Goal: Task Accomplishment & Management: Manage account settings

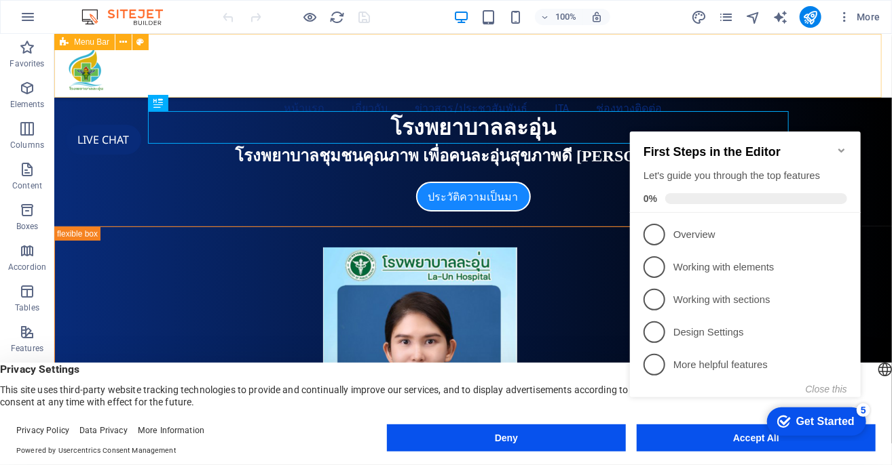
click at [867, 88] on div "หน้าแรก เกี่ยวกับ ข้อมูลผู้บริหาร นโยบายของผู้บริหาร วิสัยทัศน์ พันธกิจ ค่านิยม…" at bounding box center [472, 65] width 837 height 64
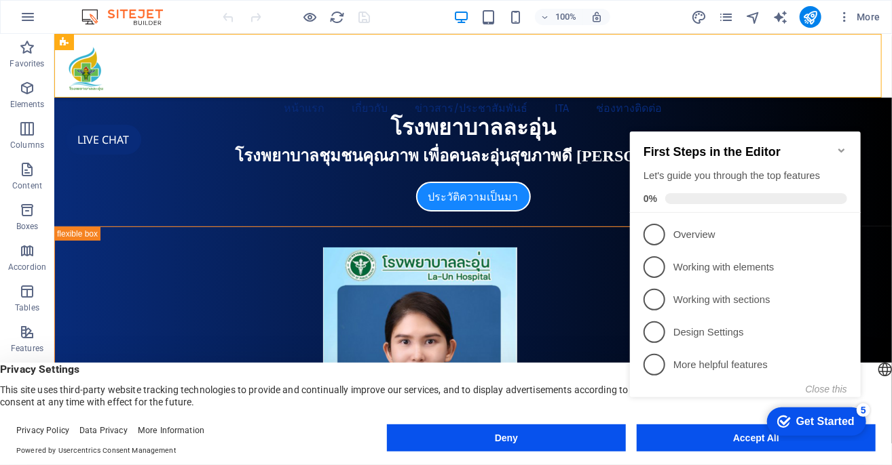
click at [841, 145] on icon "Minimize checklist" at bounding box center [840, 150] width 11 height 11
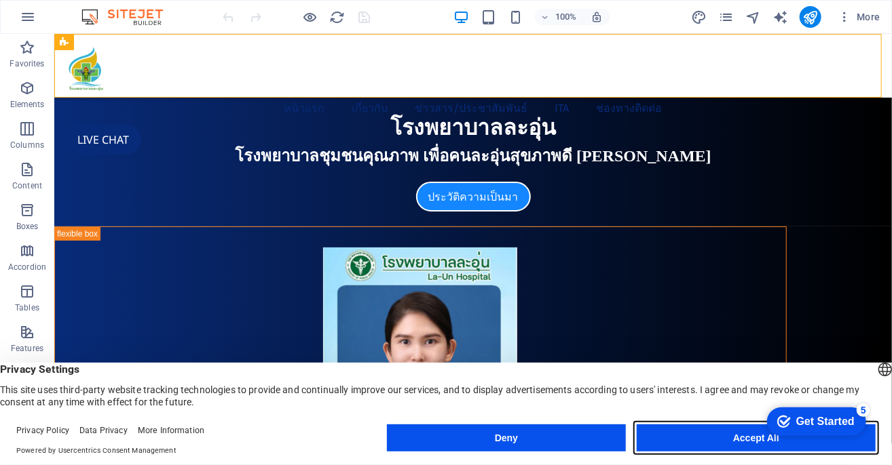
click at [746, 447] on button "Accept All" at bounding box center [755, 438] width 239 height 27
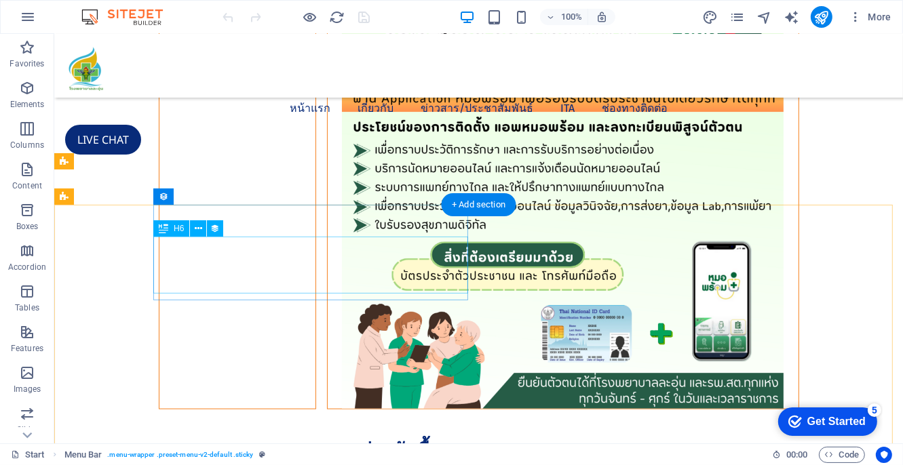
scroll to position [1238, 0]
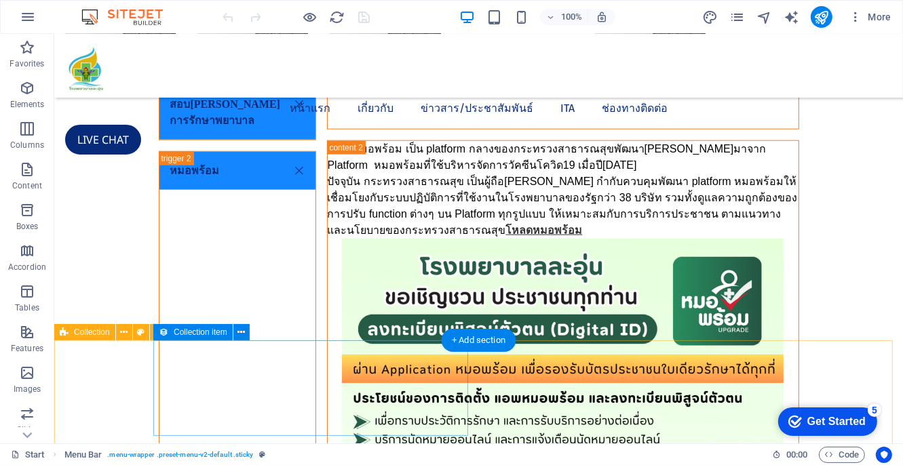
drag, startPoint x: 113, startPoint y: 375, endPoint x: 167, endPoint y: 408, distance: 63.4
select select "66dea92057819a110217f7b2"
select select "createdAt_DESC"
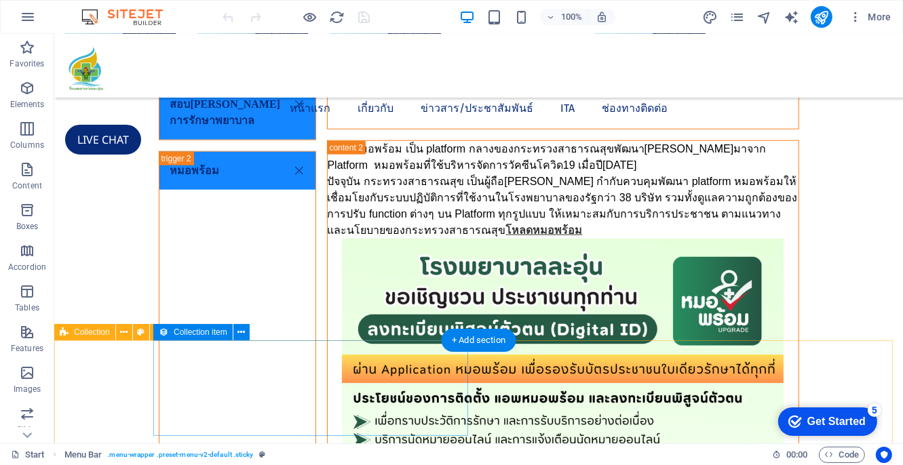
select select "columns.category"
select select "ข่าวจัดซื้อ[PERSON_NAME]"
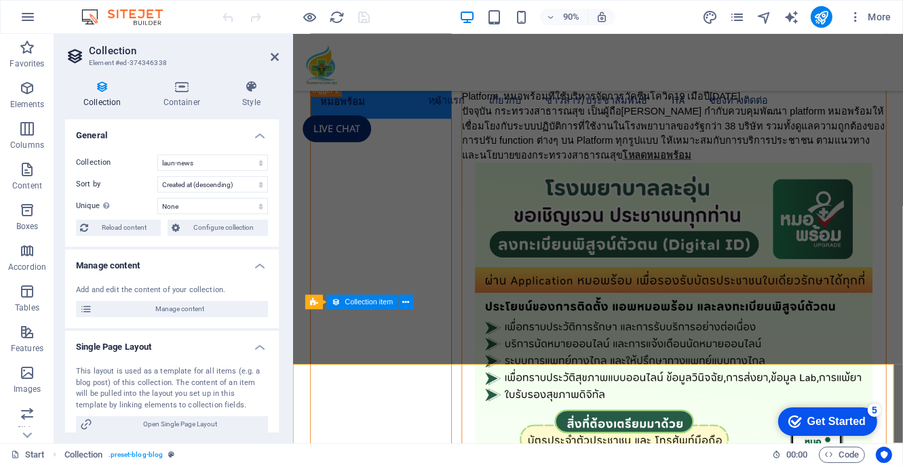
scroll to position [1178, 0]
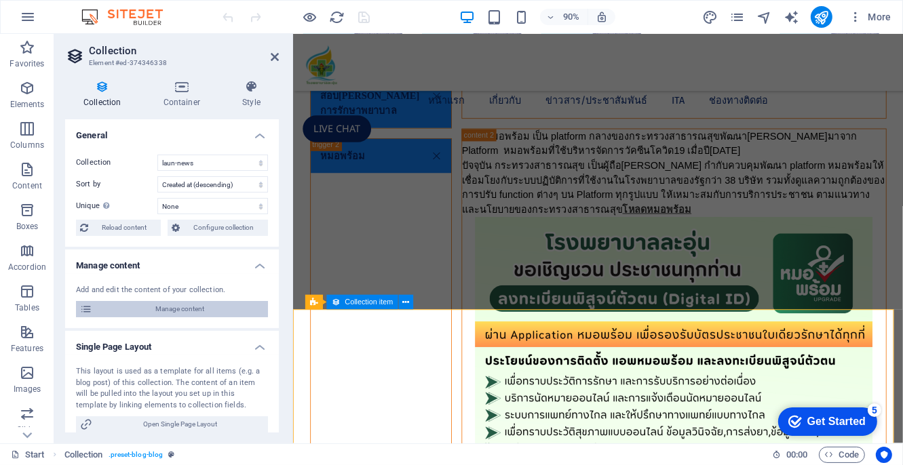
click at [178, 305] on span "Manage content" at bounding box center [180, 309] width 168 height 16
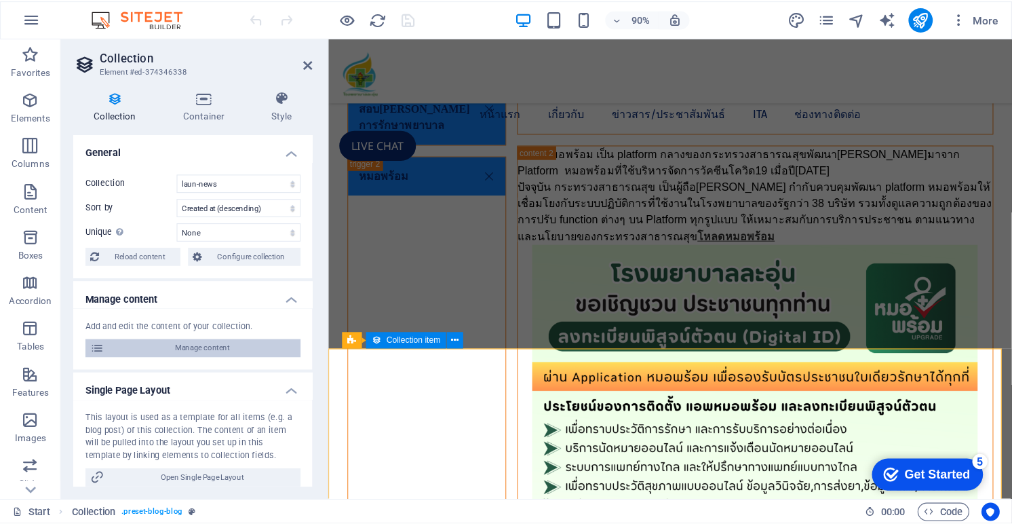
scroll to position [0, 0]
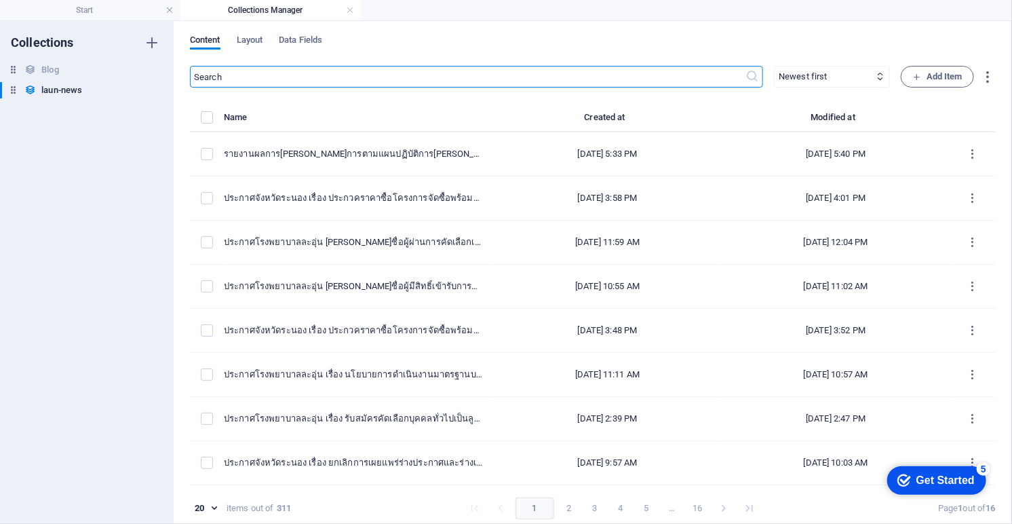
drag, startPoint x: 904, startPoint y: 6, endPoint x: 136, endPoint y: 147, distance: 780.9
click at [136, 147] on div "Collections Blog Blog laun-news laun-news" at bounding box center [87, 272] width 174 height 503
click at [246, 83] on input "text" at bounding box center [468, 77] width 556 height 22
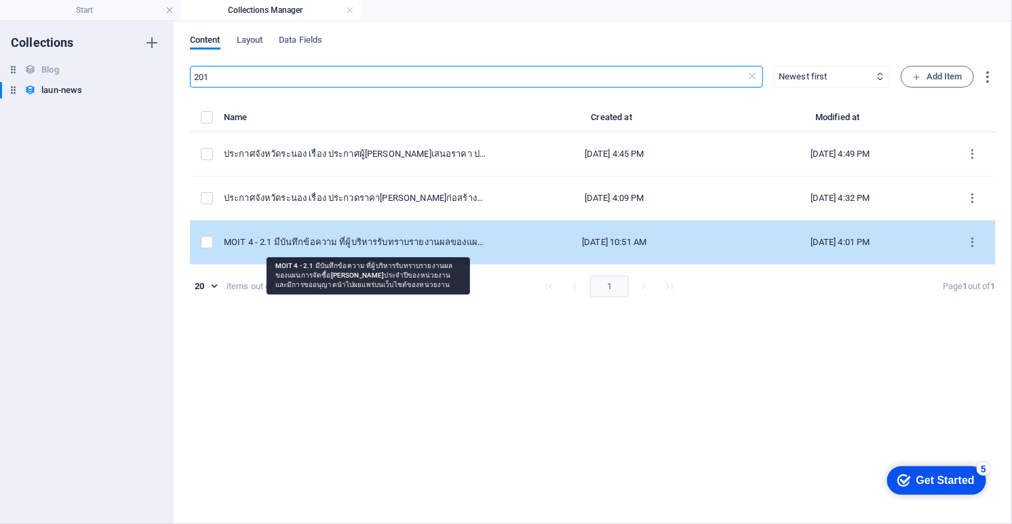
type input "201"
click at [385, 248] on div "MOIT 4 - 2.1 มีบันทึกข้อความ ที่ผู้บริหารรับทราบรายงานผลของแผนการจัดซื้อ[PERSON…" at bounding box center [355, 242] width 263 height 12
select select "ITA 2025"
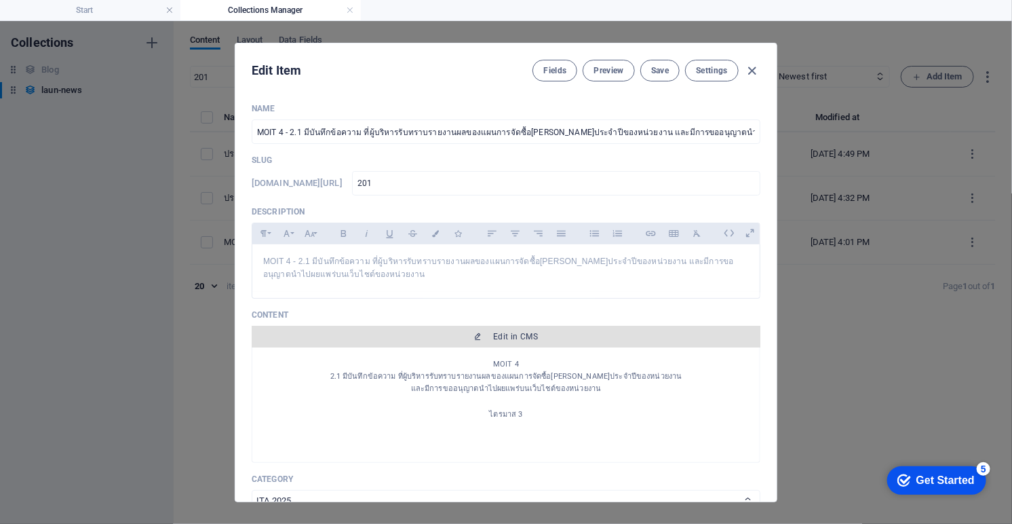
click at [516, 332] on span "Edit in CMS" at bounding box center [515, 336] width 45 height 11
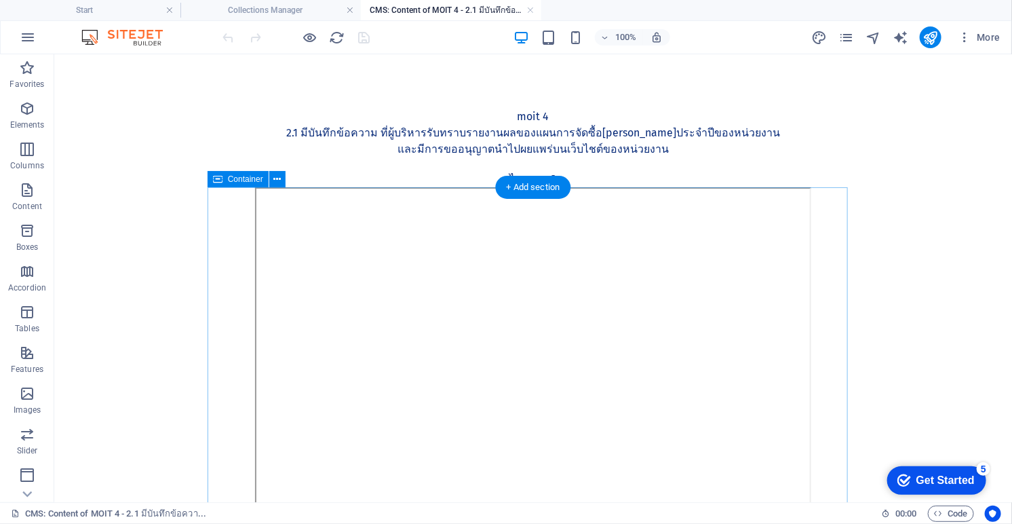
click at [842, 188] on div at bounding box center [532, 376] width 640 height 378
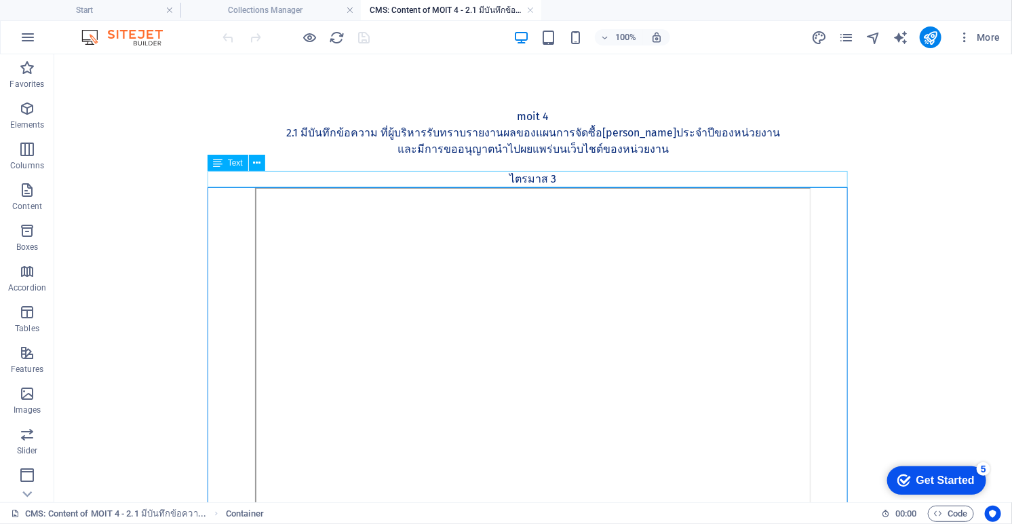
click at [368, 178] on div "ไตรมาส 3" at bounding box center [532, 178] width 640 height 16
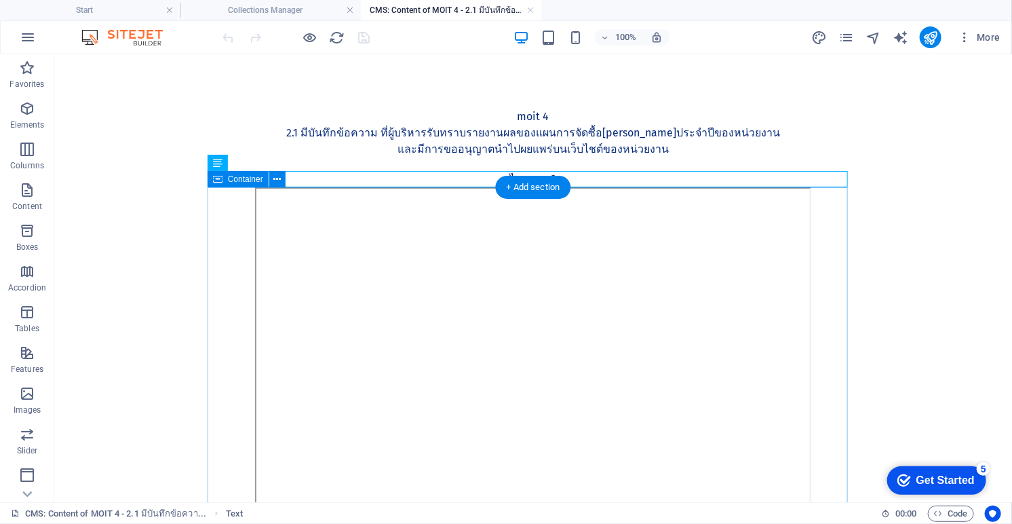
click at [212, 217] on div at bounding box center [532, 376] width 640 height 378
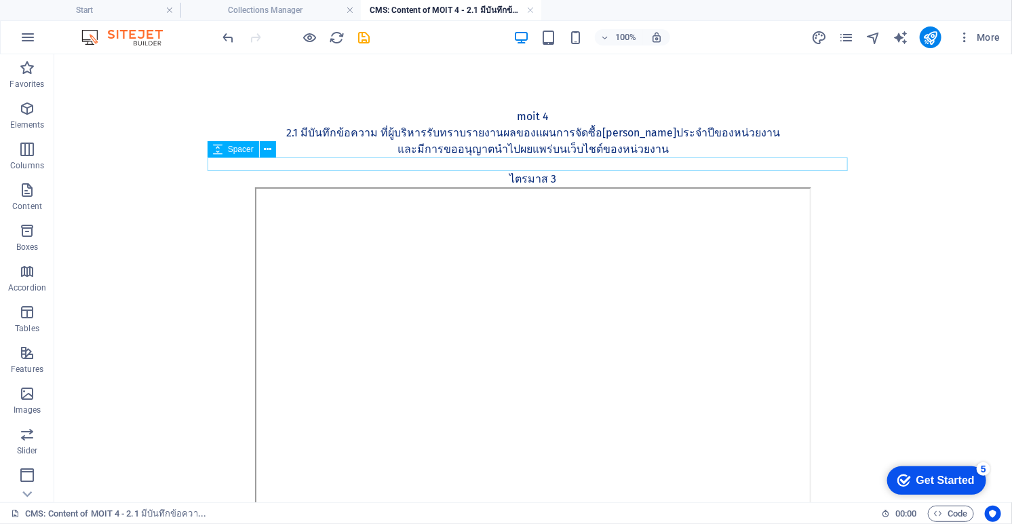
click at [573, 162] on div at bounding box center [532, 164] width 640 height 14
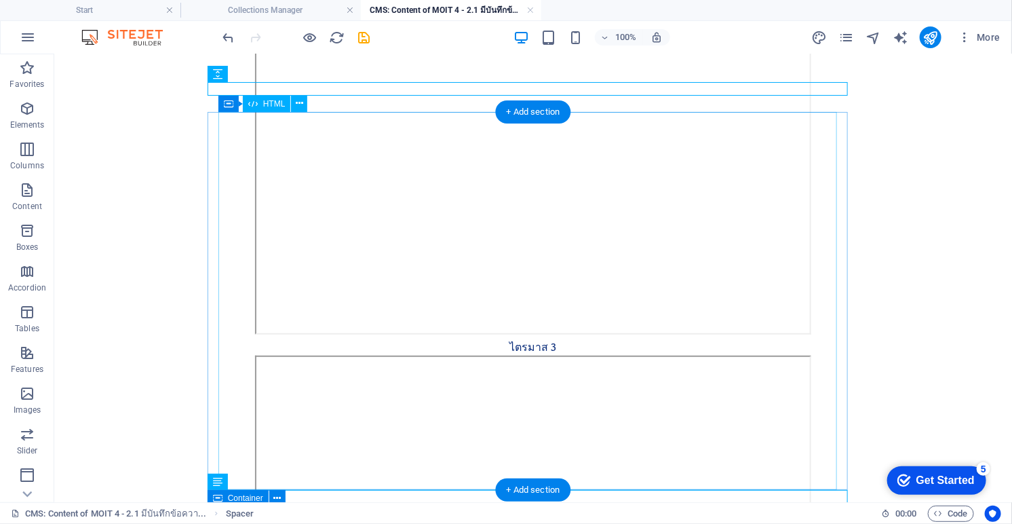
scroll to position [377, 0]
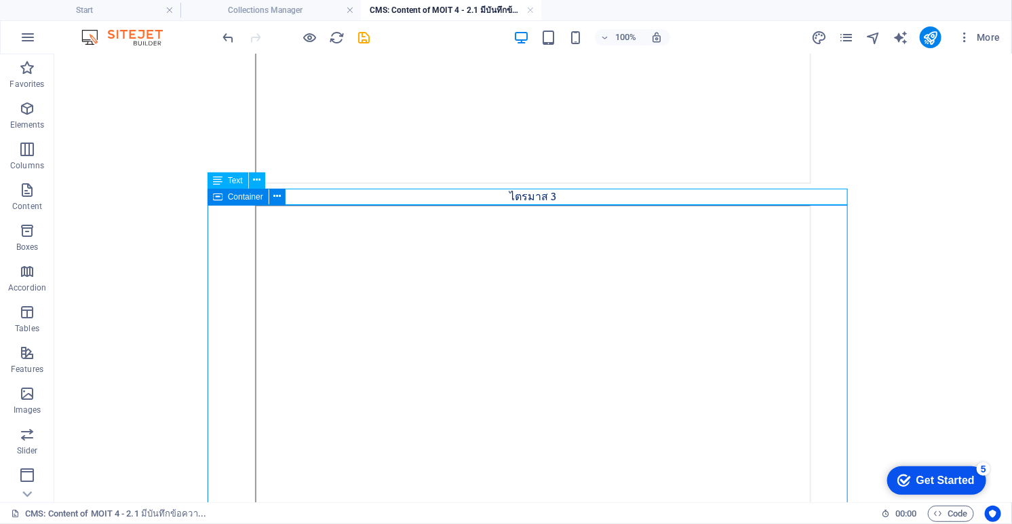
click at [603, 192] on div "ไตรมาส 3" at bounding box center [532, 196] width 640 height 16
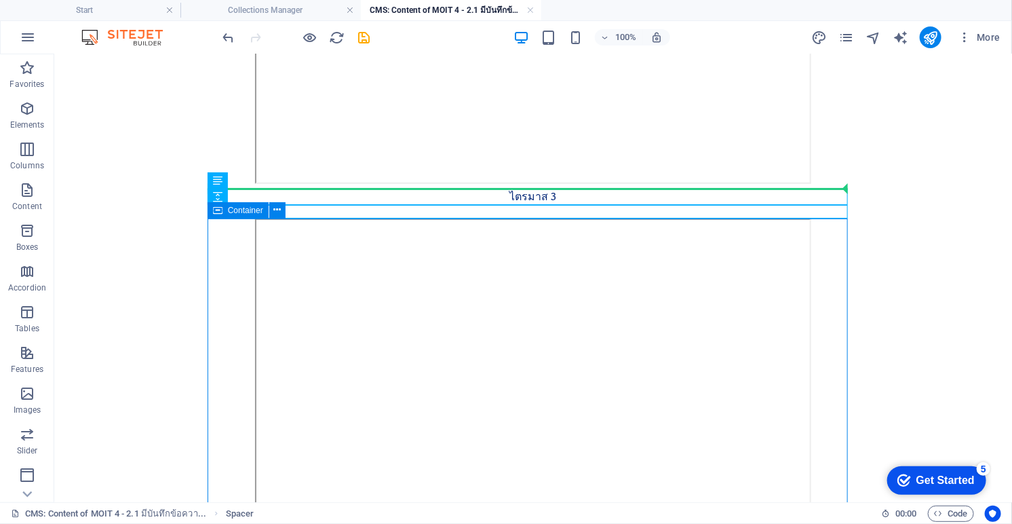
drag, startPoint x: 564, startPoint y: 211, endPoint x: 569, endPoint y: 188, distance: 23.7
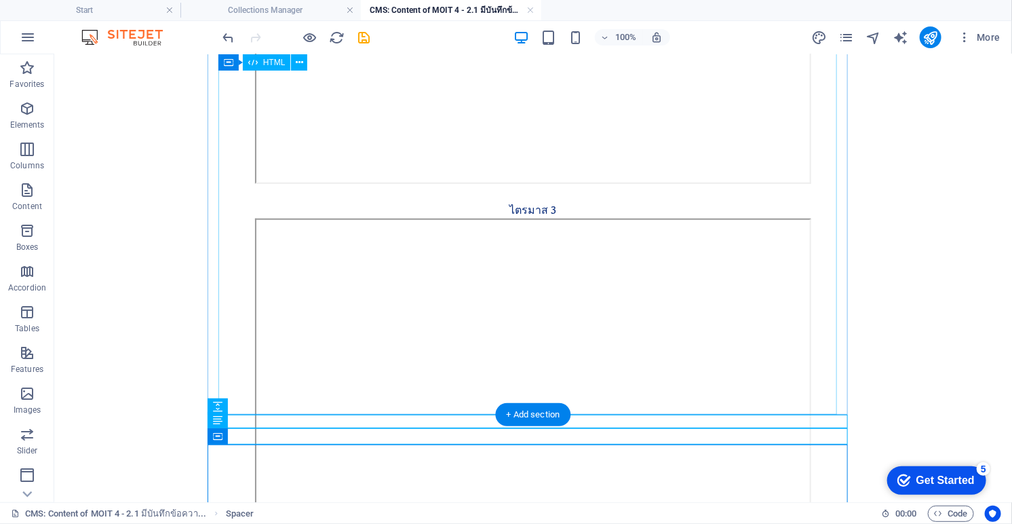
scroll to position [0, 0]
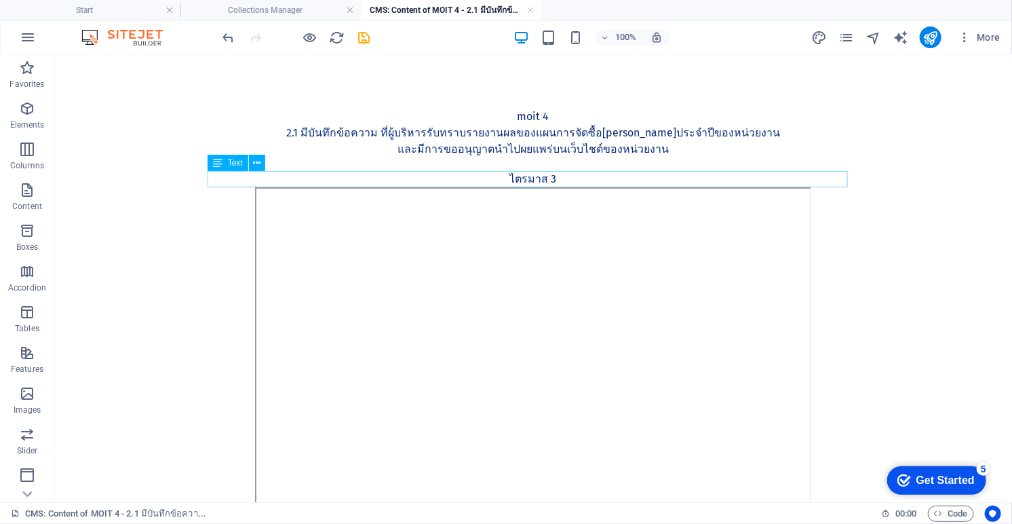
click at [554, 180] on div "ไตรมาส 3" at bounding box center [532, 178] width 640 height 16
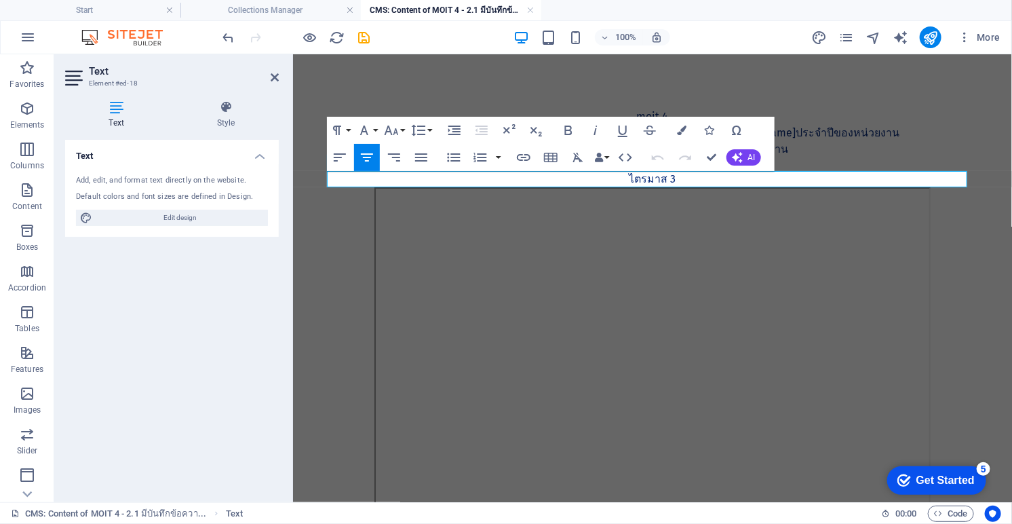
click at [678, 176] on p "ไตรมาส 3" at bounding box center [652, 178] width 640 height 16
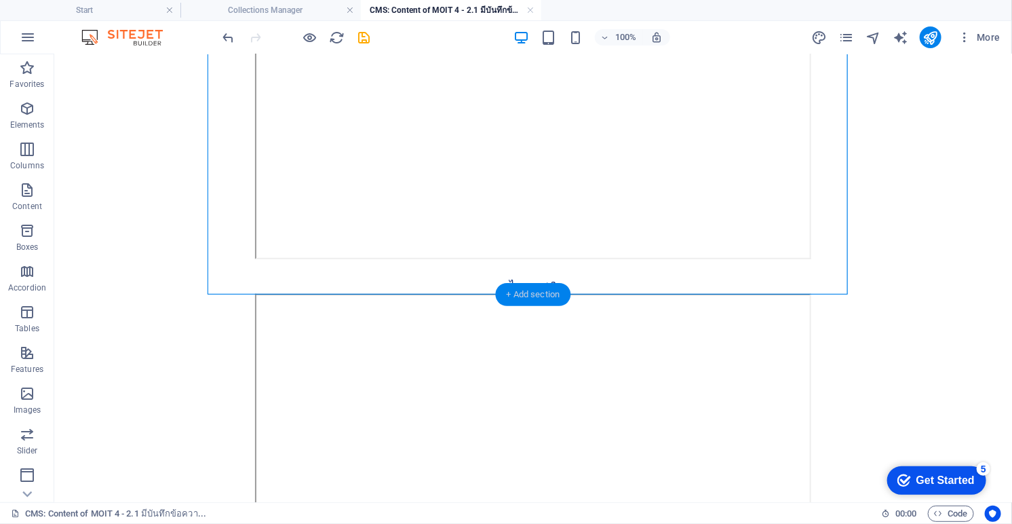
scroll to position [678, 0]
click at [564, 313] on div at bounding box center [532, 311] width 640 height 34
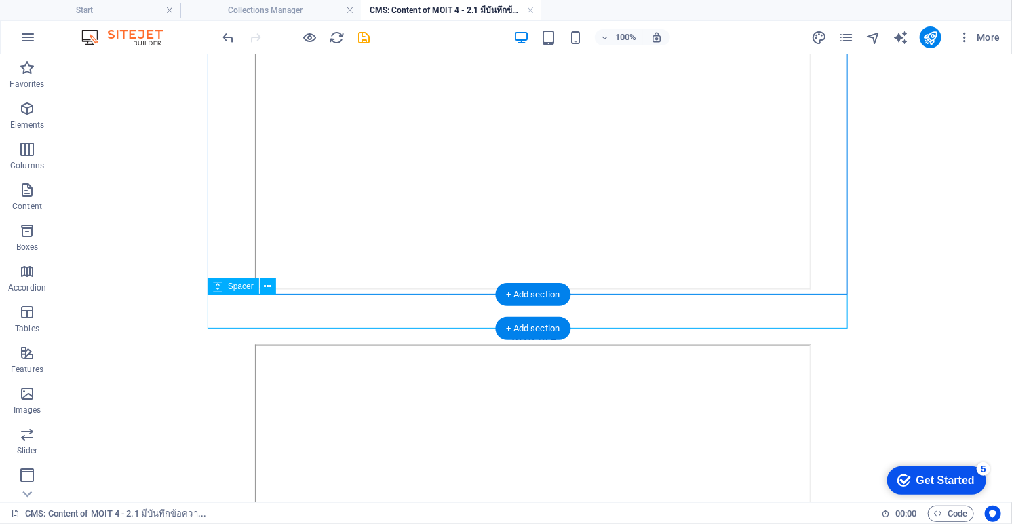
click at [564, 313] on div at bounding box center [532, 311] width 640 height 34
select select "px"
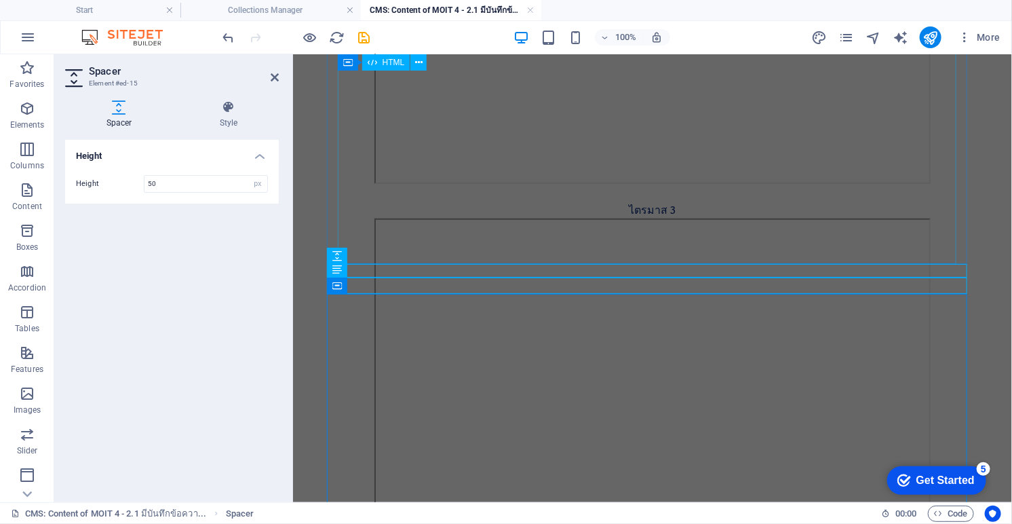
scroll to position [226, 0]
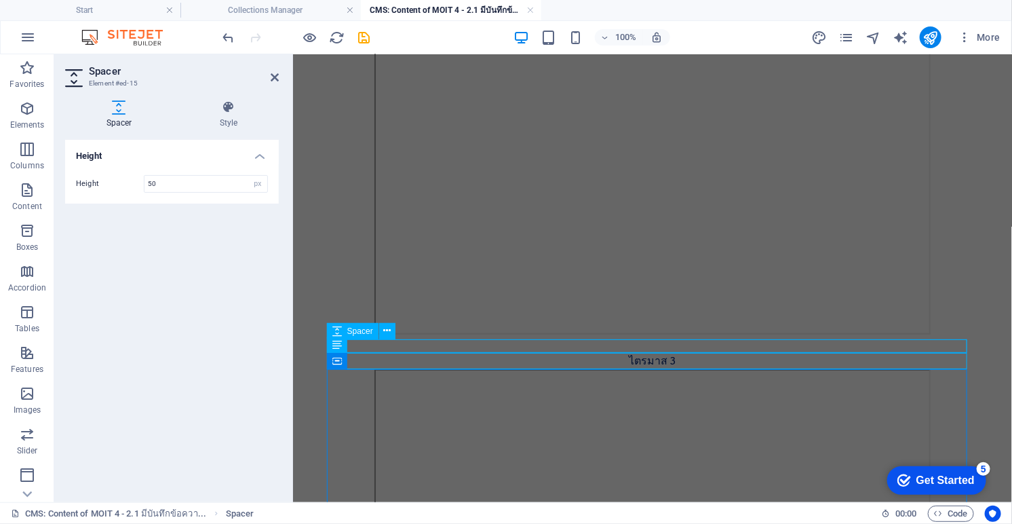
click at [552, 340] on div at bounding box center [652, 346] width 640 height 14
select select "px"
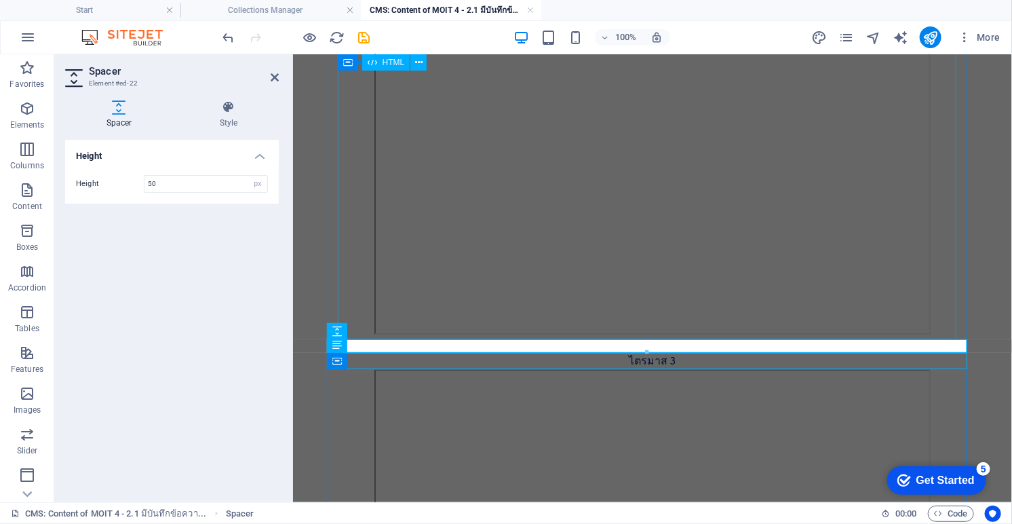
type input "50"
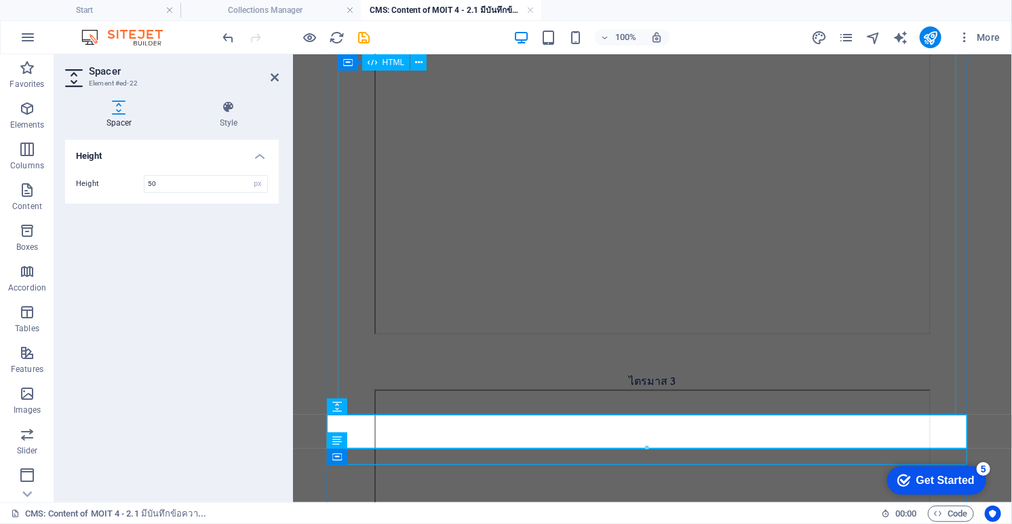
scroll to position [0, 0]
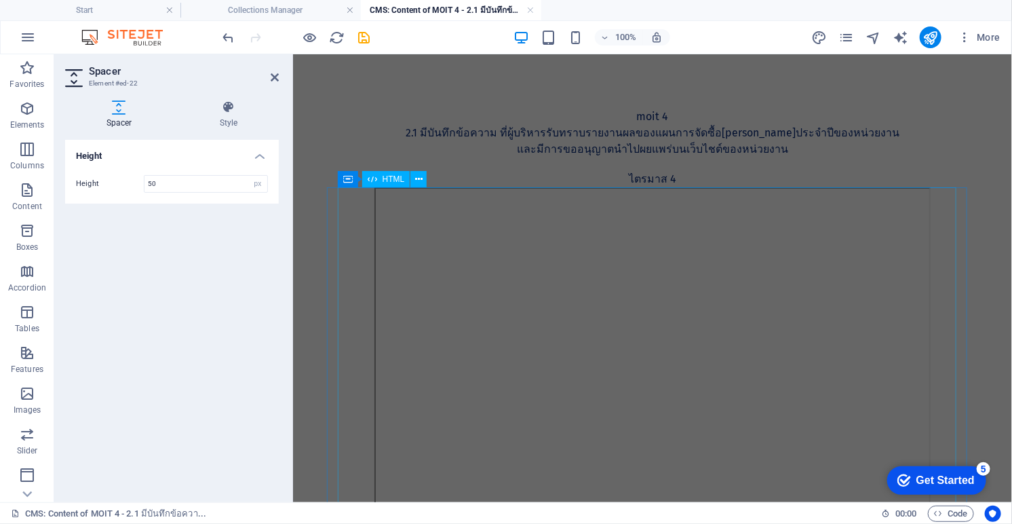
click at [629, 256] on div at bounding box center [652, 376] width 619 height 378
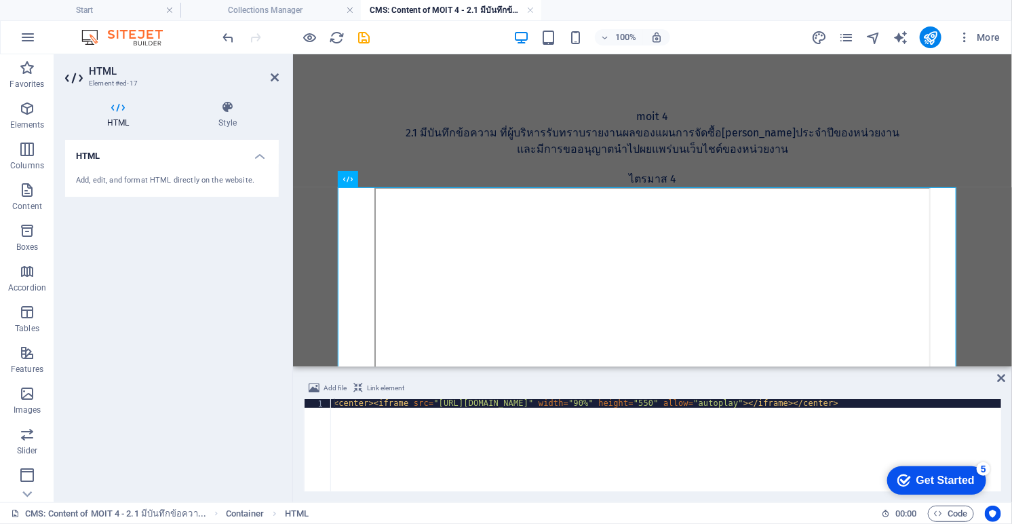
click at [508, 410] on div "< center > < iframe src = "https://drive.google.com/file/d/1Ux0cvXRQOmGtx9eFCIO…" at bounding box center [690, 452] width 718 height 107
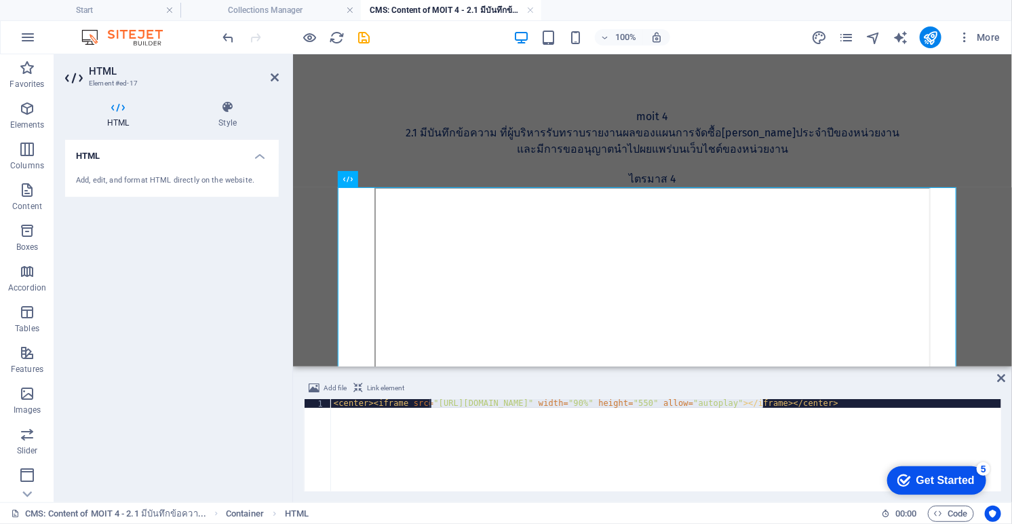
drag, startPoint x: 716, startPoint y: 400, endPoint x: 429, endPoint y: 405, distance: 287.7
click at [429, 405] on div "< center > < iframe src = "https://drive.google.com/file/d/1Ux0cvXRQOmGtx9eFCIO…" at bounding box center [690, 452] width 718 height 107
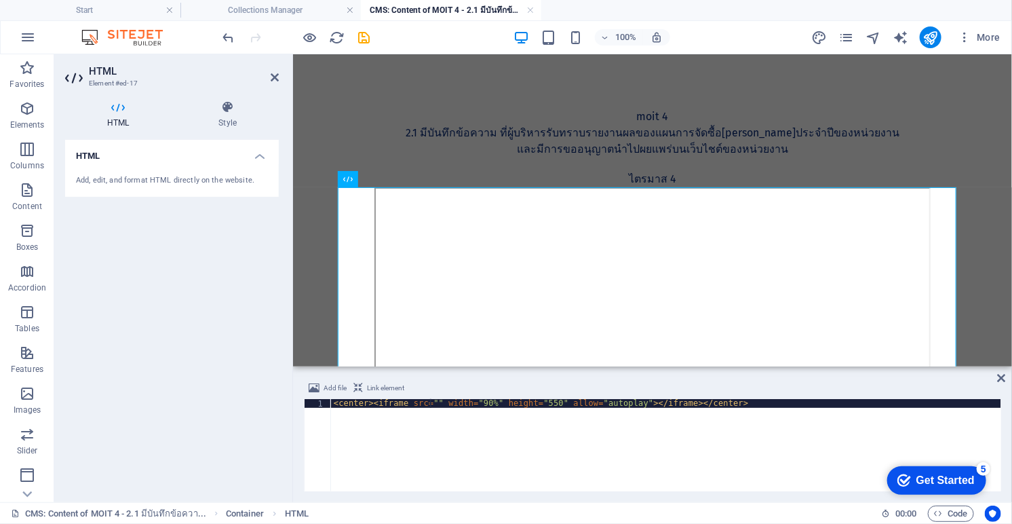
type textarea "<center><iframe src="https://drive.google.com/file/d/1qH8_MkfgAc7Qn5WfaeburdV35…"
click at [867, 376] on icon at bounding box center [1002, 377] width 8 height 11
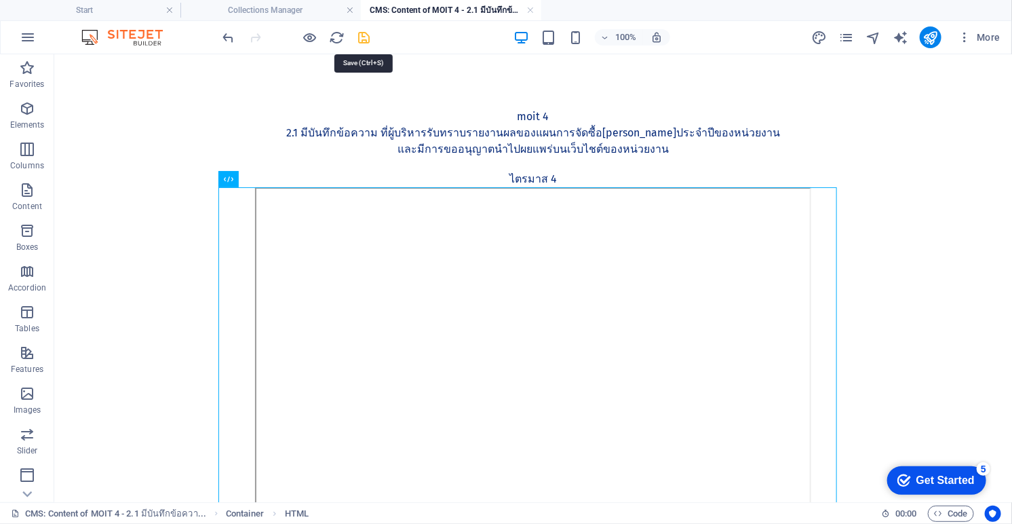
click at [366, 33] on icon "save" at bounding box center [365, 38] width 16 height 16
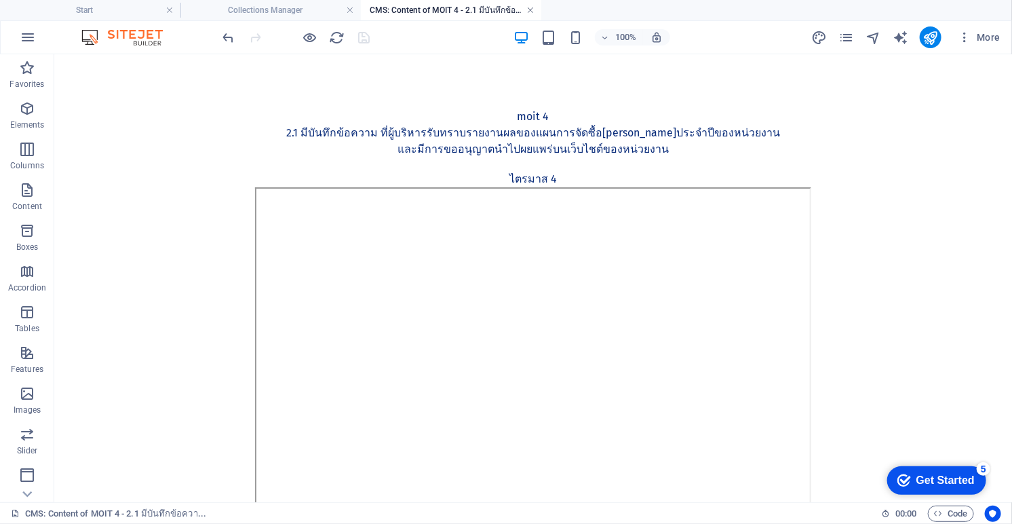
click at [530, 12] on link at bounding box center [530, 10] width 8 height 13
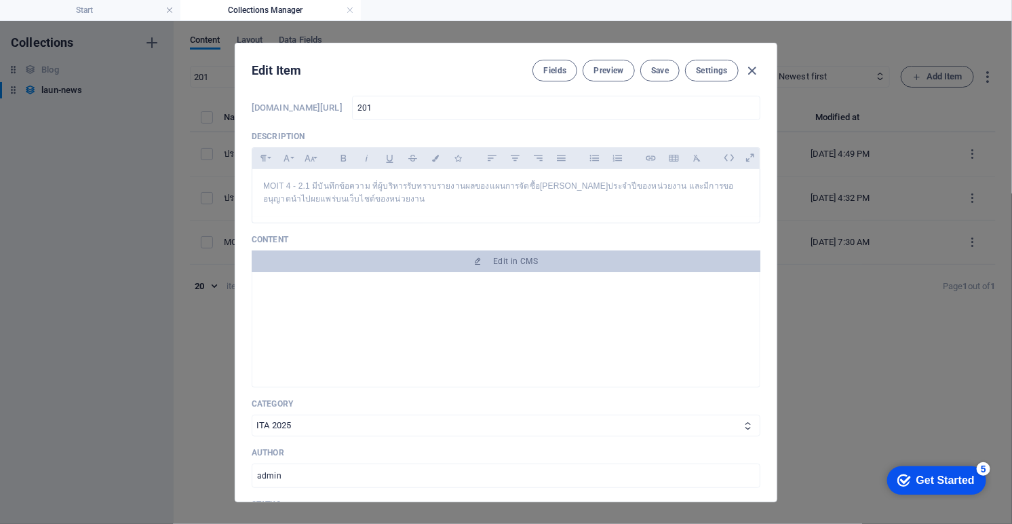
scroll to position [301, 0]
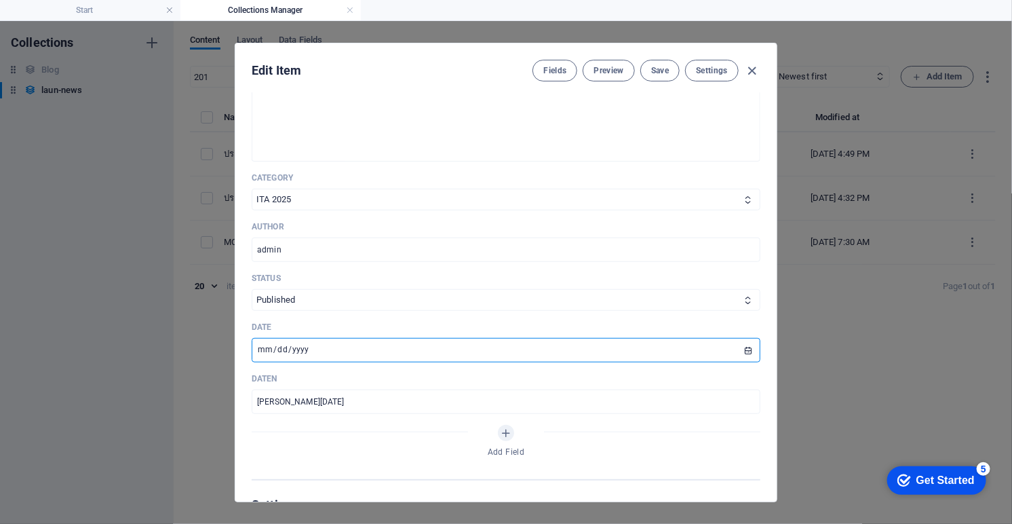
click at [261, 350] on input "2024-12-24" at bounding box center [506, 350] width 509 height 24
click at [746, 343] on input "2024-12-05" at bounding box center [506, 350] width 509 height 24
click at [742, 352] on input "2024-12-05" at bounding box center [506, 350] width 509 height 24
click at [331, 348] on input "2025-09-05" at bounding box center [506, 350] width 509 height 24
click at [333, 351] on input "2025-09-05" at bounding box center [506, 350] width 509 height 24
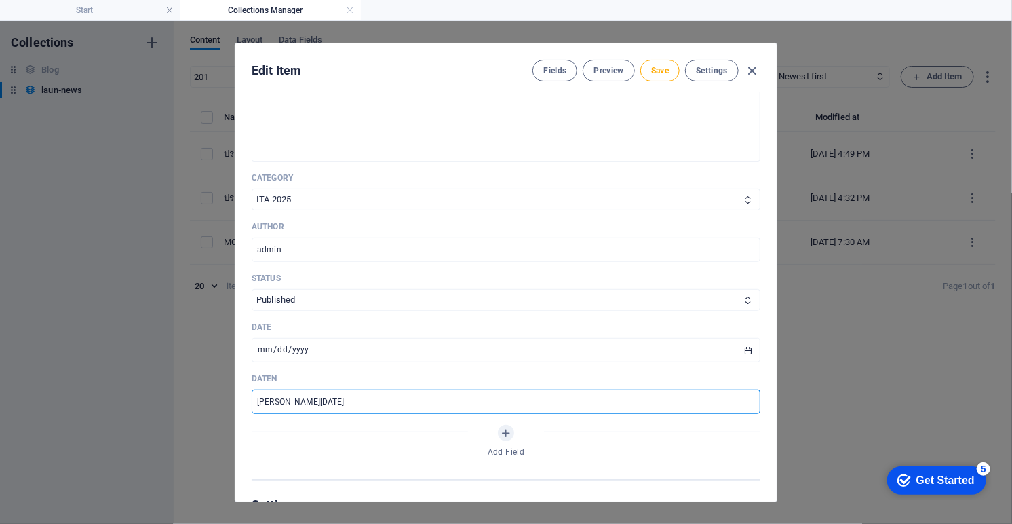
click at [311, 402] on input "วันที่ 24 มีนาคม 2025" at bounding box center [506, 401] width 509 height 24
click at [747, 346] on input "2025-09-05" at bounding box center [506, 350] width 509 height 24
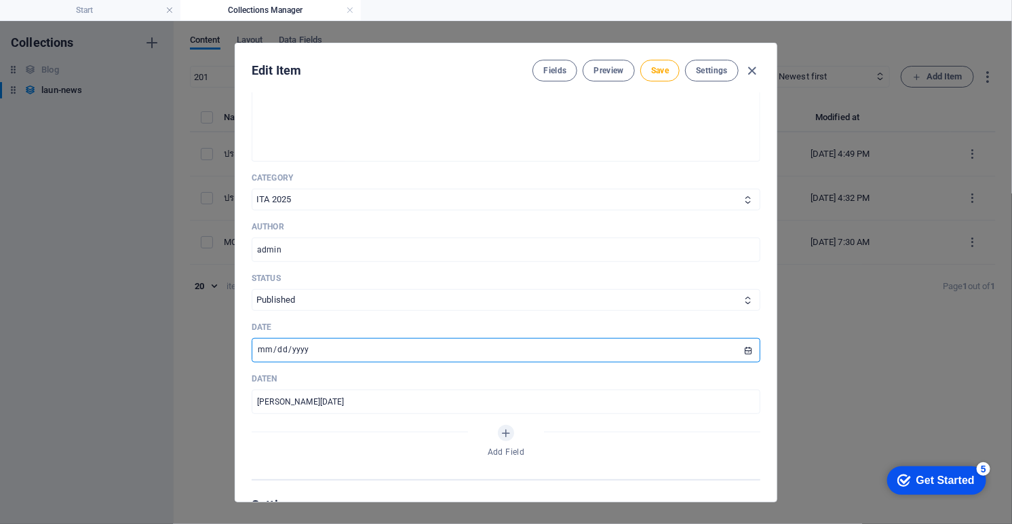
click at [746, 352] on input "2025-09-04" at bounding box center [506, 350] width 509 height 24
type input "2025-09-05"
click at [282, 406] on input "วันที่ 24 มีนาคม 2025" at bounding box center [506, 401] width 509 height 24
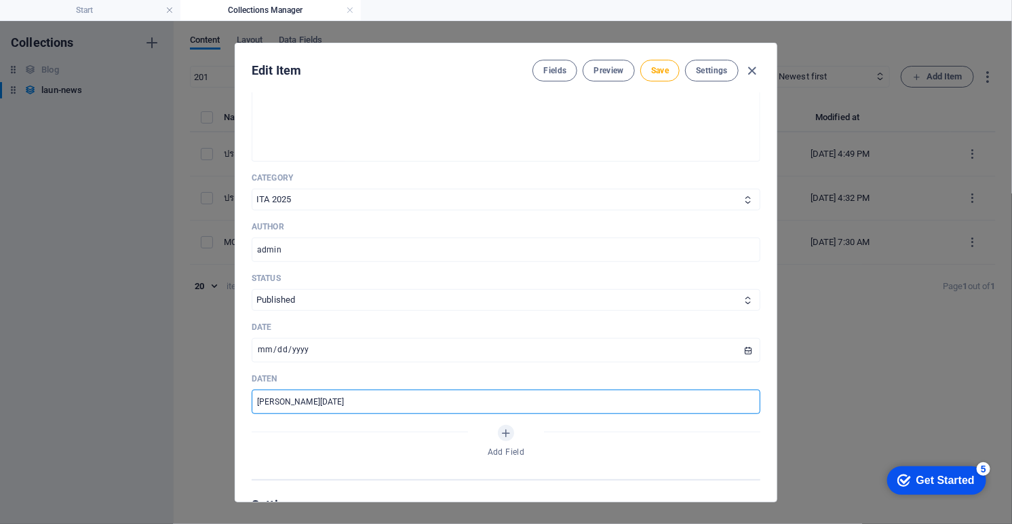
click at [305, 402] on input "วันที่ 5 มีนาคม 2025" at bounding box center [506, 401] width 509 height 24
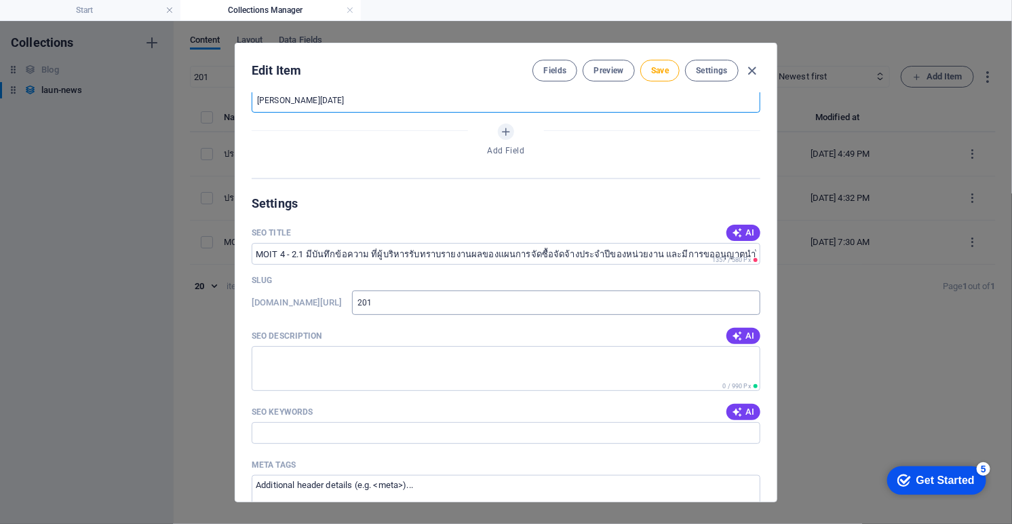
scroll to position [452, 0]
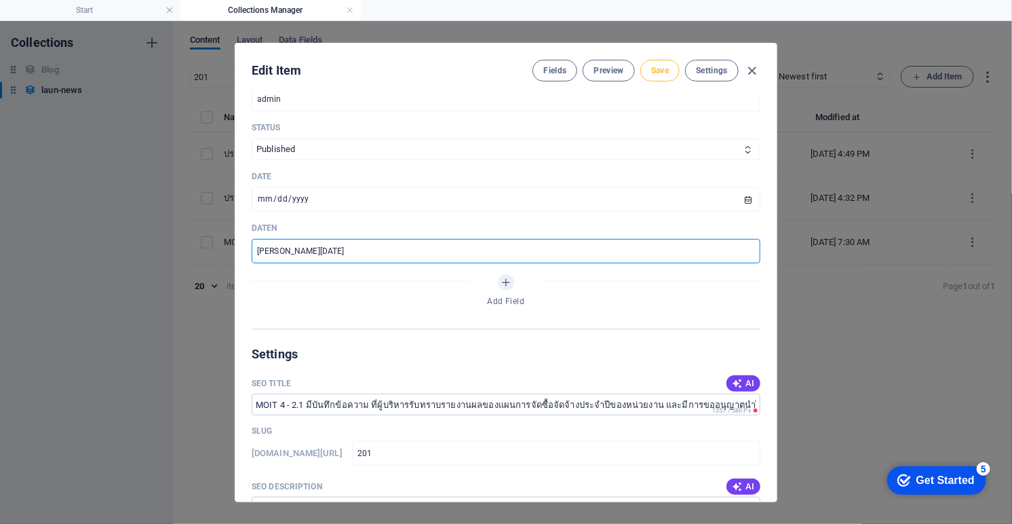
type input "วันที่ 5 กันยายน 2025"
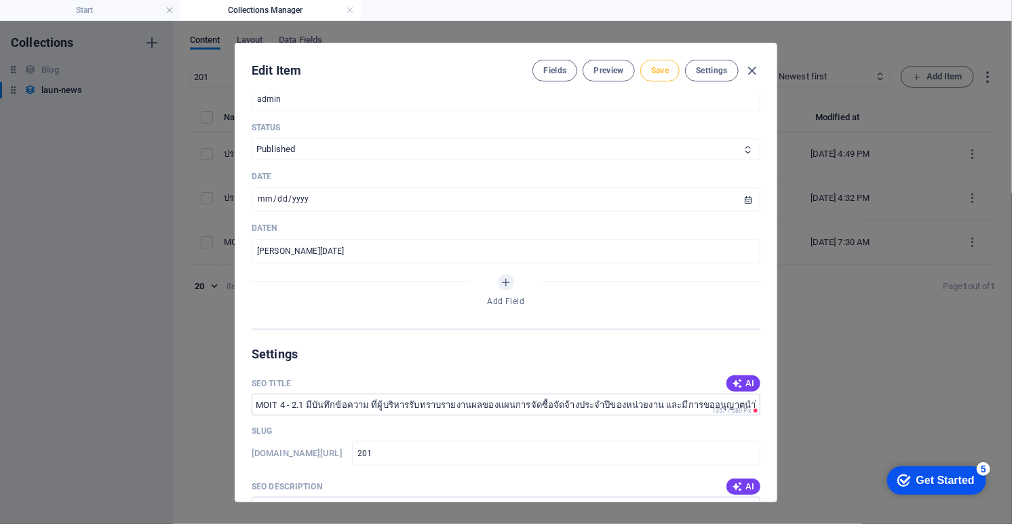
click at [668, 71] on span "Save" at bounding box center [660, 70] width 18 height 11
click at [664, 76] on button "Save" at bounding box center [659, 71] width 39 height 22
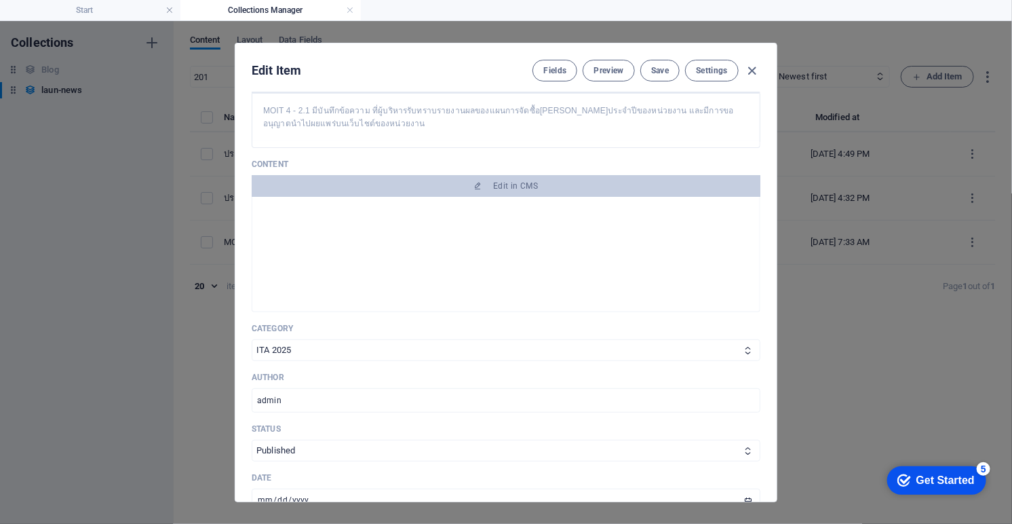
drag, startPoint x: 757, startPoint y: 70, endPoint x: 630, endPoint y: 47, distance: 129.5
click at [756, 70] on icon "button" at bounding box center [753, 71] width 16 height 16
type input "2025-09-07"
type input "201"
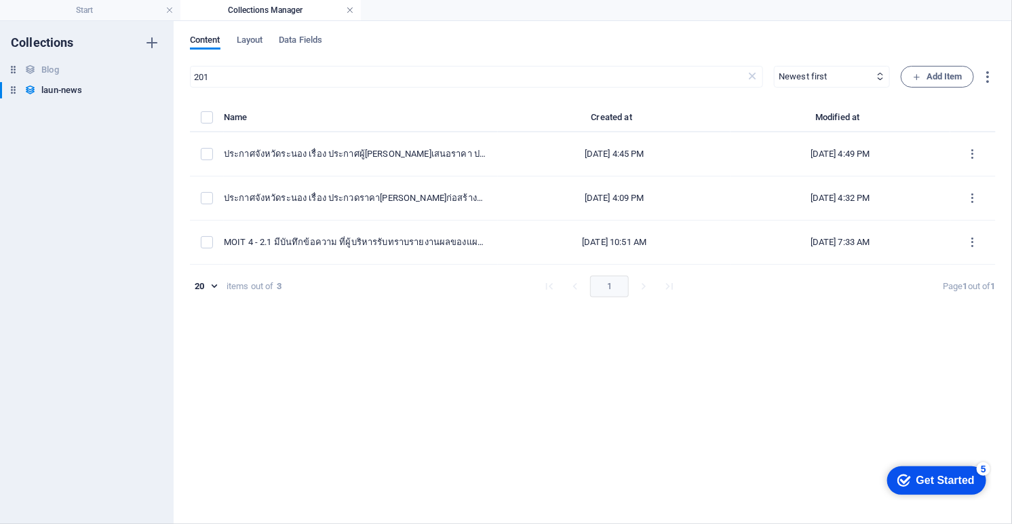
scroll to position [0, 0]
click at [252, 74] on input "201" at bounding box center [468, 77] width 556 height 22
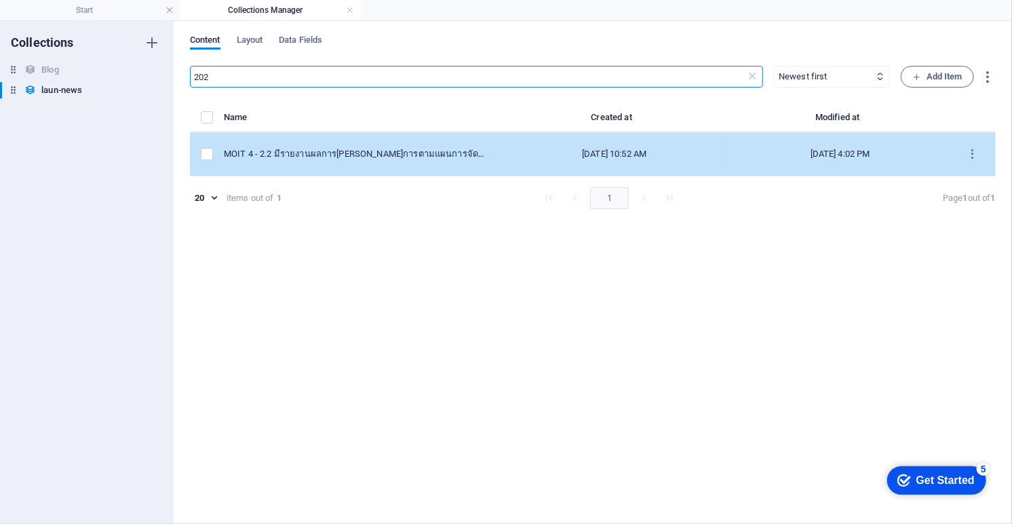
type input "202"
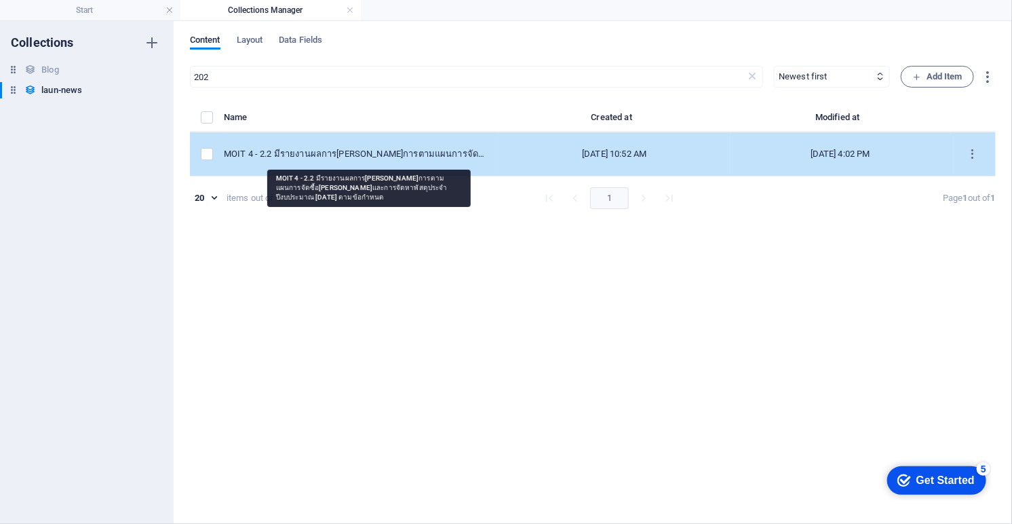
click at [388, 149] on div "MOIT 4 - 2.2 มีรายงานผลการ[PERSON_NAME]การตามแผนการจัดซื้อ[PERSON_NAME]และการจั…" at bounding box center [355, 154] width 263 height 12
select select "ITA 2025"
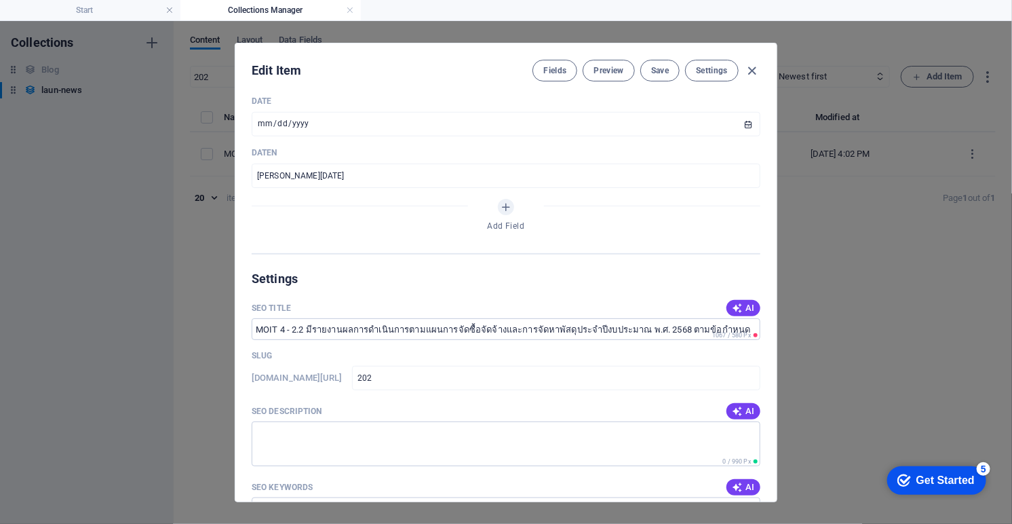
scroll to position [452, 0]
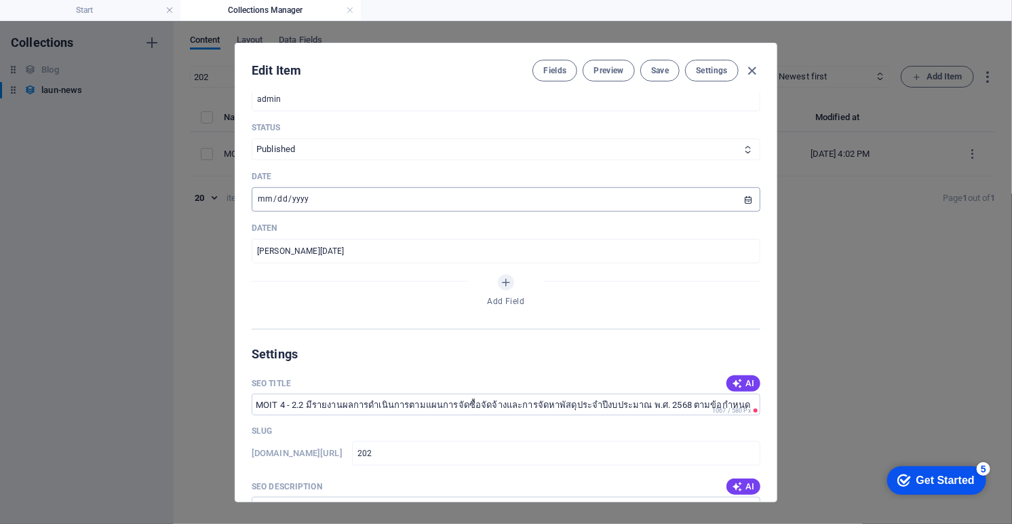
click at [745, 194] on input "2024-12-24" at bounding box center [506, 199] width 509 height 24
type input "2025-09-05"
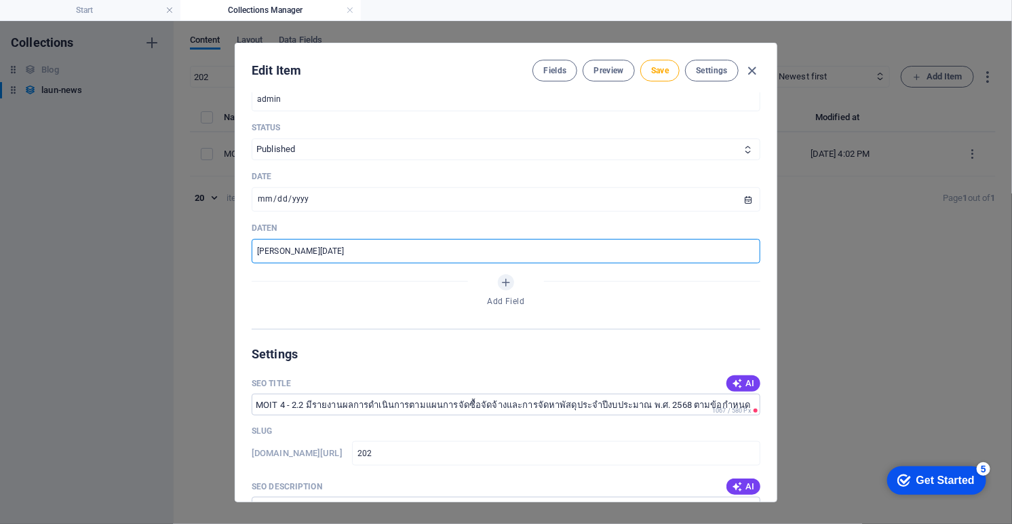
click at [281, 246] on input "วันที่ 24 มีนาคม 2025" at bounding box center [506, 251] width 509 height 24
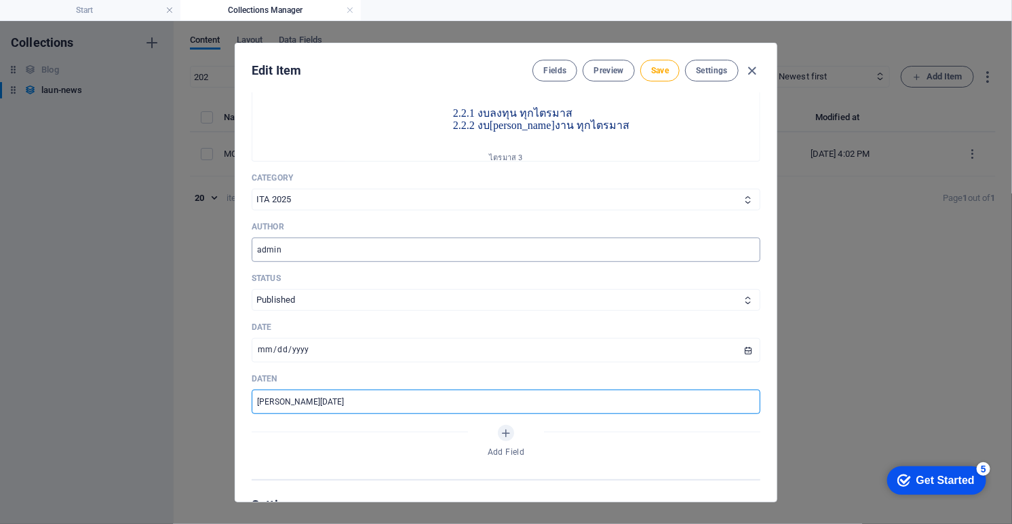
scroll to position [151, 0]
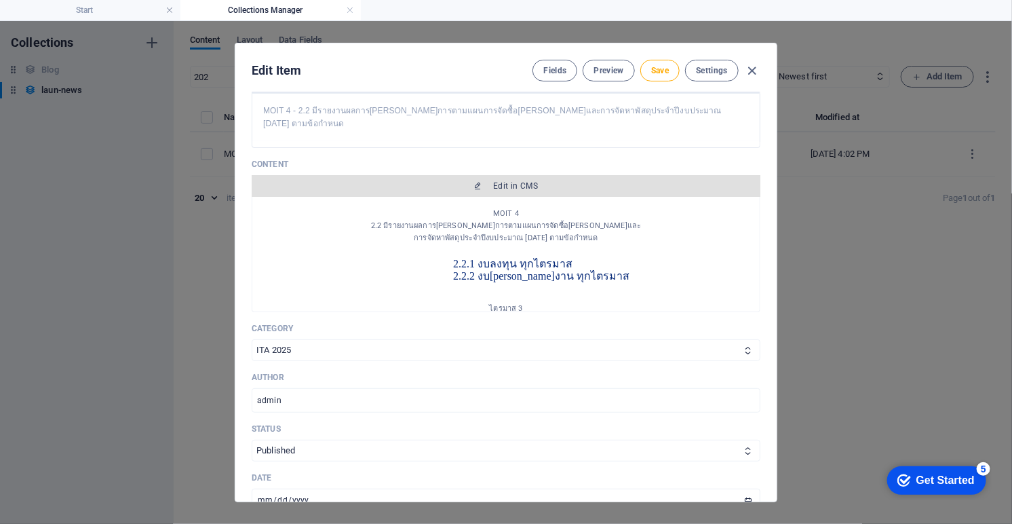
type input "วันที่ 5 กันยายน 2025"
click at [537, 180] on span "Edit in CMS" at bounding box center [506, 185] width 498 height 11
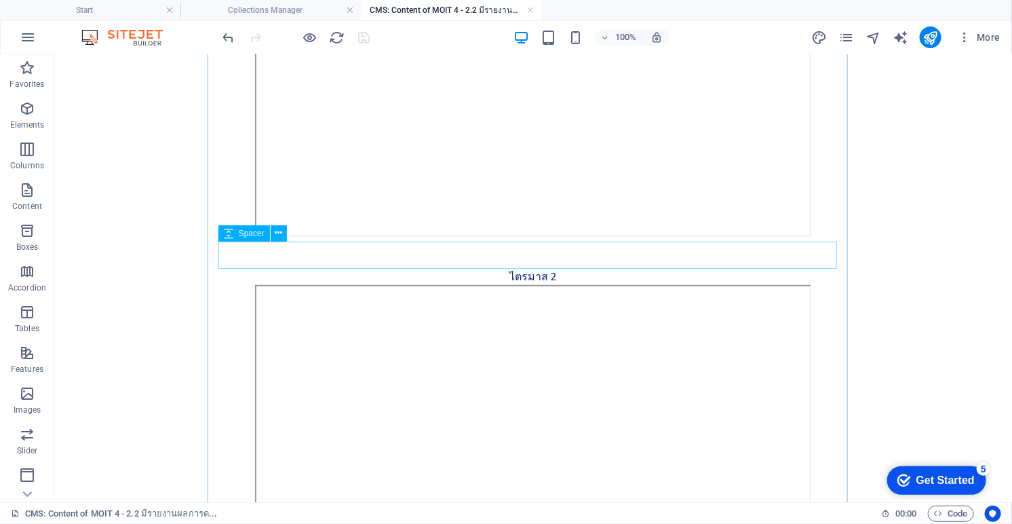
scroll to position [75, 0]
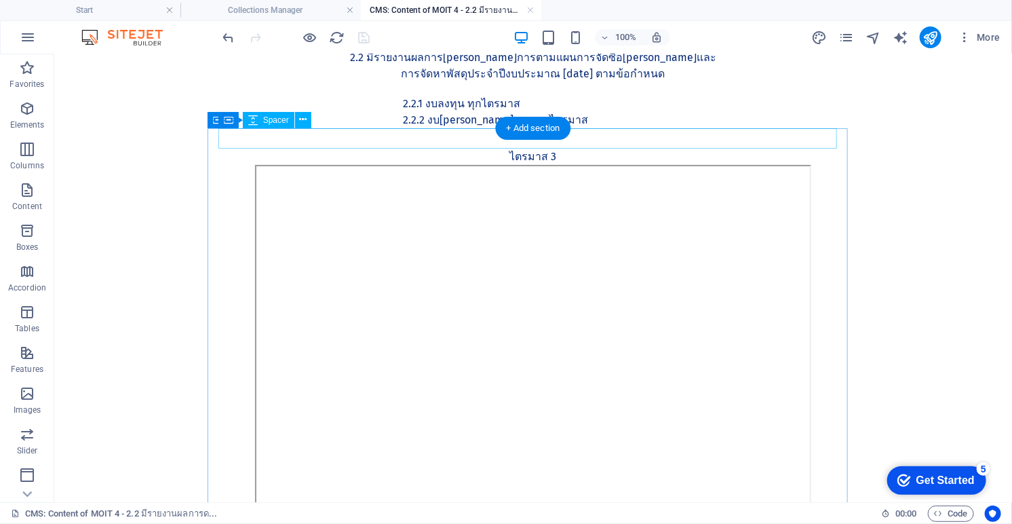
click at [603, 134] on div at bounding box center [532, 138] width 619 height 20
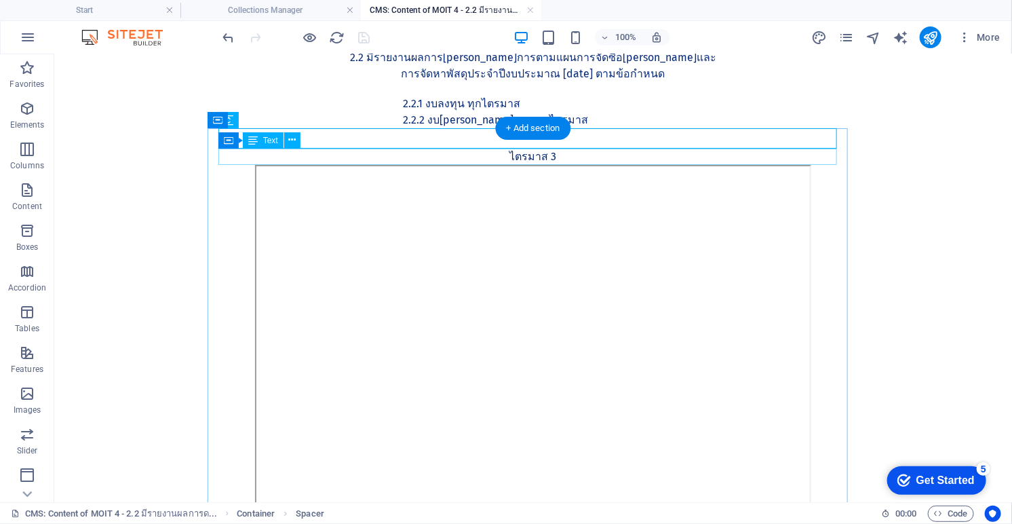
click at [223, 157] on div "ไตรมาส 3" at bounding box center [532, 156] width 619 height 16
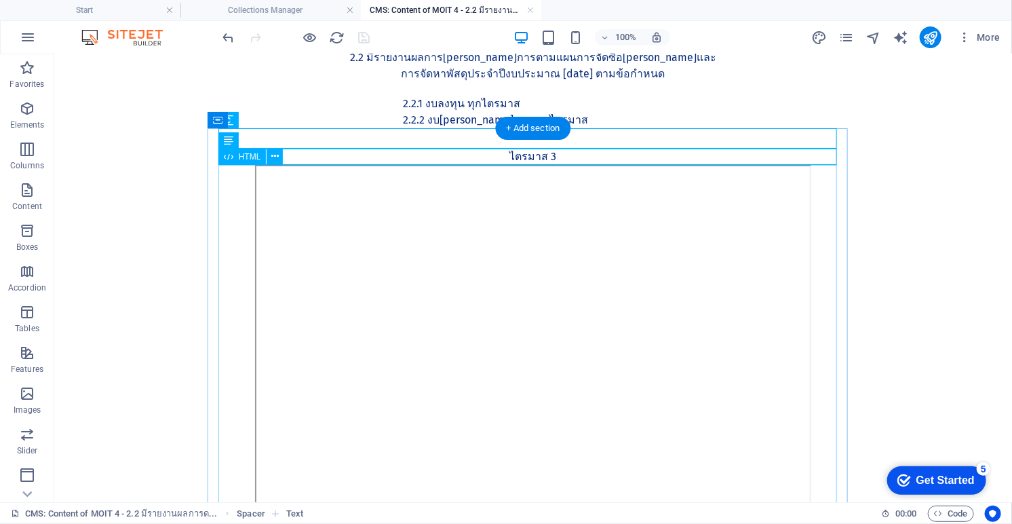
click at [227, 198] on div at bounding box center [532, 353] width 619 height 378
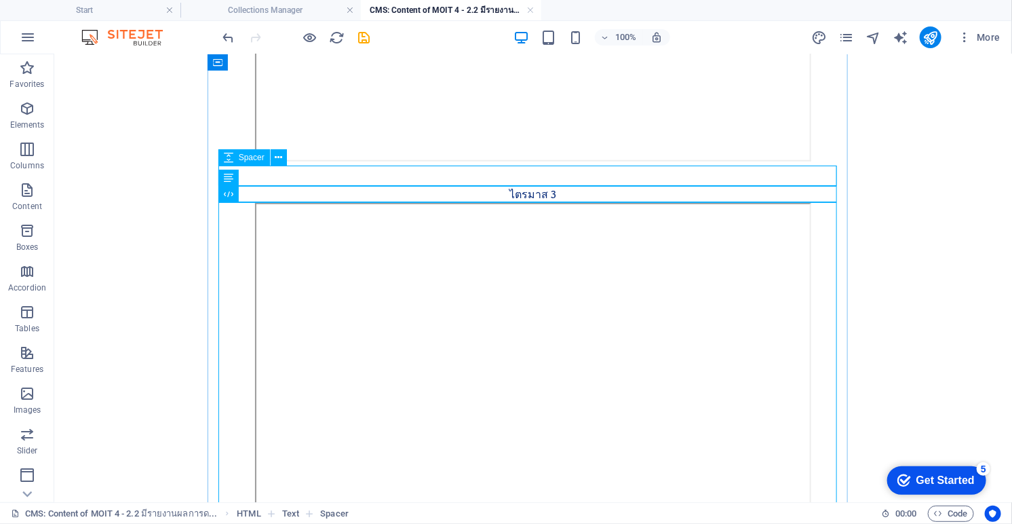
scroll to position [754, 0]
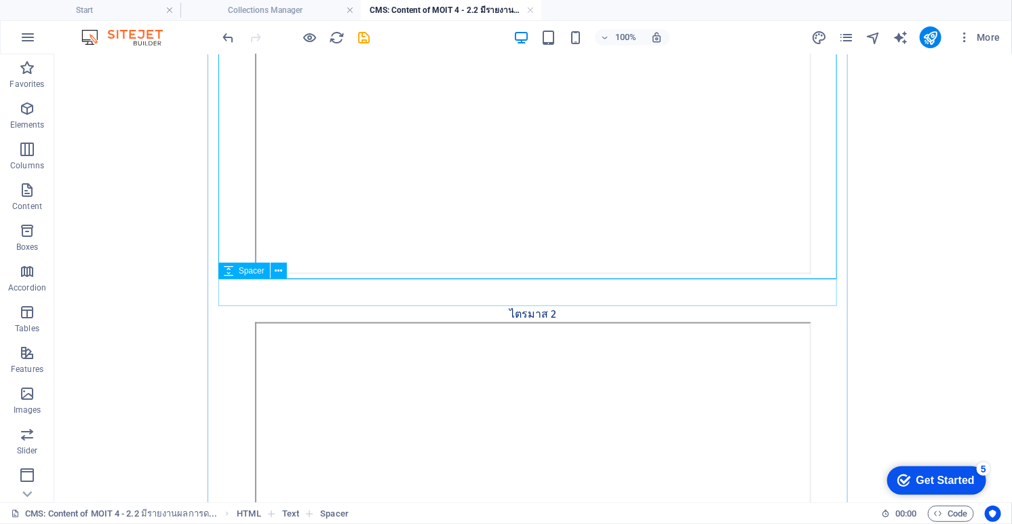
click at [472, 288] on div at bounding box center [532, 291] width 619 height 27
select select "px"
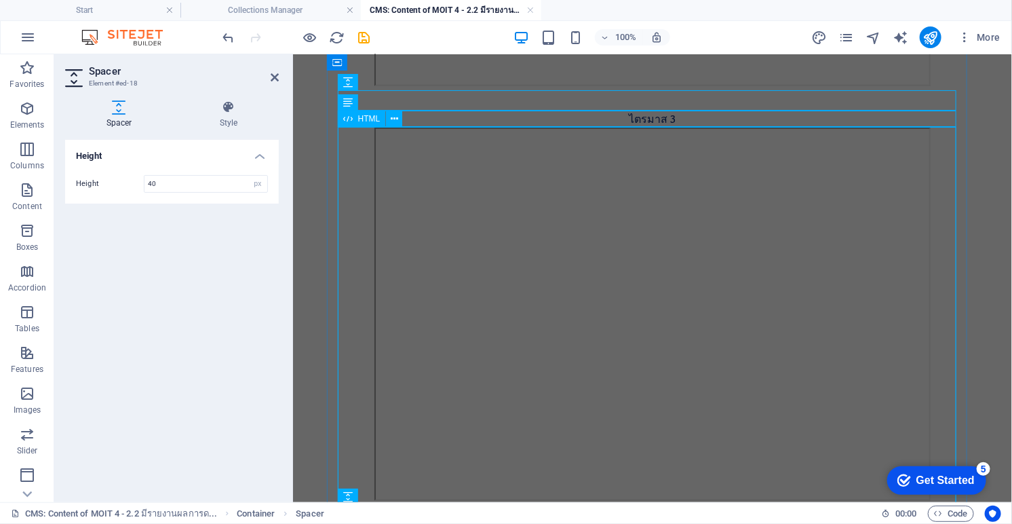
scroll to position [452, 0]
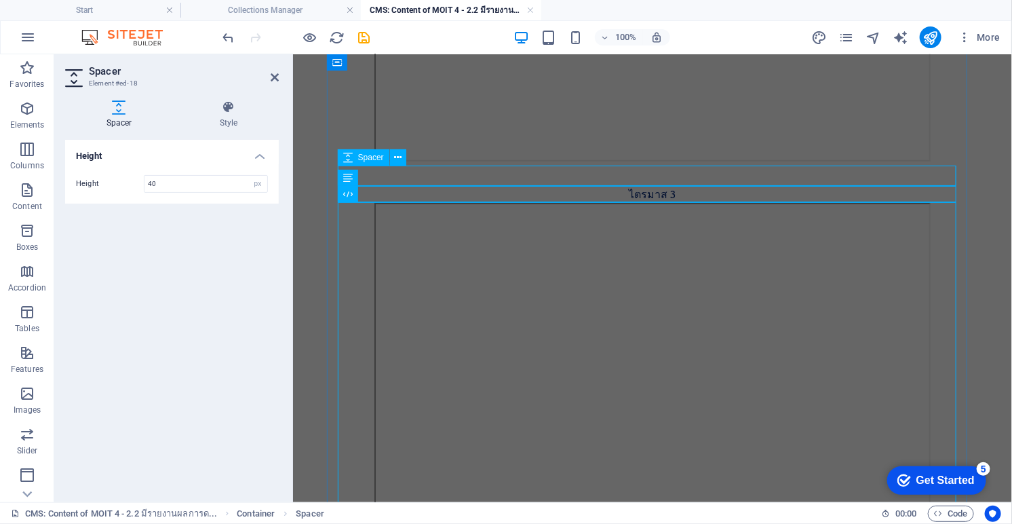
click at [564, 172] on div at bounding box center [652, 176] width 619 height 20
select select "px"
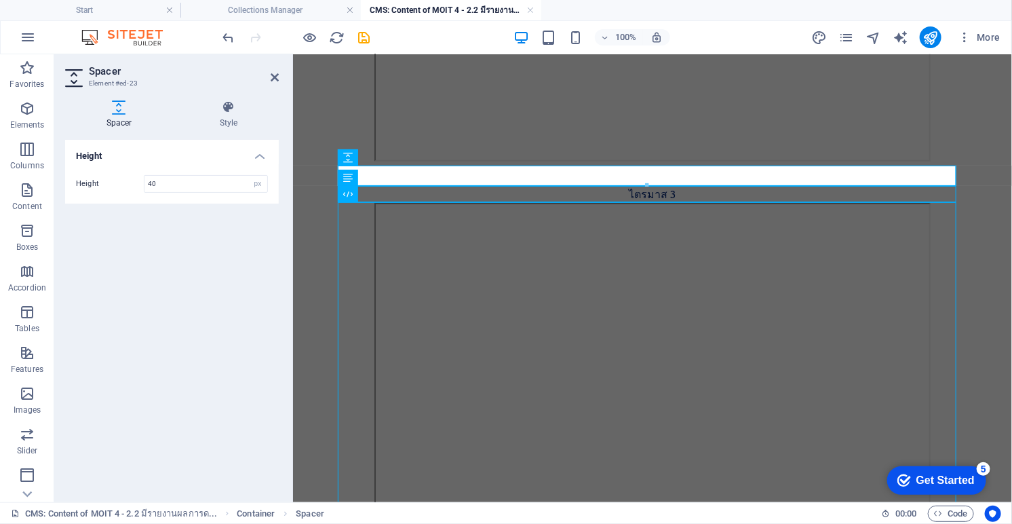
type input "40"
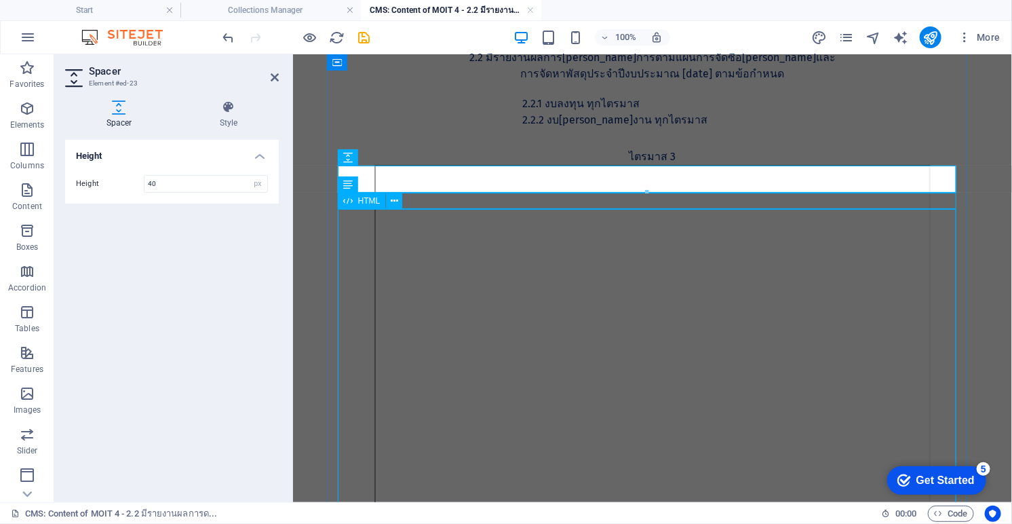
scroll to position [0, 0]
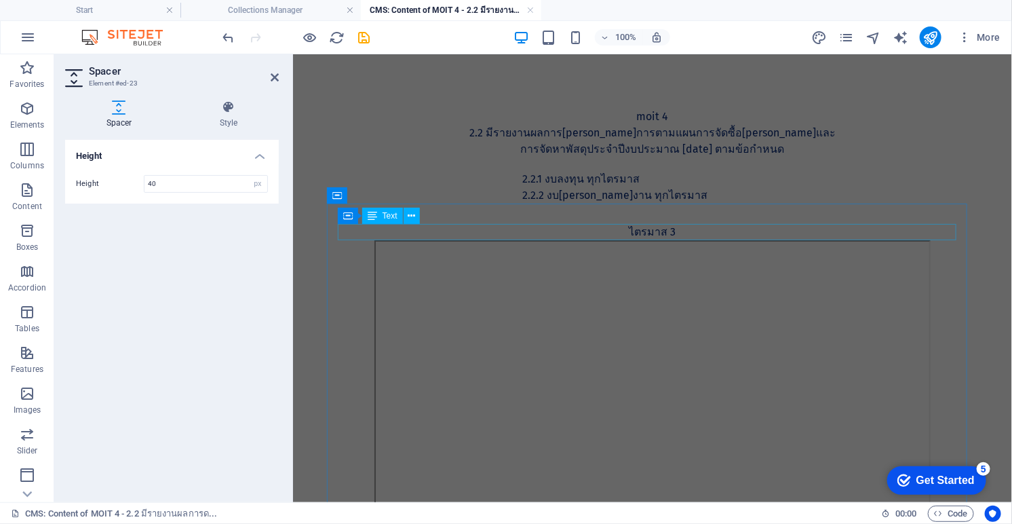
click at [656, 231] on div "ไตรมาส 3" at bounding box center [652, 231] width 619 height 16
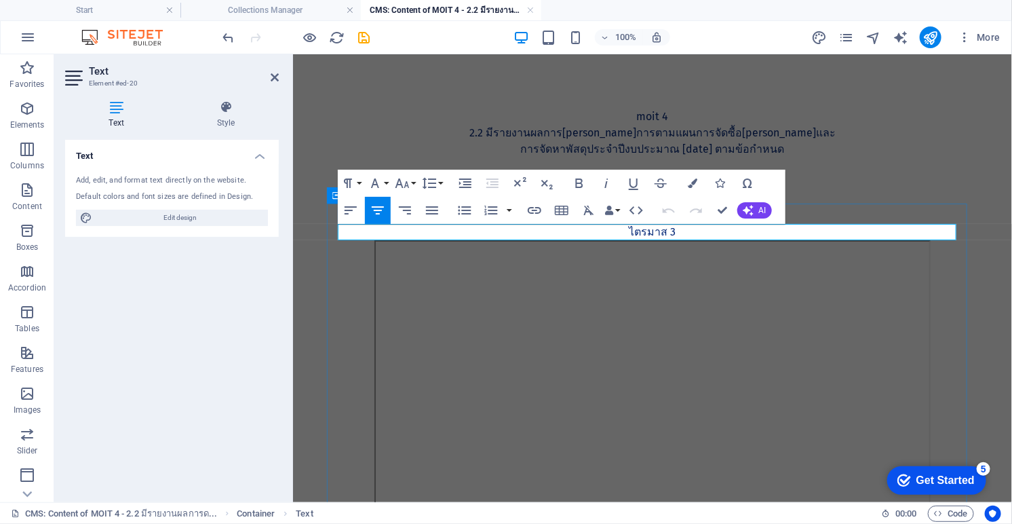
click at [715, 232] on p "ไตรมาส 3" at bounding box center [652, 231] width 619 height 16
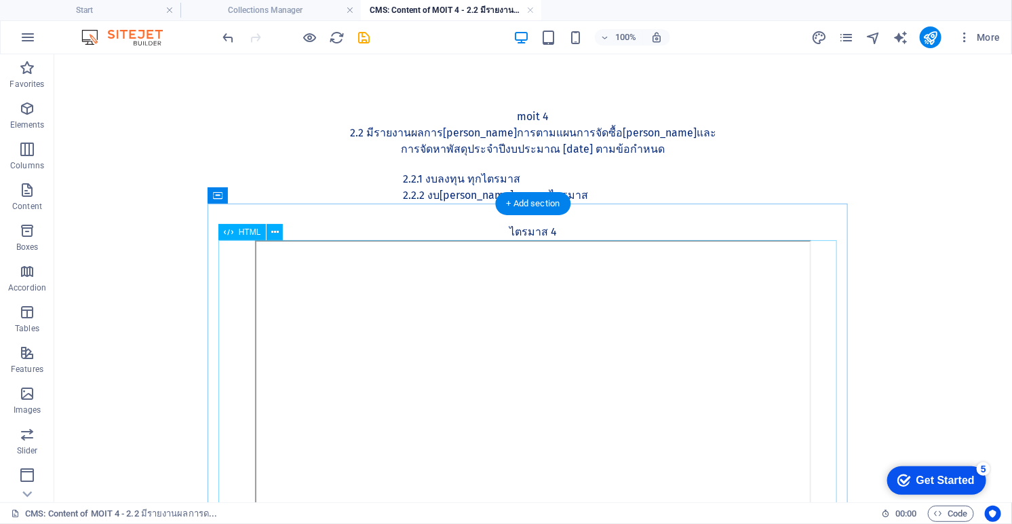
scroll to position [151, 0]
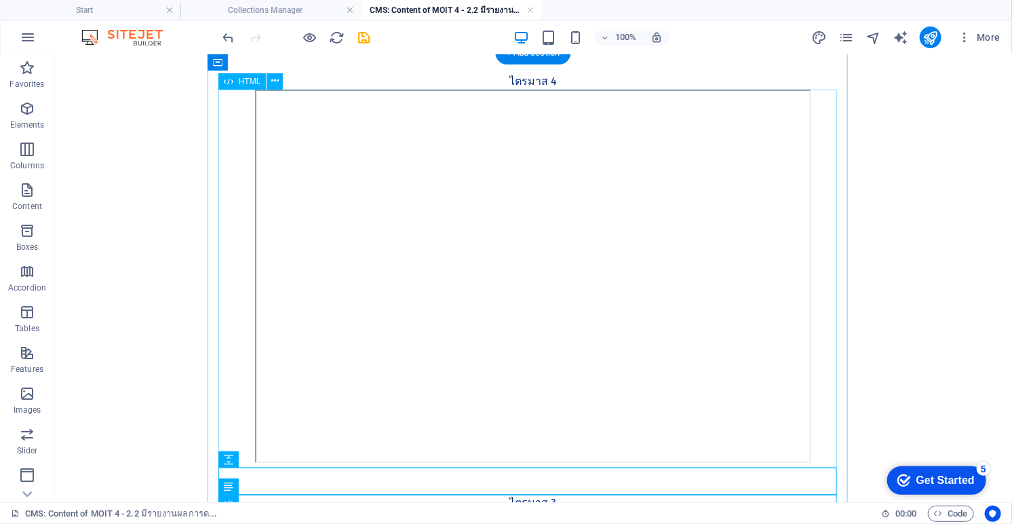
click at [573, 322] on div at bounding box center [532, 278] width 619 height 378
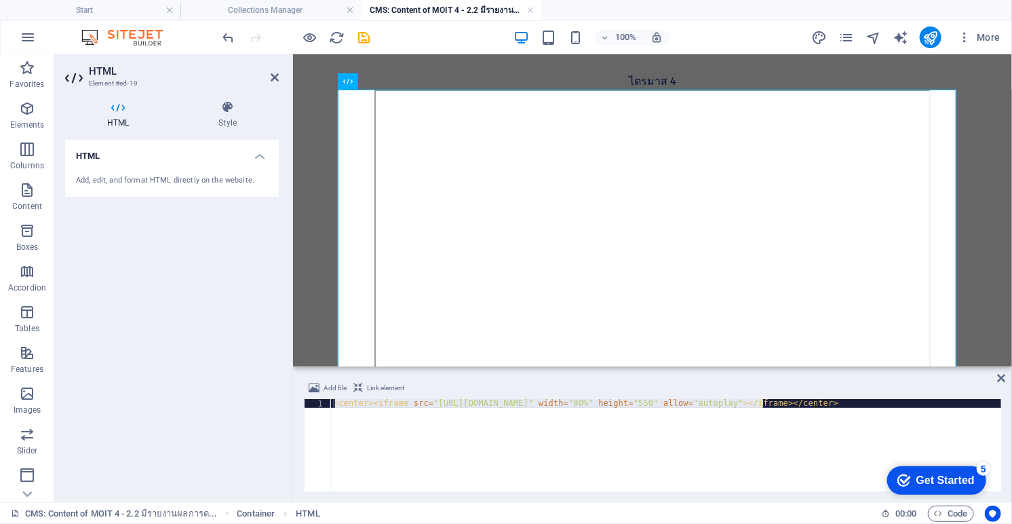
scroll to position [0, 0]
drag, startPoint x: 765, startPoint y: 405, endPoint x: 432, endPoint y: 405, distance: 333.1
click at [432, 405] on div "< center > < iframe src = "https://drive.google.com/file/d/1GZKkn-v2GJMLCF5vYQO…" at bounding box center [690, 452] width 718 height 107
paste textarea "ZIm--n4aRhOw9HPRjyBWdGD34LUn97dJ"
type textarea "<center><iframe src="https://drive.google.com/file/d/1ZIm--n4aRhOw9HPRjyBWdGD34…"
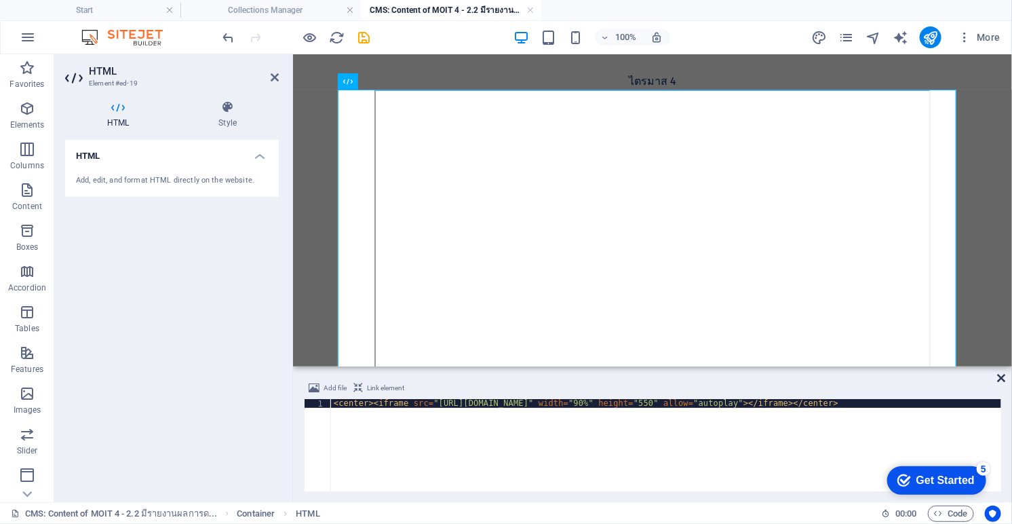
click at [867, 379] on icon at bounding box center [1002, 377] width 8 height 11
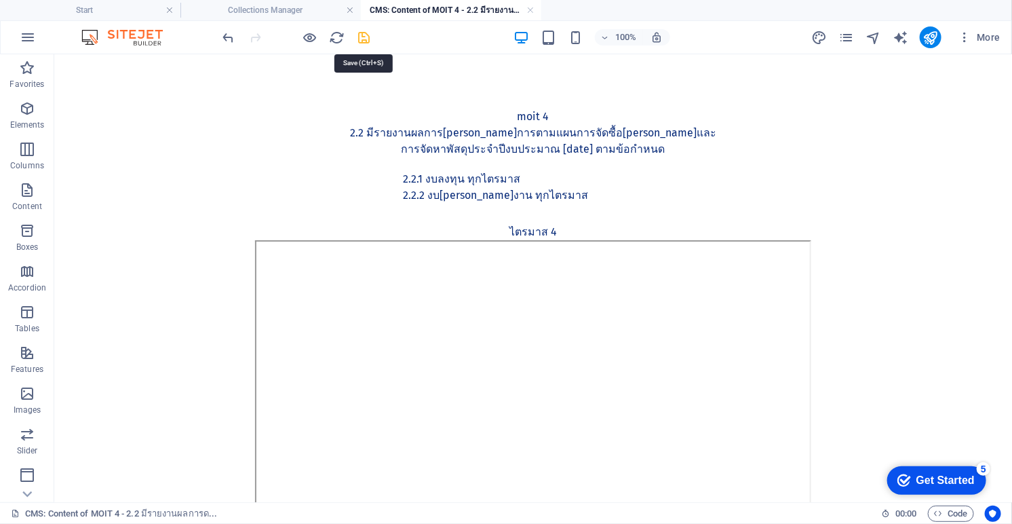
click at [364, 39] on icon "save" at bounding box center [365, 38] width 16 height 16
click at [527, 12] on link at bounding box center [530, 10] width 8 height 13
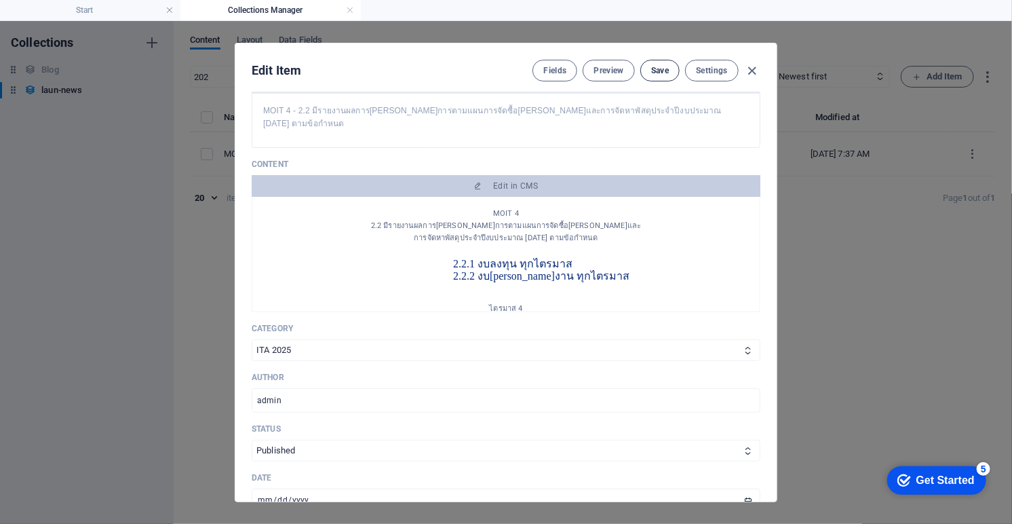
click at [666, 71] on span "Save" at bounding box center [660, 70] width 18 height 11
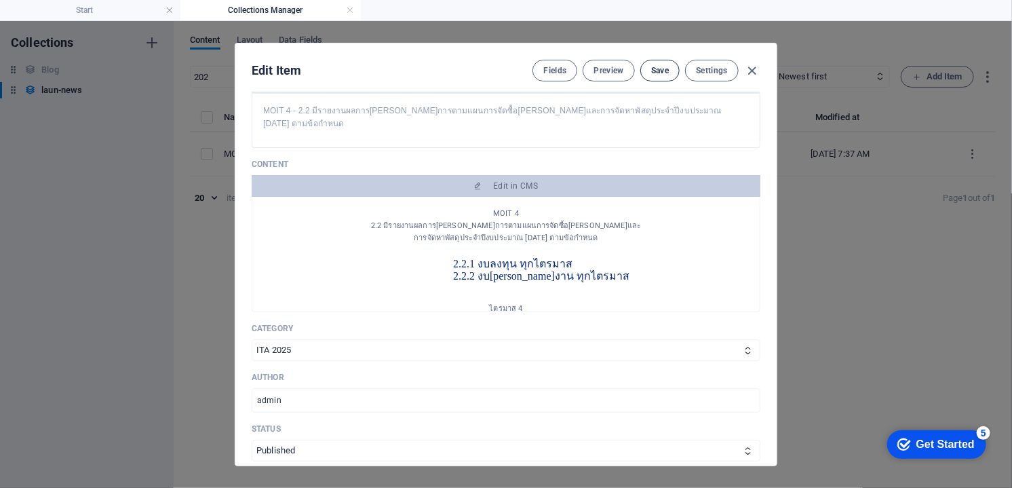
click at [653, 71] on span "Save" at bounding box center [660, 70] width 18 height 11
click at [754, 68] on icon "button" at bounding box center [753, 71] width 16 height 16
type input "2025-09-07"
type input "202"
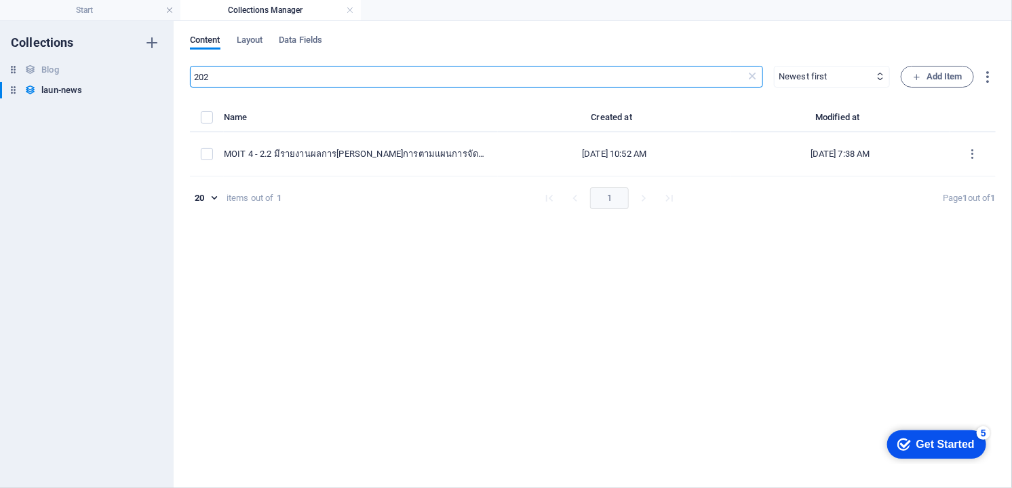
drag, startPoint x: 223, startPoint y: 77, endPoint x: 171, endPoint y: 79, distance: 51.6
click at [170, 79] on div "Collections Blog Blog laun-news laun-news Content Layout Data Fields 202 ​ Newe…" at bounding box center [506, 254] width 1012 height 467
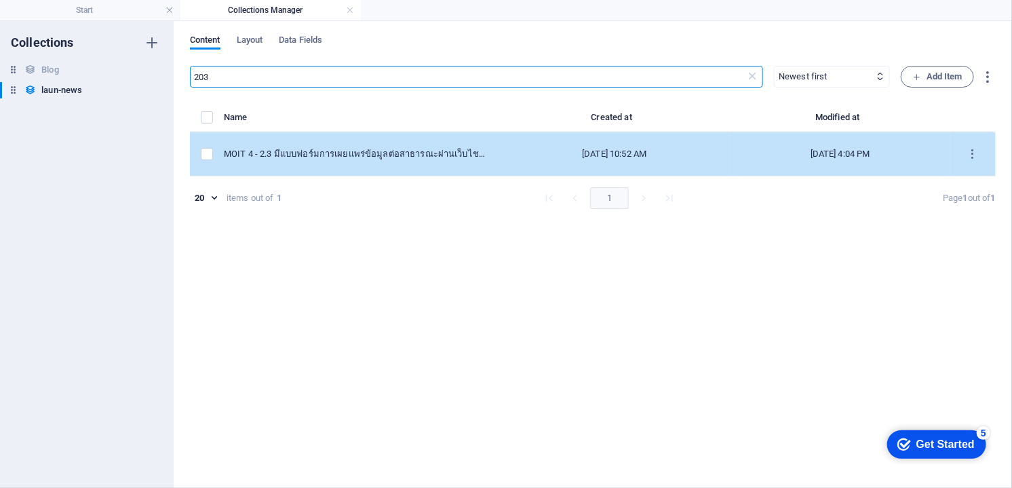
type input "203"
click at [379, 161] on td "MOIT 4 - 2.3 มีแบบฟอร์มการเผยแพร่ข้อมูลต่อสาธารณะผ่านเว็บไชต์ของหน่วยงาน" at bounding box center [361, 154] width 274 height 44
select select "ITA 2025"
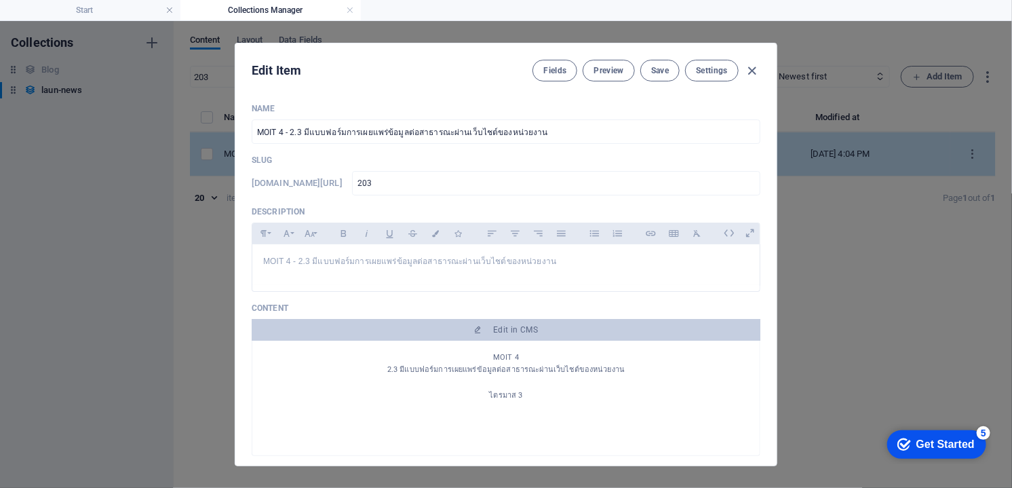
click at [379, 161] on p "Slug" at bounding box center [506, 160] width 509 height 11
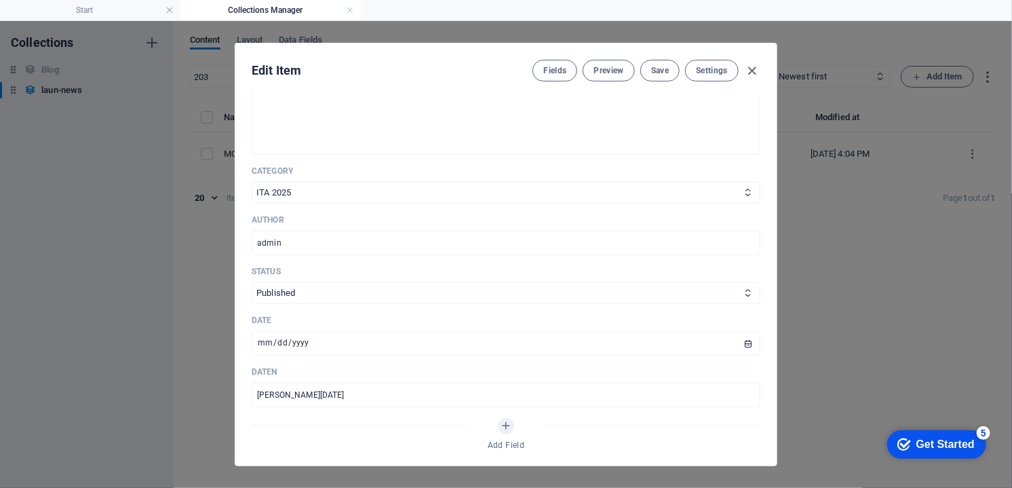
scroll to position [377, 0]
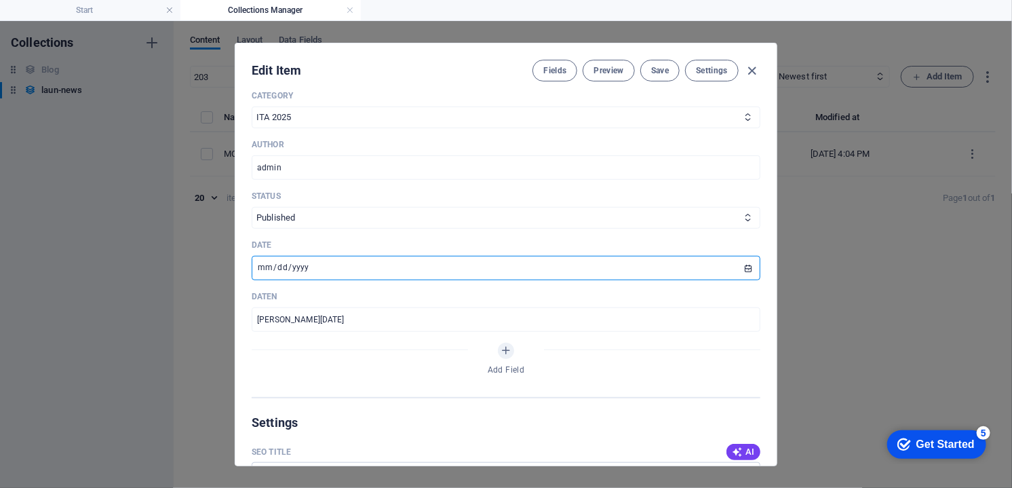
click at [744, 268] on input "2024-12-24" at bounding box center [506, 268] width 509 height 24
type input "2025-09-05"
drag, startPoint x: 280, startPoint y: 320, endPoint x: 292, endPoint y: 326, distance: 13.1
click at [280, 321] on input "วันที่ 24 ธันวาคม 2024" at bounding box center [506, 319] width 509 height 24
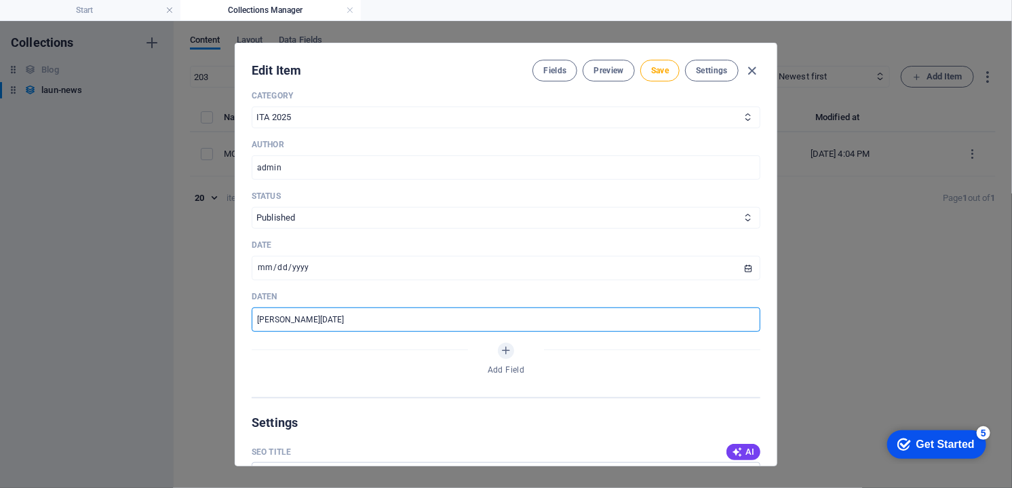
click at [307, 321] on input "วันที่ 5 ธันวาคม 2024" at bounding box center [506, 319] width 509 height 24
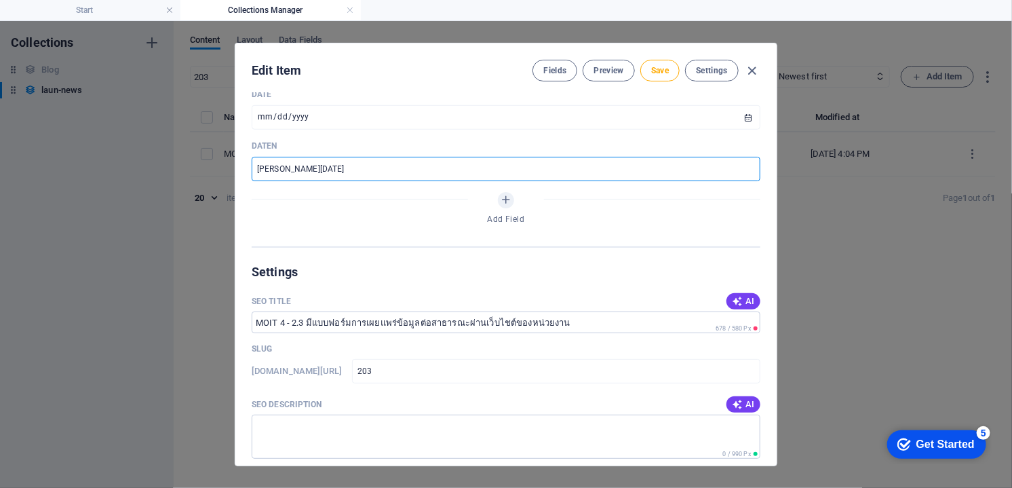
scroll to position [452, 0]
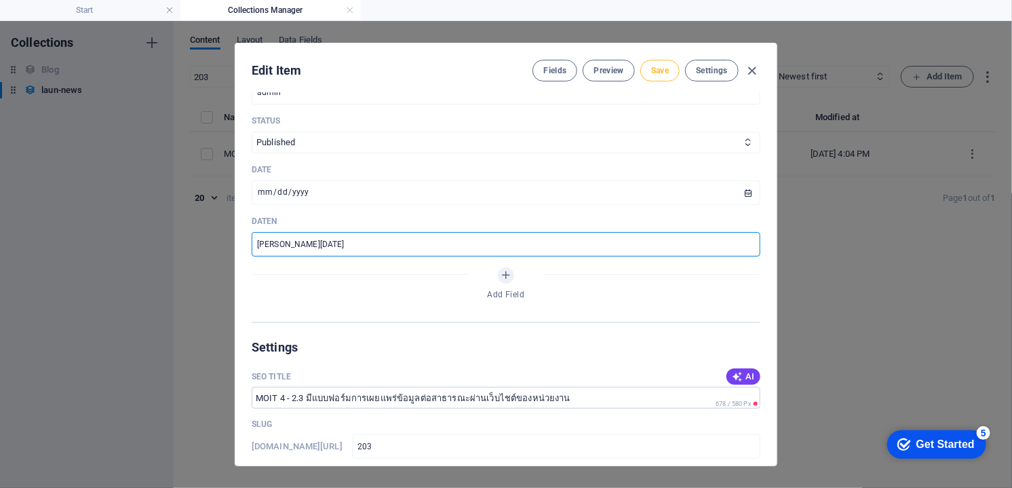
click at [664, 65] on span "Save" at bounding box center [660, 70] width 18 height 11
click at [338, 247] on input "วันที่ 5 กันยายน 2024" at bounding box center [506, 244] width 509 height 24
type input "วันที่ 5 กันยายน 2025"
click at [653, 76] on button "Save" at bounding box center [659, 71] width 39 height 22
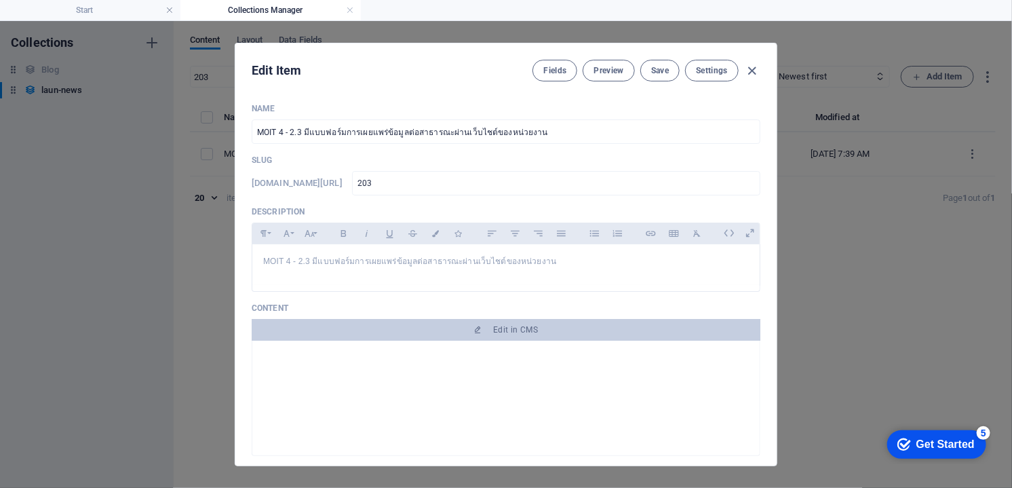
scroll to position [678, 0]
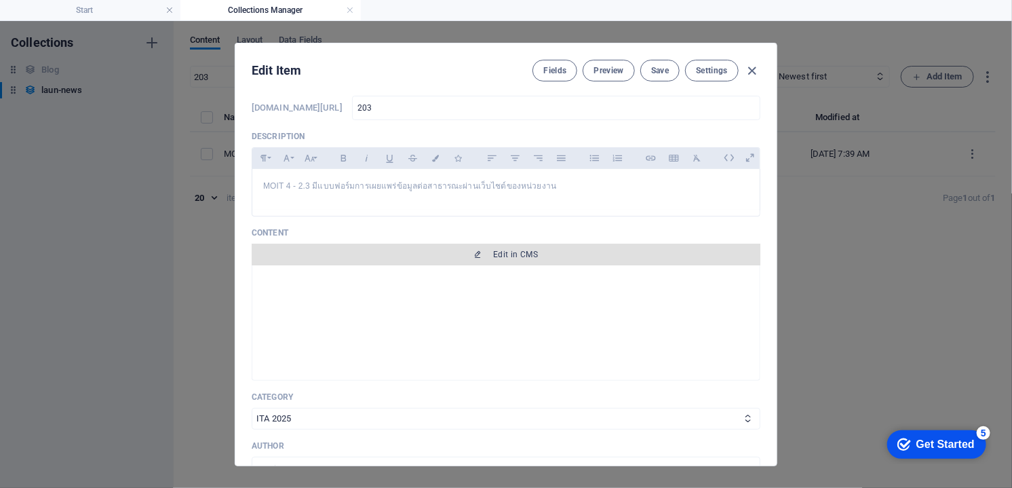
click at [505, 256] on span "Edit in CMS" at bounding box center [515, 254] width 45 height 11
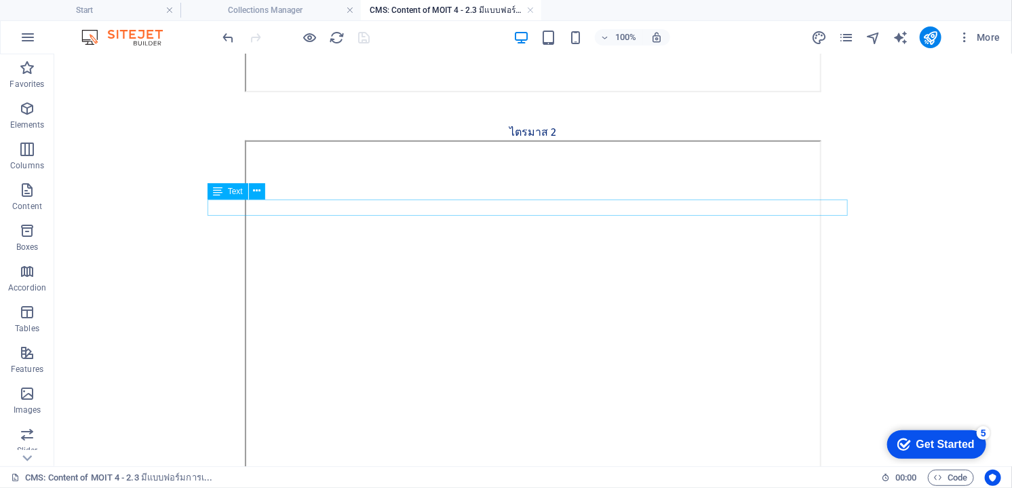
scroll to position [377, 0]
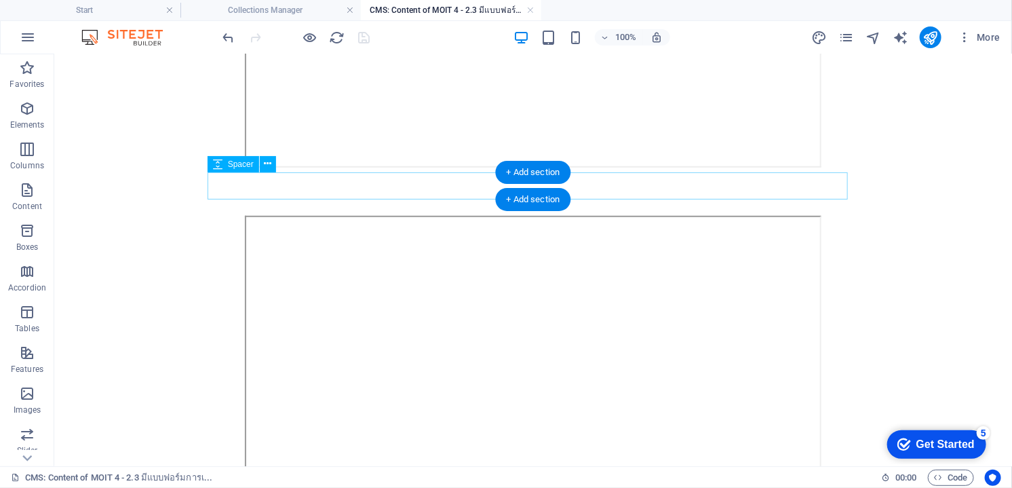
click at [585, 183] on div at bounding box center [532, 185] width 640 height 27
select select "px"
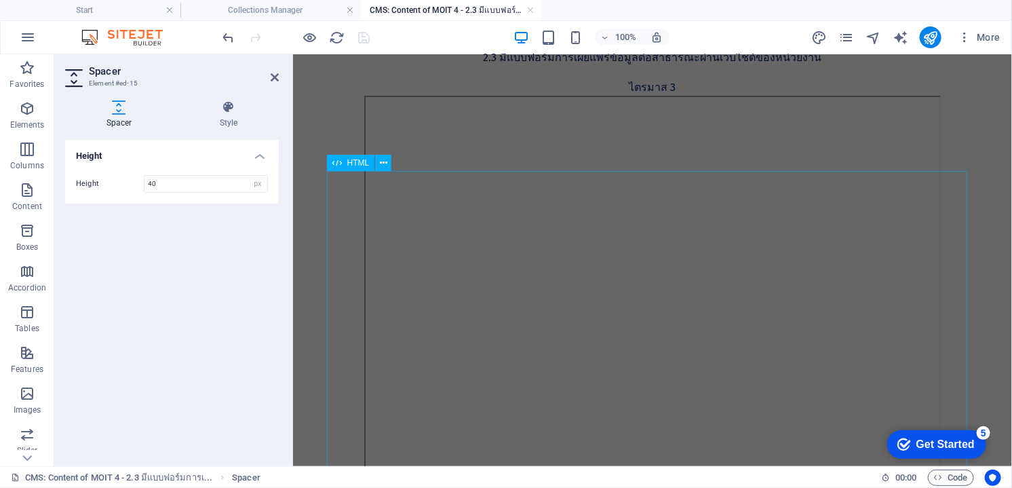
scroll to position [0, 0]
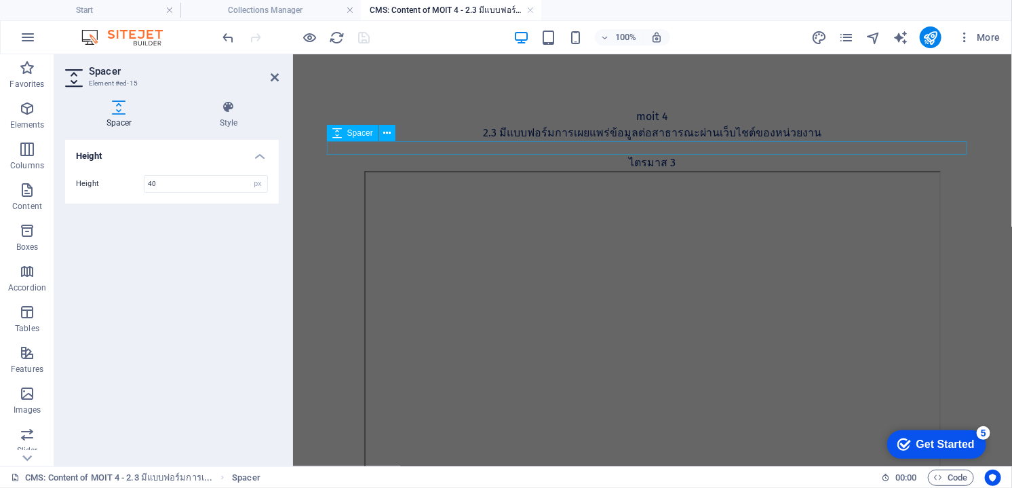
click at [672, 150] on div at bounding box center [652, 147] width 640 height 14
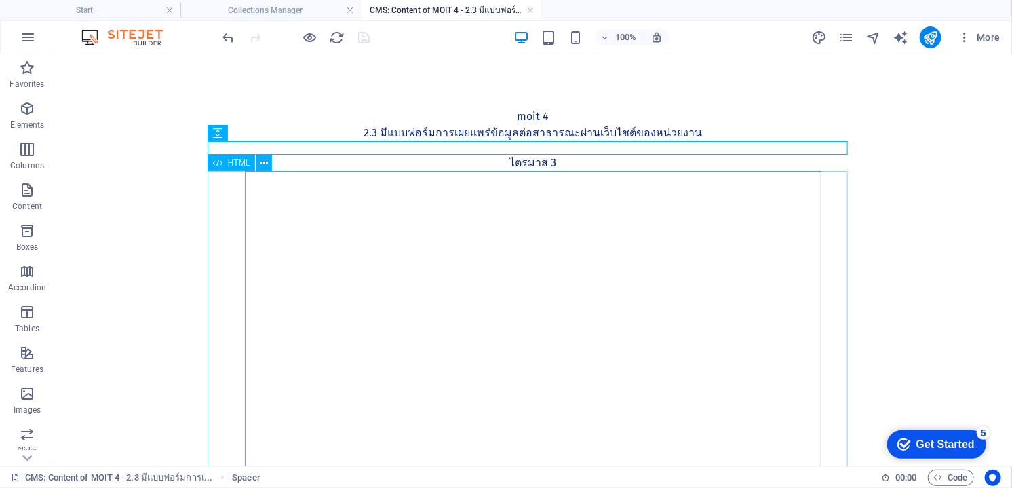
click at [213, 166] on icon at bounding box center [217, 163] width 9 height 16
click at [269, 163] on div "ไตรมาส 3" at bounding box center [532, 162] width 640 height 16
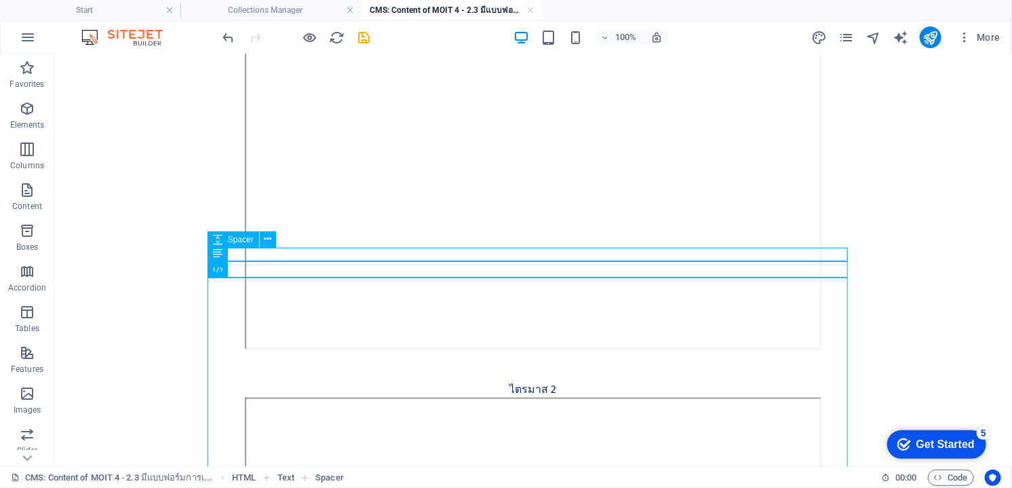
scroll to position [678, 0]
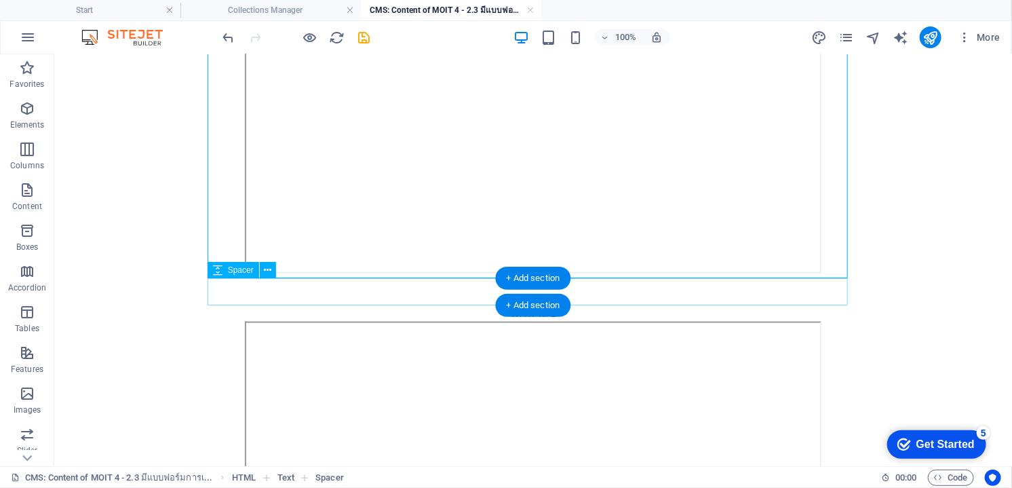
click at [588, 290] on div at bounding box center [532, 290] width 640 height 27
select select "px"
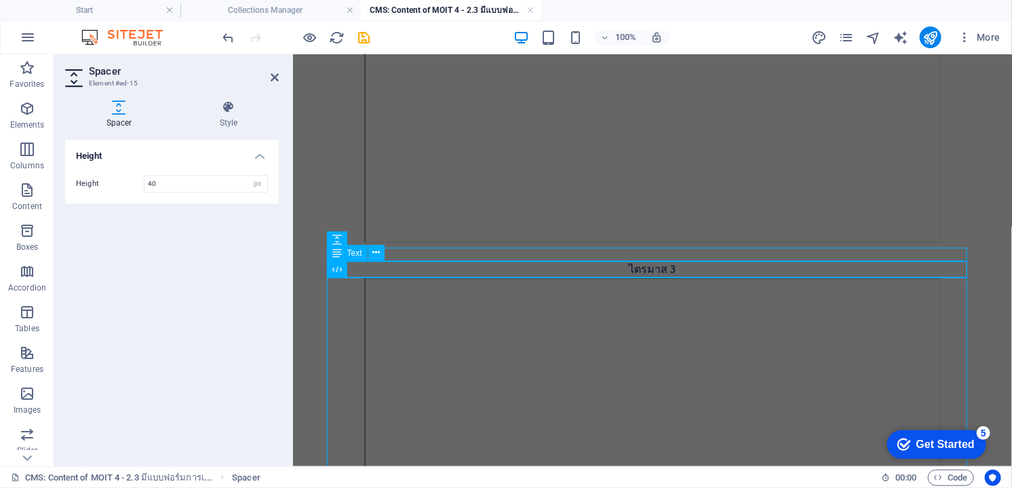
scroll to position [151, 0]
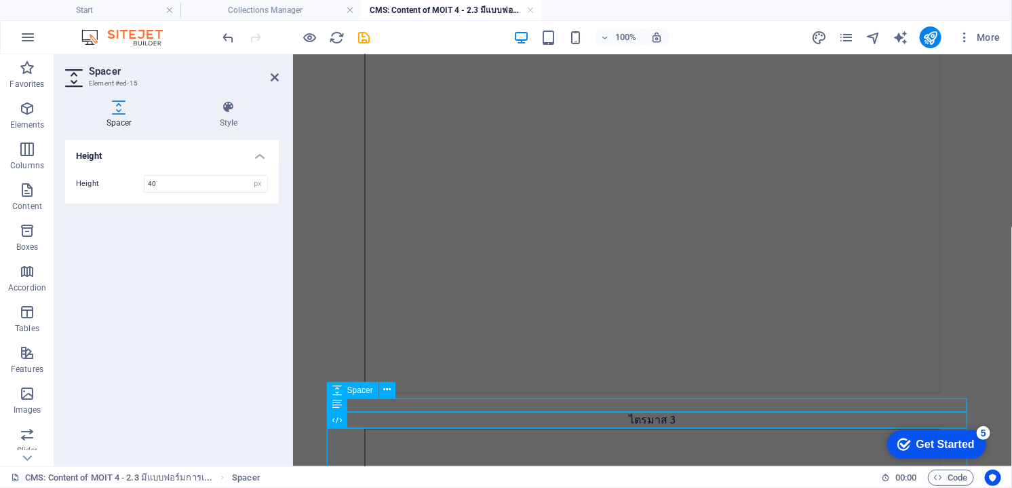
click at [621, 402] on div at bounding box center [652, 405] width 640 height 14
select select "px"
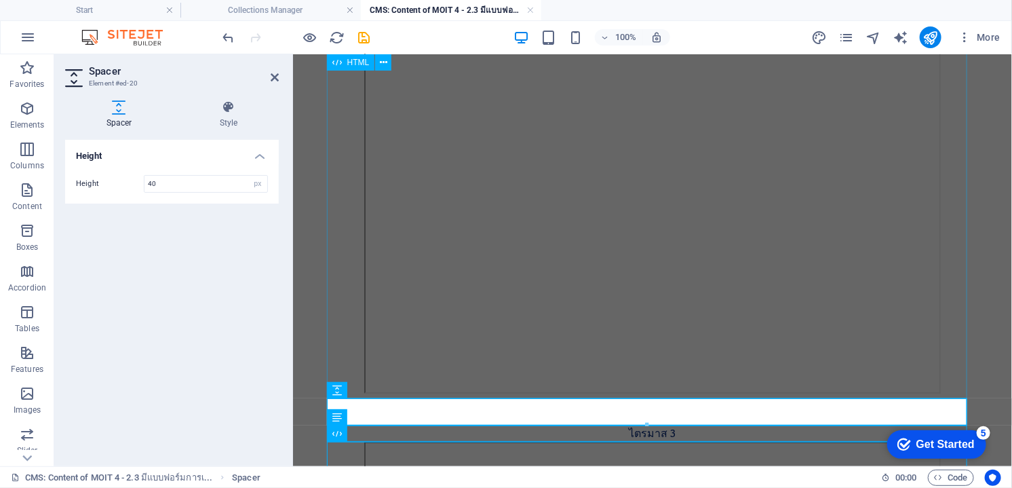
type input "40"
click at [867, 343] on div at bounding box center [652, 209] width 640 height 378
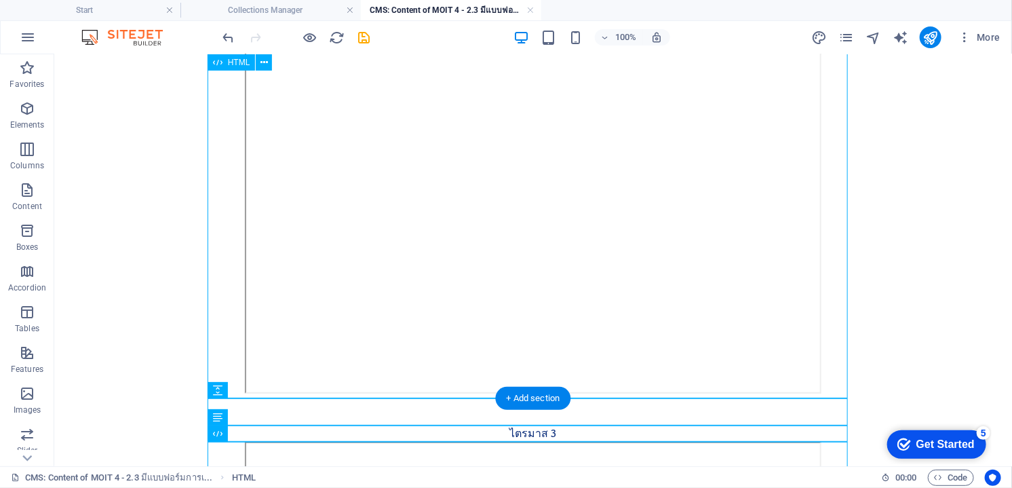
scroll to position [0, 0]
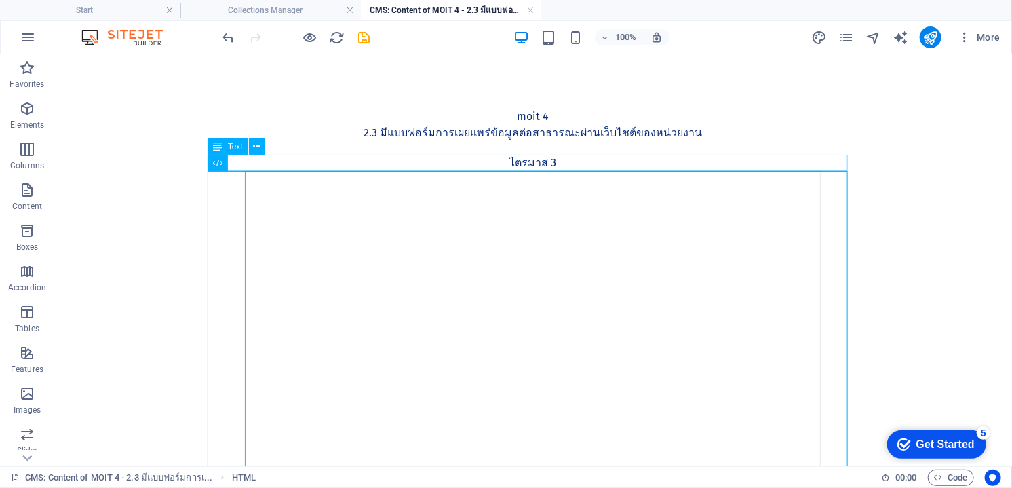
click at [582, 160] on div "ไตรมาส 3" at bounding box center [532, 162] width 640 height 16
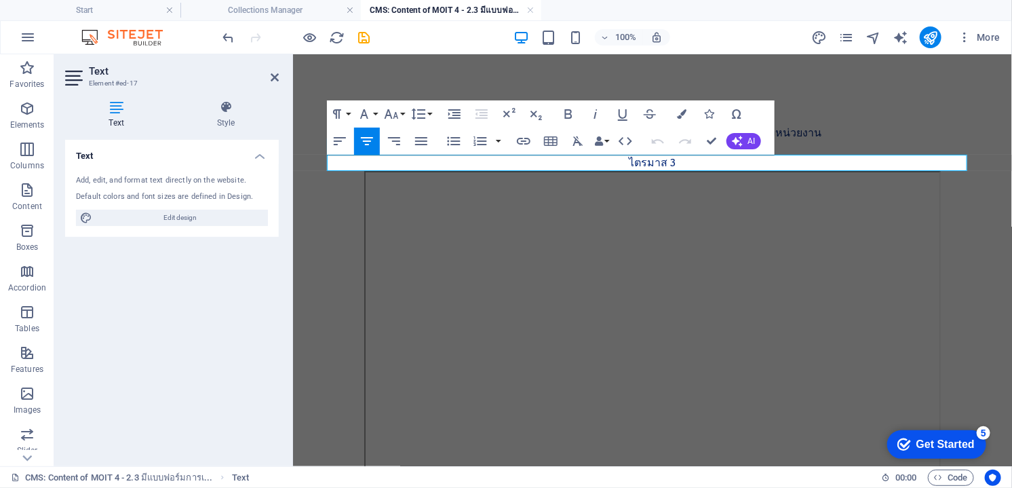
click at [695, 165] on p "ไตรมาส 3" at bounding box center [652, 162] width 640 height 16
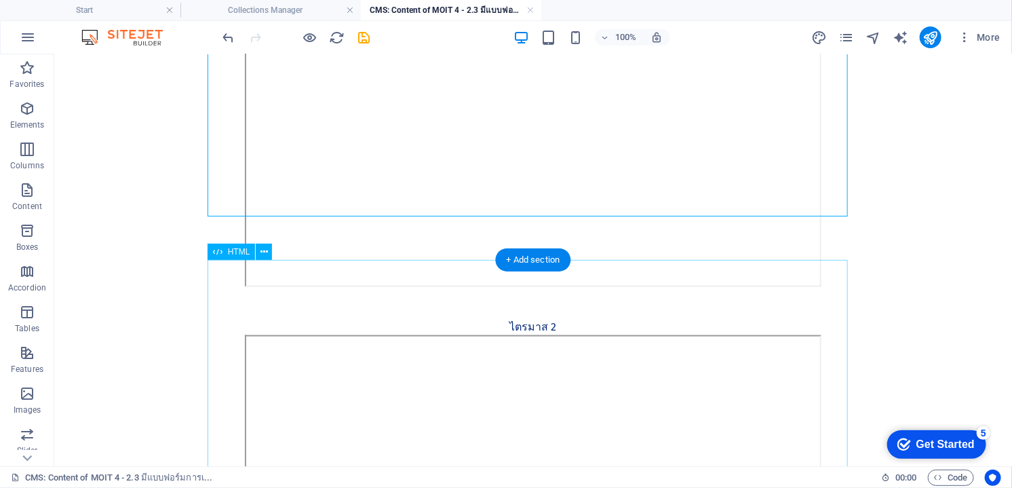
scroll to position [754, 0]
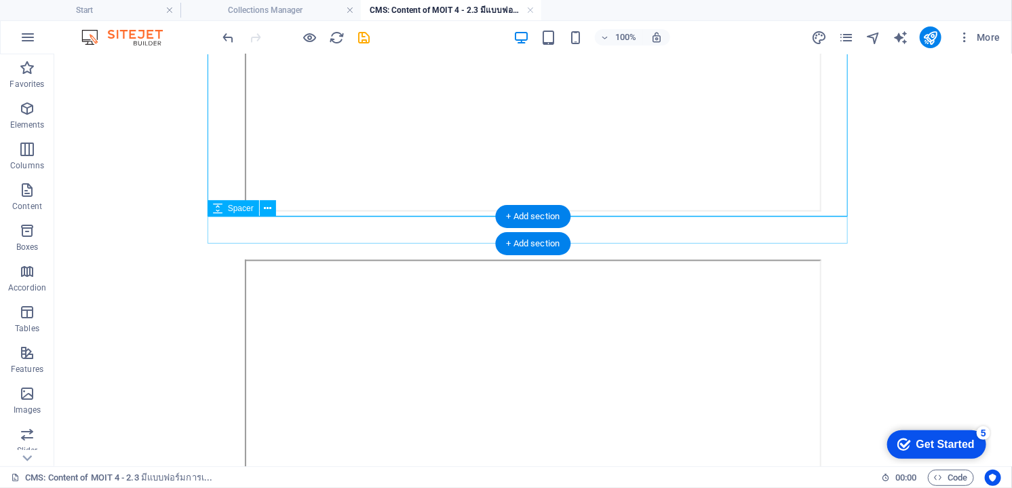
click at [596, 237] on div at bounding box center [532, 229] width 640 height 27
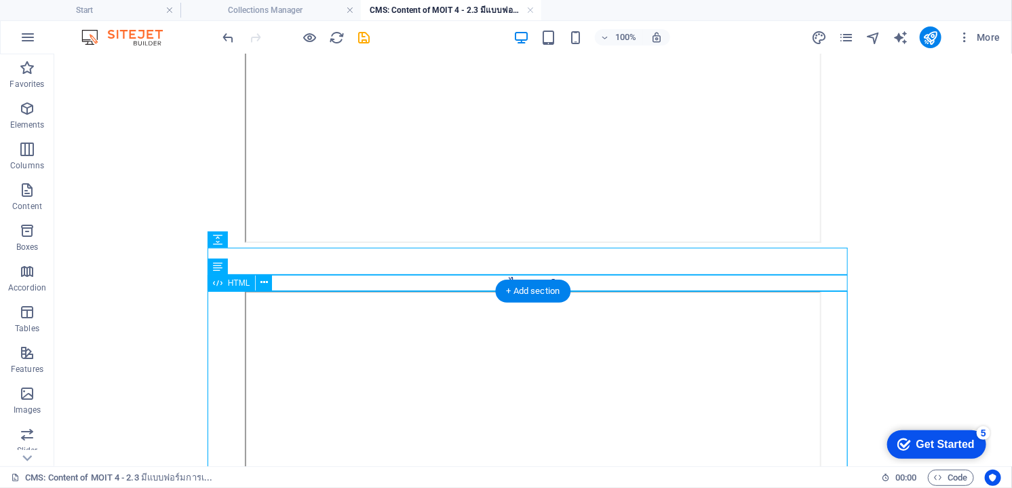
scroll to position [0, 0]
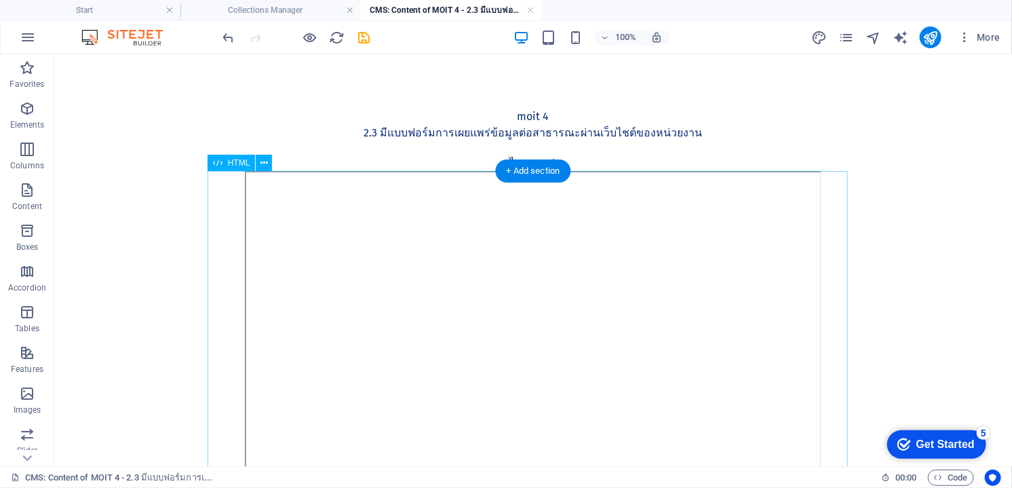
click at [555, 280] on div at bounding box center [532, 359] width 640 height 378
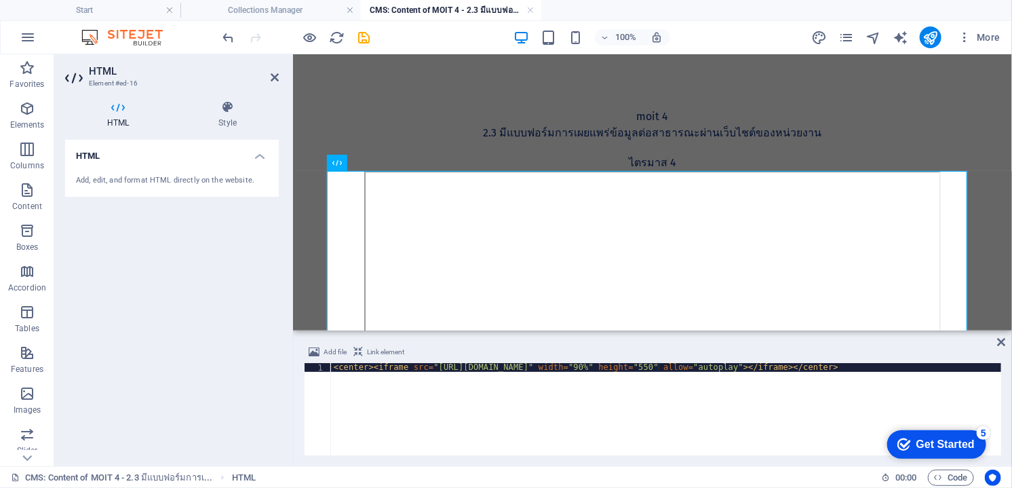
click at [660, 365] on div "< center > < iframe src = "https://drive.google.com/file/d/1bTuc_wWH3rHdVj7bDKo…" at bounding box center [690, 416] width 718 height 107
click at [760, 368] on div "< center > < iframe src = "https://drive.google.com/file/d/1bTuc_wWH3rHdVj7bDKo…" at bounding box center [690, 416] width 718 height 107
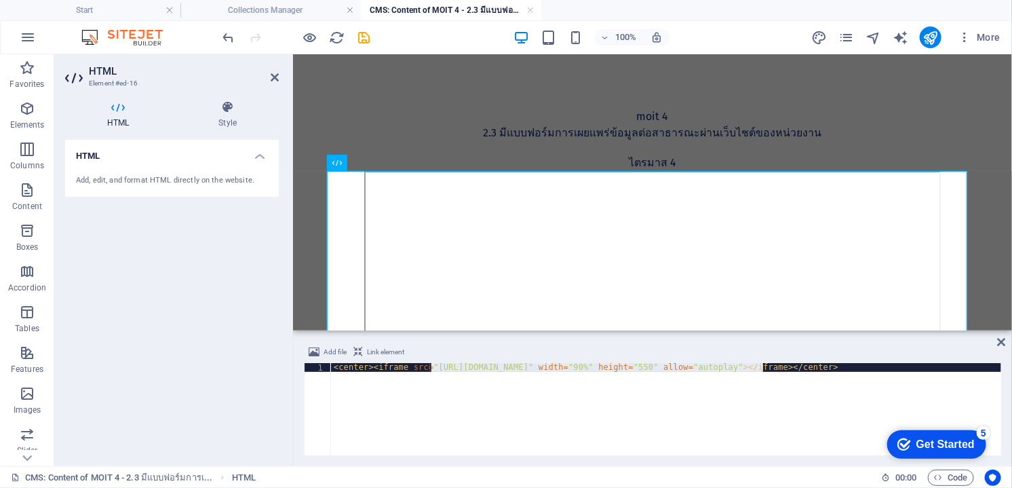
drag, startPoint x: 765, startPoint y: 366, endPoint x: 429, endPoint y: 364, distance: 335.2
click at [429, 364] on div "< center > < iframe src = "https://drive.google.com/file/d/1bTuc_wWH3rHdVj7bDKo…" at bounding box center [690, 416] width 718 height 107
paste textarea "gQlpFYcytrQQzCL3zZYDvfPw1w6zTLx"
type textarea "<center><iframe src="https://drive.google.com/file/d/1bgQlpFYcytrQQzCL3zZYDvfPw…"
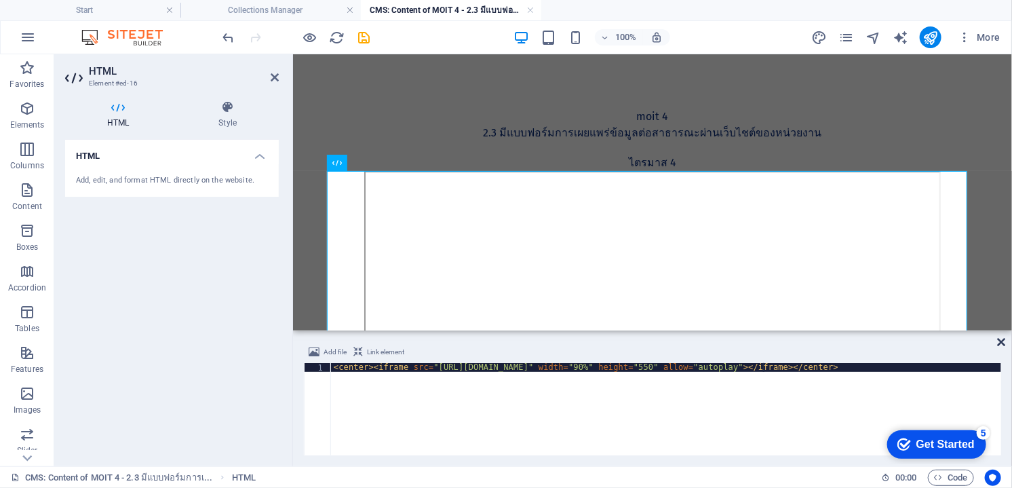
click at [867, 344] on icon at bounding box center [1002, 342] width 8 height 11
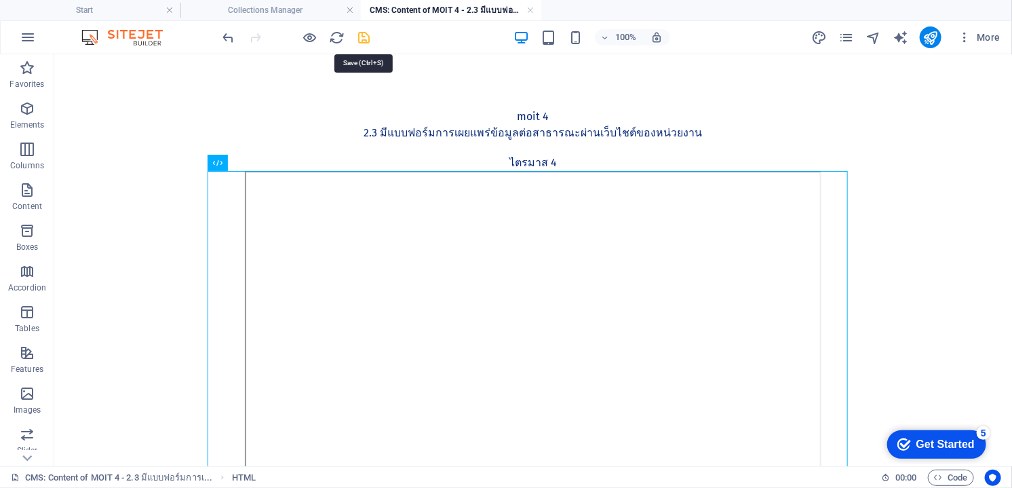
click at [357, 43] on icon "save" at bounding box center [365, 38] width 16 height 16
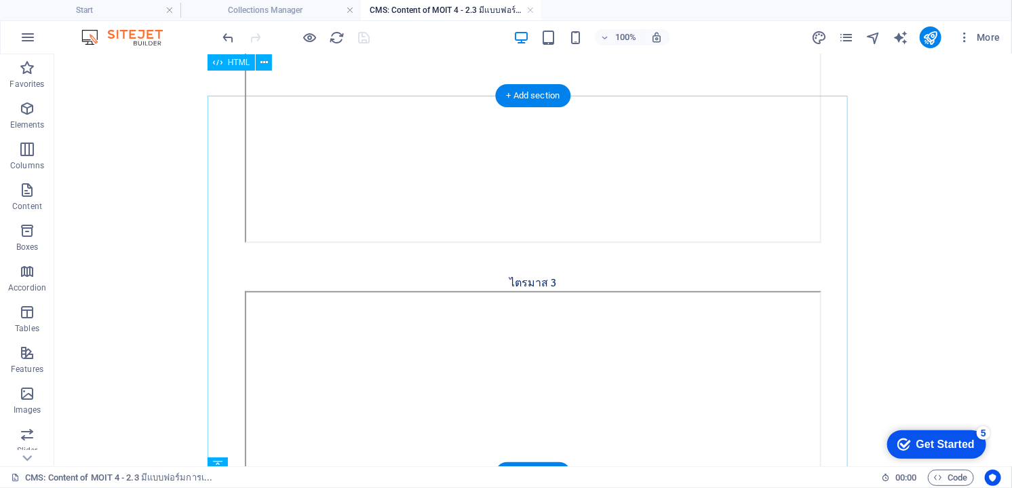
scroll to position [75, 0]
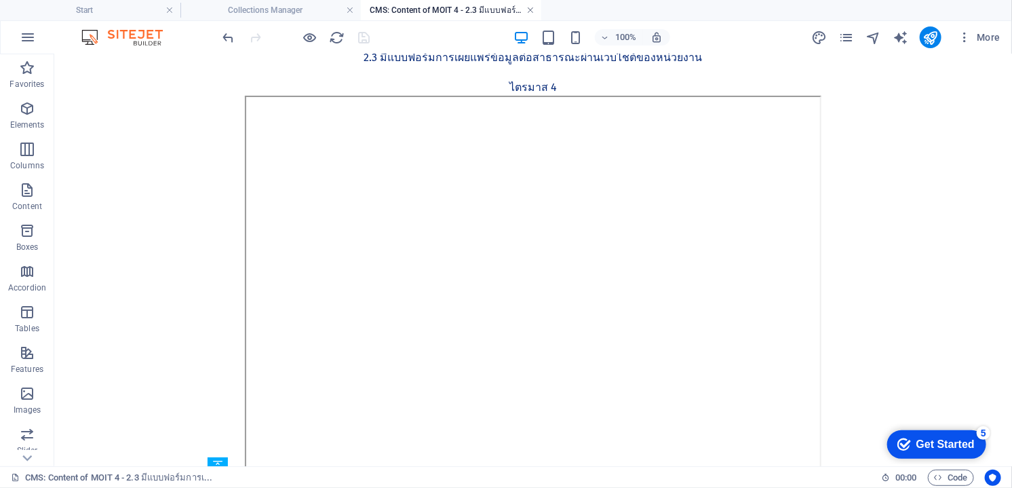
click at [531, 13] on link at bounding box center [530, 10] width 8 height 13
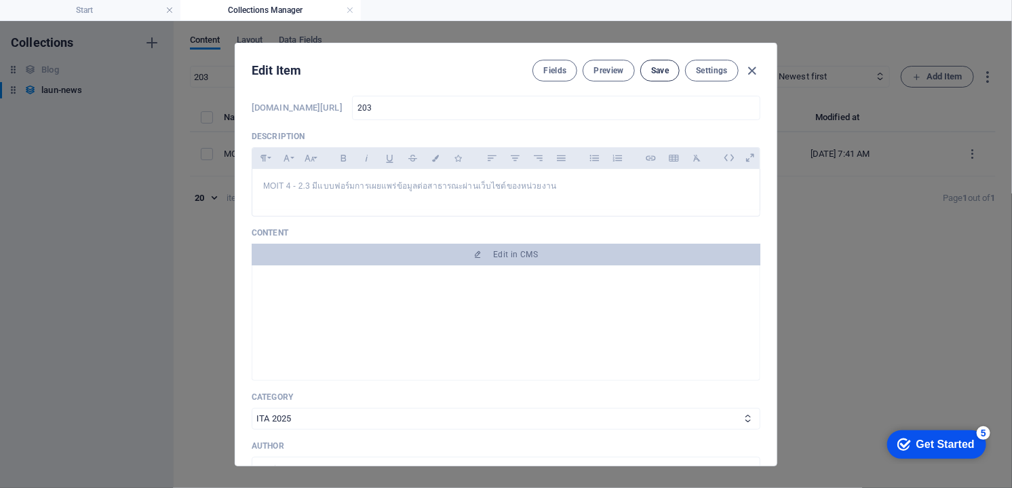
click at [662, 70] on span "Save" at bounding box center [660, 70] width 18 height 11
click at [655, 69] on span "Save" at bounding box center [660, 70] width 18 height 11
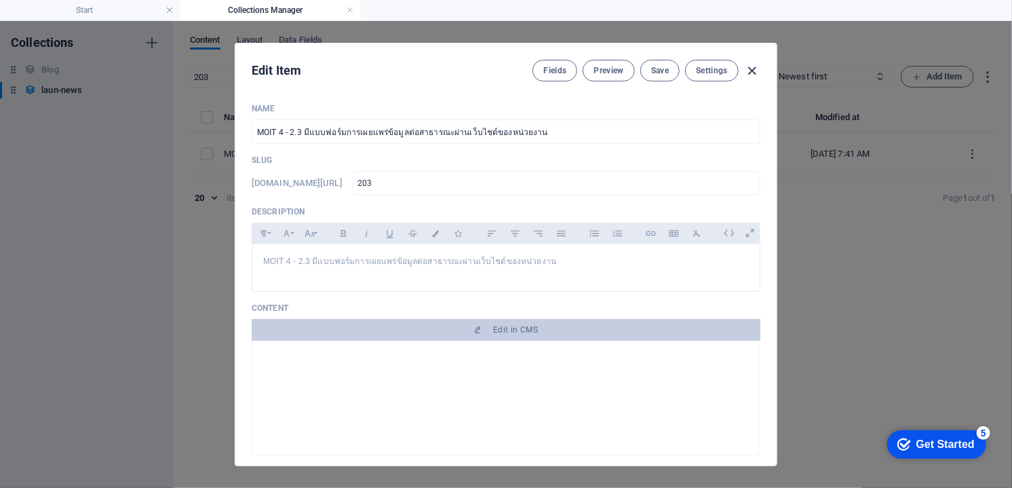
click at [750, 75] on icon "button" at bounding box center [753, 71] width 16 height 16
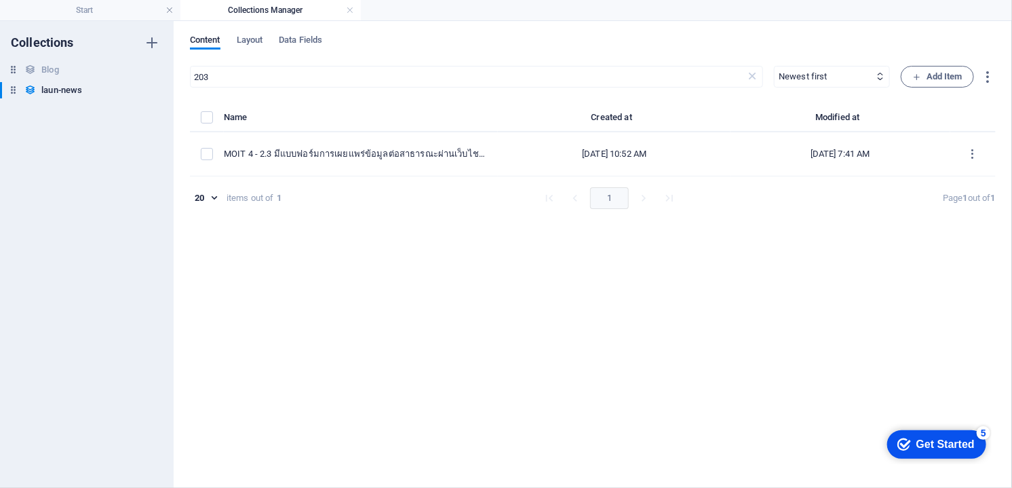
type input "2025-09-07"
type input "203"
drag, startPoint x: 246, startPoint y: 73, endPoint x: 155, endPoint y: 66, distance: 90.4
click at [155, 66] on div "Collections Blog Blog laun-news laun-news Content Layout Data Fields 203 ​ Newe…" at bounding box center [506, 254] width 1012 height 467
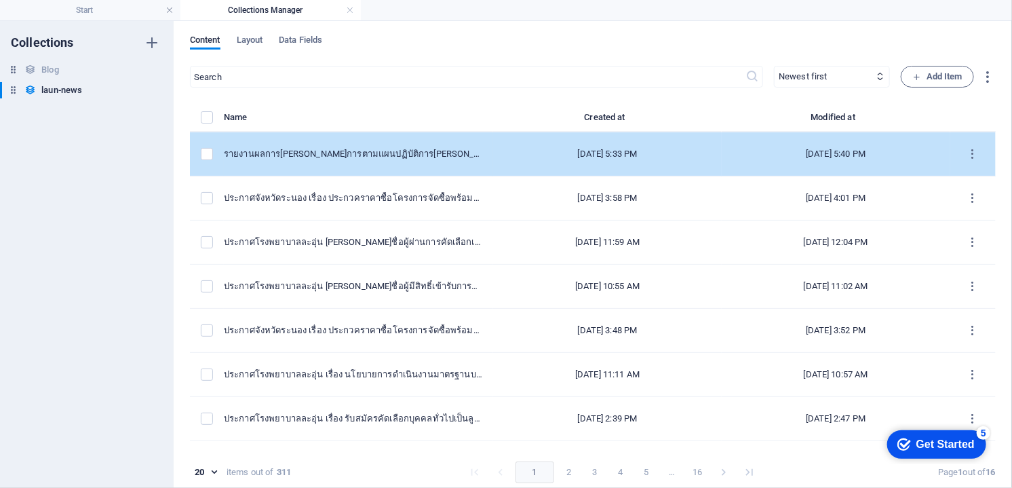
click at [391, 161] on td "รายงานผลการ[PERSON_NAME]การตามแผนปฏิบัติการ[PERSON_NAME]คุณธรรม ของชมรมจริยธรรม…" at bounding box center [358, 154] width 269 height 44
select select "ITA 2025"
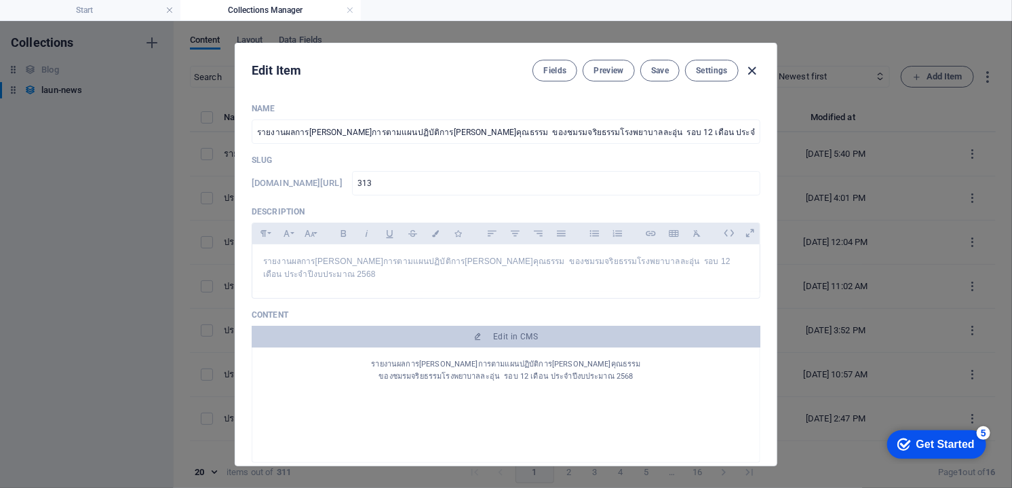
click at [754, 69] on icon "button" at bounding box center [753, 71] width 16 height 16
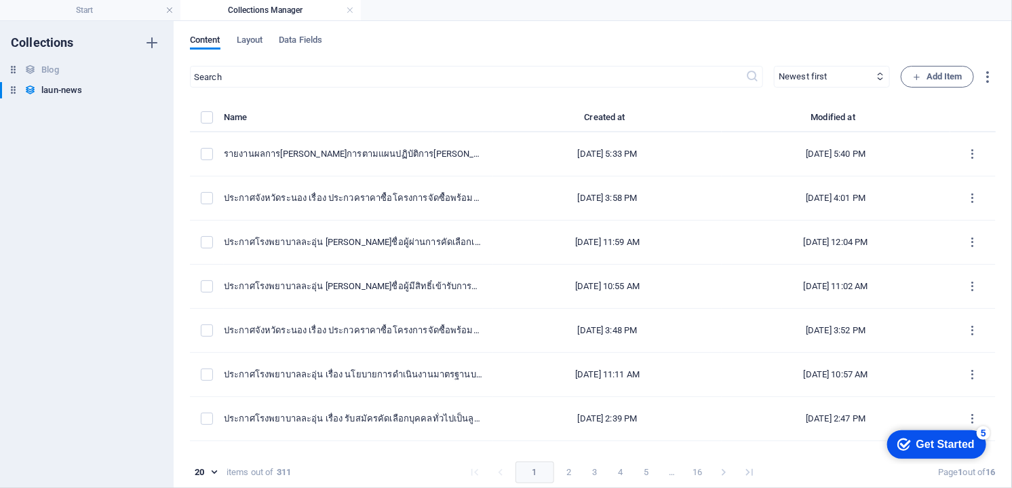
type input "2025-09-07"
type input "313"
click at [370, 79] on input "text" at bounding box center [468, 77] width 556 height 22
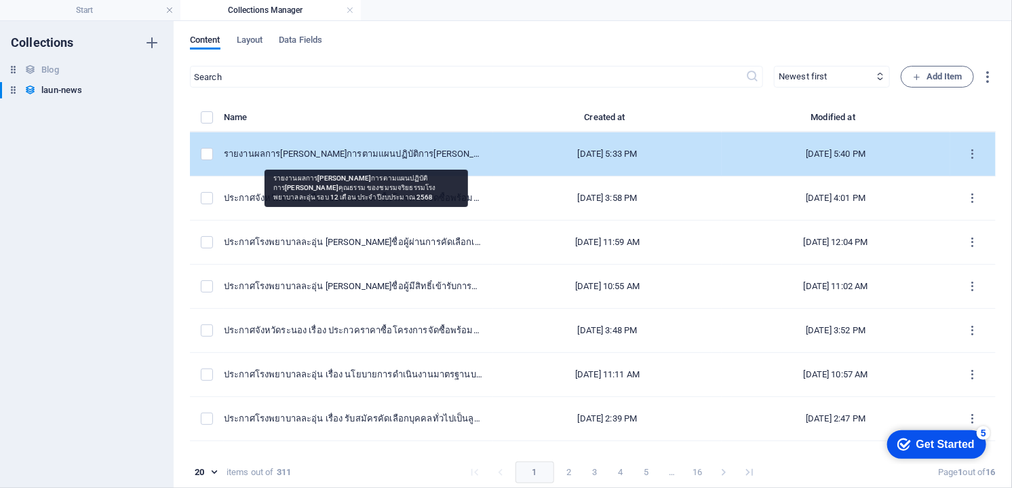
click at [353, 154] on div "รายงานผลการ[PERSON_NAME]การตามแผนปฏิบัติการ[PERSON_NAME]คุณธรรม ของชมรมจริยธรรม…" at bounding box center [353, 154] width 258 height 12
select select "ITA 2025"
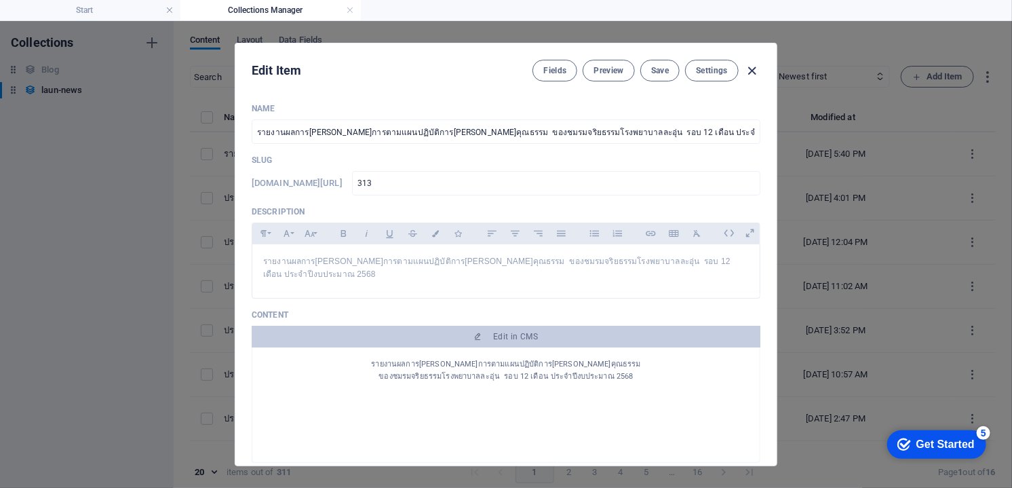
click at [754, 69] on icon "button" at bounding box center [753, 71] width 16 height 16
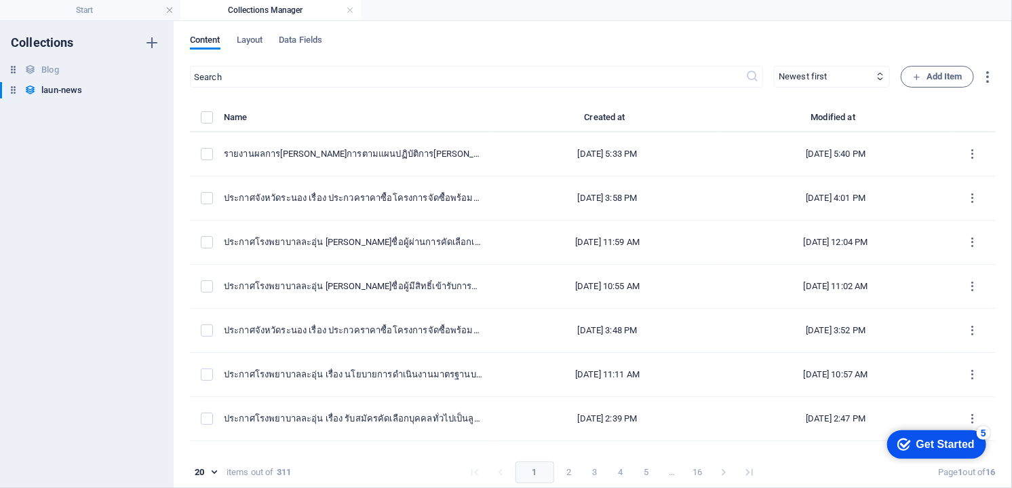
type input "2025-09-07"
type input "313"
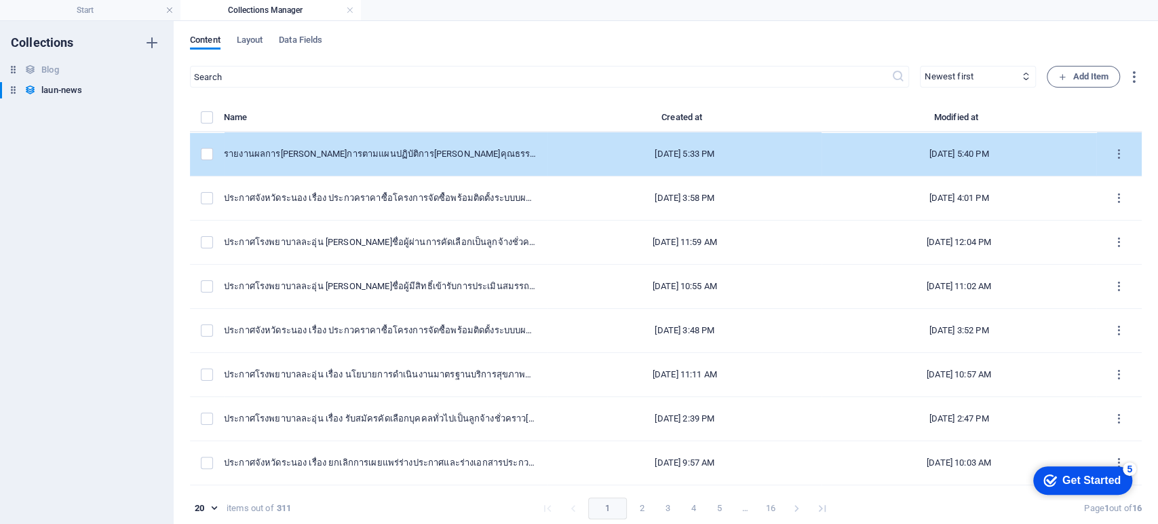
click at [294, 165] on td "รายงานผลการ[PERSON_NAME]การตามแผนปฏิบัติการ[PERSON_NAME]คุณธรรม ของชมรมจริยธรรม…" at bounding box center [386, 154] width 324 height 44
select select "ITA 2025"
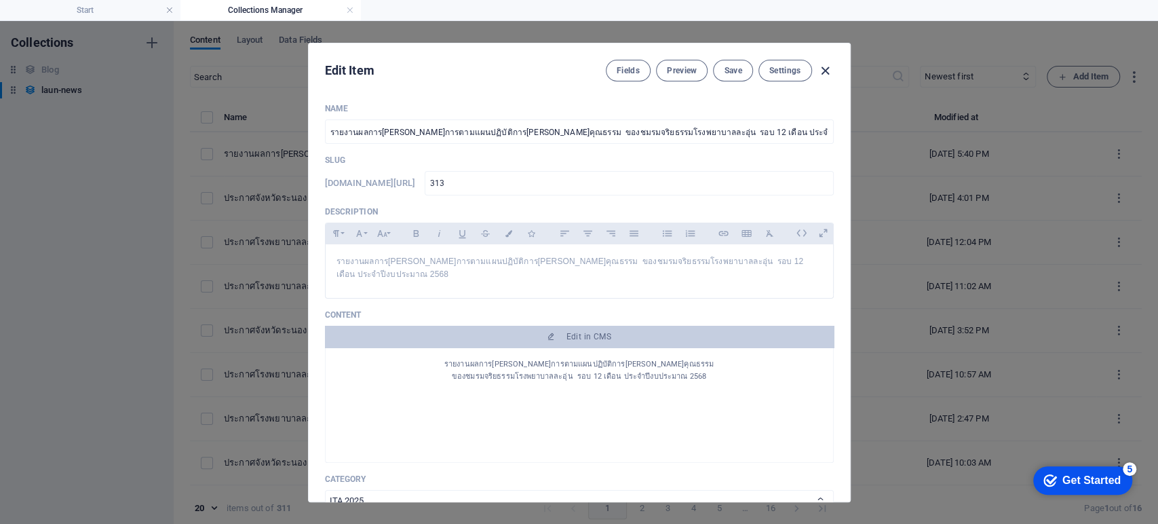
click at [827, 71] on icon "button" at bounding box center [826, 71] width 16 height 16
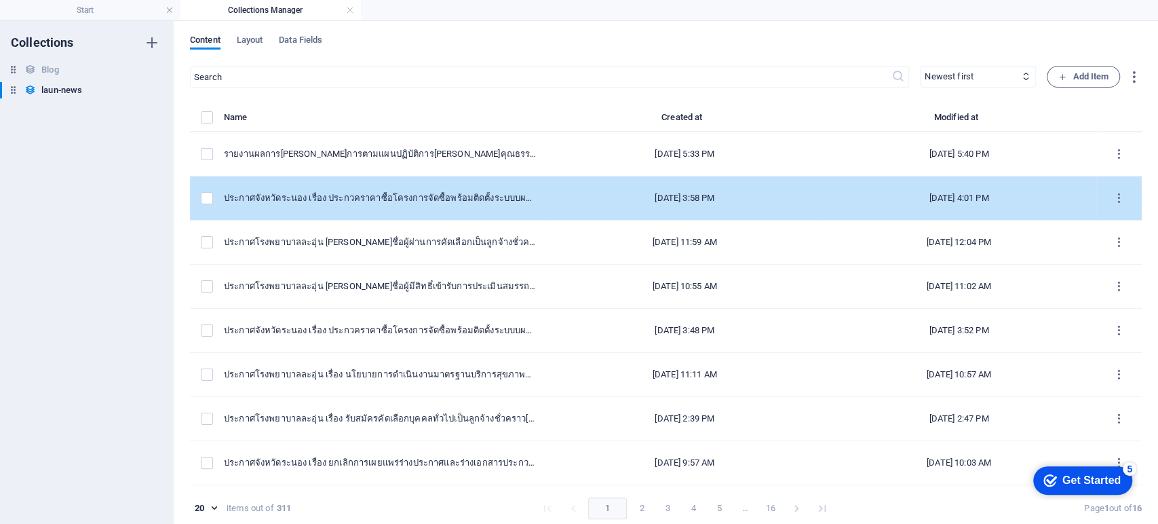
type input "2025-09-07"
type input "313"
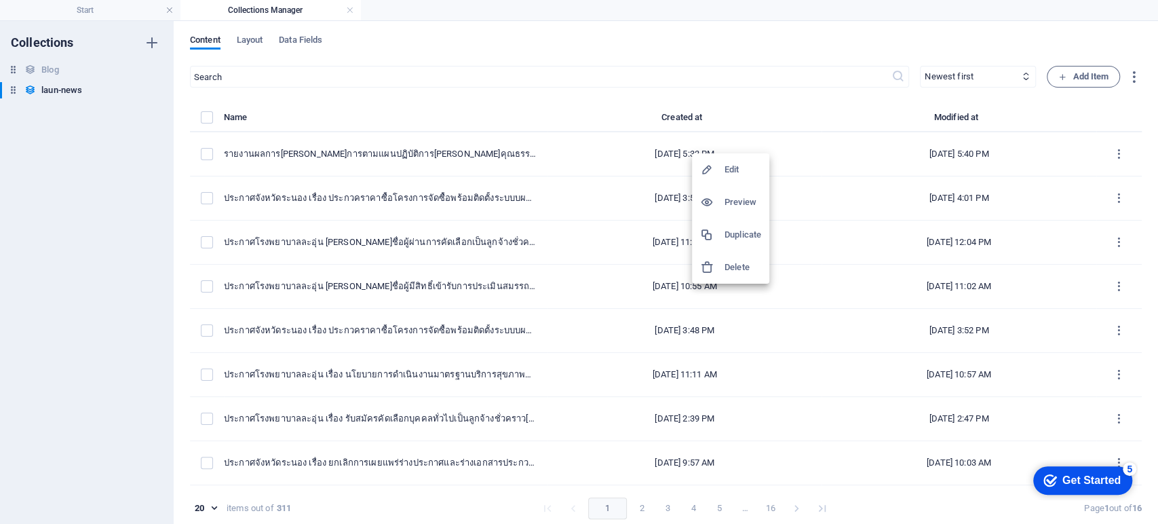
click at [743, 239] on h6 "Duplicate" at bounding box center [743, 235] width 37 height 16
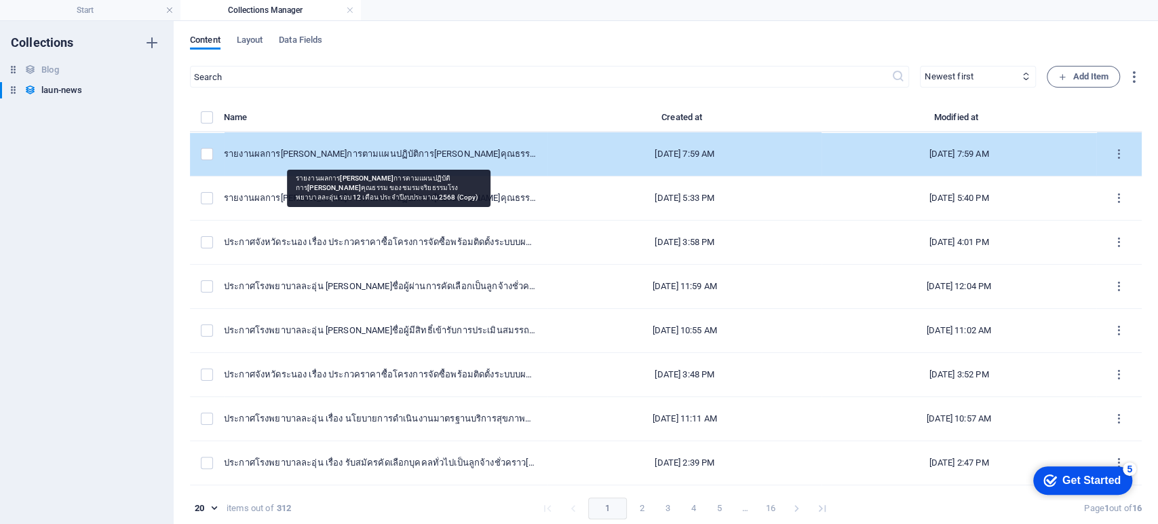
click at [484, 150] on div "รายงานผลการดำเนินการตามแผนปฏิบัติการส่งเสริมคุณธรรม ของชมรมจริยธรรมโรงพยาบาลละอ…" at bounding box center [380, 154] width 313 height 12
select select "ITA 2025"
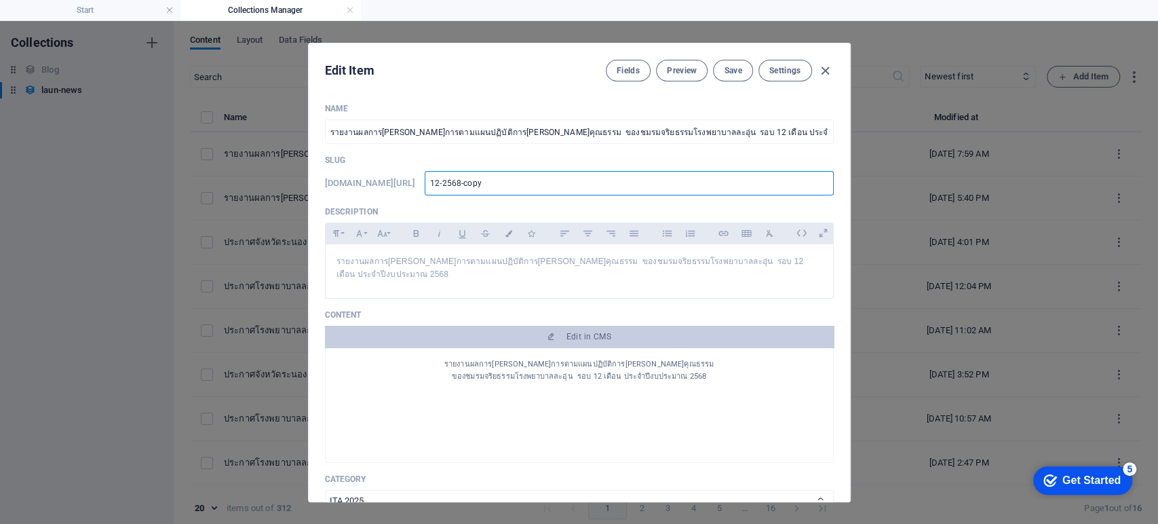
drag, startPoint x: 537, startPoint y: 183, endPoint x: 383, endPoint y: 188, distance: 154.1
click at [383, 188] on div "www.example.com/launnews/ 12-2568-copy ​" at bounding box center [579, 183] width 509 height 24
type input "3"
type input "31"
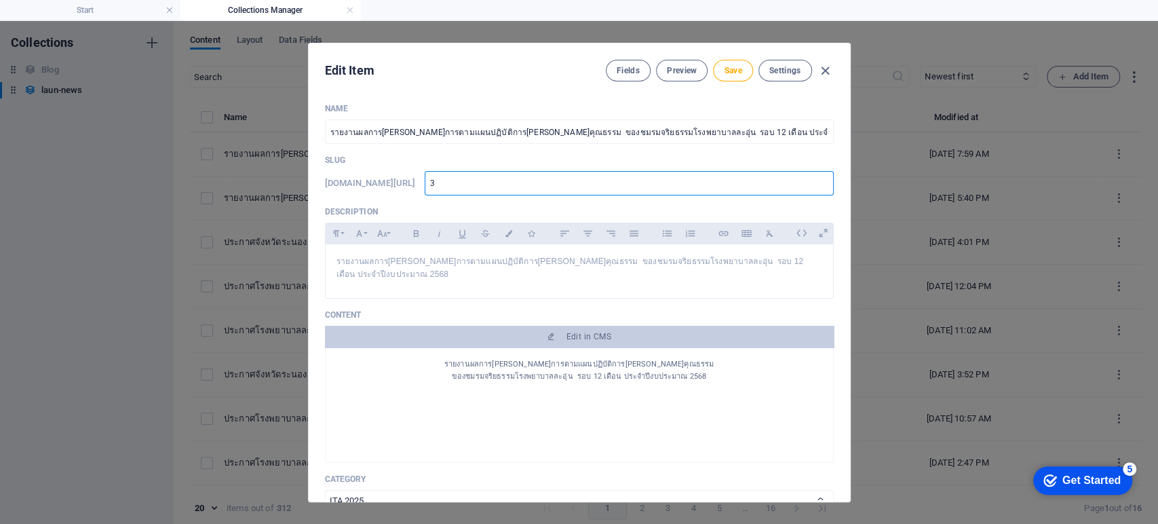
type input "31"
type input "314"
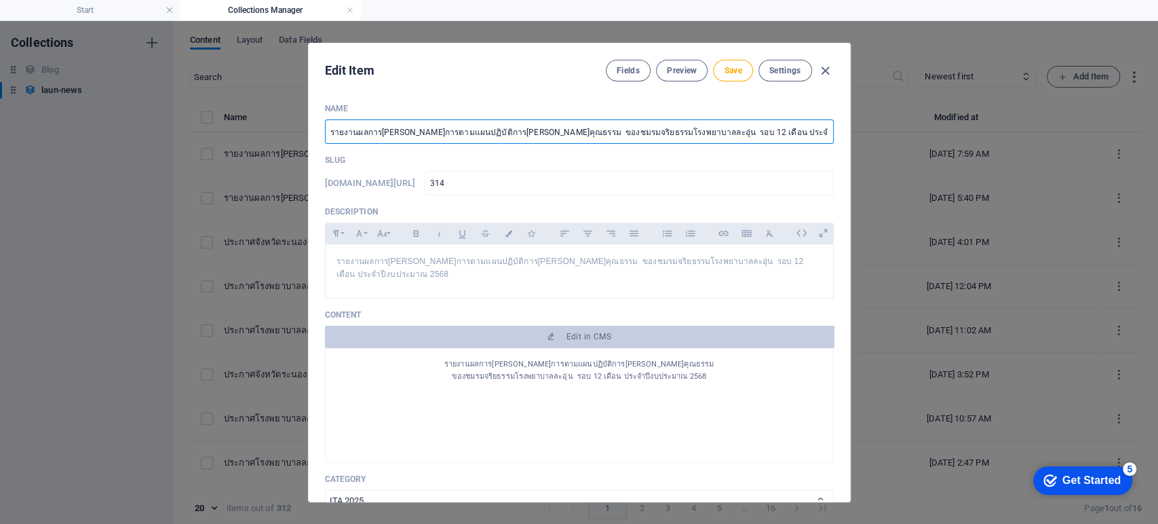
click at [412, 126] on input "รายงานผลการดำเนินการตามแผนปฏิบัติการส่งเสริมคุณธรรม ของชมรมจริยธรรมโรงพยาบาลละอ…" at bounding box center [579, 131] width 509 height 24
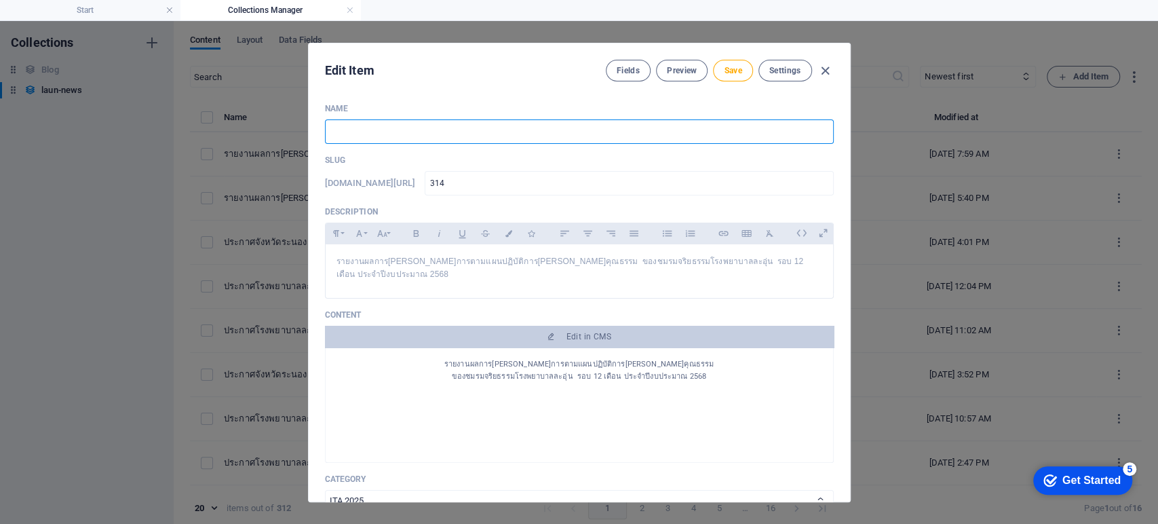
paste input "1.1 มีบันทึกข้อความ ที่ผู้บริหารลงนามรับทราบแบบสขร. 1 ไตรมาสที่ 4 และมีการขออนุ…"
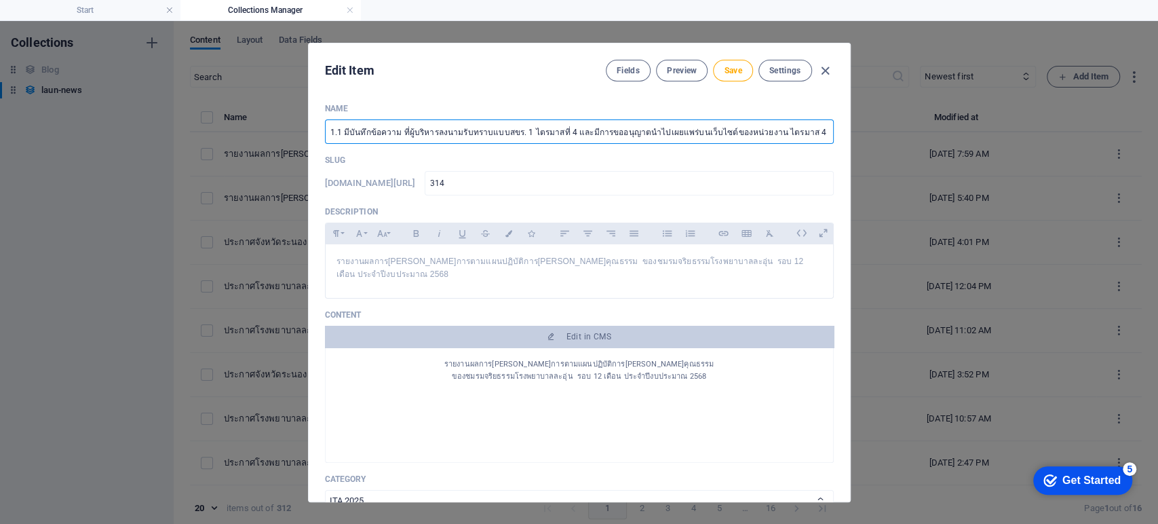
click at [325, 134] on input "1.1 มีบันทึกข้อความ ที่ผู้บริหารลงนามรับทราบแบบสขร. 1 ไตรมาสที่ 4 และมีการขออนุ…" at bounding box center [579, 131] width 509 height 24
click at [564, 132] on input "MOIT 5 - 1.1 มีบันทึกข้อความ ที่ผู้บริหารลงนามรับทราบแบบสขร. 1 ไตรมาสที่ 4 และม…" at bounding box center [579, 131] width 509 height 24
click at [711, 134] on input "MOIT 5 - 1.1 มีบันทึกข้อความ ที่ผู้บริหารลงนามรับทราบแบบสขร. 1 ไตรมาสที่ 4 และม…" at bounding box center [579, 131] width 509 height 24
click at [752, 136] on input "MOIT 5 - 1.1 มีบันทึกข้อความ ที่ผู้บริหารลงนามรับทราบแบบสขร. 1 ไตรมาสที่ 4 และม…" at bounding box center [579, 131] width 509 height 24
click at [794, 129] on input "MOIT 5 - 1.1 มีบันทึกข้อความ ที่ผู้บริหารลงนามรับทราบแบบสขร. 1 ไตรมาสที่ 4 และม…" at bounding box center [579, 131] width 509 height 24
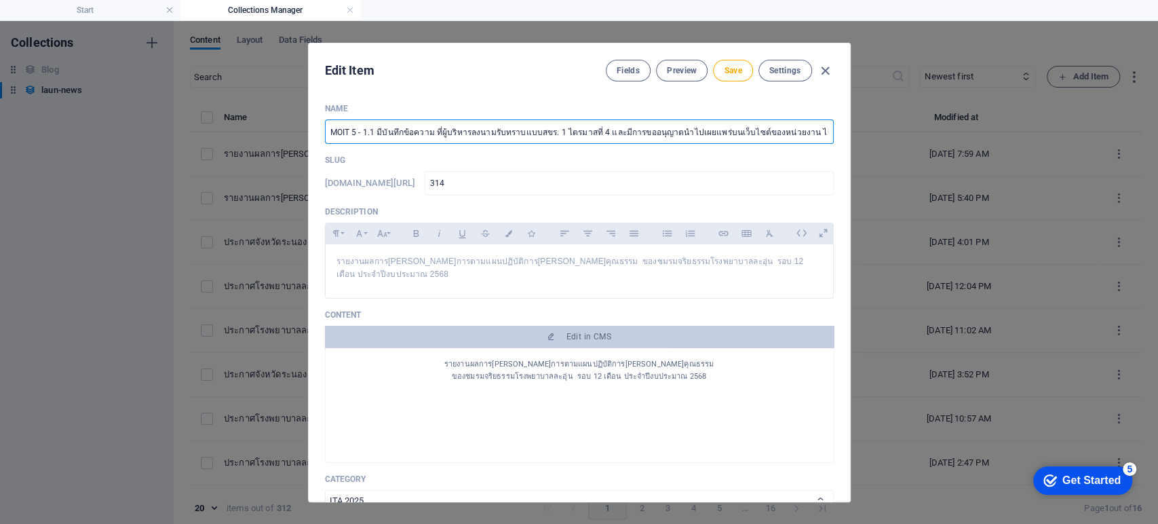
click at [805, 131] on input "MOIT 5 - 1.1 มีบันทึกข้อความ ที่ผู้บริหารลงนามรับทราบแบบสขร. 1 ไตรมาสที่ 4 และม…" at bounding box center [579, 131] width 509 height 24
click at [763, 136] on input "MOIT 5 - 1.1 มีบันทึกข้อความ ที่ผู้บริหารลงนามรับทราบแบบสขร. 1 ไตรมาสที่ 4 และม…" at bounding box center [579, 131] width 509 height 24
drag, startPoint x: 794, startPoint y: 129, endPoint x: 882, endPoint y: 134, distance: 88.4
click at [867, 134] on div "Edit Item Fields Preview Save Settings Name MOIT 5 - 1.1 มีบันทึกข้อความ ที่ผู้…" at bounding box center [579, 272] width 1158 height 503
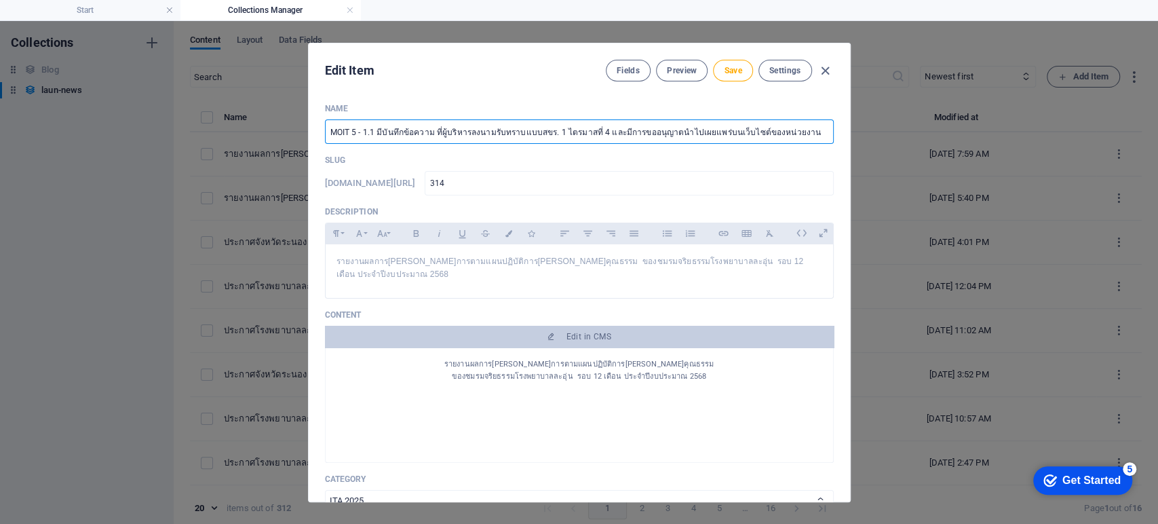
scroll to position [0, 0]
type input "MOIT 5 - 1.1 มีบันทึกข้อความ ที่ผู้บริหารลงนามรับทราบแบบสขร. 1 ไตรมาสที่ 4 และม…"
click at [413, 275] on div "รายงานผลการดำเนินการตามแผนปฏิบัติการส่งเสริมคุณธรรม ของชมรมจริยธรรมโรงพยาบาลละอ…" at bounding box center [579, 267] width 507 height 47
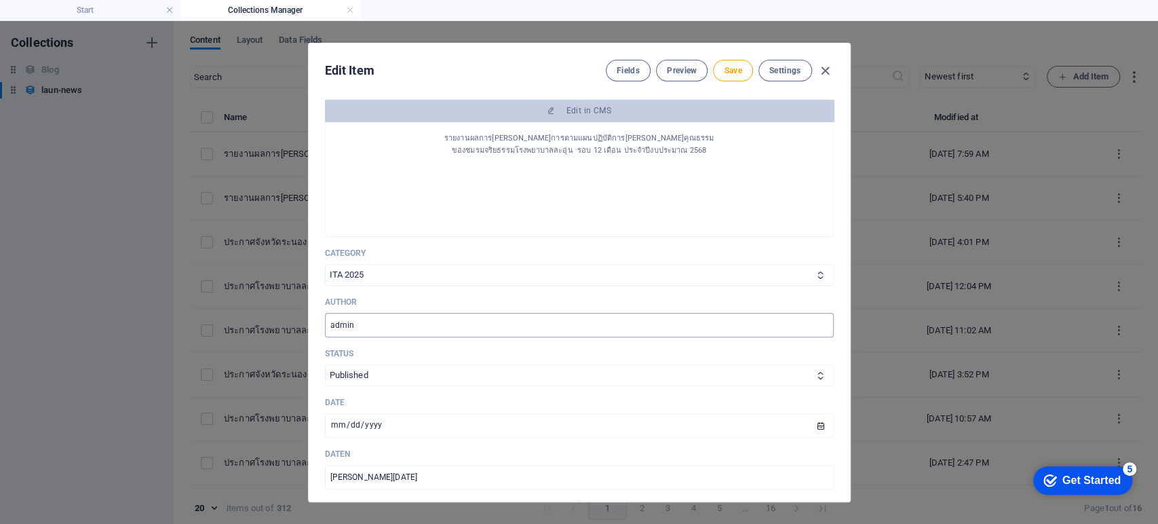
scroll to position [301, 0]
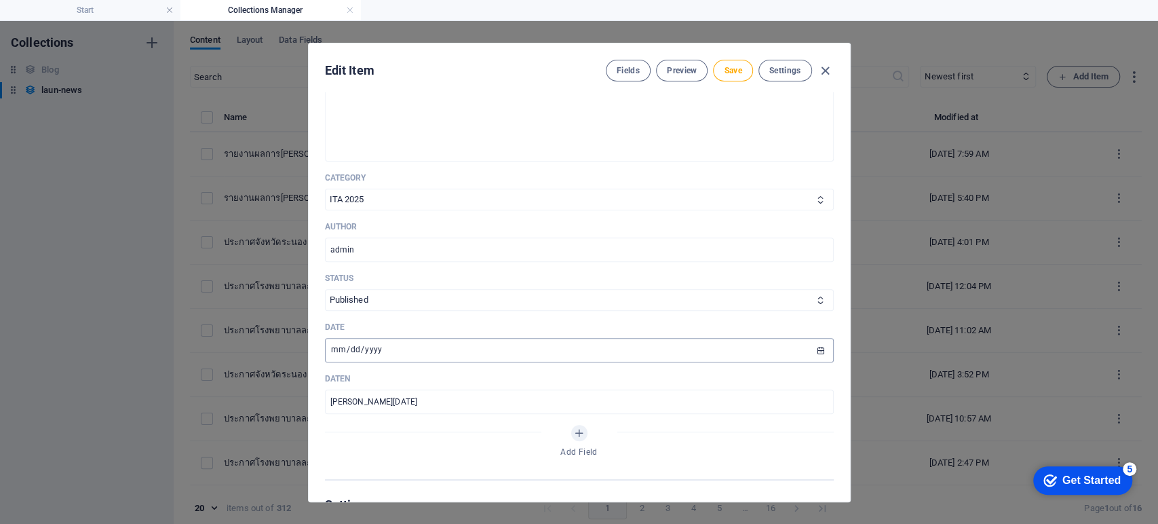
click at [824, 341] on input "2025-08-27" at bounding box center [579, 350] width 509 height 24
type input "2025-09-05"
click at [353, 392] on input "วันที่ 27 สิงหาคม 2025" at bounding box center [579, 401] width 509 height 24
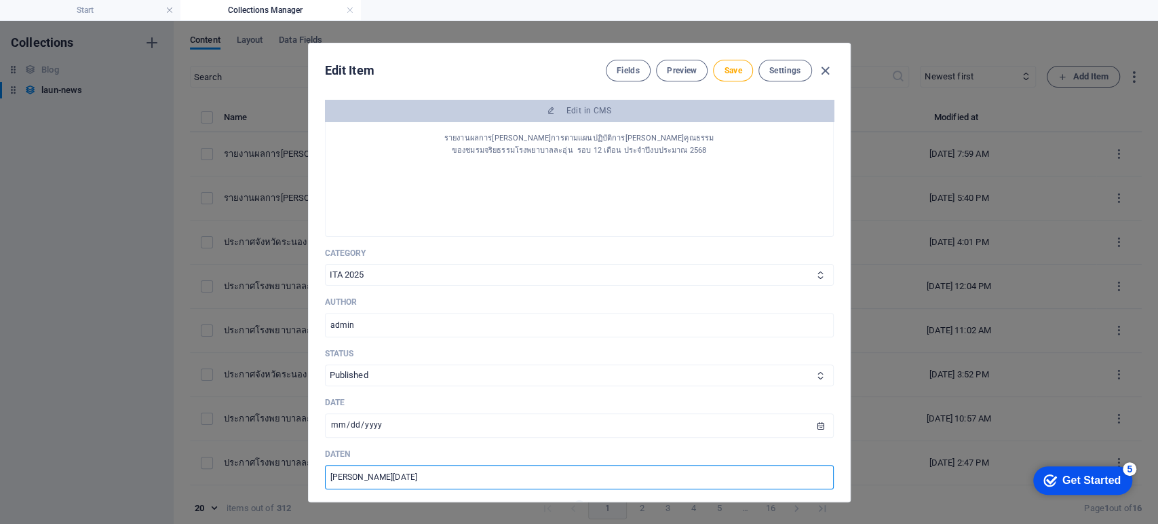
scroll to position [75, 0]
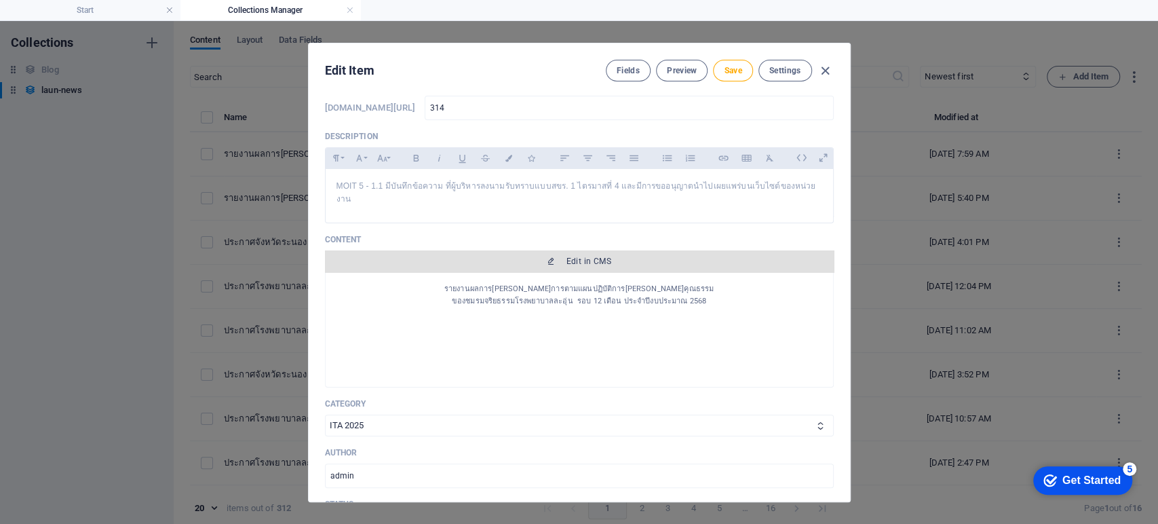
type input "วันที่ 5 กันยายน 2025"
click at [591, 256] on span "Edit in CMS" at bounding box center [589, 261] width 45 height 11
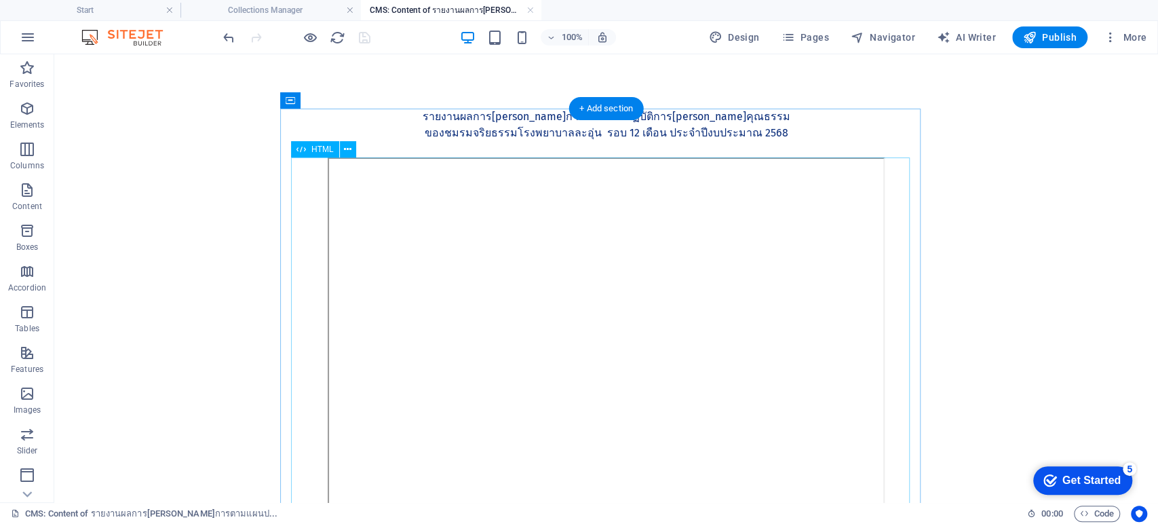
scroll to position [0, 0]
click at [666, 125] on div "รายงานผลการดำเนินการตามแผนปฏิบัติการส่งเสริมคุณธรรม ของชมรมจริยธรรมโรงพยาบาลละอ…" at bounding box center [606, 133] width 619 height 49
drag, startPoint x: 666, startPoint y: 125, endPoint x: 425, endPoint y: 126, distance: 240.2
click at [666, 124] on div "รายงานผลการดำเนินการตามแผนปฏิบัติการส่งเสริมคุณธรรม ของชมรมจริยธรรมโรงพยาบาลละอ…" at bounding box center [606, 133] width 619 height 49
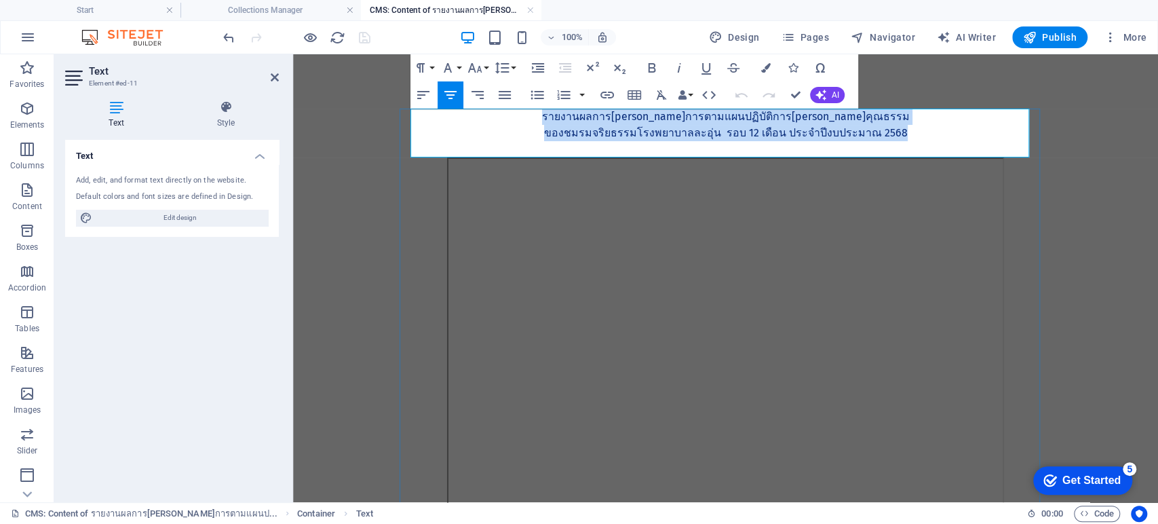
drag, startPoint x: 762, startPoint y: 142, endPoint x: 586, endPoint y: 118, distance: 178.0
click at [586, 118] on div "รายงานผลการดำเนินการตามแผนปฏิบัติการส่งเสริมคุณธรรม ของชมรมจริยธรรมโรงพยาบาลละอ…" at bounding box center [726, 133] width 619 height 49
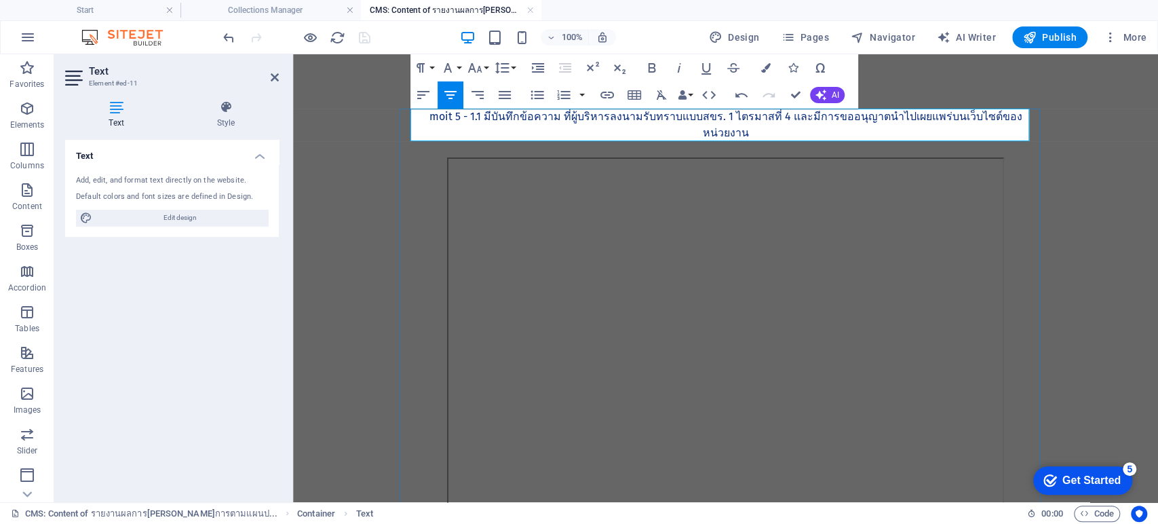
scroll to position [995, 5]
click at [459, 116] on p "MOIT 5 - 1.1 มีบันทึกข้อความ ที่ผู้บริหารลงนามรับทราบแบบสขร. 1 ไตรมาสที่ 4 และม…" at bounding box center [726, 125] width 619 height 33
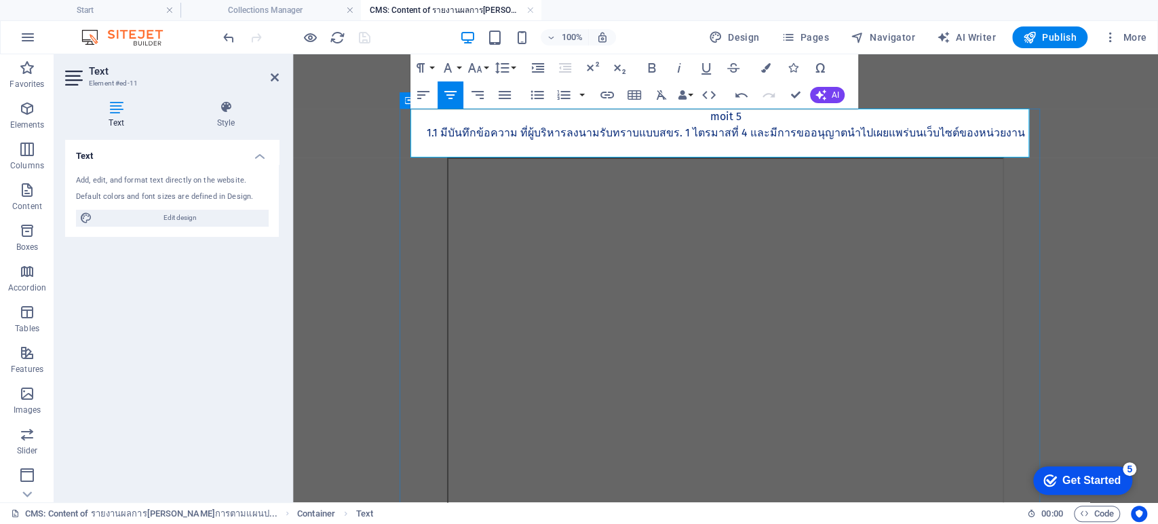
click at [742, 134] on p "1.1 มีบันทึกข้อความ ที่ผู้บริหารลงนามรับทราบแบบสขร. 1 ไตรมาสที่ 4 และมีการขออนุ…" at bounding box center [726, 133] width 619 height 16
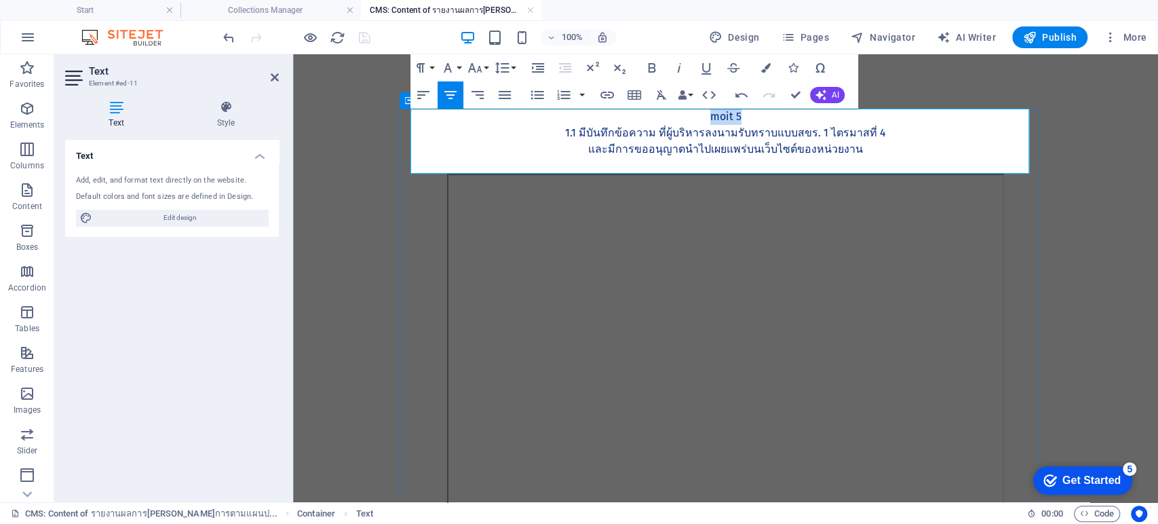
drag, startPoint x: 733, startPoint y: 117, endPoint x: 740, endPoint y: 111, distance: 8.7
click at [691, 116] on p "MOIT 5" at bounding box center [726, 117] width 619 height 16
click at [649, 66] on icon "button" at bounding box center [652, 67] width 7 height 9
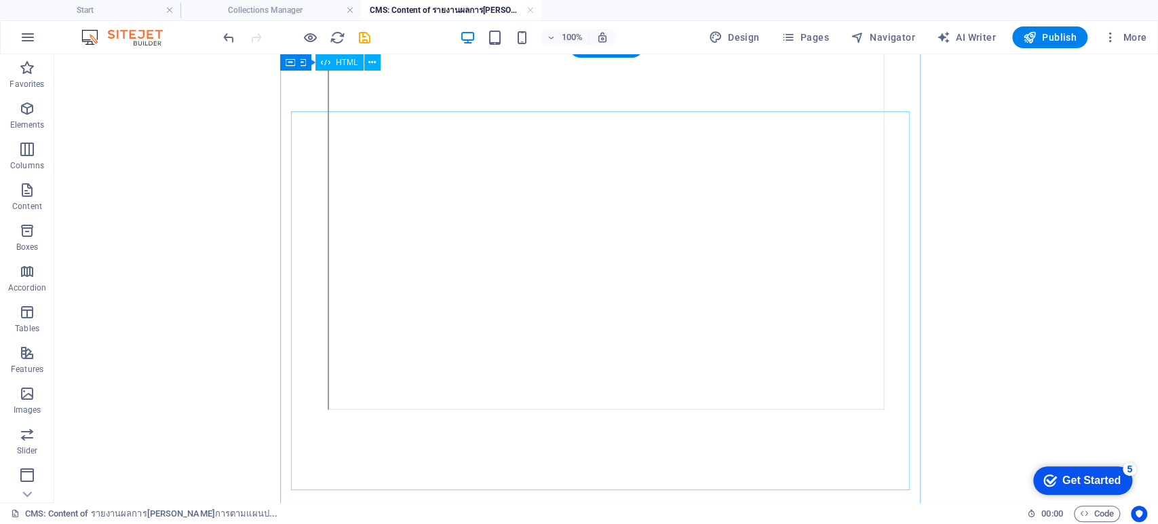
scroll to position [62, 0]
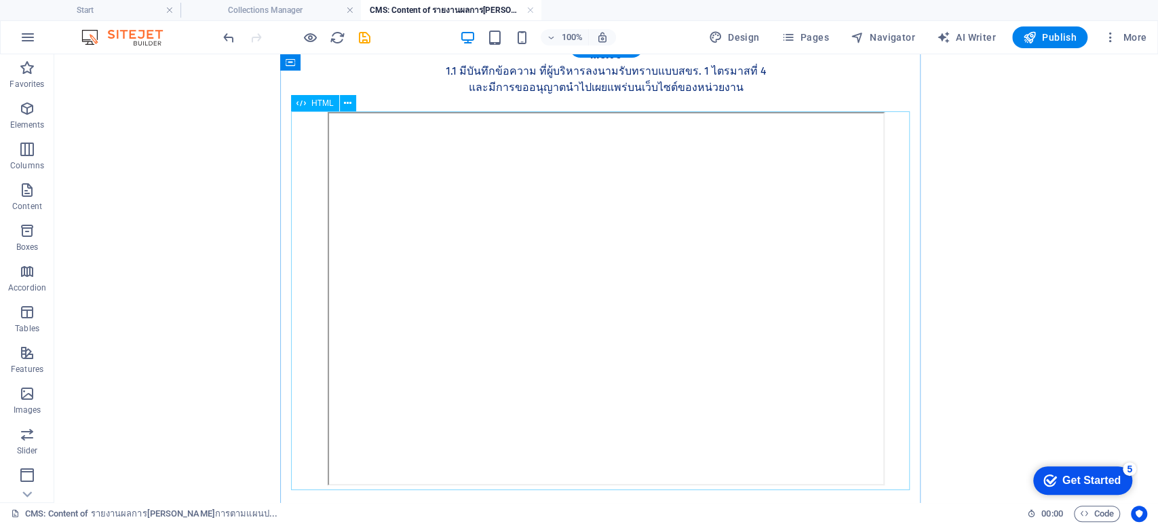
click at [562, 287] on div at bounding box center [606, 301] width 619 height 378
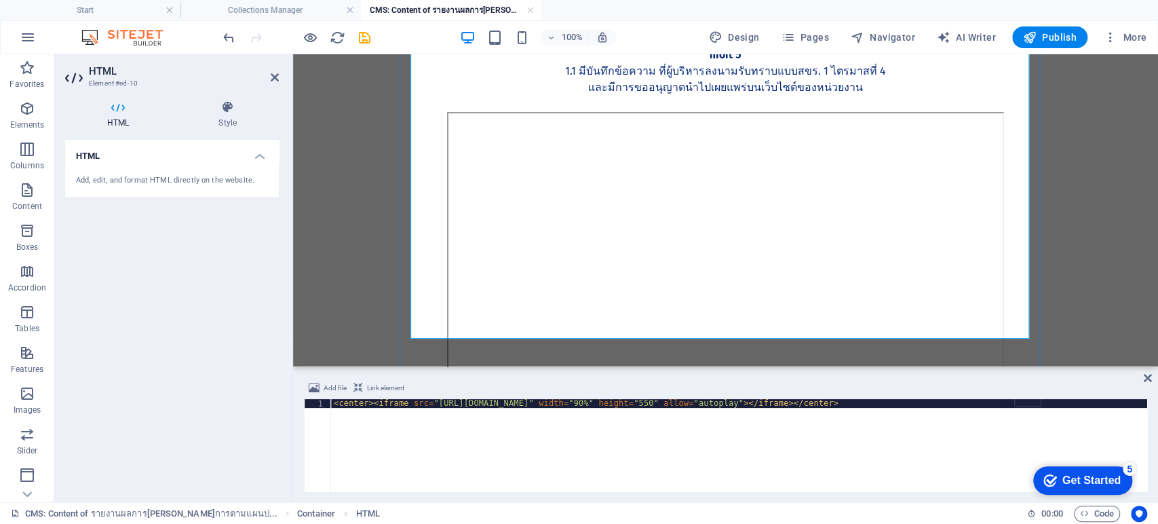
scroll to position [212, 0]
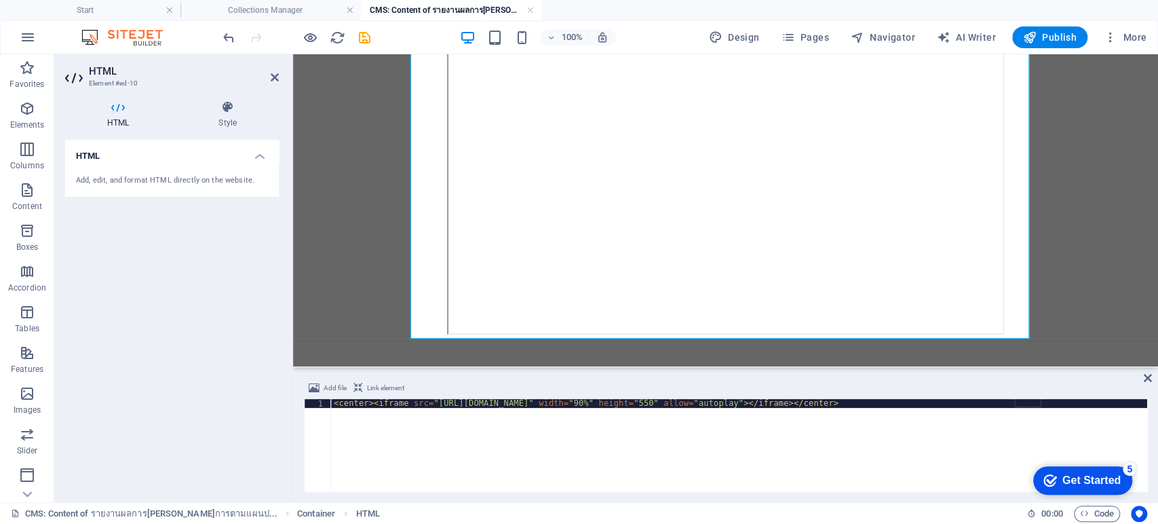
click at [441, 407] on div "< center > < iframe src = "https://drive.google.com/file/d/1mwgScRzvfHUlcjxrBpe…" at bounding box center [739, 454] width 816 height 110
drag, startPoint x: 429, startPoint y: 405, endPoint x: 764, endPoint y: 402, distance: 334.5
click at [764, 402] on div "< center > < iframe src = "https://drive.google.com/file/d/1mwgScRzvfHUlcjxrBpe…" at bounding box center [739, 454] width 816 height 110
paste textarea "https://drive.google.com/file/d/1BG6zoyldRfyt_SmLyVeGMdDu1tZM_Y1Y/preview"
type textarea "<center><iframe src="https://drive.google.com/file/d/1BG6zoyldRfyt_SmLyVeGMdDu1…"
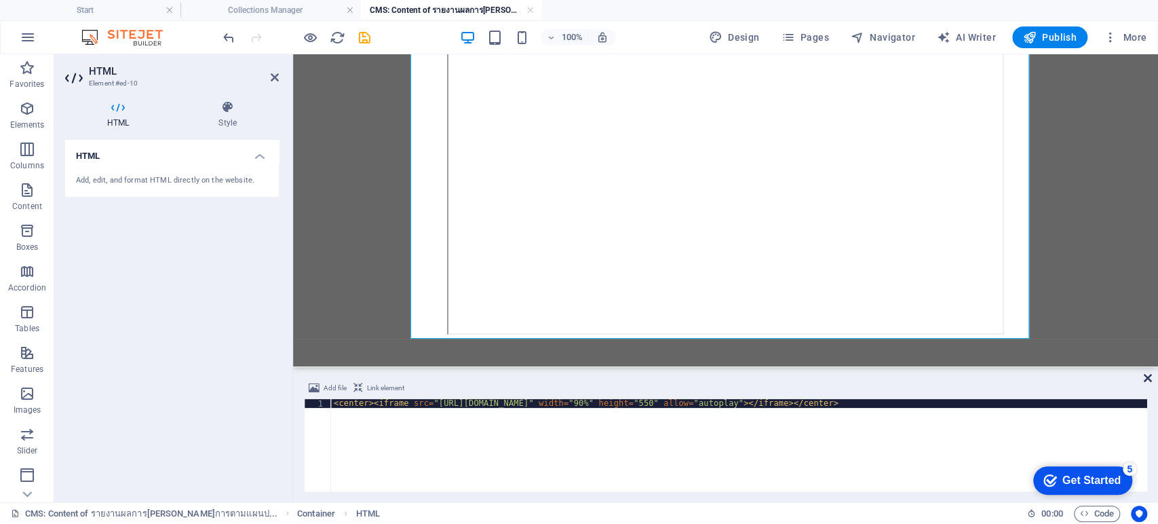
click at [867, 377] on icon at bounding box center [1148, 377] width 8 height 11
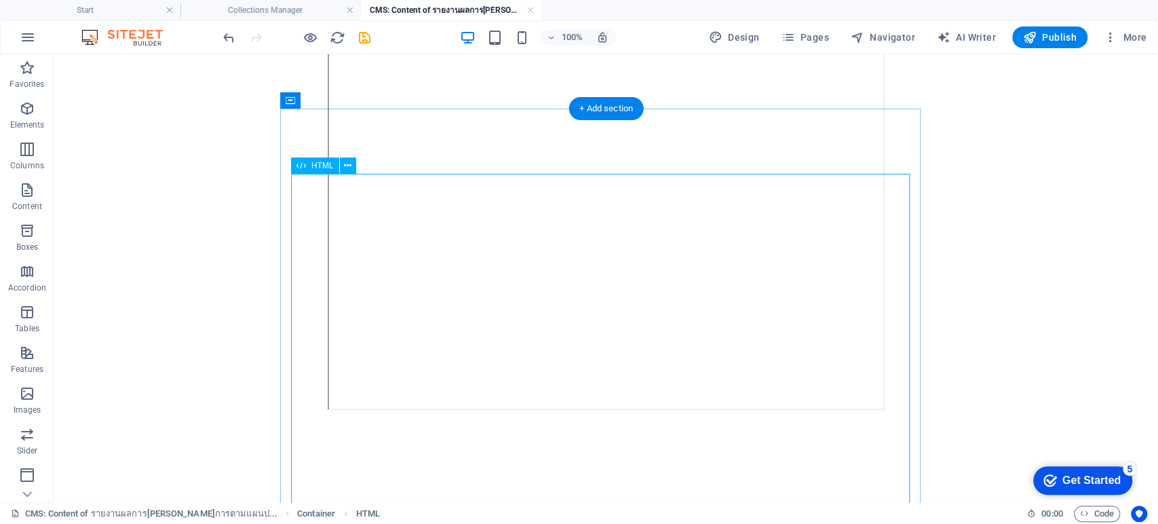
scroll to position [0, 0]
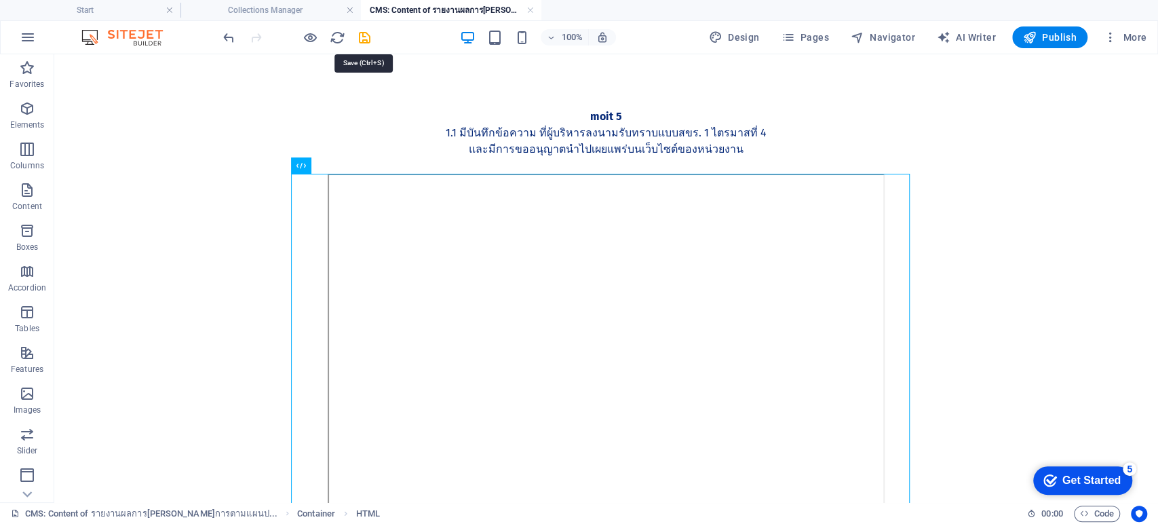
click at [362, 32] on icon "save" at bounding box center [365, 38] width 16 height 16
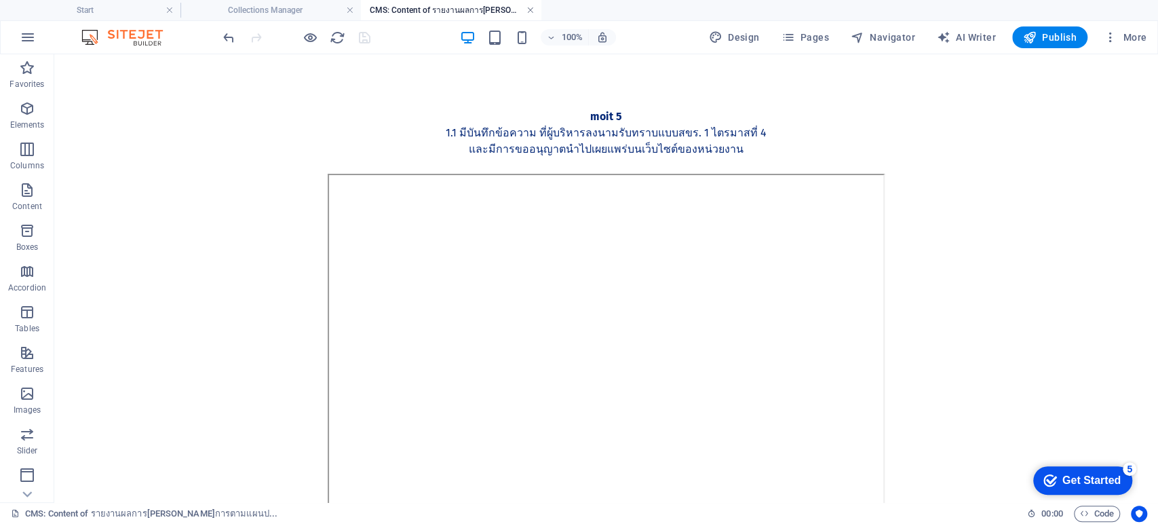
click at [529, 9] on link at bounding box center [530, 10] width 8 height 13
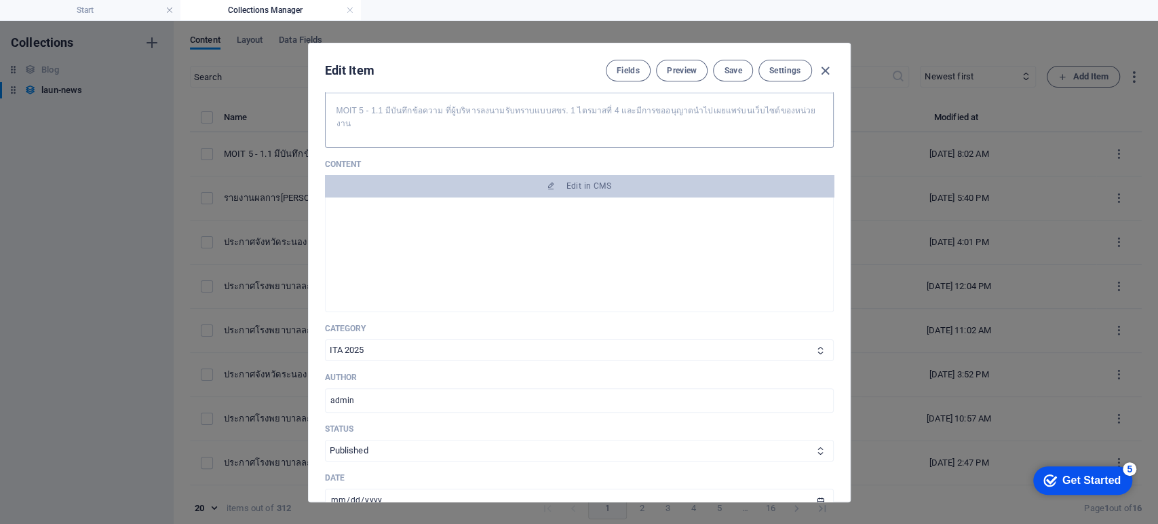
scroll to position [151, 0]
click at [733, 75] on button "Save" at bounding box center [732, 71] width 39 height 22
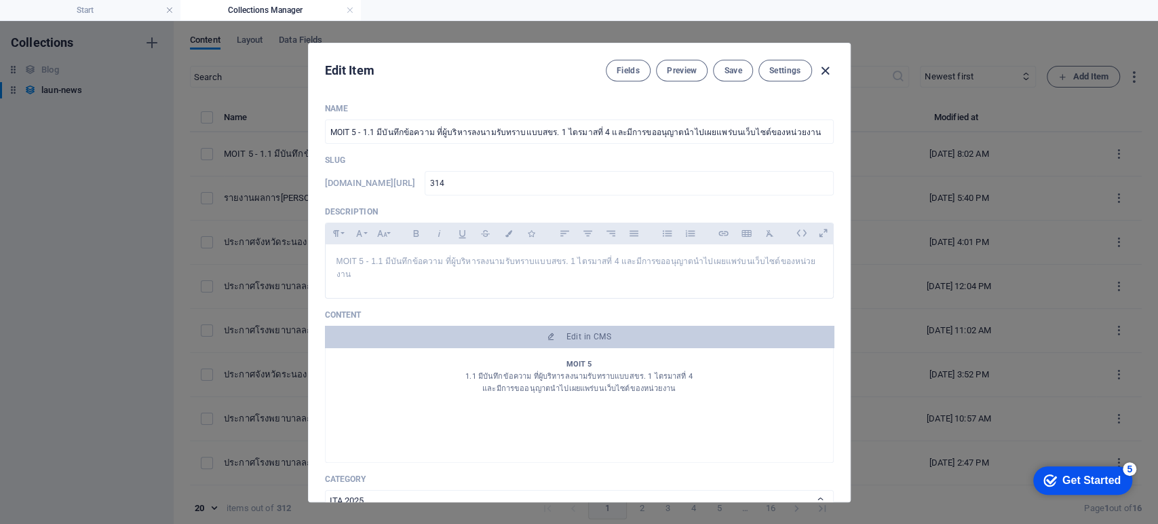
click at [824, 69] on icon "button" at bounding box center [826, 71] width 16 height 16
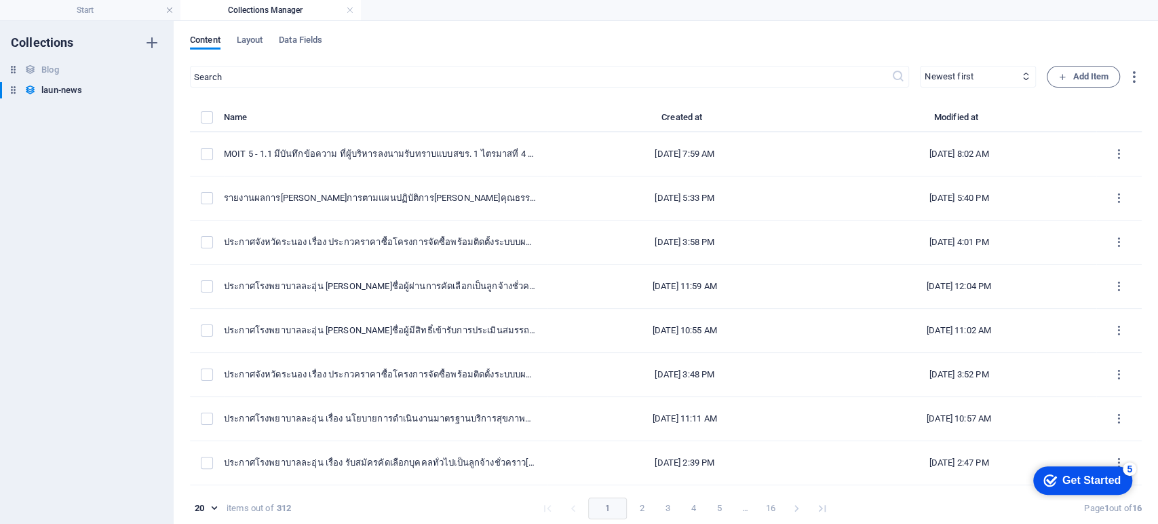
type input "2025-09-07"
type input "314"
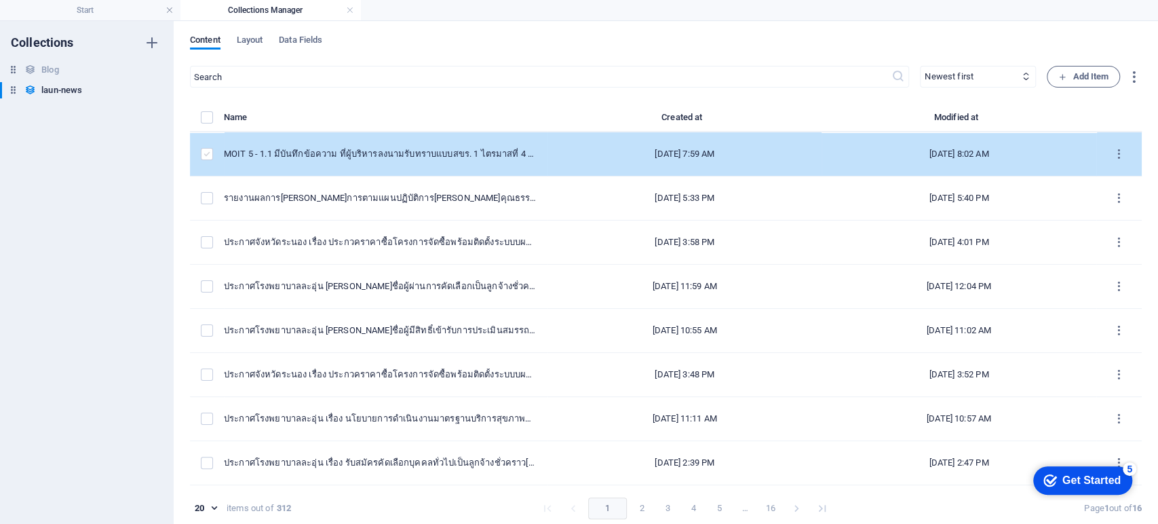
click at [204, 156] on label "items list" at bounding box center [207, 154] width 12 height 12
click at [0, 0] on input "items list" at bounding box center [0, 0] width 0 height 0
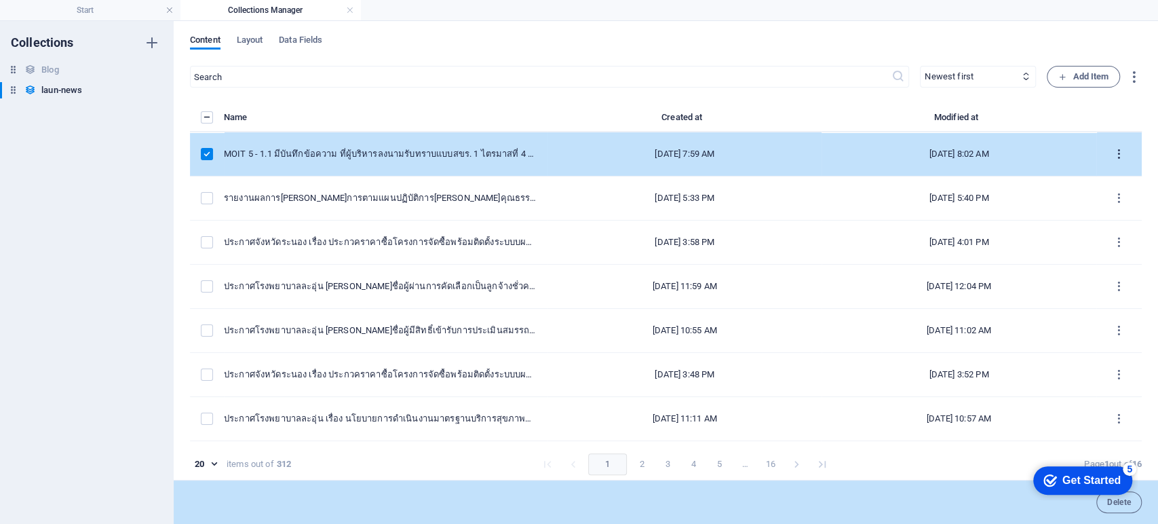
click at [867, 151] on icon "items list" at bounding box center [1119, 154] width 13 height 13
click at [867, 247] on h6 "Duplicate" at bounding box center [1119, 254] width 37 height 16
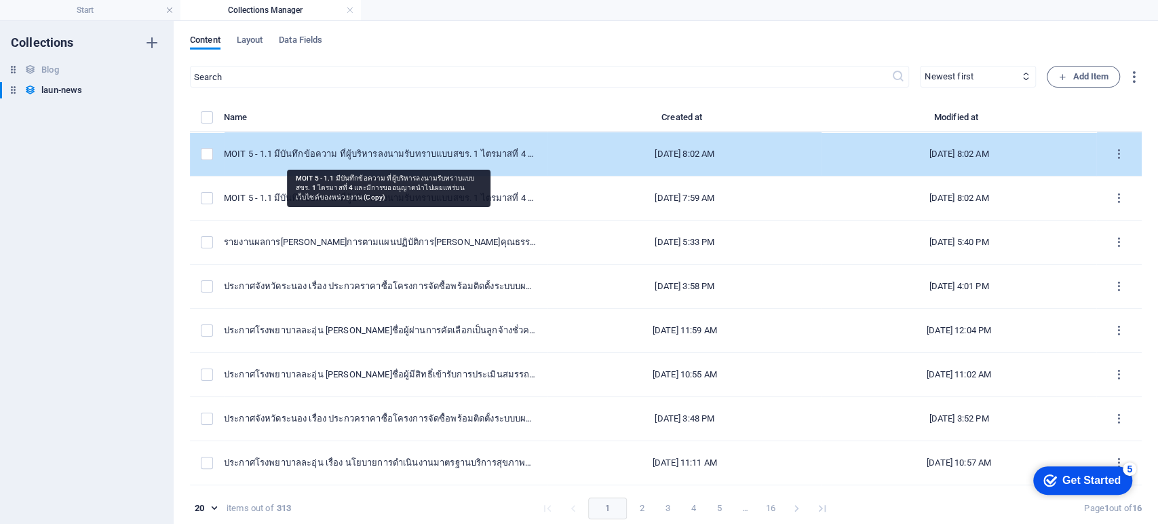
click at [330, 155] on div "MOIT 5 - 1.1 มีบันทึกข้อความ ที่ผู้บริหารลงนามรับทราบแบบสขร. 1 ไตรมาสที่ 4 และม…" at bounding box center [380, 154] width 313 height 12
select select "ITA 2025"
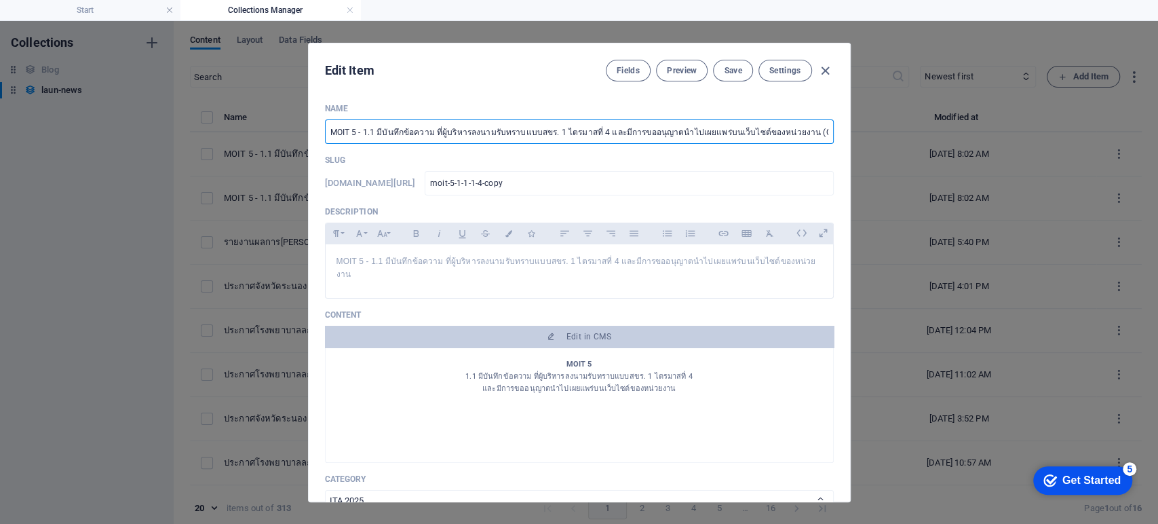
drag, startPoint x: 363, startPoint y: 130, endPoint x: 858, endPoint y: 141, distance: 494.7
click at [858, 141] on div "Edit Item Fields Preview Save Settings Name MOIT 5 - 1.1 มีบันทึกข้อความ ที่ผู้…" at bounding box center [579, 272] width 1158 height 503
paste input "สรุปผลการดำเนินการจัดซื้อจัดจ้างในรอบเตือน (แบบ สขร. 1) ไตรมาสที่ 1 เดือนกรกฎาค…"
type input "MOIT 5 - สรุปผลการดำเนินการจัดซื้อจัดจ้างในรอบเตือน (แบบ สขร. 1) ไตรมาสที่ 1 เด…"
type input "moit-5-1-1-2568"
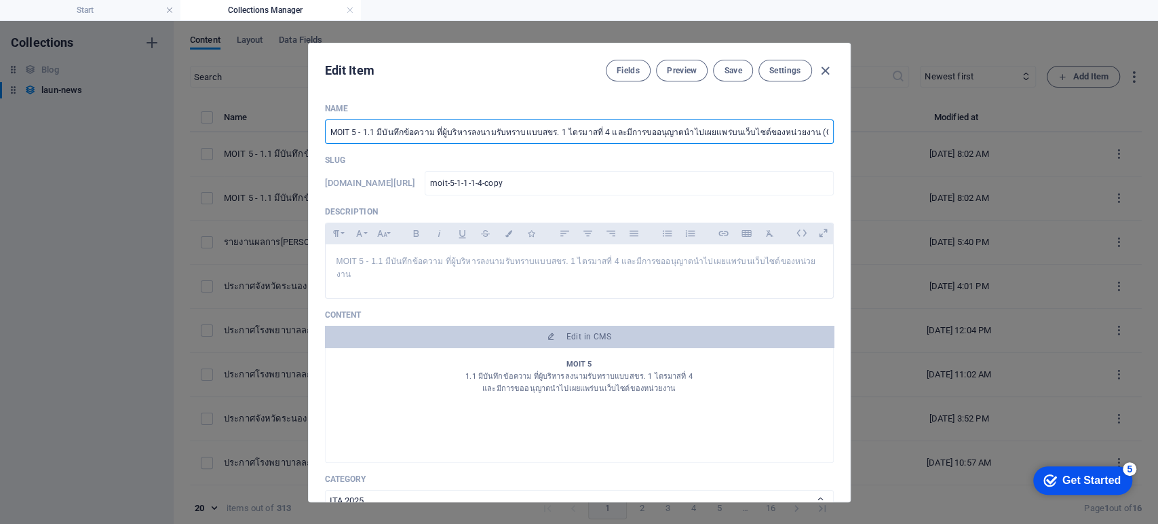
type input "moit-5-1-1-2568"
drag, startPoint x: 608, startPoint y: 134, endPoint x: 499, endPoint y: 129, distance: 109.3
click at [499, 129] on input "MOIT 5 - สรุปผลการดำเนินการจัดซื้อจัดจ้างในรอบเตือน (แบบ สขร. 1) ไตรมาสที่ 1 เด…" at bounding box center [579, 131] width 509 height 24
type input "MOIT 5 - สรุปผลการดำเนินการจัดซื้อจัดจ้างในรอบเดือนกรกฎาคม 2568"
type input "moit-5-2568"
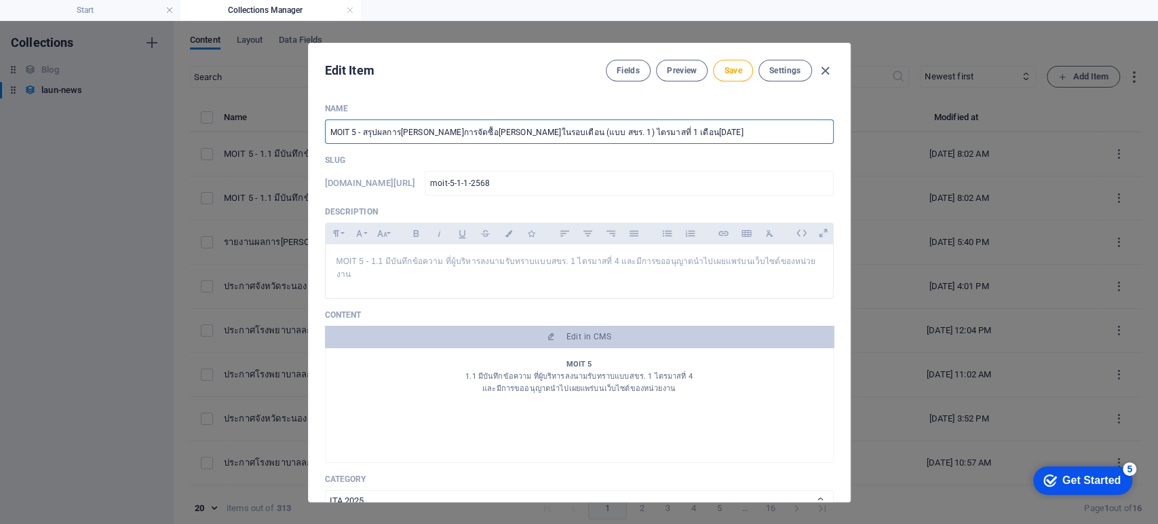
type input "moit-5-2568"
drag, startPoint x: 585, startPoint y: 133, endPoint x: 302, endPoint y: 131, distance: 282.9
click at [302, 131] on div "Edit Item Fields Preview Save Settings Name MOIT 5 - สรุปผลการดำเนินการจัดซื้อจ…" at bounding box center [579, 272] width 1158 height 503
click at [602, 127] on input "MOIT 5 - สรุปผลการดำเนินการจัดซื้อจัดจ้างในรอบเดือนกรกฎาคม 2568" at bounding box center [579, 131] width 509 height 24
drag, startPoint x: 583, startPoint y: 130, endPoint x: 263, endPoint y: 137, distance: 320.3
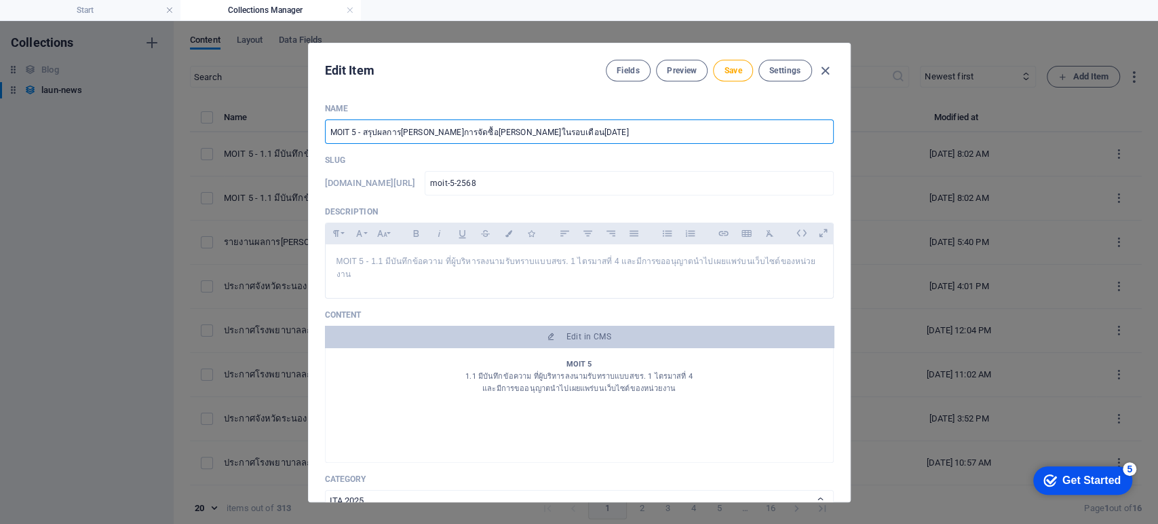
click at [263, 137] on div "Edit Item Fields Preview Save Settings Name MOIT 5 - สรุปผลการดำเนินการจัดซื้อจ…" at bounding box center [579, 272] width 1158 height 503
click at [598, 129] on input "MOIT 5 - สรุปผลการดำเนินการจัดซื้อจัดจ้างในรอบเดือนกรกฎาคม 2568" at bounding box center [579, 131] width 509 height 24
type input "MOIT 5 - สรุปผลการดำเนินการจัดซื้อจัดจ้างในรอบเดือนกรกฎาคม 2568"
click at [728, 75] on span "Save" at bounding box center [733, 70] width 18 height 11
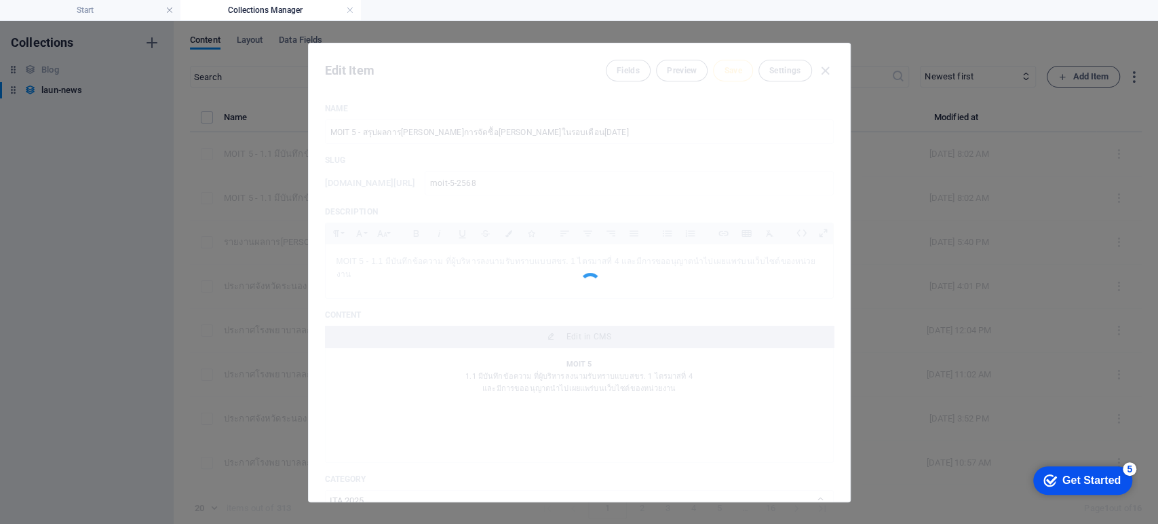
type input "moit-5-2568"
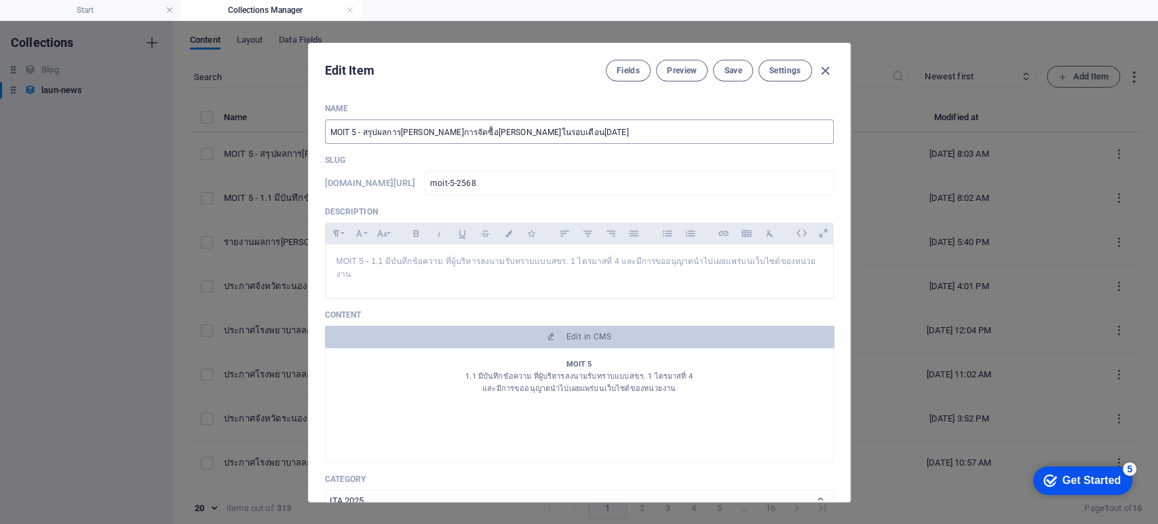
click at [592, 124] on input "MOIT 5 - สรุปผลการดำเนินการจัดซื้อจัดจ้างในรอบเดือนกรกฎาคม 2568" at bounding box center [579, 131] width 509 height 24
type input "MOIT 5 - สรุปผลการดำเนินการจัดซื้อจัดจ้างในรอบเดือนกรกฎาคม 2568 และเดือนมิถุนาย…"
type input "moit-5-2568-2"
type input "MOIT 5 - สรุปผลการดำเนินการจัดซื้อจัดจ้างในรอบเดือนกรกฎาคม 2568 และเดือนมิถุนาย…"
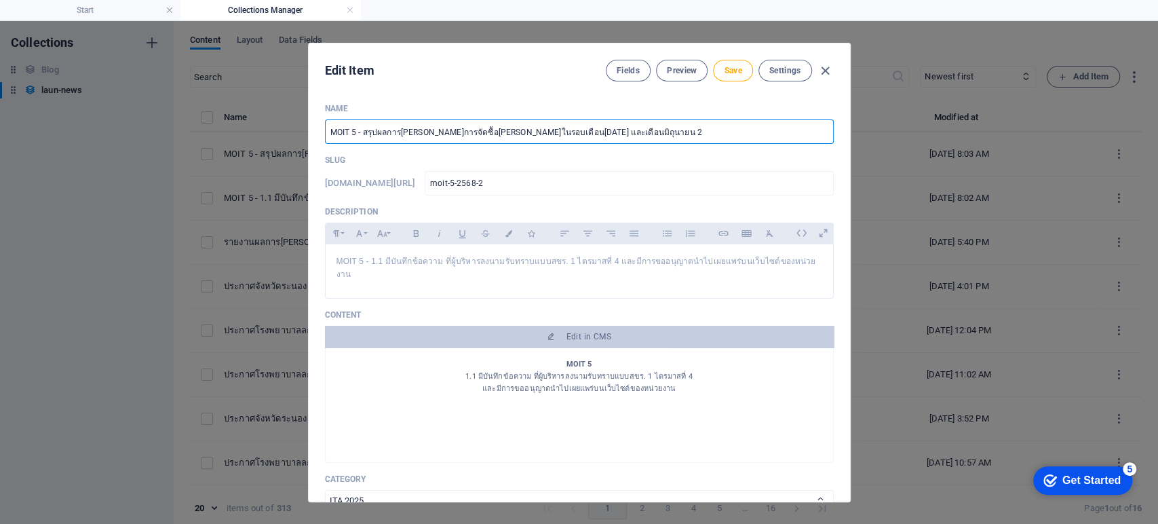
type input "moit-5-2568-25"
type input "MOIT 5 - สรุปผลการดำเนินการจัดซื้อจัดจ้างในรอบเดือนกรกฎาคม 2568 และเดือนมิถุนาย…"
type input "moit-5-2568-256"
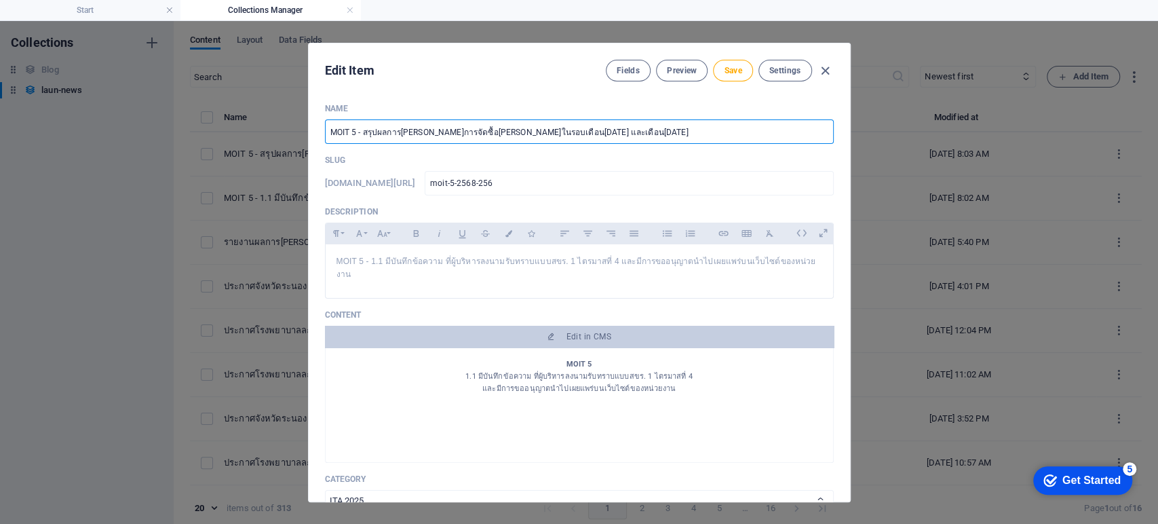
type input "MOIT 5 - สรุปผลการดำเนินการจัดซื้อจัดจ้างในรอบเดือนกรกฎาคม 2568 และเดือนมิถุนาย…"
type input "moit-5-2568-2568"
drag, startPoint x: 729, startPoint y: 127, endPoint x: 280, endPoint y: 159, distance: 451.0
click at [280, 159] on div "Edit Item Fields Preview Save Settings Name MOIT 5 - สรุปผลการดำเนินการจัดซื้อจ…" at bounding box center [579, 272] width 1158 height 503
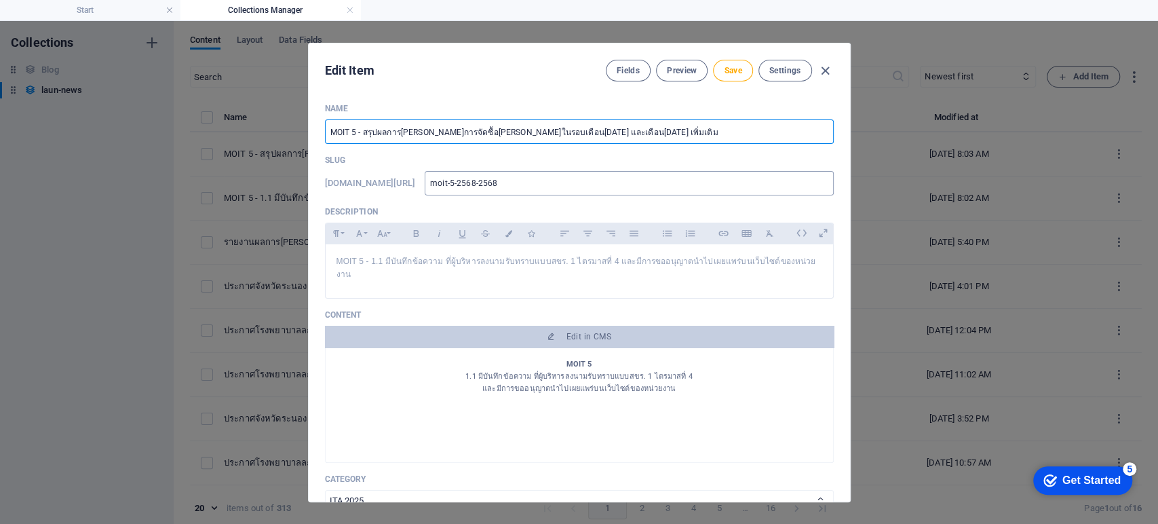
type input "MOIT 5 - สรุปผลการ[PERSON_NAME]การจัดซื้อ[PERSON_NAME]ในรอบเดือน[DATE] และเดือน…"
drag, startPoint x: 543, startPoint y: 183, endPoint x: 362, endPoint y: 183, distance: 181.2
click at [362, 183] on div "www.example.com/launnews/ moit-5-2568-2568 ​" at bounding box center [579, 183] width 509 height 24
type input "3"
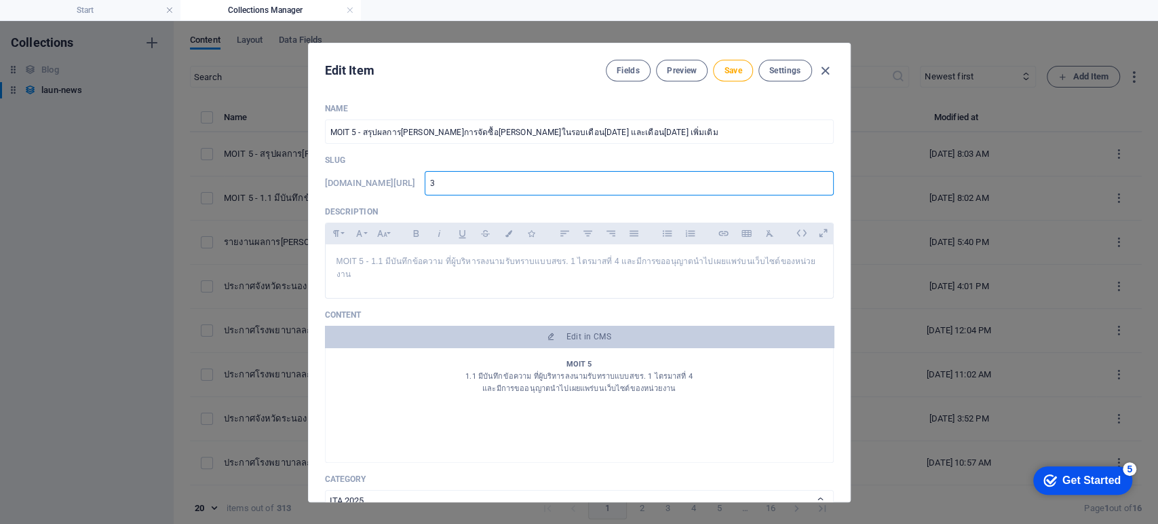
type input "31"
type input "315"
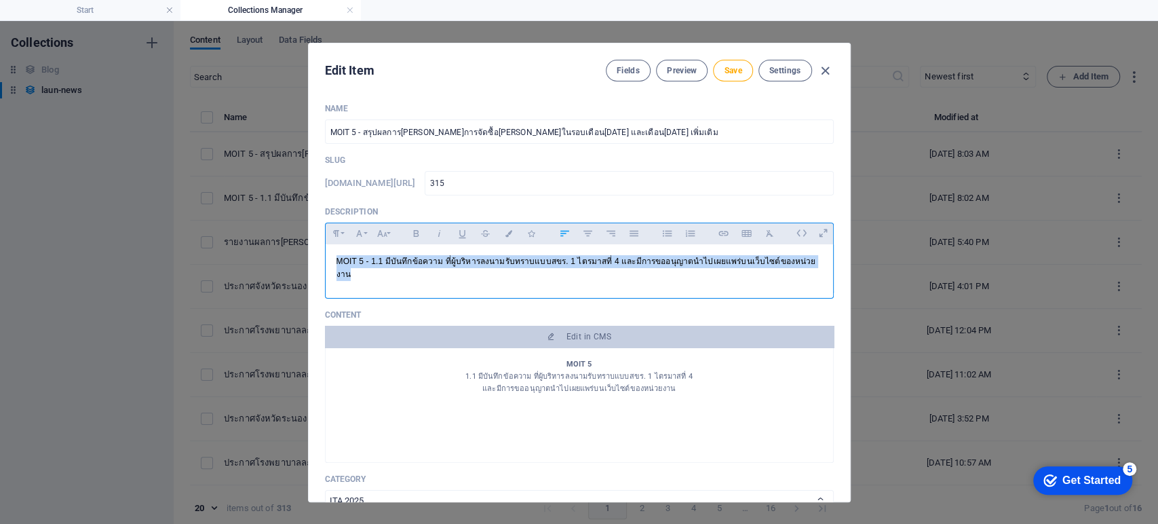
drag, startPoint x: 818, startPoint y: 265, endPoint x: 311, endPoint y: 271, distance: 506.9
click at [311, 271] on div "Name MOIT 5 - สรุปผลการดำเนินการจัดซื้อจัดจ้างในรอบเดือนกรกฎาคม 2568 และเดือนมิ…" at bounding box center [579, 296] width 541 height 409
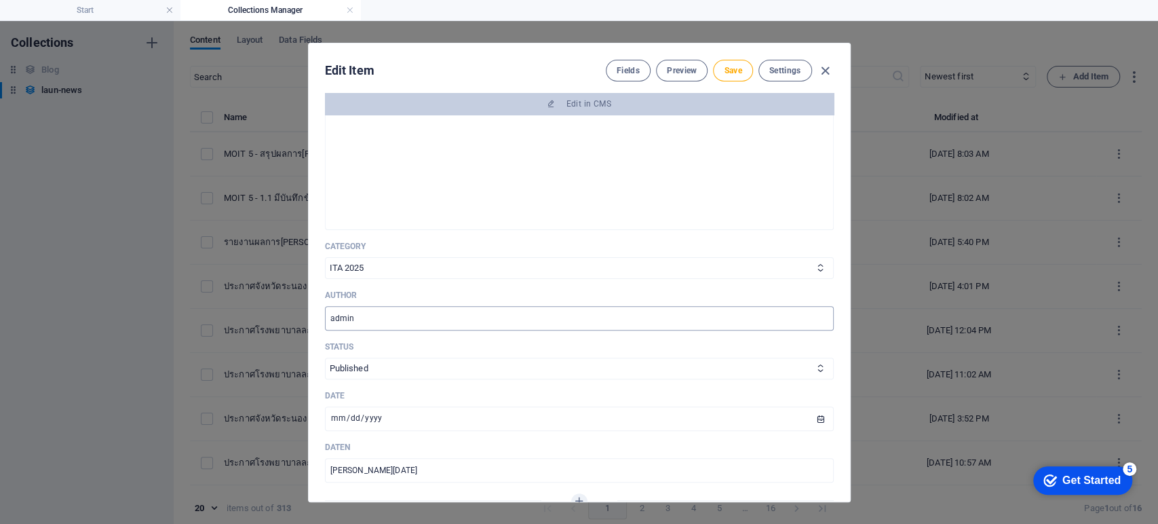
scroll to position [75, 0]
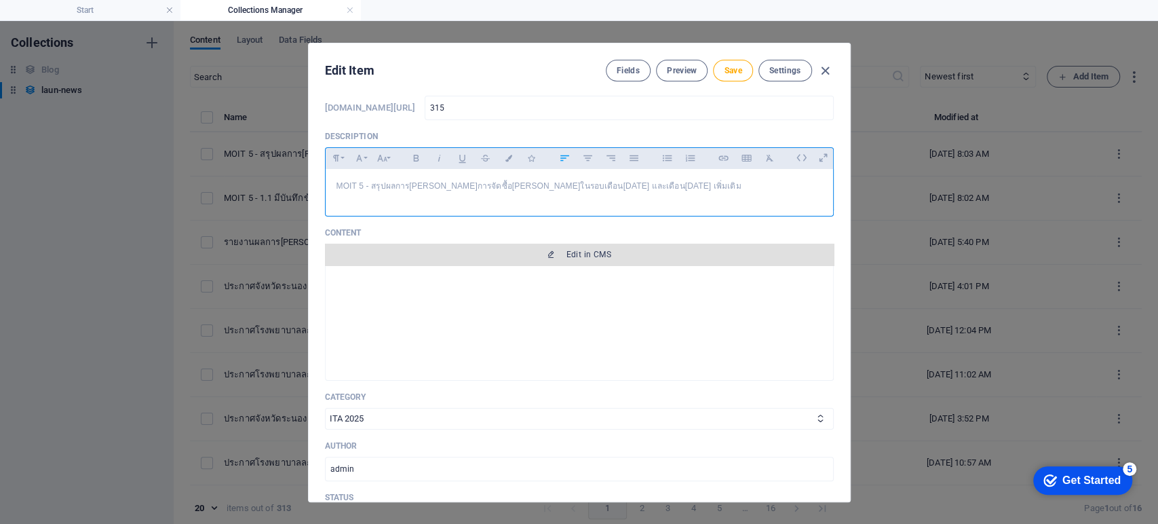
click at [595, 256] on span "Edit in CMS" at bounding box center [589, 254] width 45 height 11
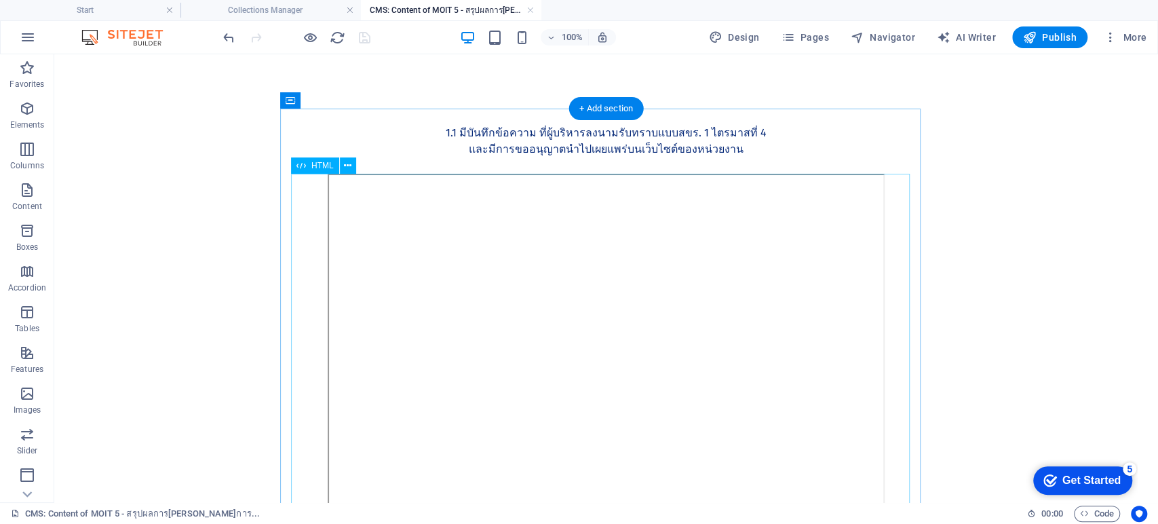
scroll to position [0, 0]
click at [646, 145] on div "MOIT 5 1.1 มีบันทึกข้อความ ที่ผู้บริหารลงนามรับทราบแบบสขร. 1 ไตรมาสที่ 4 และมีก…" at bounding box center [606, 141] width 619 height 65
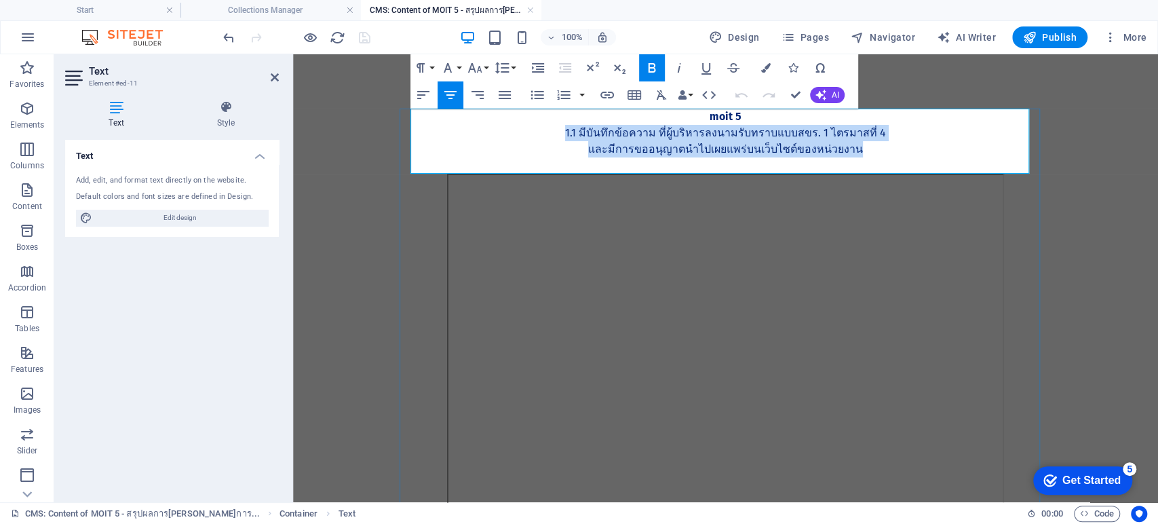
drag, startPoint x: 853, startPoint y: 153, endPoint x: 568, endPoint y: 136, distance: 285.5
click at [568, 136] on div "MOIT 5 1.1 มีบันทึกข้อความ ที่ผู้บริหารลงนามรับทราบแบบสขร. 1 ไตรมาสที่ 4 และมีก…" at bounding box center [726, 141] width 619 height 65
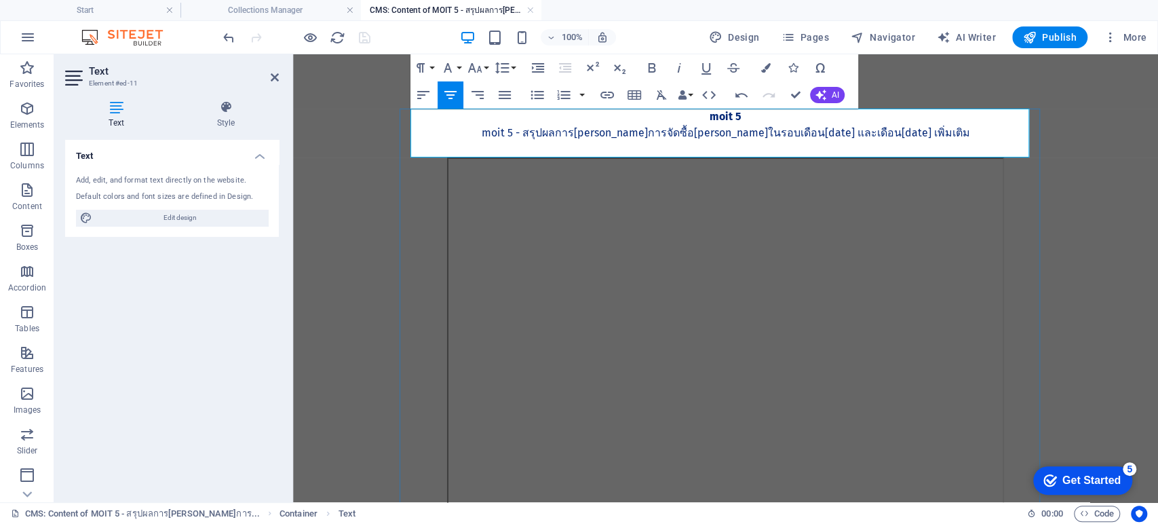
scroll to position [660, 5]
click at [536, 132] on p "MOIT 5 - สรุปผลการ[PERSON_NAME]การจัดซื้อ[PERSON_NAME]ในรอบเดือน[DATE] และเดือน…" at bounding box center [726, 133] width 619 height 16
drag, startPoint x: 794, startPoint y: 93, endPoint x: 741, endPoint y: 39, distance: 75.8
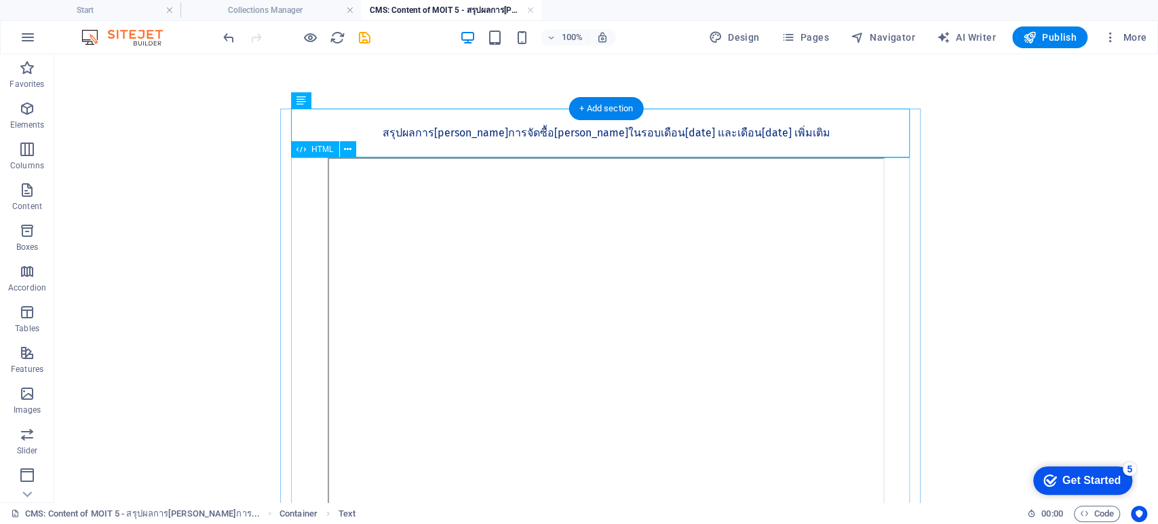
click at [601, 307] on div at bounding box center [606, 346] width 619 height 378
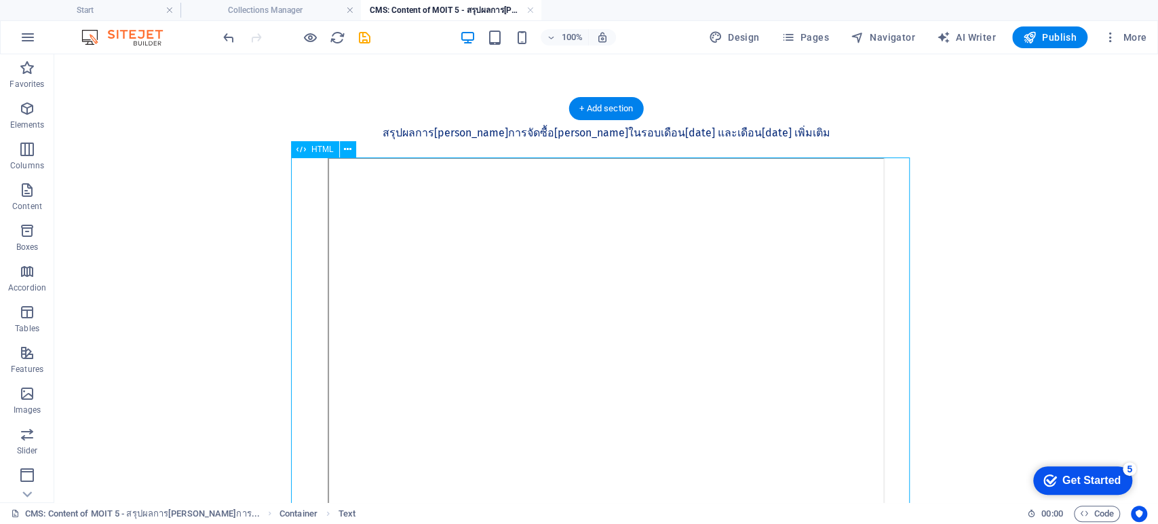
click at [601, 307] on div at bounding box center [606, 346] width 619 height 378
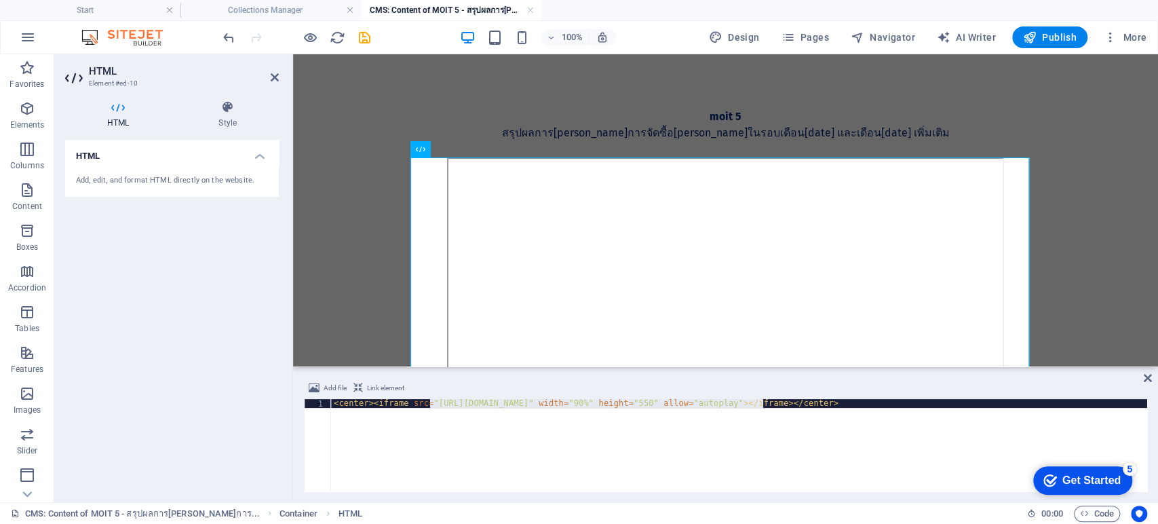
drag, startPoint x: 430, startPoint y: 401, endPoint x: 765, endPoint y: 400, distance: 334.5
click at [765, 400] on div "< center > < iframe src = "https://drive.google.com/file/d/1BG6zoyldRfyt_SmLyVe…" at bounding box center [739, 454] width 816 height 110
paste textarea "0-99Mor68F5wxA8iRmjRiG9A7TJGpWT5"
type textarea "<center><iframe src="https://drive.google.com/file/d/10-99Mor68F5wxA8iRmjRiG9A7…"
click at [364, 37] on icon "save" at bounding box center [365, 38] width 16 height 16
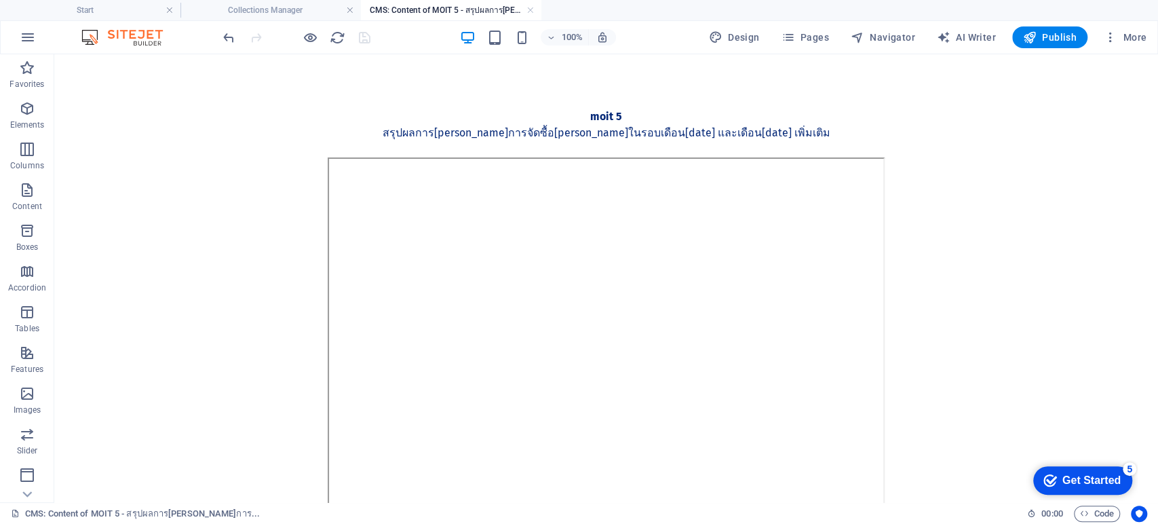
type input "315"
click at [530, 9] on link at bounding box center [530, 10] width 8 height 13
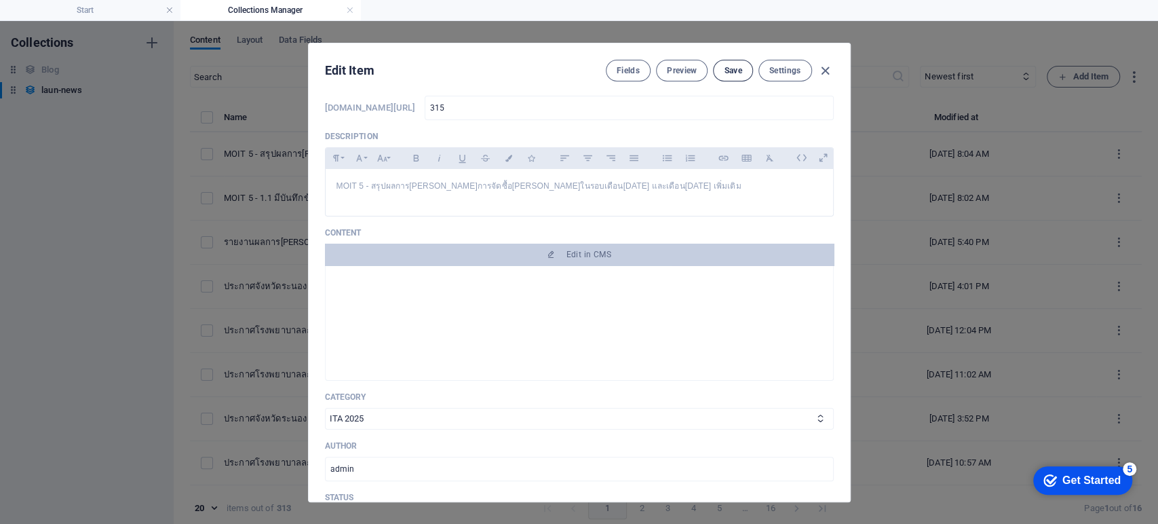
click at [727, 69] on span "Save" at bounding box center [733, 70] width 18 height 11
click at [824, 70] on icon "button" at bounding box center [826, 71] width 16 height 16
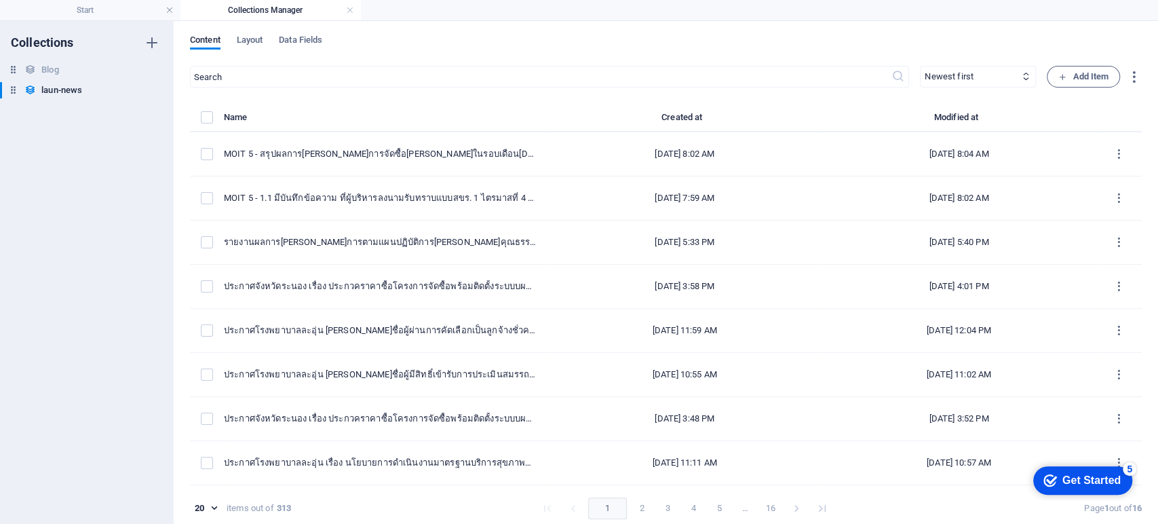
scroll to position [0, 0]
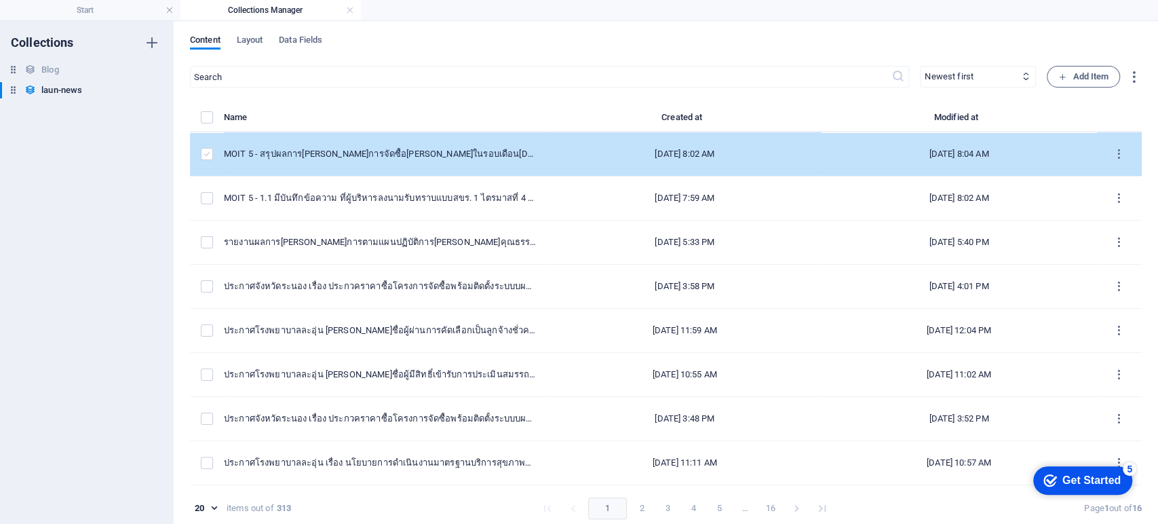
click at [206, 154] on label "items list" at bounding box center [207, 154] width 12 height 12
click at [0, 0] on input "items list" at bounding box center [0, 0] width 0 height 0
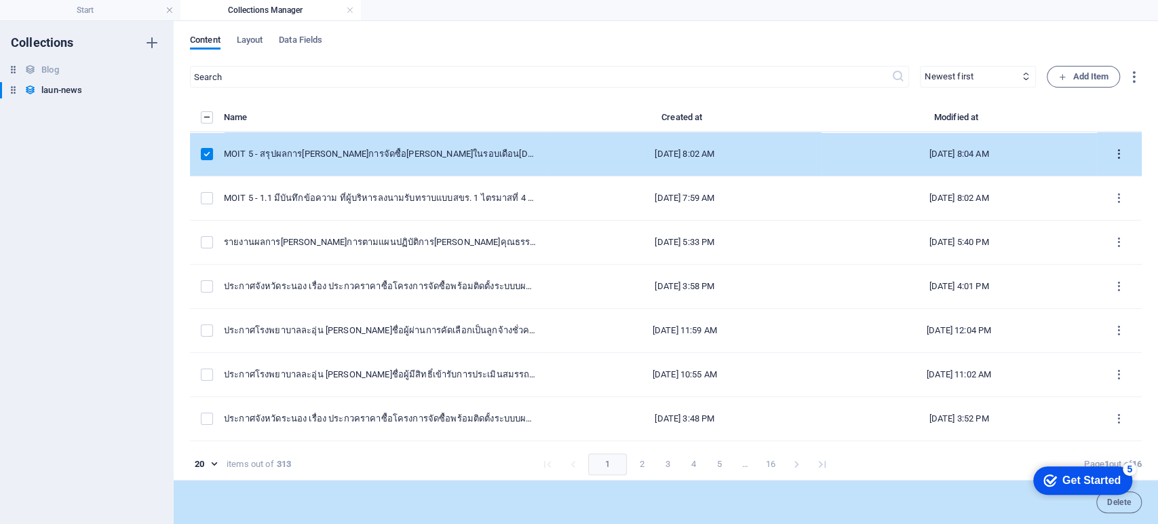
click at [867, 148] on icon "items list" at bounding box center [1119, 154] width 13 height 13
click at [867, 251] on h6 "Duplicate" at bounding box center [1119, 254] width 37 height 16
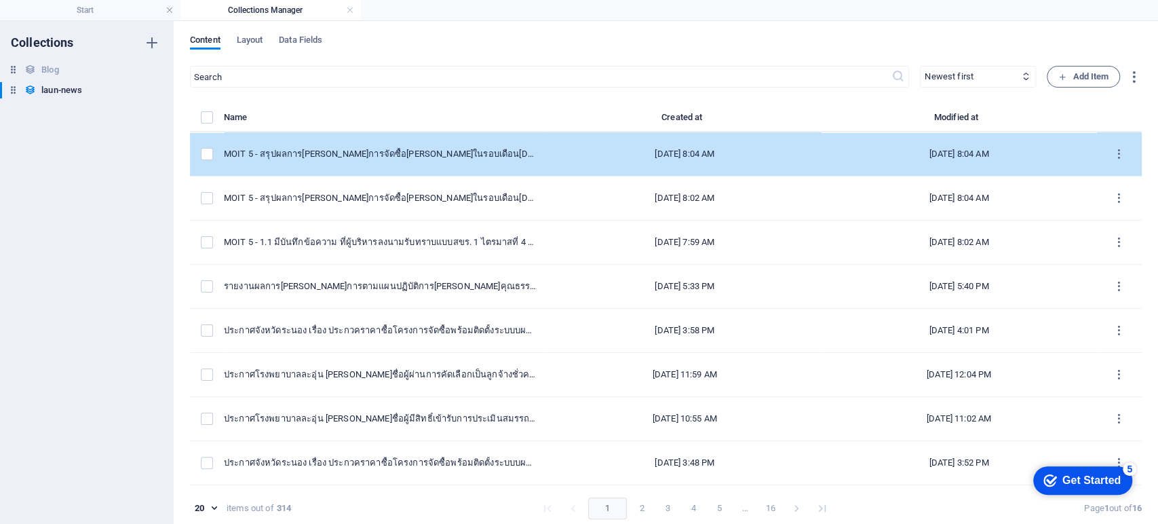
click at [493, 166] on td "MOIT 5 - สรุปผลการดำเนินการจัดซื้อจัดจ้างในรอบเดือนกรกฎาคม 2568 และเดือนมิถุนาย…" at bounding box center [386, 154] width 324 height 44
select select "ITA 2025"
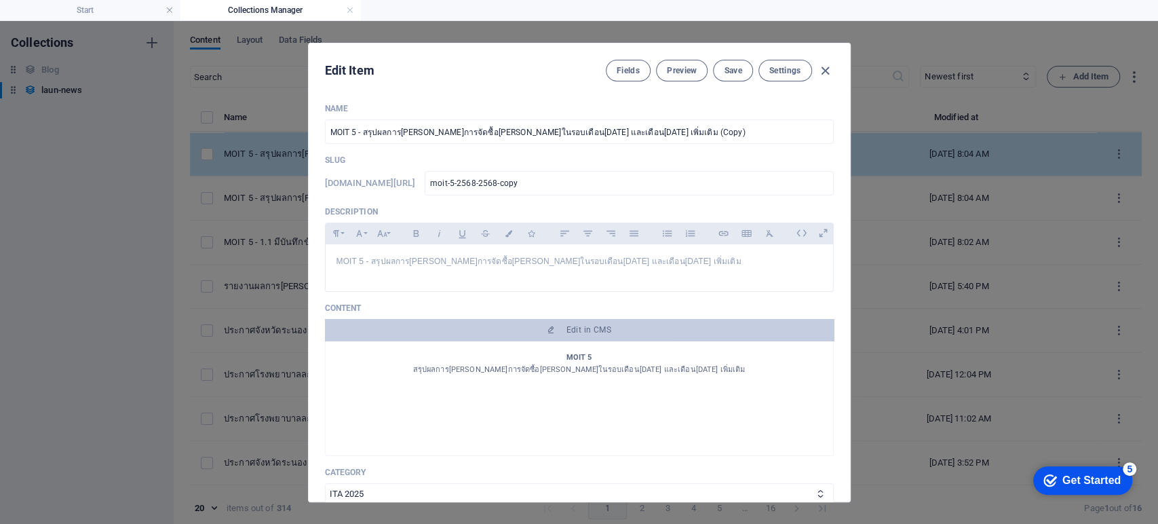
click at [493, 166] on div "Slug www.example.com/launnews/ moit-5-2568-2568-copy ​" at bounding box center [579, 175] width 509 height 41
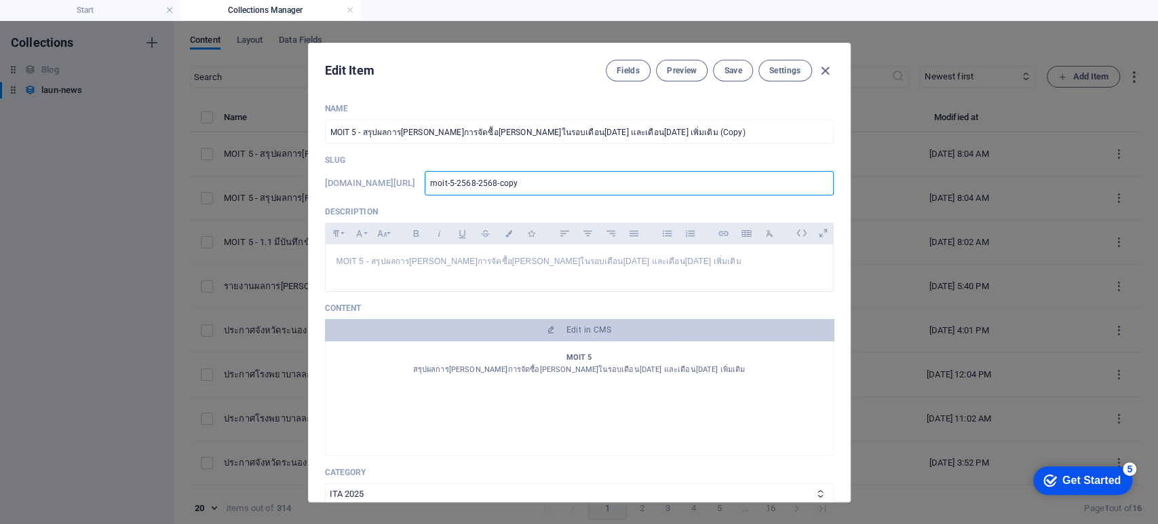
drag, startPoint x: 426, startPoint y: 193, endPoint x: 377, endPoint y: 193, distance: 48.8
click at [377, 193] on div "www.example.com/launnews/ moit-5-2568-2568-copy ​" at bounding box center [579, 183] width 509 height 24
type input "3"
type input "31"
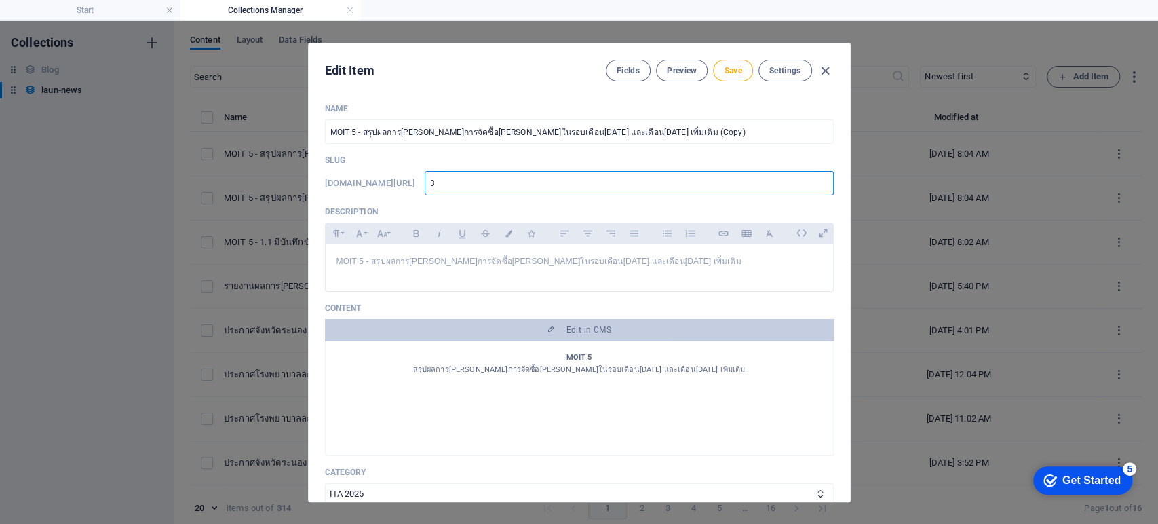
type input "31"
type input "316"
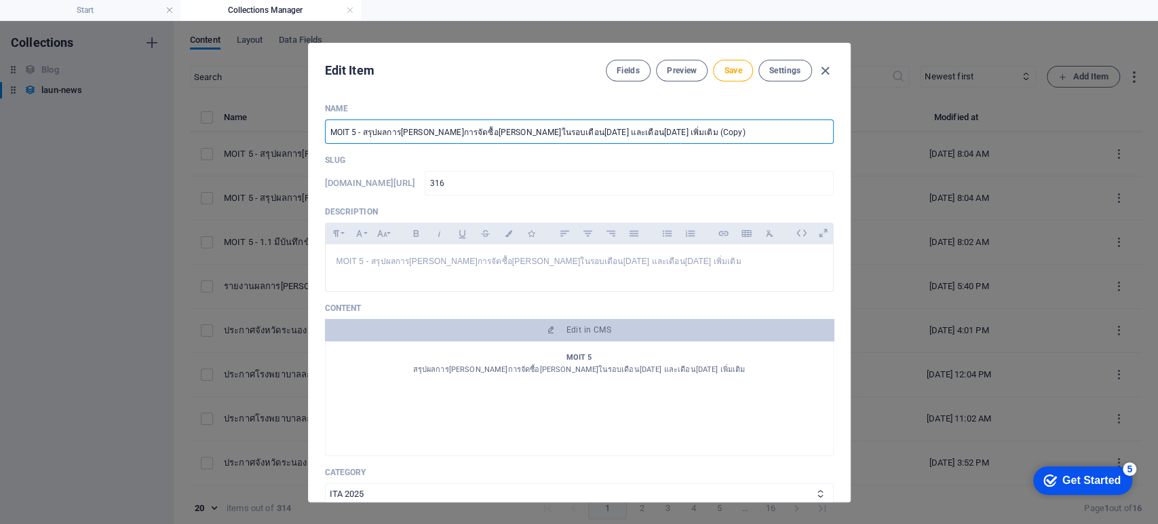
drag, startPoint x: 727, startPoint y: 130, endPoint x: 570, endPoint y: 134, distance: 157.5
click at [570, 134] on input "MOIT 5 - สรุปผลการดำเนินการจัดซื้อจัดจ้างในรอบเดือนกรกฎาคม 2568 และเดือนมิถุนาย…" at bounding box center [579, 131] width 509 height 24
type input "MOIT 5 - สรุปผลการดำเนินการจัดซื้อจัดจ้างในรอบเดือนกรกฎาคม 2568"
type input "moit-5-2568"
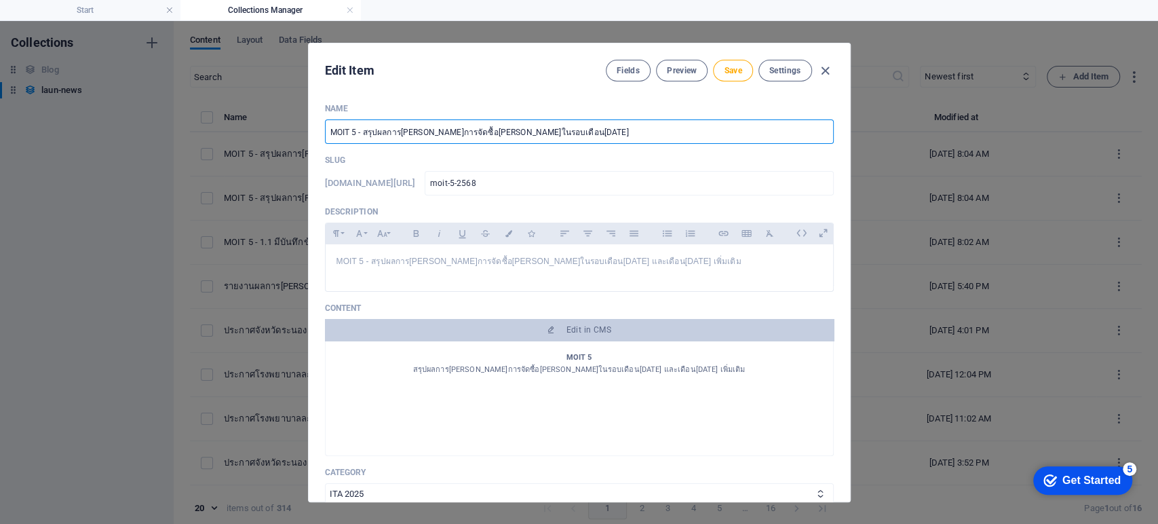
click at [536, 132] on input "MOIT 5 - สรุปผลการดำเนินการจัดซื้อจัดจ้างในรอบเดือนกรกฎาคม 2568" at bounding box center [579, 131] width 509 height 24
drag, startPoint x: 579, startPoint y: 134, endPoint x: 330, endPoint y: 135, distance: 249.0
click at [330, 135] on input "MOIT 5 - สรุปผลการ[PERSON_NAME]การจัดซื้อ[PERSON_NAME]ในรอบเดือน[DATE]" at bounding box center [579, 131] width 509 height 24
type input "MOIT 5 - สรุปผลการ[PERSON_NAME]การจัดซื้อ[PERSON_NAME]ในรอบเดือน[DATE]"
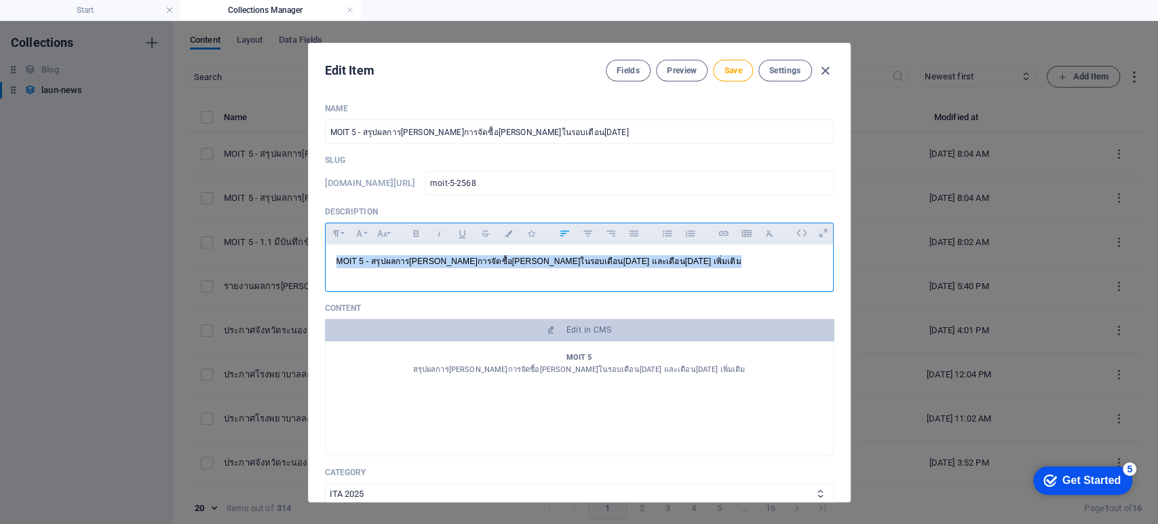
drag, startPoint x: 706, startPoint y: 261, endPoint x: 226, endPoint y: 264, distance: 480.4
click at [218, 265] on div "Edit Item Fields Preview Save Settings Name MOIT 5 - สรุปผลการดำเนินการจัดซื้อจ…" at bounding box center [579, 272] width 1158 height 503
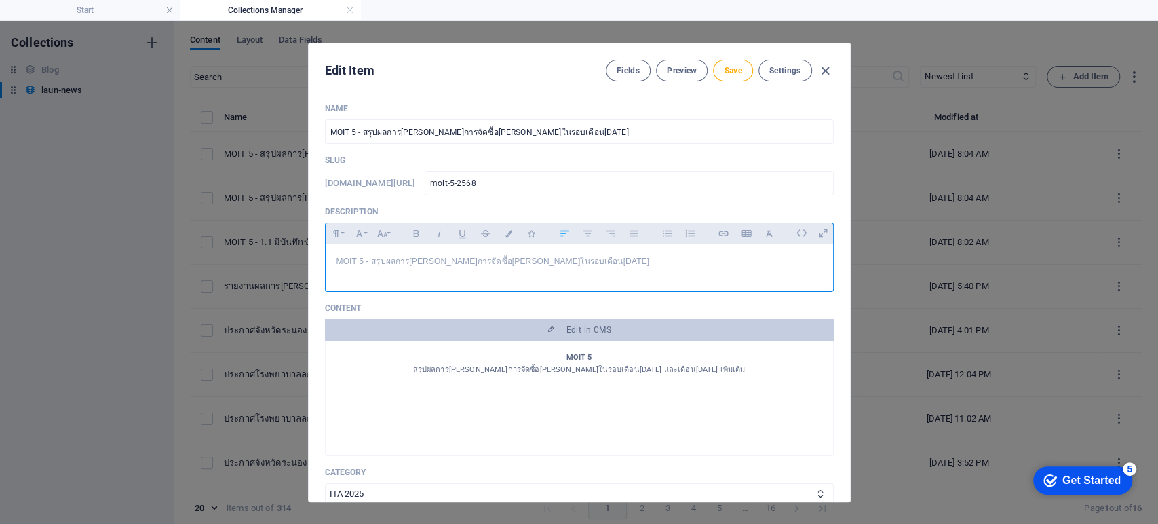
scroll to position [80, 4]
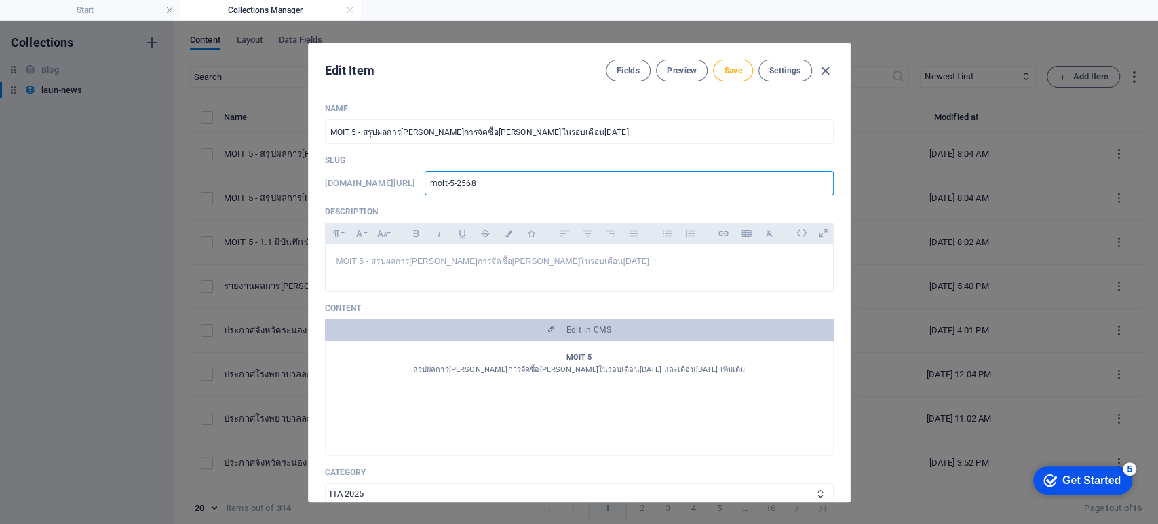
drag, startPoint x: 518, startPoint y: 185, endPoint x: 375, endPoint y: 172, distance: 144.4
click at [375, 172] on div "www.example.com/launnews/ moit-5-2568 ​" at bounding box center [579, 183] width 509 height 24
type input "3"
type input "31"
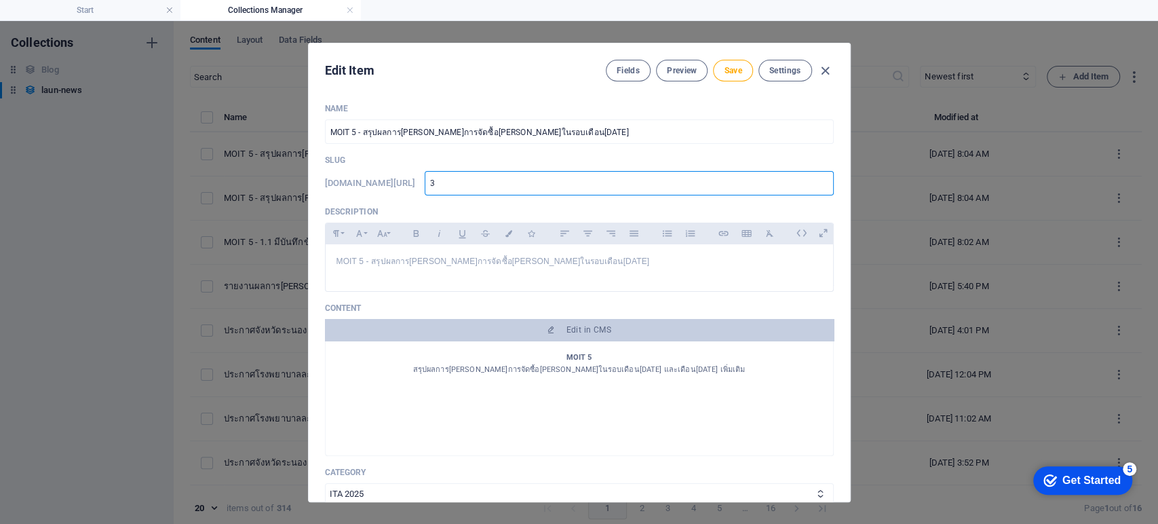
type input "31"
type input "315"
type input "31"
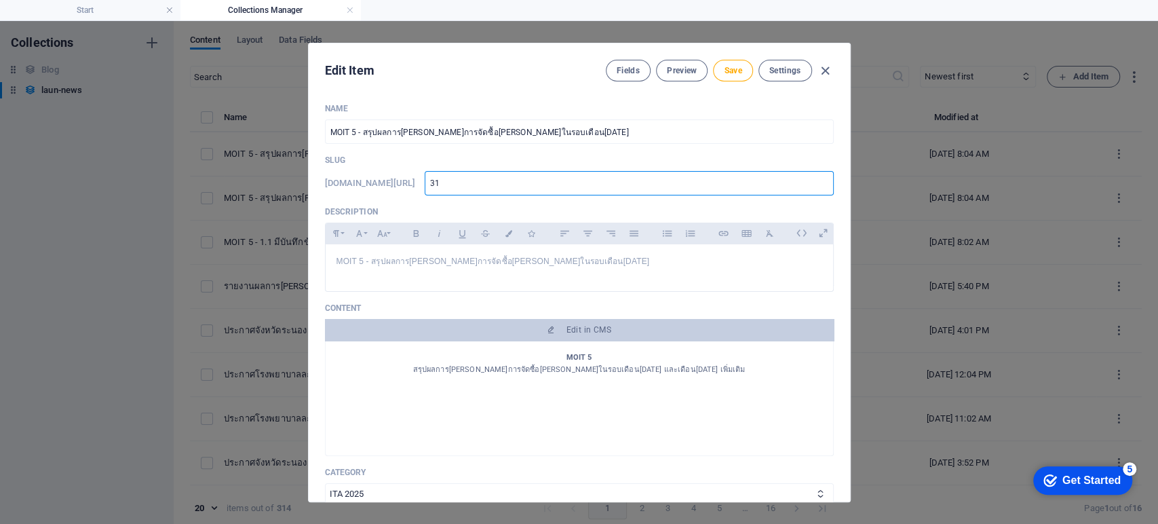
type input "316"
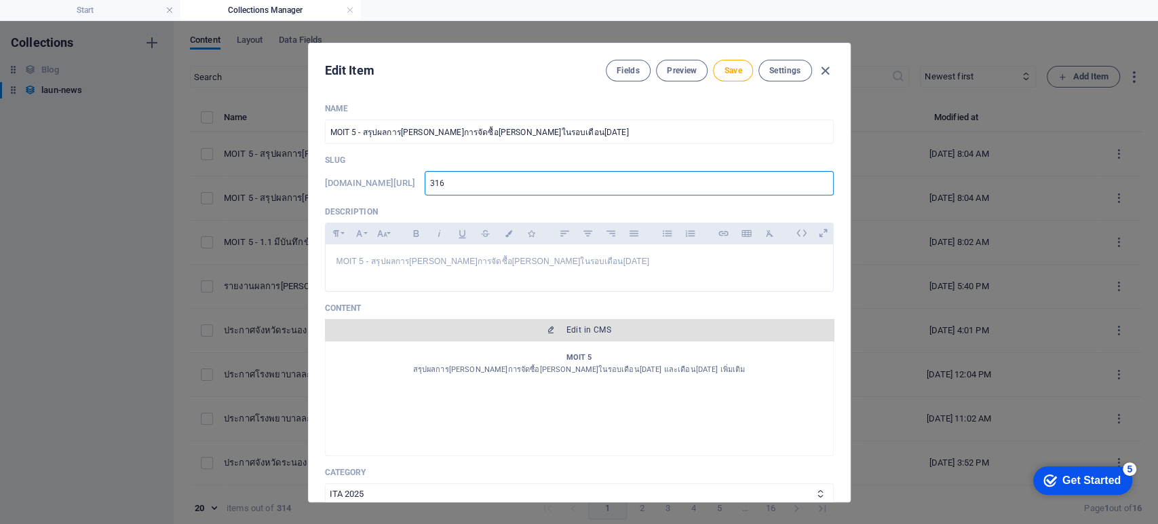
type input "316"
click at [581, 330] on span "Edit in CMS" at bounding box center [589, 329] width 45 height 11
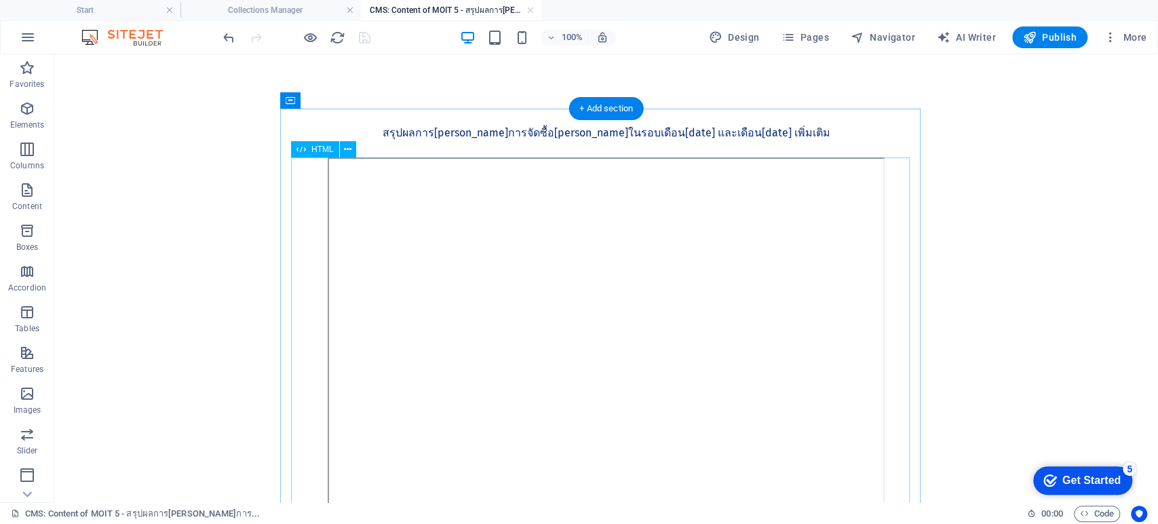
scroll to position [0, 0]
click at [754, 135] on div "MOIT 5 สรุปผลการดำเนินการจัดซื้อจัดจ้างในรอบเดือนกรกฎาคม 2568 และเดือนมิถุนายน …" at bounding box center [606, 133] width 619 height 49
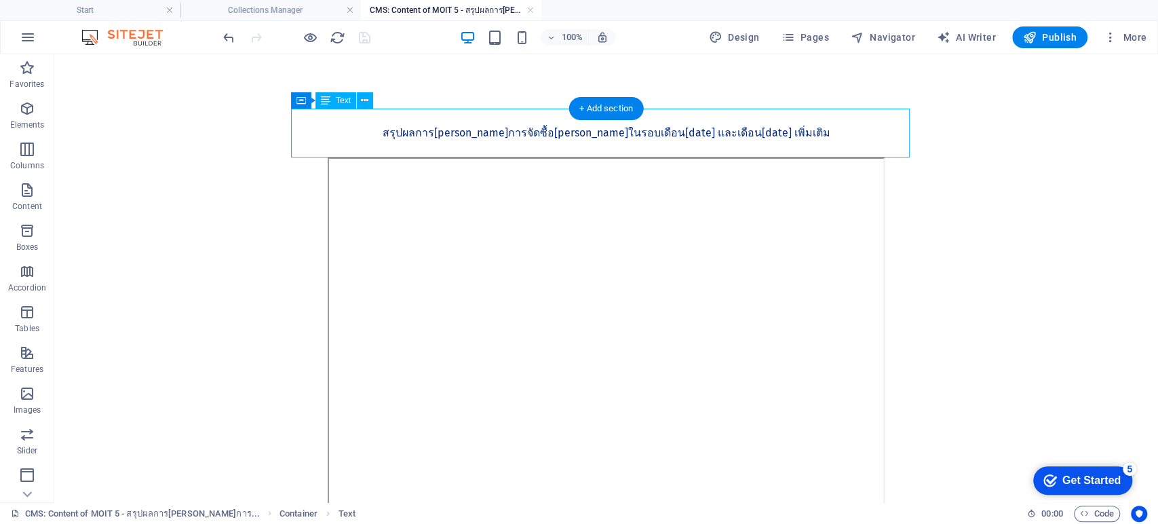
click at [754, 135] on div "MOIT 5 สรุปผลการดำเนินการจัดซื้อจัดจ้างในรอบเดือนกรกฎาคม 2568 และเดือนมิถุนายน …" at bounding box center [606, 133] width 619 height 49
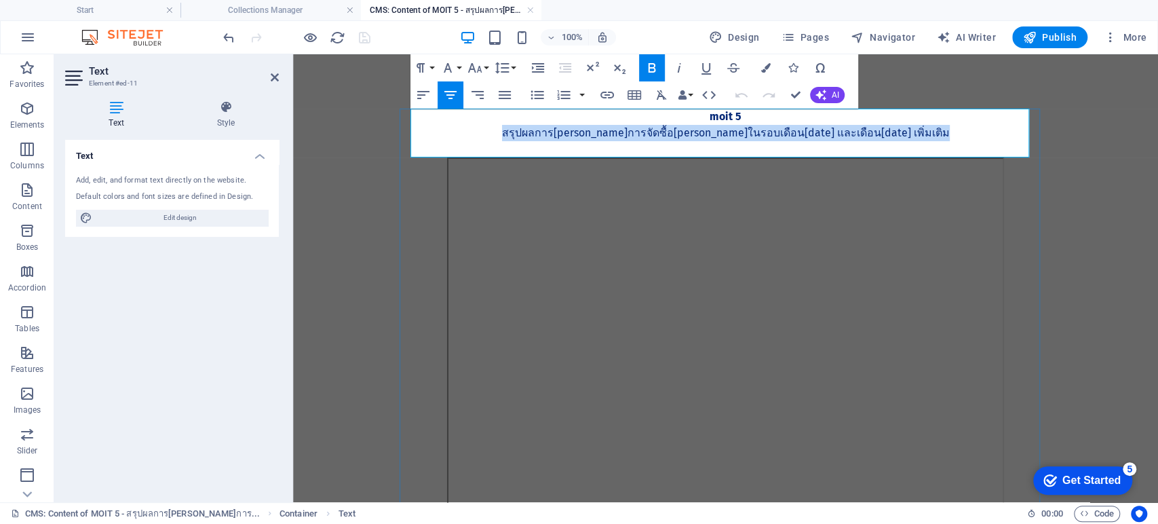
drag, startPoint x: 858, startPoint y: 134, endPoint x: 512, endPoint y: 130, distance: 345.4
click at [512, 130] on p "สรุปผลการดำเนินการจัดซื้อจัดจ้างในรอบเดือนกรกฎาคม 2568 และเดือนมิถุนายน 2568 เพ…" at bounding box center [726, 133] width 619 height 16
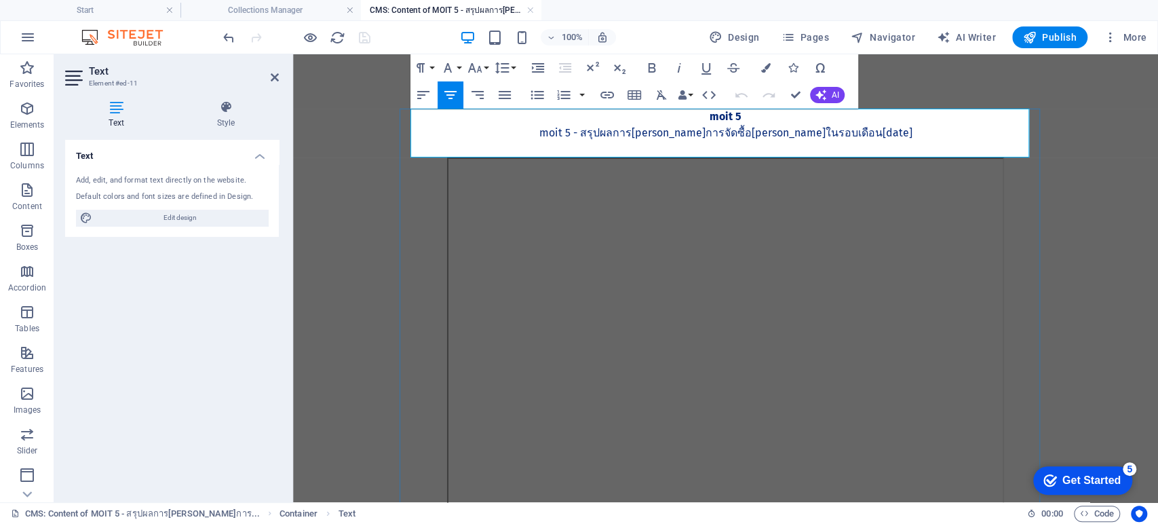
scroll to position [295, 5]
click at [607, 137] on p "MOIT 5 - สรุปผลการ[PERSON_NAME]การจัดซื้อ[PERSON_NAME]ในรอบเดือน[DATE]" at bounding box center [726, 133] width 619 height 16
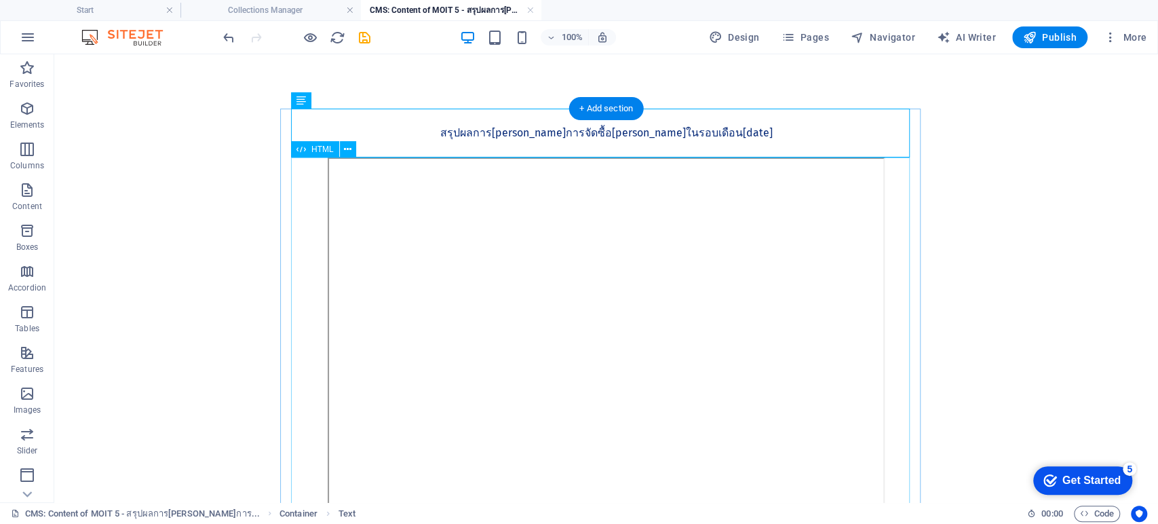
click at [615, 307] on div at bounding box center [606, 346] width 619 height 378
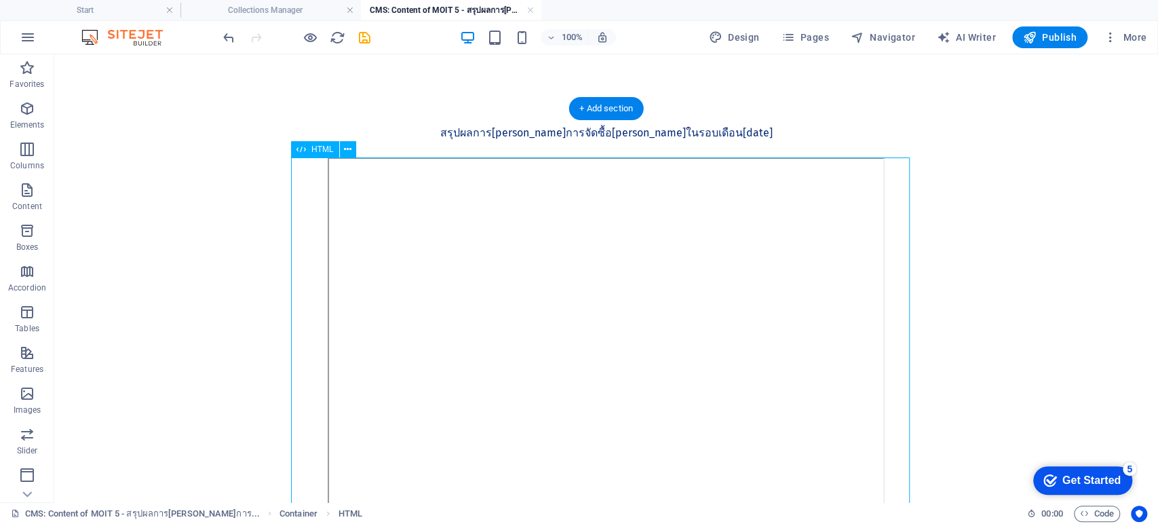
click at [615, 307] on div at bounding box center [606, 346] width 619 height 378
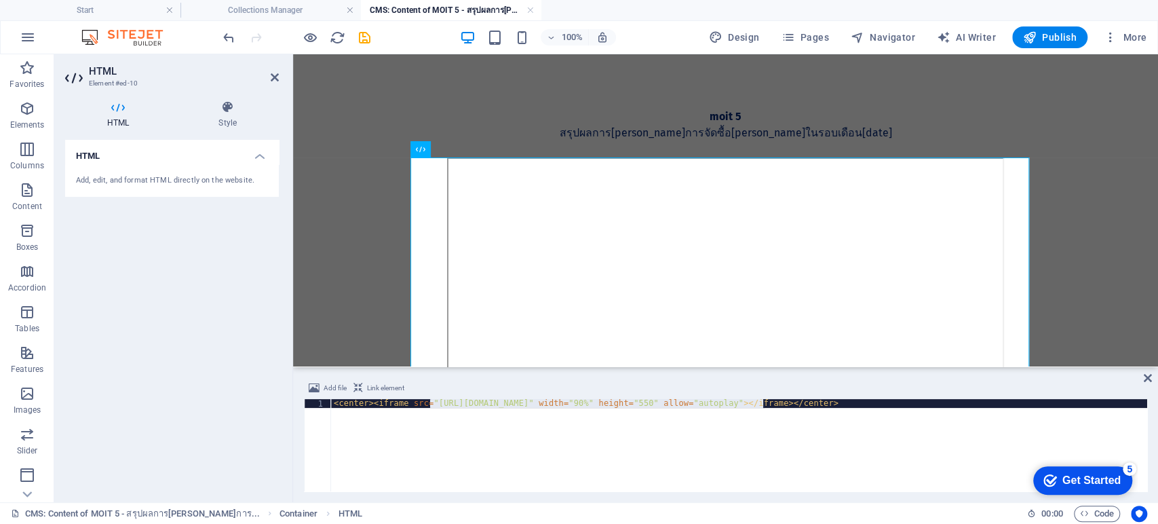
drag, startPoint x: 430, startPoint y: 402, endPoint x: 763, endPoint y: 404, distance: 333.1
click at [763, 404] on div "< center > < iframe src = "https://drive.google.com/file/d/10-99Mor68F5wxA8iRmj…" at bounding box center [739, 454] width 816 height 110
paste textarea "QtY28AZoSK4eE7qiJCaphpr8LYZ38WwD"
type textarea "<center><iframe src="https://drive.google.com/file/d/1QtY28AZoSK4eE7qiJCaphpr8L…"
click at [867, 381] on icon at bounding box center [1148, 377] width 8 height 11
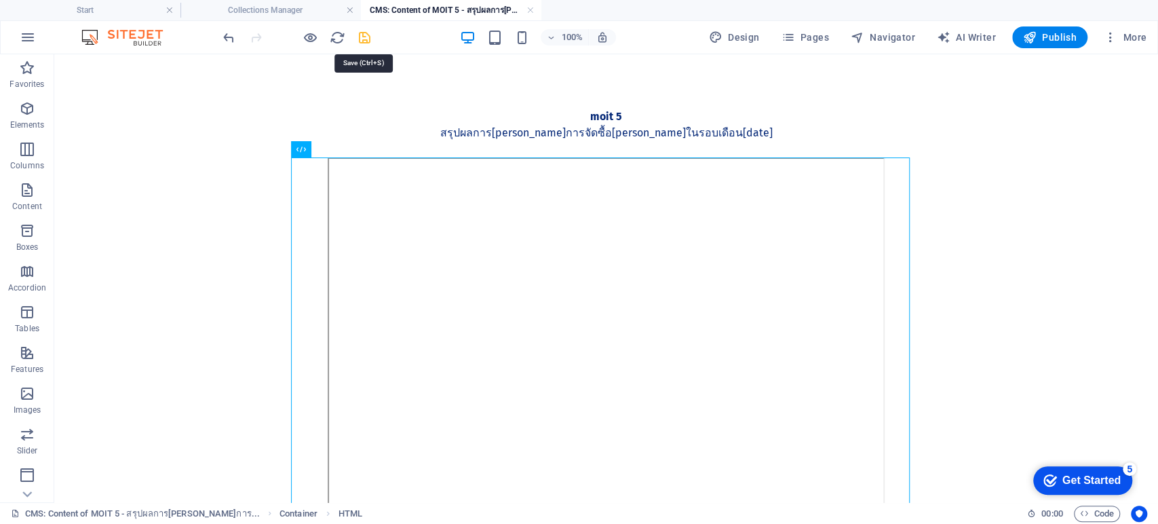
click at [363, 37] on icon "save" at bounding box center [365, 38] width 16 height 16
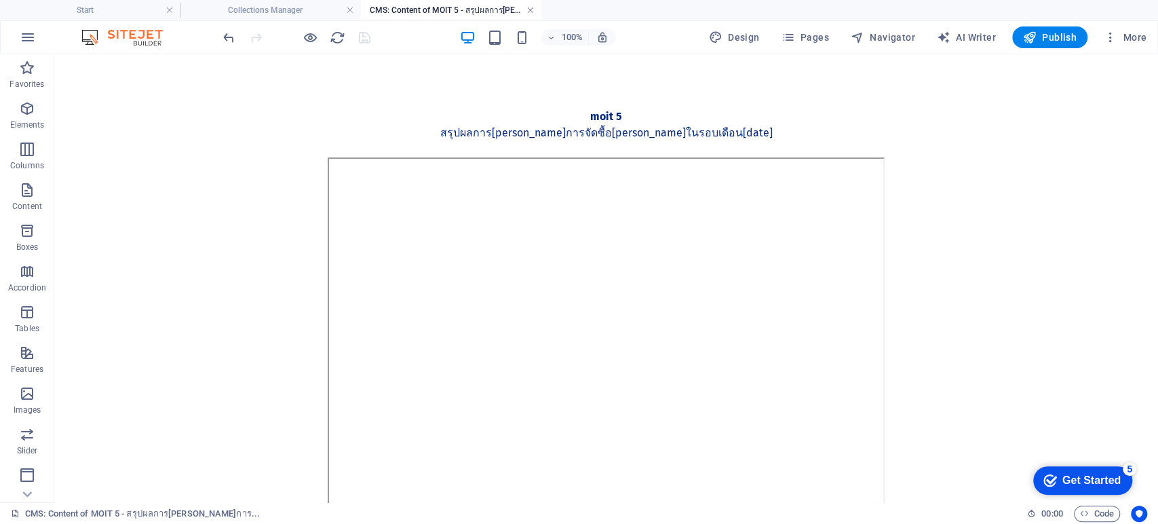
type input "316"
click at [530, 11] on link at bounding box center [530, 10] width 8 height 13
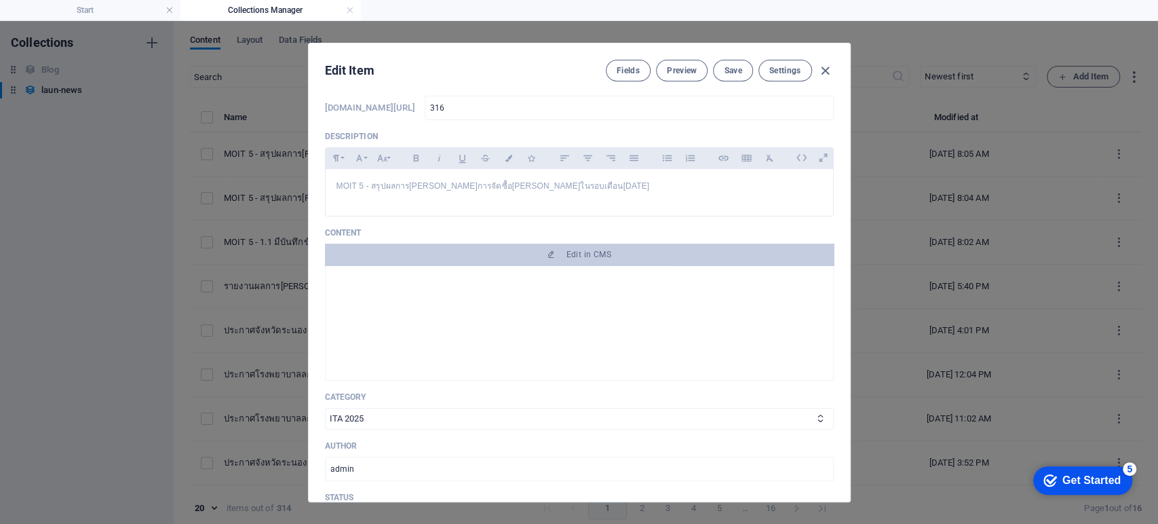
scroll to position [377, 0]
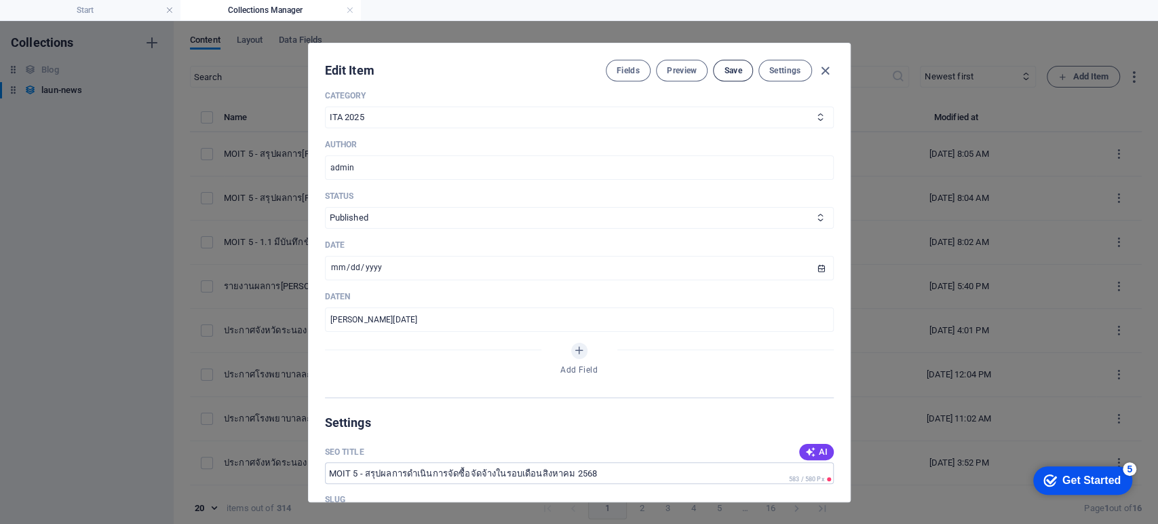
click at [724, 73] on span "Save" at bounding box center [733, 70] width 18 height 11
drag, startPoint x: 826, startPoint y: 72, endPoint x: 780, endPoint y: 107, distance: 58.1
click at [826, 72] on icon "button" at bounding box center [826, 71] width 16 height 16
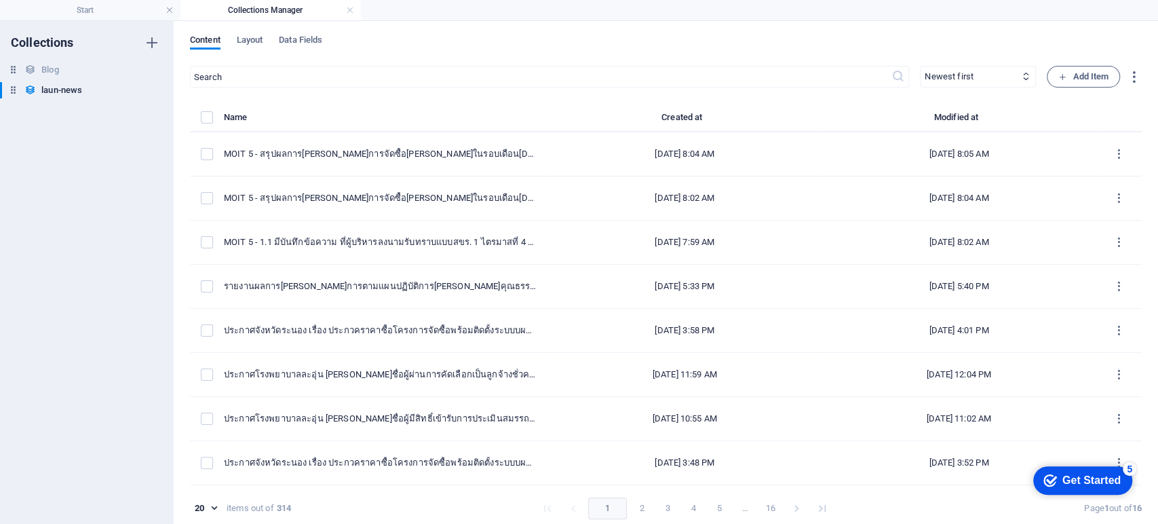
type input "moit-5-2568"
type input "2025-09-07"
type input "moit-5-2568"
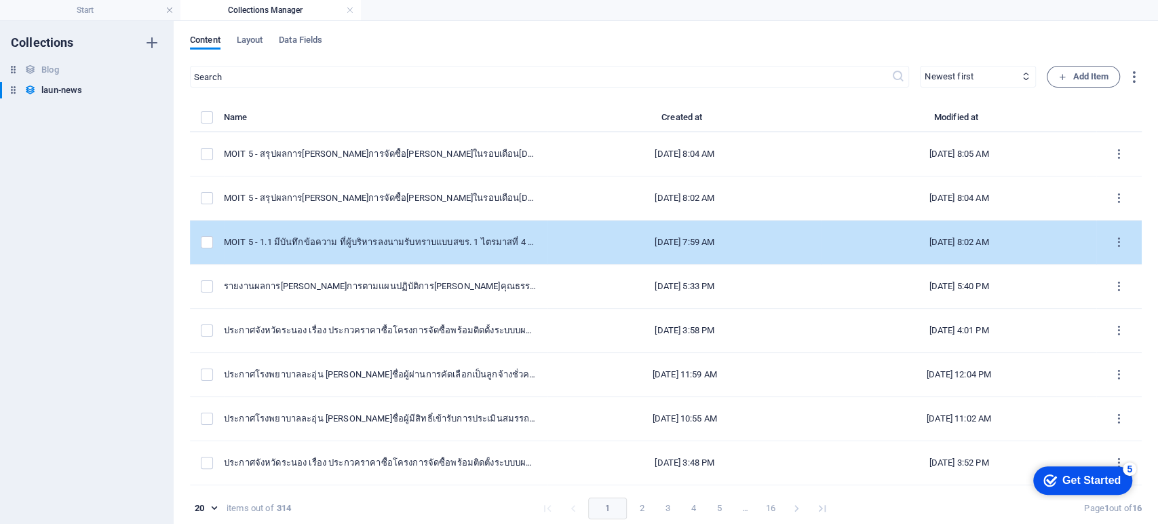
scroll to position [0, 0]
click at [516, 250] on td "MOIT 5 - 1.1 มีบันทึกข้อความ ที่ผู้บริหารลงนามรับทราบแบบสขร. 1 ไตรมาสที่ 4 และม…" at bounding box center [386, 243] width 324 height 44
select select "ITA 2025"
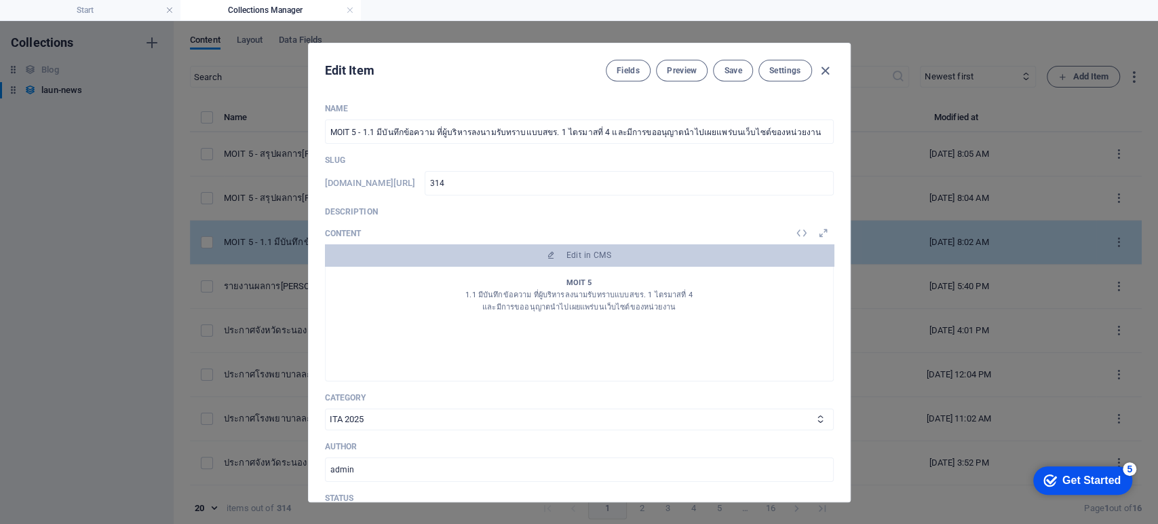
click at [516, 250] on div "Name MOIT 5 - 1.1 มีบันทึกข้อความ ที่ผู้บริหารลงนามรับทราบแบบสขร. 1 ไตรมาสที่ 4…" at bounding box center [579, 401] width 509 height 596
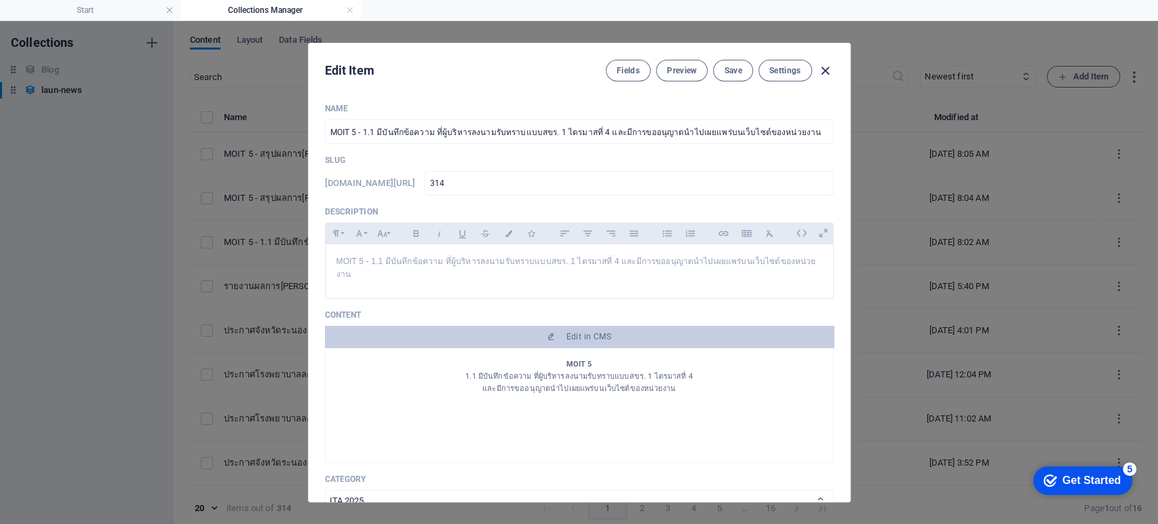
click at [822, 71] on icon "button" at bounding box center [826, 71] width 16 height 16
type input "moit-5-1-1-1-4"
type input "2025-09-07"
type input "moit-5-1-1-1-4"
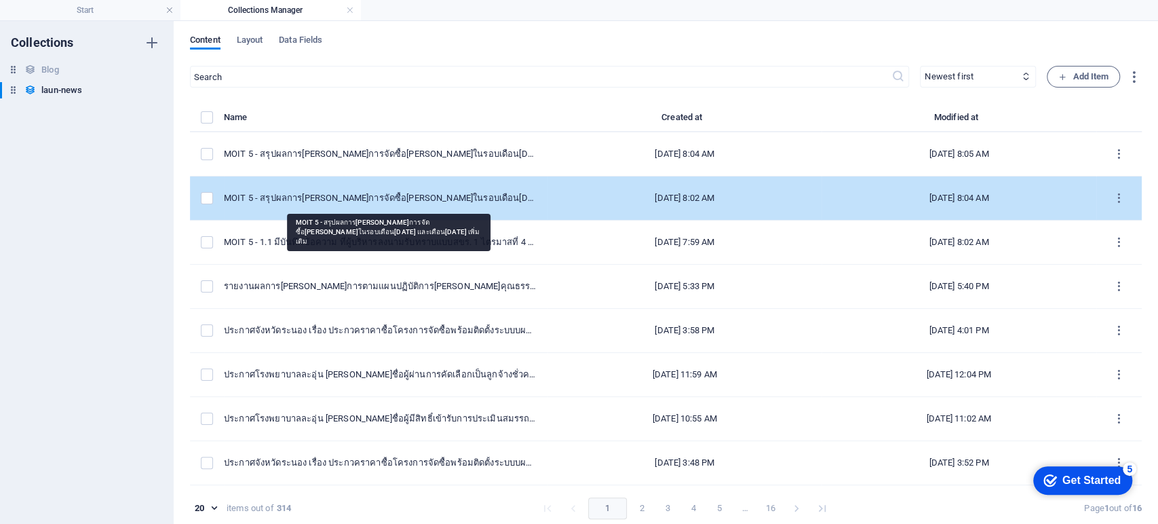
click at [499, 200] on div "MOIT 5 - สรุปผลการ[PERSON_NAME]การจัดซื้อ[PERSON_NAME]ในรอบเดือน[DATE] และเดือน…" at bounding box center [380, 198] width 313 height 12
select select "ITA 2025"
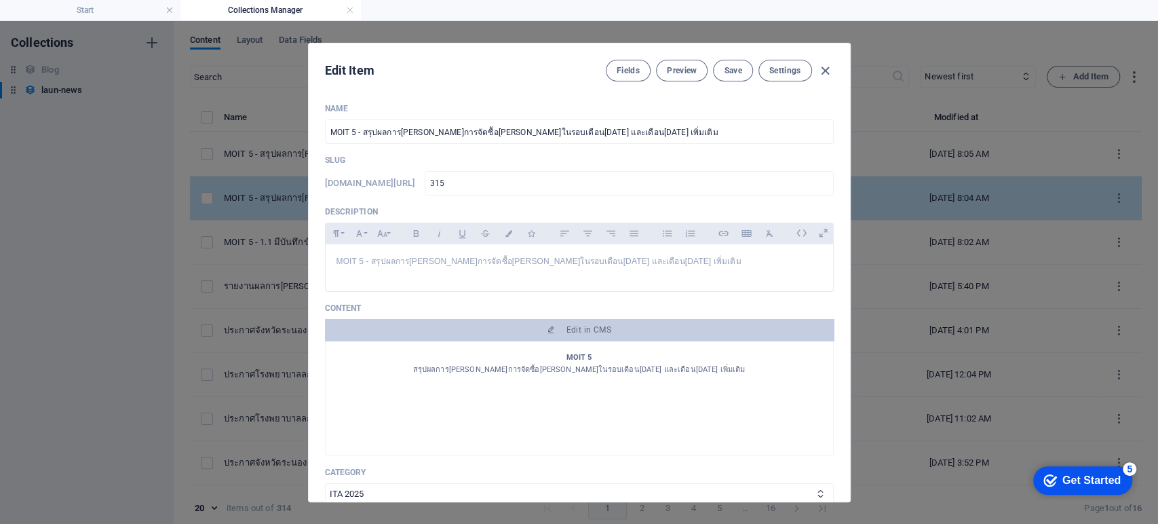
click at [499, 200] on div "Name MOIT 5 - สรุปผลการดำเนินการจัดซื้อจัดจ้างในรอบเดือนกรกฎาคม 2568 และเดือนมิ…" at bounding box center [579, 438] width 509 height 670
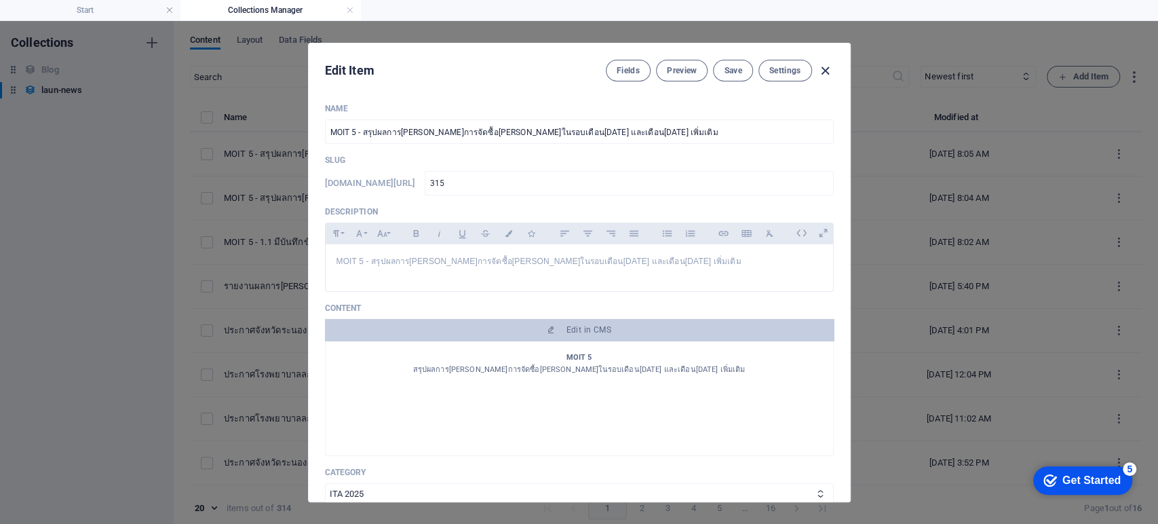
click at [822, 67] on icon "button" at bounding box center [826, 71] width 16 height 16
type input "moit-5-2568-2568"
type input "2025-09-07"
type input "moit-5-2568-2568"
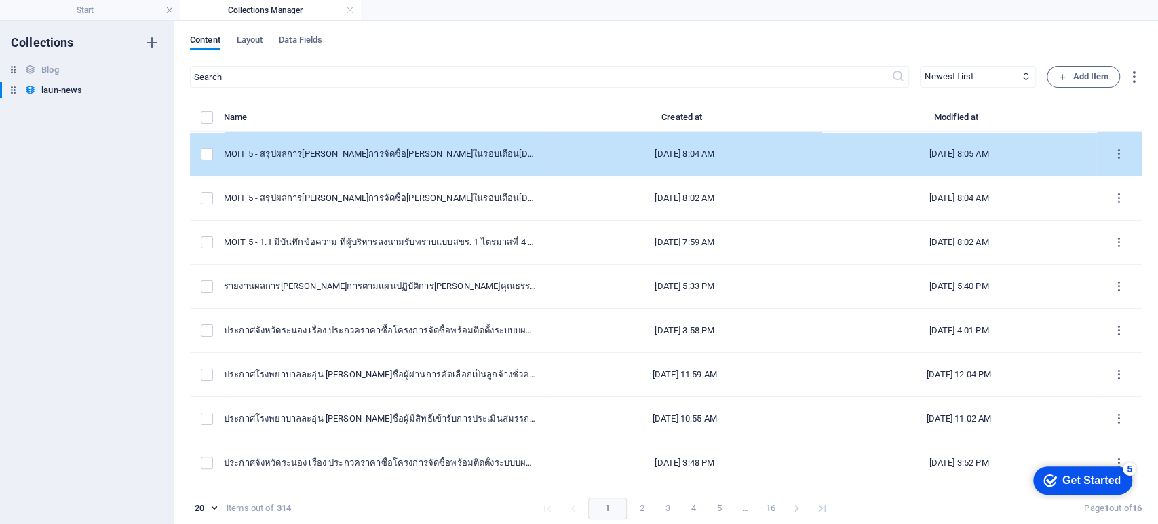
click at [385, 161] on td "MOIT 5 - สรุปผลการ[PERSON_NAME]การจัดซื้อ[PERSON_NAME]ในรอบเดือน[DATE]" at bounding box center [386, 154] width 324 height 44
select select "ITA 2025"
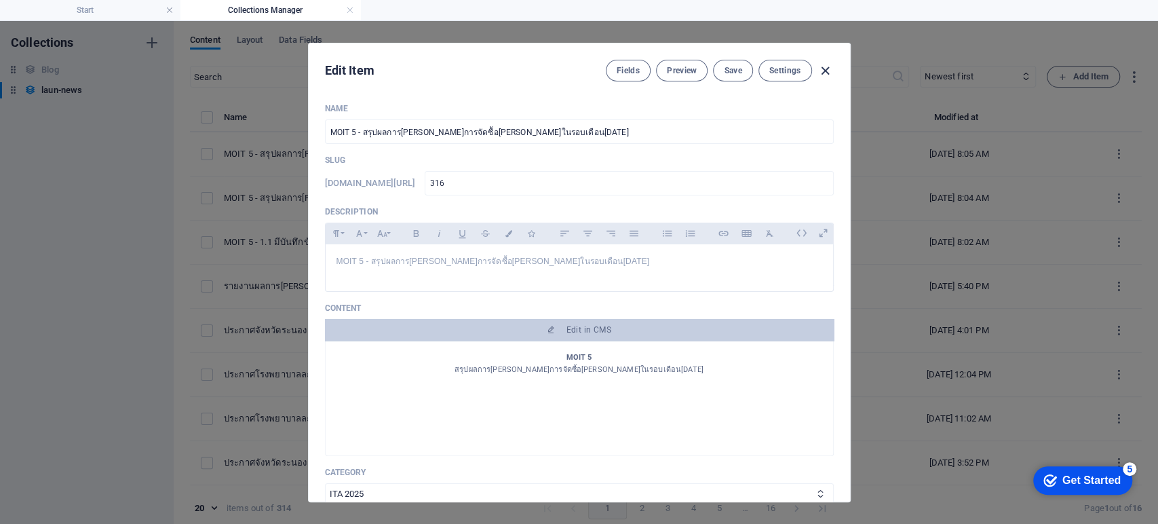
click at [825, 67] on icon "button" at bounding box center [826, 71] width 16 height 16
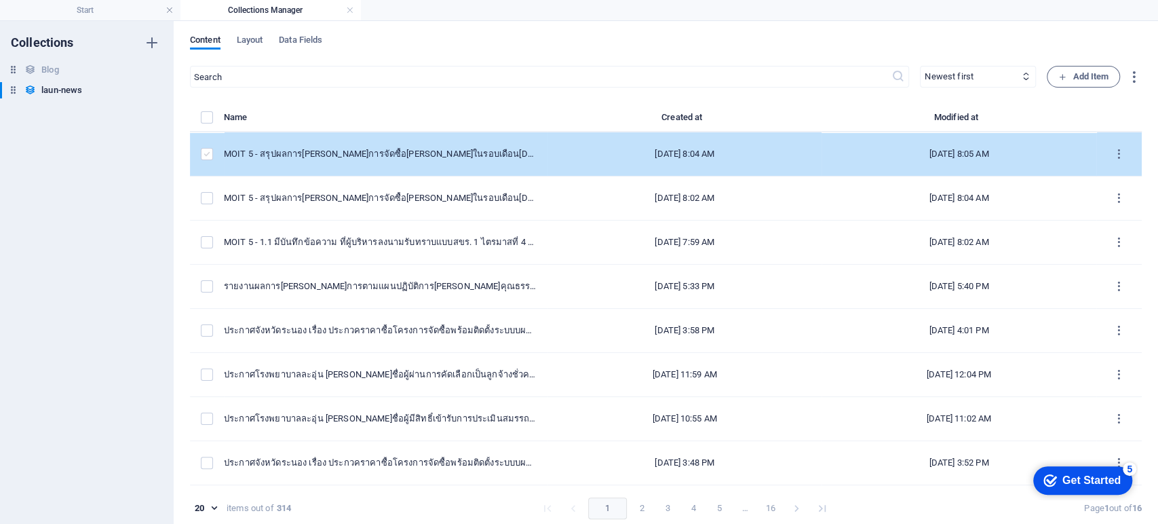
click at [211, 151] on label "items list" at bounding box center [207, 154] width 12 height 12
click at [0, 0] on input "items list" at bounding box center [0, 0] width 0 height 0
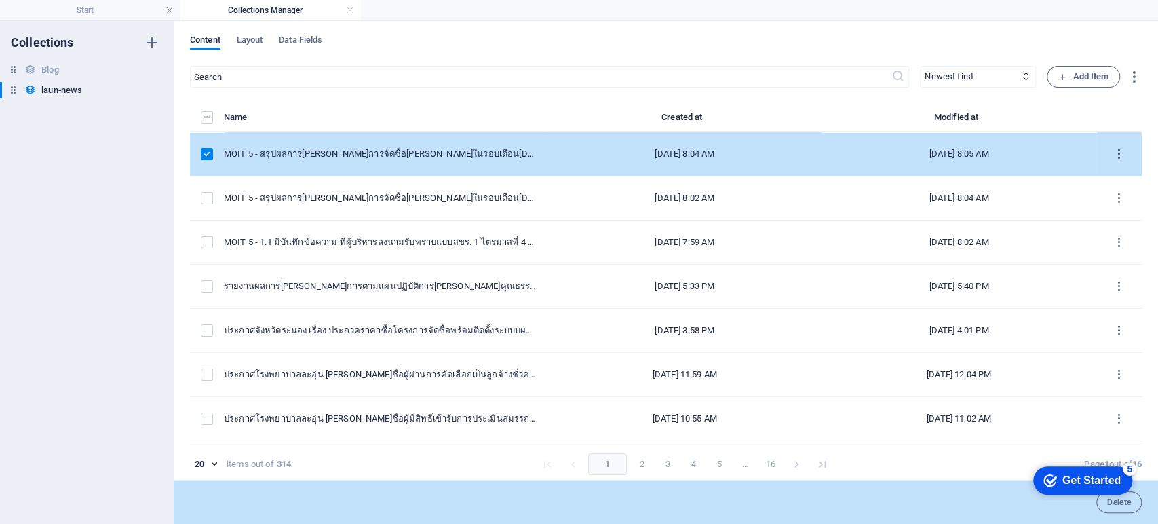
click at [867, 157] on icon "items list" at bounding box center [1119, 154] width 13 height 13
click at [867, 252] on h6 "Duplicate" at bounding box center [1119, 254] width 37 height 16
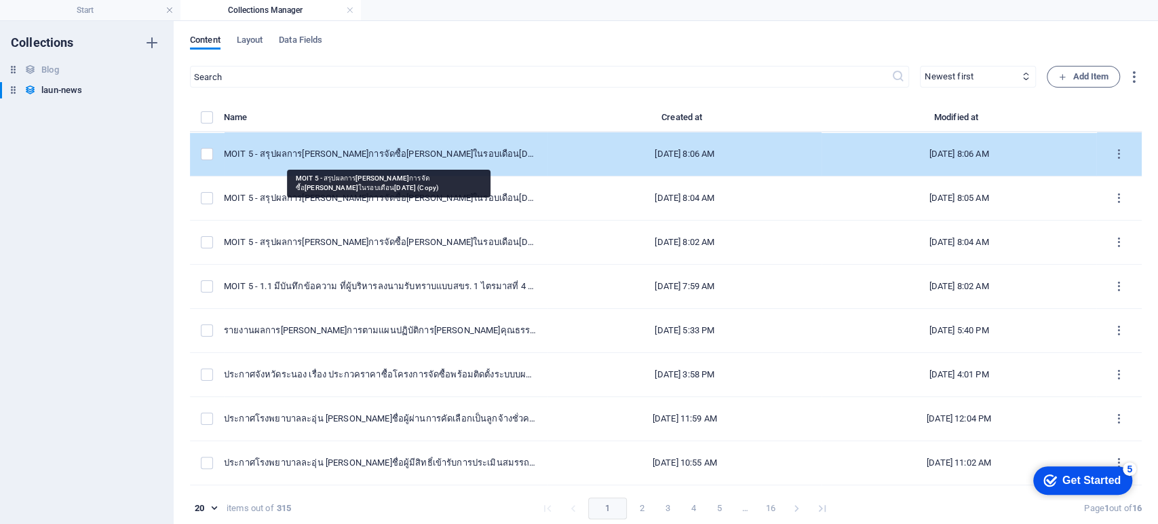
click at [318, 151] on div "MOIT 5 - สรุปผลการดำเนินการจัดซื้อจัดจ้างในรอบเดือนสิงหาคม 2568 (Copy)" at bounding box center [380, 154] width 313 height 12
select select "ITA 2025"
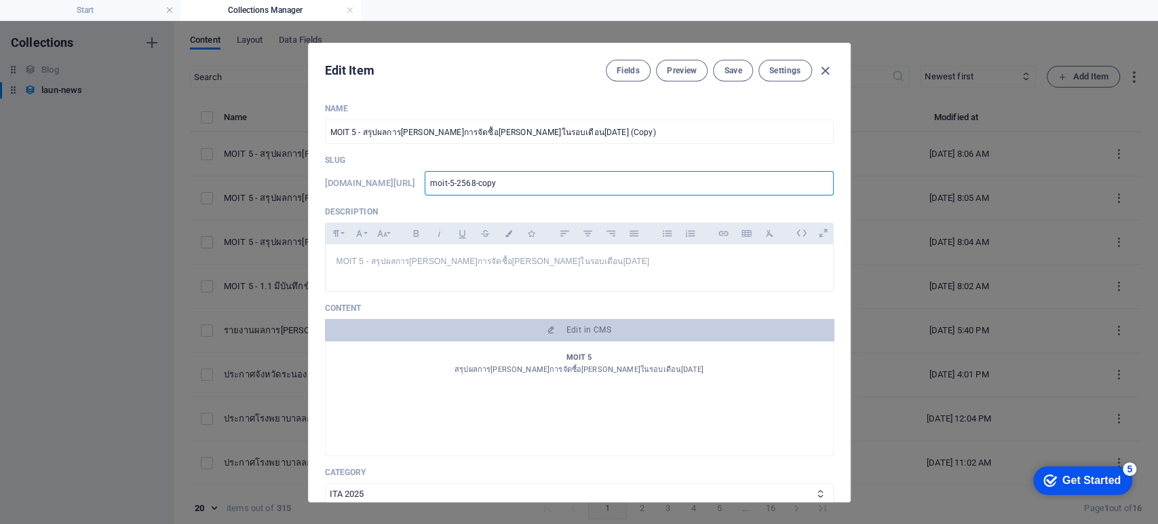
drag, startPoint x: 537, startPoint y: 184, endPoint x: 413, endPoint y: 190, distance: 125.0
click at [408, 190] on div "www.example.com/launnews/ moit-5-2568-copy ​" at bounding box center [579, 183] width 509 height 24
type input "3"
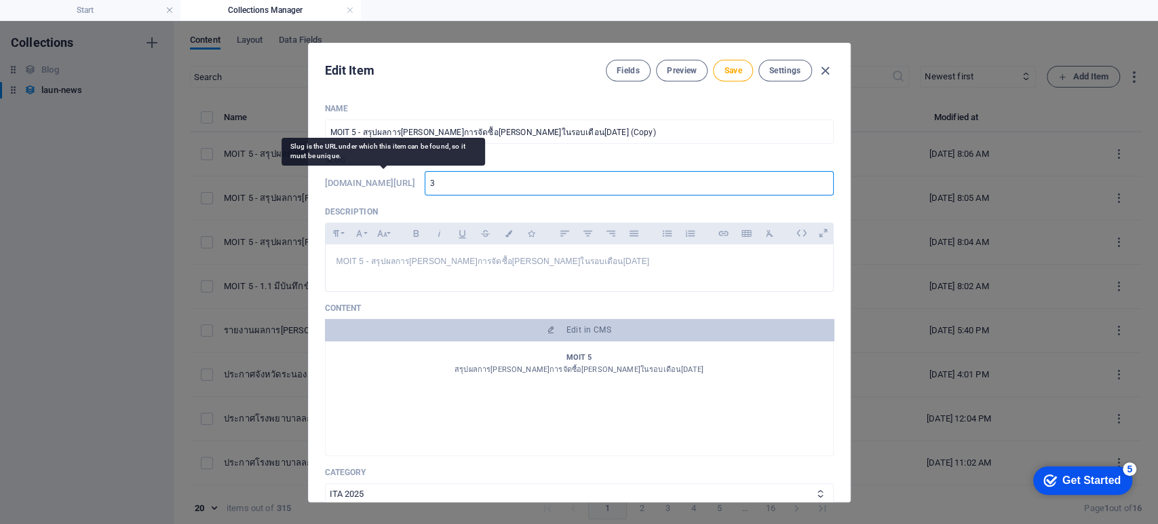
type input "31"
type input "317"
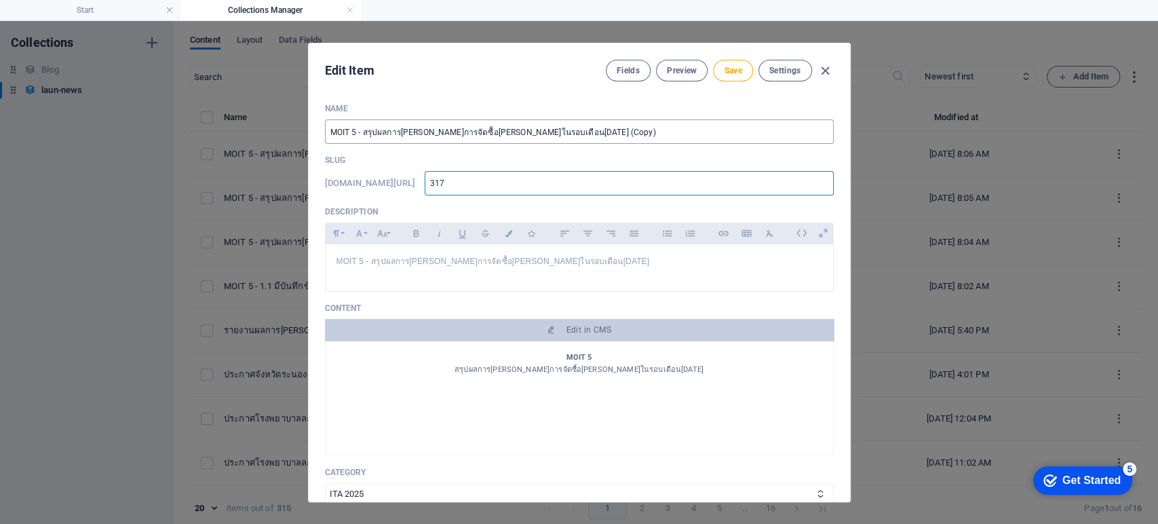
click at [629, 130] on input "MOIT 5 - สรุปผลการดำเนินการจัดซื้อจัดจ้างในรอบเดือนสิงหาคม 2568 (Copy)" at bounding box center [579, 131] width 509 height 24
type input "MOIT 5 - สรุปผลการดำเนินการจัดซื้อจัดจ้างในรอบเดือนสิงหาคม 2568 (Copy"
type input "moit-5-2568-copy"
type input "MOIT 5 - สรุปผลการดำเนินการจัดซื้อจัดจ้างในรอบเดือนสิงหาคม 2568 (Cop"
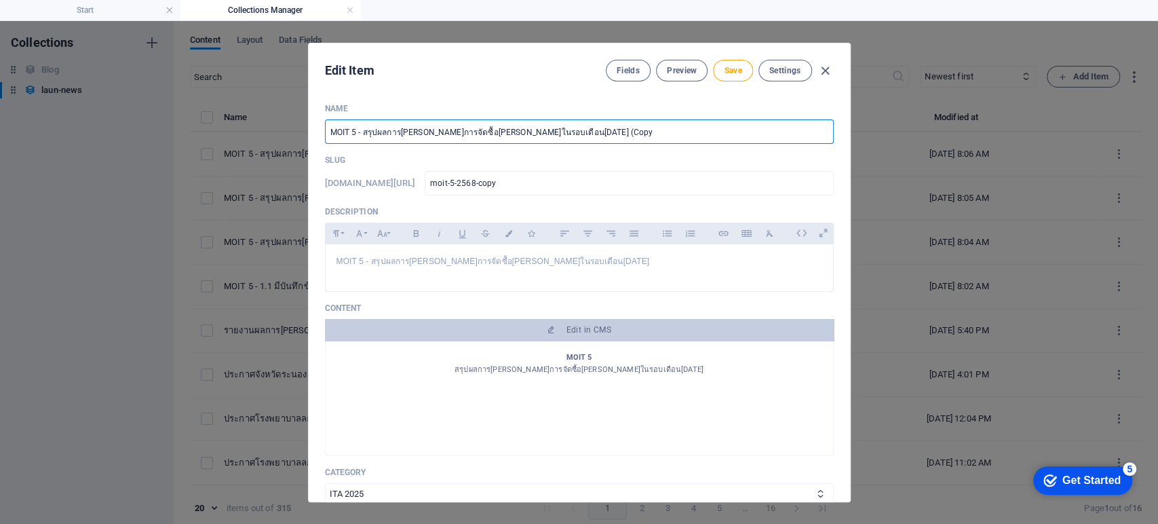
type input "moit-5-2568-cop"
type input "MOIT 5 - สรุปผลการดำเนินการจัดซื้อจัดจ้างในรอบเดือนสิงหาคม 2568 (Co"
type input "moit-5-2568-co"
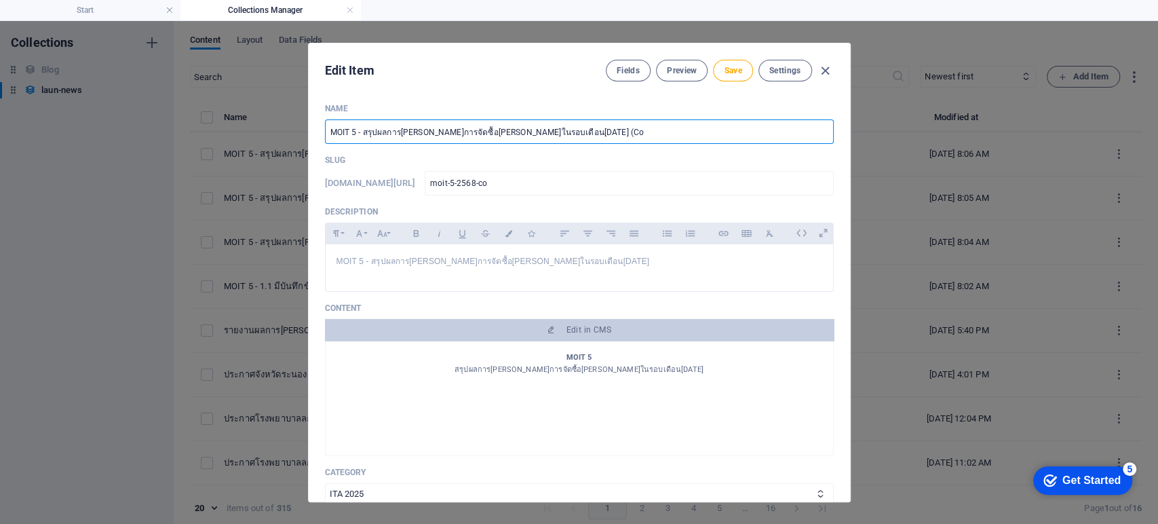
type input "MOIT 5 - สรุปผลการดำเนินการจัดซื้อจัดจ้างในรอบเดือนสิงหาคม 2568 (C"
type input "moit-5-2568-c"
type input "MOIT 5 - สรุปผลการดำเนินการจัดซื้อจัดจ้างในรอบเดือนสิงหาคม 2568 ("
type input "moit-5-2568"
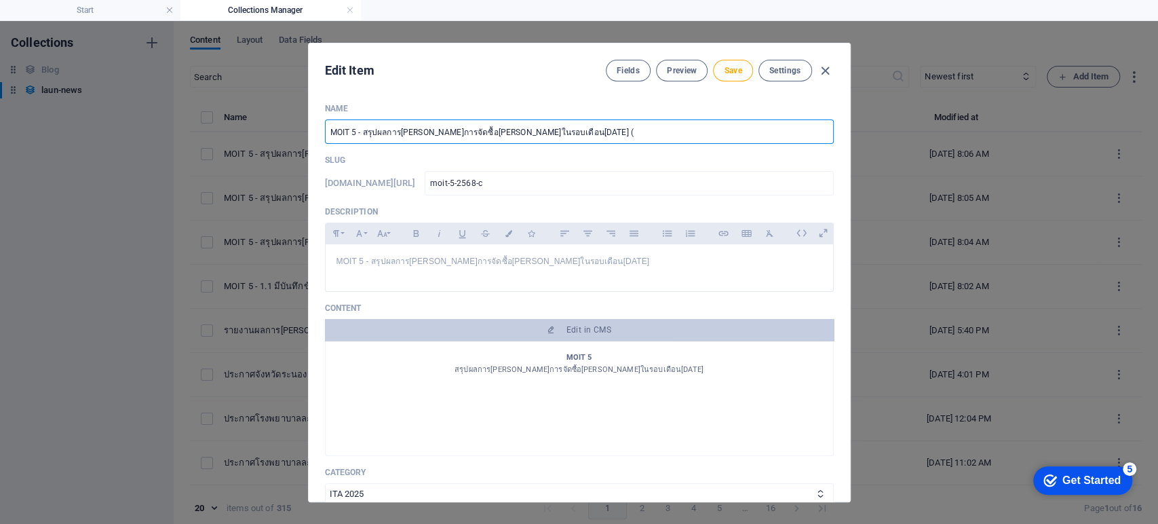
type input "moit-5-2568"
drag, startPoint x: 581, startPoint y: 130, endPoint x: 237, endPoint y: 149, distance: 345.2
click at [237, 149] on div "Edit Item Fields Preview Save Settings Name MOIT 5 - สรุปผลการดำเนินการจัดซื้อจ…" at bounding box center [579, 272] width 1158 height 503
type input "MOIT 5 - สรุปผลการ[PERSON_NAME]การจัดซื้อ[PERSON_NAME]ในรอบเดือน[DATE]"
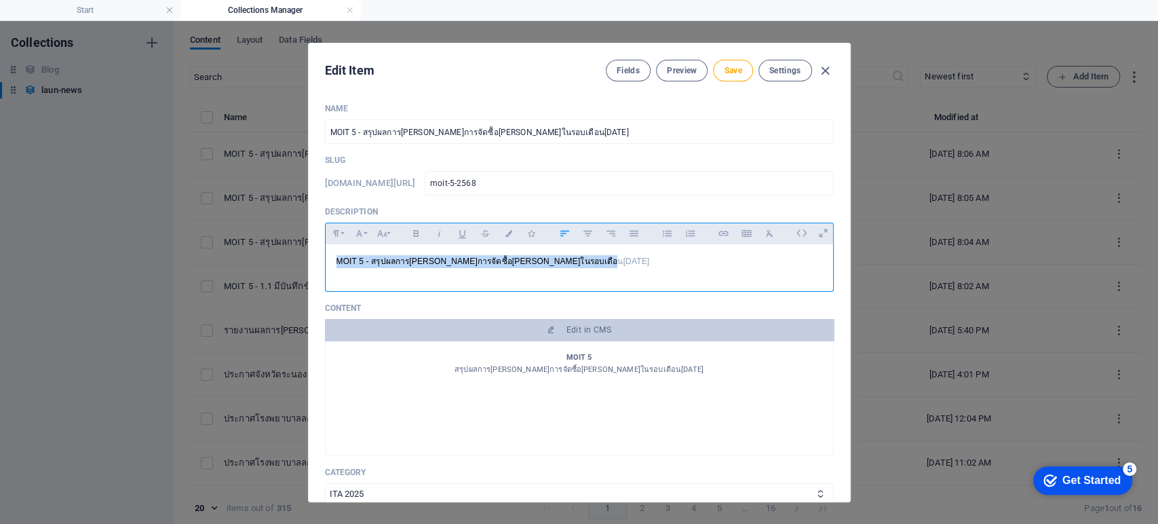
drag, startPoint x: 582, startPoint y: 269, endPoint x: 286, endPoint y: 263, distance: 296.6
click at [286, 263] on div "Edit Item Fields Preview Save Settings Name MOIT 5 - สรุปผลการดำเนินการจัดซื้อจ…" at bounding box center [579, 272] width 1158 height 503
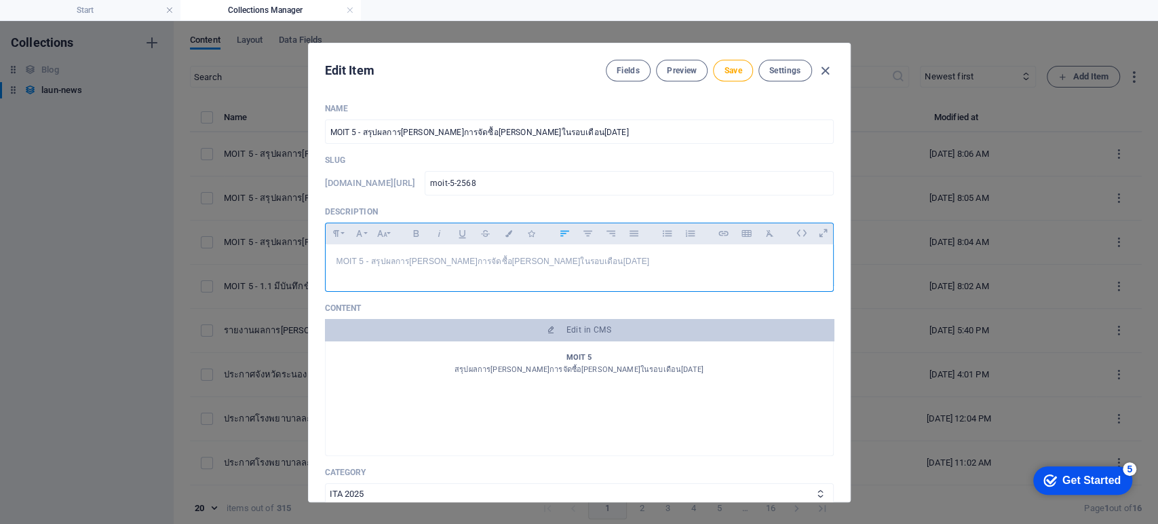
scroll to position [80, 4]
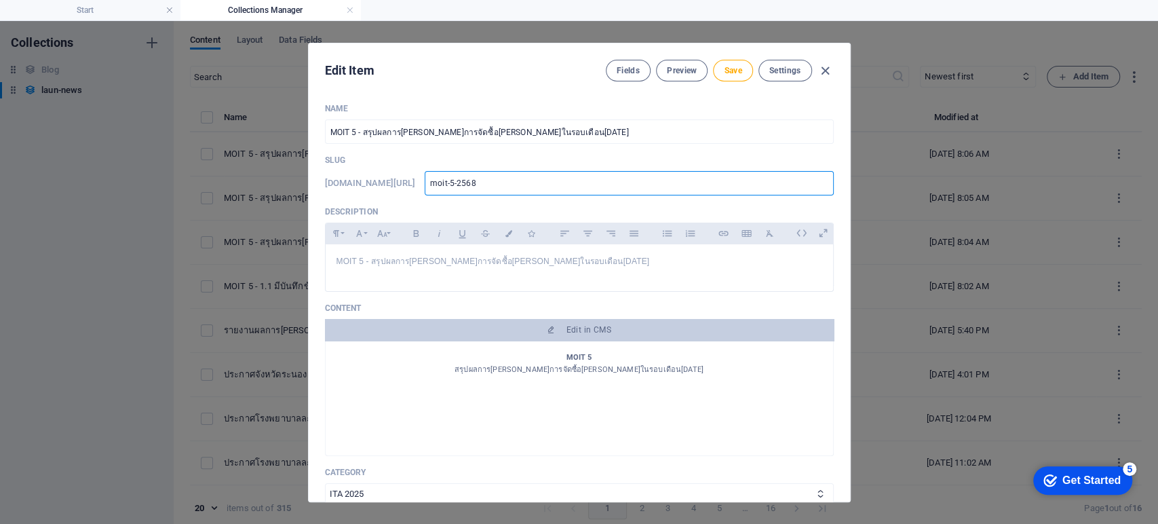
drag, startPoint x: 524, startPoint y: 185, endPoint x: 285, endPoint y: 183, distance: 238.8
click at [285, 183] on div "Edit Item Fields Preview Save Settings Name MOIT 5 - สรุปผลการดำเนินการจัดซื้อจ…" at bounding box center [579, 272] width 1158 height 503
type input "3"
type input "31"
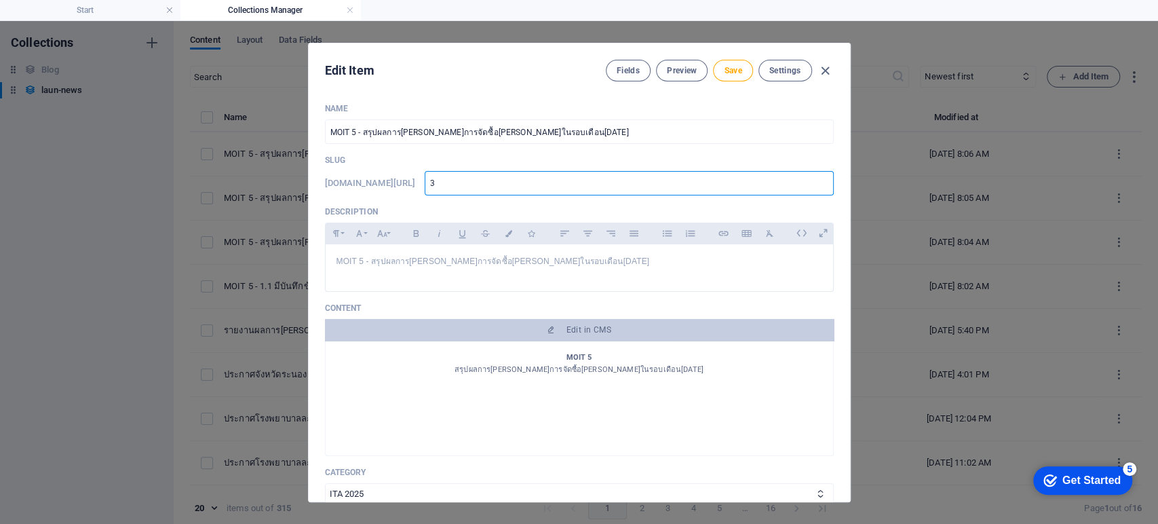
type input "31"
type input "317"
click at [710, 206] on p "Description" at bounding box center [579, 211] width 509 height 11
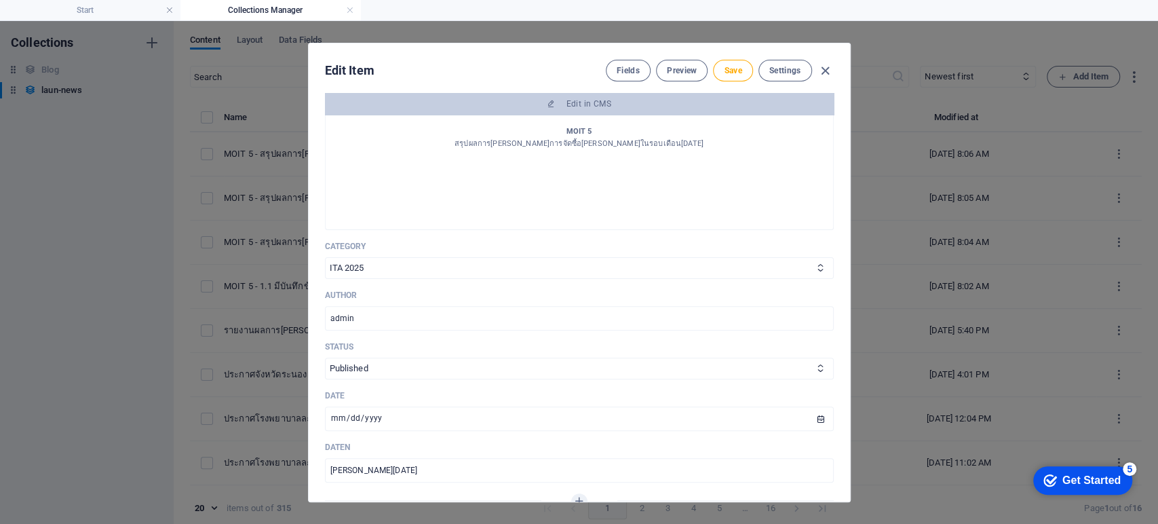
scroll to position [151, 0]
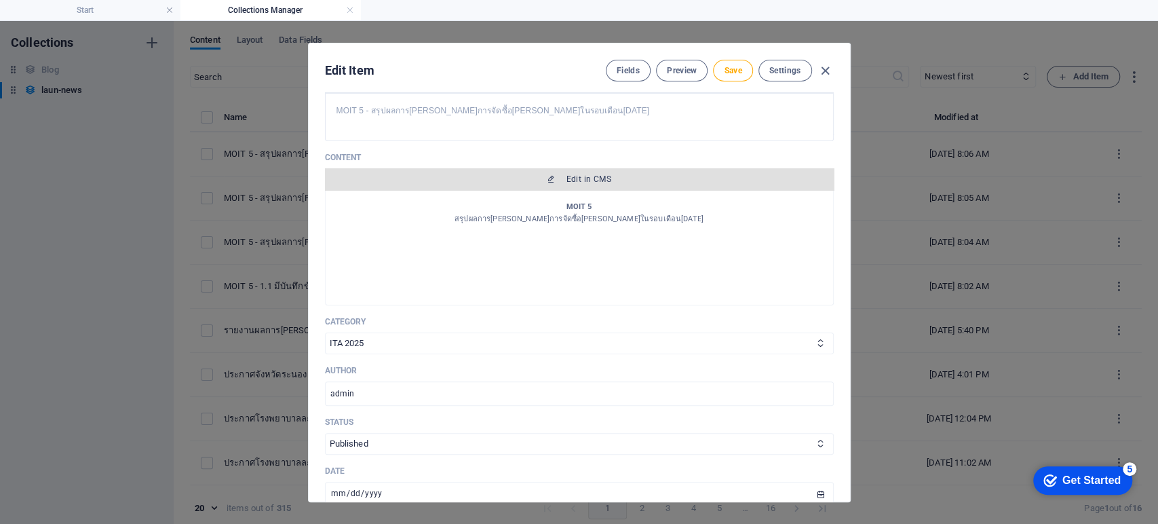
click at [596, 178] on span "Edit in CMS" at bounding box center [589, 179] width 45 height 11
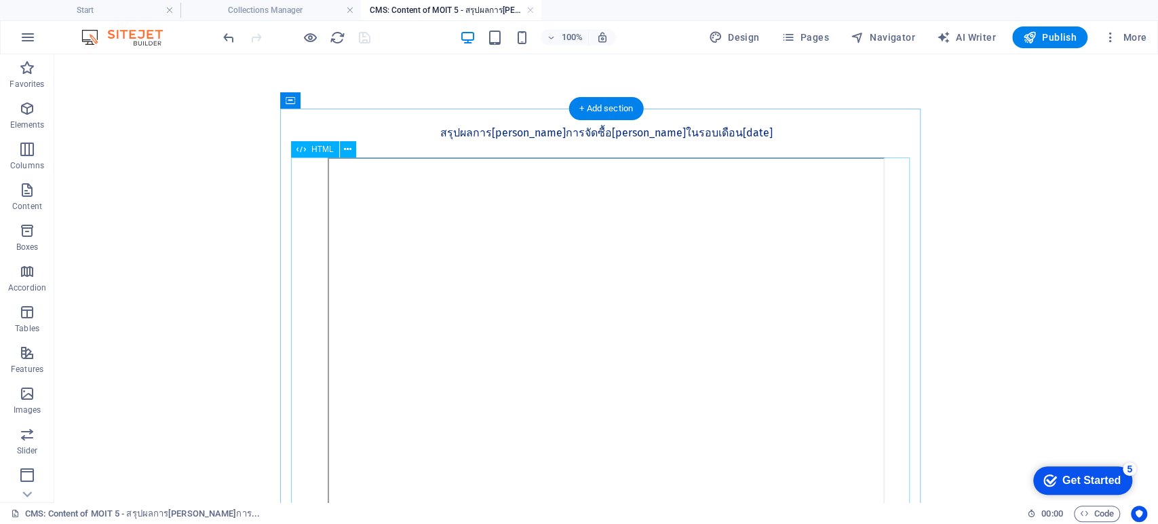
scroll to position [0, 0]
click at [867, 239] on body "MOIT 5 สรุปผลการดำเนินการจัดซื้อจัดจ้างในรอบเดือนสิงหาคม 2568" at bounding box center [606, 338] width 1104 height 569
click at [633, 140] on div "MOIT 5 สรุปผลการดำเนินการจัดซื้อจัดจ้างในรอบเดือนสิงหาคม 2568" at bounding box center [606, 133] width 619 height 49
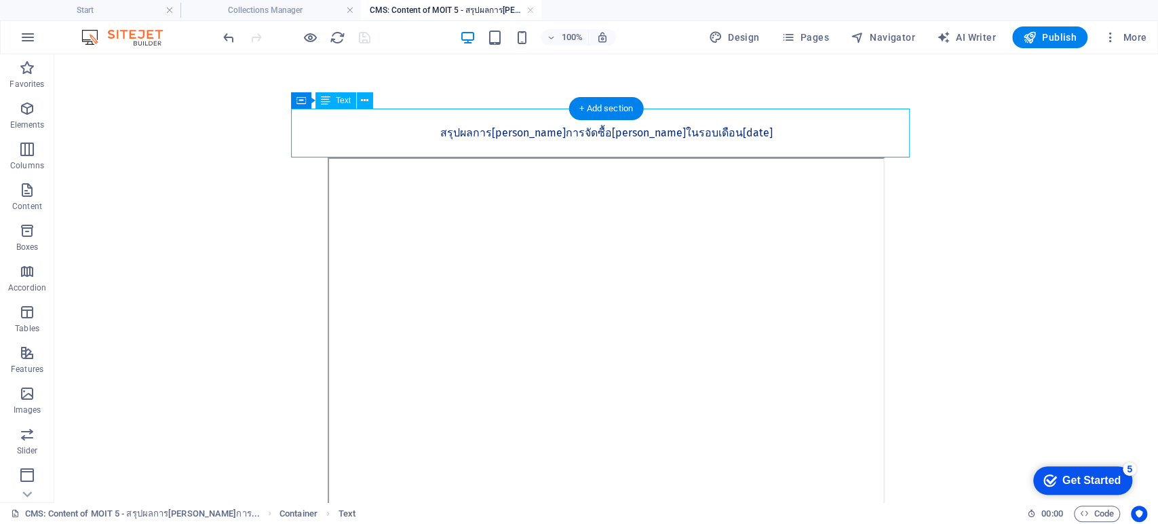
click at [633, 140] on div "MOIT 5 สรุปผลการดำเนินการจัดซื้อจัดจ้างในรอบเดือนสิงหาคม 2568" at bounding box center [606, 133] width 619 height 49
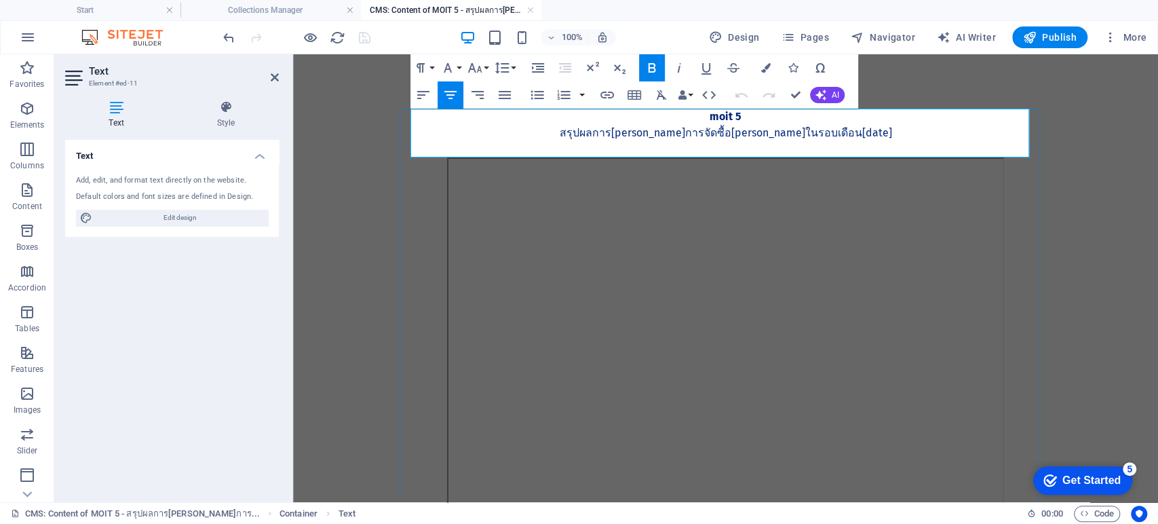
click at [825, 131] on p "สรุปผลการดำเนินการจัดซื้อจัดจ้างในรอบเดือนสิงหาคม 2568" at bounding box center [726, 133] width 619 height 16
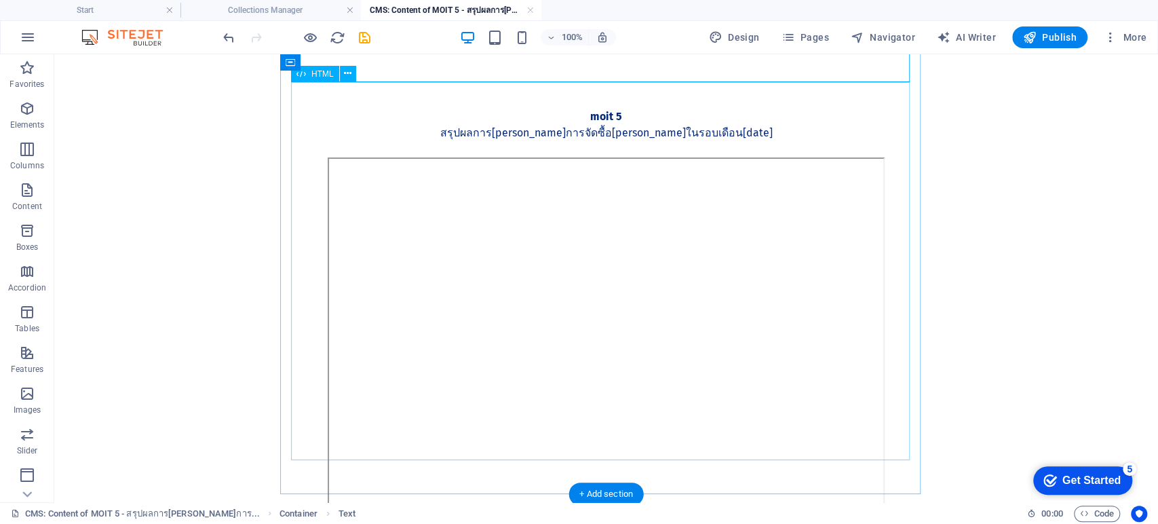
scroll to position [75, 0]
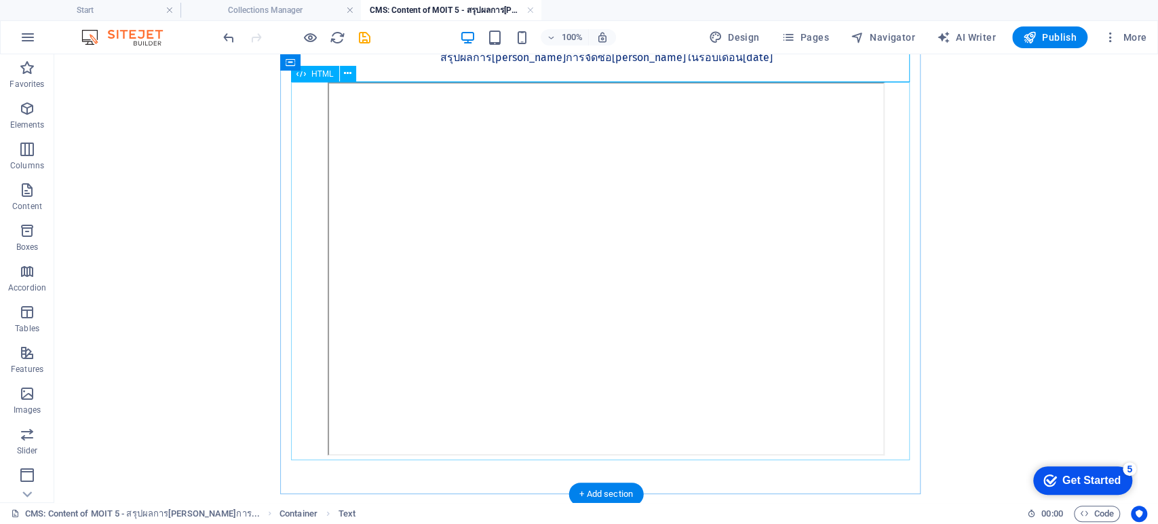
click at [601, 284] on div at bounding box center [606, 271] width 619 height 378
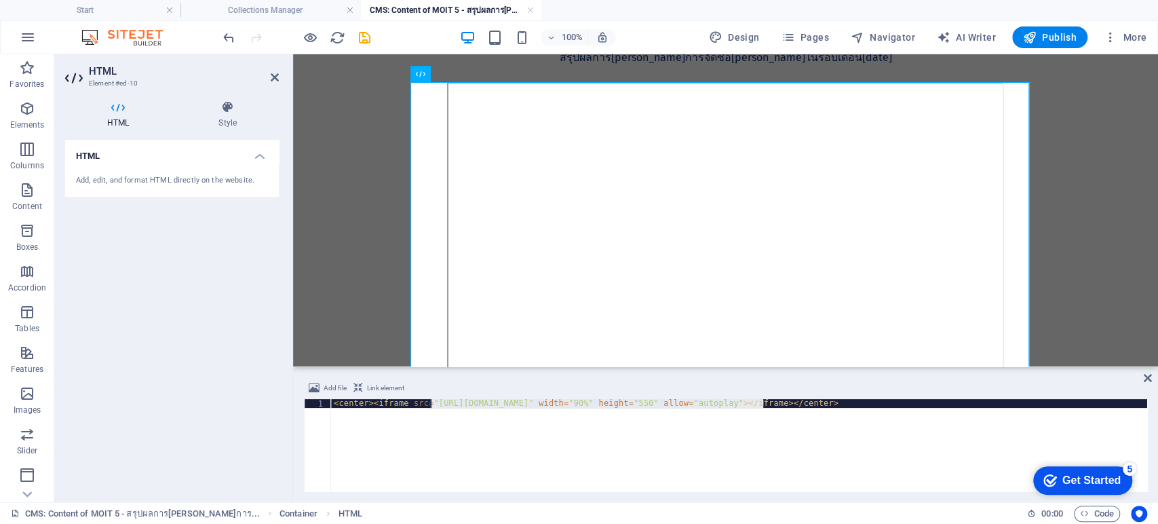
drag, startPoint x: 762, startPoint y: 404, endPoint x: 430, endPoint y: 404, distance: 331.8
click at [430, 404] on div "< center > < iframe src = "https://drive.google.com/file/d/1QtY28AZoSK4eE7qiJCa…" at bounding box center [739, 454] width 816 height 110
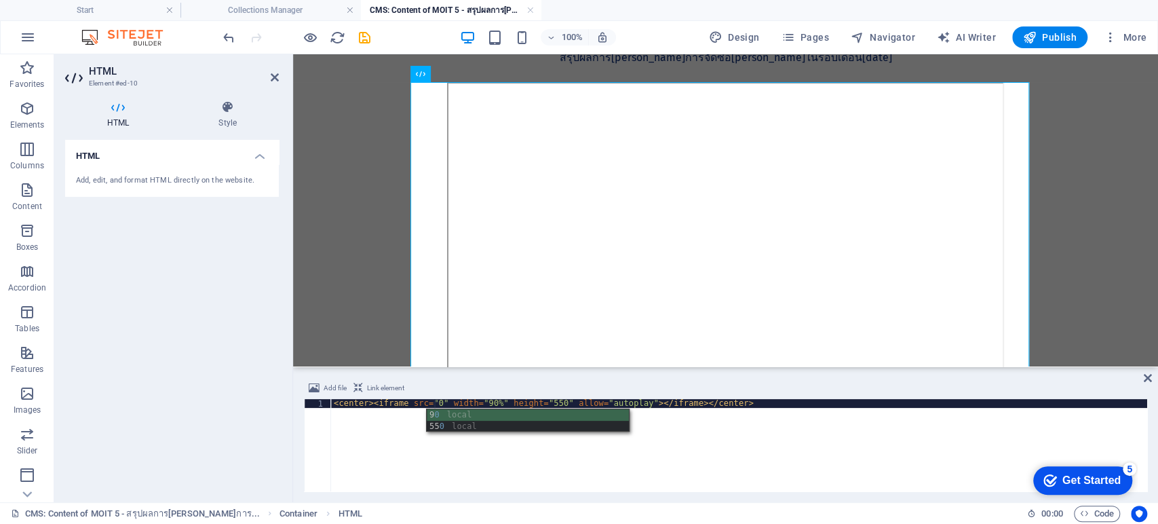
scroll to position [0, 9]
click at [867, 252] on body "MOIT 5 สรุปผลการดำเนินการจัดซื้อจัดจ้างในรอบเดือนกันยายน 2568" at bounding box center [725, 263] width 865 height 569
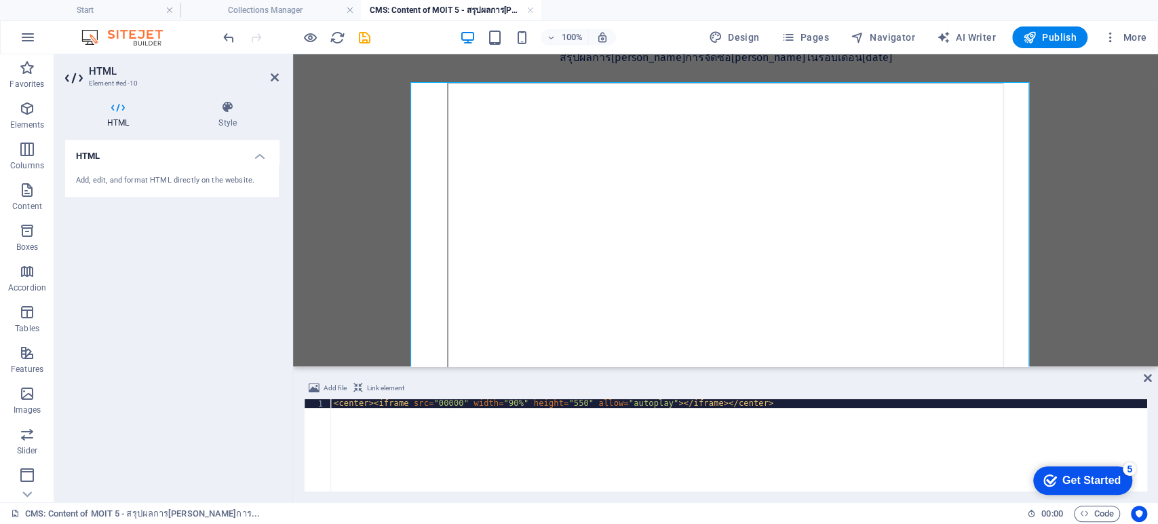
click at [438, 406] on div "< center > < iframe src = "00000" width = "90%" height = "550" allow = "autopla…" at bounding box center [739, 454] width 816 height 110
click at [438, 405] on div "< center > < iframe src = "00000" width = "90%" height = "550" allow = "autopla…" at bounding box center [739, 454] width 816 height 110
click at [438, 401] on div "< center > < iframe src = "00000" width = "90%" height = "550" allow = "autopla…" at bounding box center [739, 454] width 816 height 110
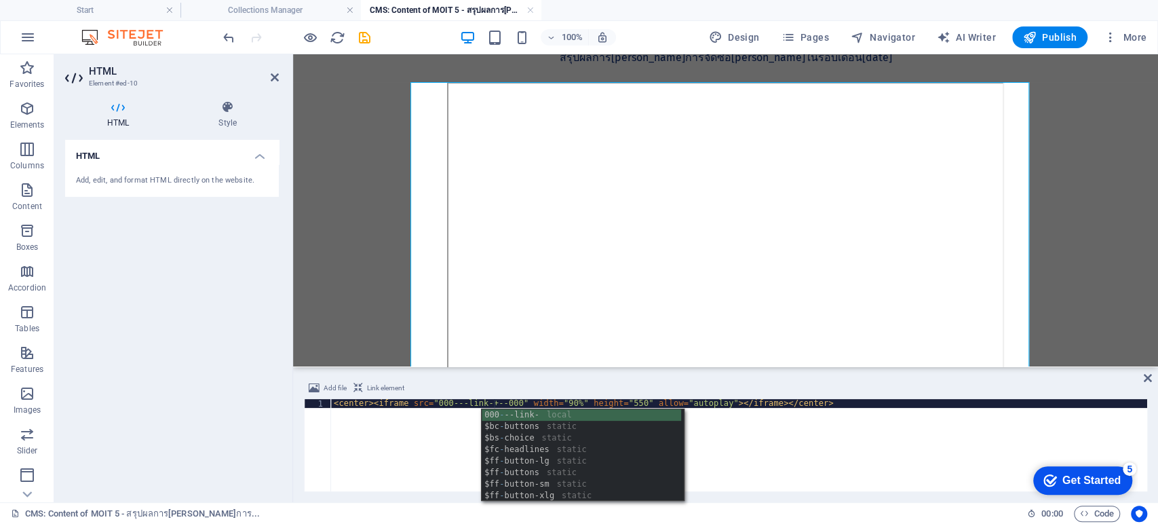
scroll to position [0, 13]
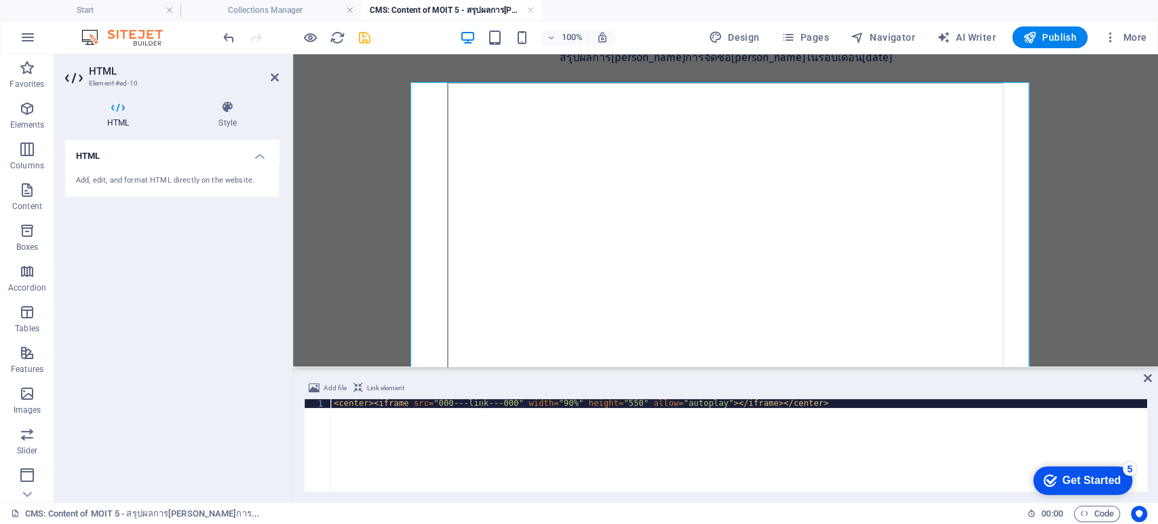
type textarea "<center><iframe src="000---link---000" width="90%" height="550" allow="autoplay…"
click at [364, 39] on icon "save" at bounding box center [365, 38] width 16 height 16
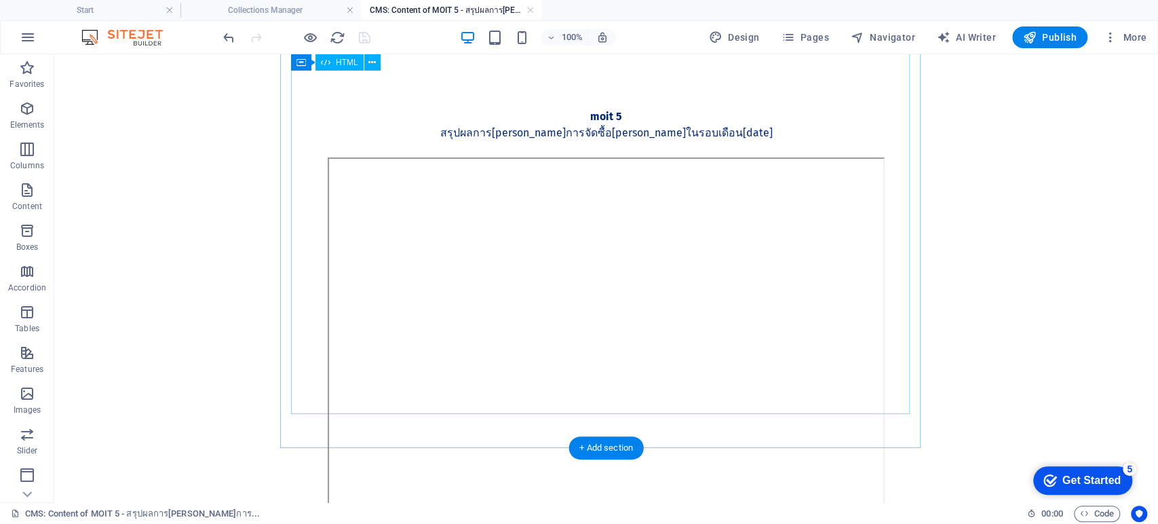
scroll to position [121, 0]
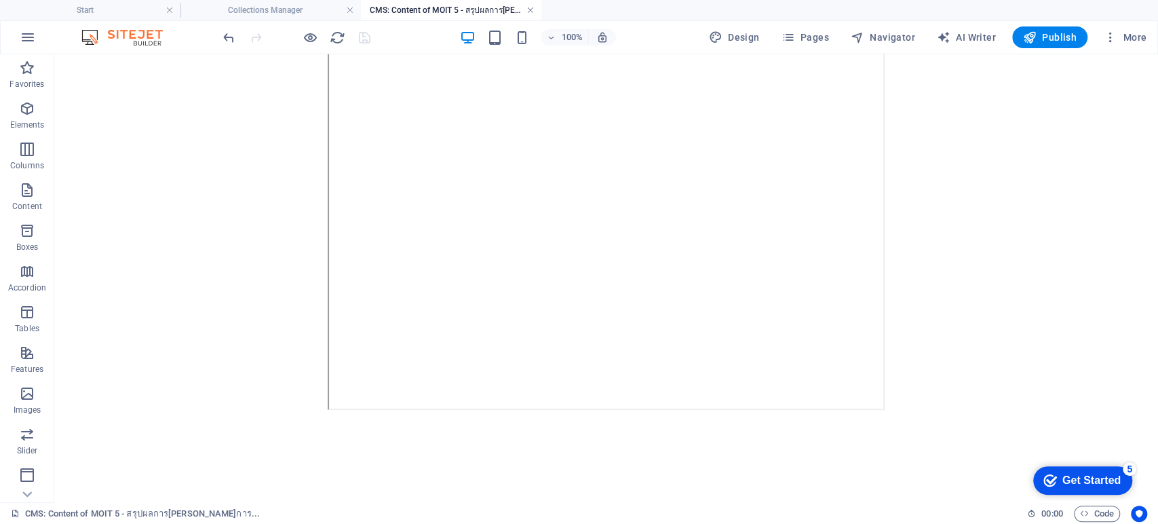
click at [533, 9] on link at bounding box center [530, 10] width 8 height 13
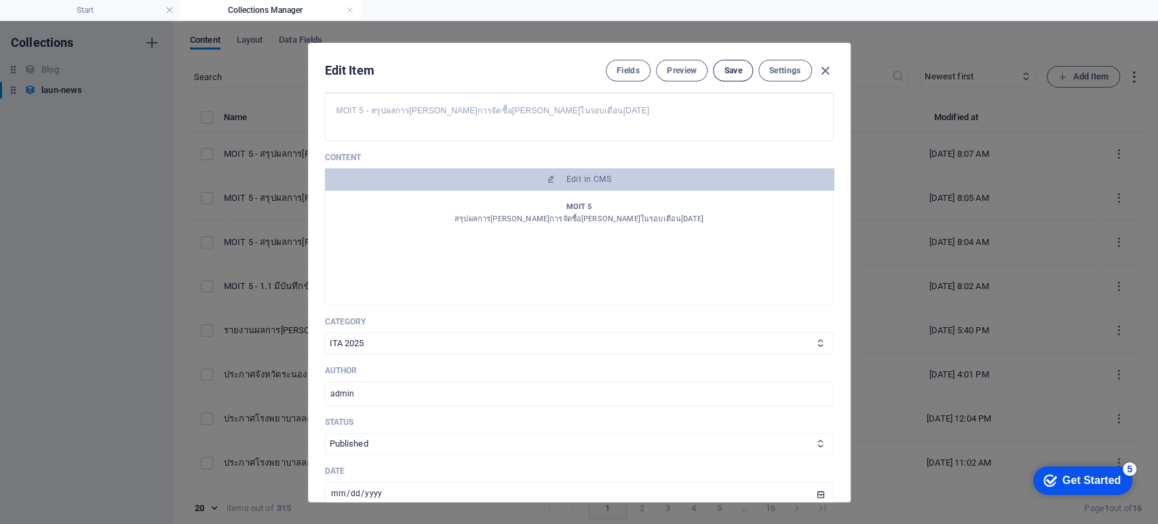
click at [727, 73] on span "Save" at bounding box center [733, 70] width 18 height 11
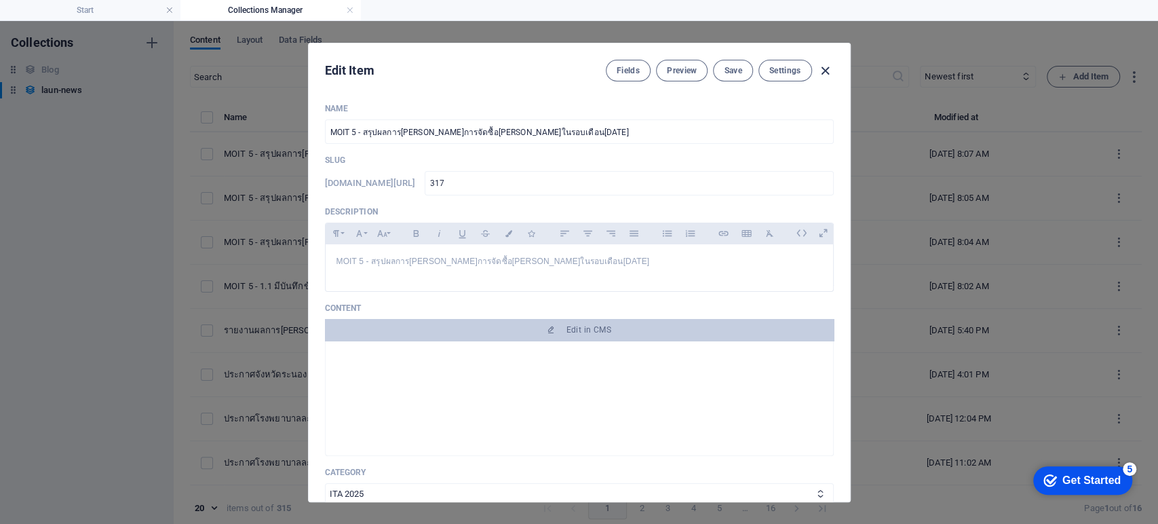
click at [824, 66] on icon "button" at bounding box center [826, 71] width 16 height 16
type input "moit-5-2568"
type input "2025-09-07"
type input "moit-5-2568"
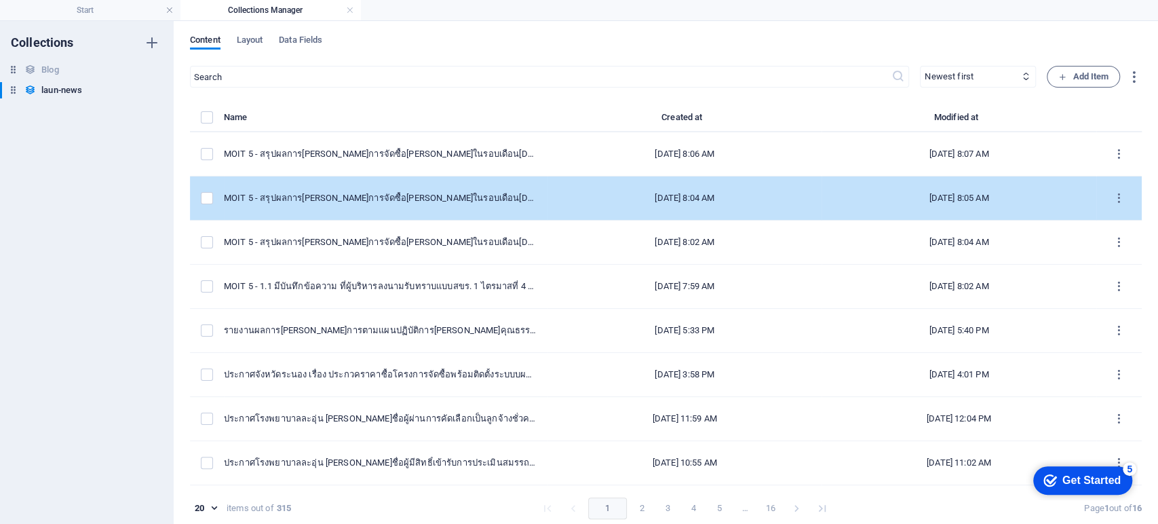
click at [442, 209] on td "MOIT 5 - สรุปผลการ[PERSON_NAME]การจัดซื้อ[PERSON_NAME]ในรอบเดือน[DATE]" at bounding box center [386, 198] width 324 height 44
select select "ITA 2025"
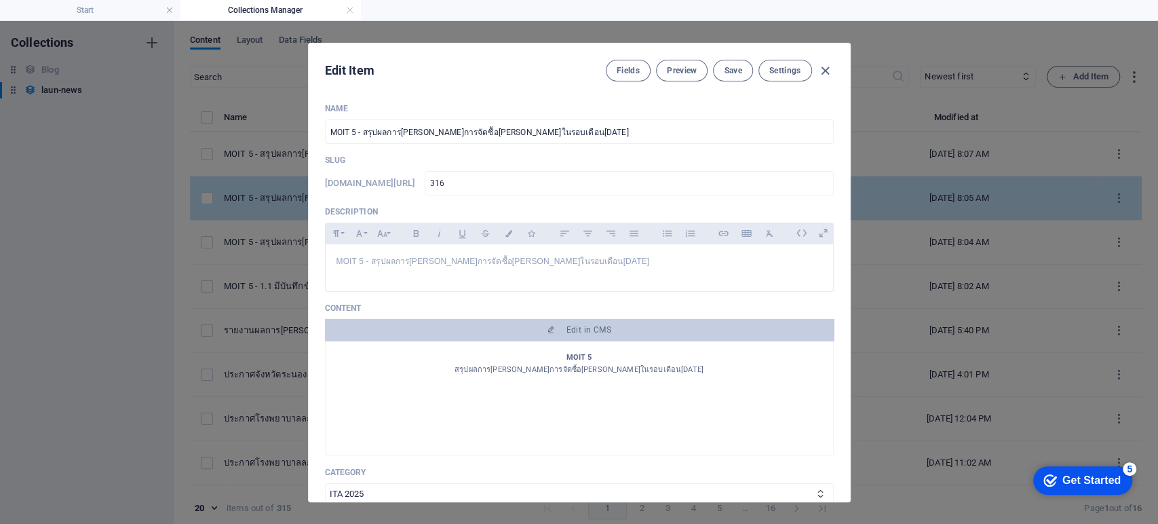
click at [442, 209] on p "Description" at bounding box center [579, 211] width 509 height 11
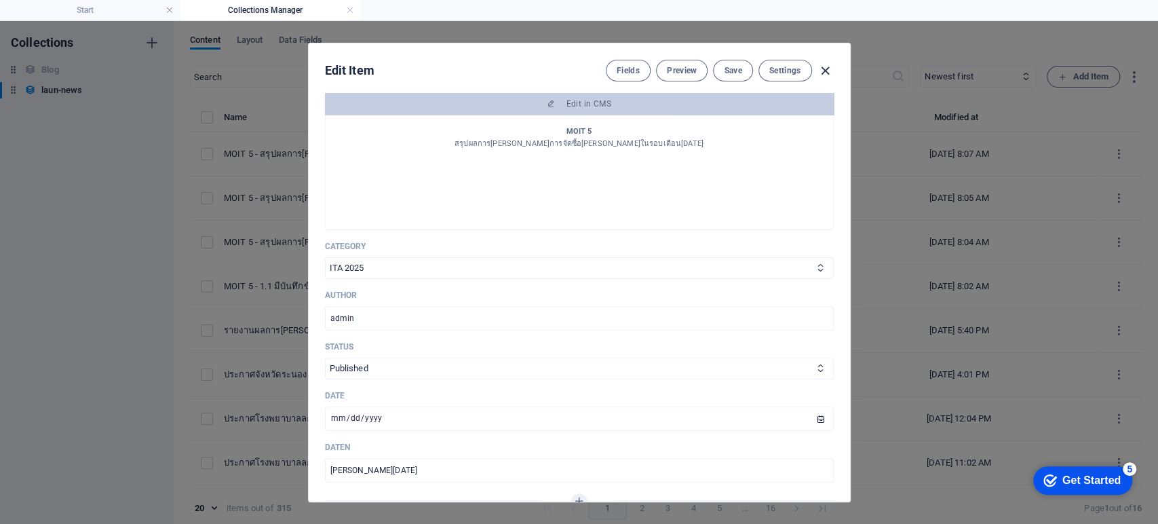
click at [820, 68] on icon "button" at bounding box center [826, 71] width 16 height 16
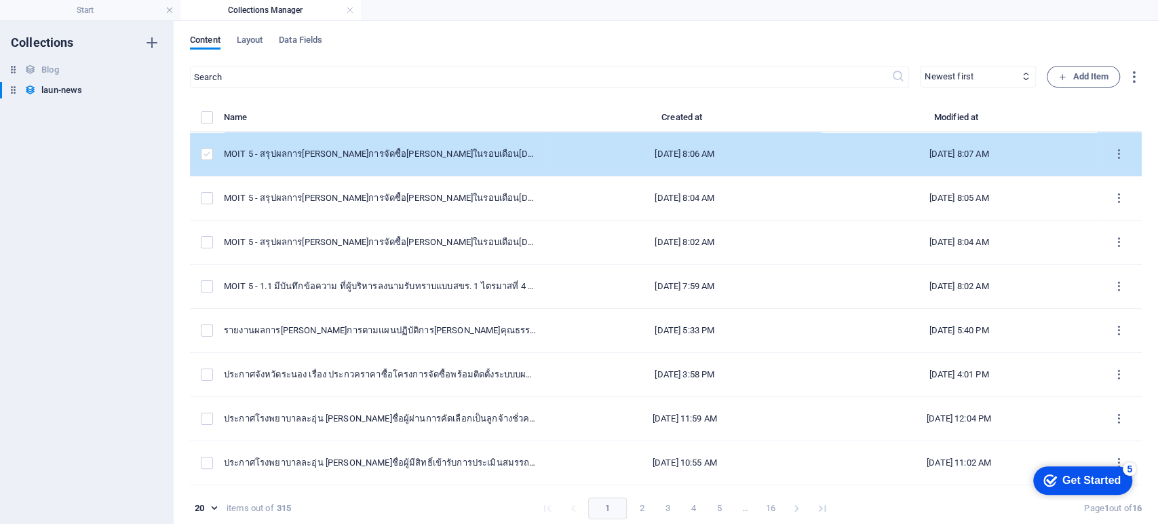
click at [207, 152] on label "items list" at bounding box center [207, 154] width 12 height 12
click at [0, 0] on input "items list" at bounding box center [0, 0] width 0 height 0
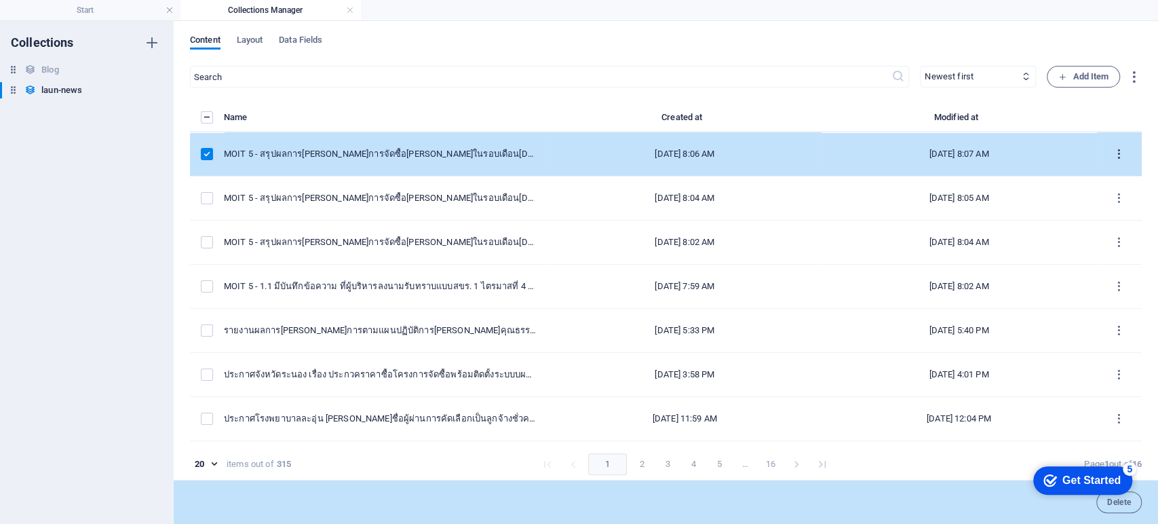
click at [867, 154] on icon "items list" at bounding box center [1119, 154] width 13 height 13
click at [867, 256] on h6 "Duplicate" at bounding box center [1119, 254] width 37 height 16
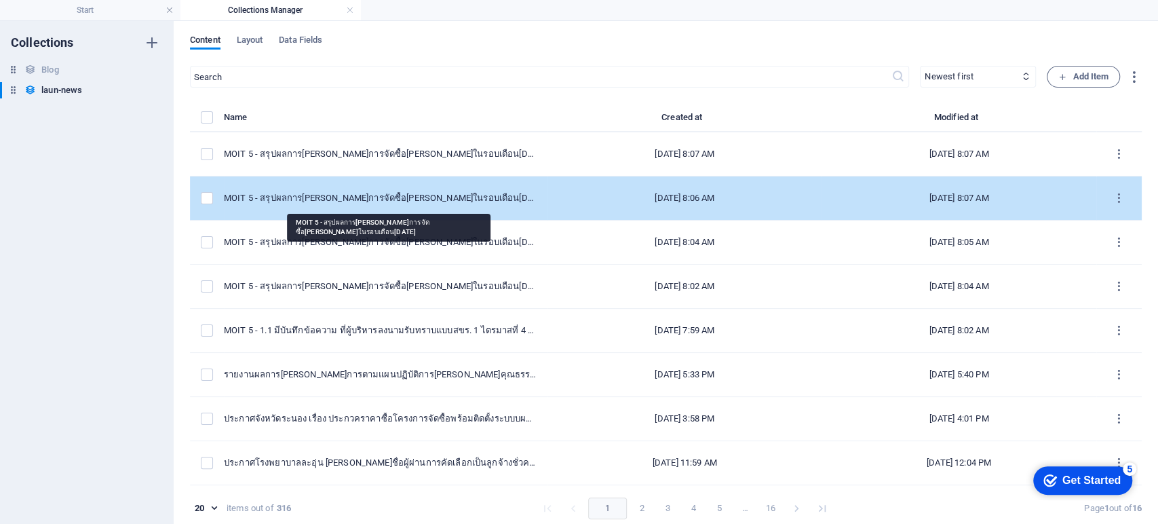
click at [409, 195] on div "MOIT 5 - สรุปผลการ[PERSON_NAME]การจัดซื้อ[PERSON_NAME]ในรอบเดือน[DATE]" at bounding box center [380, 198] width 313 height 12
select select "ITA 2025"
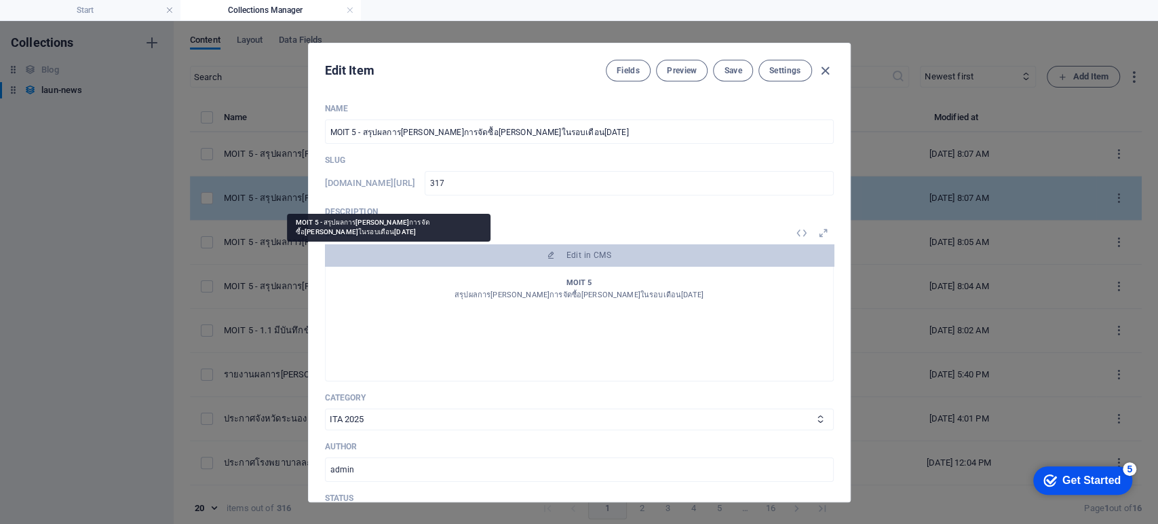
click at [409, 195] on div "Name MOIT 5 - สรุปผลการดำเนินการจัดซื้อจัดจ้างในรอบเดือนกันยายน 2568 ​ Slug www…" at bounding box center [579, 401] width 509 height 596
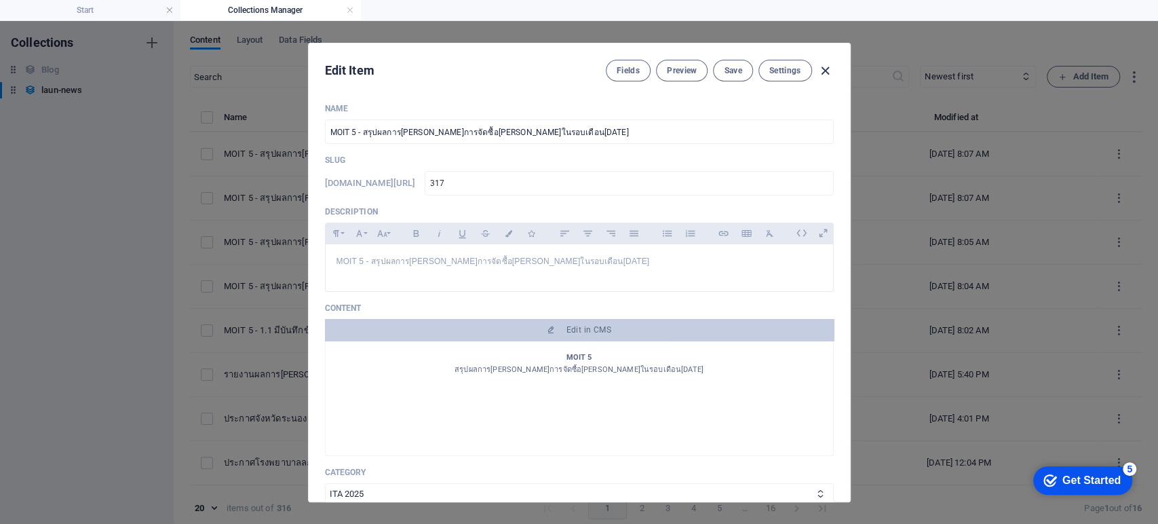
click at [828, 66] on icon "button" at bounding box center [826, 71] width 16 height 16
type input "moit-5-2568"
type input "2025-09-07"
type input "moit-5-2568"
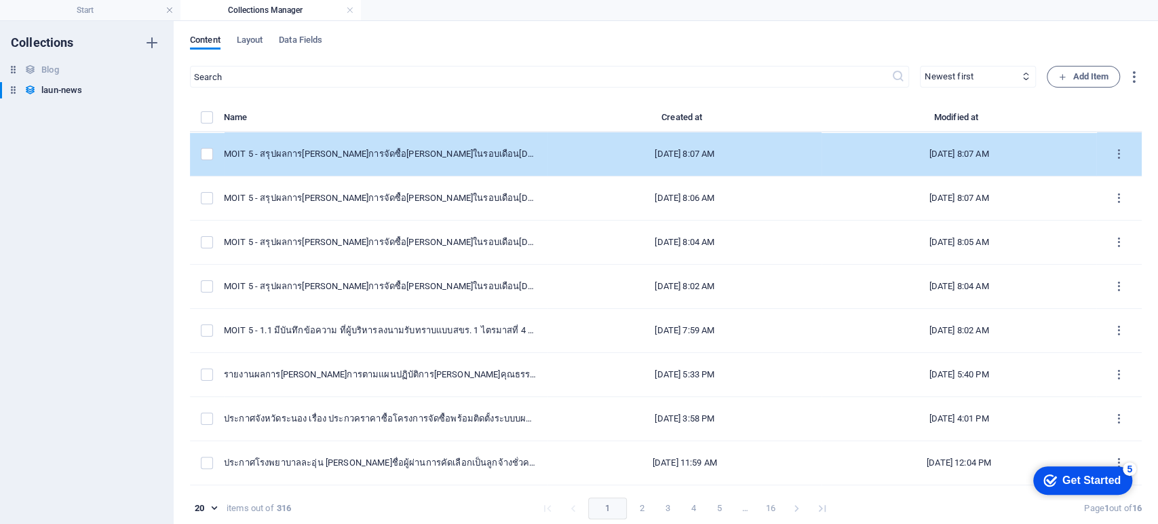
click at [395, 161] on td "MOIT 5 - สรุปผลการดำเนินการจัดซื้อจัดจ้างในรอบเดือนกันยายน 2568 (Copy)" at bounding box center [386, 154] width 324 height 44
select select "ITA 2025"
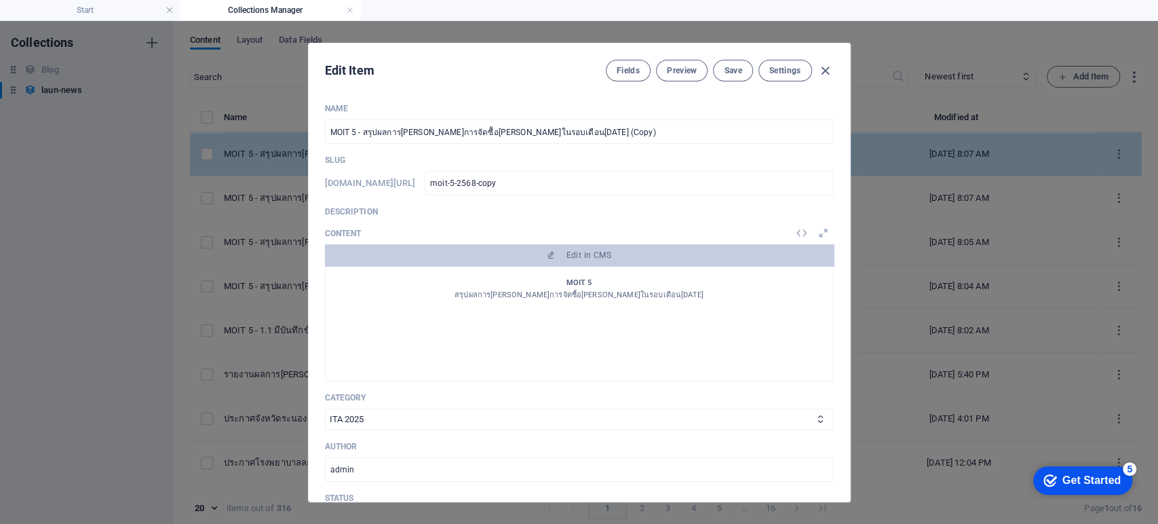
click at [395, 161] on p "Slug" at bounding box center [579, 160] width 509 height 11
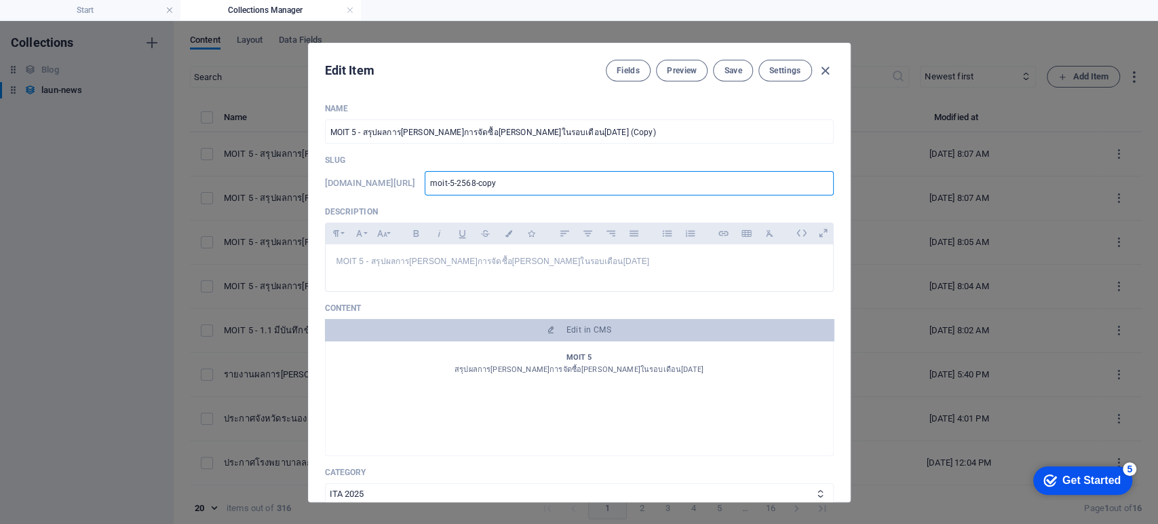
drag, startPoint x: 533, startPoint y: 186, endPoint x: 377, endPoint y: 183, distance: 156.8
click at [377, 183] on div "www.example.com/launnews/ moit-5-2568-copy ​" at bounding box center [579, 183] width 509 height 24
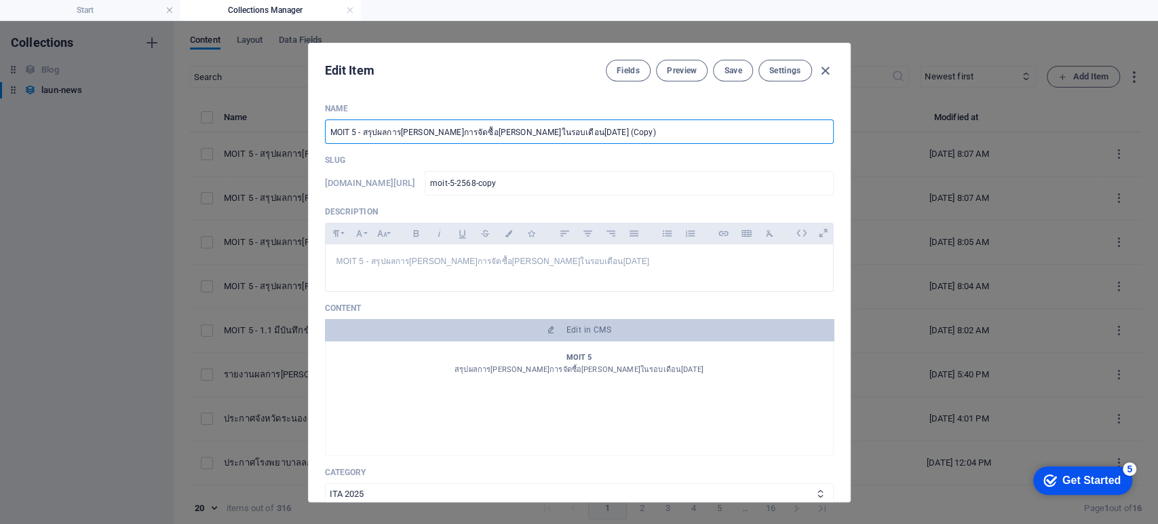
drag, startPoint x: 608, startPoint y: 128, endPoint x: 363, endPoint y: 145, distance: 245.6
click at [363, 145] on div "Name MOIT 5 - สรุปผลการดำเนินการจัดซื้อจัดจ้างในรอบเดือนกันยายน 2568 (Copy) ​ S…" at bounding box center [579, 438] width 509 height 670
paste input "1.3 มีแบบฟอร์มการเผยแพร่ข้อมูลต่อสาธารณะผ่านเว็บไซต์ของหน่วยงาน"
type input "MOIT 5 - 1.3 มีแบบฟอร์มการเผยแพร่ข้อมูลต่อสาธารณะผ่านเว็บไซต์ของหน่วยงาน"
type input "moit-5-1-3"
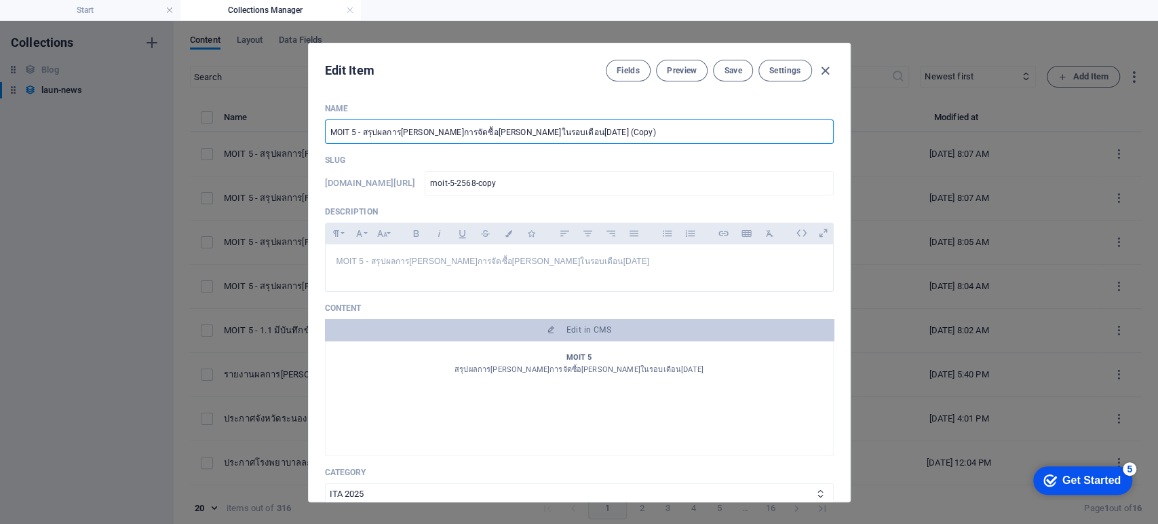
type input "moit-5-1-3"
type input "MOIT 5 - 1.3 มีแบบฟอร์มการเผยแพร่ข้อมูลต่อสาธารณะผ่านเว็บไซต์ของหน่วยงาน w"
type input "moit-5-1-3-w"
type input "MOIT 5 - 1.3 มีแบบฟอร์มการเผยแพร่ข้อมูลต่อสาธารณะผ่านเว็บไซต์ของหน่วยงาน w9"
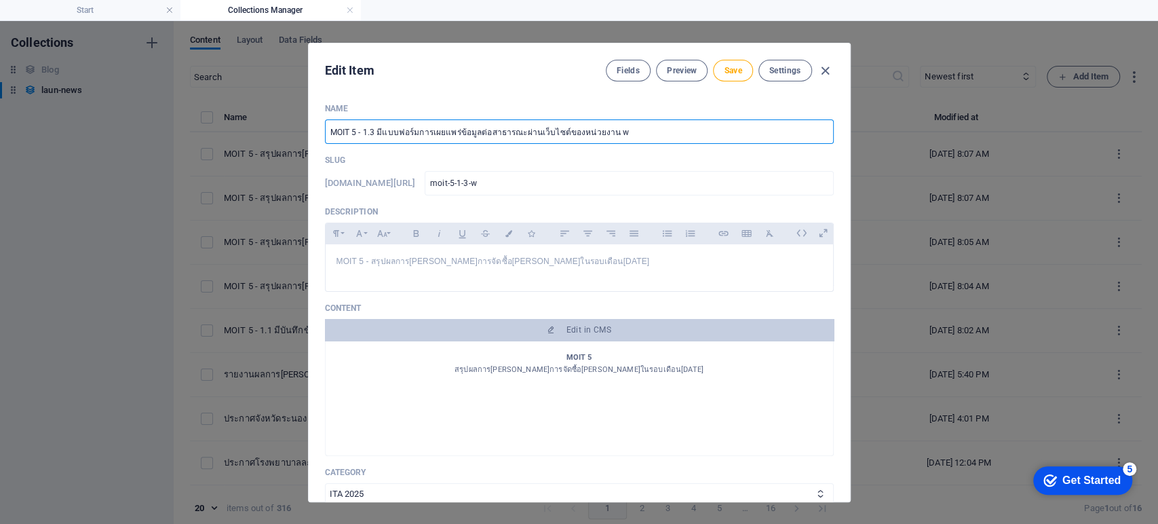
type input "moit-5-1-3-w9"
type input "MOIT 5 - 1.3 มีแบบฟอร์มการเผยแพร่ข้อมูลต่อสาธารณะผ่านเว็บไซต์ของหน่วยงาน w9i"
type input "moit-5-1-3-w9i"
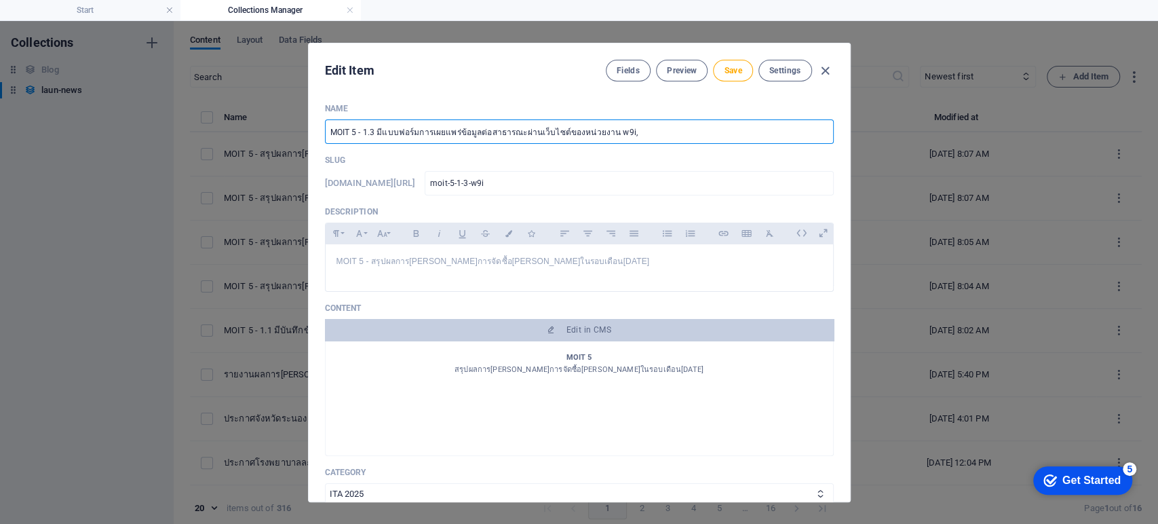
type input "MOIT 5 - 1.3 มีแบบฟอร์มการเผยแพร่ข้อมูลต่อสาธารณะผ่านเว็บไซต์ของหน่วยงาน w9i,k"
type input "moit-5-1-3-w9i-k"
type input "MOIT 5 - 1.3 มีแบบฟอร์มการเผยแพร่ข้อมูลต่อสาธารณะผ่านเว็บไซต์ของหน่วยงาน w9i,kl"
type input "moit-5-1-3-w9i-kl"
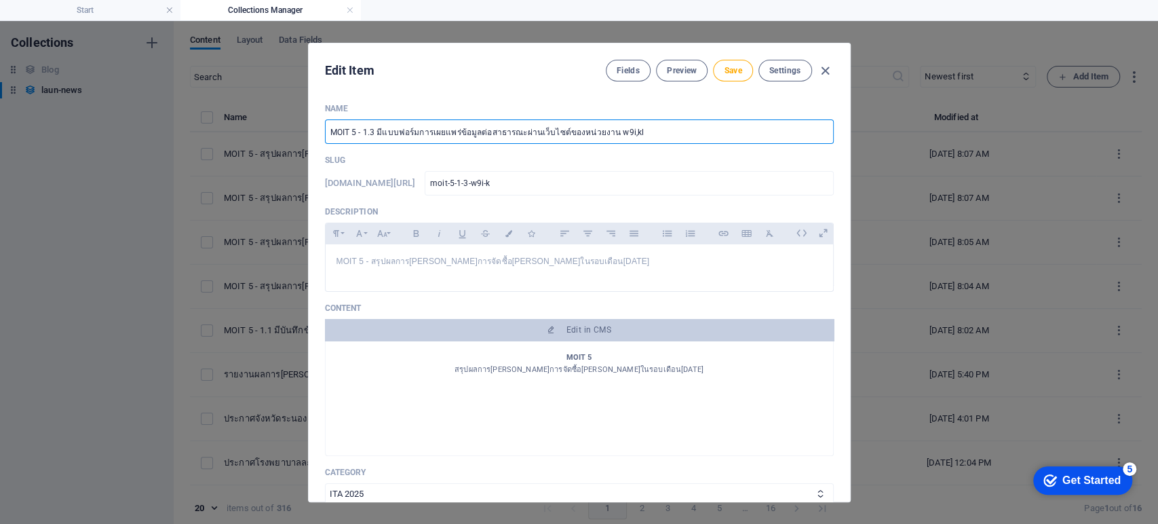
type input "moit-5-1-3-w9i-kl"
type input "MOIT 5 - 1.3 มีแบบฟอร์มการเผยแพร่ข้อมูลต่อสาธารณะผ่านเว็บไซต์ของหน่วยงาน w9i,k"
type input "moit-5-1-3-w9i-k"
type input "MOIT 5 - 1.3 มีแบบฟอร์มการเผยแพร่ข้อมูลต่อสาธารณะผ่านเว็บไซต์ของหน่วยงาน w9i,"
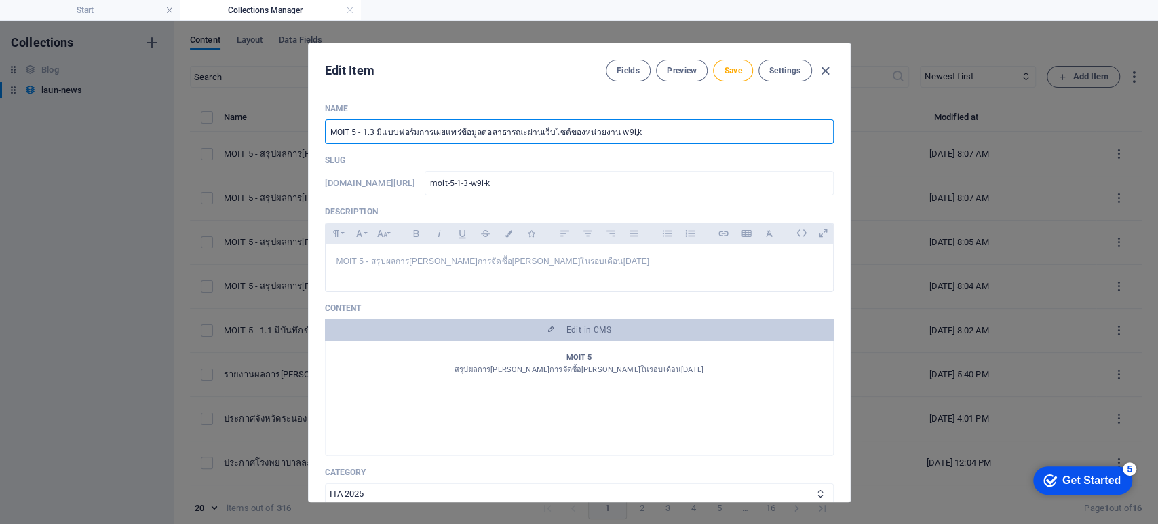
type input "moit-5-1-3-w9i"
type input "MOIT 5 - 1.3 มีแบบฟอร์มการเผยแพร่ข้อมูลต่อสาธารณะผ่านเว็บไซต์ของหน่วยงาน w9"
type input "moit-5-1-3-w9"
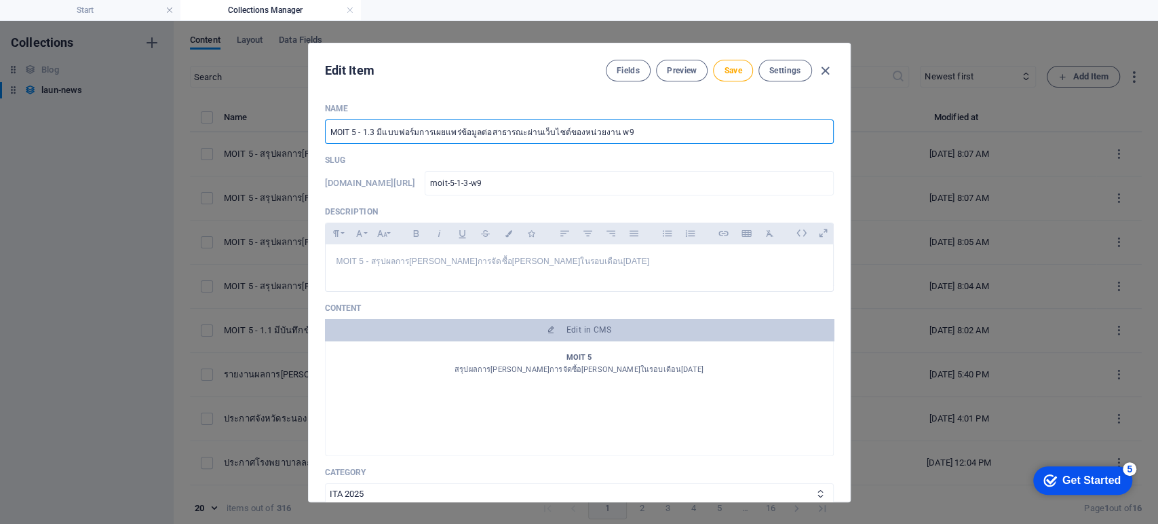
type input "MOIT 5 - 1.3 มีแบบฟอร์มการเผยแพร่ข้อมูลต่อสาธารณะผ่านเว็บไซต์ของหน่วยงาน w"
drag, startPoint x: 683, startPoint y: 128, endPoint x: 283, endPoint y: 134, distance: 399.7
click at [283, 134] on div "Edit Item Fields Preview Save Settings Name MOIT 5 - 1.3 มีแบบฟอร์มการเผยแพร่ข้…" at bounding box center [579, 272] width 1158 height 503
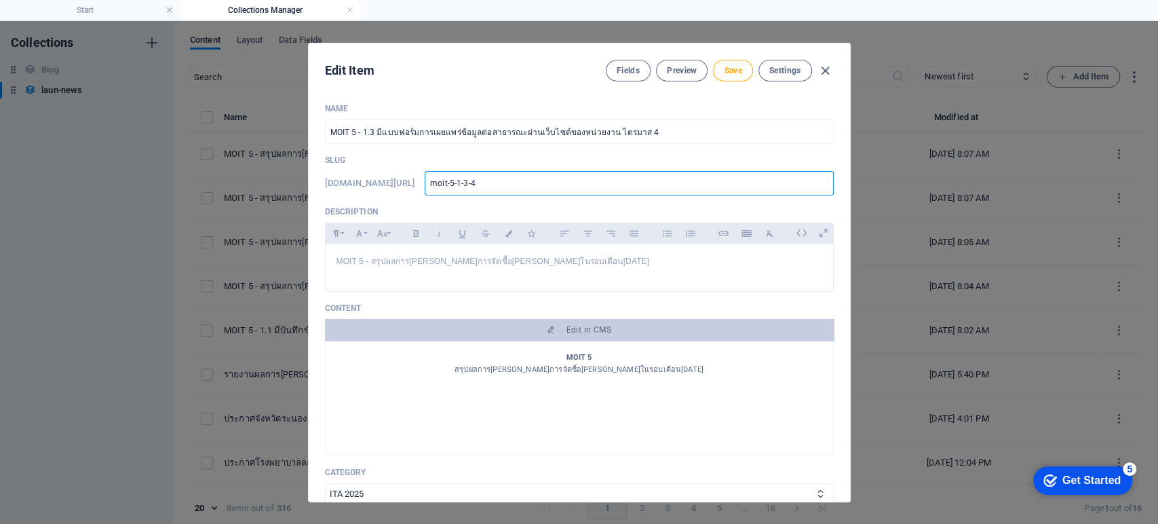
drag, startPoint x: 521, startPoint y: 183, endPoint x: 356, endPoint y: 183, distance: 164.9
click at [356, 183] on div "www.example.com/launnews/ moit-5-1-3-4 ​" at bounding box center [579, 183] width 509 height 24
click at [441, 208] on p "Description" at bounding box center [579, 211] width 509 height 11
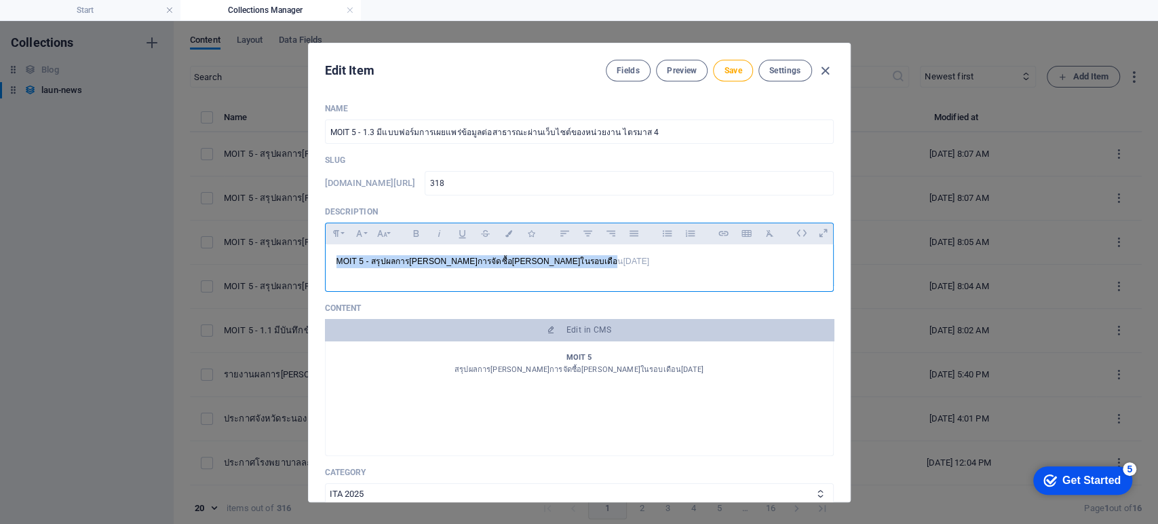
drag, startPoint x: 582, startPoint y: 270, endPoint x: 265, endPoint y: 277, distance: 317.6
click at [265, 277] on div "Edit Item Fields Preview Save Settings Name MOIT 5 - 1.3 มีแบบฟอร์มการเผยแพร่ข้…" at bounding box center [579, 272] width 1158 height 503
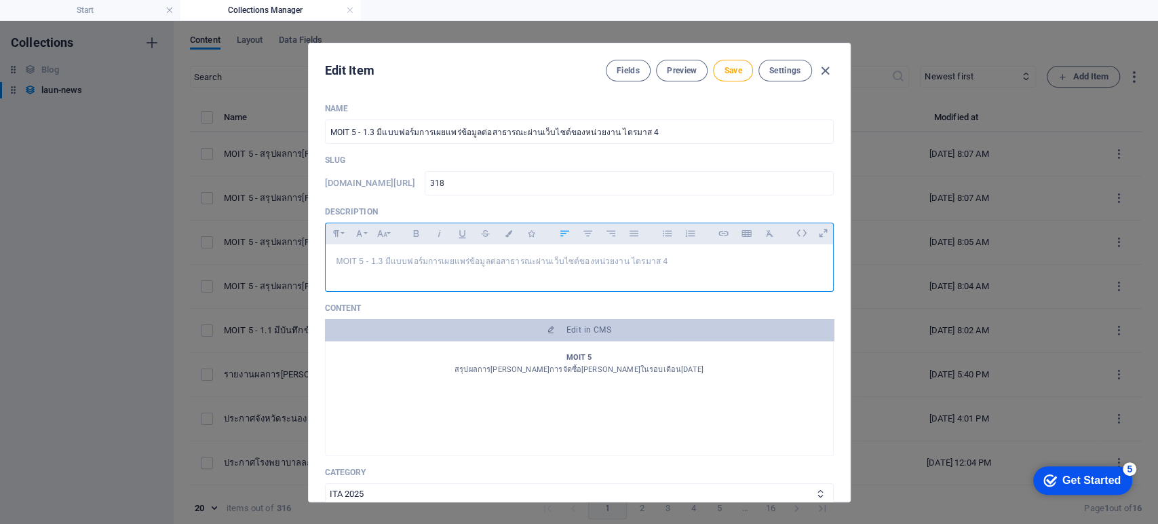
scroll to position [277, 4]
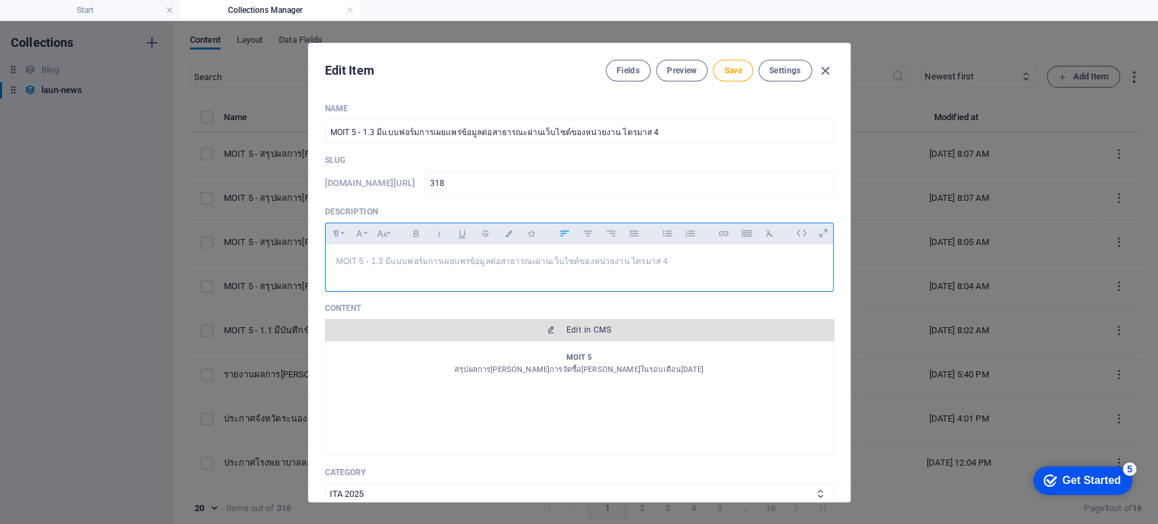
click at [560, 328] on span "Edit in CMS" at bounding box center [579, 329] width 498 height 11
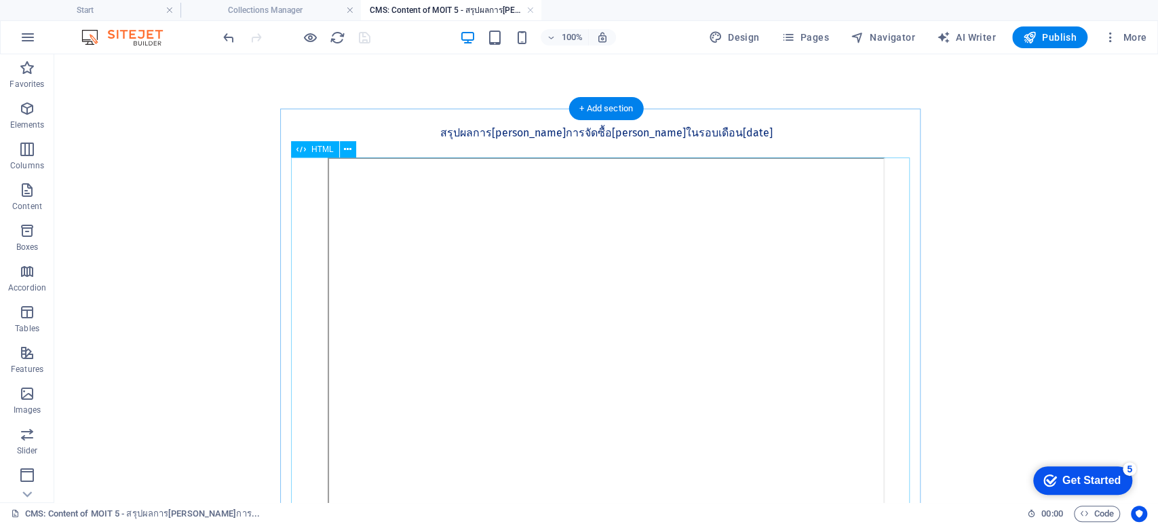
scroll to position [0, 0]
click at [668, 135] on div "MOIT 5 สรุปผลการดำเนินการจัดซื้อจัดจ้างในรอบเดือนกันยายน 2568" at bounding box center [606, 133] width 619 height 49
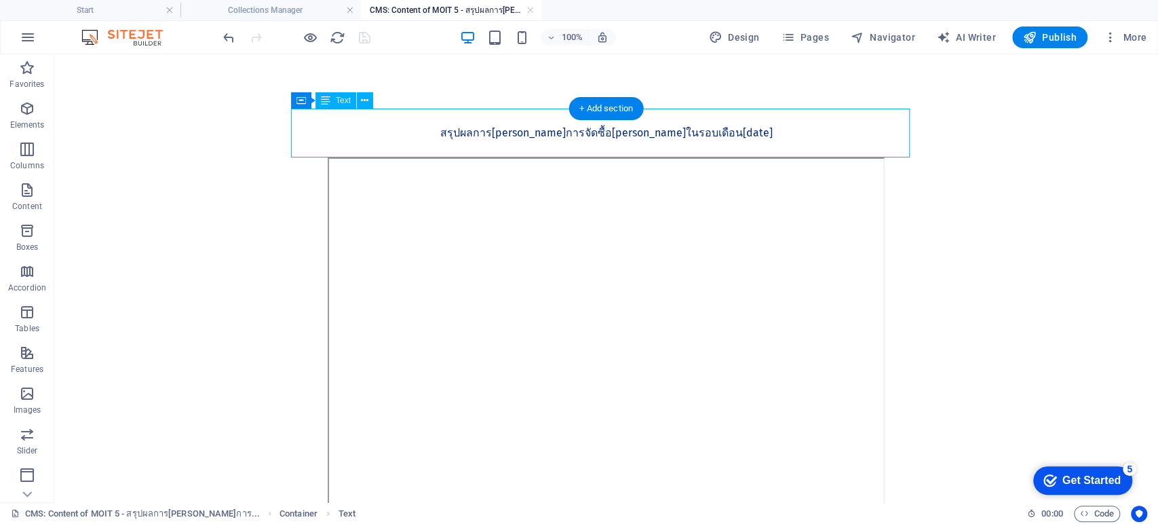
click at [668, 135] on div "MOIT 5 สรุปผลการดำเนินการจัดซื้อจัดจ้างในรอบเดือนกันยายน 2568" at bounding box center [606, 133] width 619 height 49
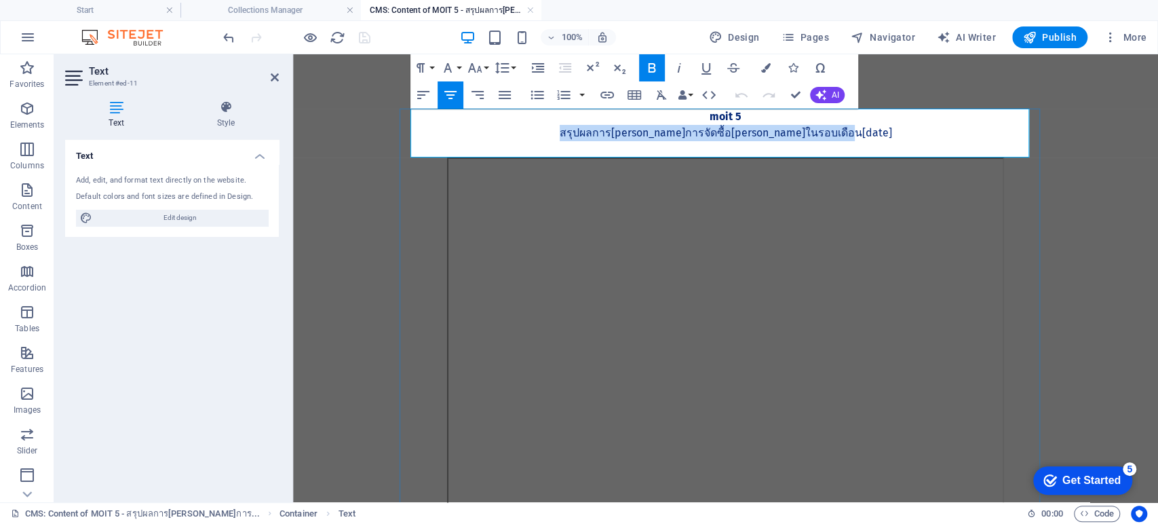
drag, startPoint x: 814, startPoint y: 140, endPoint x: 579, endPoint y: 140, distance: 235.4
click at [579, 140] on p "สรุปผลการดำเนินการจัดซื้อจัดจ้างในรอบเดือนกันยายน 2568" at bounding box center [726, 133] width 619 height 16
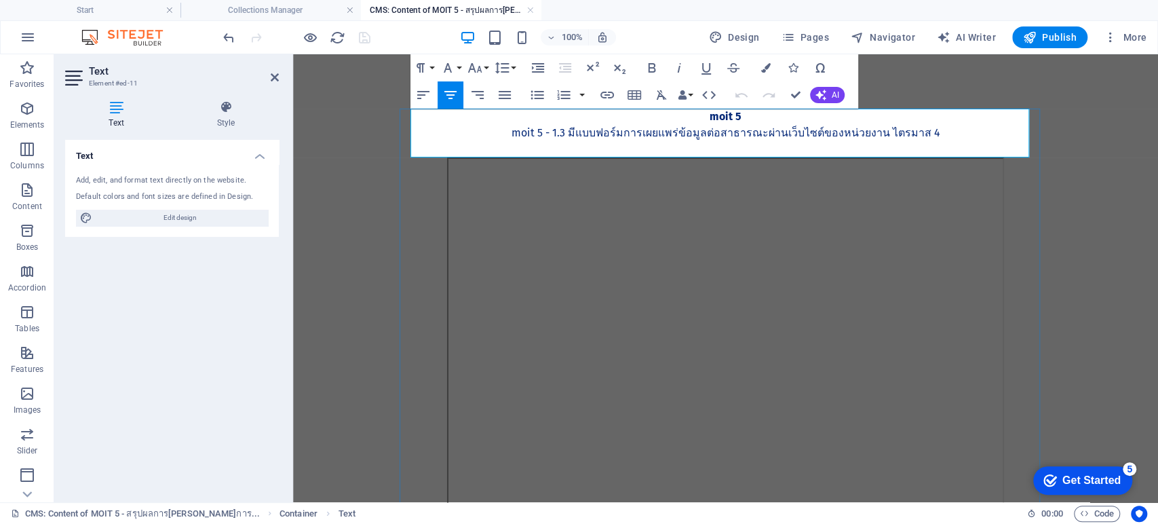
scroll to position [538, 5]
drag, startPoint x: 559, startPoint y: 132, endPoint x: 520, endPoint y: 131, distance: 39.4
click at [520, 131] on p "MOIT 5 - 1.3 มีแบบฟอร์มการเผยแพร่ข้อมูลต่อสาธารณะผ่านเว็บไซต์ของหน่วยงาน ไตรมาส…" at bounding box center [726, 133] width 619 height 16
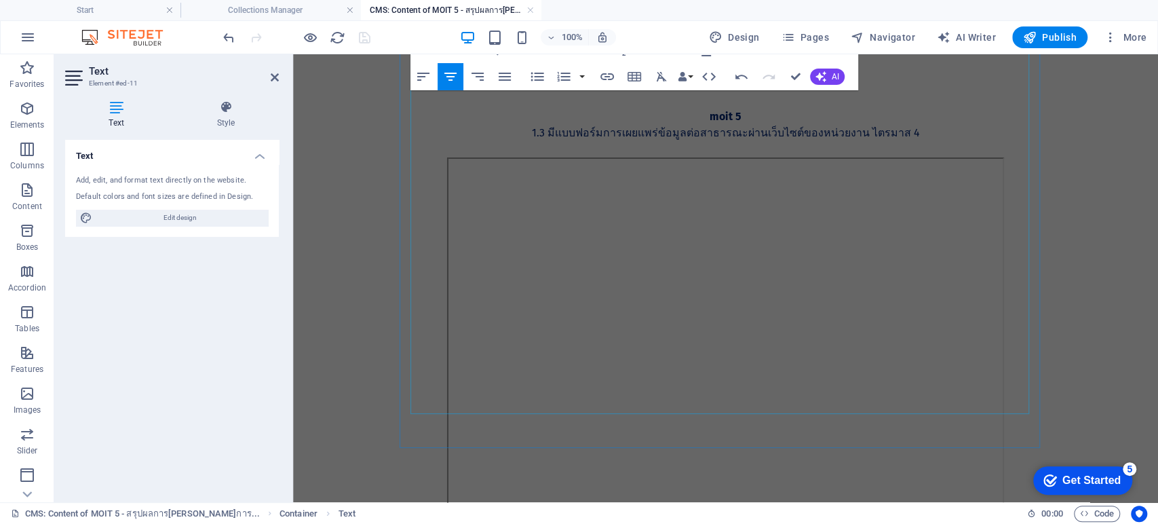
scroll to position [121, 0]
click at [680, 256] on div at bounding box center [726, 226] width 619 height 378
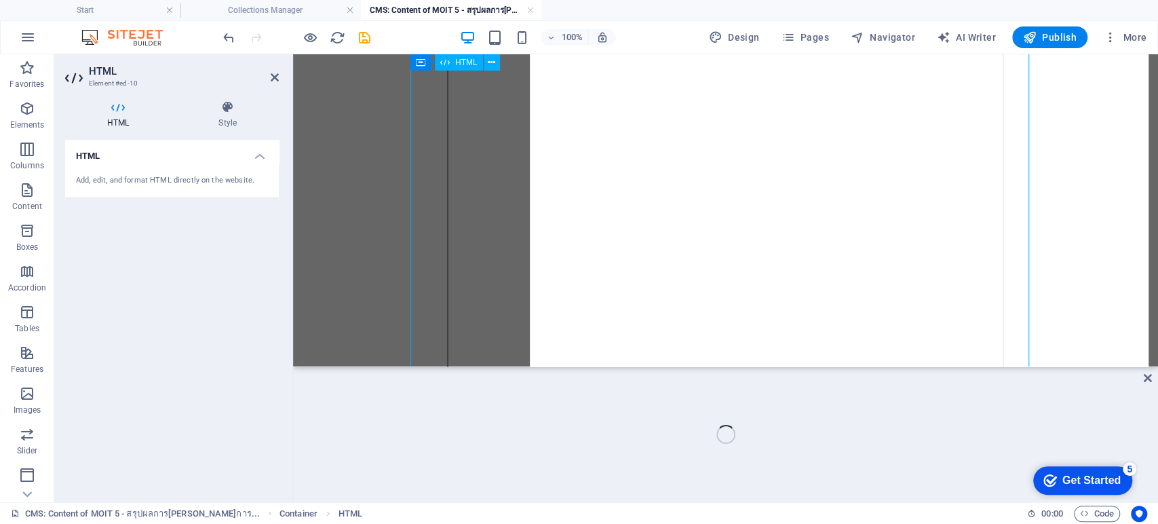
scroll to position [0, 0]
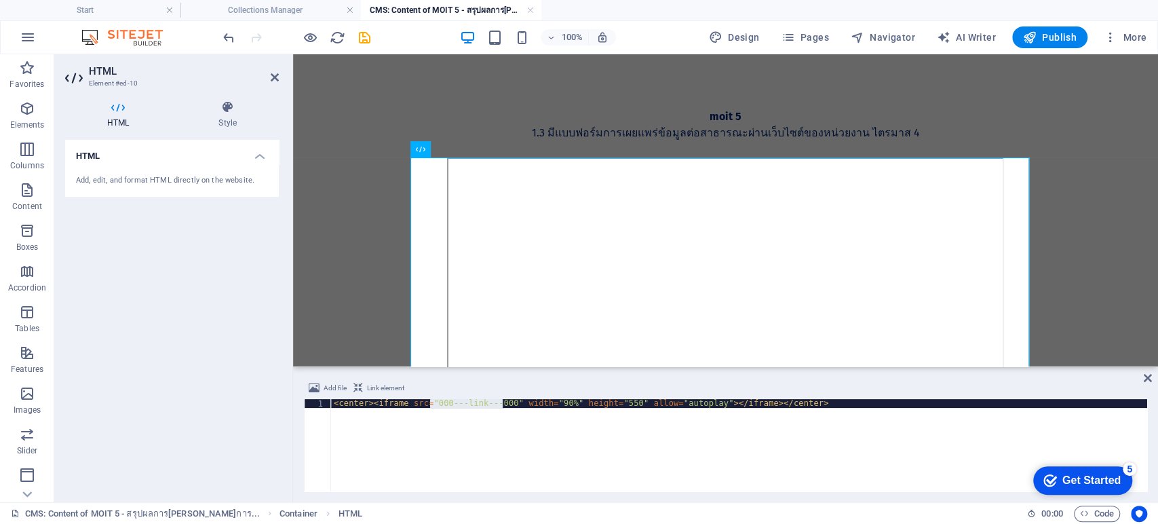
drag, startPoint x: 429, startPoint y: 402, endPoint x: 503, endPoint y: 400, distance: 74.0
click at [503, 400] on div "< center > < iframe src = "000---link---000" width = "90%" height = "550" allow…" at bounding box center [739, 454] width 816 height 110
click at [867, 377] on icon at bounding box center [1148, 377] width 8 height 11
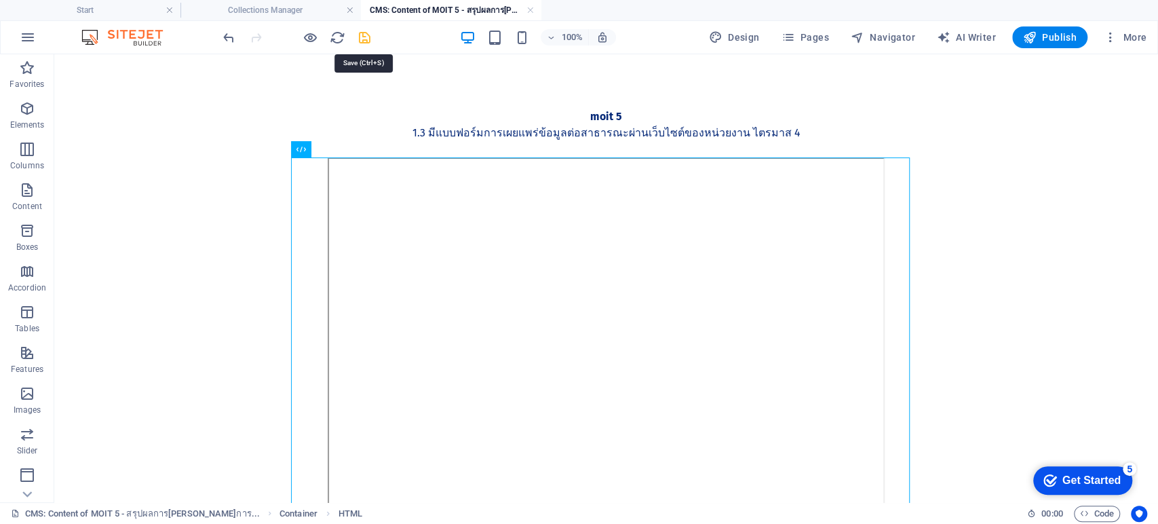
click at [369, 38] on icon "save" at bounding box center [365, 38] width 16 height 16
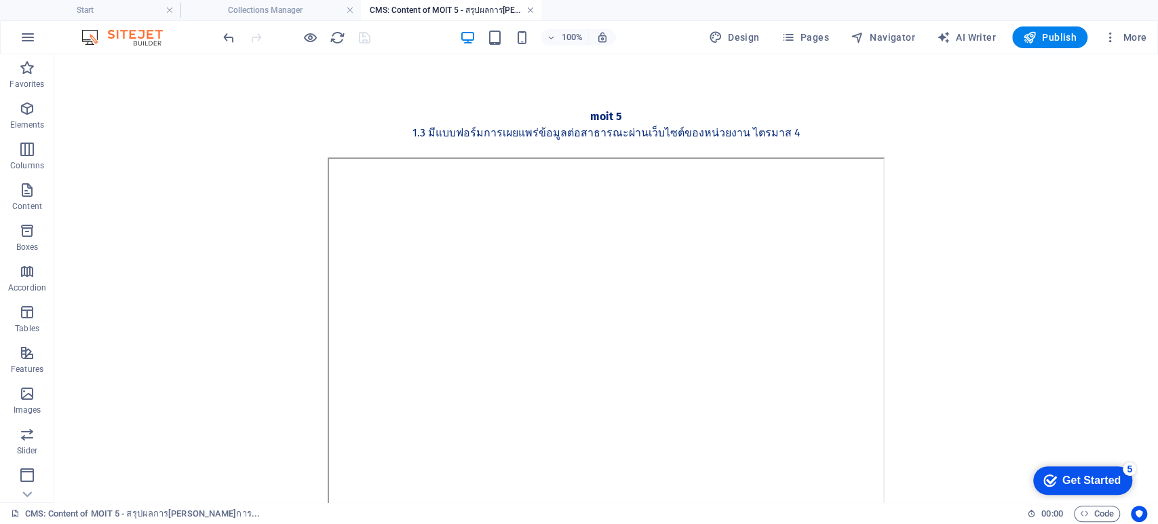
click at [531, 9] on link at bounding box center [530, 10] width 8 height 13
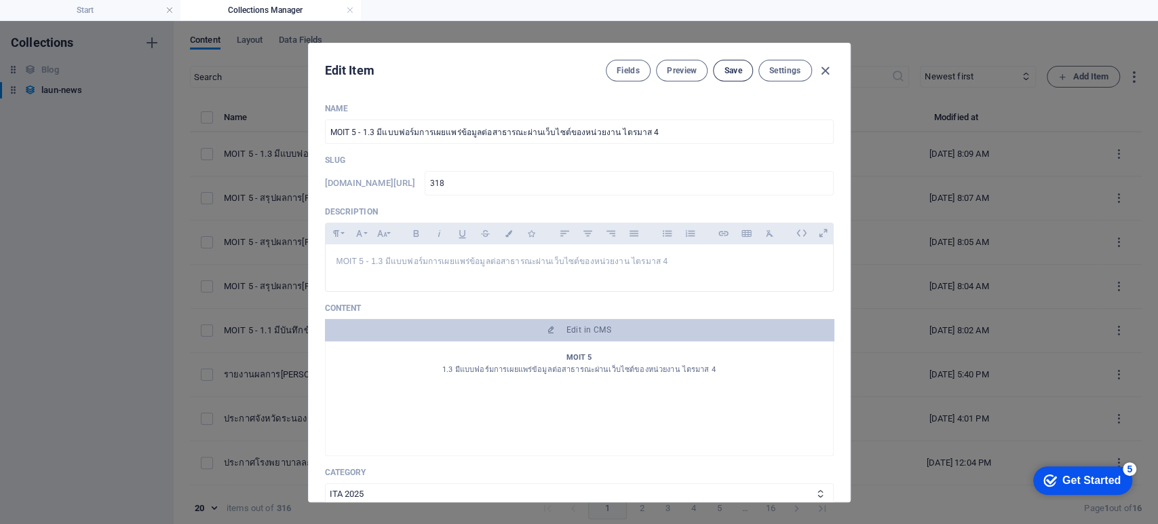
click at [731, 74] on span "Save" at bounding box center [733, 70] width 18 height 11
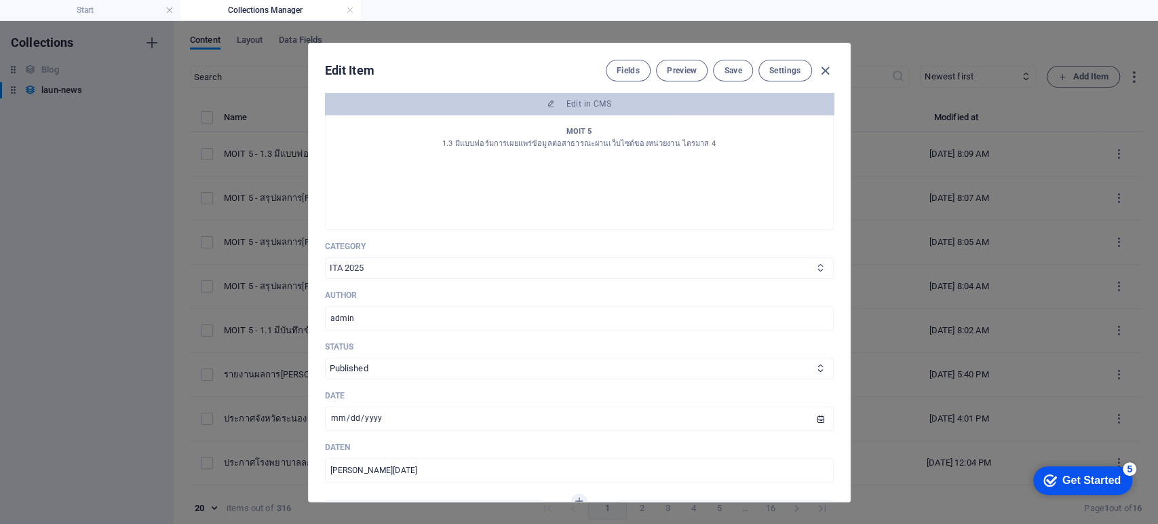
scroll to position [151, 0]
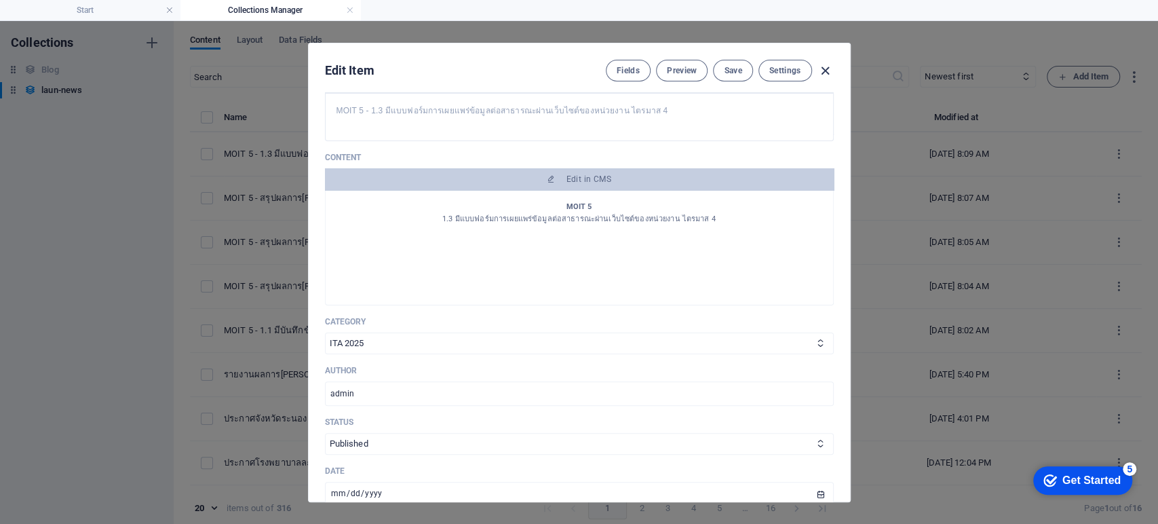
click at [824, 69] on icon "button" at bounding box center [826, 71] width 16 height 16
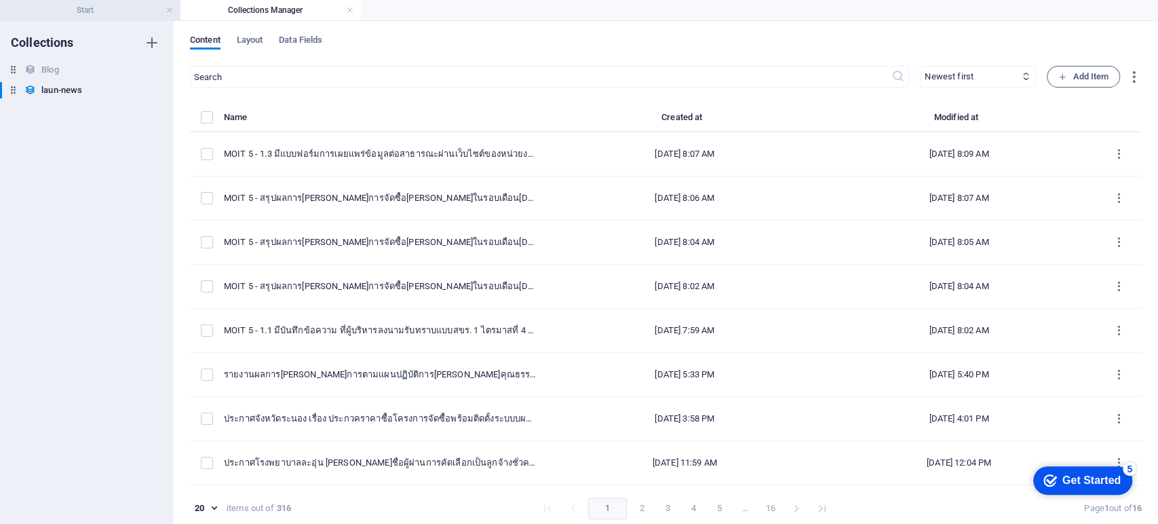
click at [90, 13] on h4 "Start" at bounding box center [90, 10] width 180 height 15
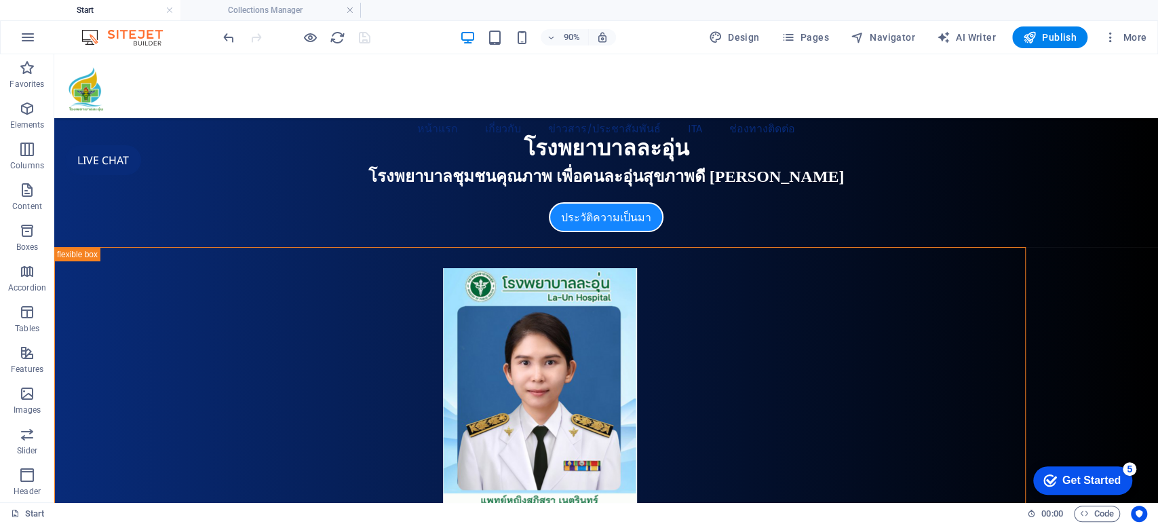
scroll to position [1299, 0]
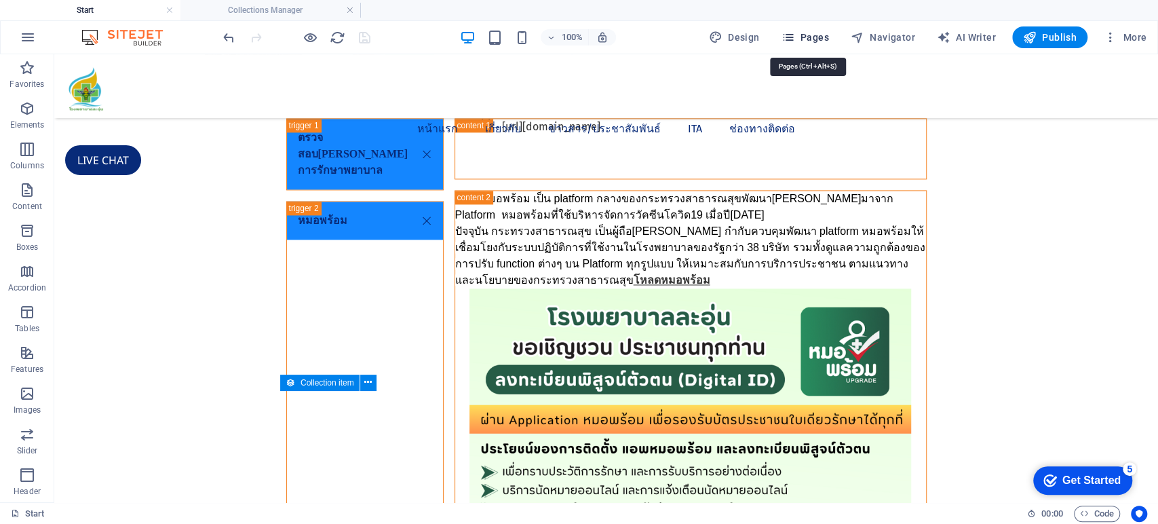
click at [810, 41] on span "Pages" at bounding box center [804, 38] width 47 height 14
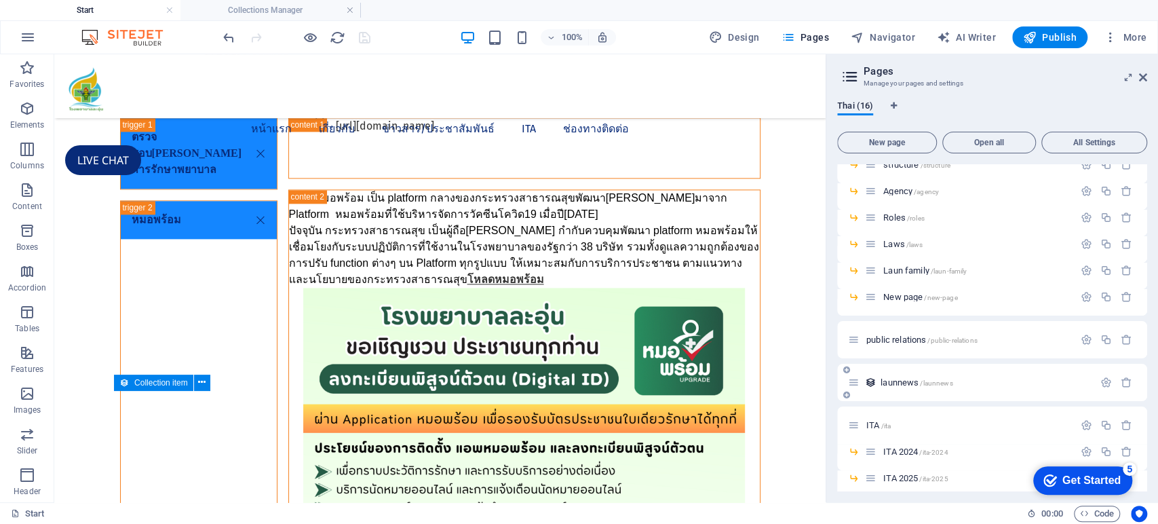
scroll to position [161, 0]
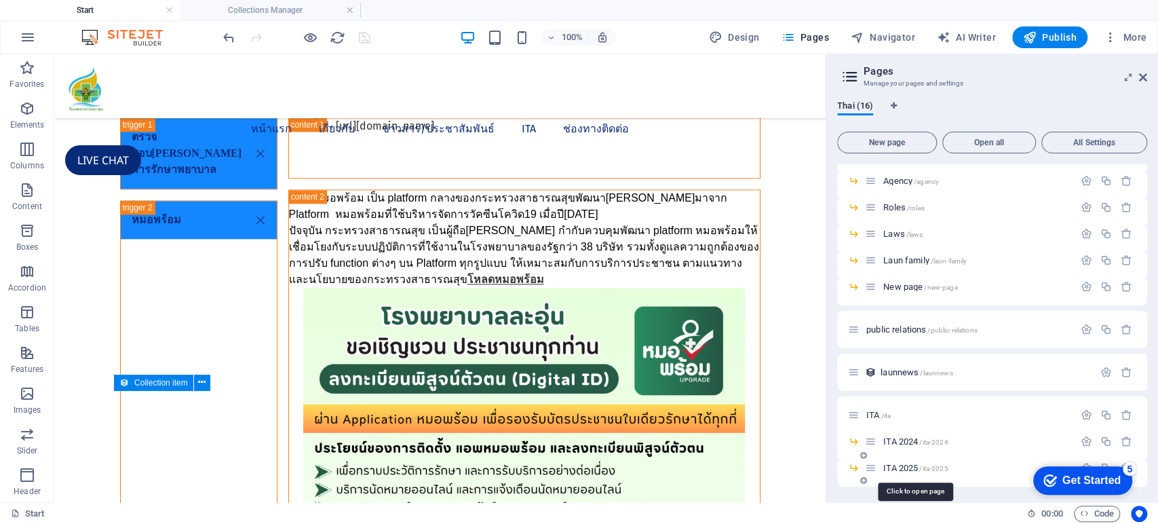
click at [867, 454] on span "ITA 2025 /ita-2025" at bounding box center [915, 468] width 64 height 10
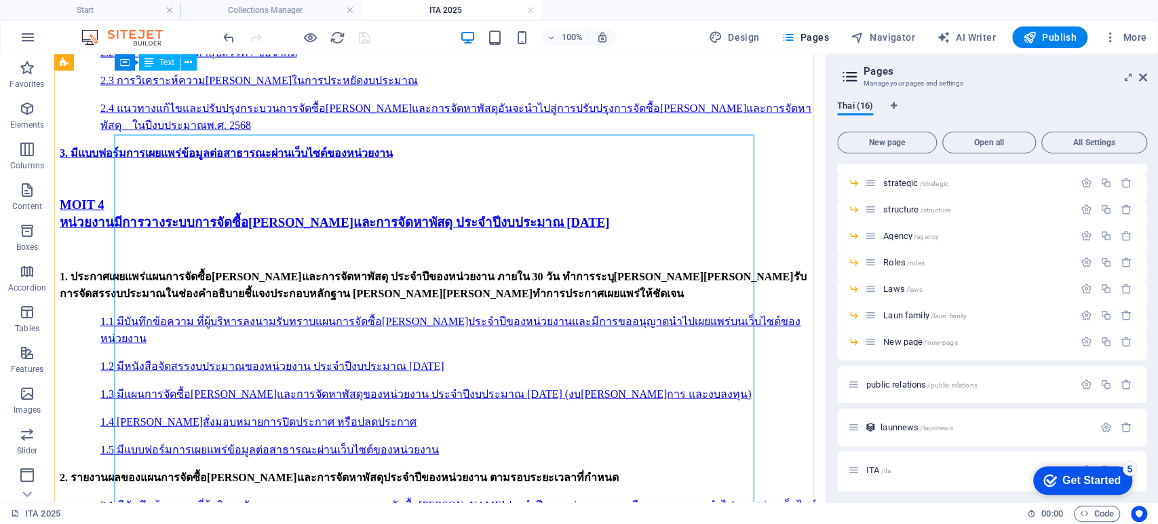
scroll to position [1959, 0]
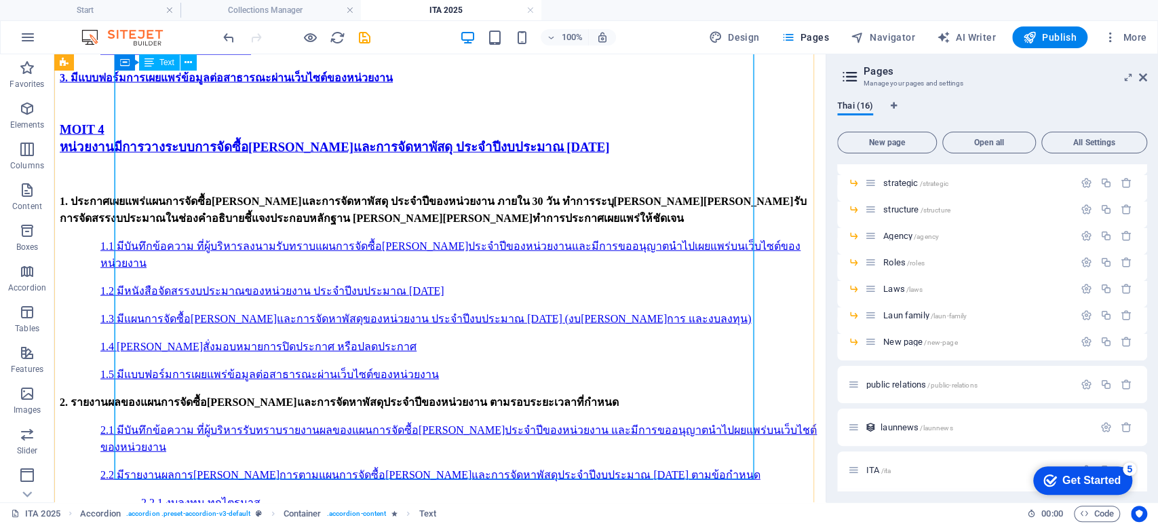
scroll to position [2261, 0]
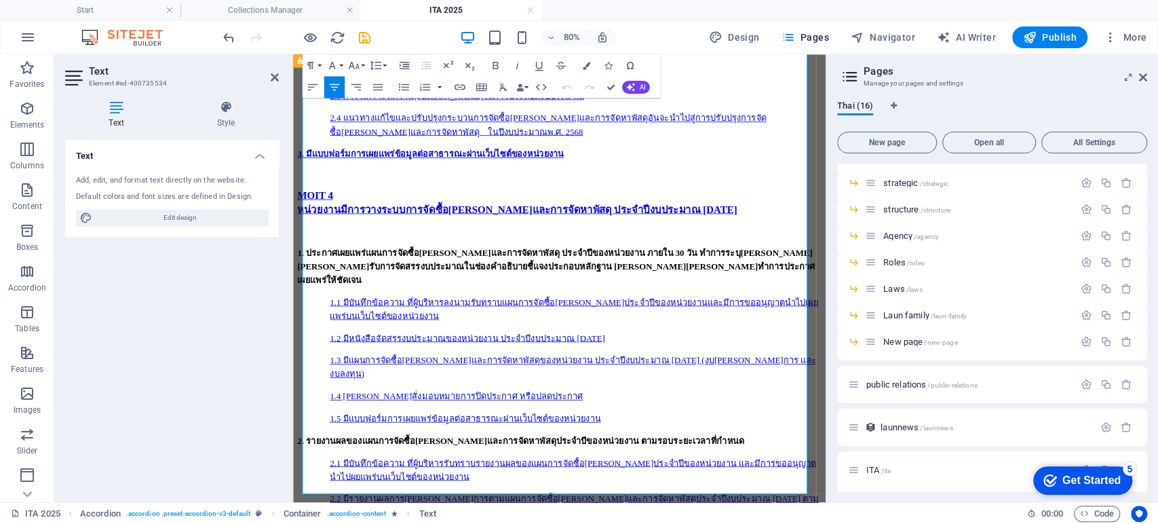
scroll to position [2229, 0]
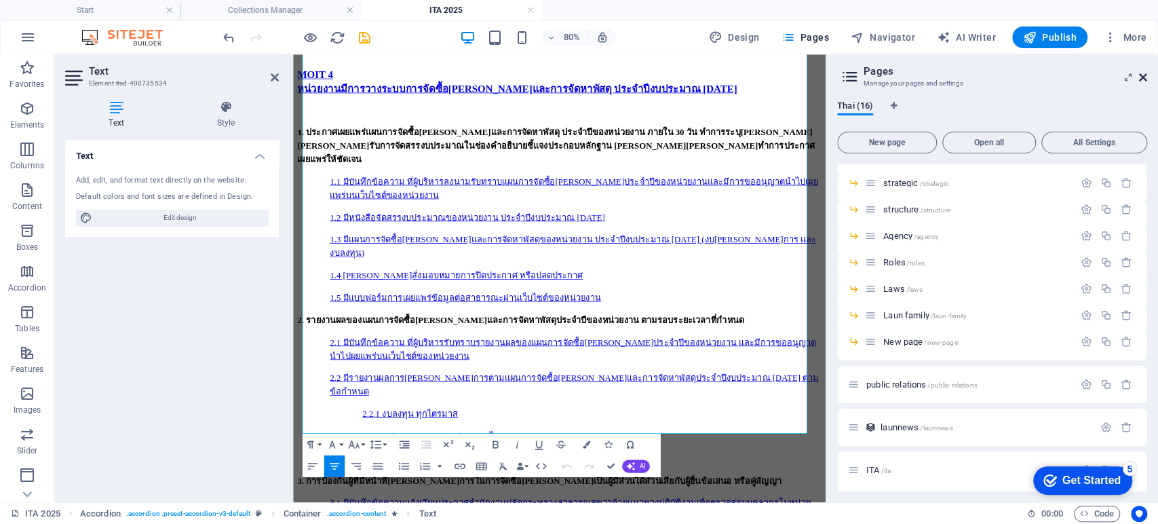
click at [867, 73] on icon at bounding box center [1143, 77] width 8 height 11
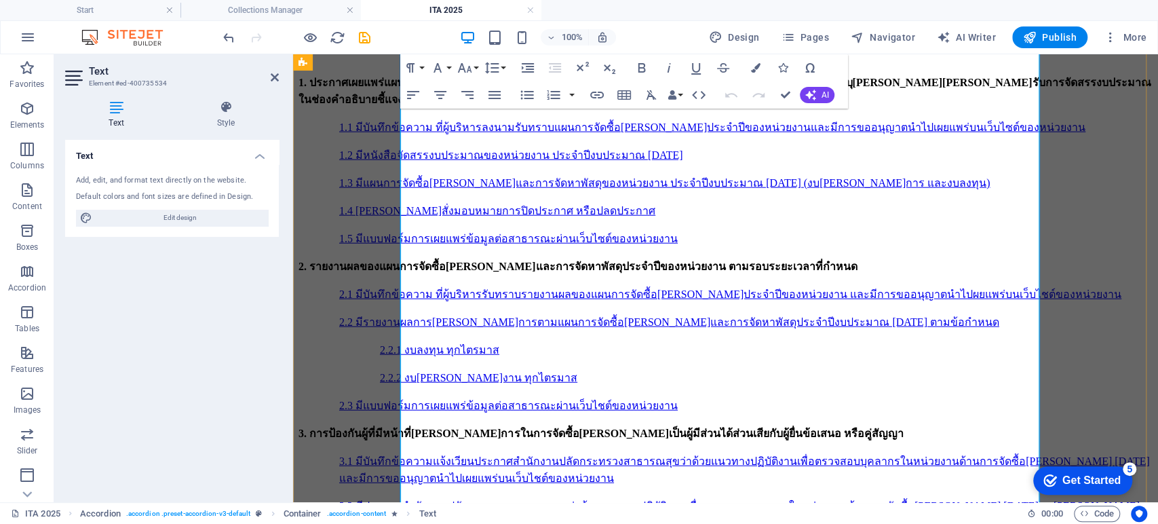
scroll to position [2363, 0]
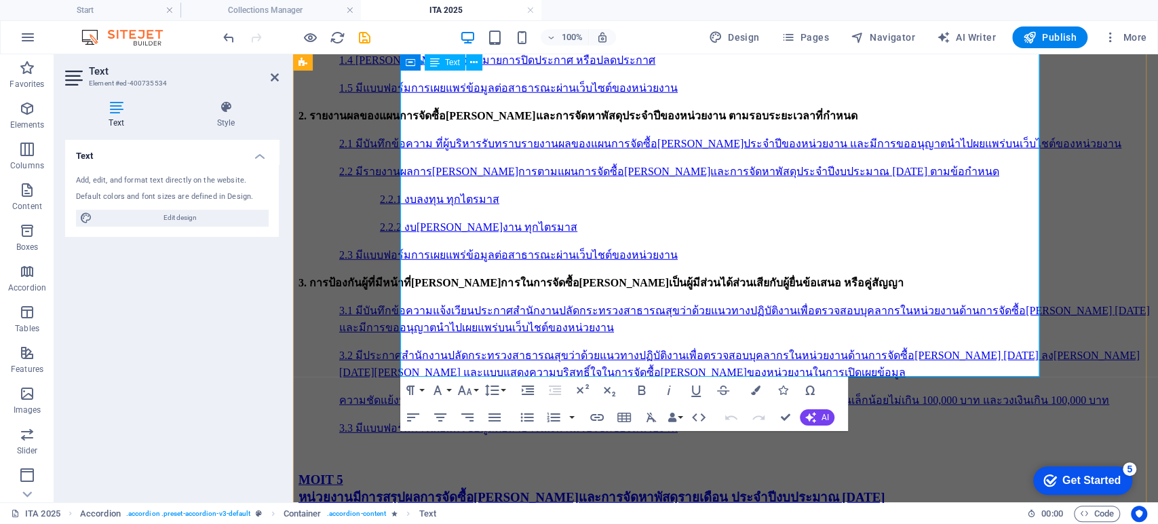
click at [556, 159] on icon "button" at bounding box center [558, 155] width 9 height 9
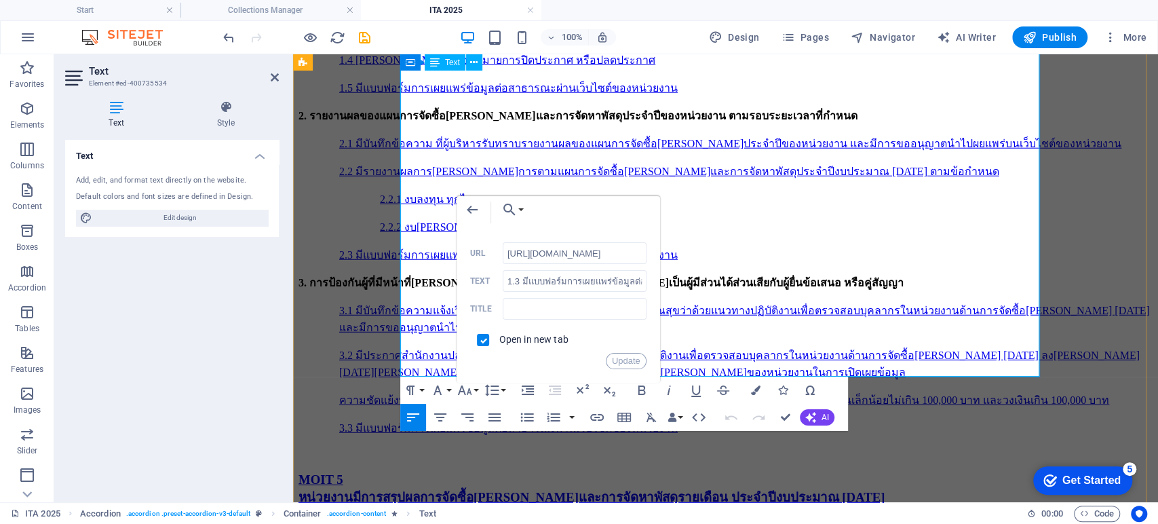
scroll to position [0, 254]
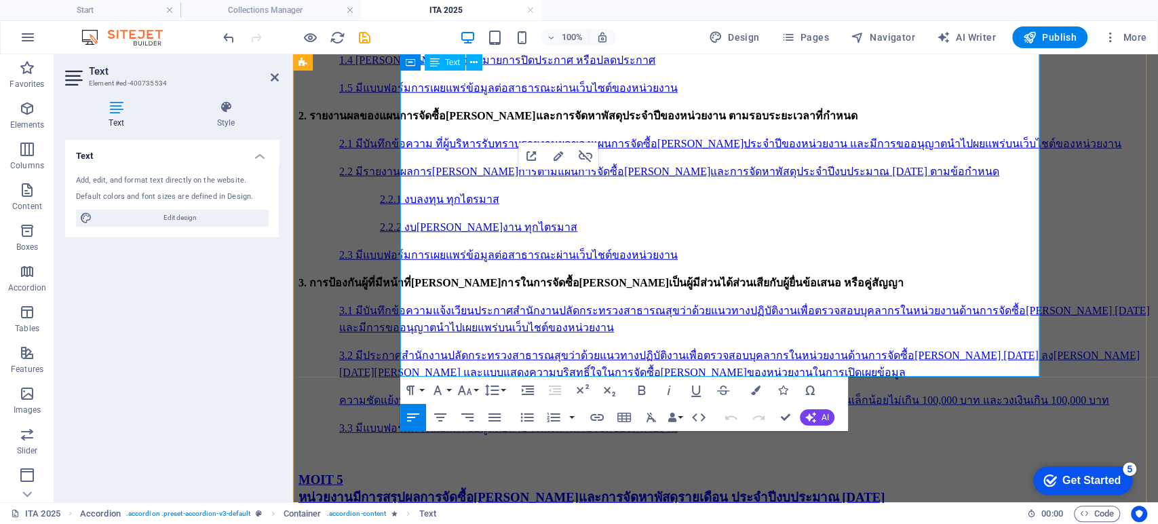
scroll to position [2212, 0]
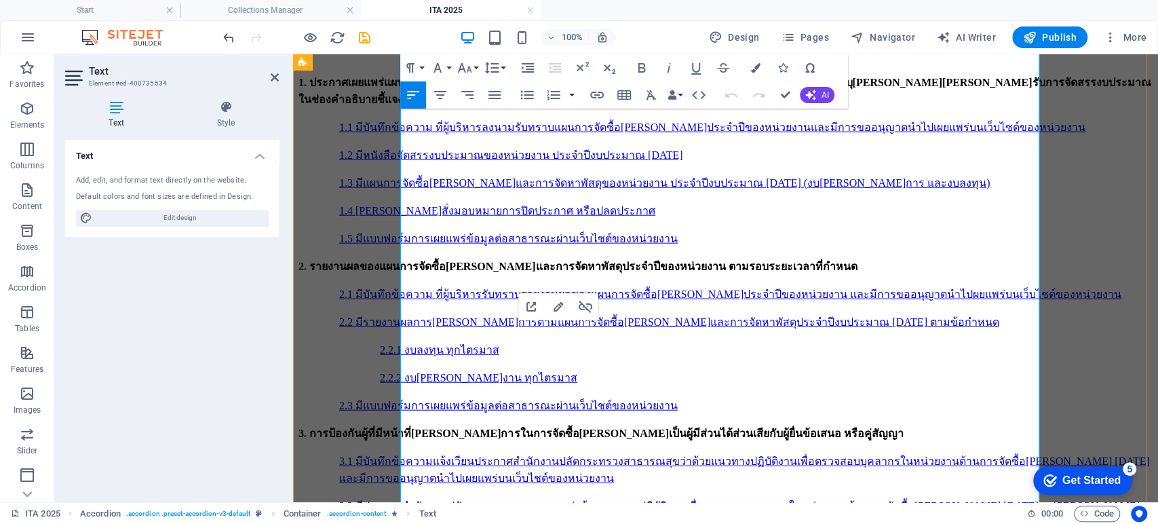
click at [560, 182] on icon "button" at bounding box center [558, 176] width 16 height 16
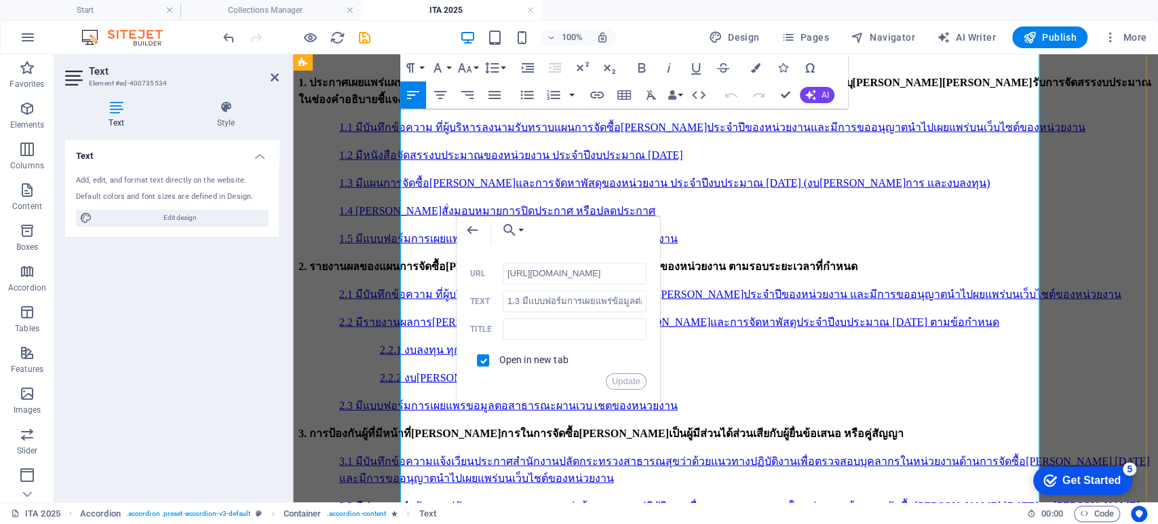
scroll to position [0, 42]
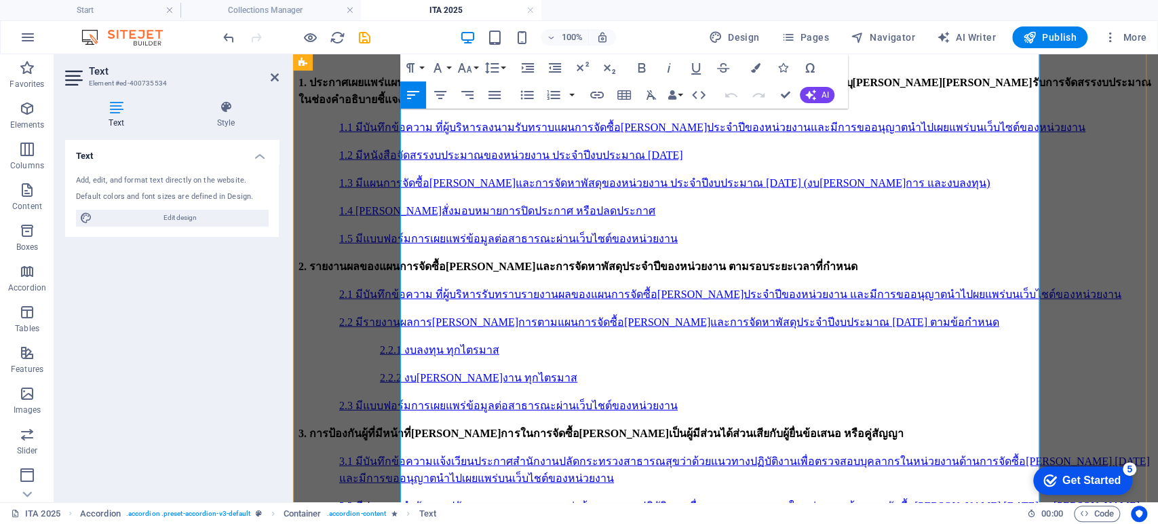
scroll to position [2363, 0]
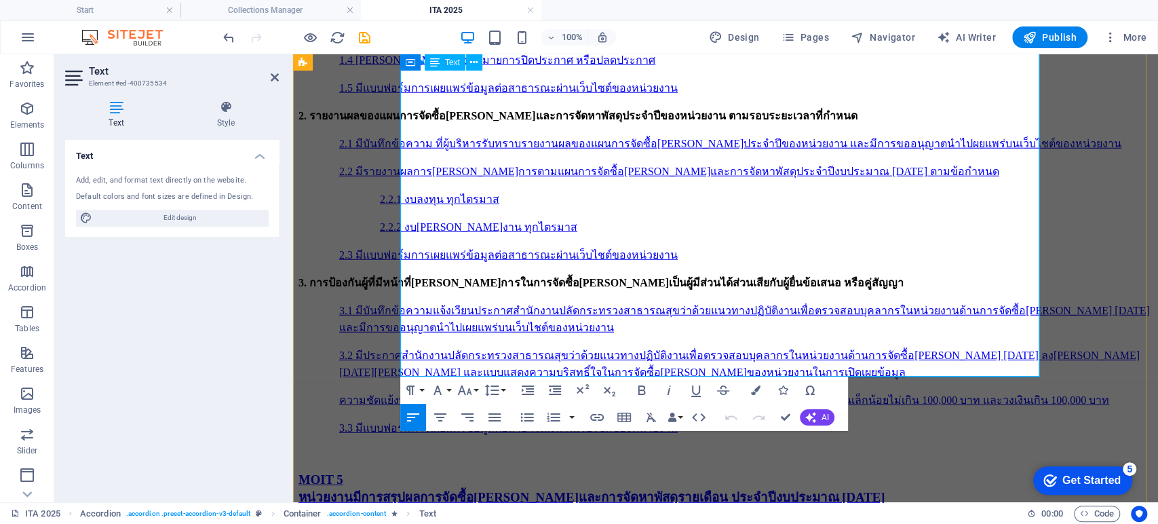
drag, startPoint x: 965, startPoint y: 237, endPoint x: 402, endPoint y: 242, distance: 563.1
click at [592, 411] on icon "button" at bounding box center [597, 417] width 16 height 16
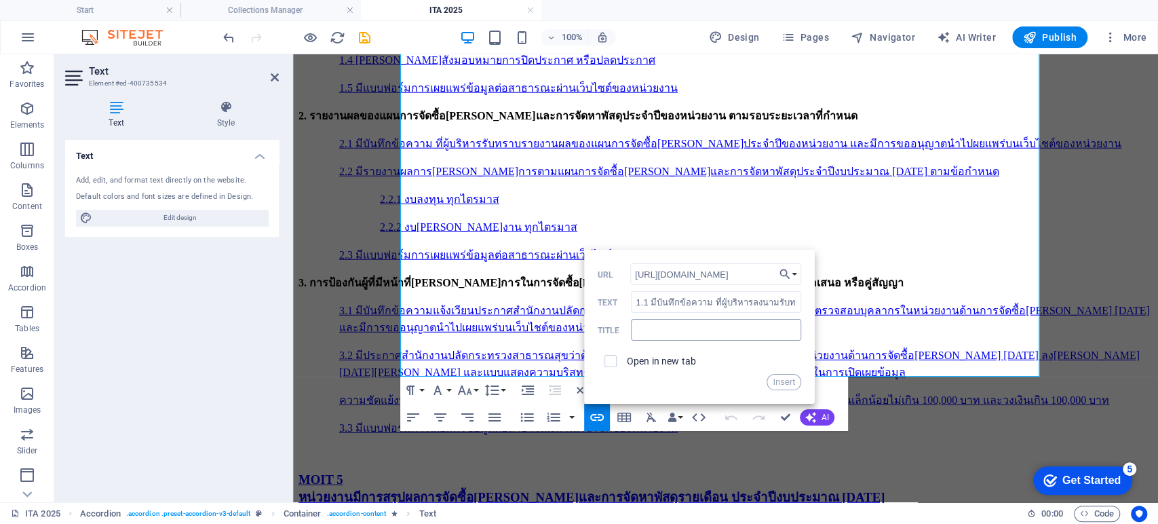
scroll to position [0, 39]
click at [636, 362] on label "Open in new tab" at bounding box center [661, 361] width 69 height 11
click at [782, 385] on button "Insert" at bounding box center [784, 382] width 35 height 16
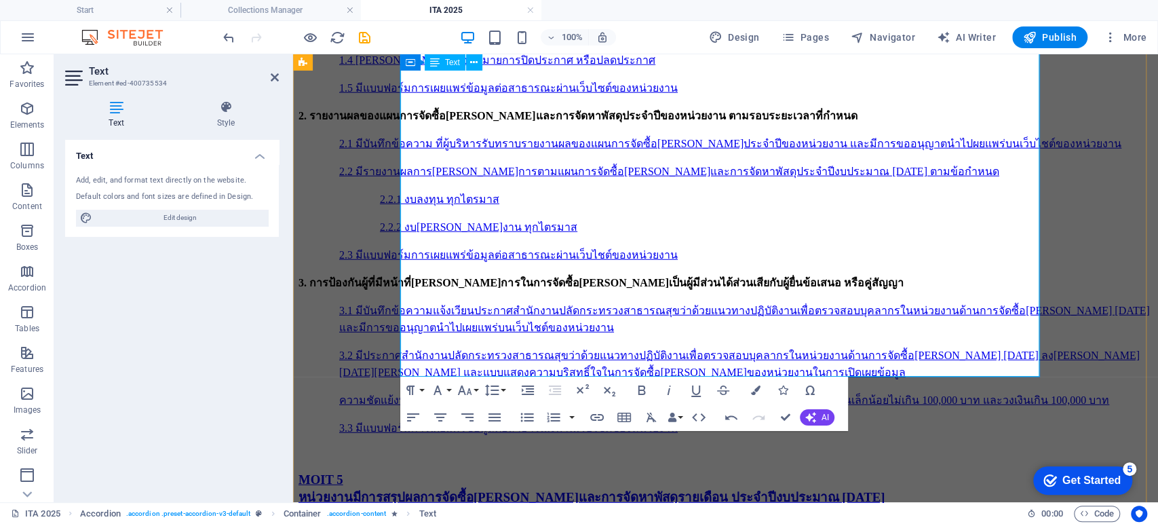
drag, startPoint x: 596, startPoint y: 270, endPoint x: 440, endPoint y: 271, distance: 156.7
click at [596, 412] on icon "button" at bounding box center [597, 417] width 16 height 16
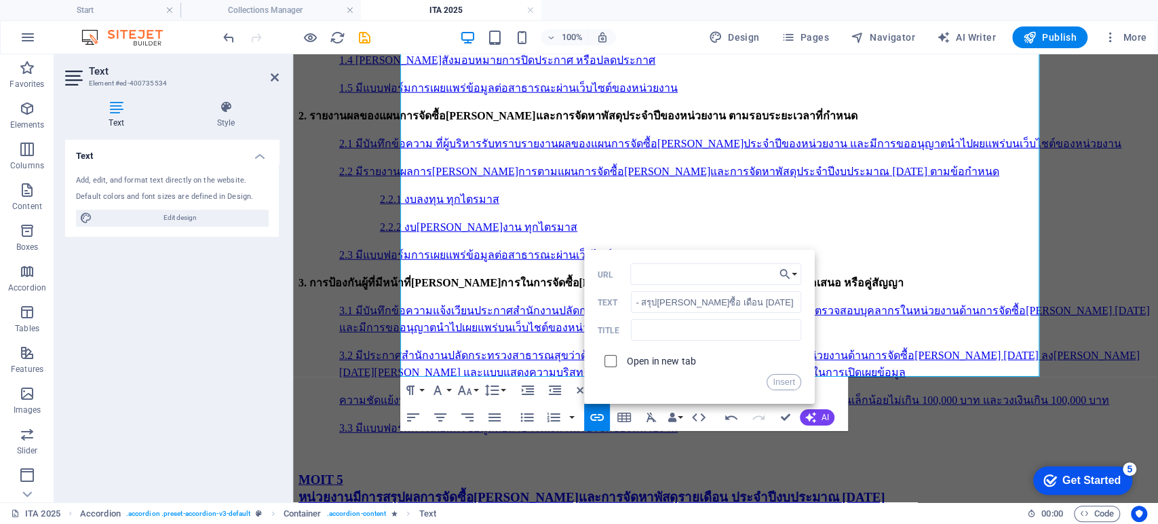
click at [610, 361] on input "checkbox" at bounding box center [608, 359] width 12 height 12
click at [672, 278] on input "URL" at bounding box center [715, 274] width 171 height 22
paste input "https://launhospital.moph.go.th/launnews/314"
click at [781, 385] on button "Insert" at bounding box center [784, 382] width 35 height 16
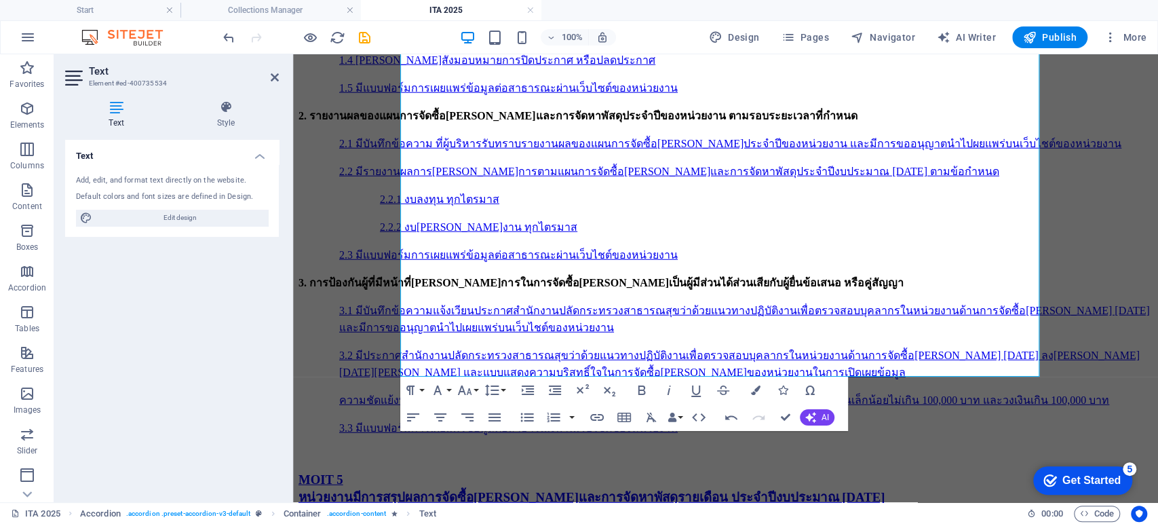
scroll to position [0, 0]
drag, startPoint x: 605, startPoint y: 288, endPoint x: 440, endPoint y: 286, distance: 165.6
click at [590, 414] on icon "button" at bounding box center [597, 417] width 16 height 16
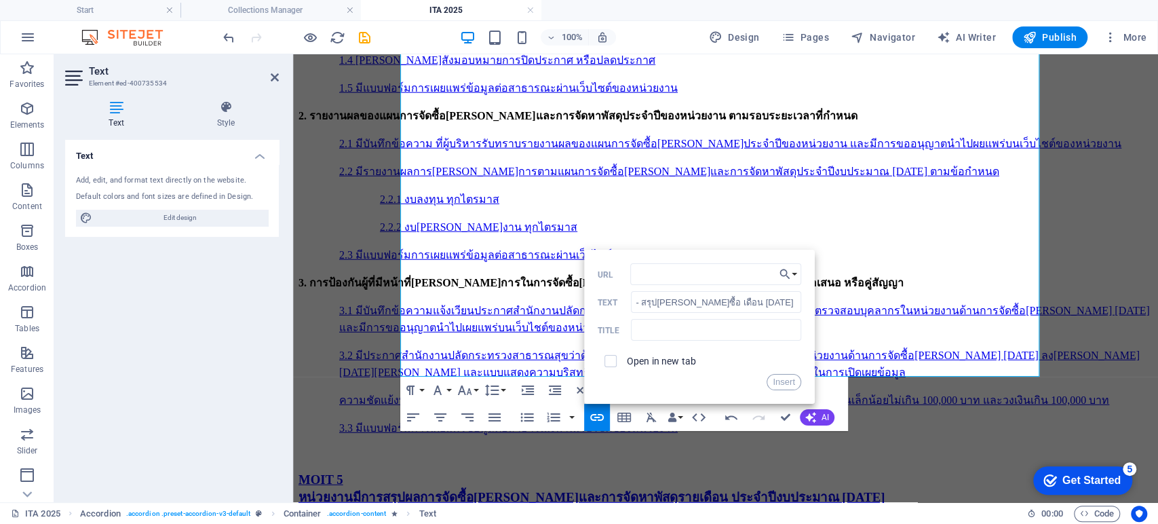
click at [612, 366] on span at bounding box center [611, 361] width 12 height 12
click at [612, 363] on input "checkbox" at bounding box center [608, 359] width 12 height 12
click at [659, 269] on input "URL" at bounding box center [715, 274] width 171 height 22
paste input "https://launhospital.moph.go.th/launnews/314"
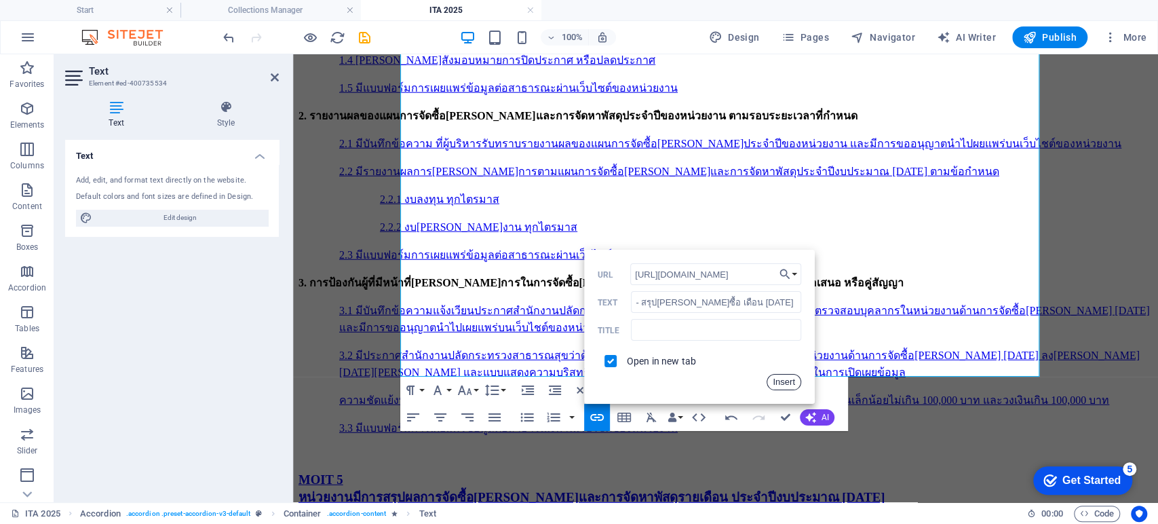
click at [787, 379] on button "Insert" at bounding box center [784, 382] width 35 height 16
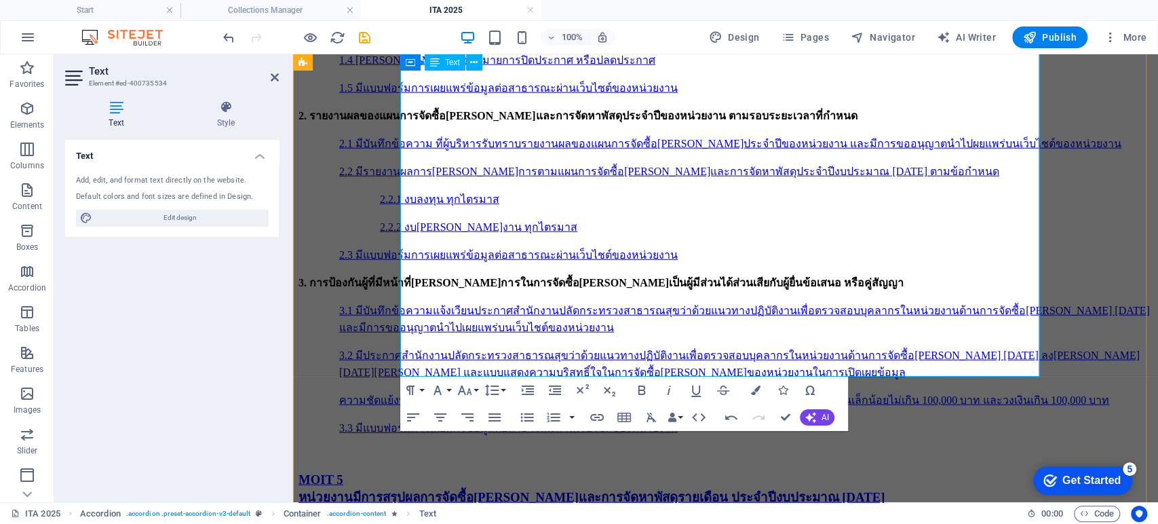
drag, startPoint x: 601, startPoint y: 301, endPoint x: 442, endPoint y: 305, distance: 158.8
drag, startPoint x: 155, startPoint y: 251, endPoint x: 592, endPoint y: 417, distance: 467.2
click at [592, 417] on icon "button" at bounding box center [597, 417] width 16 height 16
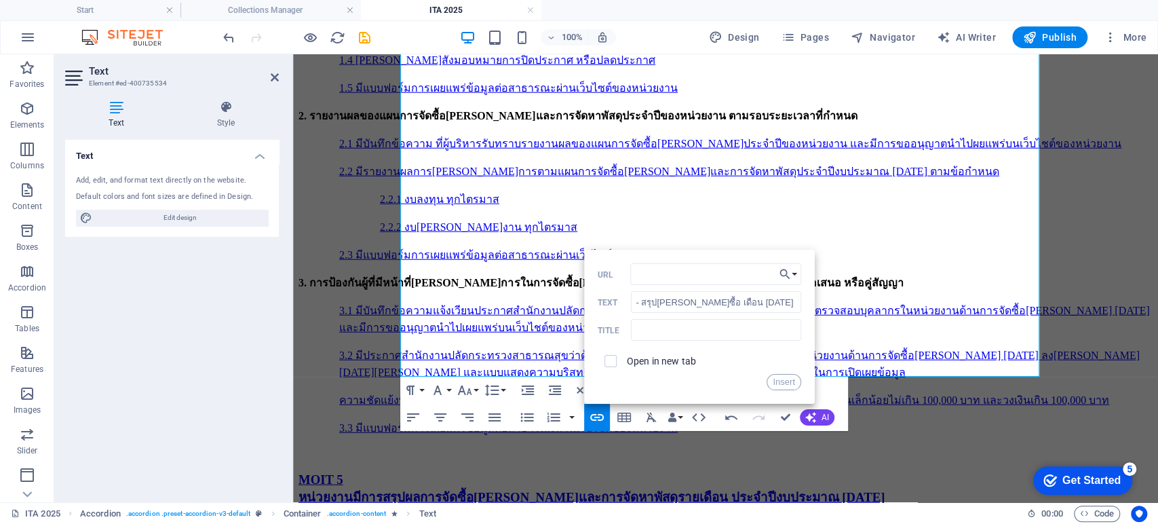
click at [609, 368] on span at bounding box center [611, 361] width 26 height 26
click at [611, 364] on input "checkbox" at bounding box center [608, 359] width 12 height 12
click at [662, 286] on div "URL - สรุปผลจัดซื้อ เดือน กันยายน 2568 Text Title Open in new tab Insert" at bounding box center [700, 326] width 204 height 127
click at [662, 278] on input "URL" at bounding box center [715, 274] width 171 height 22
paste input "https://launhospital.moph.go.th/launnews/314"
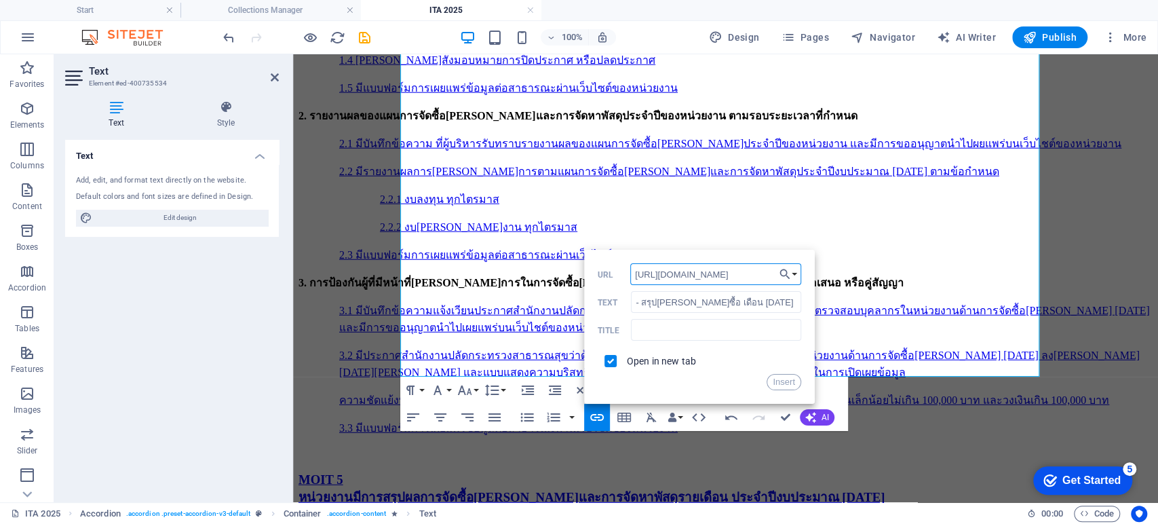
scroll to position [0, 39]
click at [789, 389] on button "Insert" at bounding box center [784, 382] width 35 height 16
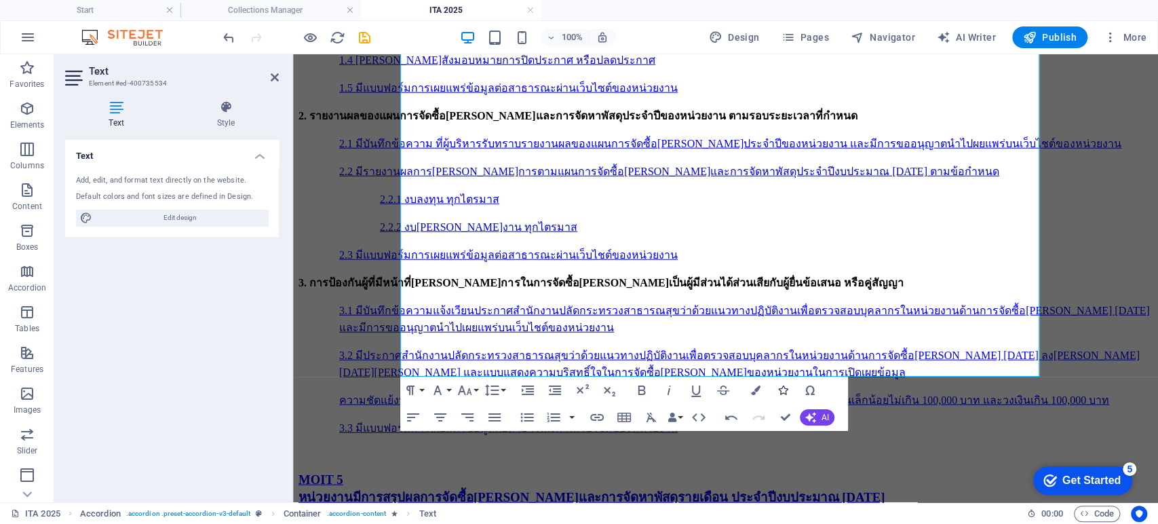
scroll to position [0, 0]
drag, startPoint x: 703, startPoint y: 319, endPoint x: 398, endPoint y: 313, distance: 305.4
click at [598, 415] on icon "button" at bounding box center [597, 417] width 14 height 7
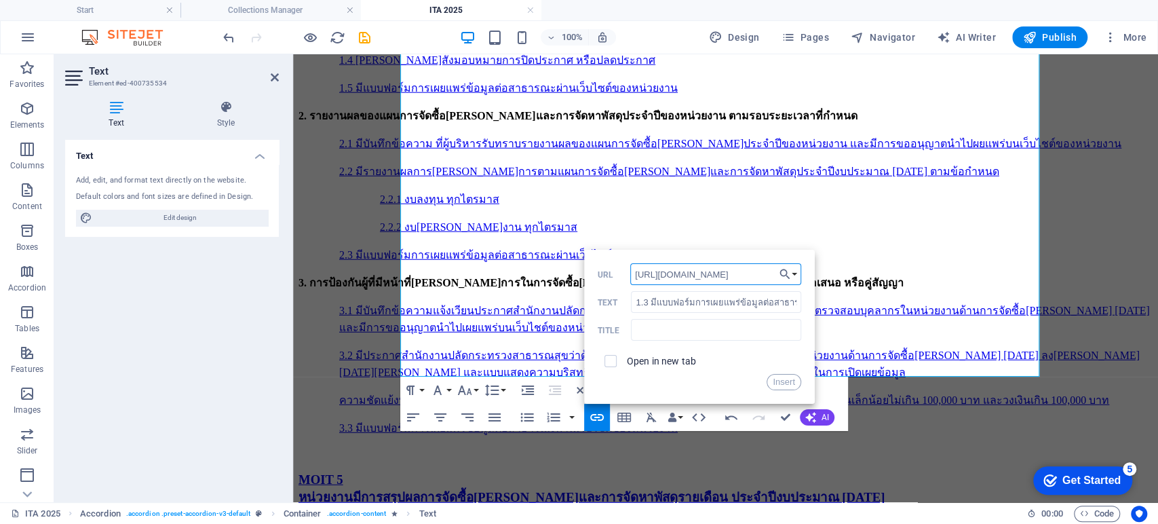
scroll to position [0, 39]
click at [613, 362] on input "checkbox" at bounding box center [608, 359] width 12 height 12
click at [749, 277] on input "https://launhospital.moph.go.th/launnews/314" at bounding box center [715, 274] width 171 height 22
paste input "text"
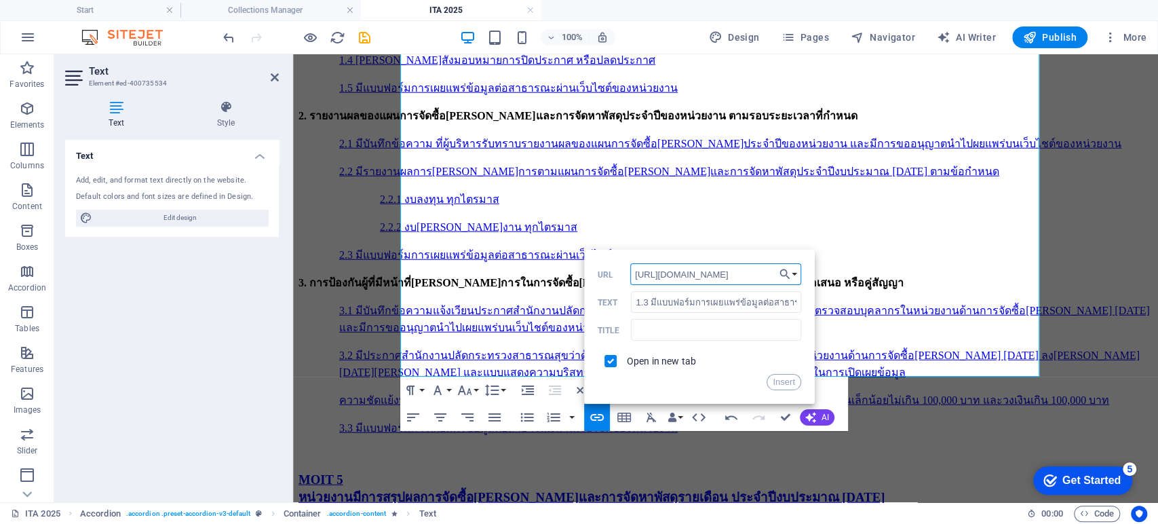
scroll to position [0, 39]
click at [788, 387] on button "Insert" at bounding box center [784, 382] width 35 height 16
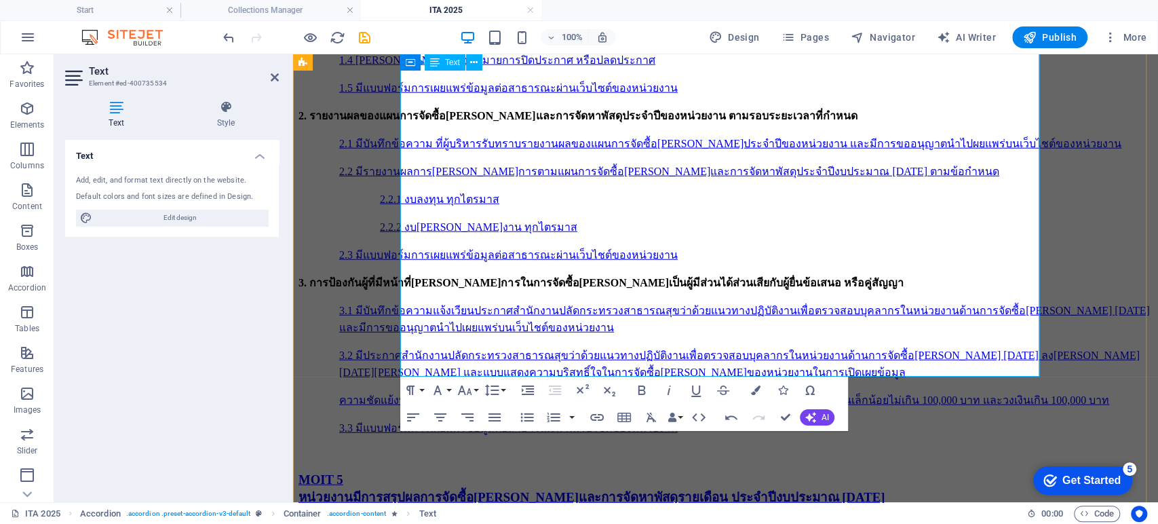
click at [679, 203] on icon "button" at bounding box center [680, 204] width 9 height 9
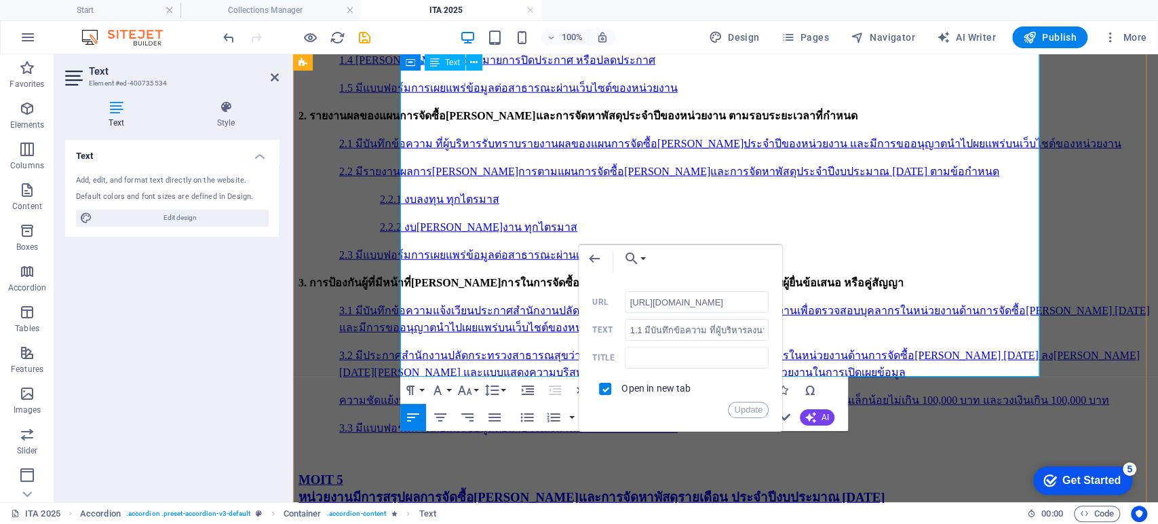
scroll to position [0, 42]
click at [745, 408] on button "Update" at bounding box center [748, 410] width 41 height 16
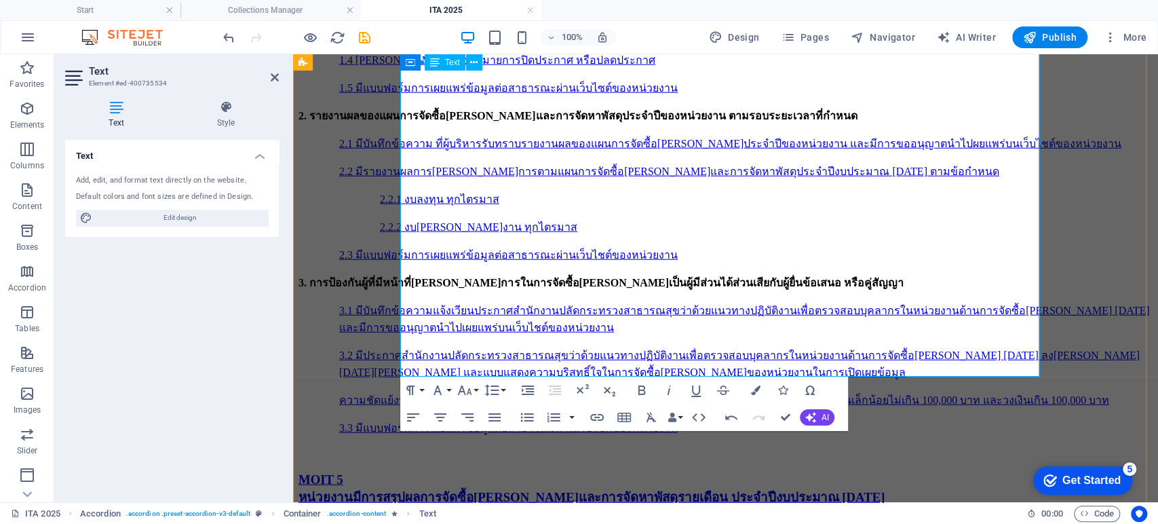
click at [521, 243] on icon "button" at bounding box center [522, 237] width 16 height 16
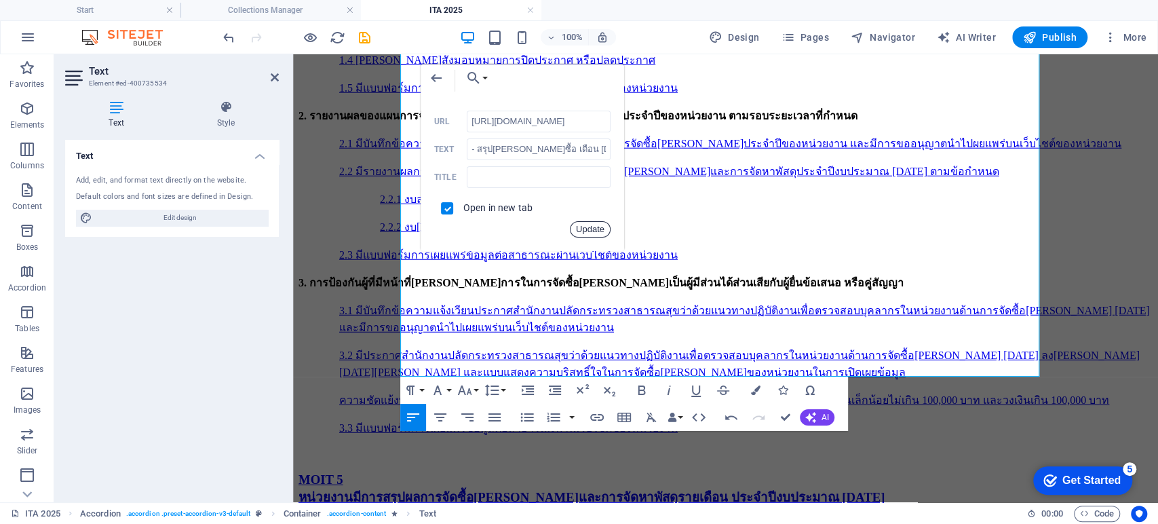
drag, startPoint x: 589, startPoint y: 224, endPoint x: 280, endPoint y: 222, distance: 309.4
click at [589, 224] on button "Update" at bounding box center [590, 229] width 41 height 16
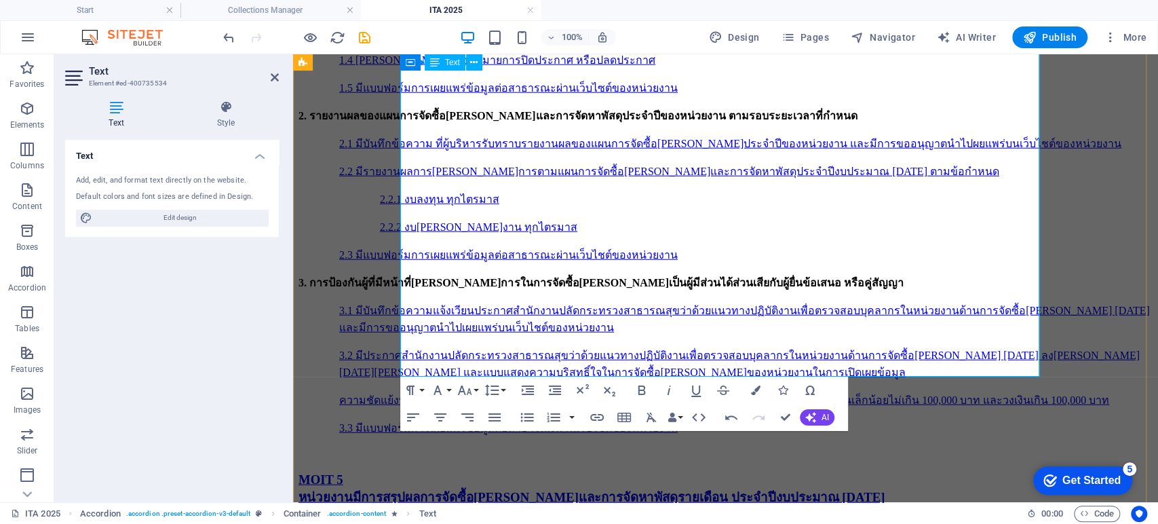
click at [517, 254] on icon "button" at bounding box center [520, 254] width 16 height 16
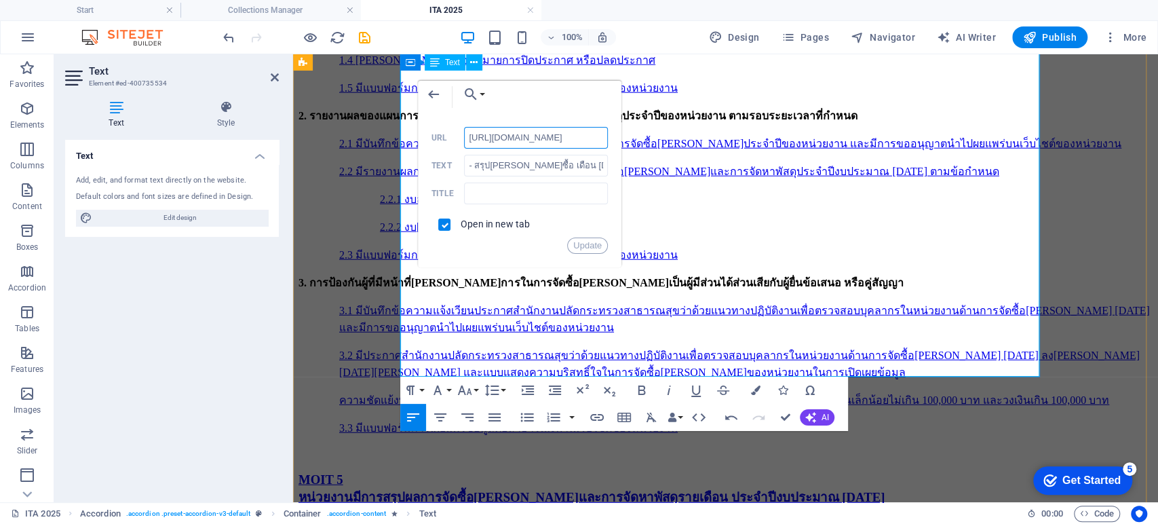
scroll to position [0, 42]
drag, startPoint x: 595, startPoint y: 246, endPoint x: 282, endPoint y: 227, distance: 313.4
click at [595, 246] on button "Update" at bounding box center [587, 245] width 41 height 16
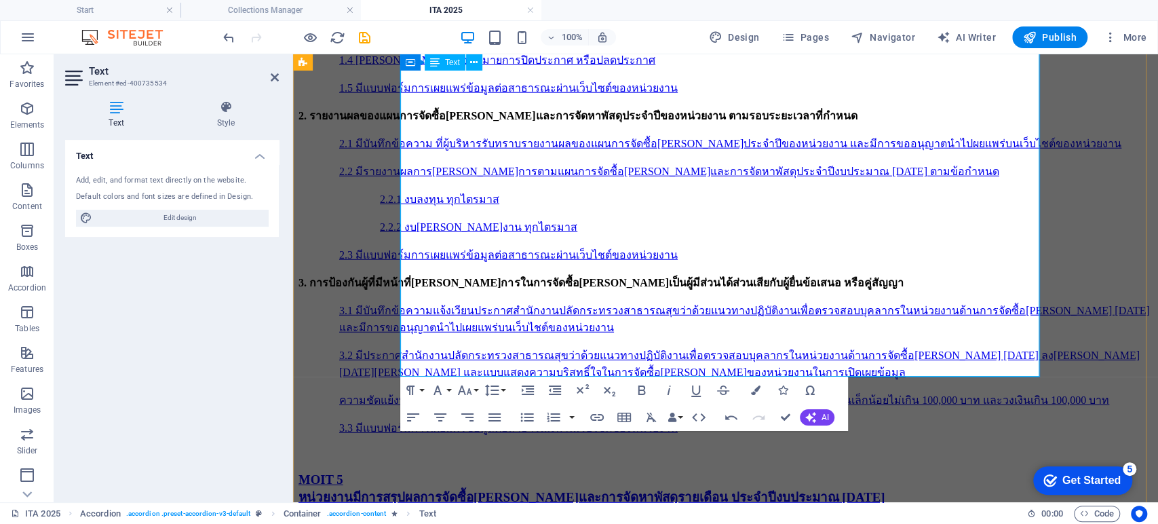
click at [519, 263] on icon "button" at bounding box center [520, 270] width 16 height 16
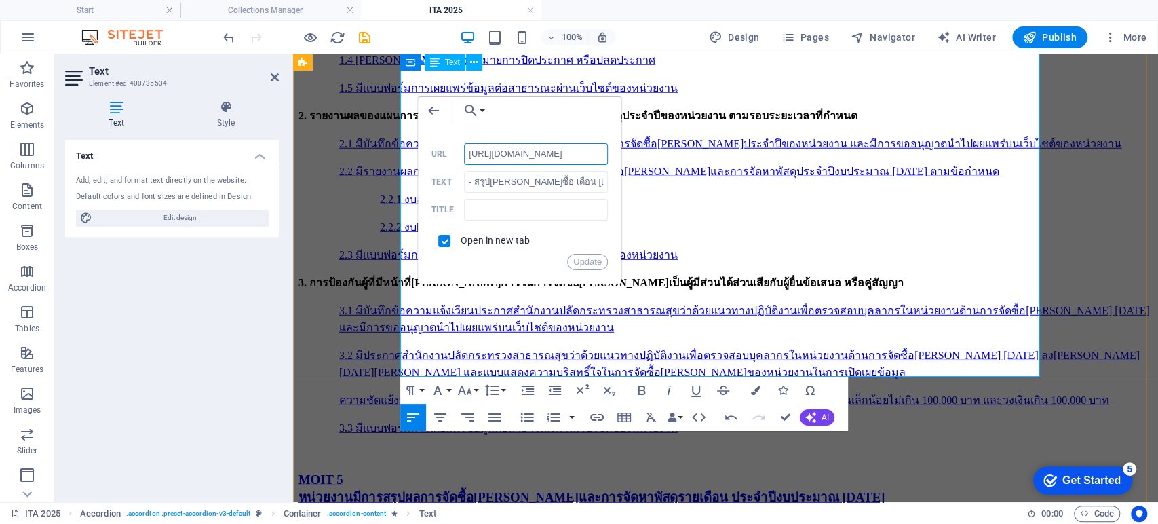
scroll to position [0, 42]
drag, startPoint x: 587, startPoint y: 260, endPoint x: 270, endPoint y: 254, distance: 316.9
click at [587, 260] on button "Update" at bounding box center [587, 262] width 41 height 16
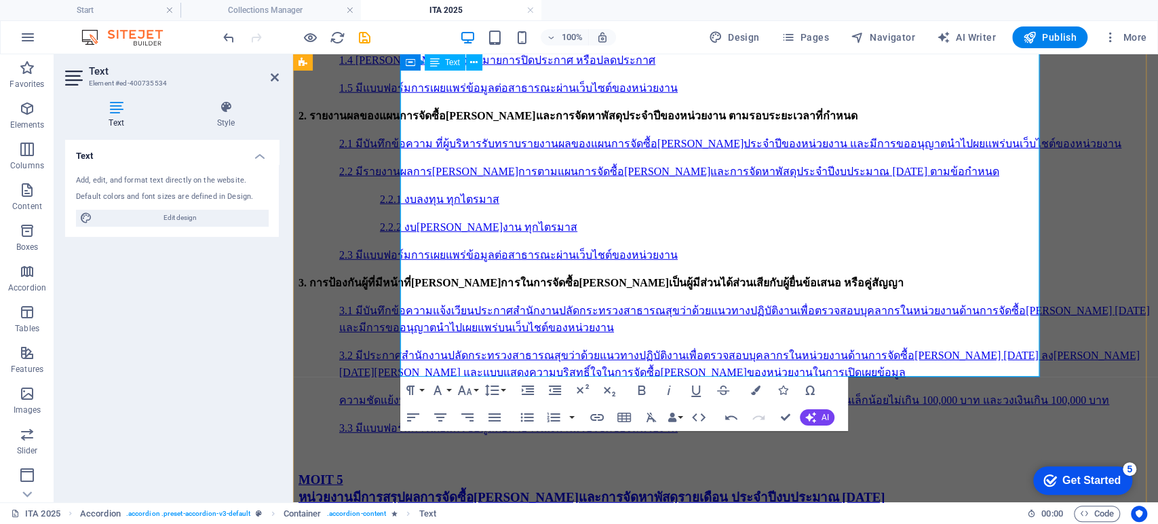
click at [557, 280] on icon "button" at bounding box center [558, 286] width 16 height 16
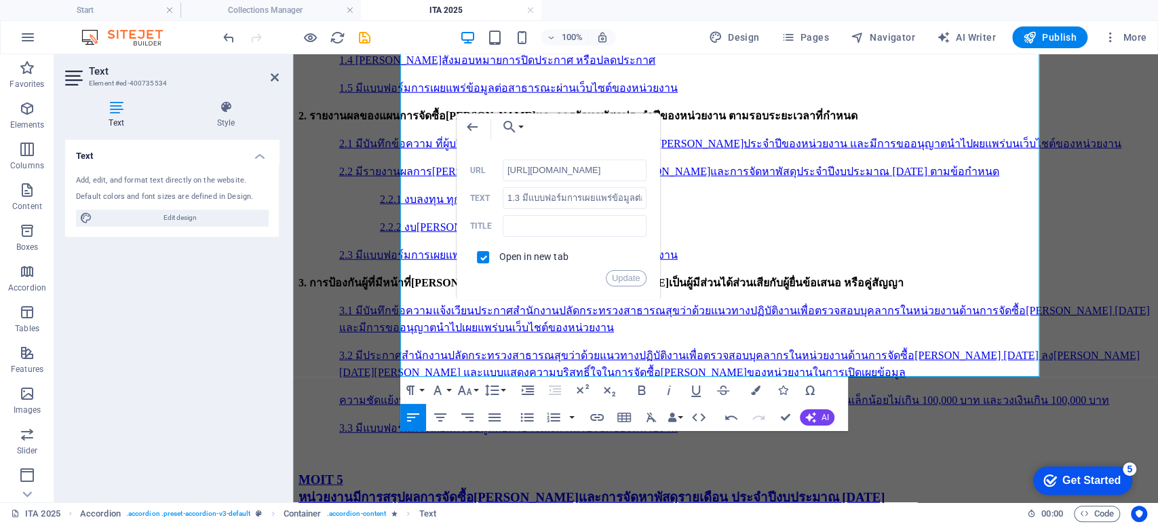
scroll to position [0, 42]
click at [621, 279] on button "Update" at bounding box center [626, 278] width 41 height 16
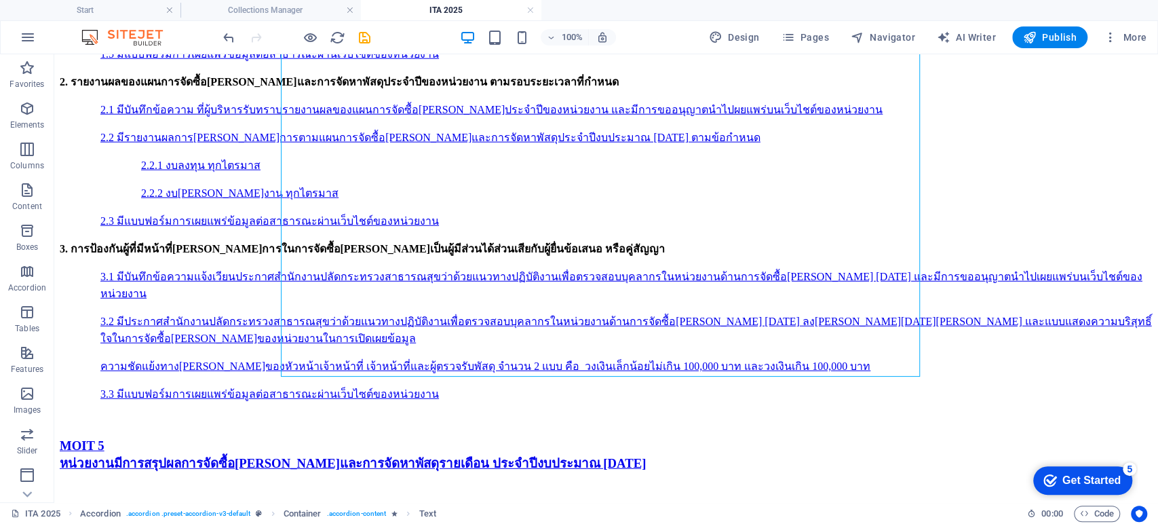
click at [364, 47] on div at bounding box center [297, 37] width 152 height 22
click at [365, 37] on icon "save" at bounding box center [365, 38] width 16 height 16
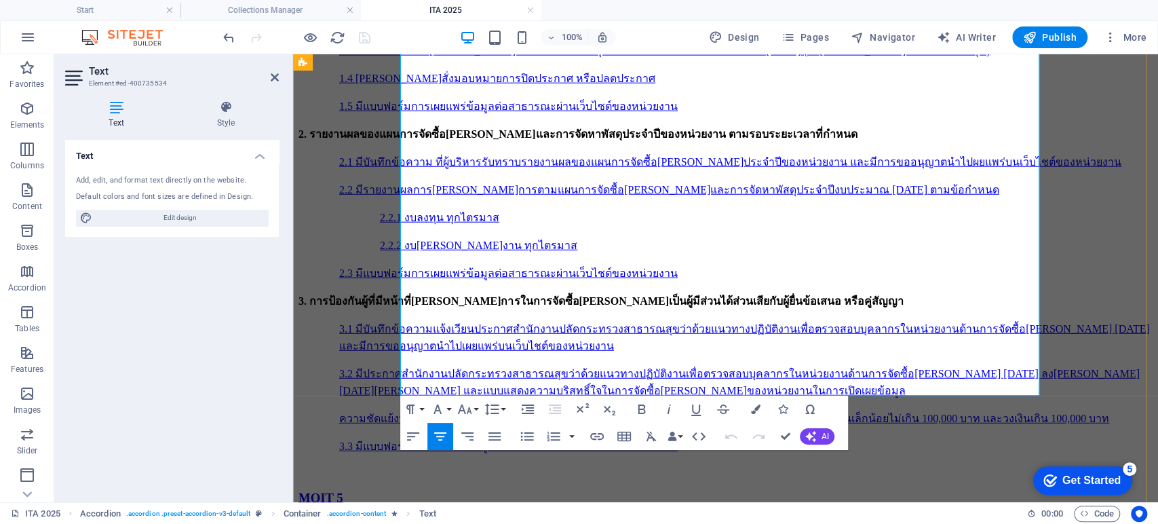
scroll to position [2420, 0]
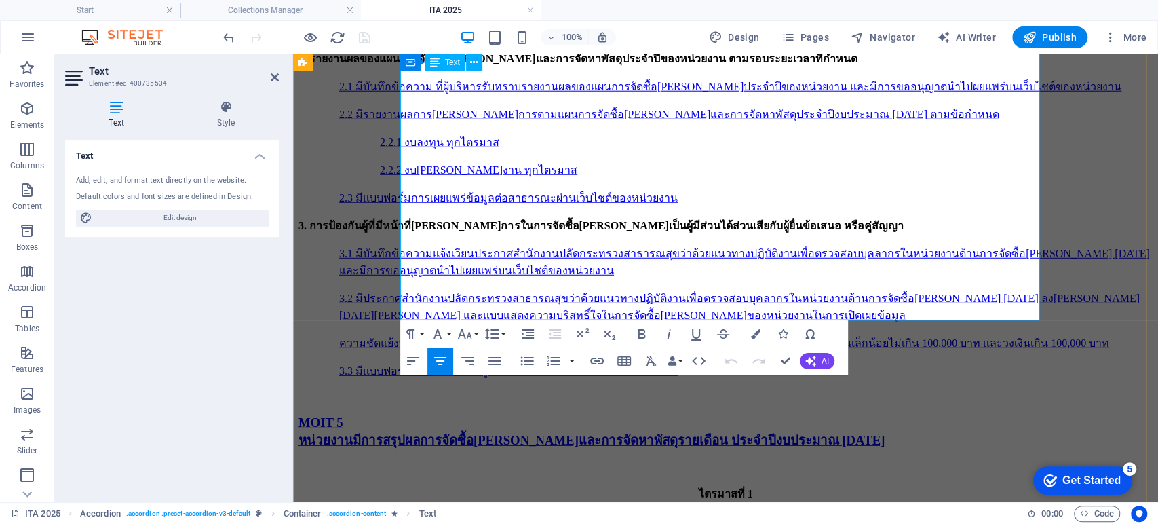
click at [552, 223] on icon "button" at bounding box center [558, 229] width 16 height 16
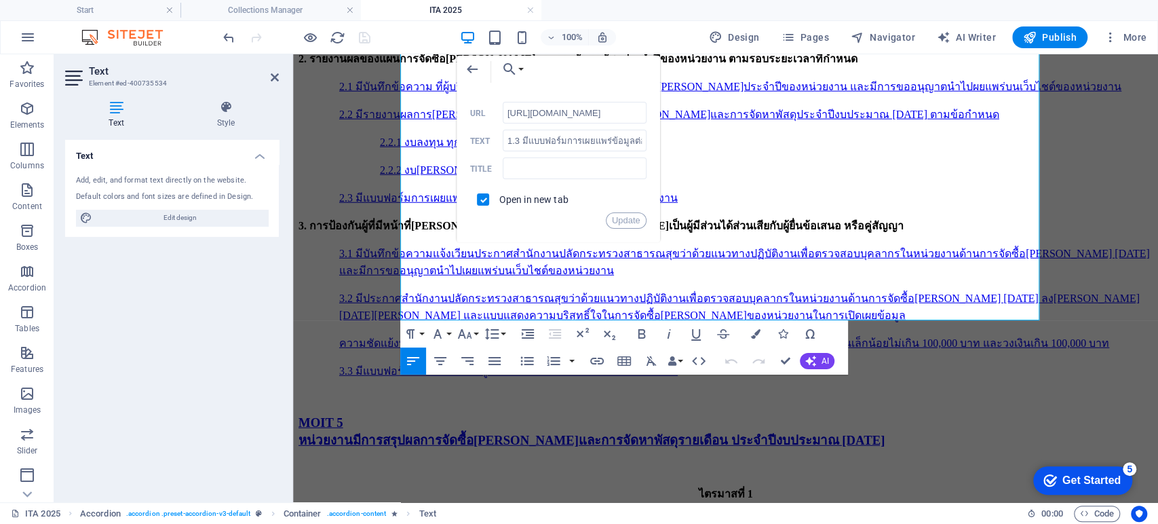
scroll to position [0, 42]
click at [633, 221] on button "Update" at bounding box center [626, 220] width 41 height 16
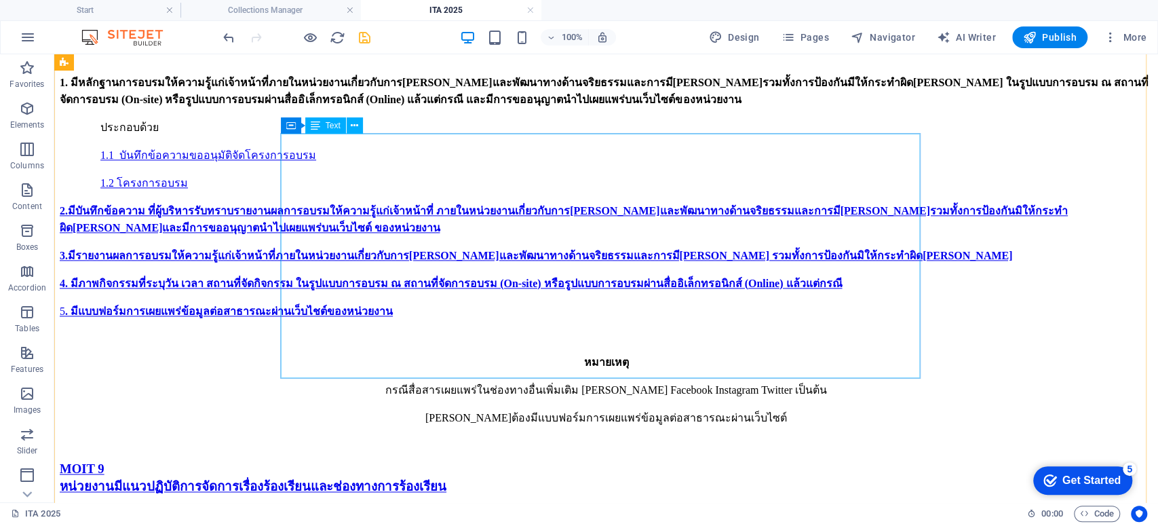
scroll to position [4832, 0]
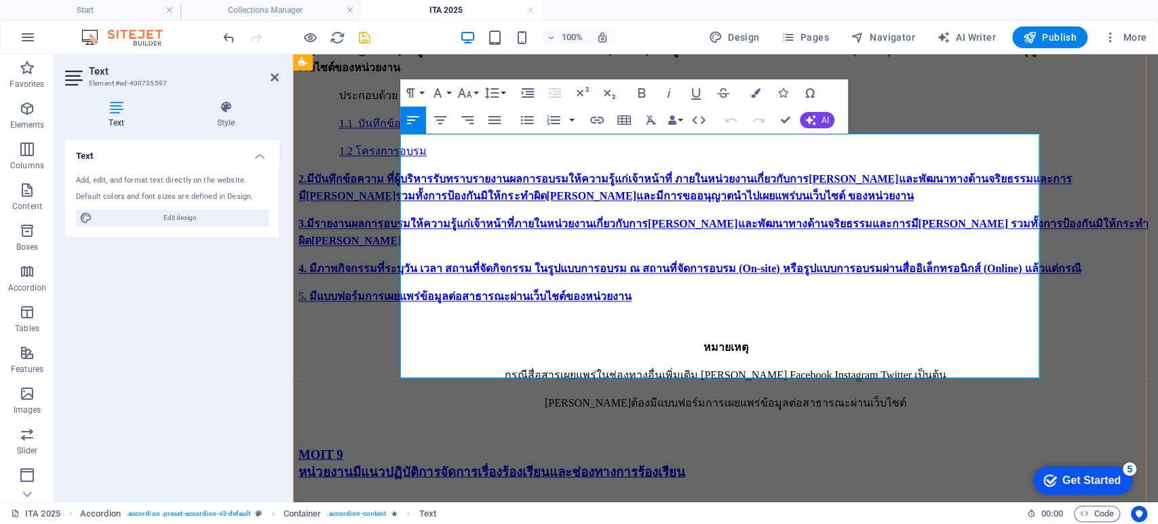
drag, startPoint x: 440, startPoint y: 305, endPoint x: 678, endPoint y: 324, distance: 239.6
click at [597, 119] on icon "button" at bounding box center [597, 120] width 16 height 16
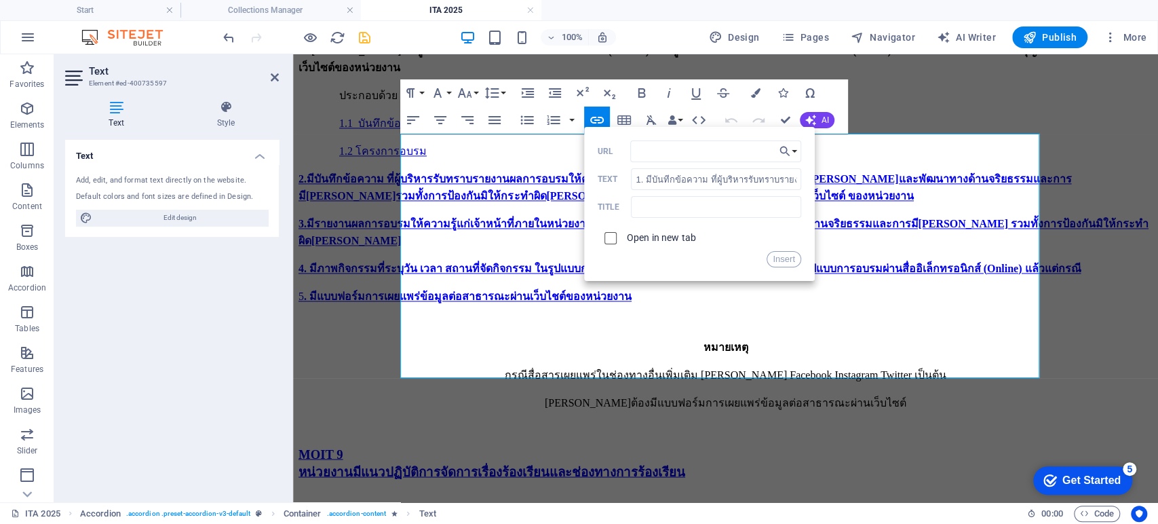
click at [609, 235] on input "checkbox" at bounding box center [608, 236] width 12 height 12
click at [672, 160] on input "URL" at bounding box center [715, 151] width 171 height 22
click at [672, 154] on input "URL" at bounding box center [715, 151] width 171 height 22
paste input "https://launhospital.moph.go.th/launnews/318"
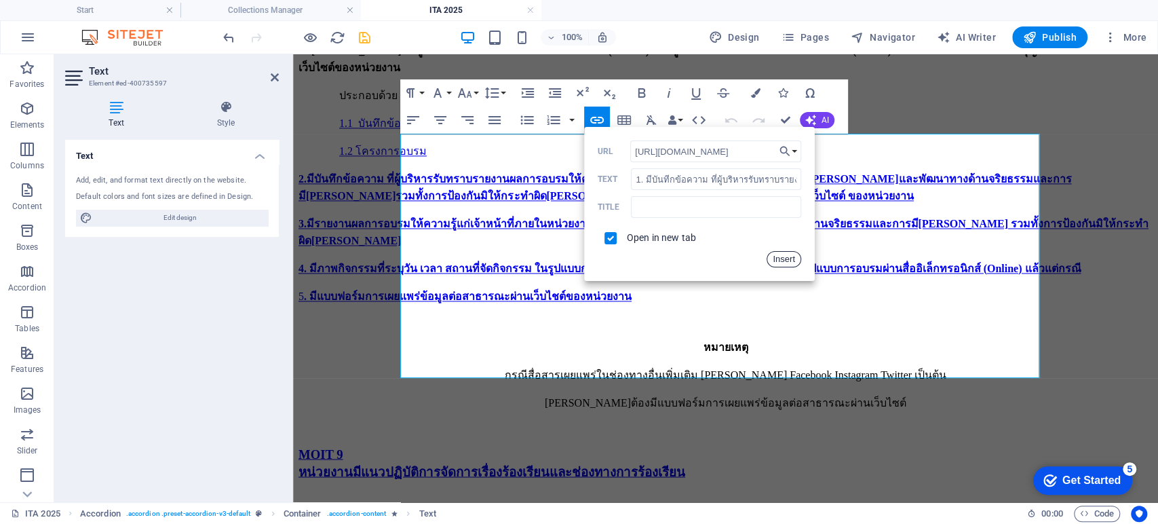
click at [787, 259] on button "Insert" at bounding box center [784, 259] width 35 height 16
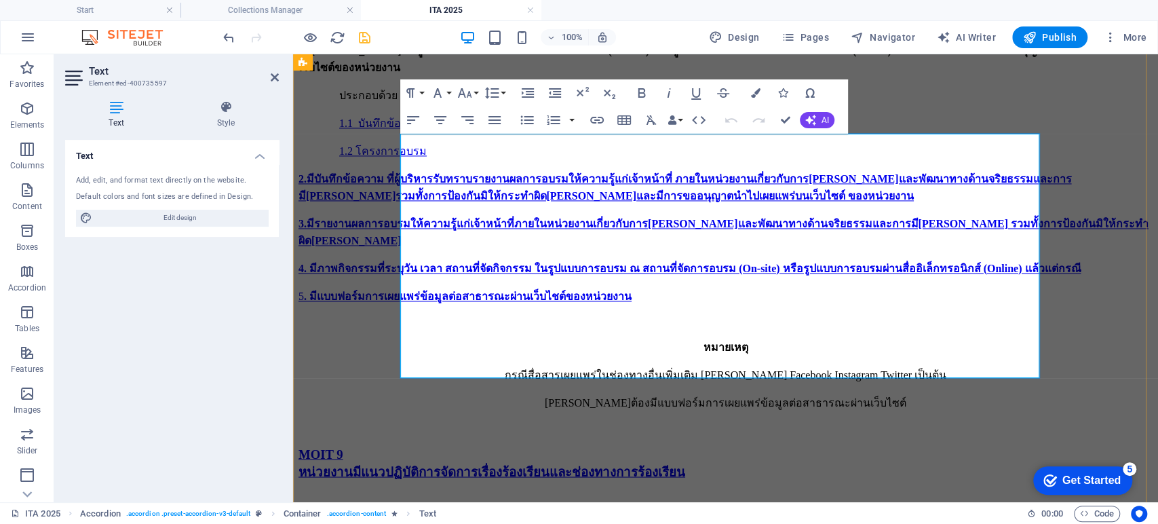
scroll to position [0, 0]
drag, startPoint x: 440, startPoint y: 342, endPoint x: 955, endPoint y: 338, distance: 515.0
click at [595, 116] on icon "button" at bounding box center [597, 120] width 16 height 16
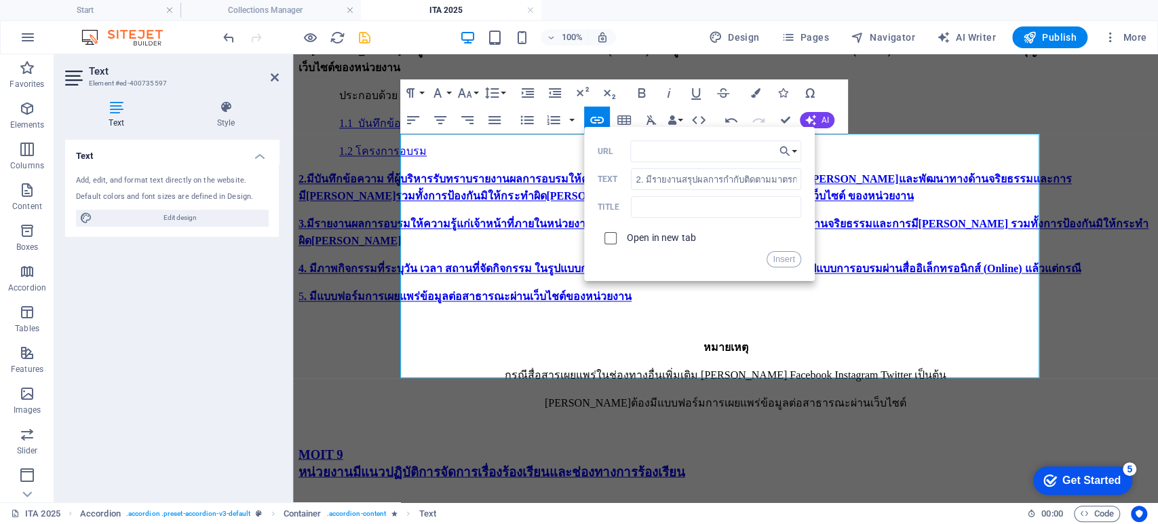
click at [608, 239] on input "checkbox" at bounding box center [608, 236] width 12 height 12
click at [651, 153] on input "URL" at bounding box center [715, 151] width 171 height 22
paste input "https://launhospital.moph.go.th/launnews/318"
drag, startPoint x: 784, startPoint y: 262, endPoint x: 410, endPoint y: 263, distance: 373.2
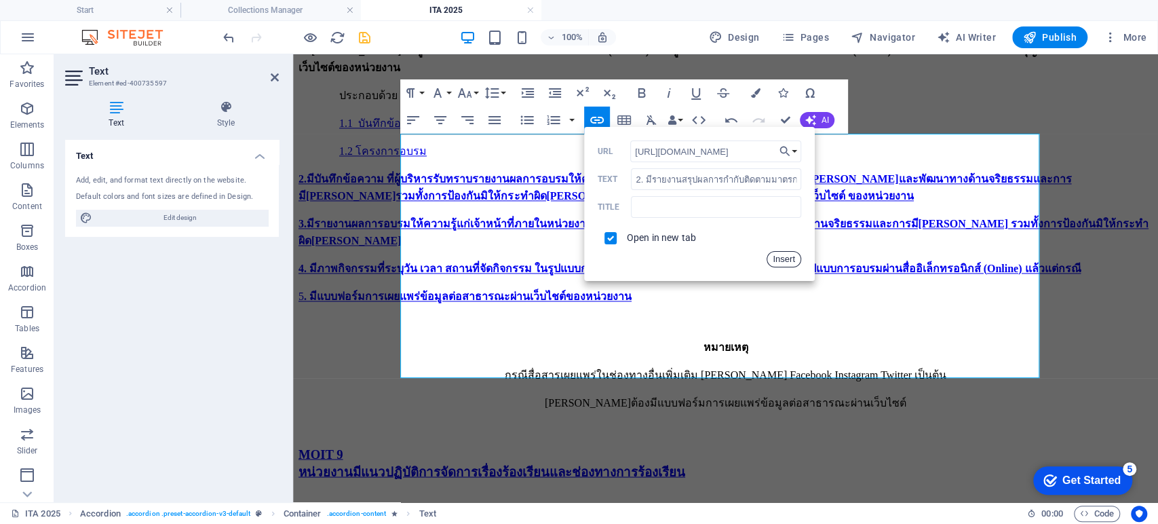
click at [784, 262] on button "Insert" at bounding box center [784, 259] width 35 height 16
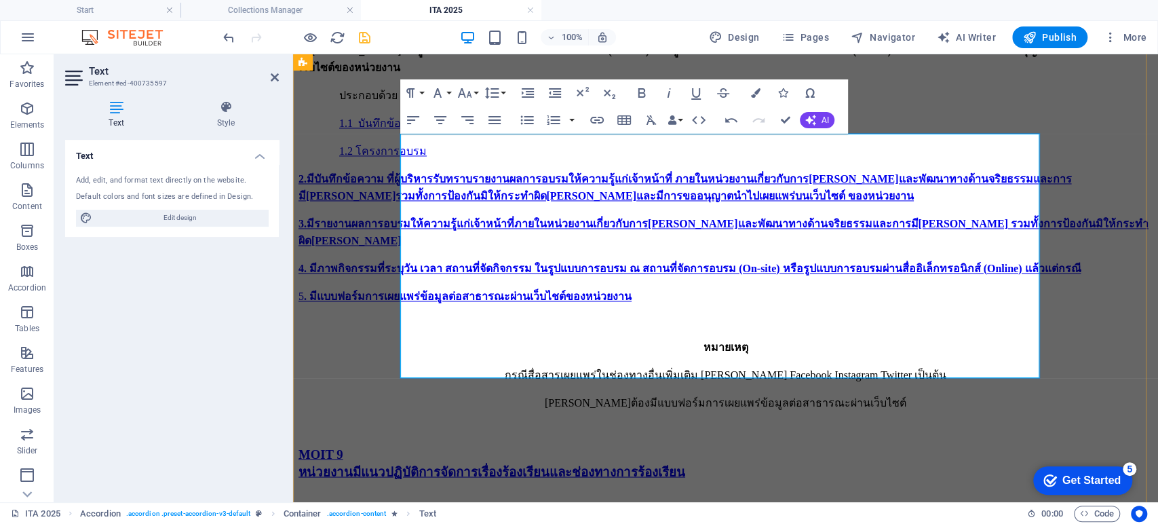
drag, startPoint x: 438, startPoint y: 352, endPoint x: 750, endPoint y: 353, distance: 312.1
click at [595, 121] on icon "button" at bounding box center [597, 120] width 16 height 16
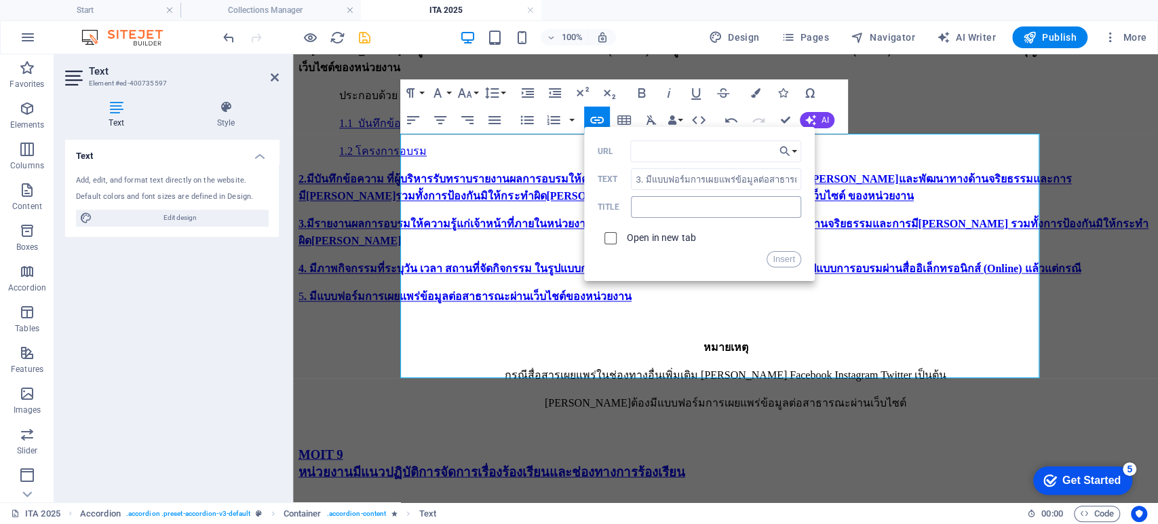
drag, startPoint x: 611, startPoint y: 235, endPoint x: 663, endPoint y: 205, distance: 59.9
click at [614, 235] on span at bounding box center [611, 238] width 26 height 26
click at [610, 237] on input "checkbox" at bounding box center [608, 236] width 12 height 12
click at [656, 147] on input "URL" at bounding box center [715, 151] width 171 height 22
paste input "https://launhospital.moph.go.th/launnews/320"
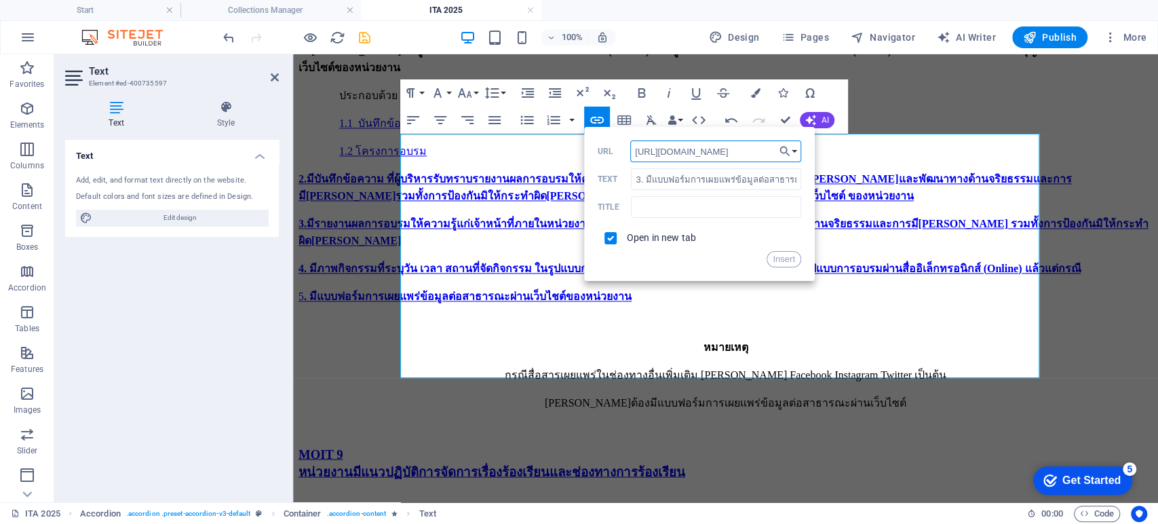
scroll to position [0, 39]
click at [780, 262] on button "Insert" at bounding box center [784, 259] width 35 height 16
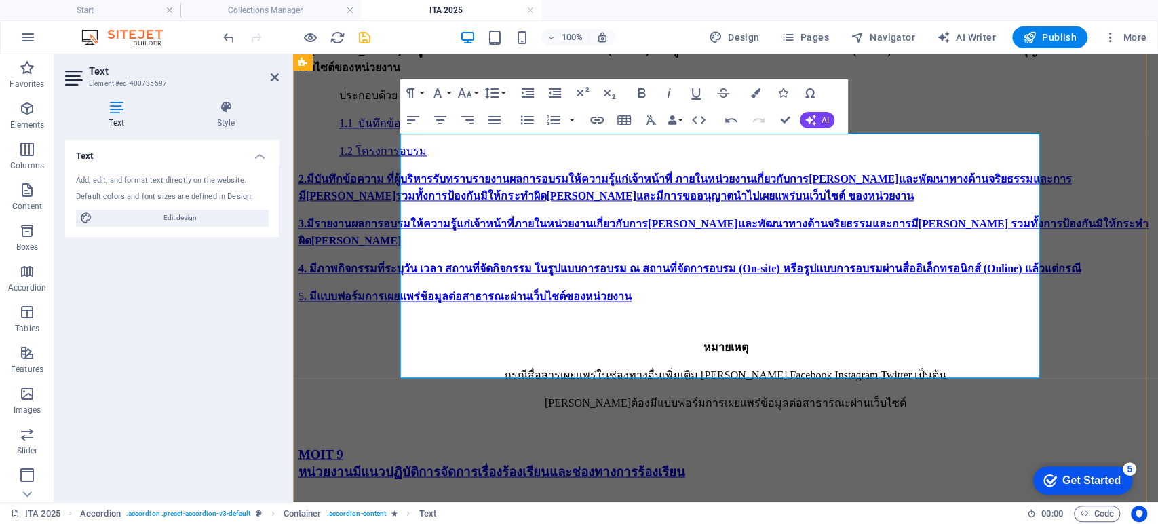
scroll to position [0, 0]
click at [731, 269] on icon "button" at bounding box center [735, 271] width 16 height 16
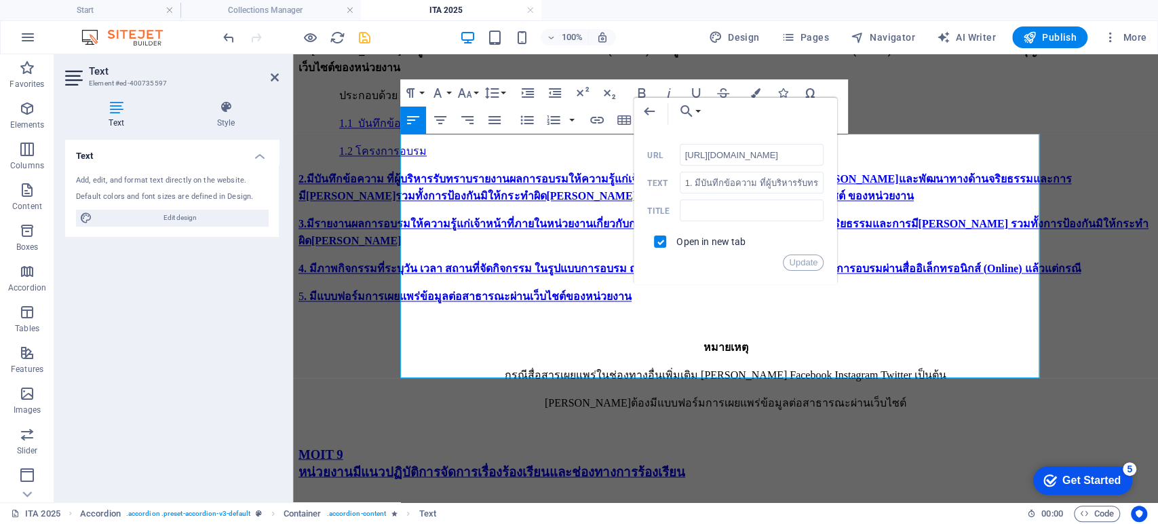
scroll to position [0, 42]
click at [804, 265] on button "Update" at bounding box center [803, 262] width 41 height 16
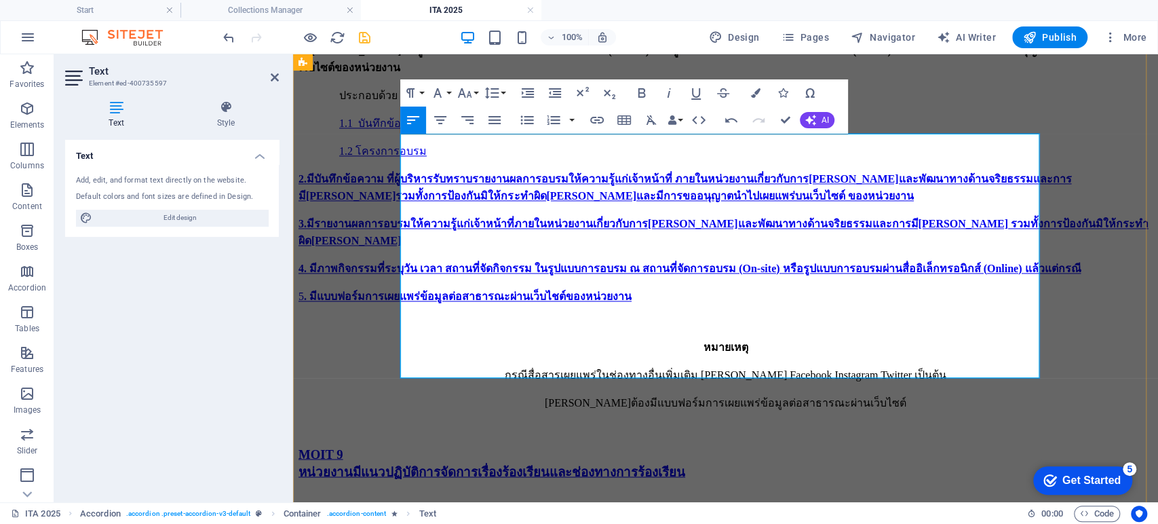
scroll to position [0, 0]
click at [699, 296] on icon "button" at bounding box center [697, 303] width 16 height 16
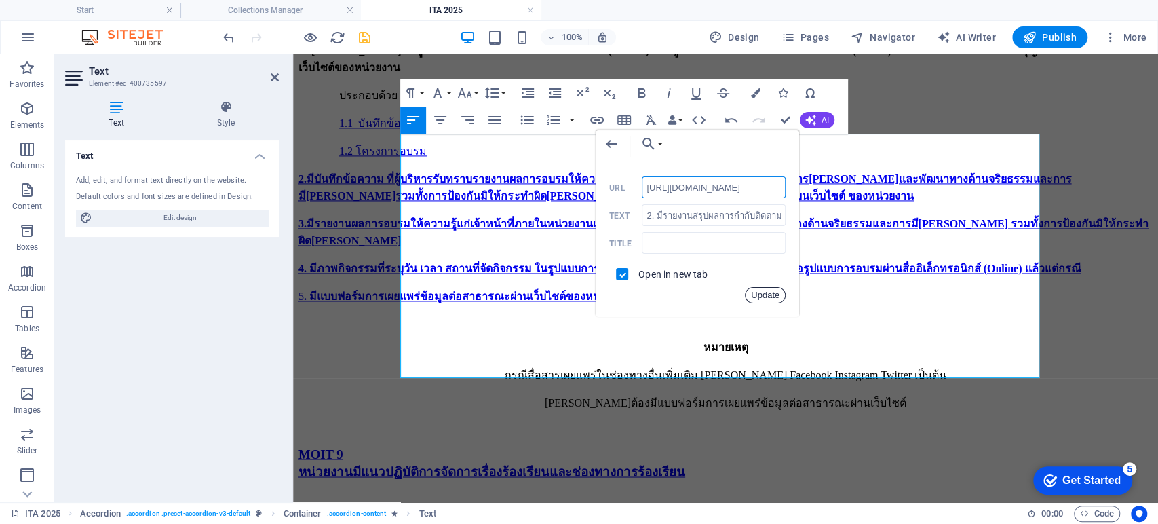
drag, startPoint x: 771, startPoint y: 296, endPoint x: 425, endPoint y: 294, distance: 346.7
click at [771, 296] on button "Update" at bounding box center [765, 295] width 41 height 16
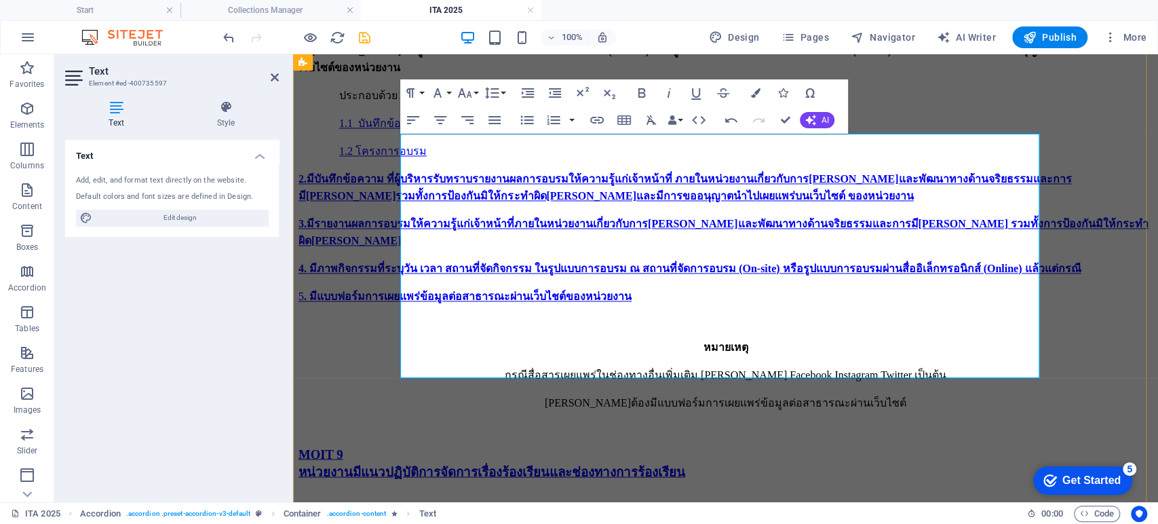
click at [600, 322] on icon "button" at bounding box center [596, 319] width 16 height 16
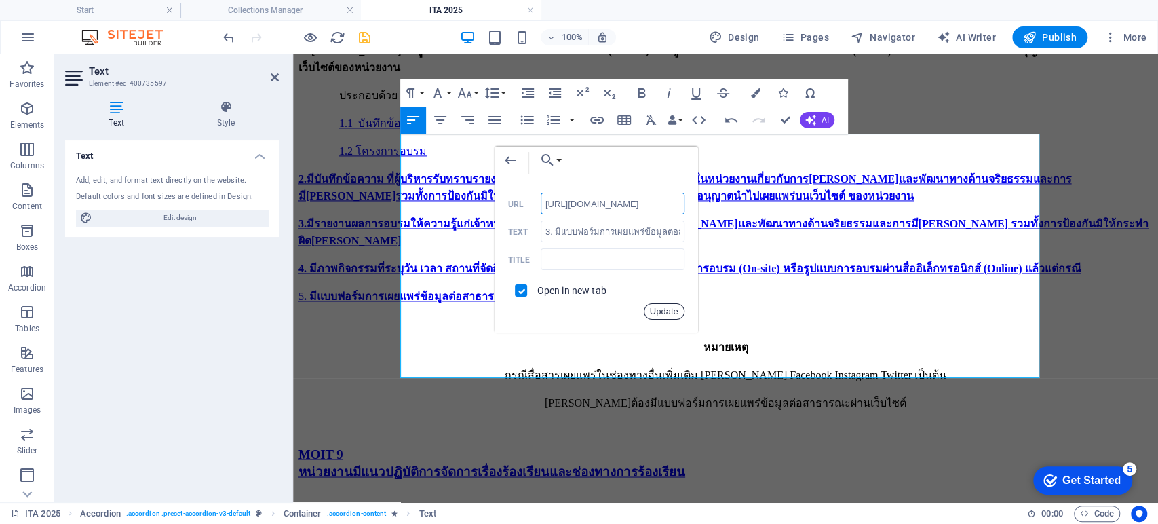
scroll to position [0, 42]
click at [667, 309] on button "Update" at bounding box center [664, 311] width 41 height 16
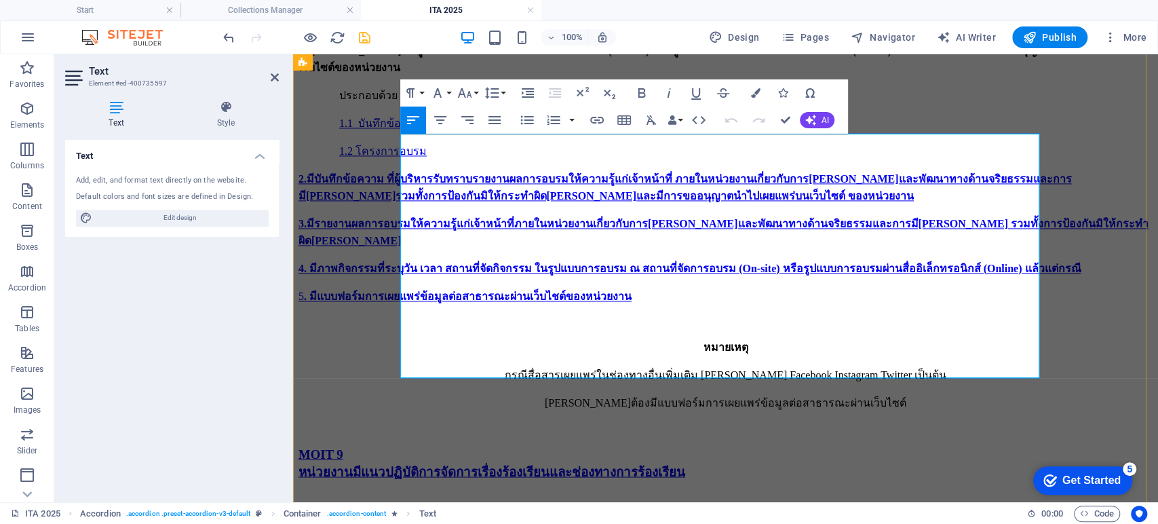
click at [735, 271] on icon "button" at bounding box center [735, 271] width 16 height 16
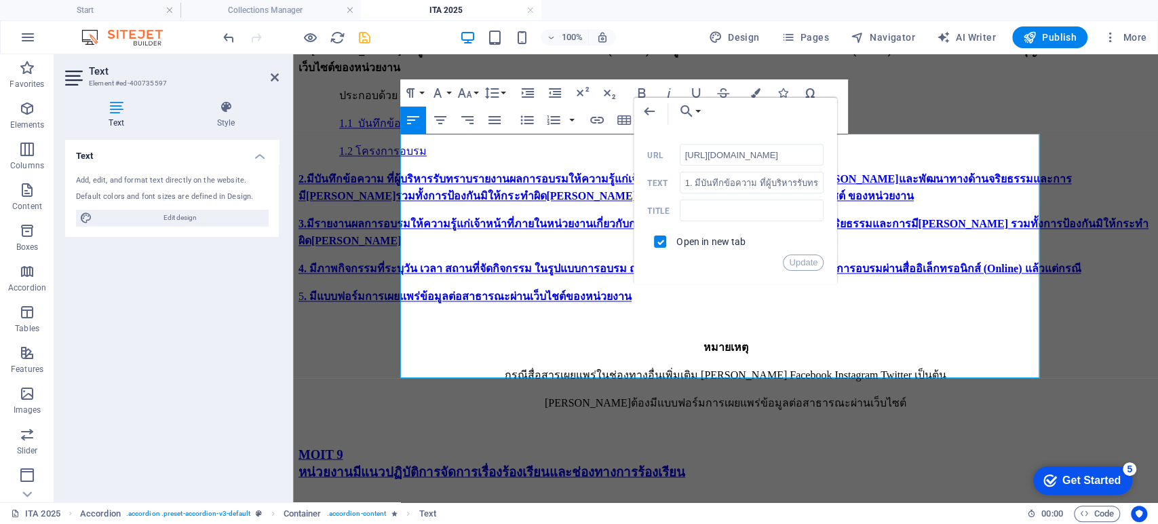
scroll to position [0, 42]
click at [803, 266] on button "Update" at bounding box center [803, 262] width 41 height 16
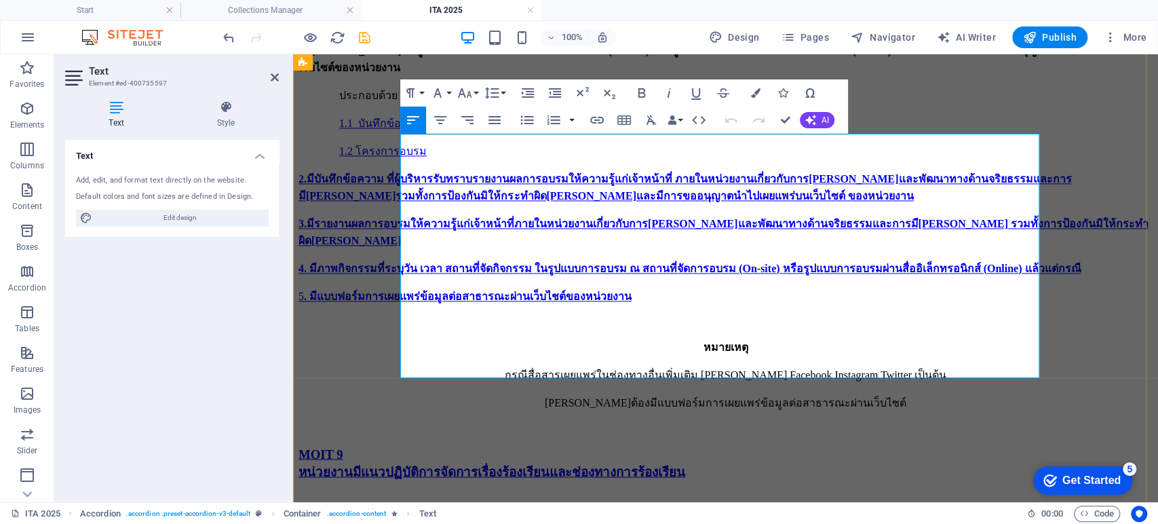
click at [699, 305] on icon "button" at bounding box center [697, 303] width 16 height 16
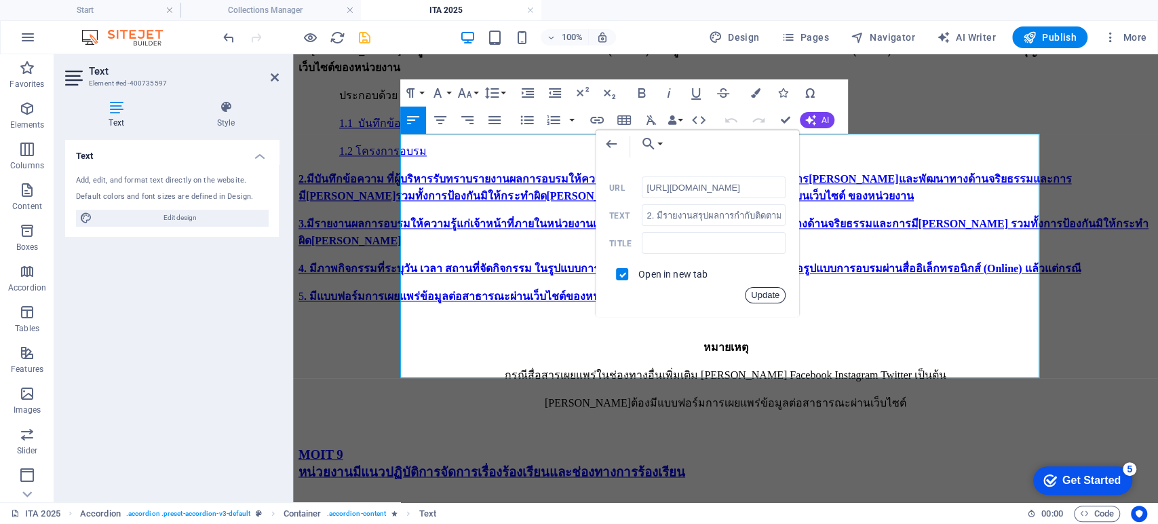
scroll to position [0, 42]
click at [776, 292] on button "Update" at bounding box center [765, 295] width 41 height 16
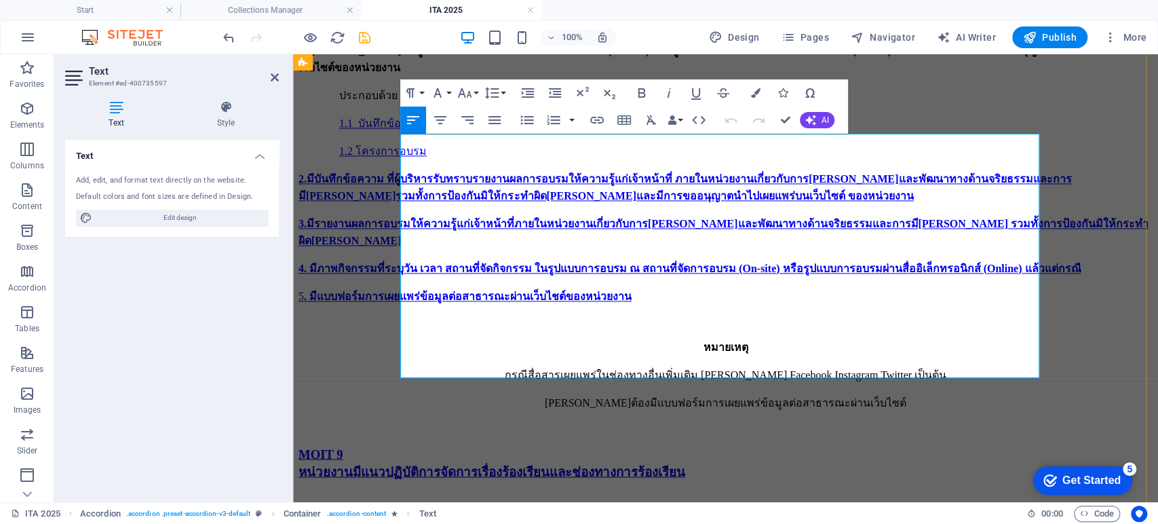
drag, startPoint x: 591, startPoint y: 319, endPoint x: 299, endPoint y: 265, distance: 297.4
click at [592, 319] on icon "button" at bounding box center [596, 319] width 16 height 16
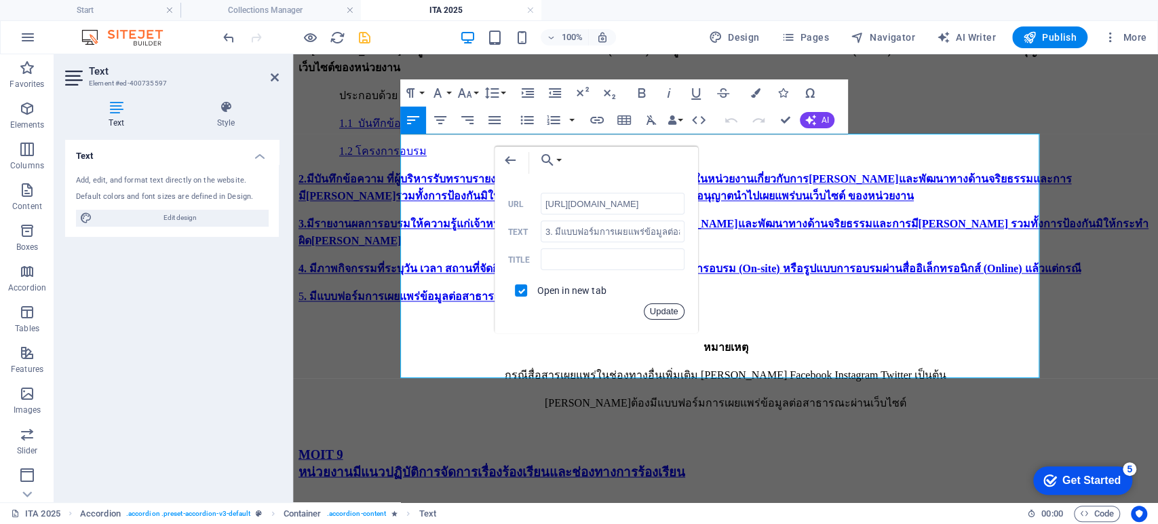
click at [662, 305] on button "Update" at bounding box center [664, 311] width 41 height 16
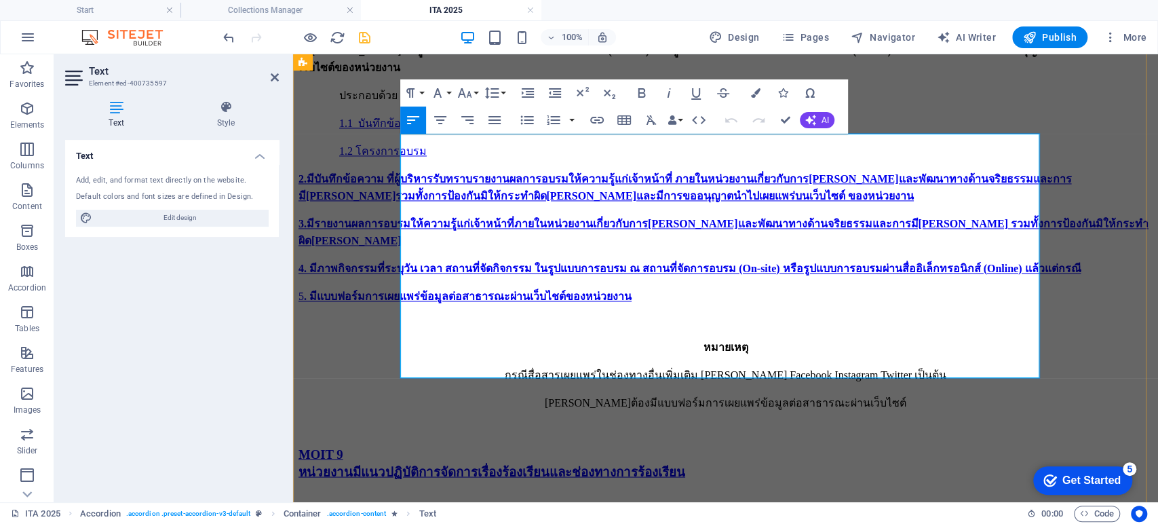
scroll to position [0, 0]
drag, startPoint x: 787, startPoint y: 113, endPoint x: 734, endPoint y: 60, distance: 75.3
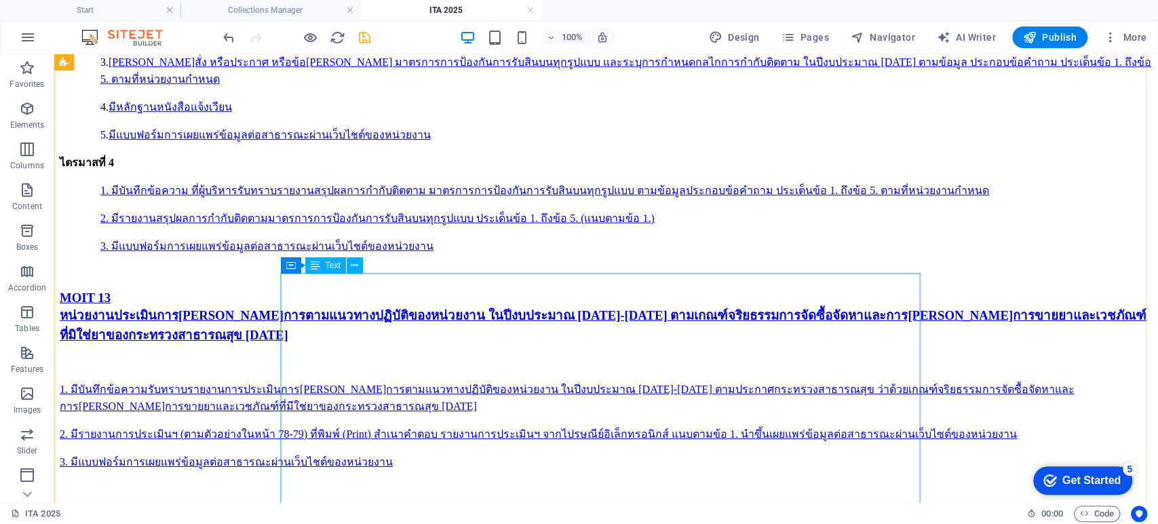
scroll to position [6642, 0]
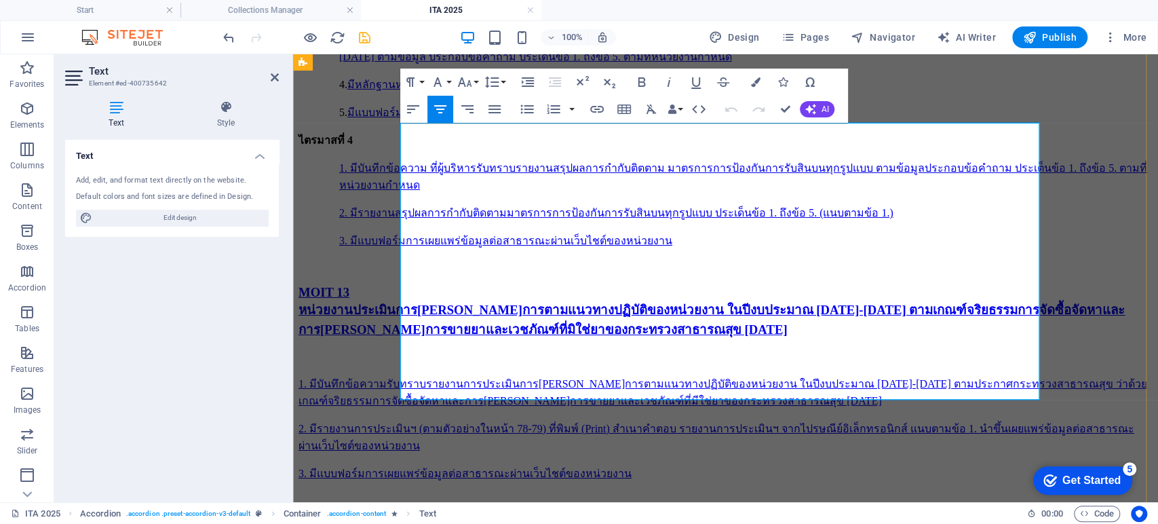
scroll to position [6792, 0]
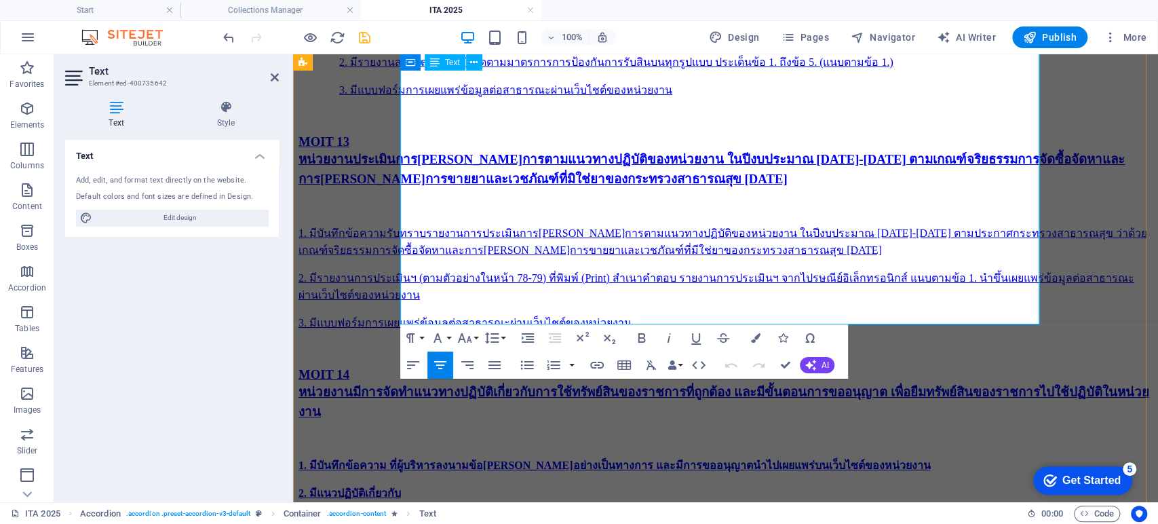
drag, startPoint x: 645, startPoint y: 250, endPoint x: 402, endPoint y: 239, distance: 243.1
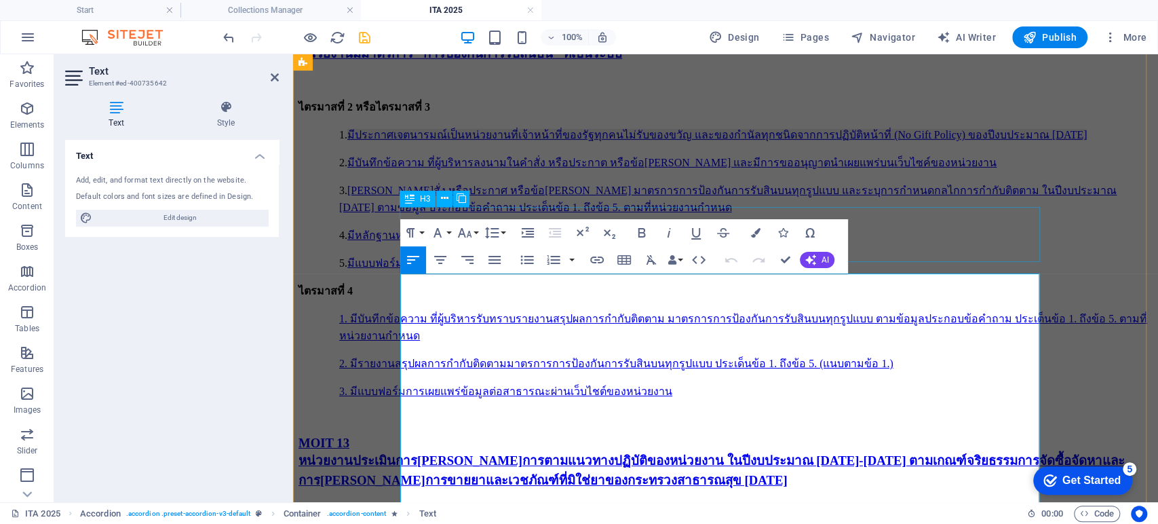
scroll to position [6642, 0]
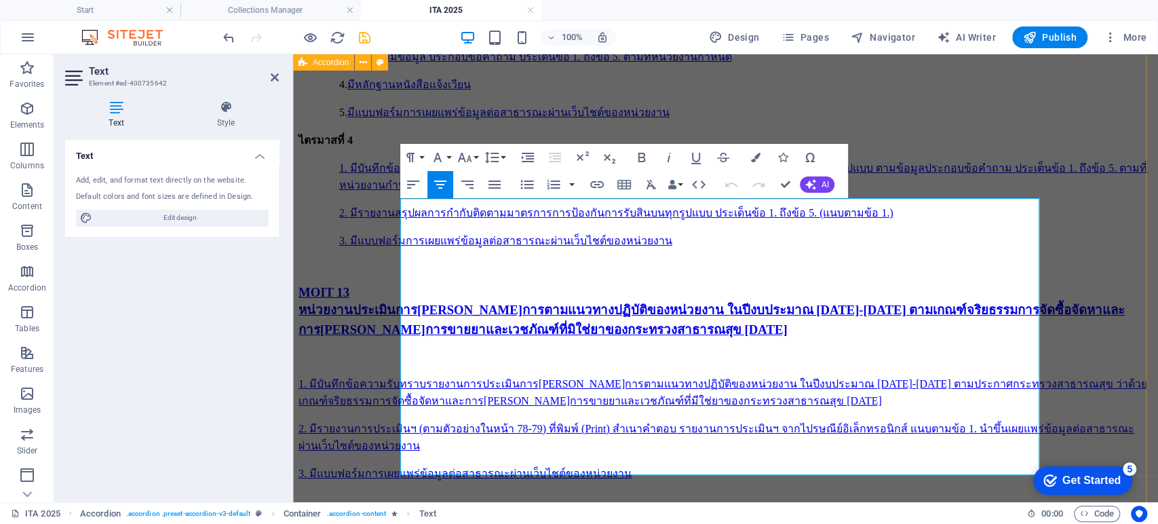
drag, startPoint x: 598, startPoint y: 403, endPoint x: 397, endPoint y: 389, distance: 202.0
click at [602, 184] on icon "button" at bounding box center [597, 184] width 14 height 7
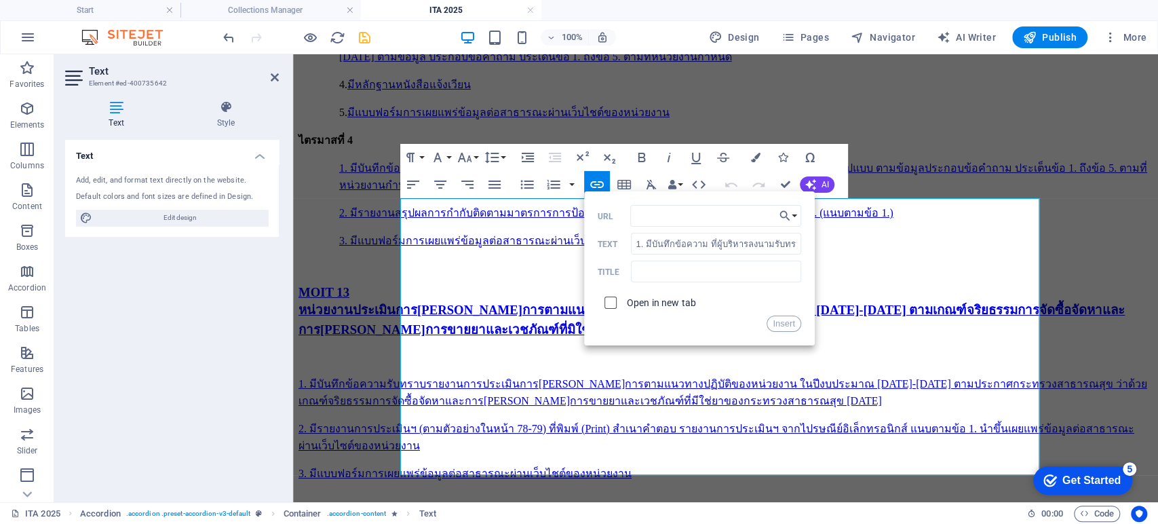
click at [608, 305] on input "checkbox" at bounding box center [608, 300] width 12 height 12
click at [685, 218] on input "URL" at bounding box center [715, 216] width 171 height 22
paste input "https://launhospital.moph.go.th/launnews/320"
click at [791, 323] on button "Insert" at bounding box center [784, 323] width 35 height 16
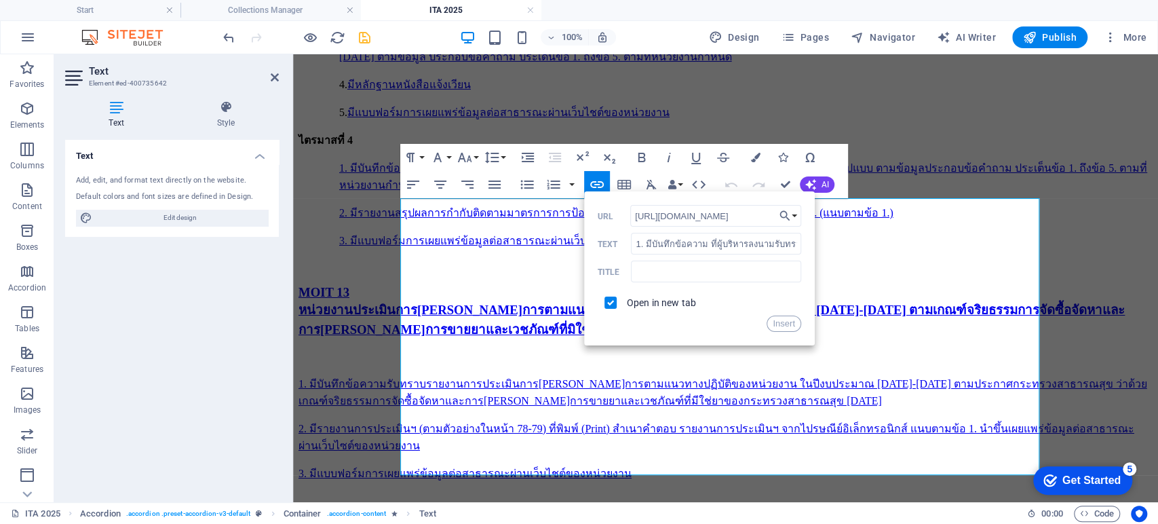
scroll to position [0, 0]
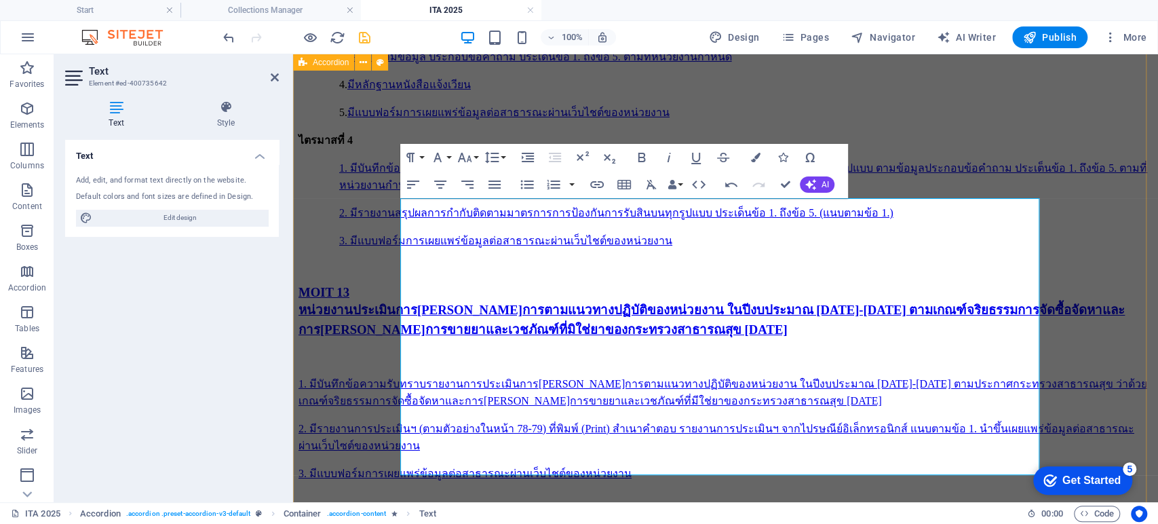
drag, startPoint x: 757, startPoint y: 437, endPoint x: 396, endPoint y: 422, distance: 361.9
click at [600, 181] on icon "button" at bounding box center [597, 184] width 14 height 7
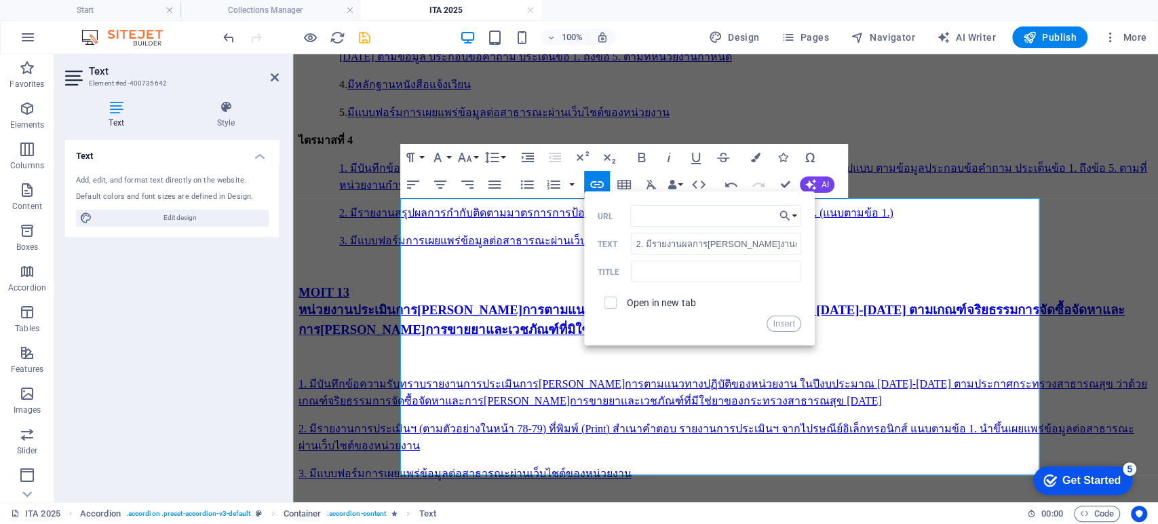
click at [615, 302] on span at bounding box center [611, 302] width 12 height 12
click at [610, 303] on input "checkbox" at bounding box center [608, 300] width 12 height 12
click at [657, 219] on input "URL" at bounding box center [715, 216] width 171 height 22
paste input "https://launhospital.moph.go.th/launnews/322"
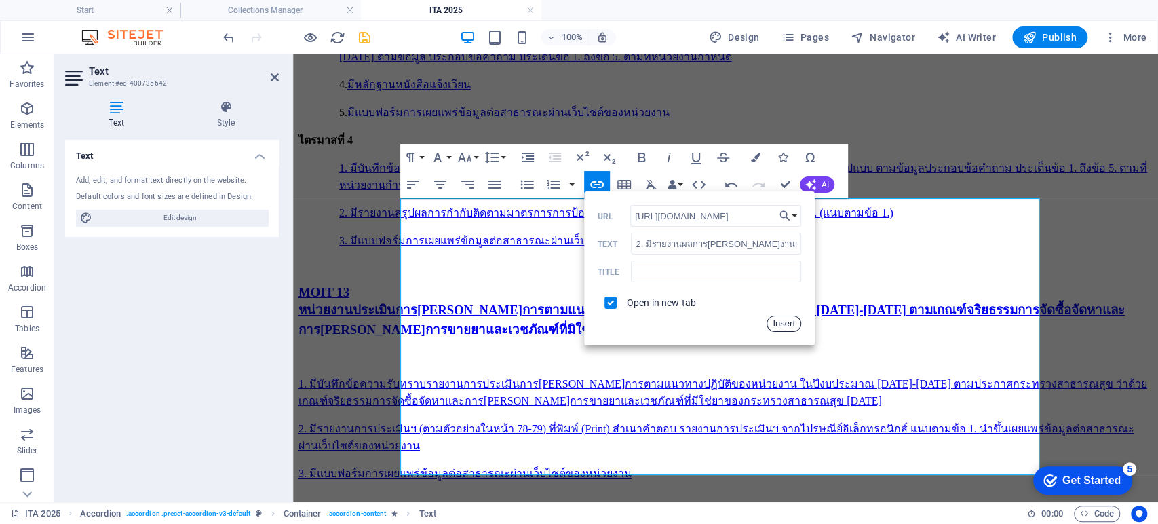
click at [785, 320] on button "Insert" at bounding box center [784, 323] width 35 height 16
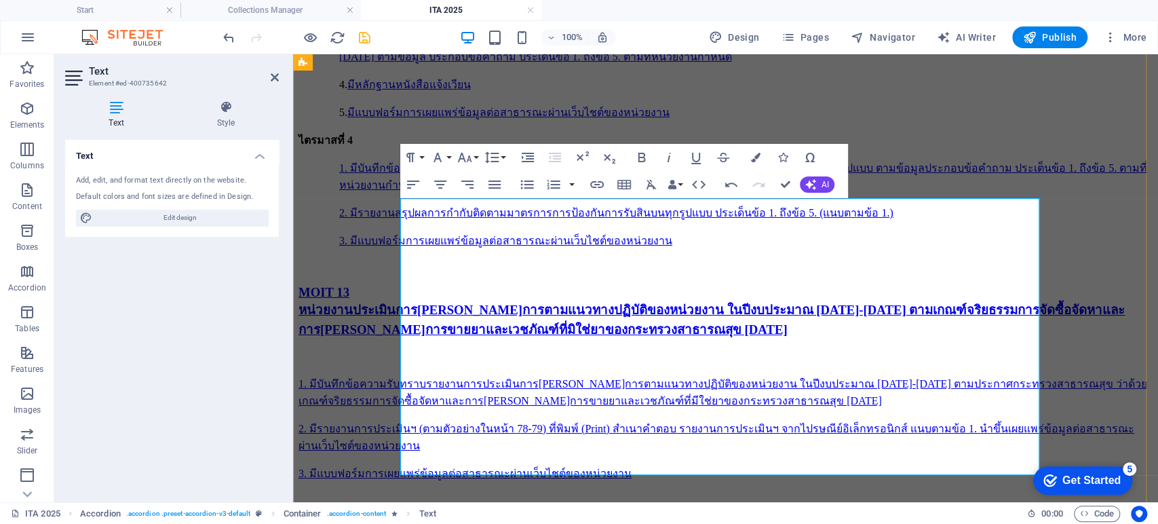
drag, startPoint x: 695, startPoint y: 453, endPoint x: 402, endPoint y: 452, distance: 293.1
drag, startPoint x: 596, startPoint y: 185, endPoint x: 613, endPoint y: 190, distance: 17.6
click at [596, 185] on icon "button" at bounding box center [597, 184] width 16 height 16
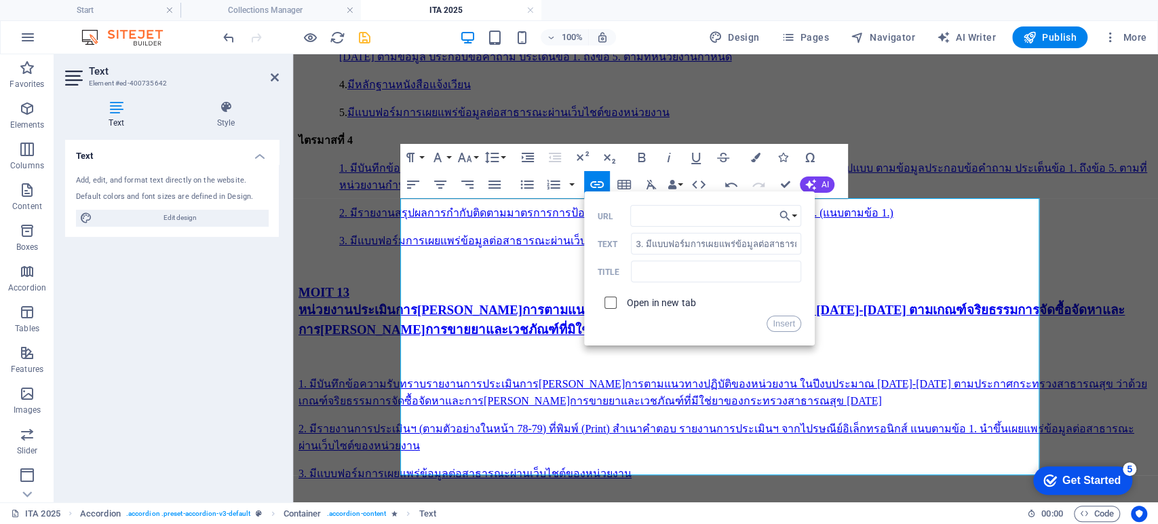
click at [612, 301] on input "checkbox" at bounding box center [608, 300] width 12 height 12
click at [677, 216] on input "URL" at bounding box center [715, 216] width 171 height 22
paste input "https://launhospital.moph.go.th/launnews/322"
click at [780, 323] on button "Insert" at bounding box center [784, 323] width 35 height 16
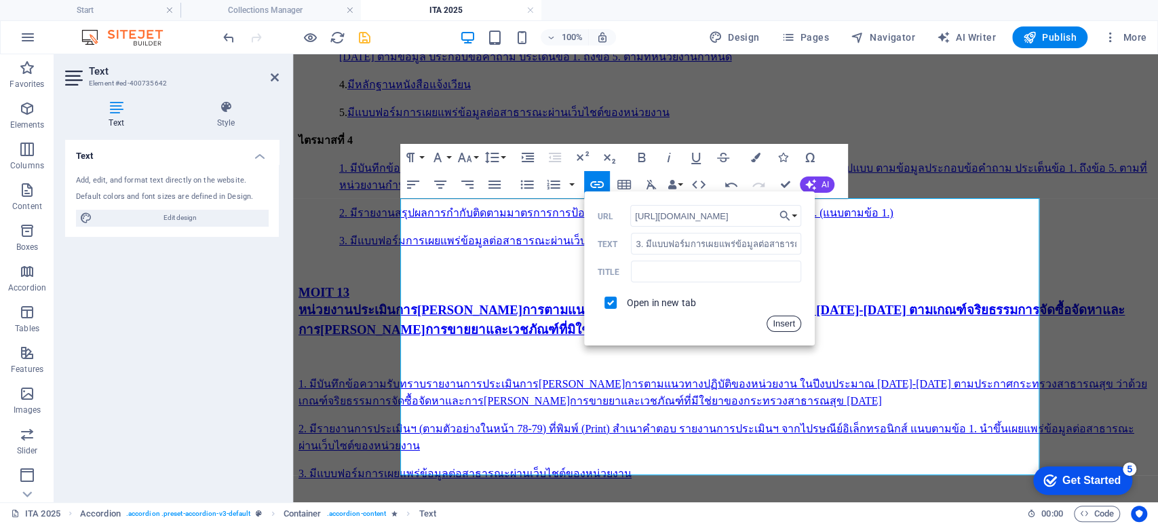
scroll to position [0, 0]
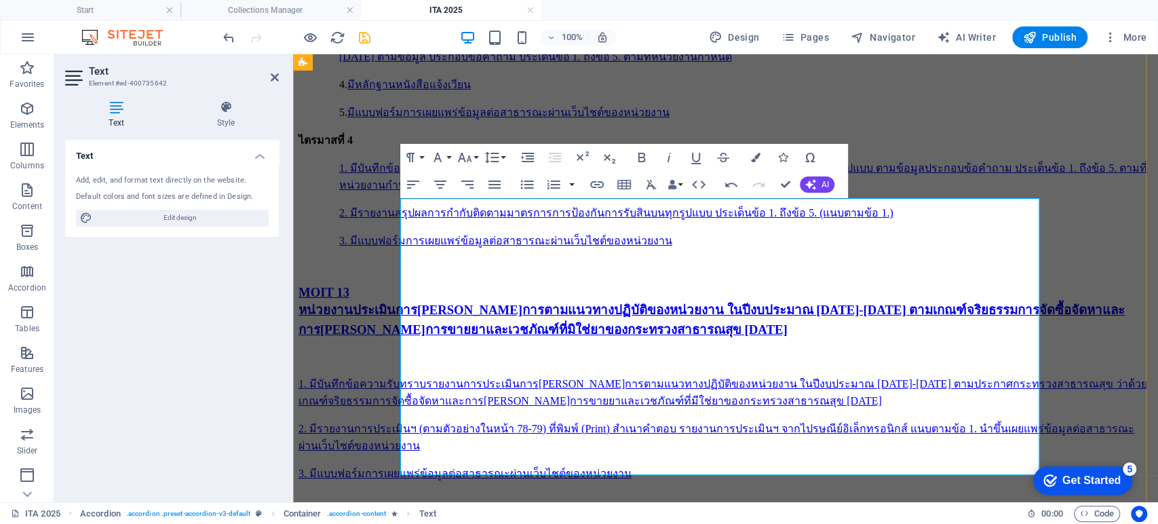
click at [718, 351] on icon "button" at bounding box center [719, 351] width 16 height 16
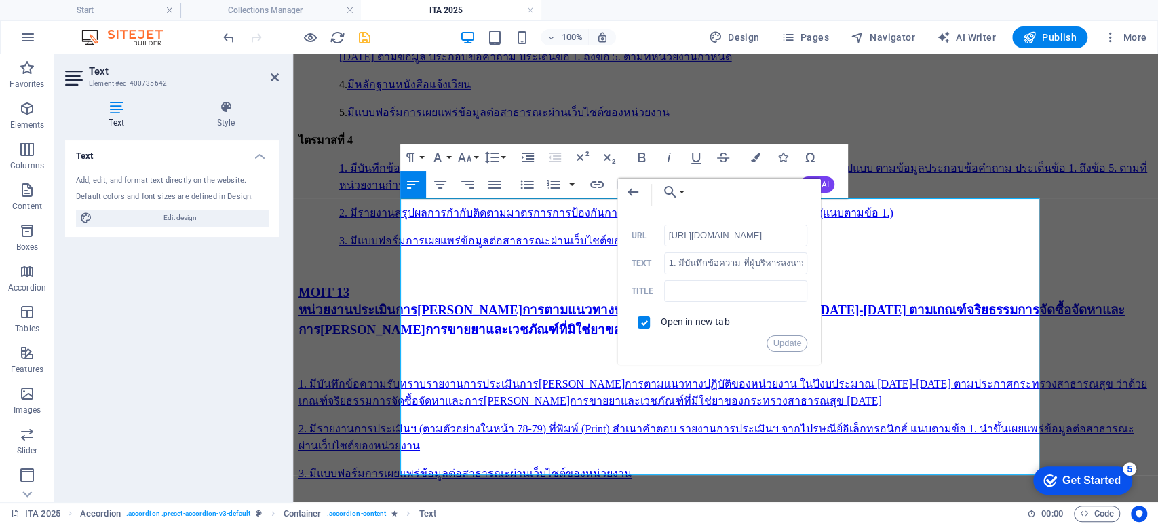
scroll to position [0, 42]
click at [782, 343] on button "Update" at bounding box center [787, 343] width 41 height 16
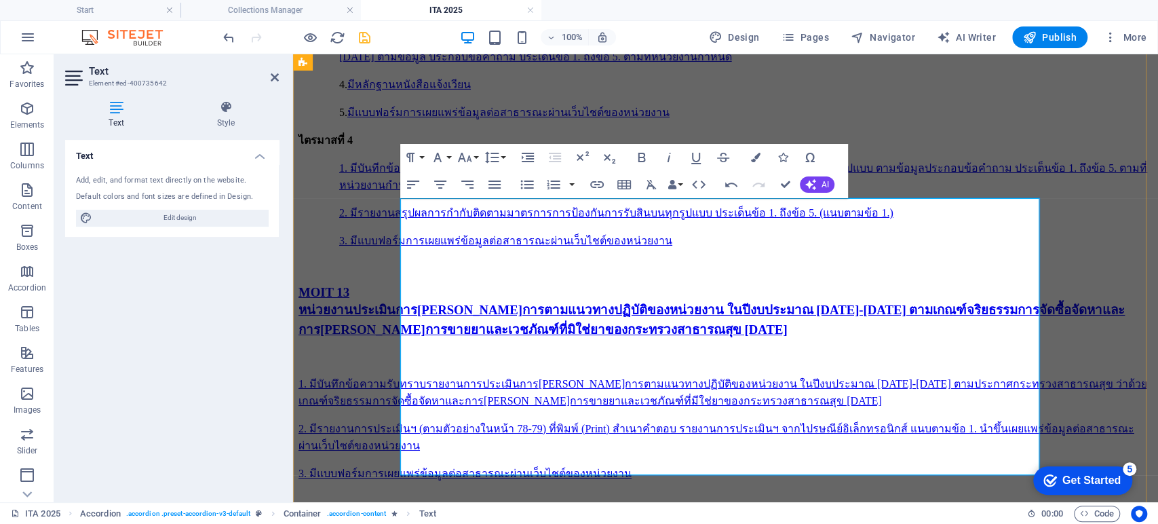
click at [722, 351] on icon "button" at bounding box center [719, 351] width 16 height 16
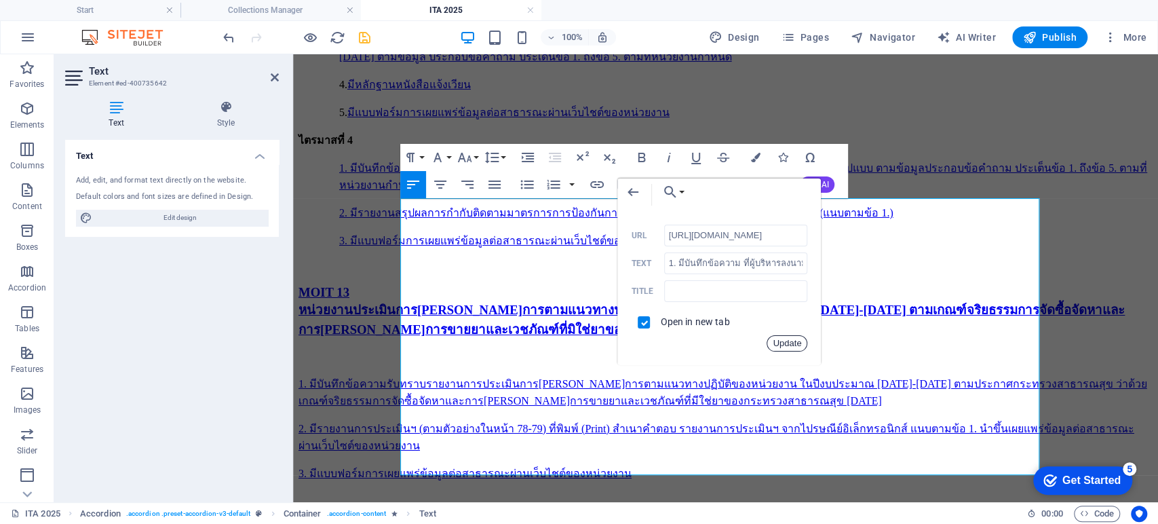
click at [788, 341] on button "Update" at bounding box center [787, 343] width 41 height 16
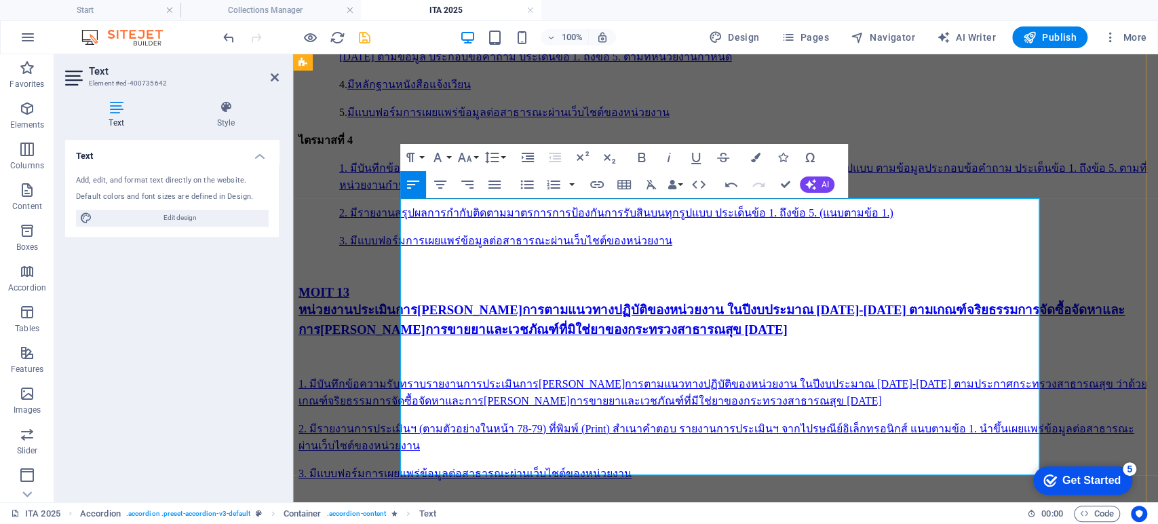
click at [715, 389] on icon "button" at bounding box center [716, 384] width 16 height 16
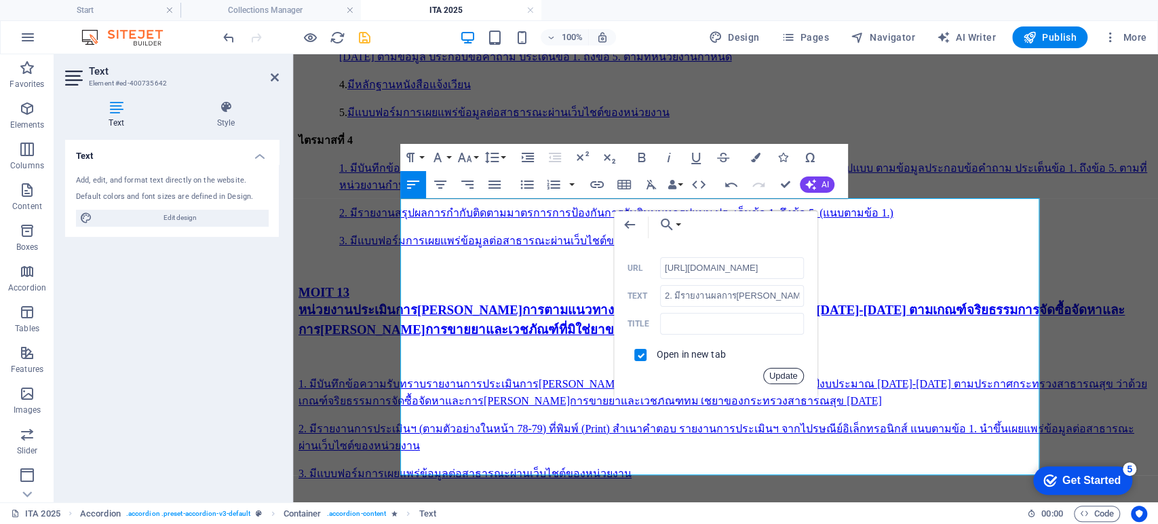
click at [786, 379] on button "Update" at bounding box center [783, 376] width 41 height 16
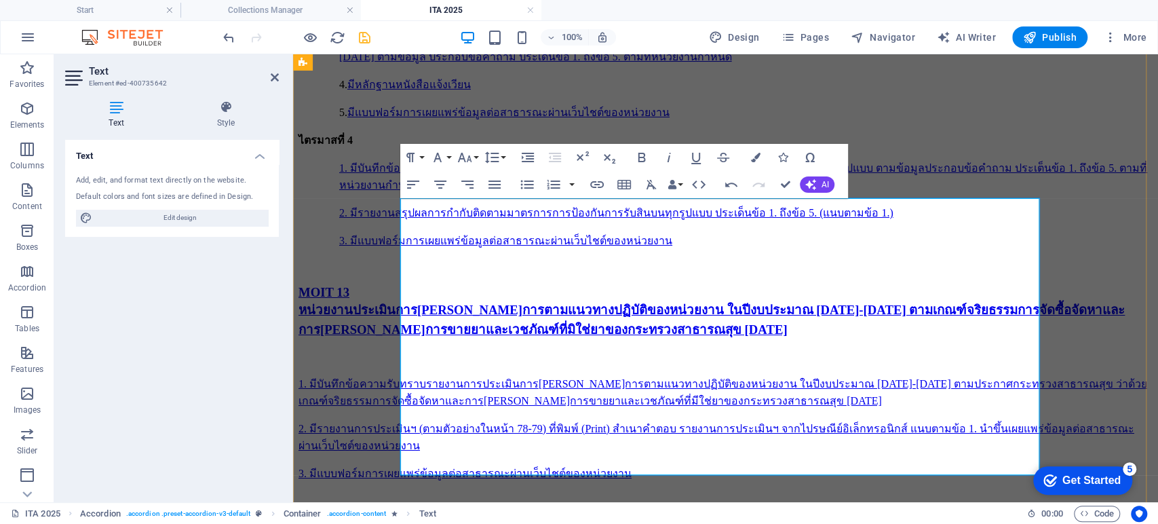
click at [549, 418] on icon "button" at bounding box center [556, 416] width 16 height 16
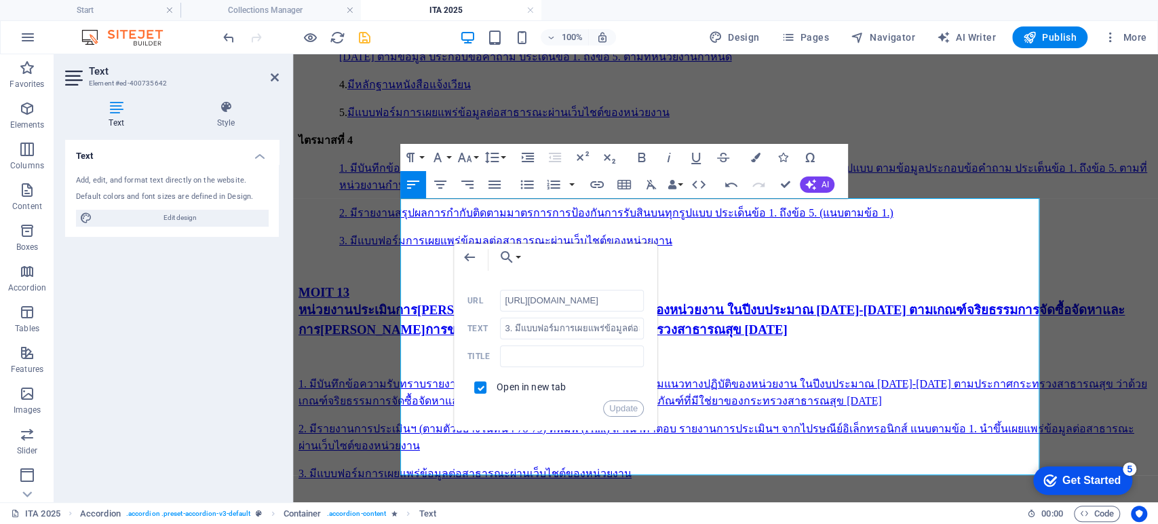
scroll to position [0, 42]
click at [622, 406] on button "Update" at bounding box center [623, 408] width 41 height 16
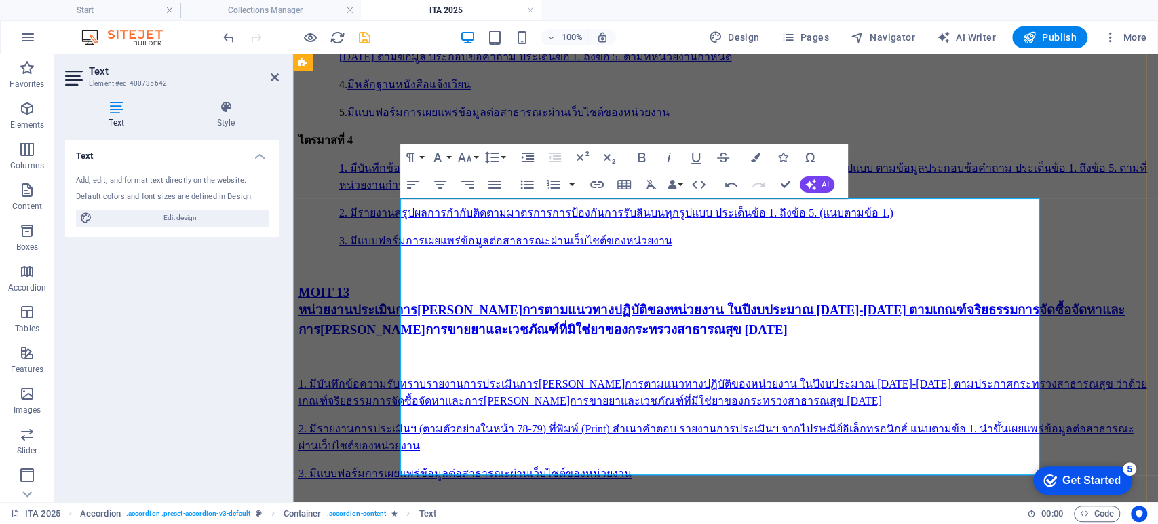
scroll to position [0, 0]
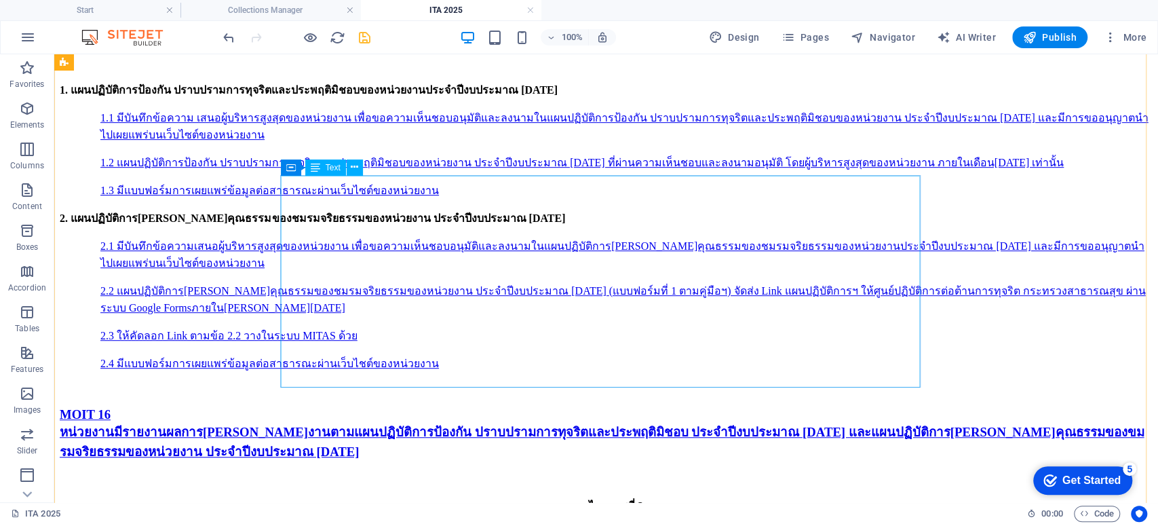
scroll to position [7245, 0]
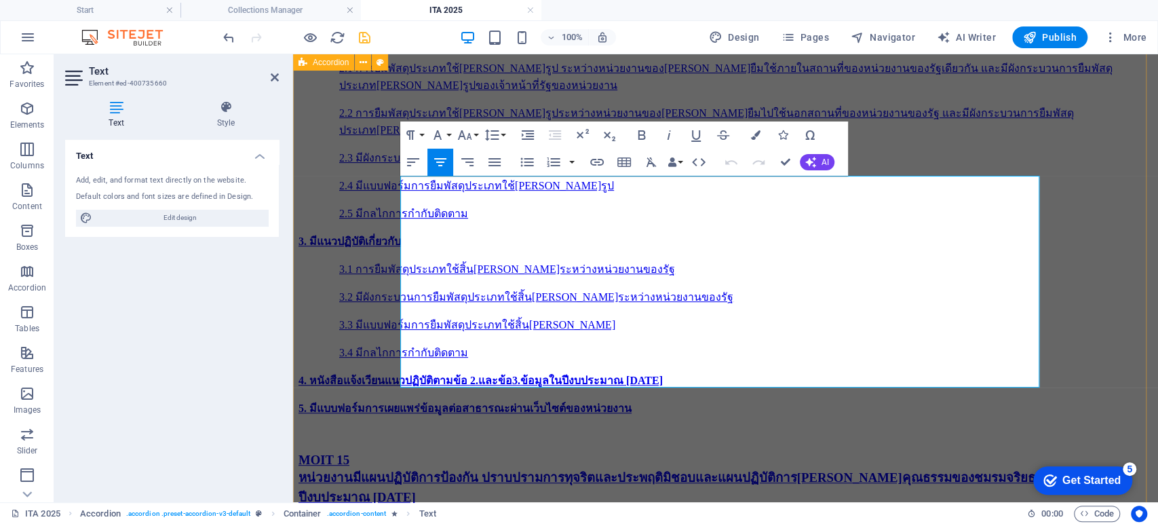
drag, startPoint x: 402, startPoint y: 315, endPoint x: 1041, endPoint y: 332, distance: 640.0
click at [599, 164] on icon "button" at bounding box center [597, 162] width 14 height 7
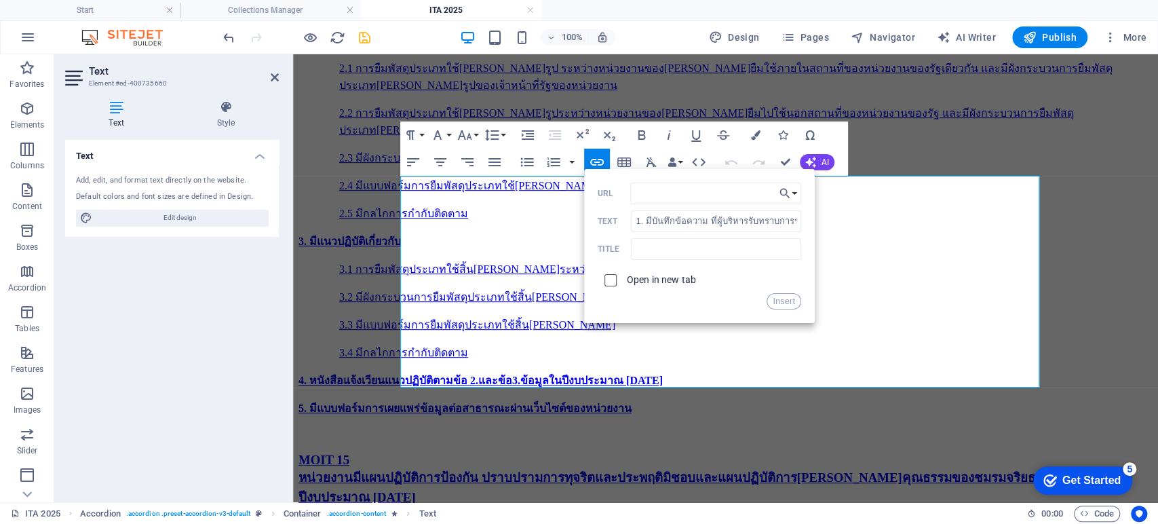
click at [609, 277] on input "checkbox" at bounding box center [608, 278] width 12 height 12
click at [662, 191] on input "URL" at bounding box center [715, 194] width 171 height 22
paste input "https://launhospital.moph.go.th/launnews/324"
click at [792, 296] on button "Insert" at bounding box center [784, 301] width 35 height 16
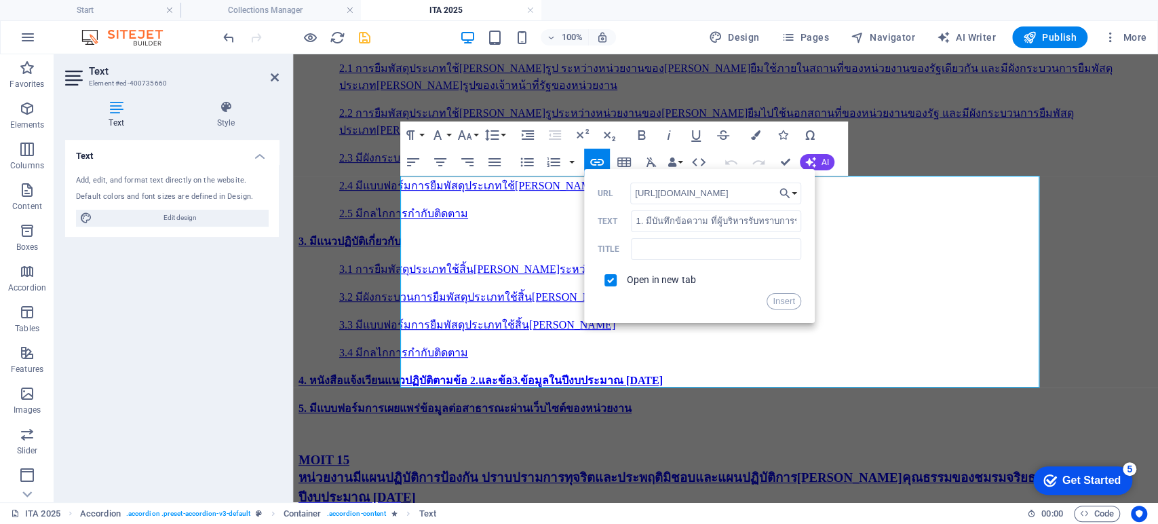
scroll to position [0, 0]
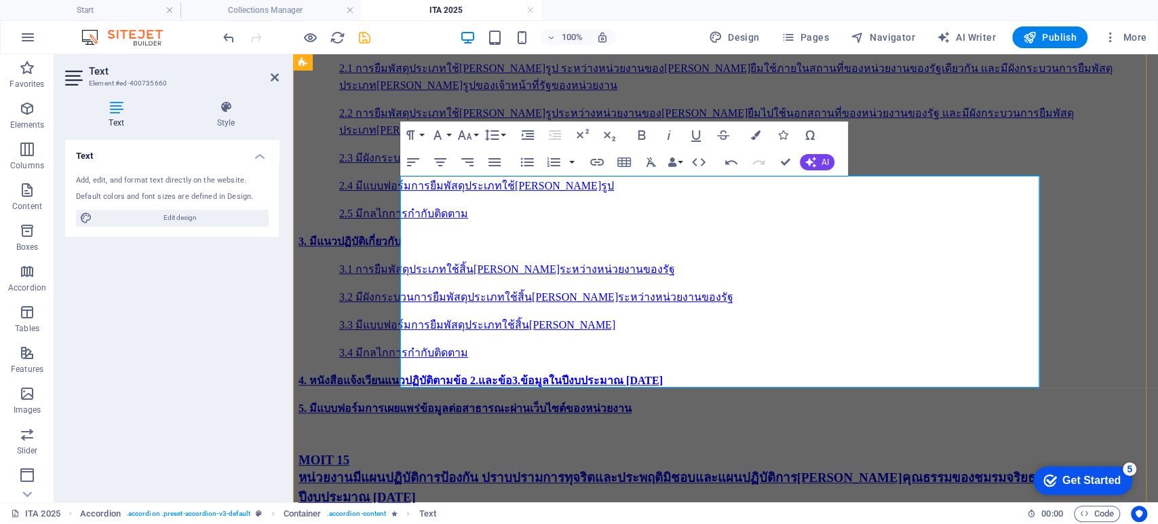
drag, startPoint x: 402, startPoint y: 344, endPoint x: 994, endPoint y: 341, distance: 592.3
click at [605, 167] on icon "button" at bounding box center [597, 162] width 16 height 16
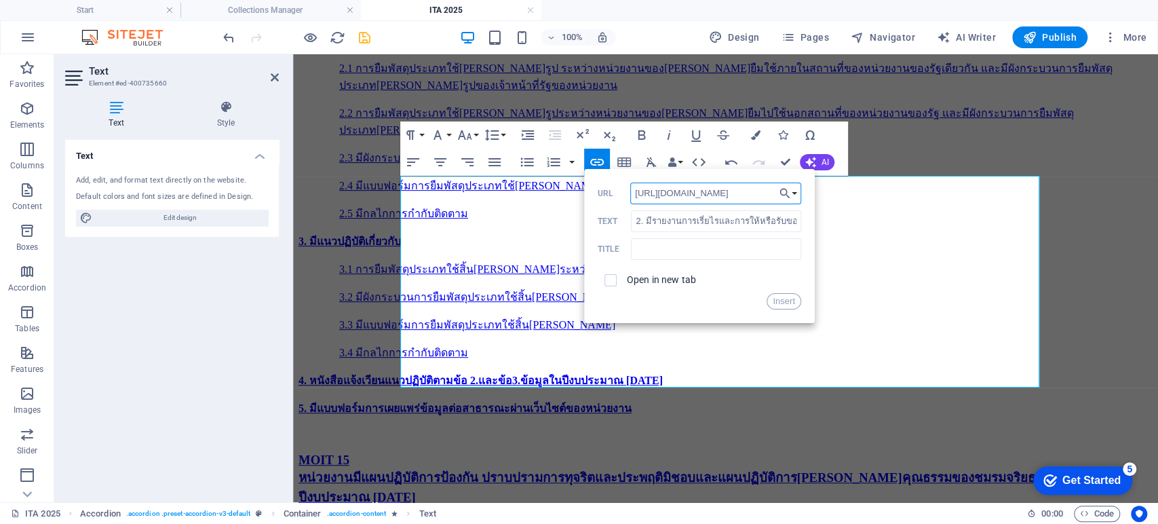
scroll to position [0, 39]
click at [609, 281] on input "checkbox" at bounding box center [608, 278] width 12 height 12
click at [673, 199] on input "https://launhospital.moph.go.th/launnews/325" at bounding box center [715, 194] width 171 height 22
paste input "text"
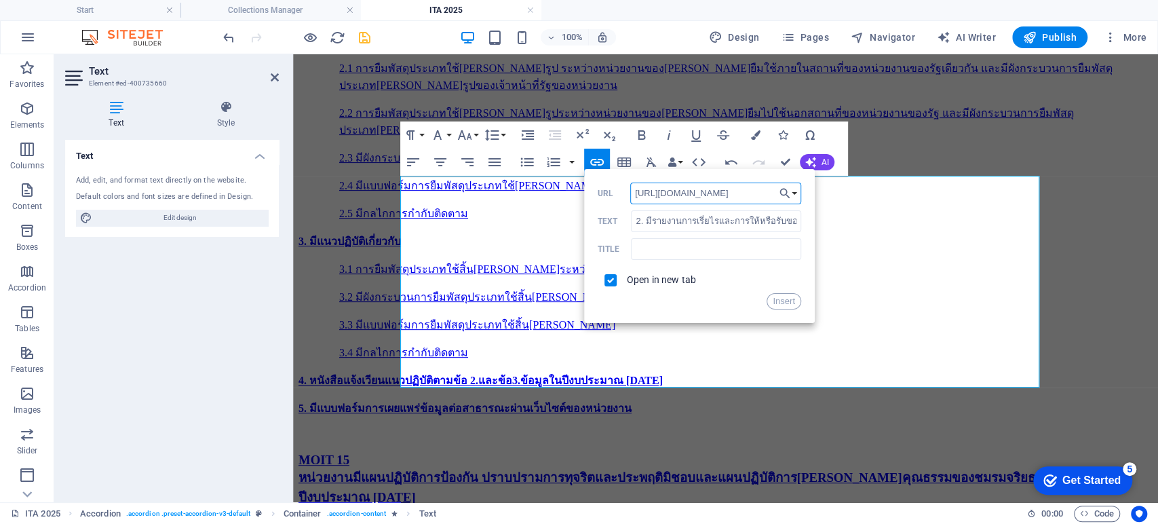
scroll to position [0, 39]
click at [787, 303] on button "Insert" at bounding box center [784, 301] width 35 height 16
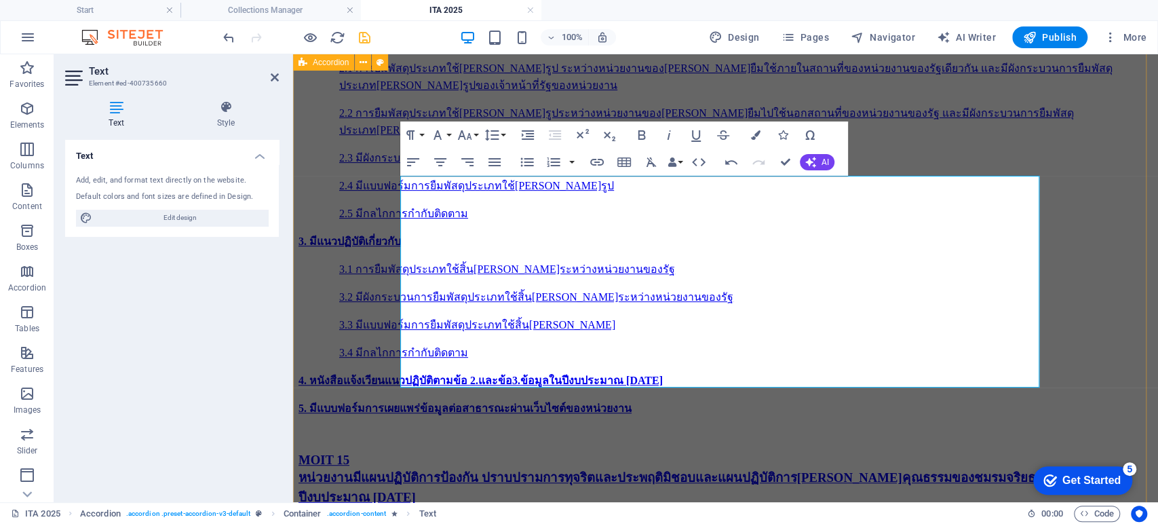
drag, startPoint x: 714, startPoint y: 362, endPoint x: 398, endPoint y: 365, distance: 316.2
click at [592, 161] on icon "button" at bounding box center [597, 162] width 16 height 16
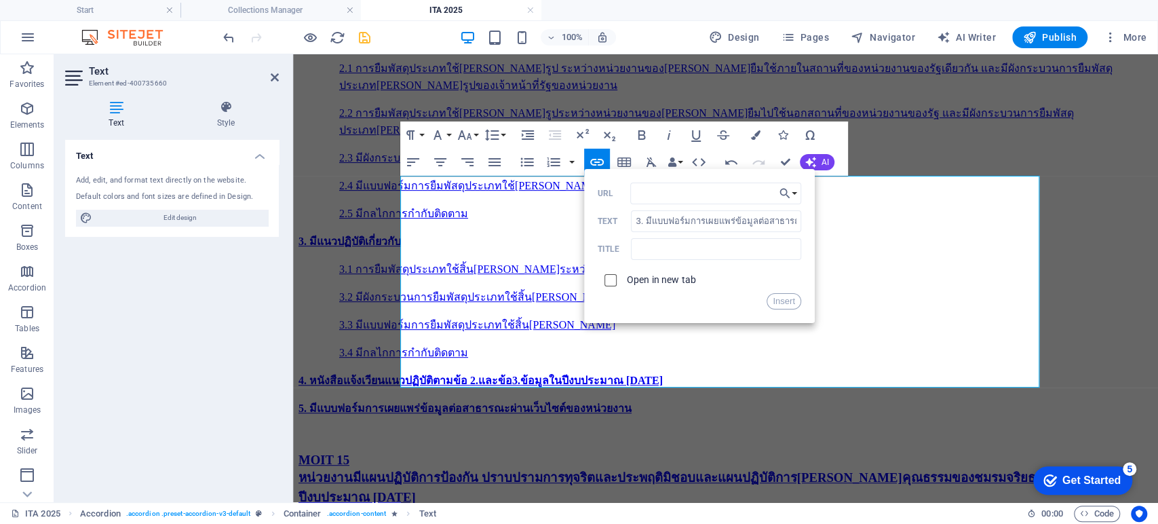
click at [612, 281] on span at bounding box center [611, 280] width 26 height 26
click at [608, 277] on input "checkbox" at bounding box center [608, 278] width 12 height 12
click at [674, 189] on input "URL" at bounding box center [715, 194] width 171 height 22
paste input "https://launhospital.moph.go.th/launnews/325"
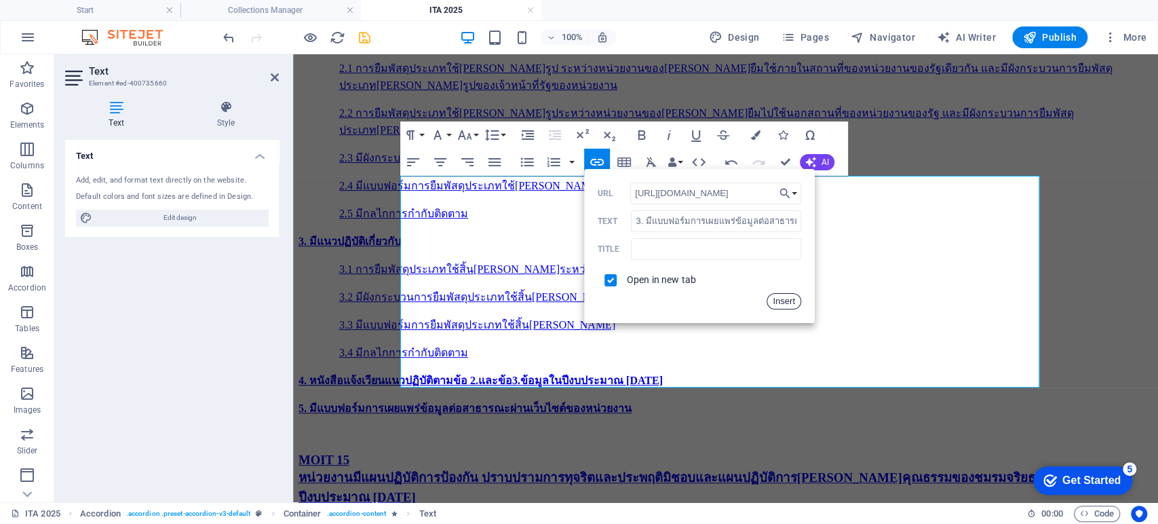
click at [786, 305] on button "Insert" at bounding box center [784, 301] width 35 height 16
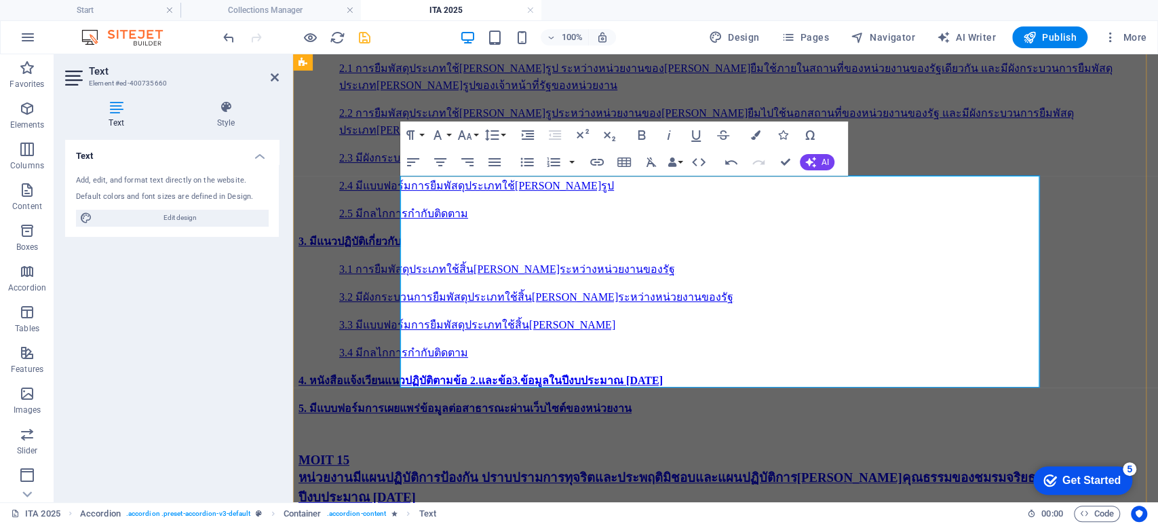
scroll to position [0, 0]
drag, startPoint x: 695, startPoint y: 277, endPoint x: 710, endPoint y: 284, distance: 16.7
click at [695, 277] on icon "button" at bounding box center [695, 279] width 16 height 16
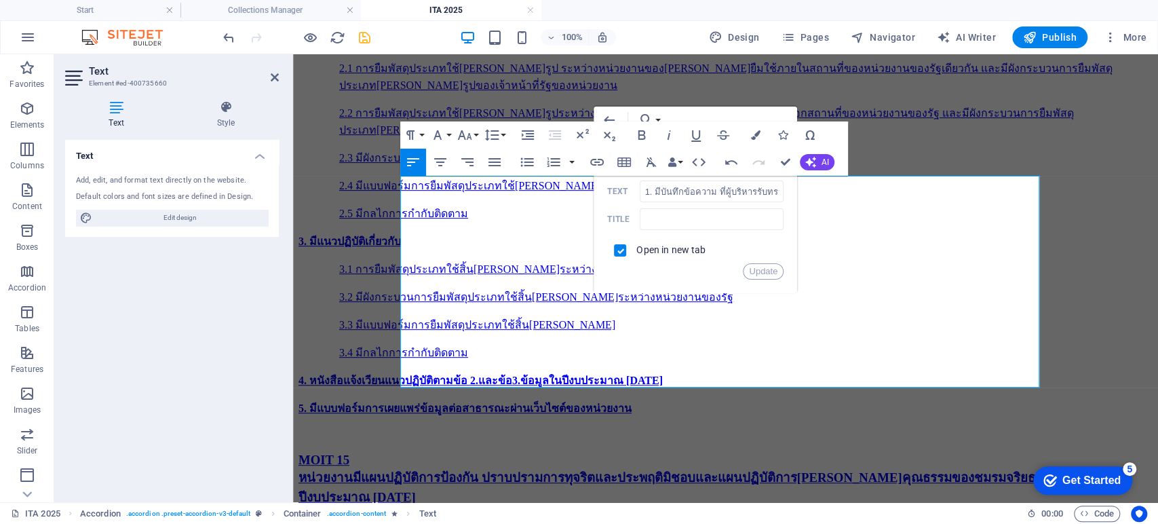
scroll to position [0, 42]
click at [752, 270] on button "Update" at bounding box center [763, 271] width 41 height 16
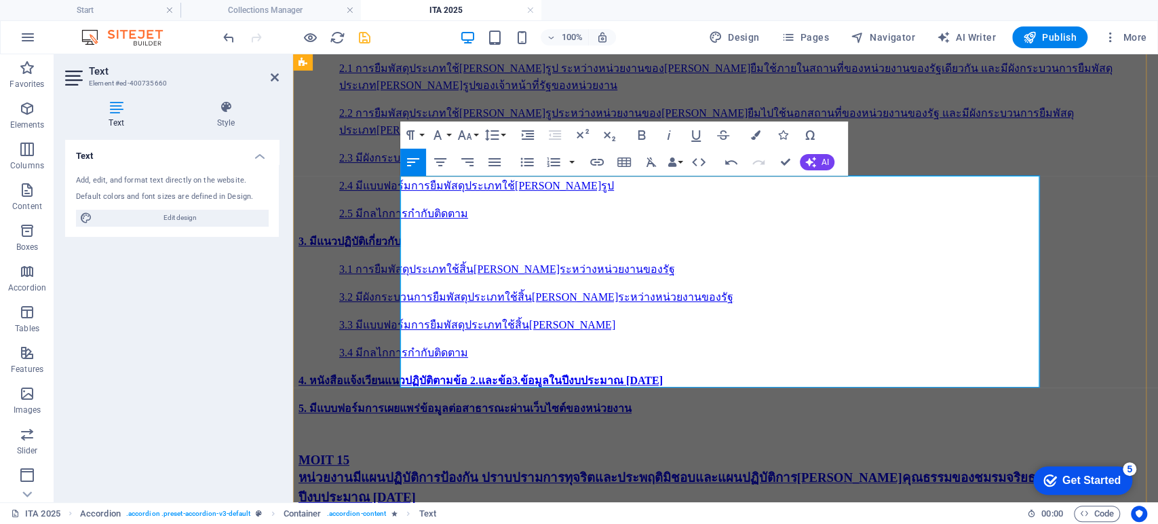
scroll to position [0, 0]
click at [710, 297] on icon "button" at bounding box center [718, 296] width 16 height 16
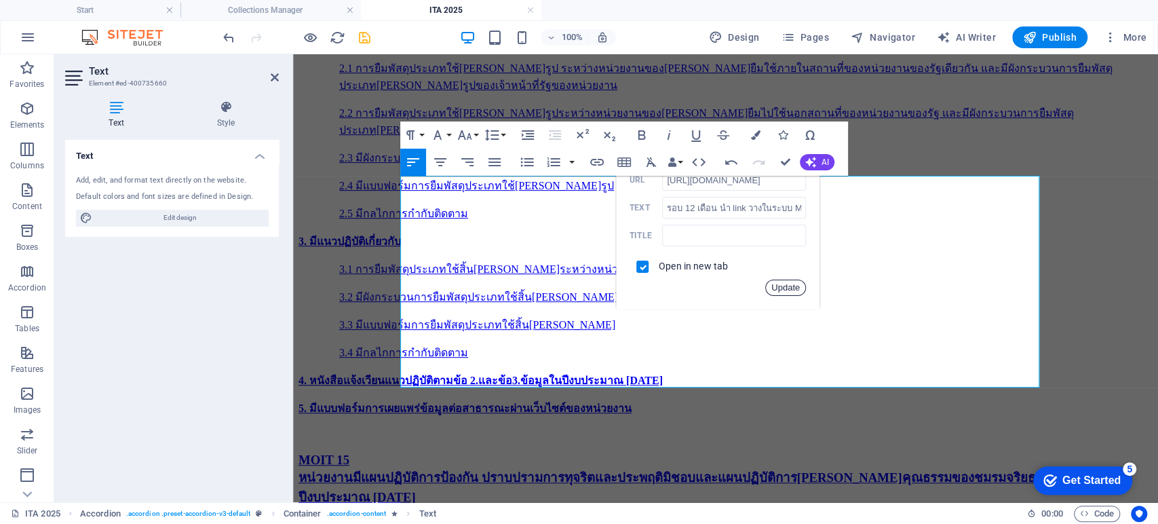
click at [776, 288] on button "Update" at bounding box center [785, 288] width 41 height 16
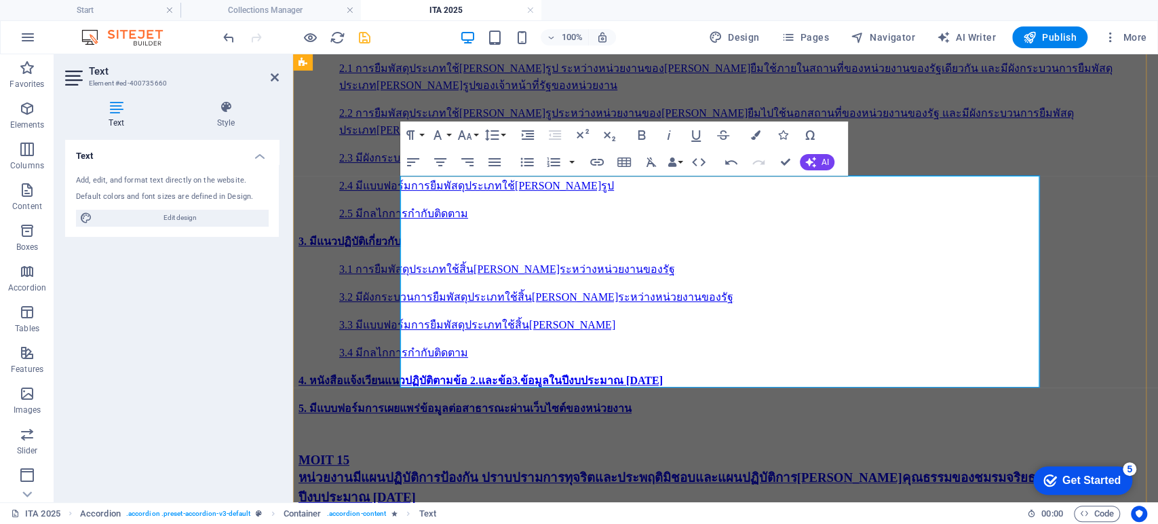
click at [699, 313] on icon "button" at bounding box center [696, 312] width 16 height 16
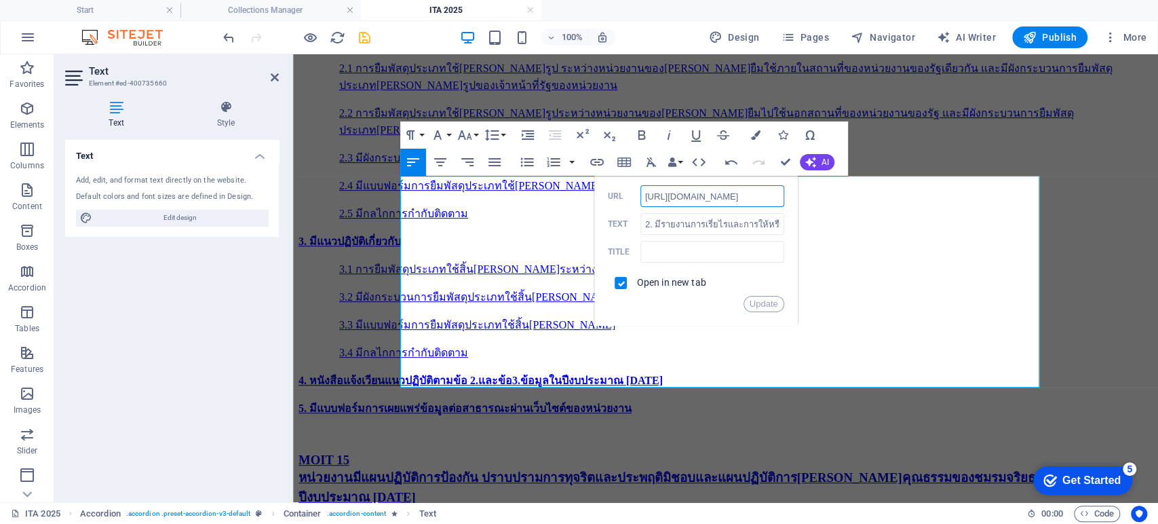
scroll to position [0, 42]
click at [759, 307] on button "Update" at bounding box center [764, 304] width 41 height 16
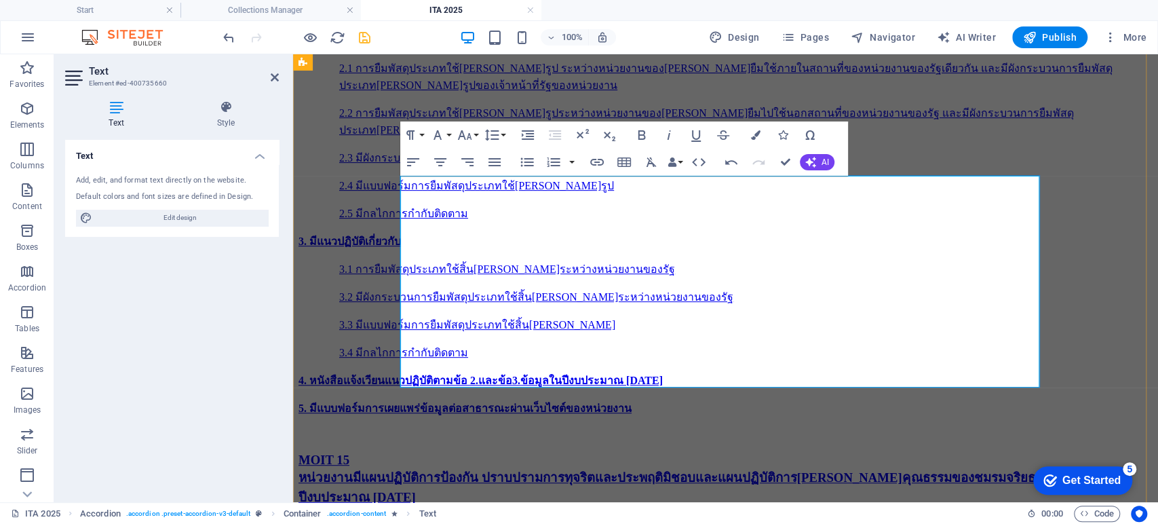
scroll to position [0, 0]
drag, startPoint x: 554, startPoint y: 322, endPoint x: 638, endPoint y: 322, distance: 84.8
click at [554, 322] on icon "button" at bounding box center [556, 328] width 16 height 16
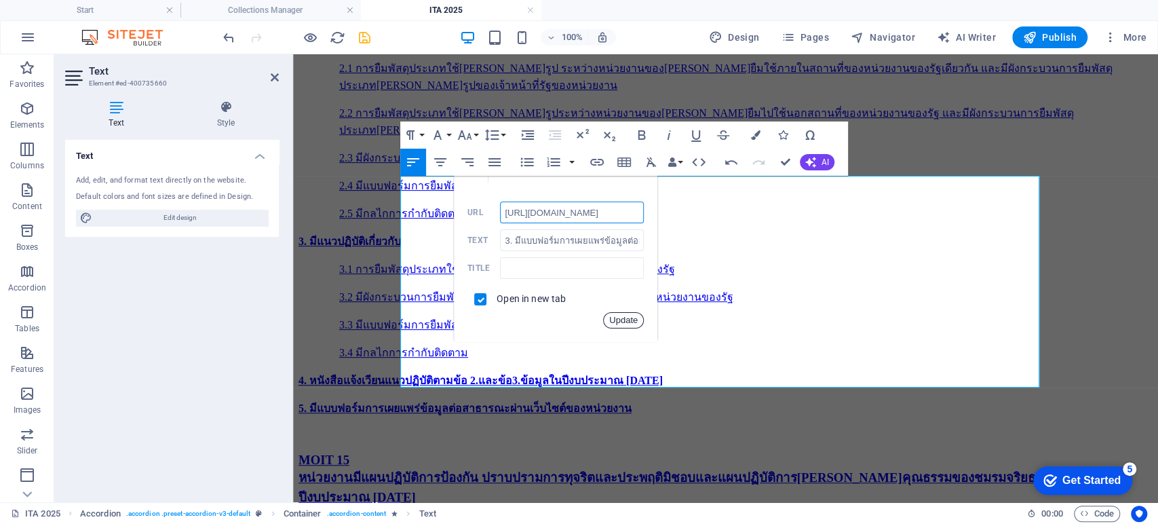
drag, startPoint x: 630, startPoint y: 322, endPoint x: 461, endPoint y: 166, distance: 230.4
click at [630, 322] on button "Update" at bounding box center [623, 320] width 41 height 16
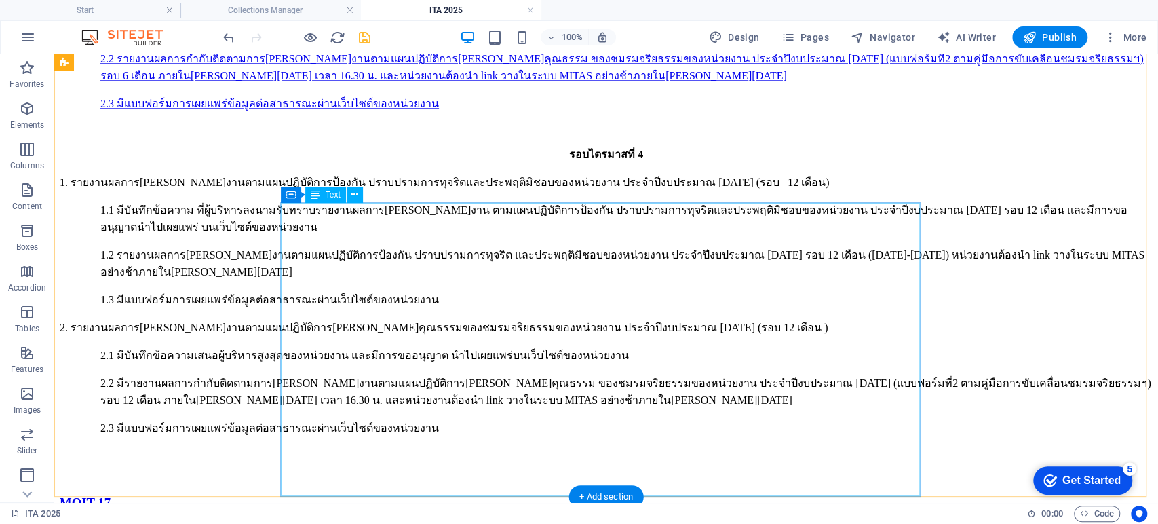
scroll to position [8146, 0]
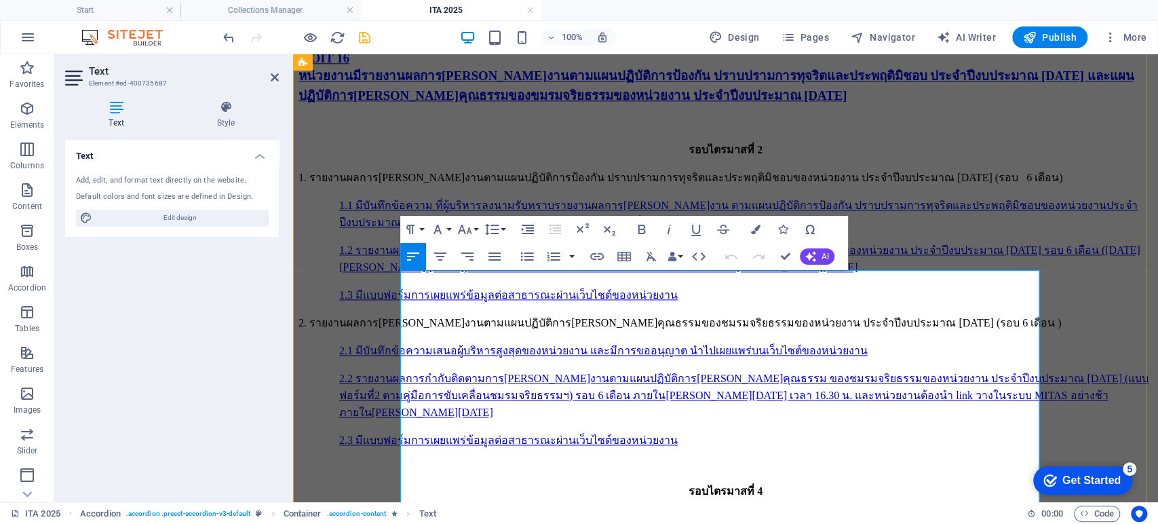
scroll to position [8155, 0]
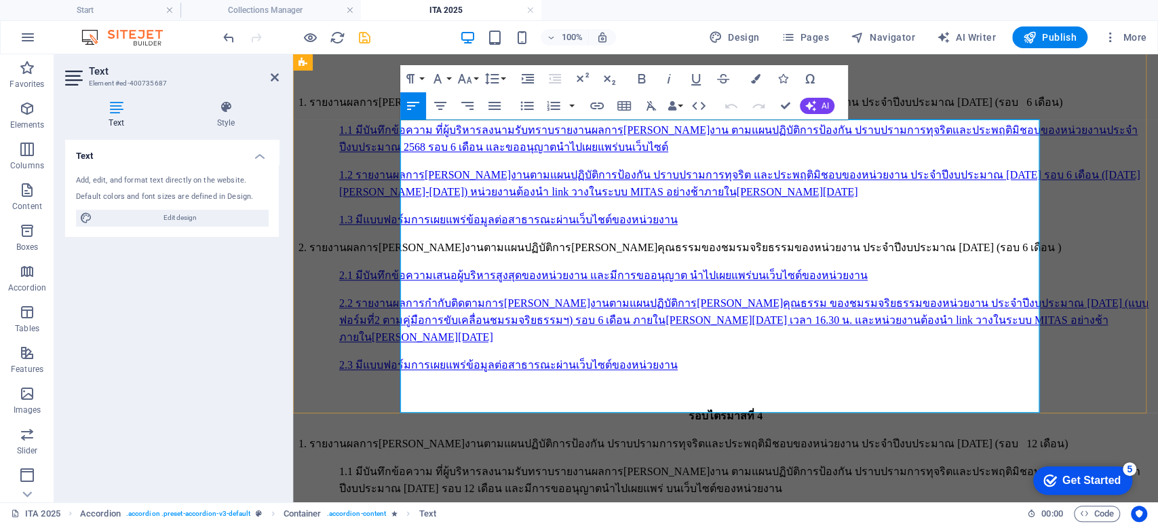
drag, startPoint x: 671, startPoint y: 322, endPoint x: 401, endPoint y: 288, distance: 272.1
click at [598, 103] on icon "button" at bounding box center [597, 105] width 14 height 7
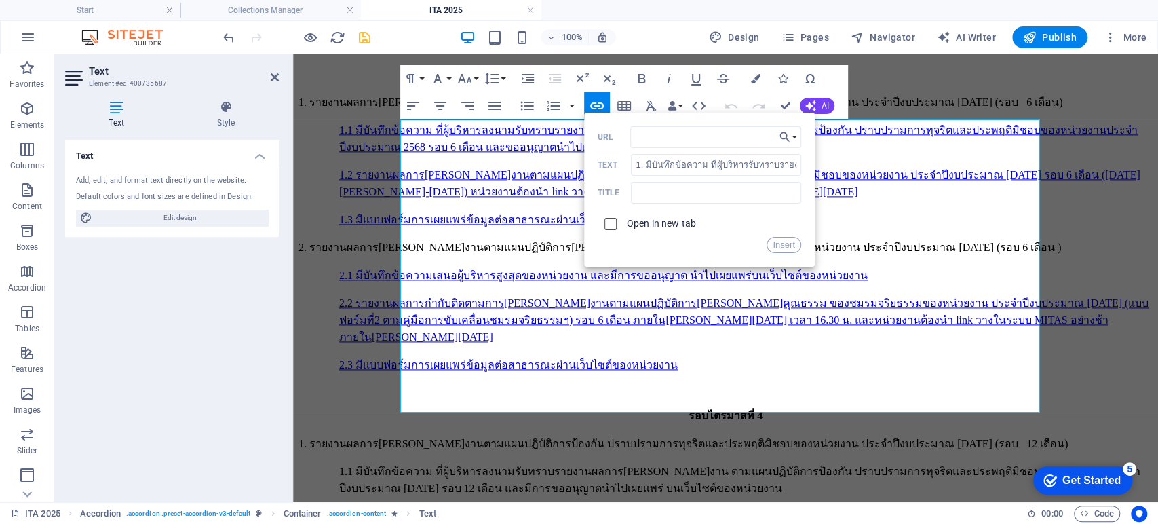
click at [609, 221] on input "checkbox" at bounding box center [608, 222] width 12 height 12
click at [651, 136] on input "URL" at bounding box center [715, 137] width 171 height 22
paste input "https://launhospital.moph.go.th/launnews/325"
click at [787, 243] on button "Insert" at bounding box center [784, 245] width 35 height 16
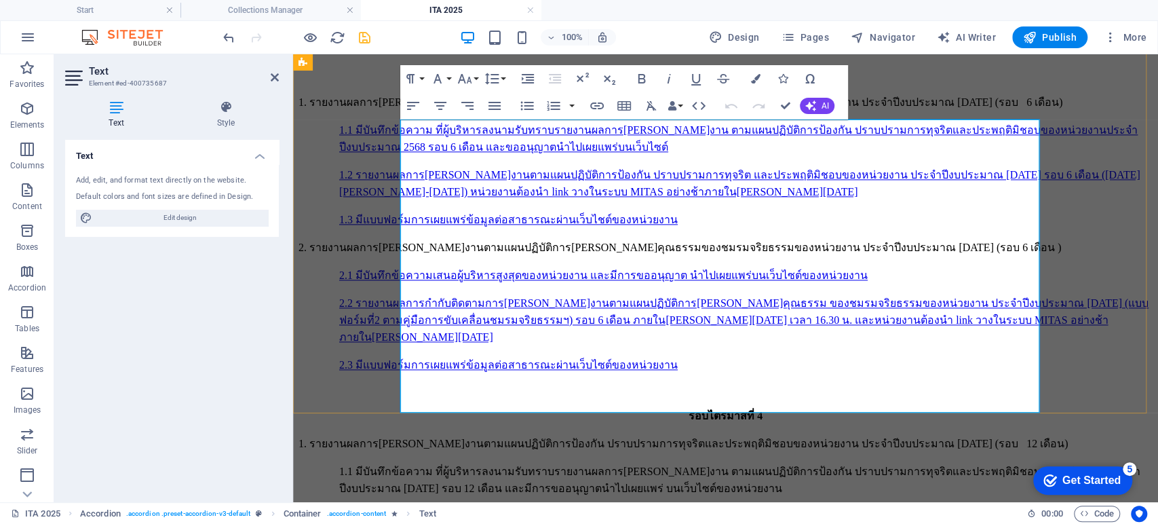
scroll to position [0, 0]
drag, startPoint x: 879, startPoint y: 372, endPoint x: 398, endPoint y: 340, distance: 481.4
click at [599, 100] on icon "button" at bounding box center [597, 106] width 16 height 16
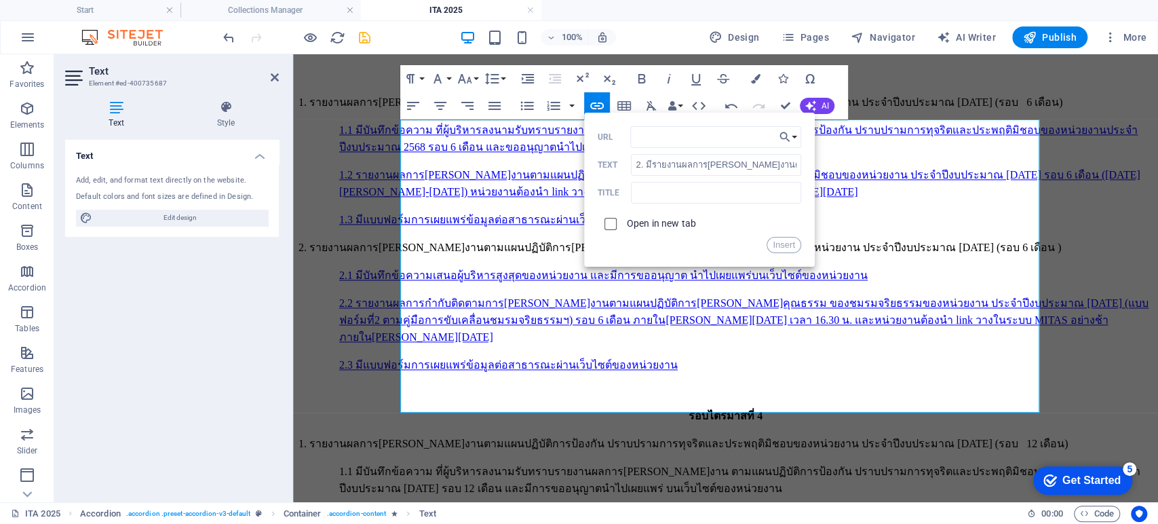
click at [611, 227] on input "checkbox" at bounding box center [608, 222] width 12 height 12
click at [660, 129] on input "URL" at bounding box center [715, 137] width 171 height 22
paste input "https://launhospital.moph.go.th/launnews/328"
click at [784, 241] on button "Insert" at bounding box center [784, 245] width 35 height 16
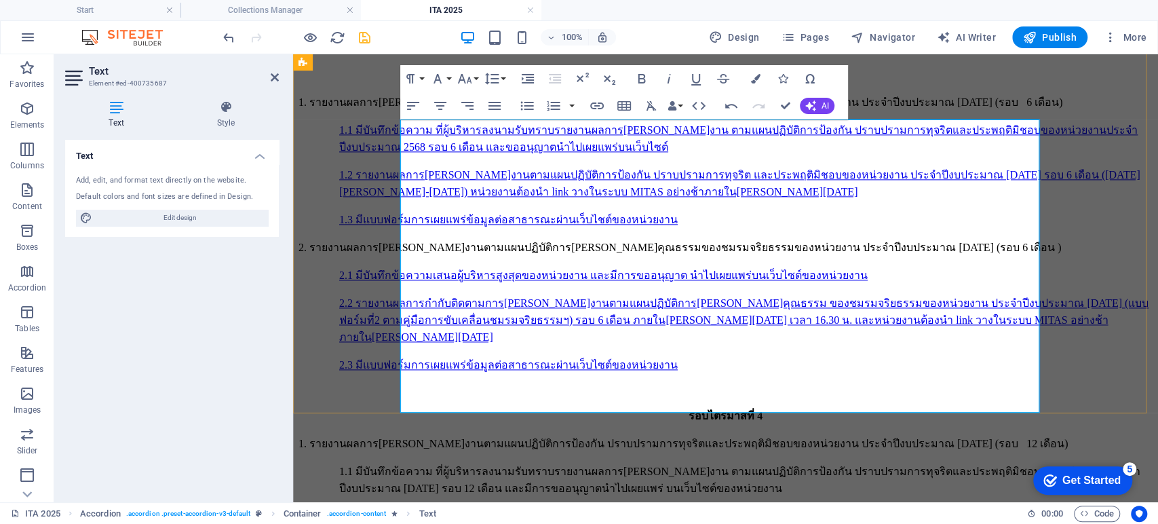
scroll to position [0, 0]
drag, startPoint x: 714, startPoint y: 389, endPoint x: 400, endPoint y: 387, distance: 314.8
click at [598, 102] on icon "button" at bounding box center [597, 105] width 14 height 7
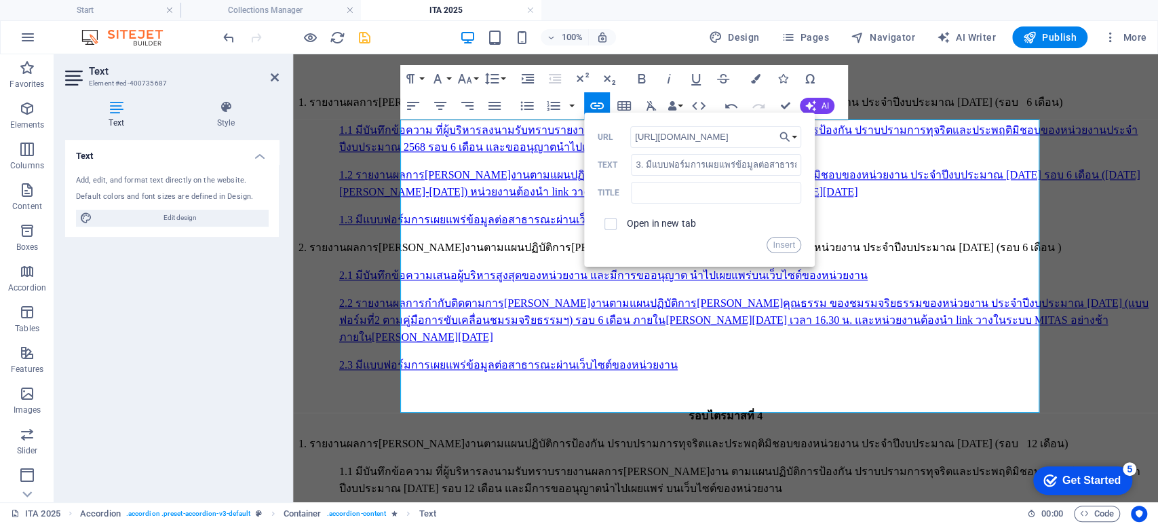
scroll to position [0, 39]
click at [608, 225] on input "checkbox" at bounding box center [608, 222] width 12 height 12
click at [698, 131] on input "https://launhospital.moph.go.th/launnews/330" at bounding box center [715, 137] width 171 height 22
click at [781, 242] on button "Insert" at bounding box center [784, 245] width 35 height 16
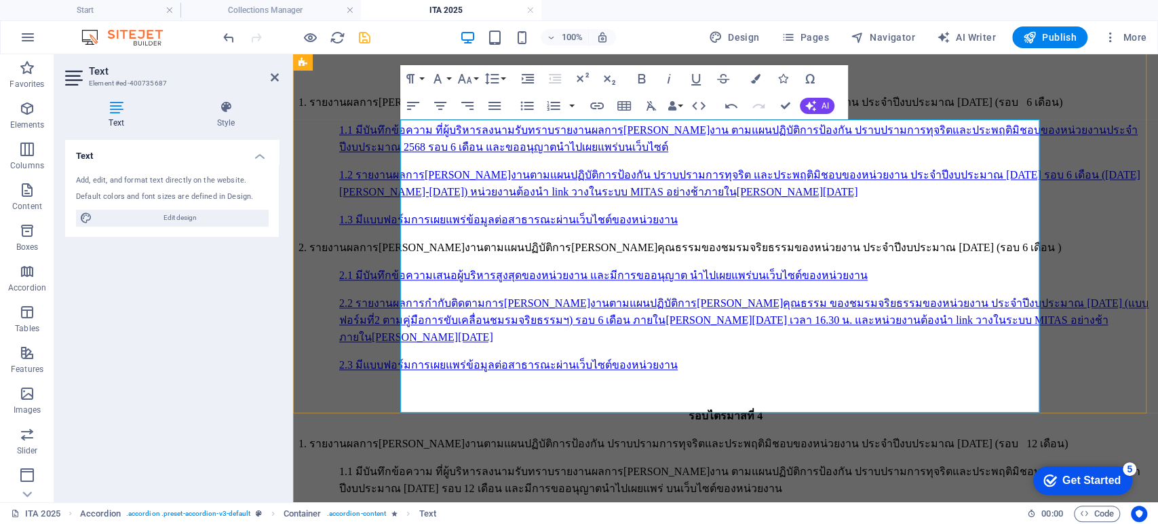
click at [714, 256] on icon "button" at bounding box center [715, 256] width 16 height 16
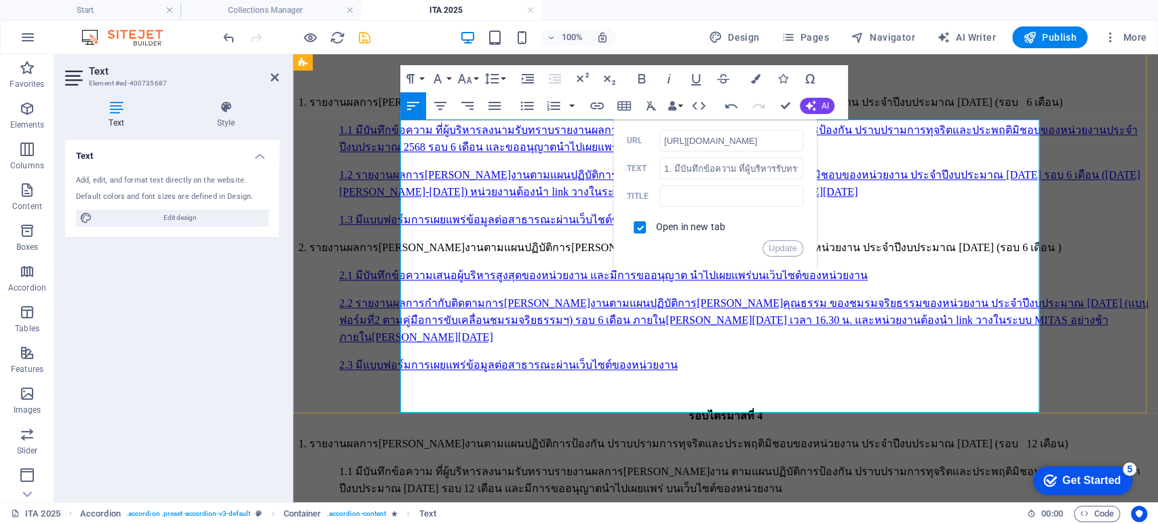
scroll to position [0, 42]
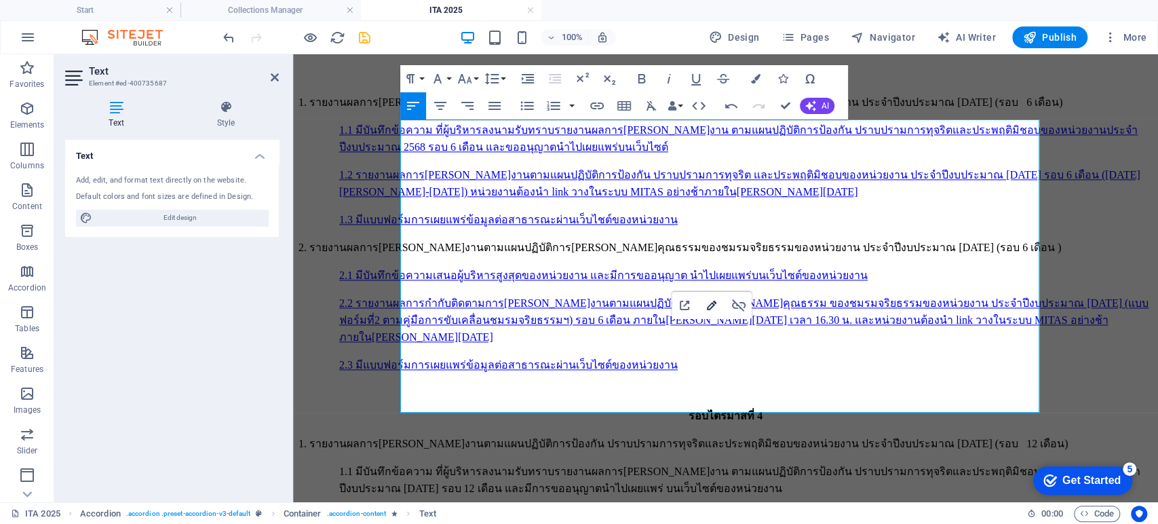
click at [704, 304] on icon "button" at bounding box center [712, 305] width 16 height 16
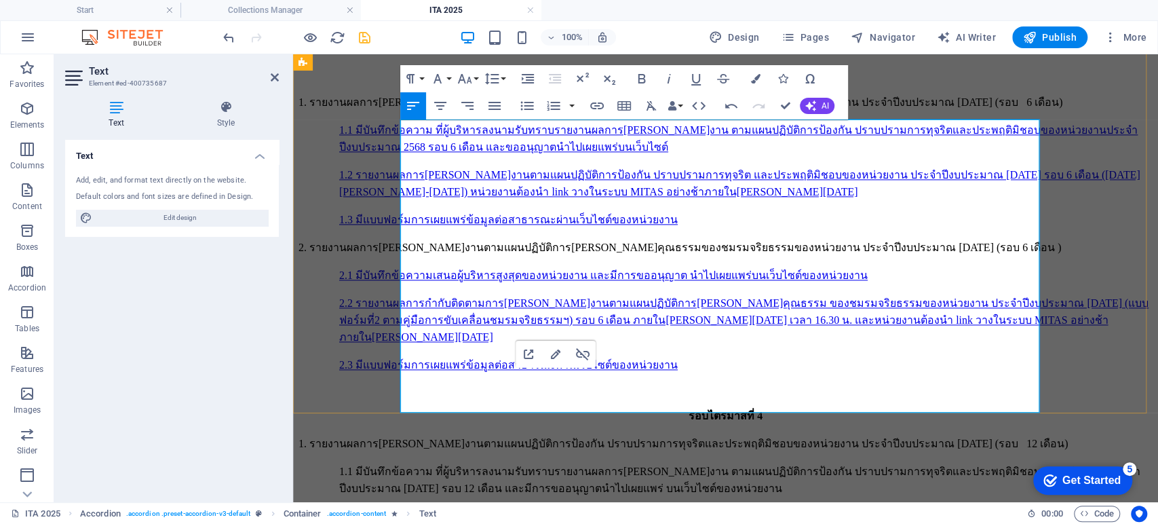
scroll to position [0, 0]
click at [556, 362] on button "Edit Link" at bounding box center [556, 354] width 26 height 27
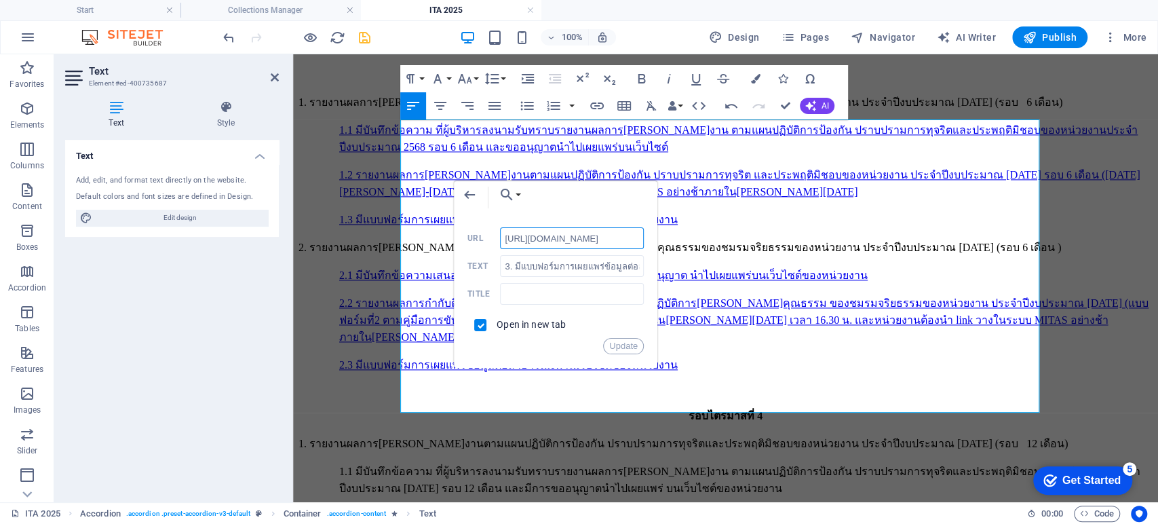
scroll to position [0, 42]
click at [624, 348] on button "Update" at bounding box center [623, 346] width 41 height 16
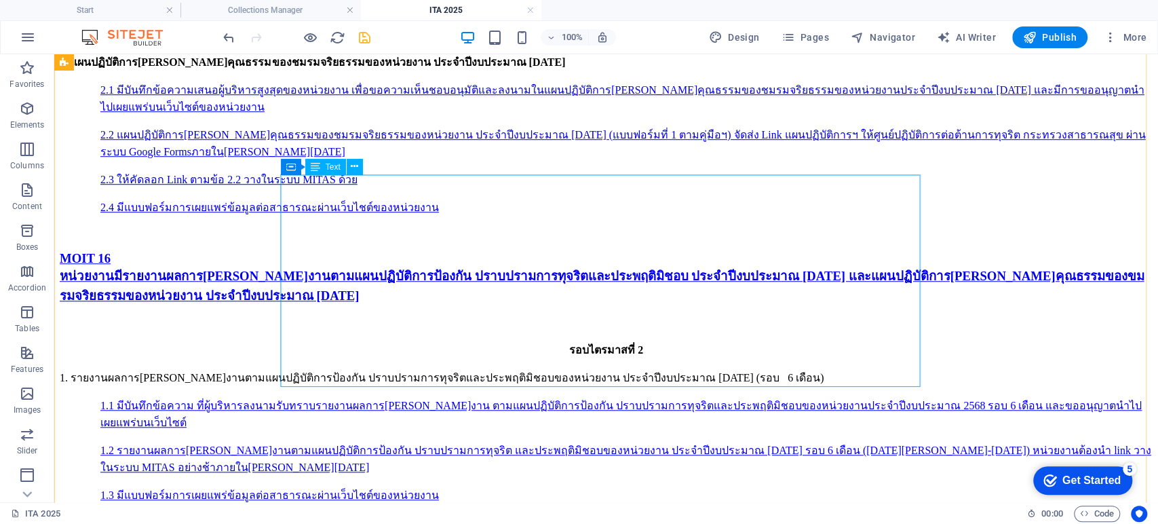
scroll to position [7250, 0]
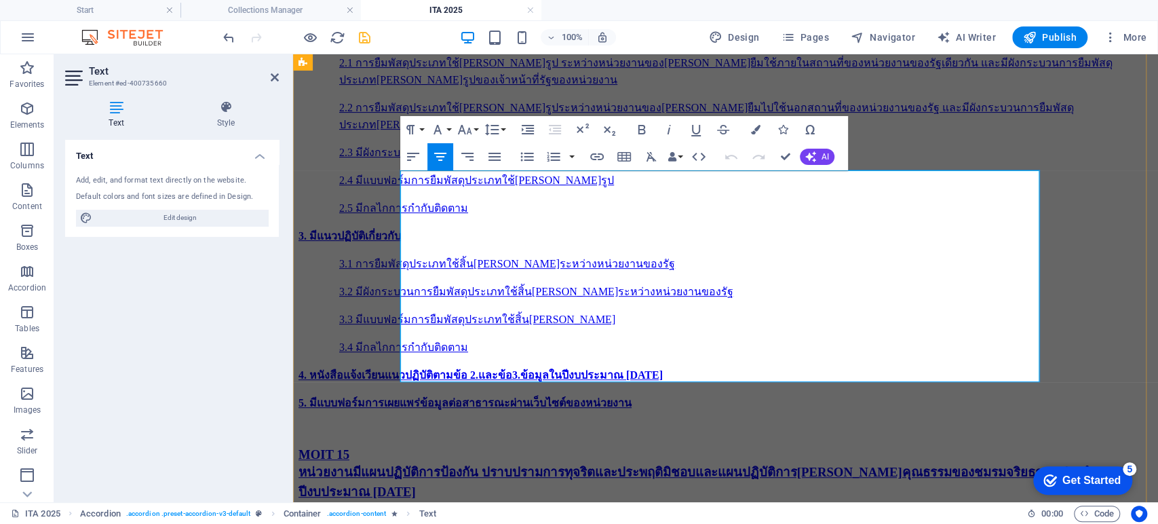
click at [695, 273] on icon "button" at bounding box center [695, 274] width 16 height 16
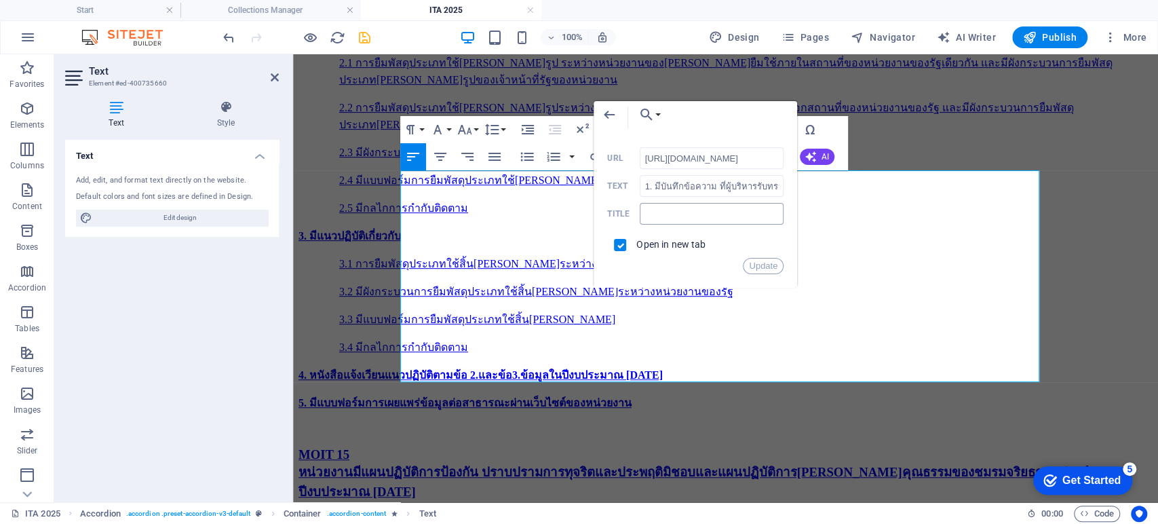
scroll to position [0, 42]
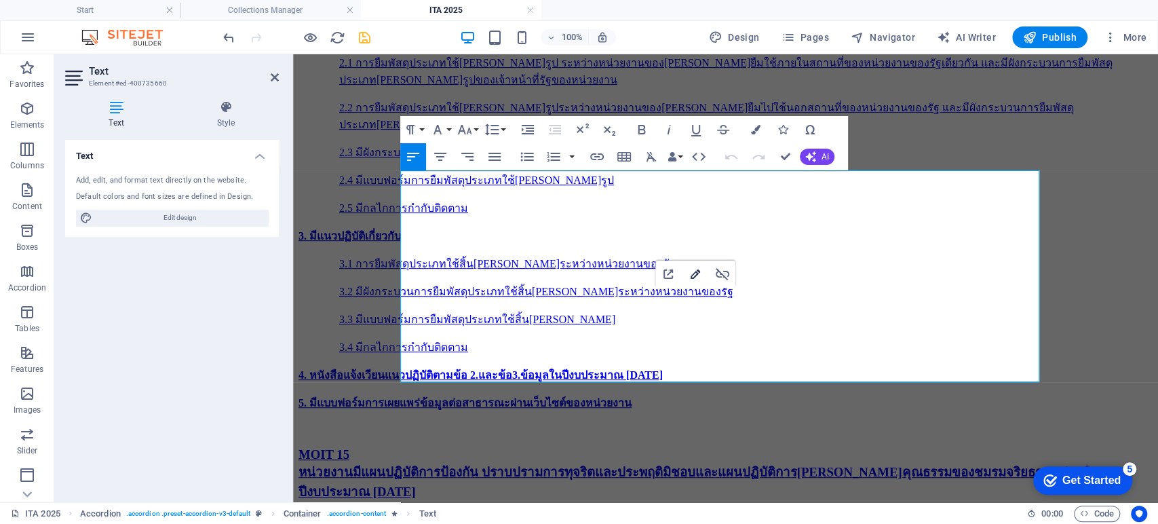
click at [695, 273] on icon "button" at bounding box center [695, 273] width 9 height 9
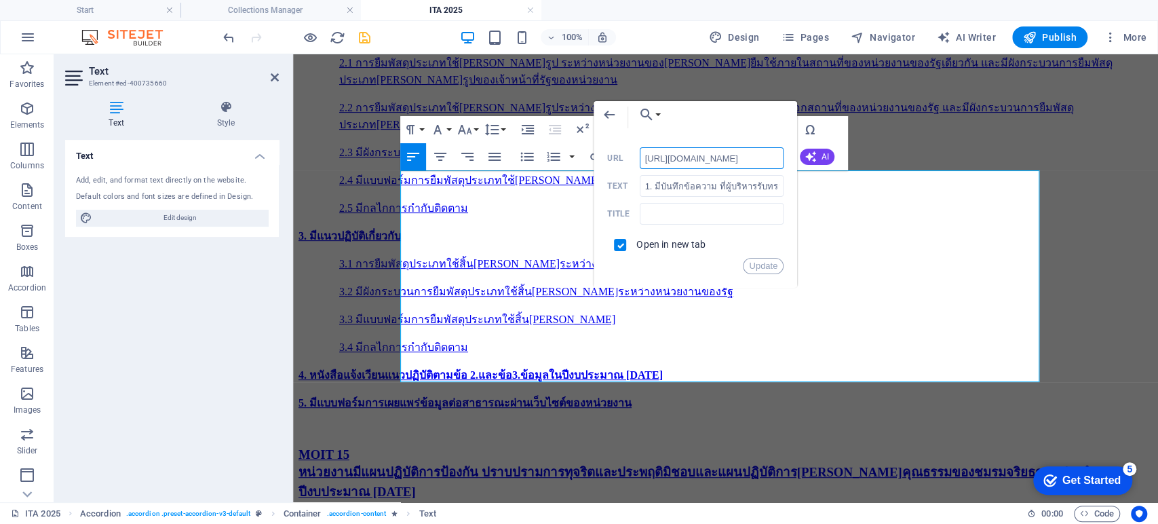
scroll to position [0, 42]
click at [761, 266] on button "Update" at bounding box center [763, 266] width 41 height 16
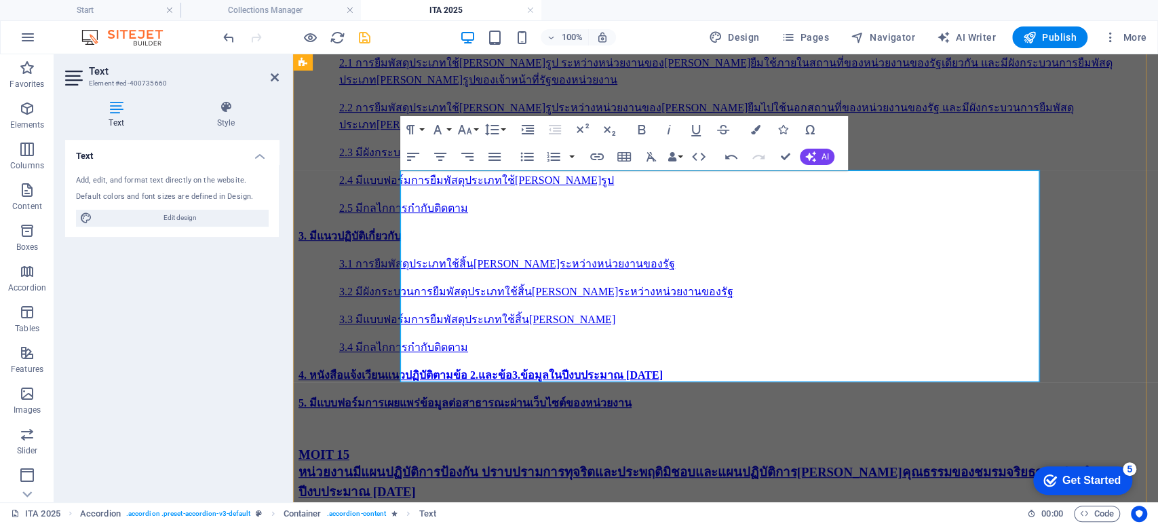
click at [693, 309] on icon "button" at bounding box center [696, 307] width 16 height 16
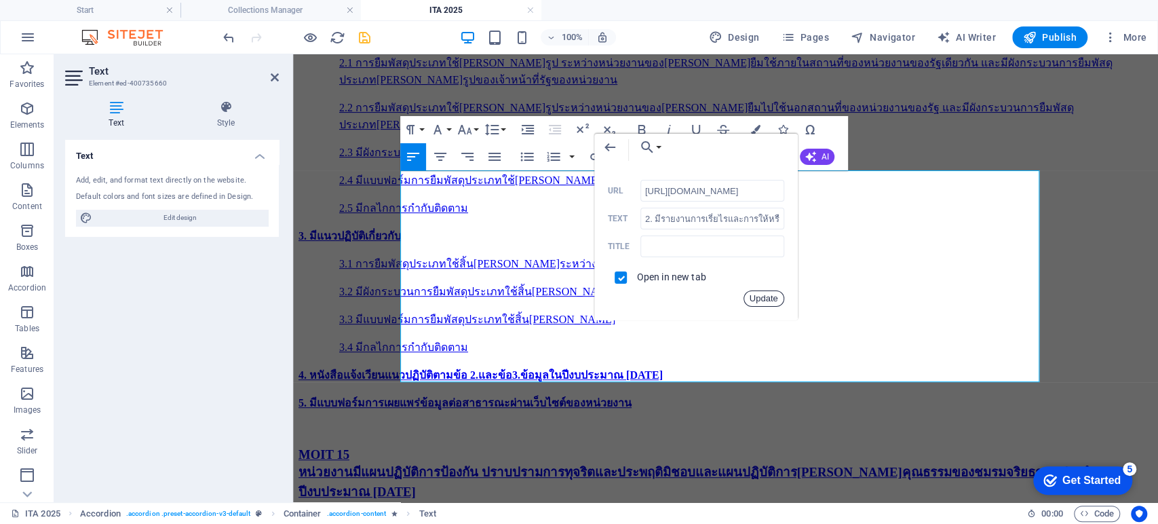
click at [761, 301] on button "Update" at bounding box center [764, 298] width 41 height 16
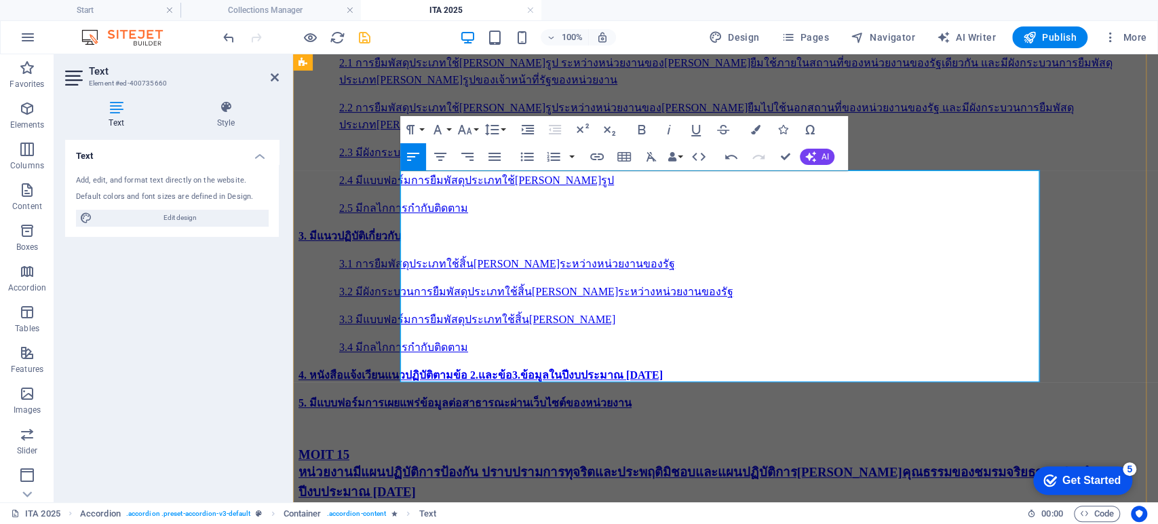
click at [719, 286] on icon "button" at bounding box center [717, 290] width 9 height 9
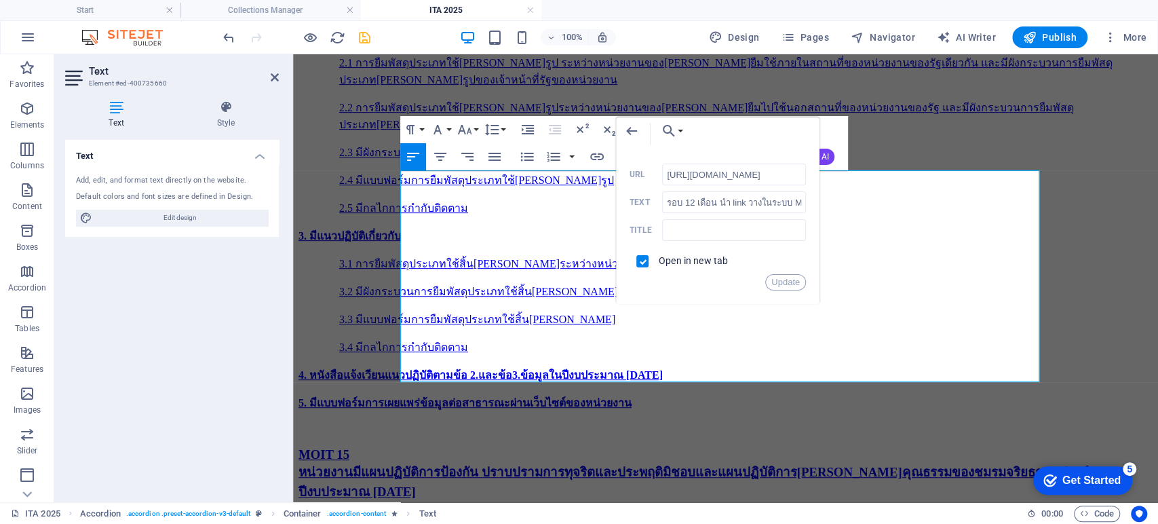
scroll to position [0, 42]
click at [782, 276] on button "Update" at bounding box center [785, 282] width 41 height 16
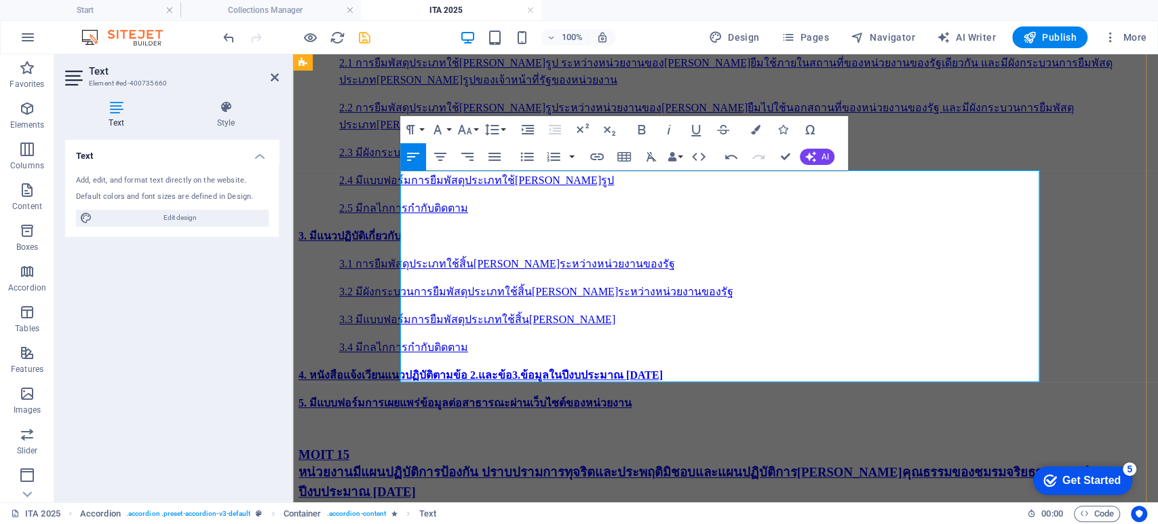
scroll to position [0, 0]
click at [551, 324] on icon "button" at bounding box center [556, 323] width 16 height 16
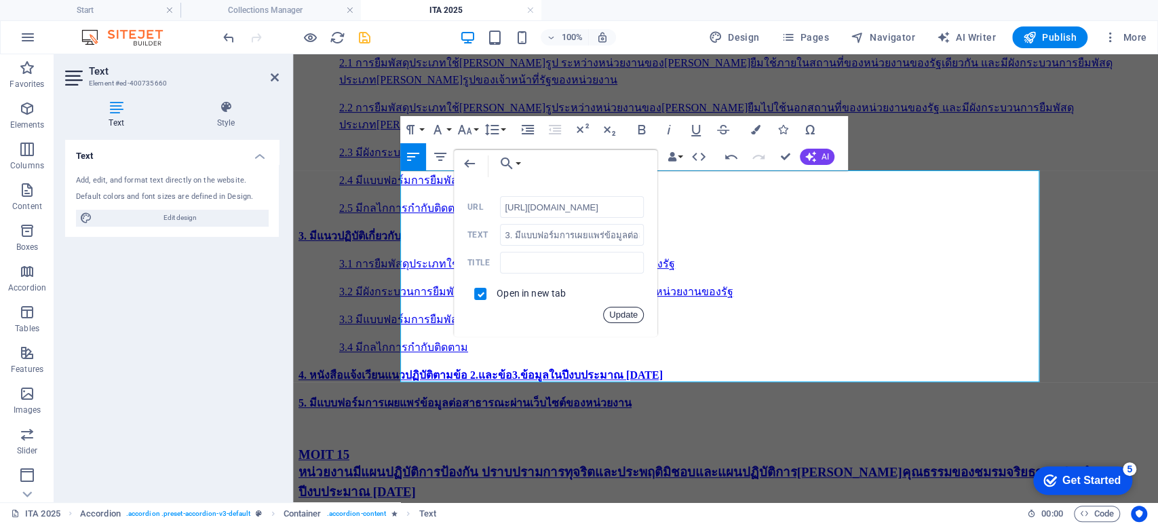
click at [624, 315] on button "Update" at bounding box center [623, 315] width 41 height 16
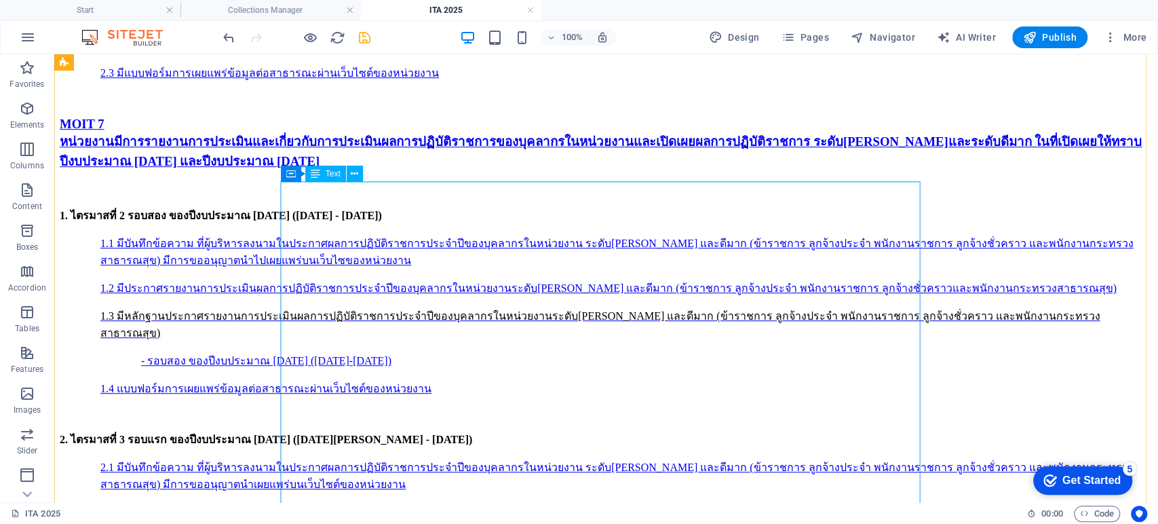
scroll to position [4084, 0]
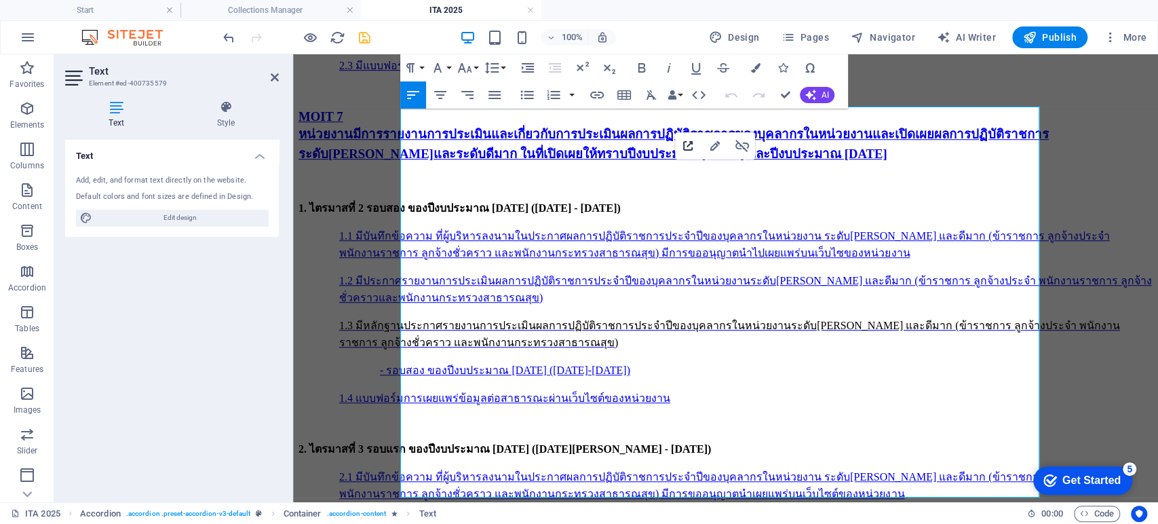
click at [686, 144] on icon "button" at bounding box center [688, 146] width 16 height 16
click at [634, 196] on icon "button" at bounding box center [634, 195] width 16 height 16
click at [592, 210] on icon "button" at bounding box center [590, 211] width 16 height 16
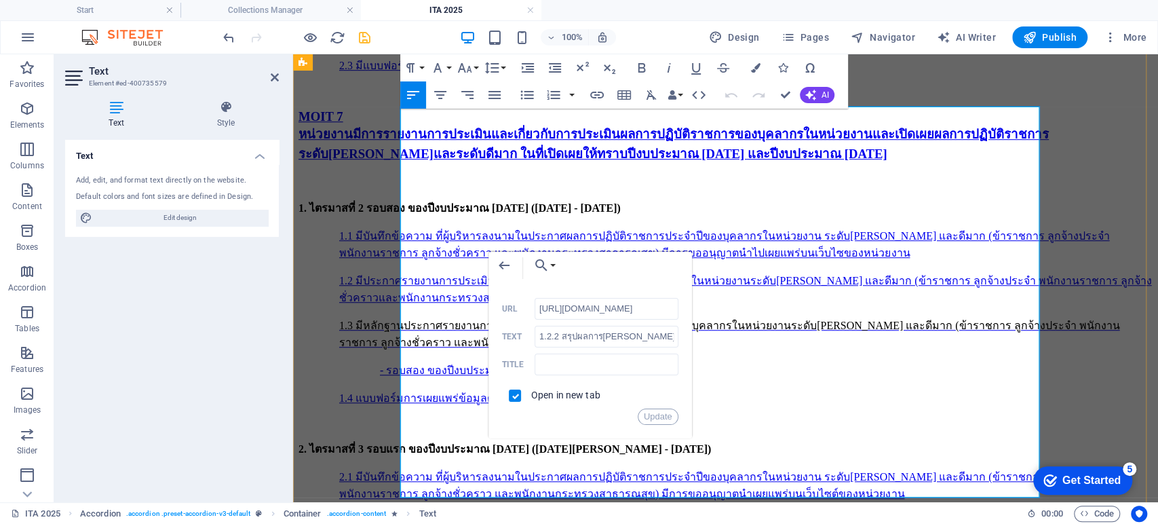
scroll to position [0, 42]
drag, startPoint x: 838, startPoint y: 248, endPoint x: 1110, endPoint y: 79, distance: 319.9
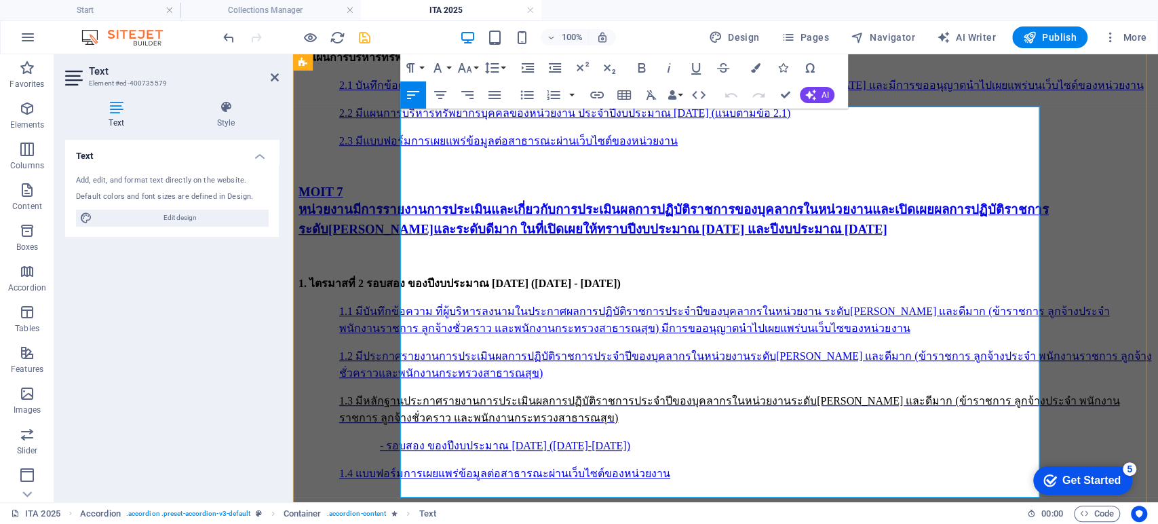
scroll to position [4084, 0]
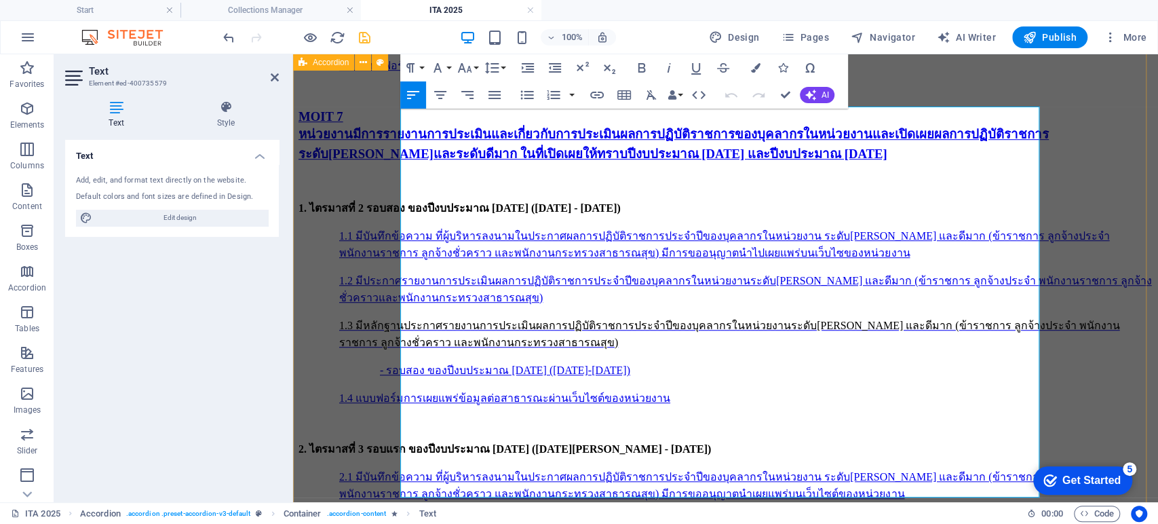
drag, startPoint x: 738, startPoint y: 324, endPoint x: 398, endPoint y: 311, distance: 340.2
click at [598, 90] on icon "button" at bounding box center [597, 95] width 16 height 16
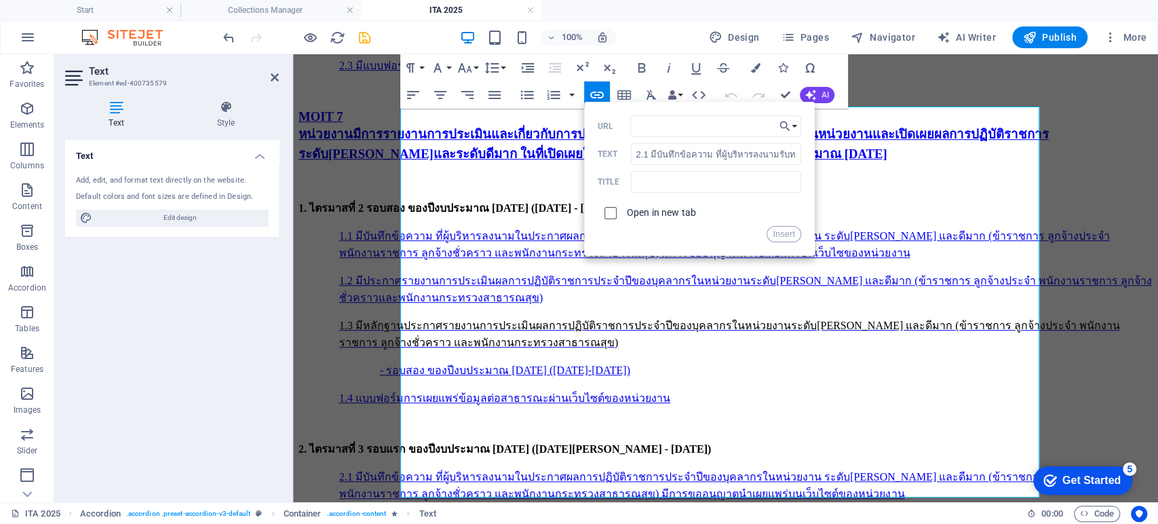
click at [609, 209] on input "checkbox" at bounding box center [608, 211] width 12 height 12
click at [649, 121] on input "URL" at bounding box center [715, 126] width 171 height 22
paste input "https://launhospital.moph.go.th/launnews/330"
click at [786, 237] on button "Insert" at bounding box center [784, 234] width 35 height 16
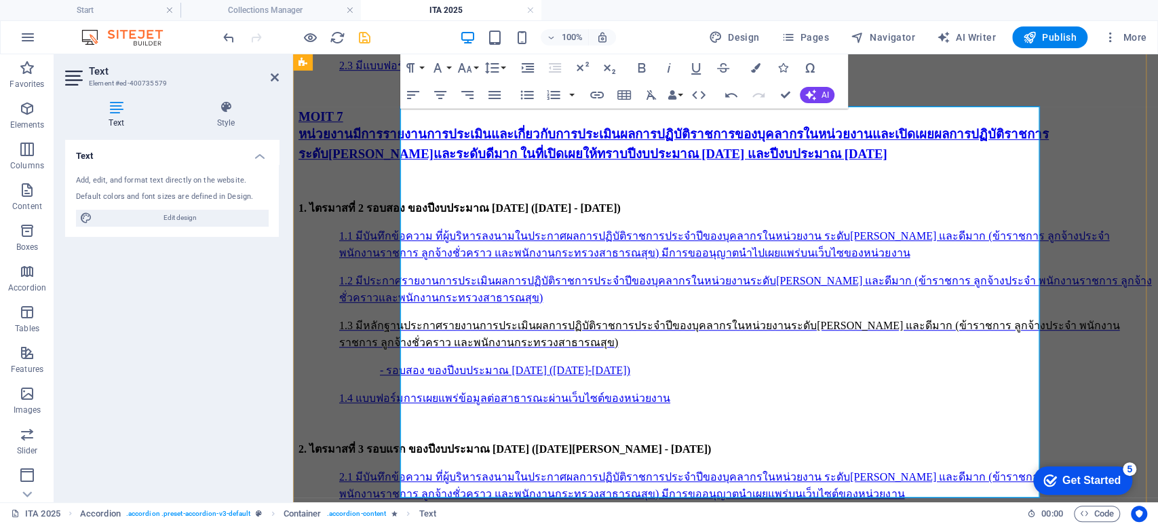
scroll to position [0, 0]
drag, startPoint x: 425, startPoint y: 360, endPoint x: 394, endPoint y: 343, distance: 34.9
click at [597, 91] on icon "button" at bounding box center [597, 95] width 16 height 16
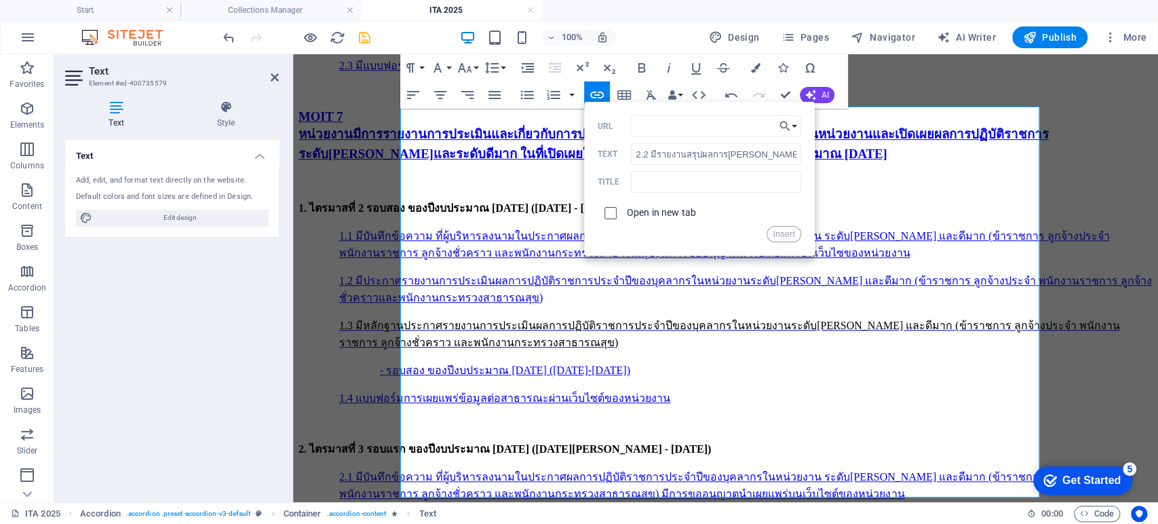
click at [611, 208] on input "checkbox" at bounding box center [608, 211] width 12 height 12
click at [687, 127] on input "URL" at bounding box center [715, 126] width 171 height 22
paste input "https://launhospital.moph.go.th/launnews/337"
click at [785, 237] on button "Insert" at bounding box center [784, 234] width 35 height 16
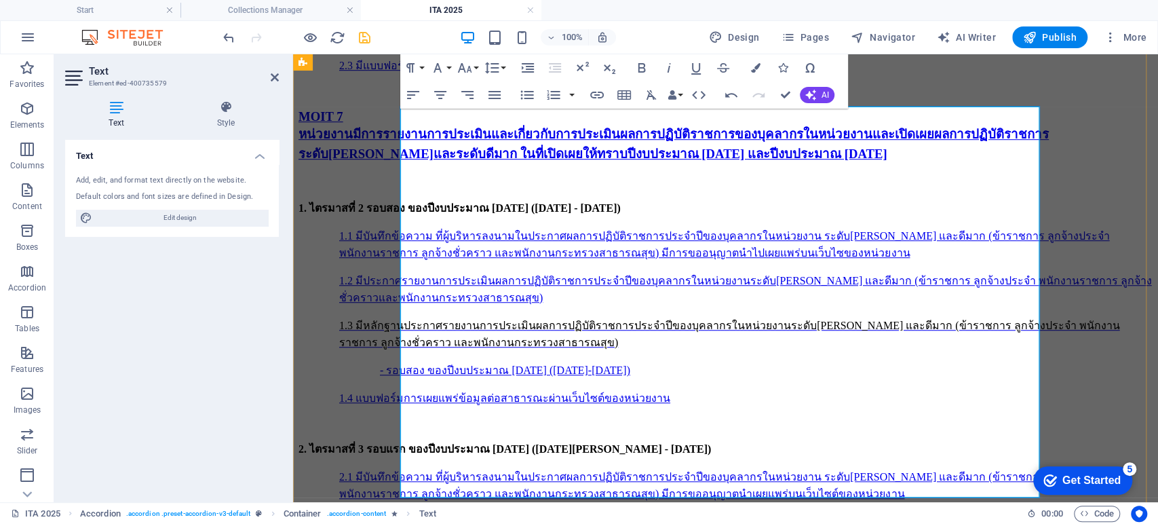
scroll to position [0, 0]
drag, startPoint x: 432, startPoint y: 392, endPoint x: 890, endPoint y: 396, distance: 458.0
click at [599, 91] on icon "button" at bounding box center [597, 95] width 16 height 16
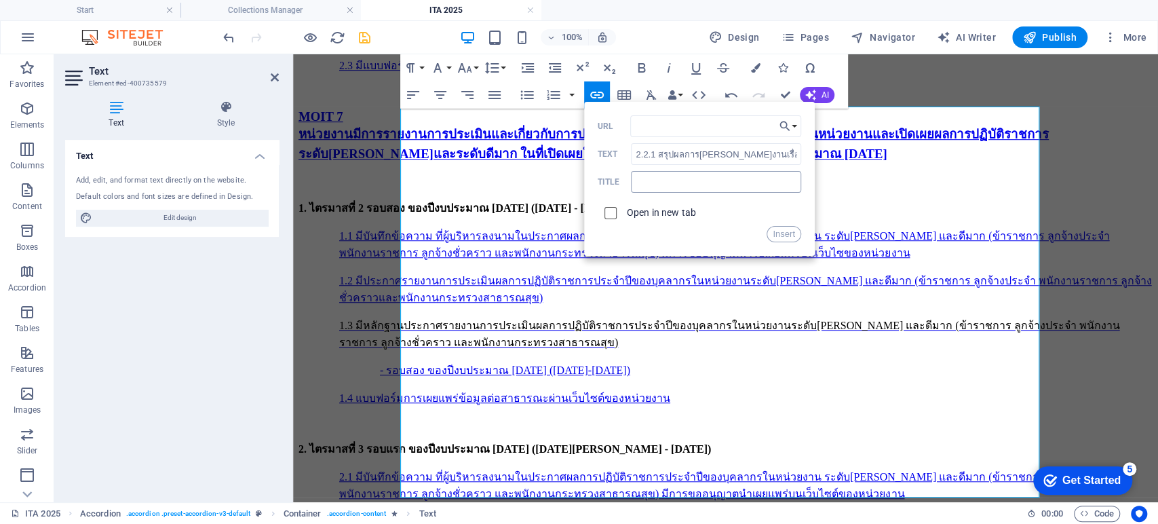
drag, startPoint x: 612, startPoint y: 214, endPoint x: 638, endPoint y: 185, distance: 38.9
click at [613, 212] on input "checkbox" at bounding box center [608, 211] width 12 height 12
click at [655, 128] on input "URL" at bounding box center [715, 126] width 171 height 22
paste input "https://launhospital.moph.go.th/launnews/337"
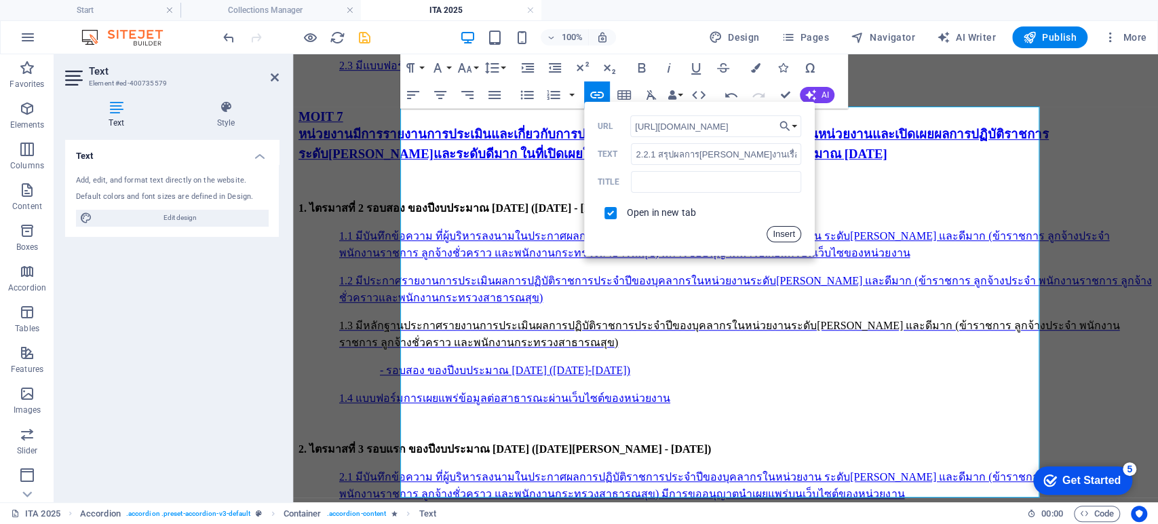
click at [785, 235] on button "Insert" at bounding box center [784, 234] width 35 height 16
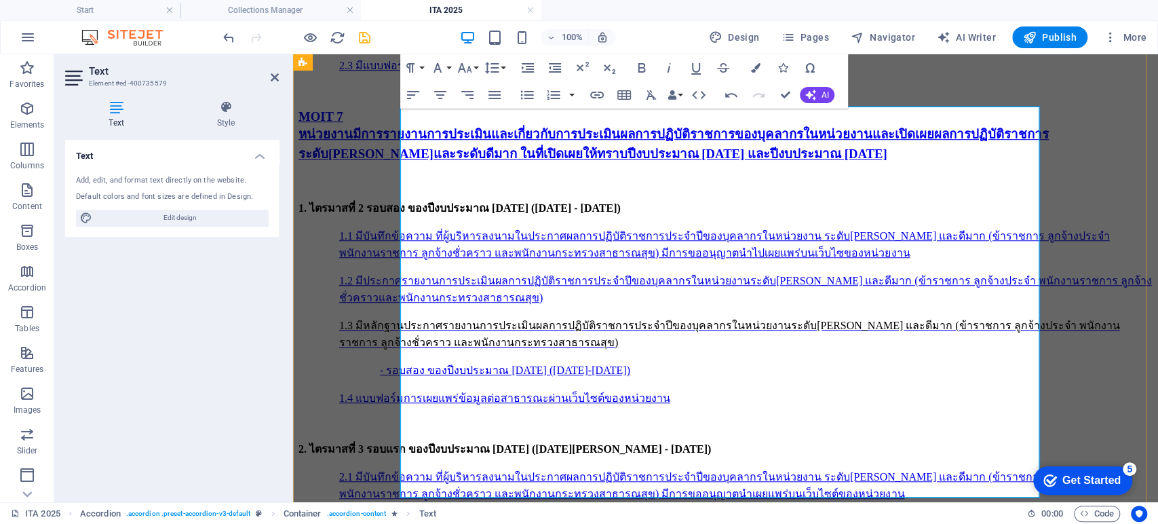
drag, startPoint x: 445, startPoint y: 408, endPoint x: 744, endPoint y: 411, distance: 298.5
click at [600, 92] on icon "button" at bounding box center [597, 95] width 14 height 7
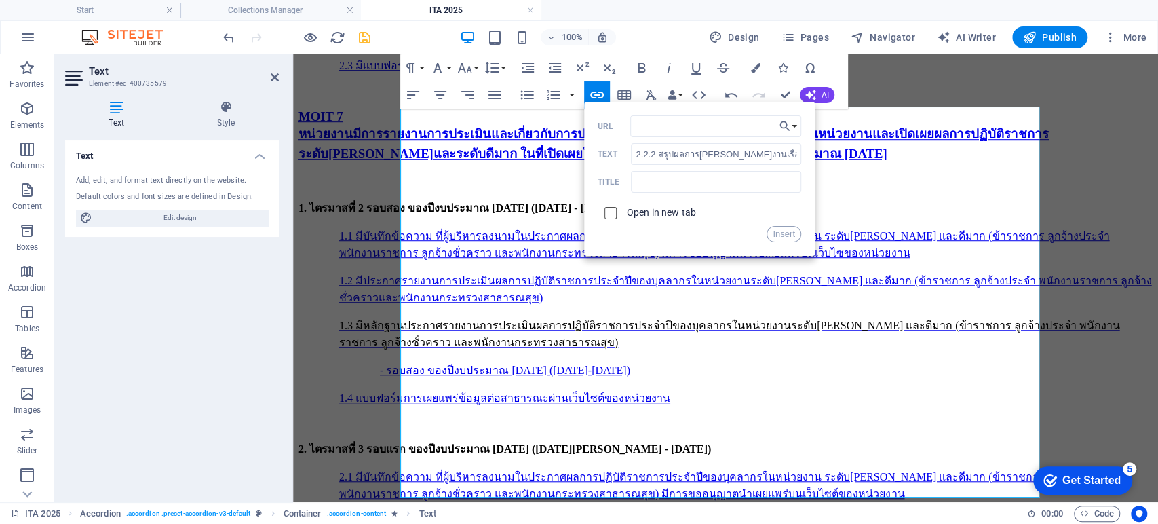
click at [605, 213] on input "checkbox" at bounding box center [608, 211] width 12 height 12
click at [651, 130] on input "URL" at bounding box center [715, 126] width 171 height 22
paste input "https://launhospital.moph.go.th/launnews/337"
click at [783, 238] on button "Insert" at bounding box center [784, 234] width 35 height 16
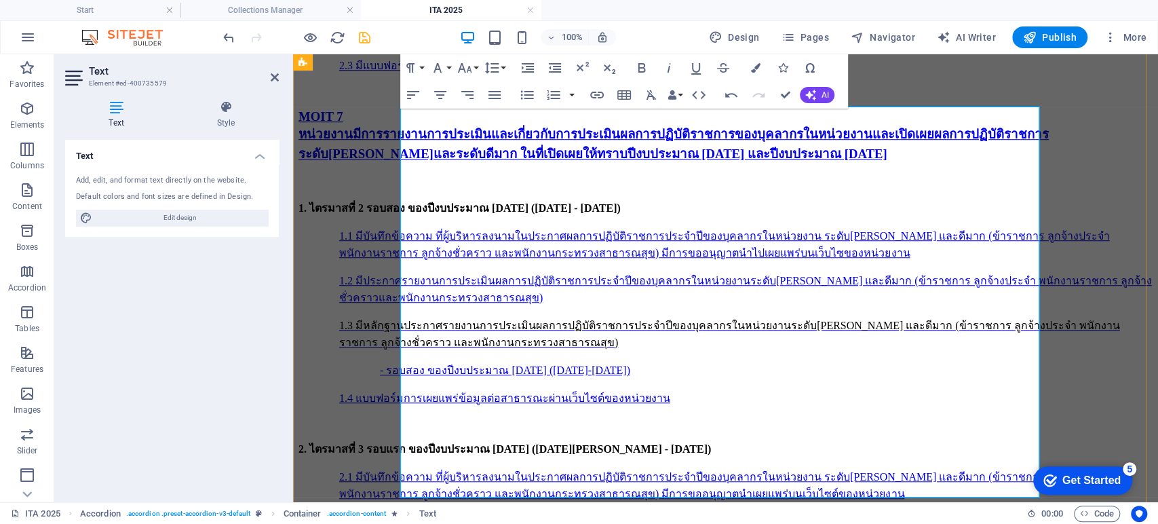
scroll to position [0, 0]
drag, startPoint x: 716, startPoint y: 427, endPoint x: 396, endPoint y: 419, distance: 319.7
click at [596, 94] on icon "button" at bounding box center [597, 95] width 14 height 7
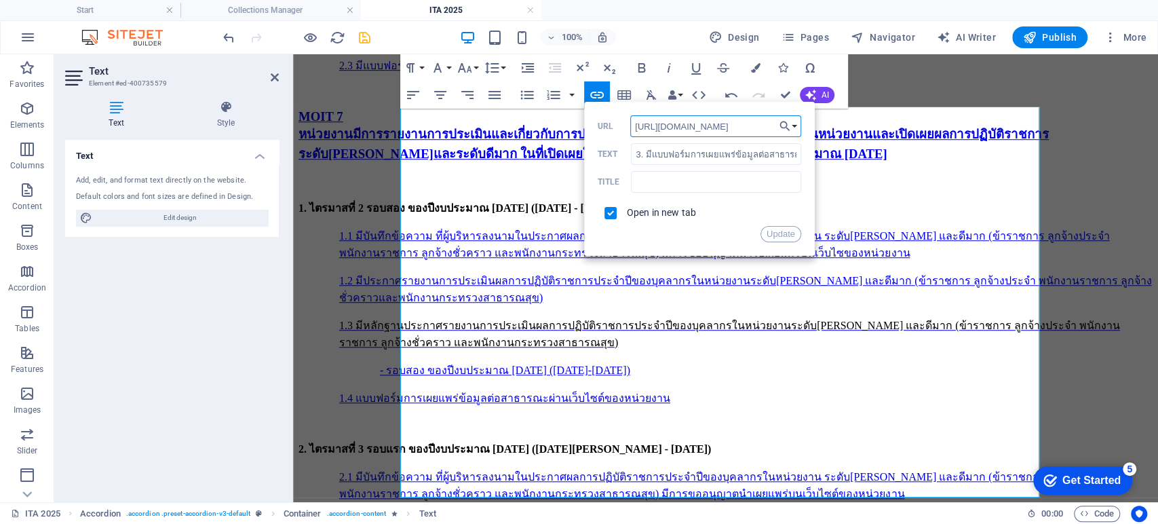
scroll to position [0, 39]
click at [786, 236] on button "Update" at bounding box center [781, 234] width 41 height 16
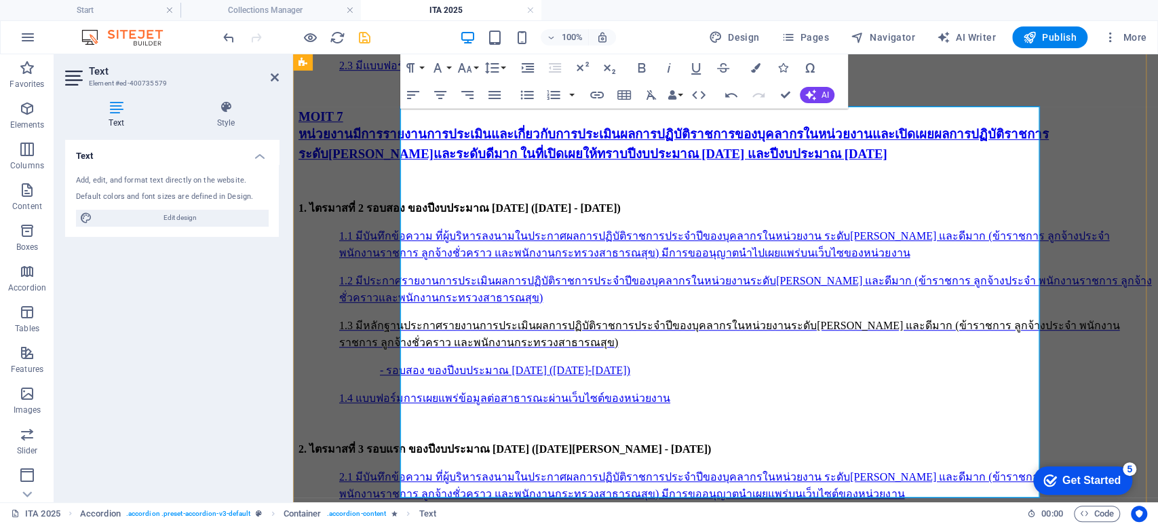
drag, startPoint x: 611, startPoint y: 309, endPoint x: 607, endPoint y: 318, distance: 8.8
drag, startPoint x: 711, startPoint y: 271, endPoint x: 418, endPoint y: 217, distance: 298.1
click at [711, 271] on icon "button" at bounding box center [713, 276] width 16 height 16
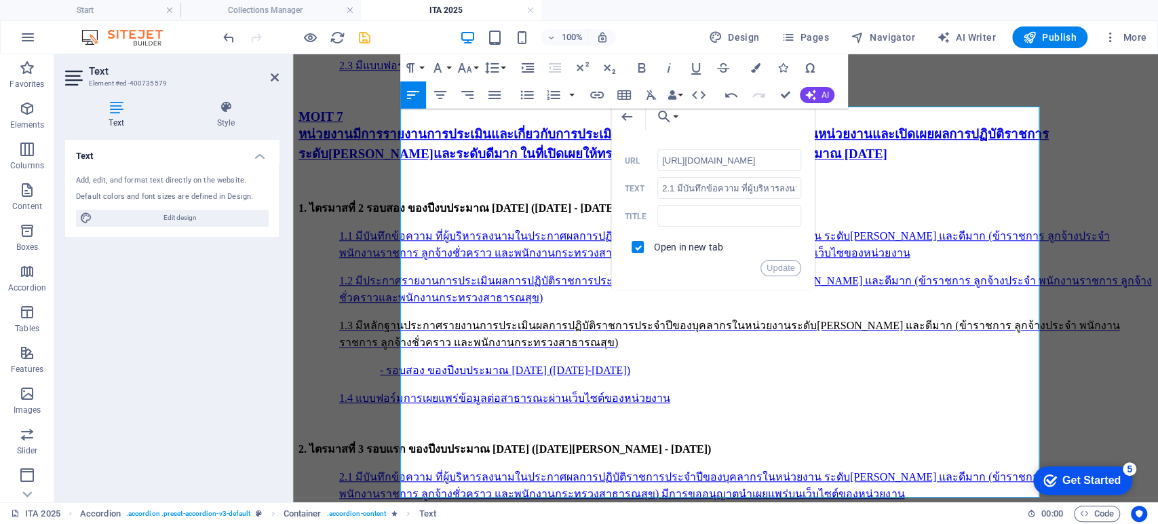
scroll to position [0, 42]
click at [793, 270] on button "Update" at bounding box center [781, 268] width 41 height 16
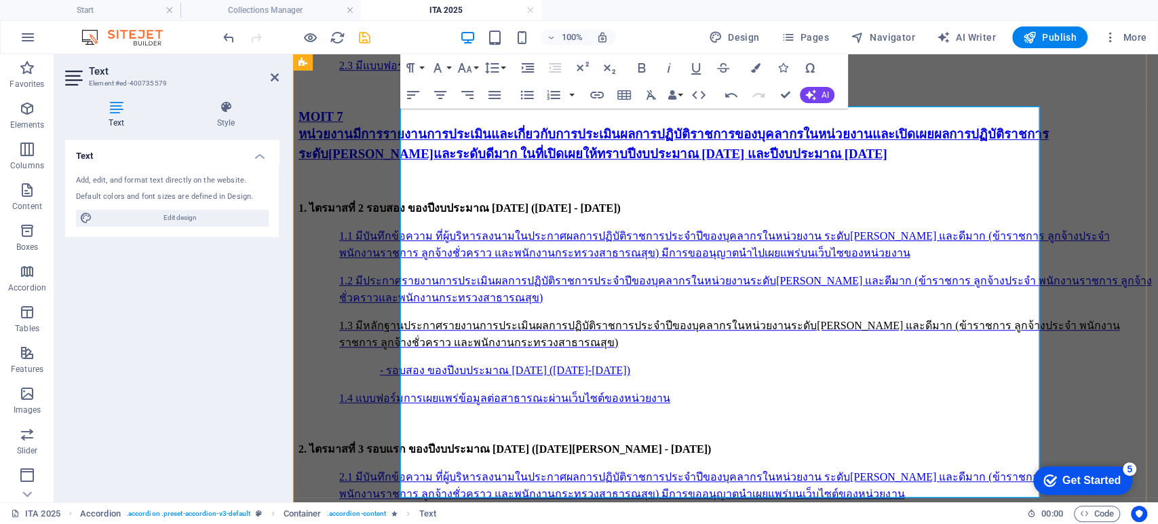
click at [712, 311] on icon "button" at bounding box center [716, 308] width 9 height 9
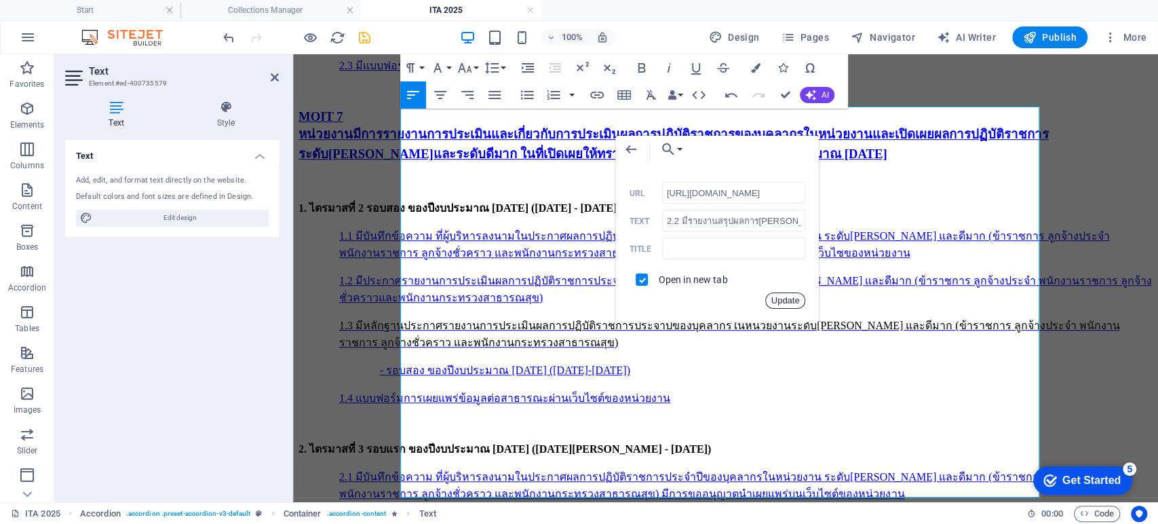
click at [791, 302] on button "Update" at bounding box center [785, 300] width 41 height 16
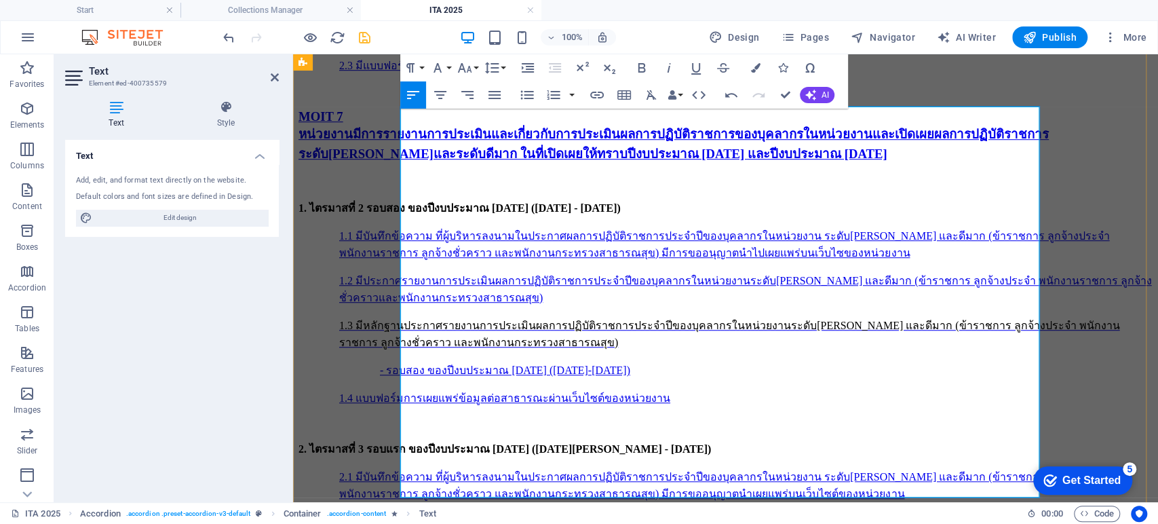
scroll to position [0, 0]
drag, startPoint x: 666, startPoint y: 354, endPoint x: 662, endPoint y: 362, distance: 8.8
click at [665, 356] on icon "button" at bounding box center [662, 357] width 16 height 16
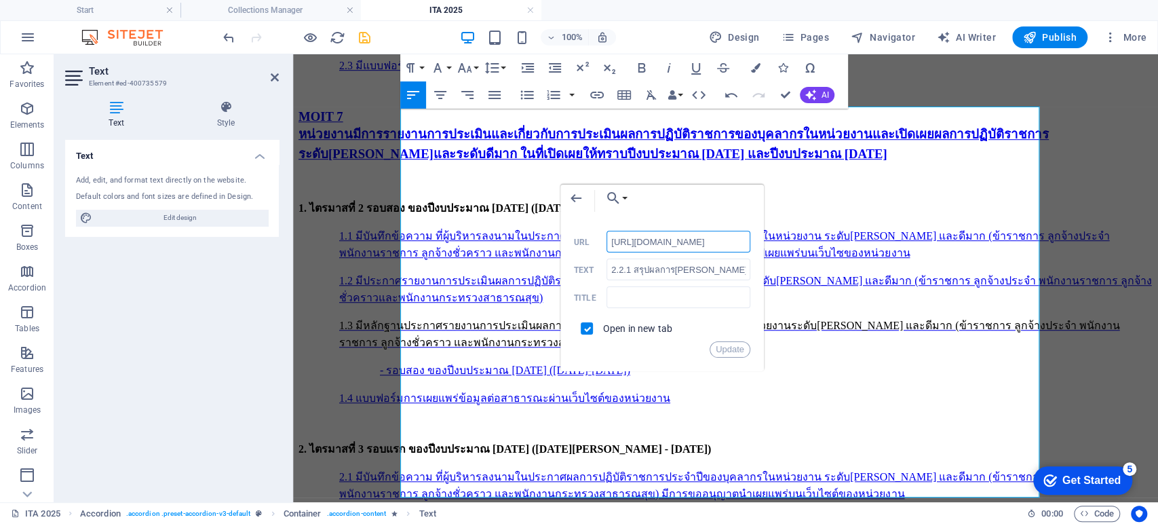
scroll to position [0, 42]
click at [734, 351] on button "Update" at bounding box center [730, 349] width 41 height 16
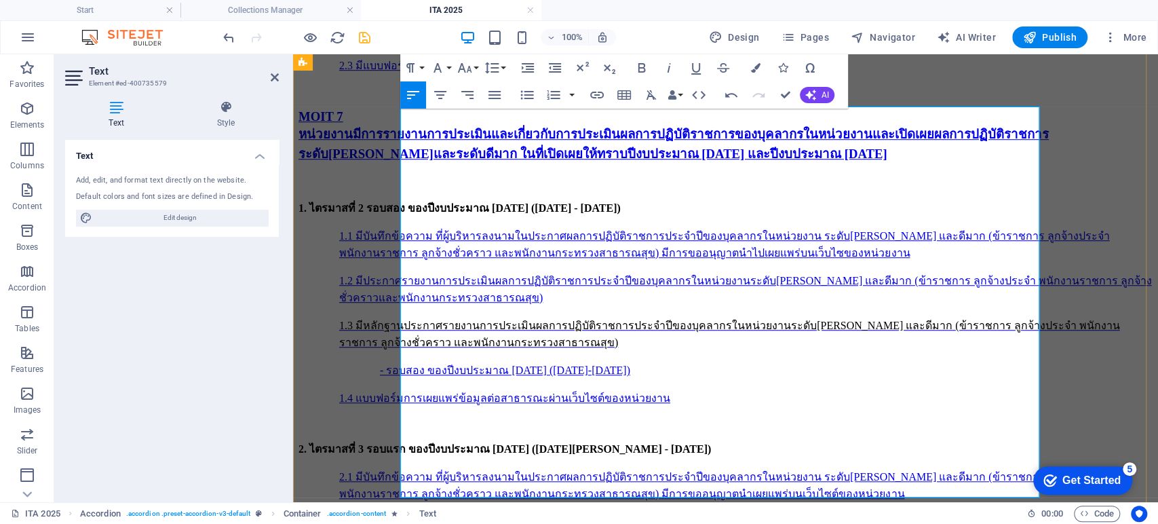
scroll to position [0, 0]
click at [583, 372] on icon "button" at bounding box center [590, 374] width 16 height 16
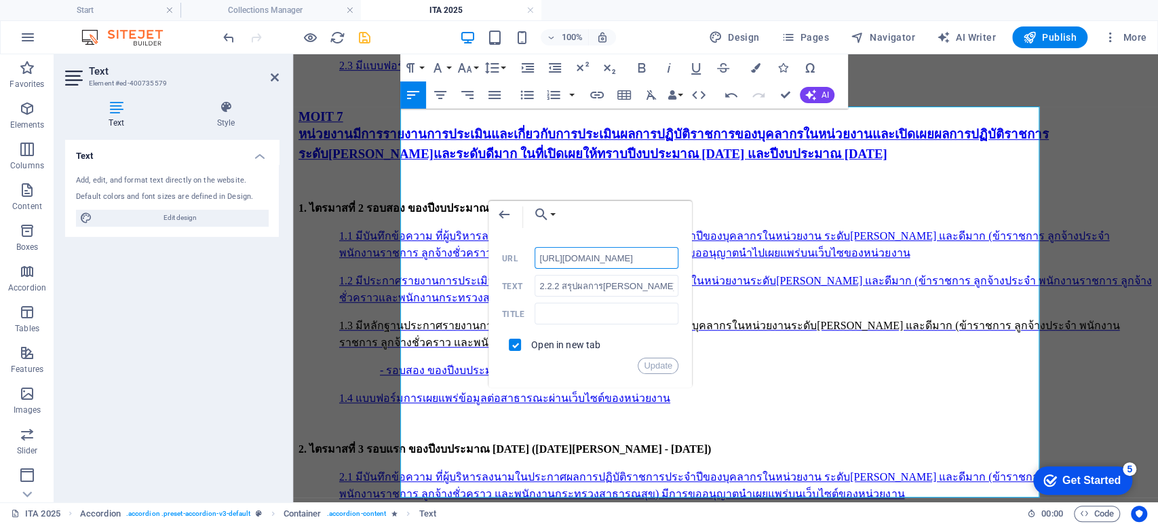
scroll to position [0, 42]
click at [654, 372] on button "Update" at bounding box center [658, 366] width 41 height 16
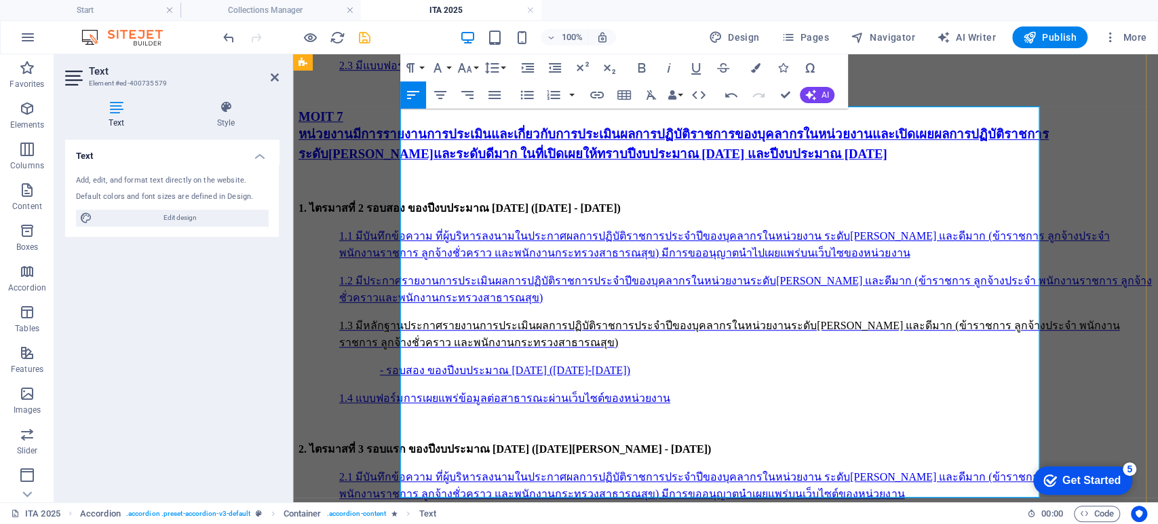
scroll to position [0, 0]
click at [563, 387] on icon "button" at bounding box center [556, 390] width 16 height 16
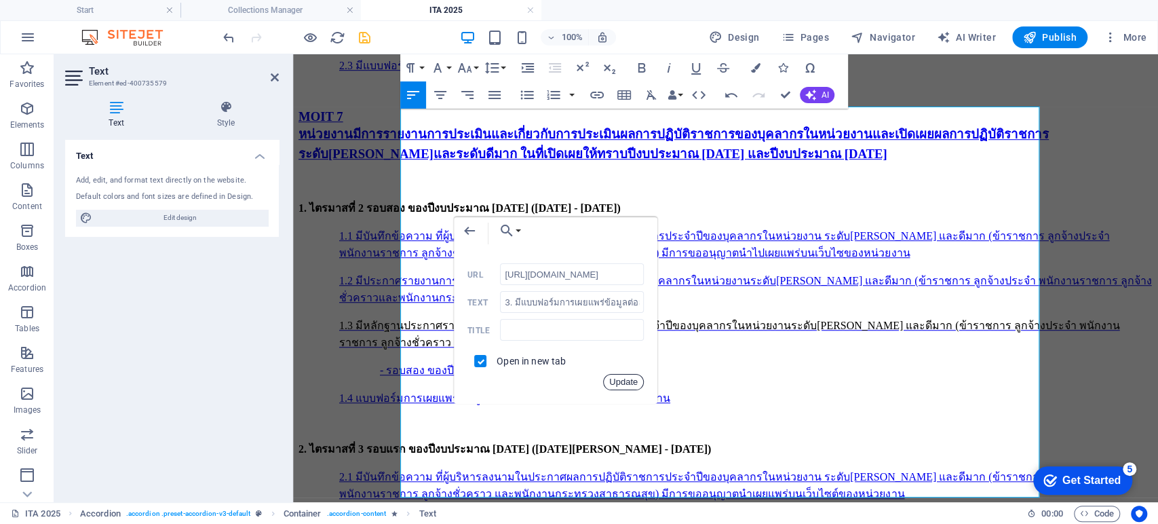
click at [634, 380] on button "Update" at bounding box center [623, 382] width 41 height 16
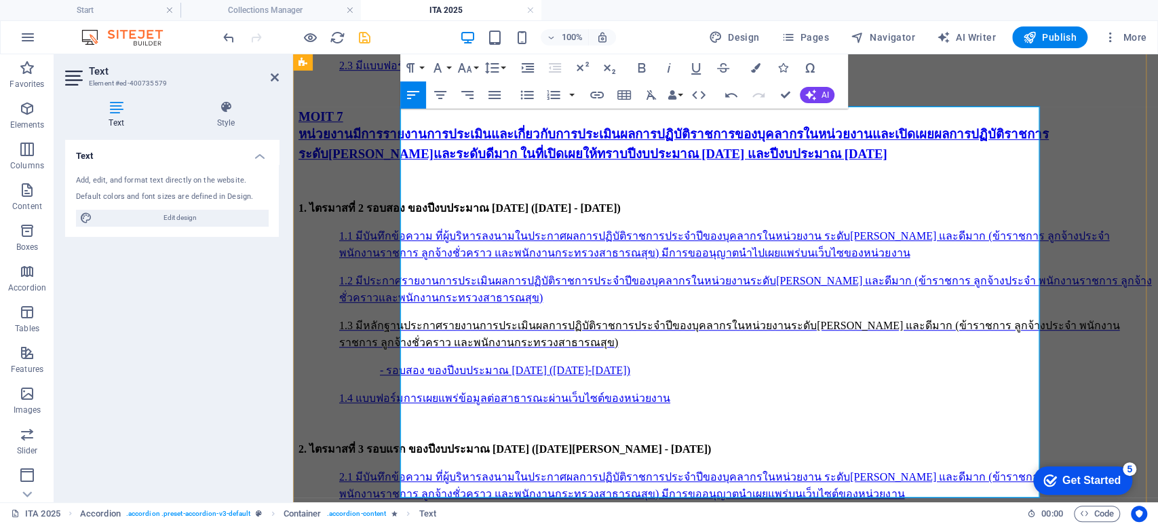
scroll to position [0, 0]
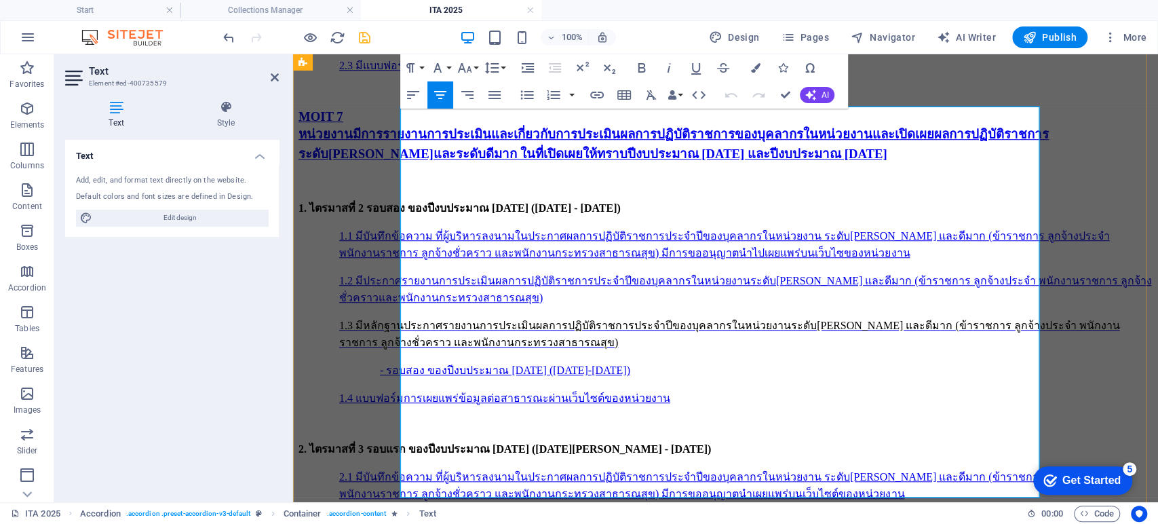
click at [712, 271] on icon "button" at bounding box center [713, 276] width 16 height 16
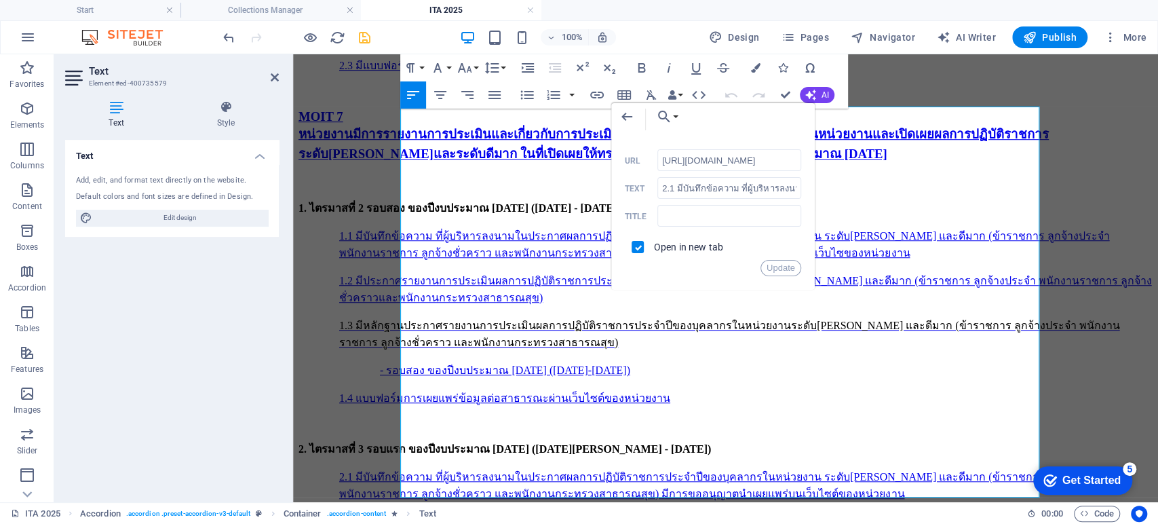
scroll to position [0, 42]
click at [779, 272] on div "Back Choose Link Start commander policy commander Vision strategic structure Ag…" at bounding box center [713, 196] width 204 height 187
click at [780, 268] on button "Update" at bounding box center [781, 268] width 41 height 16
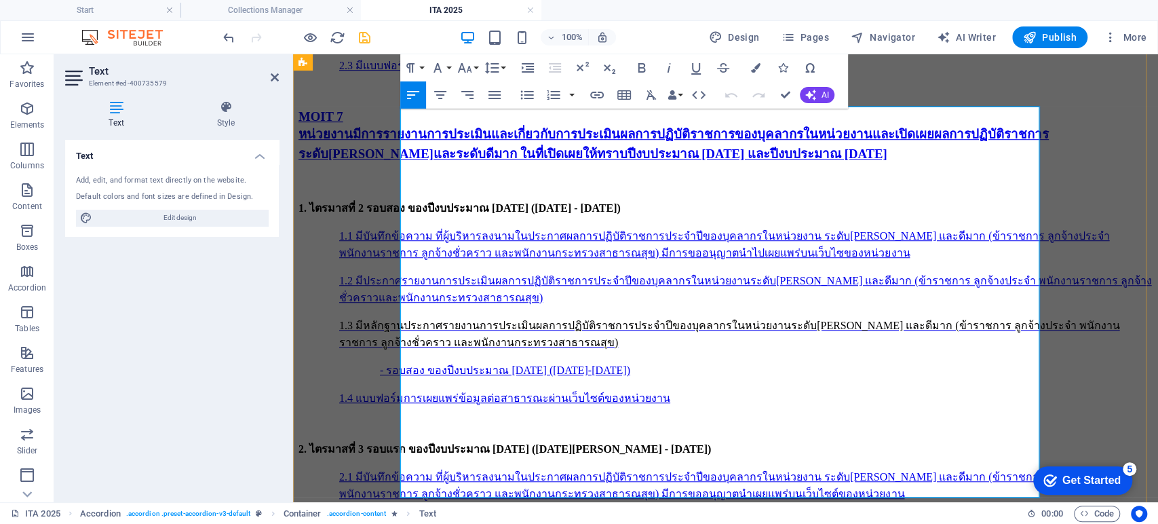
click at [720, 311] on icon "button" at bounding box center [717, 309] width 16 height 16
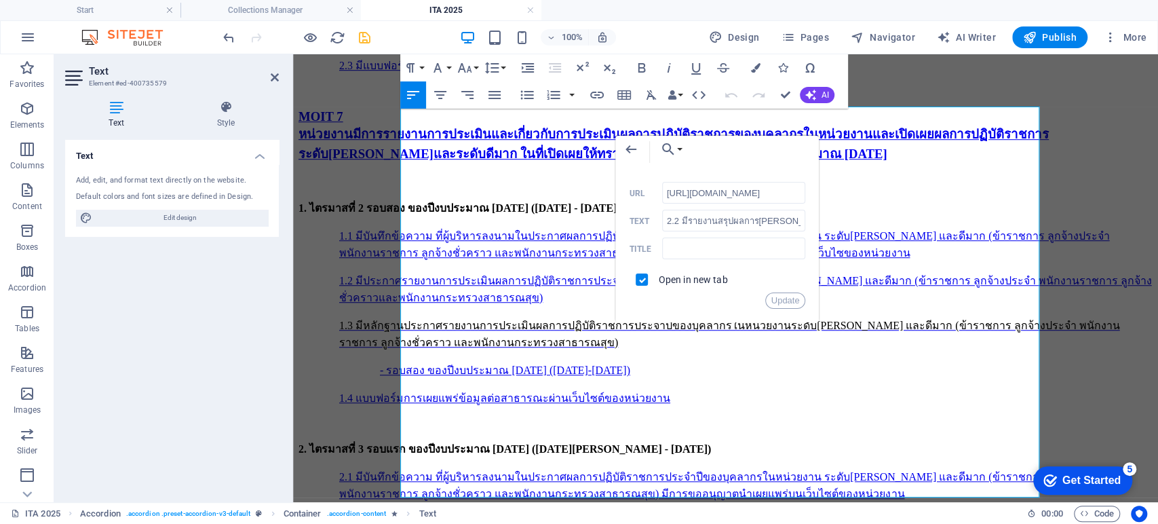
scroll to position [0, 42]
click at [795, 303] on button "Update" at bounding box center [785, 300] width 41 height 16
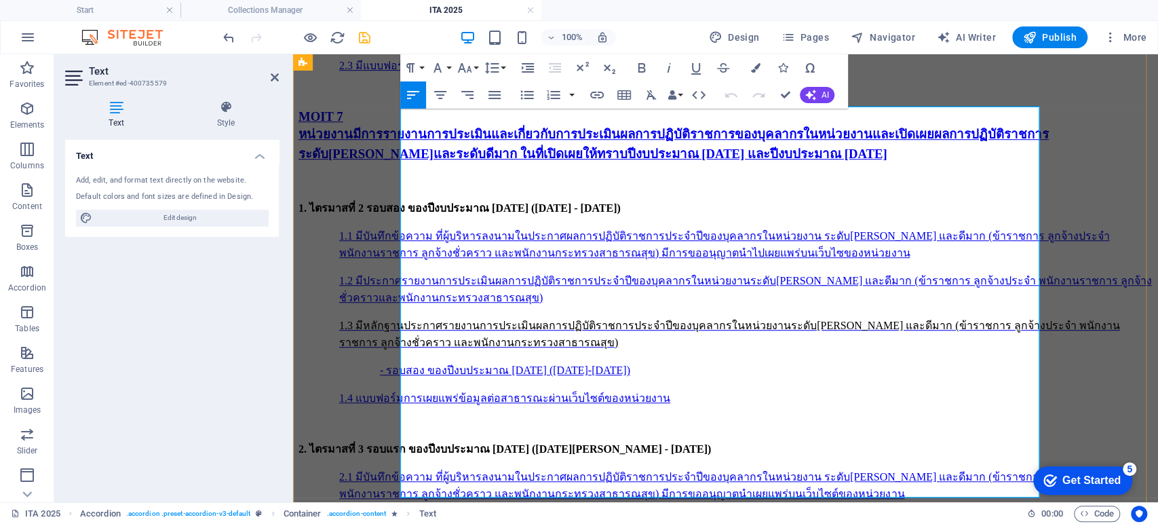
click at [661, 358] on icon "button" at bounding box center [662, 357] width 16 height 16
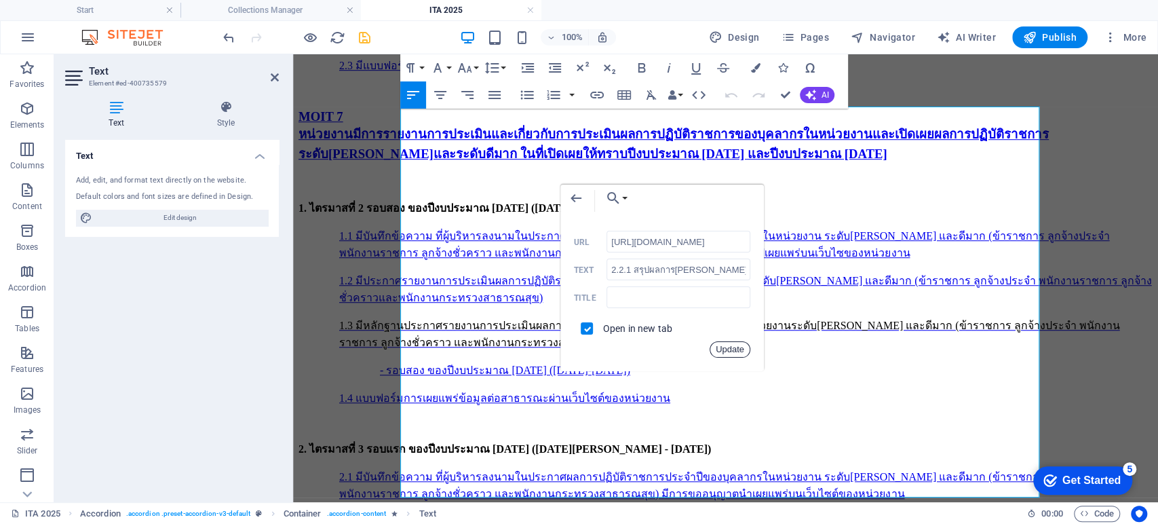
click at [727, 353] on button "Update" at bounding box center [730, 349] width 41 height 16
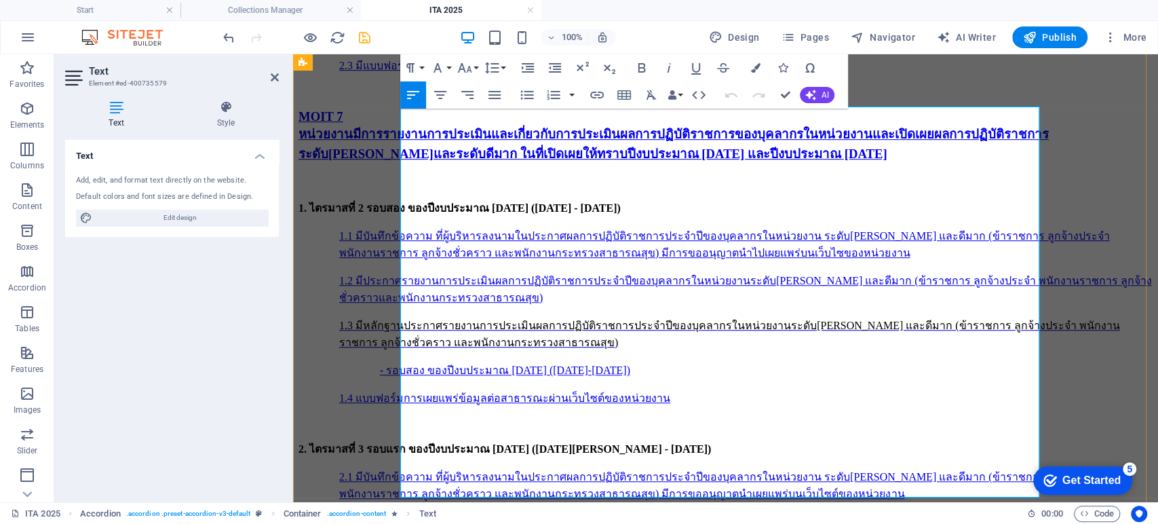
scroll to position [0, 0]
click at [584, 370] on icon "button" at bounding box center [590, 374] width 16 height 16
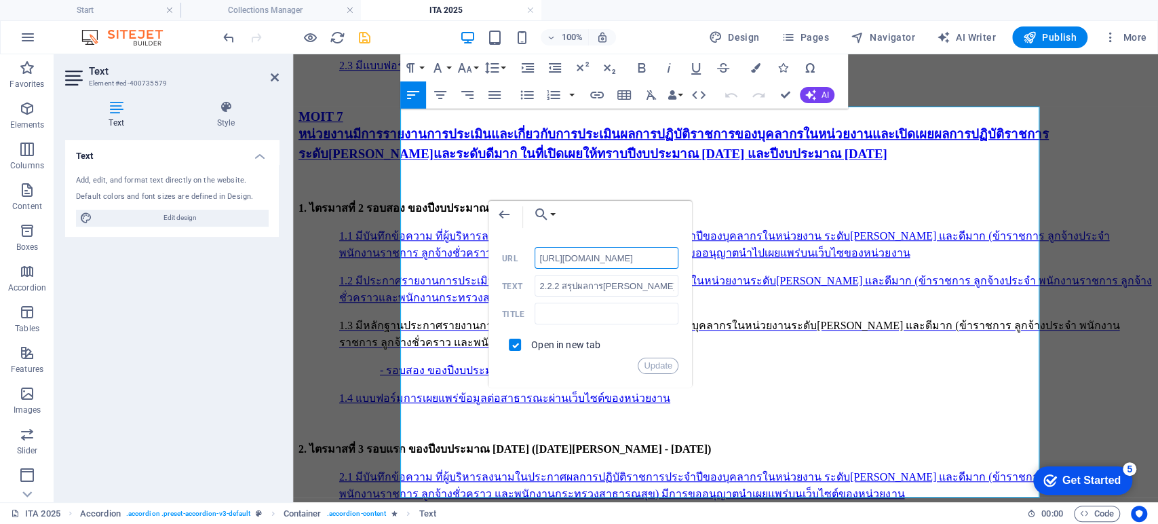
scroll to position [0, 42]
click at [662, 362] on button "Update" at bounding box center [658, 366] width 41 height 16
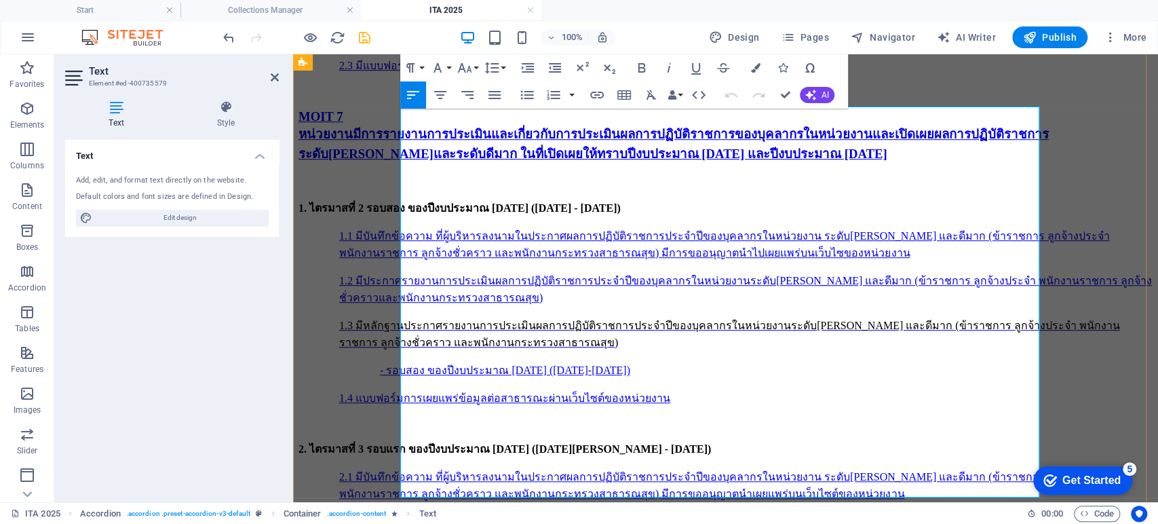
scroll to position [0, 0]
click at [660, 353] on icon "button" at bounding box center [662, 357] width 16 height 16
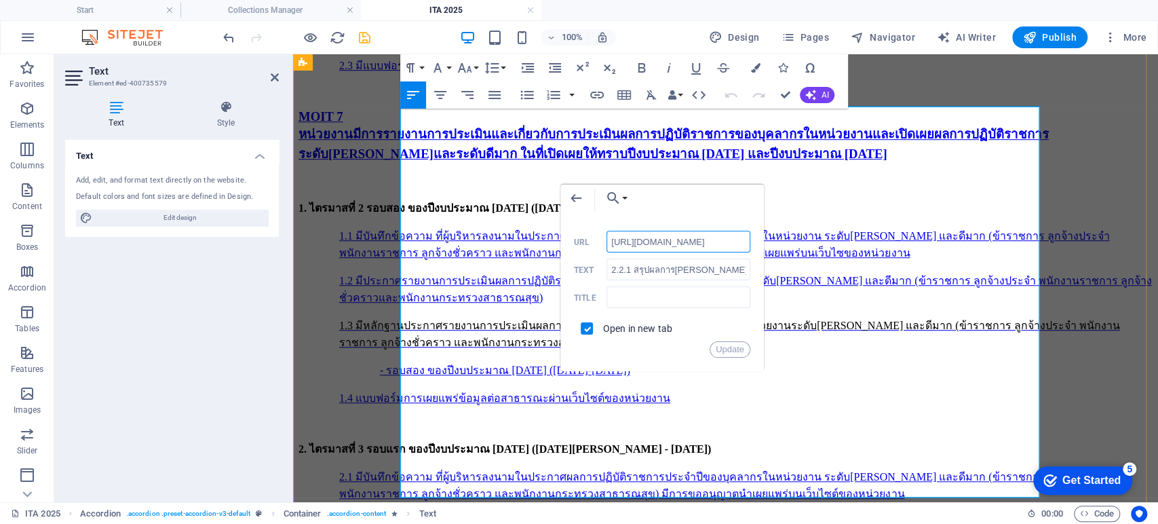
scroll to position [0, 42]
click at [730, 348] on button "Update" at bounding box center [730, 349] width 41 height 16
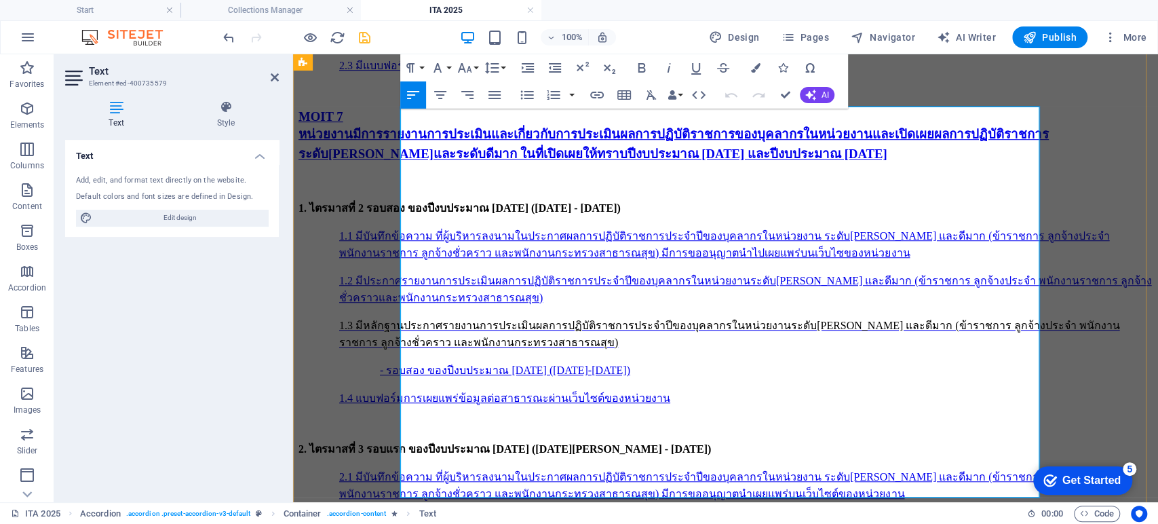
click at [581, 366] on button "Edit Link" at bounding box center [590, 373] width 26 height 27
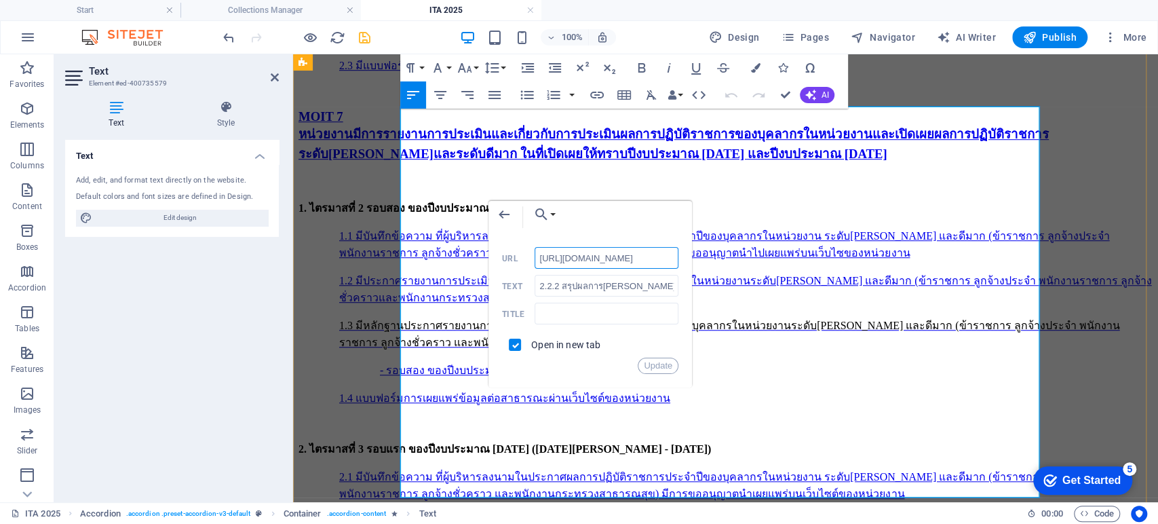
scroll to position [0, 42]
click at [655, 363] on button "Update" at bounding box center [658, 366] width 41 height 16
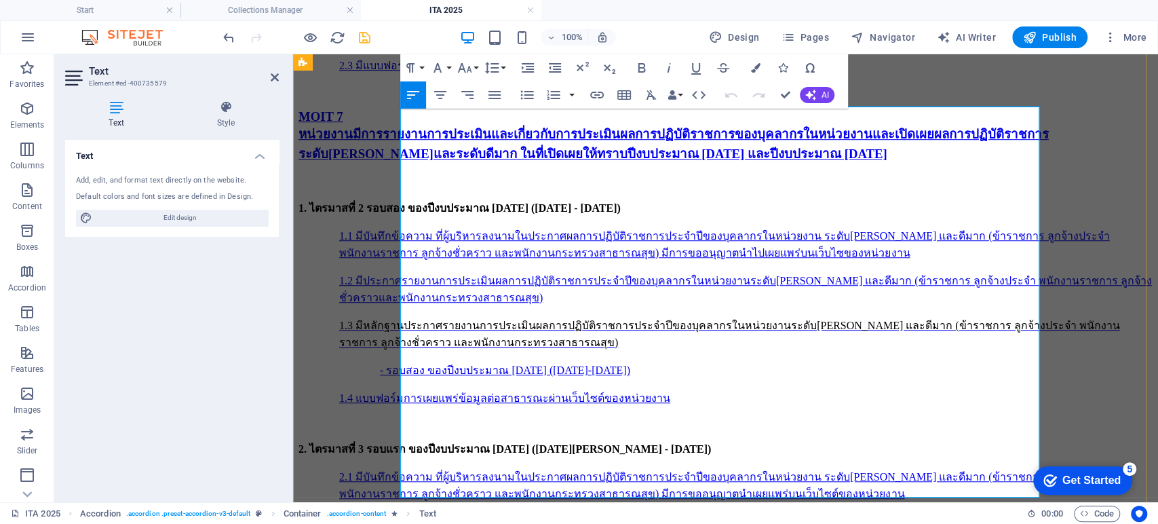
scroll to position [0, 0]
click at [556, 386] on icon "button" at bounding box center [556, 390] width 16 height 16
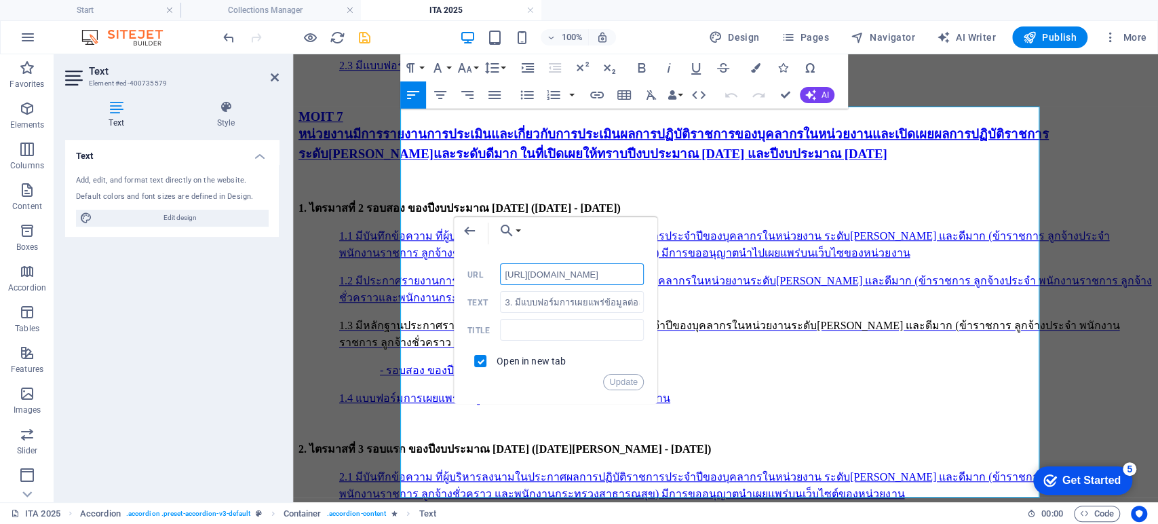
scroll to position [0, 42]
click at [627, 381] on button "Update" at bounding box center [623, 382] width 41 height 16
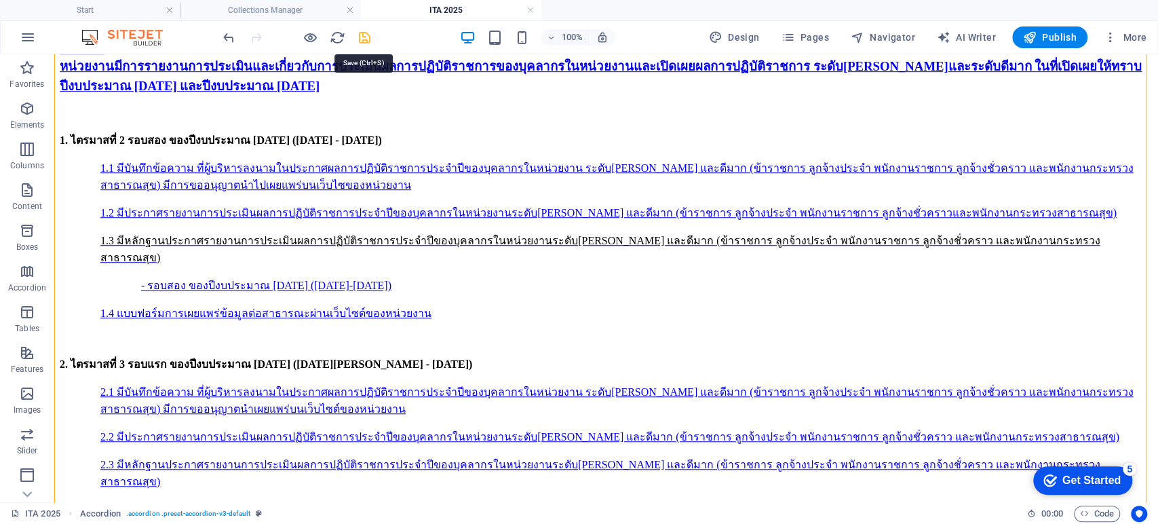
click at [362, 34] on icon "save" at bounding box center [365, 38] width 16 height 16
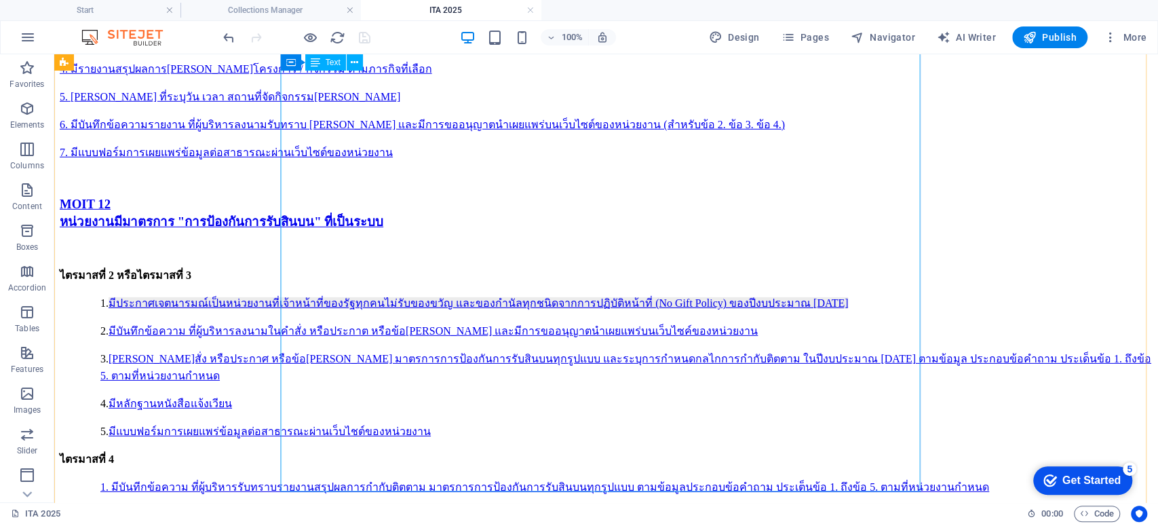
scroll to position [6270, 0]
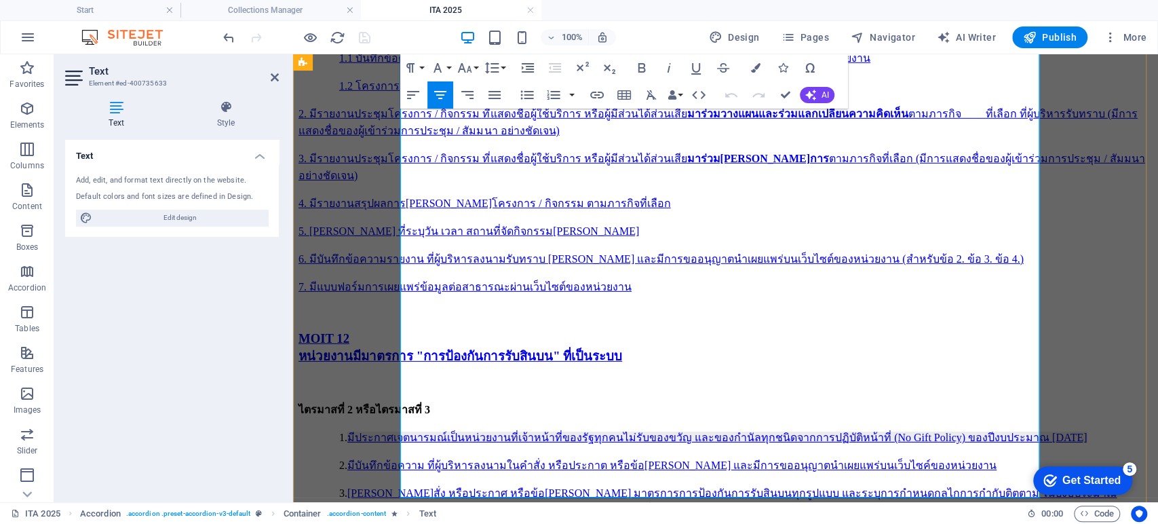
scroll to position [6340, 0]
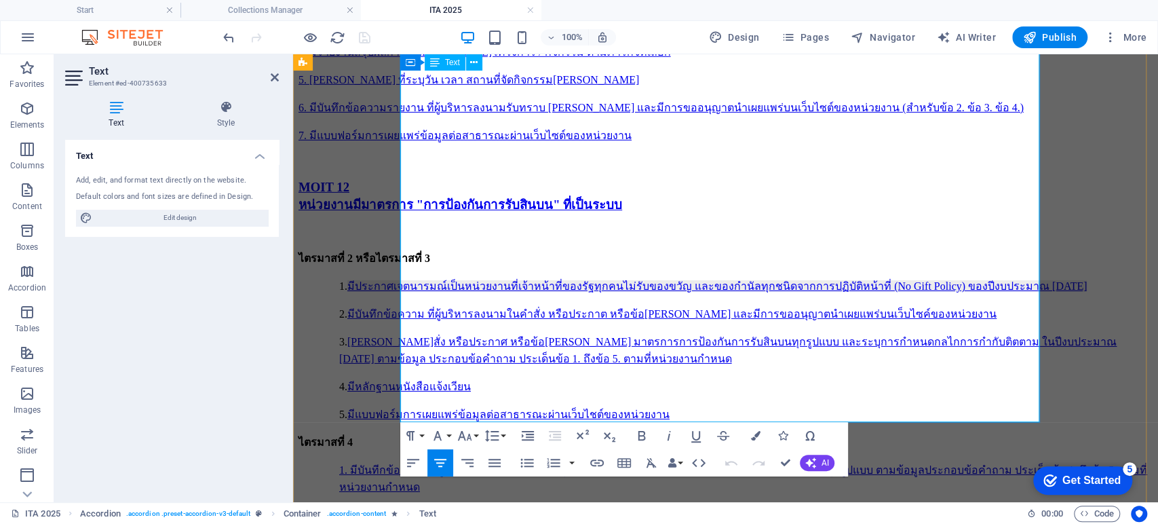
drag, startPoint x: 438, startPoint y: 221, endPoint x: 973, endPoint y: 232, distance: 534.7
click at [596, 454] on icon "button" at bounding box center [597, 463] width 16 height 16
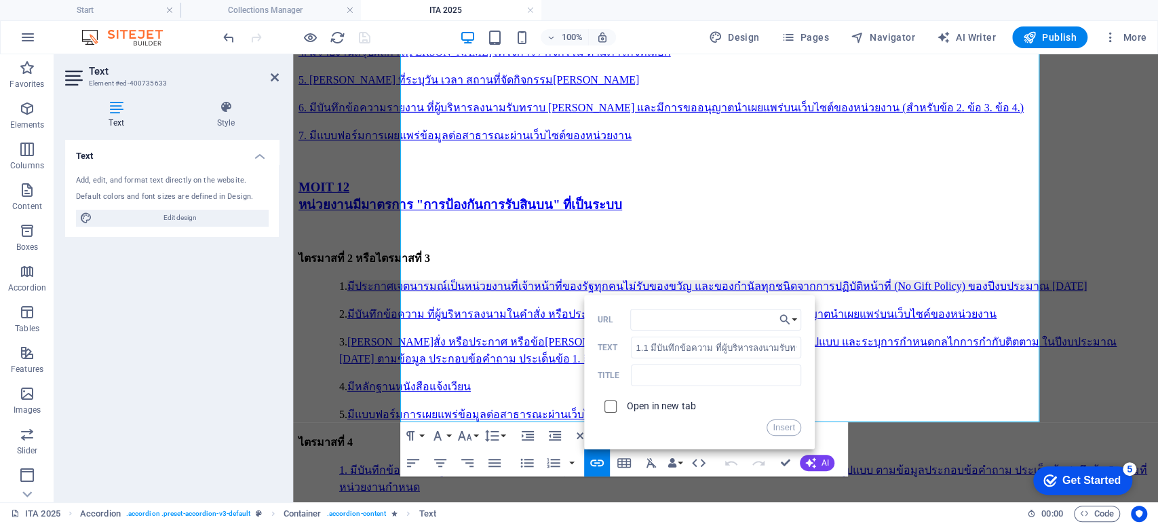
click at [609, 409] on input "checkbox" at bounding box center [608, 404] width 12 height 12
click at [669, 323] on input "URL" at bounding box center [715, 320] width 171 height 22
paste input "https://launhospital.moph.go.th/launnews/337"
click at [784, 429] on button "Insert" at bounding box center [784, 427] width 35 height 16
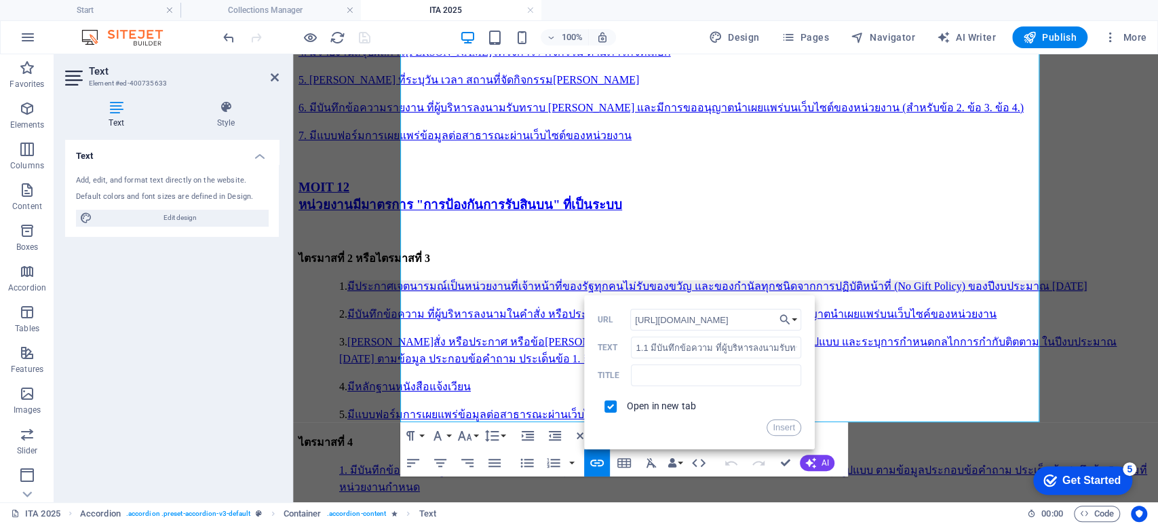
scroll to position [0, 0]
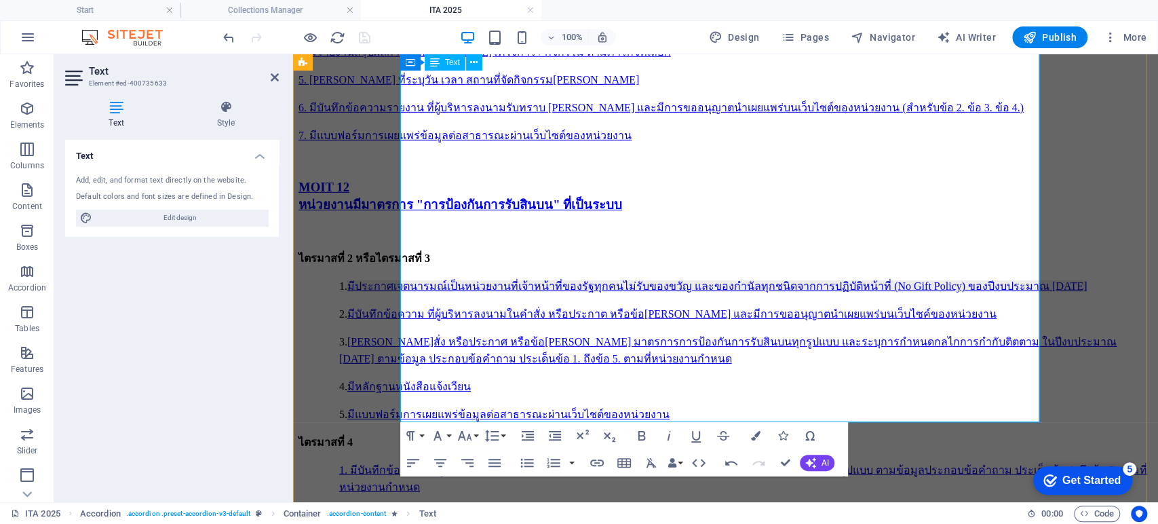
drag, startPoint x: 428, startPoint y: 248, endPoint x: 988, endPoint y: 278, distance: 560.5
drag, startPoint x: 436, startPoint y: 251, endPoint x: 1029, endPoint y: 269, distance: 593.2
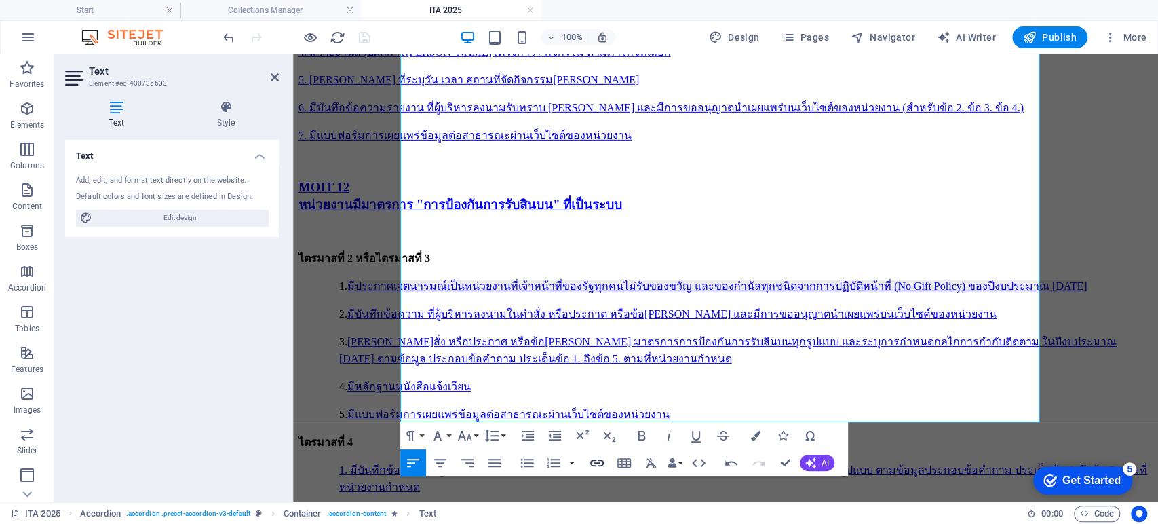
click at [596, 454] on icon "button" at bounding box center [597, 462] width 14 height 7
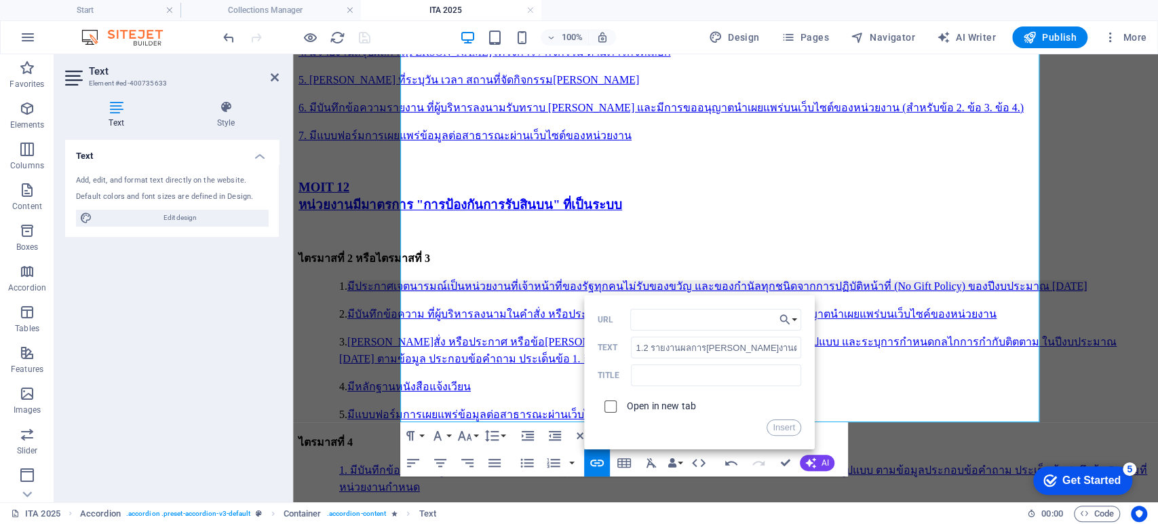
drag, startPoint x: 611, startPoint y: 406, endPoint x: 627, endPoint y: 381, distance: 29.0
click at [611, 405] on input "checkbox" at bounding box center [608, 404] width 12 height 12
click at [668, 319] on input "URL" at bounding box center [715, 320] width 171 height 22
paste input "https://launhospital.moph.go.th/launnews/331"
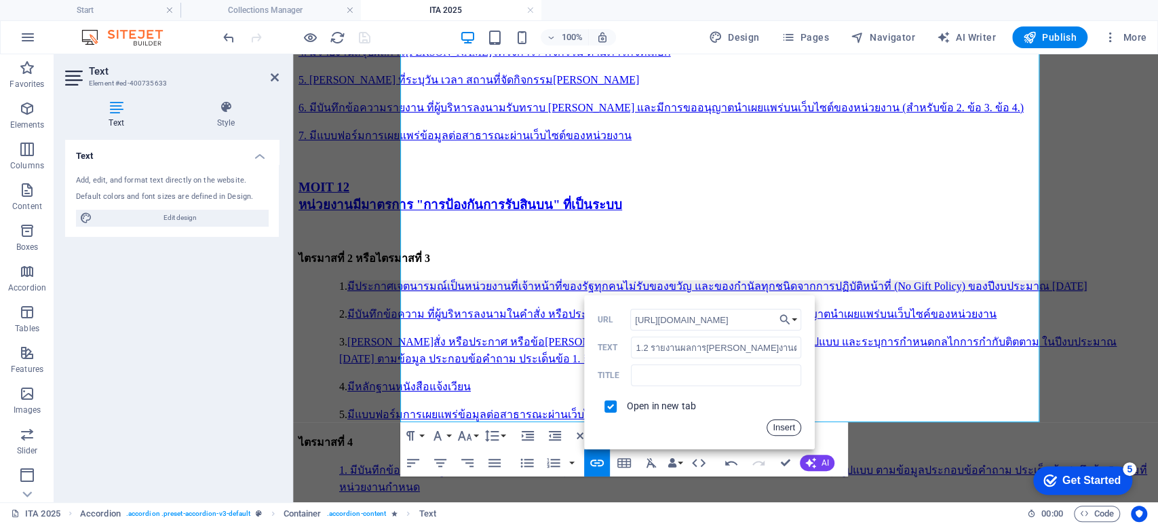
click at [788, 429] on button "Insert" at bounding box center [784, 427] width 35 height 16
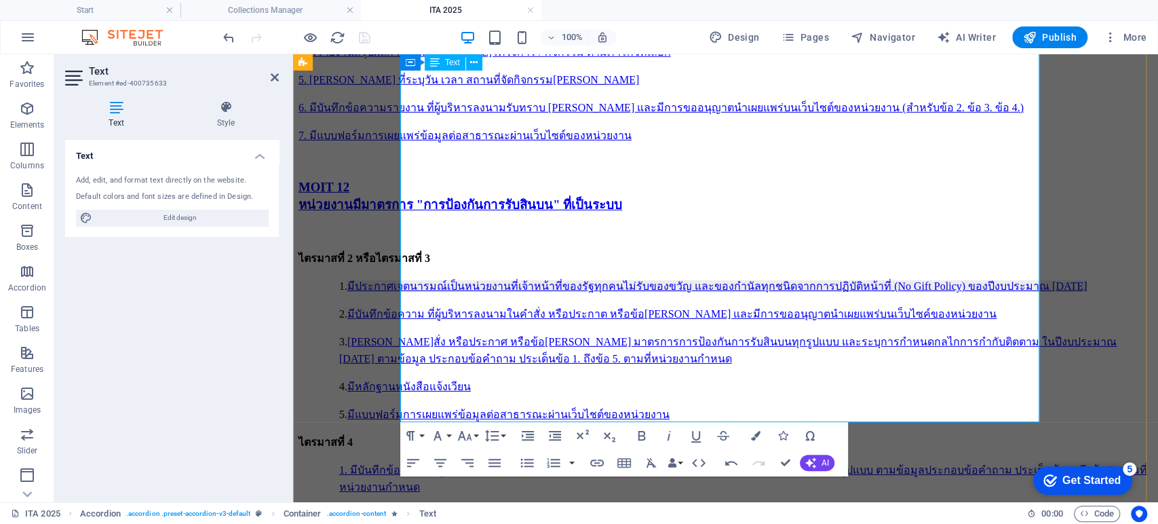
drag, startPoint x: 432, startPoint y: 286, endPoint x: 776, endPoint y: 288, distance: 344.0
click at [600, 454] on icon "button" at bounding box center [597, 463] width 16 height 16
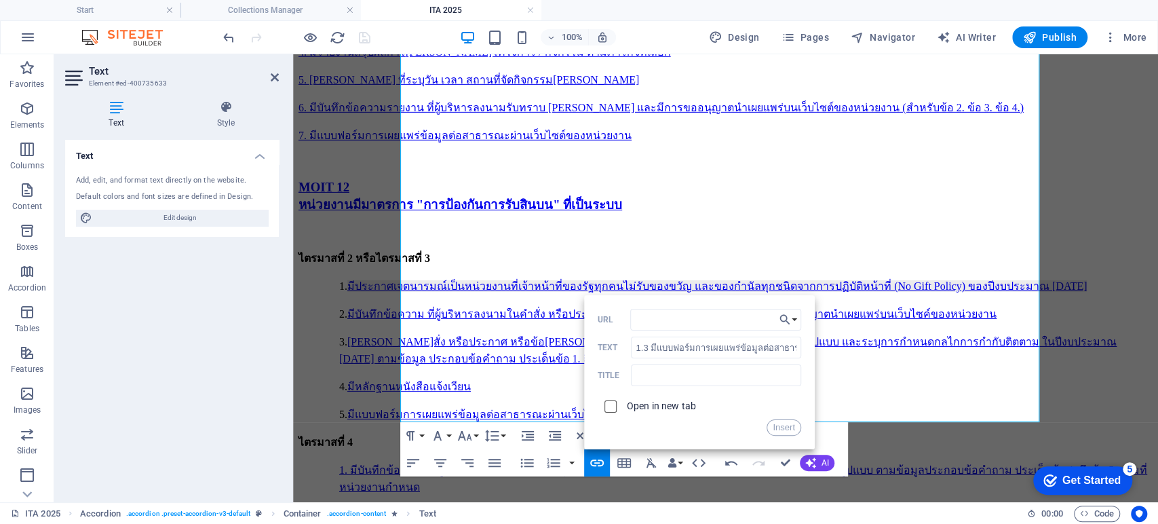
click at [609, 409] on input "checkbox" at bounding box center [608, 404] width 12 height 12
click at [665, 322] on input "URL" at bounding box center [715, 320] width 171 height 22
paste input "https://launhospital.moph.go.th/launnews/331"
click at [789, 427] on button "Insert" at bounding box center [784, 427] width 35 height 16
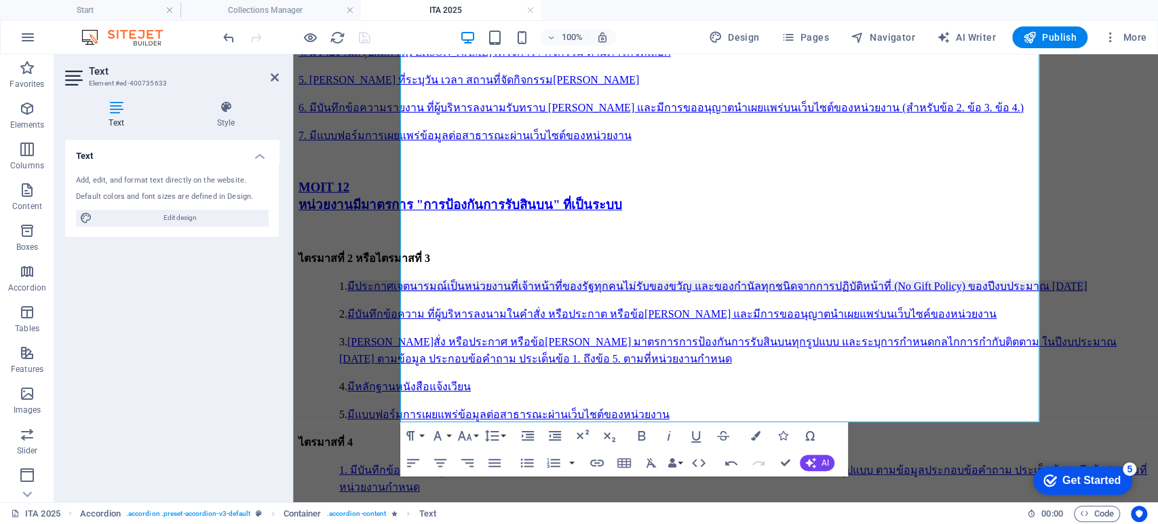
scroll to position [0, 0]
drag, startPoint x: 437, startPoint y: 309, endPoint x: 935, endPoint y: 319, distance: 498.1
click at [603, 454] on icon "button" at bounding box center [597, 463] width 16 height 16
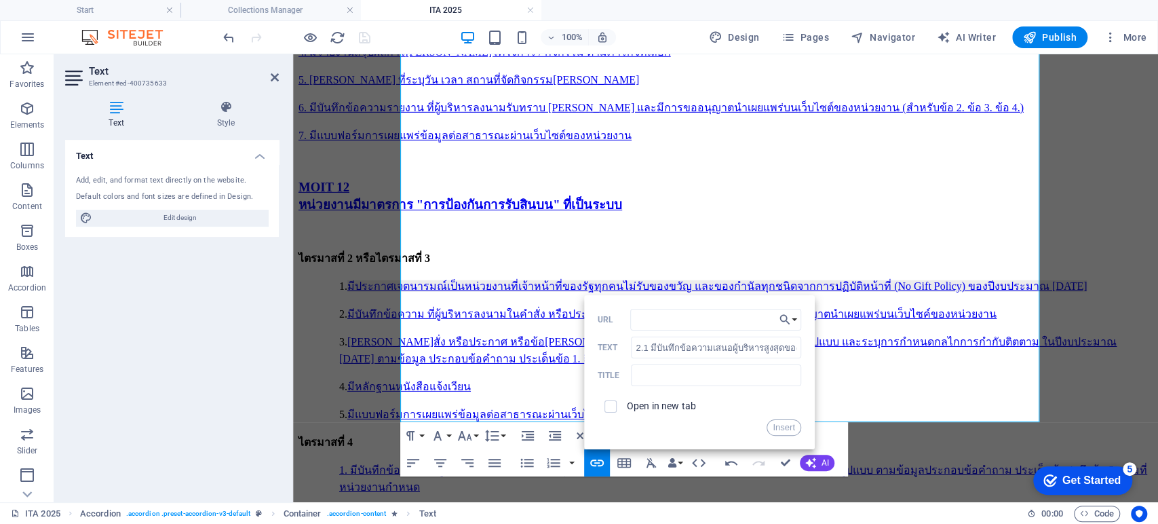
click at [609, 411] on span at bounding box center [611, 406] width 12 height 12
click at [608, 407] on input "checkbox" at bounding box center [608, 404] width 12 height 12
click at [658, 319] on input "URL" at bounding box center [715, 320] width 171 height 22
paste input "https://launhospital.moph.go.th/launnews/331"
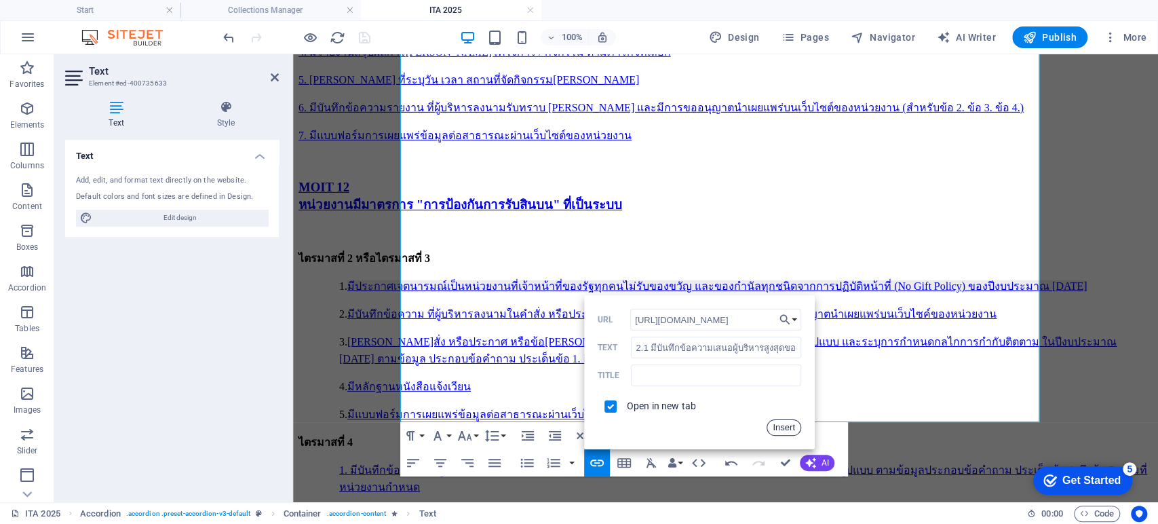
click at [779, 427] on button "Insert" at bounding box center [784, 427] width 35 height 16
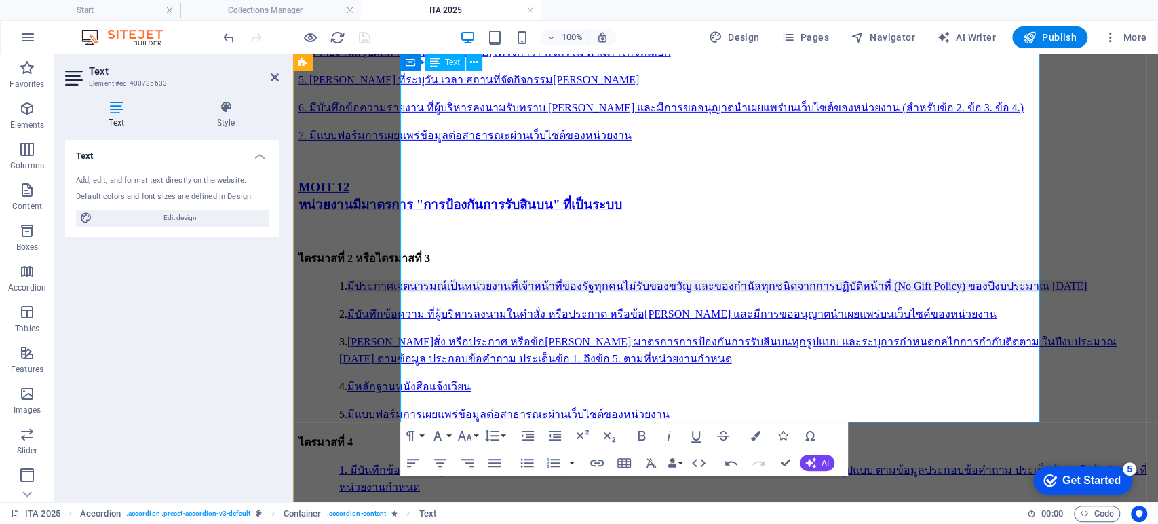
drag, startPoint x: 440, startPoint y: 329, endPoint x: 756, endPoint y: 366, distance: 318.4
click at [597, 454] on icon "button" at bounding box center [597, 463] width 16 height 16
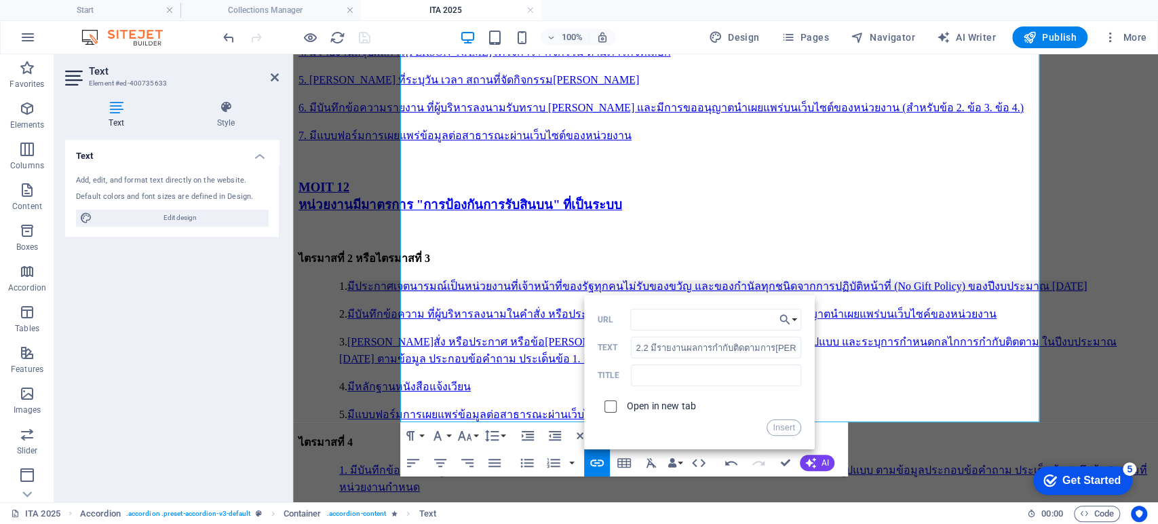
click at [613, 402] on input "checkbox" at bounding box center [608, 404] width 12 height 12
click at [678, 322] on input "URL" at bounding box center [715, 320] width 171 height 22
paste input "https://launhospital.moph.go.th/launnews/331"
click at [778, 425] on button "Insert" at bounding box center [784, 427] width 35 height 16
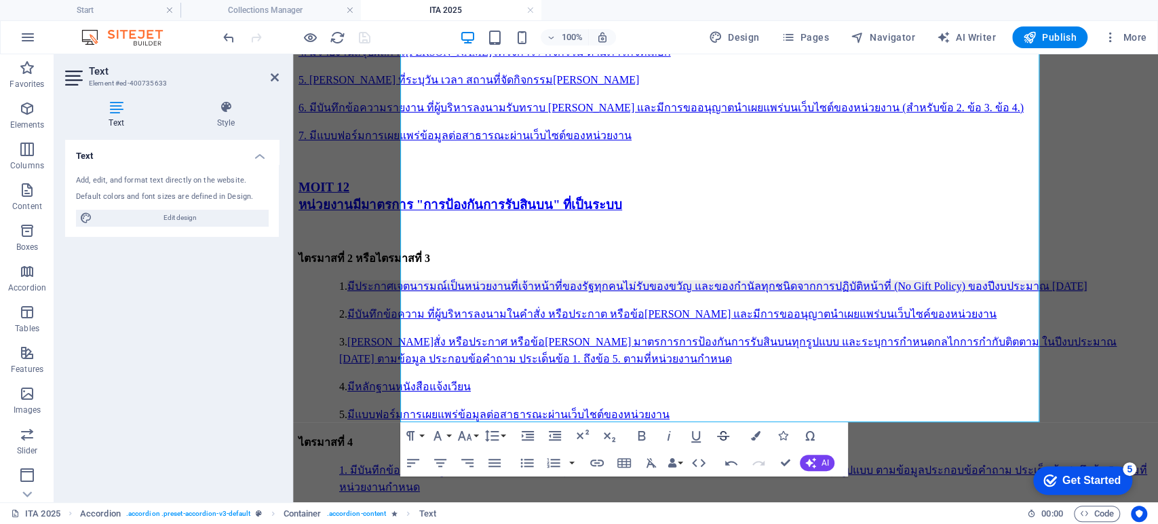
scroll to position [0, 0]
drag, startPoint x: 438, startPoint y: 381, endPoint x: 770, endPoint y: 377, distance: 331.8
click at [599, 454] on icon "button" at bounding box center [597, 462] width 14 height 7
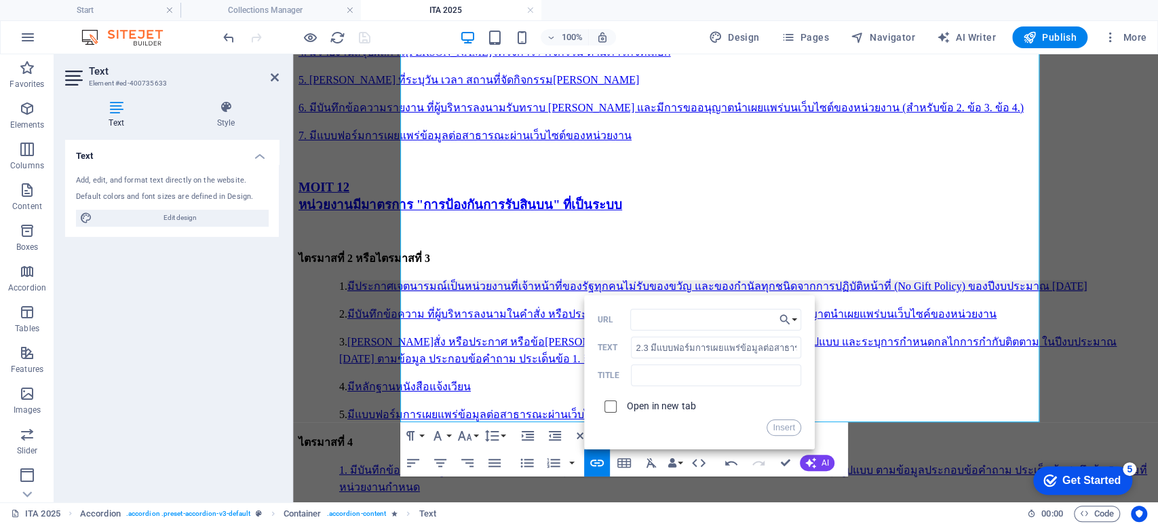
drag, startPoint x: 609, startPoint y: 406, endPoint x: 620, endPoint y: 358, distance: 49.5
click at [609, 405] on input "checkbox" at bounding box center [608, 404] width 12 height 12
click at [664, 324] on input "URL" at bounding box center [715, 320] width 171 height 22
paste input "https://launhospital.moph.go.th/launnews/331"
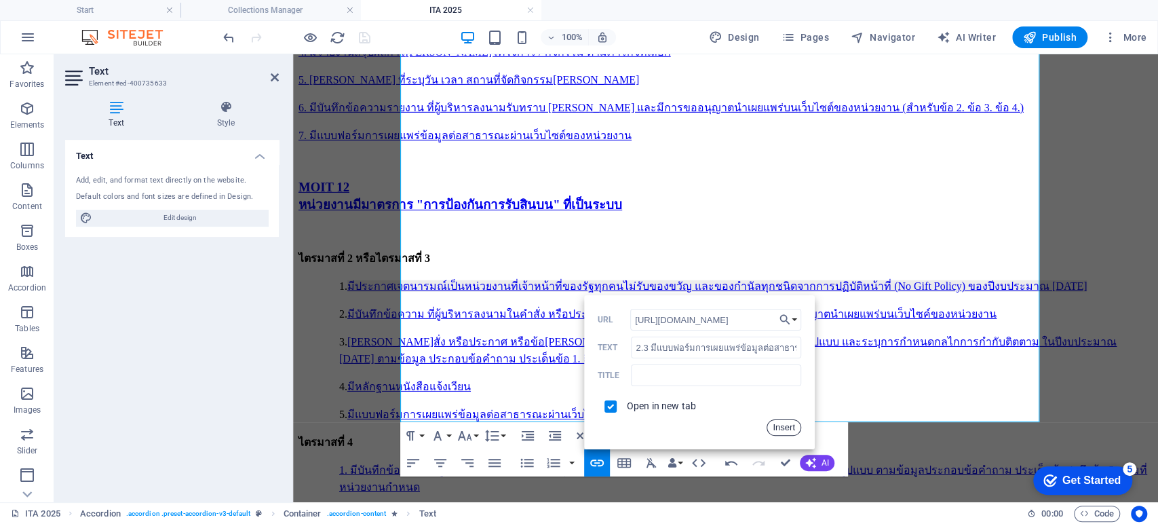
click at [782, 425] on button "Insert" at bounding box center [784, 427] width 35 height 16
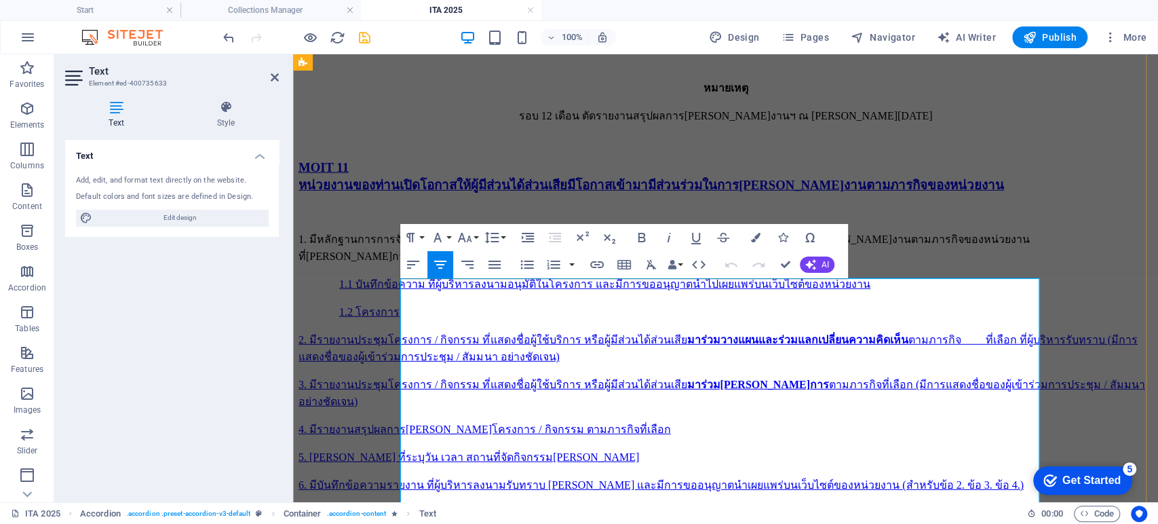
scroll to position [6038, 0]
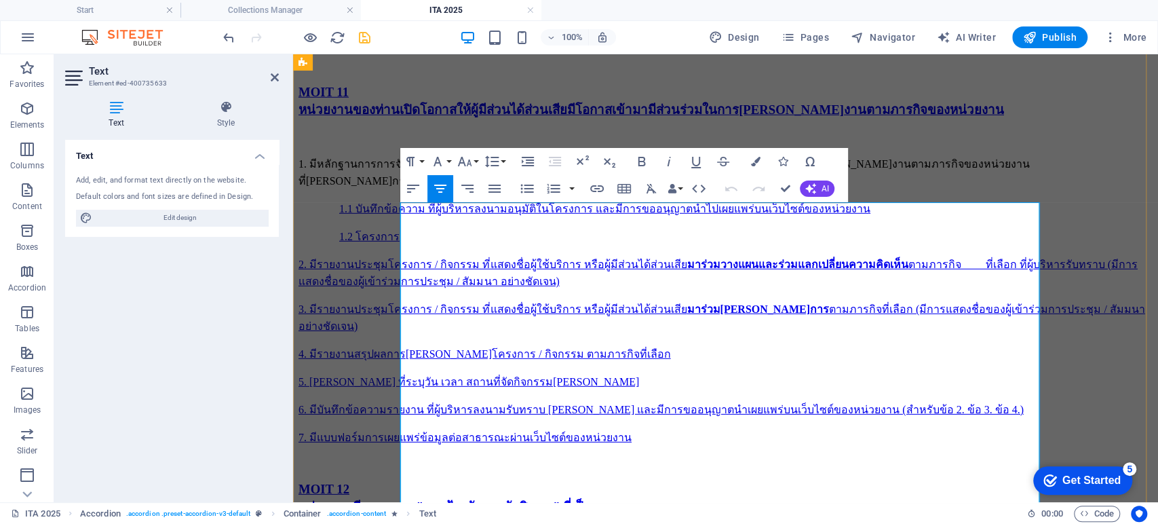
drag, startPoint x: 738, startPoint y: 244, endPoint x: 445, endPoint y: 189, distance: 298.2
click at [738, 244] on icon "button" at bounding box center [738, 241] width 9 height 9
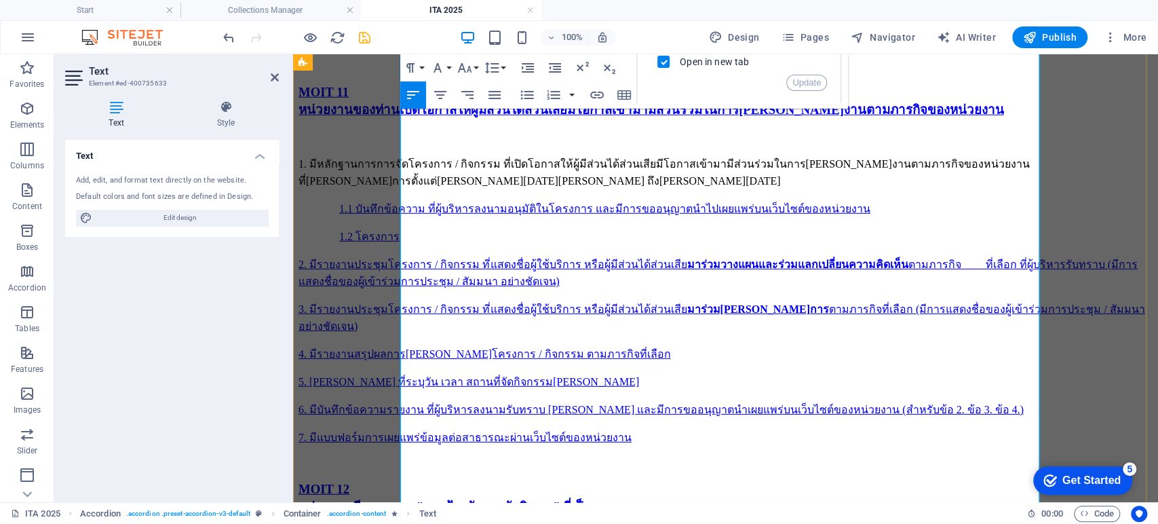
scroll to position [6264, 0]
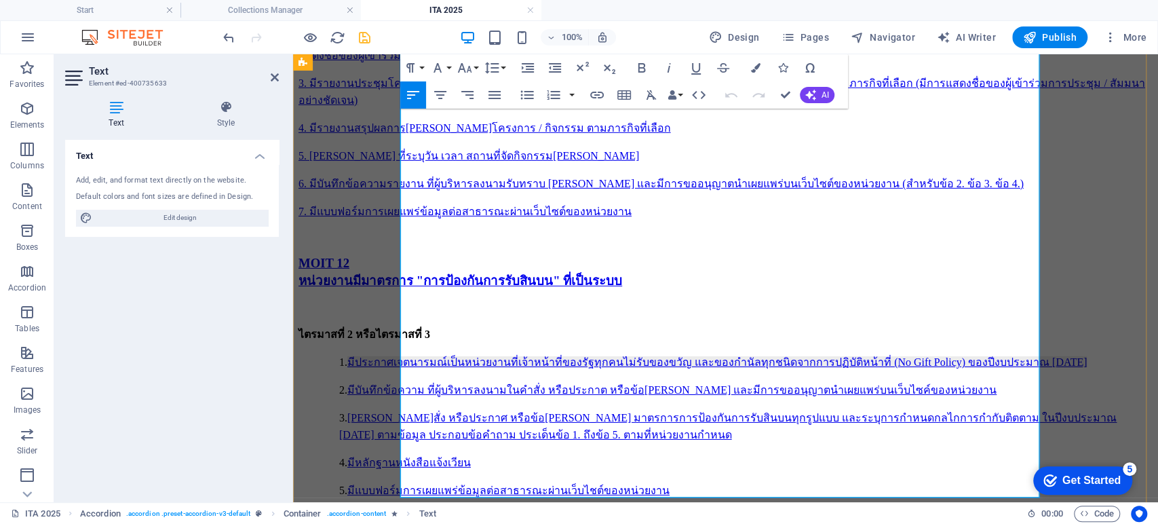
click at [738, 260] on icon "button" at bounding box center [739, 260] width 16 height 16
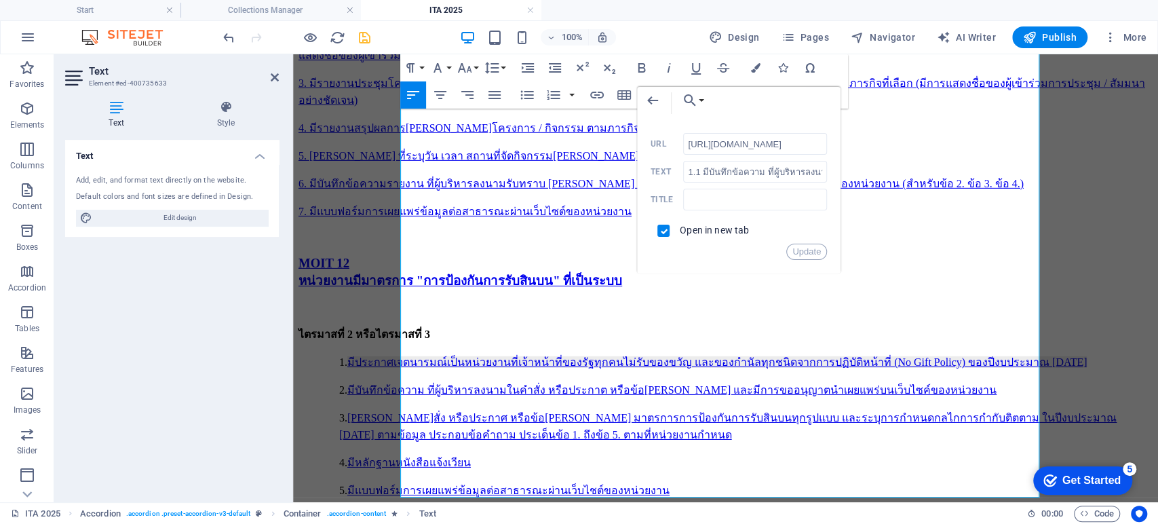
scroll to position [0, 42]
click at [809, 249] on button "Update" at bounding box center [806, 252] width 41 height 16
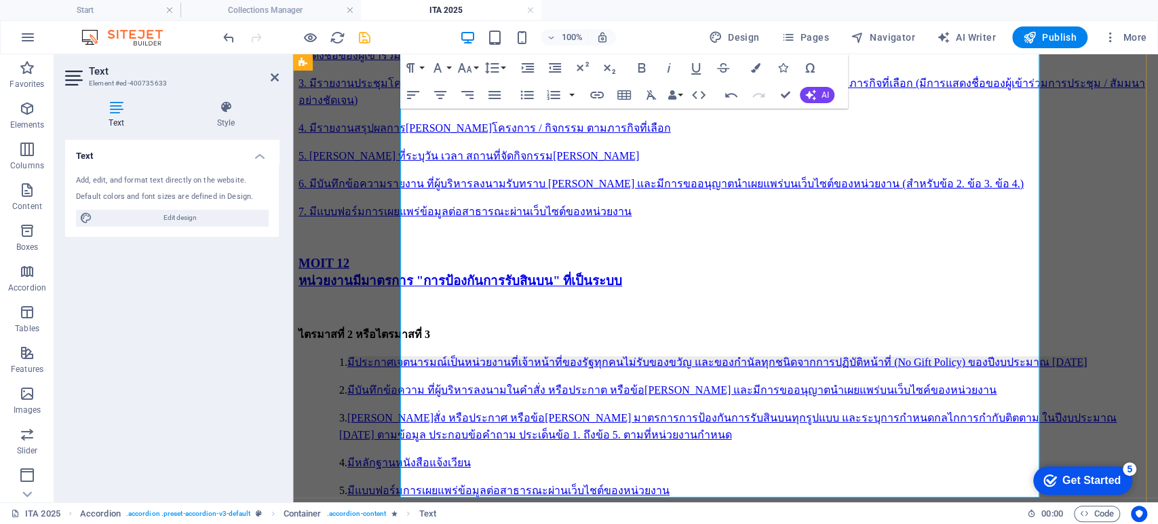
scroll to position [0, 0]
click at [733, 292] on icon "button" at bounding box center [734, 292] width 16 height 16
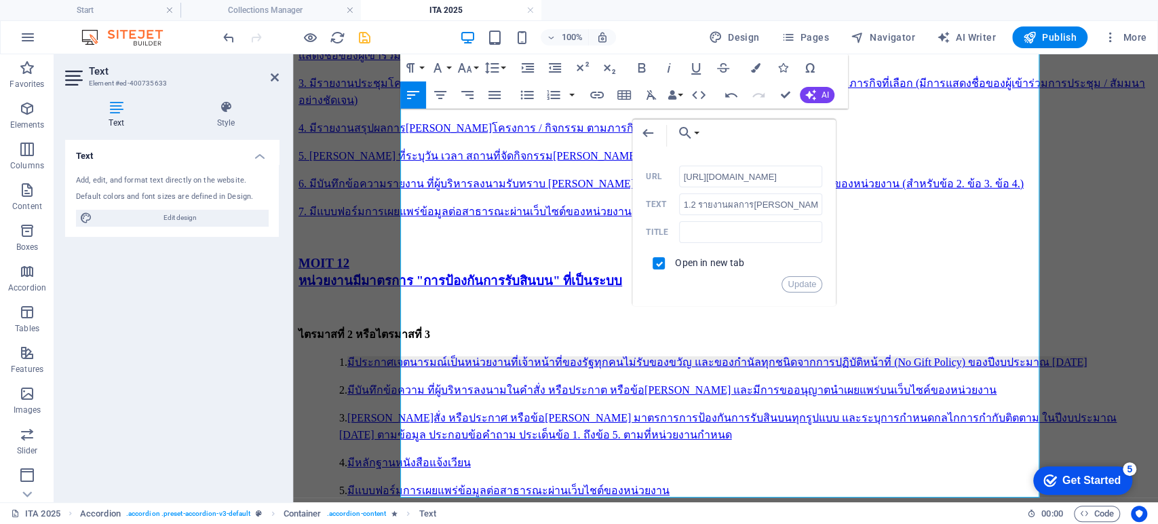
scroll to position [0, 42]
drag, startPoint x: 810, startPoint y: 283, endPoint x: 294, endPoint y: 292, distance: 516.4
click at [810, 283] on button "Update" at bounding box center [802, 284] width 41 height 16
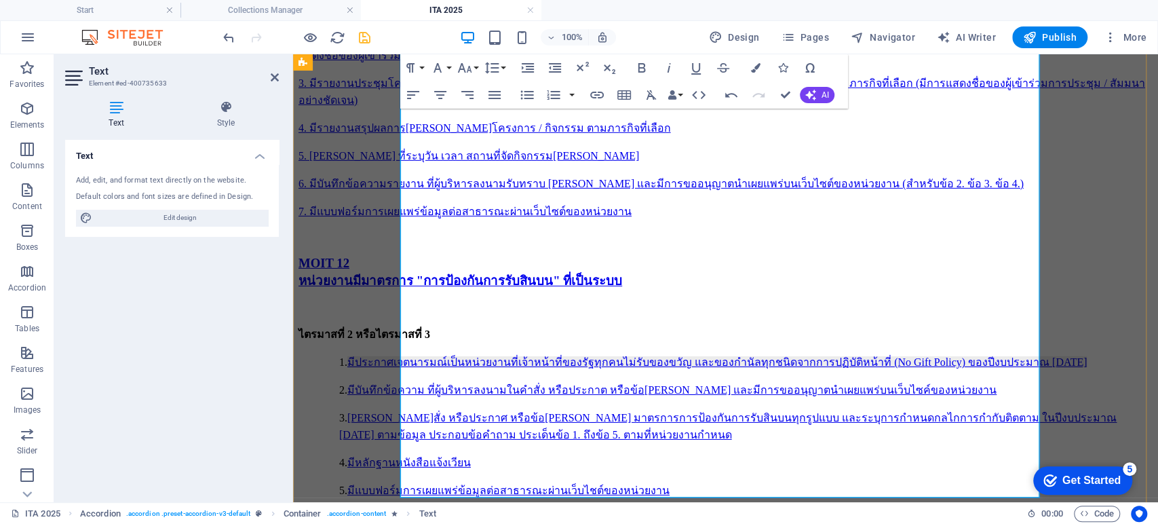
drag, startPoint x: 565, startPoint y: 360, endPoint x: 885, endPoint y: 406, distance: 323.5
click at [598, 326] on icon "button" at bounding box center [598, 324] width 9 height 9
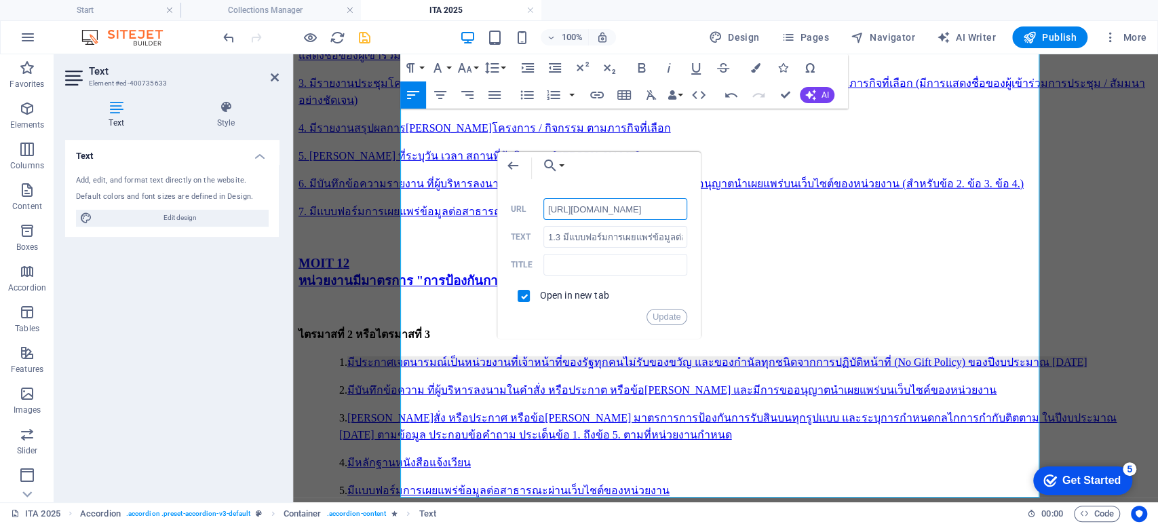
scroll to position [0, 42]
click at [668, 319] on button "Update" at bounding box center [667, 317] width 41 height 16
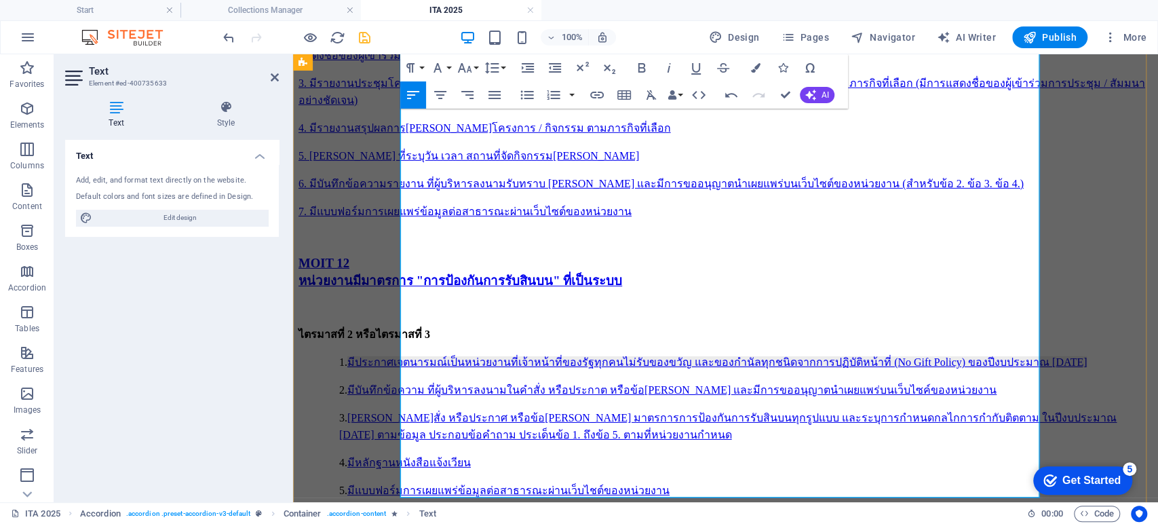
scroll to position [0, 0]
click at [687, 360] on icon "button" at bounding box center [687, 357] width 9 height 9
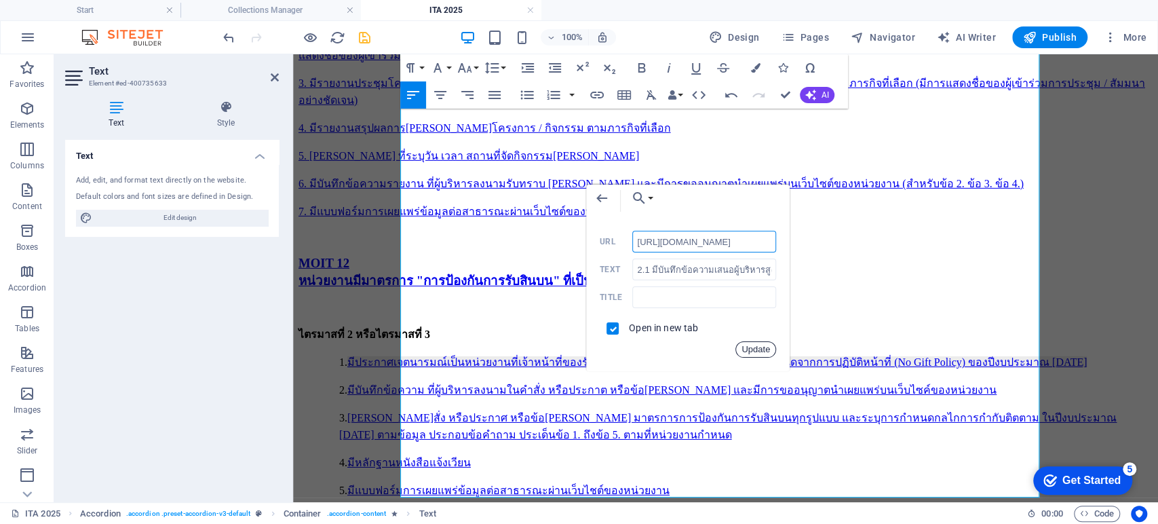
scroll to position [0, 42]
click at [759, 347] on button "Update" at bounding box center [755, 349] width 41 height 16
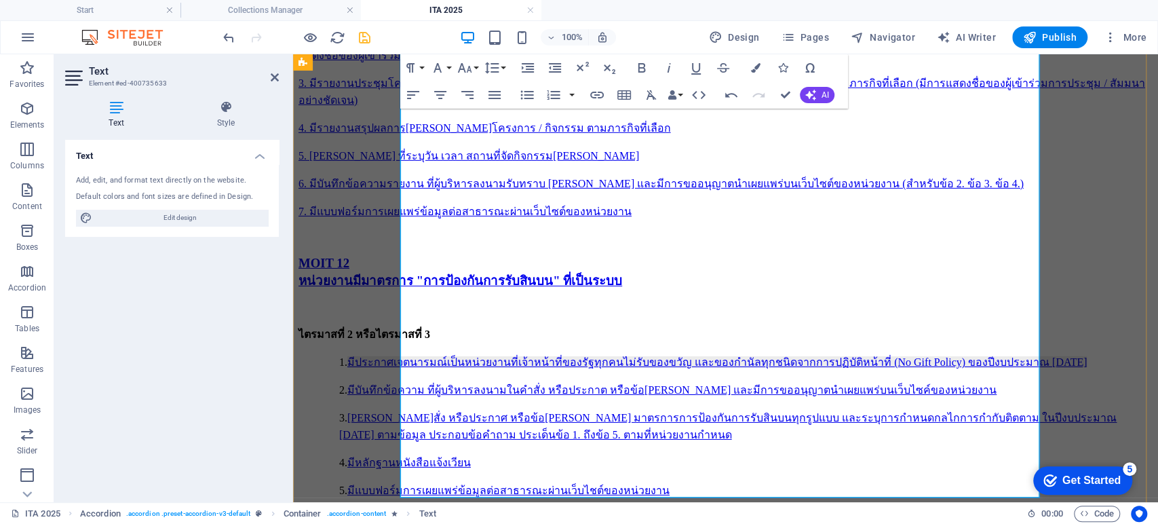
scroll to position [0, 0]
click at [740, 373] on icon "button" at bounding box center [739, 374] width 16 height 16
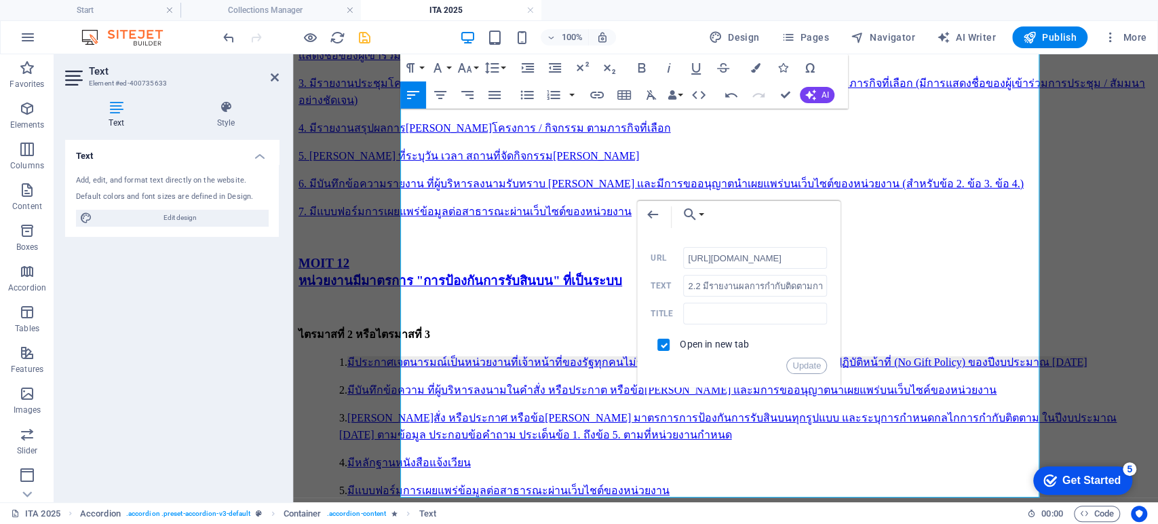
click at [809, 356] on div "Open in new tab" at bounding box center [739, 345] width 176 height 26
drag, startPoint x: 1084, startPoint y: 311, endPoint x: 1131, endPoint y: 328, distance: 50.0
click at [810, 362] on button "Update" at bounding box center [806, 360] width 41 height 16
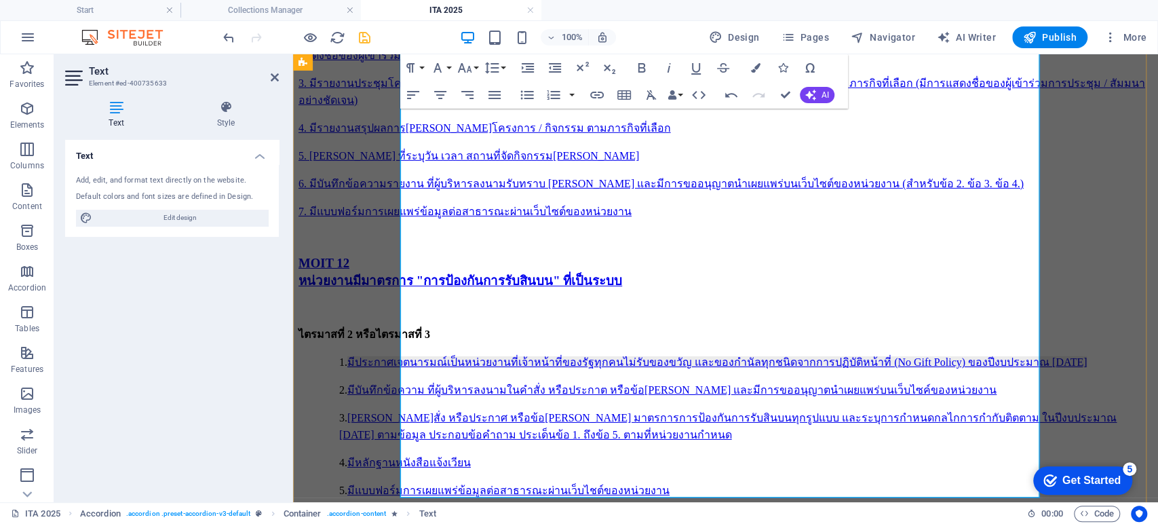
click at [609, 417] on button "Edit Link" at bounding box center [599, 422] width 26 height 27
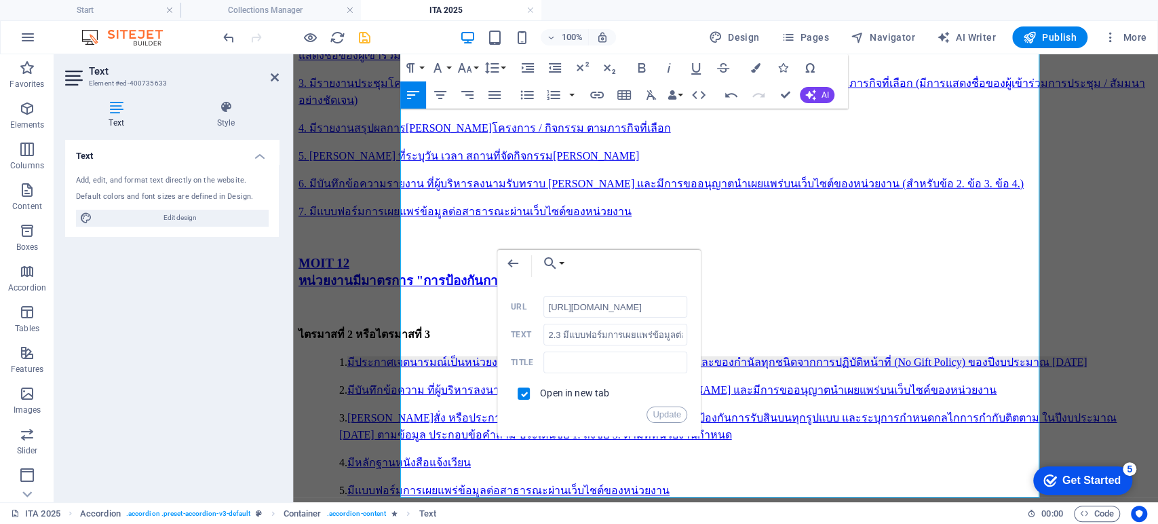
scroll to position [0, 42]
click at [670, 415] on button "Update" at bounding box center [667, 414] width 41 height 16
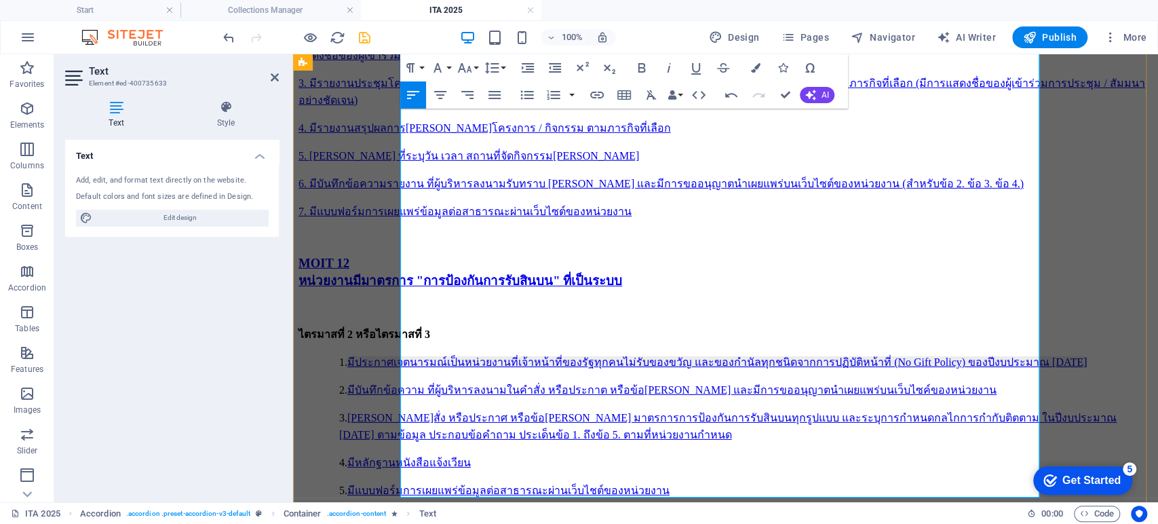
scroll to position [0, 0]
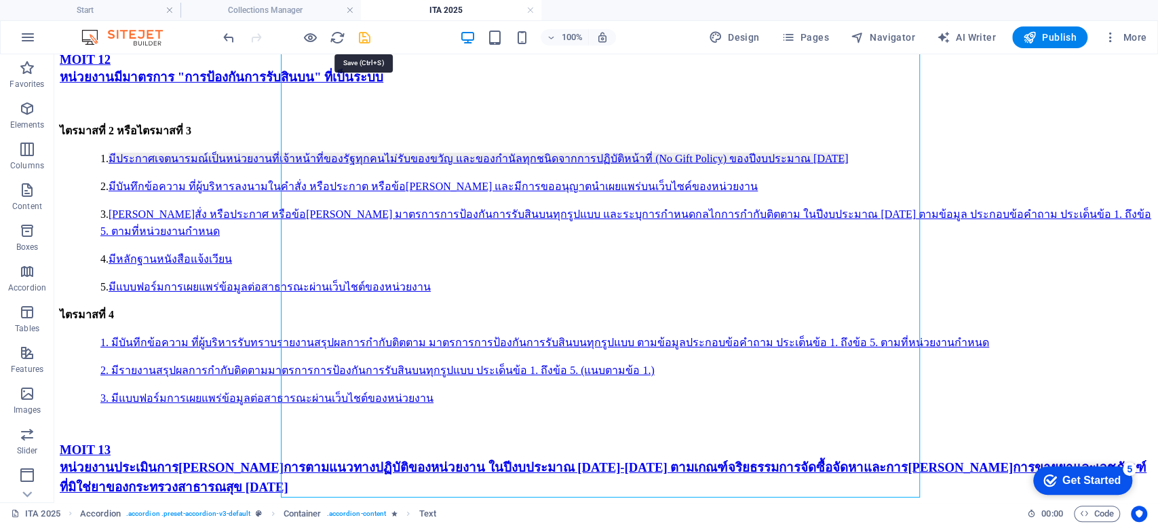
click at [366, 39] on icon "save" at bounding box center [365, 38] width 16 height 16
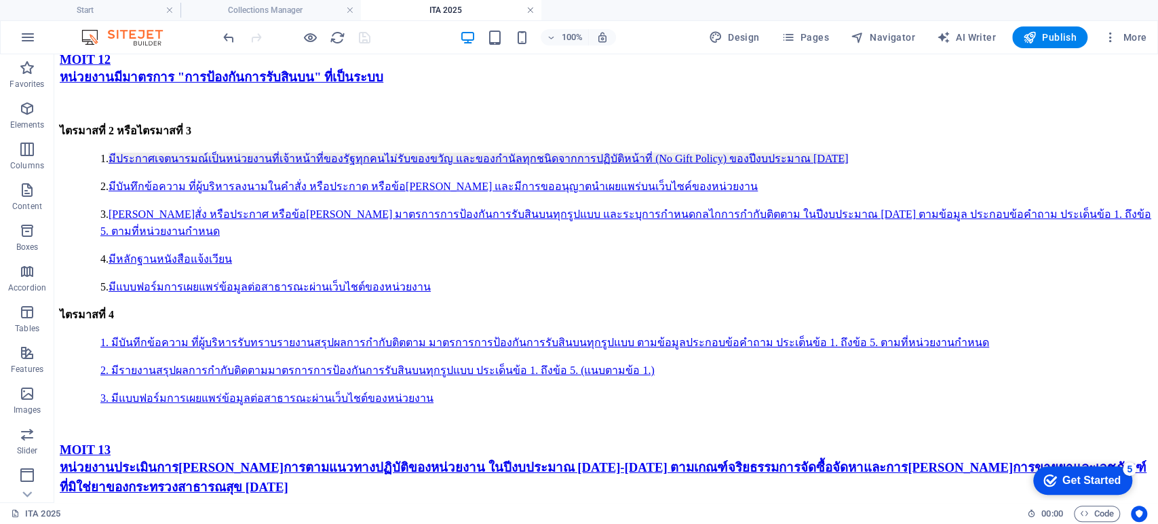
click at [530, 11] on link at bounding box center [530, 10] width 8 height 13
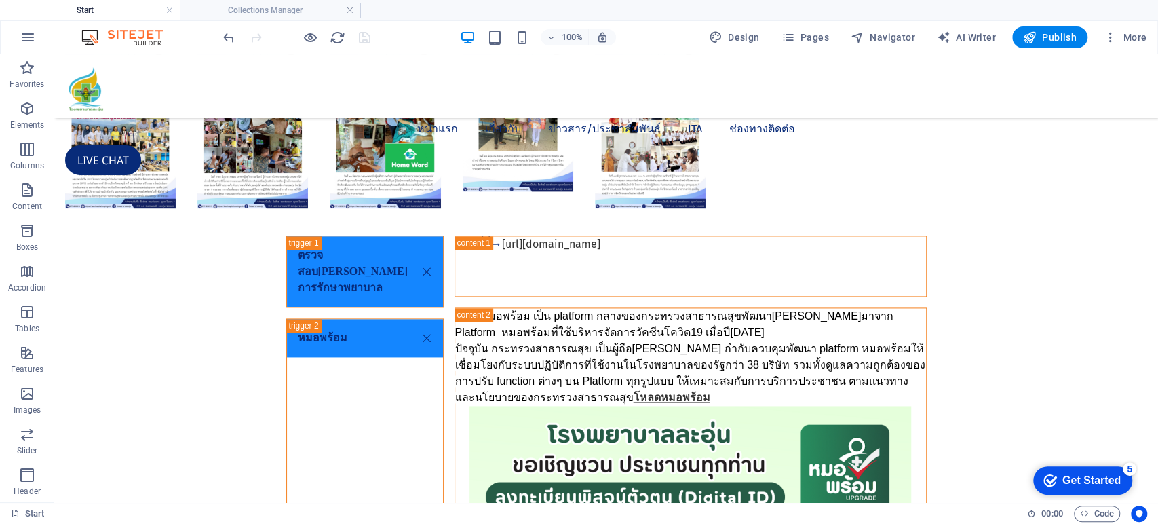
scroll to position [1303, 0]
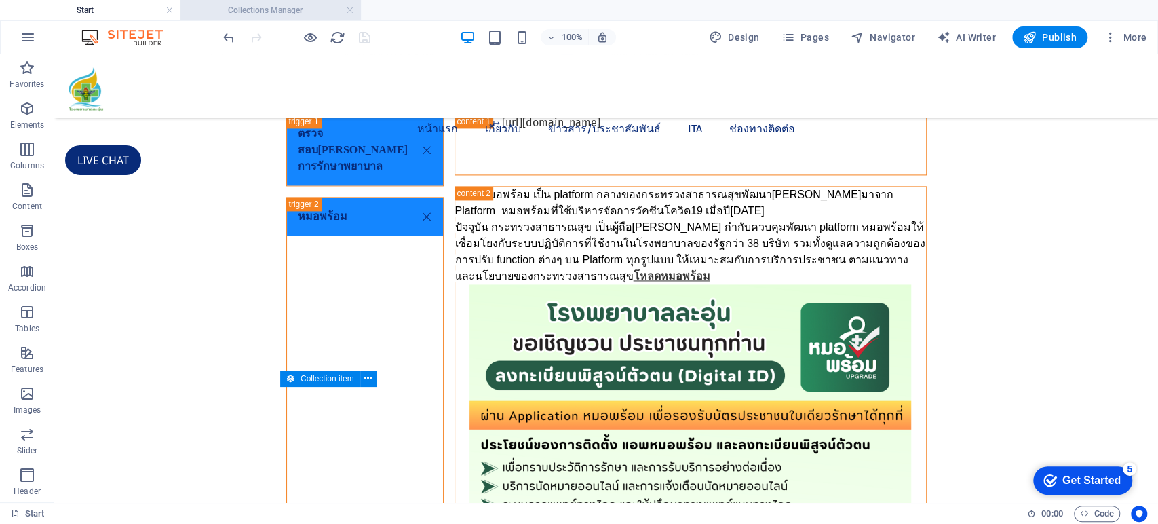
click at [278, 4] on h4 "Collections Manager" at bounding box center [270, 10] width 180 height 15
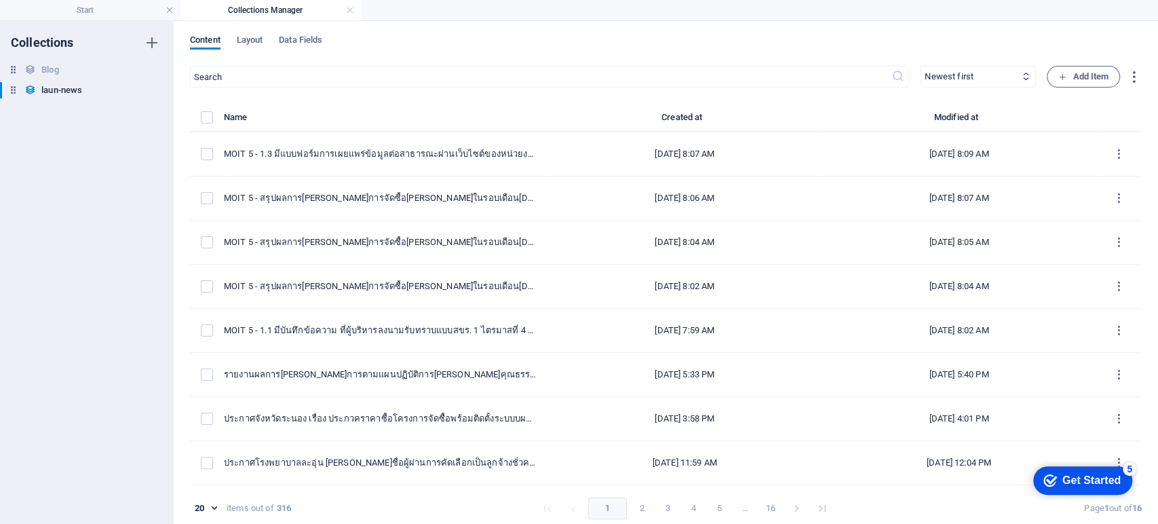
scroll to position [0, 0]
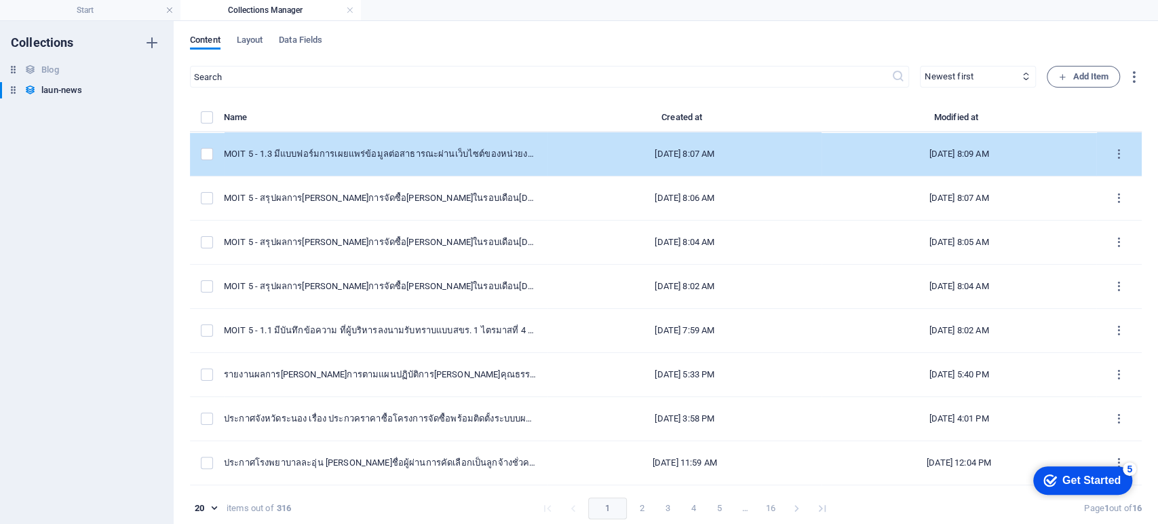
click at [445, 166] on td "MOIT 5 - 1.3 มีแบบฟอร์มการเผยแพร่ข้อมูลต่อสาธารณะผ่านเว็บไซต์ของหน่วยงาน ไตรมาส…" at bounding box center [386, 154] width 324 height 44
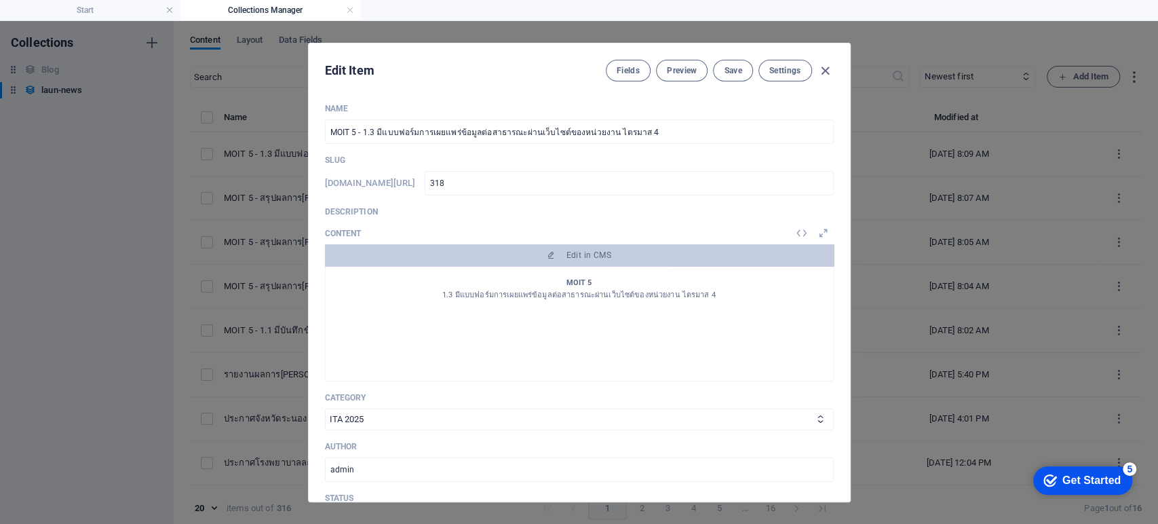
click at [445, 166] on div "Slug www.example.com/launnews/ 318 ​" at bounding box center [579, 175] width 509 height 41
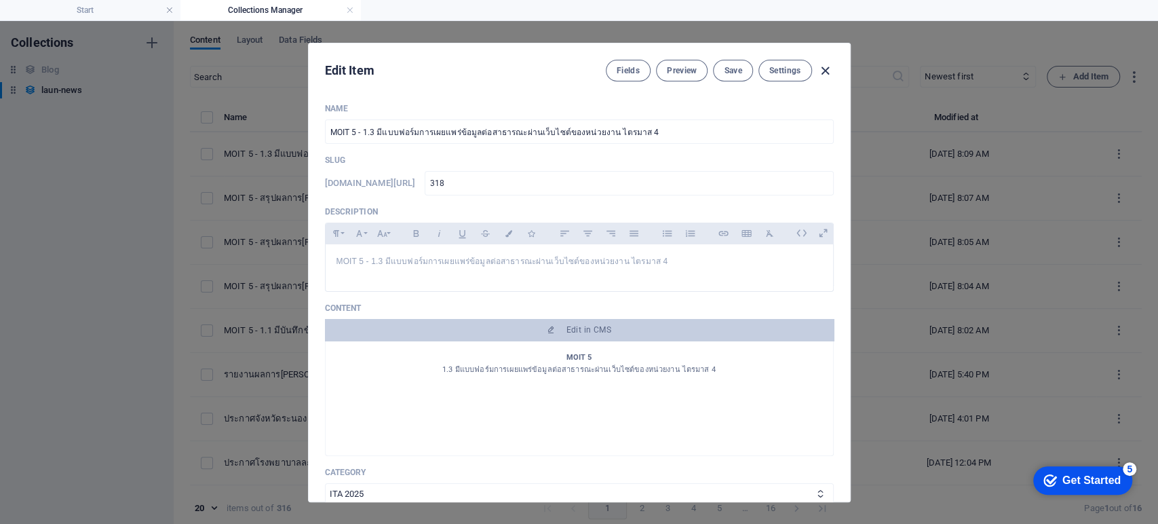
click at [828, 66] on icon "button" at bounding box center [826, 71] width 16 height 16
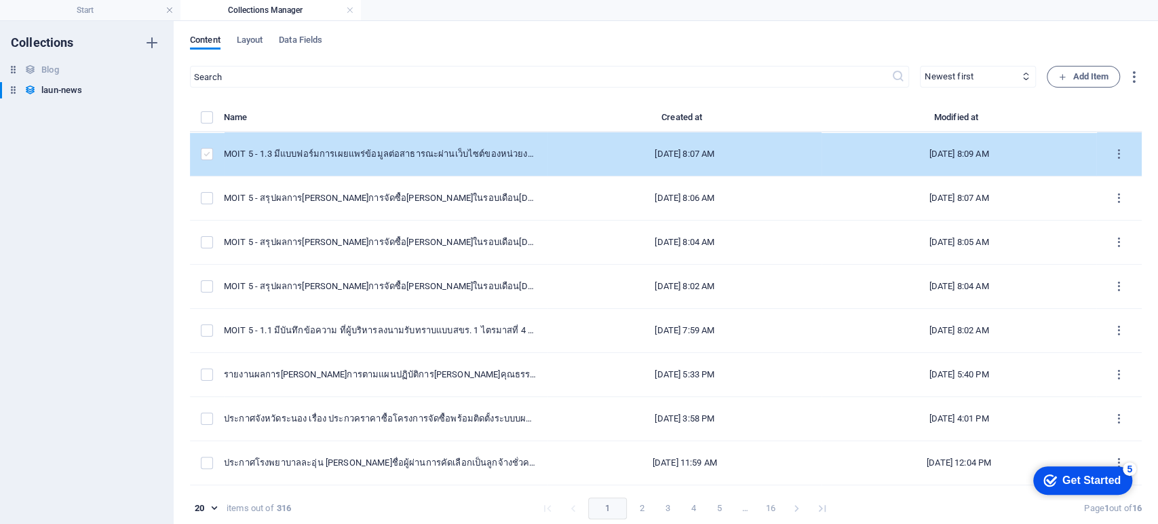
click at [208, 154] on label "items list" at bounding box center [207, 154] width 12 height 12
click at [0, 0] on input "items list" at bounding box center [0, 0] width 0 height 0
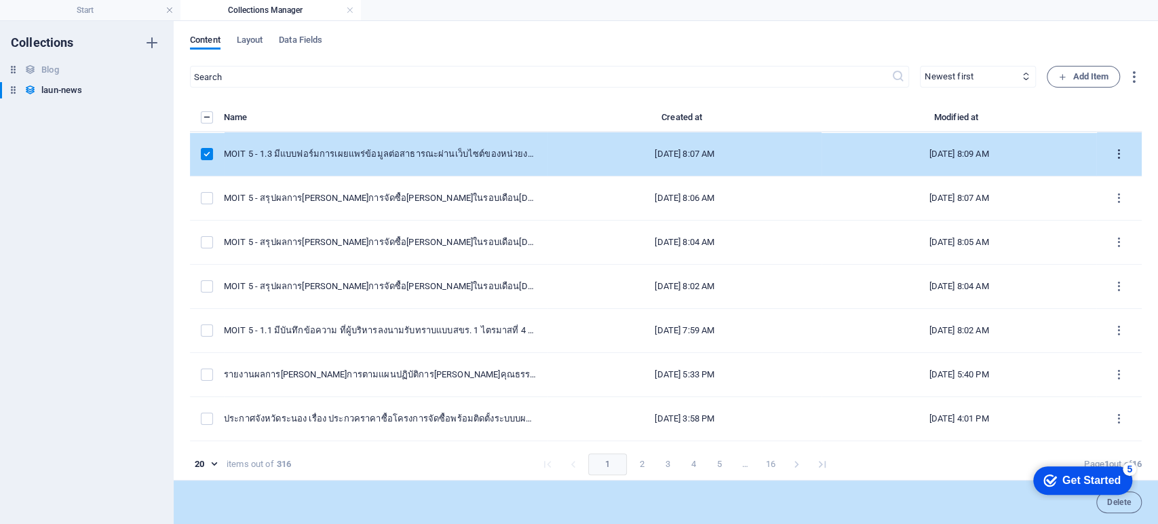
click at [867, 154] on button "items list" at bounding box center [1119, 154] width 24 height 22
click at [867, 250] on h6 "Duplicate" at bounding box center [1119, 254] width 37 height 16
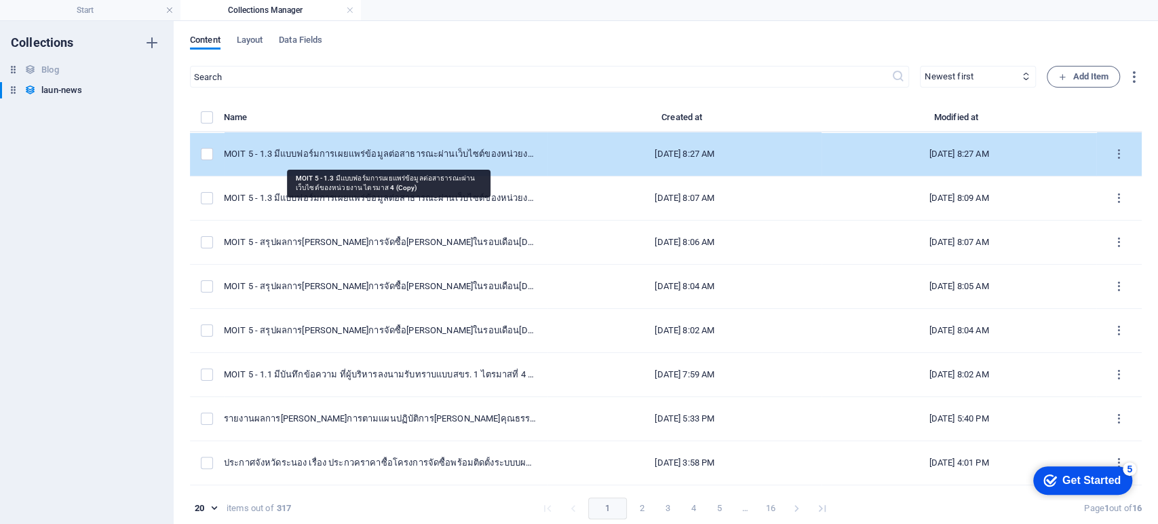
click at [380, 159] on div "MOIT 5 - 1.3 มีแบบฟอร์มการเผยแพร่ข้อมูลต่อสาธารณะผ่านเว็บไซต์ของหน่วยงาน ไตรมาส…" at bounding box center [380, 154] width 313 height 12
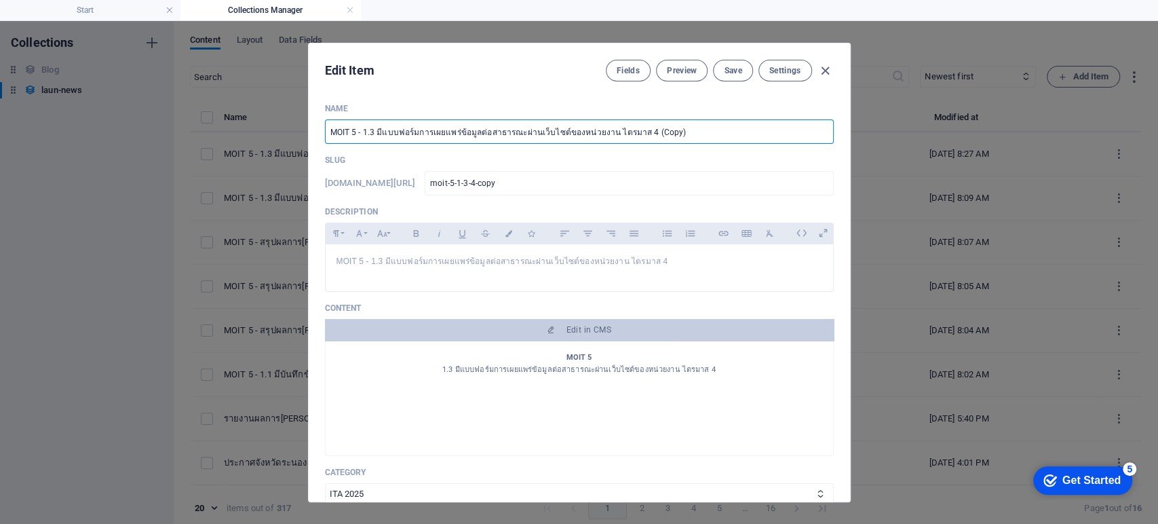
click at [362, 129] on input "MOIT 5 - 1.3 มีแบบฟอร์มการเผยแพร่ข้อมูลต่อสาธารณะผ่านเว็บไซต์ของหน่วยงาน ไตรมาส…" at bounding box center [579, 131] width 509 height 24
drag, startPoint x: 352, startPoint y: 132, endPoint x: 803, endPoint y: 128, distance: 450.5
click at [803, 128] on input "MOIT 5 - 1.3 มีแบบฟอร์มการเผยแพร่ข้อมูลต่อสาธารณะผ่านเว็บไซต์ของหน่วยงาน ไตรมาส…" at bounding box center [579, 131] width 509 height 24
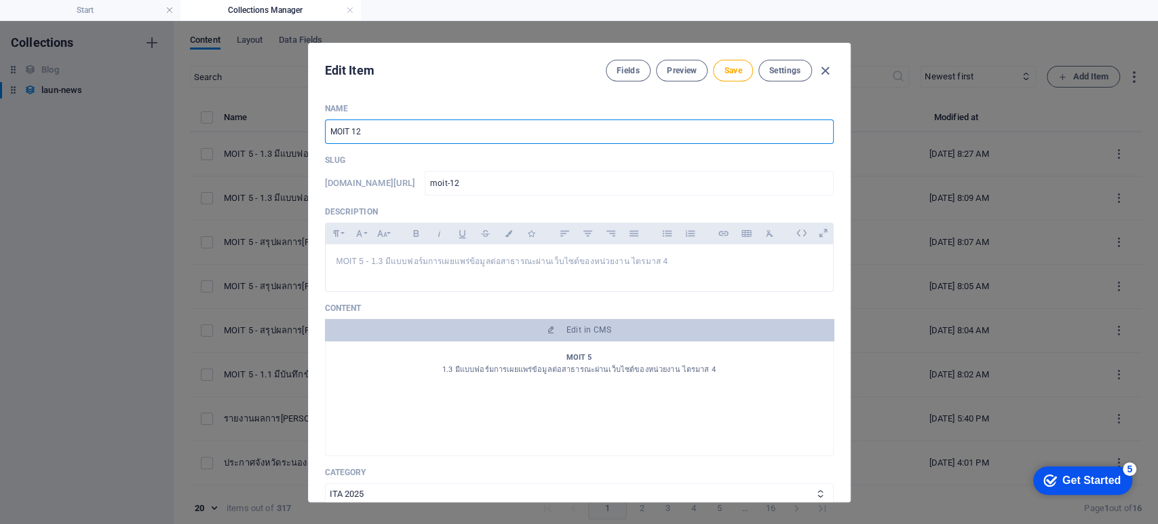
paste input "1. มีบันทีกข้อความ ที่ผู้บริหารรับทราบรายงานสรุปผลการกำกับติตตาม มาตรการการป้อง…"
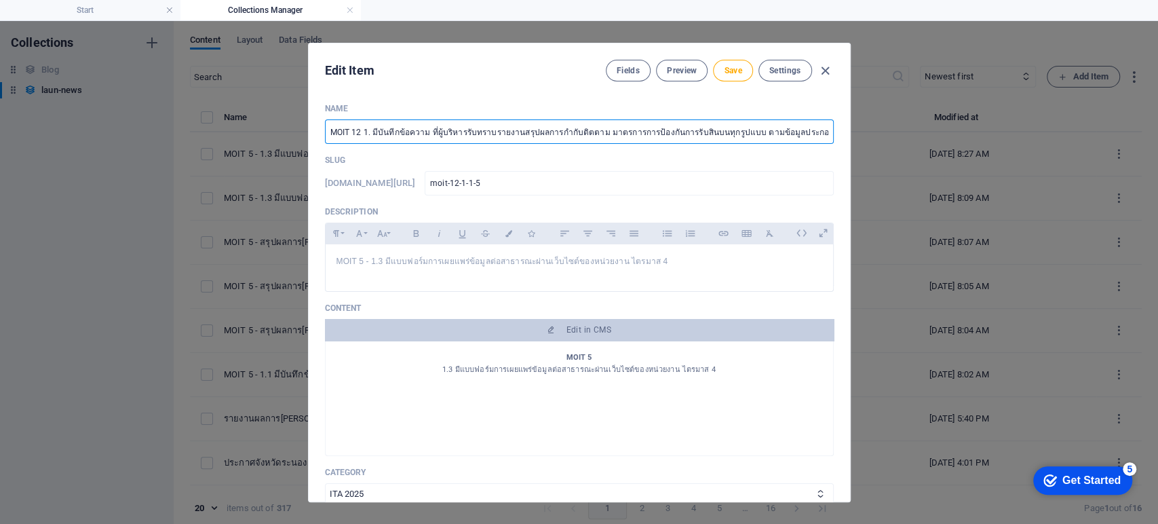
drag, startPoint x: 404, startPoint y: 134, endPoint x: 271, endPoint y: 134, distance: 133.0
click at [271, 134] on div "Edit Item Fields Preview Save Settings Name MOIT 12 1. มีบันทีกข้อความ ที่ผู้บร…" at bounding box center [579, 272] width 1158 height 503
click at [370, 130] on input "MOIT 12 1. มีบันทีกข้อความ ที่ผู้บริหารรับทราบรายงานสรุปผลการกำกับติตตาม มาตรกา…" at bounding box center [579, 131] width 509 height 24
click at [356, 134] on input "MOIT 12 1. มีบันทีกข้อความ ที่ผู้บริหารรับทราบรายงานสรุปผลการกำกับติตตาม มาตรกา…" at bounding box center [579, 131] width 509 height 24
click at [363, 132] on input "MOIT 12 1. มีบันทีกข้อความ ที่ผู้บริหารรับทราบรายงานสรุปผลการกำกับติตตาม มาตรกา…" at bounding box center [579, 131] width 509 height 24
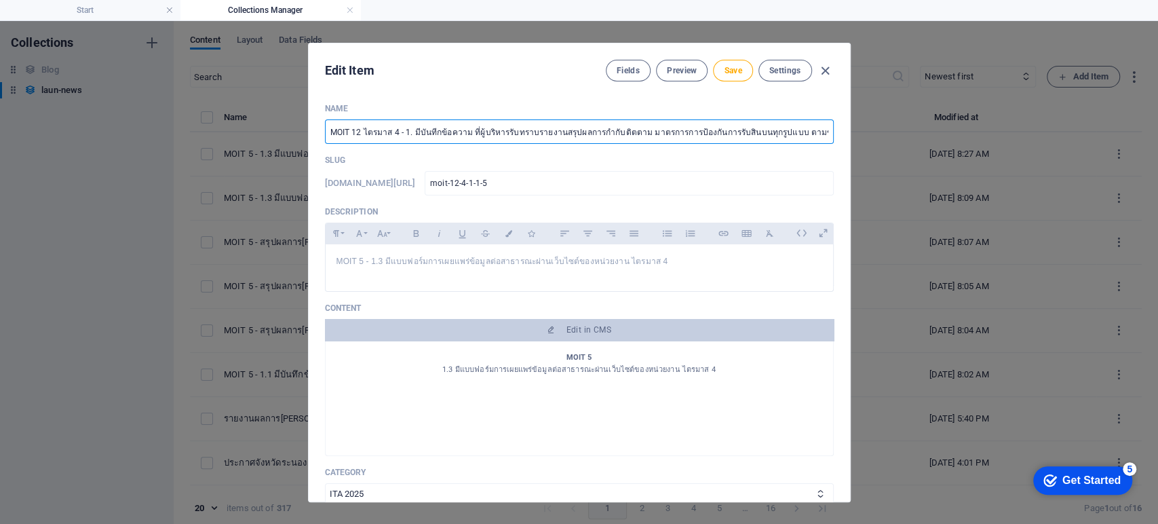
click at [577, 133] on input "MOIT 12 ไตรมาส 4 - 1. มีบันทีกข้อความ ที่ผู้บริหารรับทราบรายงานสรุปผลการกำกับติ…" at bounding box center [579, 131] width 509 height 24
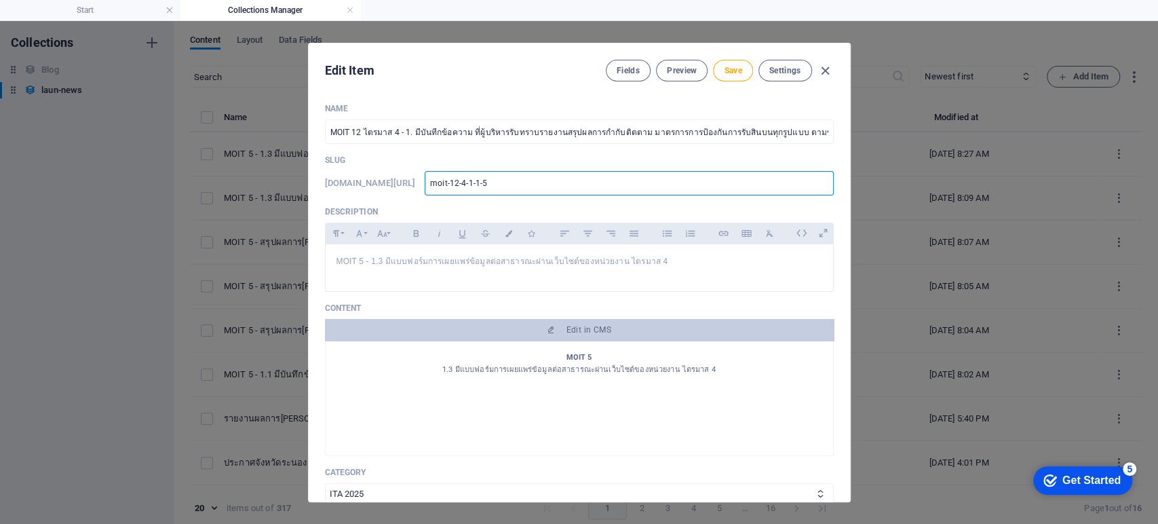
drag, startPoint x: 542, startPoint y: 185, endPoint x: 360, endPoint y: 176, distance: 182.7
click at [360, 176] on div "www.example.com/launnews/ moit-12-4-1-1-5 ​" at bounding box center [579, 183] width 509 height 24
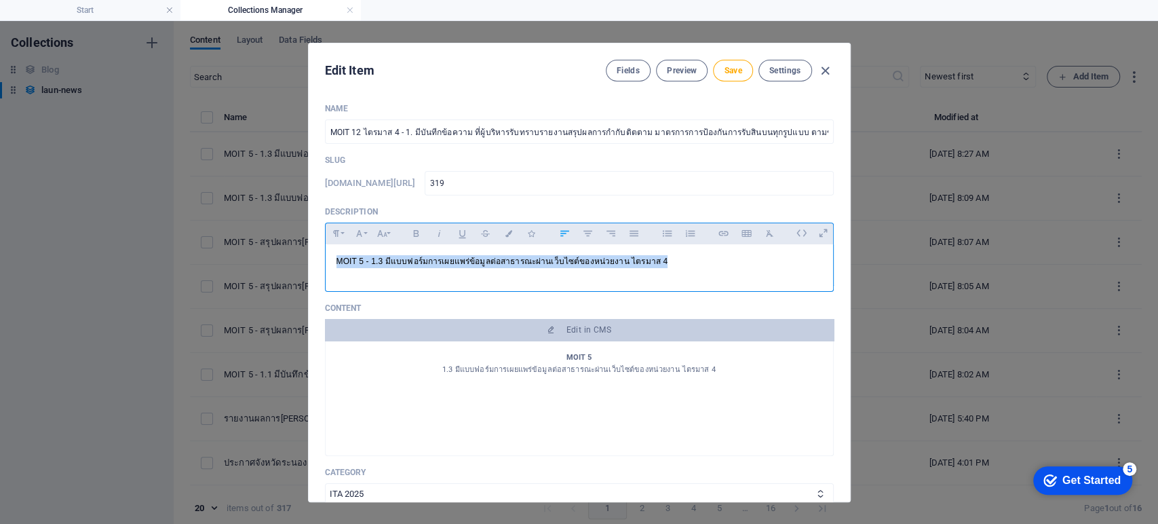
drag, startPoint x: 674, startPoint y: 274, endPoint x: 299, endPoint y: 258, distance: 375.5
click at [299, 258] on div "Edit Item Fields Preview Save Settings Name MOIT 12 ไตรมาส 4 - 1. มีบันทีกข้อคว…" at bounding box center [579, 272] width 1158 height 503
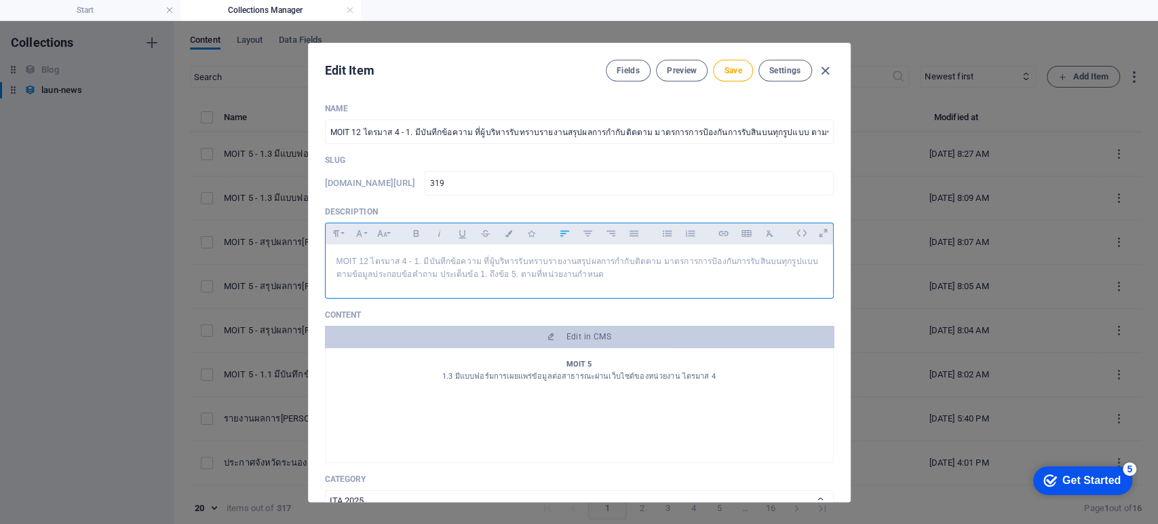
scroll to position [1240, 4]
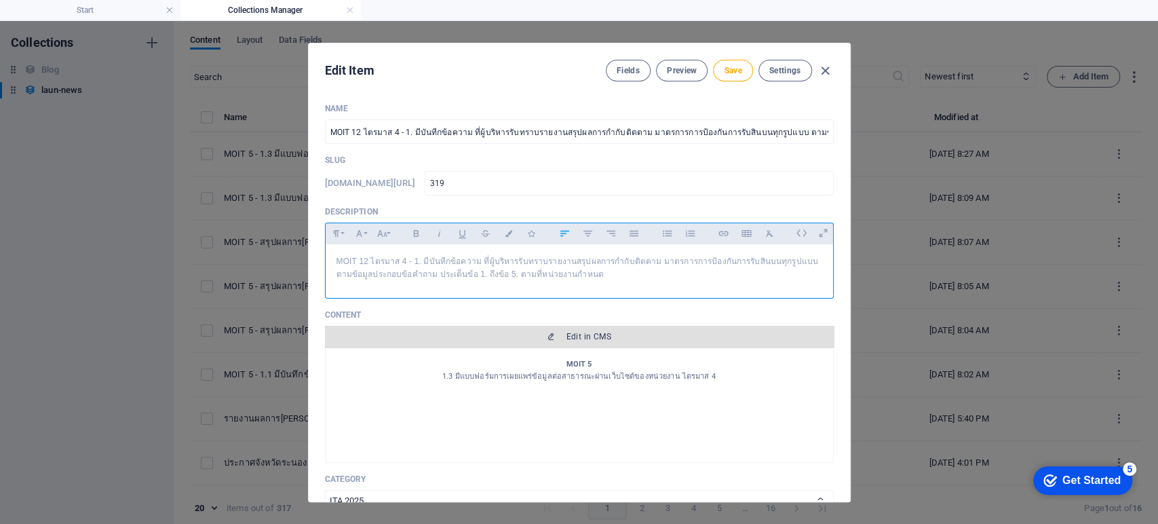
click at [583, 338] on span "Edit in CMS" at bounding box center [589, 336] width 45 height 11
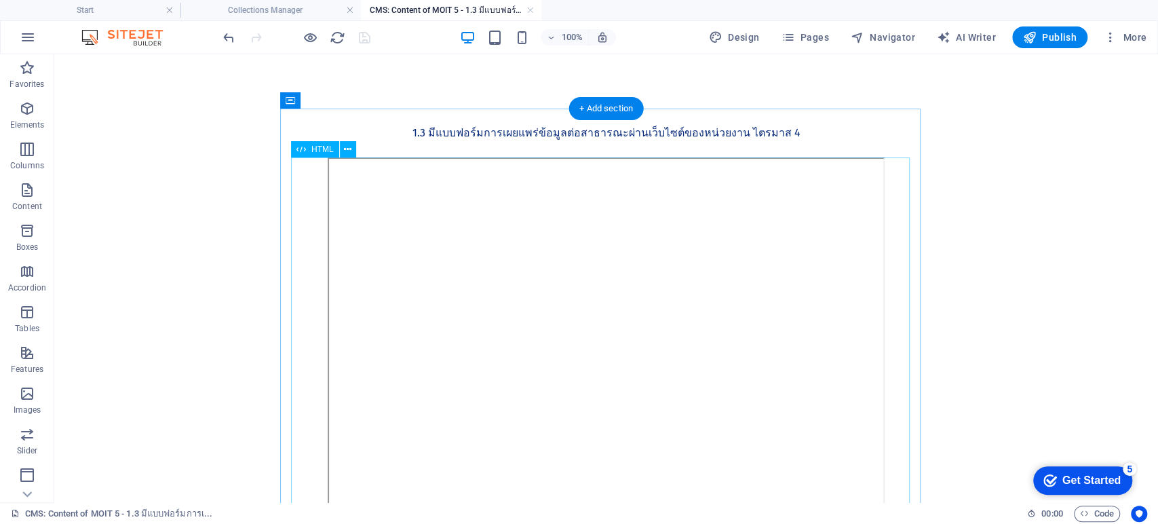
scroll to position [0, 0]
click at [520, 129] on div "MOIT 5 1.3 มีแบบฟอร์มการเผยแพร่ข้อมูลต่อสาธารณะผ่านเว็บไซต์ของหน่วยงาน ไตรมาส 4" at bounding box center [606, 133] width 619 height 49
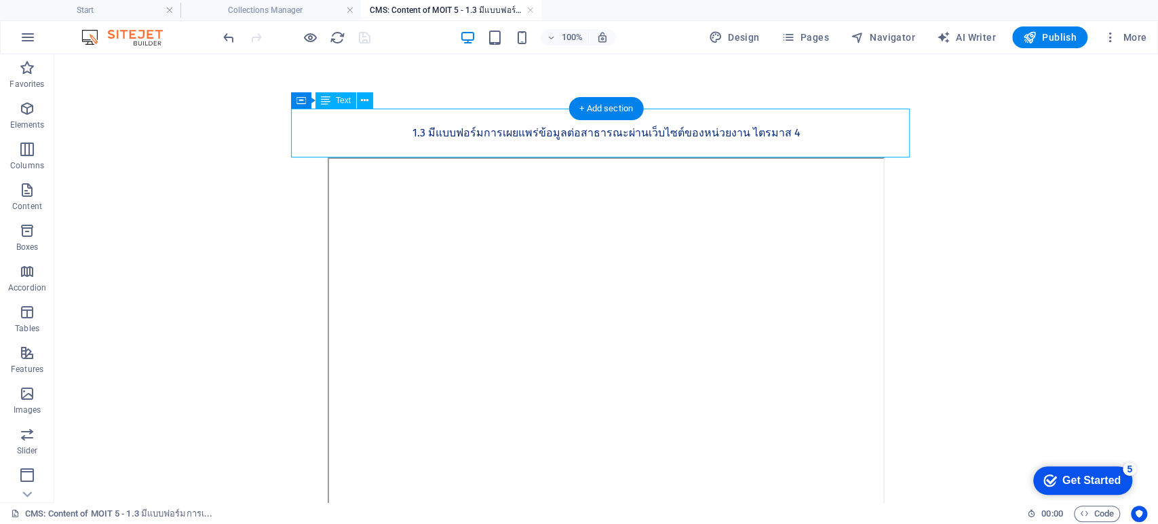
click at [520, 129] on div "MOIT 5 1.3 มีแบบฟอร์มการเผยแพร่ข้อมูลต่อสาธารณะผ่านเว็บไซต์ของหน่วยงาน ไตรมาส 4" at bounding box center [606, 133] width 619 height 49
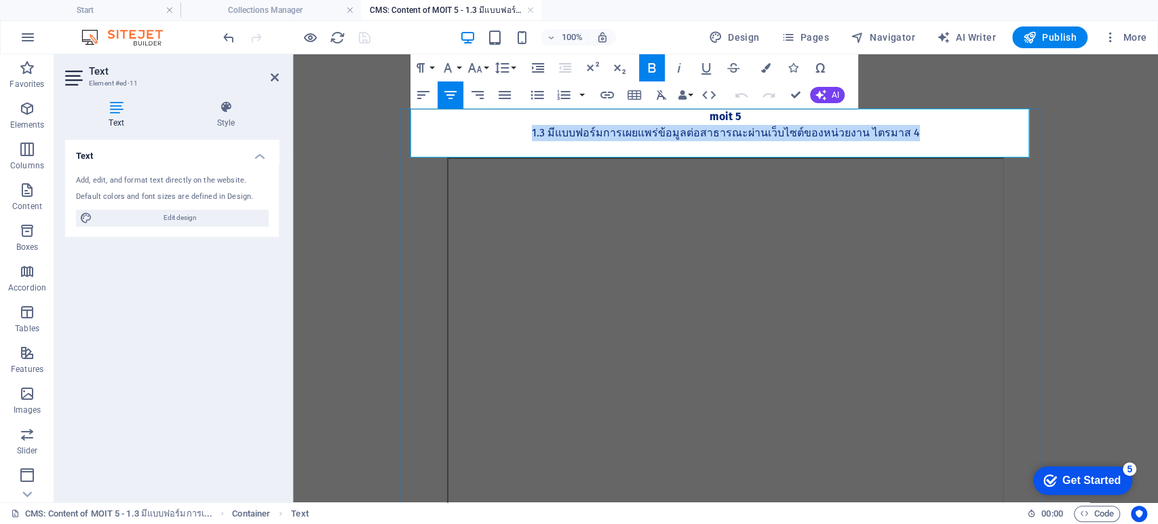
drag, startPoint x: 845, startPoint y: 138, endPoint x: 540, endPoint y: 140, distance: 304.6
click at [540, 140] on p "1.3 มีแบบฟอร์มการเผยแพร่ข้อมูลต่อสาธารณะผ่านเว็บไซต์ของหน่วยงาน ไตรมาส 4" at bounding box center [726, 133] width 619 height 16
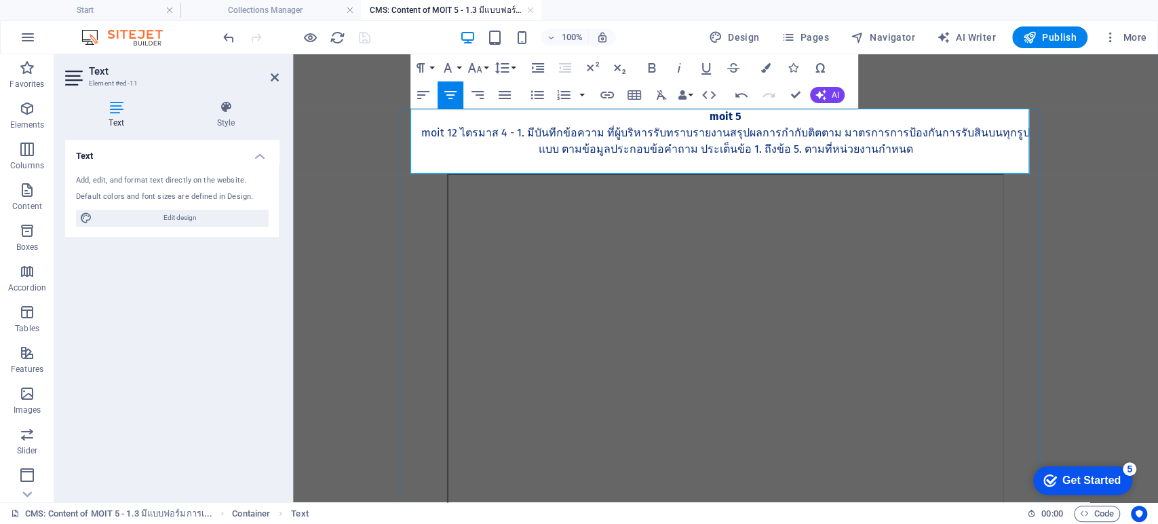
scroll to position [1724, 5]
click at [731, 116] on strong "MOIT 5" at bounding box center [726, 116] width 32 height 13
click at [457, 133] on p "​ MOIT 12 ไตรมาส 4 - 1. มีบันทีกข้อความ ที่ผู้บริหารรับทราบรายงานสรุปผลการกำกับ…" at bounding box center [726, 141] width 619 height 33
click at [476, 134] on p "ไตรมาส 4 - 1. มีบันทีกข้อความ ที่ผู้บริหารรับทราบรายงานสรุปผลการกำกับติตตาม มาต…" at bounding box center [726, 141] width 619 height 33
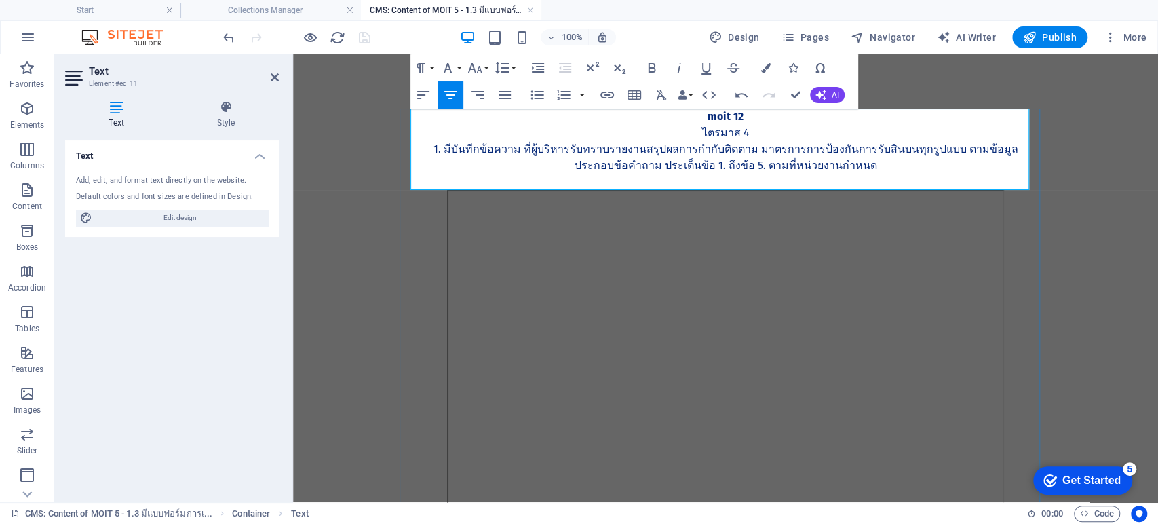
click at [867, 151] on p "1. มีบันทีกข้อความ ที่ผู้บริหารรับทราบรายงานสรุปผลการกำกับติตตาม มาตรการการป้อง…" at bounding box center [726, 157] width 619 height 33
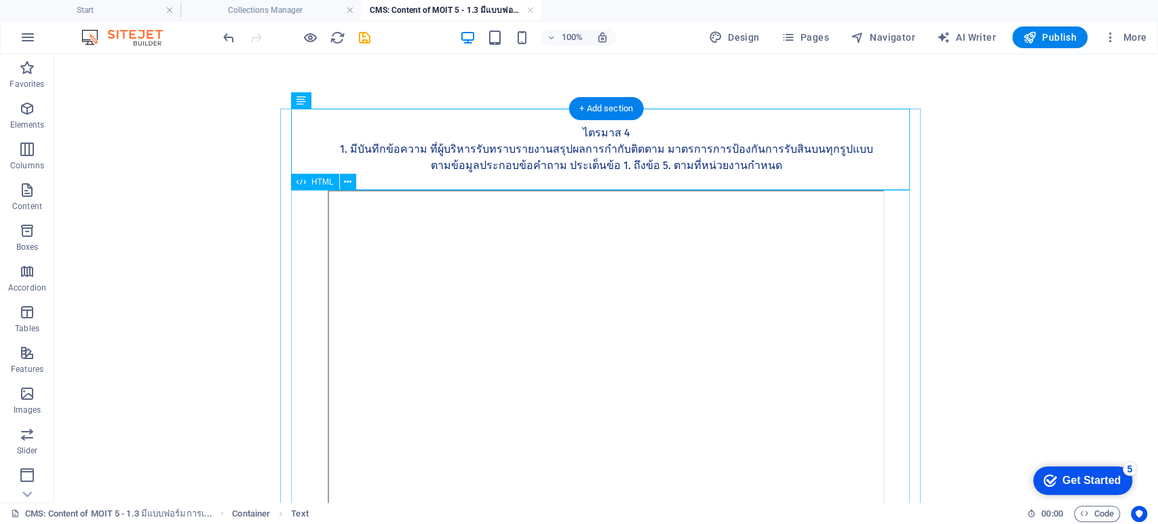
click at [613, 333] on div at bounding box center [606, 379] width 619 height 378
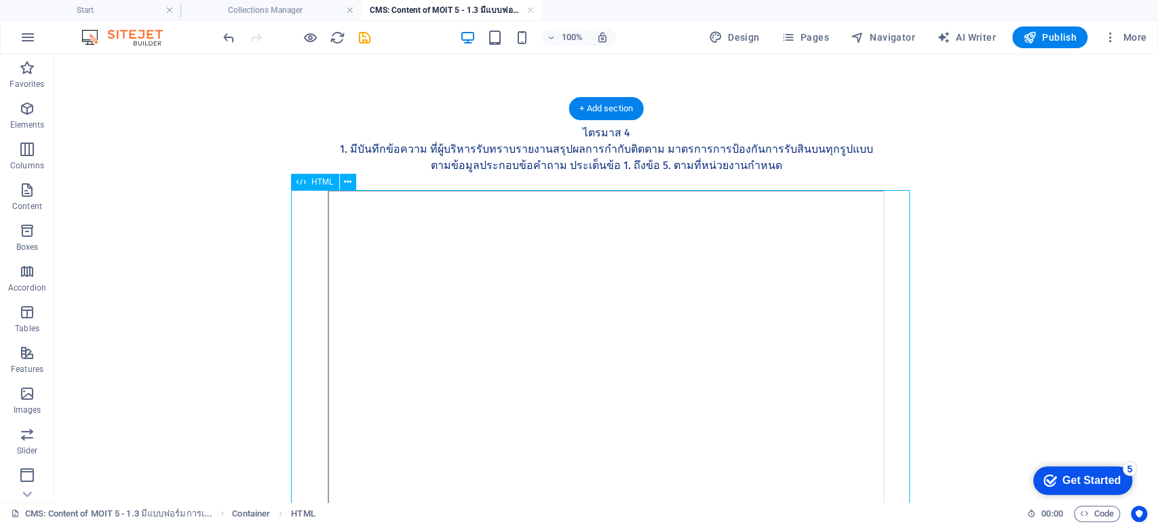
click at [613, 333] on div at bounding box center [606, 379] width 619 height 378
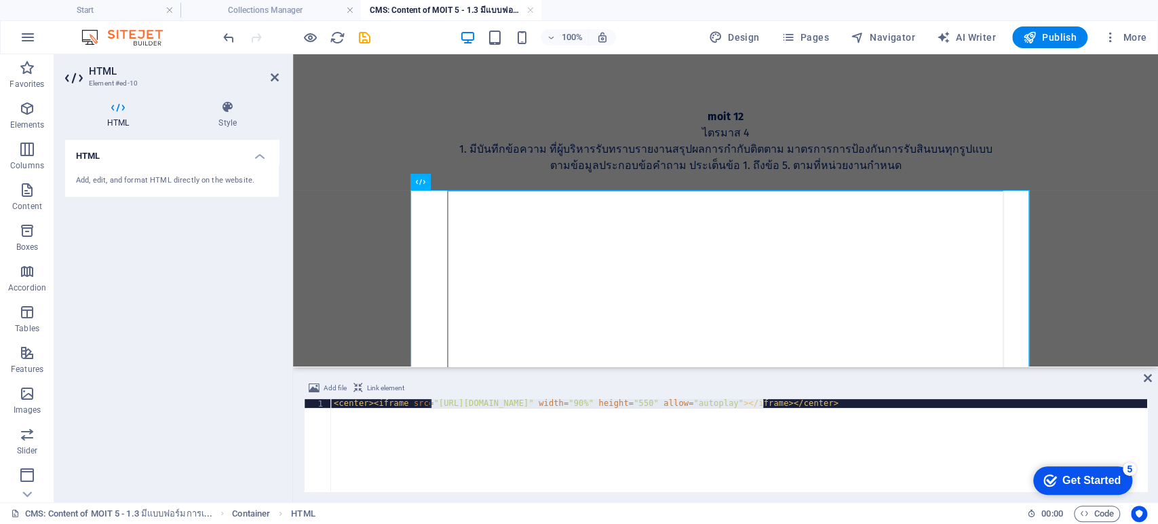
drag, startPoint x: 763, startPoint y: 402, endPoint x: 429, endPoint y: 403, distance: 333.8
click at [429, 403] on div "< center > < iframe src = "https://drive.google.com/file/d/1ZEYvOJI2tk6xyPxIgTW…" at bounding box center [739, 454] width 816 height 110
paste textarea "sV9XyRIE5M0AvRfCB5soSN4AtIodg8SD"
click at [867, 377] on icon at bounding box center [1148, 377] width 8 height 11
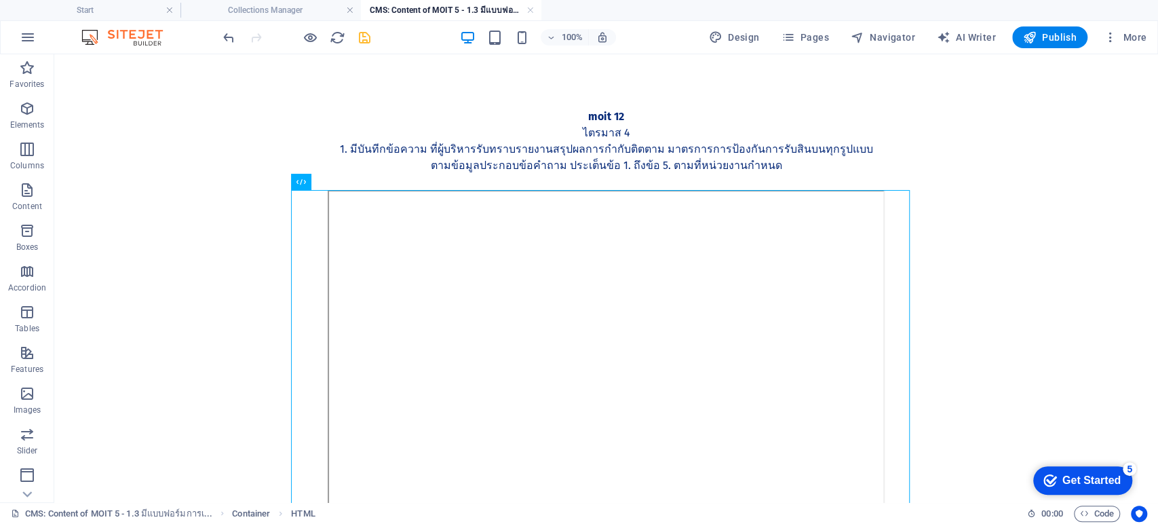
click at [364, 39] on icon "save" at bounding box center [365, 38] width 16 height 16
click at [530, 9] on link at bounding box center [530, 10] width 8 height 13
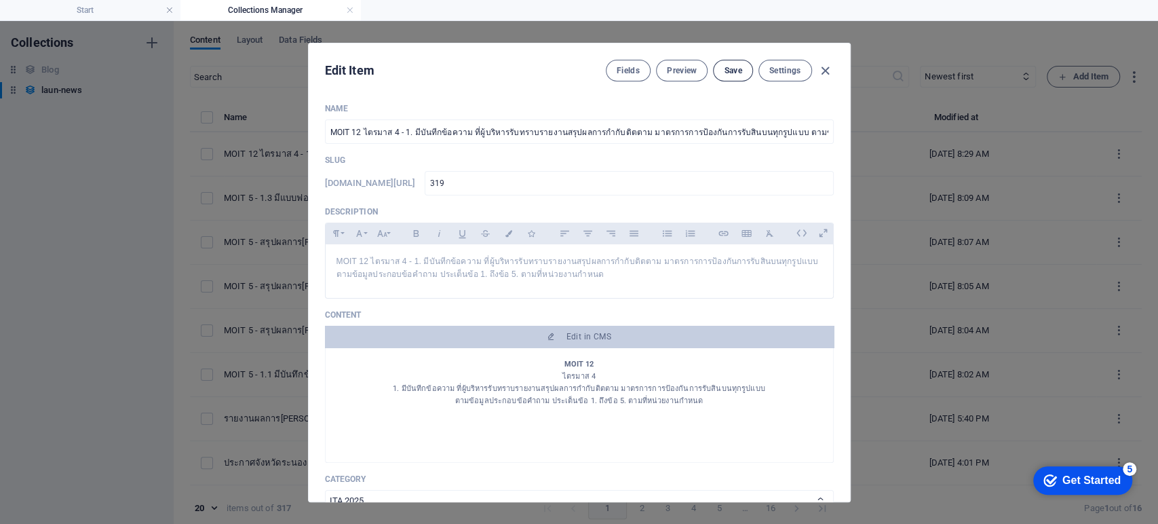
click at [729, 75] on span "Save" at bounding box center [733, 70] width 18 height 11
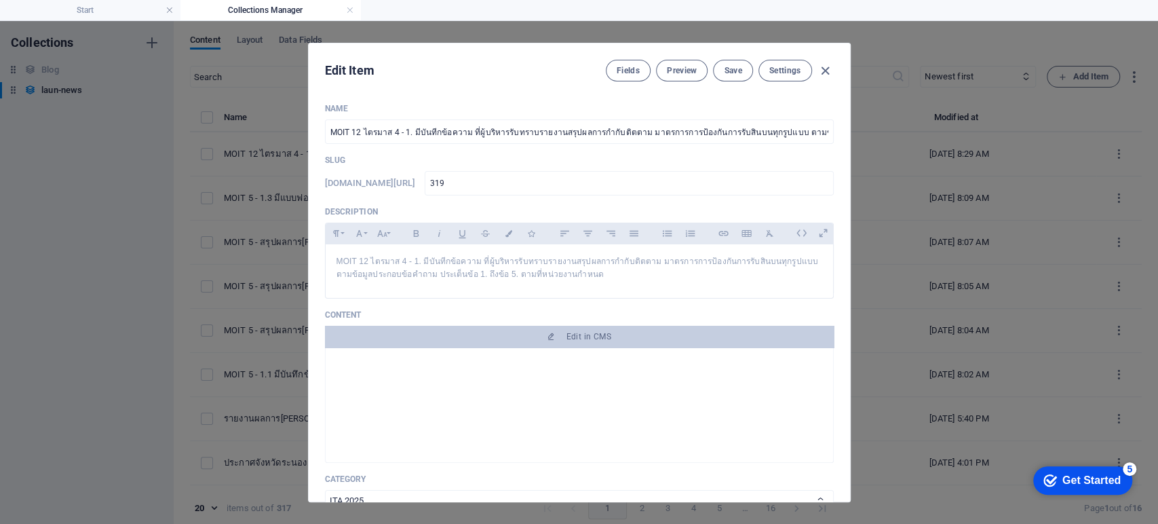
scroll to position [75, 0]
click at [733, 69] on span "Save" at bounding box center [733, 70] width 18 height 11
click at [823, 66] on icon "button" at bounding box center [826, 71] width 16 height 16
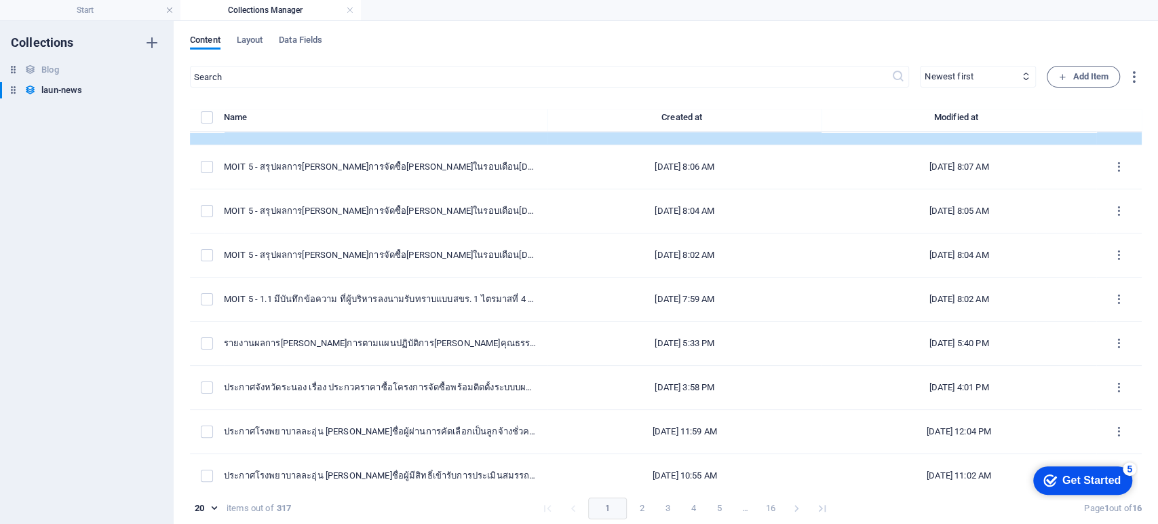
scroll to position [0, 0]
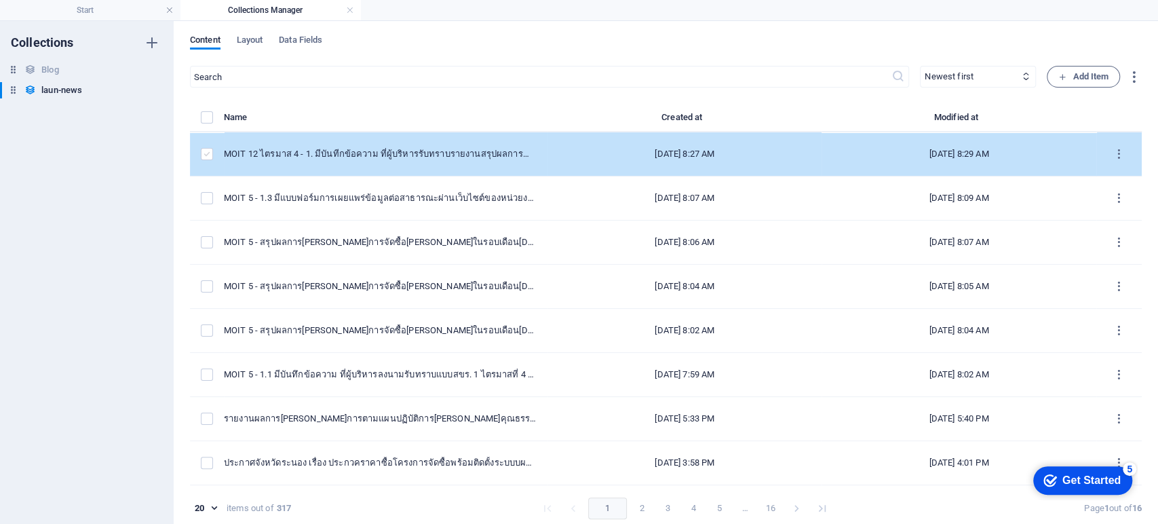
click at [210, 149] on label "items list" at bounding box center [207, 154] width 12 height 12
click at [0, 0] on input "items list" at bounding box center [0, 0] width 0 height 0
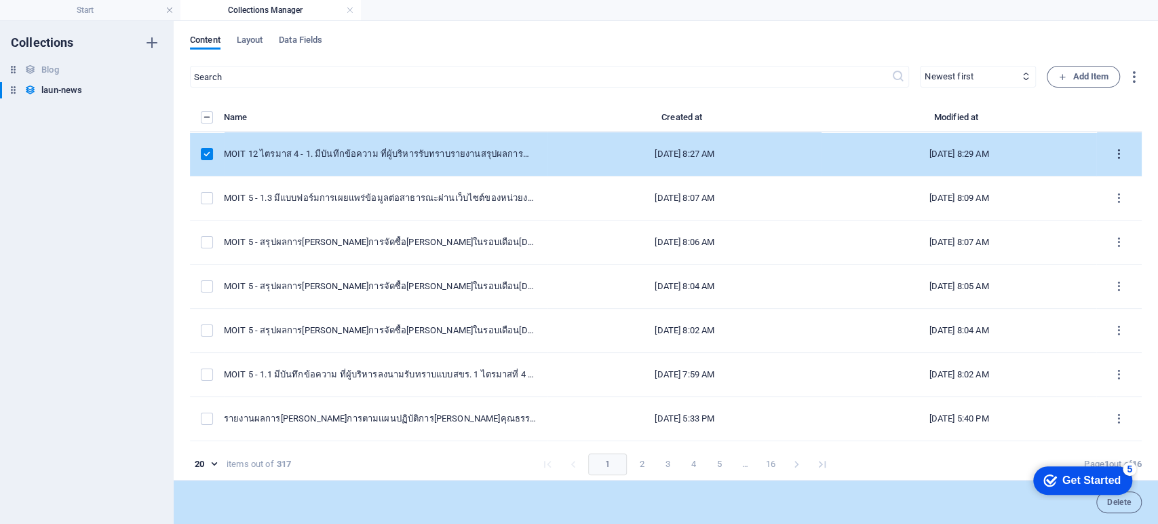
click at [867, 150] on icon "items list" at bounding box center [1119, 154] width 13 height 13
click at [867, 242] on li "Duplicate" at bounding box center [1107, 254] width 77 height 33
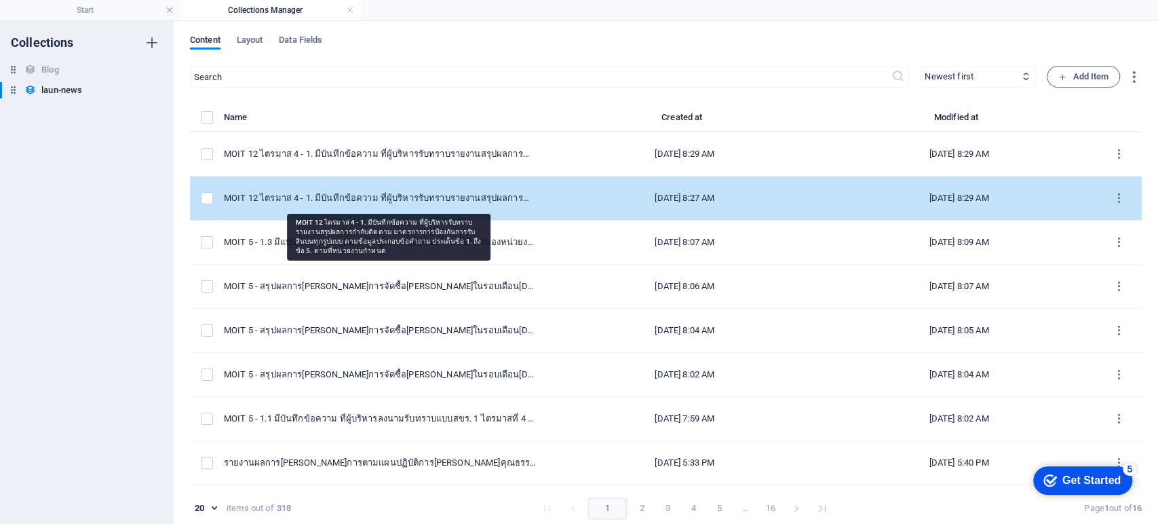
click at [387, 203] on div "MOIT 12 ไตรมาส 4 - 1. มีบันทีกข้อความ ที่ผู้บริหารรับทราบรายงานสรุปผลการกำกับติ…" at bounding box center [380, 198] width 313 height 12
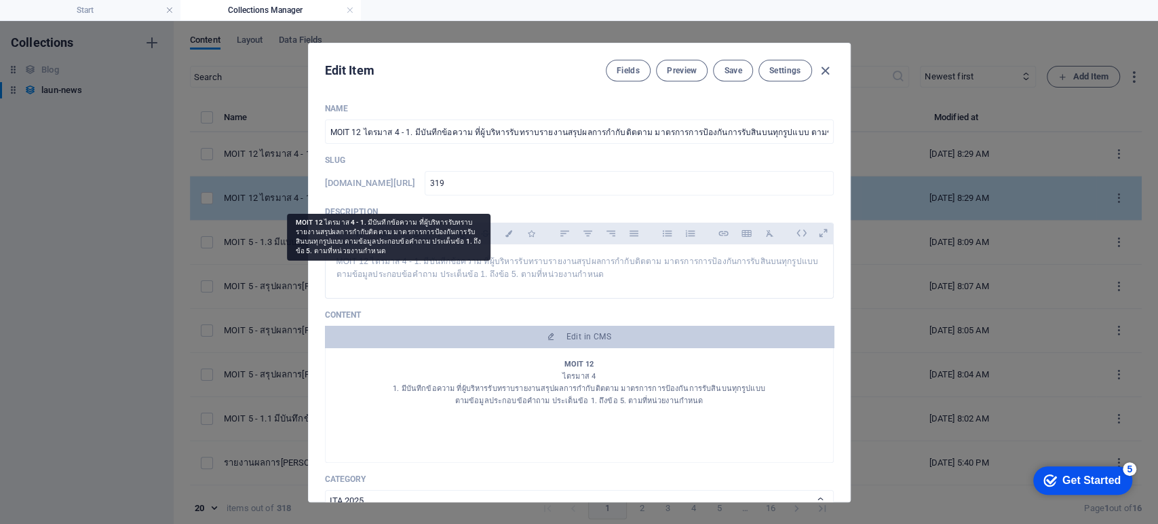
click at [387, 203] on div "Name MOIT 12 ไตรมาส 4 - 1. มีบันทีกข้อความ ที่ผู้บริหารรับทราบรายงานสรุปผลการกำ…" at bounding box center [579, 441] width 509 height 677
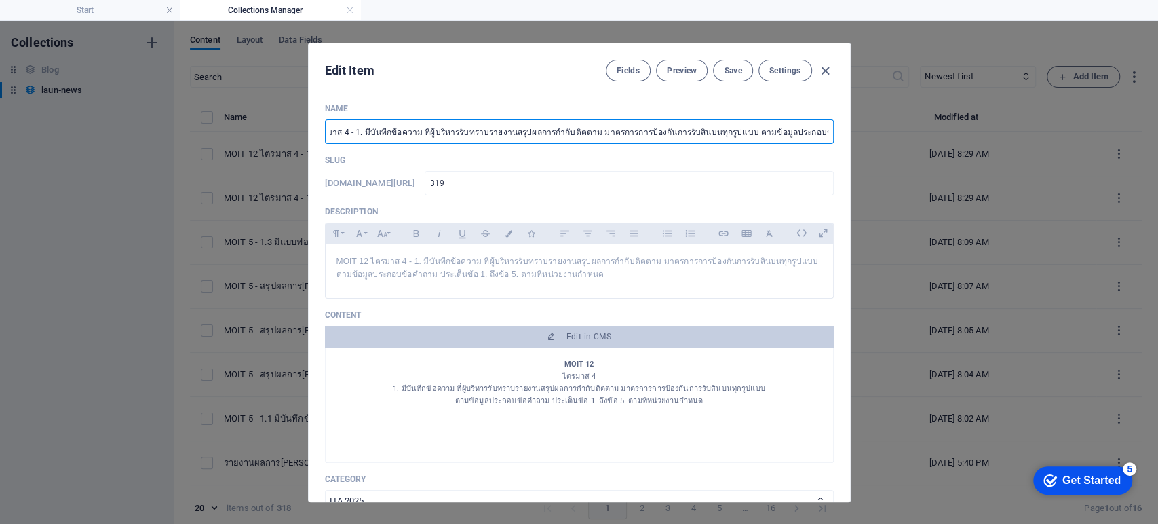
scroll to position [0, 209]
drag, startPoint x: 782, startPoint y: 134, endPoint x: 886, endPoint y: 134, distance: 104.5
click at [867, 134] on div "Edit Item Fields Preview Save Settings Name MOIT 12 ไตรมาส 4 - 1. มีบันทีกข้อคว…" at bounding box center [579, 272] width 1158 height 503
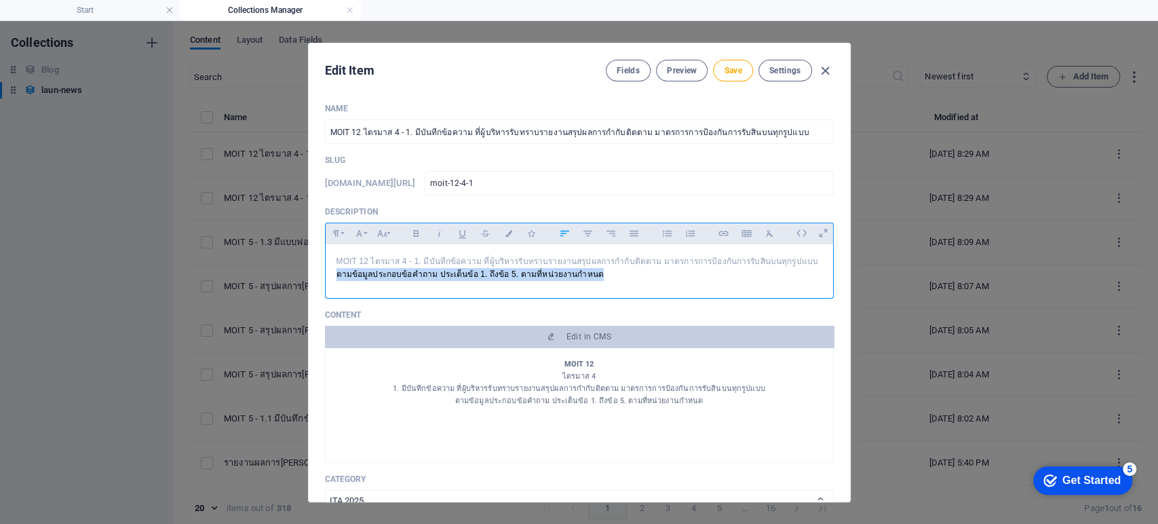
drag, startPoint x: 792, startPoint y: 264, endPoint x: 813, endPoint y: 276, distance: 23.7
click at [813, 276] on p "MOIT 12 ไตรมาส 4 - 1. มีบันทีกข้อความ ที่ผู้บริหารรับทราบรายงานสรุปผลการกำกับติ…" at bounding box center [580, 268] width 486 height 26
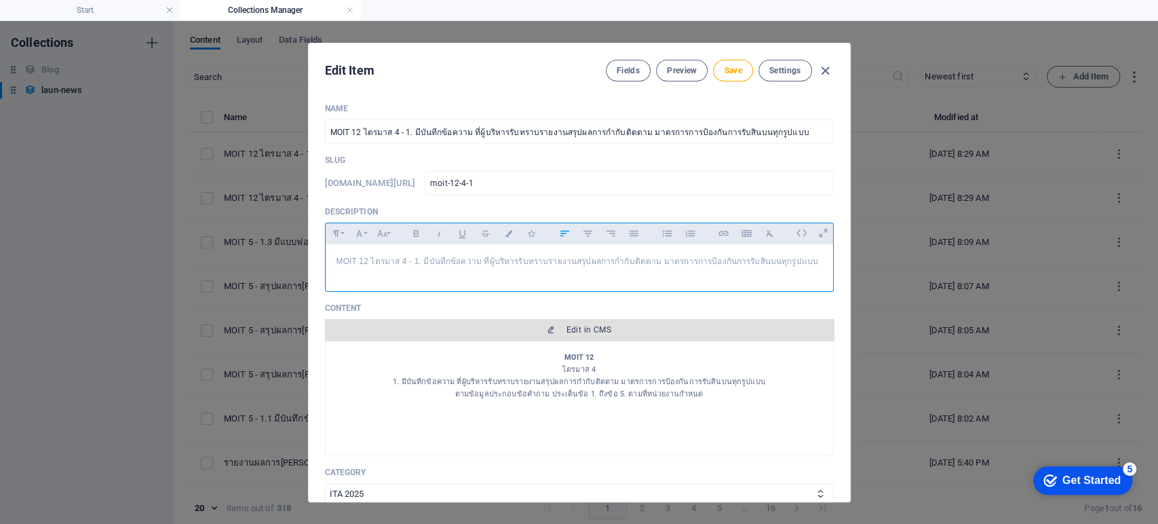
click at [603, 324] on span "Edit in CMS" at bounding box center [589, 329] width 45 height 11
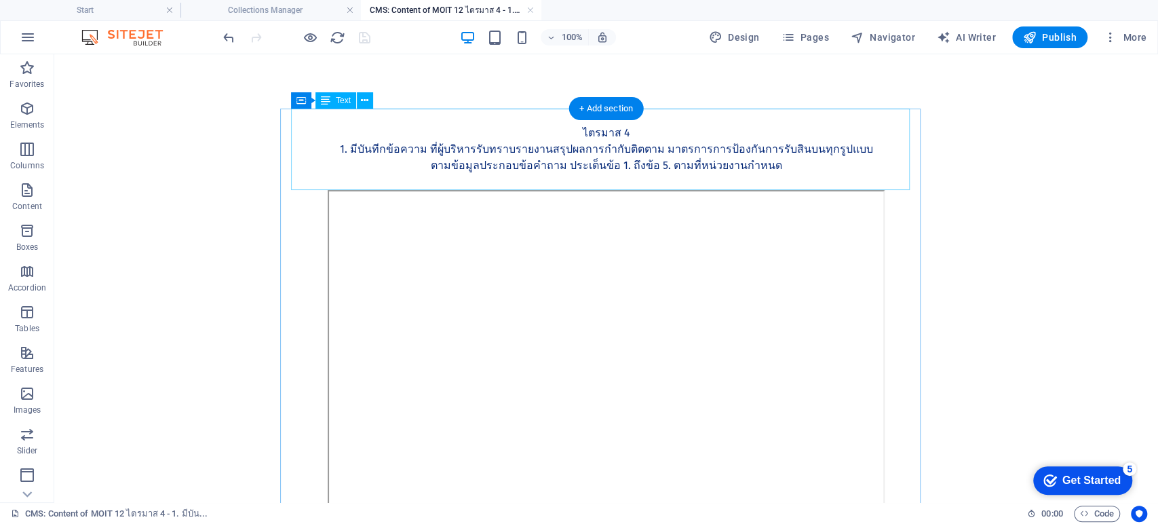
drag, startPoint x: 425, startPoint y: 170, endPoint x: 440, endPoint y: 164, distance: 15.5
click at [427, 168] on div "MOIT 12 ไตรมาส 4 1. มีบันทีกข้อความ ที่ผู้บริหารรับทราบรายงานสรุปผลการกำกับติตต…" at bounding box center [606, 149] width 619 height 81
click at [441, 164] on div "MOIT 12 ไตรมาส 4 1. มีบันทีกข้อความ ที่ผู้บริหารรับทราบรายงานสรุปผลการกำกับติตต…" at bounding box center [606, 149] width 619 height 81
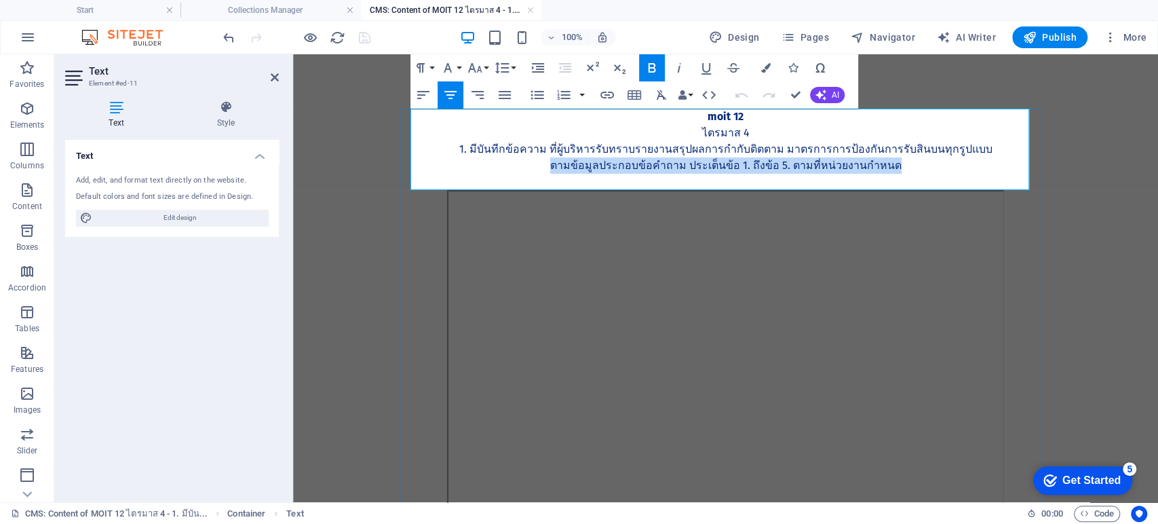
drag, startPoint x: 546, startPoint y: 164, endPoint x: 906, endPoint y: 169, distance: 359.6
click at [867, 169] on p "ตามข้อมูลประกอบข้อคำถาม ประเต็นข้อ 1. ถึงข้อ 5. ตามที่หน่วยงานกำหนด" at bounding box center [726, 165] width 619 height 16
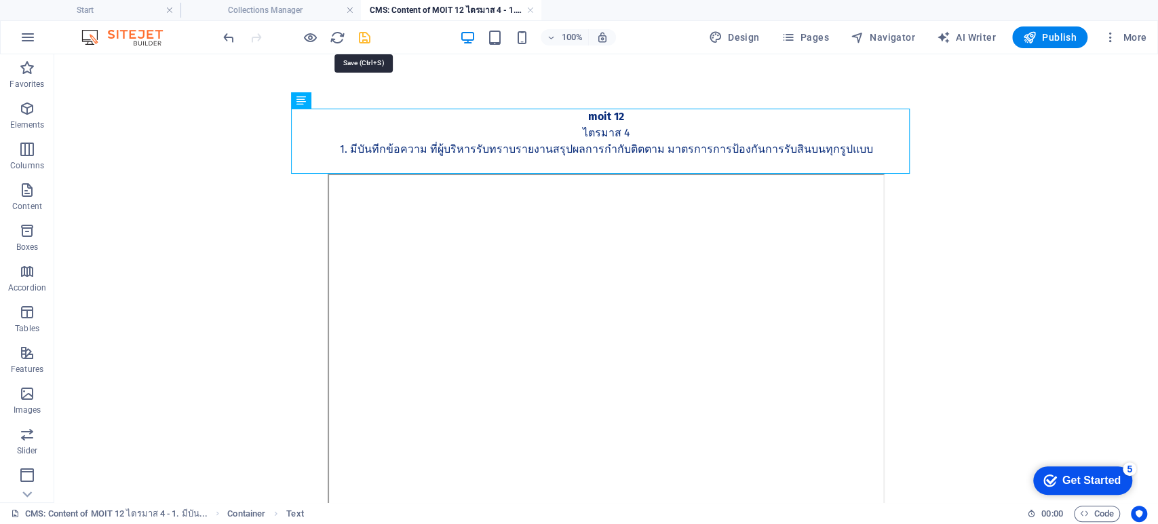
click at [369, 37] on icon "save" at bounding box center [365, 38] width 16 height 16
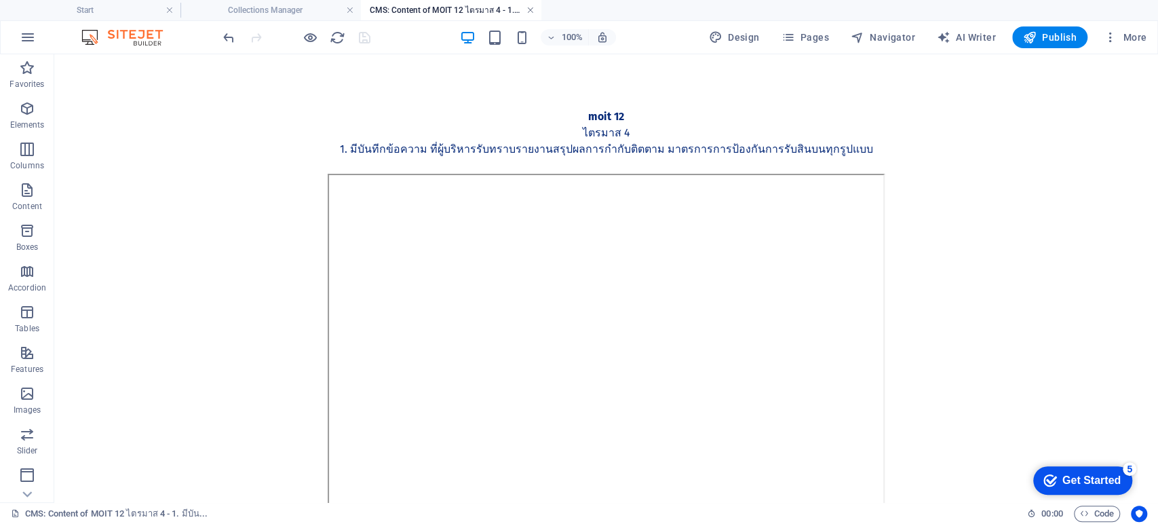
click at [529, 10] on link at bounding box center [530, 10] width 8 height 13
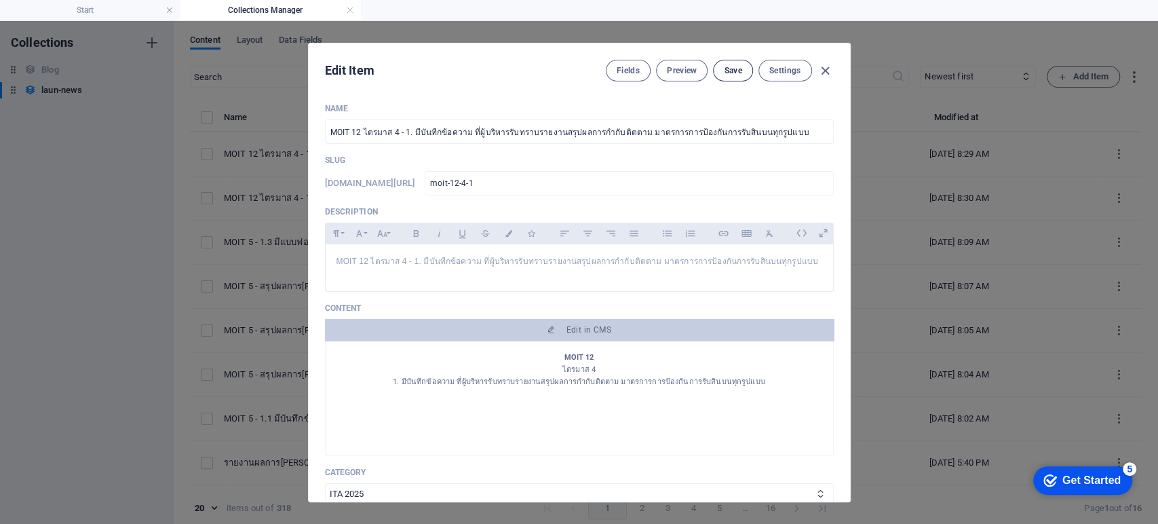
click at [731, 69] on span "Save" at bounding box center [733, 70] width 18 height 11
click at [825, 69] on icon "button" at bounding box center [826, 71] width 16 height 16
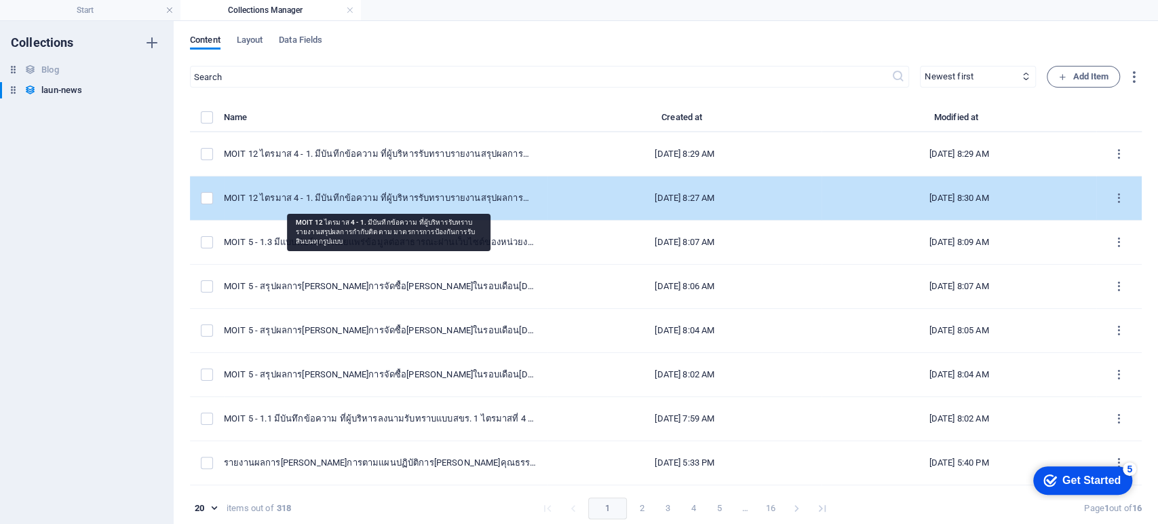
click at [442, 199] on div "MOIT 12 ไตรมาส 4 - 1. มีบันทีกข้อความ ที่ผู้บริหารรับทราบรายงานสรุปผลการกำกับติ…" at bounding box center [380, 198] width 313 height 12
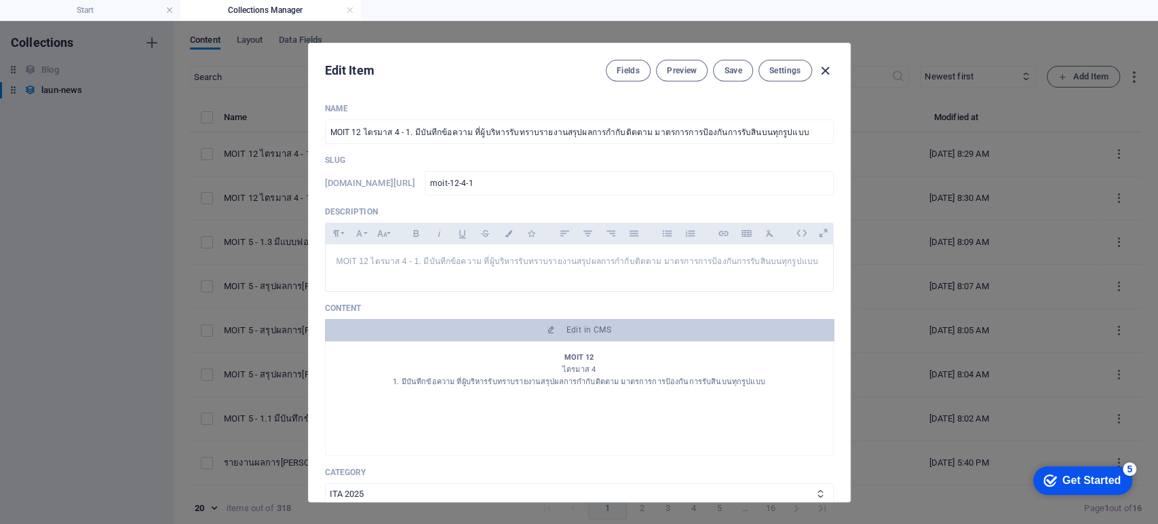
click at [822, 69] on icon "button" at bounding box center [826, 71] width 16 height 16
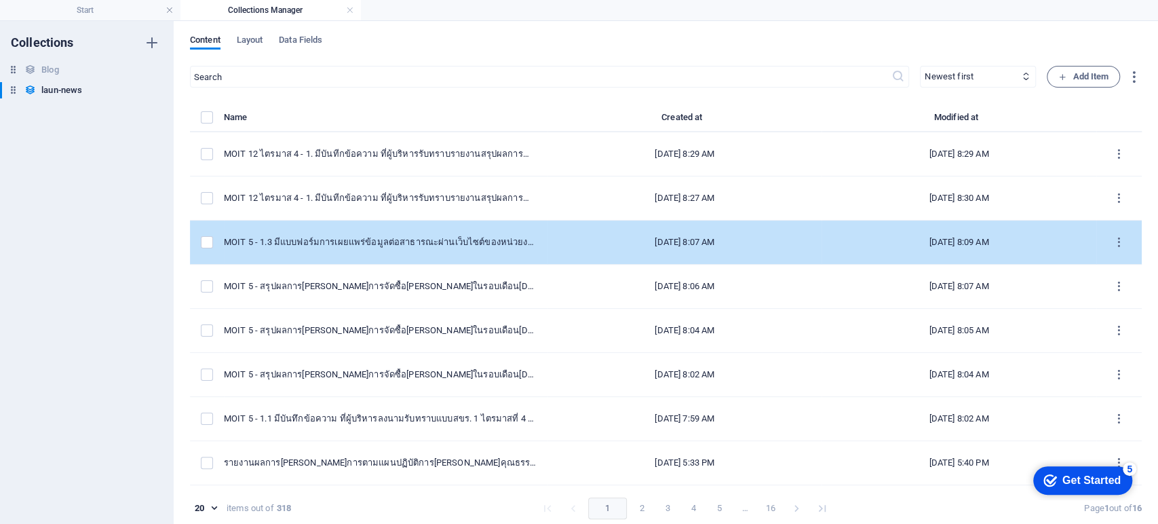
click at [381, 248] on td "MOIT 5 - 1.3 มีแบบฟอร์มการเผยแพร่ข้อมูลต่อสาธารณะผ่านเว็บไซต์ของหน่วยงาน ไตรมาส…" at bounding box center [386, 243] width 324 height 44
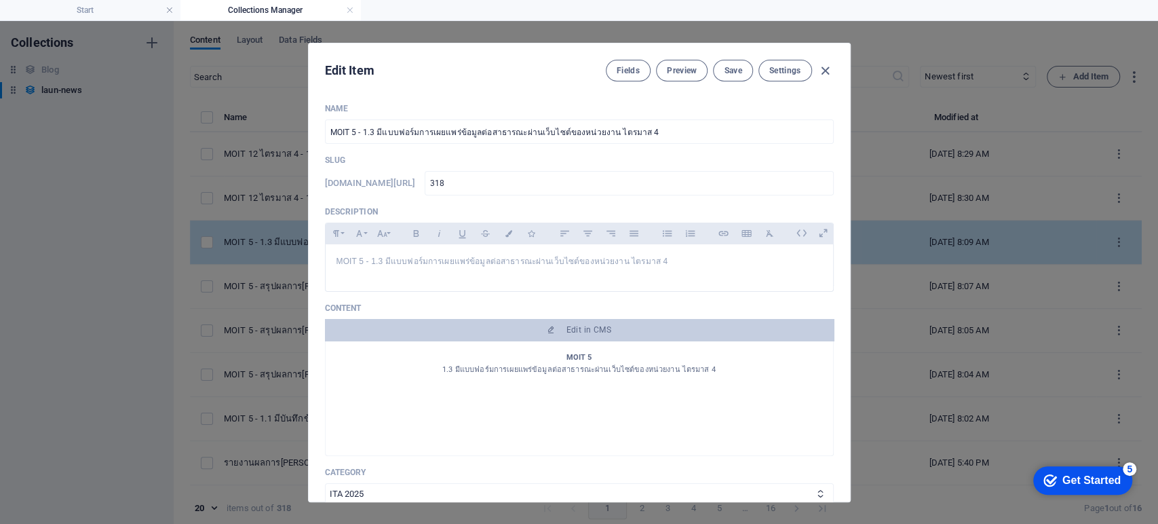
click at [381, 248] on div "Name MOIT 5 - 1.3 มีแบบฟอร์มการเผยแพร่ข้อมูลต่อสาธารณะผ่านเว็บไซต์ของหน่วยงาน ไ…" at bounding box center [579, 438] width 509 height 670
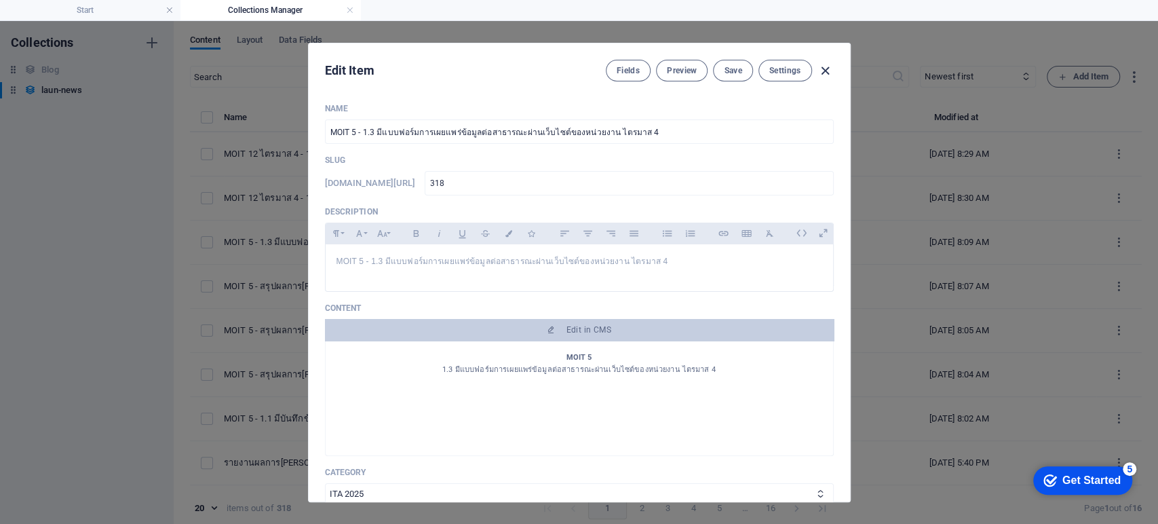
click at [828, 70] on icon "button" at bounding box center [826, 71] width 16 height 16
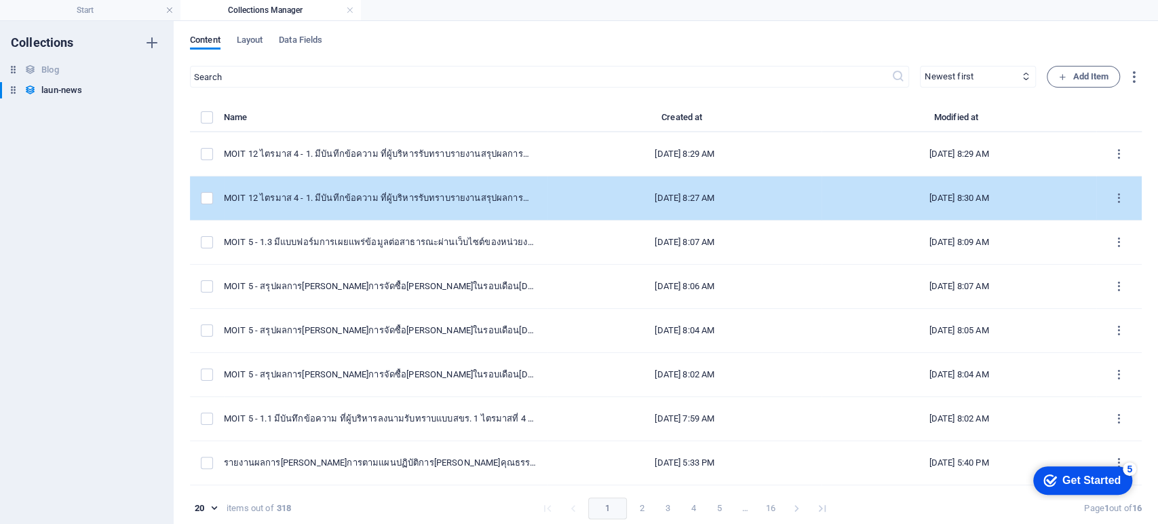
click at [464, 189] on td "MOIT 12 ไตรมาส 4 - 1. มีบันทีกข้อความ ที่ผู้บริหารรับทราบรายงานสรุปผลการกำกับติ…" at bounding box center [386, 198] width 324 height 44
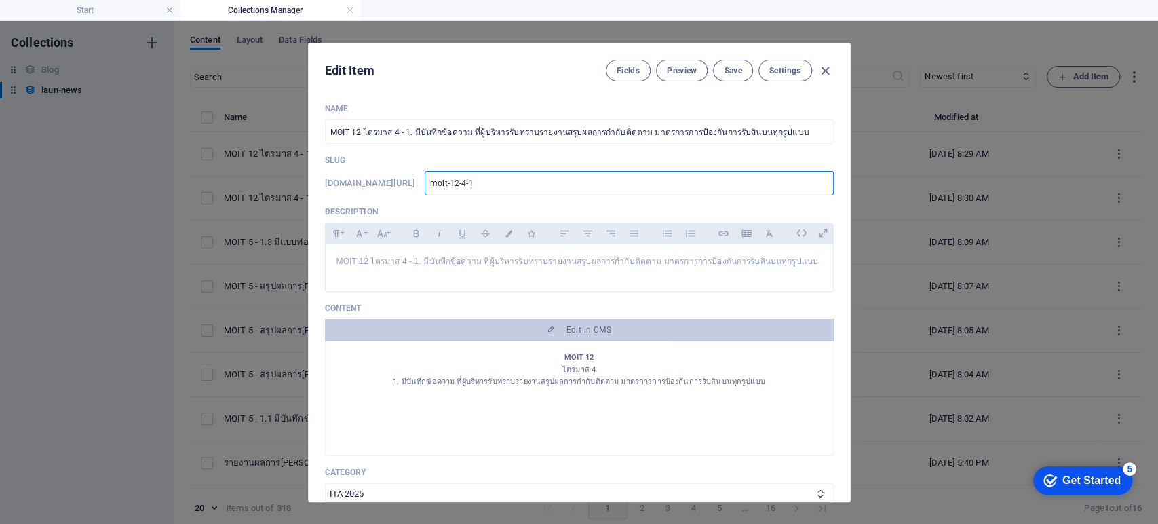
drag, startPoint x: 554, startPoint y: 190, endPoint x: 388, endPoint y: 183, distance: 165.7
click at [388, 183] on div "www.example.com/launnews/ moit-12-4-1 ​" at bounding box center [579, 183] width 509 height 24
drag, startPoint x: 535, startPoint y: 161, endPoint x: 610, endPoint y: 134, distance: 79.8
click at [536, 160] on p "Slug" at bounding box center [579, 160] width 509 height 11
click at [733, 69] on span "Save" at bounding box center [733, 70] width 18 height 11
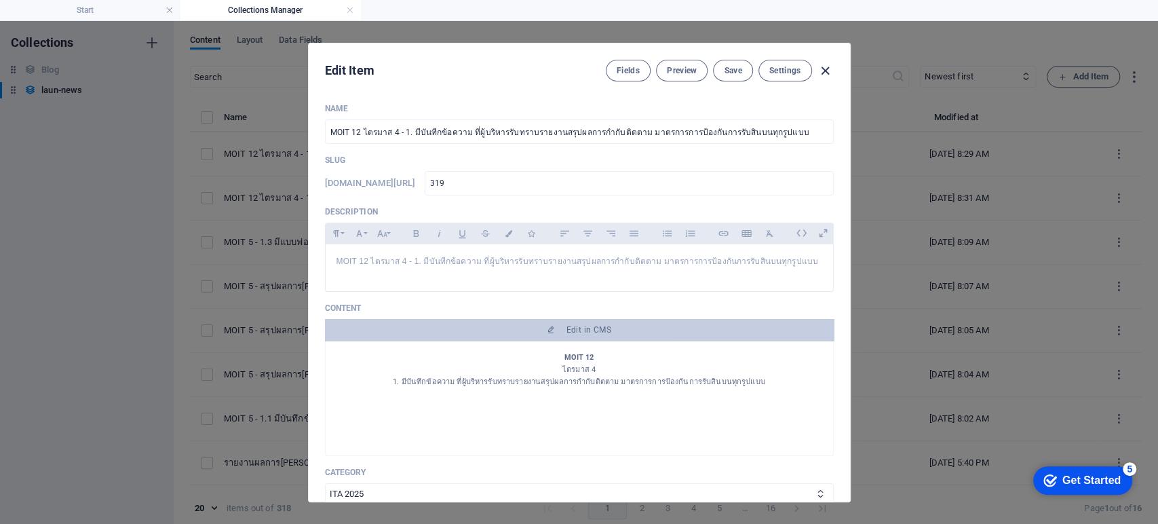
click at [822, 73] on icon "button" at bounding box center [826, 71] width 16 height 16
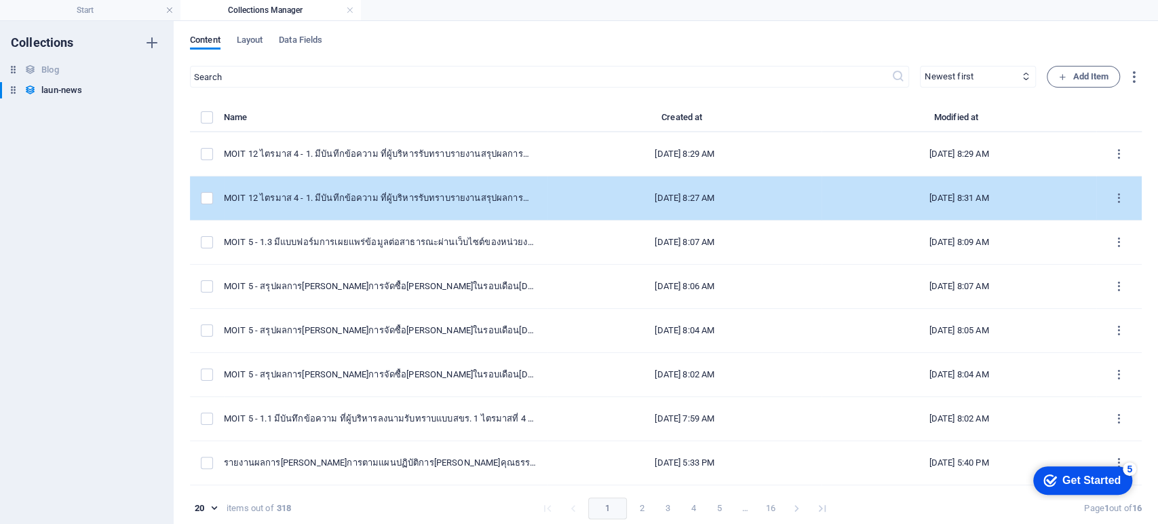
click at [494, 201] on div "MOIT 12 ไตรมาส 4 - 1. มีบันทีกข้อความ ที่ผู้บริหารรับทราบรายงานสรุปผลการกำกับติ…" at bounding box center [380, 198] width 313 height 12
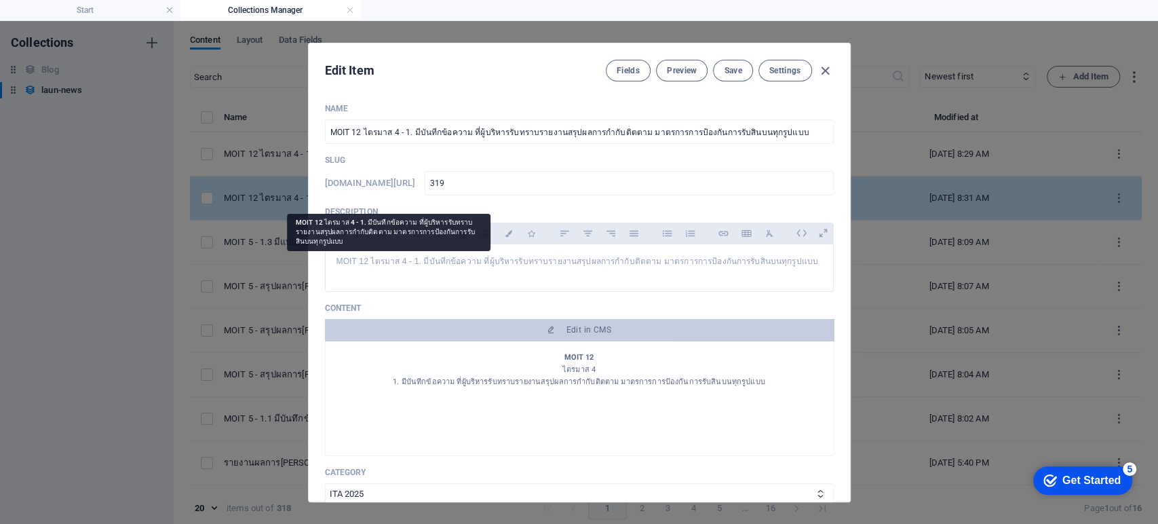
click at [494, 201] on div "Name MOIT 12 ไตรมาส 4 - 1. มีบันทีกข้อความ ที่ผู้บริหารรับทราบรายงานสรุปผลการกำ…" at bounding box center [579, 438] width 509 height 670
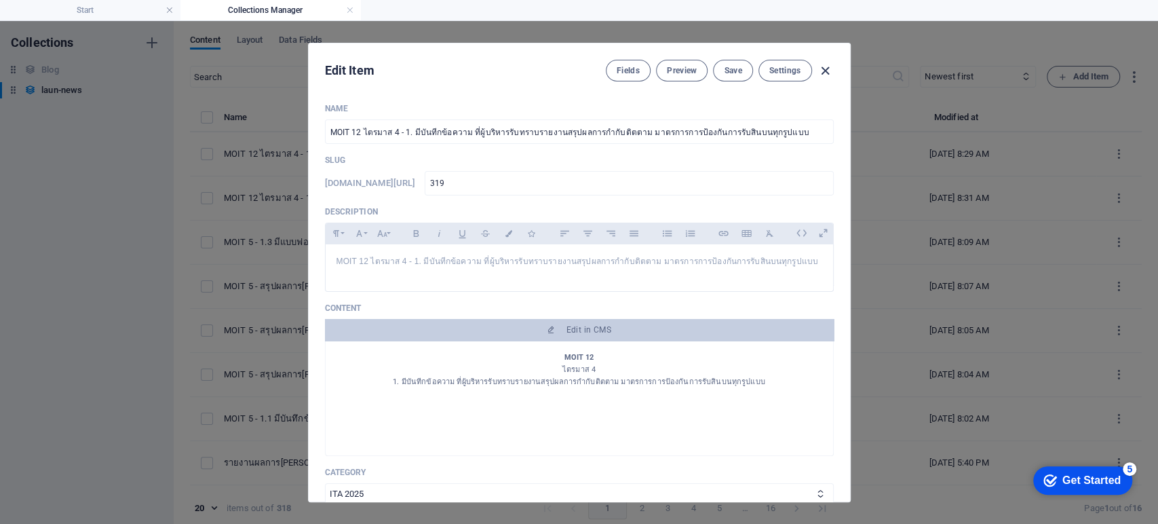
click at [820, 74] on icon "button" at bounding box center [826, 71] width 16 height 16
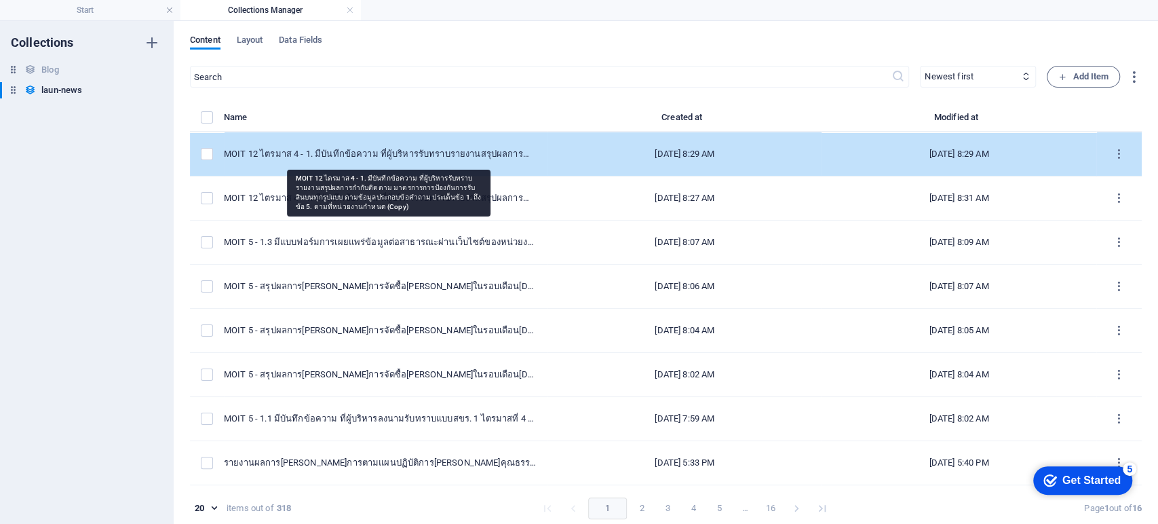
click at [418, 155] on div "MOIT 12 ไตรมาส 4 - 1. มีบันทีกข้อความ ที่ผู้บริหารรับทราบรายงานสรุปผลการกำกับติ…" at bounding box center [380, 154] width 313 height 12
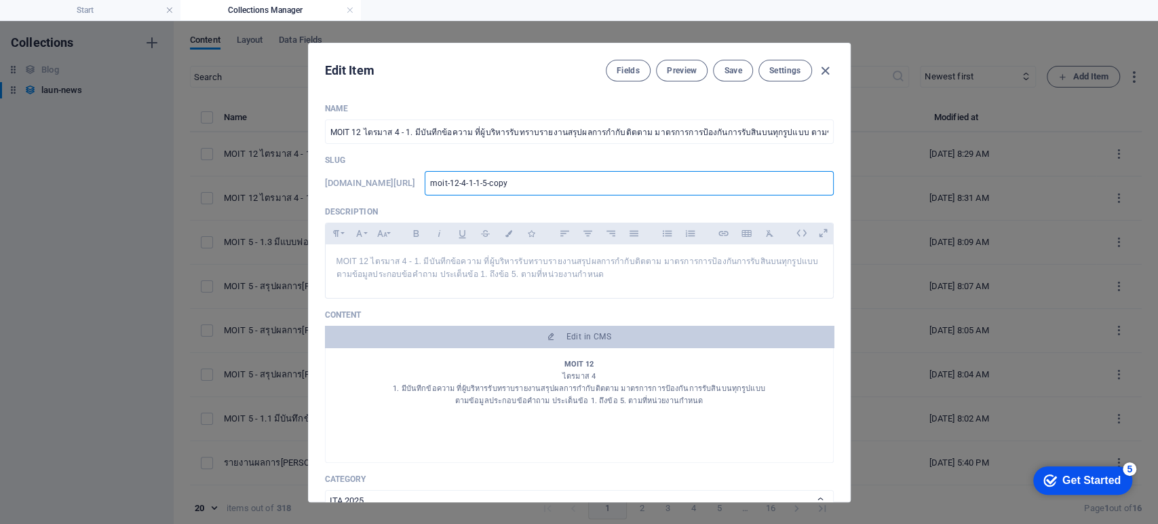
drag, startPoint x: 560, startPoint y: 184, endPoint x: 329, endPoint y: 210, distance: 232.9
click at [329, 210] on div "Name MOIT 12 ไตรมาส 4 - 1. มีบันทีกข้อความ ที่ผู้บริหารรับทราบรายงานสรุปผลการกำ…" at bounding box center [579, 441] width 509 height 677
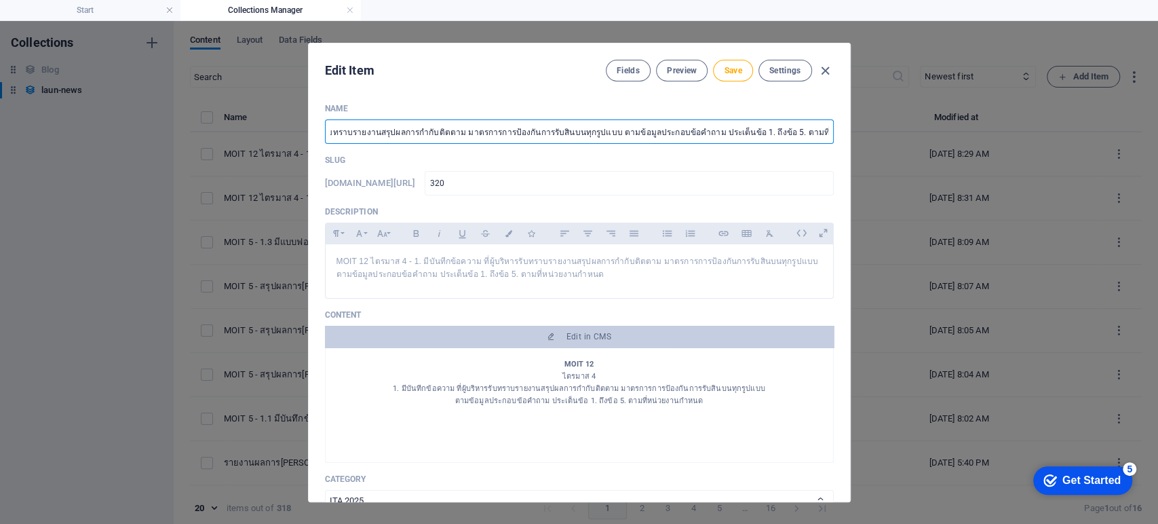
scroll to position [0, 236]
drag, startPoint x: 403, startPoint y: 131, endPoint x: 841, endPoint y: 153, distance: 438.9
click at [841, 153] on div "Name MOIT 12 ไตรมาส 4 - 1. มีบันทีกข้อความ ที่ผู้บริหารรับทราบรายงานสรุปผลการกำ…" at bounding box center [579, 296] width 541 height 409
paste input "2. มีรายงานสรุปผลการกำกับติดตามมาตรการการป้องกันการรับสินบนทุกรูปแบบ"
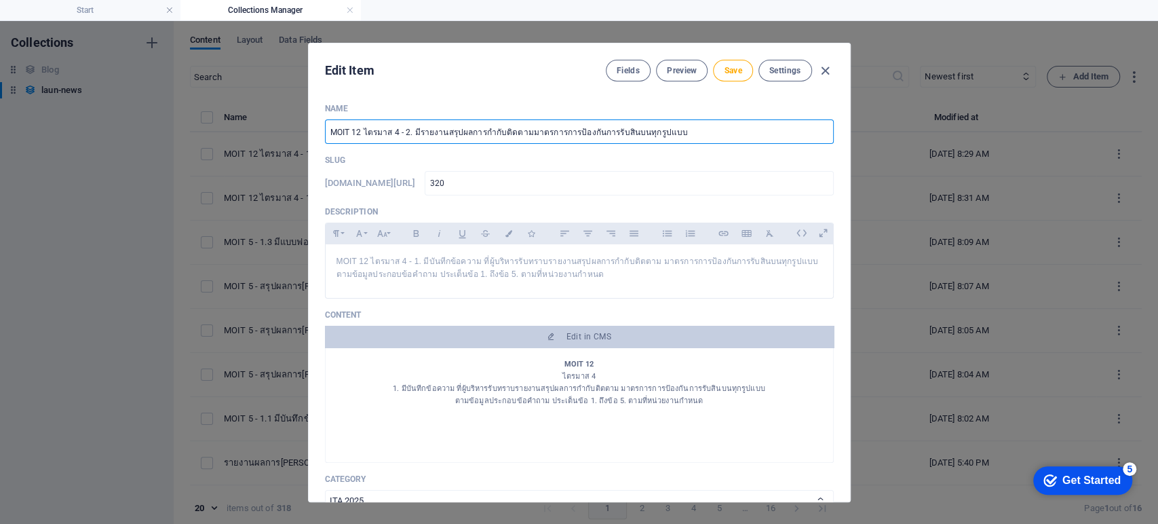
drag, startPoint x: 689, startPoint y: 134, endPoint x: 207, endPoint y: 130, distance: 482.4
click at [207, 130] on div "Edit Item Fields Preview Save Settings Name MOIT 12 ไตรมาส 4 - 2. มีรายงานสรุปผ…" at bounding box center [579, 272] width 1158 height 503
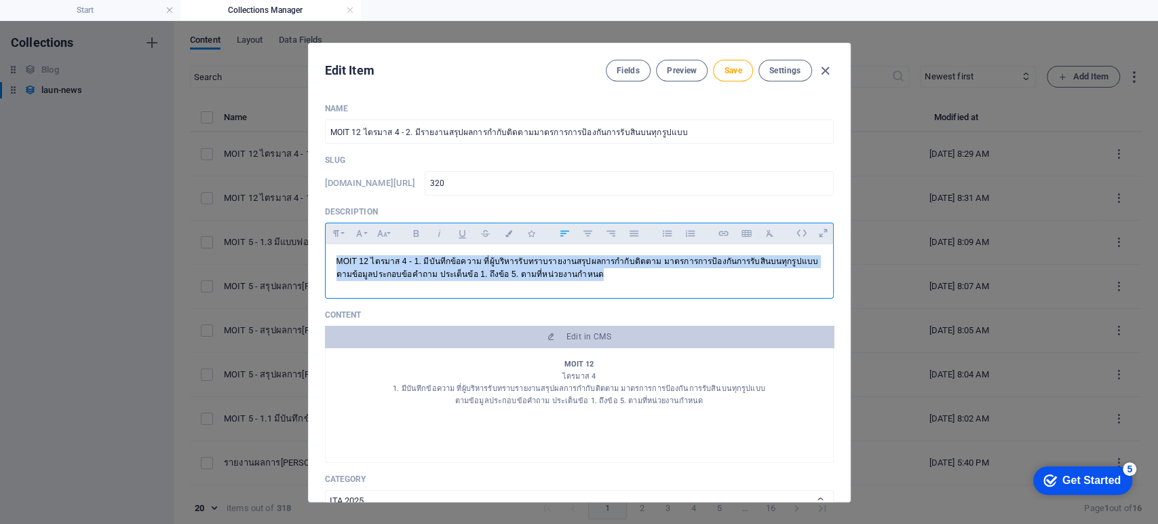
drag, startPoint x: 451, startPoint y: 275, endPoint x: 376, endPoint y: 254, distance: 77.5
click at [298, 244] on div "Edit Item Fields Preview Save Settings Name MOIT 12 ไตรมาส 4 - 2. มีรายงานสรุปผ…" at bounding box center [579, 272] width 1158 height 503
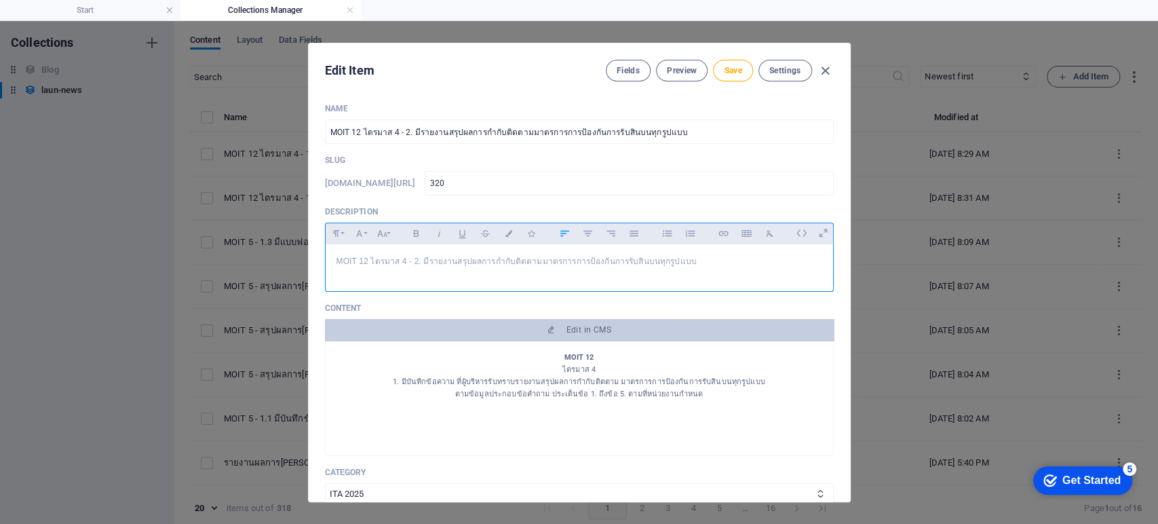
scroll to position [339, 5]
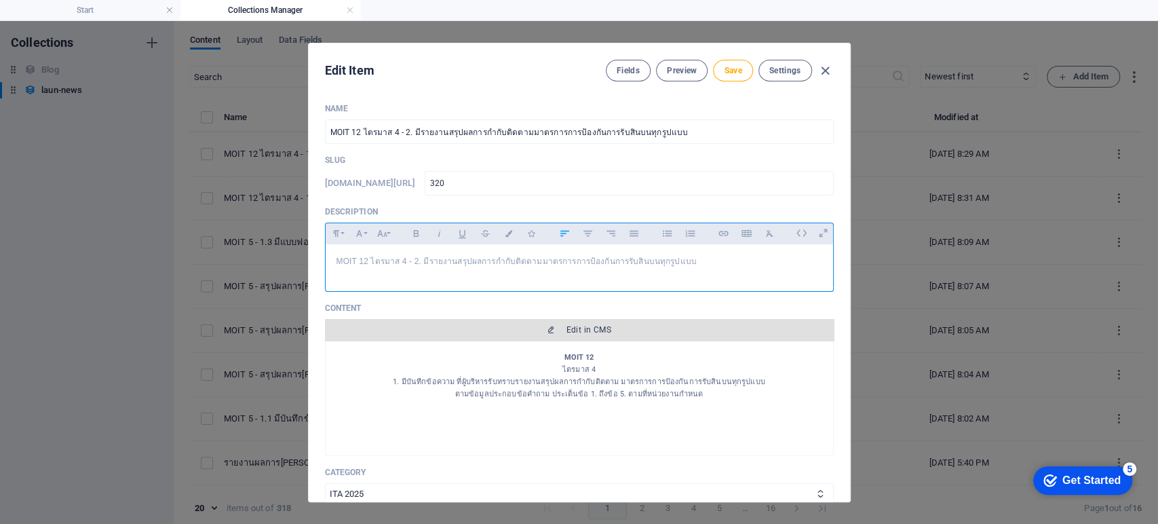
click at [598, 335] on button "Edit in CMS" at bounding box center [579, 330] width 509 height 22
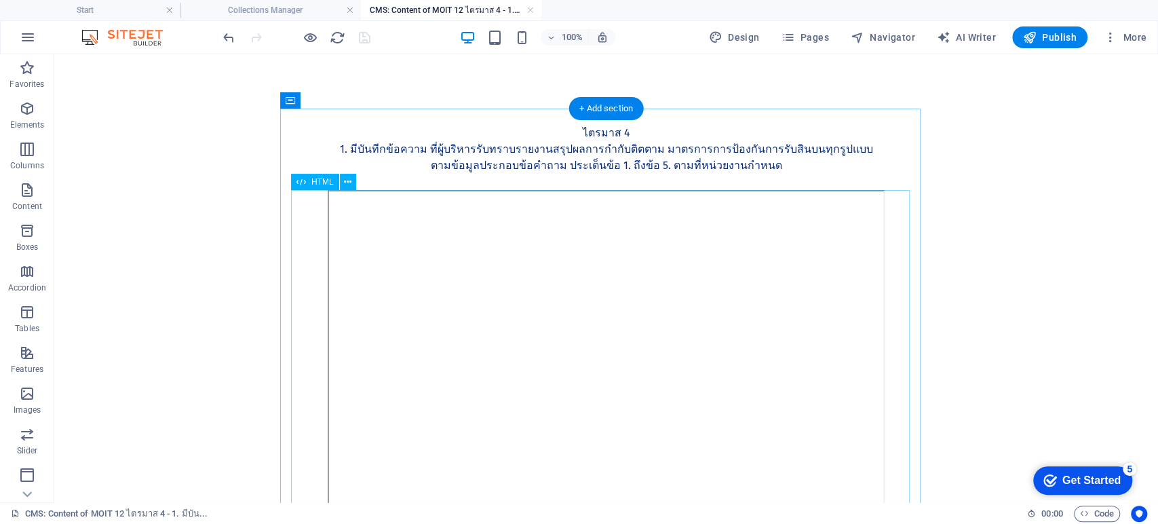
scroll to position [0, 0]
click at [635, 164] on div "MOIT 12 ไตรมาส 4 1. มีบันทีกข้อความ ที่ผู้บริหารรับทราบรายงานสรุปผลการกำกับติตต…" at bounding box center [606, 149] width 619 height 81
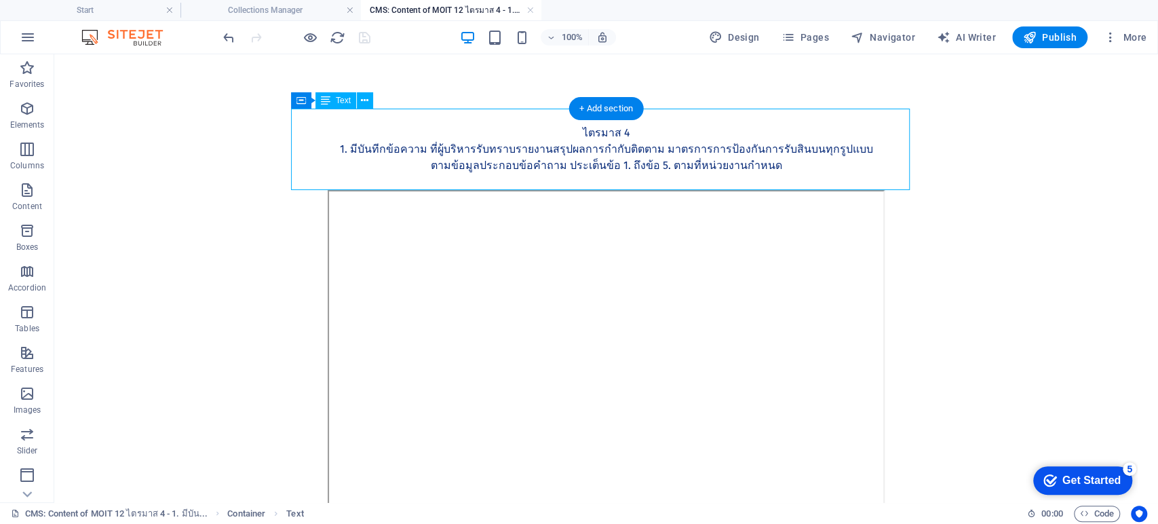
click at [635, 164] on div "MOIT 12 ไตรมาส 4 1. มีบันทีกข้อความ ที่ผู้บริหารรับทราบรายงานสรุปผลการกำกับติตต…" at bounding box center [606, 149] width 619 height 81
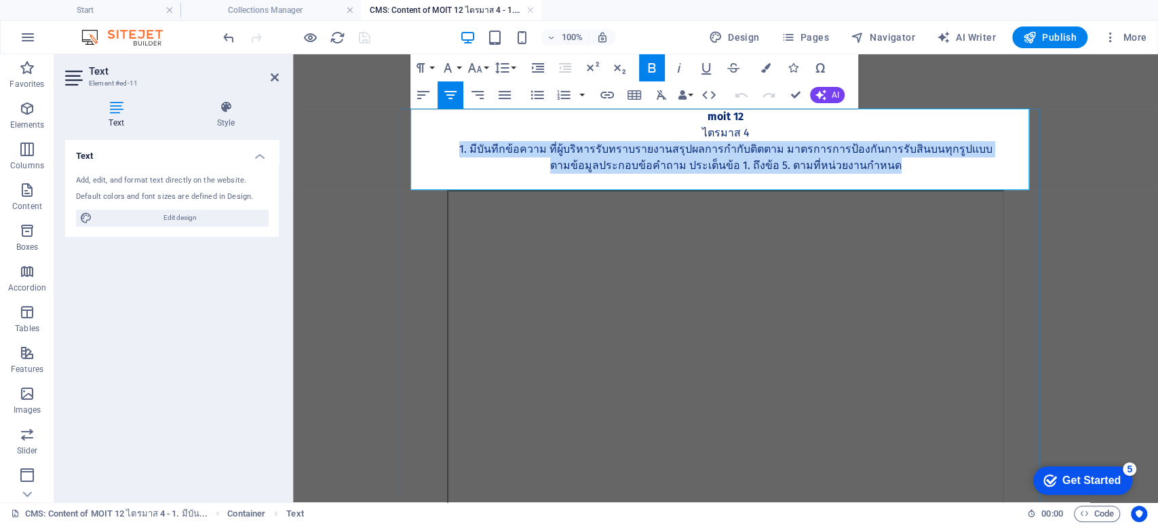
drag, startPoint x: 896, startPoint y: 172, endPoint x: 471, endPoint y: 152, distance: 425.2
click at [471, 152] on div "MOIT 12 ไตรมาส 4 1. มีบันทีกข้อความ ที่ผู้บริหารรับทราบรายงานสรุปผลการกำกับติตต…" at bounding box center [726, 149] width 619 height 81
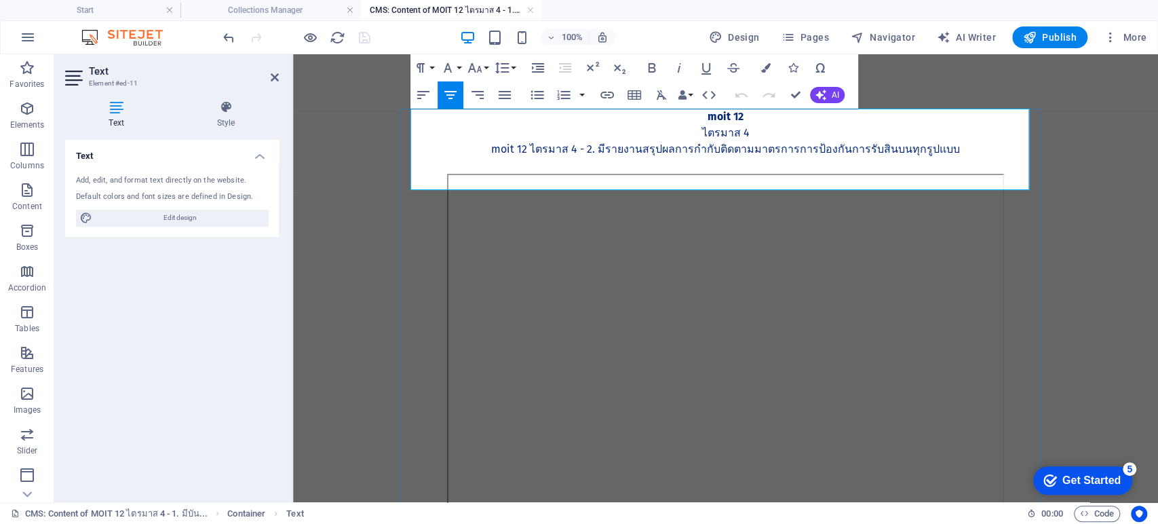
scroll to position [615, 5]
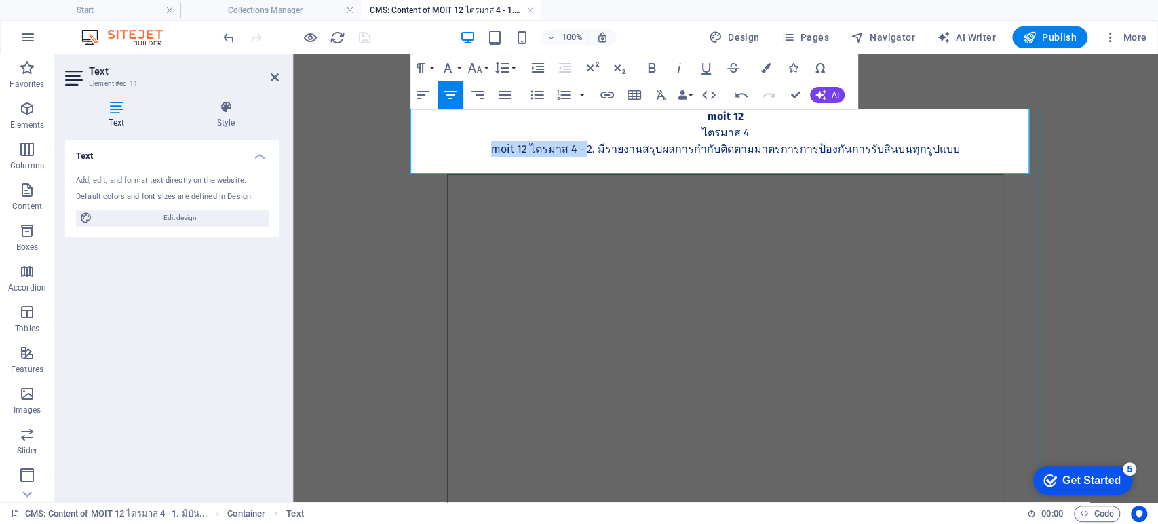
drag, startPoint x: 594, startPoint y: 147, endPoint x: 493, endPoint y: 157, distance: 101.6
click at [493, 157] on div "MOIT 12 ไตรมาส 4 MOIT 12 ไตรมาส 4 - 2. มีรายงานสรุปผลการกำกับติดตามมาตรการการป้…" at bounding box center [726, 141] width 619 height 65
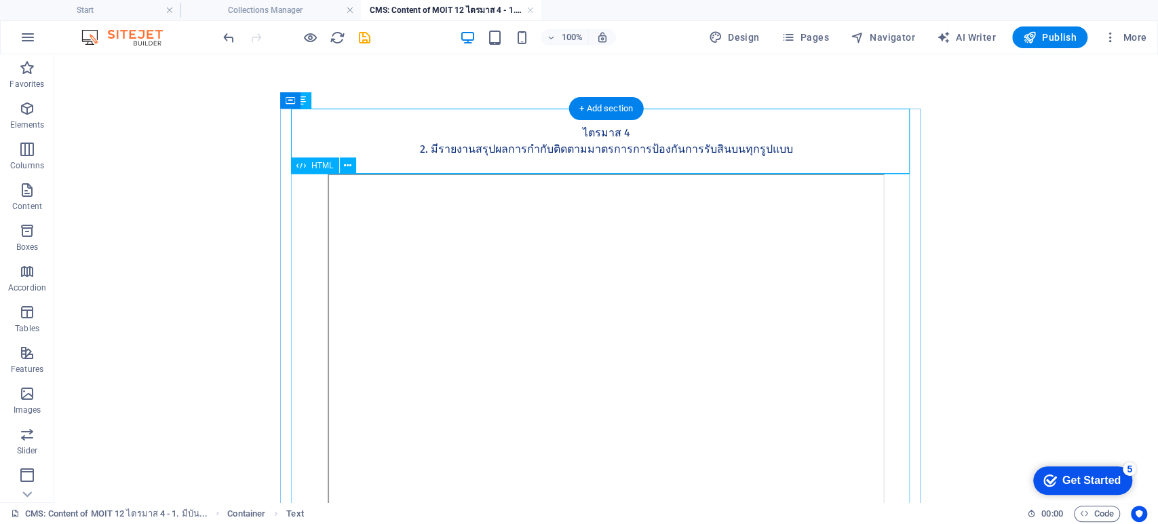
click at [547, 329] on div at bounding box center [606, 363] width 619 height 378
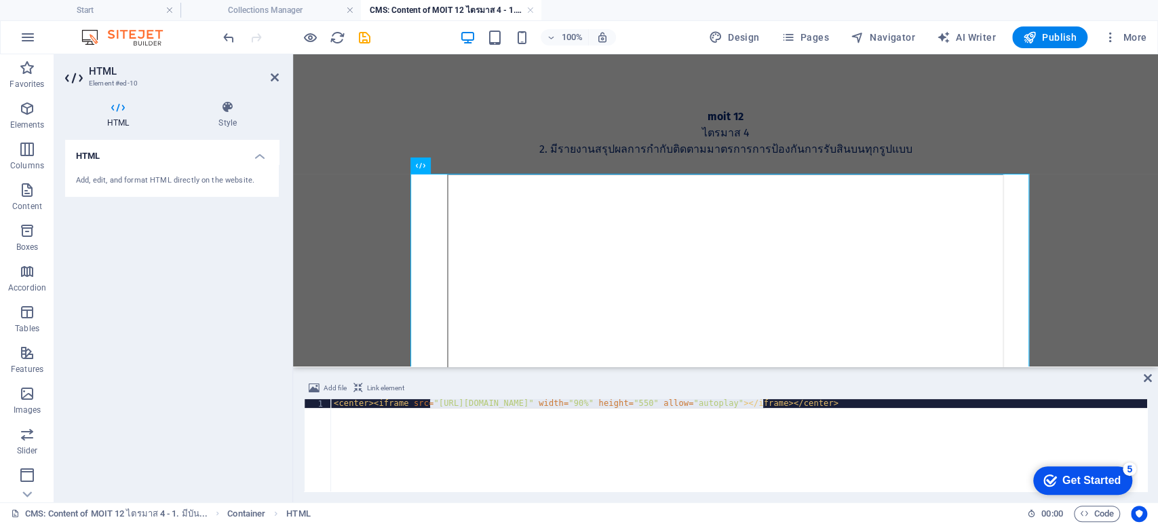
drag, startPoint x: 430, startPoint y: 404, endPoint x: 763, endPoint y: 401, distance: 333.1
click at [763, 401] on div "< center > < iframe src = "https://drive.google.com/file/d/1sV9XyRIE5M0AvRfCB5s…" at bounding box center [739, 454] width 816 height 110
paste textarea "S3N-Mn1WlPCafeU3E5bpwiFKxtBPj1SE"
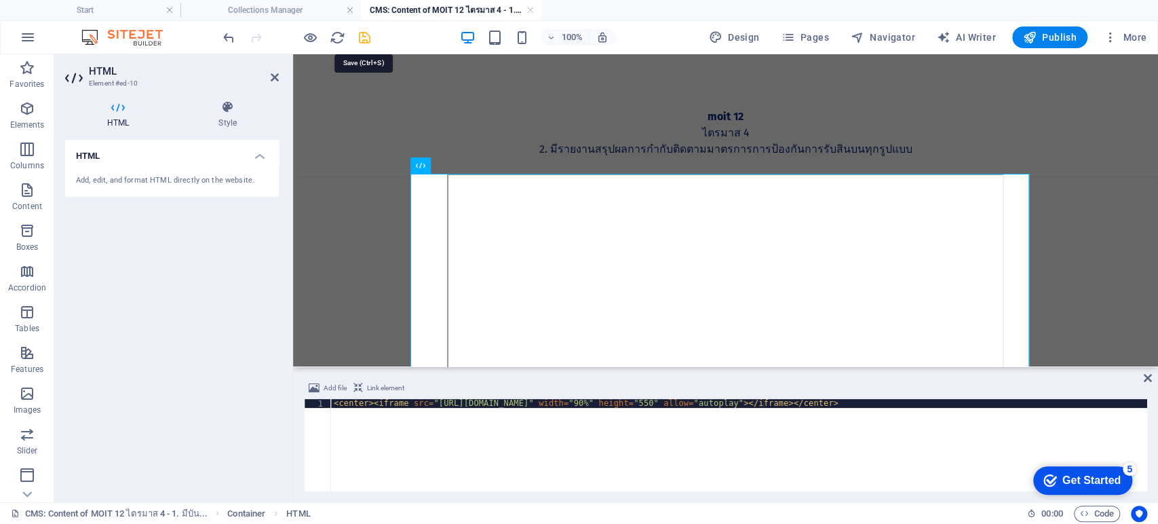
click at [364, 39] on icon "save" at bounding box center [365, 38] width 16 height 16
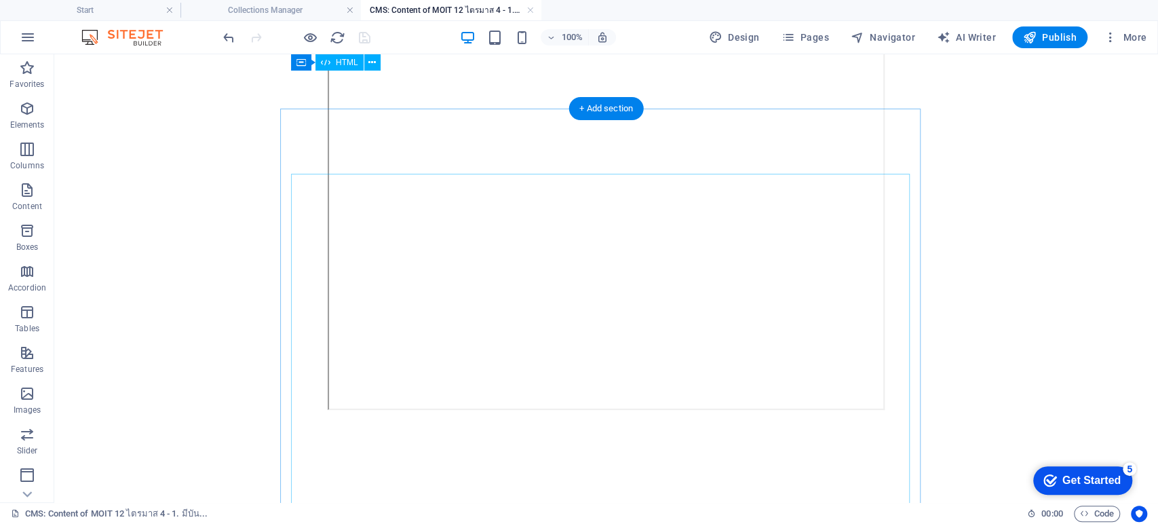
scroll to position [0, 0]
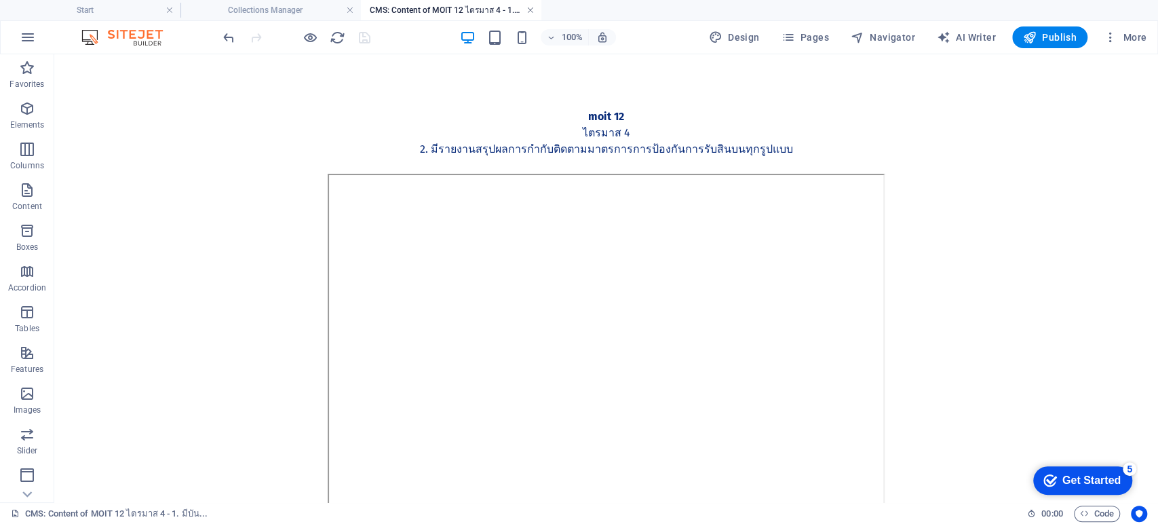
click at [526, 9] on link at bounding box center [530, 10] width 8 height 13
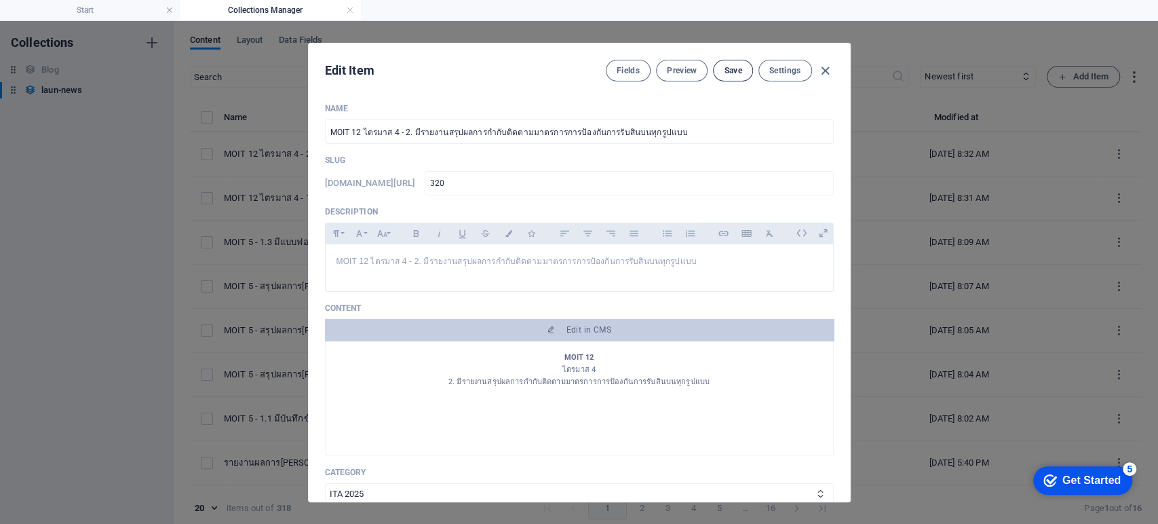
click at [732, 71] on span "Save" at bounding box center [733, 70] width 18 height 11
click at [731, 69] on span "Save" at bounding box center [733, 70] width 18 height 11
click at [822, 72] on icon "button" at bounding box center [826, 71] width 16 height 16
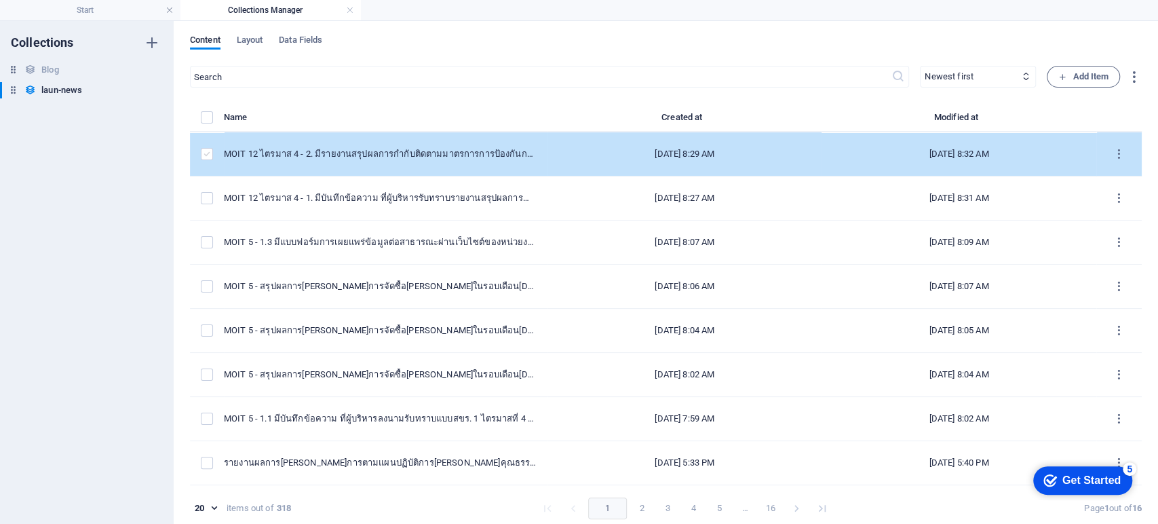
click at [208, 151] on label "items list" at bounding box center [207, 154] width 12 height 12
click at [0, 0] on input "items list" at bounding box center [0, 0] width 0 height 0
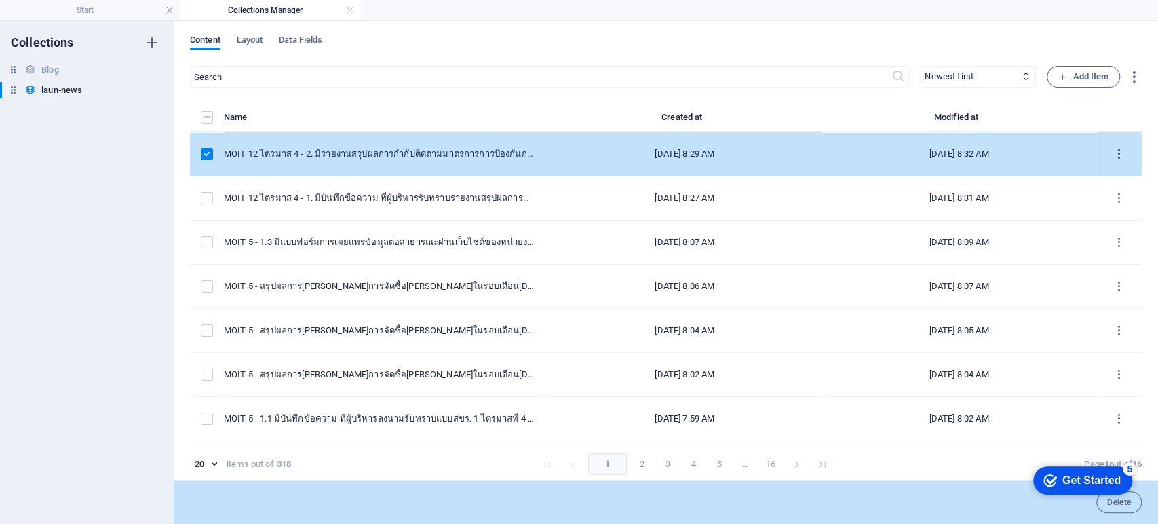
click at [867, 154] on icon "items list" at bounding box center [1119, 154] width 13 height 13
click at [867, 254] on h6 "Duplicate" at bounding box center [1119, 254] width 37 height 16
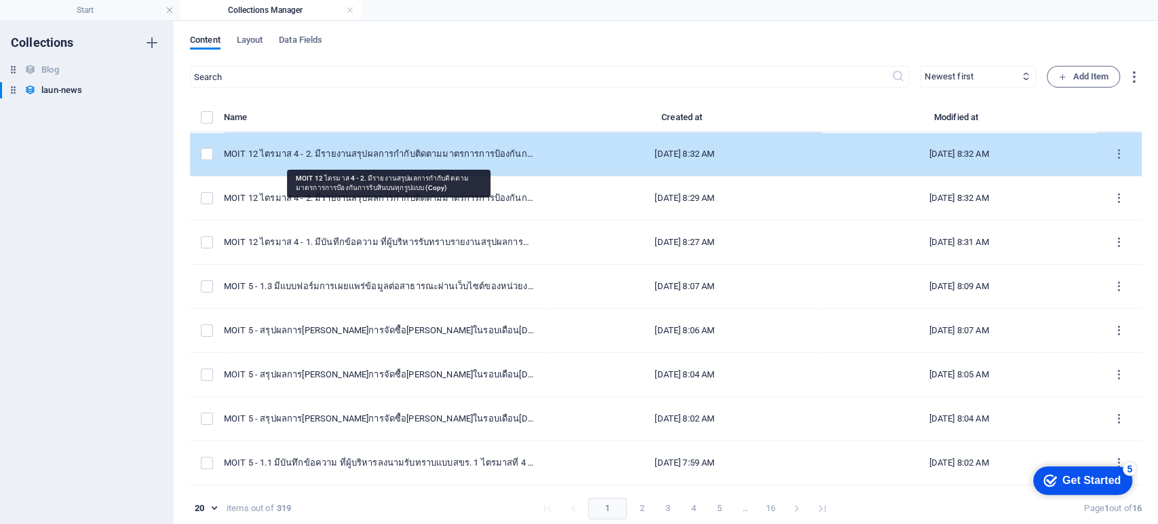
click at [379, 158] on div "MOIT 12 ไตรมาส 4 - 2. มีรายงานสรุปผลการกำกับติดตามมาตรการการป้องกันการรับสินบนท…" at bounding box center [380, 154] width 313 height 12
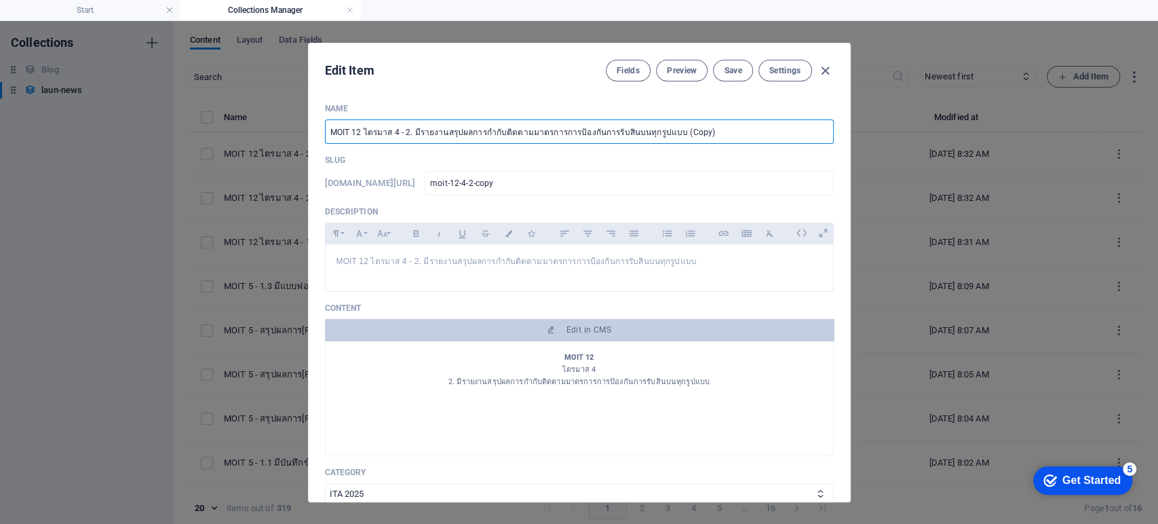
drag, startPoint x: 737, startPoint y: 128, endPoint x: 403, endPoint y: 137, distance: 334.6
click at [403, 137] on input "MOIT 12 ไตรมาส 4 - 2. มีรายงานสรุปผลการกำกับติดตามมาตรการการป้องกันการรับสินบนท…" at bounding box center [579, 131] width 509 height 24
paste input "3. มีแบบฟอร์มการเผยแพร่ข้อมูลต่อสาธารณะผ่านเว็บไชต์ของหน่วยงาน"
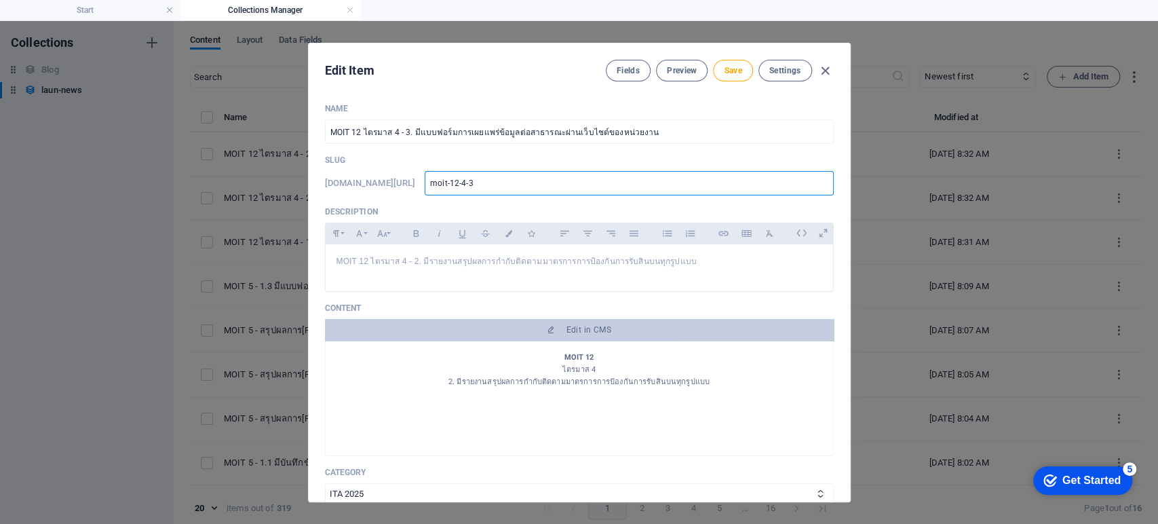
drag, startPoint x: 524, startPoint y: 189, endPoint x: 396, endPoint y: 187, distance: 128.2
click at [396, 187] on div "www.example.com/launnews/ moit-12-4-3 ​" at bounding box center [579, 183] width 509 height 24
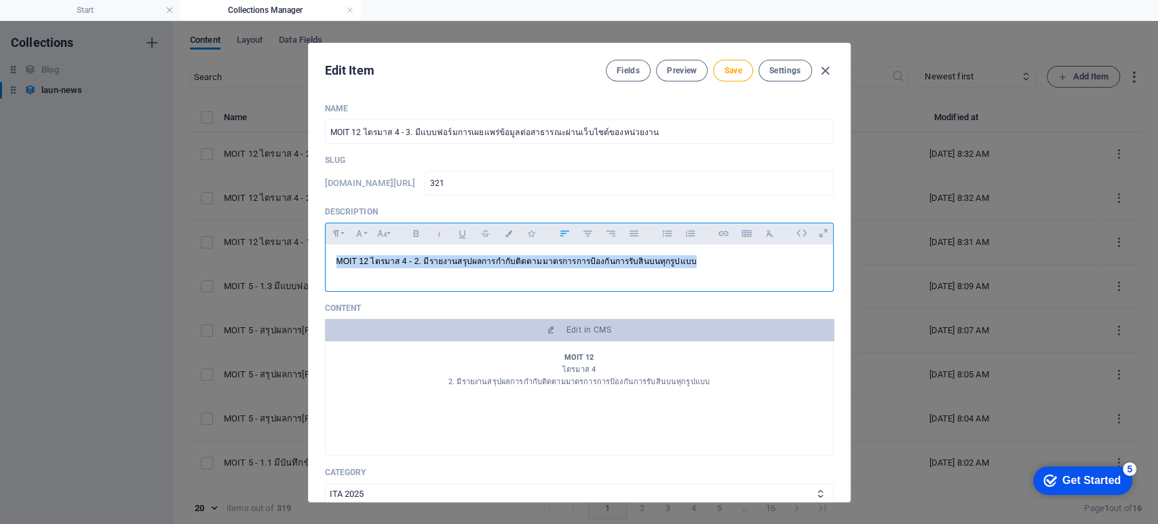
drag, startPoint x: 712, startPoint y: 270, endPoint x: 347, endPoint y: 282, distance: 365.2
click at [300, 292] on div "Edit Item Fields Preview Save Settings Name MOIT 12 ไตรมาส 4 - 3. มีแบบฟอร์มการ…" at bounding box center [579, 272] width 1158 height 503
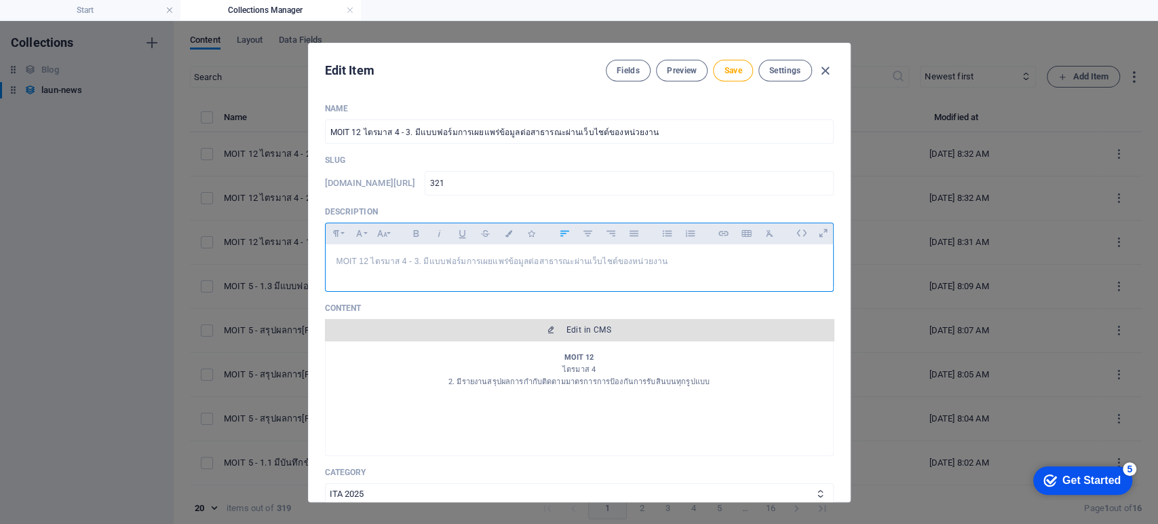
scroll to position [277, 4]
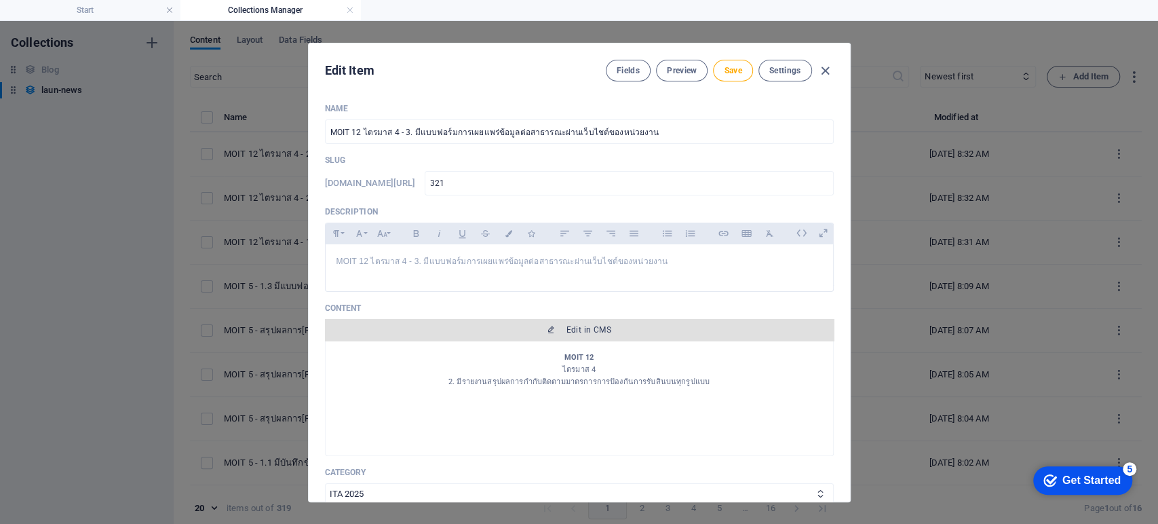
click at [552, 330] on icon "button" at bounding box center [551, 330] width 8 height 8
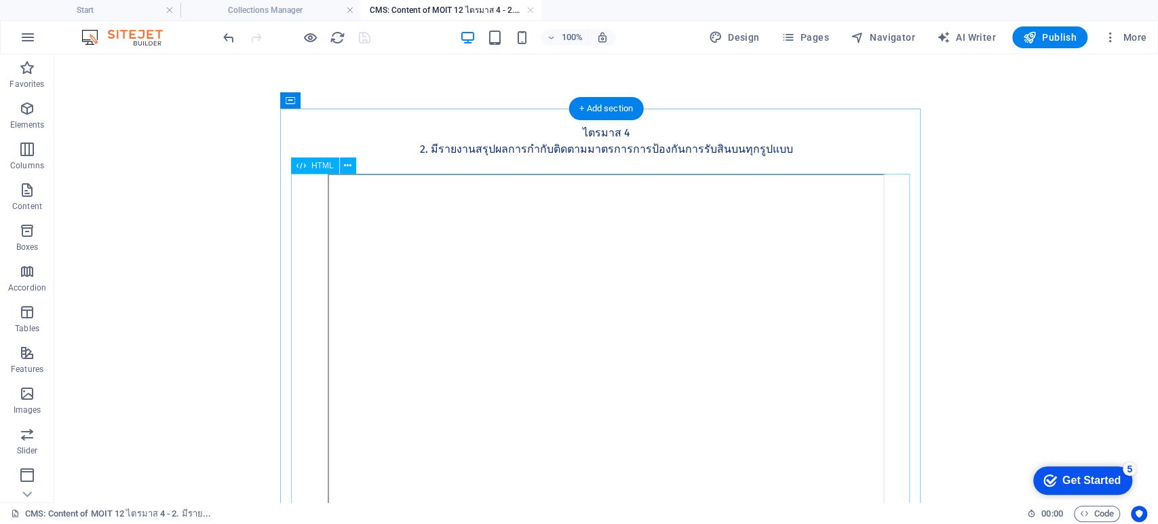
scroll to position [0, 0]
click at [563, 151] on div "MOIT 12 ไตรมาส 4 2. มีรายงานสรุปผลการกำกับติดตามมาตรการการป้องกันการรับสินบนทุก…" at bounding box center [606, 141] width 619 height 65
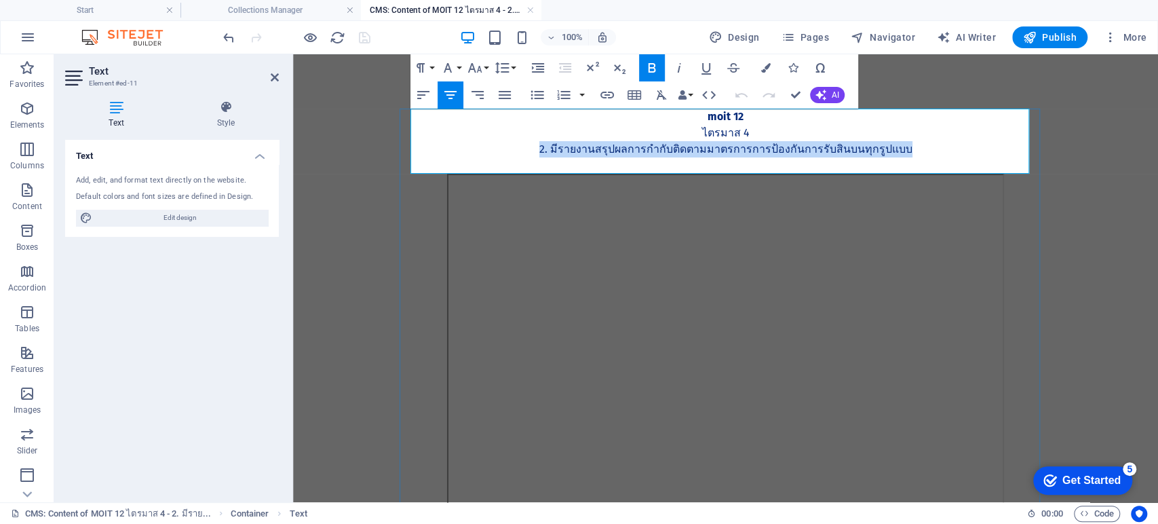
drag, startPoint x: 849, startPoint y: 156, endPoint x: 541, endPoint y: 151, distance: 308.1
click at [541, 151] on p "2. มีรายงานสรุปผลการกำกับติดตามมาตรการการป้องกันการรับสินบนทุกรูปแบบ" at bounding box center [726, 149] width 619 height 16
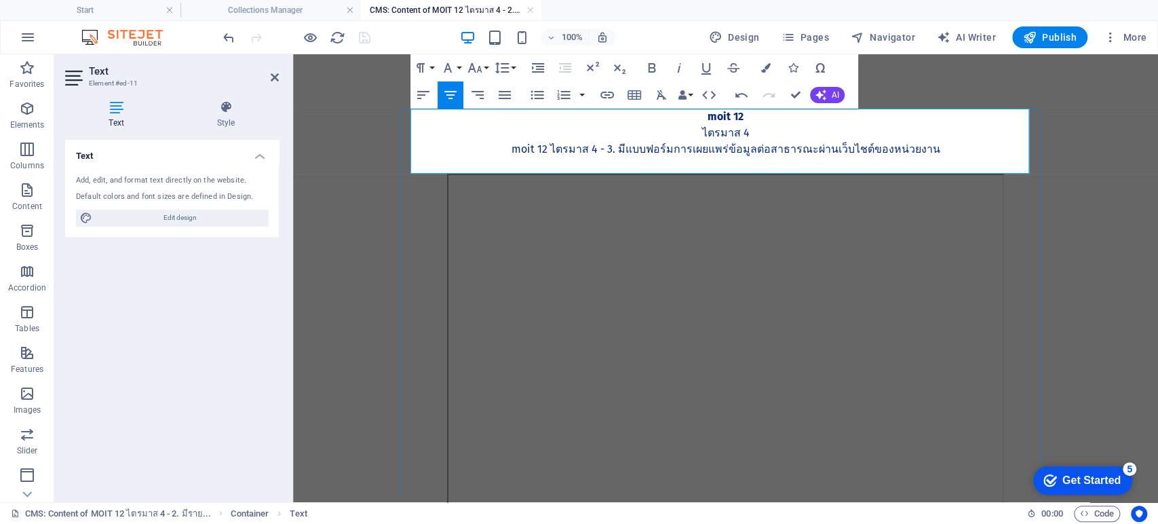
scroll to position [538, 5]
drag, startPoint x: 556, startPoint y: 149, endPoint x: 515, endPoint y: 147, distance: 41.5
click at [515, 147] on p "MOIT 12 ไตรมาส 4 - 3. มีแบบฟอร์มการเผยแพร่ข้อมูลต่อสาธารณะผ่านเว็บไชต์ของหน่วยง…" at bounding box center [726, 149] width 619 height 16
drag, startPoint x: 591, startPoint y: 151, endPoint x: 537, endPoint y: 145, distance: 53.9
click at [537, 145] on p "ไตรมาส 4 - 3. มีแบบฟอร์มการเผยแพร่ข้อมูลต่อสาธารณะผ่านเว็บไชต์ของหน่วยงาน" at bounding box center [726, 149] width 619 height 16
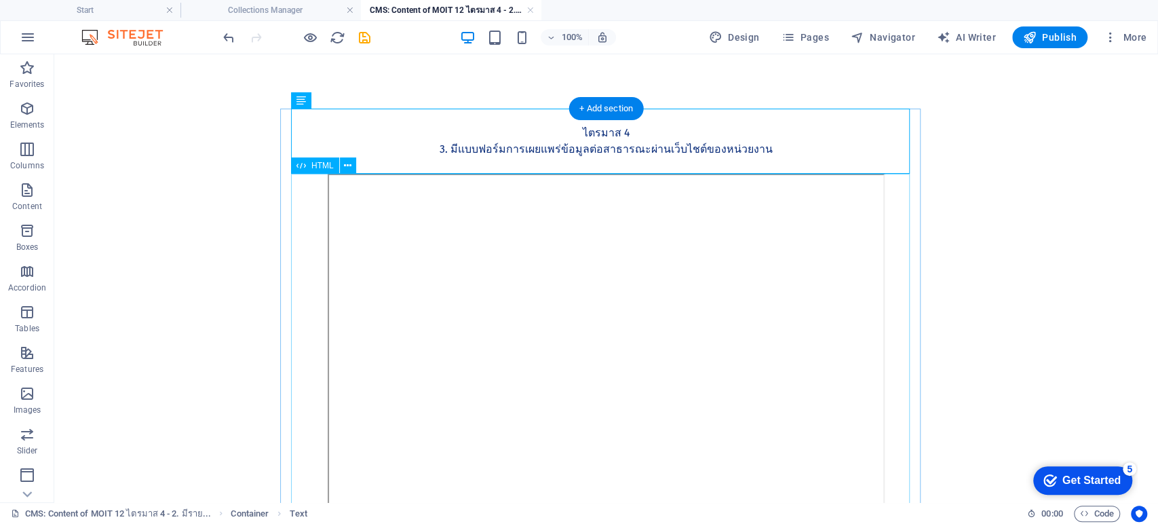
click at [605, 322] on div at bounding box center [606, 363] width 619 height 378
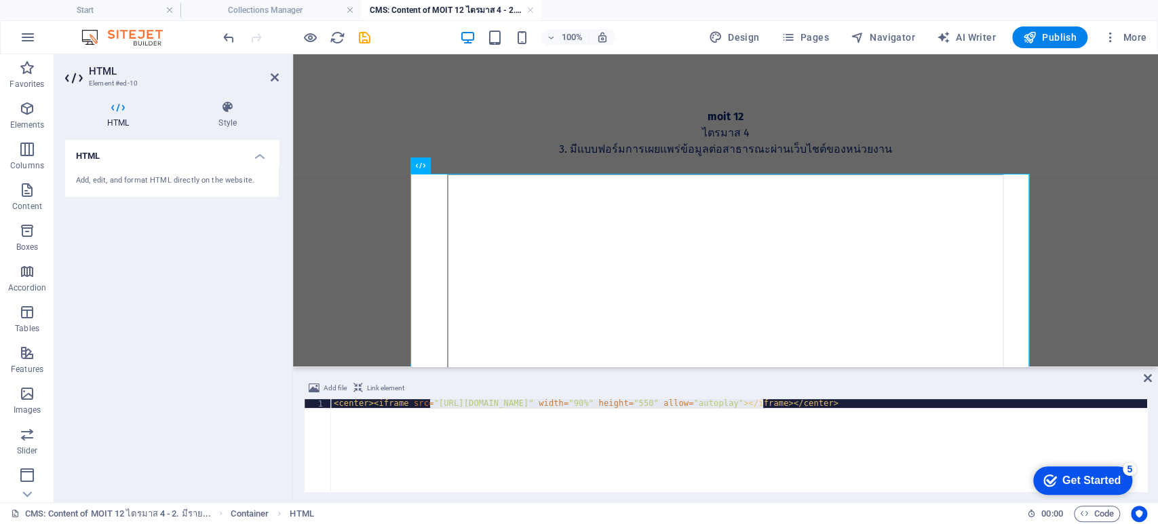
drag, startPoint x: 432, startPoint y: 404, endPoint x: 761, endPoint y: 404, distance: 329.7
click at [761, 404] on div "< center > < iframe src = "https://drive.google.com/file/d/1S3N-Mn1WlPCafeU3E5b…" at bounding box center [739, 454] width 816 height 110
paste textarea "GtGx6aa5Ya2tK-HrMb9YjILNyyrJTWWD"
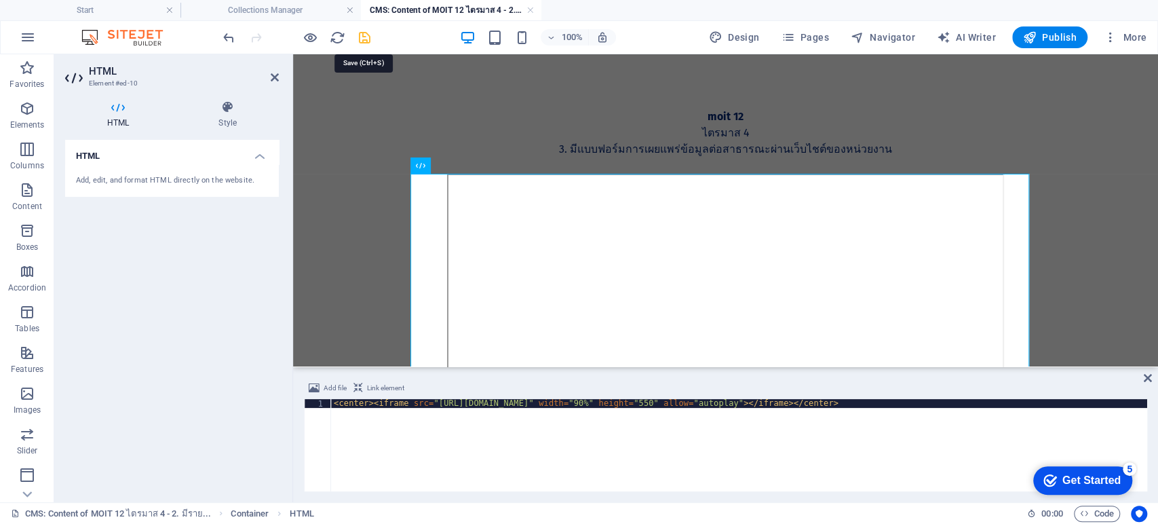
click at [365, 32] on icon "save" at bounding box center [365, 38] width 16 height 16
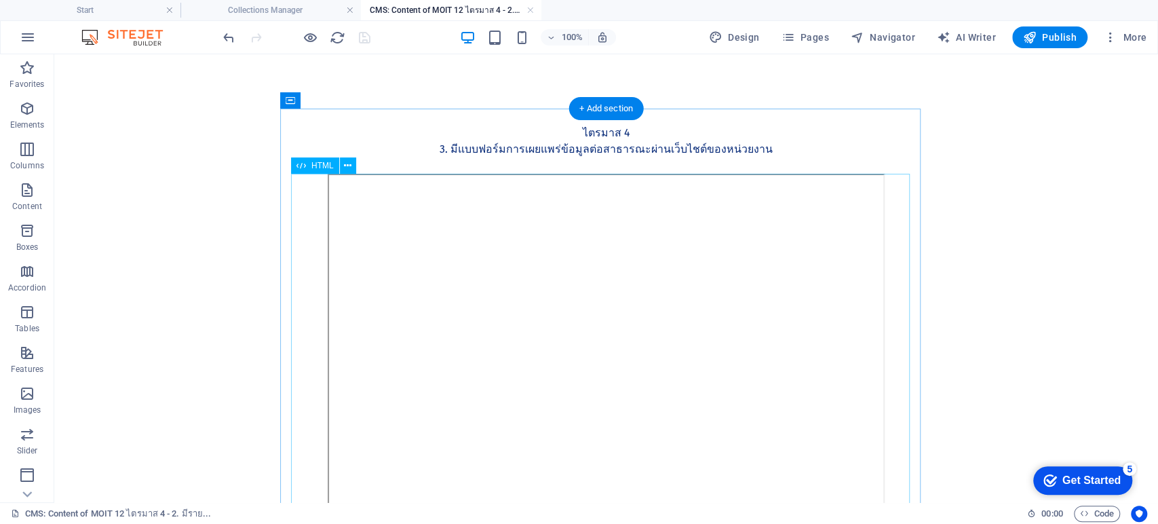
scroll to position [75, 0]
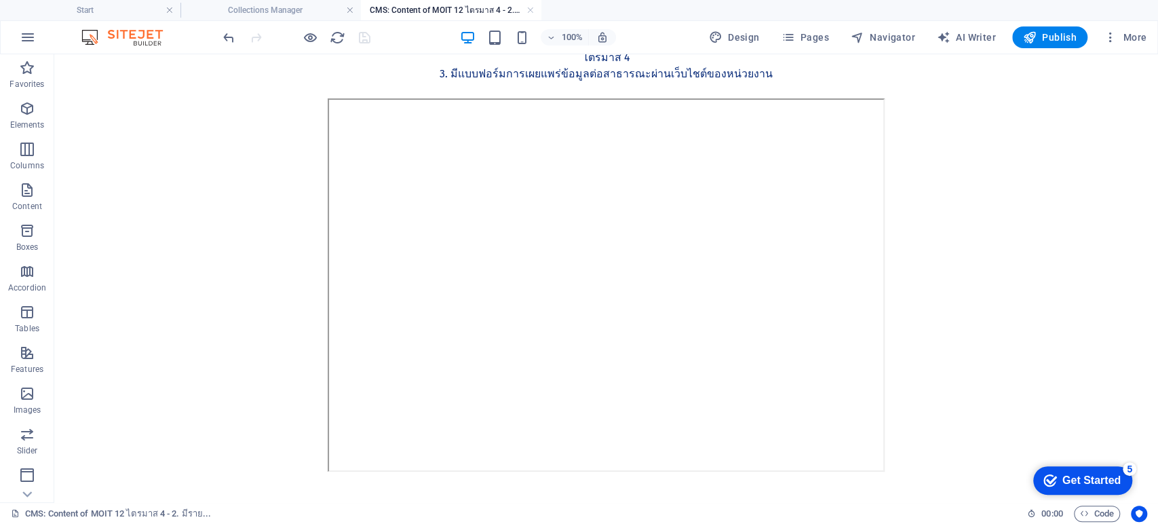
click at [530, 8] on link at bounding box center [530, 10] width 8 height 13
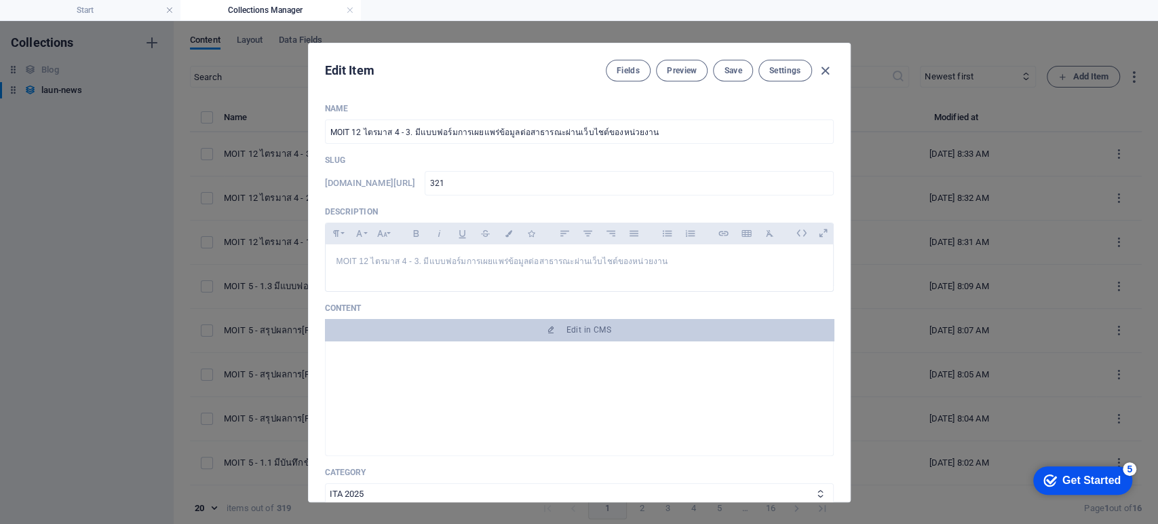
scroll to position [301, 0]
click at [731, 69] on span "Save" at bounding box center [733, 70] width 18 height 11
click at [822, 68] on icon "button" at bounding box center [826, 71] width 16 height 16
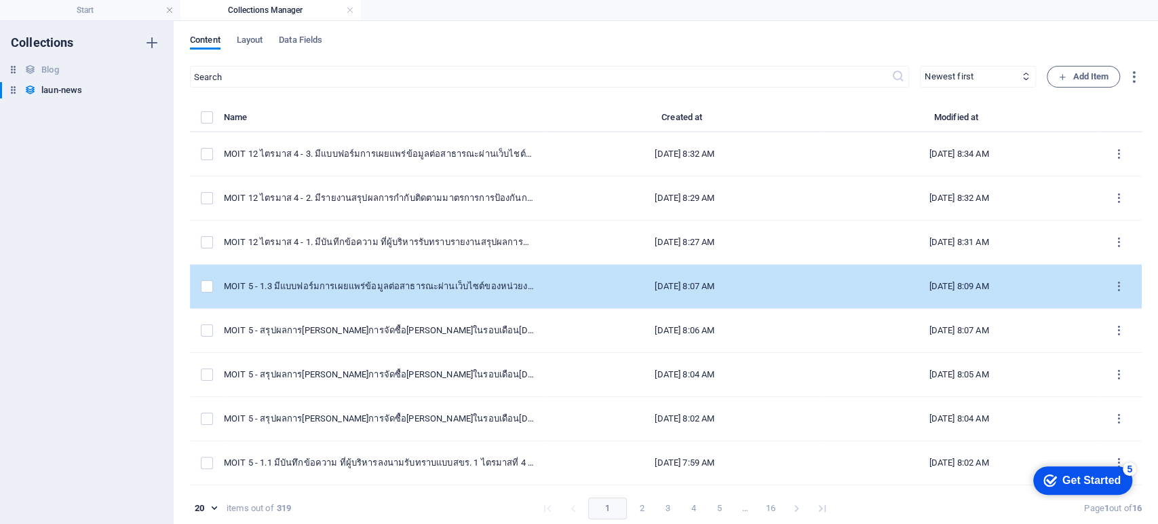
scroll to position [0, 0]
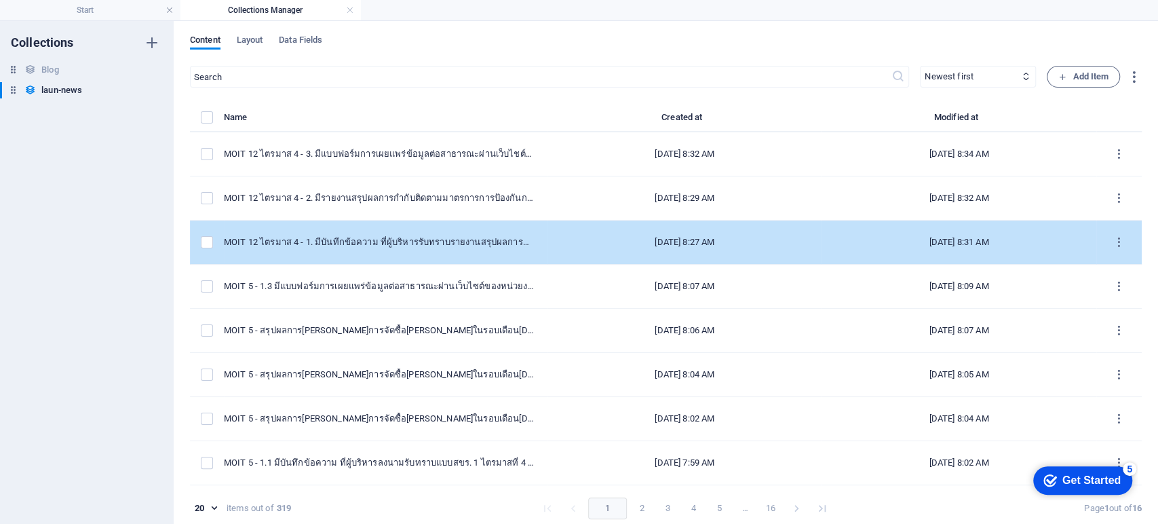
click at [463, 227] on td "MOIT 12 ไตรมาส 4 - 1. มีบันทีกข้อความ ที่ผู้บริหารรับทราบรายงานสรุปผลการกำกับติ…" at bounding box center [386, 243] width 324 height 44
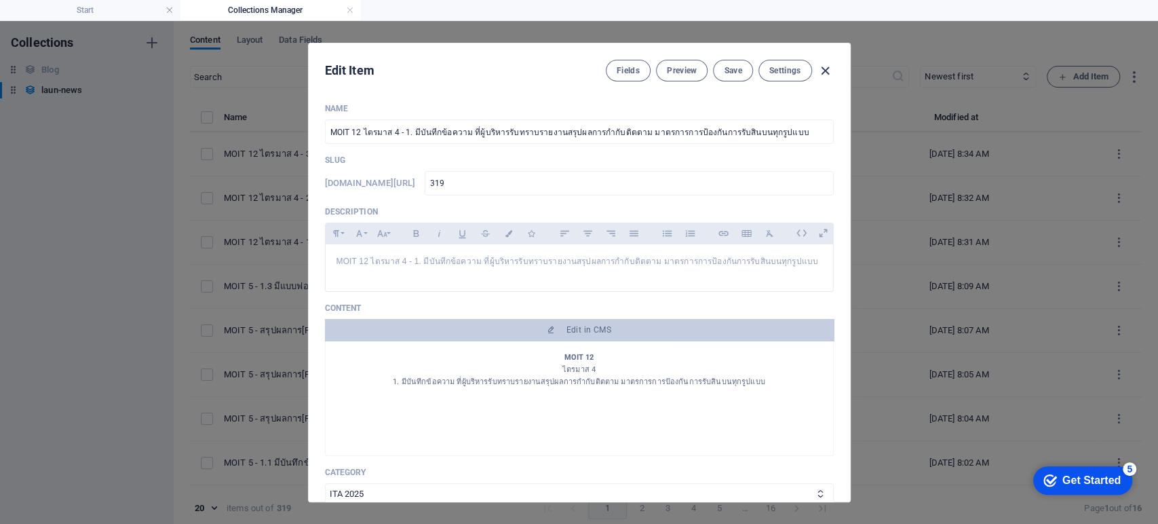
click at [826, 72] on icon "button" at bounding box center [826, 71] width 16 height 16
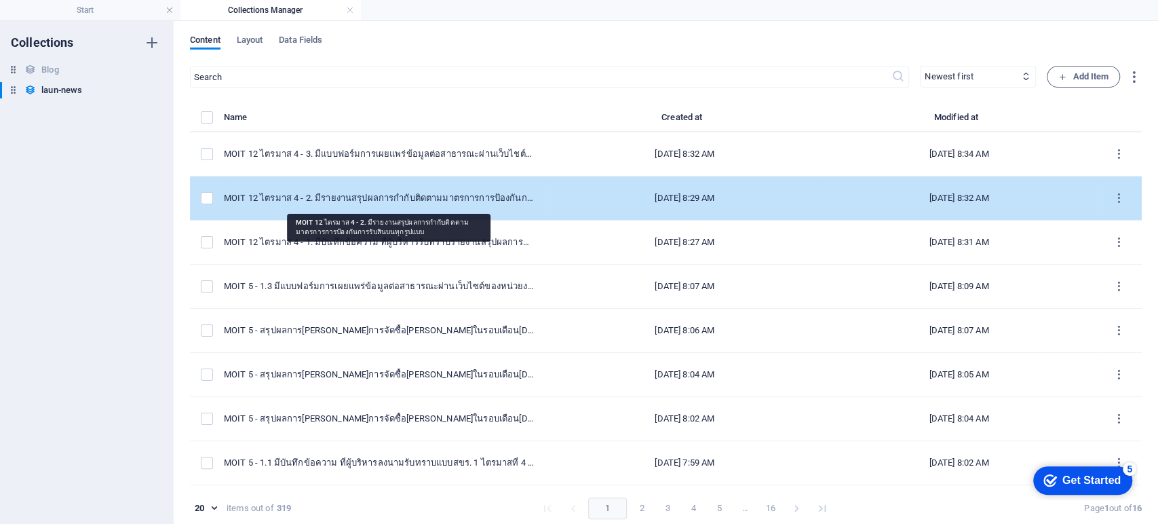
click at [500, 196] on div "MOIT 12 ไตรมาส 4 - 2. มีรายงานสรุปผลการกำกับติดตามมาตรการการป้องกันการรับสินบนท…" at bounding box center [380, 198] width 313 height 12
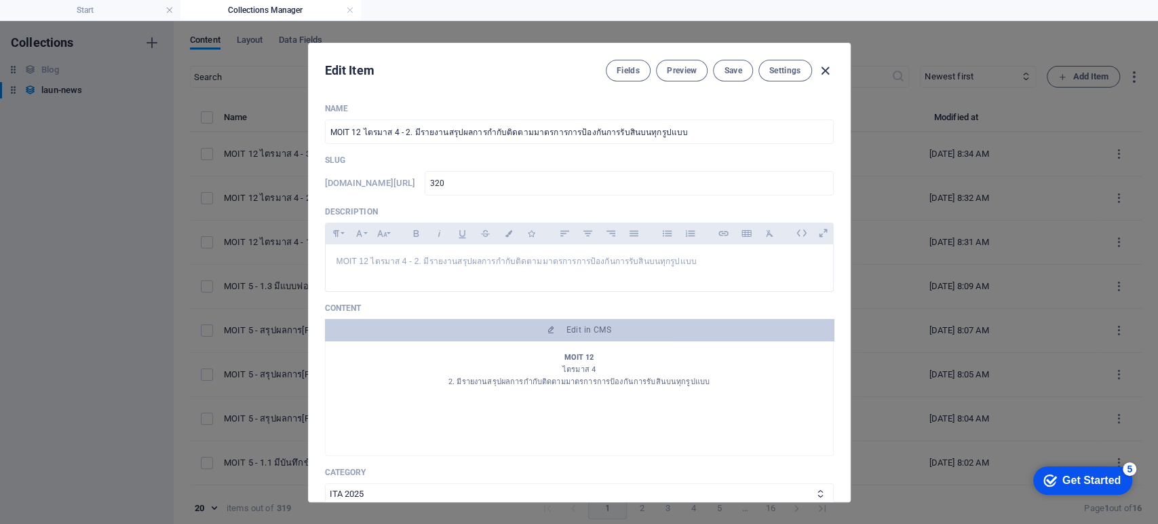
click at [829, 69] on icon "button" at bounding box center [826, 71] width 16 height 16
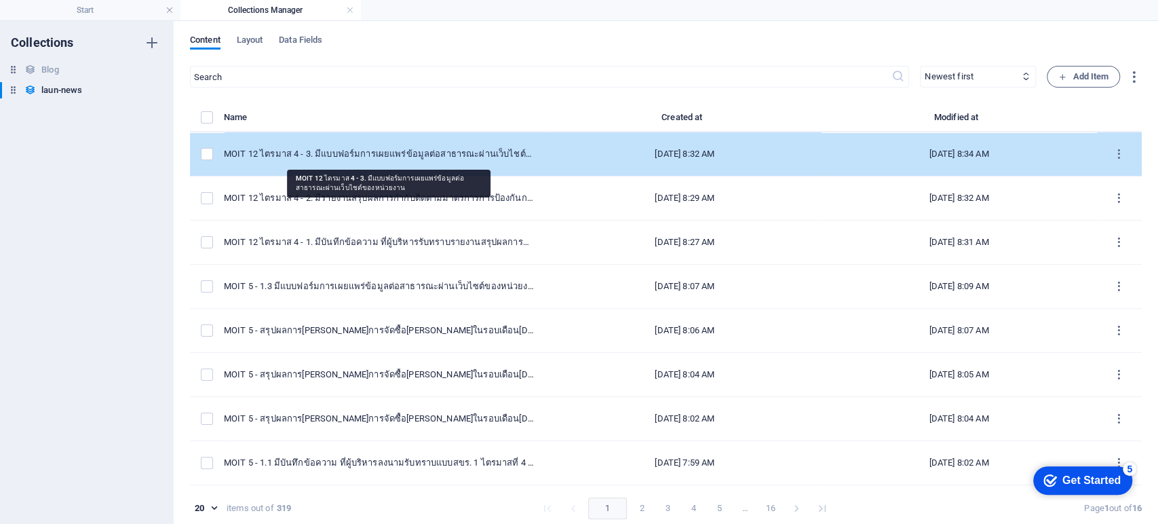
click at [441, 158] on div "MOIT 12 ไตรมาส 4 - 3. มีแบบฟอร์มการเผยแพร่ข้อมูลต่อสาธารณะผ่านเว็บไชต์ของหน่วยง…" at bounding box center [380, 154] width 313 height 12
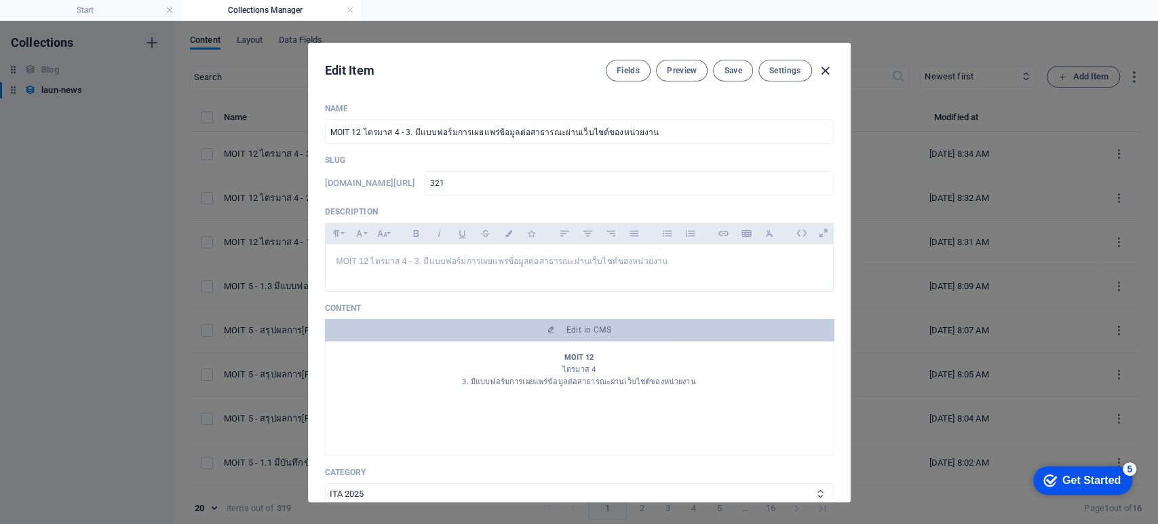
click at [820, 64] on icon "button" at bounding box center [826, 71] width 16 height 16
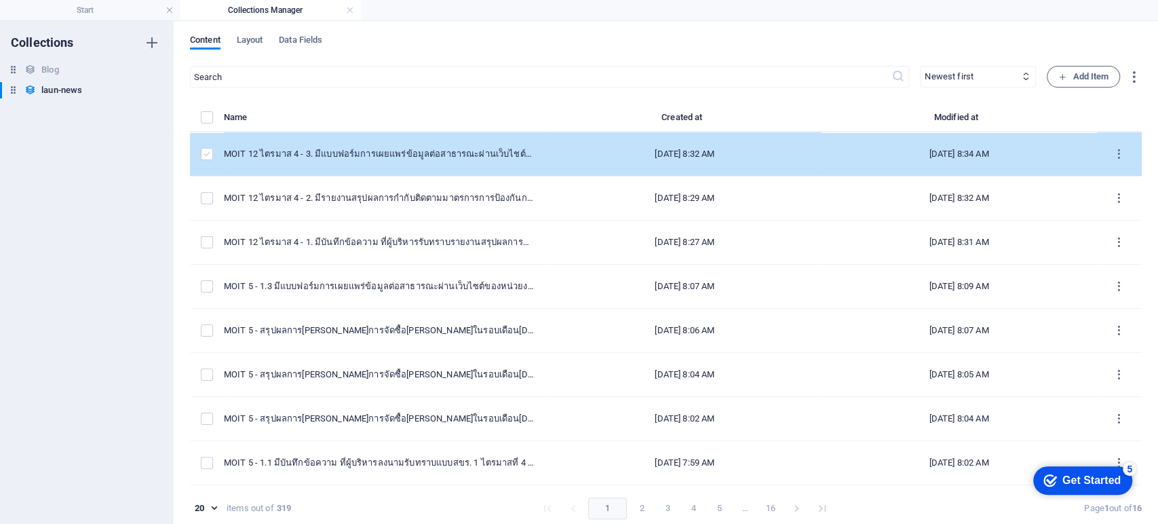
click at [201, 154] on label "items list" at bounding box center [207, 154] width 12 height 12
click at [0, 0] on input "items list" at bounding box center [0, 0] width 0 height 0
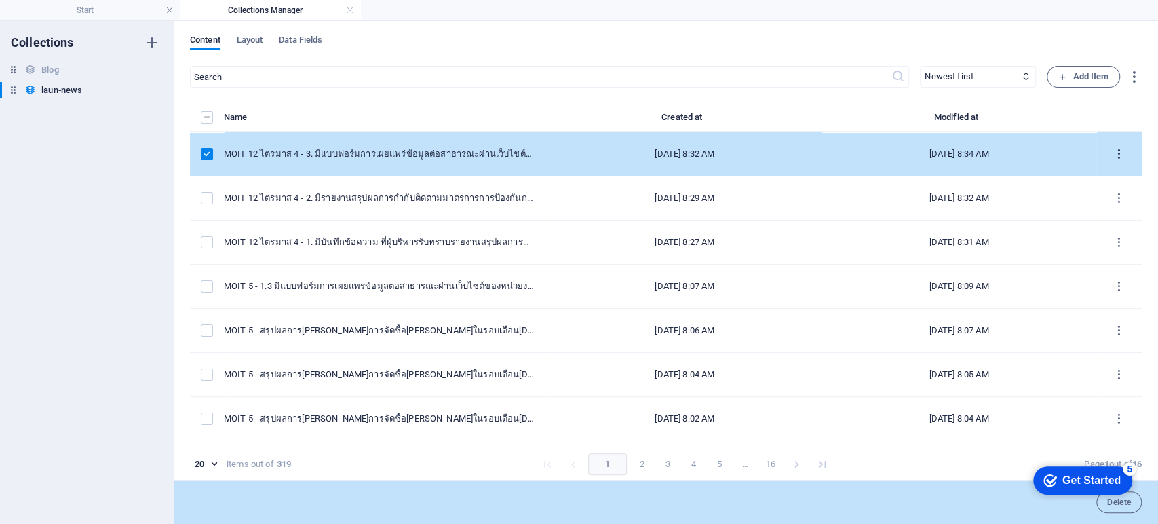
click at [867, 148] on icon "items list" at bounding box center [1119, 154] width 13 height 13
click at [867, 253] on h6 "Duplicate" at bounding box center [1119, 254] width 37 height 16
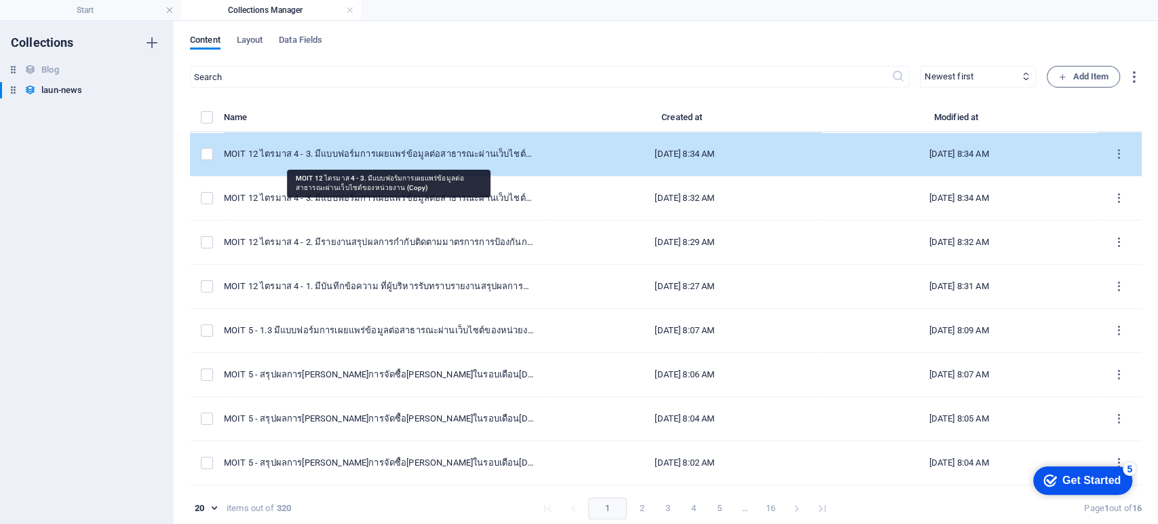
click at [366, 149] on div "MOIT 12 ไตรมาส 4 - 3. มีแบบฟอร์มการเผยแพร่ข้อมูลต่อสาธารณะผ่านเว็บไชต์ของหน่วยง…" at bounding box center [380, 154] width 313 height 12
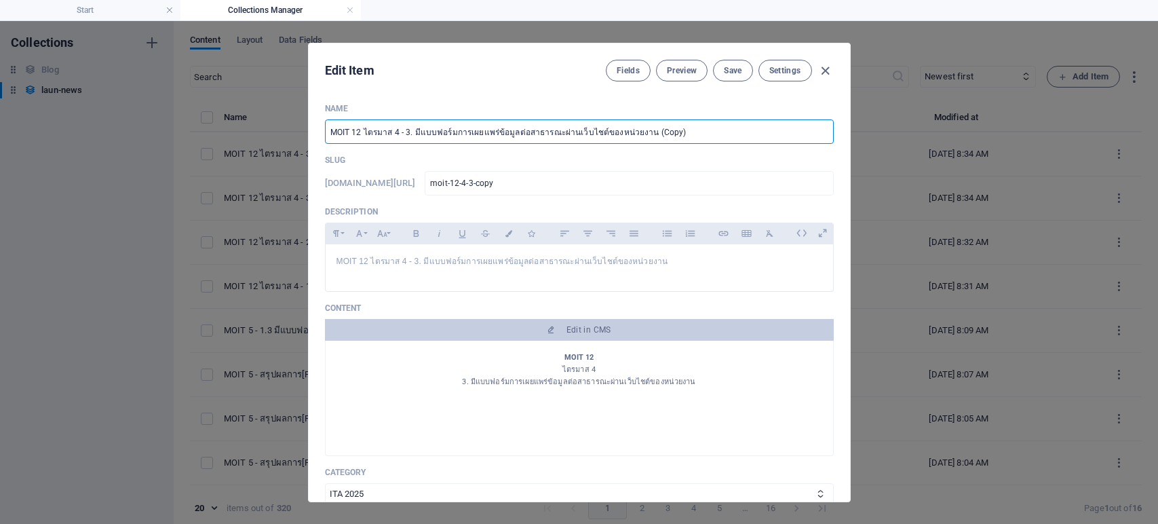
select select "ITA 2025"
click at [359, 133] on input "MOIT 12 ไตรมาส 4 - 3. มีแบบฟอร์มการเผยแพร่ข้อมูลต่อสาธารณะผ่านเว็บไชต์ของหน่วยง…" at bounding box center [579, 131] width 509 height 24
type input "MOIT 1 ไตรมาส 4 - 3. มีแบบฟอร์มการเผยแพร่ข้อมูลต่อสาธารณะผ่านเว็บไชต์ของหน่วยงา…"
type input "moit-1-4-3-copy"
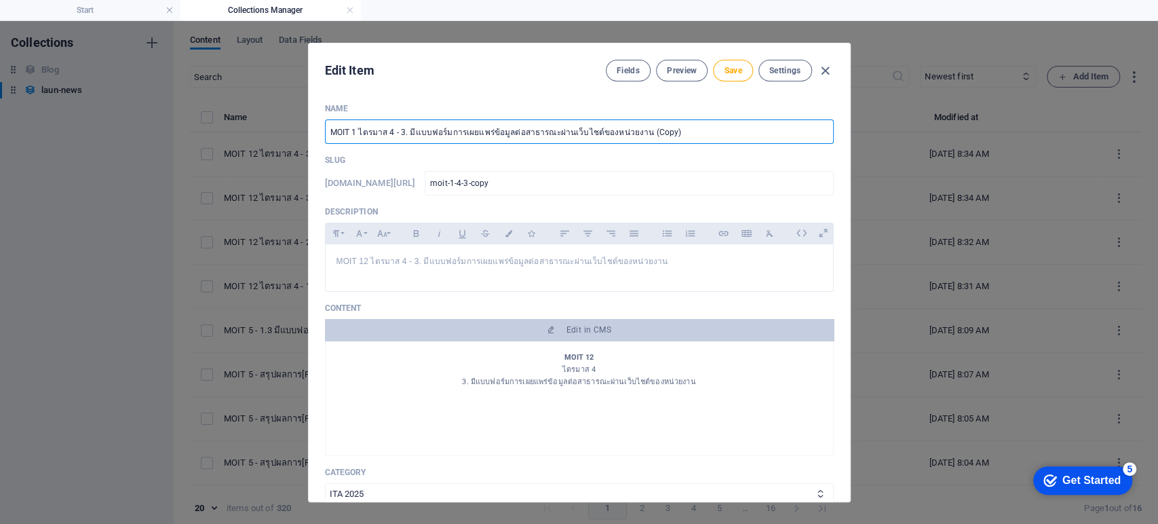
type input "MOIT 17 ไตรมาส 4 - 3. มีแบบฟอร์มการเผยแพร่ข้อมูลต่อสาธารณะผ่านเว็บไชต์ของหน่วยง…"
type input "moit-17-4-3-copy"
drag, startPoint x: 402, startPoint y: 132, endPoint x: 751, endPoint y: 129, distance: 348.7
click at [751, 129] on input "MOIT 17 ไตรมาส 4 - 3. มีแบบฟอร์มการเผยแพร่ข้อมูลต่อสาธารณะผ่านเว็บไชต์ของหน่วยง…" at bounding box center [579, 131] width 509 height 24
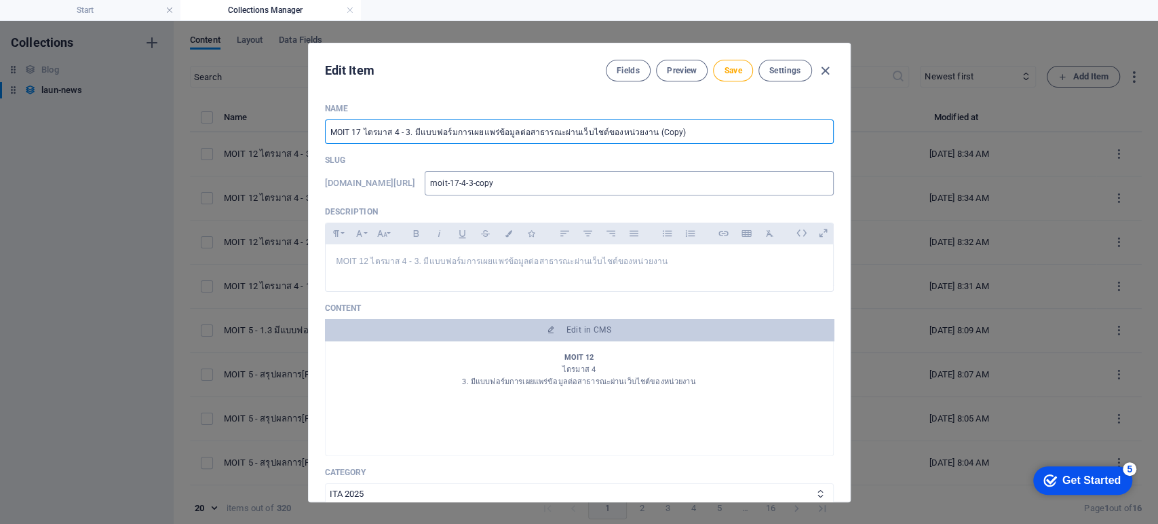
type input "MOIT 17 ไตรมาส 4 - 1. มีบันทึกข้อความ ที่ผู้บริหารลงนามรับทราบ ร้ายงานผลการ[PER…"
type input "moit-17-4-1-2568"
type input "MOIT 17 ไตรมาส 4 - 1. มีบันทึกข้อความ ที่ผู้บริหารลงนามรับทราบ ร้ายงานผลการ[PER…"
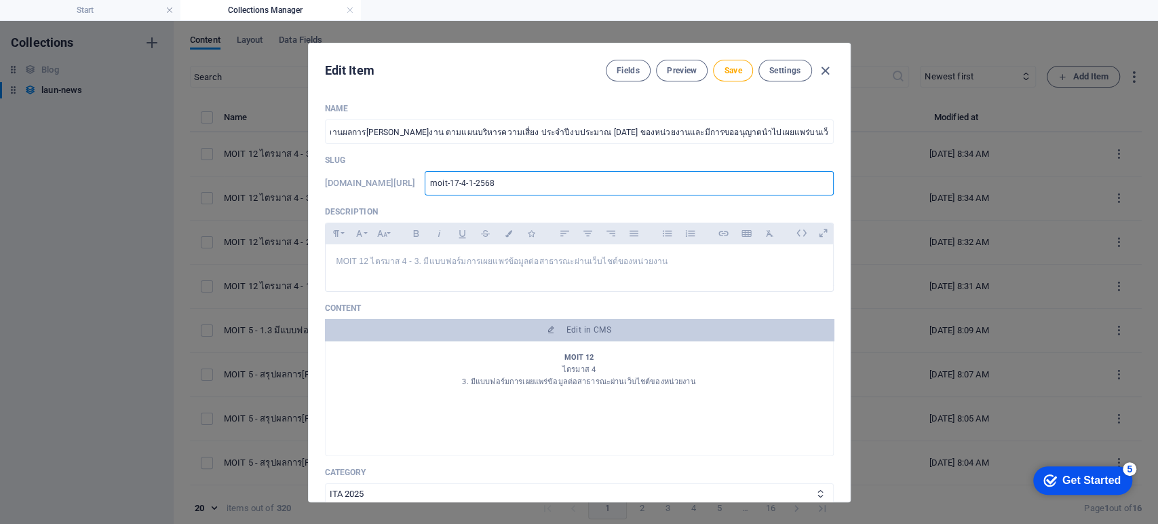
scroll to position [0, 0]
drag, startPoint x: 554, startPoint y: 189, endPoint x: 399, endPoint y: 178, distance: 155.1
click at [399, 178] on div "www.example.com/launnews/ moit-17-4-1-2568 ​" at bounding box center [579, 183] width 509 height 24
type input "3"
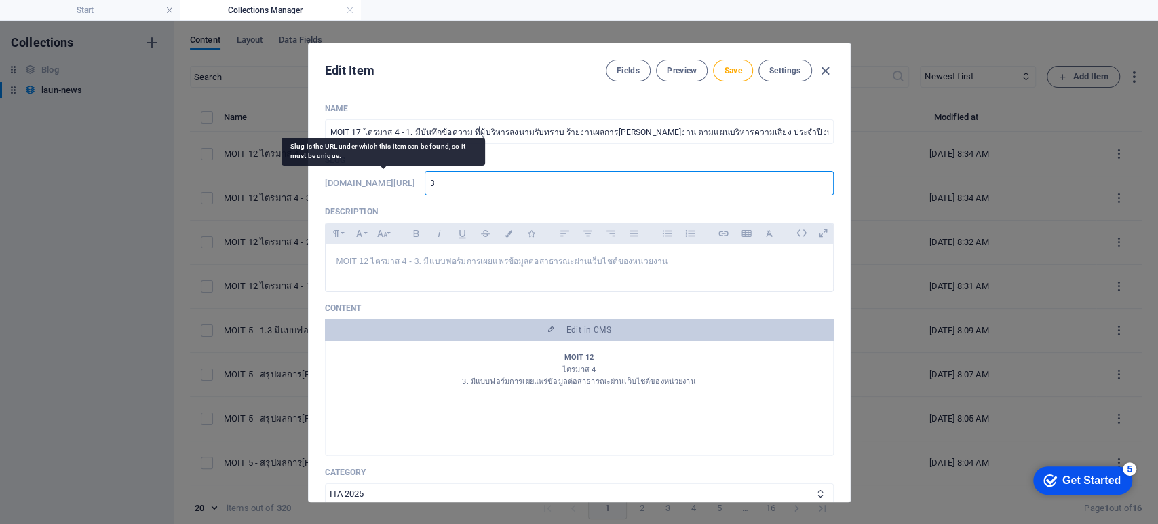
type input "32"
type input "322"
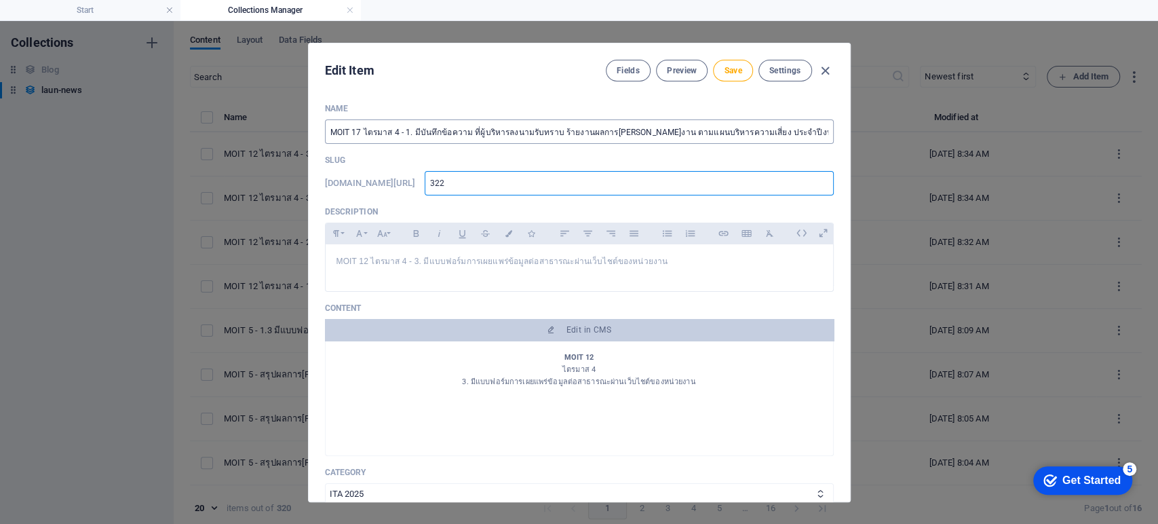
click at [400, 127] on input "MOIT 17 ไตรมาส 4 - 1. มีบันทึกข้อความ ที่ผู้บริหารลงนามรับทราบ ร้ายงานผลการ[PER…" at bounding box center [579, 131] width 509 height 24
click at [608, 268] on div "MOIT 12 ไตรมาส 4 - 3. มีแบบฟอร์มการเผยแพร่ข้อมูลต่อสาธารณะผ่านเว็บไชต์ของหน่วยง…" at bounding box center [579, 264] width 507 height 41
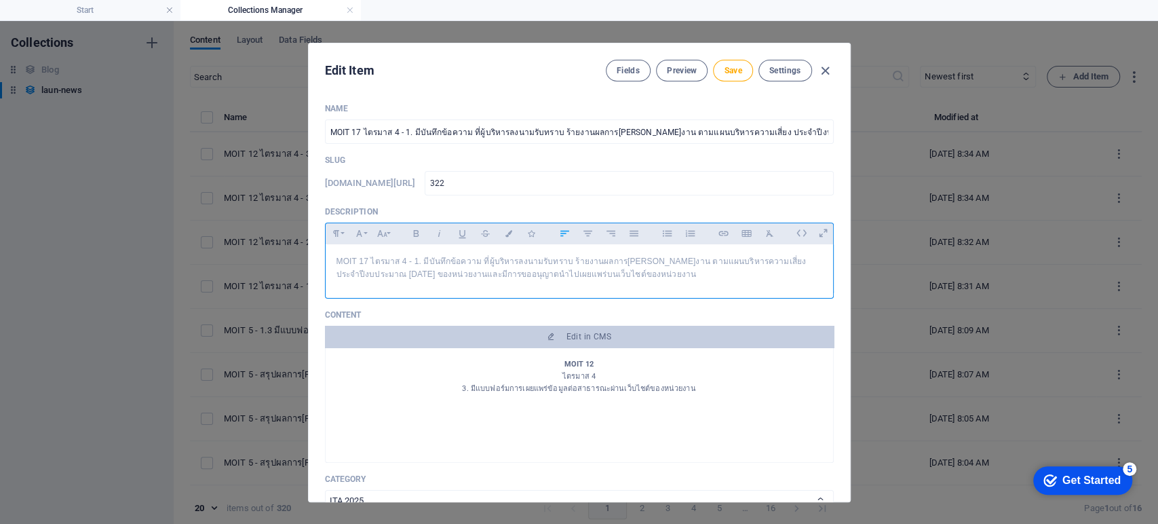
scroll to position [1376, 4]
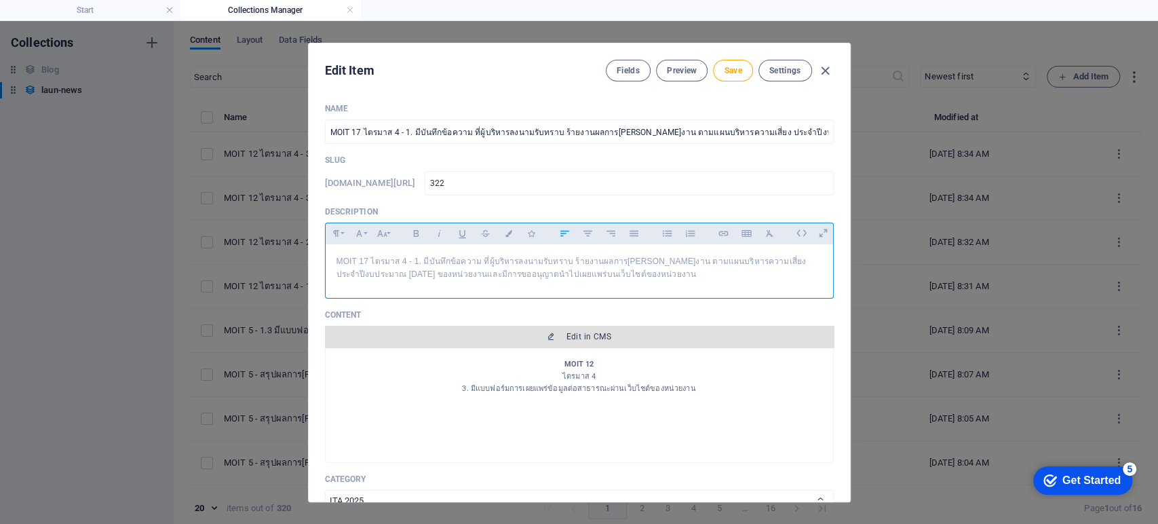
click at [531, 336] on span "Edit in CMS" at bounding box center [579, 336] width 498 height 11
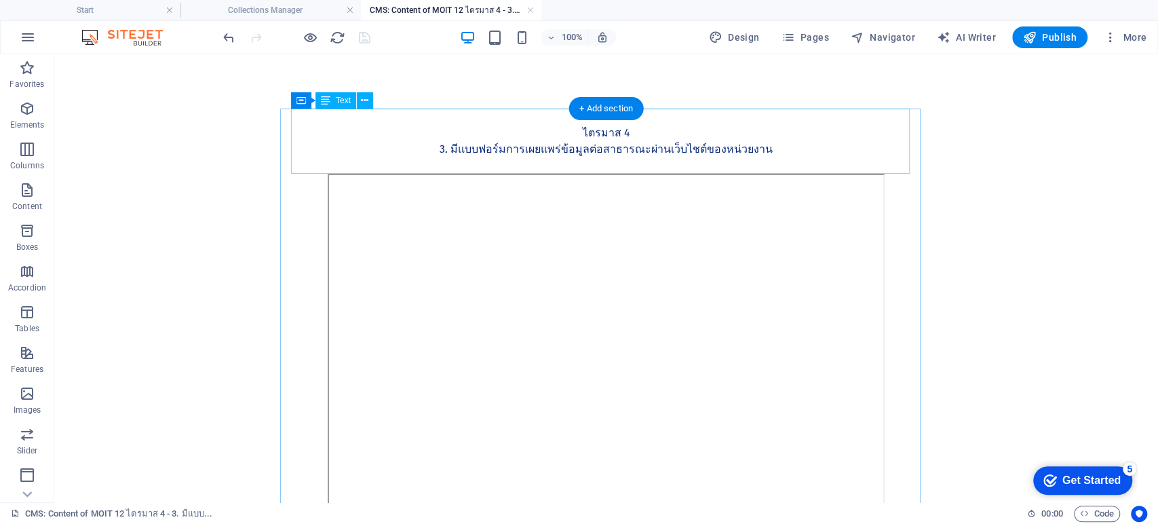
scroll to position [0, 0]
click at [638, 134] on div "MOIT 12 ไตรมาส 4 3. มีแบบฟอร์มการเผยแพร่ข้อมูลต่อสาธารณะผ่านเว็บไชต์ของหน่วยงาน" at bounding box center [606, 141] width 619 height 65
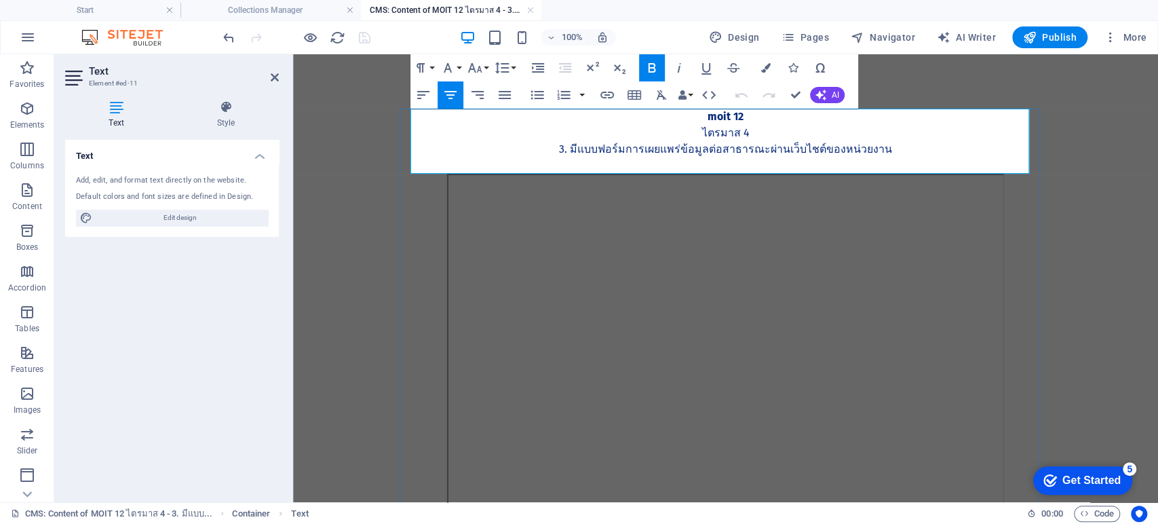
click at [734, 117] on strong "MOIT 12" at bounding box center [726, 116] width 36 height 13
click at [742, 116] on p "MOIT 12" at bounding box center [726, 117] width 619 height 16
drag, startPoint x: 826, startPoint y: 147, endPoint x: 555, endPoint y: 150, distance: 270.7
click at [555, 150] on p "3. มีแบบฟอร์มการเผยแพร่ข้อมูลต่อสาธารณะผ่านเว็บไชต์ของหน่วยงาน" at bounding box center [726, 149] width 619 height 16
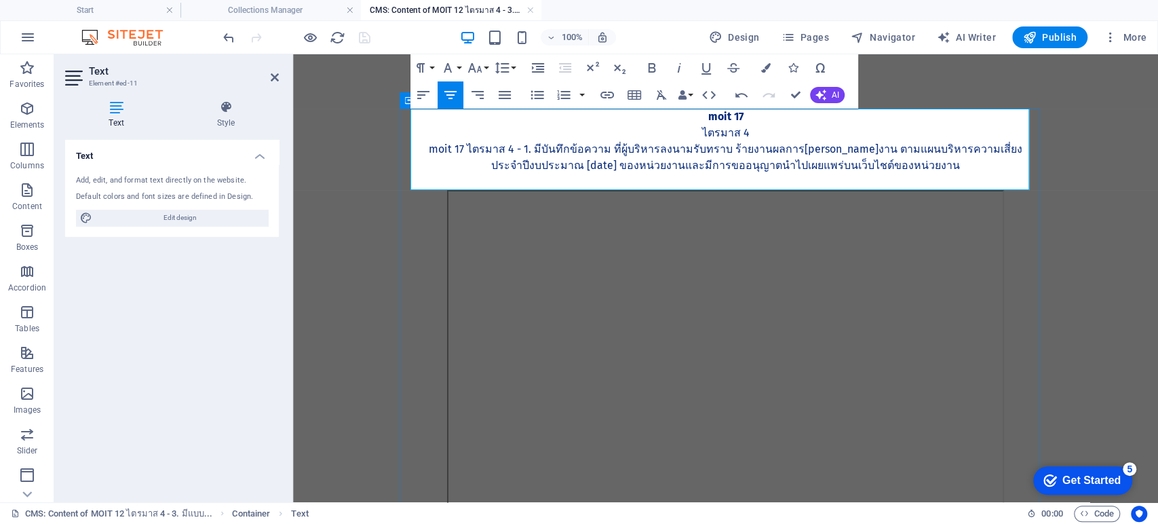
scroll to position [1892, 5]
drag, startPoint x: 512, startPoint y: 151, endPoint x: 423, endPoint y: 147, distance: 89.6
click at [423, 147] on p "MOIT 17 ไตรมาส 4 - 1. มีบันทึกข้อความ ที่ผู้บริหารลงนามรับทราบ ร้ายงานผลการ[PER…" at bounding box center [726, 157] width 619 height 33
click at [978, 151] on p "1. มีบันทึกข้อความ ที่ผู้บริหารลงนามรับทราบ ร้ายงานผลการดำเนินงาน ตามแผนบริหารค…" at bounding box center [726, 157] width 619 height 33
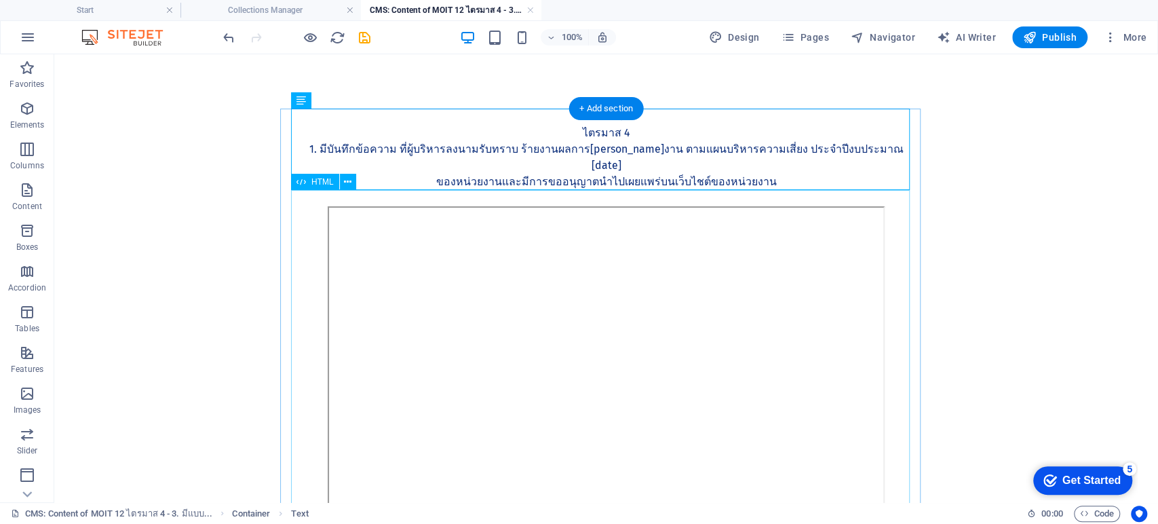
click at [595, 351] on div at bounding box center [606, 395] width 619 height 378
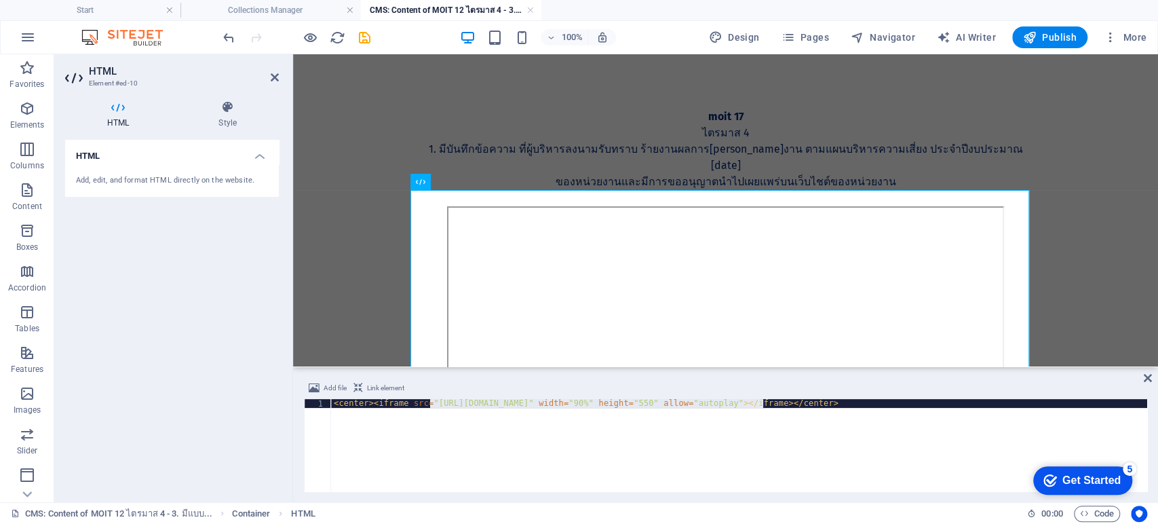
drag, startPoint x: 429, startPoint y: 401, endPoint x: 763, endPoint y: 406, distance: 334.5
click at [763, 406] on div "< center > < iframe src = "https://drive.google.com/file/d/1GtGx6aa5Ya2tK-HrMb9…" at bounding box center [739, 454] width 816 height 110
paste textarea "L3Q1aIwxypbgTwxNCvPZCnRfxrmbeh-e"
drag, startPoint x: 432, startPoint y: 406, endPoint x: 762, endPoint y: 401, distance: 330.5
click at [762, 401] on div "< center > < iframe src = "https://drive.google.com/file/d/1L3Q1aIwxypbgTwxNCvP…" at bounding box center [739, 454] width 816 height 110
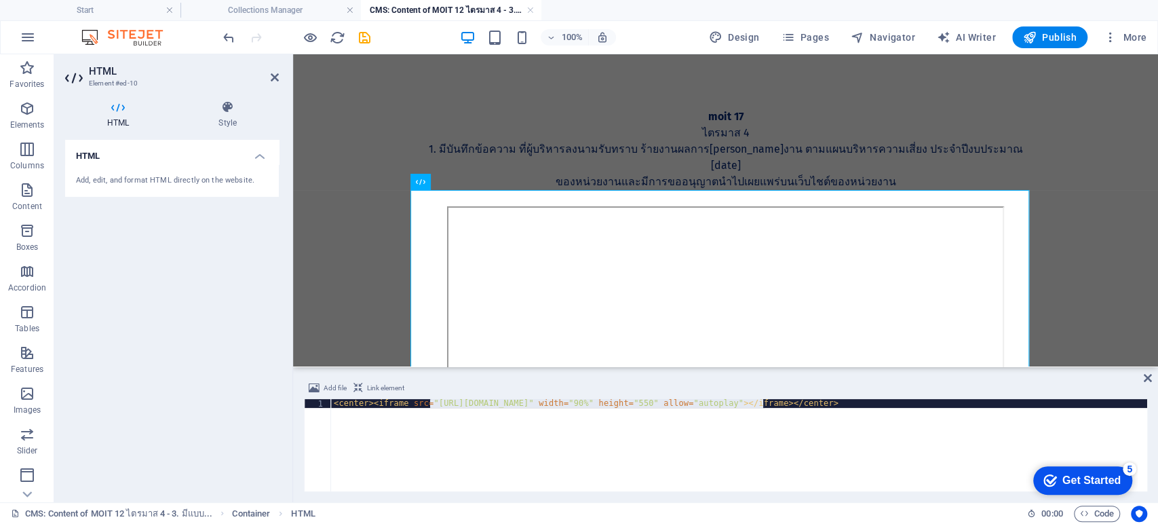
paste textarea "ivqZxz_kBFtie-HmIvXCHwy6NYqz9GRK"
type textarea "<center><iframe src="https://drive.google.com/file/d/1ivqZxz_kBFtie-HmIvXCHwy6N…"
click at [364, 37] on icon "save" at bounding box center [365, 38] width 16 height 16
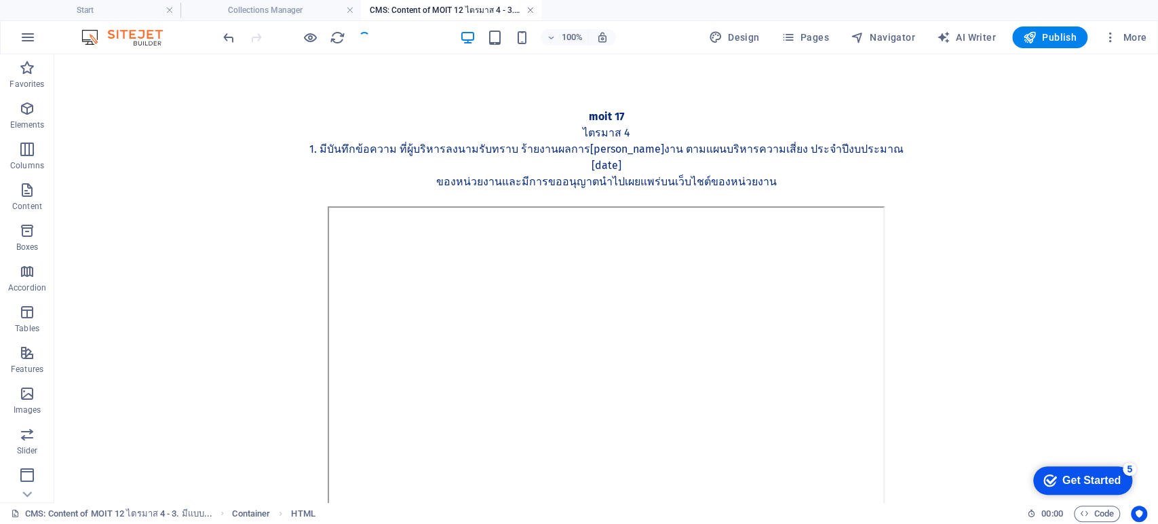
click at [531, 10] on link at bounding box center [530, 10] width 8 height 13
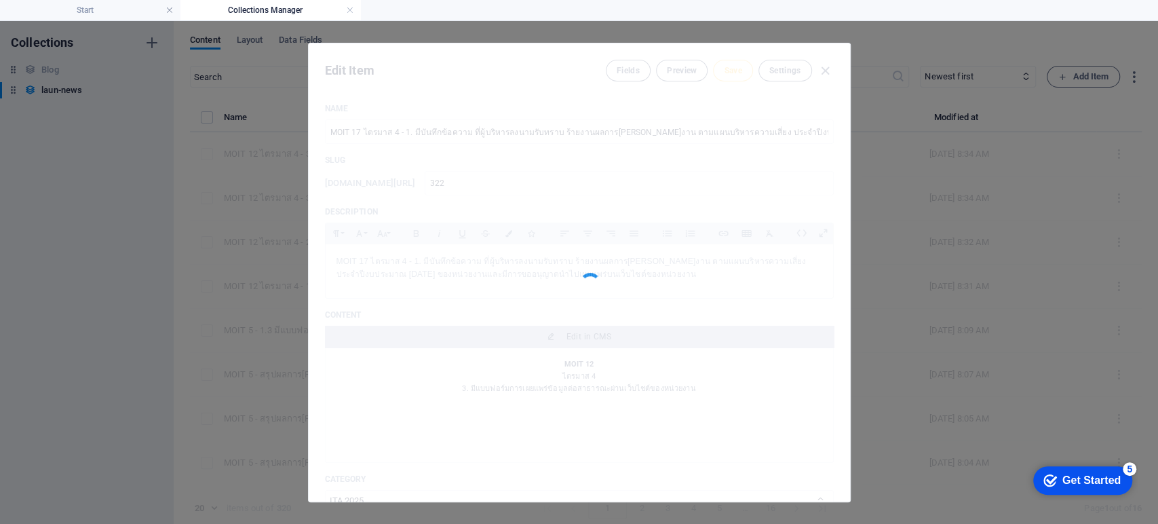
type input "322"
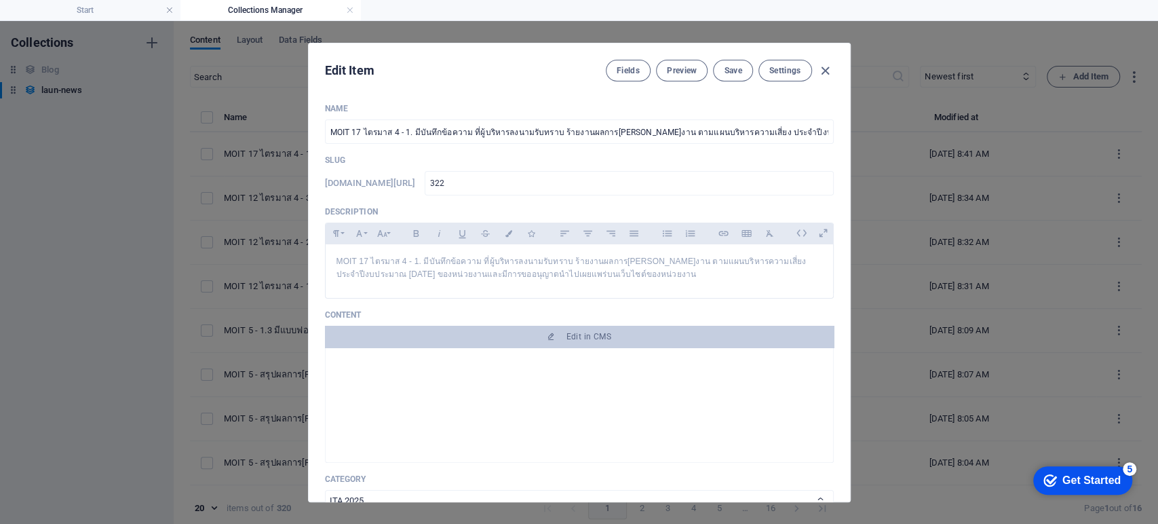
scroll to position [0, 0]
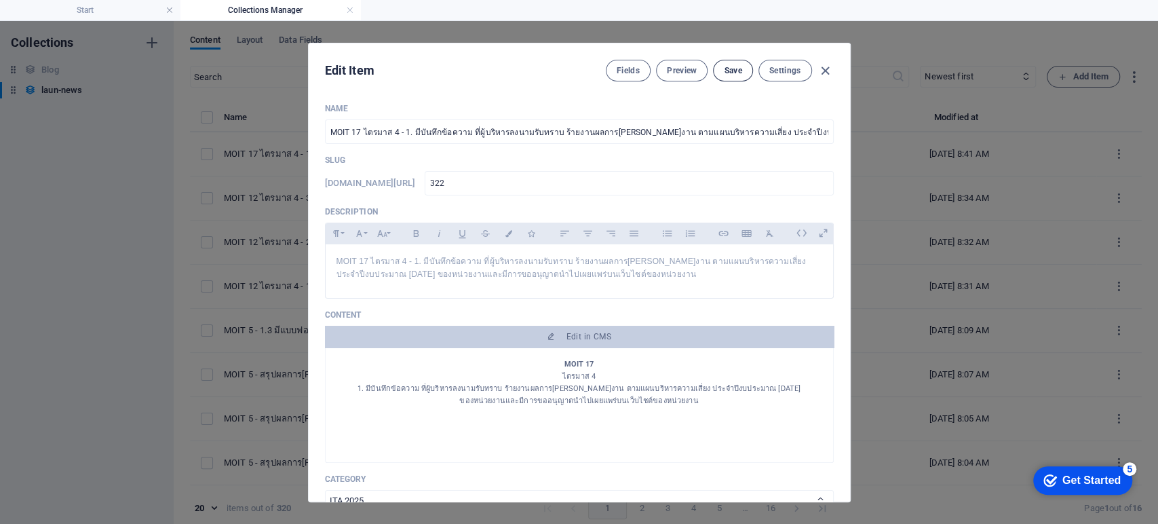
click at [733, 71] on span "Save" at bounding box center [733, 70] width 18 height 11
click at [727, 69] on span "Save" at bounding box center [733, 70] width 18 height 11
click at [825, 71] on icon "button" at bounding box center [826, 71] width 16 height 16
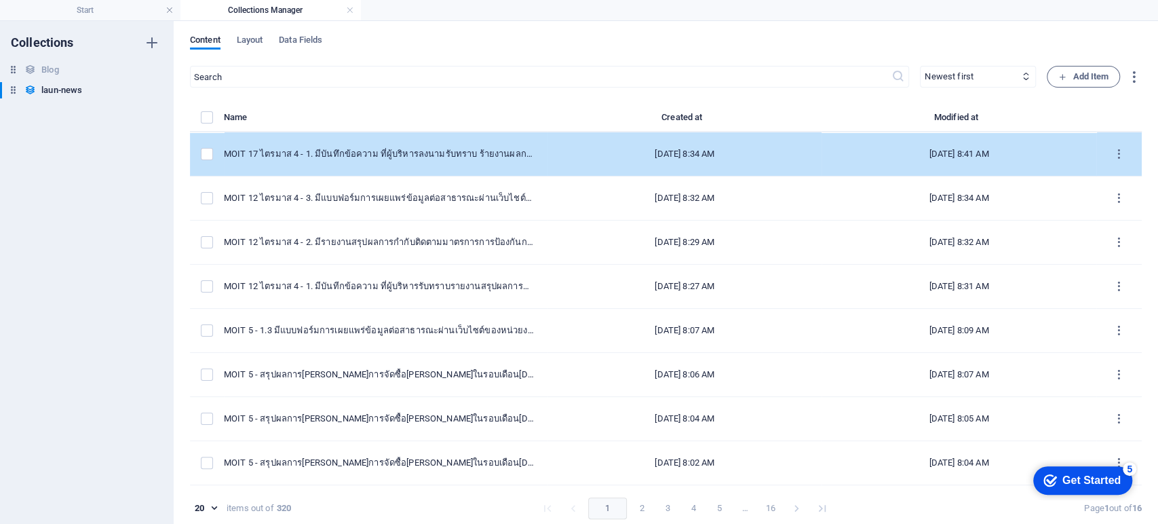
click at [293, 154] on div "MOIT 17 ไตรมาส 4 - 1. มีบันทึกข้อความ ที่ผู้บริหารลงนามรับทราบ ร้ายงานผลการ[PER…" at bounding box center [380, 154] width 313 height 12
select select "ITA 2025"
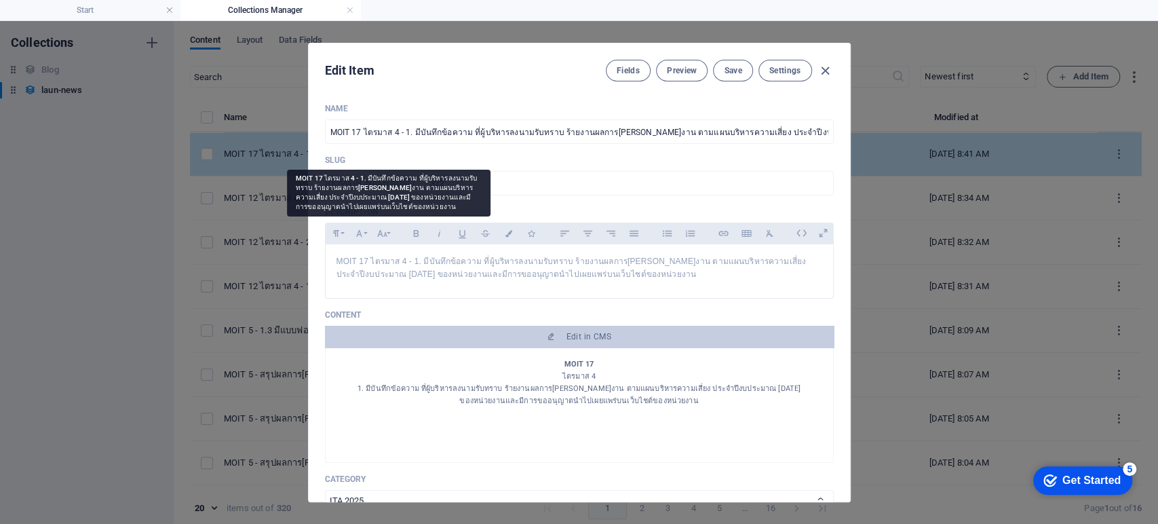
click at [293, 154] on div "Edit Item Fields Preview Save Settings Name MOIT 17 ไตรมาส 4 - 1. มีบันทึกข้อคว…" at bounding box center [579, 272] width 1158 height 503
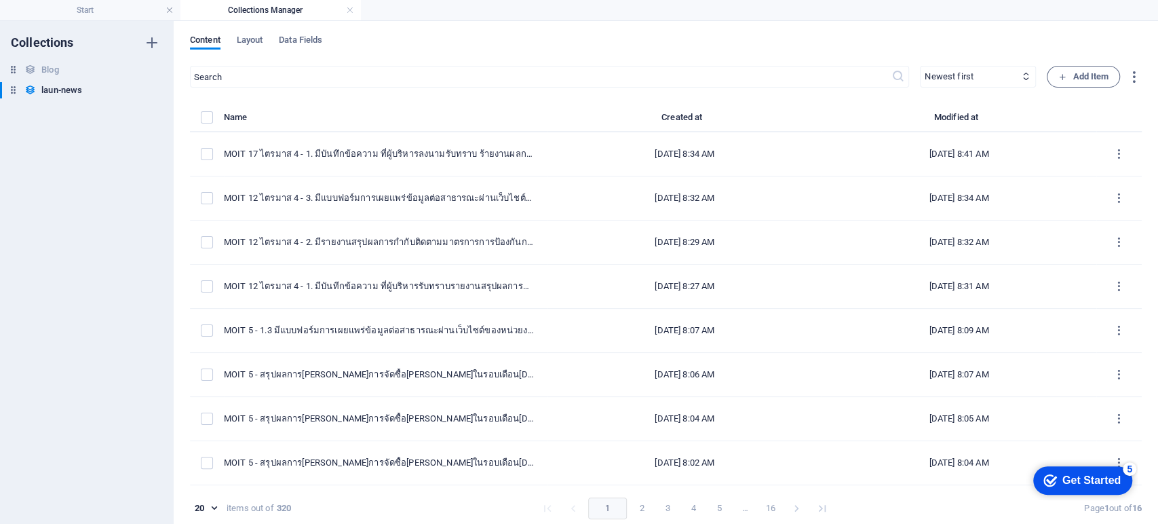
type input "moit-17-4-1-2568"
type input "2025-09-07"
type input "moit-17-4-1-2568"
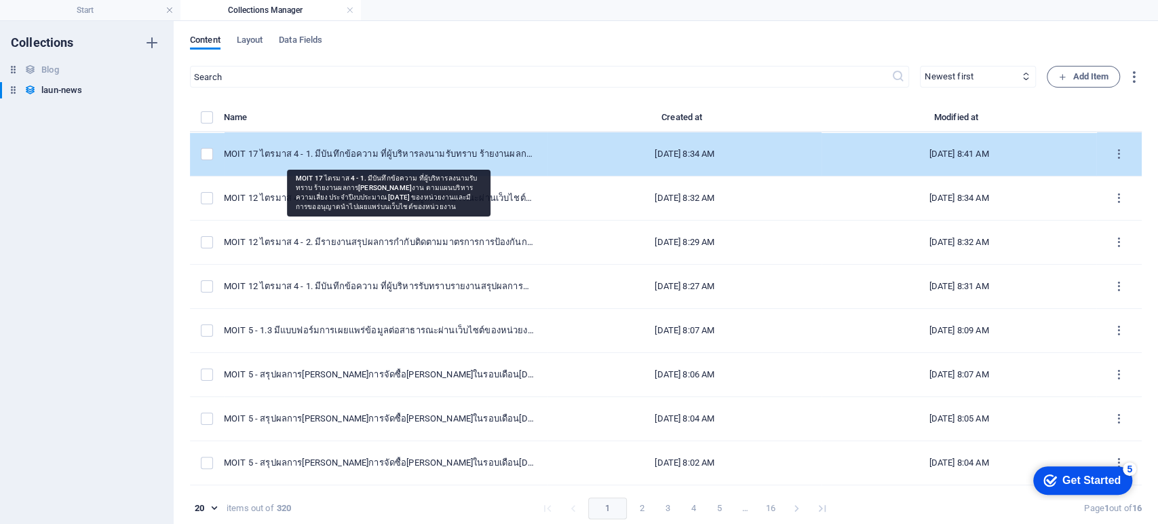
click at [508, 151] on div "MOIT 17 ไตรมาส 4 - 1. มีบันทึกข้อความ ที่ผู้บริหารลงนามรับทราบ ร้ายงานผลการ[PER…" at bounding box center [380, 154] width 313 height 12
select select "ITA 2025"
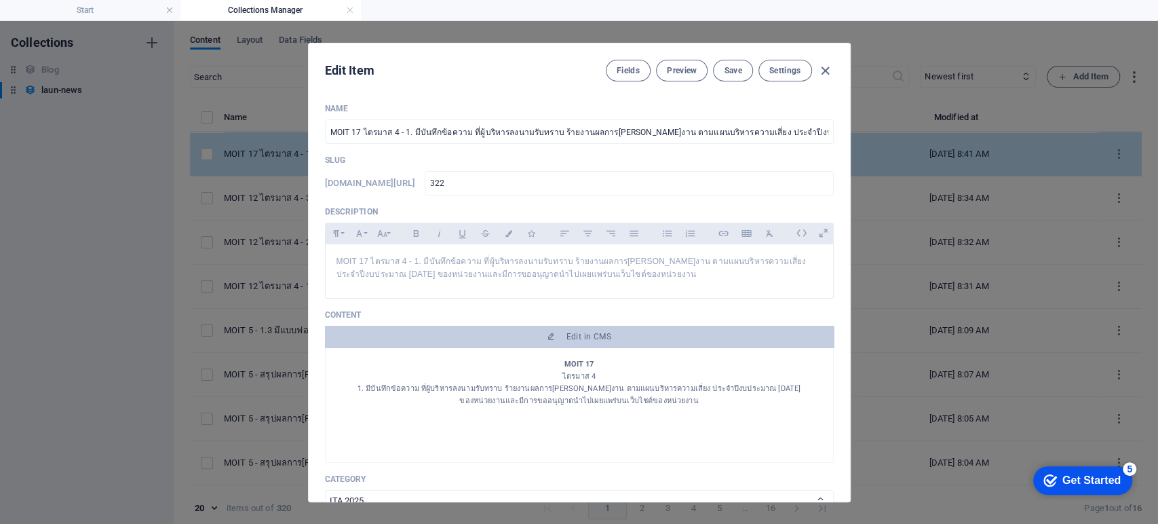
click at [508, 151] on div "Name MOIT 17 ไตรมาส 4 - 1. มีบันทึกข้อความ ที่ผู้บริหารลงนามรับทราบ ร้ายงานผลกา…" at bounding box center [579, 441] width 509 height 677
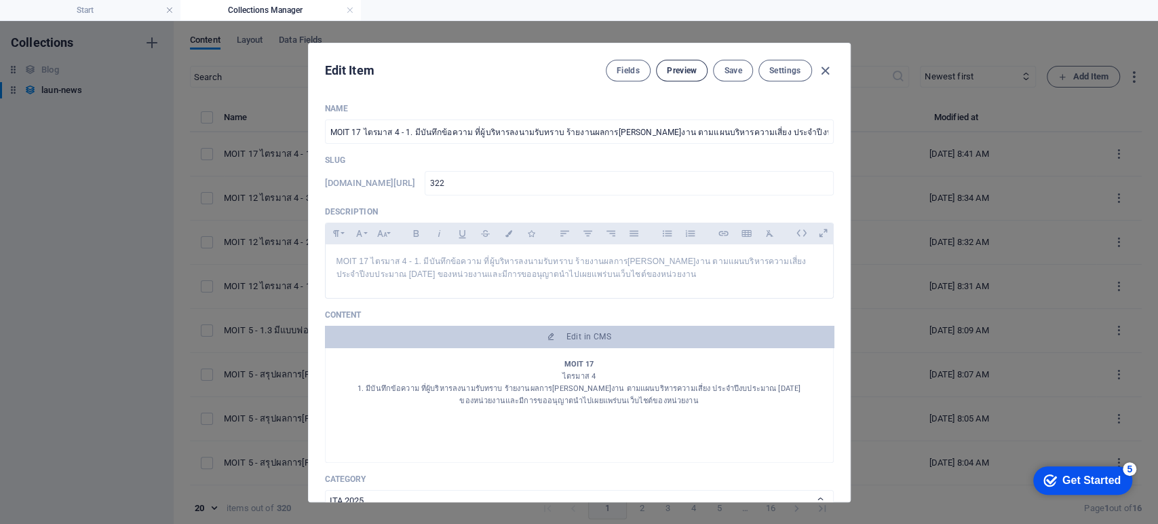
click at [820, 66] on icon "button" at bounding box center [826, 71] width 16 height 16
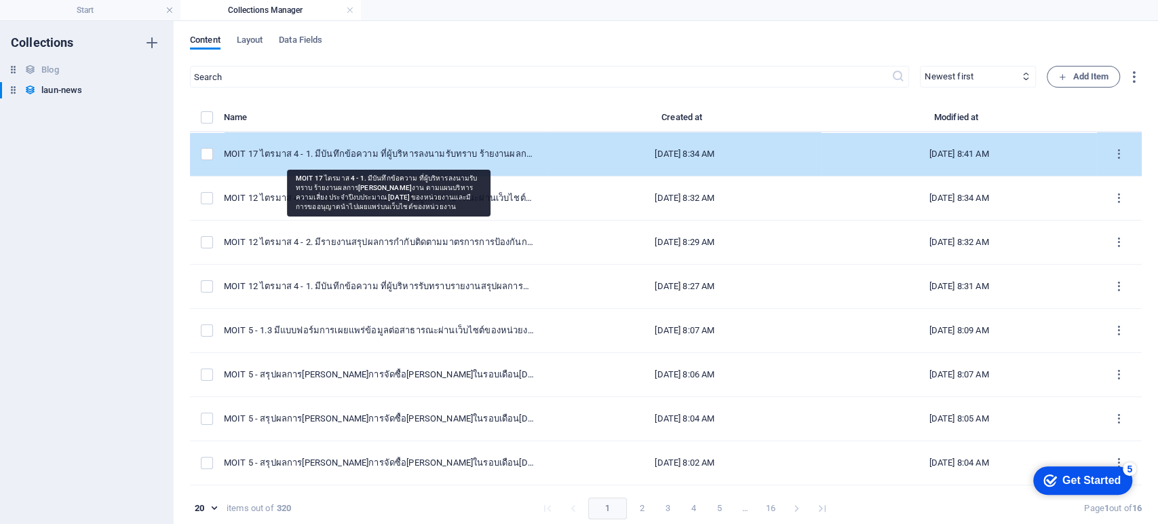
click at [364, 153] on div "MOIT 17 ไตรมาส 4 - 1. มีบันทึกข้อความ ที่ผู้บริหารลงนามรับทราบ ร้ายงานผลการ[PER…" at bounding box center [380, 154] width 313 height 12
select select "ITA 2025"
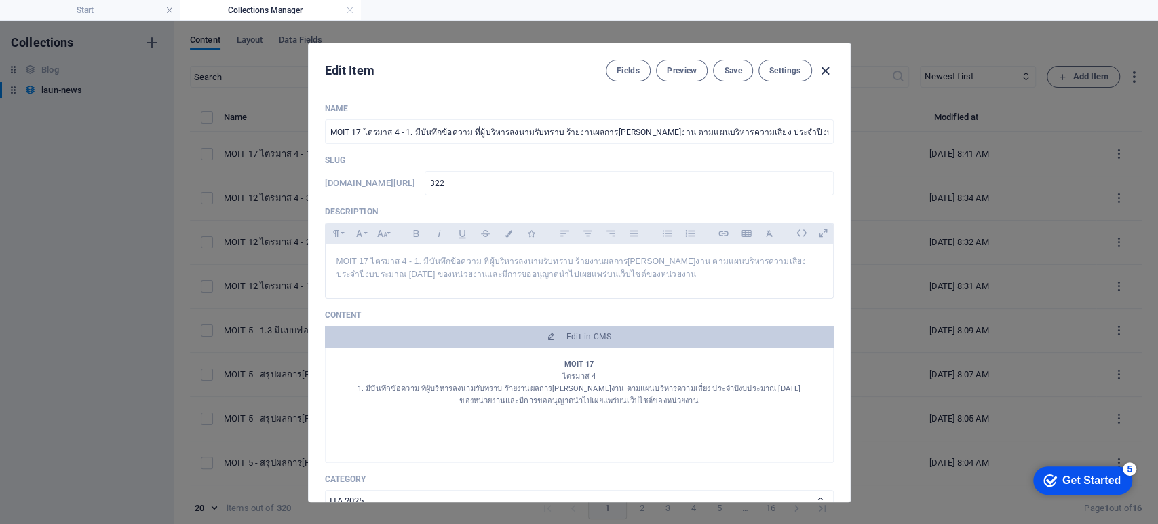
click at [824, 64] on icon "button" at bounding box center [826, 71] width 16 height 16
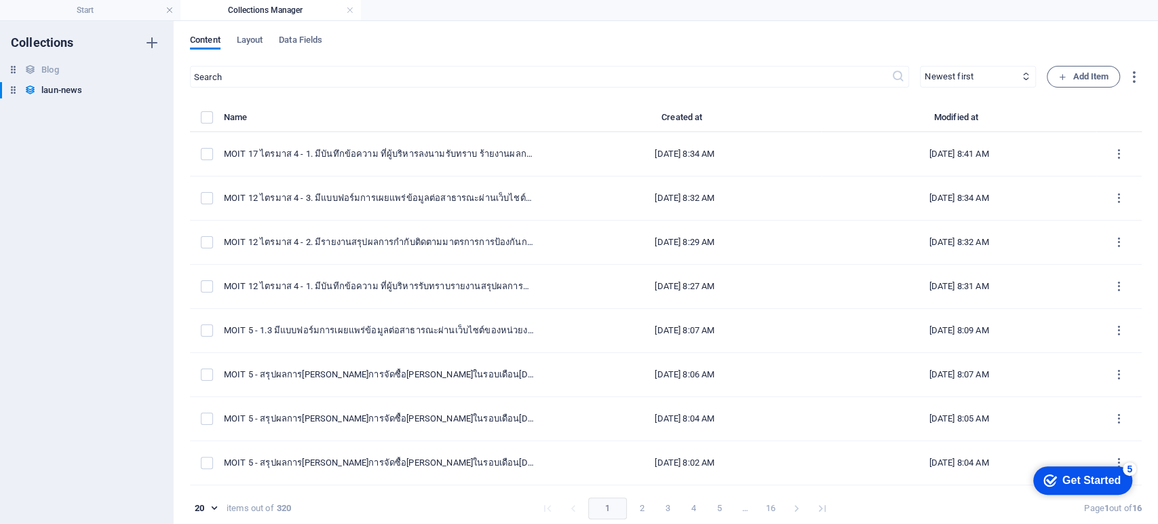
type input "moit-17-4-1-2568"
type input "2025-09-07"
type input "moit-17-4-1-2568"
click at [301, 244] on h6 "Duplicate" at bounding box center [303, 243] width 37 height 16
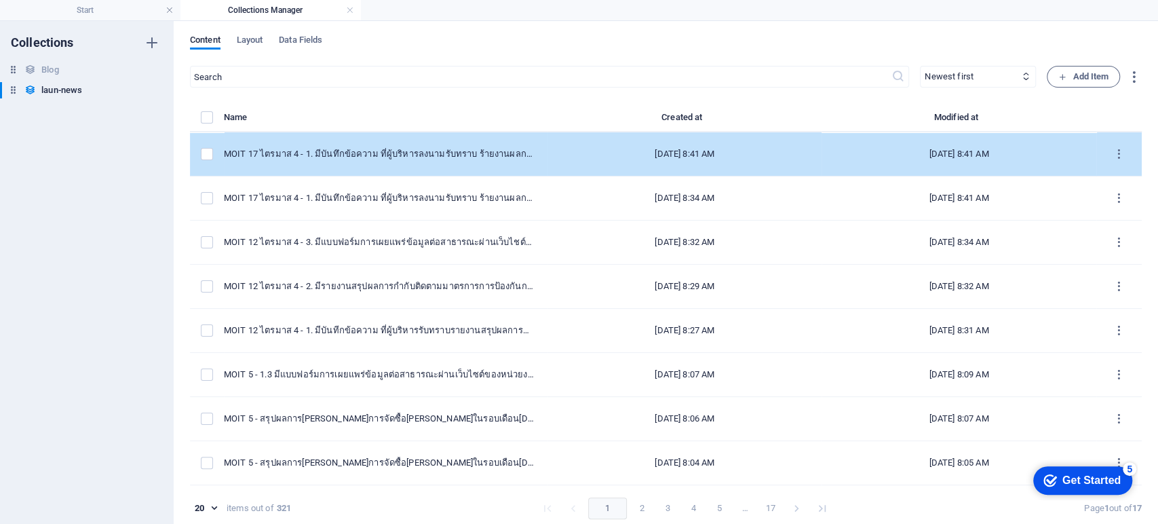
click at [379, 149] on div "MOIT 17 ไตรมาส 4 - 1. มีบันทึกข้อความ ที่ผู้บริหารลงนามรับทราบ ร้ายงานผลการดำเน…" at bounding box center [380, 154] width 313 height 12
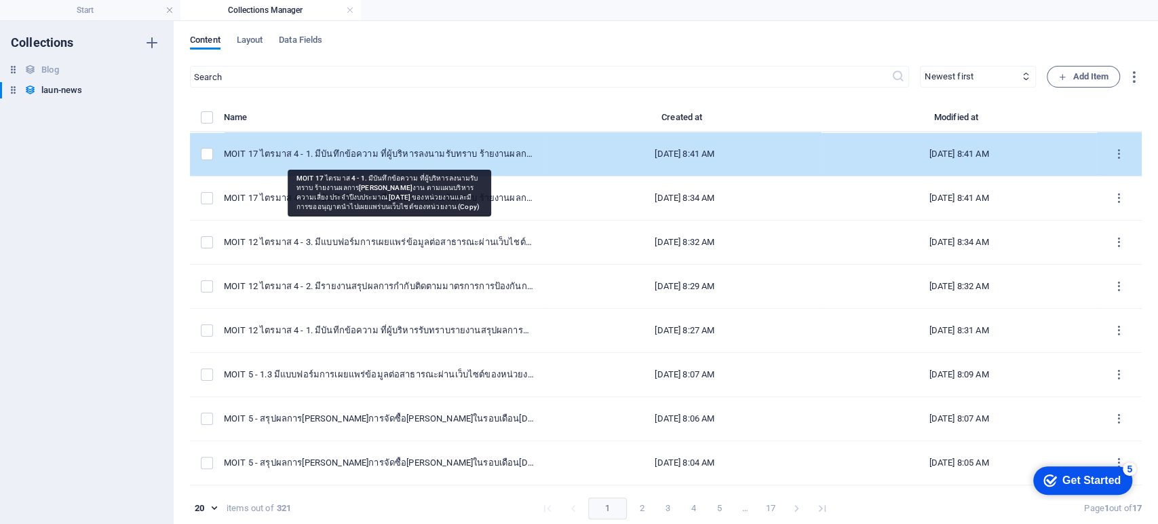
select select "ITA 2025"
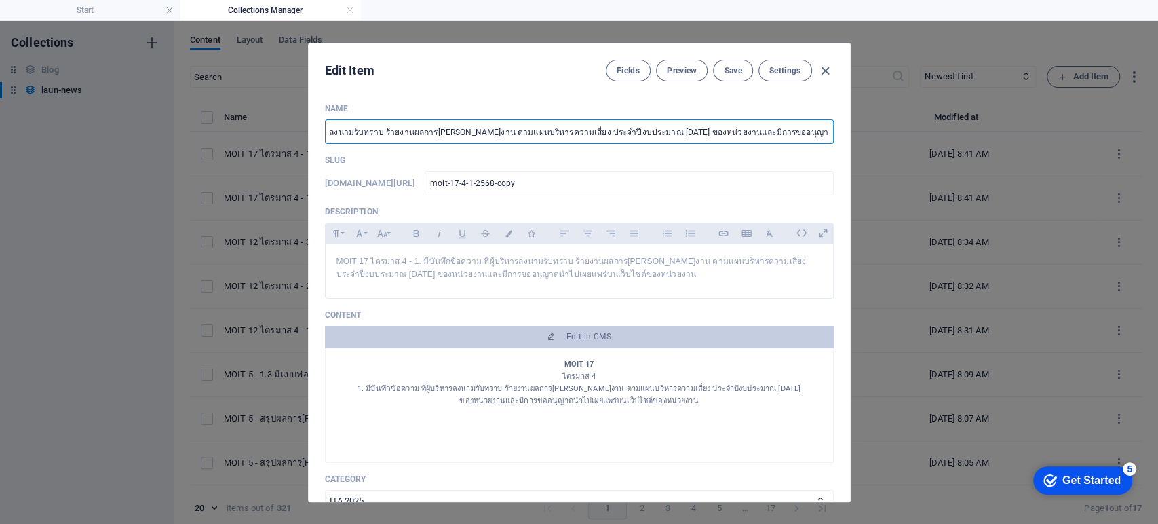
scroll to position [0, 279]
drag, startPoint x: 402, startPoint y: 130, endPoint x: 885, endPoint y: 127, distance: 483.1
click at [885, 127] on div "Edit Item Fields Preview Save Settings Name MOIT 17 ไตรมาส 4 - 1. มีบันทึกข้อคว…" at bounding box center [579, 272] width 1158 height 503
paste input "2. มีรายงานผลการดำเนินงานตามแผนบริหารความเสี่ยงการทุจริต ประจำปีงบประมาณ พ.ศ. 2…"
type input "MOIT 17 ไตรมาส 4 - 2. มีรายงานผลการ[PERSON_NAME]งานตามแผนบริหารความเสี่ยงการทุจ…"
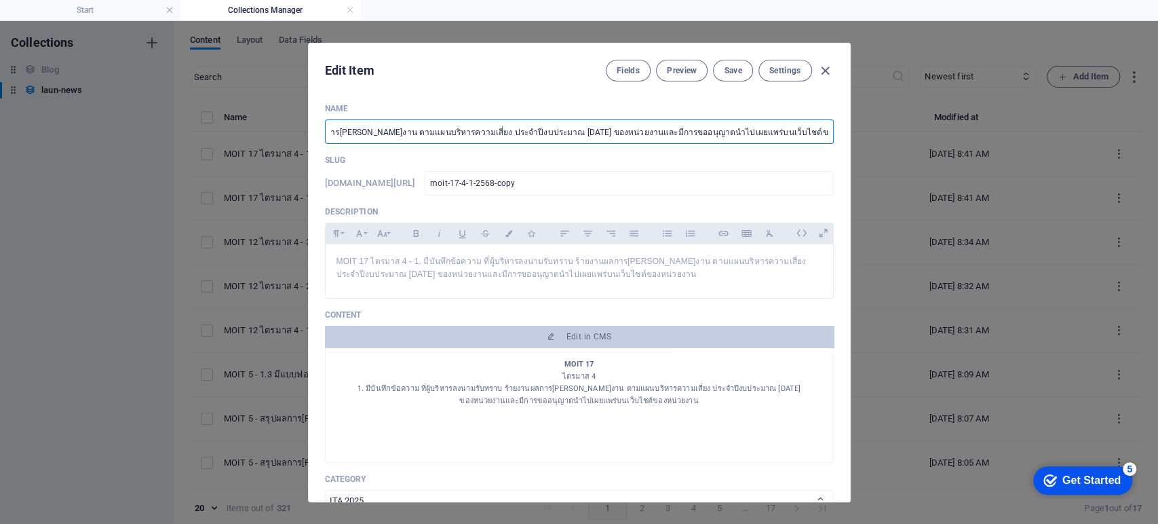
type input "moit-17-4-2-2568"
type input "MOIT 17 ไตรมาส 4 - 2. มีรายงานผลการ[PERSON_NAME]งานตามแผนบริหารความเสี่ยงการทุจ…"
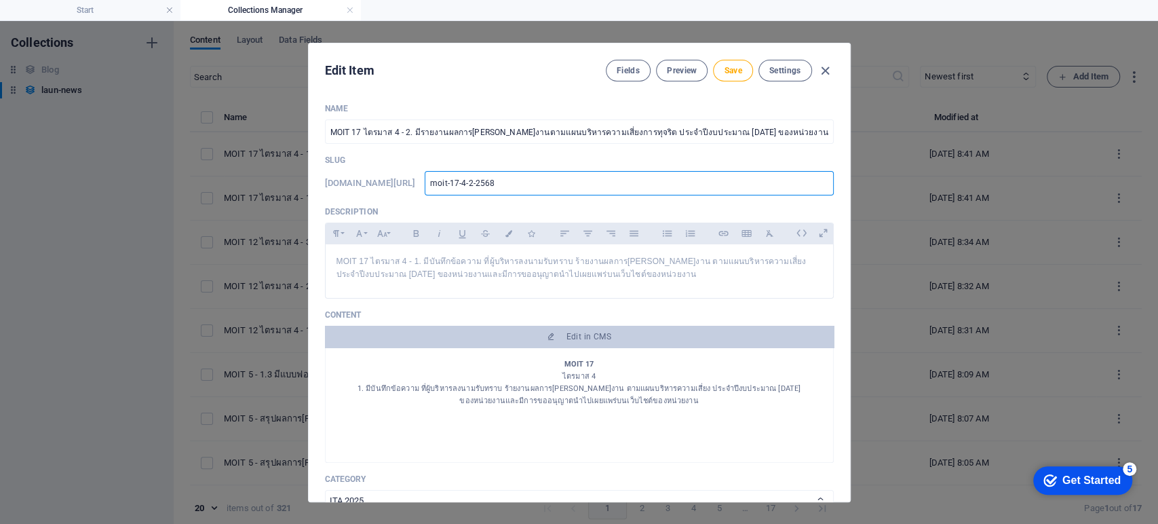
drag, startPoint x: 538, startPoint y: 182, endPoint x: 398, endPoint y: 176, distance: 140.5
click at [398, 176] on div "www.example.com/launnews/ moit-17-4-2-2568 ​" at bounding box center [579, 183] width 509 height 24
type input "3"
type input "32"
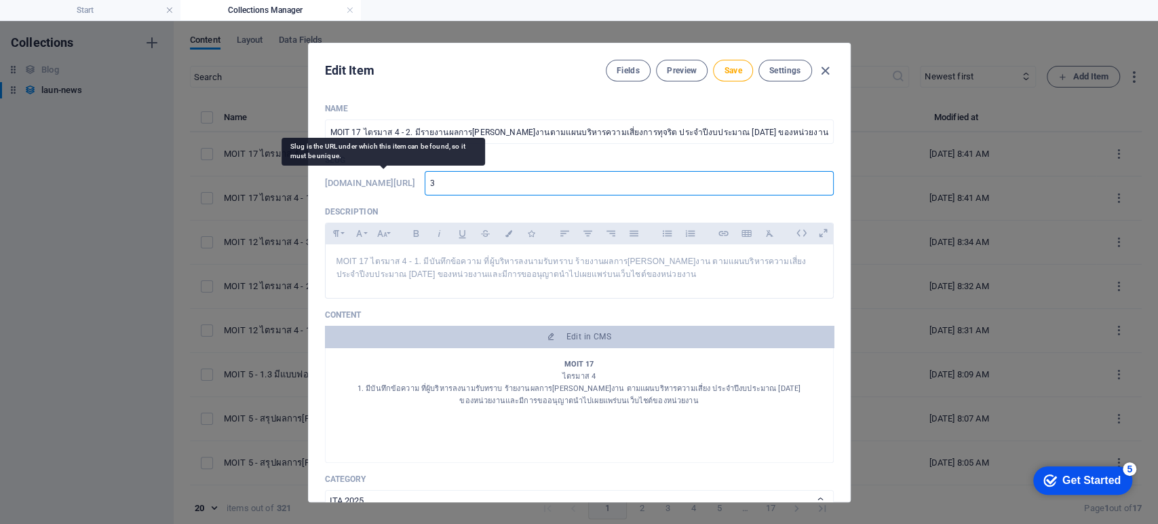
type input "32"
type input "323"
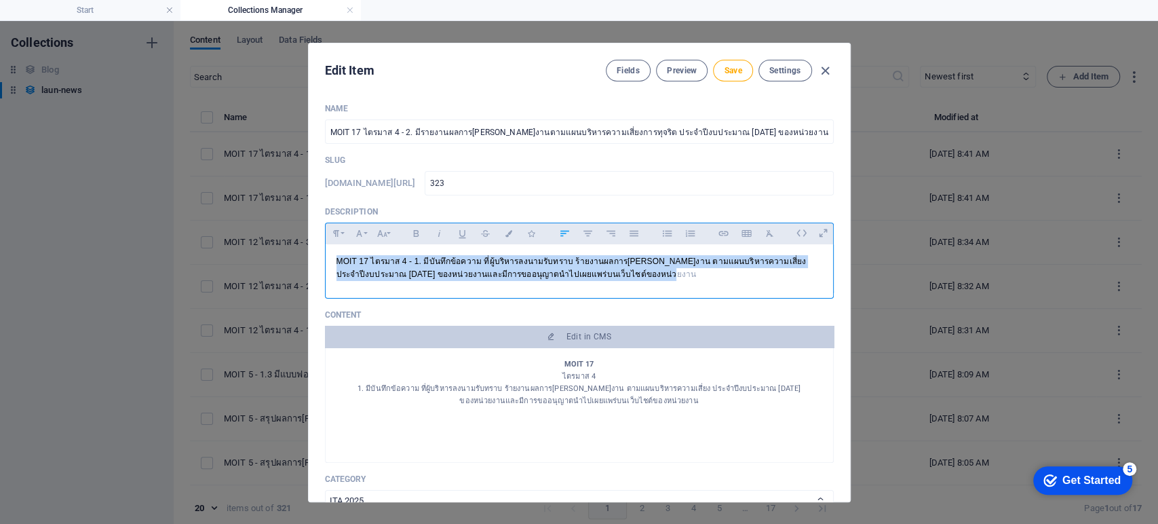
drag, startPoint x: 628, startPoint y: 275, endPoint x: 304, endPoint y: 257, distance: 324.1
click at [304, 257] on div "Edit Item Fields Preview Save Settings Name MOIT 17 ไตรมาส 4 - 2. มีรายงานผลการ…" at bounding box center [579, 272] width 1158 height 503
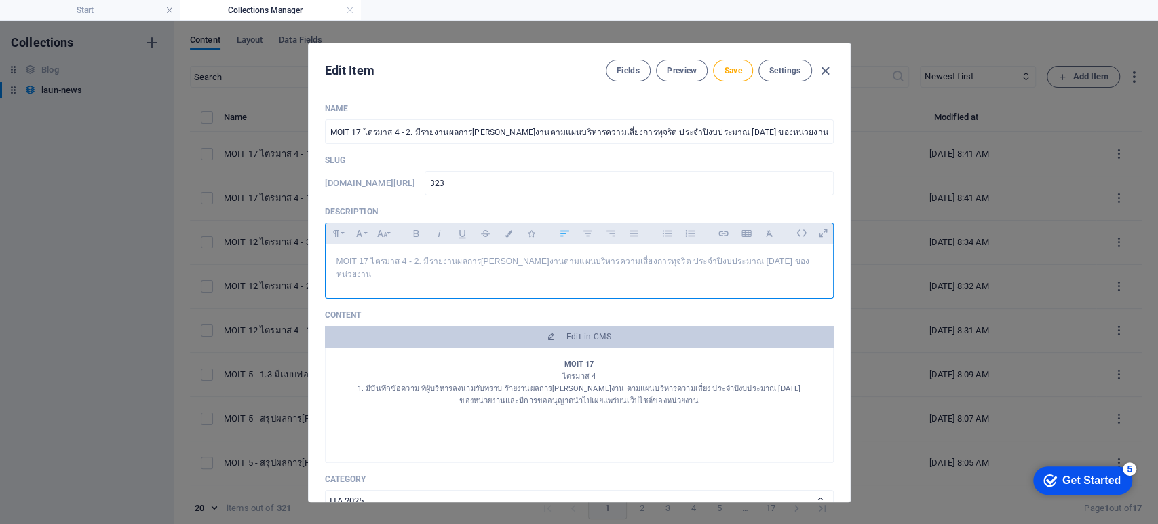
scroll to position [611, 4]
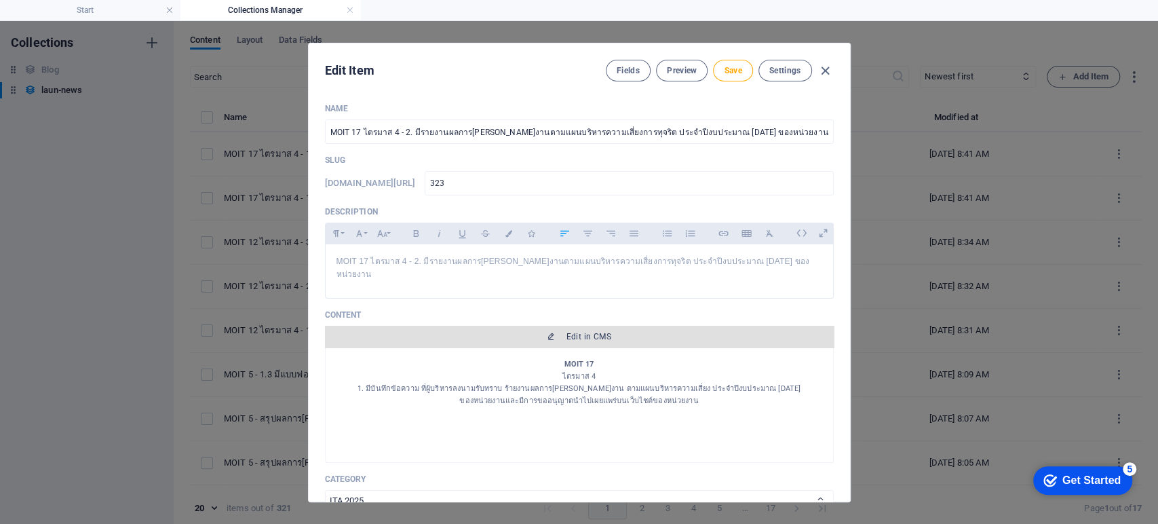
click at [561, 331] on span "Edit in CMS" at bounding box center [579, 336] width 498 height 11
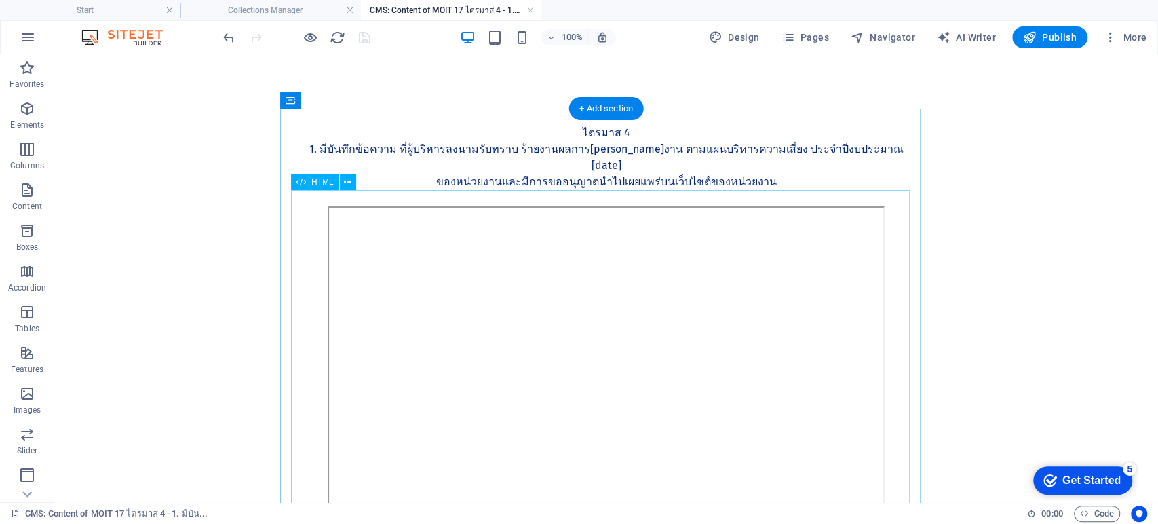
scroll to position [0, 0]
click at [541, 168] on div "MOIT 17 ไตรมาส 4 1. มีบันทึกข้อความ ที่ผู้บริหารลงนามรับทราบ ร้ายงานผลการดำเนิน…" at bounding box center [606, 158] width 619 height 98
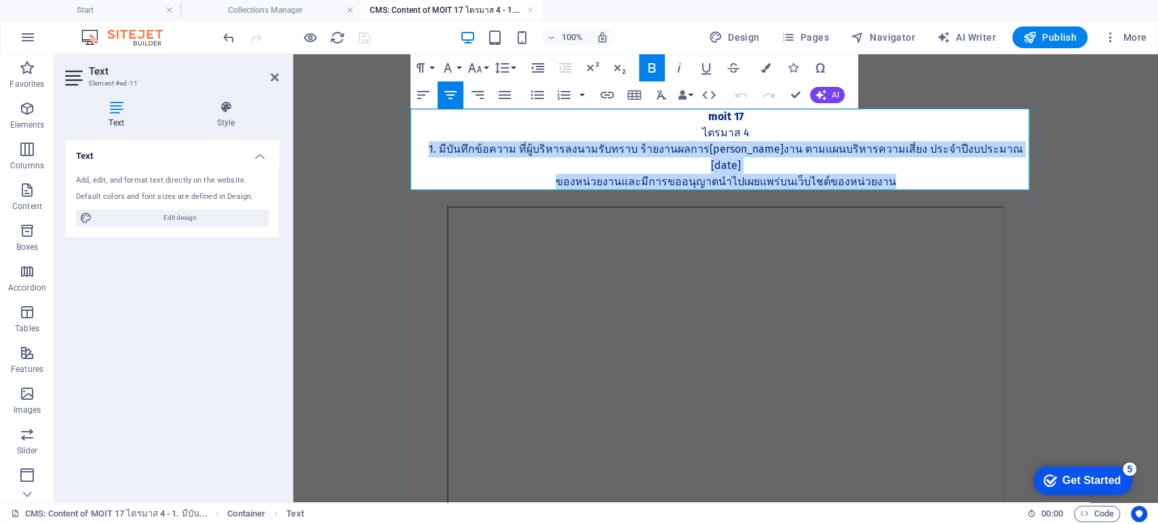
drag, startPoint x: 782, startPoint y: 166, endPoint x: 437, endPoint y: 152, distance: 345.6
click at [437, 152] on div "MOIT 17 ไตรมาส 4 1. มีบันทึกข้อความ ที่ผู้บริหารลงนามรับทราบ ร้ายงานผลการดำเนิน…" at bounding box center [726, 158] width 619 height 98
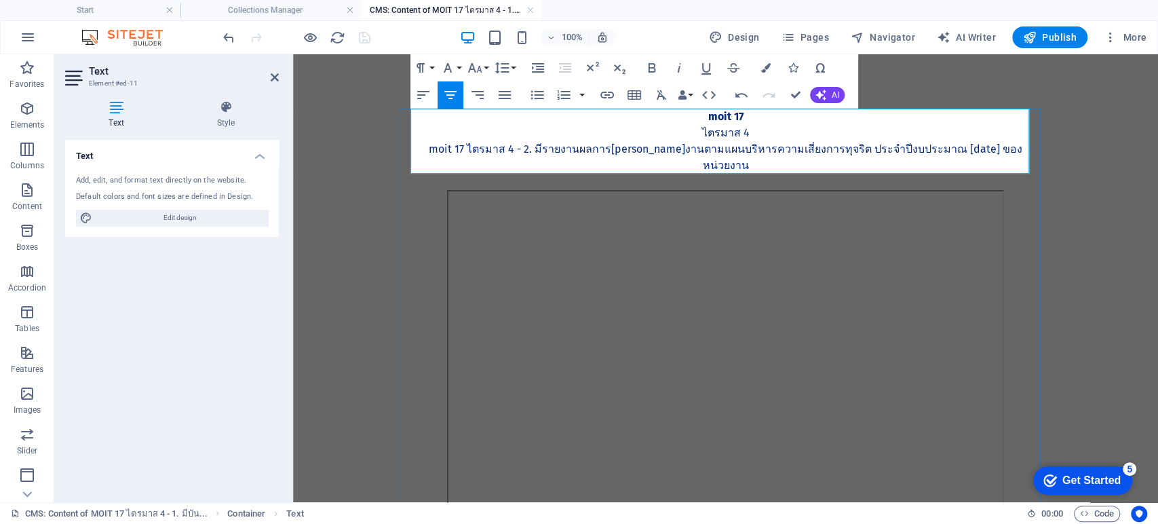
scroll to position [949, 5]
drag, startPoint x: 526, startPoint y: 149, endPoint x: 448, endPoint y: 149, distance: 77.3
click at [448, 149] on p "MOIT 17 ไตรมาส 4 - 2. มีรายงานผลการ[PERSON_NAME]งานตามแผนบริหารความเสี่ยงการทุจ…" at bounding box center [726, 157] width 619 height 33
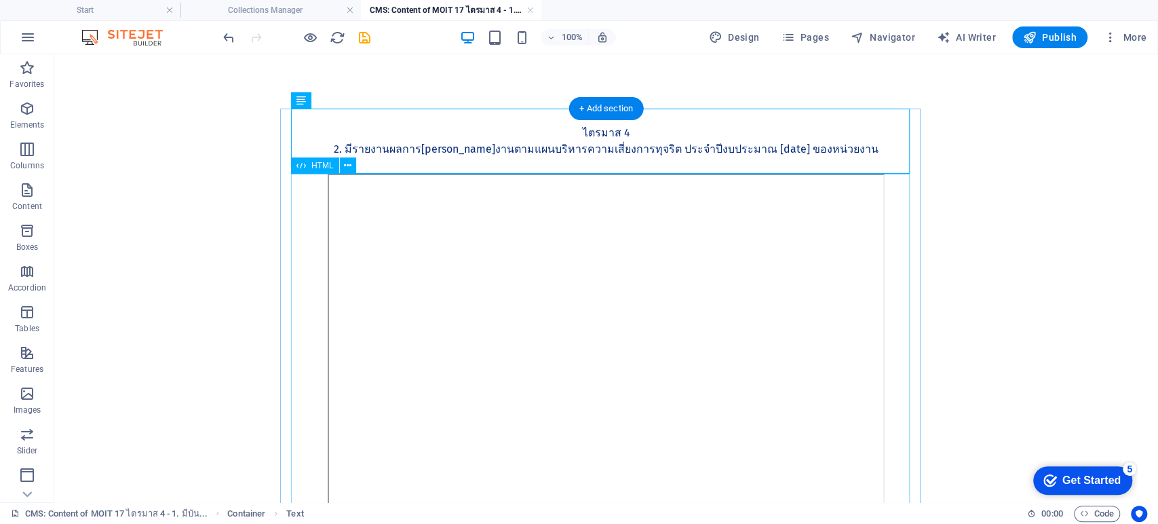
click at [632, 343] on div at bounding box center [606, 363] width 619 height 378
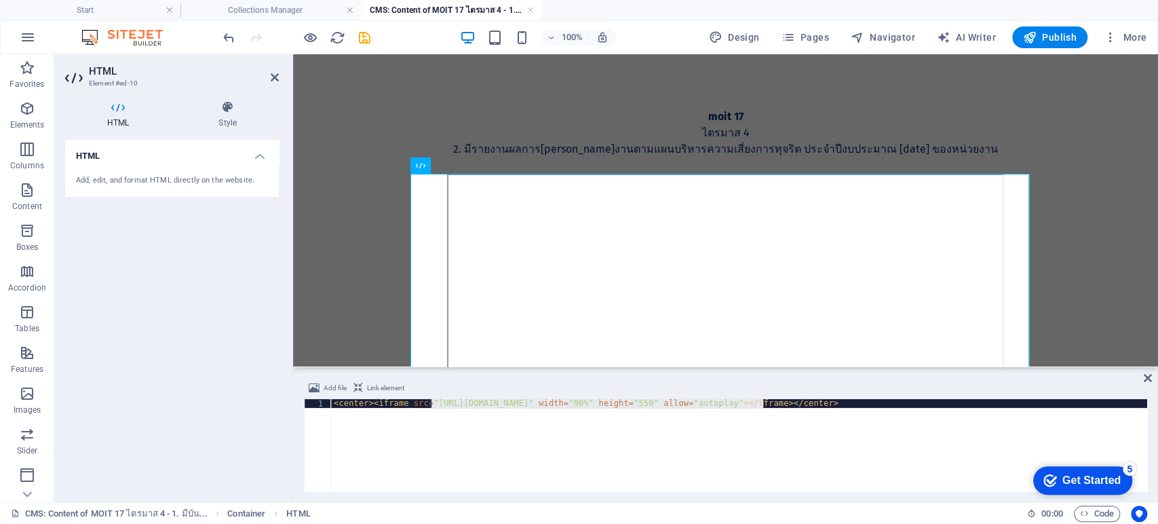
drag, startPoint x: 765, startPoint y: 402, endPoint x: 429, endPoint y: 405, distance: 335.9
click at [429, 405] on div "< center > < iframe src = "https://drive.google.com/file/d/1ivqZxz_kBFtie-HmIvX…" at bounding box center [739, 454] width 816 height 110
paste textarea "ySo3hV2f1BtFFZiCc4_-yyf5MFDtpJEg"
type textarea "<center><iframe src="https://drive.google.com/file/d/1ySo3hV2f1BtFFZiCc4_-yyf5M…"
click at [1149, 376] on icon at bounding box center [1148, 377] width 8 height 11
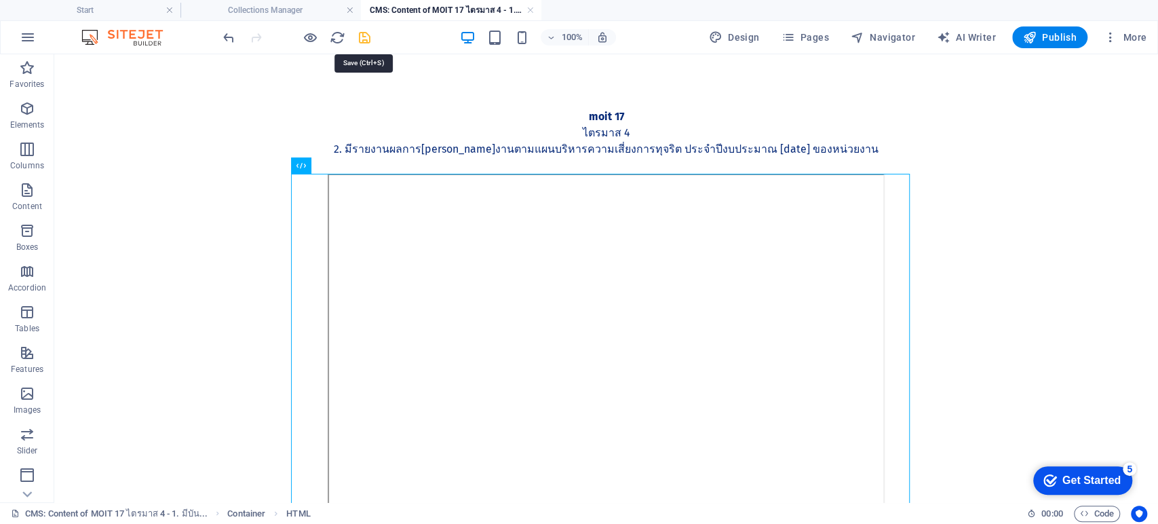
click at [364, 40] on icon "save" at bounding box center [365, 38] width 16 height 16
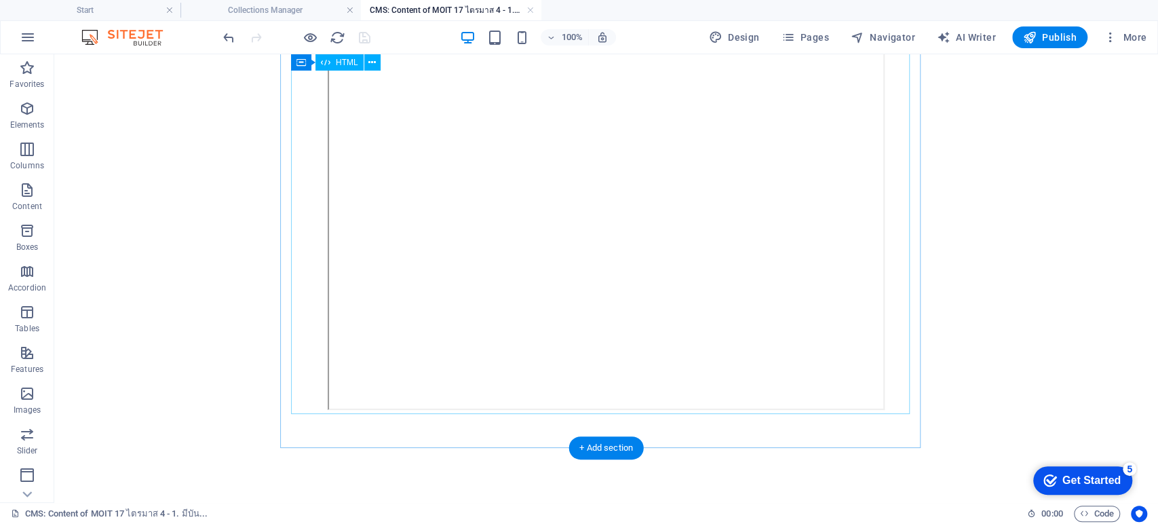
scroll to position [0, 0]
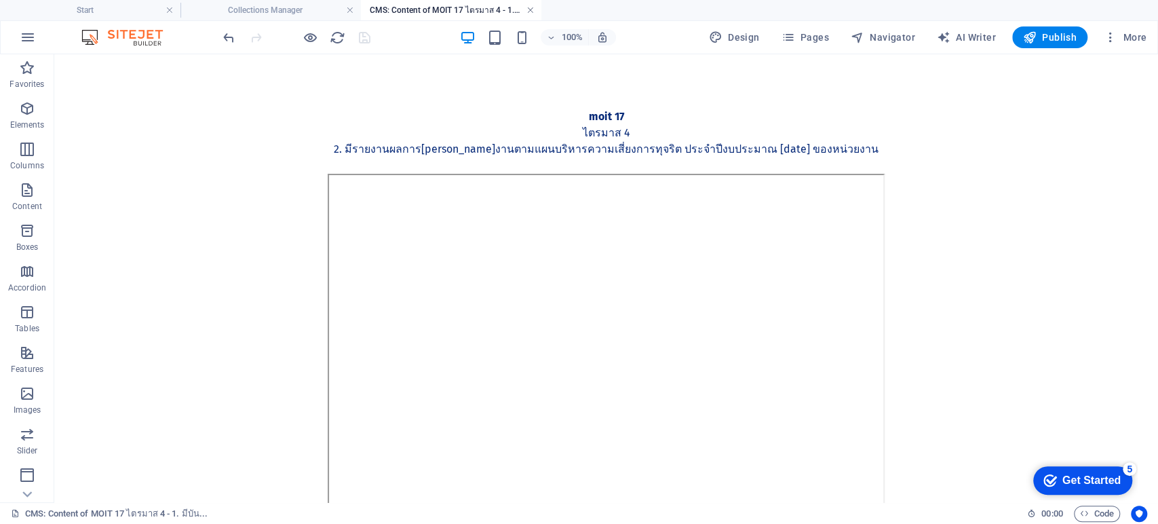
click at [530, 9] on link at bounding box center [530, 10] width 8 height 13
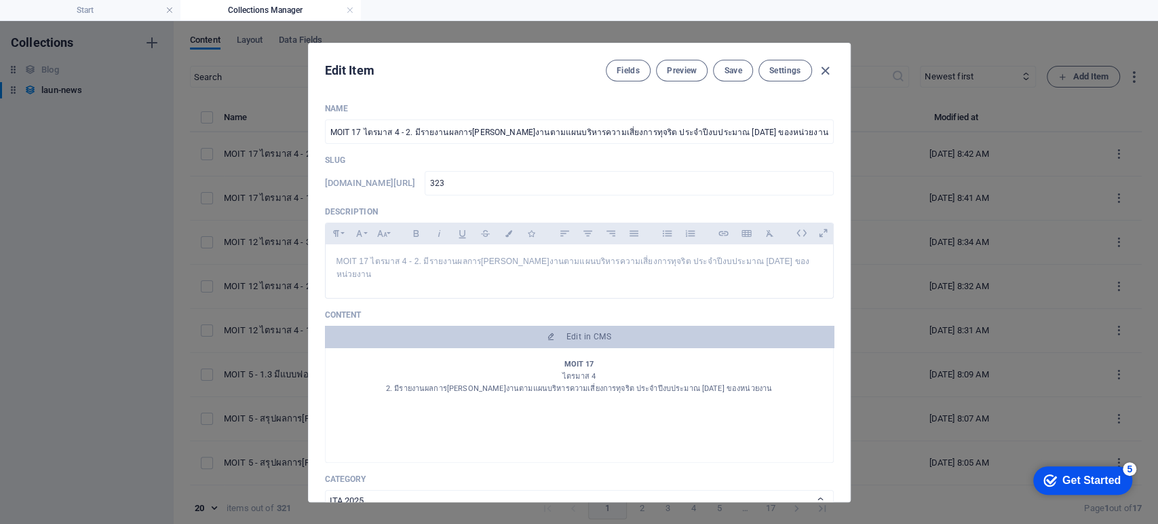
scroll to position [151, 0]
click at [738, 69] on span "Save" at bounding box center [733, 70] width 18 height 11
click at [826, 67] on icon "button" at bounding box center [826, 71] width 16 height 16
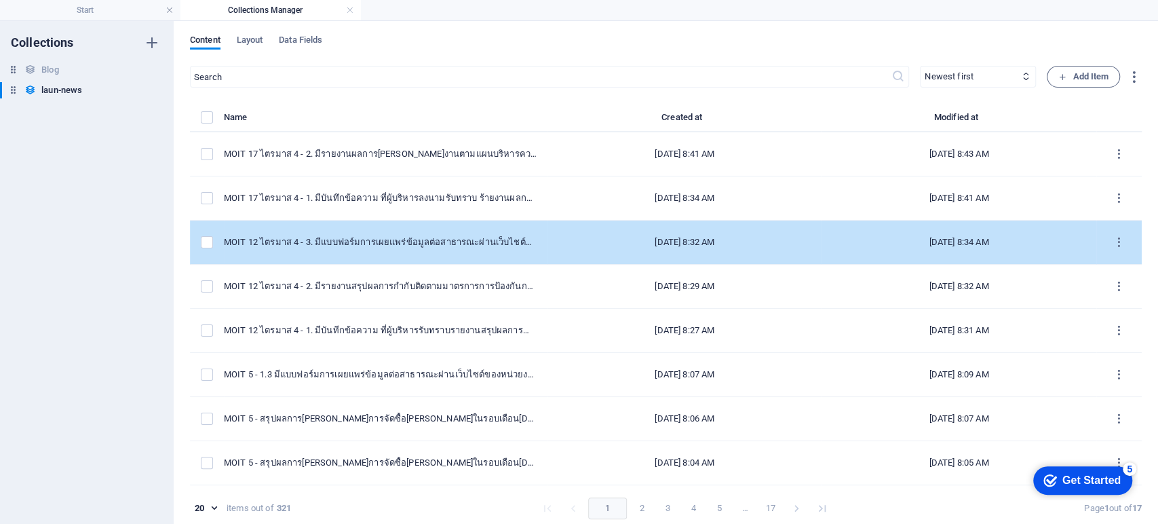
scroll to position [0, 0]
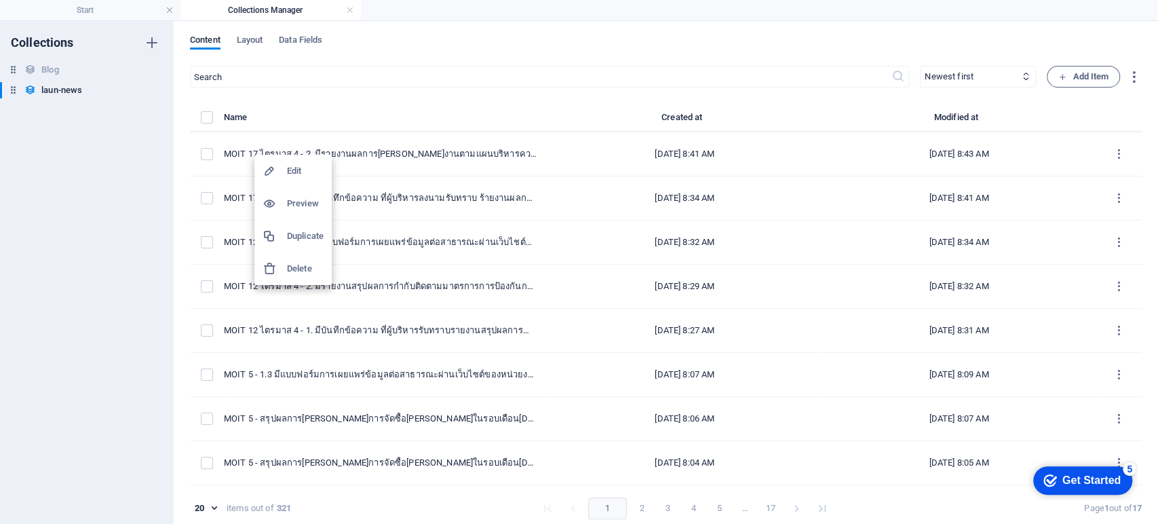
click at [303, 238] on h6 "Duplicate" at bounding box center [305, 236] width 37 height 16
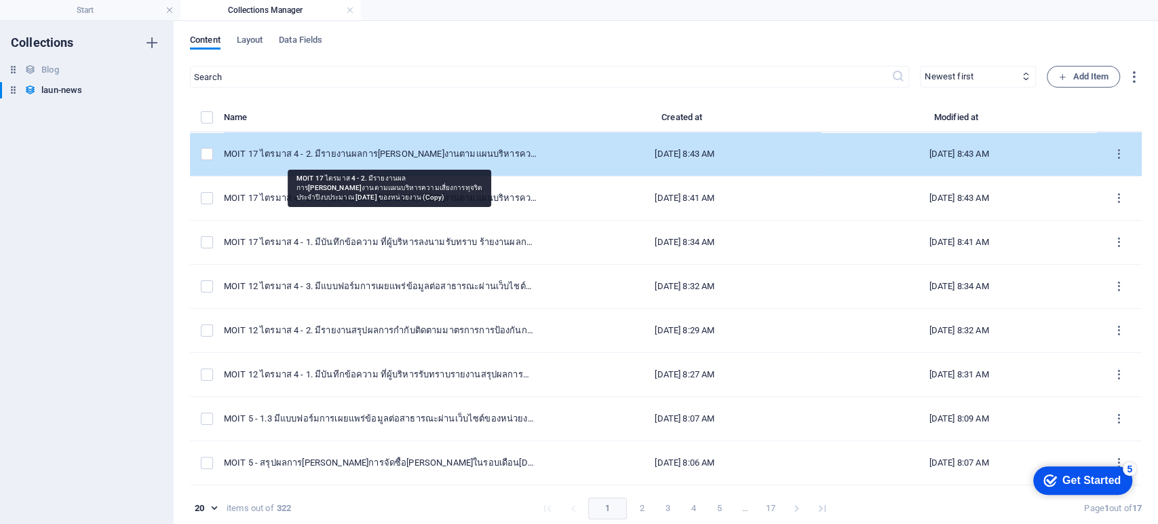
click at [372, 159] on div "MOIT 17 ไตรมาส 4 - 2. มีรายงานผลการดำเนินงานตามแผนบริหารความเสี่ยงการทุจริต ประ…" at bounding box center [380, 154] width 313 height 12
select select "ITA 2025"
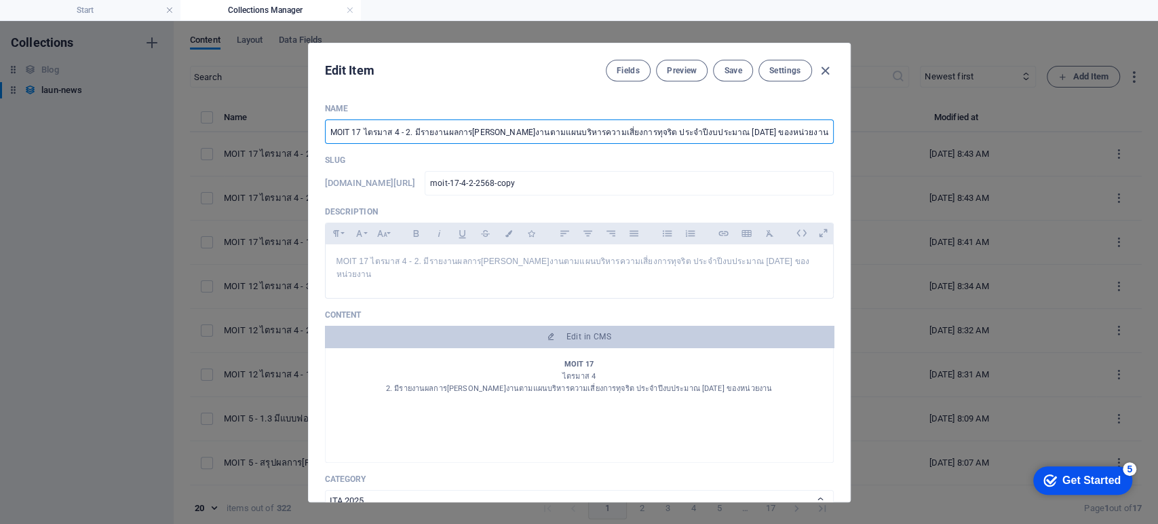
drag, startPoint x: 402, startPoint y: 131, endPoint x: 820, endPoint y: 137, distance: 418.0
click at [820, 137] on input "MOIT 17 ไตรมาส 4 - 2. มีรายงานผลการดำเนินงานตามแผนบริหารความเสี่ยงการทุจริต ประ…" at bounding box center [579, 131] width 509 height 24
paste input "3. มีแบบฟอร์มการเผยแพร่ข้อมูลต่อสาธารณะผ่านเว็บไซต์ของหน่วยงาน"
type input "MOIT 17 ไตรมาส 4 - 3. มีแบบฟอร์มการเผยแพร่ข้อมูลต่อสาธารณะผ่านเว็บไซต์ของหน่วยง…"
type input "moit-17-4-3"
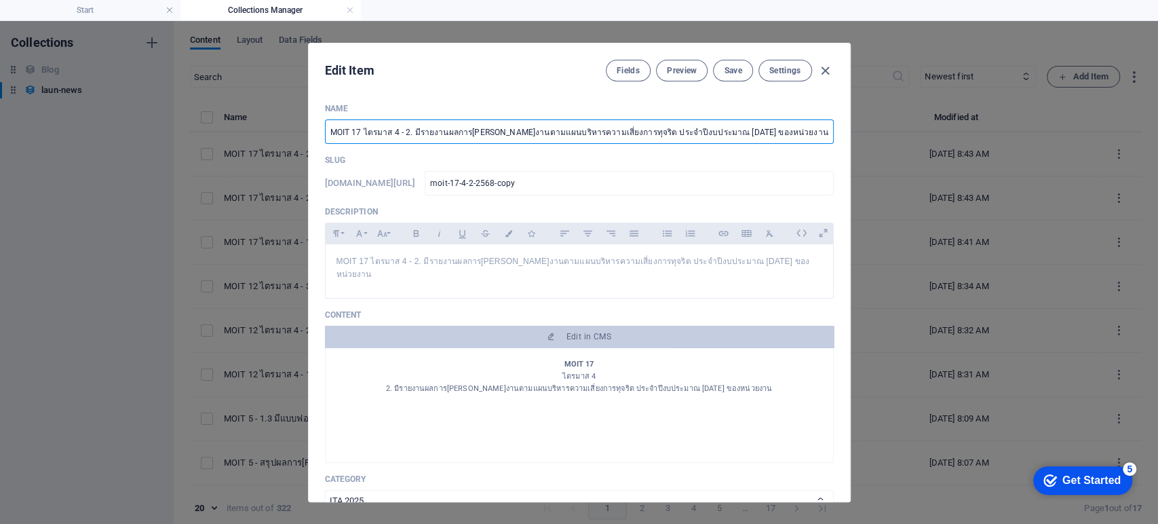
type input "moit-17-4-3"
type input "MOIT 17 ไตรมาส 4 - 3. มีแบบฟอร์มการเผยแพร่ข้อมูลต่อสาธารณะผ่านเว็บไซต์ของหน่วยง…"
drag, startPoint x: 515, startPoint y: 187, endPoint x: 392, endPoint y: 167, distance: 124.4
click at [393, 167] on div "Slug www.example.com/launnews/ moit-17-4-3 ​" at bounding box center [579, 175] width 509 height 41
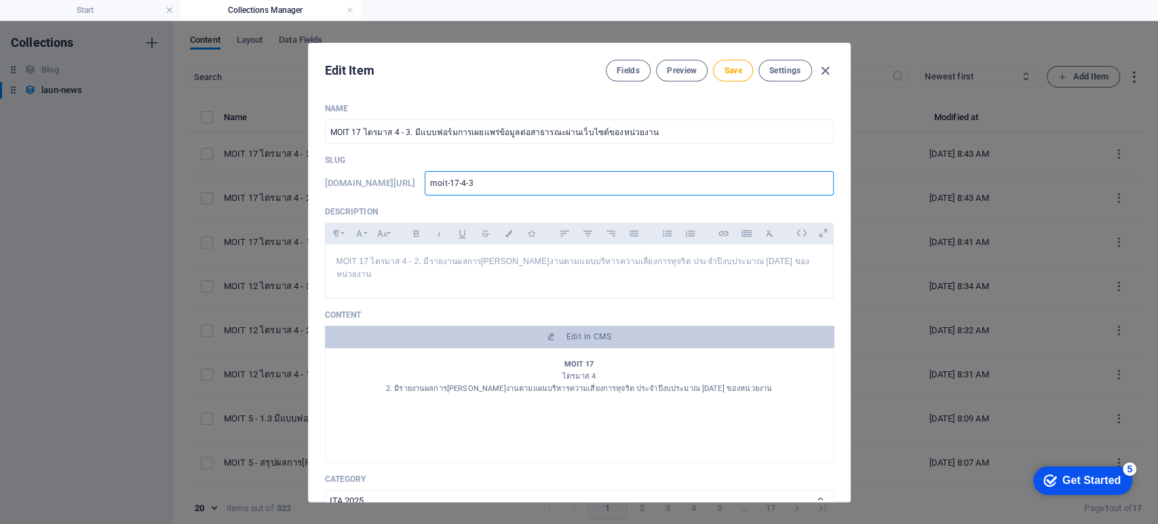
type input "3"
type input "32"
type input "324"
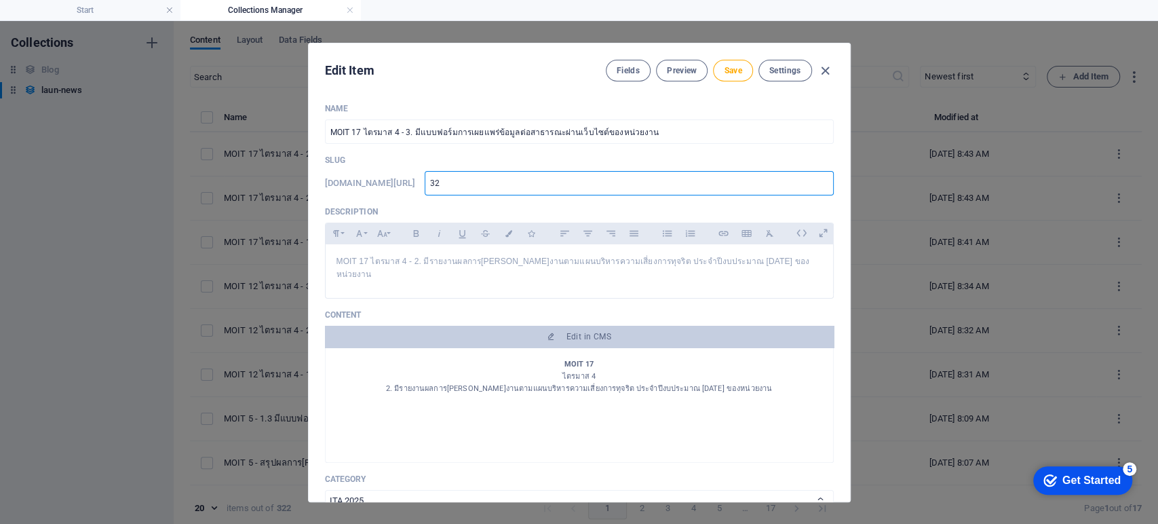
type input "324"
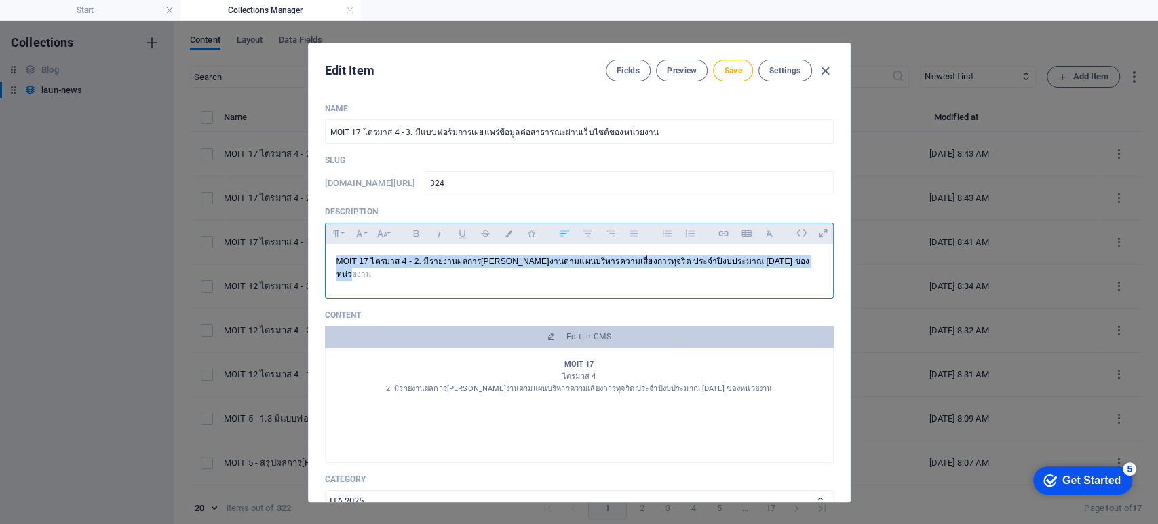
drag, startPoint x: 792, startPoint y: 264, endPoint x: 443, endPoint y: 298, distance: 351.1
click at [280, 261] on div "Edit Item Fields Preview Save Settings Name MOIT 17 ไตรมาส 4 - 3. มีแบบฟอร์มการ…" at bounding box center [579, 272] width 1158 height 503
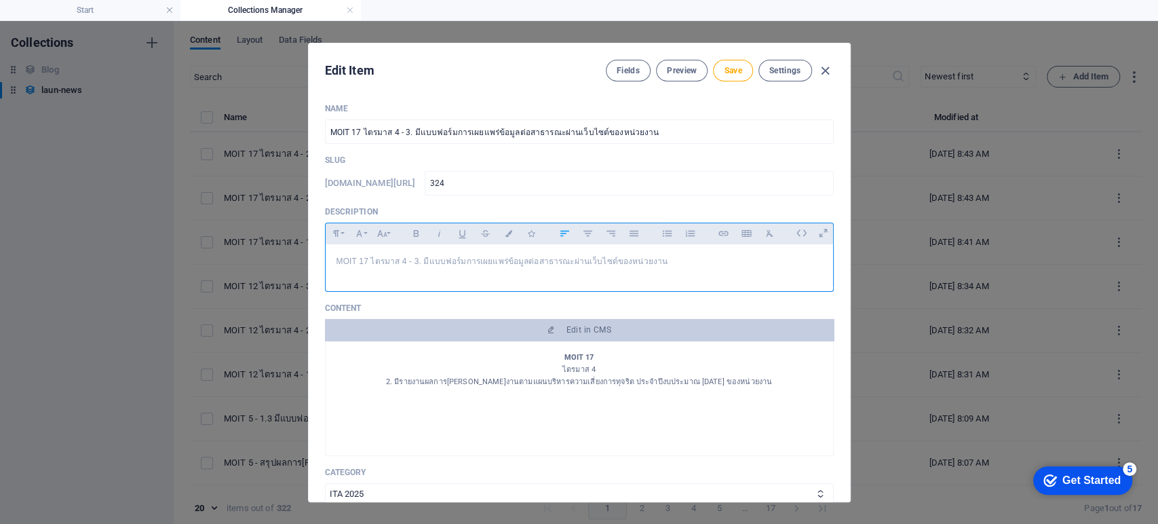
scroll to position [277, 4]
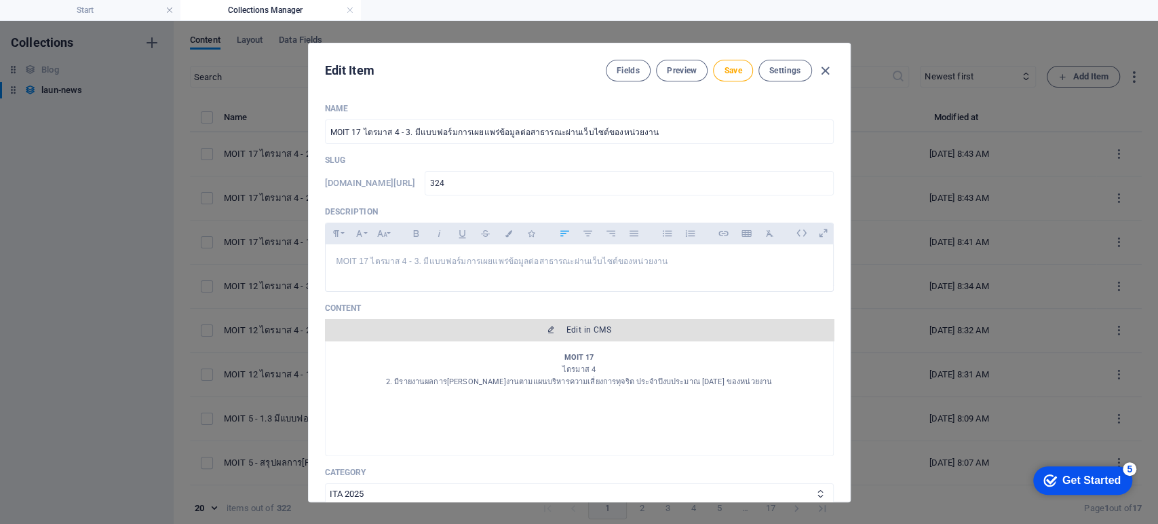
click at [539, 334] on span "Edit in CMS" at bounding box center [579, 329] width 498 height 11
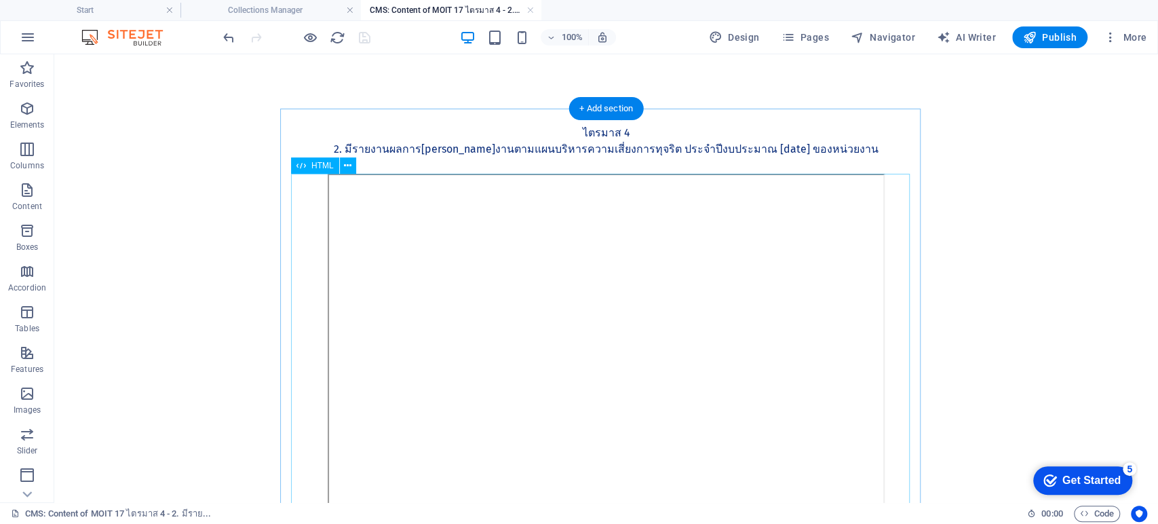
scroll to position [0, 0]
click at [646, 153] on div "MOIT 17 ไตรมาส 4 2. มีรายงานผลการดำเนินงานตามแผนบริหารความเสี่ยงการทุจริต ประจำ…" at bounding box center [606, 141] width 619 height 65
click at [646, 152] on div "MOIT 17 ไตรมาส 4 2. มีรายงานผลการดำเนินงานตามแผนบริหารความเสี่ยงการทุจริต ประจำ…" at bounding box center [606, 141] width 619 height 65
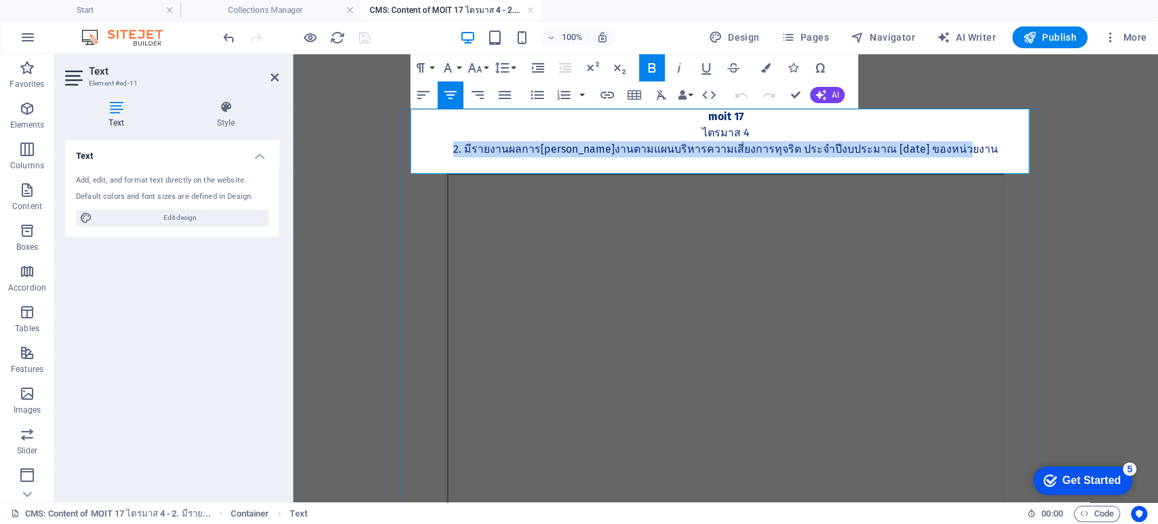
drag, startPoint x: 902, startPoint y: 156, endPoint x: 477, endPoint y: 145, distance: 425.5
click at [477, 145] on p "2. มีรายงานผลการดำเนินงานตามแผนบริหารความเสี่ยงการทุจริต ประจำปีงบประมาณ พ.ศ. 2…" at bounding box center [726, 149] width 619 height 16
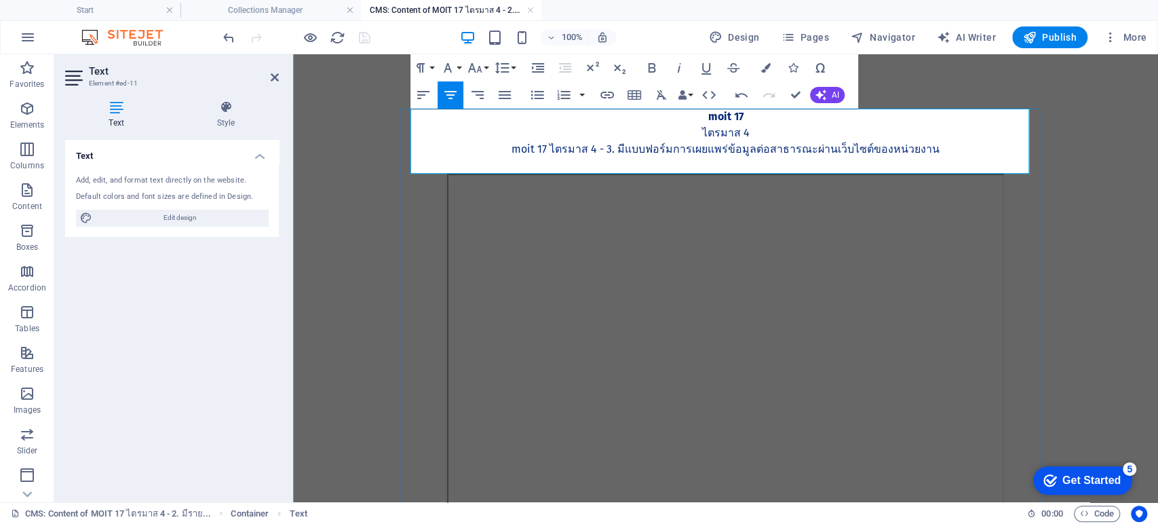
scroll to position [538, 5]
drag, startPoint x: 611, startPoint y: 150, endPoint x: 515, endPoint y: 155, distance: 95.8
click at [515, 155] on p "MOIT 17 ไตรมาส 4 - 3. มีแบบฟอร์มการเผยแพร่ข้อมูลต่อสาธารณะผ่านเว็บไซต์ของหน่วยง…" at bounding box center [726, 149] width 619 height 16
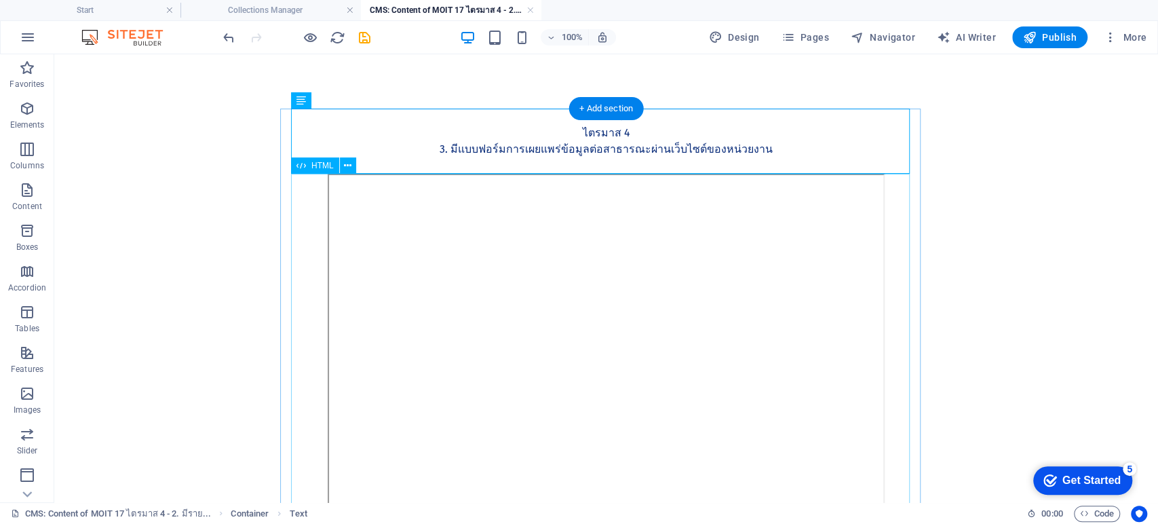
click at [632, 303] on div at bounding box center [606, 363] width 619 height 378
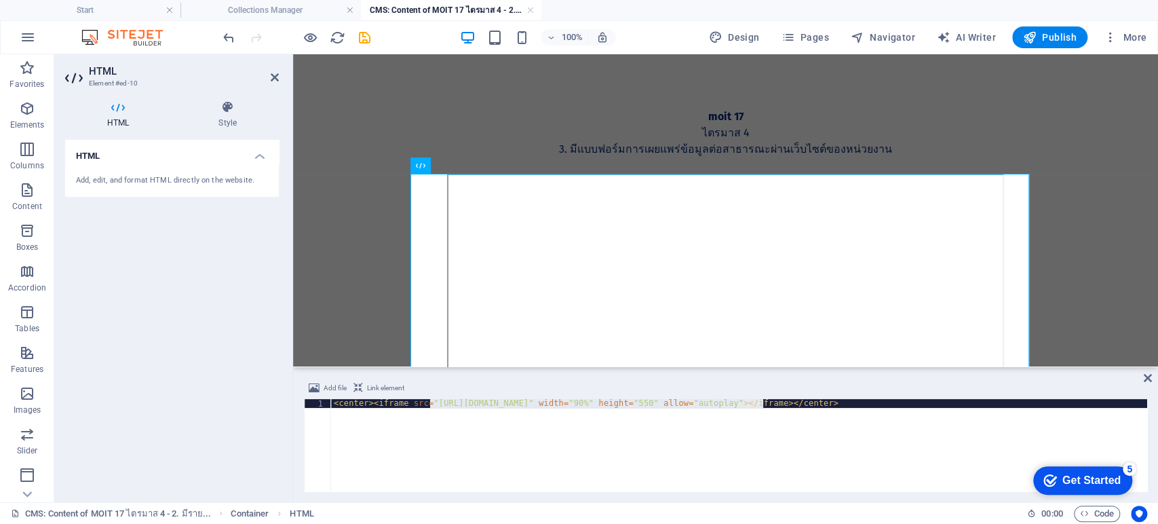
drag, startPoint x: 429, startPoint y: 400, endPoint x: 761, endPoint y: 404, distance: 331.8
click at [761, 404] on div "< center > < iframe src = "https://drive.google.com/file/d/1ySo3hV2f1BtFFZiCc4_…" at bounding box center [739, 454] width 816 height 110
paste textarea "vcLxWntXRgkghZxPfXBPY9cjywZhj1nn"
type textarea "<center><iframe src="https://drive.google.com/file/d/1vcLxWntXRgkghZxPfXBPY9cjy…"
click at [1146, 379] on icon at bounding box center [1148, 377] width 8 height 11
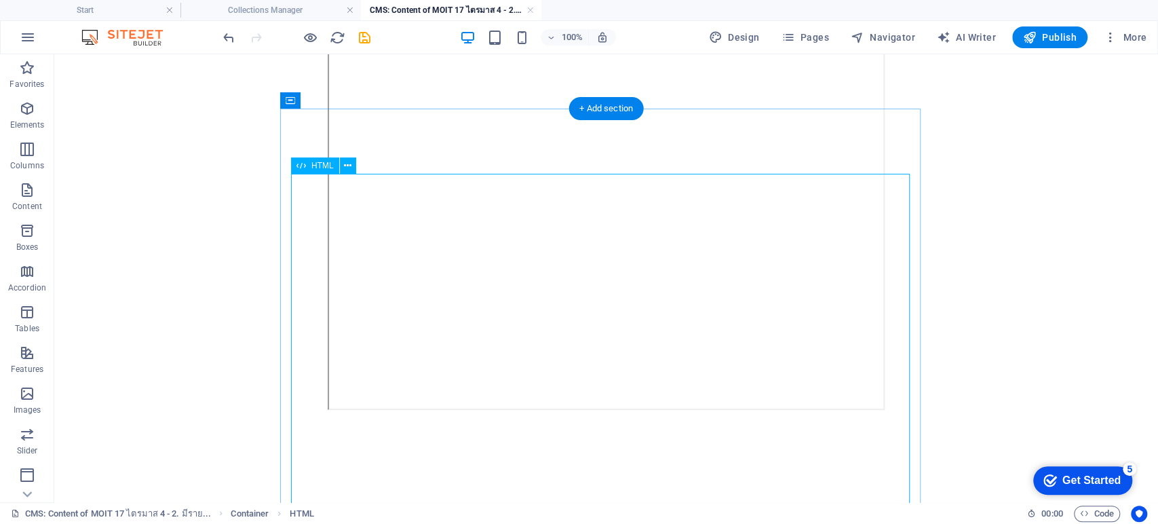
scroll to position [0, 0]
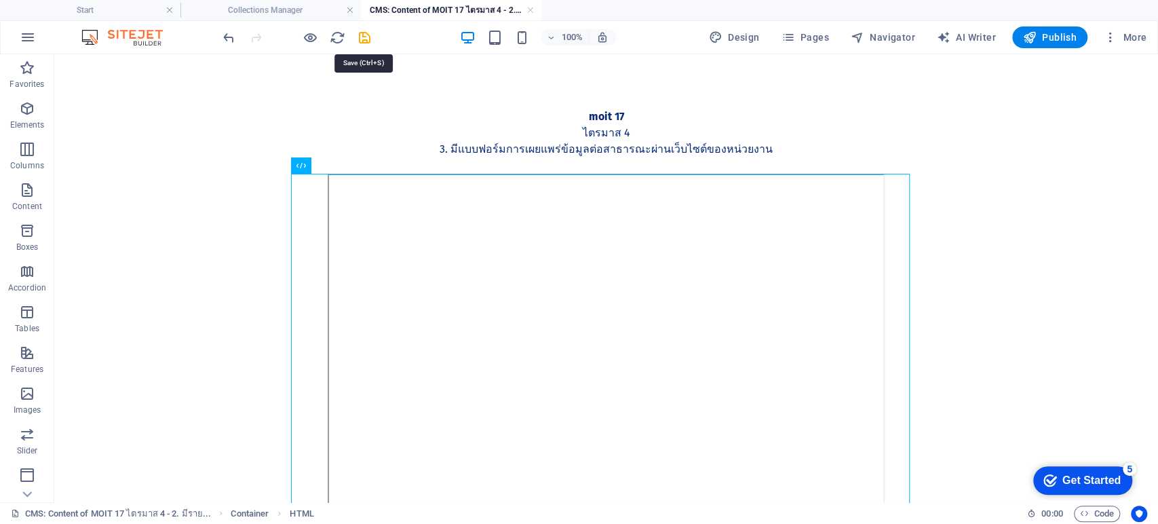
click at [369, 37] on icon "save" at bounding box center [365, 38] width 16 height 16
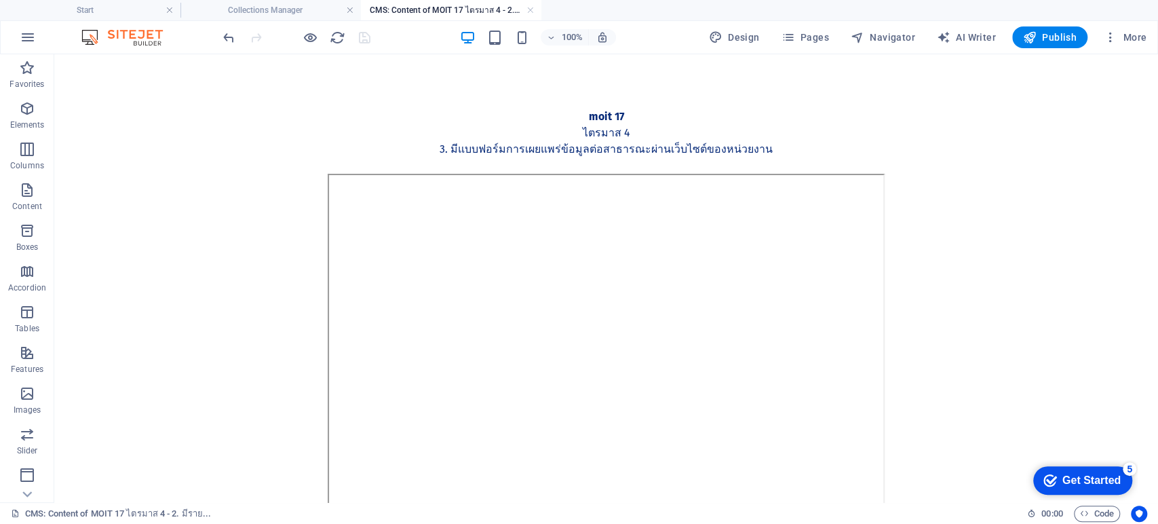
click at [532, 4] on h4 "CMS: Content of MOIT 17 ไตรมาส 4 - 2. มีราย..." at bounding box center [451, 10] width 180 height 15
click at [531, 7] on link at bounding box center [530, 10] width 8 height 13
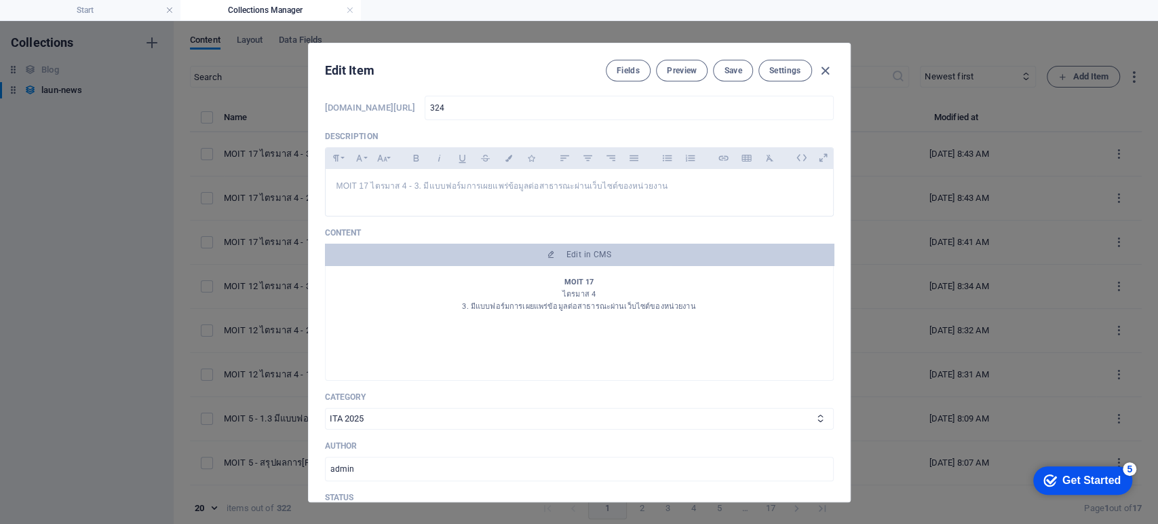
scroll to position [75, 0]
click at [733, 66] on span "Save" at bounding box center [733, 70] width 18 height 11
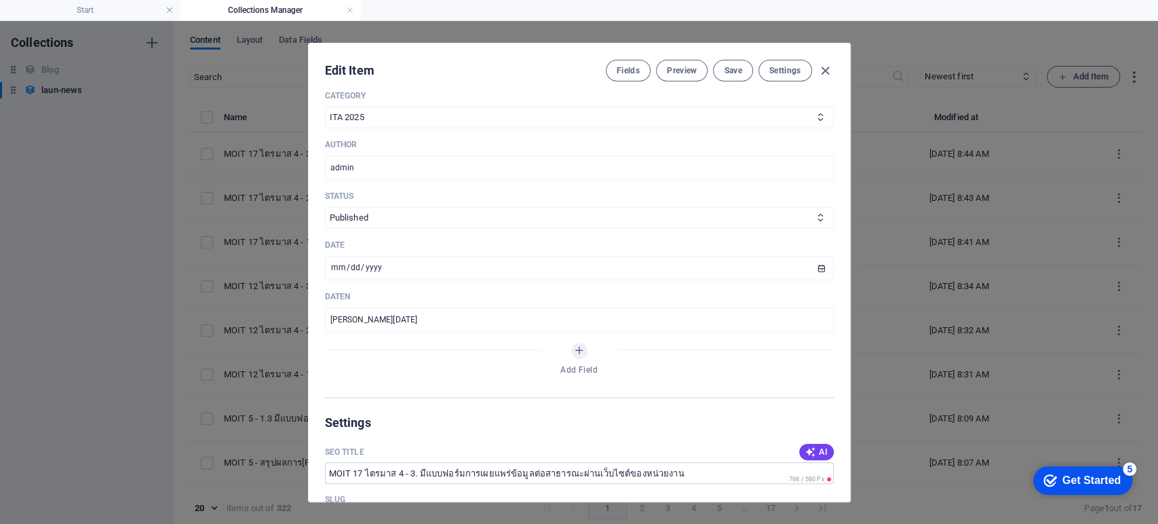
scroll to position [0, 0]
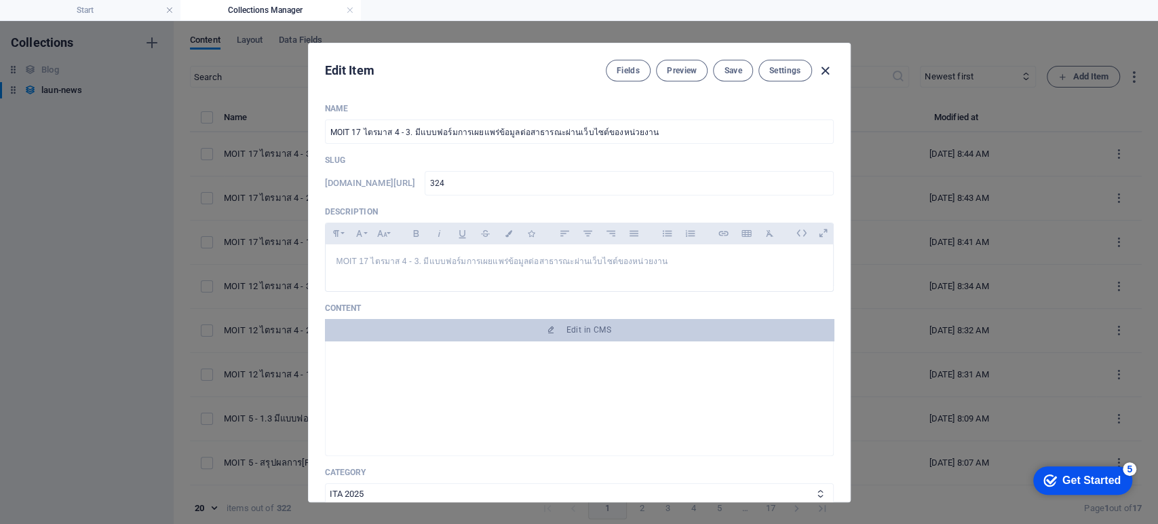
click at [821, 65] on icon "button" at bounding box center [826, 71] width 16 height 16
type input "moit-17-4-3"
type input "2025-09-07"
type input "moit-17-4-3"
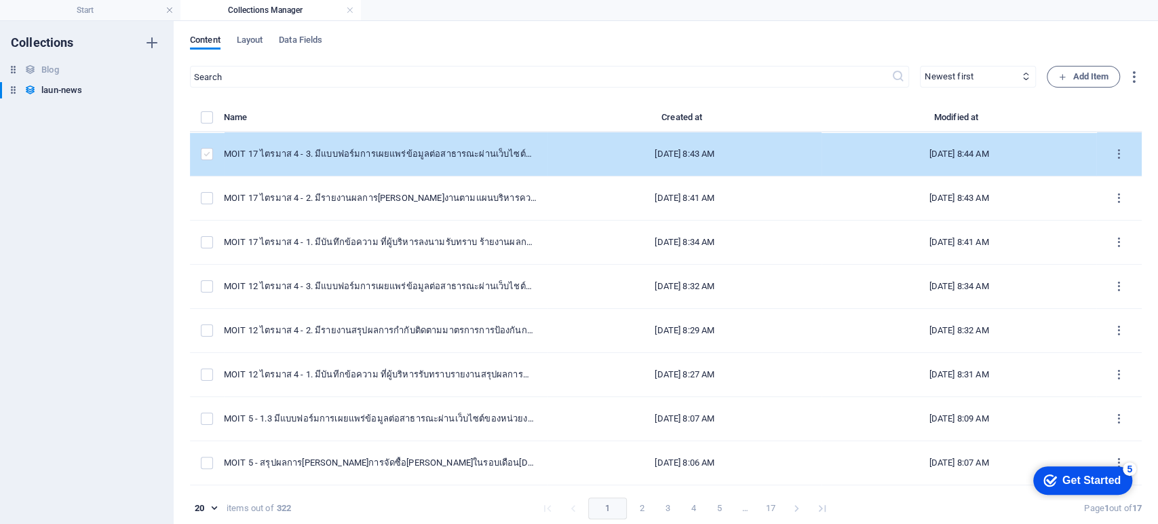
click at [206, 153] on label "items list" at bounding box center [207, 154] width 12 height 12
click at [0, 0] on input "items list" at bounding box center [0, 0] width 0 height 0
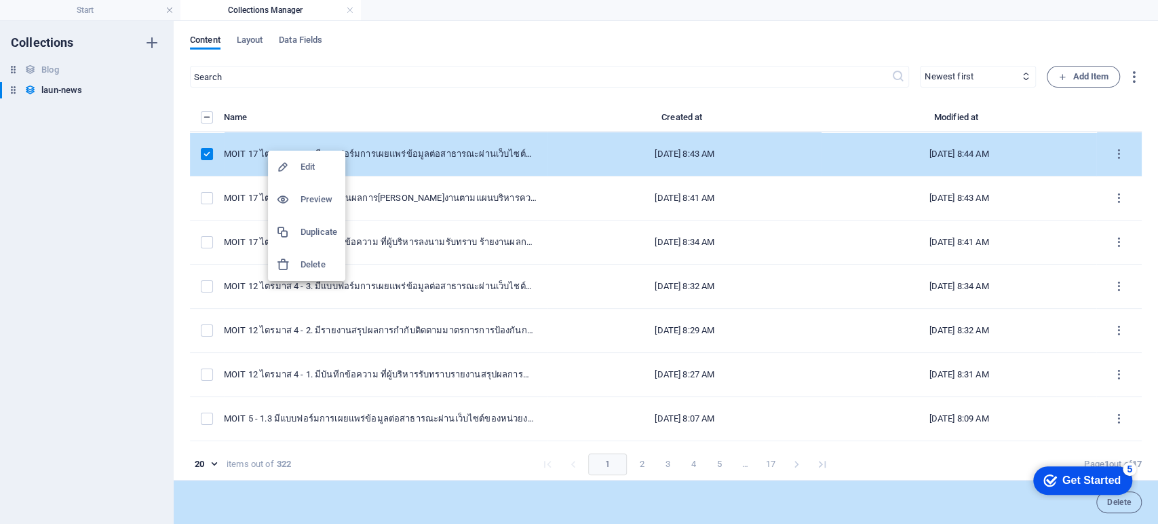
click at [305, 232] on h6 "Duplicate" at bounding box center [319, 232] width 37 height 16
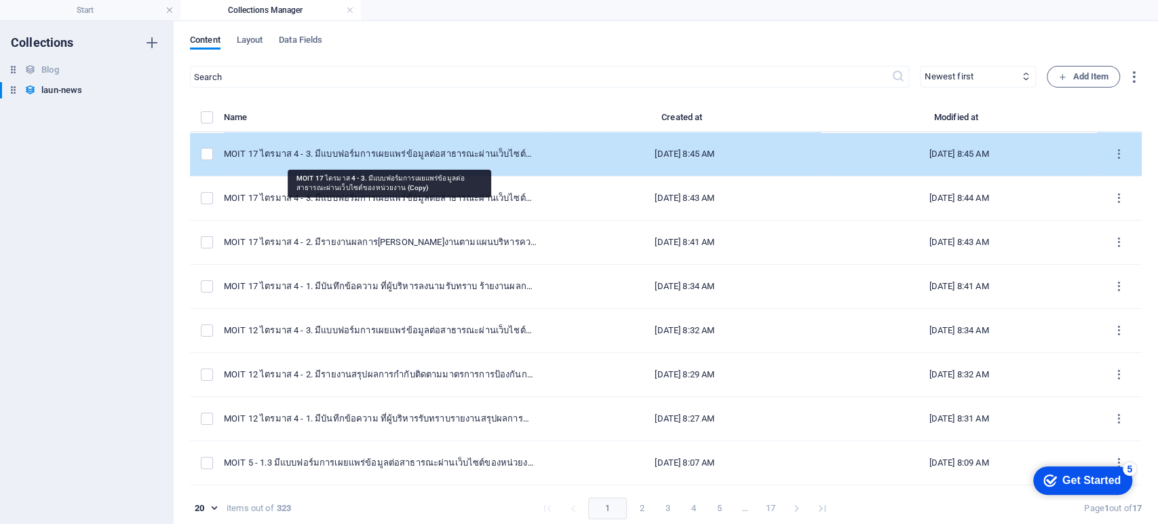
click at [378, 153] on div "MOIT 17 ไตรมาส 4 - 3. มีแบบฟอร์มการเผยแพร่ข้อมูลต่อสาธารณะผ่านเว็บไซต์ของหน่วยง…" at bounding box center [380, 154] width 313 height 12
select select "ITA 2025"
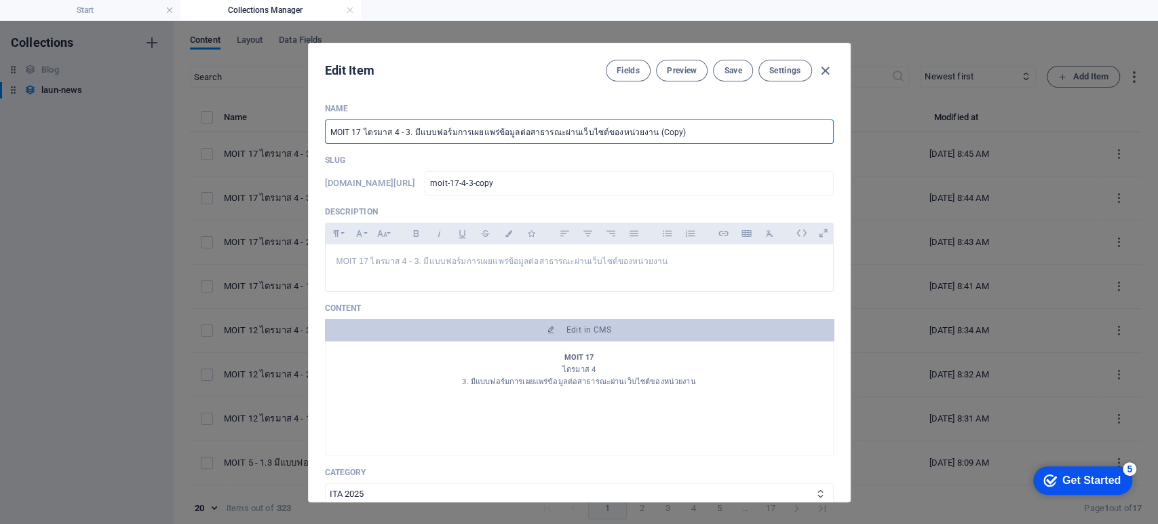
drag, startPoint x: 402, startPoint y: 132, endPoint x: 660, endPoint y: 130, distance: 257.8
click at [641, 128] on input "MOIT 17 ไตรมาส 4 - 3. มีแบบฟอร์มการเผยแพร่ข้อมูลต่อสาธารณะผ่านเว็บไซต์ของหน่วยง…" at bounding box center [579, 131] width 509 height 24
drag, startPoint x: 660, startPoint y: 130, endPoint x: 678, endPoint y: 133, distance: 18.6
click at [662, 132] on input "MOIT 17 ไตรมาส 4 - 3. มีแบบฟอร์มการเผยแพร่ข้อมูลต่อสาธารณะผ่านเว็บไซต์ของหน่วยง…" at bounding box center [579, 131] width 509 height 24
drag, startPoint x: 685, startPoint y: 133, endPoint x: 401, endPoint y: 135, distance: 284.3
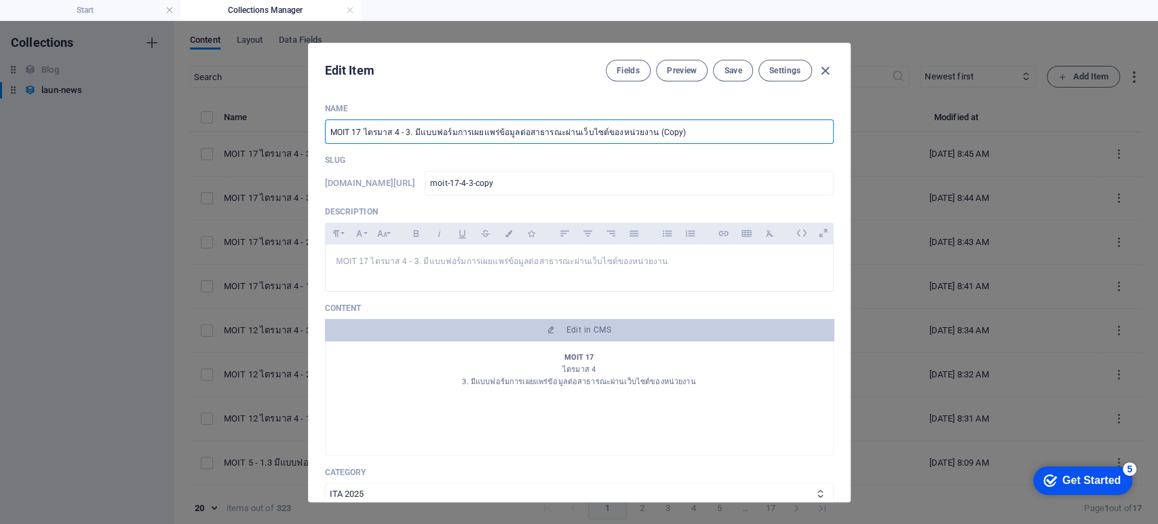
click at [401, 135] on input "MOIT 17 ไตรมาส 4 - 3. มีแบบฟอร์มการเผยแพร่ข้อมูลต่อสาธารณะผ่านเว็บไซต์ของหน่วยง…" at bounding box center [579, 131] width 509 height 24
paste input "1. มีบันทึกข้อความ ที่ผู้บริหารรับทราบการรายงานการเรี่ยไรและการให้หรือรับของขวั…"
type input "MOIT 17 ไตรมาส 4 -1. มีบันทึกข้อความ ที่ผู้บริหารรับทราบการรายงานการเรี่ยไรและก…"
type input "moit-17-4-1-2567"
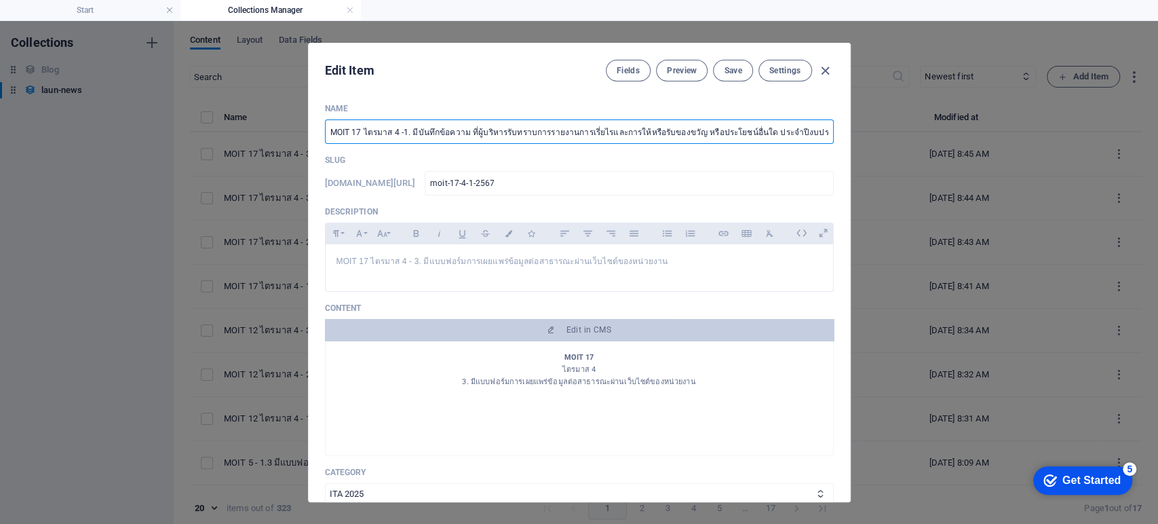
scroll to position [0, 32]
click at [367, 133] on input "MOIT 17 ไตรมาส 4 -1. มีบันทึกข้อความ ที่ผู้บริหารรับทราบการรายงานการเรี่ยไรและก…" at bounding box center [579, 131] width 509 height 24
drag, startPoint x: 510, startPoint y: 130, endPoint x: 870, endPoint y: 151, distance: 360.9
click at [870, 151] on div "Edit Item Fields Preview Save Settings Name MOIT 17 ไตรมาส 4 - 1. มีบันทึกข้อคว…" at bounding box center [579, 272] width 1158 height 503
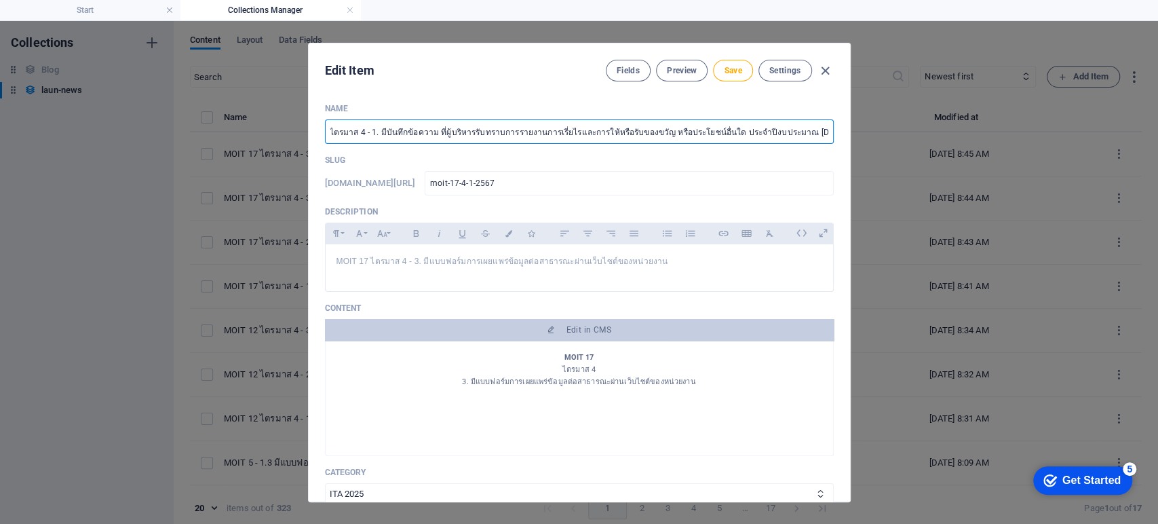
click at [822, 131] on input "MOIT 17 ไตรมาส 4 - 1. มีบันทึกข้อความ ที่ผู้บริหารรับทราบการรายงานการเรี่ยไรและ…" at bounding box center [579, 131] width 509 height 24
type input "MOIT 17 ไตรมาส 4 - 1. มีบันทึกข้อความ ที่ผู้บริหารรับทราบการรายงานการเรี่ยไรและ…"
type input "moit-17-4-1-256"
type input "MOIT 17 ไตรมาส 4 - 1. มีบันทึกข้อความ ที่ผู้บริหารรับทราบการรายงานการเรี่ยไรและ…"
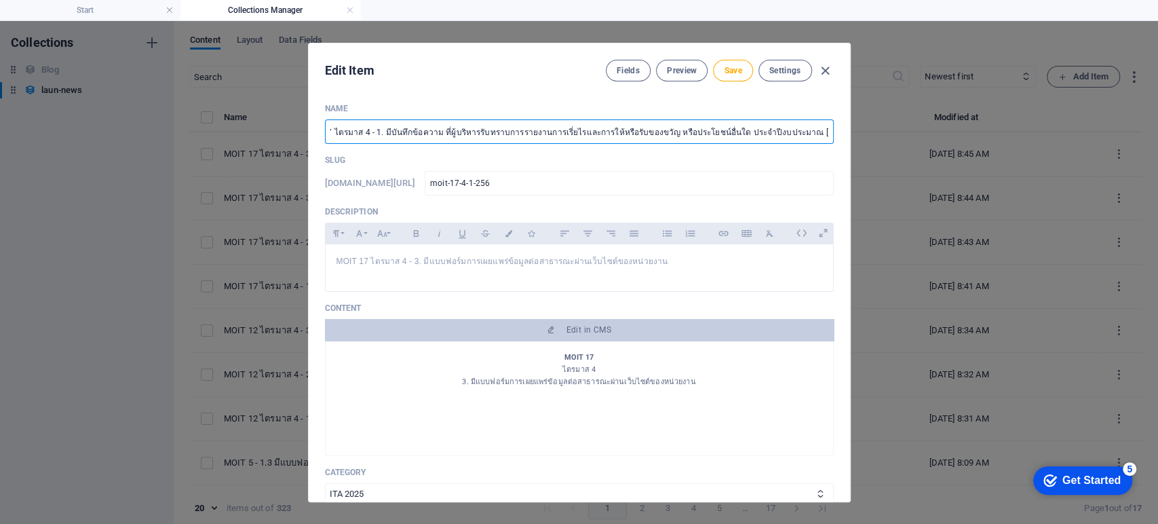
type input "moit-17-4-1-2568"
click at [360, 134] on input "MOIT 17 ไตรมาส 4 - 1. มีบันทึกข้อความ ที่ผู้บริหารรับทราบการรายงานการเรี่ยไรและ…" at bounding box center [579, 131] width 509 height 24
drag, startPoint x: 334, startPoint y: 138, endPoint x: 301, endPoint y: 131, distance: 33.9
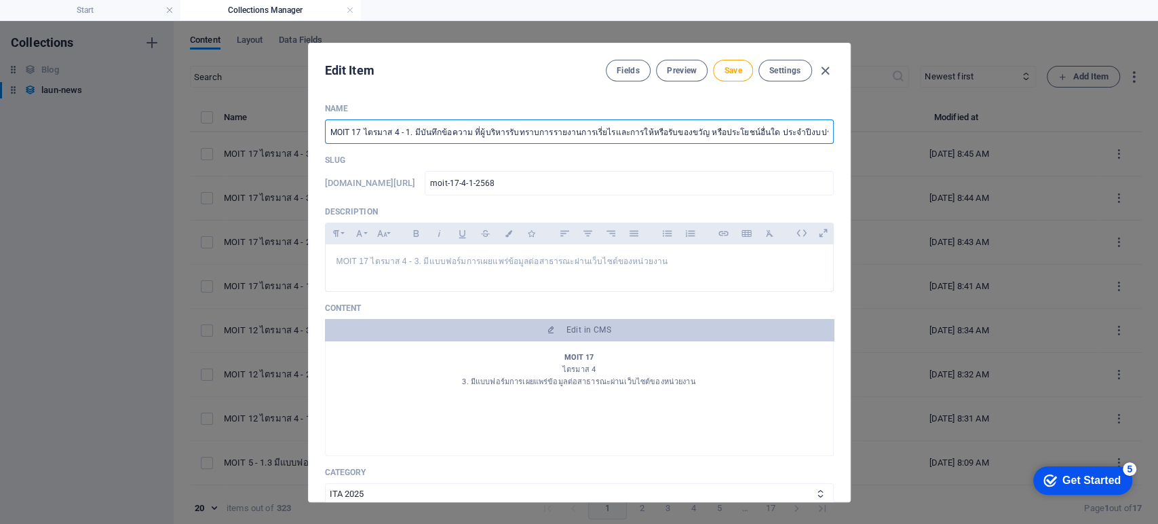
click at [301, 131] on div "Edit Item Fields Preview Save Settings Name MOIT 17 ไตรมาส 4 - 1. มีบันทึกข้อคว…" at bounding box center [579, 272] width 1158 height 503
click at [358, 130] on input "MOIT 17 ไตรมาส 4 - 1. มีบันทึกข้อความ ที่ผู้บริหารรับทราบการรายงานการเรี่ยไรและ…" at bounding box center [579, 131] width 509 height 24
type input "MOIT 1 ไตรมาส 4 - 1. มีบันทึกข้อความ ที่ผู้บริหารรับทราบการรายงานการเรี่ยไรและก…"
type input "moit-1-4-1-2568"
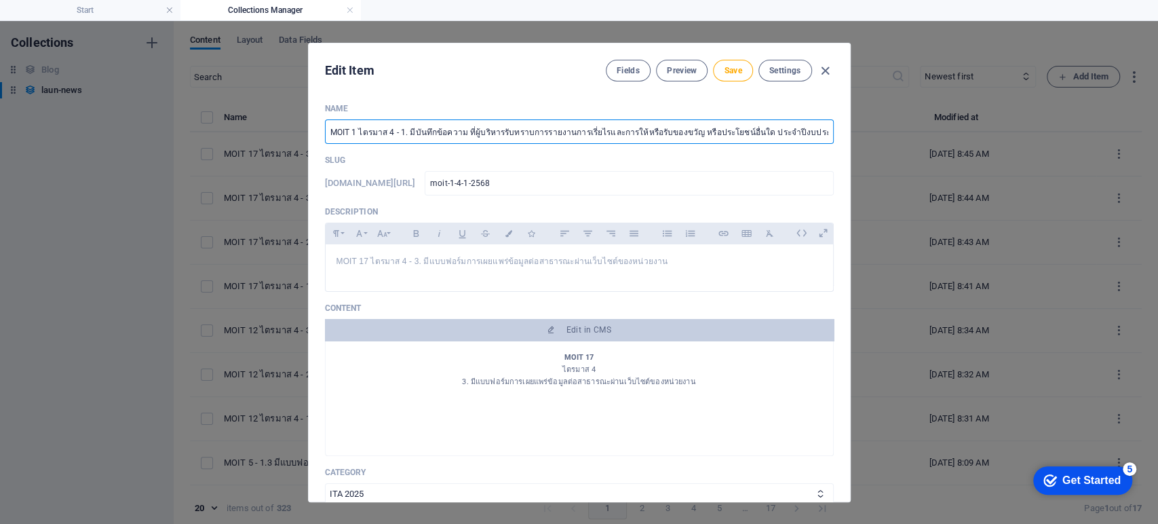
type input "MOIT 19 ไตรมาส 4 - 1. มีบันทึกข้อความ ที่ผู้บริหารรับทราบการรายงานการเรี่ยไรและ…"
type input "moit-19-4-1-2568"
type input "MOIT 19 ไตรมาส 4 - 1. มีบันทึกข้อความ ที่ผู้บริหารรับทราบการรายงานการเรี่ยไรและ…"
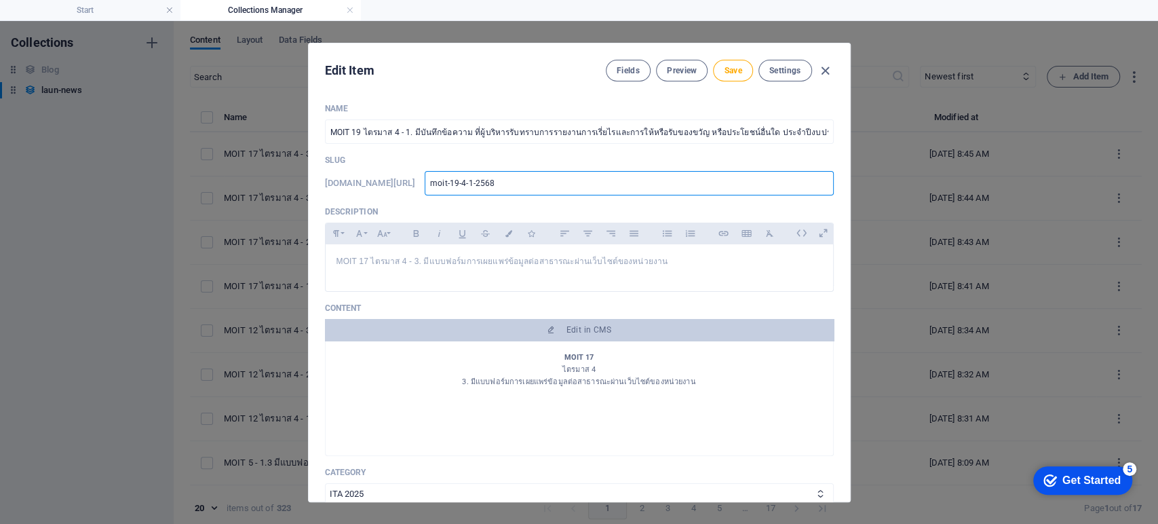
drag, startPoint x: 541, startPoint y: 187, endPoint x: 433, endPoint y: 181, distance: 108.7
click at [433, 181] on div "www.example.com/launnews/ moit-19-4-1-2568 ​" at bounding box center [579, 183] width 509 height 24
type input "3"
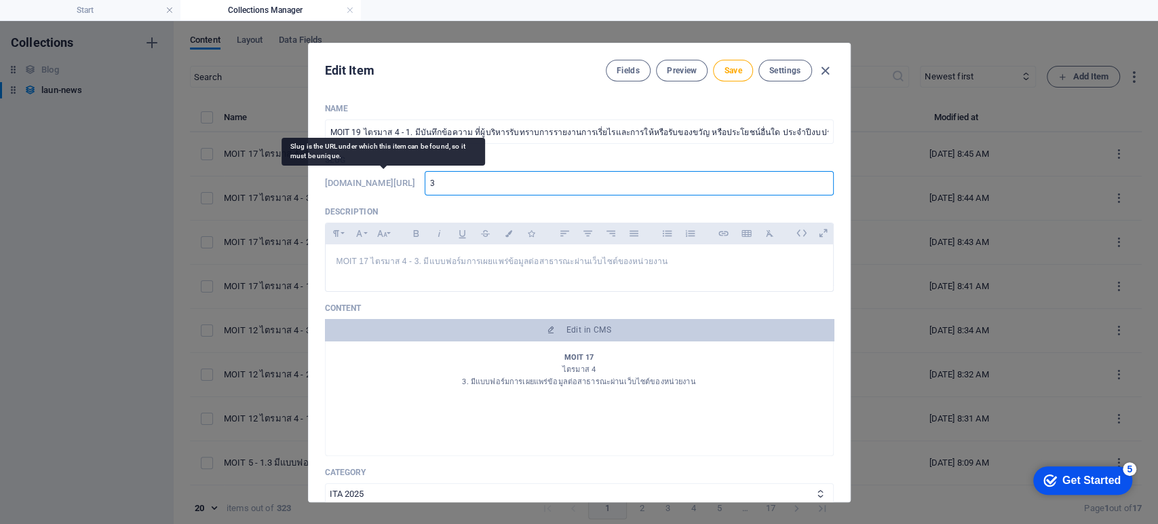
type input "32"
type input "325"
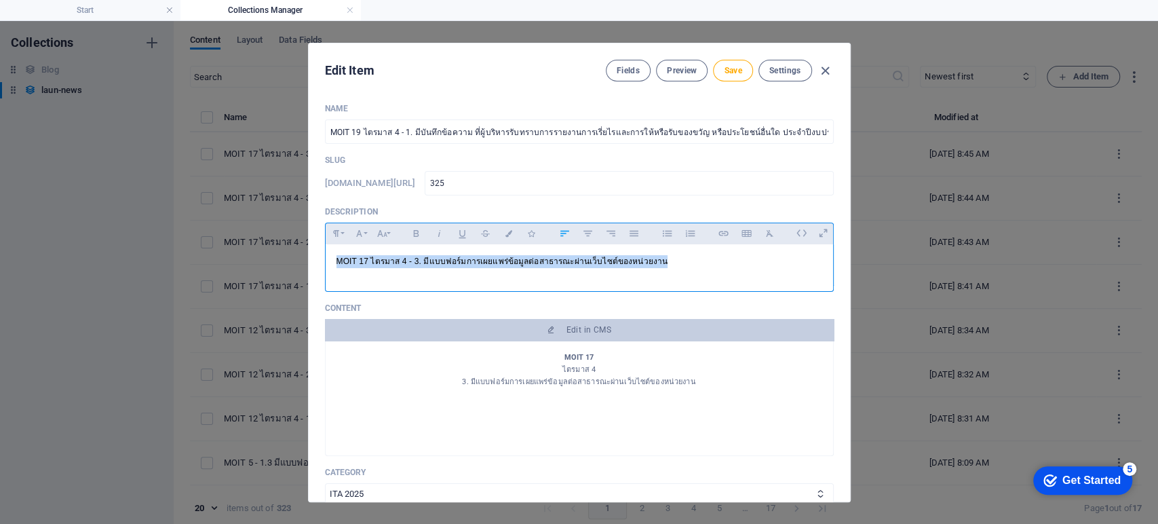
drag, startPoint x: 633, startPoint y: 265, endPoint x: 334, endPoint y: 273, distance: 298.7
click at [304, 252] on div "Edit Item Fields Preview Save Settings Name MOIT 19 ไตรมาส 4 - 1. มีบันทึกข้อคว…" at bounding box center [579, 272] width 1158 height 503
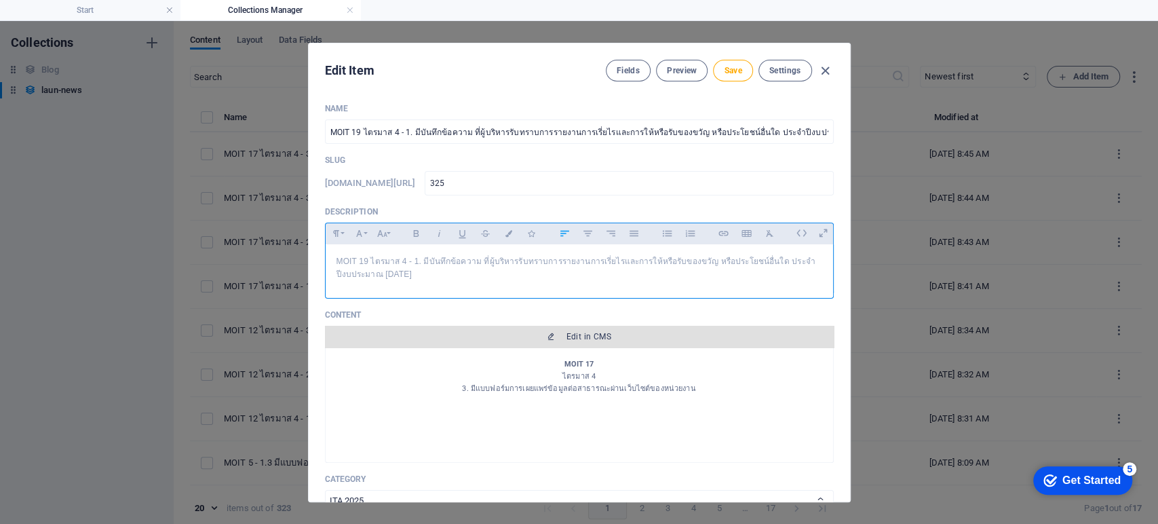
scroll to position [845, 4]
click at [491, 337] on span "Edit in CMS" at bounding box center [579, 336] width 498 height 11
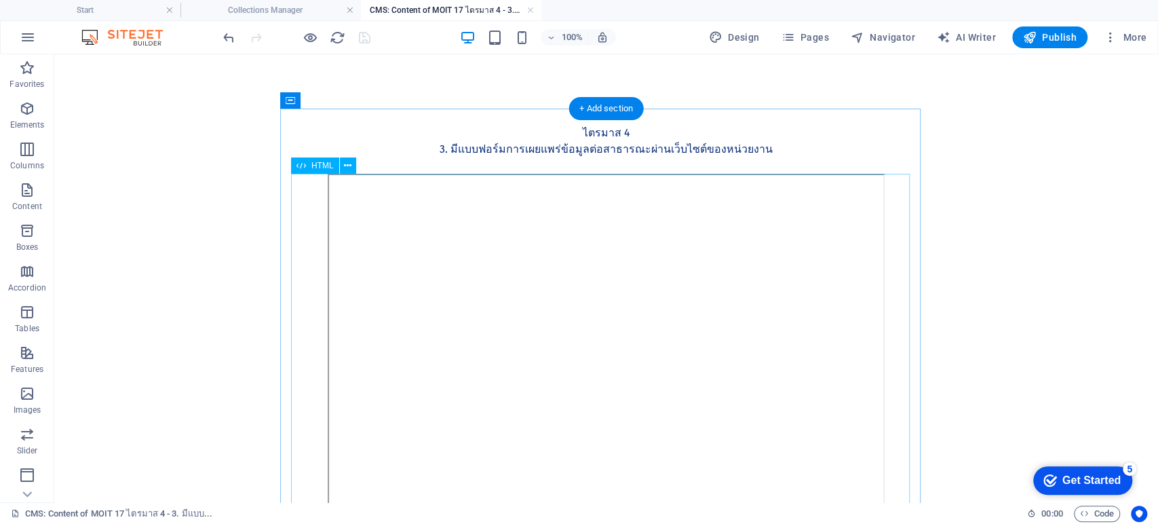
scroll to position [0, 0]
click at [655, 115] on div "MOIT 17 ไตรมาส 4 3. มีแบบฟอร์มการเผยแพร่ข้อมูลต่อสาธารณะผ่านเว็บไซต์ของหน่วยงาน" at bounding box center [606, 141] width 619 height 65
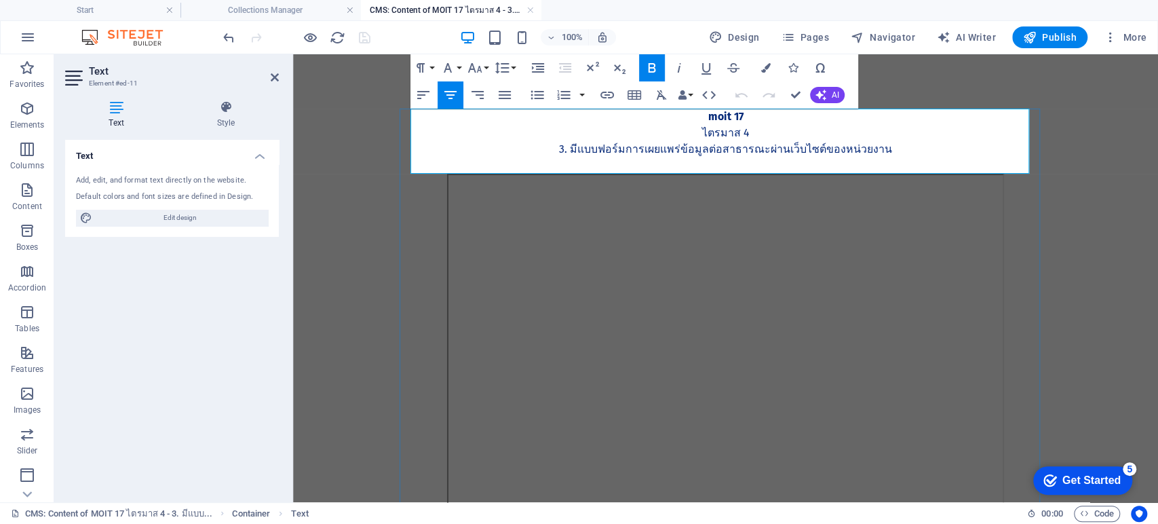
click at [764, 113] on p "MOIT 17" at bounding box center [726, 117] width 619 height 16
drag, startPoint x: 877, startPoint y: 150, endPoint x: 560, endPoint y: 153, distance: 316.9
click at [560, 153] on p "3. มีแบบฟอร์มการเผยแพร่ข้อมูลต่อสาธารณะผ่านเว็บไซต์ของหน่วยงาน" at bounding box center [726, 149] width 619 height 16
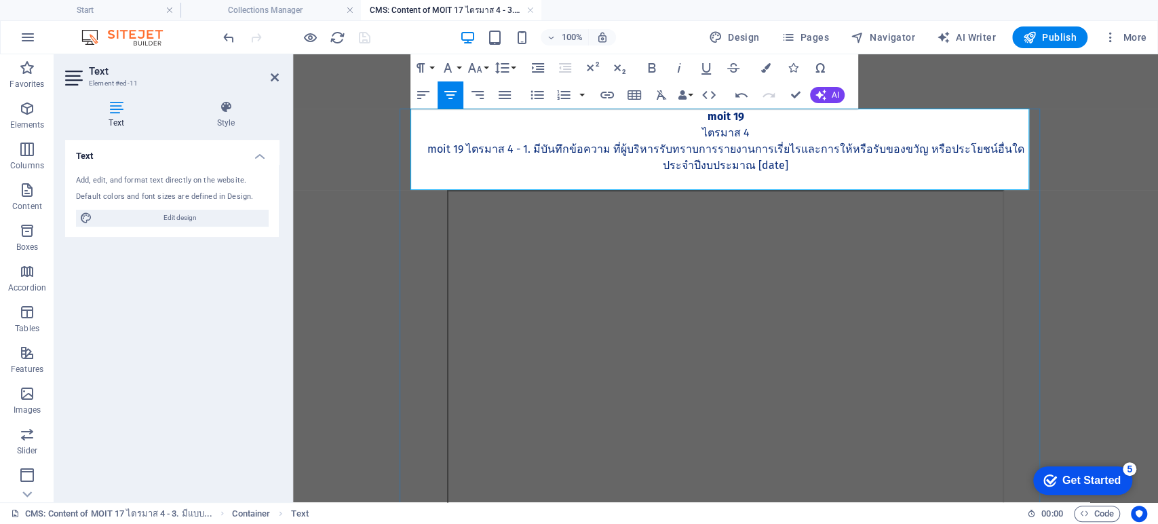
scroll to position [1238, 5]
drag, startPoint x: 523, startPoint y: 148, endPoint x: 419, endPoint y: 150, distance: 104.5
click at [419, 150] on p "MOIT 19 ไตรมาส 4 - 1. มีบันทึกข้อความ ที่ผู้บริหารรับทราบการรายงานการเรี่ยไรและ…" at bounding box center [726, 157] width 619 height 33
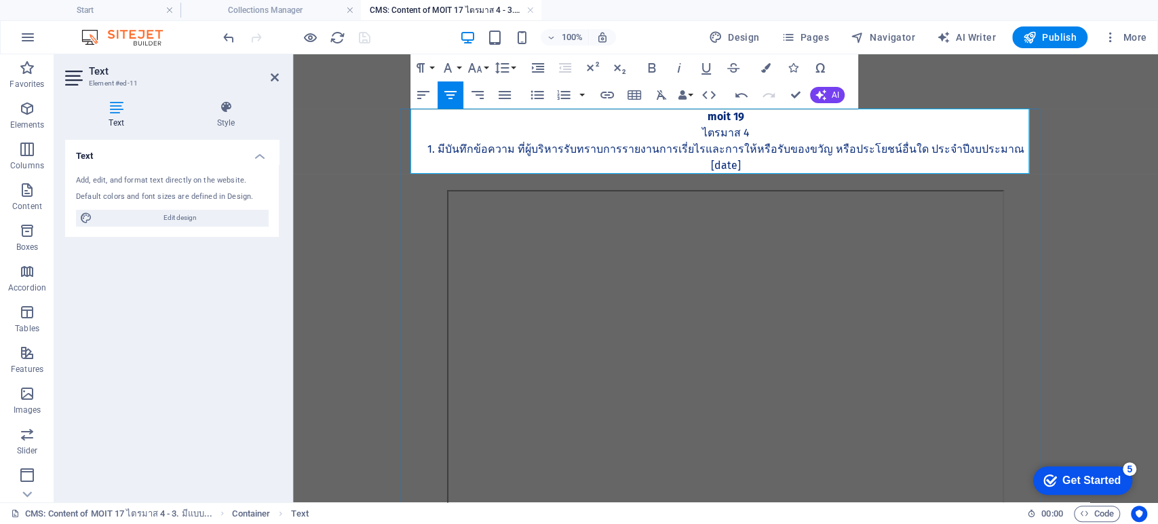
click at [885, 150] on p "1. มีบันทึกข้อความ ที่ผู้บริหารรับทราบการรายงานการเรี่ยไรและการให้หรือรับของขวั…" at bounding box center [726, 157] width 619 height 33
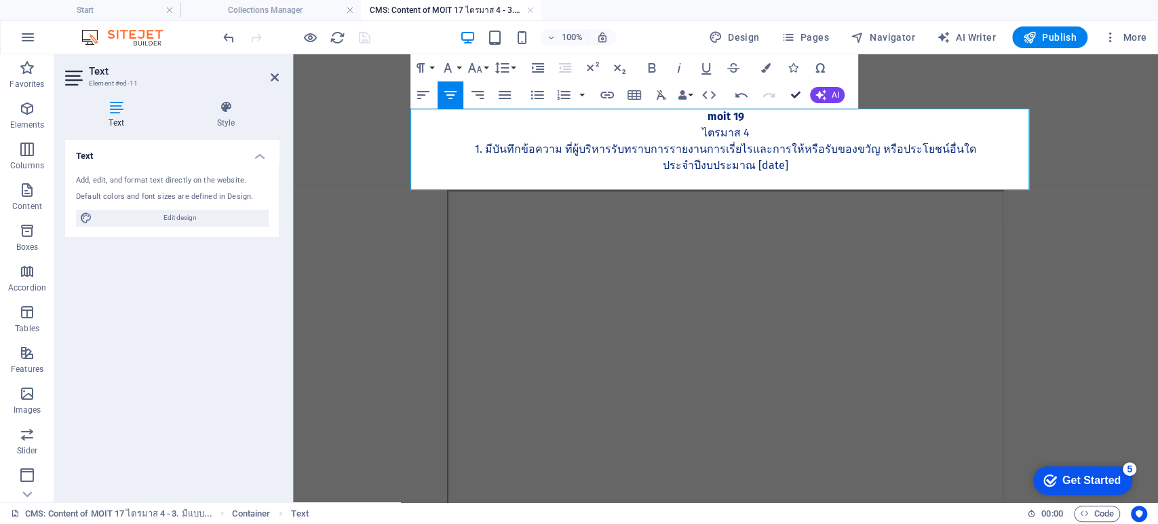
drag, startPoint x: 797, startPoint y: 92, endPoint x: 731, endPoint y: 41, distance: 82.2
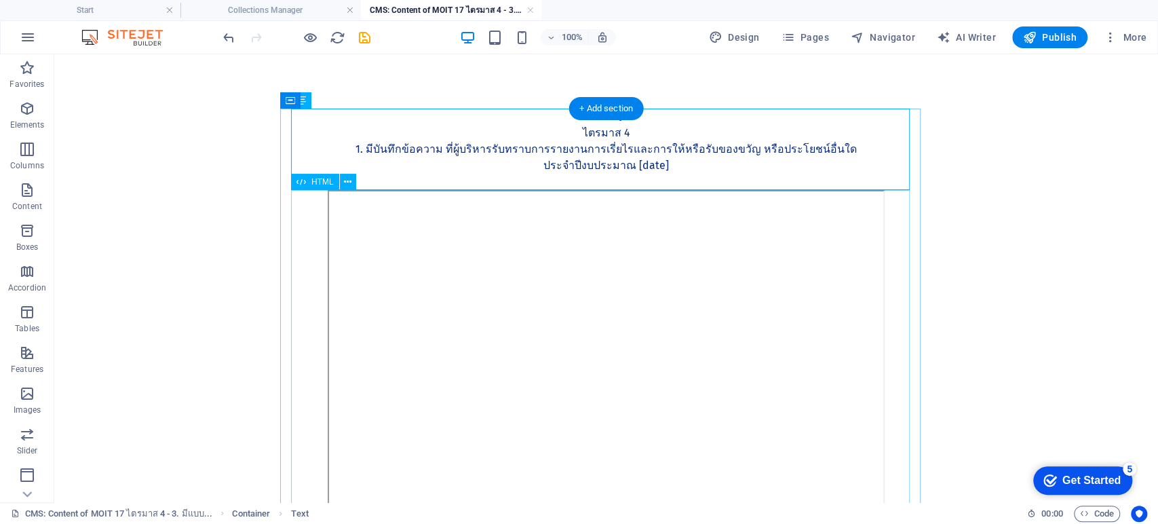
click at [501, 349] on div at bounding box center [606, 379] width 619 height 378
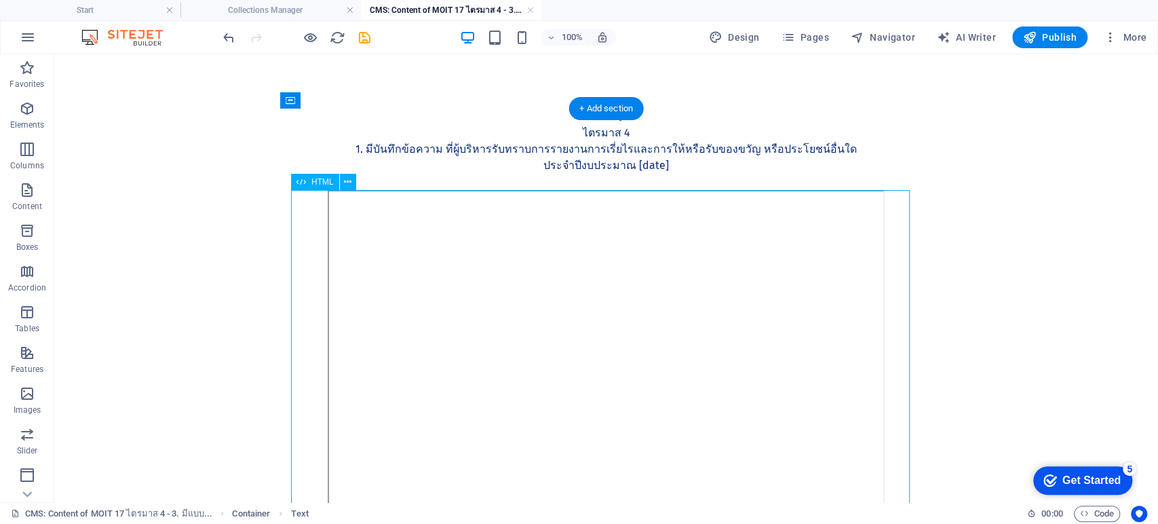
click at [501, 349] on div at bounding box center [606, 379] width 619 height 378
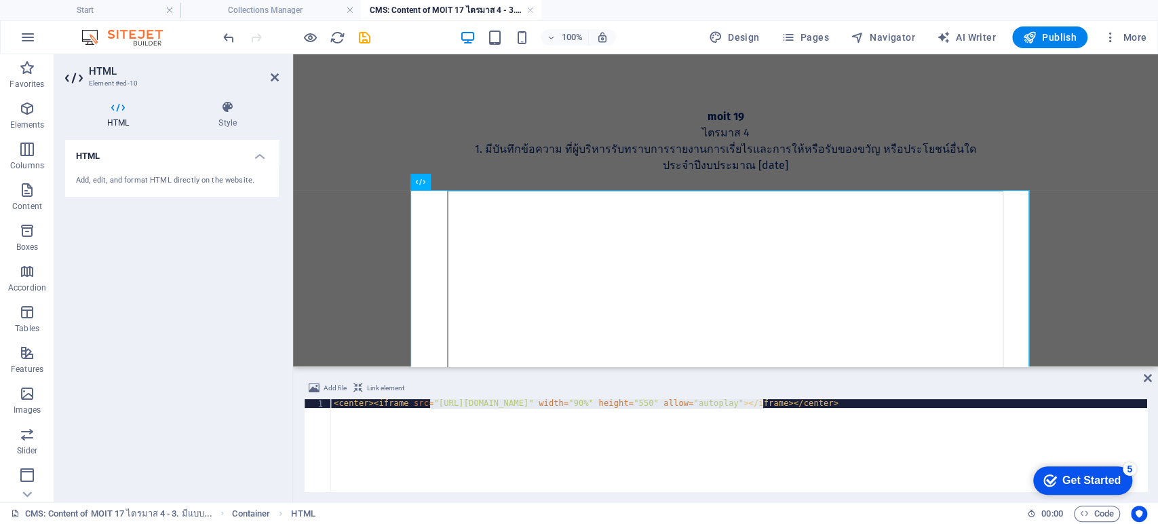
drag, startPoint x: 430, startPoint y: 406, endPoint x: 765, endPoint y: 406, distance: 334.5
click at [765, 406] on div "< center > < iframe src = "https://drive.google.com/file/d/1vcLxWntXRgkghZxPfXB…" at bounding box center [739, 454] width 816 height 110
paste textarea "L3Q1aIwxypbgTwxNCvPZCnRfxrmbeh-e"
type textarea "<center><iframe src="https://drive.google.com/file/d/1L3Q1aIwxypbgTwxNCvPZCnRfx…"
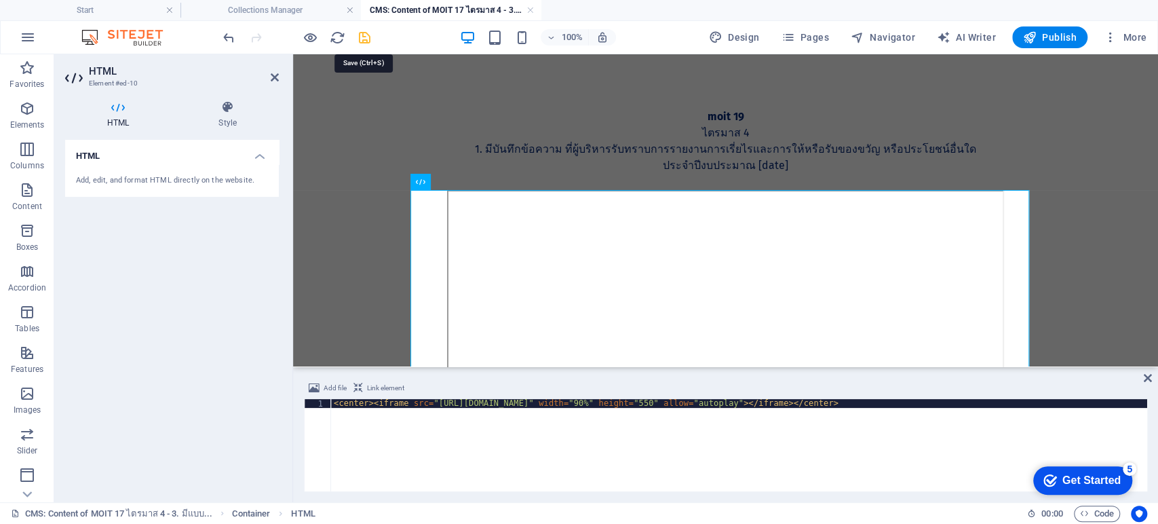
click at [361, 35] on icon "save" at bounding box center [365, 38] width 16 height 16
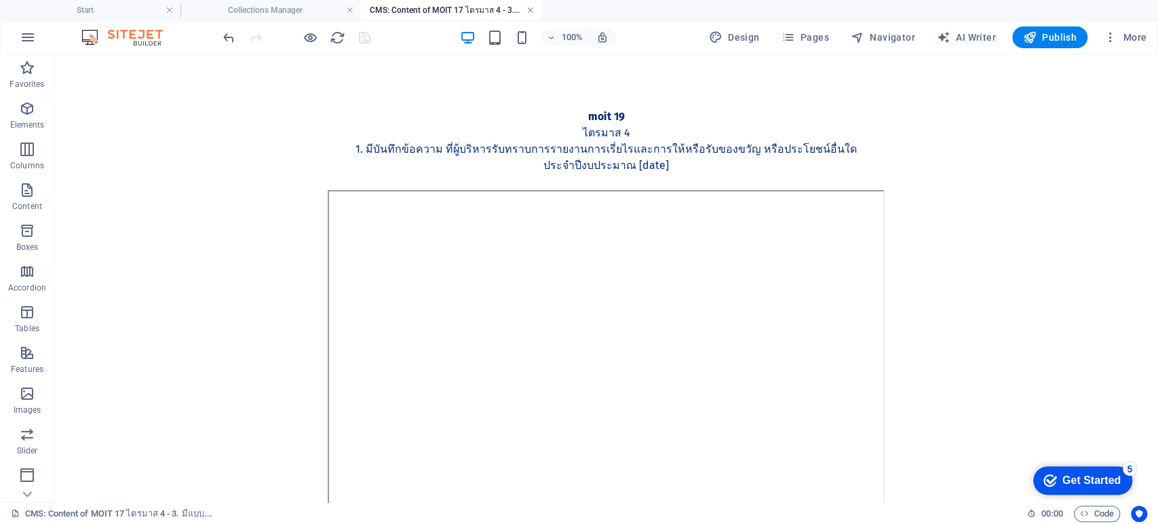
type input "325"
click at [529, 10] on link at bounding box center [530, 10] width 8 height 13
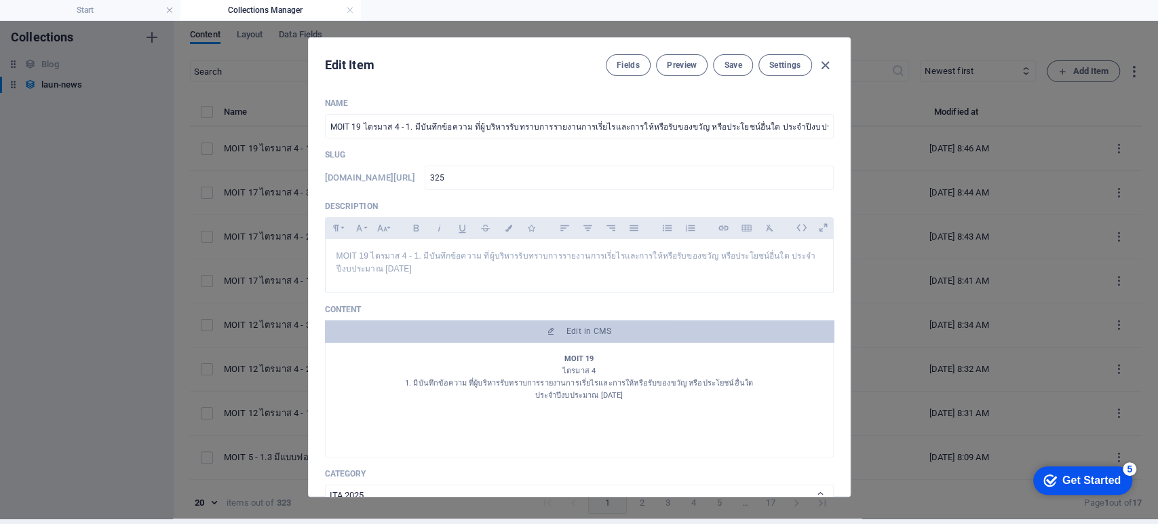
scroll to position [0, 0]
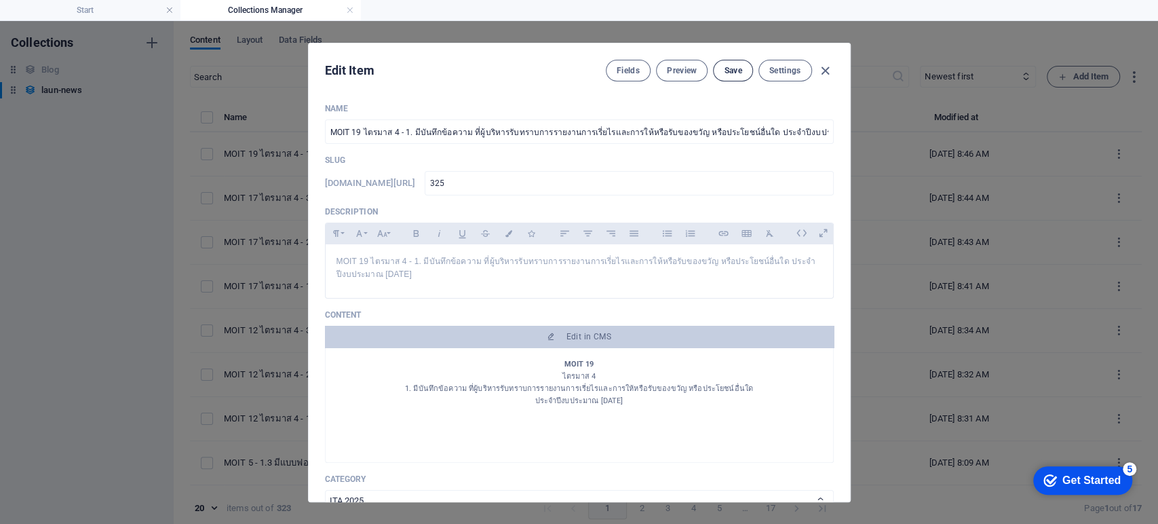
click at [731, 69] on span "Save" at bounding box center [733, 70] width 18 height 11
click at [821, 73] on icon "button" at bounding box center [826, 71] width 16 height 16
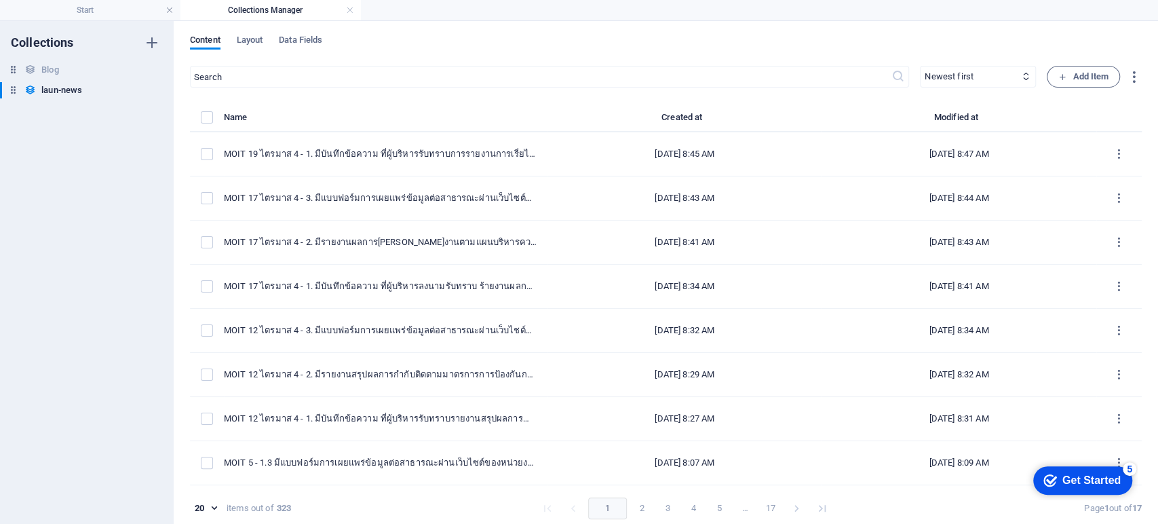
type input "moit-19-4-1-2568"
type input "2025-09-07"
type input "moit-19-4-1-2568"
click at [247, 230] on h6 "Duplicate" at bounding box center [257, 227] width 37 height 16
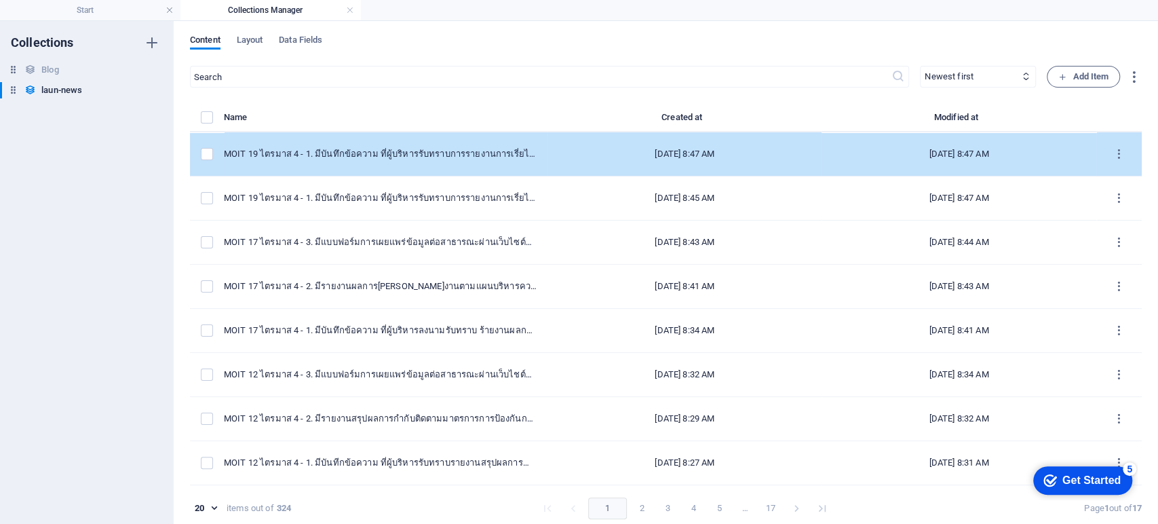
click at [408, 140] on td "MOIT 19 ไตรมาส 4 - 1. มีบันทึกข้อความ ที่ผู้บริหารรับทราบการรายงานการเรี่ยไรและ…" at bounding box center [386, 154] width 324 height 44
select select "ITA 2025"
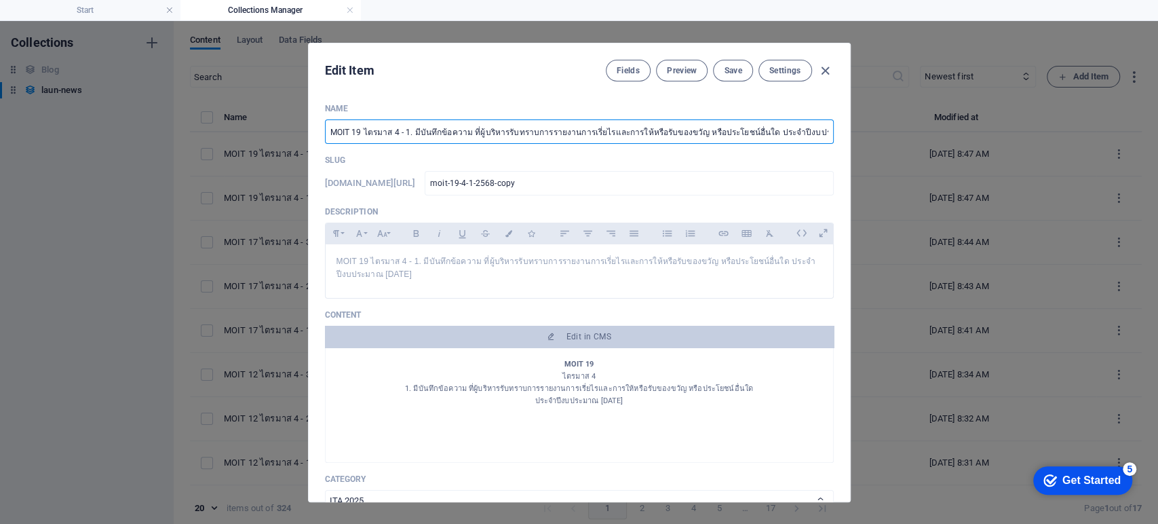
scroll to position [0, 60]
drag, startPoint x: 404, startPoint y: 130, endPoint x: 978, endPoint y: 143, distance: 574.8
click at [978, 143] on div "Edit Item Fields Preview Save Settings Name MOIT 19 ไตรมาส 4 - 1. มีบันทึกข้อคว…" at bounding box center [579, 272] width 1158 height 503
type input "MOIT 19 ไตรมาส 4 - มีรายงานการเรี่ยไรและการให้หรือรับของขวัญหรือประโยชน์อื่นใดท…"
type input "moit-19-4-print-msrs-1"
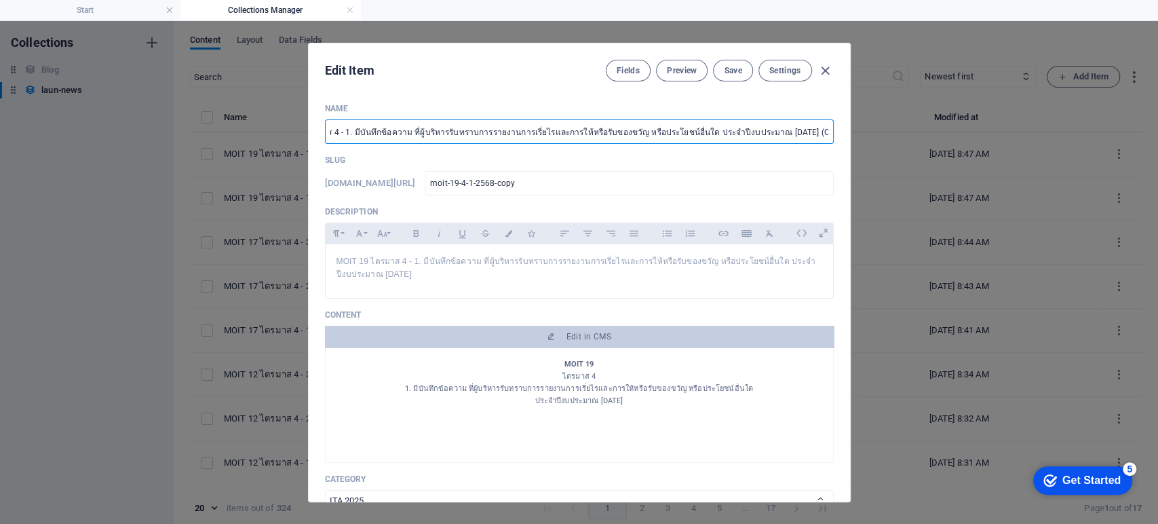
type input "moit-19-4-print-msrs-1"
type input "MOIT 19 ไตรมาส 4 - มีรายงานการเรี่ยไรและการให้หรือรับของขวัญหรือประโยชน์อื่นใดท…"
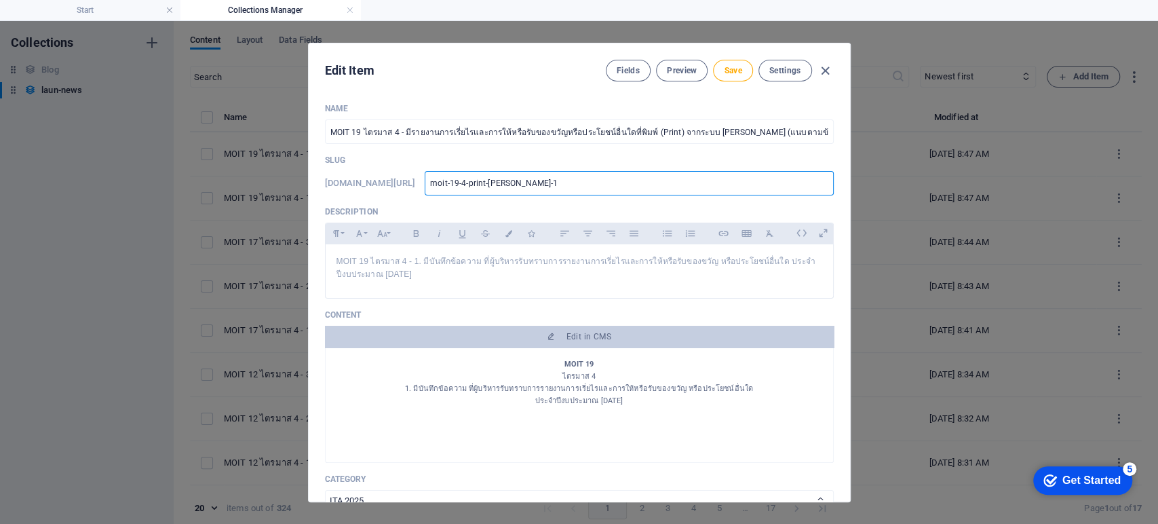
drag, startPoint x: 491, startPoint y: 181, endPoint x: 383, endPoint y: 180, distance: 107.9
click at [383, 180] on div "www.example.com/launnews/ moit-19-4-print-msrs-1 ​" at bounding box center [579, 183] width 509 height 24
type input "3"
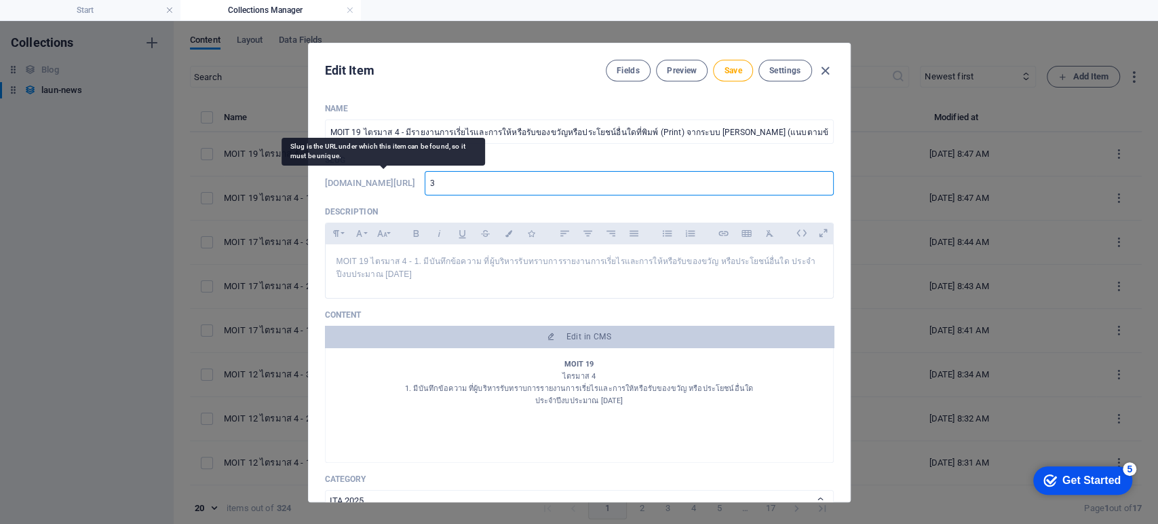
type input "32"
type input "326"
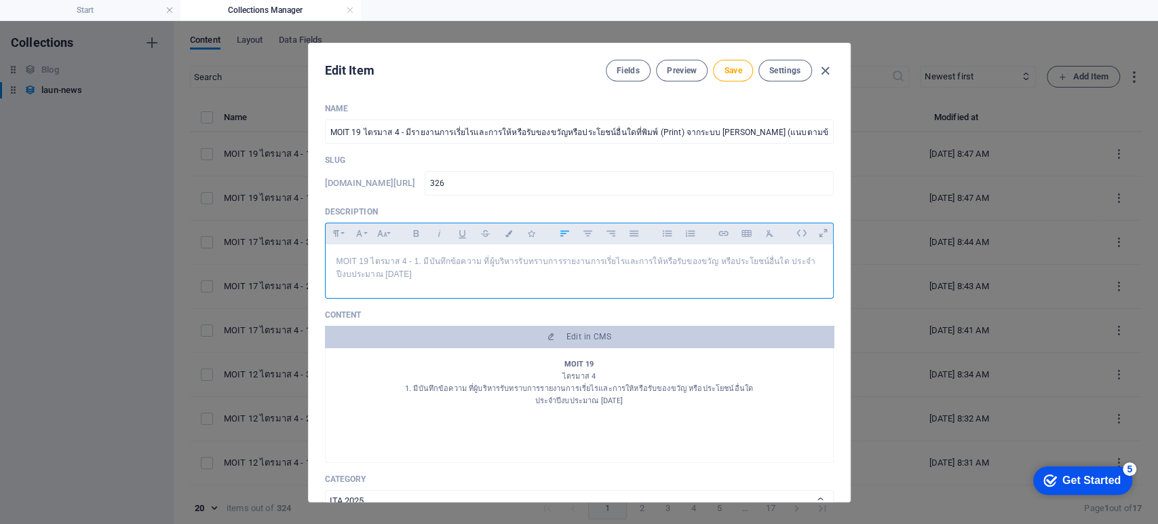
drag, startPoint x: 432, startPoint y: 276, endPoint x: 296, endPoint y: 265, distance: 136.9
click at [267, 253] on div "Edit Item Fields Preview Save Settings Name MOIT 19 ไตรมาส 4 - มีรายงานการเรี่ย…" at bounding box center [579, 272] width 1158 height 503
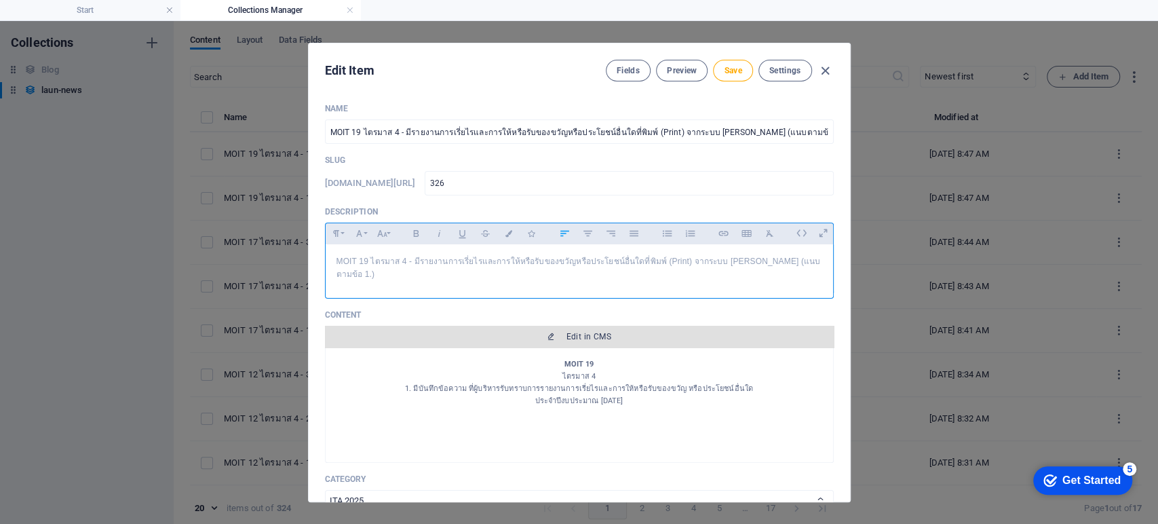
click at [513, 331] on span "Edit in CMS" at bounding box center [579, 336] width 498 height 11
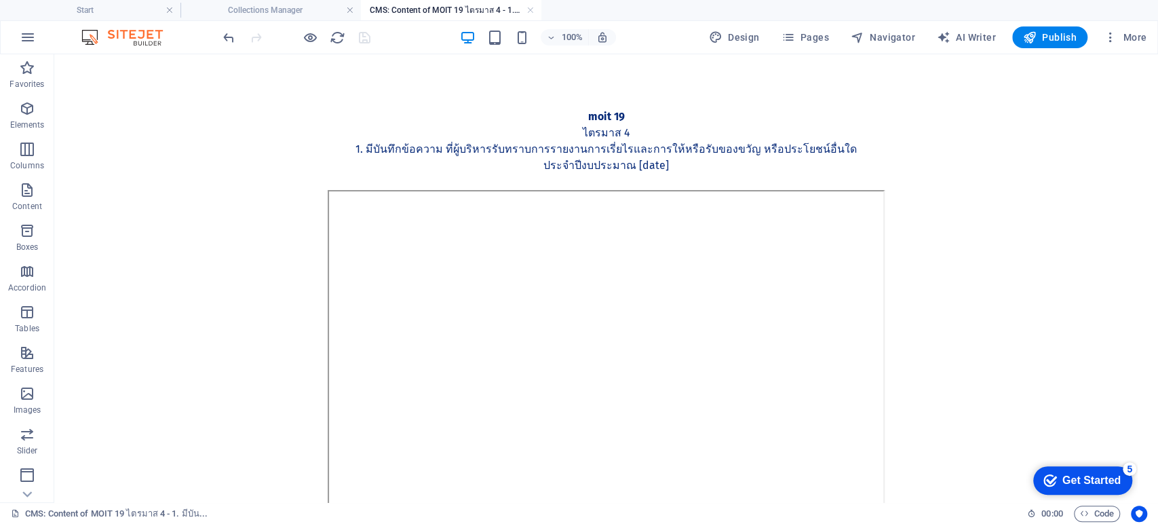
scroll to position [0, 0]
click at [628, 152] on div "MOIT 19 ไตรมาส 4 1. มีบันทึกข้อความ ที่ผู้บริหารรับทราบการรายงานการเรี่ยไรและกา…" at bounding box center [606, 149] width 619 height 81
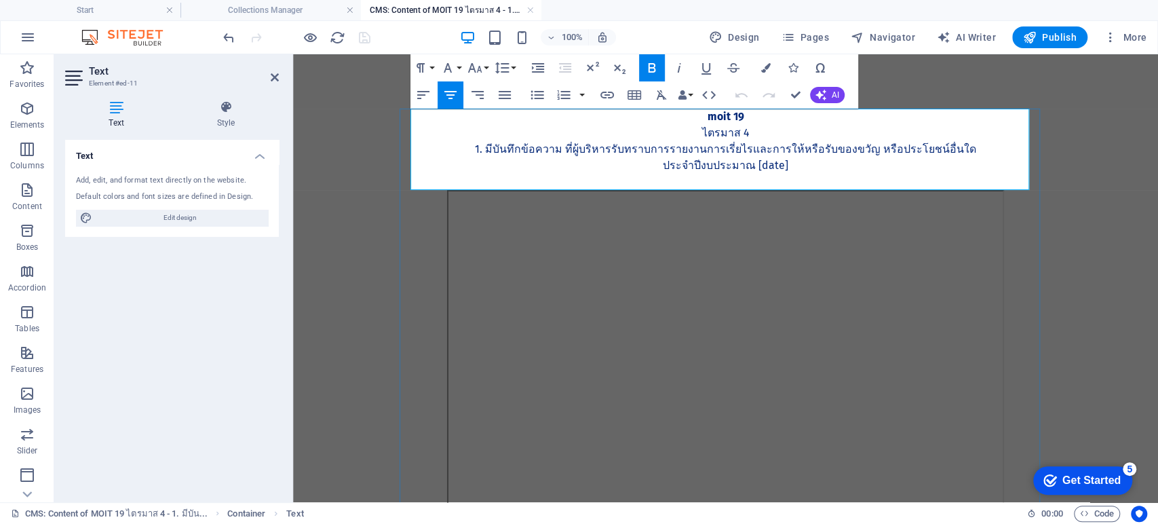
drag, startPoint x: 710, startPoint y: 157, endPoint x: 483, endPoint y: 151, distance: 227.4
click at [483, 151] on div "MOIT 19 ไตรมาส 4 1. มีบันทึกข้อความ ที่ผู้บริหารรับทราบการรายงานการเรี่ยไรและกา…" at bounding box center [726, 149] width 619 height 81
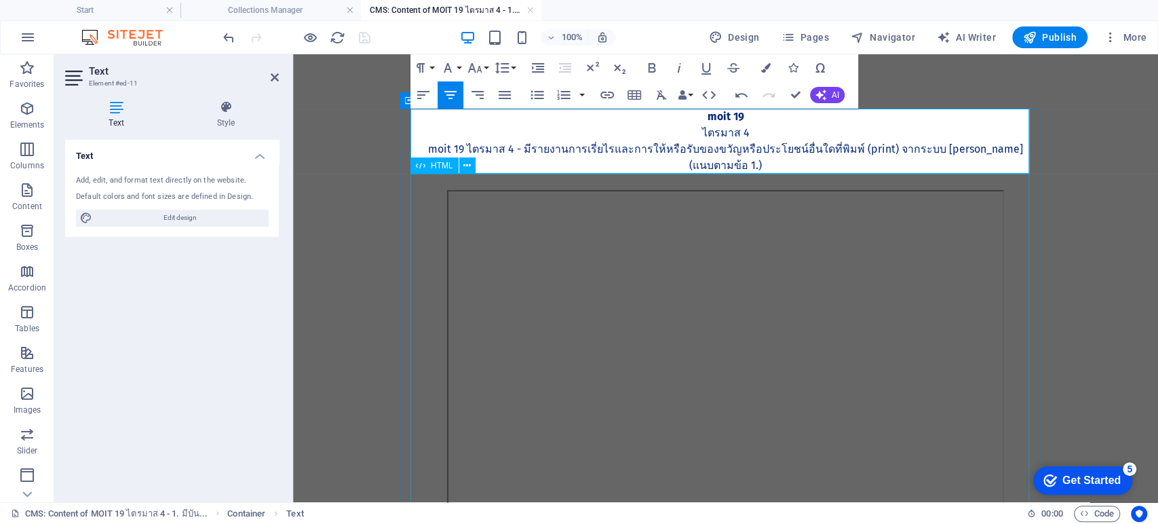
scroll to position [1025, 1]
drag, startPoint x: 522, startPoint y: 150, endPoint x: 429, endPoint y: 156, distance: 93.2
click at [429, 156] on p "MOIT 19 ไตรมาส 4 - มีรายงานการเรี่ยไรและการให้หรือรับของขวัญหรือประโยชน์อื่นใดท…" at bounding box center [726, 157] width 619 height 33
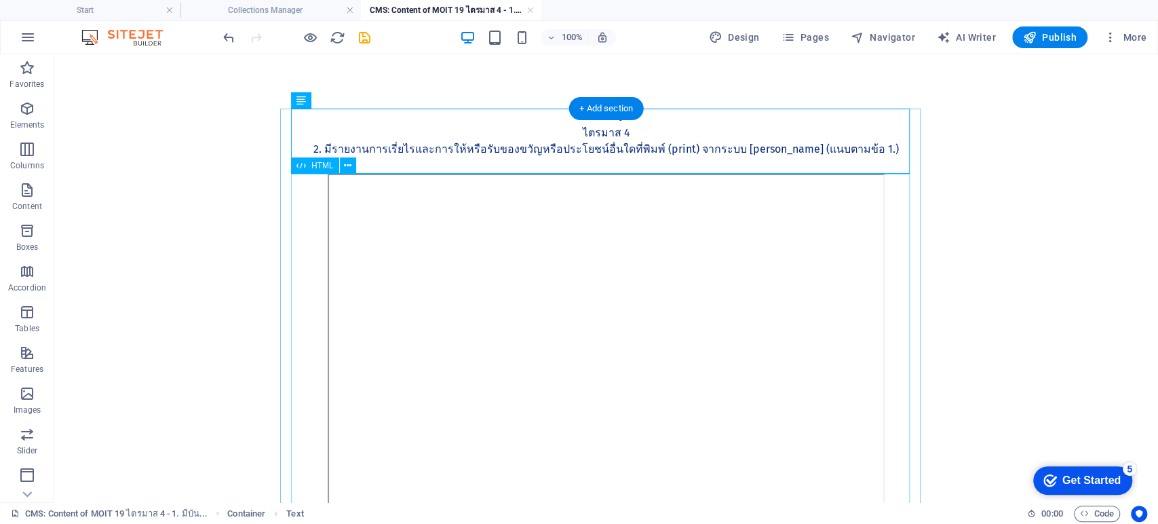
click at [547, 333] on div at bounding box center [606, 363] width 619 height 378
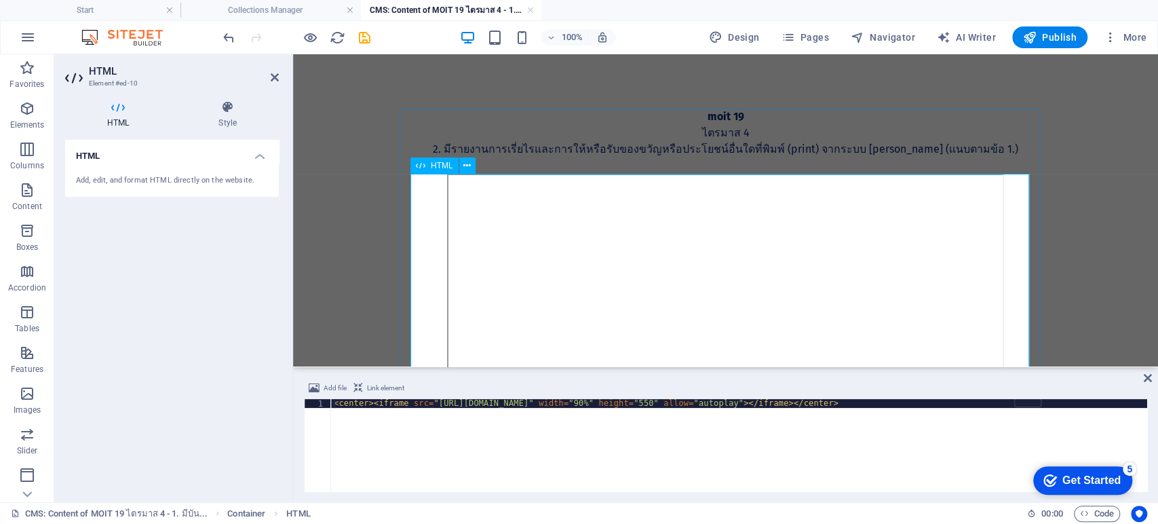
click at [588, 309] on div at bounding box center [726, 363] width 619 height 378
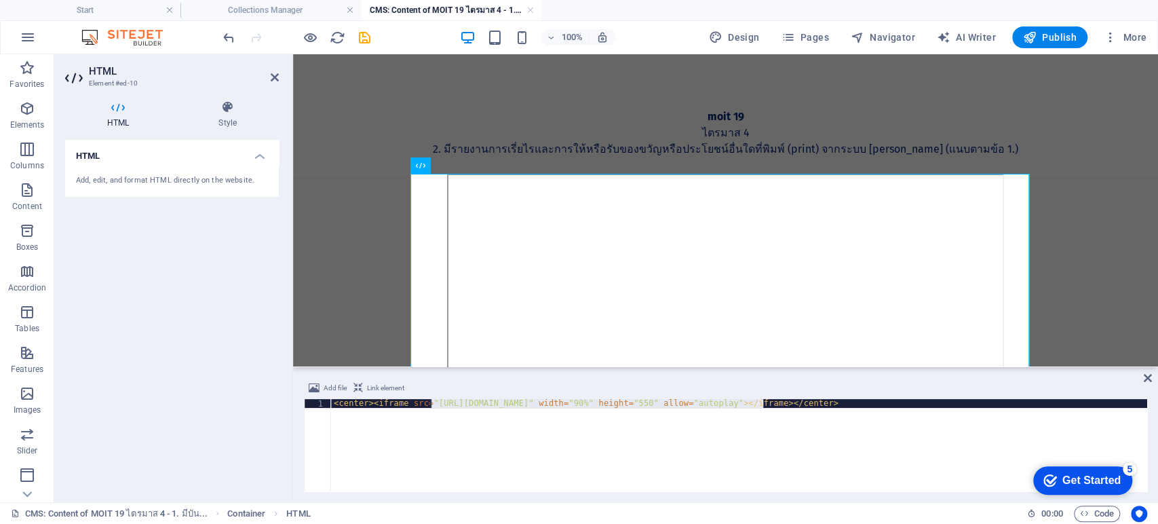
drag, startPoint x: 763, startPoint y: 403, endPoint x: 429, endPoint y: 402, distance: 333.8
click at [429, 402] on div "< center > < iframe src = "https://drive.google.com/file/d/1L3Q1aIwxypbgTwxNCvP…" at bounding box center [739, 454] width 816 height 110
paste textarea "lxXZQTyn0F-RBwfnN_l83x9xWSPyLuos"
type textarea "<center><iframe src="https://drive.google.com/file/d/1lxXZQTyn0F-RBwfnN_l83x9xW…"
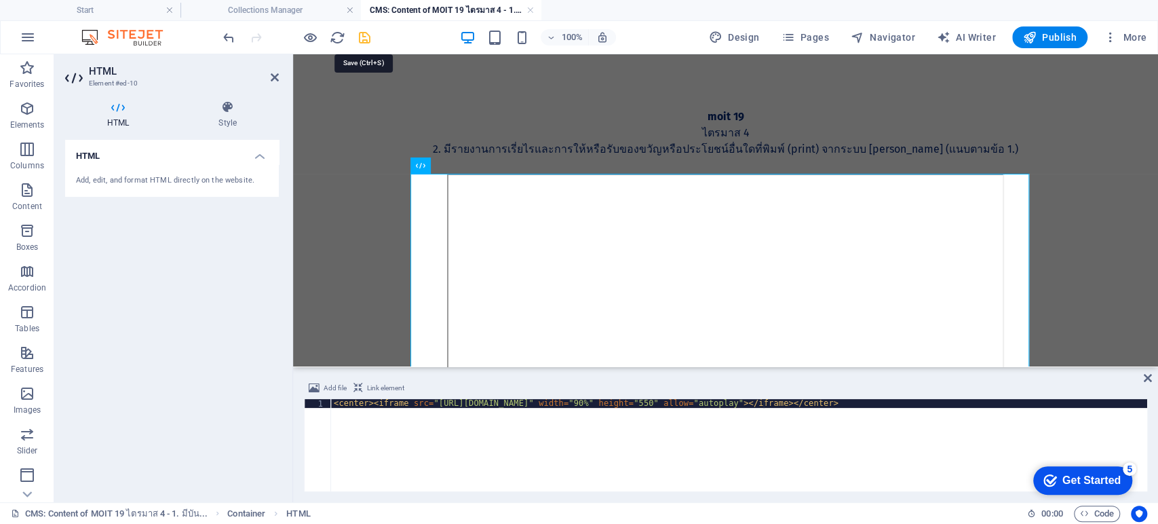
click at [362, 39] on icon "save" at bounding box center [365, 38] width 16 height 16
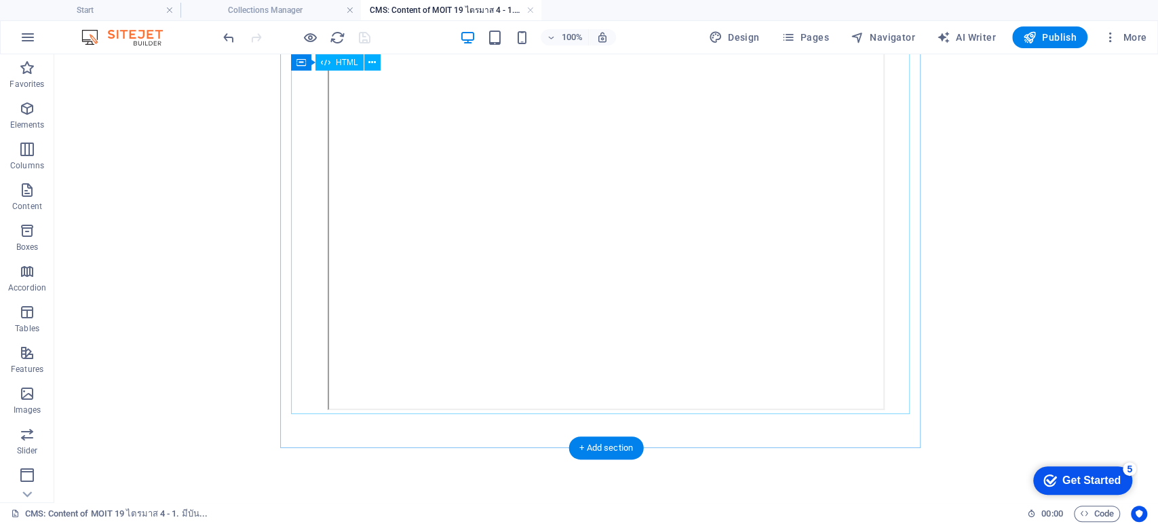
scroll to position [0, 0]
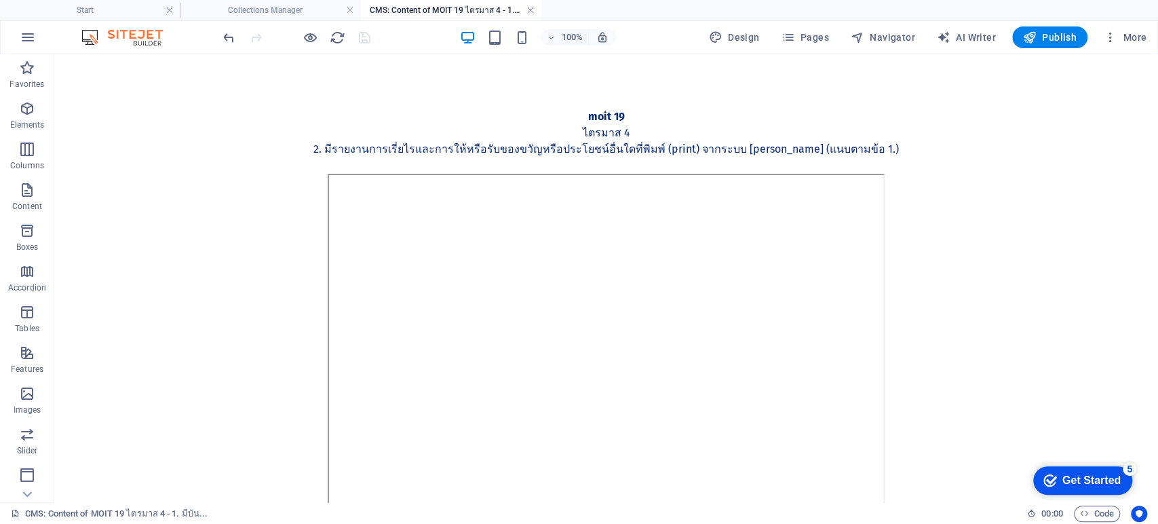
click at [529, 9] on link at bounding box center [530, 10] width 8 height 13
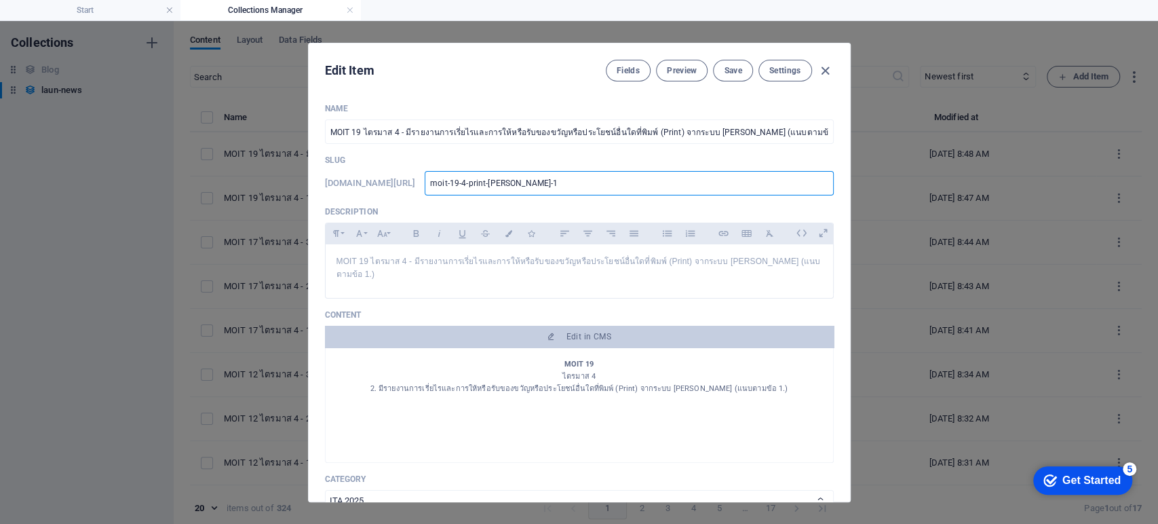
drag, startPoint x: 556, startPoint y: 187, endPoint x: 414, endPoint y: 180, distance: 142.6
click at [414, 180] on div "www.example.com/launnews/ moit-19-4-print-msrs-1 ​" at bounding box center [579, 183] width 509 height 24
type input "3"
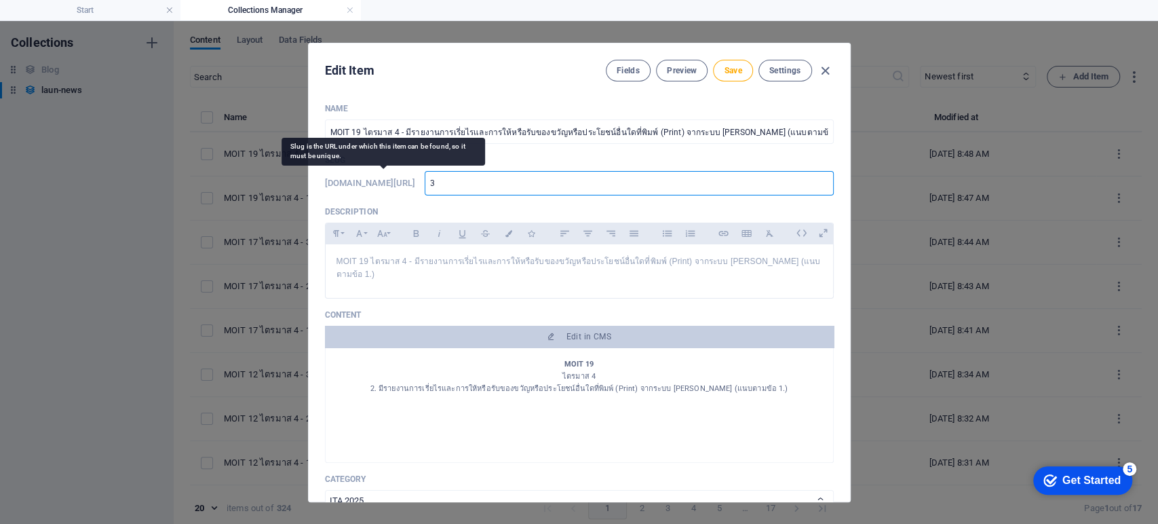
type input "32"
type input "326"
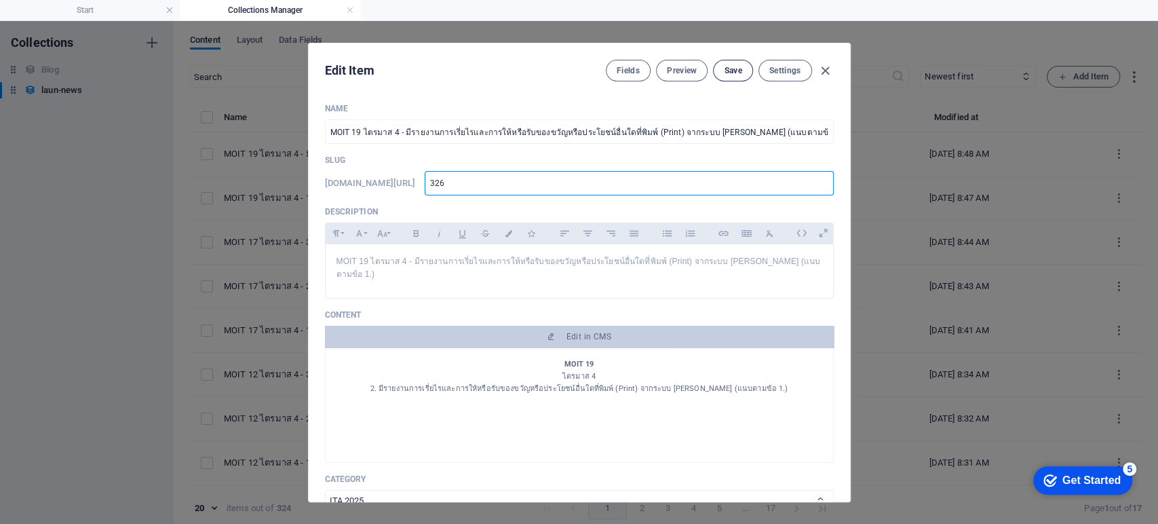
type input "326"
click at [742, 76] on button "Save" at bounding box center [732, 71] width 39 height 22
click at [823, 69] on icon "button" at bounding box center [826, 71] width 16 height 16
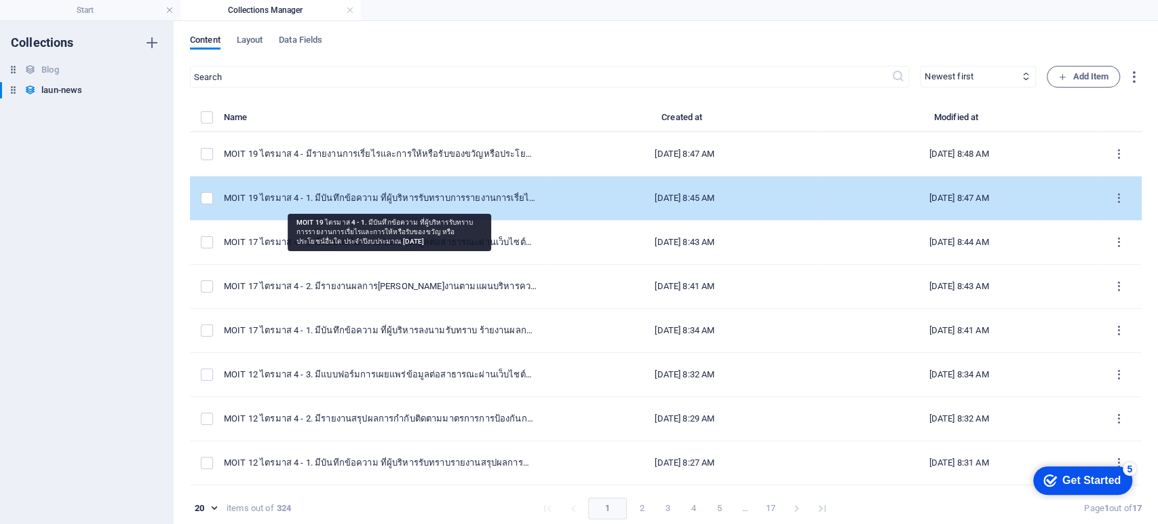
click at [413, 203] on div "MOIT 19 ไตรมาส 4 - 1. มีบันทึกข้อความ ที่ผู้บริหารรับทราบการรายงานการเรี่ยไรและ…" at bounding box center [380, 198] width 313 height 12
select select "ITA 2025"
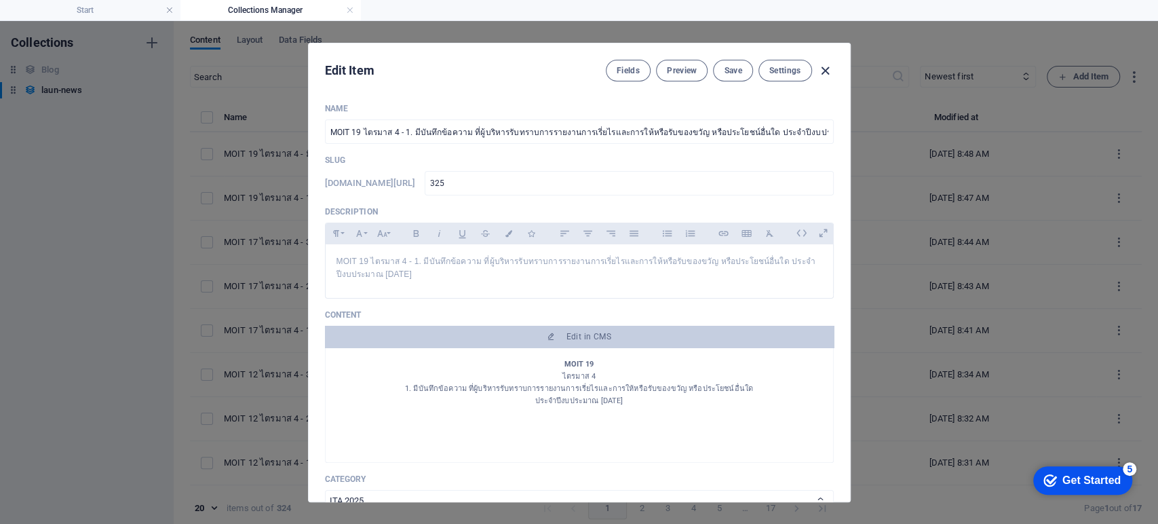
click at [822, 67] on icon "button" at bounding box center [826, 71] width 16 height 16
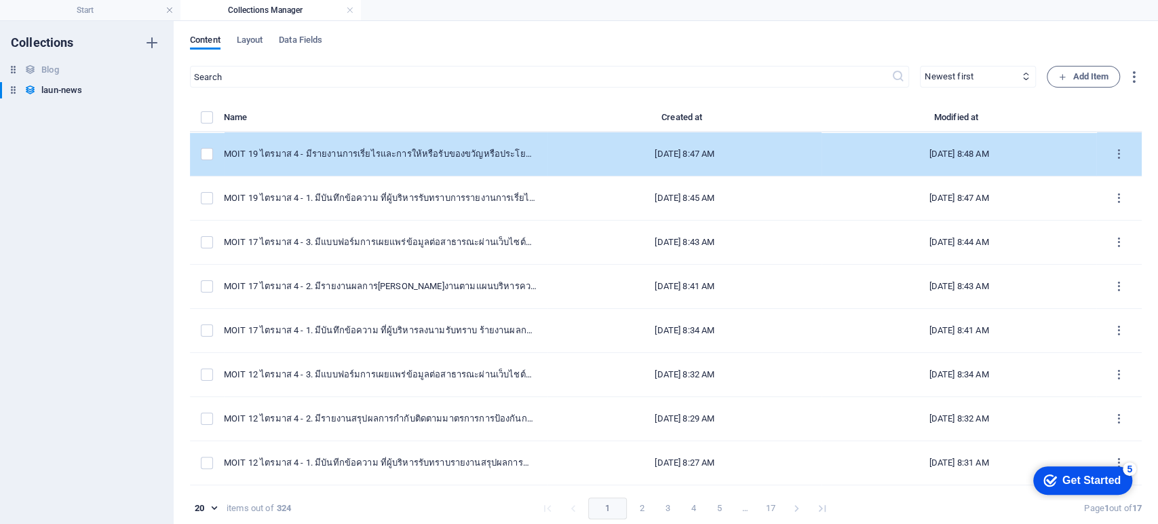
click at [389, 156] on div "MOIT 19 ไตรมาส 4 - มีรายงานการเรี่ยไรและการให้หรือรับของขวัญหรือประโยชน์อื่นใดท…" at bounding box center [380, 154] width 313 height 12
select select "ITA 2025"
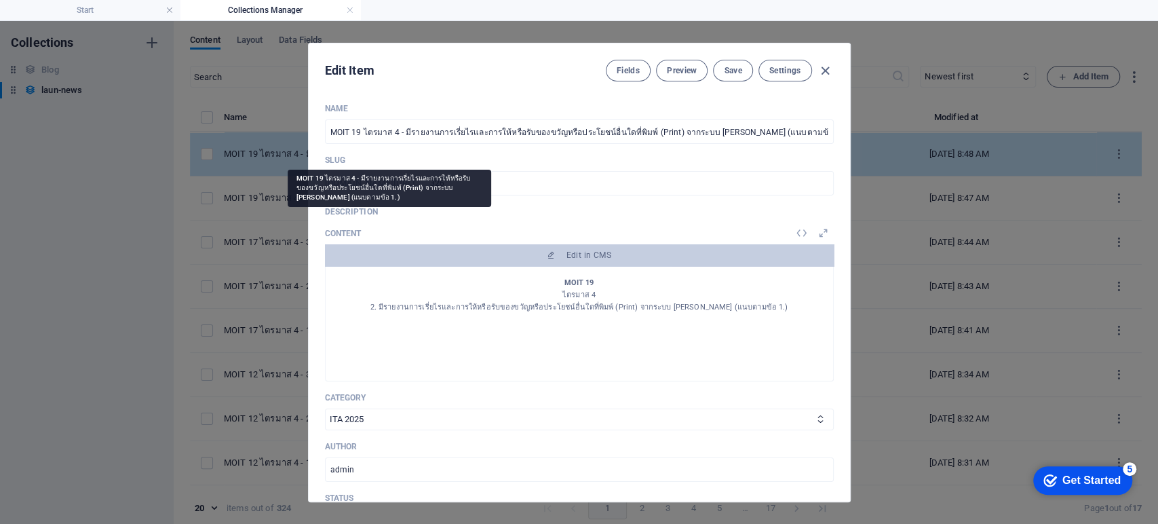
click at [389, 156] on p "Slug" at bounding box center [579, 160] width 509 height 11
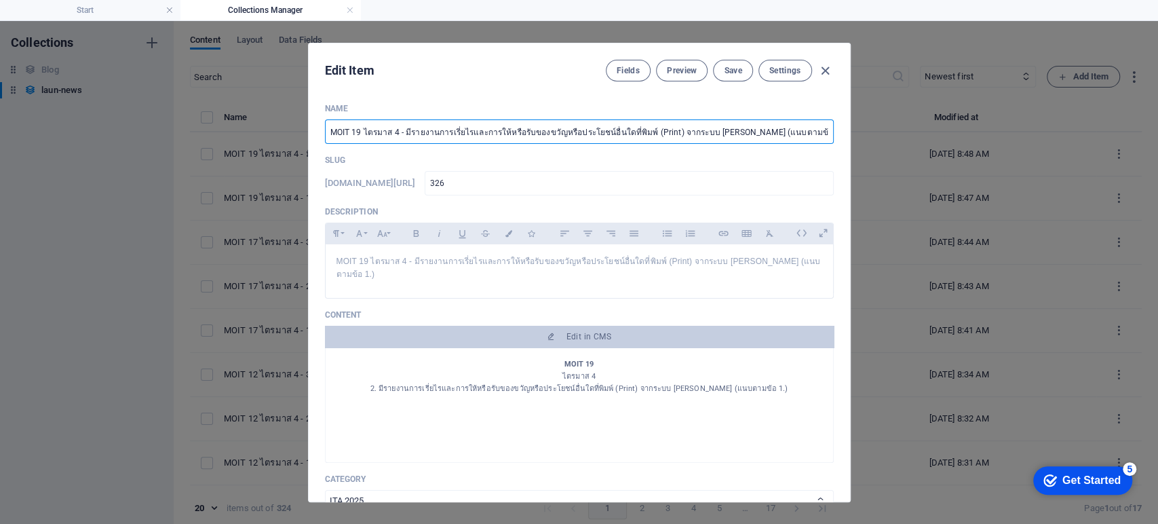
click at [400, 135] on input "MOIT 19 ไตรมาส 4 - มีรายงานการเรี่ยไรและการให้หรือรับของขวัญหรือประโยชน์อื่นใดท…" at bounding box center [579, 131] width 509 height 24
type input "MOIT 19 ไตรมาส 4 - 2. มีรายงานการเรี่ยไรและการให้หรือรับของขวัญหรือประโยชน์อื่น…"
click at [409, 263] on p "MOIT 19 ไตรมาส 4 - มีรายงานการเรี่ยไรและการให้หรือรับของขวัญหรือประโยชน์อื่นใดท…" at bounding box center [580, 268] width 486 height 26
click at [735, 68] on span "Save" at bounding box center [733, 70] width 18 height 11
click at [825, 70] on icon "button" at bounding box center [826, 71] width 16 height 16
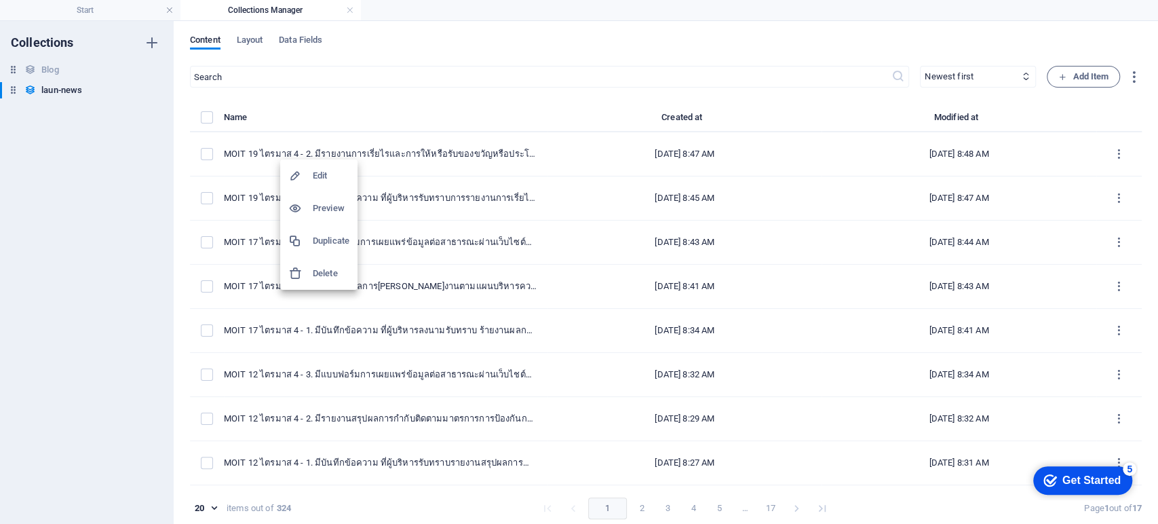
click at [324, 243] on h6 "Duplicate" at bounding box center [331, 241] width 37 height 16
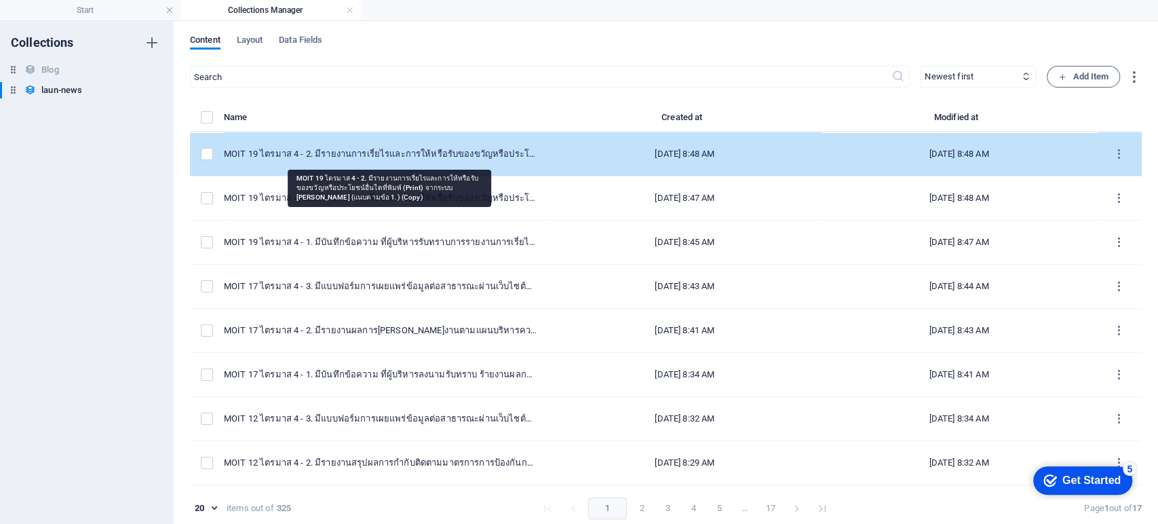
click at [383, 155] on div "MOIT 19 ไตรมาส 4 - 2. มีรายงานการเรี่ยไรและการให้หรือรับของขวัญหรือประโยชน์อื่น…" at bounding box center [380, 154] width 313 height 12
select select "ITA 2025"
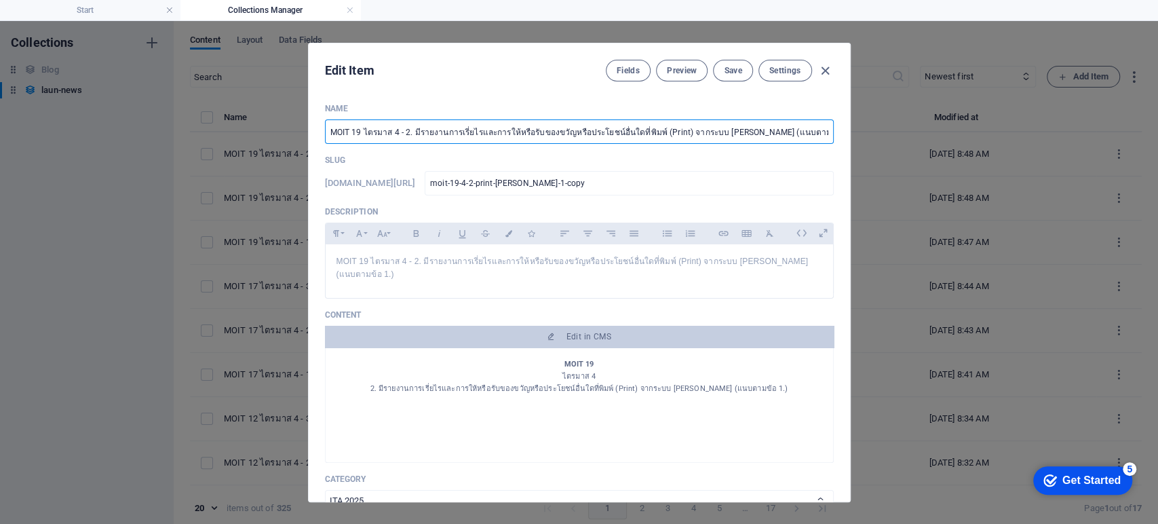
drag, startPoint x: 421, startPoint y: 132, endPoint x: 904, endPoint y: 132, distance: 482.4
click at [904, 132] on div "Edit Item Fields Preview Save Settings Name MOIT 19 ไตรมาส 4 - 2. มีรายงานการเร…" at bounding box center [579, 272] width 1158 height 503
paste input "3. มีแบบฟอร์มการเผยแพร่ข้อมูลต่อสาธารณะผ่านเว็บไซต์ของหน่วยงาน"
type input "MOIT 19 ไตรมาส 4 - 3. มีแบบฟอร์มการเผยแพร่ข้อมูลต่อสาธารณะผ่านเว็บไซต์ของหน่วยง…"
type input "moit-19-4-3"
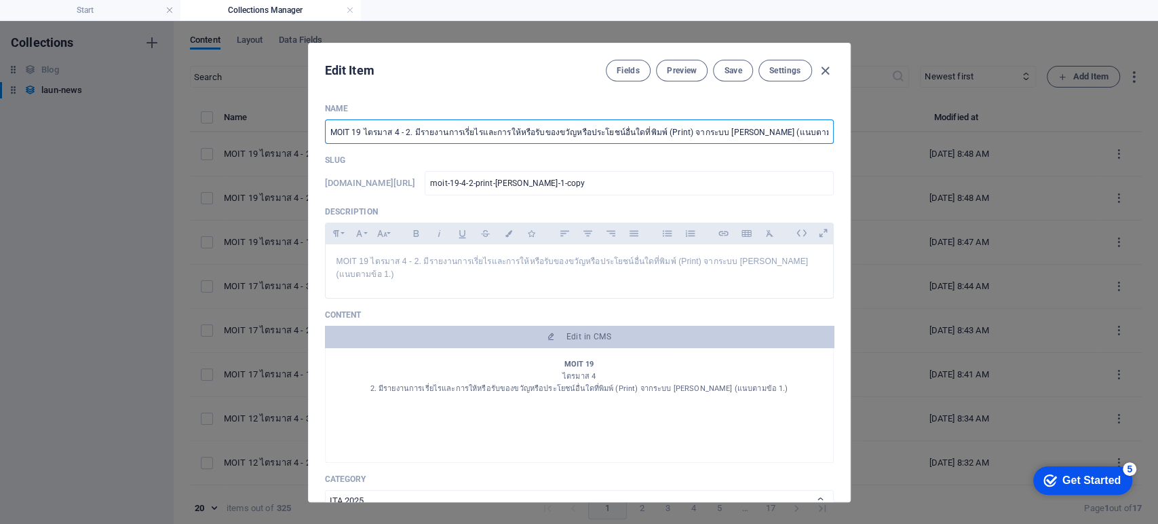
type input "moit-19-4-3"
type input "MOIT 19 ไตรมาส 4 - 3. มีแบบฟอร์มการเผยแพร่ข้อมูลต่อสาธารณะผ่านเว็บไซต์ของหน่วยง…"
click at [416, 267] on p "MOIT 19 ไตรมาส 4 - 2. มีรายงานการเรี่ยไรและการให้หรือรับของขวัญหรือประโยชน์อื่น…" at bounding box center [580, 268] width 486 height 26
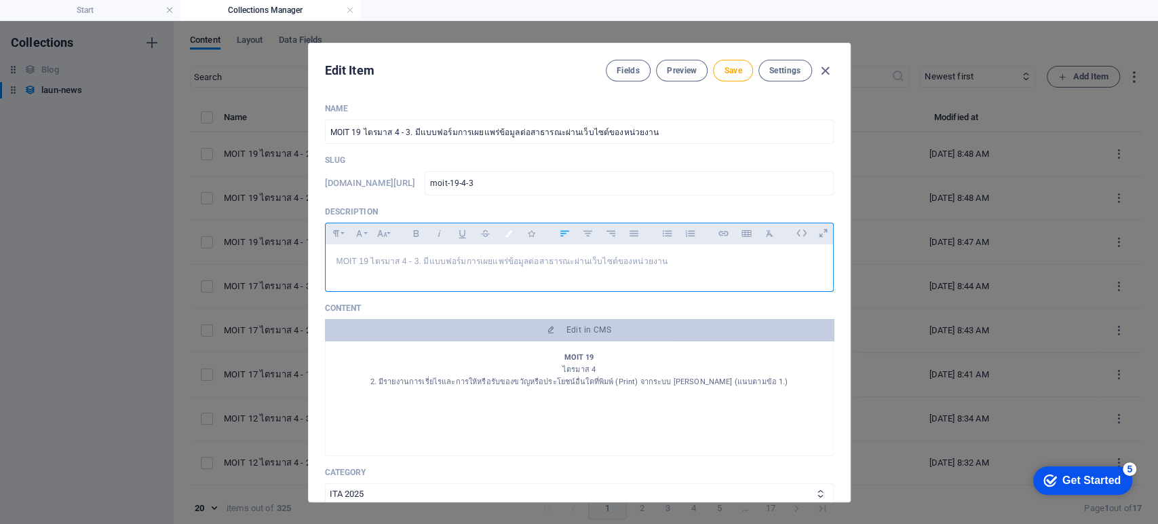
scroll to position [277, 4]
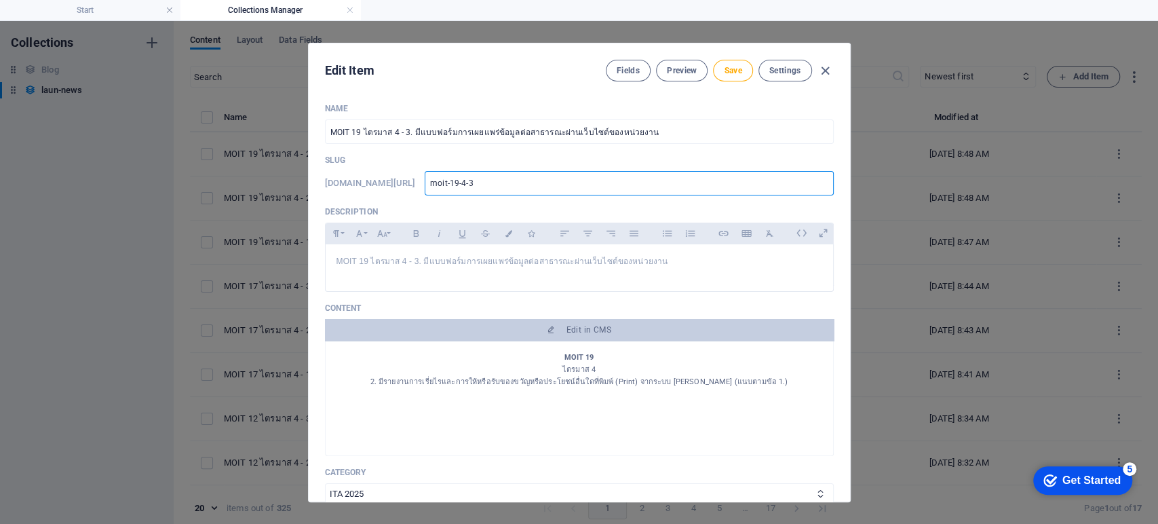
drag, startPoint x: 524, startPoint y: 183, endPoint x: 347, endPoint y: 183, distance: 176.4
click at [347, 183] on div "www.example.com/launnews/ moit-19-4-3 ​" at bounding box center [579, 183] width 509 height 24
type input "3"
type input "32"
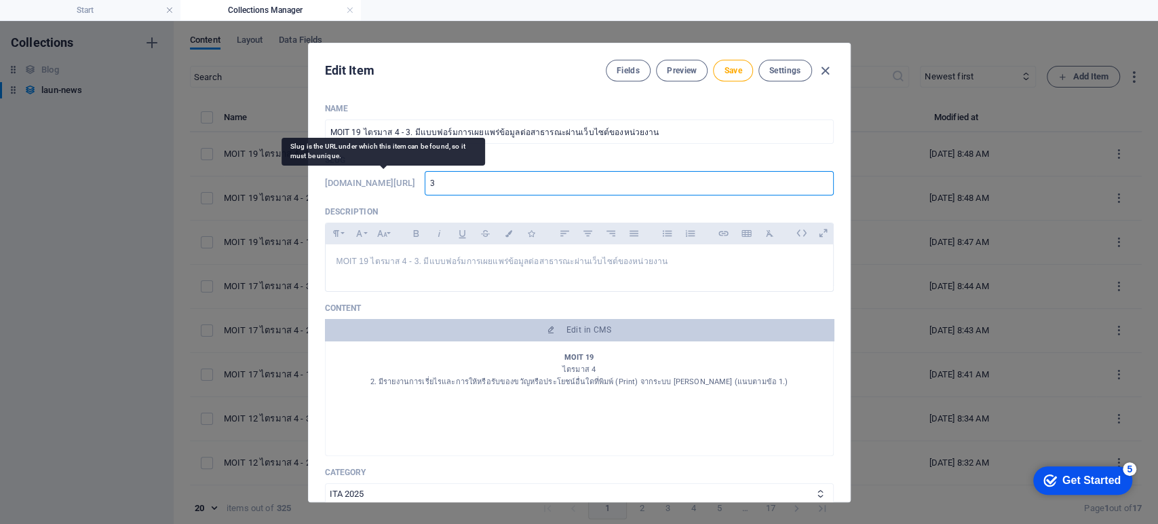
type input "32"
type input "327"
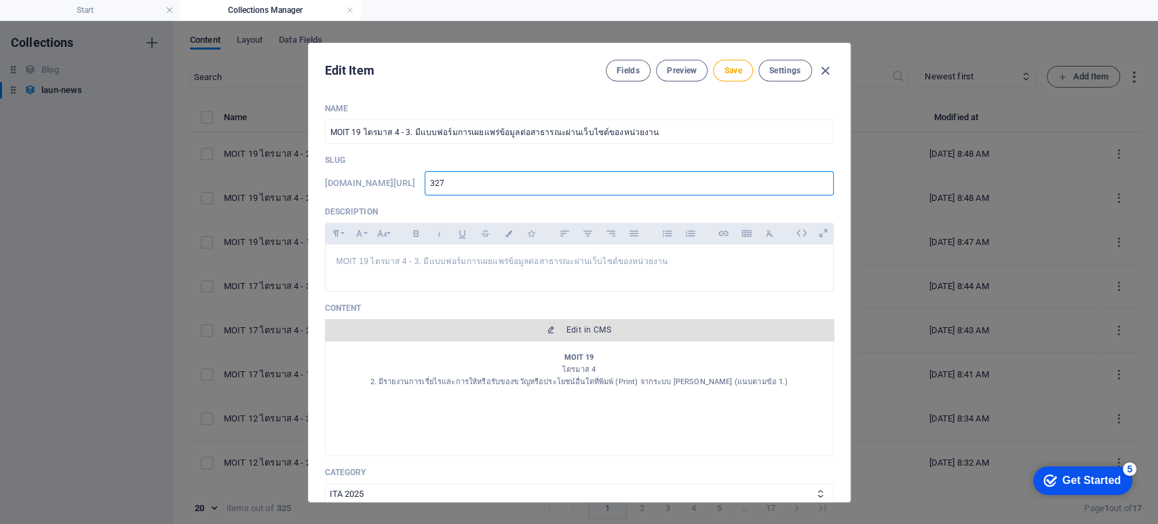
type input "327"
click at [526, 331] on span "Edit in CMS" at bounding box center [579, 329] width 498 height 11
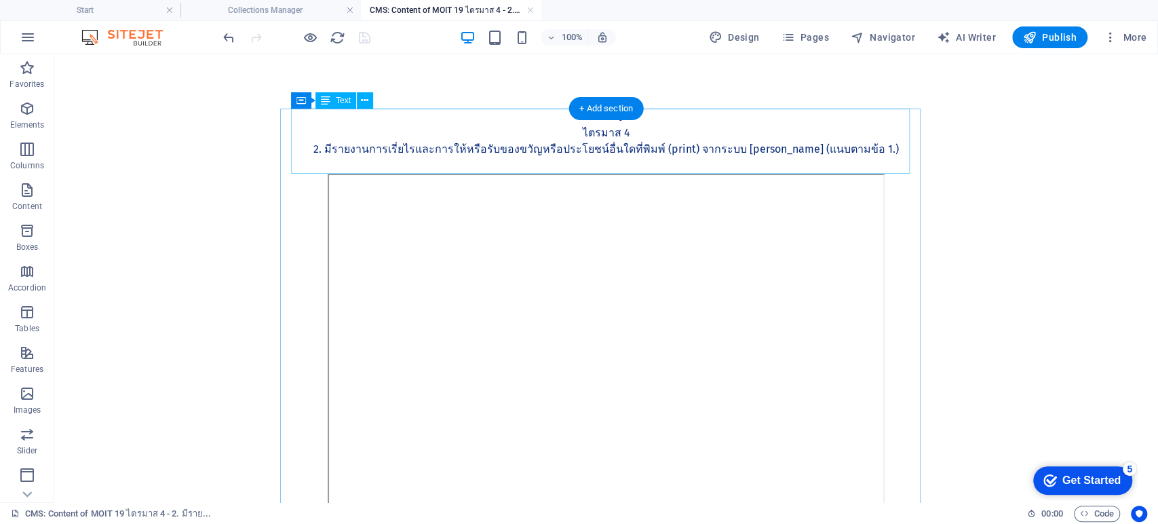
scroll to position [0, 0]
click at [613, 149] on div "MOIT 19 ไตรมาส 4 2. มีรายงานการเรี่ยไรและการให้หรือรับของขวัญหรือประโยชน์อื่นใด…" at bounding box center [606, 141] width 619 height 65
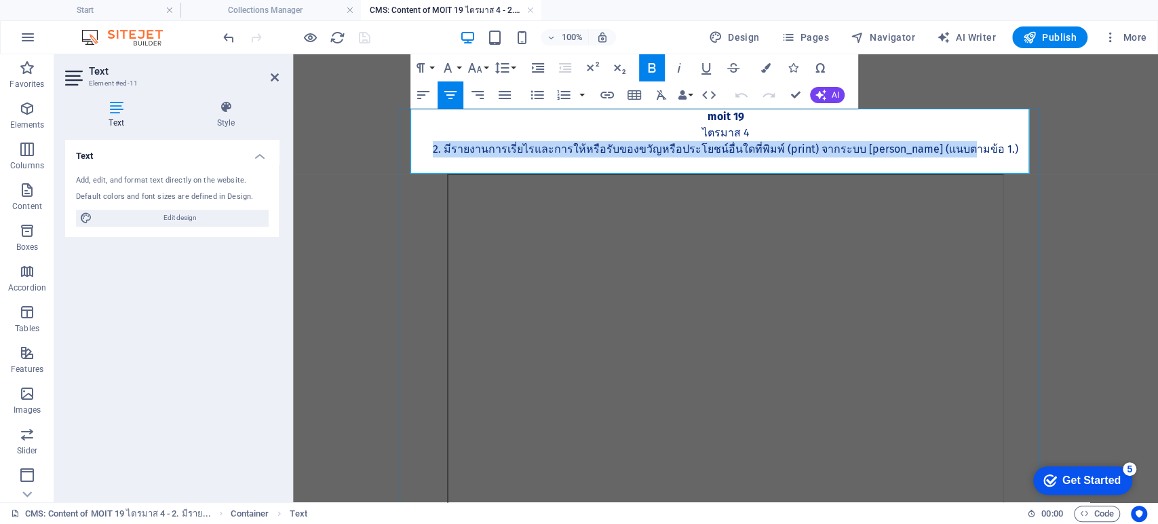
drag, startPoint x: 967, startPoint y: 151, endPoint x: 470, endPoint y: 152, distance: 496.6
click at [470, 152] on p "2. มีรายงานการเรี่ยไรและการให้หรือรับของขวัญหรือประโยชน์อื่นใดที่พิมพ์ (Print) …" at bounding box center [726, 149] width 619 height 16
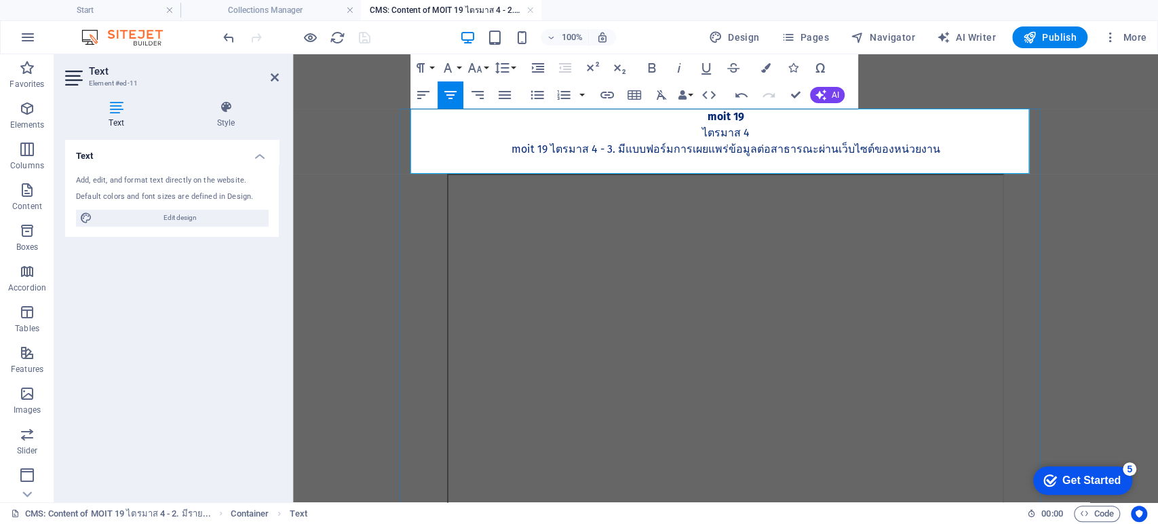
scroll to position [538, 5]
drag, startPoint x: 610, startPoint y: 147, endPoint x: 516, endPoint y: 150, distance: 94.4
click at [516, 150] on p "MOIT 19 ไตรมาส 4 - 3. มีแบบฟอร์มการเผยแพร่ข้อมูลต่อสาธารณะผ่านเว็บไซต์ของหน่วยง…" at bounding box center [726, 149] width 619 height 16
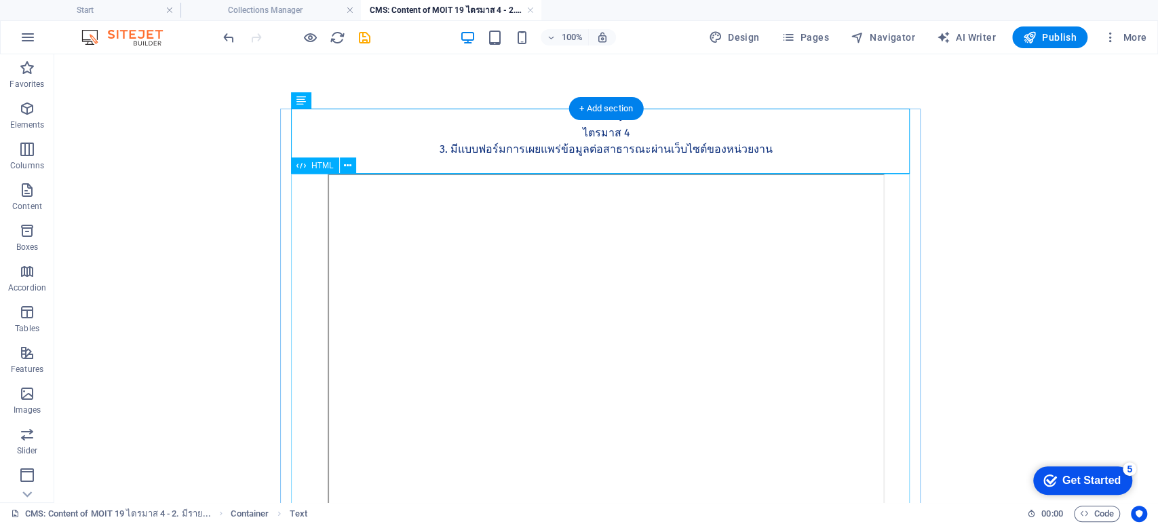
click at [657, 385] on div at bounding box center [606, 363] width 619 height 378
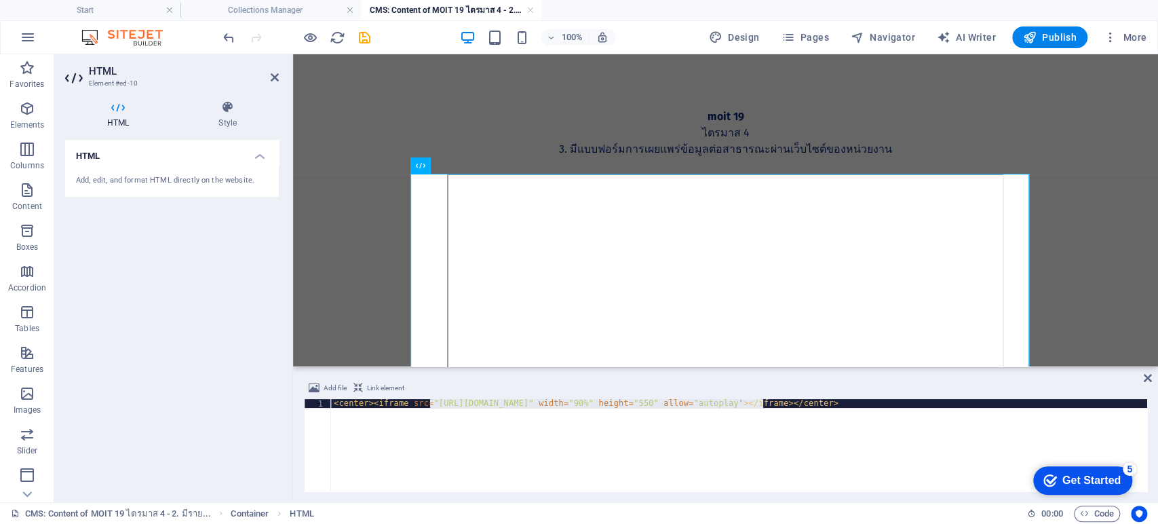
drag, startPoint x: 429, startPoint y: 402, endPoint x: 762, endPoint y: 404, distance: 332.5
click at [762, 404] on div "< center > < iframe src = "https://drive.google.com/file/d/1lxXZQTyn0F-RBwfnN_l…" at bounding box center [739, 454] width 816 height 110
paste textarea "3epGEAaSUZa9NhpdAAR6hNfgfQg_lN-S"
type textarea "<center><iframe src="https://drive.google.com/file/d/13epGEAaSUZa9NhpdAAR6hNfgf…"
click at [1148, 375] on icon at bounding box center [1148, 377] width 8 height 11
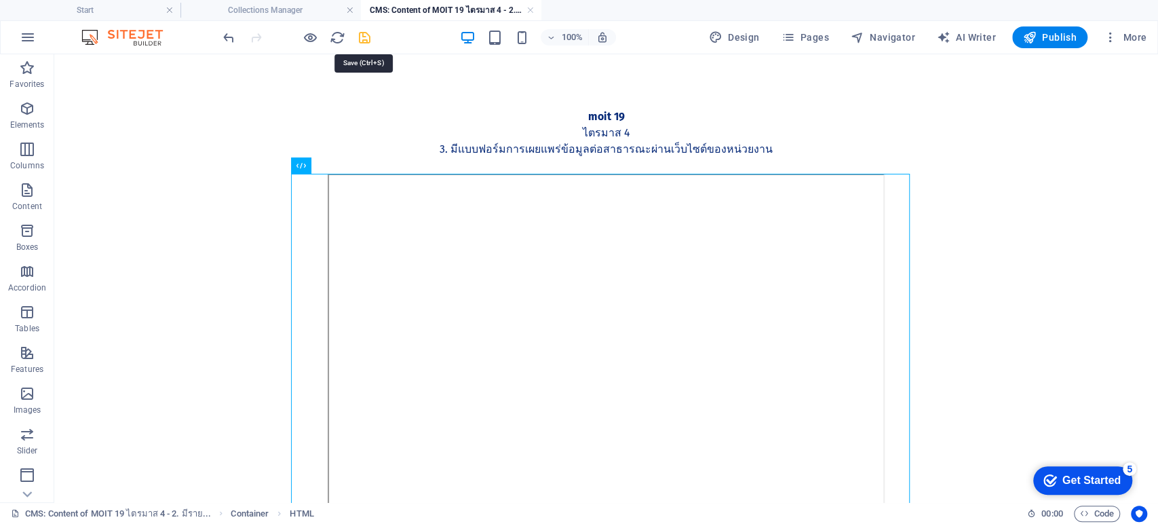
click at [368, 34] on icon "save" at bounding box center [365, 38] width 16 height 16
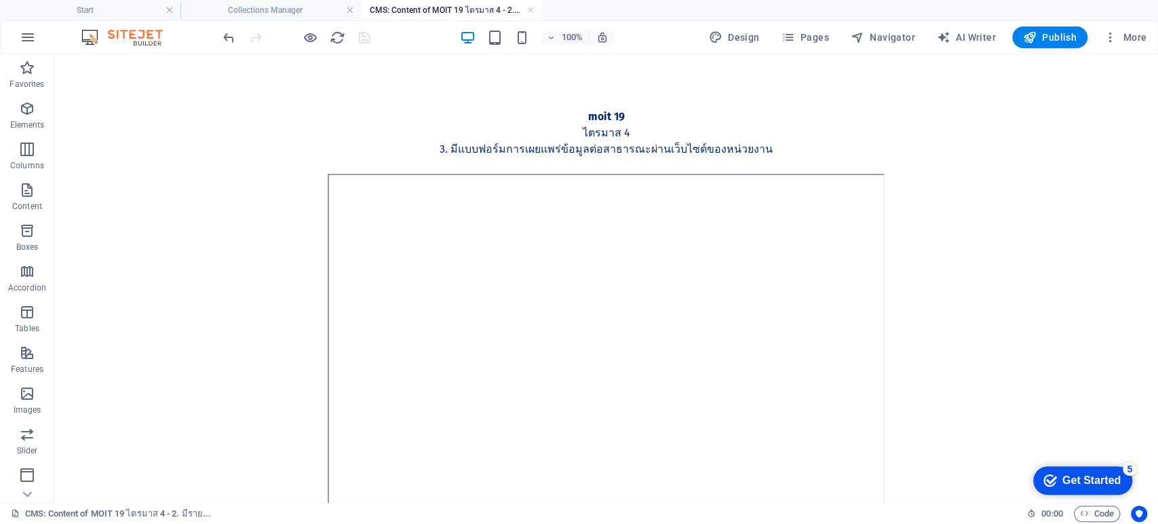
type input "327"
click at [533, 9] on link at bounding box center [530, 10] width 8 height 13
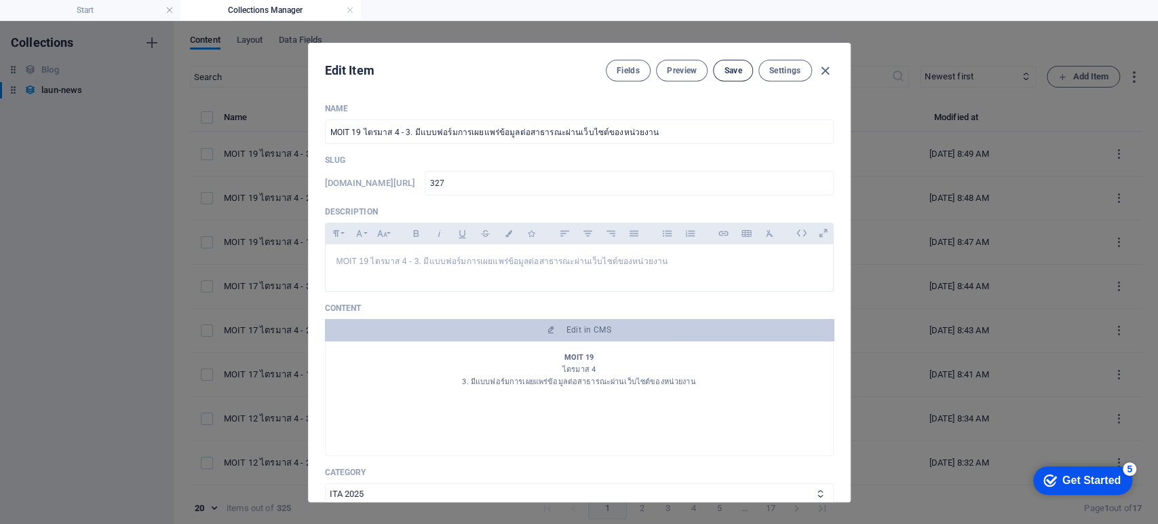
click at [727, 71] on span "Save" at bounding box center [733, 70] width 18 height 11
click at [734, 63] on button "Save" at bounding box center [732, 71] width 39 height 22
click at [820, 70] on icon "button" at bounding box center [826, 71] width 16 height 16
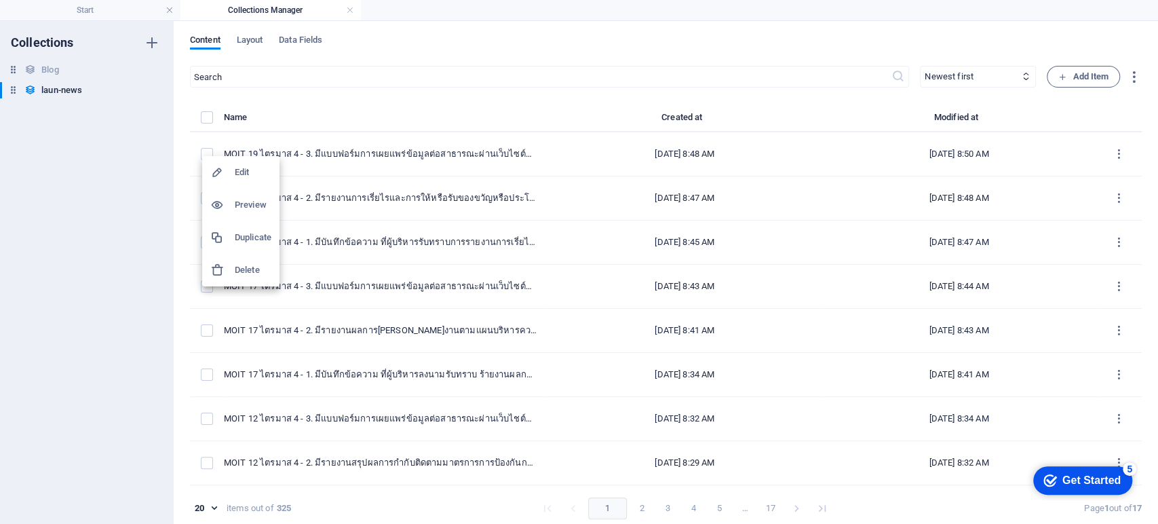
click at [253, 246] on li "Duplicate" at bounding box center [240, 237] width 77 height 33
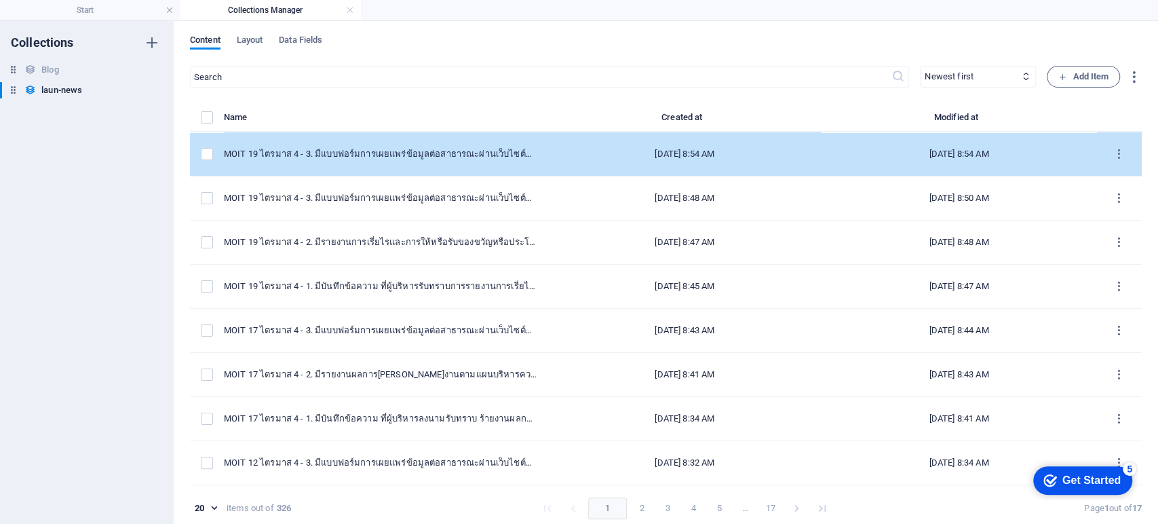
click at [403, 161] on td "MOIT 19 ไตรมาส 4 - 3. มีแบบฟอร์มการเผยแพร่ข้อมูลต่อสาธารณะผ่านเว็บไซต์ของหน่วยง…" at bounding box center [386, 154] width 324 height 44
select select "ITA 2025"
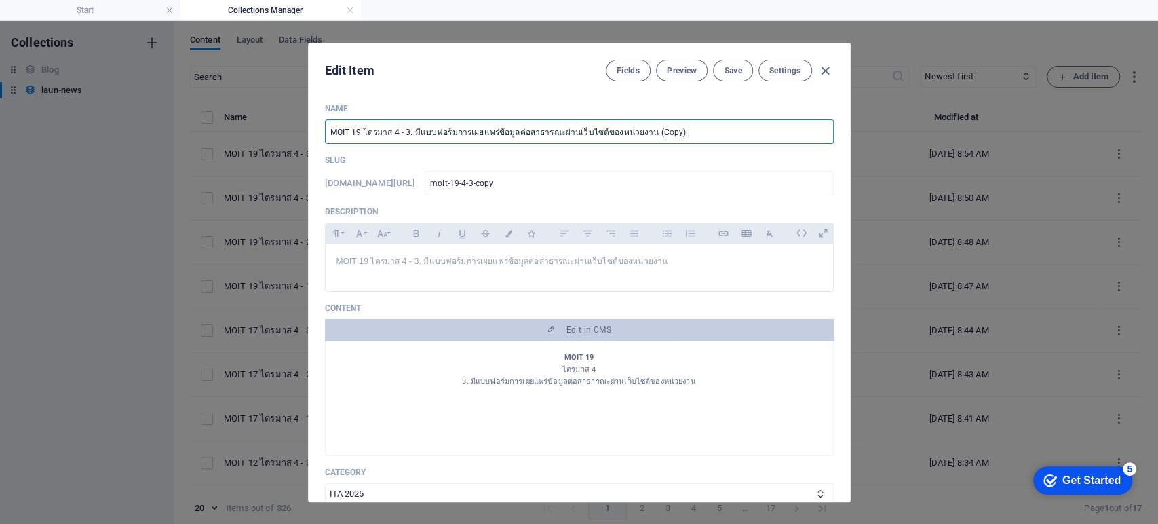
drag, startPoint x: 403, startPoint y: 131, endPoint x: 706, endPoint y: 136, distance: 302.6
click at [706, 136] on input "MOIT 19 ไตรมาส 4 - 3. มีแบบฟอร์มการเผยแพร่ข้อมูลต่อสาธารณะผ่านเว็บไซต์ของหน่วยง…" at bounding box center [579, 131] width 509 height 24
paste input "1. มีบันทึกข้อความ ที่ผู้บริหารรับทราบรายงานผลการดำเนินงานตามมาตรการ การป้องกัน…"
type input "MOIT 19 ไตรมาส 4 - 1. มีบันทึกข้อความ ที่ผู้บริหารรับทราบรายงานผลการดำเนินงานตา…"
type input "moit-19-4-1-2568"
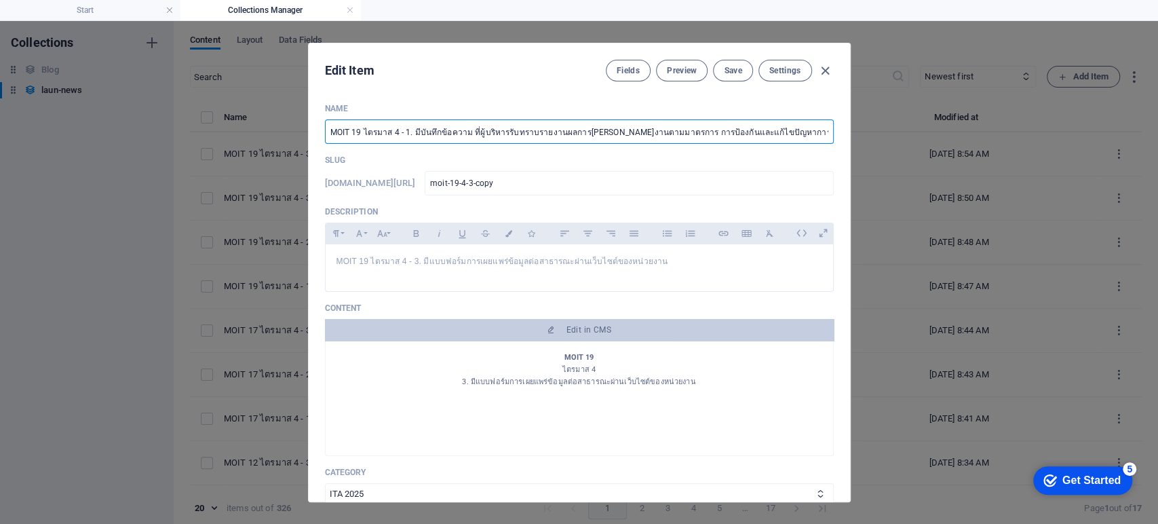
type input "moit-19-4-1-2568"
click at [396, 133] on input "MOIT 19 ไตรมาส 4 - 1. มีบันทึกข้อความ ที่ผู้บริหารรับทราบรายงานผลการดำเนินงานตา…" at bounding box center [579, 131] width 509 height 24
drag, startPoint x: 390, startPoint y: 132, endPoint x: 280, endPoint y: 131, distance: 110.6
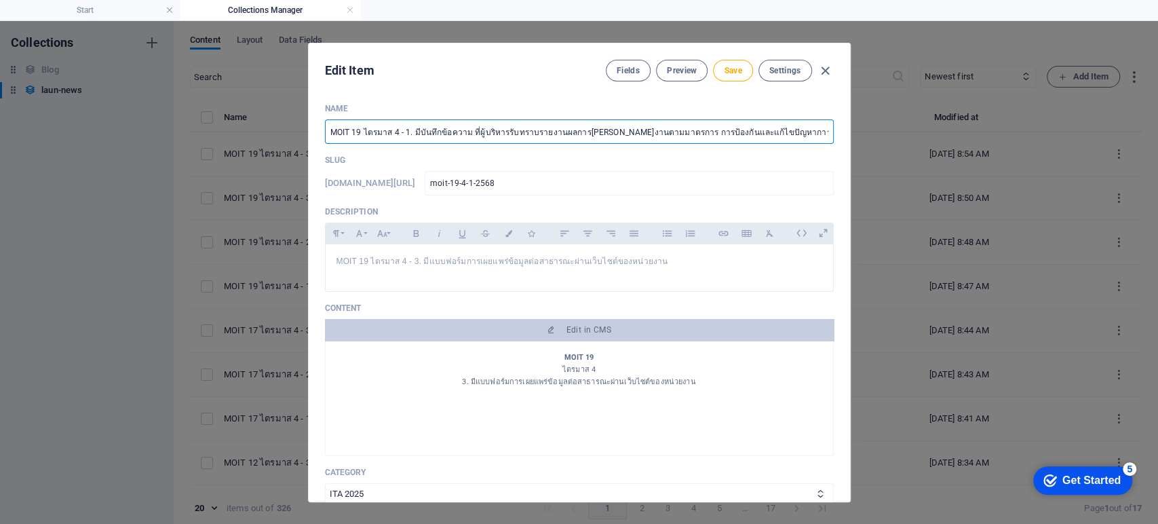
click at [280, 131] on div "Edit Item Fields Preview Save Settings Name MOIT 19 ไตรมาส 4 - 1. มีบันทึกข้อคว…" at bounding box center [579, 272] width 1158 height 503
click at [362, 131] on input "MOIT 19 ไตรมาส 4 - 1. มีบันทึกข้อความ ที่ผู้บริหารรับทราบรายงานผลการดำเนินงานตา…" at bounding box center [579, 131] width 509 height 24
type input "MOIT 1 ไตรมาส 4 - 1. มีบันทึกข้อความ ที่ผู้บริหารรับทราบรายงานผลการดำเนินงานตาม…"
type input "moit-1-4-1-2568"
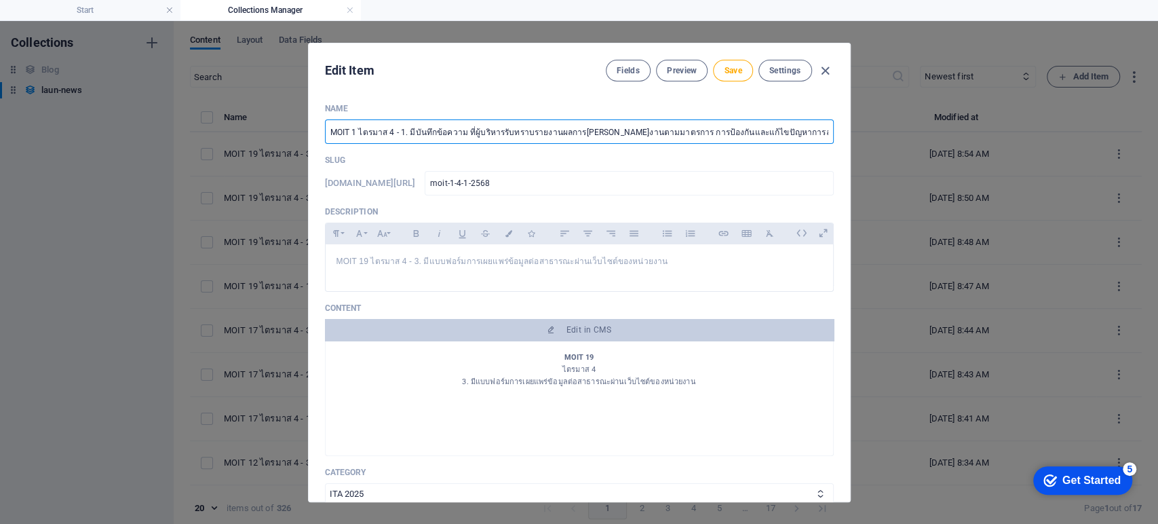
type input "MOIT ไตรมาส 4 - 1. มีบันทึกข้อความ ที่ผู้บริหารรับทราบรายงานผลการดำเนินงานตามมา…"
type input "moit-4-1-2568"
type input "MOIT 2 ไตรมาส 4 - 1. มีบันทึกข้อความ ที่ผู้บริหารรับทราบรายงานผลการดำเนินงานตาม…"
type input "moit-2-4-1-2568"
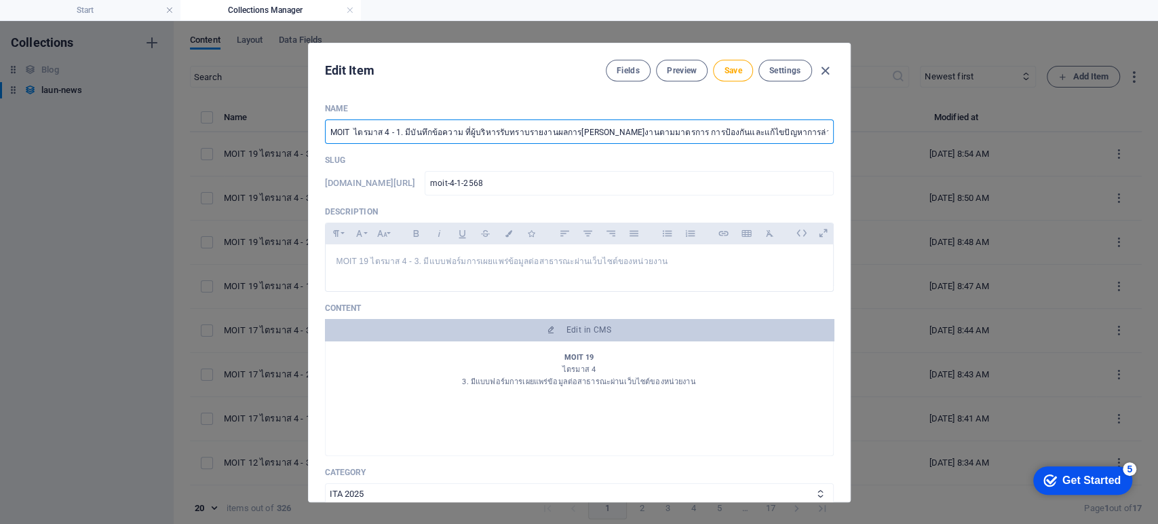
type input "moit-2-4-1-2568"
type input "MOIT 22 ไตรมาส 4 - 1. มีบันทึกข้อความ ที่ผู้บริหารรับทราบรายงานผลการ[PERSON_NAM…"
type input "moit-22-4-1-2568"
type input "MOIT 22 ไตรมาส 4 - 1. มีบันทึกข้อความ ที่ผู้บริหารรับทราบรายงานผลการ[PERSON_NAM…"
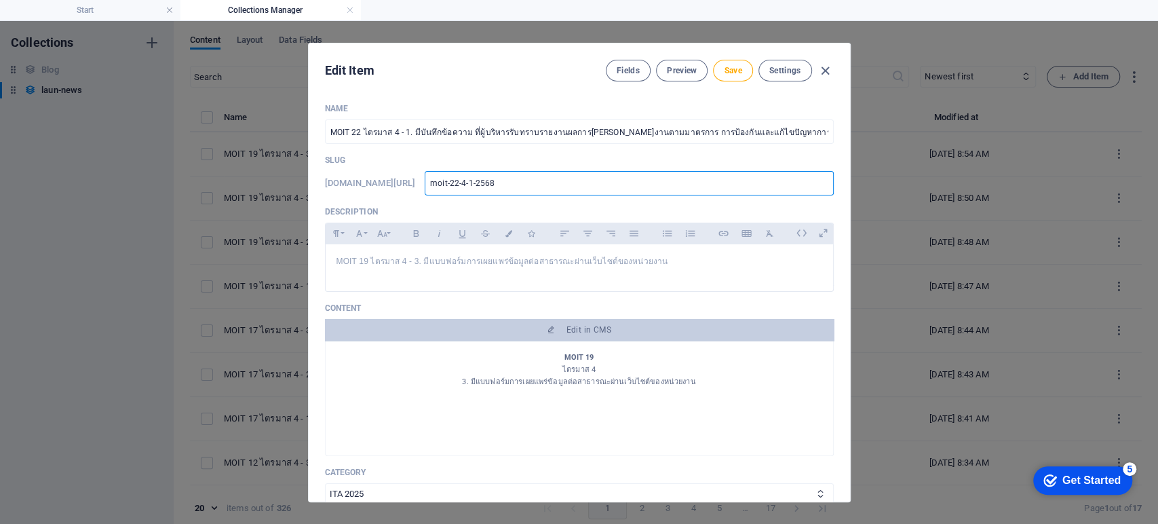
drag, startPoint x: 512, startPoint y: 192, endPoint x: 355, endPoint y: 194, distance: 156.7
click at [355, 194] on div "www.example.com/launnews/ moit-22-4-1-2568 ​" at bounding box center [579, 183] width 509 height 24
type input "3"
type input "32"
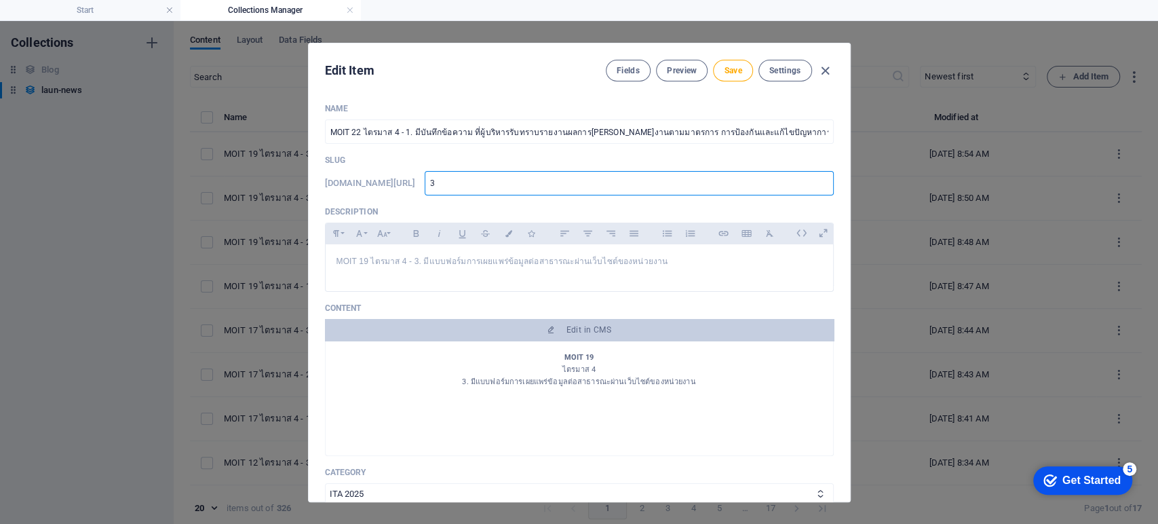
type input "32"
type input "328"
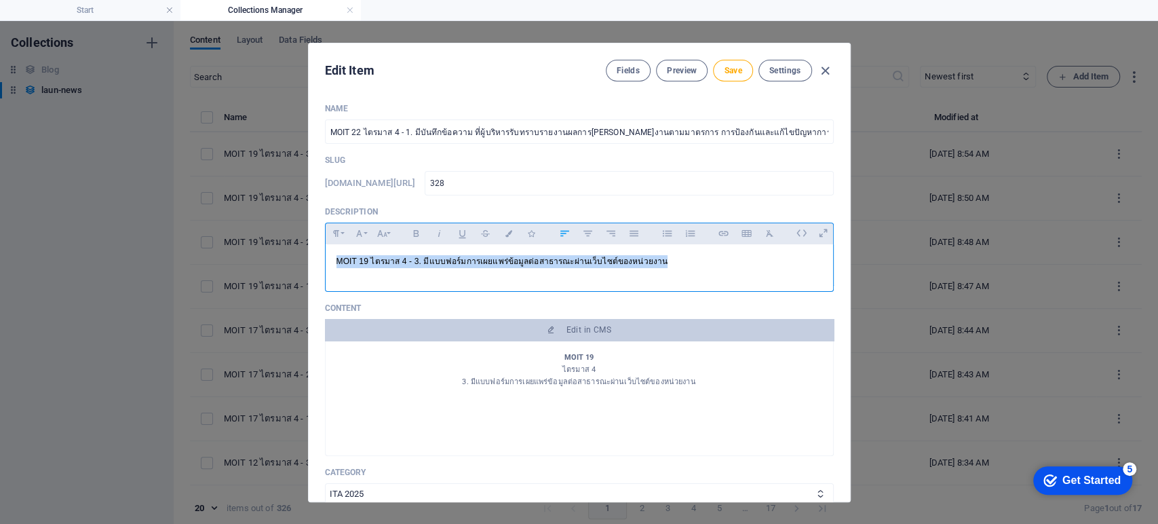
drag, startPoint x: 668, startPoint y: 270, endPoint x: 265, endPoint y: 286, distance: 403.3
click at [265, 286] on div "Edit Item Fields Preview Save Settings Name MOIT 22 ไตรมาส 4 - 1. มีบันทึกข้อคว…" at bounding box center [579, 272] width 1158 height 503
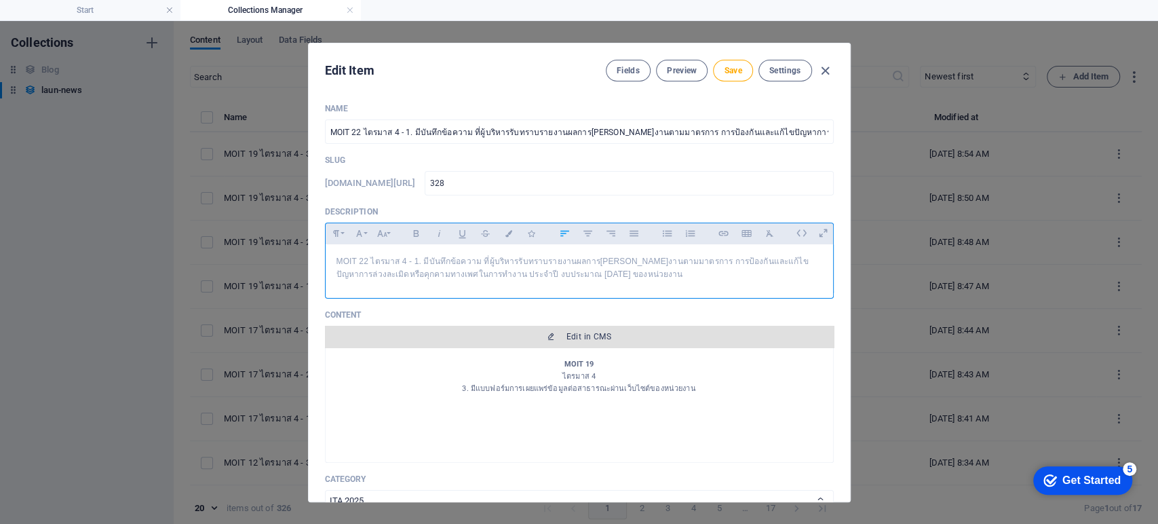
scroll to position [1352, 4]
click at [550, 335] on icon "button" at bounding box center [551, 336] width 8 height 8
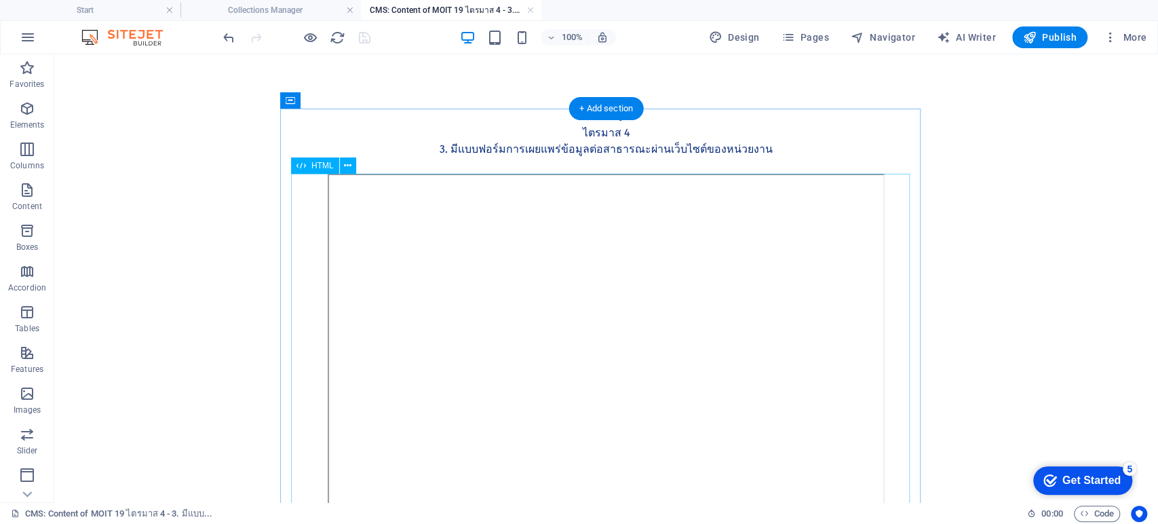
scroll to position [0, 0]
click at [537, 145] on div "MOIT 19 ไตรมาส 4 3. มีแบบฟอร์มการเผยแพร่ข้อมูลต่อสาธารณะผ่านเว็บไซต์ของหน่วยงาน" at bounding box center [606, 141] width 619 height 65
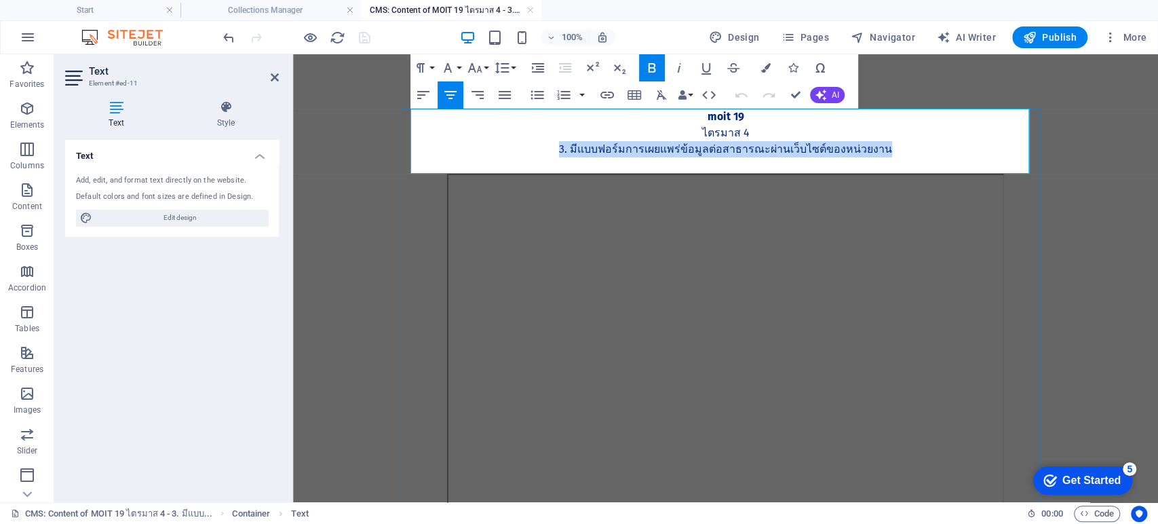
drag, startPoint x: 873, startPoint y: 149, endPoint x: 558, endPoint y: 152, distance: 315.5
click at [558, 152] on p "3. มีแบบฟอร์มการเผยแพร่ข้อมูลต่อสาธารณะผ่านเว็บไซต์ของหน่วยงาน" at bounding box center [726, 149] width 619 height 16
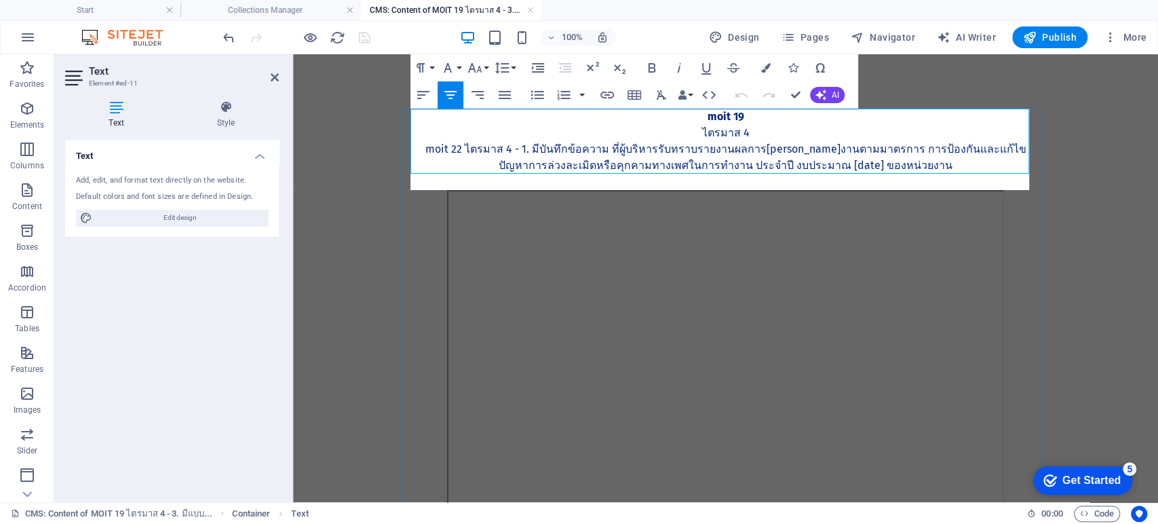
scroll to position [1861, 5]
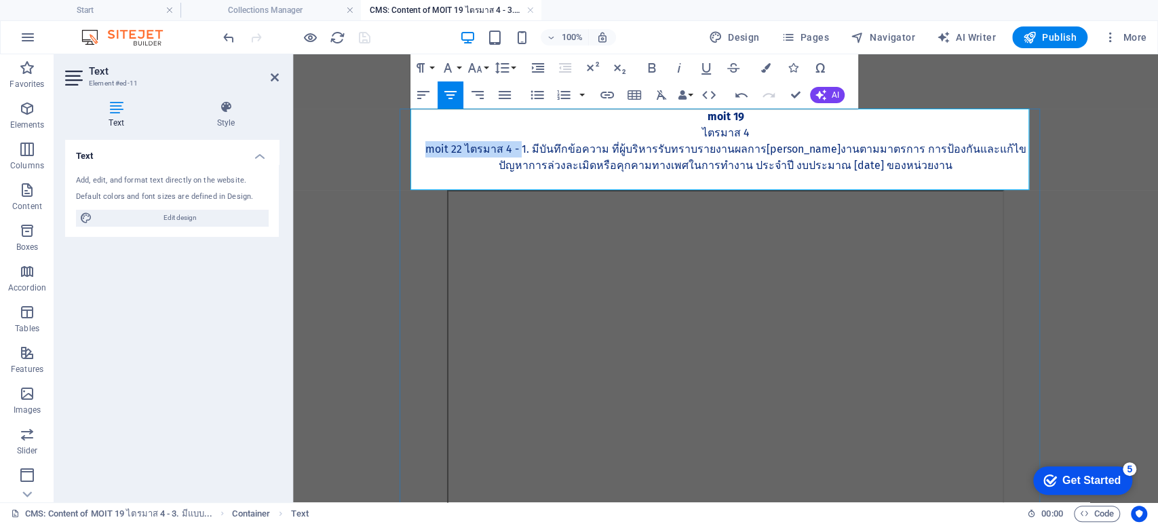
drag, startPoint x: 510, startPoint y: 149, endPoint x: 417, endPoint y: 146, distance: 93.0
click at [417, 146] on p "MOIT 22 ไตรมาส 4 - 1. มีบันทึกข้อความ ที่ผู้บริหารรับทราบรายงานผลการ[PERSON_NAM…" at bounding box center [726, 157] width 619 height 33
click at [929, 145] on p "1. มีบันทึกข้อความ ที่ผู้บริหารรับทราบรายงานผลการดำเนินงานตามมาตรการ การป้องกัน…" at bounding box center [726, 157] width 619 height 33
drag, startPoint x: 800, startPoint y: 94, endPoint x: 742, endPoint y: 42, distance: 77.8
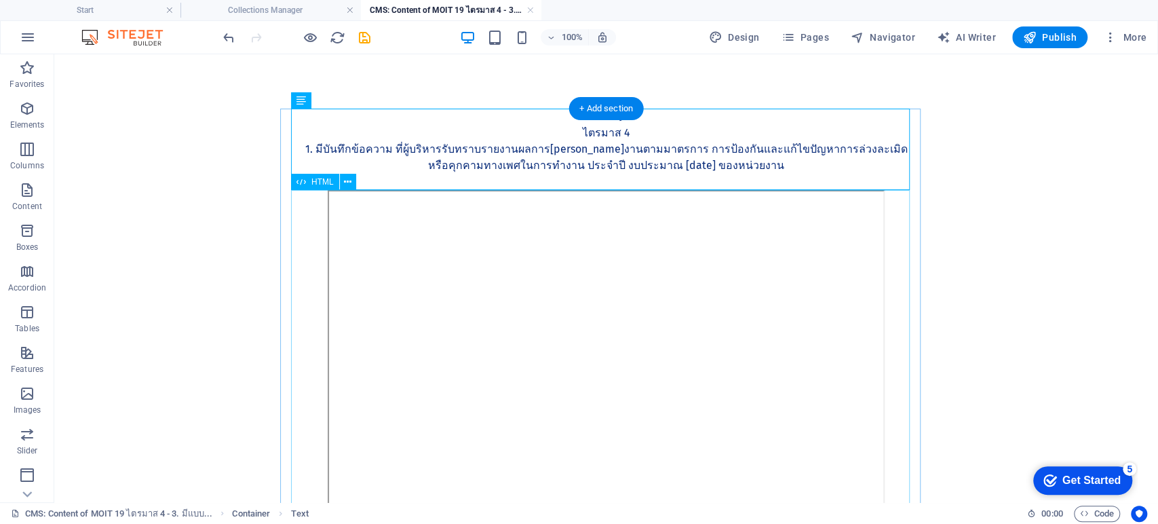
click at [553, 338] on div at bounding box center [606, 379] width 619 height 378
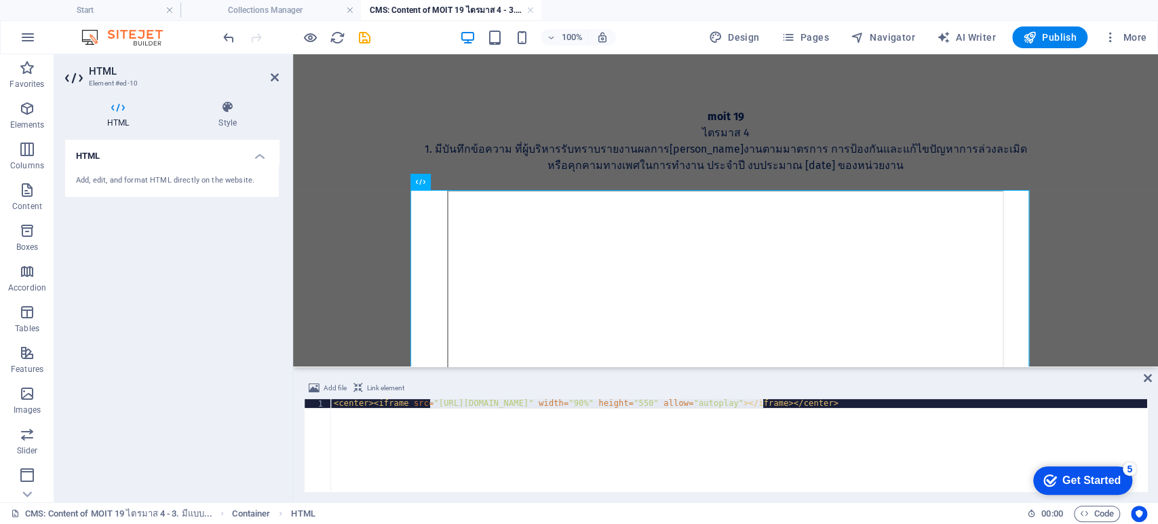
drag, startPoint x: 432, startPoint y: 403, endPoint x: 763, endPoint y: 404, distance: 331.1
click at [763, 404] on div "< center > < iframe src = "https://drive.google.com/file/d/13epGEAaSUZa9NhpdAAR…" at bounding box center [739, 454] width 816 height 110
paste textarea "QqEpVYKxjD6N13KJmEtCjntQ1be6y2WI"
type textarea "<center><iframe src="https://drive.google.com/file/d/1QqEpVYKxjD6N13KJmEtCjntQ1…"
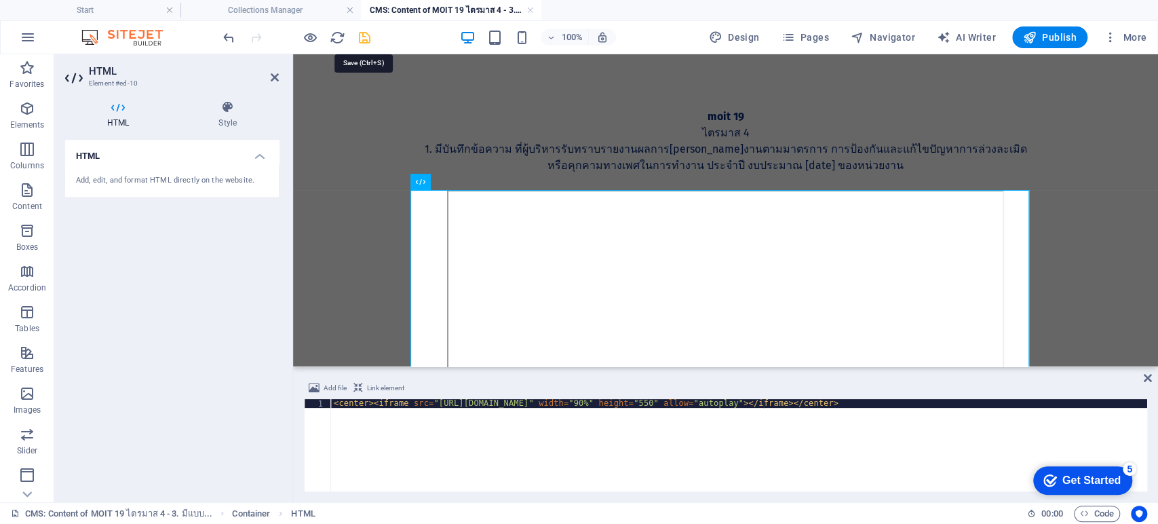
click at [362, 33] on icon "save" at bounding box center [365, 38] width 16 height 16
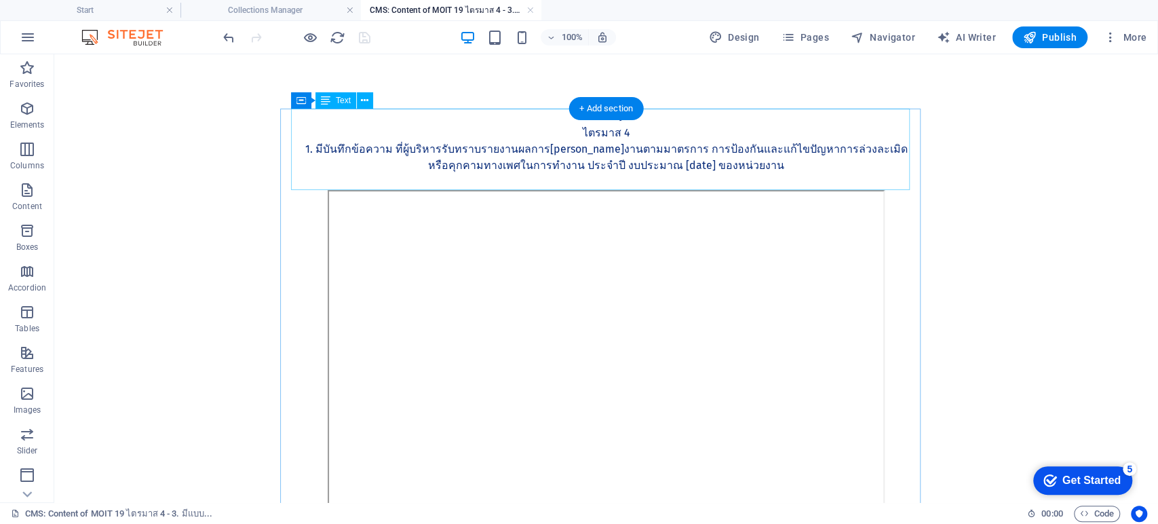
click at [635, 154] on div "MOIT 19 ไตรมาส 4 1. มีบันทึกข้อความ ที่ผู้บริหารรับทราบรายงานผลการดำเนินงานตามม…" at bounding box center [606, 149] width 619 height 81
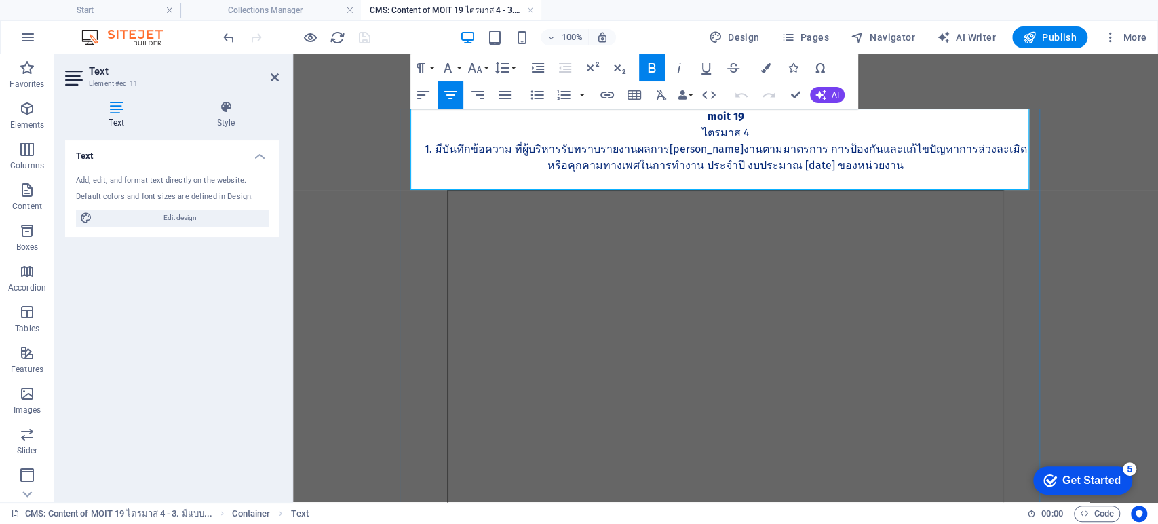
click at [803, 121] on p "MOIT 19" at bounding box center [726, 117] width 619 height 16
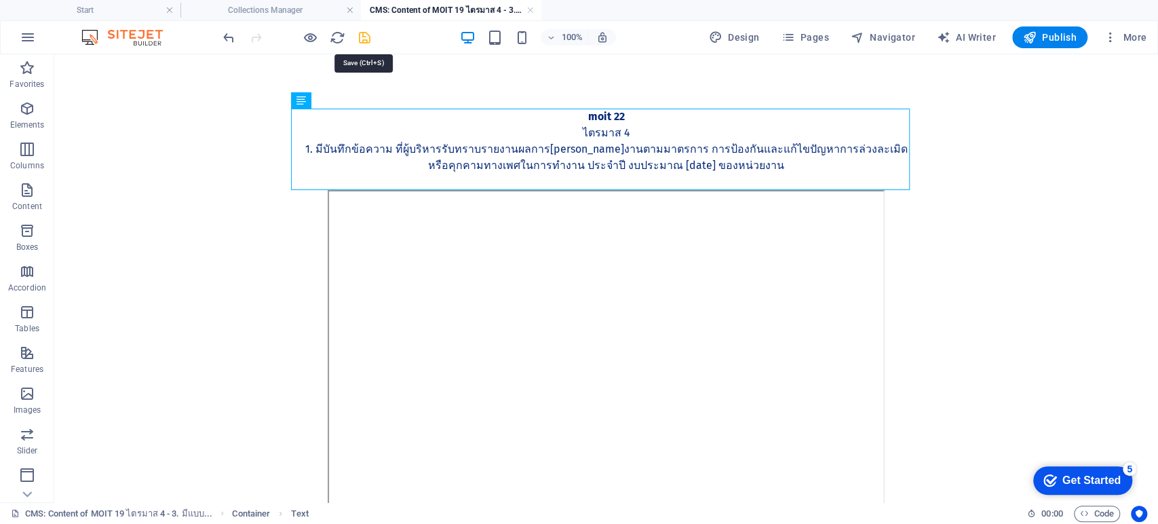
click at [366, 35] on icon "save" at bounding box center [365, 38] width 16 height 16
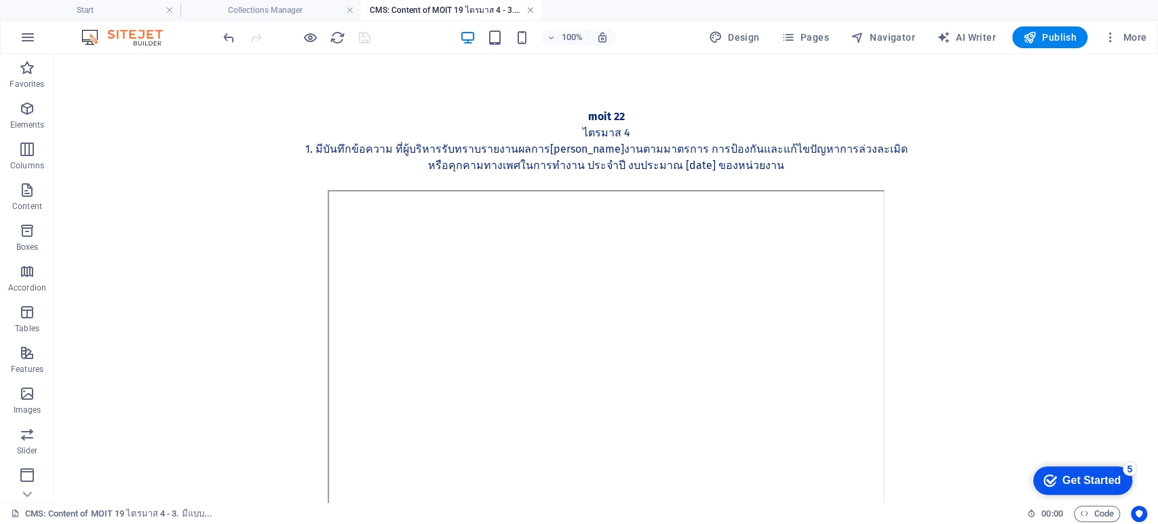
click at [529, 9] on link at bounding box center [530, 10] width 8 height 13
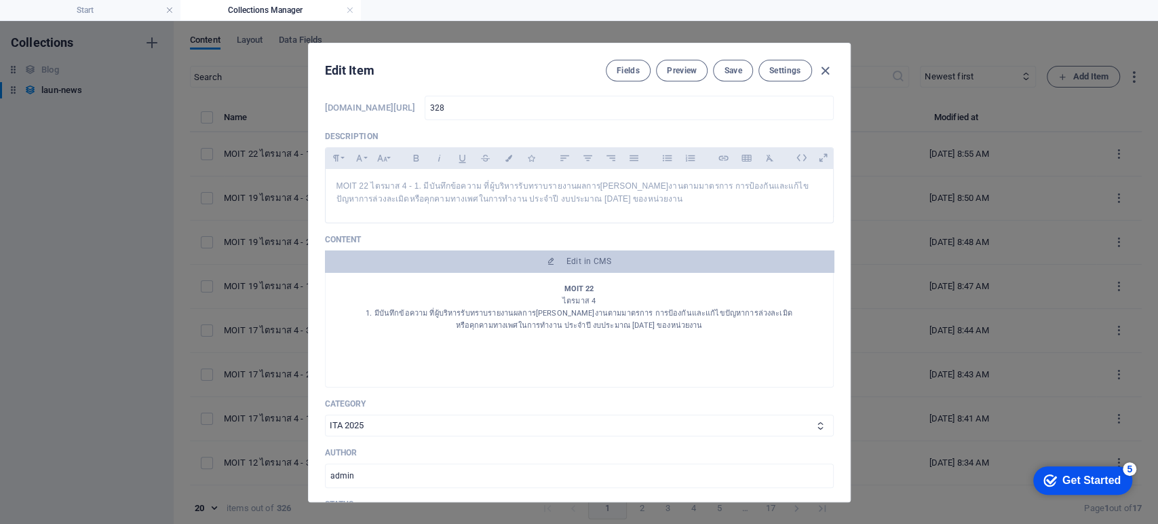
scroll to position [377, 0]
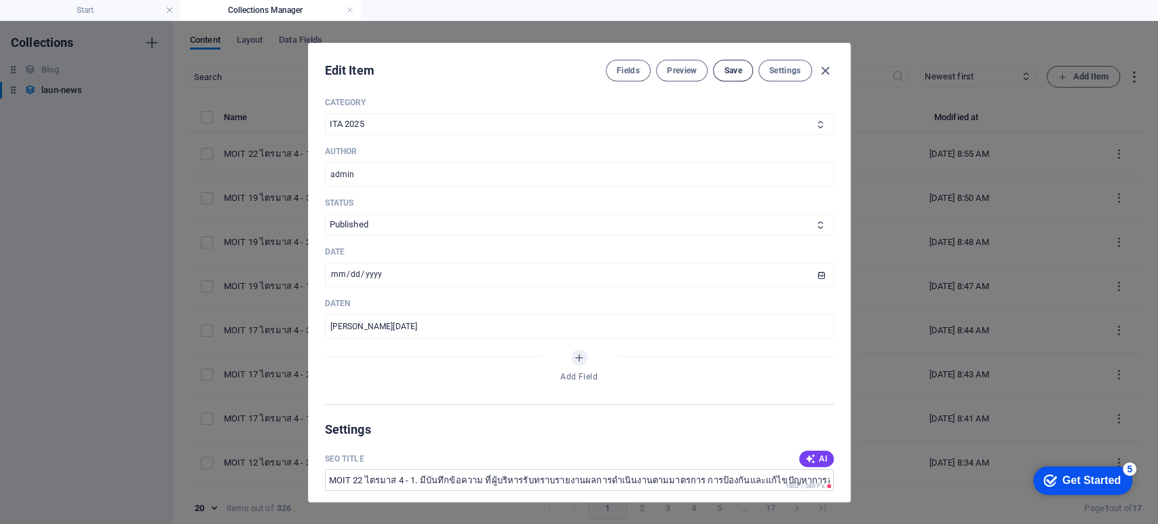
click at [735, 69] on span "Save" at bounding box center [733, 70] width 18 height 11
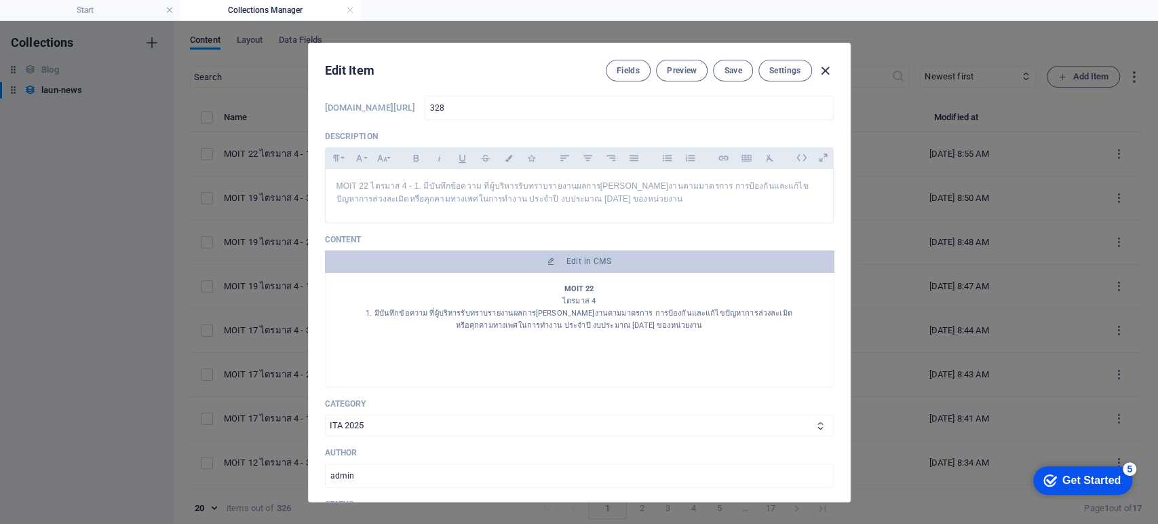
click at [825, 67] on icon "button" at bounding box center [826, 71] width 16 height 16
type input "moit-22-4-1-2568"
type input "2025-09-07"
type input "moit-22-4-1-2568"
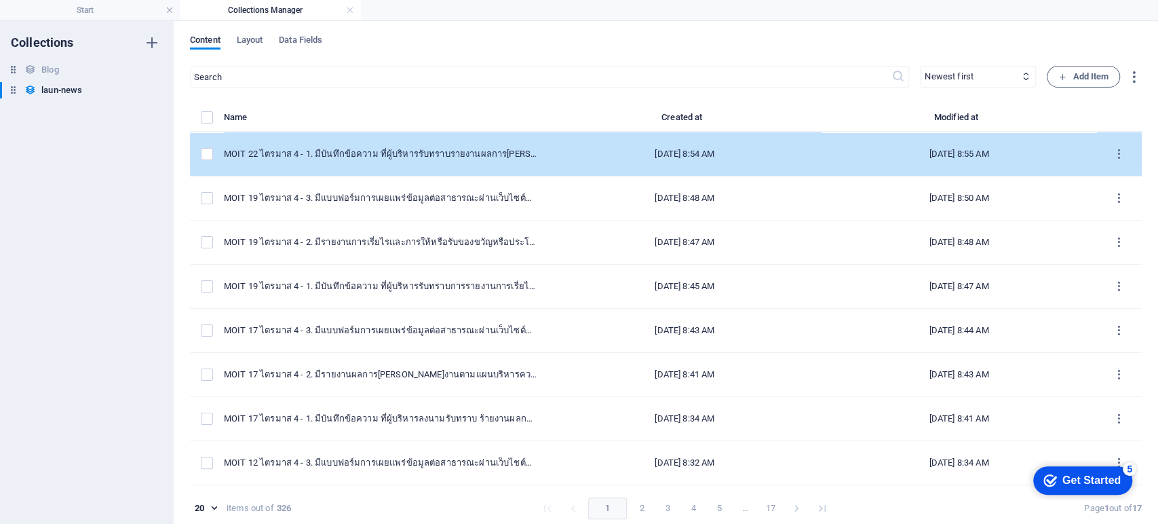
click at [558, 155] on div "[DATE] 8:54 AM" at bounding box center [684, 154] width 252 height 12
select select "ITA 2025"
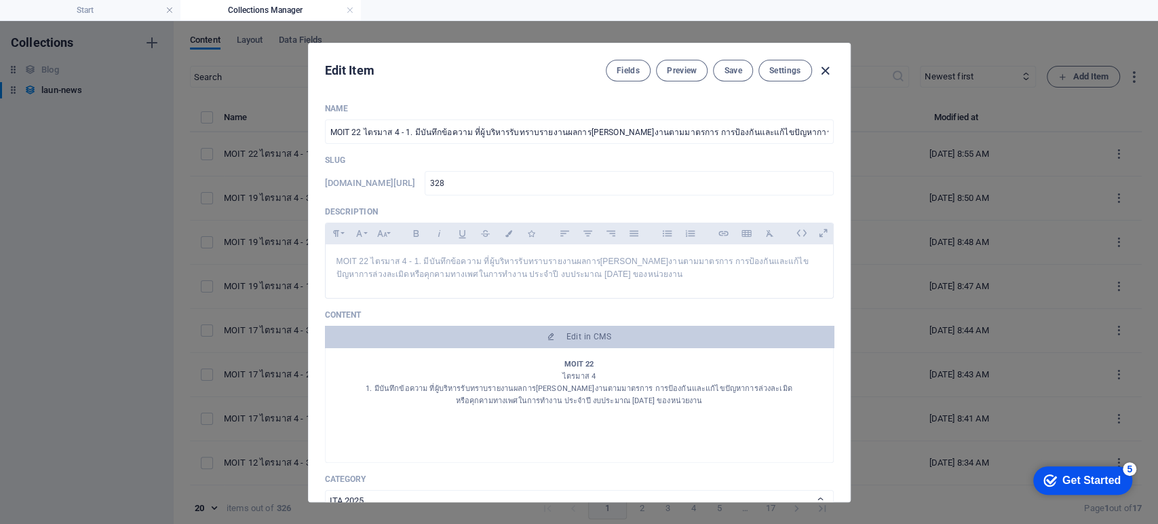
click at [820, 69] on icon "button" at bounding box center [826, 71] width 16 height 16
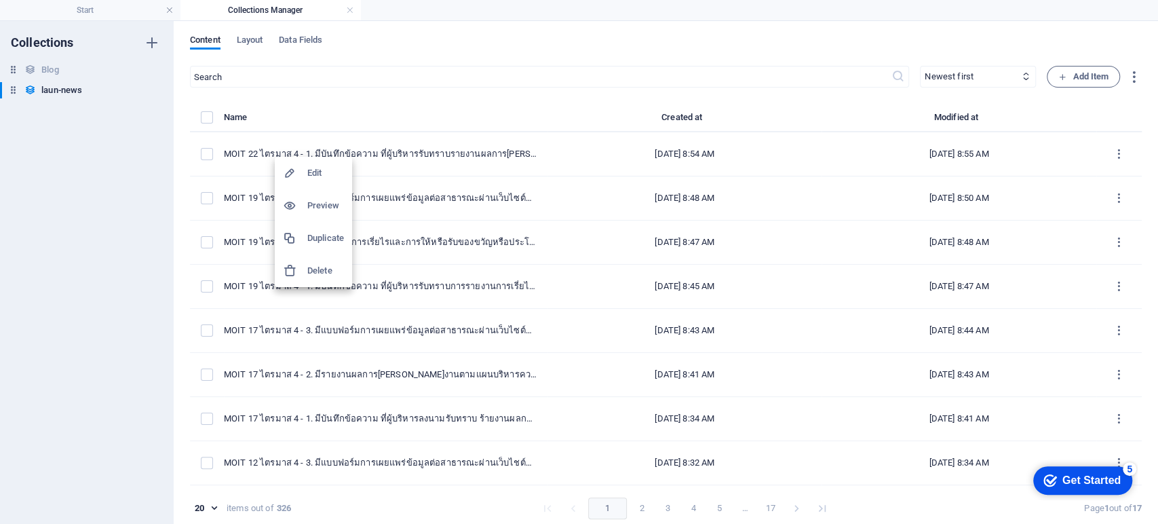
click at [333, 230] on h6 "Duplicate" at bounding box center [325, 238] width 37 height 16
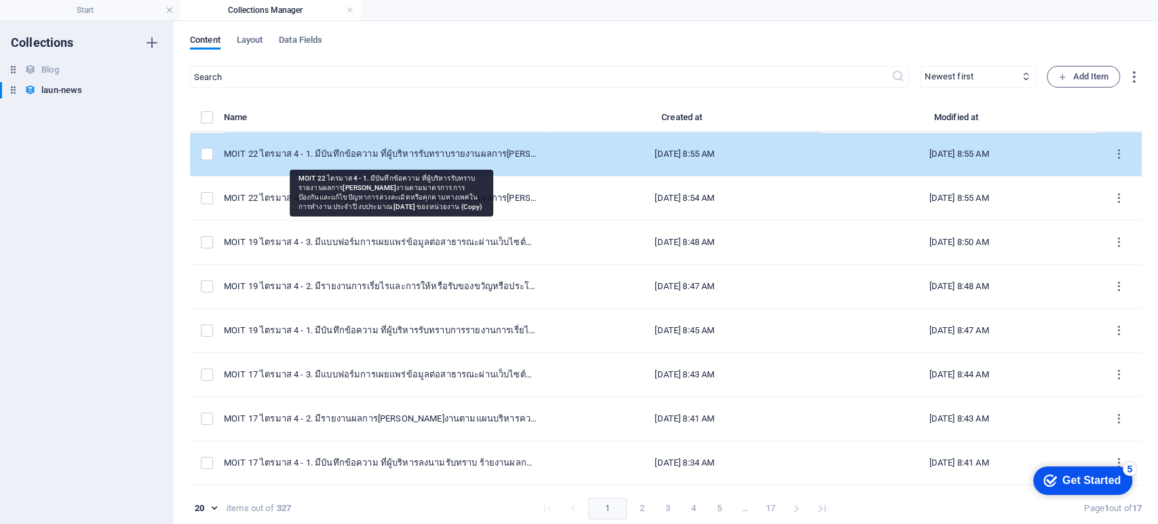
click at [372, 156] on div "MOIT 22 ไตรมาส 4 - 1. มีบันทึกข้อความ ที่ผู้บริหารรับทราบรายงานผลการดำเนินงานตา…" at bounding box center [380, 154] width 313 height 12
select select "ITA 2025"
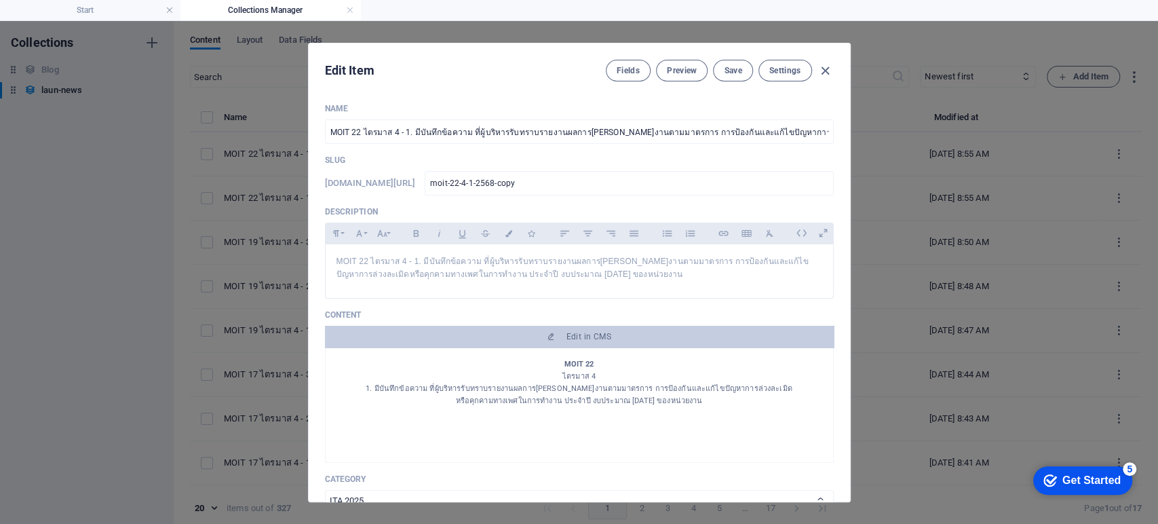
click at [998, 172] on div "Edit Item Fields Preview Save Settings Name MOIT 22 ไตรมาส 4 - 1. มีบันทึกข้อคว…" at bounding box center [579, 272] width 1158 height 503
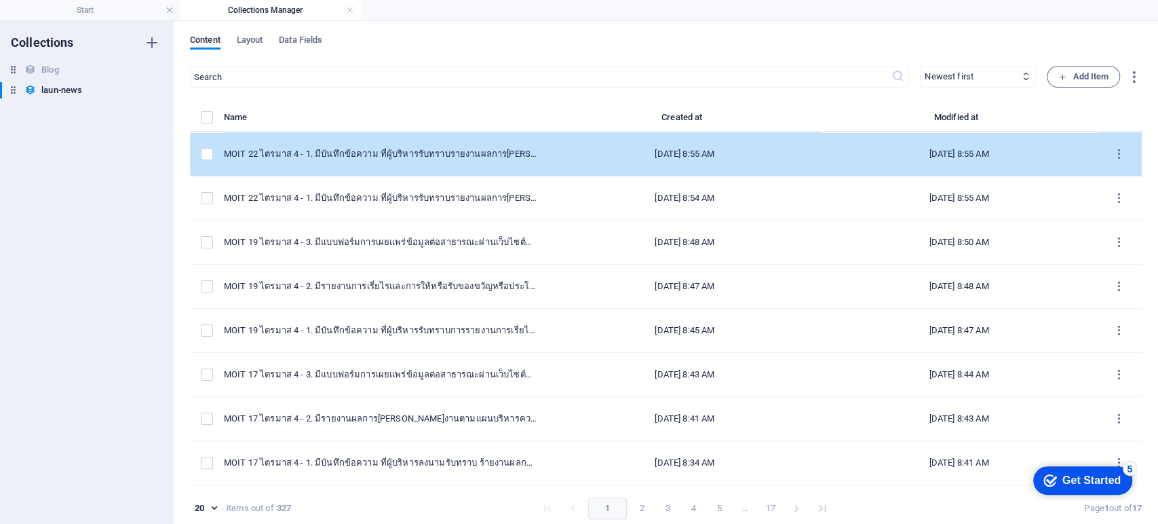
click at [405, 149] on div "MOIT 22 ไตรมาส 4 - 1. มีบันทึกข้อความ ที่ผู้บริหารรับทราบรายงานผลการดำเนินงานตา…" at bounding box center [380, 154] width 313 height 12
select select "ITA 2025"
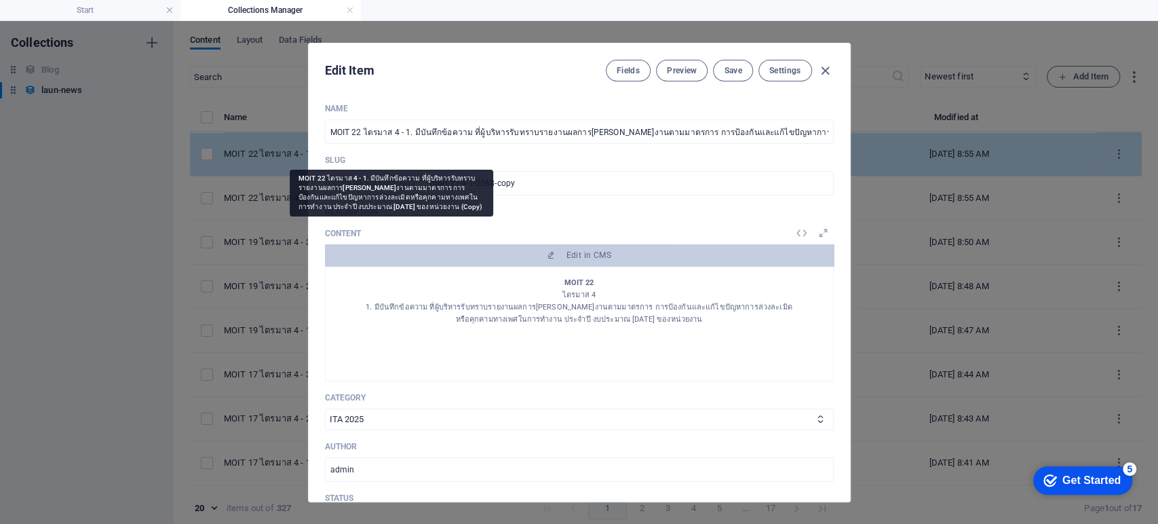
click at [405, 149] on div "Name MOIT 22 ไตรมาส 4 - 1. มีบันทึกข้อความ ที่ผู้บริหารรับทราบรายงานผลการดำเนิน…" at bounding box center [579, 401] width 509 height 596
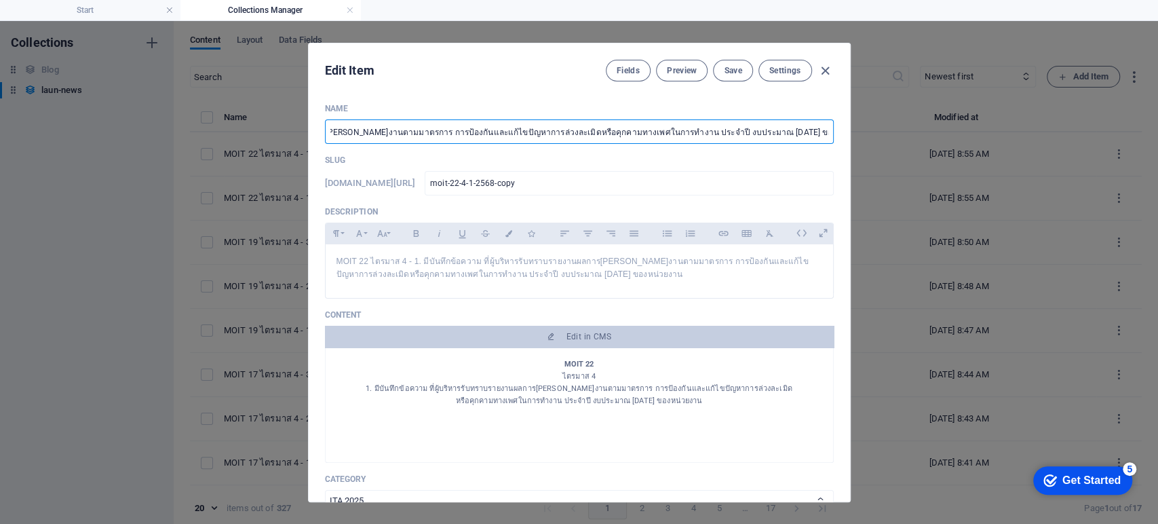
drag, startPoint x: 404, startPoint y: 130, endPoint x: 858, endPoint y: 158, distance: 454.7
click at [858, 158] on div "Edit Item Fields Preview Save Settings Name MOIT 22 ไตรมาส 4 - 1. มีบันทึกข้อคว…" at bounding box center [579, 272] width 1158 height 503
paste input "2. มีรายงานผลการดำเนินงานตามมาตรการการป้องกันและแก้ไขปัญหาการล่วงละเมิด หรือคุก…"
type input "MOIT 22 ไตรมาส 4 - 2. มีรายงานผลการดำเนินงานตามมาตรการการป้องกันและแก้ไขปัญหากา…"
type input "moit-22-4-2-2567"
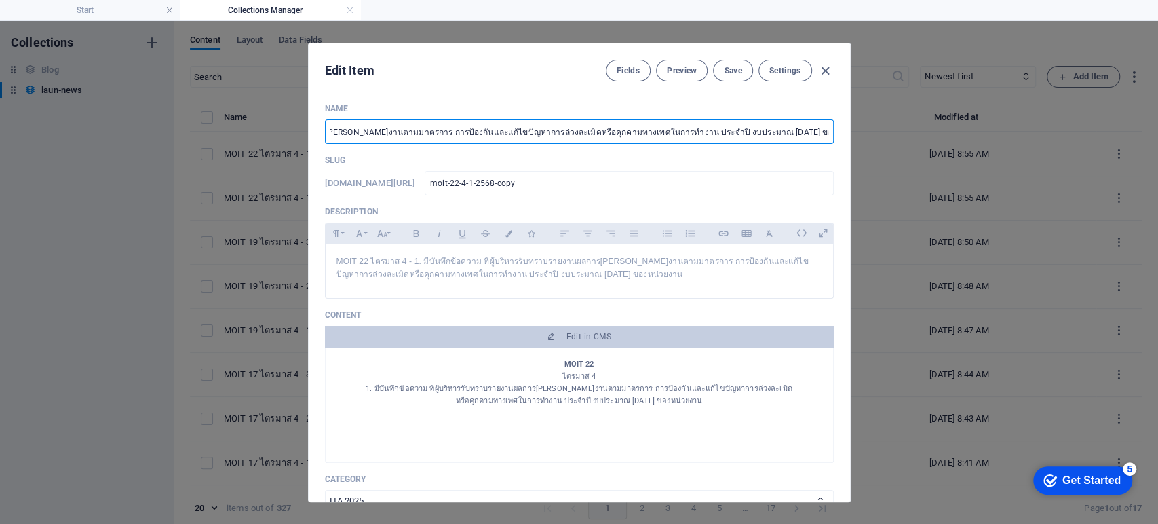
type input "moit-22-4-2-2567"
type input "MOIT 22 ไตรมาส 4 - 2. มีรายงานผลการดำเนินงานตามมาตรการการป้องกันและแก้ไขปัญหากา…"
type input "moit-22-4-2-256"
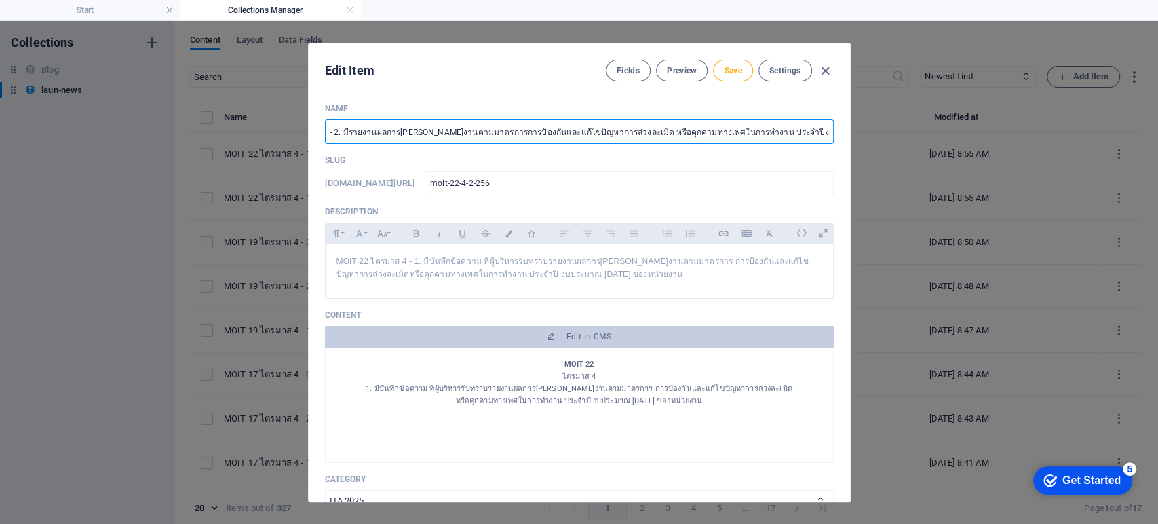
type input "MOIT 22 ไตรมาส 4 - 2. มีรายงานผลการ[PERSON_NAME]งานตามมาตรการการป้องกันและแก้ไข…"
type input "moit-22-4-2-2568"
type input "MOIT 22 ไตรมาส 4 - 2. มีรายงานผลการ[PERSON_NAME]งานตามมาตรการการป้องกันและแก้ไข…"
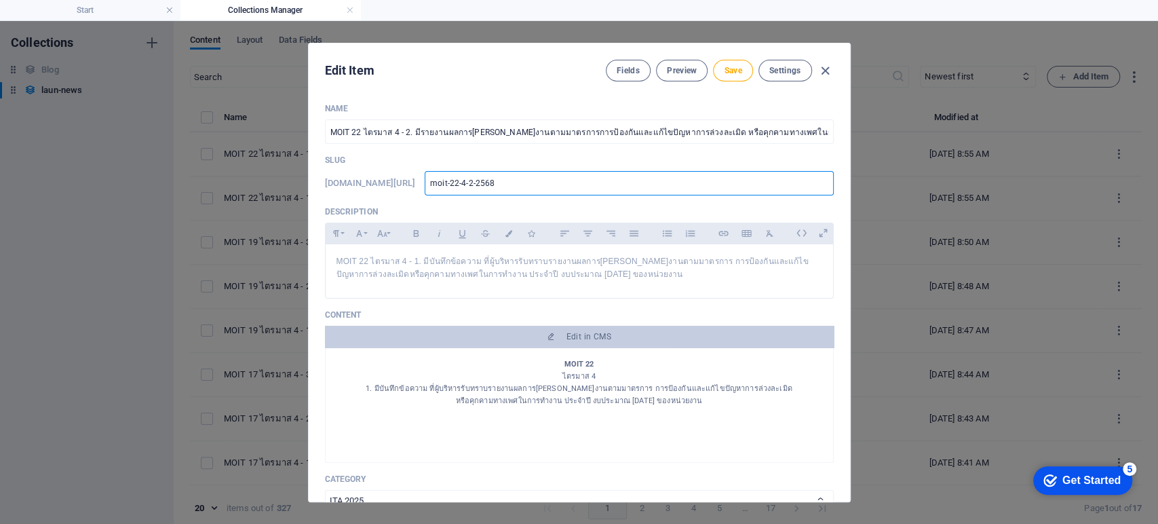
drag, startPoint x: 475, startPoint y: 187, endPoint x: 353, endPoint y: 193, distance: 121.6
click at [354, 193] on div "www.example.com/launnews/ moit-22-4-2-2568 ​" at bounding box center [579, 183] width 509 height 24
type input "3"
type input "32"
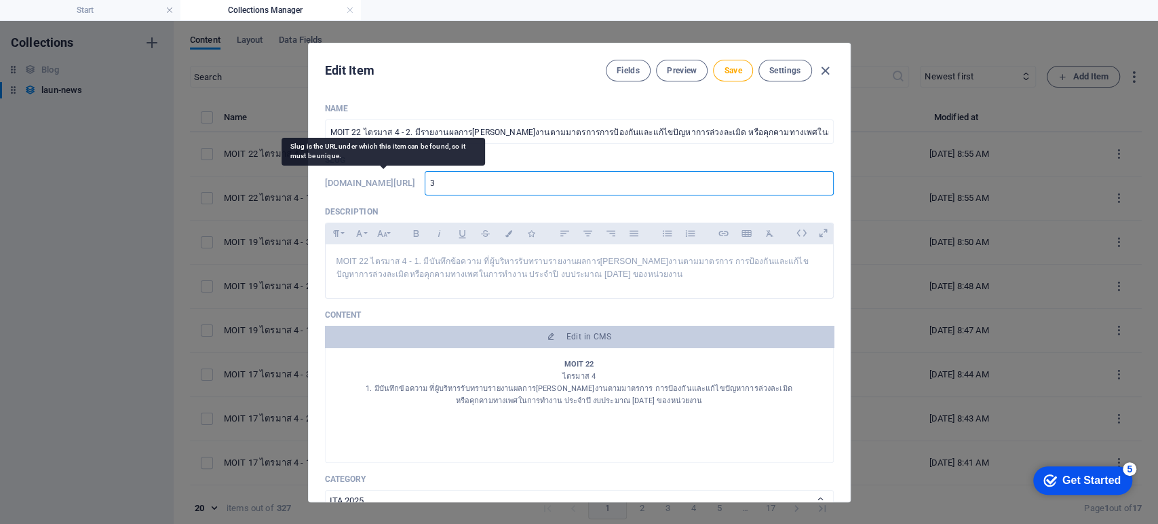
type input "32"
type input "329"
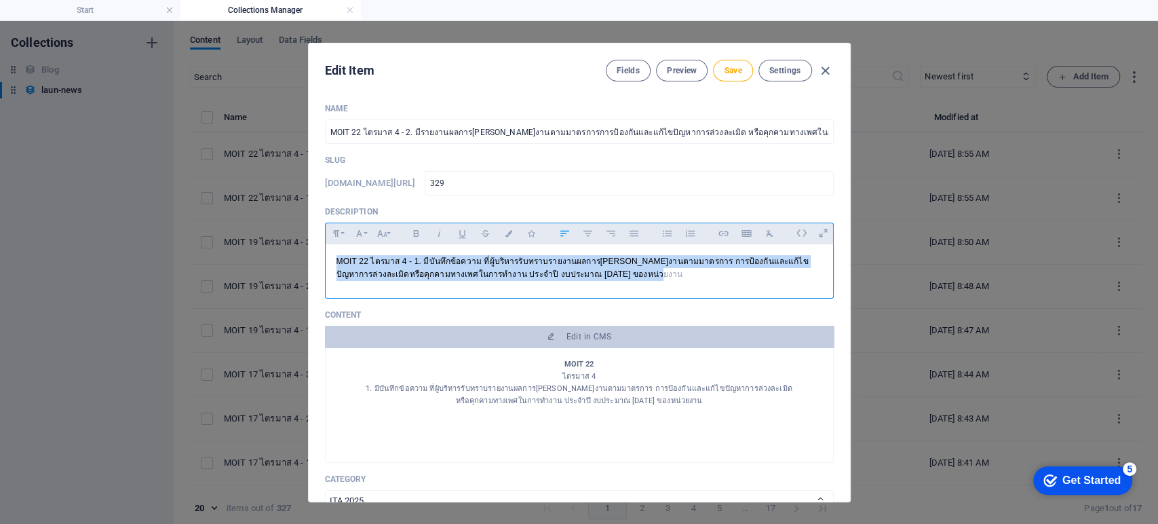
drag, startPoint x: 615, startPoint y: 286, endPoint x: 321, endPoint y: 258, distance: 295.8
click at [321, 258] on div "Name MOIT 22 ไตรมาส 4 - 2. มีรายงานผลการดำเนินงานตามมาตรการการป้องกันและแก้ไขปั…" at bounding box center [579, 296] width 541 height 409
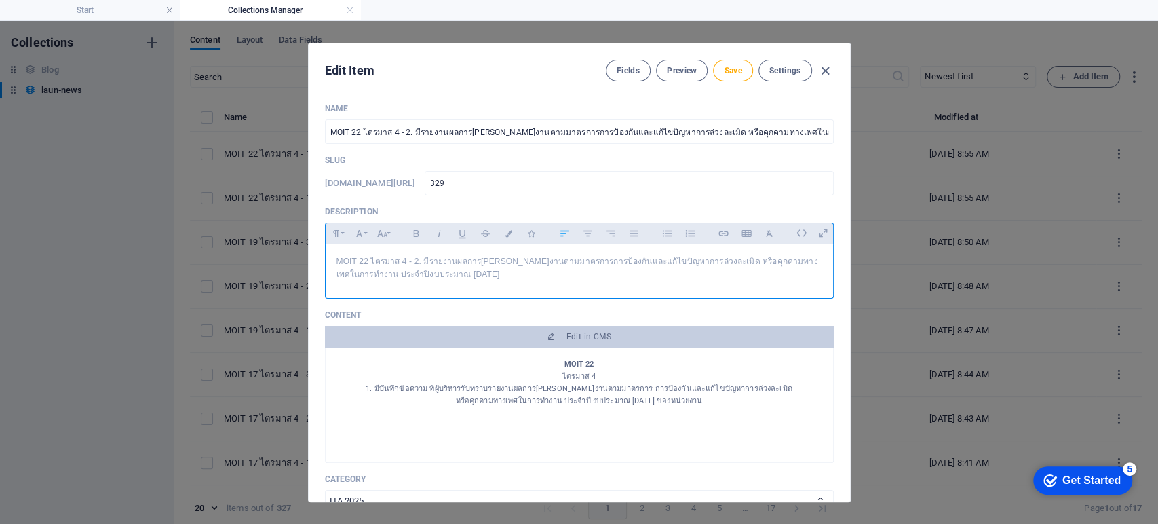
scroll to position [944, 4]
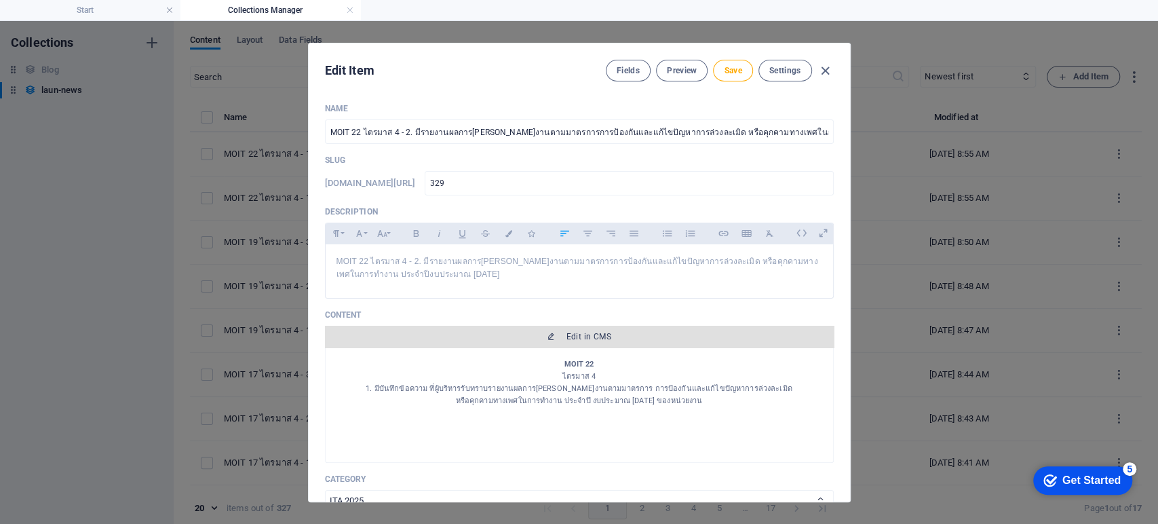
click at [578, 336] on span "Edit in CMS" at bounding box center [589, 336] width 45 height 11
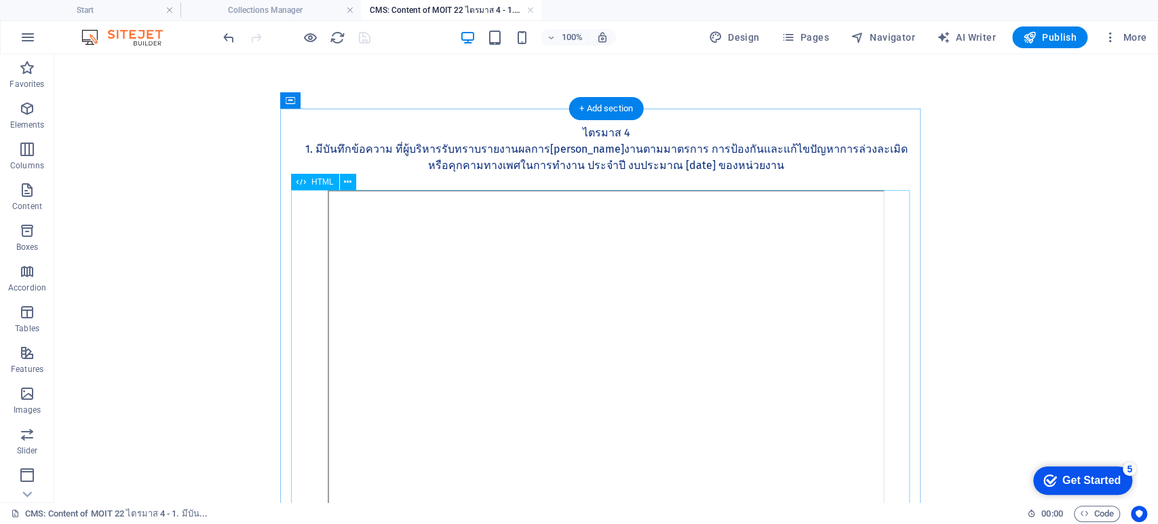
scroll to position [0, 0]
click at [629, 158] on div "MOIT 22 ไตรมาส 4 1. มีบันทึกข้อความ ที่ผู้บริหารรับทราบรายงานผลการดำเนินงานตามม…" at bounding box center [606, 149] width 619 height 81
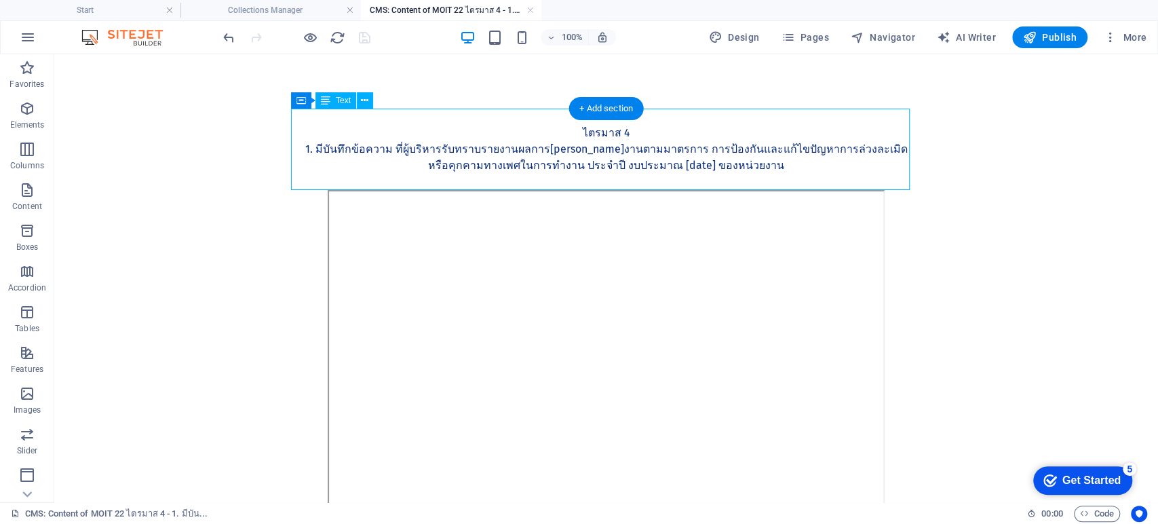
click at [629, 158] on div "MOIT 22 ไตรมาส 4 1. มีบันทึกข้อความ ที่ผู้บริหารรับทราบรายงานผลการดำเนินงานตามม…" at bounding box center [606, 149] width 619 height 81
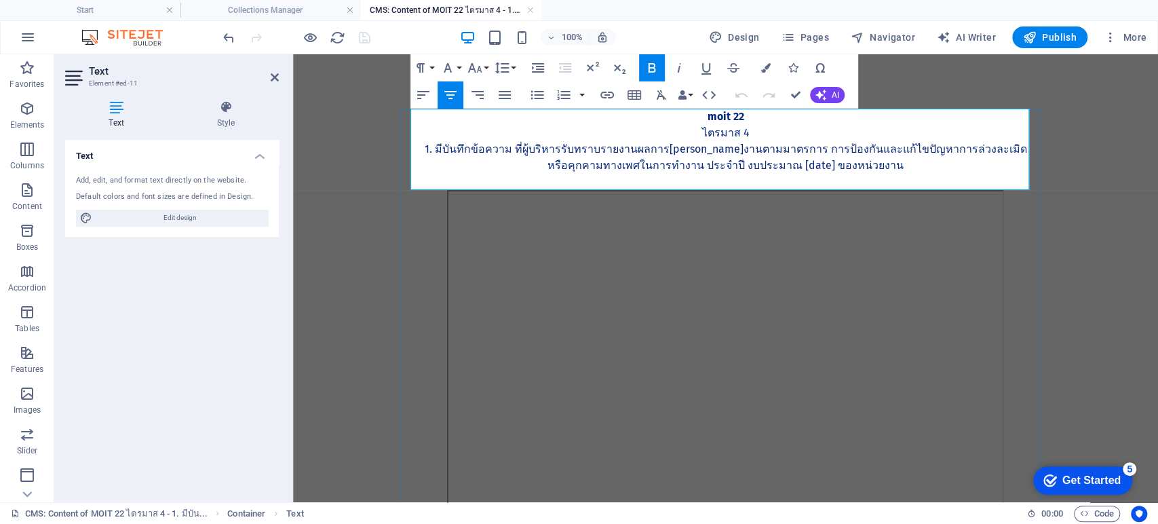
drag, startPoint x: 790, startPoint y: 167, endPoint x: 456, endPoint y: 147, distance: 335.1
click at [456, 147] on div "MOIT 22 ไตรมาส 4 1. มีบันทึกข้อความ ที่ผู้บริหารรับทราบรายงานผลการดำเนินงานตามม…" at bounding box center [726, 149] width 619 height 81
drag, startPoint x: 510, startPoint y: 150, endPoint x: 418, endPoint y: 157, distance: 92.5
click at [418, 157] on p "MOIT 22 ไตรมาส 4 - 2. มีรายงานผลการ[PERSON_NAME]งานตามมาตรการการป้องกันและแก้ไข…" at bounding box center [726, 157] width 619 height 33
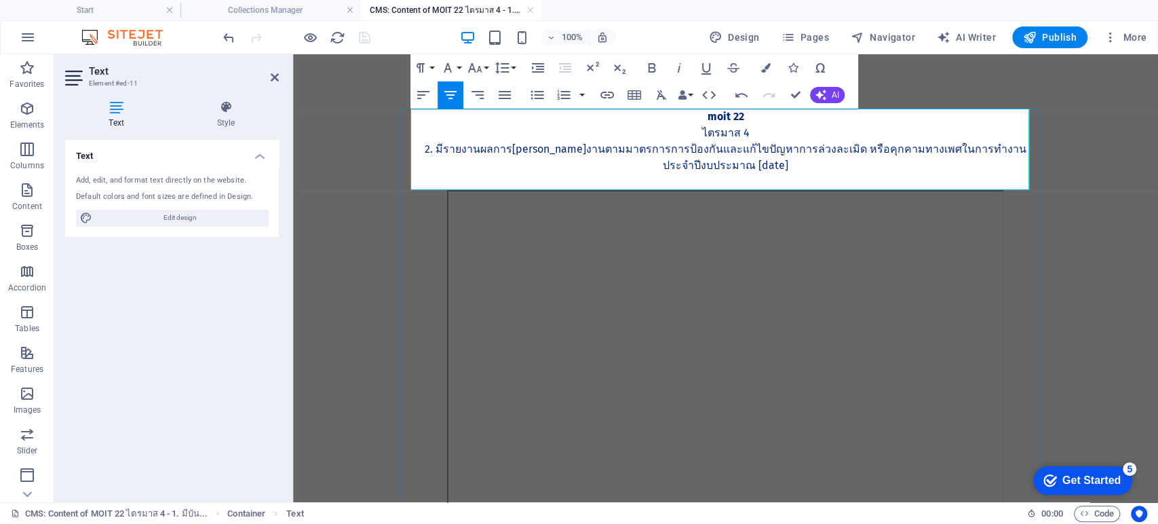
click at [790, 151] on p "2. มีรายงานผลการดำเนินงานตามมาตรการการป้องกันและแก้ไขปัญหาการล่วงละเมิด หรือคุก…" at bounding box center [726, 157] width 619 height 33
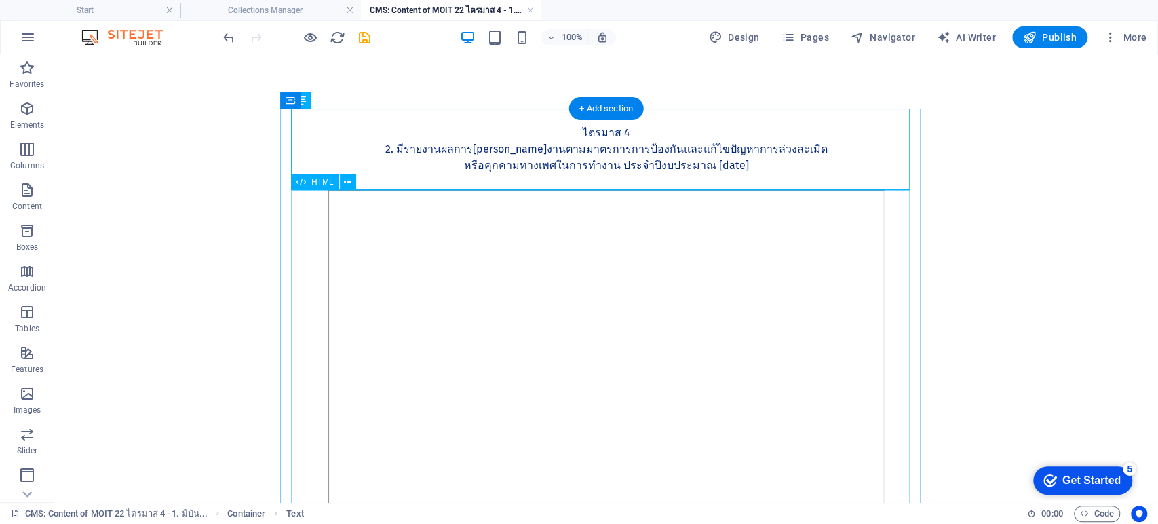
click at [575, 396] on div at bounding box center [606, 379] width 619 height 378
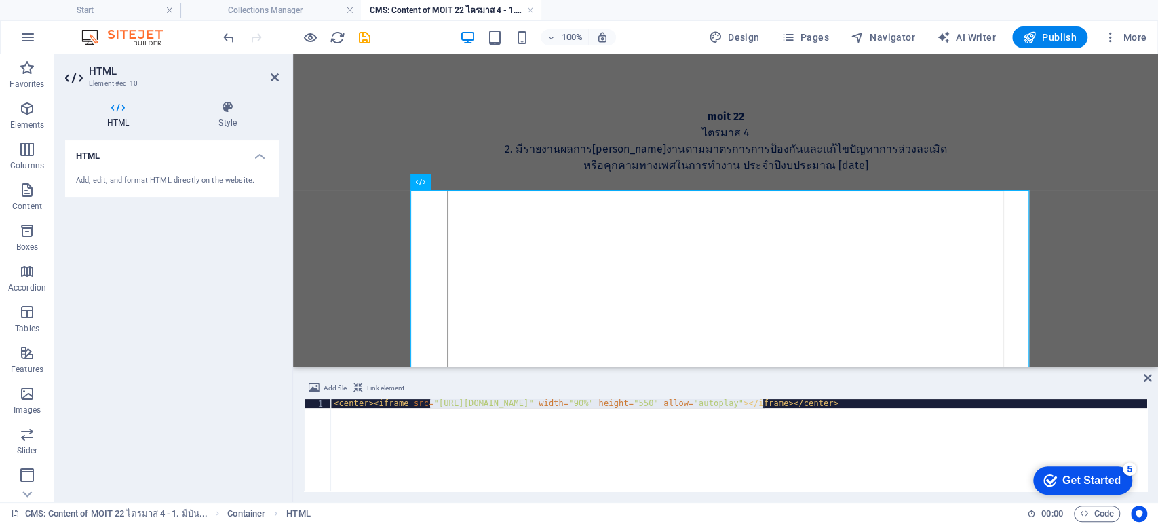
drag, startPoint x: 432, startPoint y: 404, endPoint x: 761, endPoint y: 404, distance: 329.7
click at [761, 404] on div "< center > < iframe src = "https://drive.google.com/file/d/1QqEpVYKxjD6N13KJmEt…" at bounding box center [739, 454] width 816 height 110
paste textarea "V82v4b-ZaXxANUN8BXn6jsRvLAdWCXfY"
type textarea "<center><iframe src="https://drive.google.com/file/d/1V82v4b-ZaXxANUN8BXn6jsRvL…"
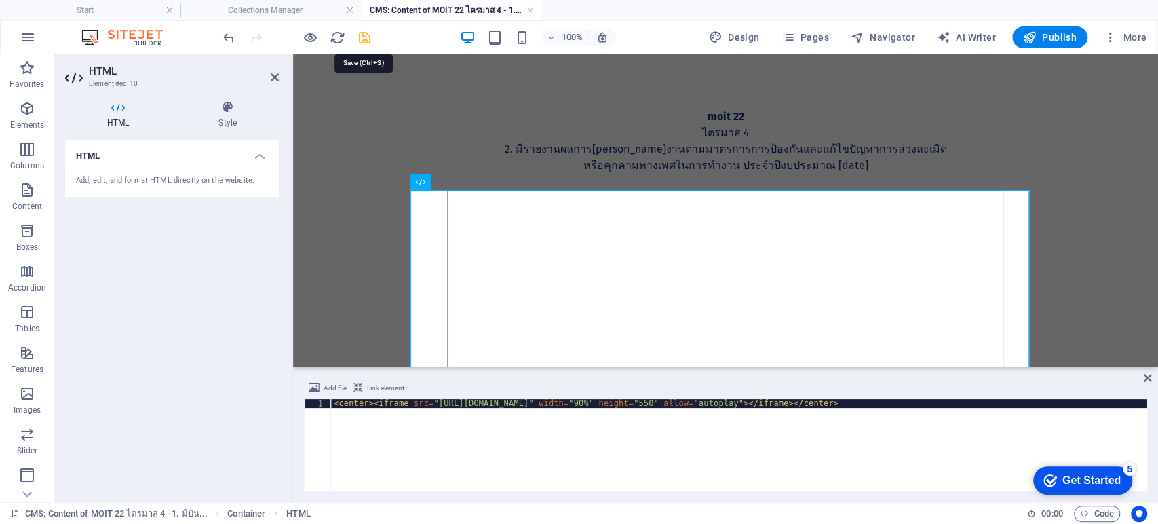
click at [362, 39] on icon "save" at bounding box center [365, 38] width 16 height 16
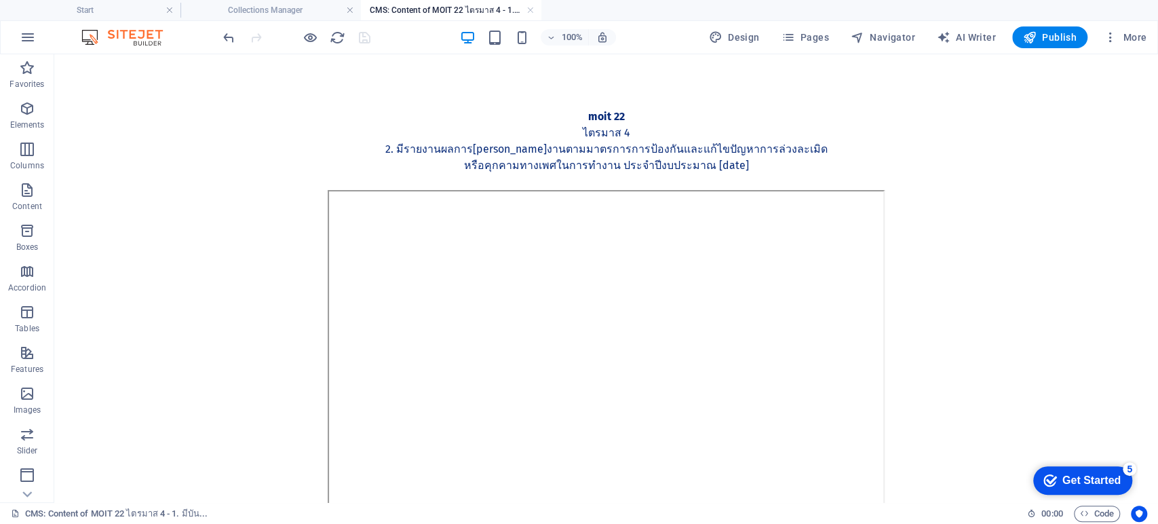
type input "329"
click at [526, 10] on link at bounding box center [530, 10] width 8 height 13
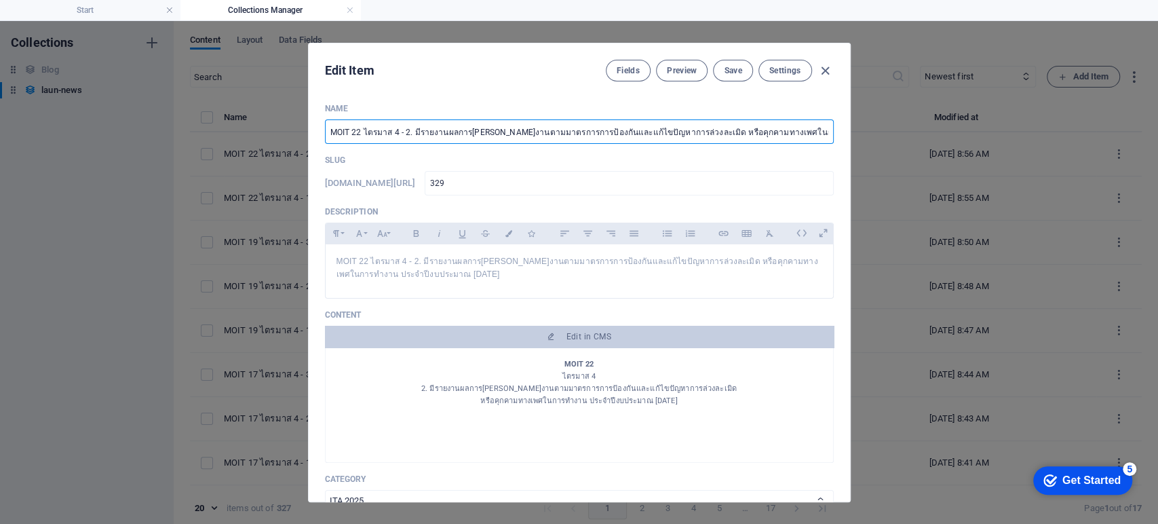
scroll to position [0, 76]
drag, startPoint x: 760, startPoint y: 134, endPoint x: 858, endPoint y: 148, distance: 99.3
click at [858, 148] on div "Edit Item Fields Preview Save Settings Name MOIT 22 ไตรมาส 4 - 2. มีรายงานผลการ…" at bounding box center [579, 272] width 1158 height 503
click at [729, 71] on span "Save" at bounding box center [733, 70] width 18 height 11
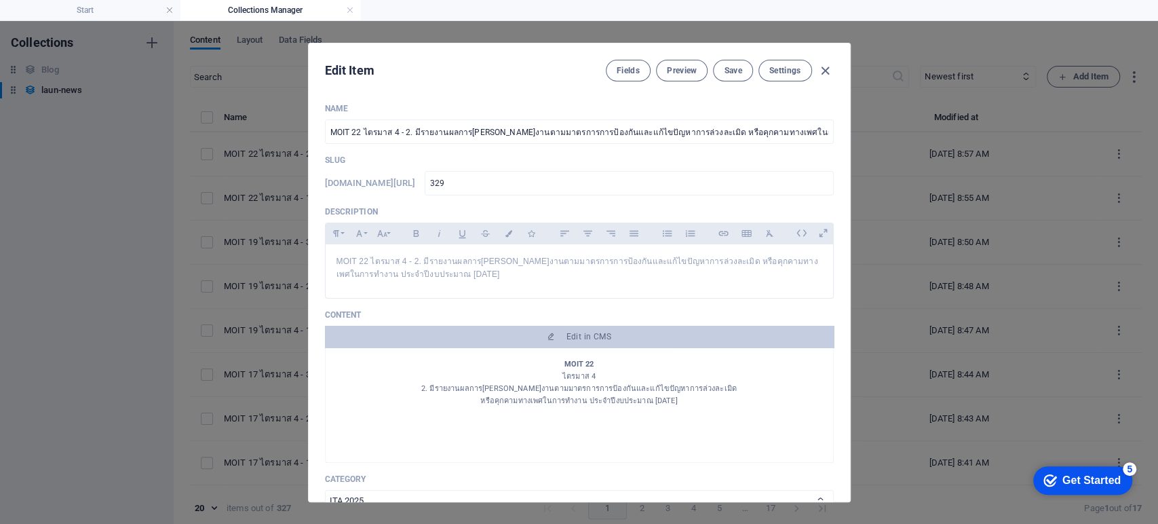
click at [900, 237] on div "Edit Item Fields Preview Save Settings Name MOIT 22 ไตรมาส 4 - 2. มีรายงานผลการ…" at bounding box center [579, 272] width 1158 height 503
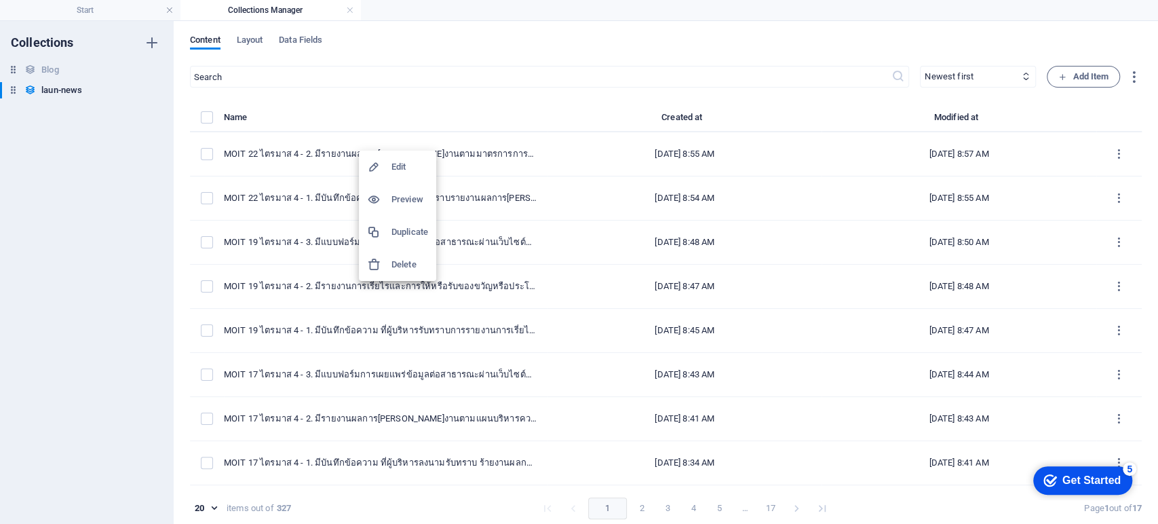
click at [412, 231] on h6 "Duplicate" at bounding box center [409, 232] width 37 height 16
click at [488, 80] on div at bounding box center [579, 262] width 1158 height 524
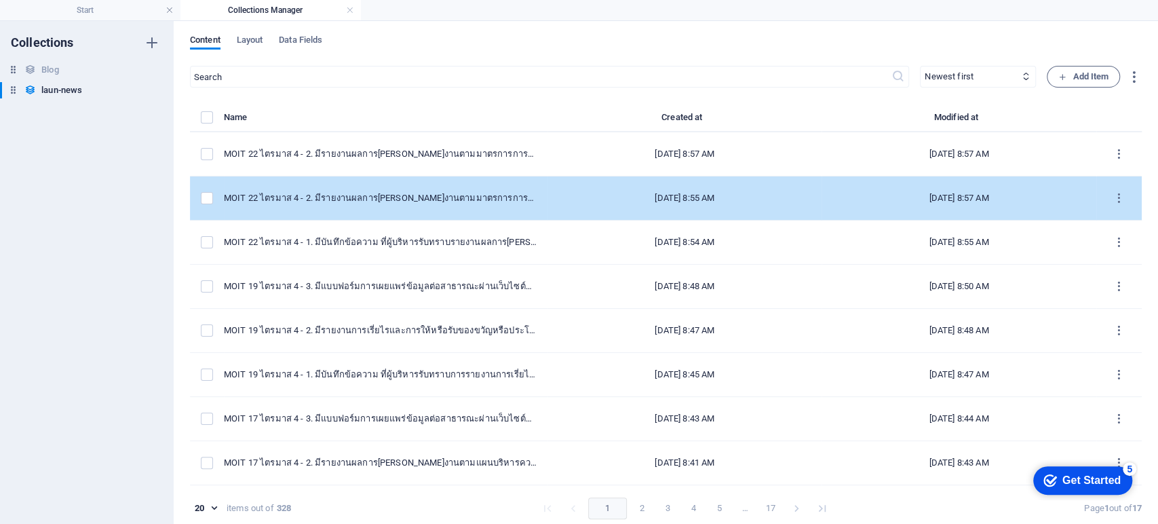
click at [429, 200] on div "MOIT 22 ไตรมาส 4 - 2. มีรายงานผลการ[PERSON_NAME]งานตามมาตรการการป้องกันและแก้ไข…" at bounding box center [380, 198] width 313 height 12
select select "ITA 2025"
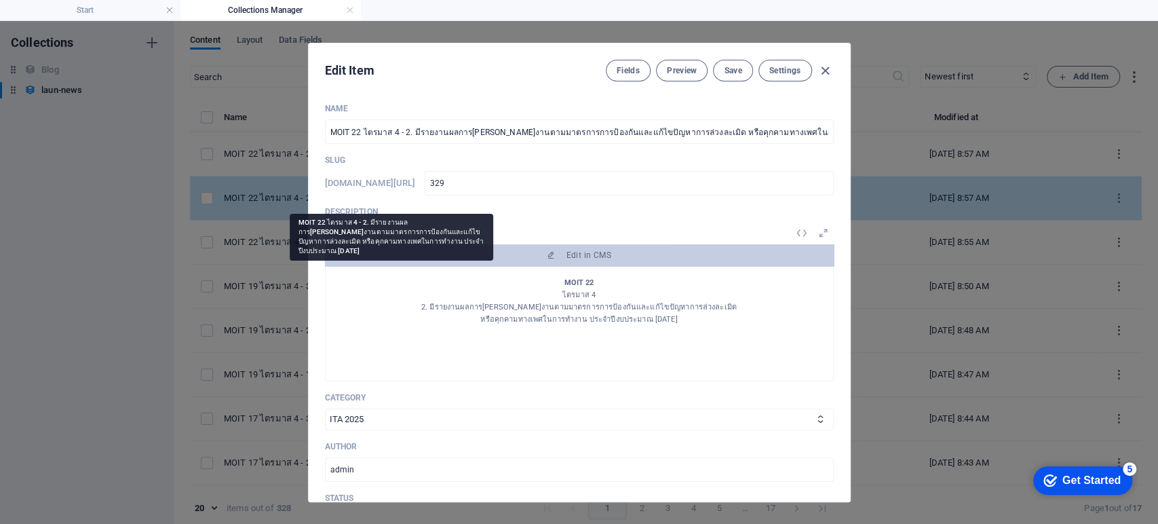
click at [429, 200] on div "Name MOIT 22 ไตรมาส 4 - 2. มีรายงานผลการดำเนินงานตามมาตรการการป้องกันและแก้ไขปั…" at bounding box center [579, 401] width 509 height 596
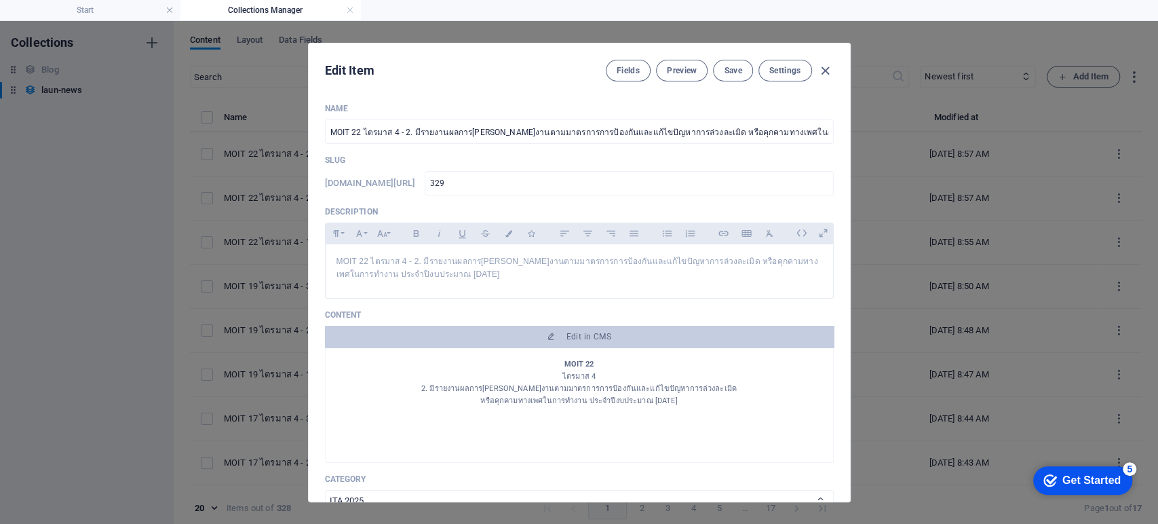
click at [935, 237] on div "Edit Item Fields Preview Save Settings Name MOIT 22 ไตรมาส 4 - 2. มีรายงานผลการ…" at bounding box center [579, 272] width 1158 height 503
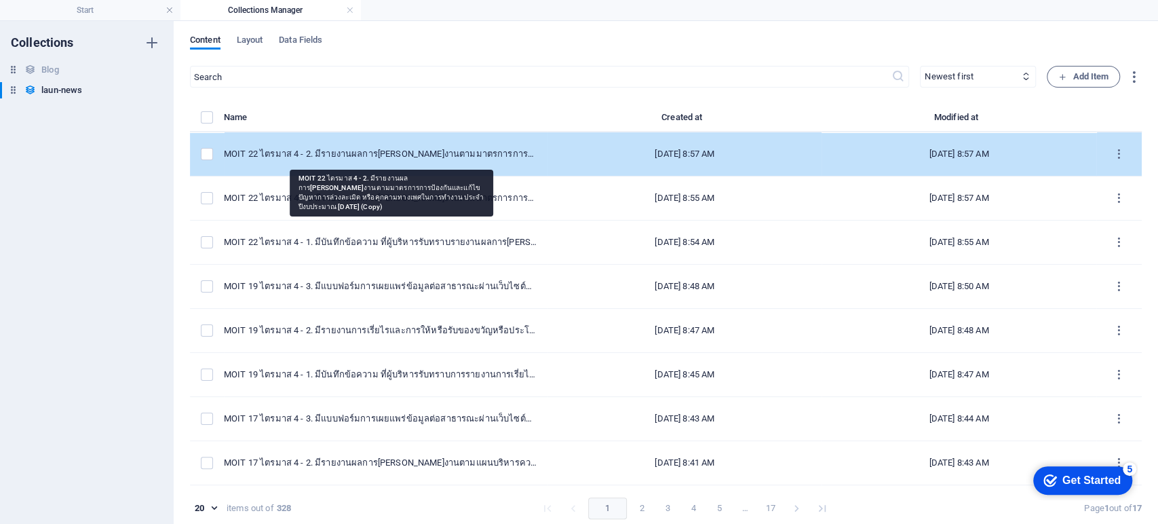
click at [364, 151] on div "MOIT 22 ไตรมาส 4 - 2. มีรายงานผลการดำเนินงานตามมาตรการการป้องกันและแก้ไขปัญหากา…" at bounding box center [380, 154] width 313 height 12
select select "ITA 2025"
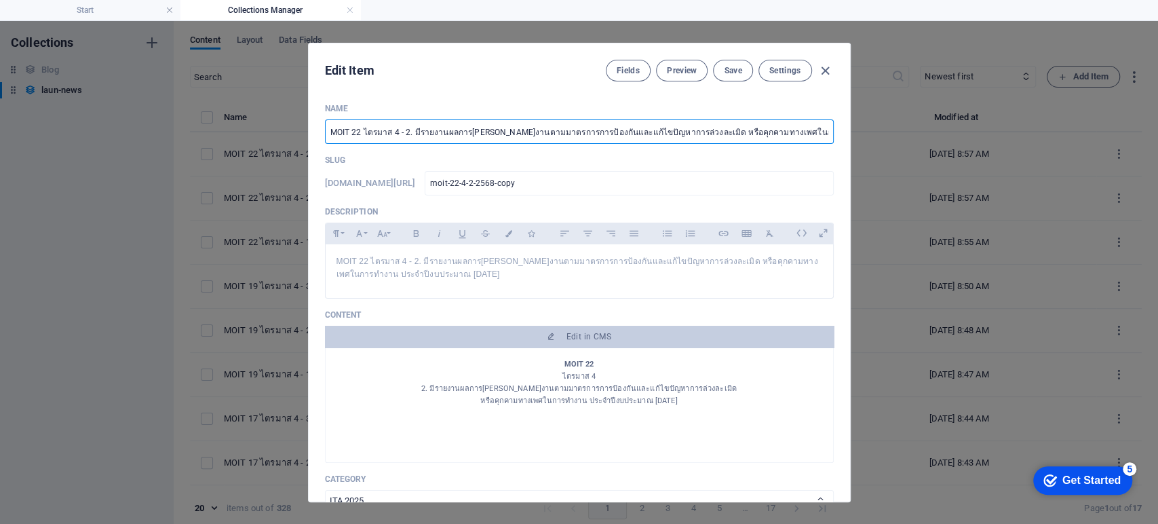
scroll to position [0, 103]
drag, startPoint x: 402, startPoint y: 133, endPoint x: 930, endPoint y: 153, distance: 528.9
click at [930, 153] on div "Edit Item Fields Preview Save Settings Name MOIT 22 ไตรมาส 4 - 2. มีรายงานผลการ…" at bounding box center [579, 272] width 1158 height 503
paste input "3. มีแบบฟอร์มการเผยแพร่ข้อมูลต่อสาธารณะผ่านเว็บไซต์ของหน่วยงาน"
type input "MOIT 22 ไตรมาส 4 - 3. มีแบบฟอร์มการเผยแพร่ข้อมูลต่อสาธารณะผ่านเว็บไซต์ของหน่วยง…"
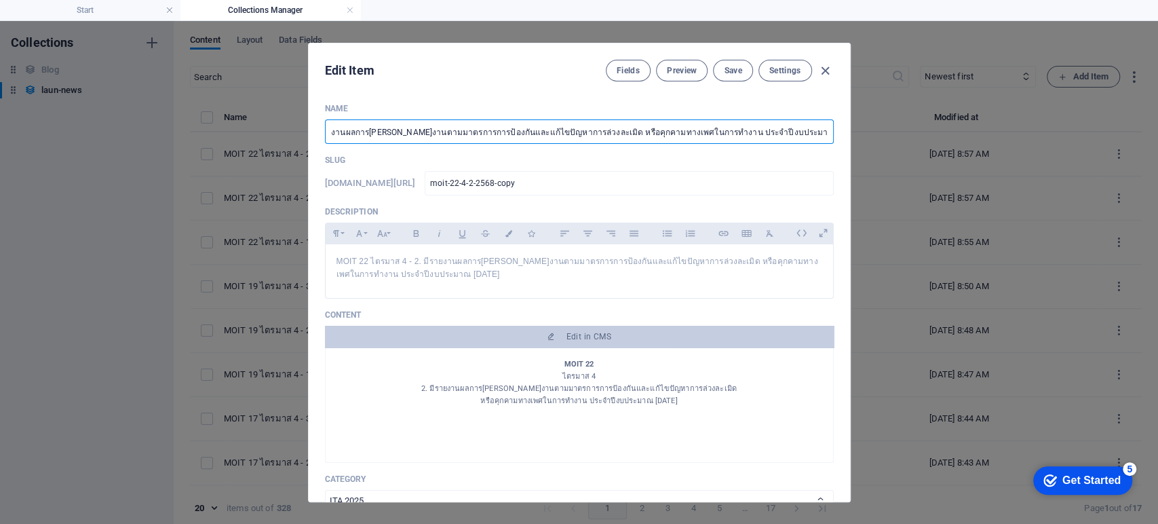
type input "moit-22-4-3"
drag, startPoint x: 685, startPoint y: 129, endPoint x: 255, endPoint y: 149, distance: 430.6
click at [255, 149] on div "Edit Item Fields Preview Save Settings Name MOIT 22 ไตรมาส 4 - 3. มีแบบฟอร์มการ…" at bounding box center [579, 272] width 1158 height 503
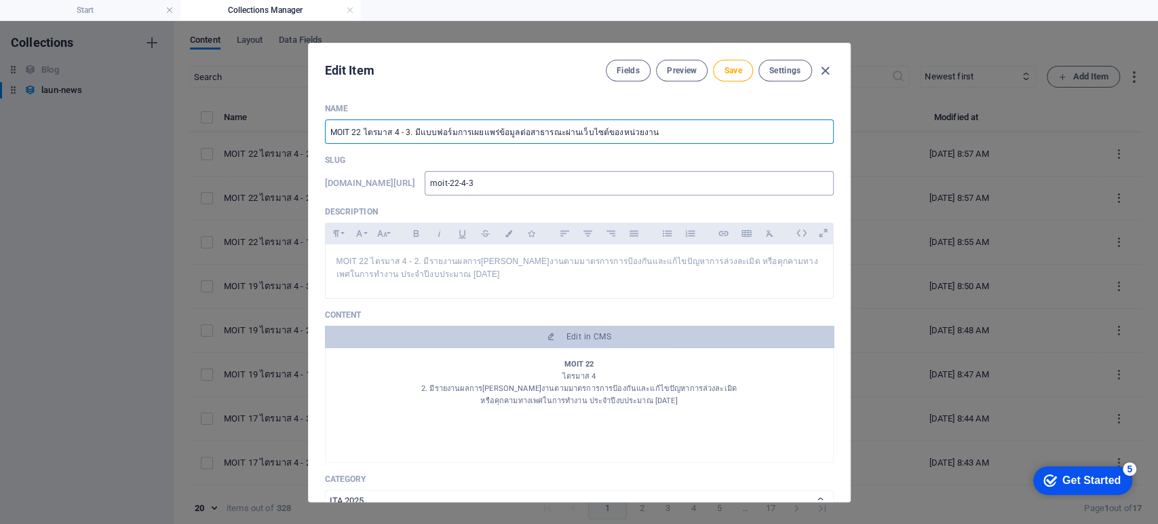
type input "MOIT 22 ไตรมาส 4 - 3. มีแบบฟอร์มการเผยแพร่ข้อมูลต่อสาธารณะผ่านเว็บไซต์ของหน่วยง…"
drag, startPoint x: 497, startPoint y: 186, endPoint x: 412, endPoint y: 185, distance: 84.8
click at [412, 185] on div "www.example.com/launnews/ moit-22-4-3 ​" at bounding box center [579, 183] width 509 height 24
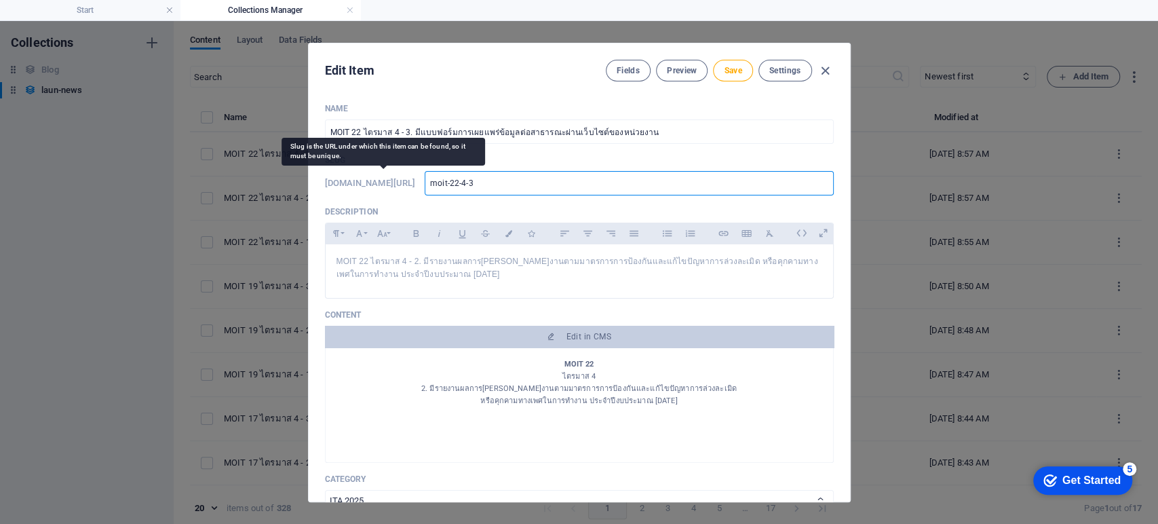
type input "3"
type input "33"
type input "330"
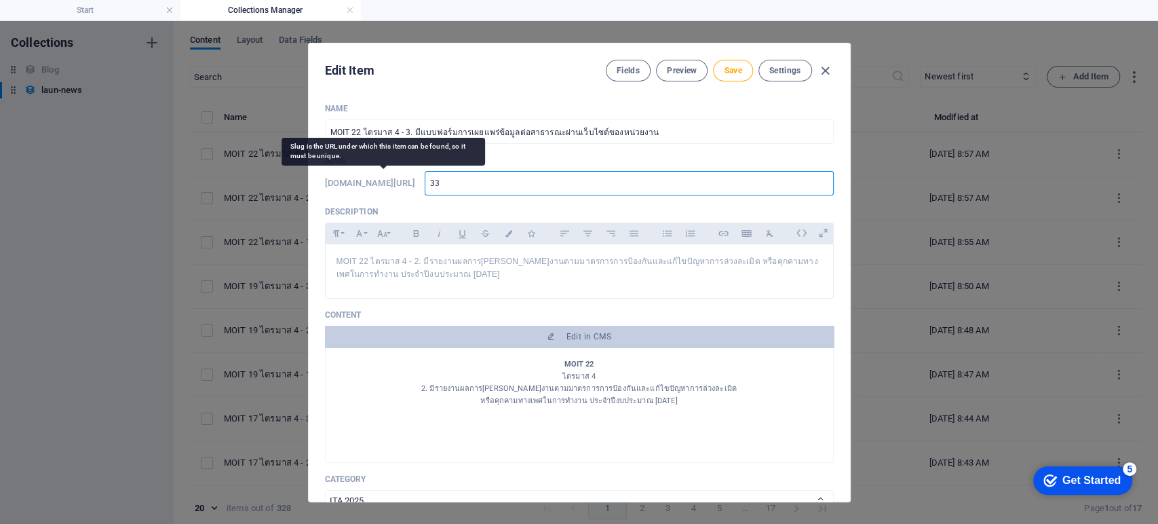
type input "330"
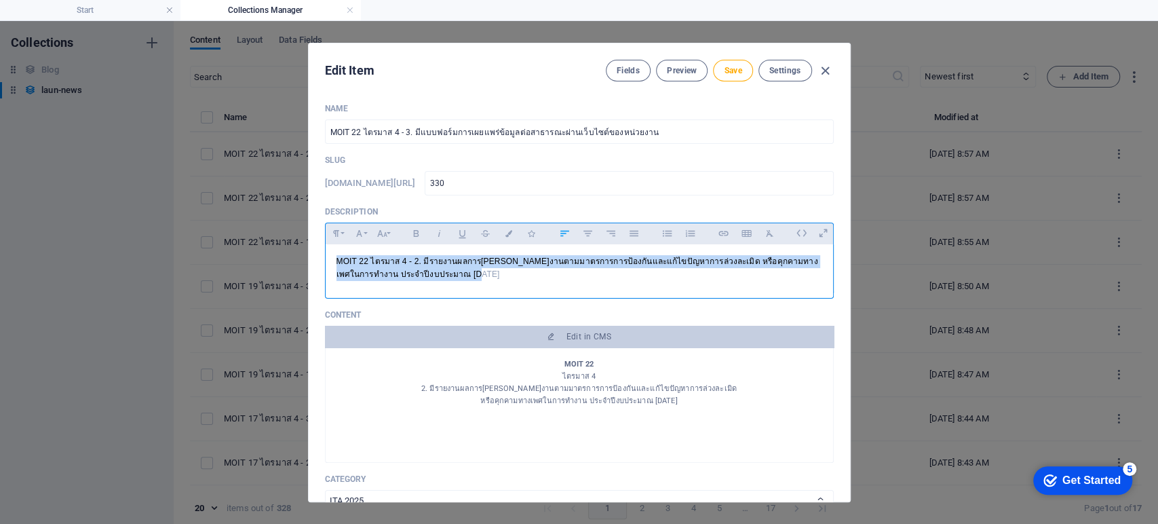
drag, startPoint x: 441, startPoint y: 278, endPoint x: 290, endPoint y: 241, distance: 155.8
click at [290, 241] on div "Edit Item Fields Preview Save Settings Name MOIT 22 ไตรมาส 4 - 3. มีแบบฟอร์มการ…" at bounding box center [579, 272] width 1158 height 503
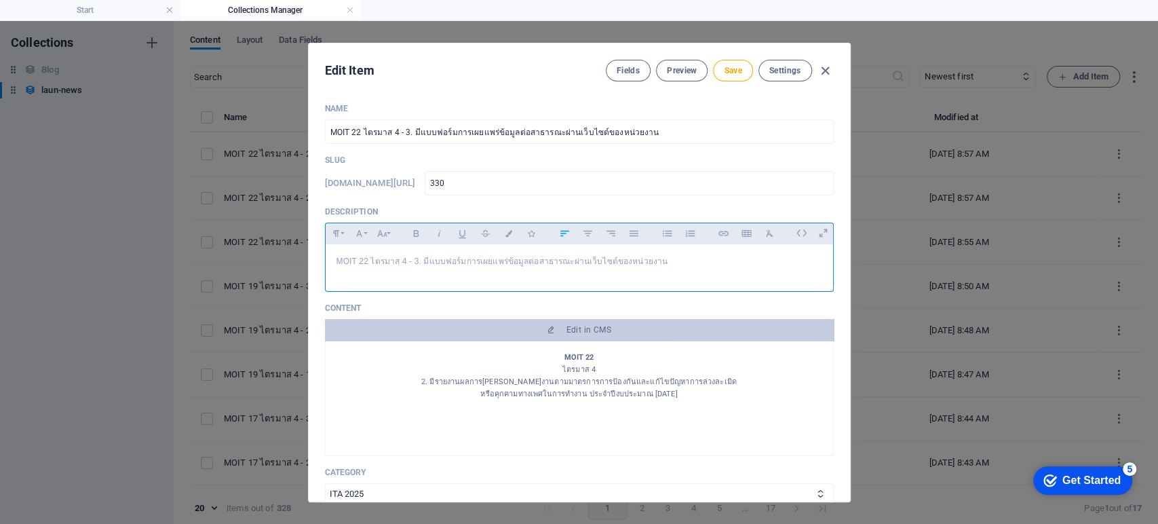
scroll to position [277, 4]
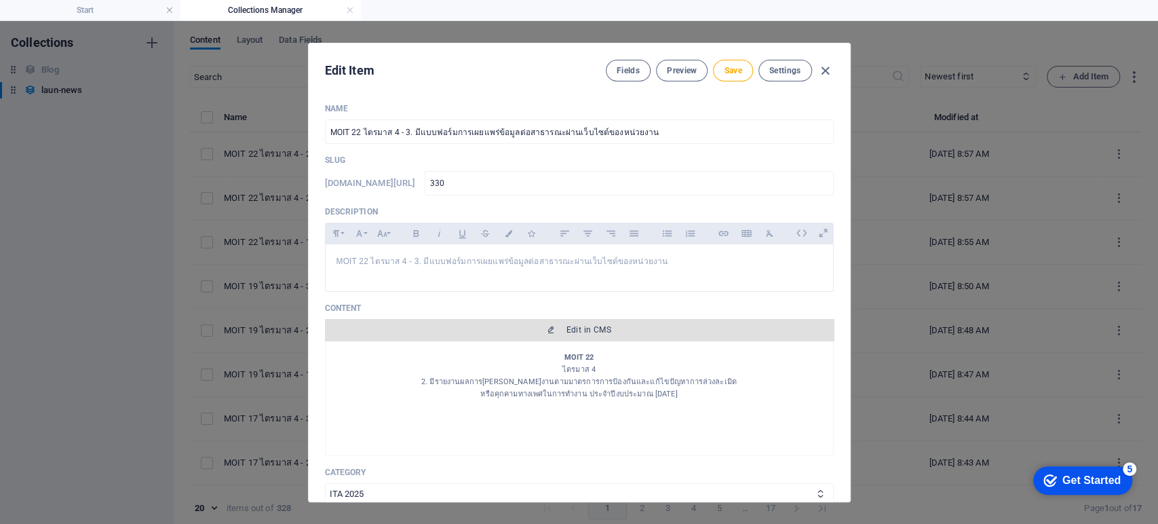
click at [567, 331] on span "Edit in CMS" at bounding box center [589, 329] width 45 height 11
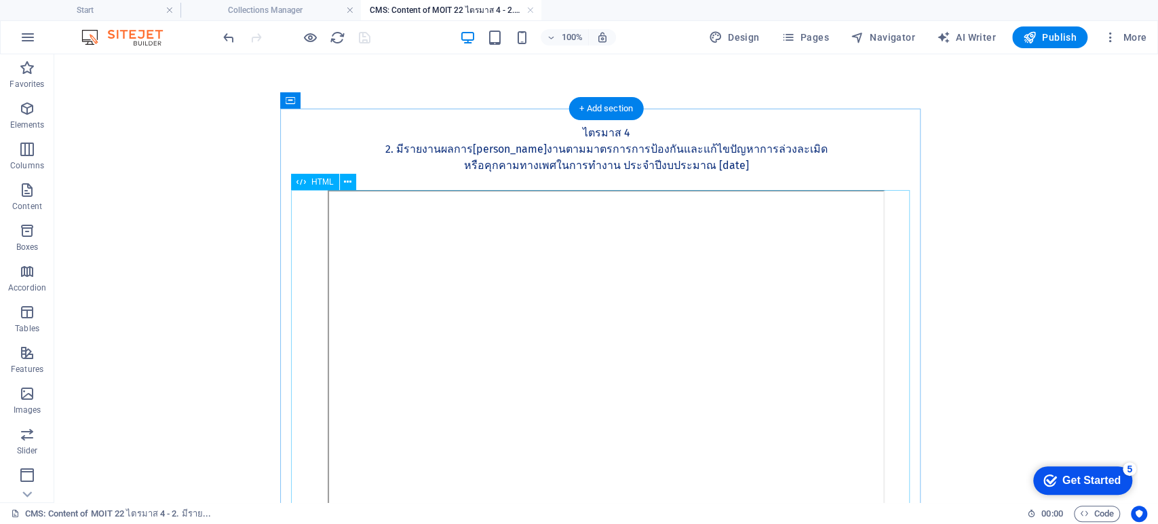
scroll to position [0, 0]
click at [629, 151] on div "MOIT 22 ไตรมาส 4 2. มีรายงานผลการดำเนินงานตามมาตรการการป้องกันและแก้ไขปัญหาการล…" at bounding box center [606, 149] width 619 height 81
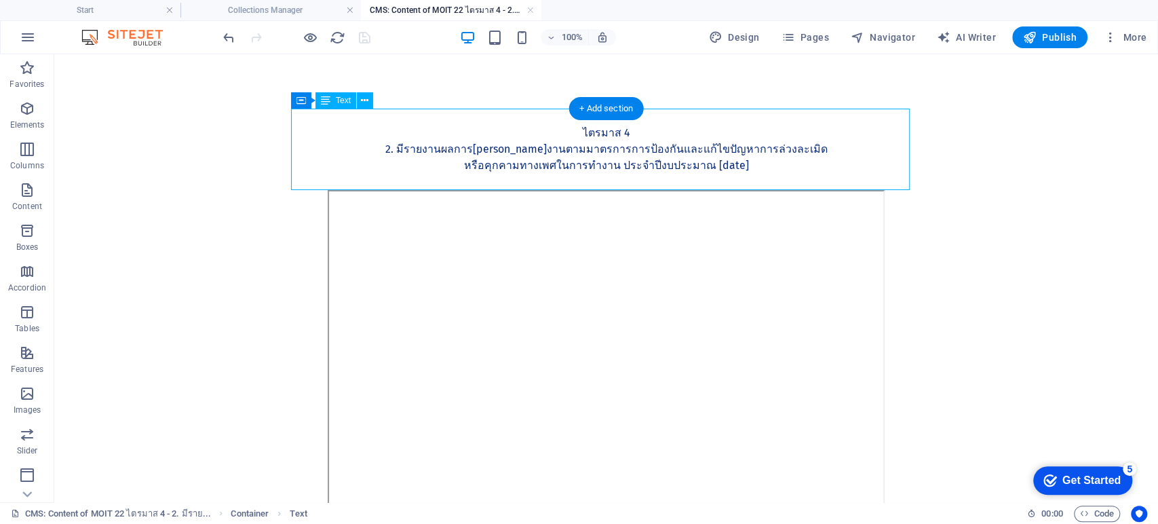
drag, startPoint x: 629, startPoint y: 151, endPoint x: 393, endPoint y: 152, distance: 236.1
click at [630, 151] on div "MOIT 22 ไตรมาส 4 2. มีรายงานผลการดำเนินงานตามมาตรการการป้องกันและแก้ไขปัญหาการล…" at bounding box center [606, 149] width 619 height 81
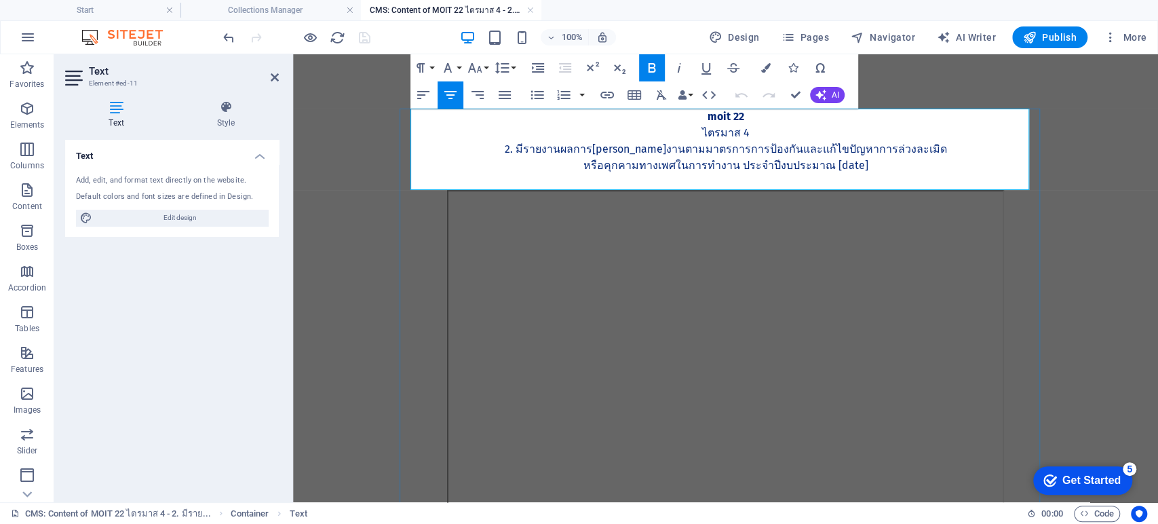
drag, startPoint x: 870, startPoint y: 168, endPoint x: 498, endPoint y: 148, distance: 373.0
click at [498, 148] on div "MOIT 22 ไตรมาส 4 2. มีรายงานผลการดำเนินงานตามมาตรการการป้องกันและแก้ไขปัญหาการล…" at bounding box center [726, 149] width 619 height 81
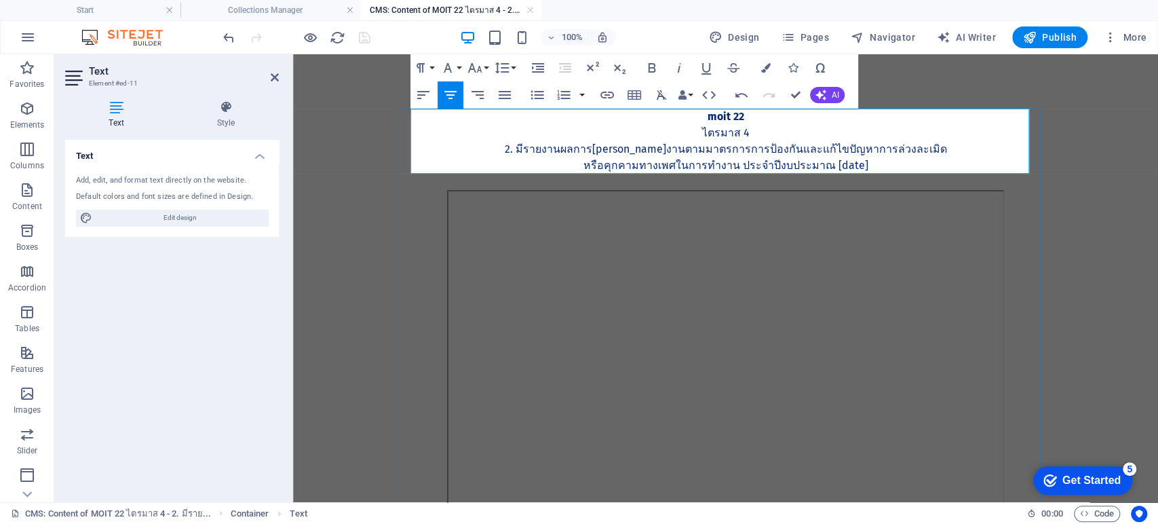
scroll to position [538, 5]
drag, startPoint x: 611, startPoint y: 147, endPoint x: 490, endPoint y: 147, distance: 121.4
click at [495, 147] on p "MOIT 22 ไตรมาส 4 - 3. มีแบบฟอร์มการเผยแพร่ข้อมูลต่อสาธารณะผ่านเว็บไซต์ของหน่วยง…" at bounding box center [726, 149] width 619 height 16
drag, startPoint x: 798, startPoint y: 96, endPoint x: 722, endPoint y: 66, distance: 81.4
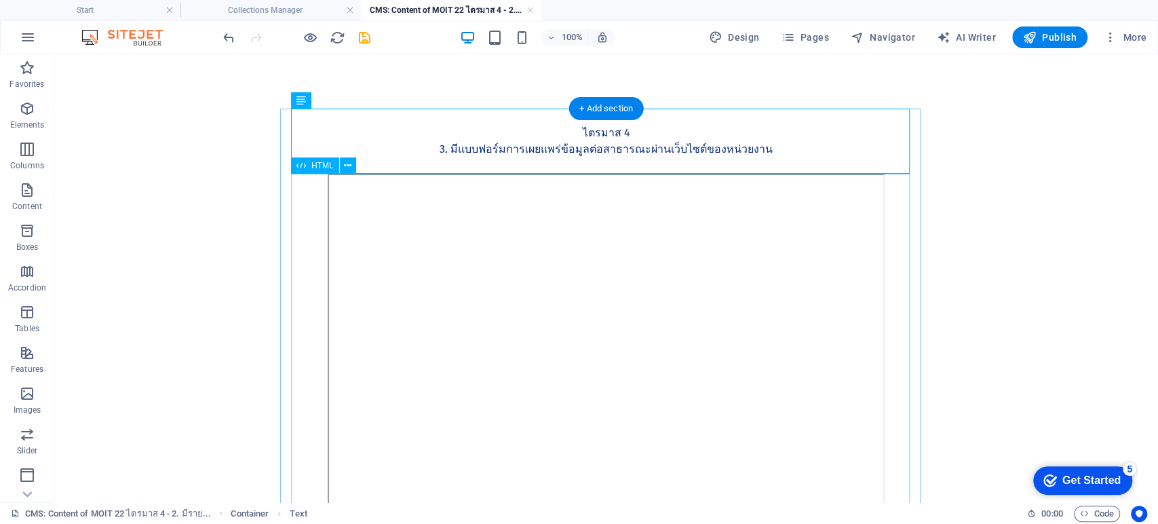
click at [626, 370] on div at bounding box center [606, 363] width 619 height 378
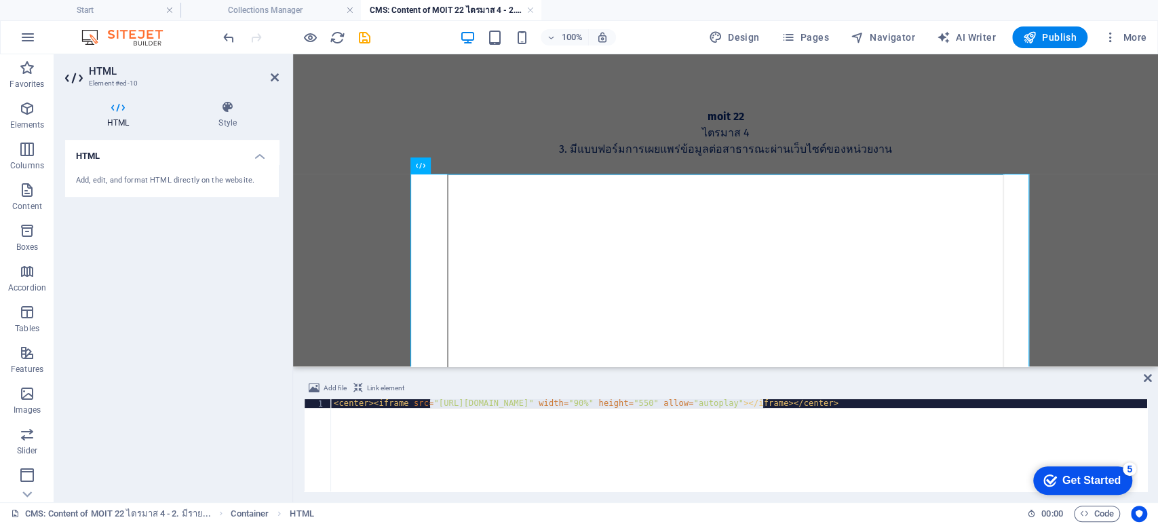
drag, startPoint x: 430, startPoint y: 406, endPoint x: 765, endPoint y: 404, distance: 335.2
click at [765, 404] on div "< center > < iframe src = "https://drive.google.com/file/d/1V82v4b-ZaXxANUN8BXn…" at bounding box center [739, 454] width 816 height 110
paste textarea "Yv2m4M5vuxM5h1JUeP4xJy5XNoHuo4Zo"
type textarea "<center><iframe src="https://drive.google.com/file/d/1Yv2m4M5vuxM5h1JUeP4xJy5XN…"
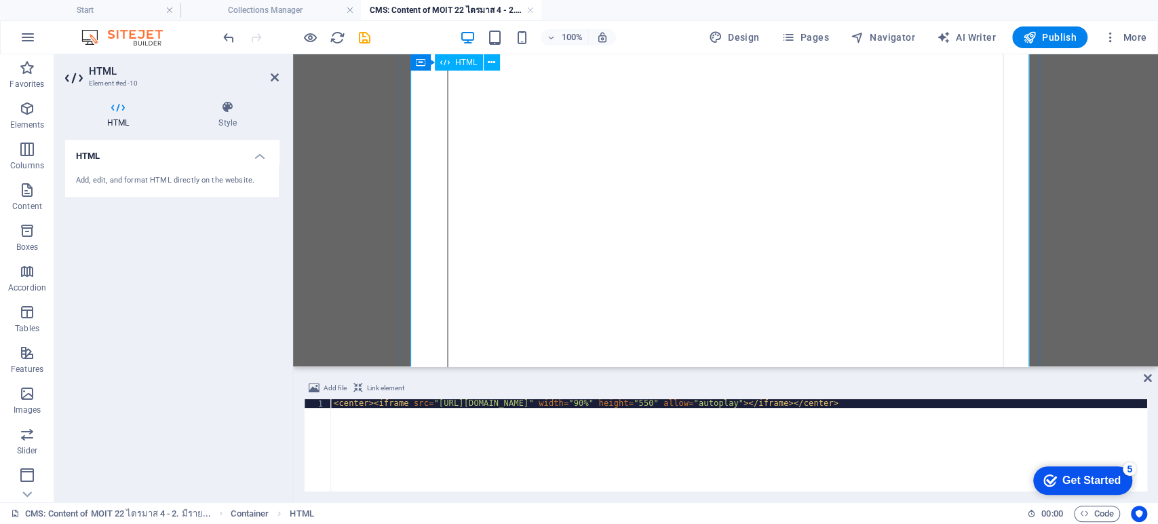
scroll to position [0, 0]
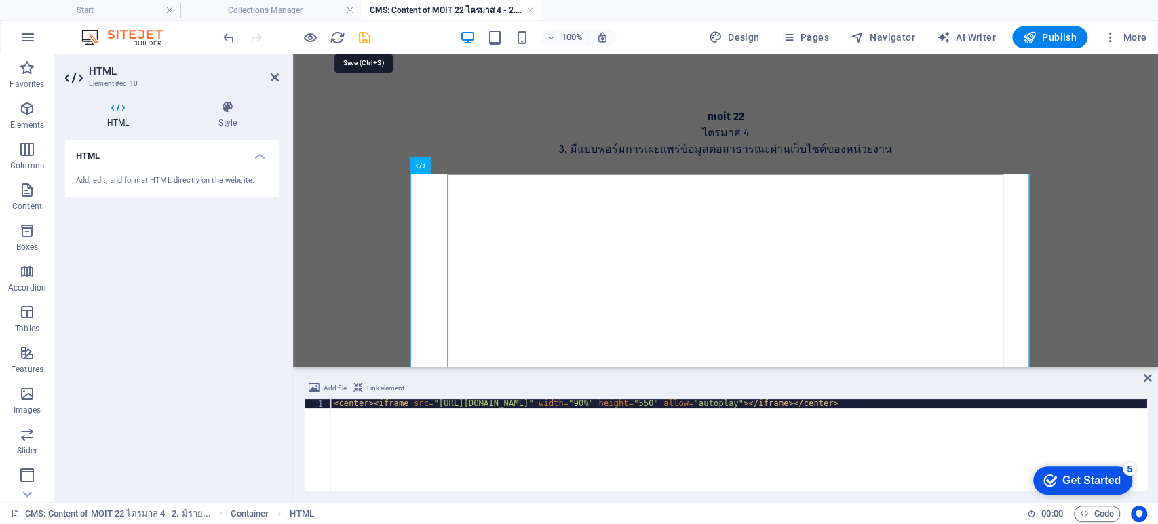
click at [363, 39] on icon "save" at bounding box center [365, 38] width 16 height 16
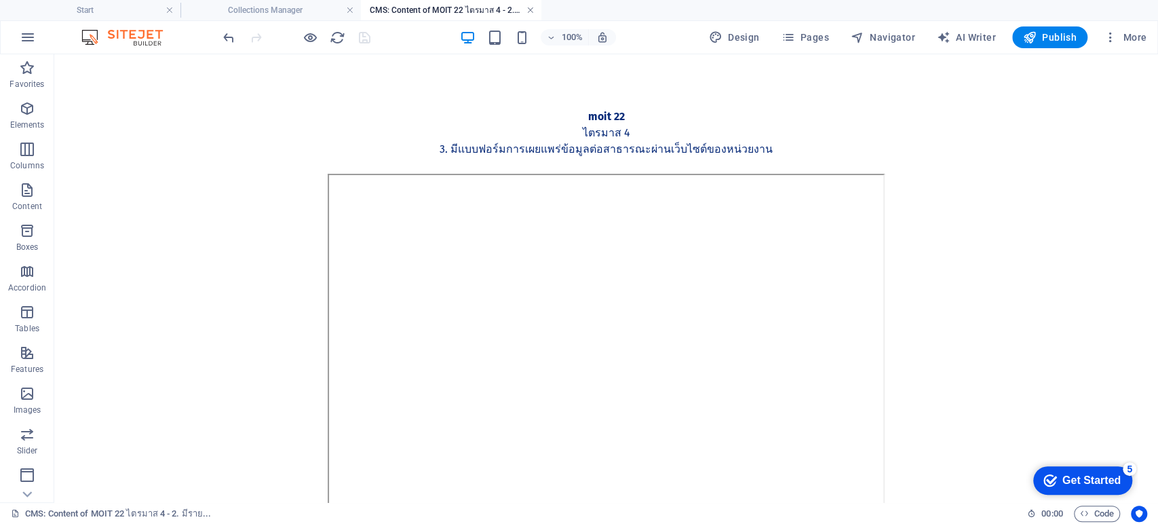
click at [528, 7] on link at bounding box center [530, 10] width 8 height 13
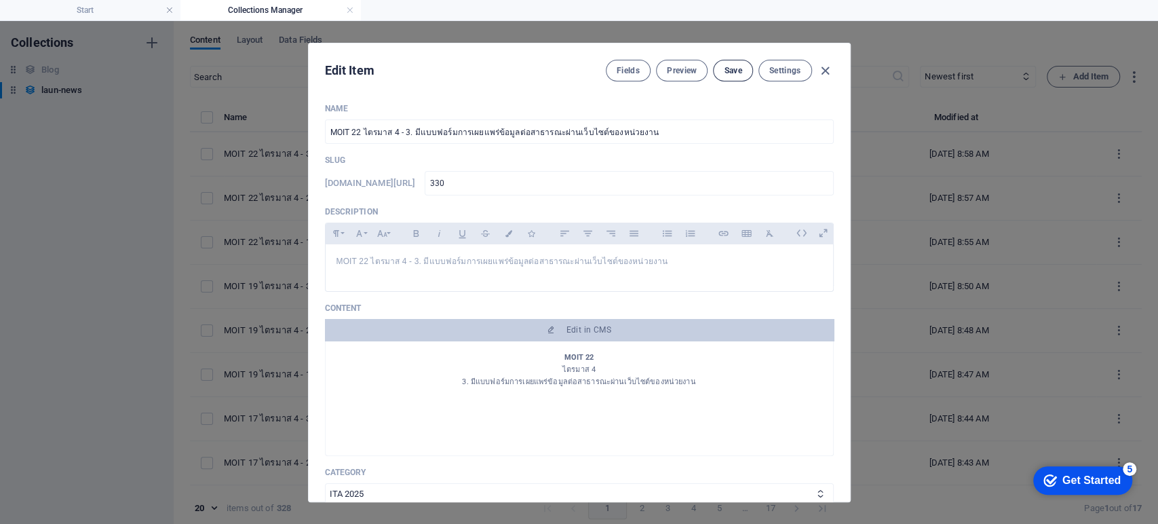
click at [726, 72] on span "Save" at bounding box center [733, 70] width 18 height 11
click at [896, 311] on div "Edit Item Fields Preview Save Settings Name MOIT 22 ไตรมาส 4 - 3. มีแบบฟอร์มการ…" at bounding box center [579, 272] width 1158 height 503
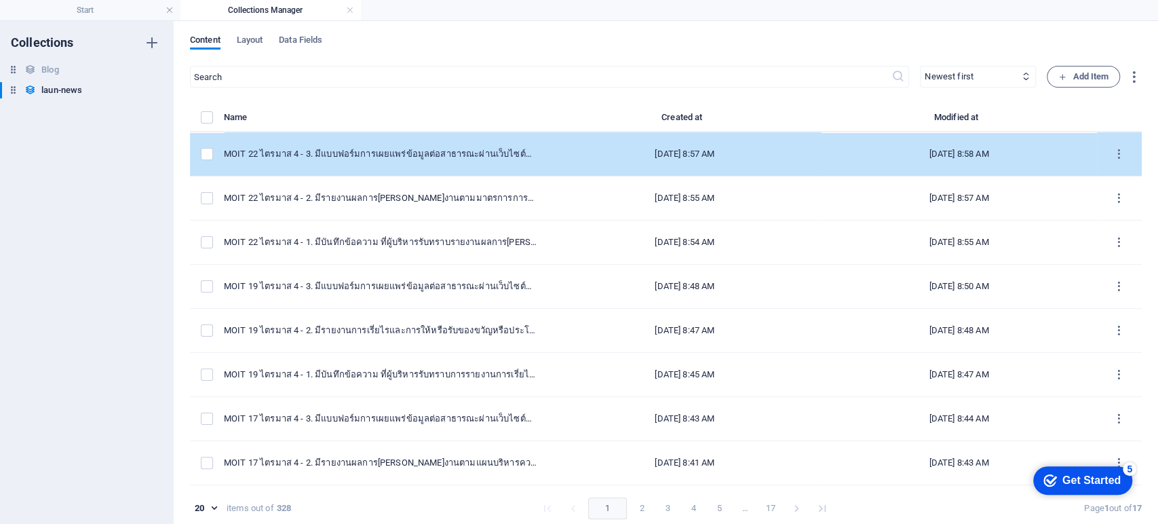
click at [548, 153] on td "[DATE] 8:57 AM" at bounding box center [685, 154] width 274 height 44
select select "ITA 2025"
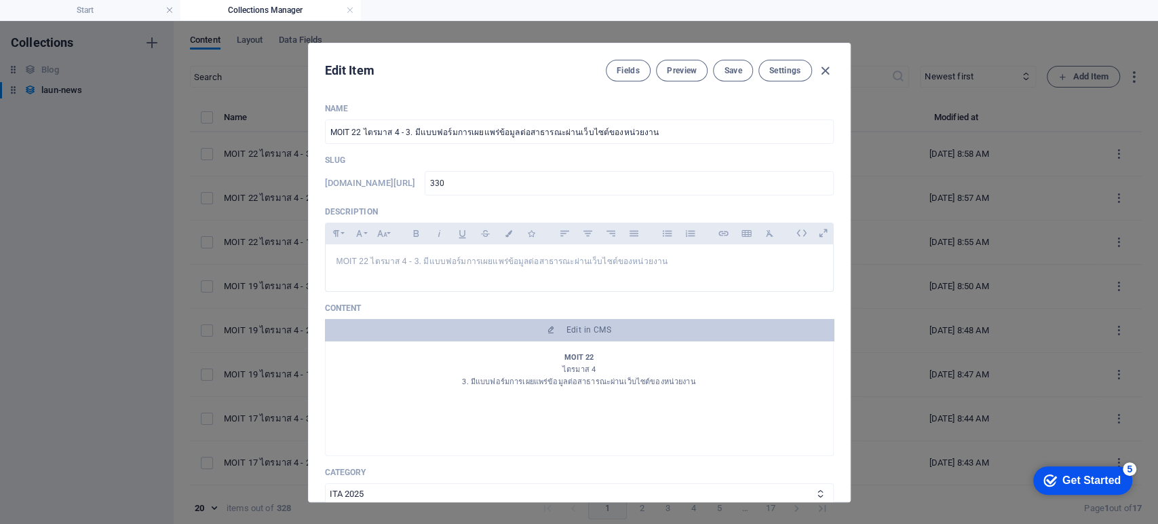
click at [935, 292] on div "Edit Item Fields Preview Save Settings Name MOIT 22 ไตรมาส 4 - 3. มีแบบฟอร์มการ…" at bounding box center [579, 272] width 1158 height 503
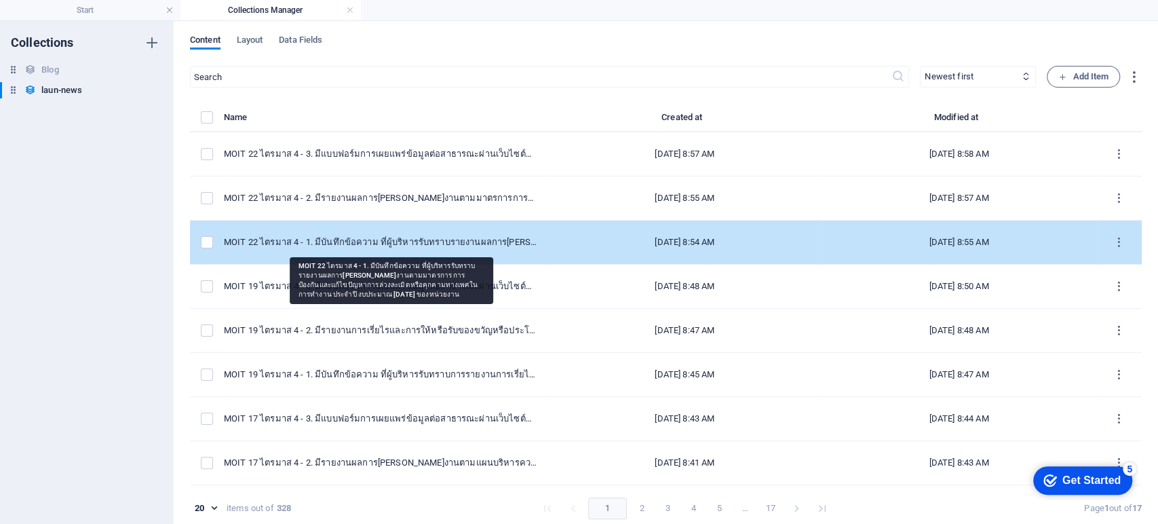
click at [468, 245] on div "MOIT 22 ไตรมาส 4 - 1. มีบันทึกข้อความ ที่ผู้บริหารรับทราบรายงานผลการ[PERSON_NAM…" at bounding box center [380, 242] width 313 height 12
select select "ITA 2025"
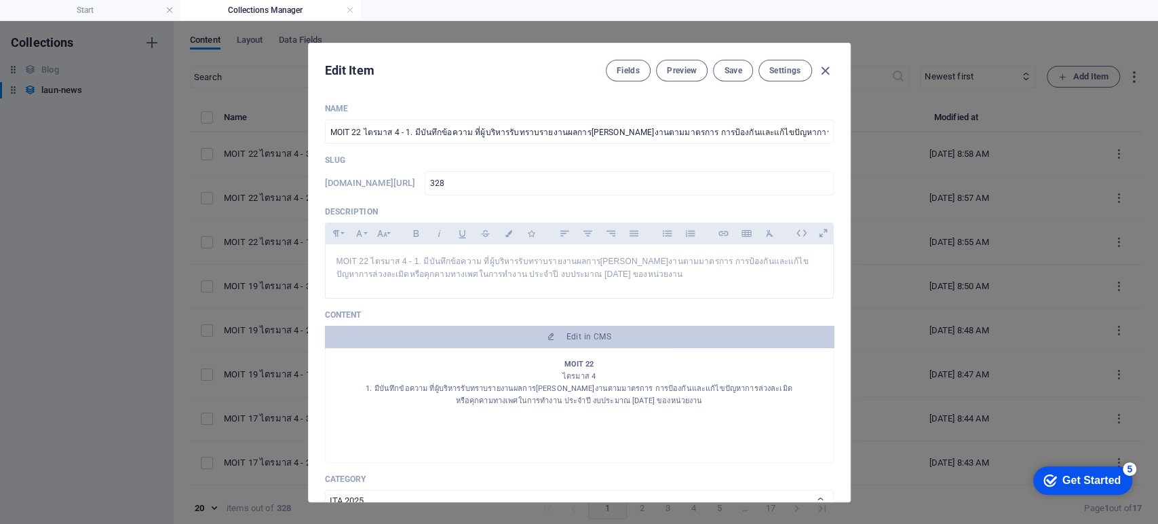
click at [985, 330] on div "Edit Item Fields Preview Save Settings Name MOIT 22 ไตรมาส 4 - 1. มีบันทึกข้อคว…" at bounding box center [579, 272] width 1158 height 503
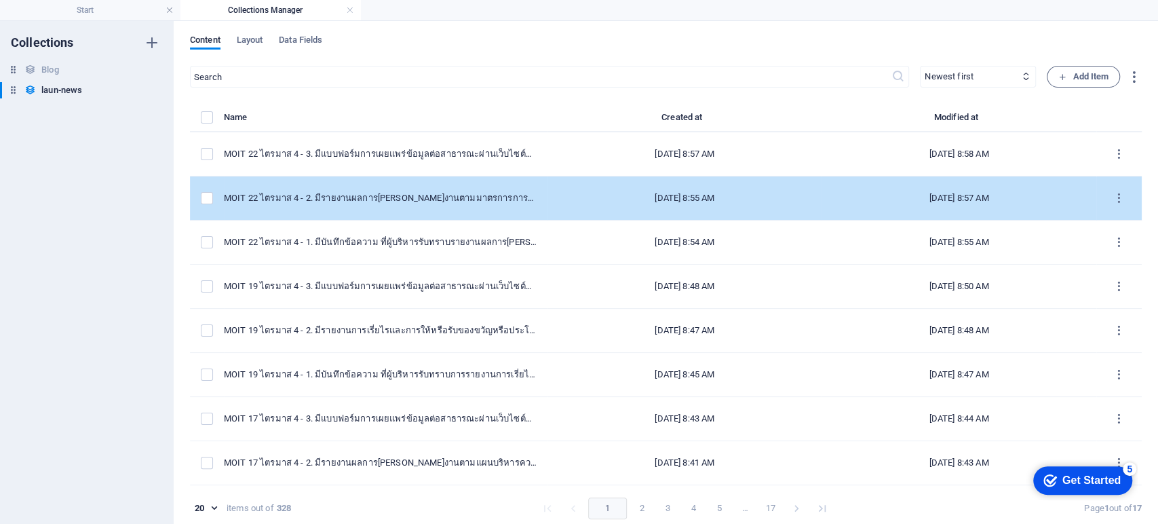
click at [477, 206] on td "MOIT 22 ไตรมาส 4 - 2. มีรายงานผลการ[PERSON_NAME]งานตามมาตรการการป้องกันและแก้ไข…" at bounding box center [386, 198] width 324 height 44
select select "ITA 2025"
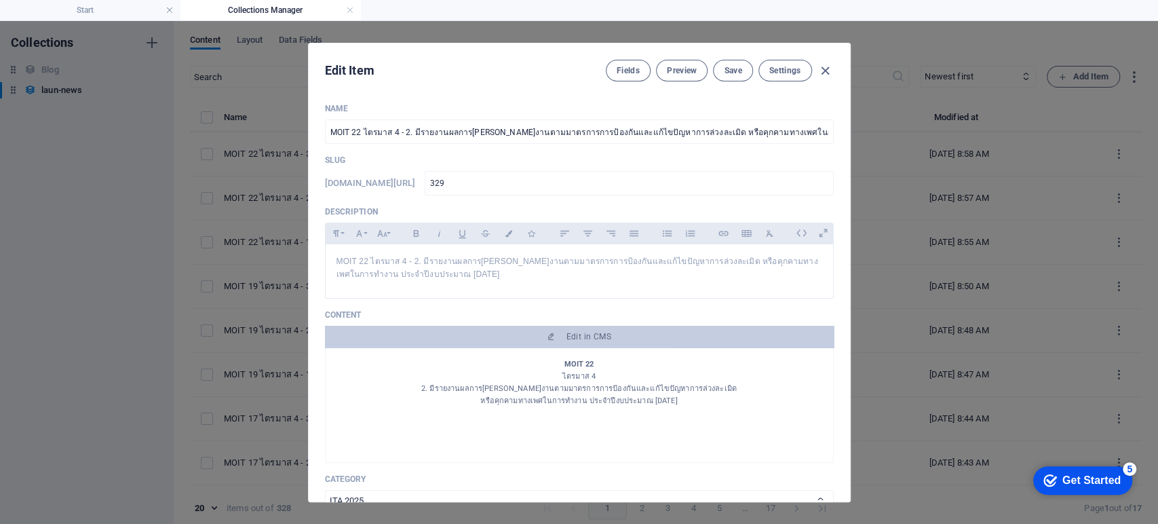
click at [927, 301] on div "Edit Item Fields Preview Save Settings Name MOIT 22 ไตรมาส 4 - 2. มีรายงานผลการ…" at bounding box center [579, 272] width 1158 height 503
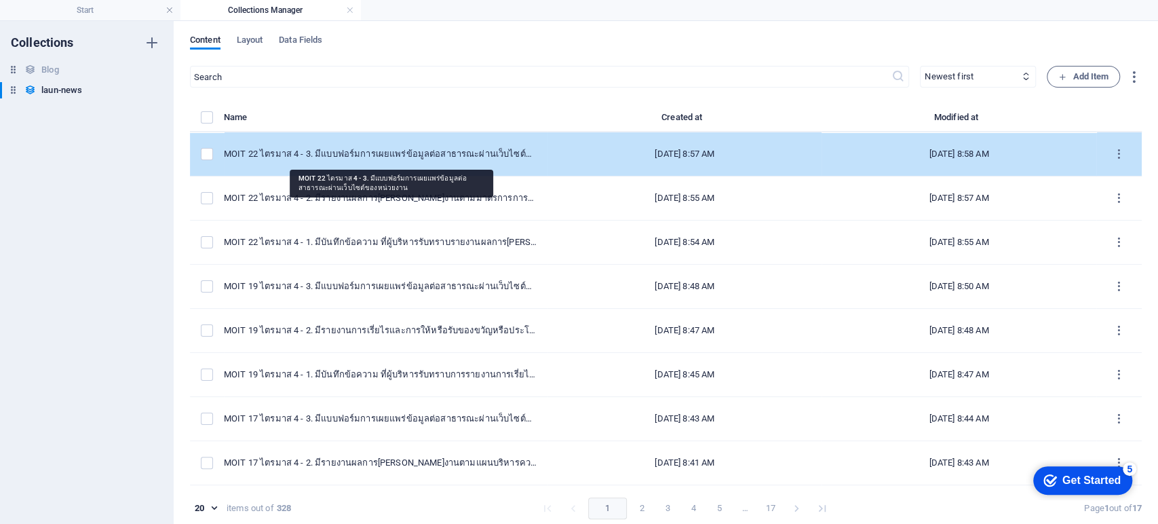
click at [366, 151] on div "MOIT 22 ไตรมาส 4 - 3. มีแบบฟอร์มการเผยแพร่ข้อมูลต่อสาธารณะผ่านเว็บไซต์ของหน่วยง…" at bounding box center [380, 154] width 313 height 12
select select "ITA 2025"
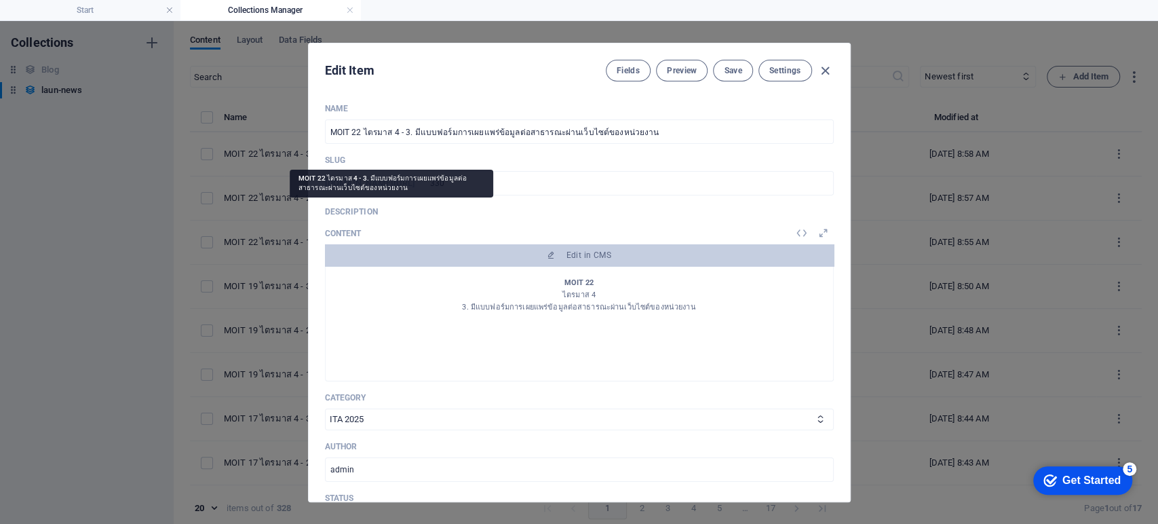
click at [368, 151] on div "Name MOIT 22 ไตรมาส 4 - 3. มีแบบฟอร์มการเผยแพร่ข้อมูลต่อสาธารณะผ่านเว็บไซต์ของห…" at bounding box center [579, 401] width 509 height 596
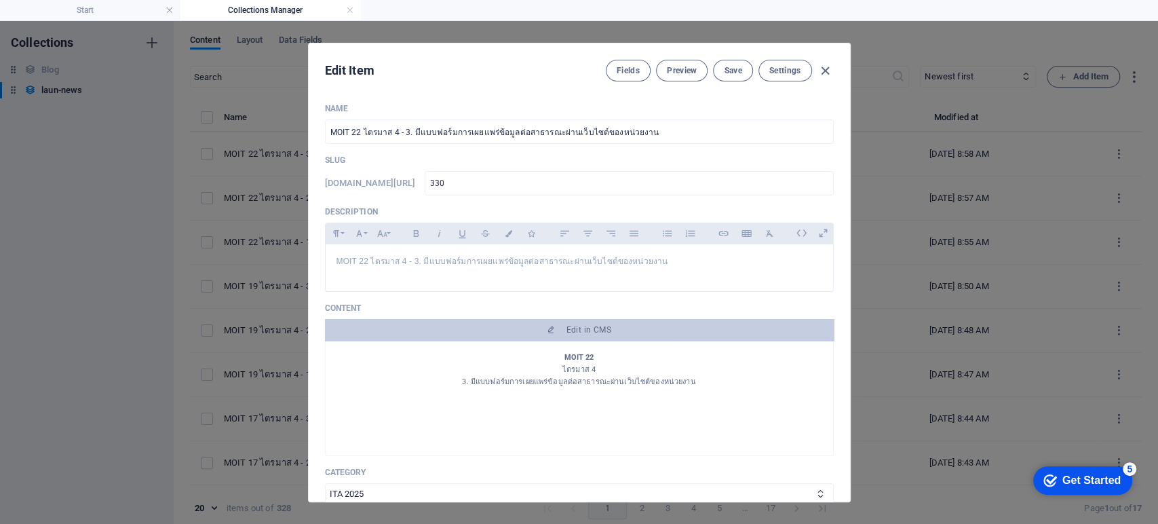
click at [1041, 341] on div "Edit Item Fields Preview Save Settings Name MOIT 22 ไตรมาส 4 - 3. มีแบบฟอร์มการ…" at bounding box center [579, 272] width 1158 height 503
type input "moit-22-4-3"
type input "2025-09-07"
type input "moit-22-4-3"
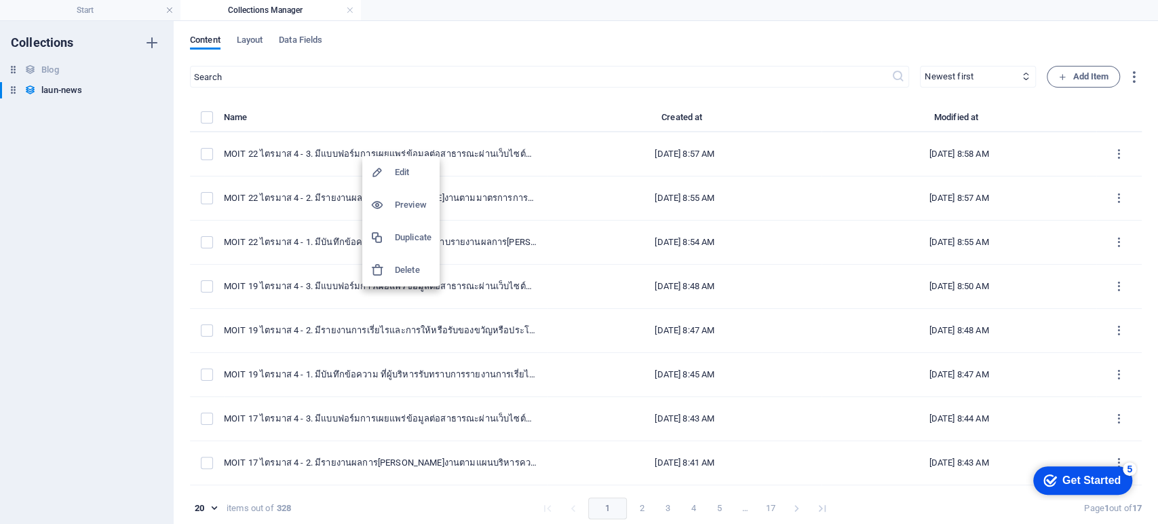
click at [413, 244] on h6 "Duplicate" at bounding box center [413, 237] width 37 height 16
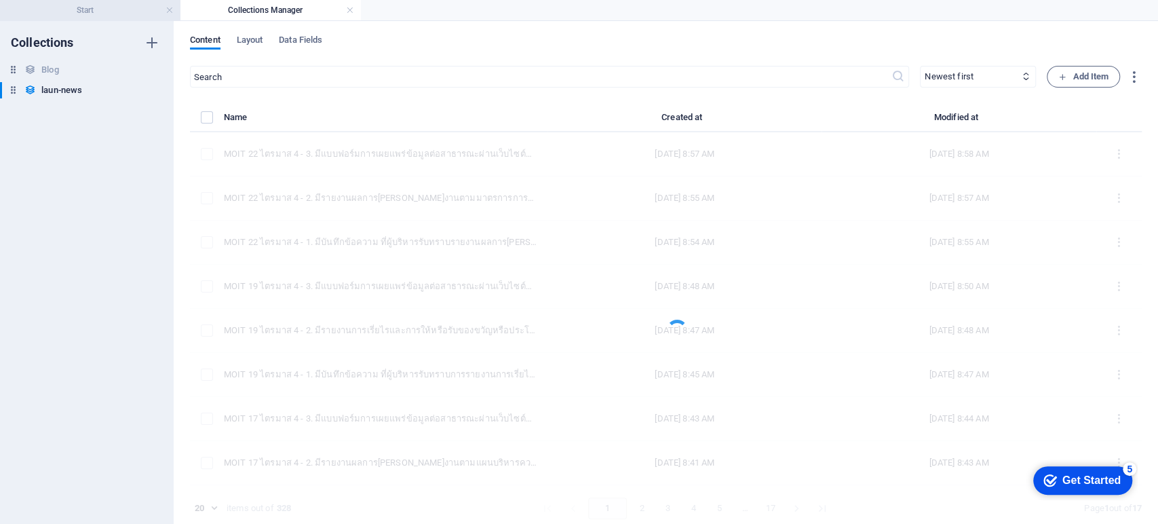
drag, startPoint x: 126, startPoint y: 15, endPoint x: 136, endPoint y: 15, distance: 10.2
click at [126, 15] on h4 "Start" at bounding box center [90, 10] width 180 height 15
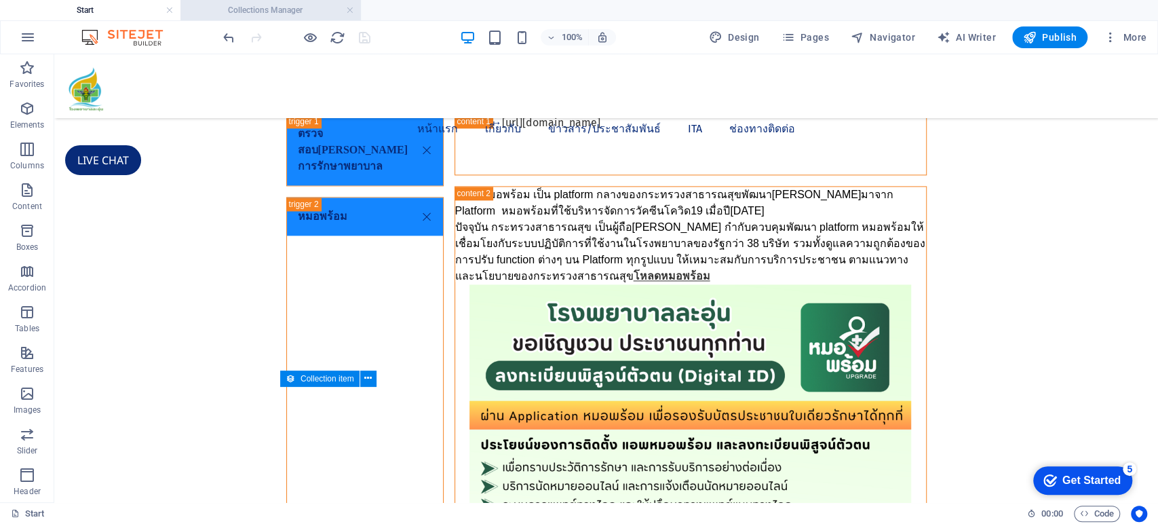
click at [250, 12] on h4 "Collections Manager" at bounding box center [270, 10] width 180 height 15
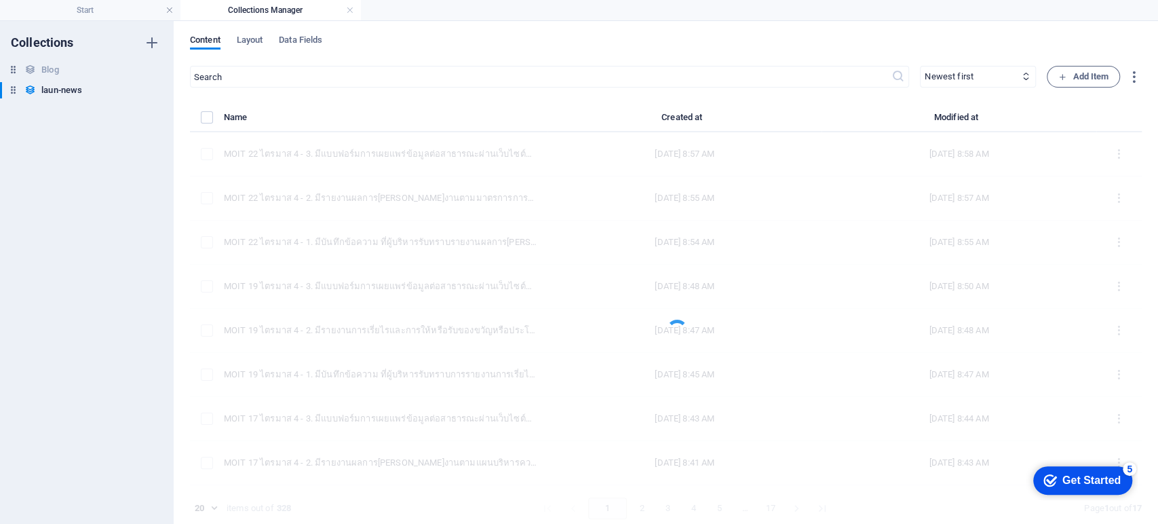
scroll to position [0, 0]
drag, startPoint x: 439, startPoint y: 265, endPoint x: 421, endPoint y: 254, distance: 20.7
click at [431, 263] on div at bounding box center [666, 319] width 952 height 421
click at [66, 94] on h6 "laun-news" at bounding box center [61, 90] width 41 height 16
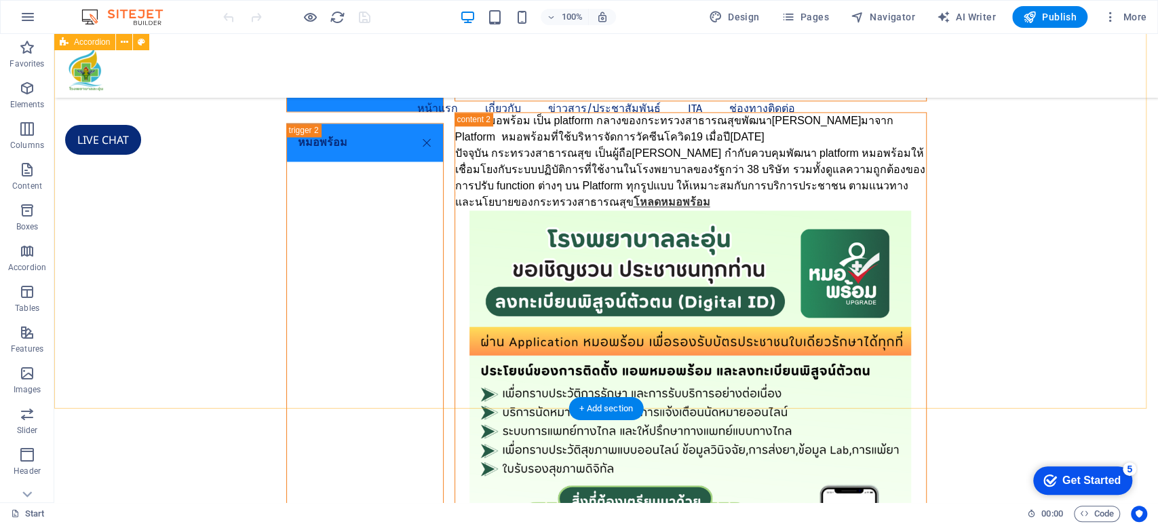
scroll to position [1432, 0]
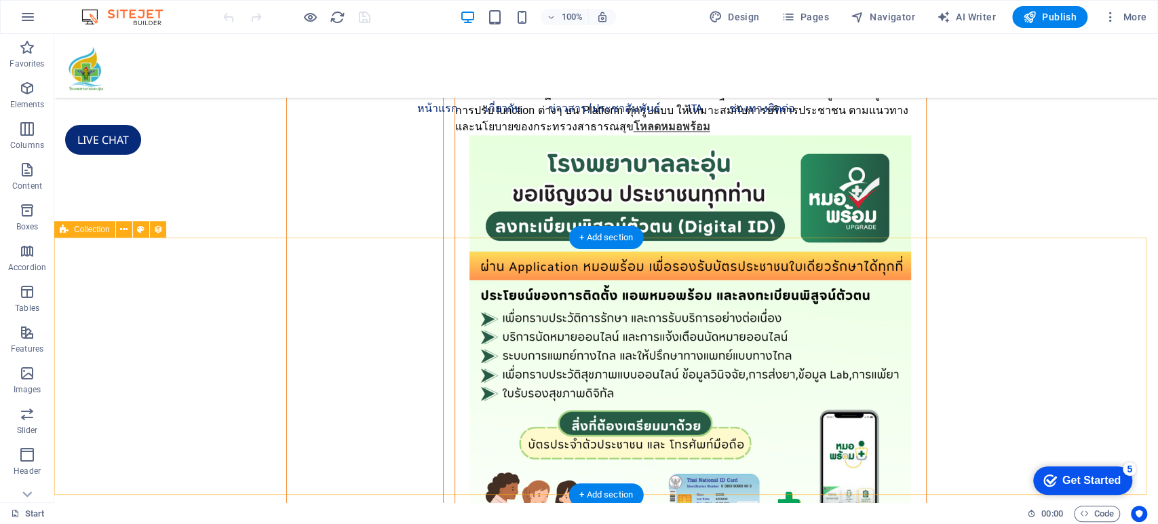
select select "66dea92057819a110217f7b2"
select select "createdAt_DESC"
select select "columns.category"
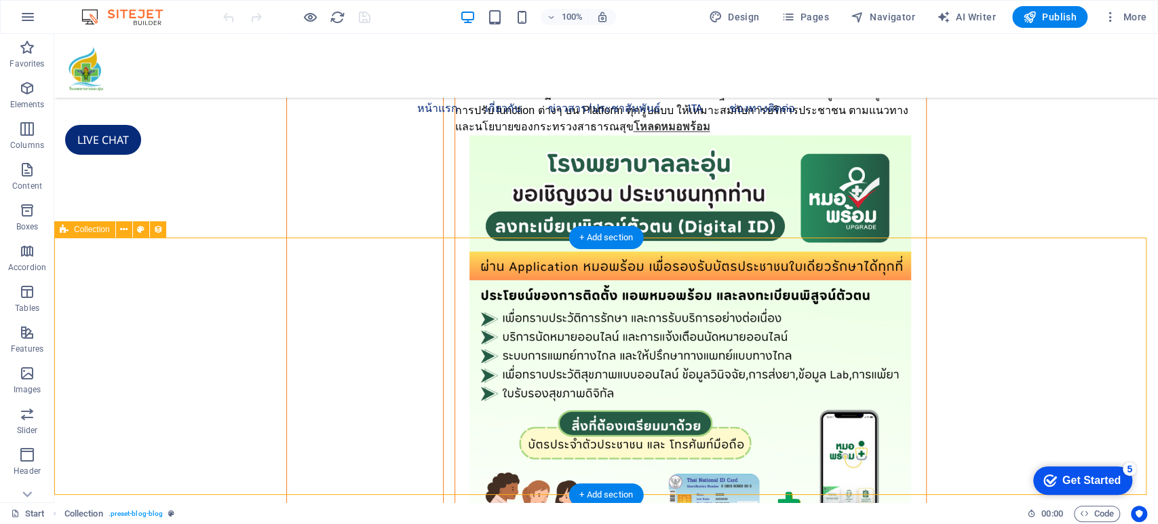
select select "ข่าวจัดซื้อ[PERSON_NAME]"
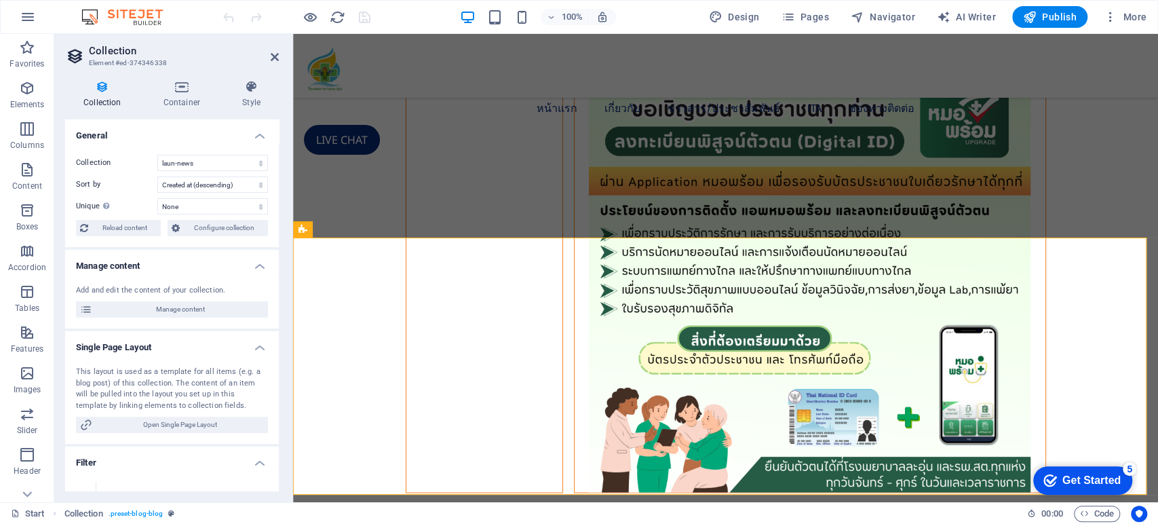
scroll to position [1347, 0]
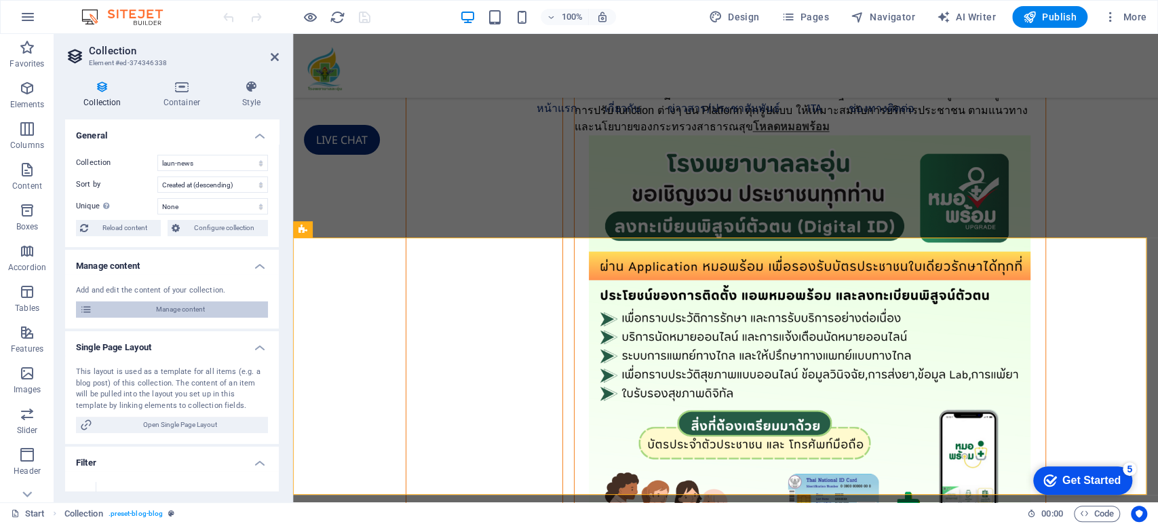
click at [172, 315] on span "Manage content" at bounding box center [180, 309] width 168 height 16
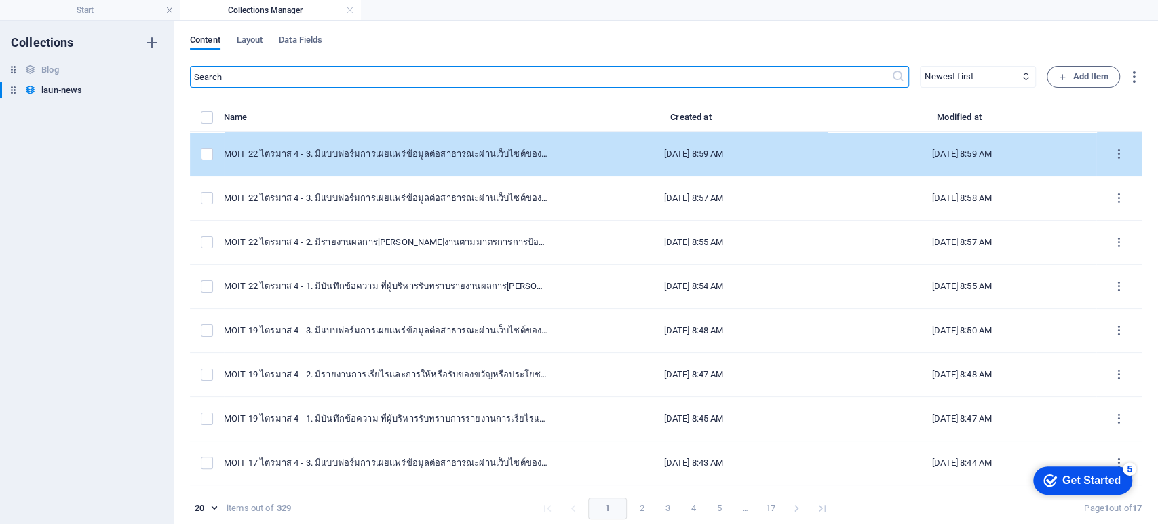
click at [478, 156] on div "MOIT 22 ไตรมาส 4 - 3. มีแบบฟอร์มการเผยแพร่ข้อมูลต่อสาธารณะผ่านเว็บไซต์ของหน่วยง…" at bounding box center [386, 154] width 325 height 12
select select "ITA 2025"
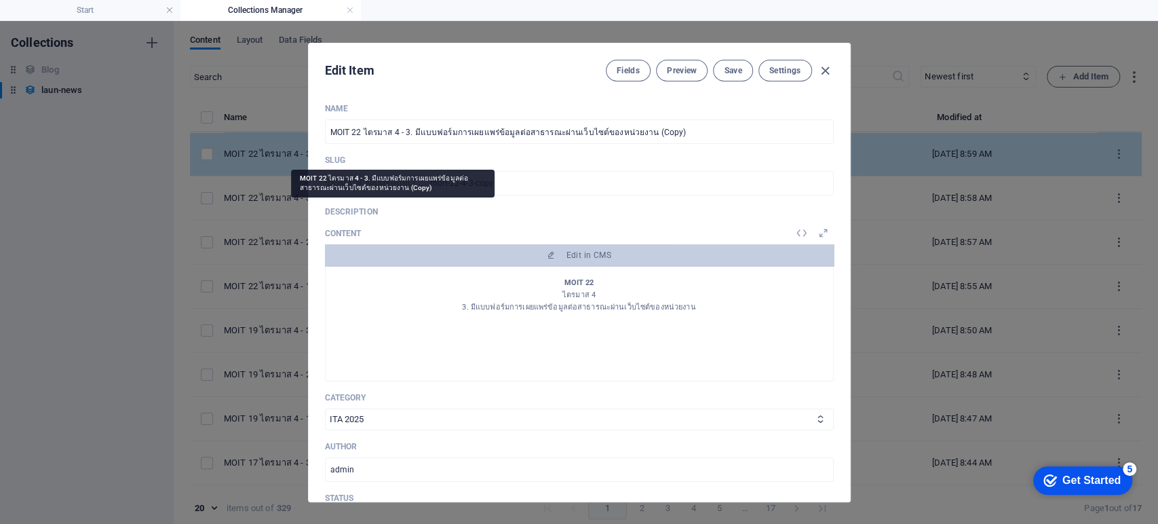
click at [478, 156] on p "Slug" at bounding box center [579, 160] width 509 height 11
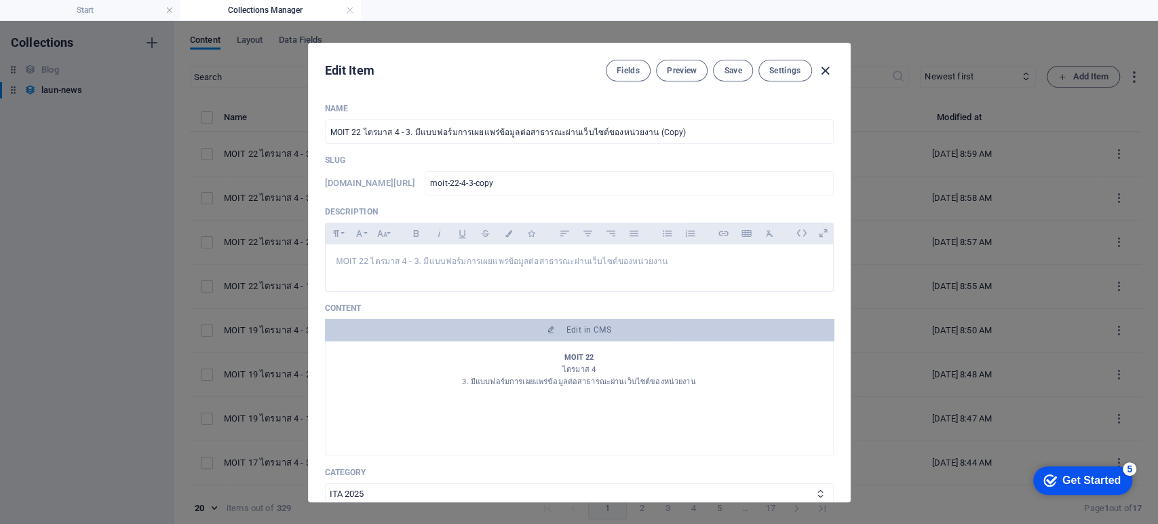
click at [825, 65] on icon "button" at bounding box center [826, 71] width 16 height 16
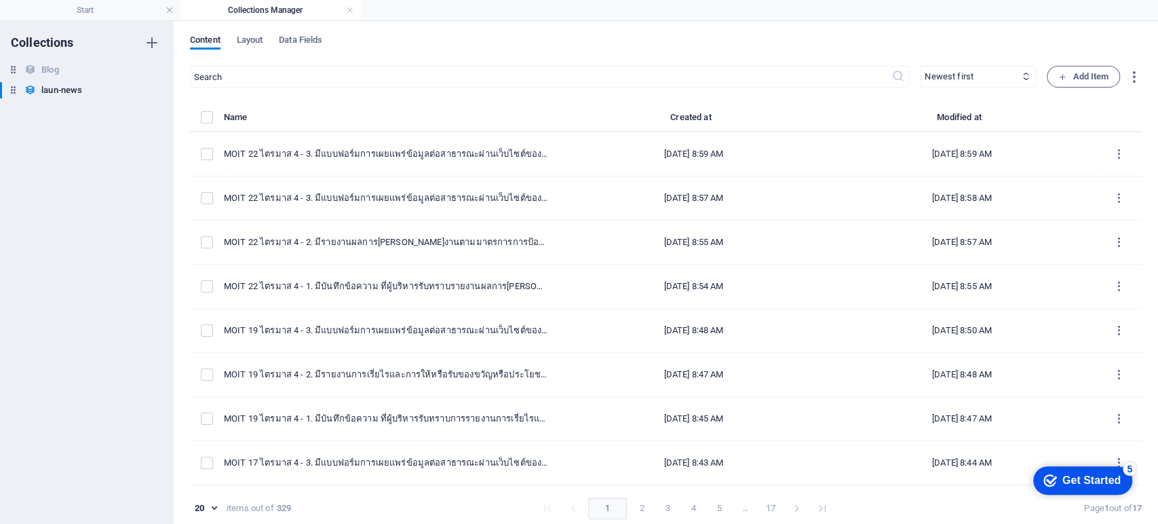
type input "[DATE]"
type input "moit-22-4-3-copy"
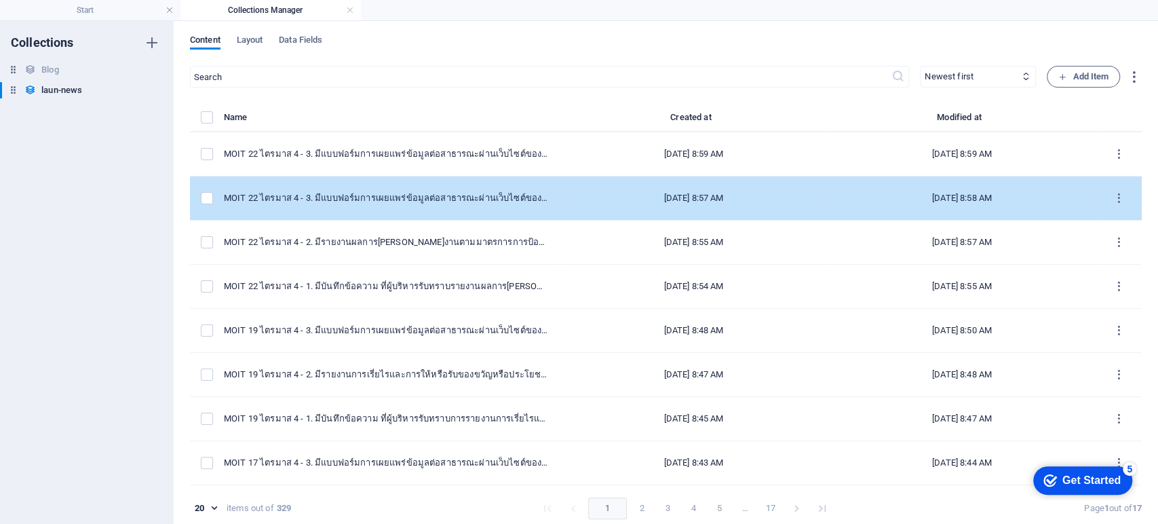
click at [400, 208] on td "MOIT 22 ไตรมาส 4 - 3. มีแบบฟอร์มการเผยแพร่ข้อมูลต่อสาธารณะผ่านเว็บไซต์ของหน่วยง…" at bounding box center [392, 198] width 336 height 44
select select "ITA 2025"
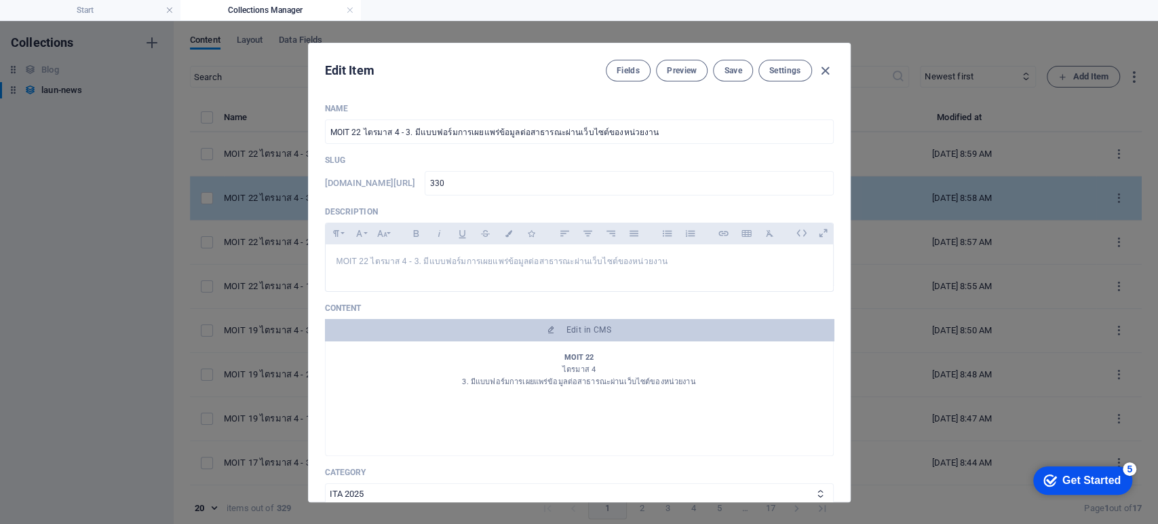
click at [400, 208] on p "Description" at bounding box center [579, 211] width 509 height 11
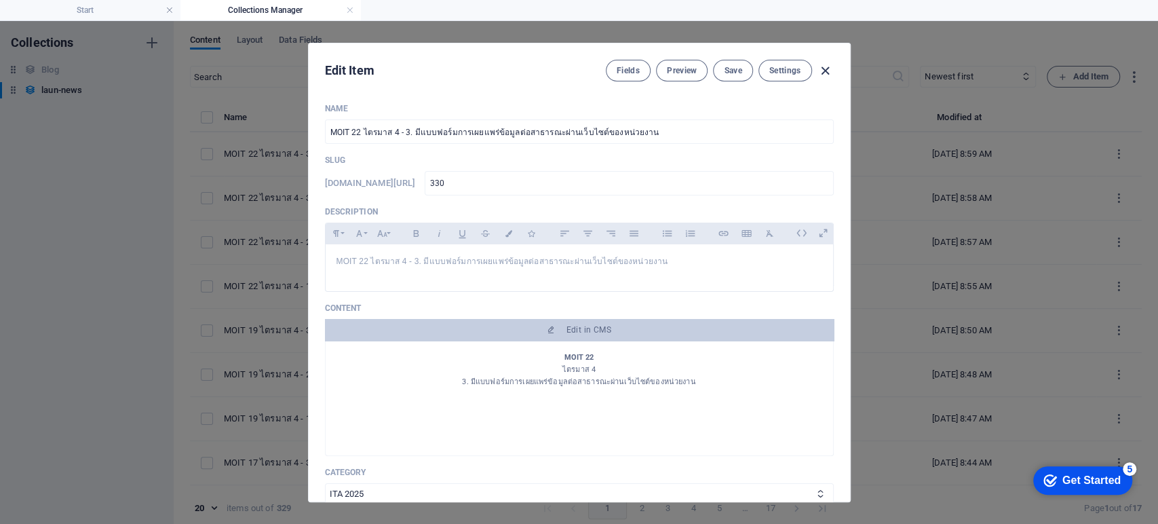
click at [824, 64] on icon "button" at bounding box center [826, 71] width 16 height 16
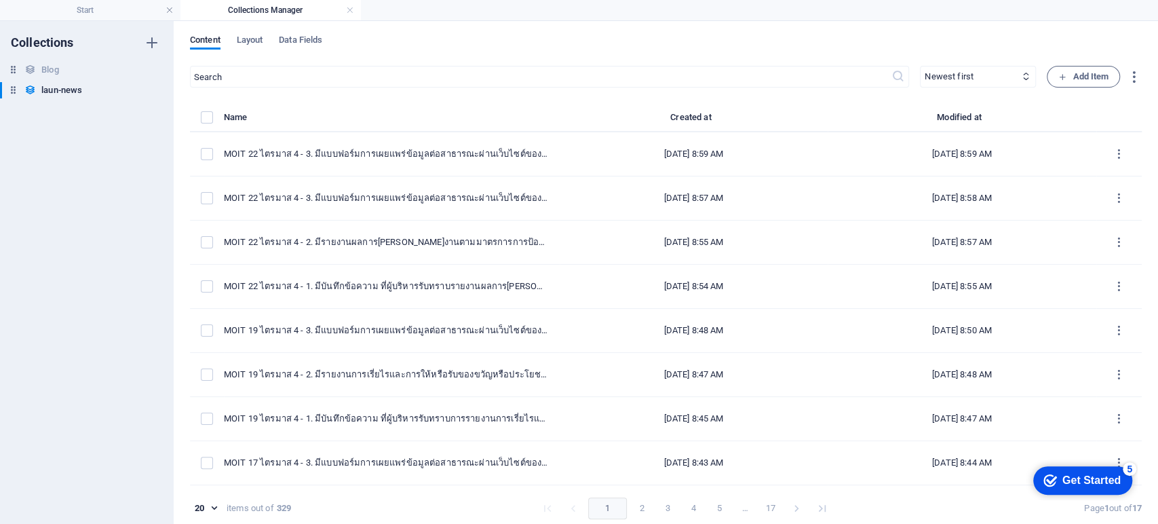
type input "2025-09-07"
type input "330"
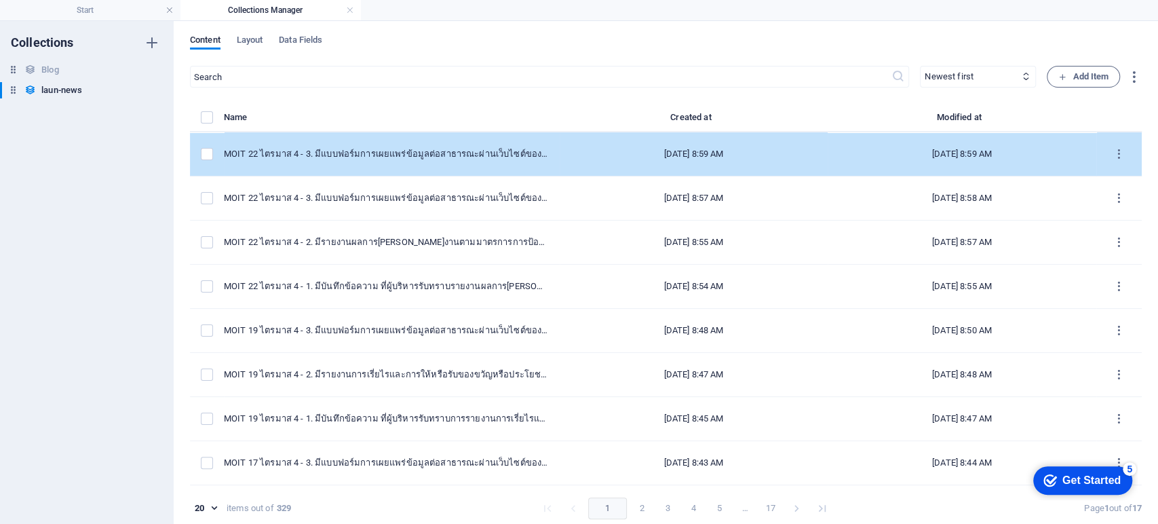
click at [484, 142] on td "MOIT 22 ไตรมาส 4 - 3. มีแบบฟอร์มการเผยแพร่ข้อมูลต่อสาธารณะผ่านเว็บไซต์ของหน่วยง…" at bounding box center [392, 154] width 336 height 44
select select "ITA 2025"
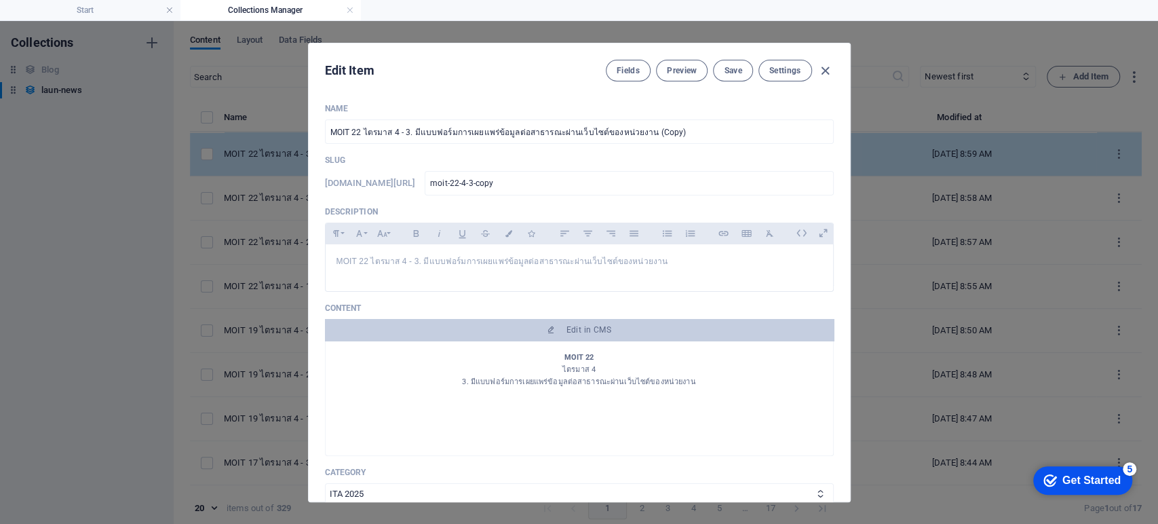
click at [484, 142] on input "MOIT 22 ไตรมาส 4 - 3. มีแบบฟอร์มการเผยแพร่ข้อมูลต่อสาธารณะผ่านเว็บไซต์ของหน่วยง…" at bounding box center [579, 131] width 509 height 24
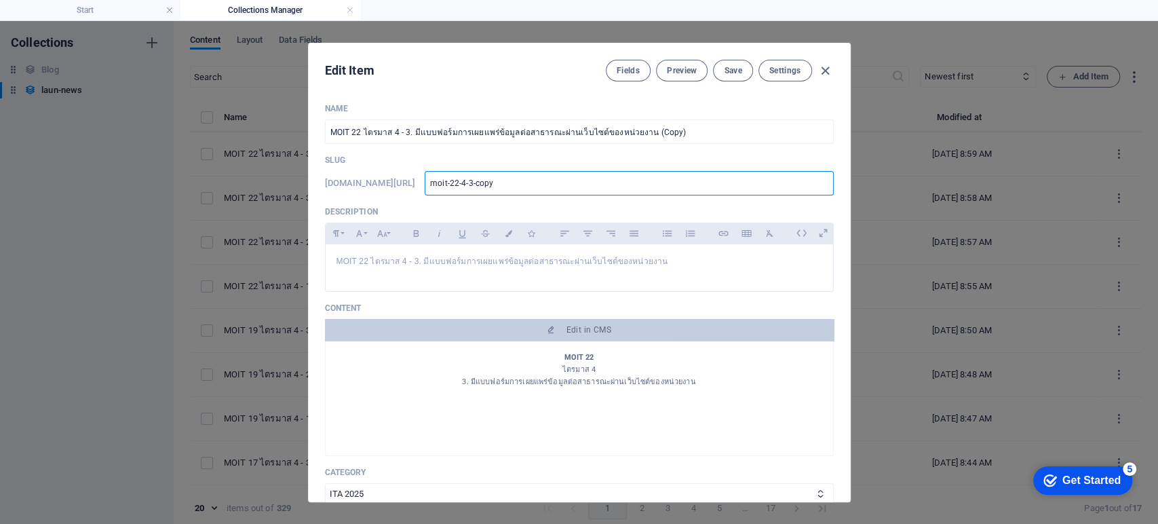
drag, startPoint x: 457, startPoint y: 191, endPoint x: 345, endPoint y: 191, distance: 111.9
click at [345, 191] on div "www.example.com/launnews/ moit-22-4-3-copy ​" at bounding box center [579, 183] width 509 height 24
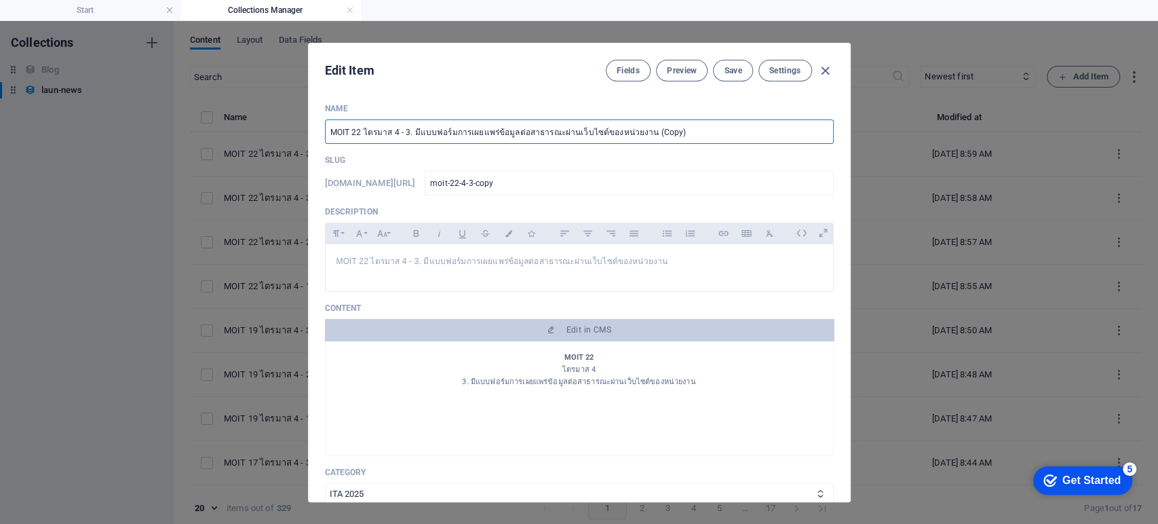
drag, startPoint x: 353, startPoint y: 132, endPoint x: 703, endPoint y: 140, distance: 350.2
click at [703, 140] on input "MOIT 22 ไตรมาส 4 - 3. มีแบบฟอร์มการเผยแพร่ข้อมูลต่อสาธารณะผ่านเว็บไซต์ของหน่วยง…" at bounding box center [579, 131] width 509 height 24
type input "MOIT 1"
type input "moit-1"
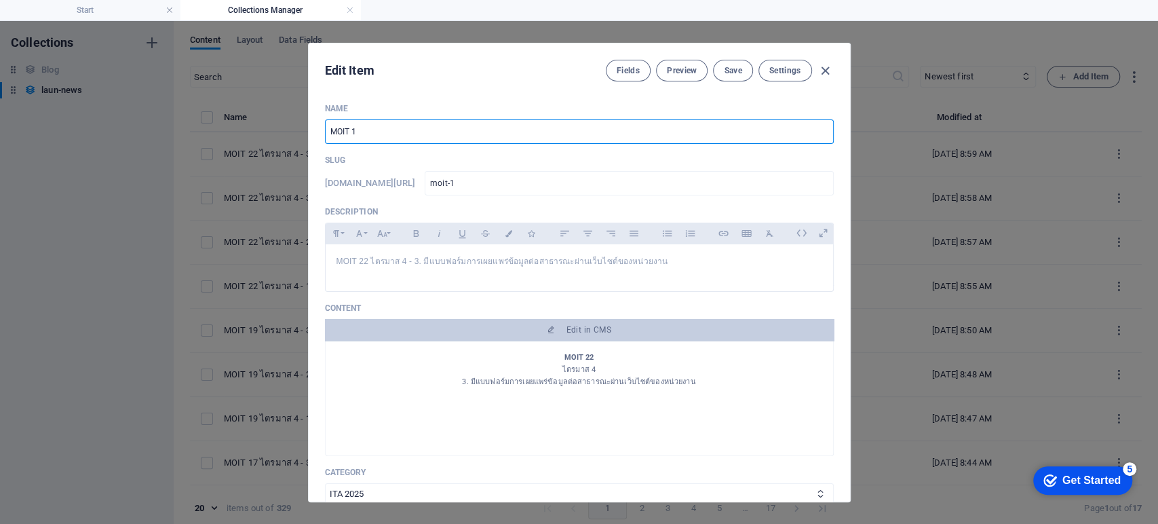
type input "MOIT 16"
type input "moit-16"
type input "MOIT 16 - 1"
type input "moit-16-1"
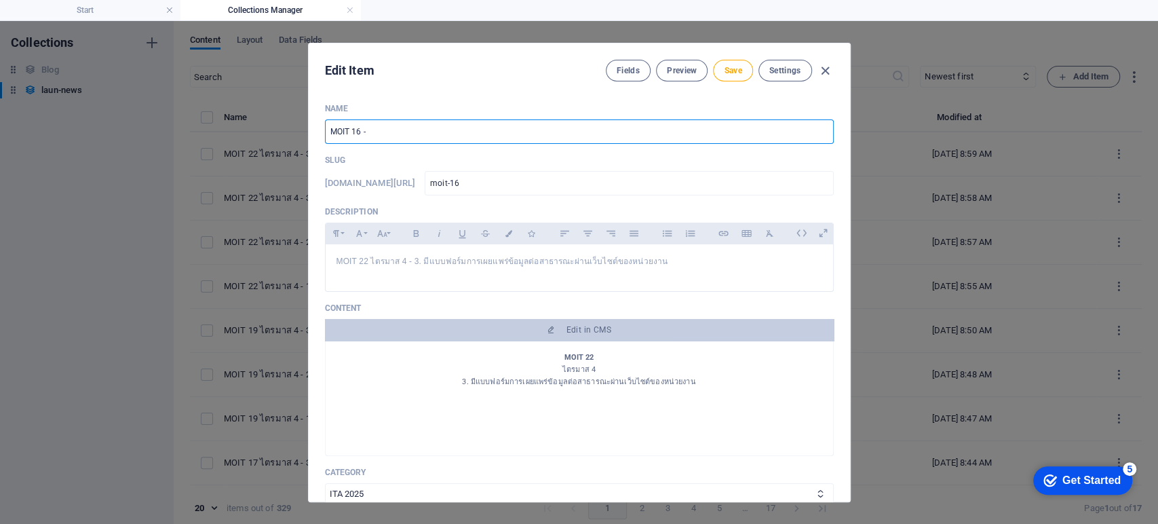
type input "moit-16-1"
type input "MOIT 16 - 1.1"
type input "moit-16-1-1"
type input "MOIT 16 - 1.1"
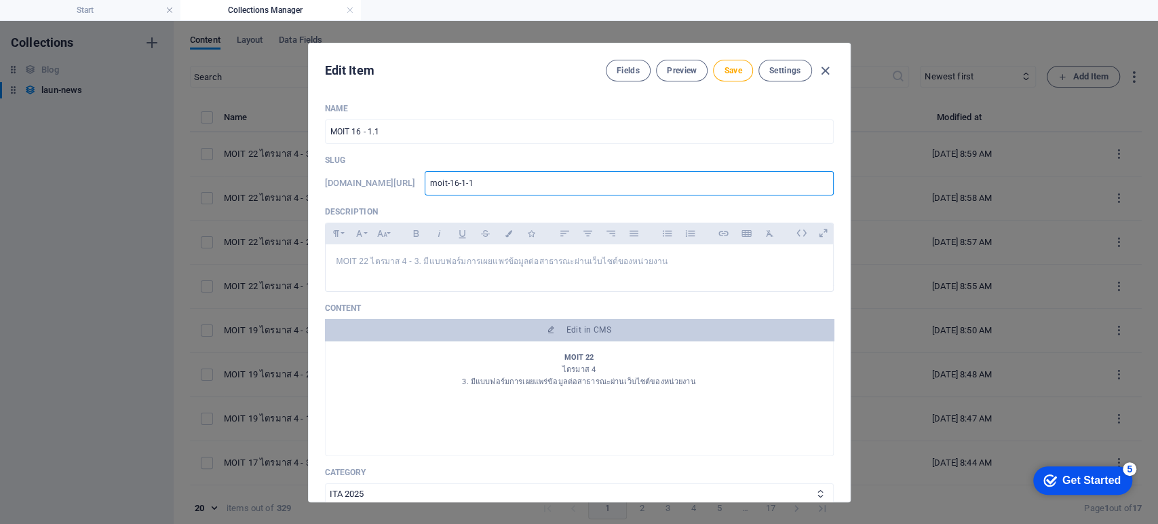
drag, startPoint x: 516, startPoint y: 186, endPoint x: 425, endPoint y: 180, distance: 91.1
click at [425, 180] on div "www.example.com/launnews/ moit-16-1-1 ​" at bounding box center [579, 183] width 509 height 24
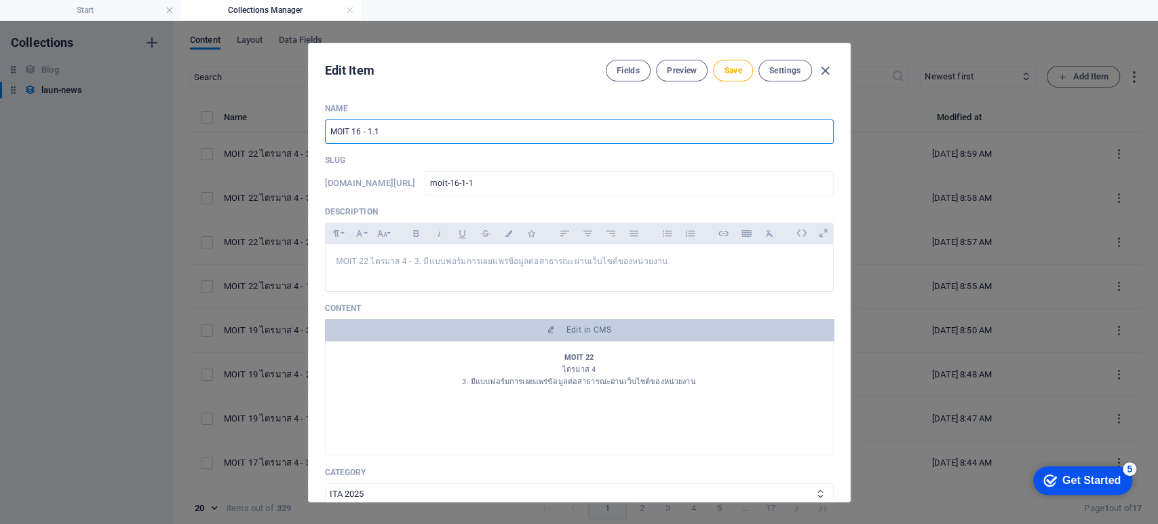
drag, startPoint x: 404, startPoint y: 138, endPoint x: 279, endPoint y: 133, distance: 125.0
click at [279, 133] on div "Edit Item Fields Preview Save Settings Name MOIT 16 - 1.1 ​ Slug www.example.co…" at bounding box center [579, 272] width 1158 height 503
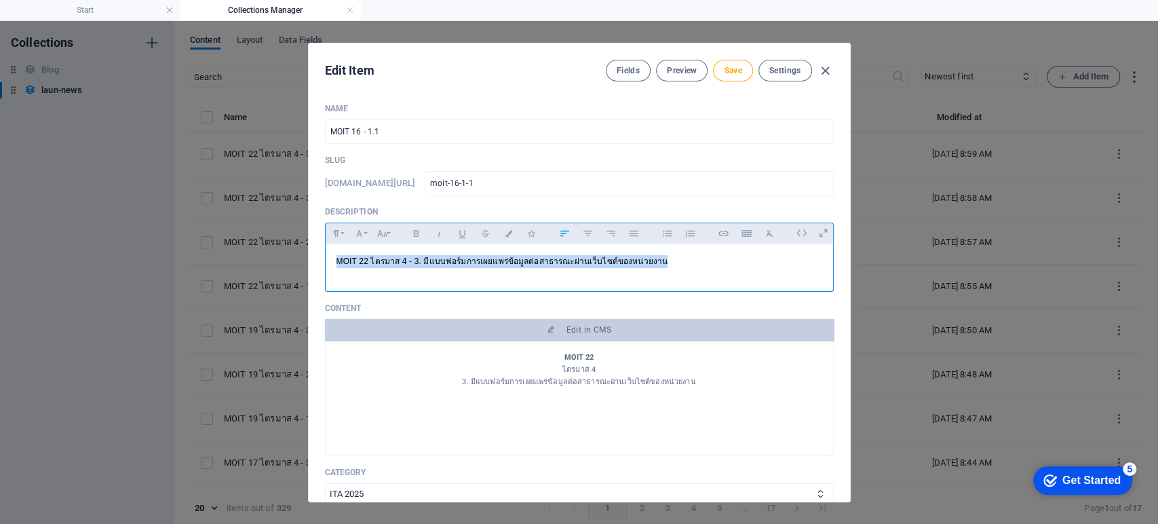
drag, startPoint x: 674, startPoint y: 262, endPoint x: 322, endPoint y: 256, distance: 351.5
click at [322, 256] on div "Name MOIT 16 - 1.1 ​ Slug www.example.com/launnews/ moit-16-1-1 ​ Description P…" at bounding box center [579, 296] width 541 height 409
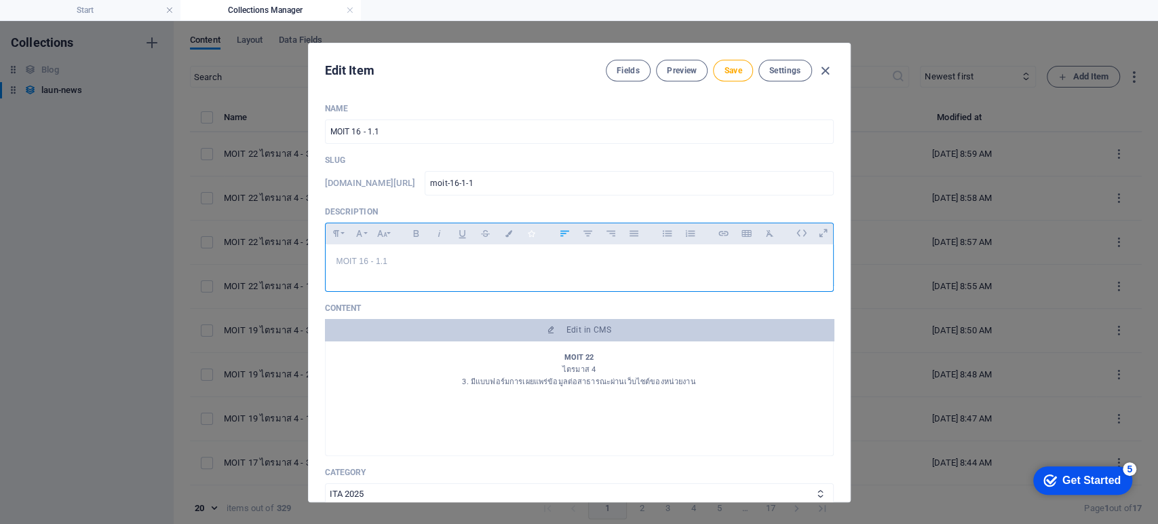
scroll to position [0, 4]
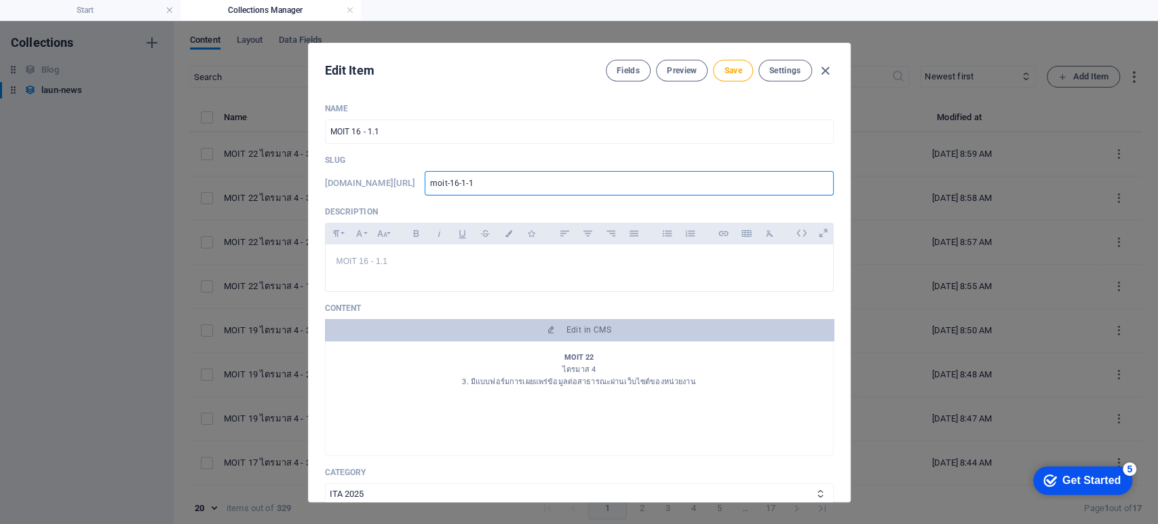
drag, startPoint x: 451, startPoint y: 185, endPoint x: 396, endPoint y: 184, distance: 55.6
click at [391, 184] on div "www.example.com/launnews/ moit-16-1-1 ​" at bounding box center [579, 183] width 509 height 24
type input "3"
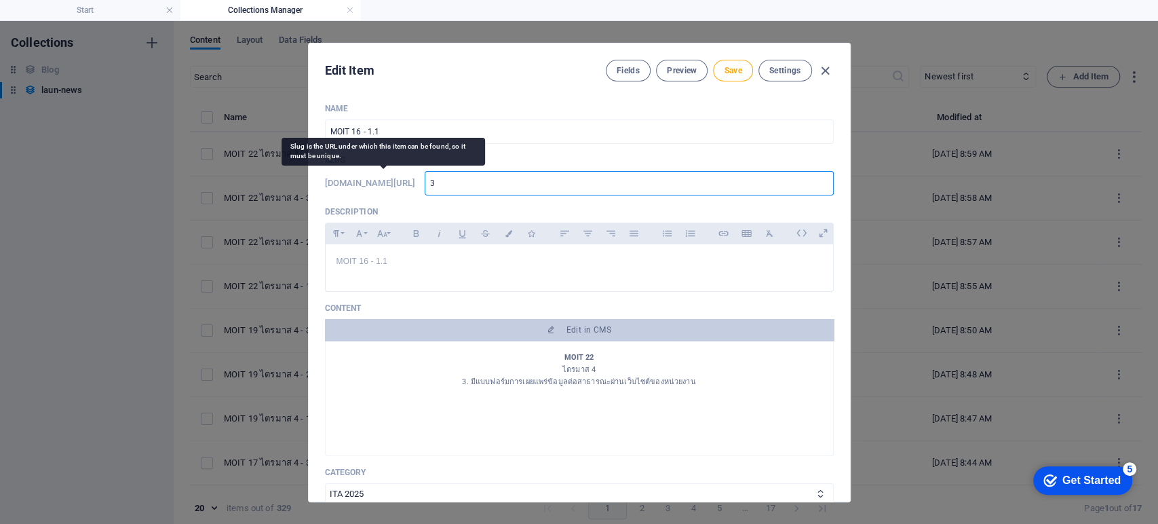
type input "33"
type input "331"
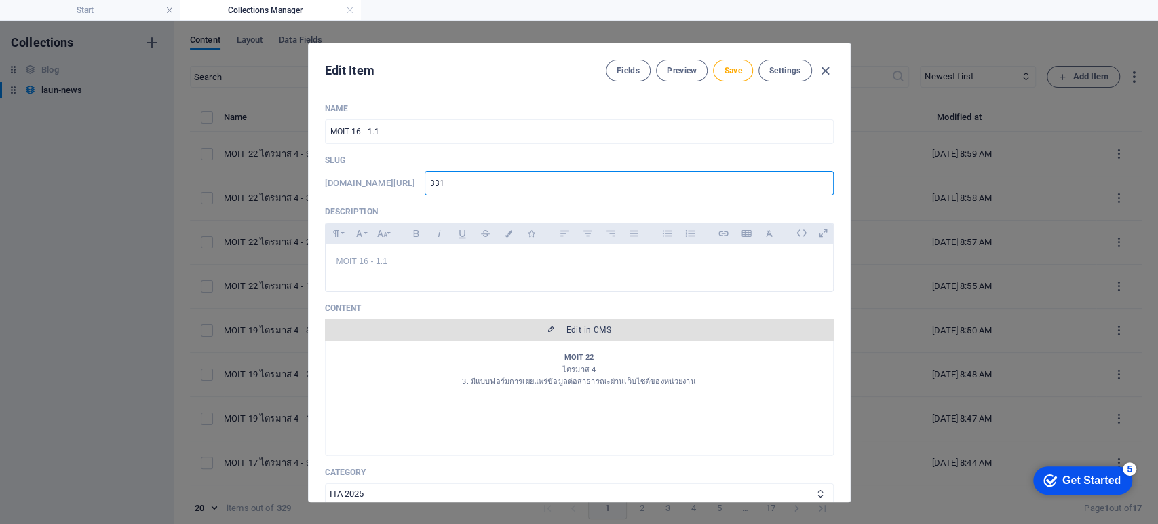
type input "331"
click at [536, 330] on span "Edit in CMS" at bounding box center [579, 329] width 498 height 11
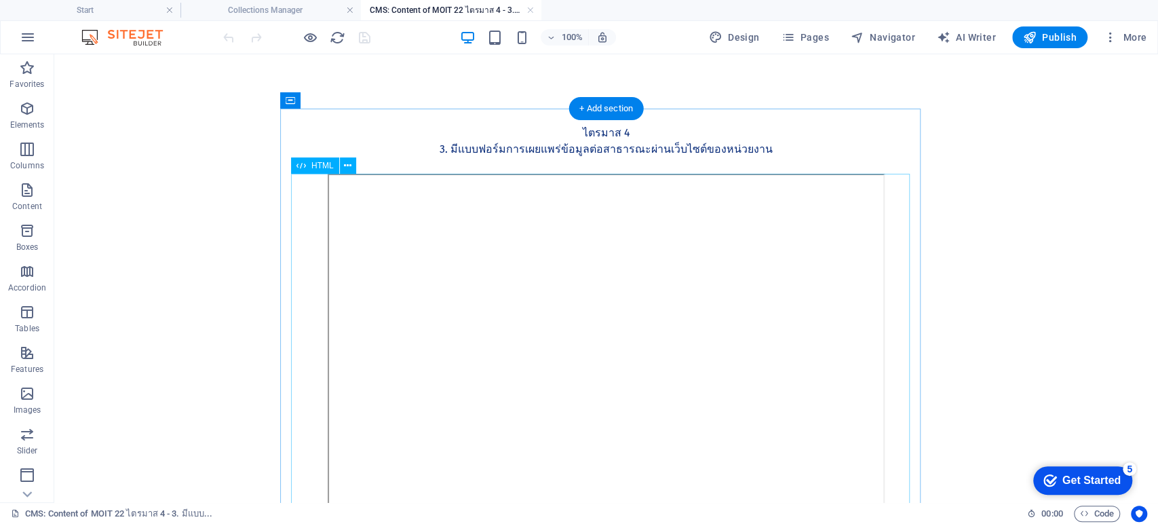
scroll to position [0, 0]
click at [624, 150] on div "MOIT 22 ไตรมาส 4 3. มีแบบฟอร์มการเผยแพร่ข้อมูลต่อสาธารณะผ่านเว็บไซต์ของหน่วยงาน" at bounding box center [606, 141] width 619 height 65
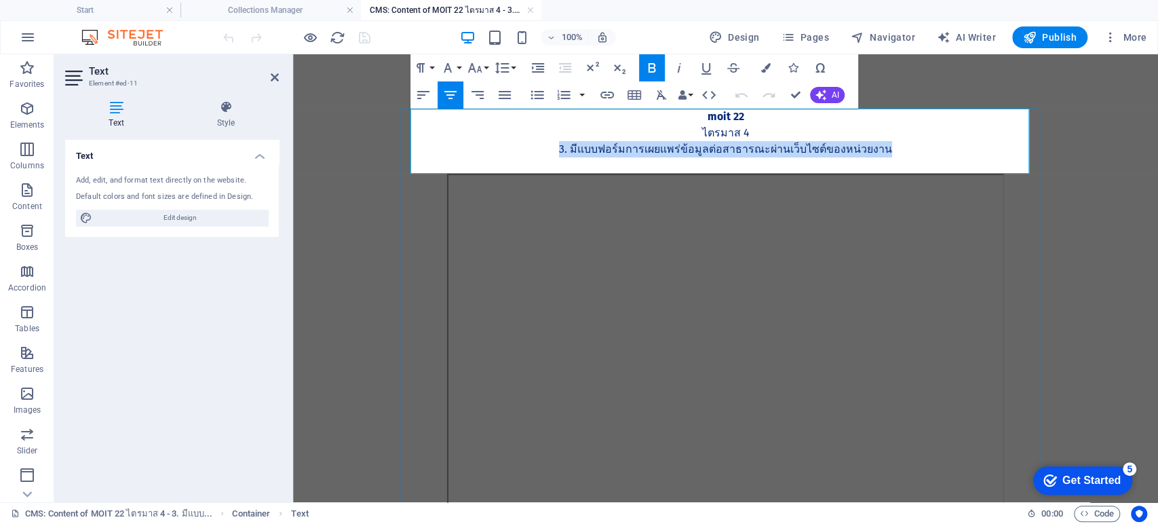
drag, startPoint x: 870, startPoint y: 151, endPoint x: 550, endPoint y: 152, distance: 320.9
click at [550, 152] on p "3. มีแบบฟอร์มการเผยแพร่ข้อมูลต่อสาธารณะผ่านเว็บไซต์ของหน่วยงาน" at bounding box center [726, 149] width 619 height 16
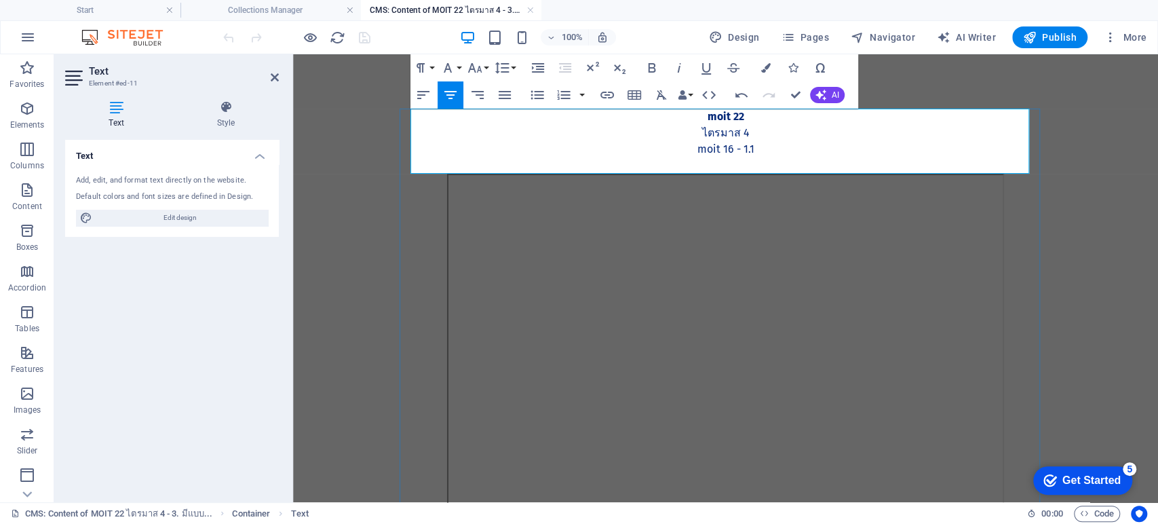
scroll to position [0, 3]
click at [733, 112] on strong "MOIT 22" at bounding box center [726, 116] width 37 height 13
drag, startPoint x: 737, startPoint y: 151, endPoint x: 680, endPoint y: 154, distance: 57.1
click at [680, 154] on p "MOIT 16 - 1.1" at bounding box center [726, 149] width 619 height 16
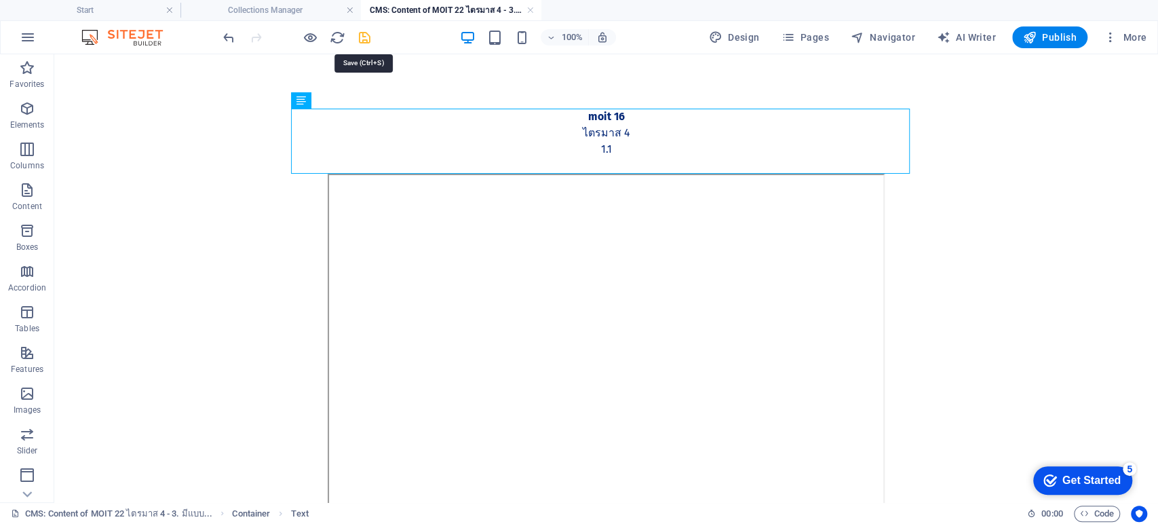
click at [368, 36] on icon "save" at bounding box center [365, 38] width 16 height 16
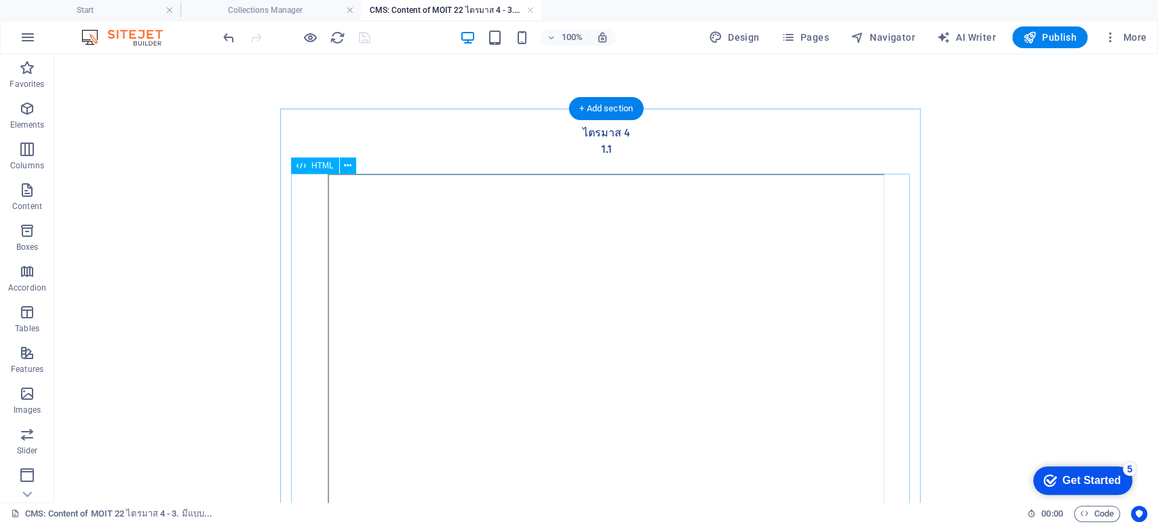
click at [602, 356] on div at bounding box center [606, 363] width 619 height 378
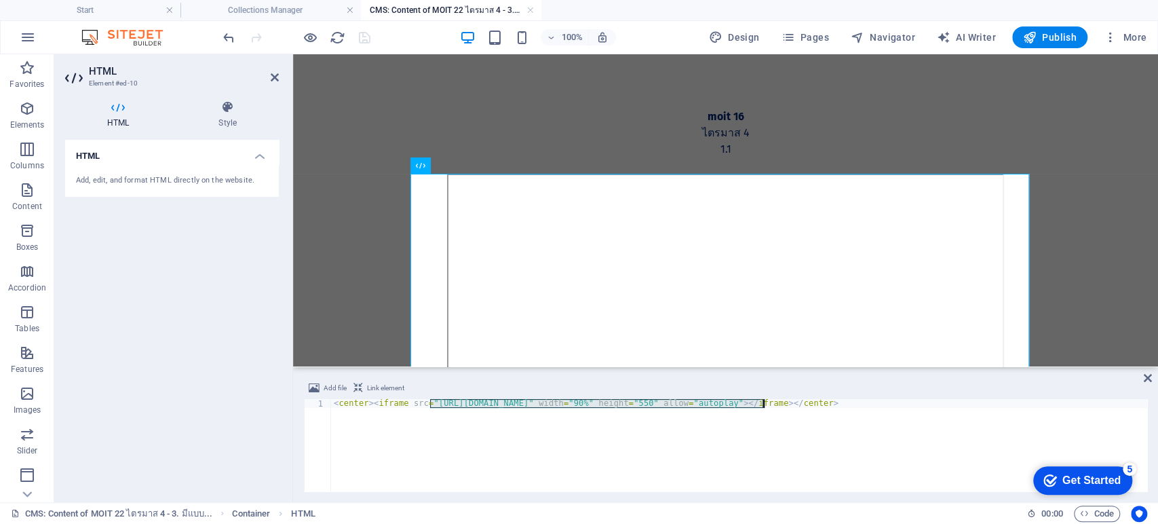
drag, startPoint x: 430, startPoint y: 403, endPoint x: 765, endPoint y: 406, distance: 334.5
click at [765, 406] on div "< center > < iframe src = "https://drive.google.com/file/d/1Yv2m4M5vuxM5h1JUeP4…" at bounding box center [739, 454] width 816 height 110
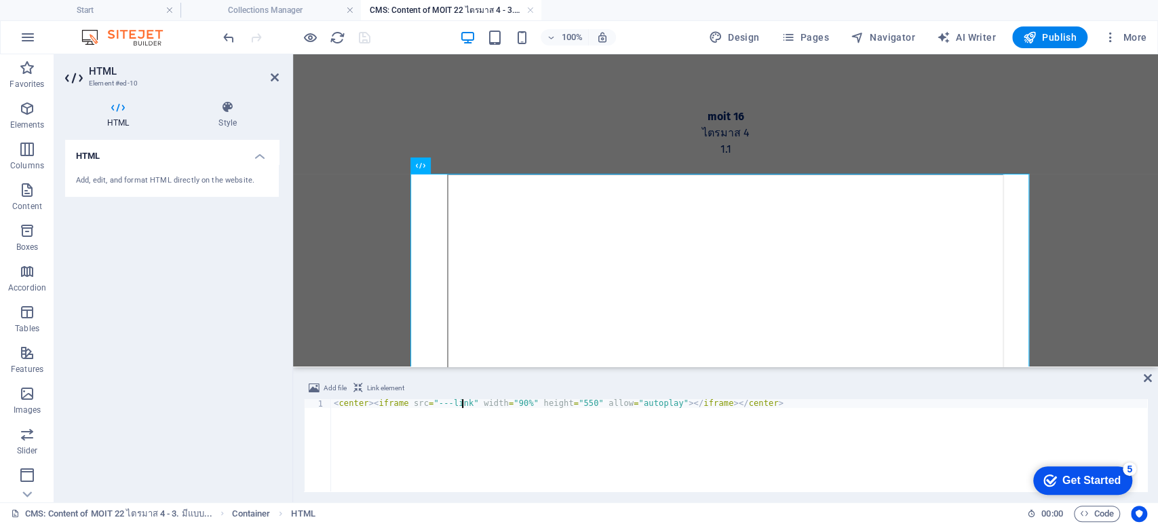
scroll to position [0, 11]
type textarea "<center><iframe src="---link---" width="90%" height="550" allow="autoplay"></if…"
click at [1145, 375] on icon at bounding box center [1148, 377] width 8 height 11
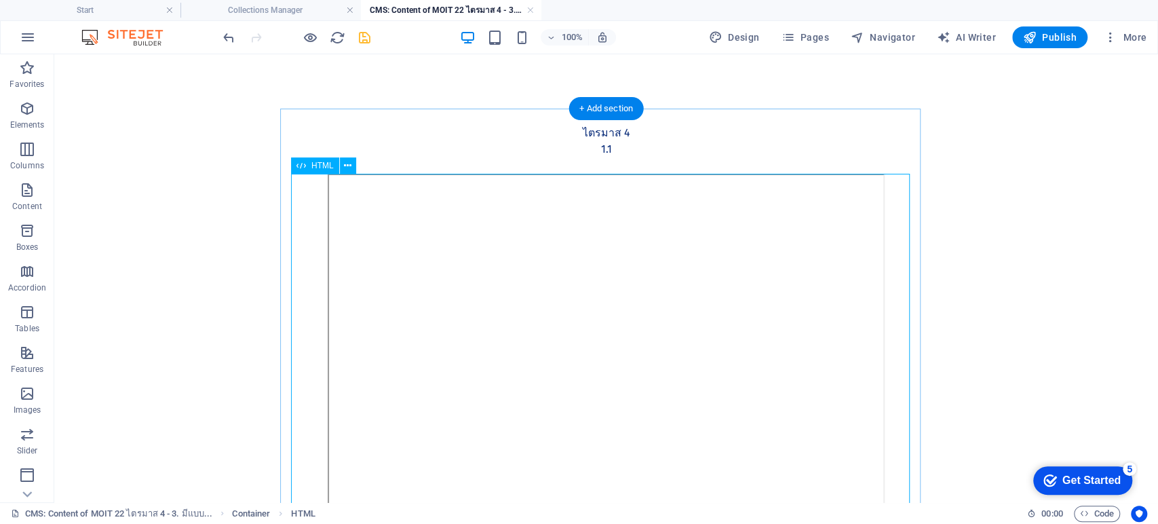
click at [685, 319] on div at bounding box center [606, 363] width 619 height 378
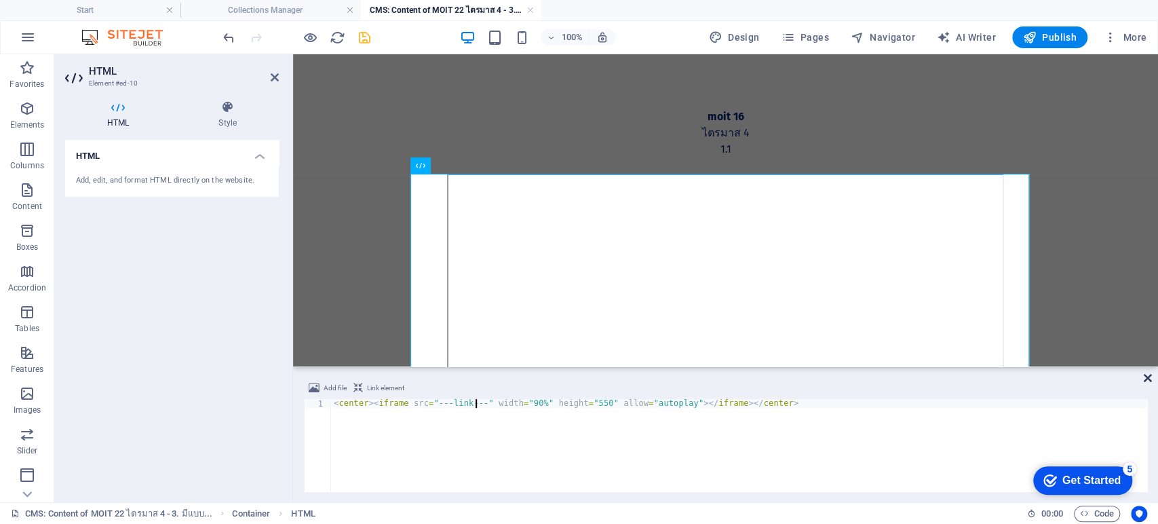
click at [1145, 378] on icon at bounding box center [1148, 377] width 8 height 11
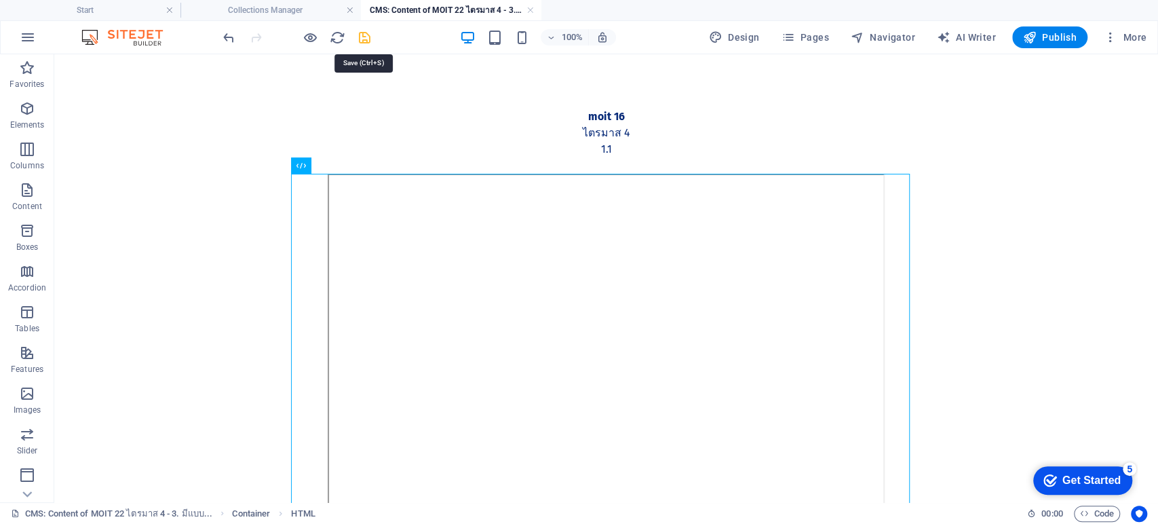
click at [371, 37] on icon "save" at bounding box center [365, 38] width 16 height 16
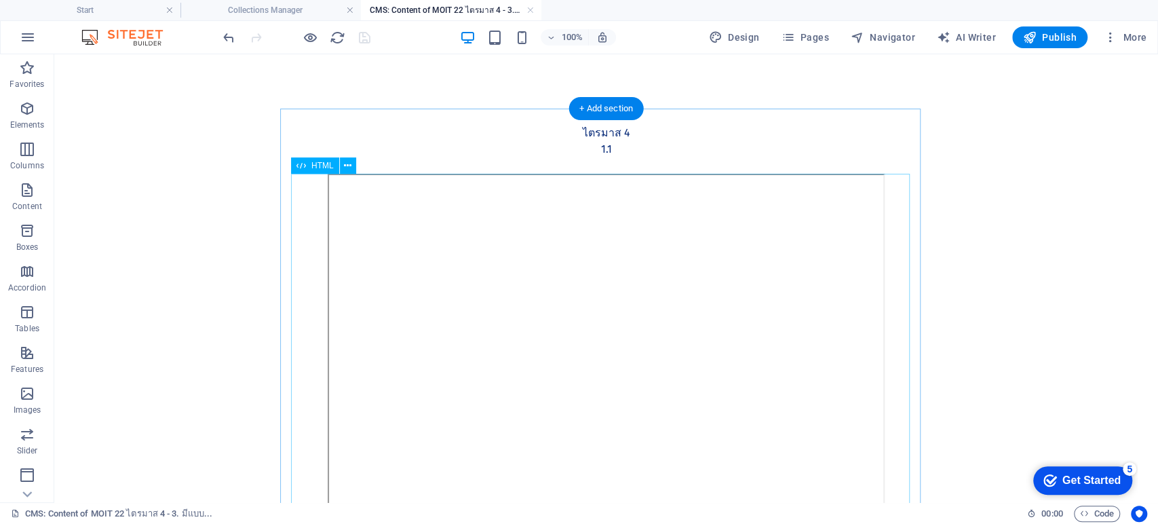
click at [708, 351] on div at bounding box center [606, 363] width 619 height 378
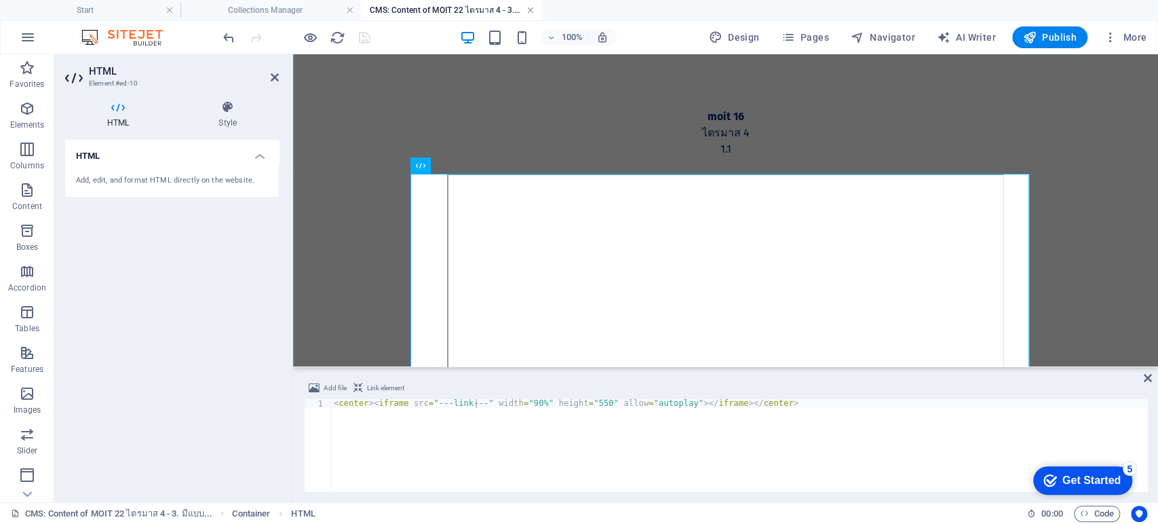
click at [530, 13] on link at bounding box center [530, 10] width 8 height 13
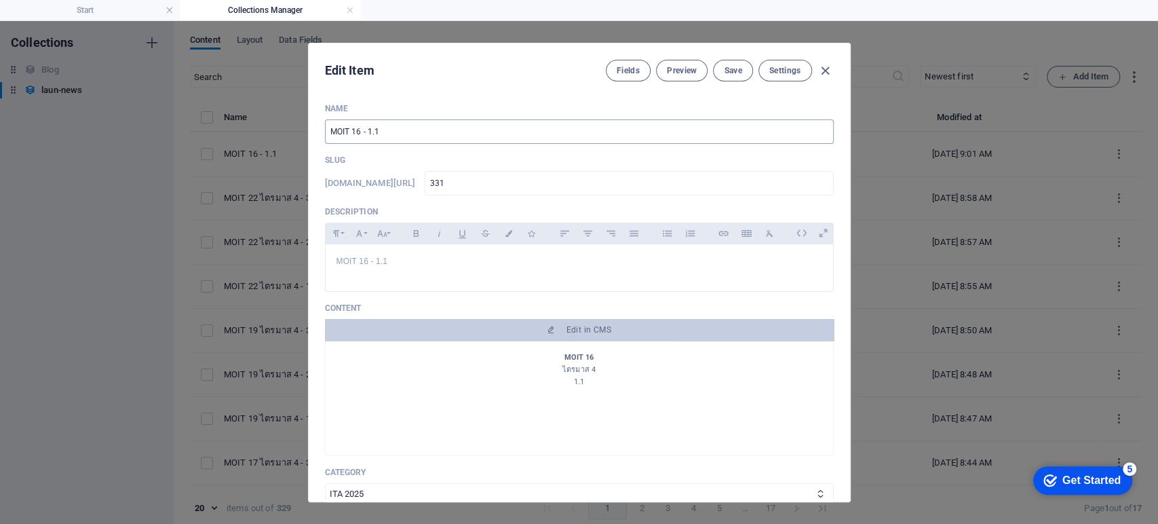
click at [365, 132] on input "MOIT 16 - 1.1" at bounding box center [579, 131] width 509 height 24
type input "MOIT 16 1.1"
type input "moit-16-1-1"
type input "MOIT 16 w 1.1"
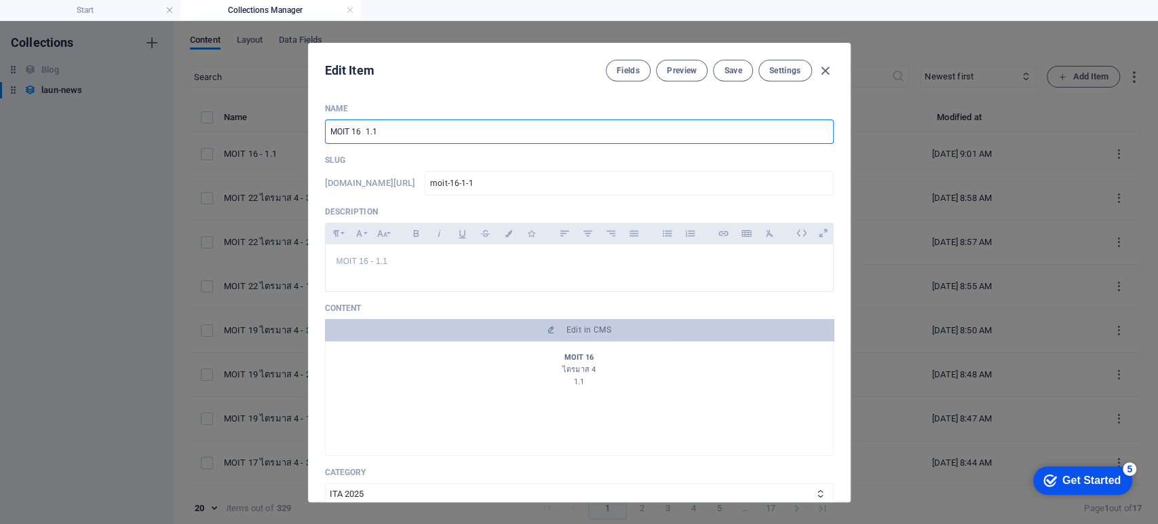
type input "moit-16-w-1-1"
type input "MOIT 16 w9 1.1"
type input "moit-16-w9-1-1"
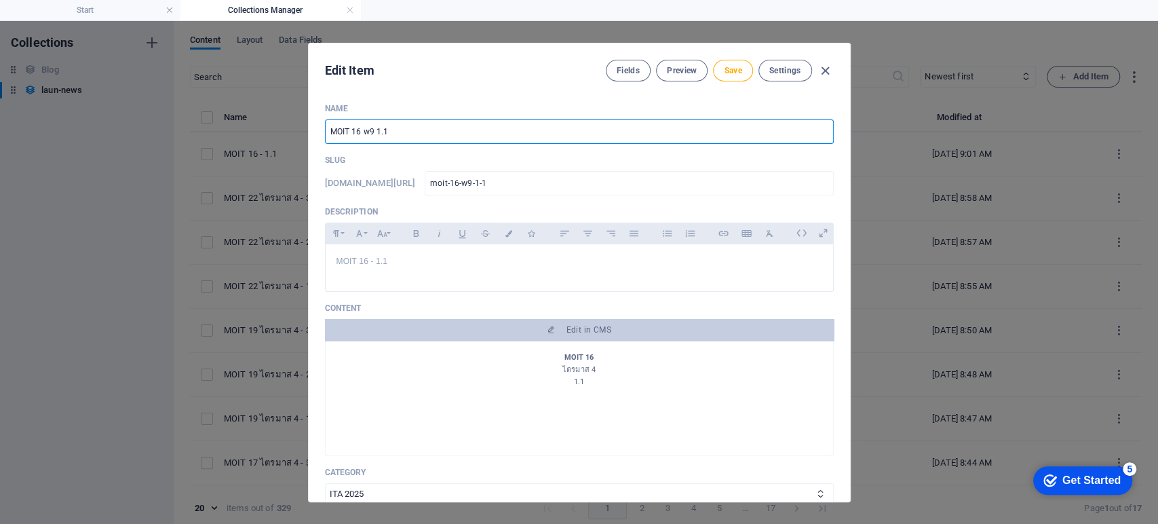
type input "MOIT 16 w9i 1.1"
type input "moit-16-w9i-1-1"
type input "MOIT 16 w9i,k 1.1"
type input "moit-16-w9i-k-1-1"
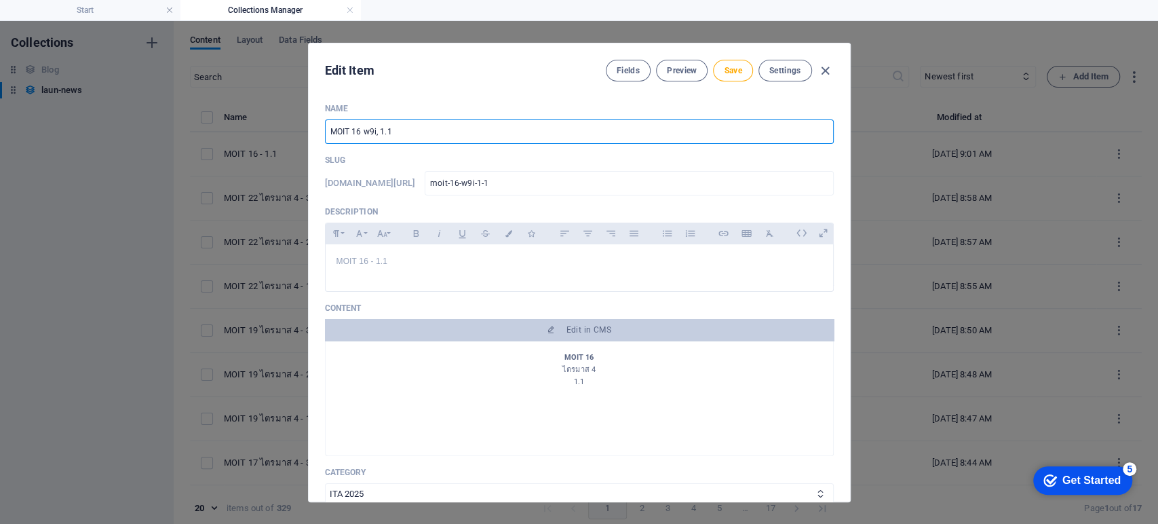
type input "moit-16-w9i-k-1-1"
type input "MOIT 16 w9i,kl 1.1"
type input "moit-16-w9i-kl-1-1"
type input "MOIT 16 w9i,k 1.1"
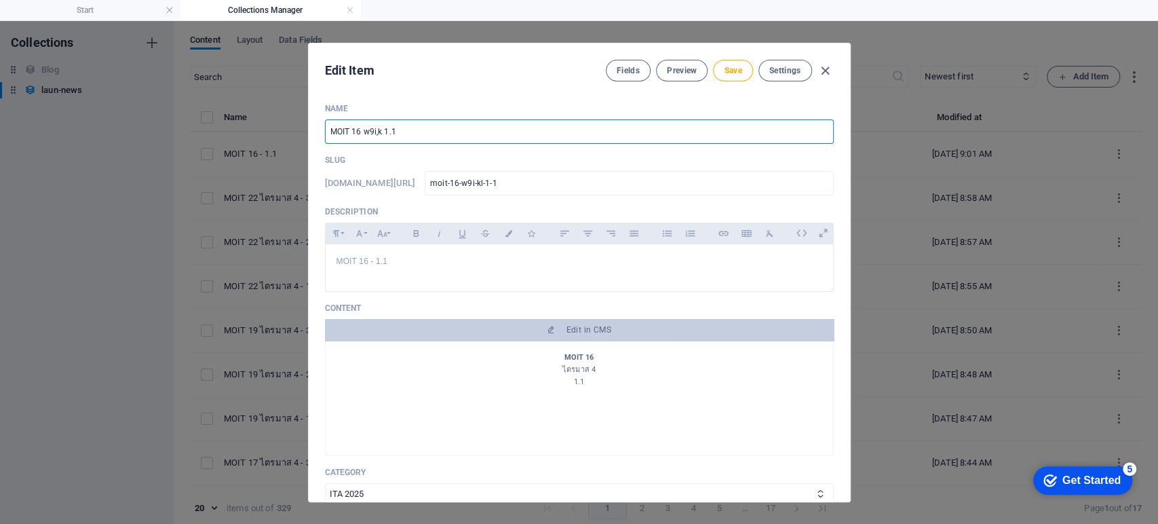
type input "moit-16-w9i-k-1-1"
type input "MOIT 16 w9i, 1.1"
type input "moit-16-w9i-1-1"
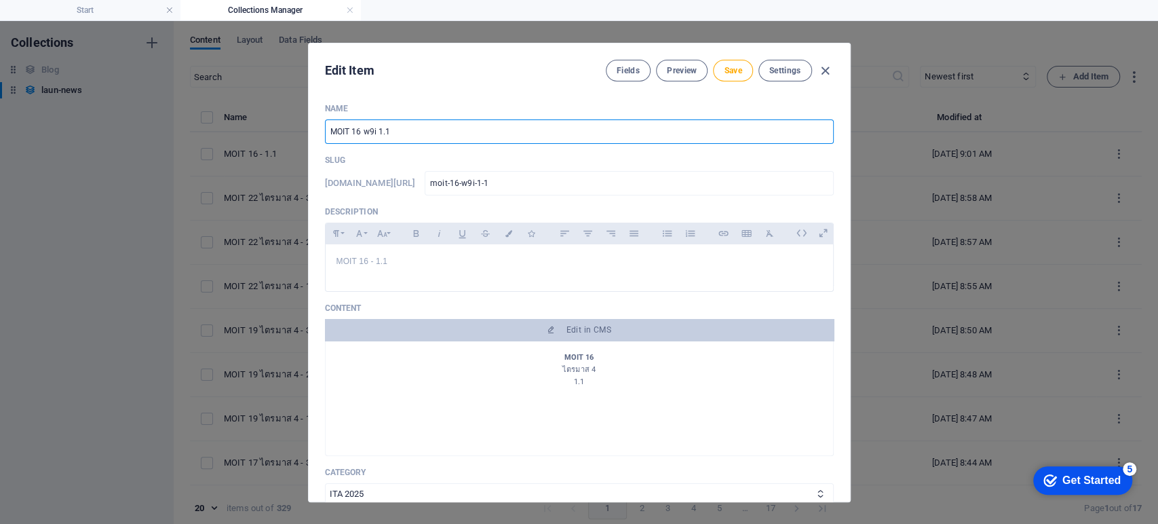
type input "MOIT 16 w9 1.1"
type input "moit-16-w9-1-1"
type input "MOIT 16 w 1.1"
type input "moit-16-w-1-1"
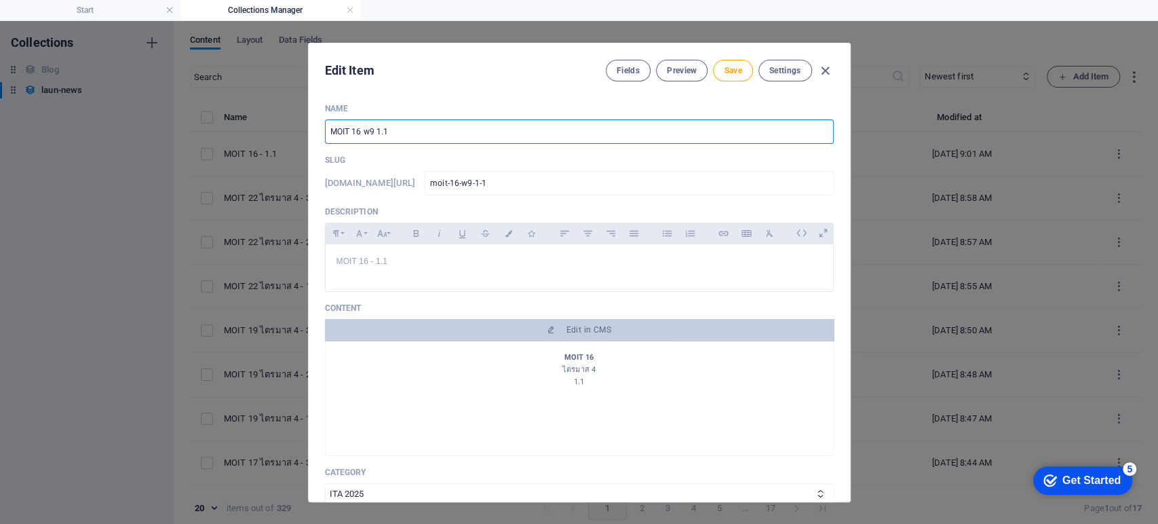
type input "moit-16-w-1-1"
type input "MOIT 16 1.1"
type input "moit-16-1-1"
type input "MOIT 16 ไตรมาส 4 1.1"
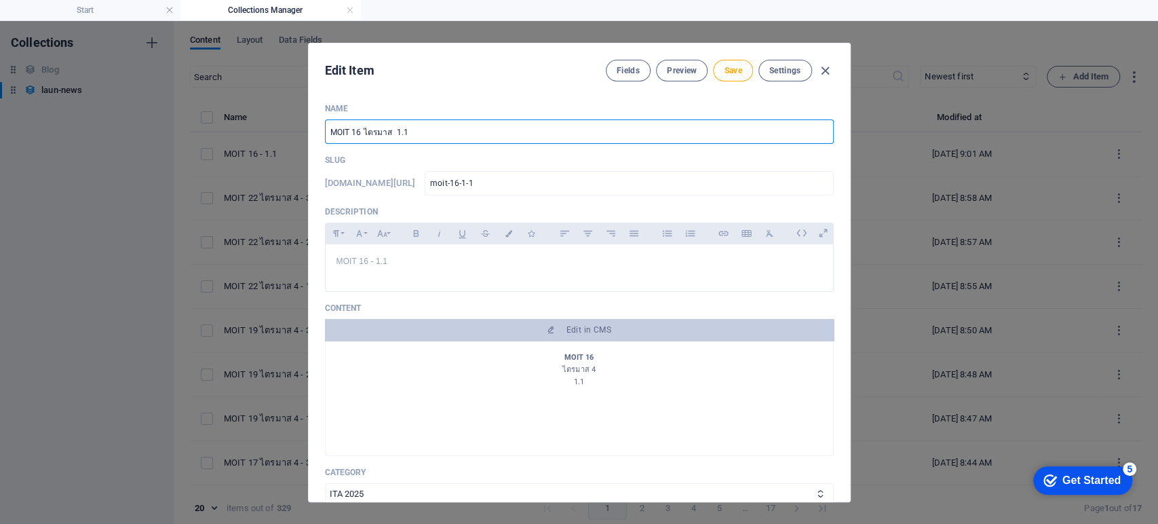
type input "moit-16-4-1-1"
drag, startPoint x: 437, startPoint y: 135, endPoint x: 280, endPoint y: 126, distance: 157.0
click at [280, 126] on div "Edit Item Fields Preview Save Settings Name MOIT 16 ไตรมาส 4 - 1.1 ​ Slug www.e…" at bounding box center [579, 272] width 1158 height 503
type input "MOIT 16 ไตรมาส 4 - 1.1"
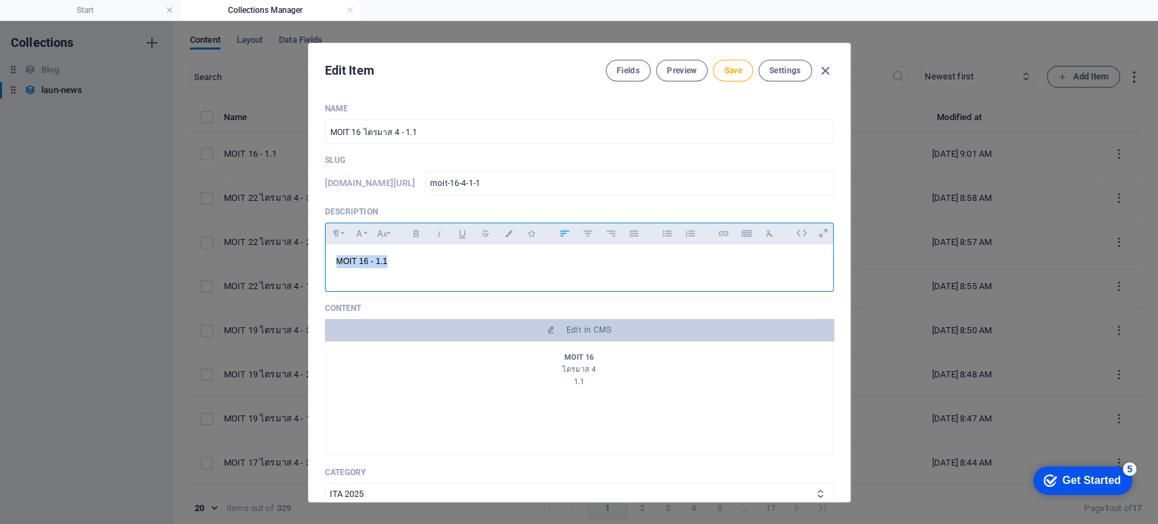
drag, startPoint x: 419, startPoint y: 269, endPoint x: 277, endPoint y: 259, distance: 142.1
click at [277, 259] on div "Edit Item Fields Preview Save Settings Name MOIT 16 ไตรมาส 4 - 1.1 ​ Slug www.e…" at bounding box center [579, 272] width 1158 height 503
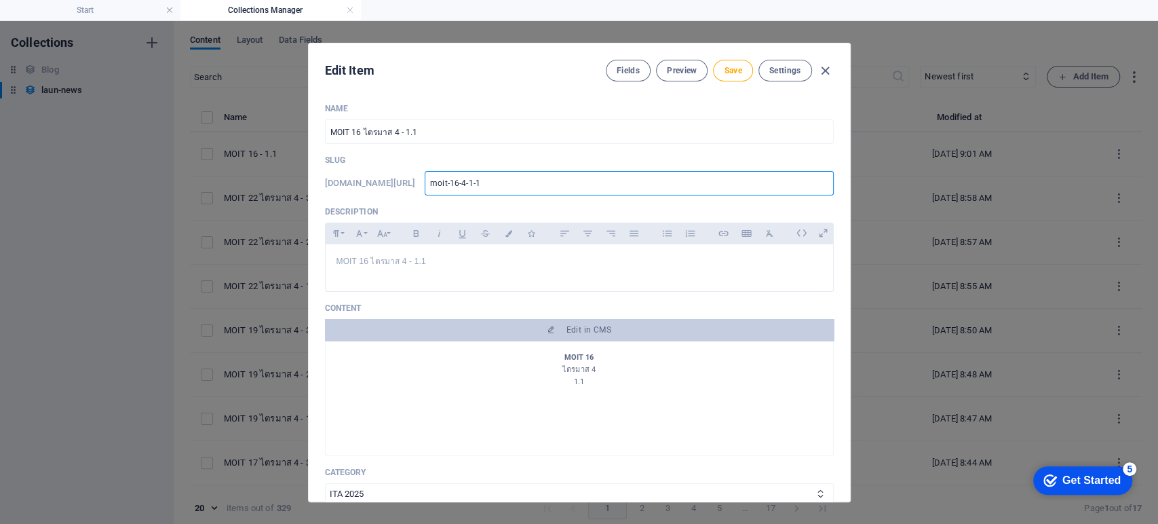
drag, startPoint x: 523, startPoint y: 182, endPoint x: 396, endPoint y: 185, distance: 126.9
click at [396, 185] on div "www.example.com/launnews/ moit-16-4-1-1 ​" at bounding box center [579, 183] width 509 height 24
type input "3"
type input "33"
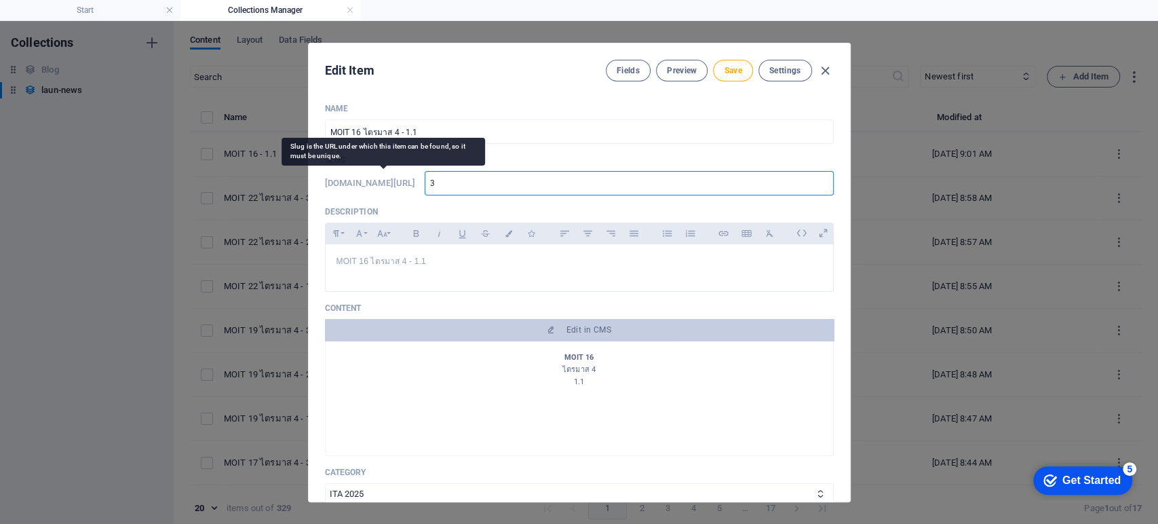
type input "33"
type input "331"
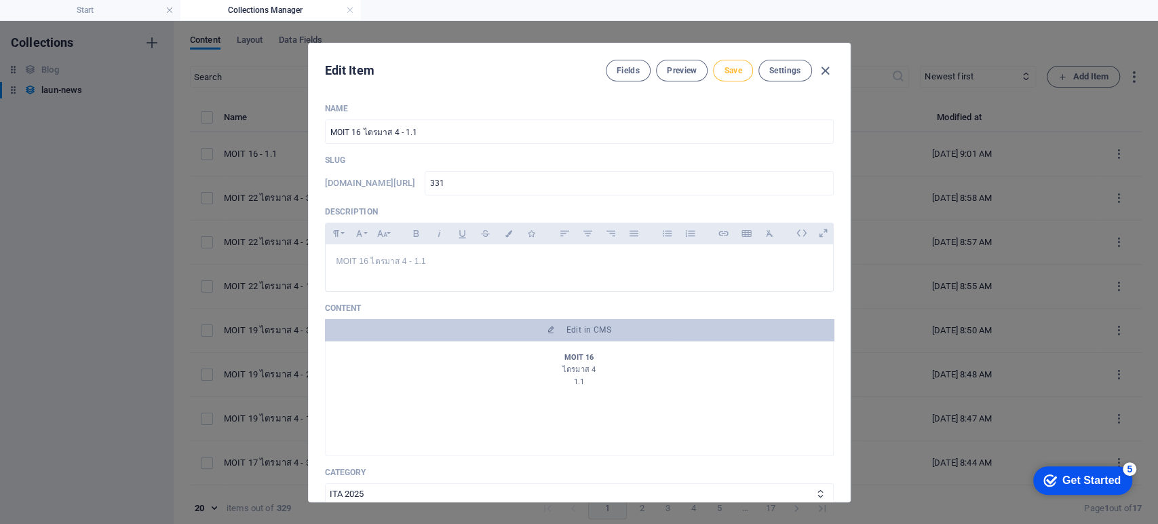
click at [730, 72] on span "Save" at bounding box center [733, 70] width 18 height 11
click at [889, 254] on div "Edit Item Fields Preview Save Settings Name MOIT 16 ไตรมาส 4 - 1.1 ​ Slug www.e…" at bounding box center [579, 272] width 1158 height 503
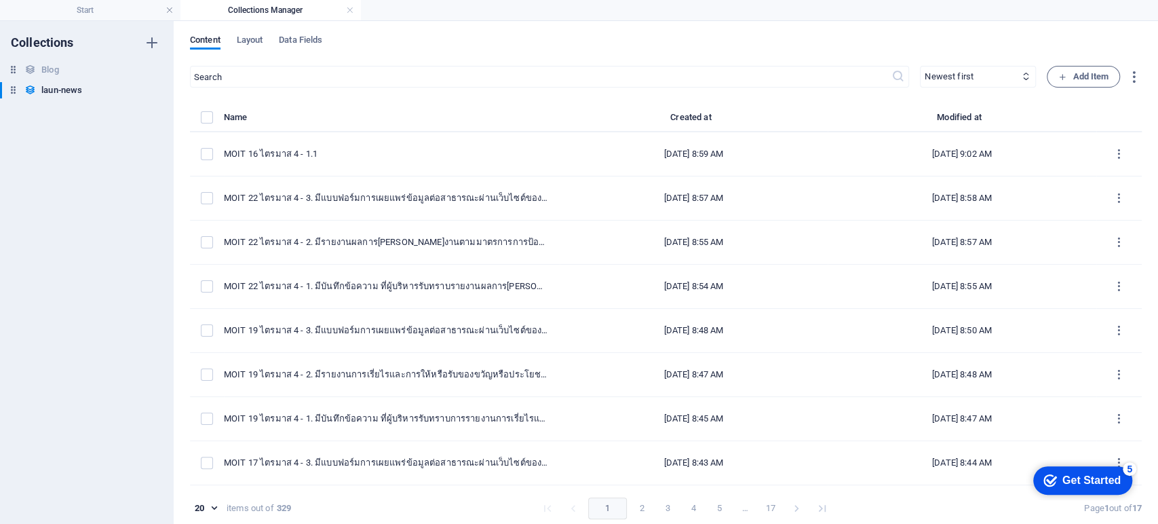
type input "moit-16-4-1-1"
type input "2025-09-07"
type input "moit-16-4-1-1"
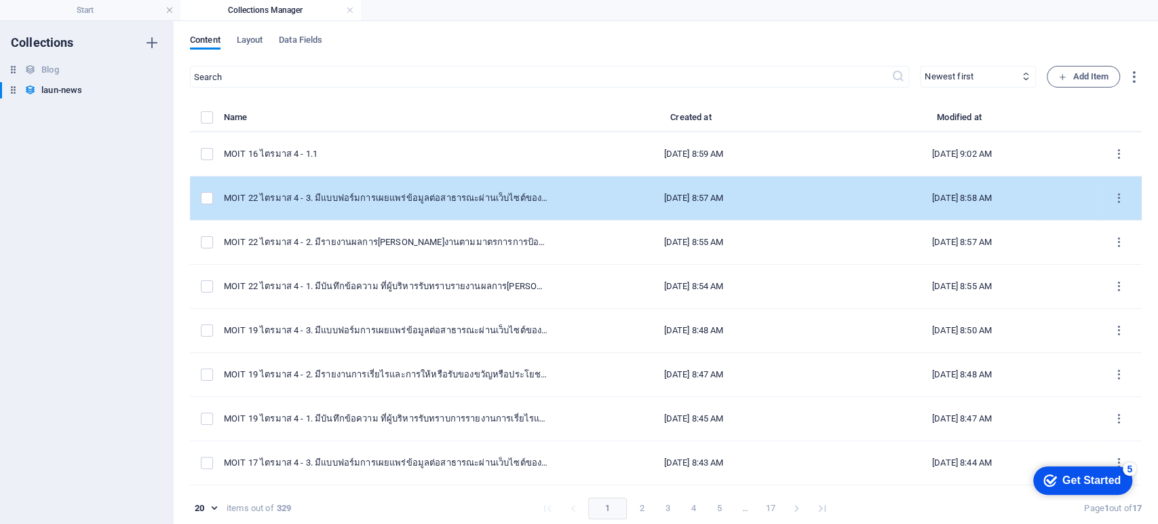
click at [460, 201] on div "MOIT 22 ไตรมาส 4 - 3. มีแบบฟอร์มการเผยแพร่ข้อมูลต่อสาธารณะผ่านเว็บไซต์ของหน่วยง…" at bounding box center [386, 198] width 325 height 12
select select "ITA 2025"
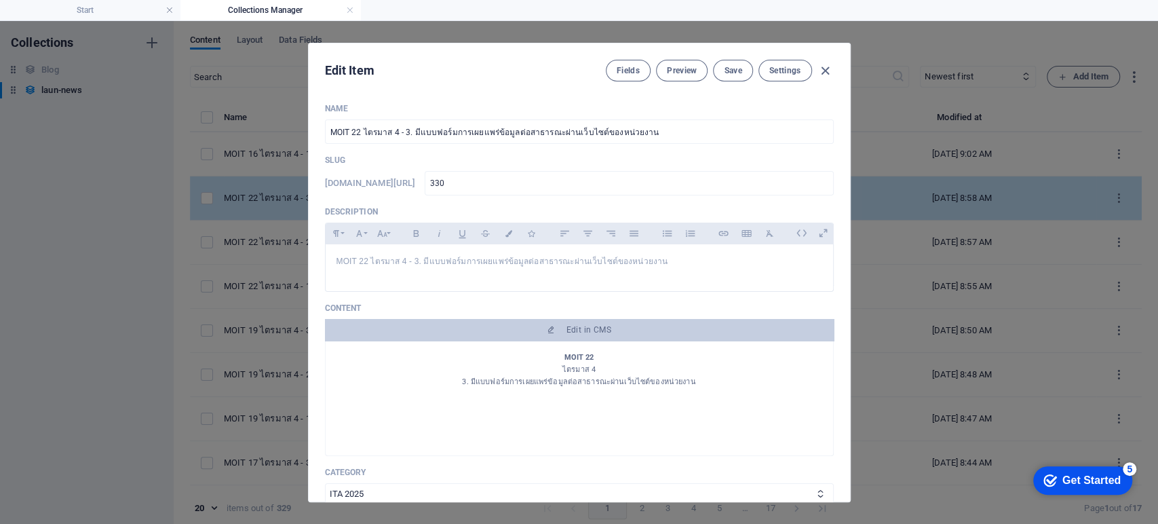
click at [460, 201] on div "Name MOIT 22 ไตรมาส 4 - 3. มีแบบฟอร์มการเผยแพร่ข้อมูลต่อสาธารณะผ่านเว็บไซต์ของห…" at bounding box center [579, 438] width 509 height 670
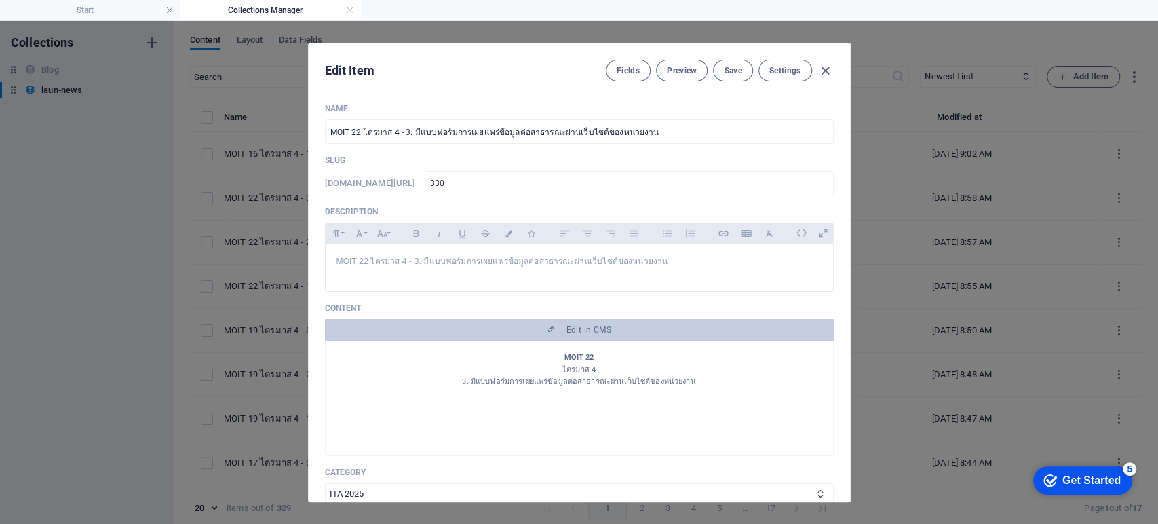
click at [931, 295] on div "Edit Item Fields Preview Save Settings Name MOIT 22 ไตรมาส 4 - 3. มีแบบฟอร์มการ…" at bounding box center [579, 272] width 1158 height 503
type input "moit-22-4-3"
type input "2025-09-07"
type input "moit-22-4-3"
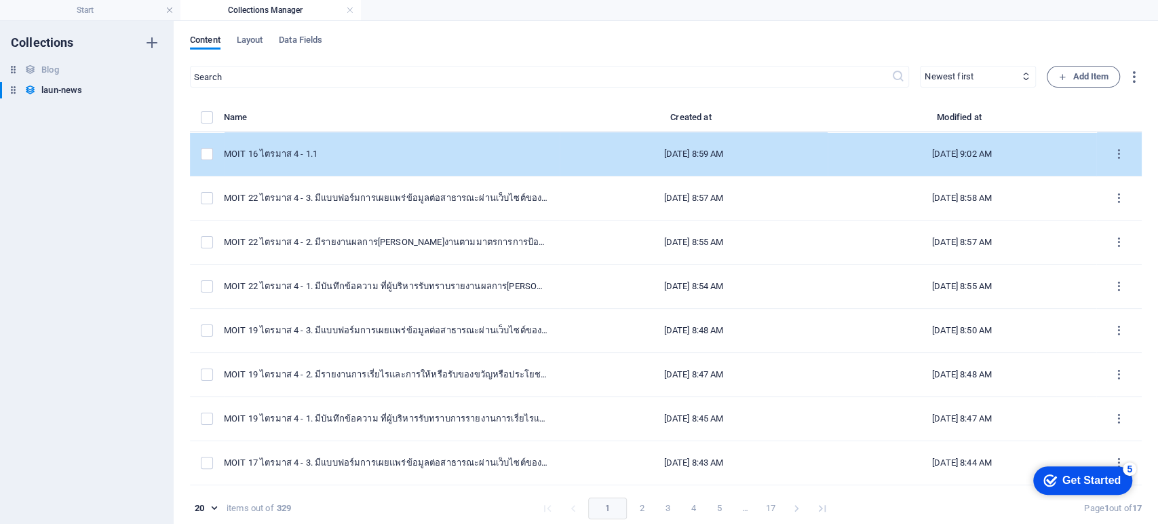
click at [426, 159] on div "MOIT 16 ไตรมาส 4 - 1.1" at bounding box center [386, 154] width 325 height 12
select select "ITA 2025"
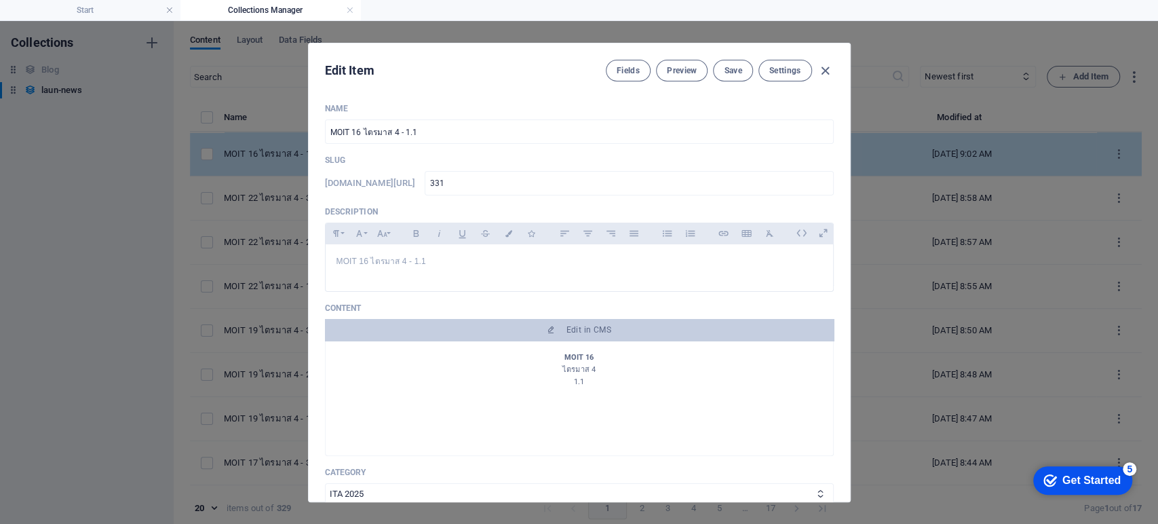
click at [426, 159] on p "Slug" at bounding box center [579, 160] width 509 height 11
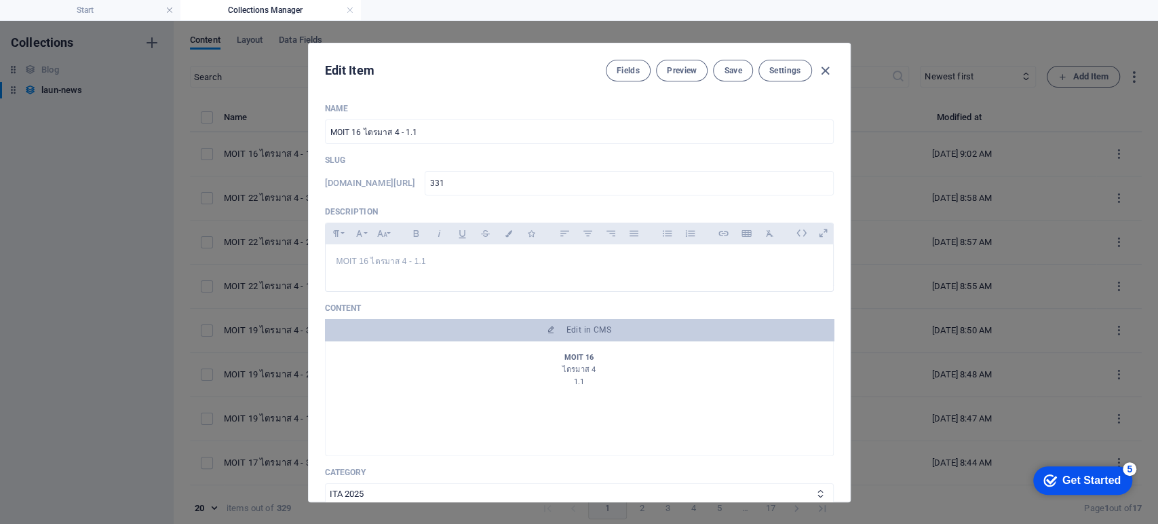
click at [924, 253] on div "Edit Item Fields Preview Save Settings Name MOIT 16 ไตรมาส 4 - 1.1 ​ Slug www.e…" at bounding box center [579, 272] width 1158 height 503
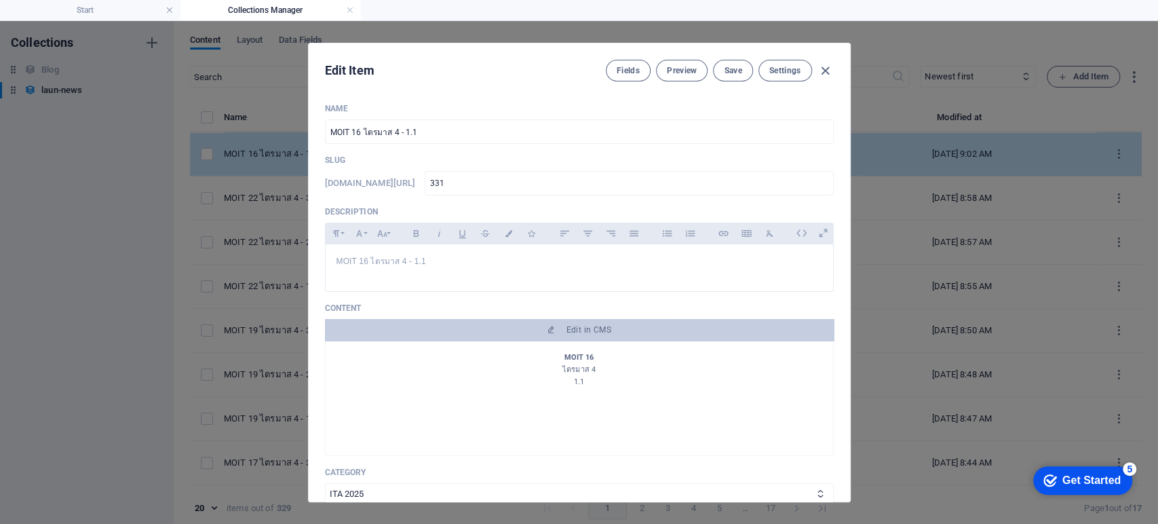
type input "moit-16-4-1-1"
type input "2025-09-07"
type input "moit-16-4-1-1"
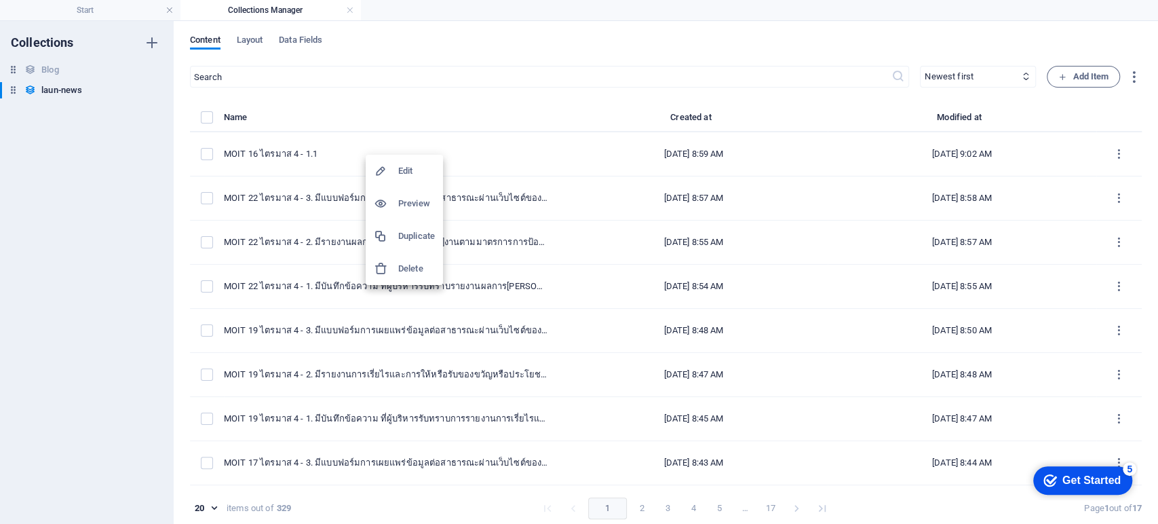
click at [415, 239] on h6 "Duplicate" at bounding box center [416, 236] width 37 height 16
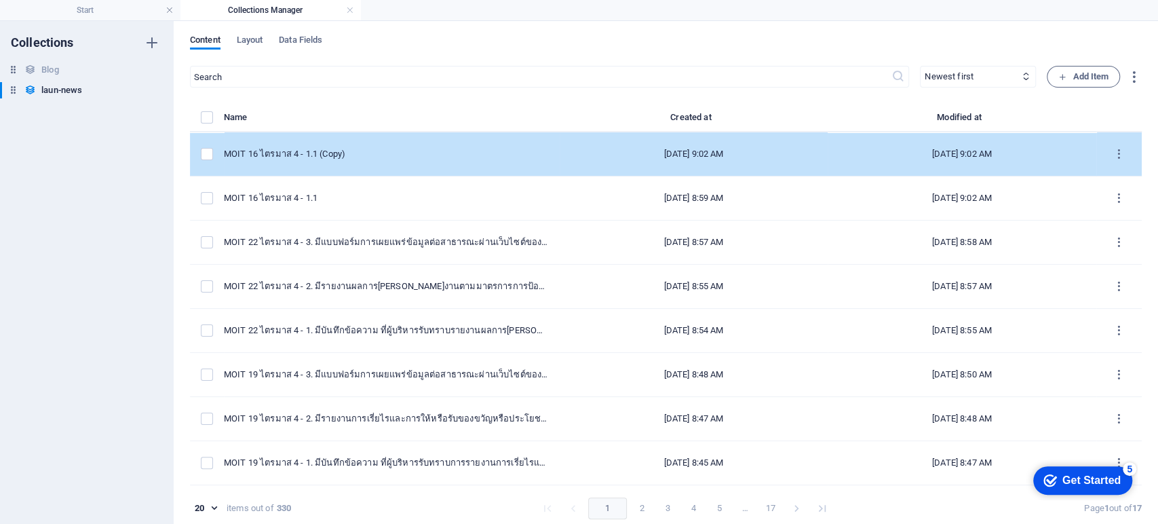
click at [397, 155] on div "MOIT 16 ไตรมาส 4 - 1.1 (Copy)" at bounding box center [386, 154] width 325 height 12
select select "ITA 2025"
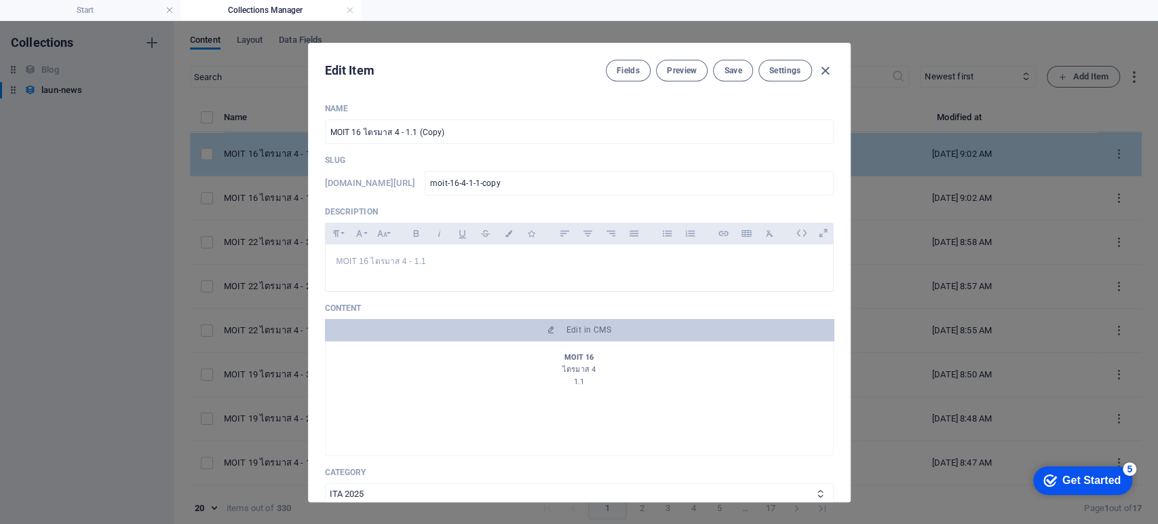
click at [397, 155] on p "Slug" at bounding box center [579, 160] width 509 height 11
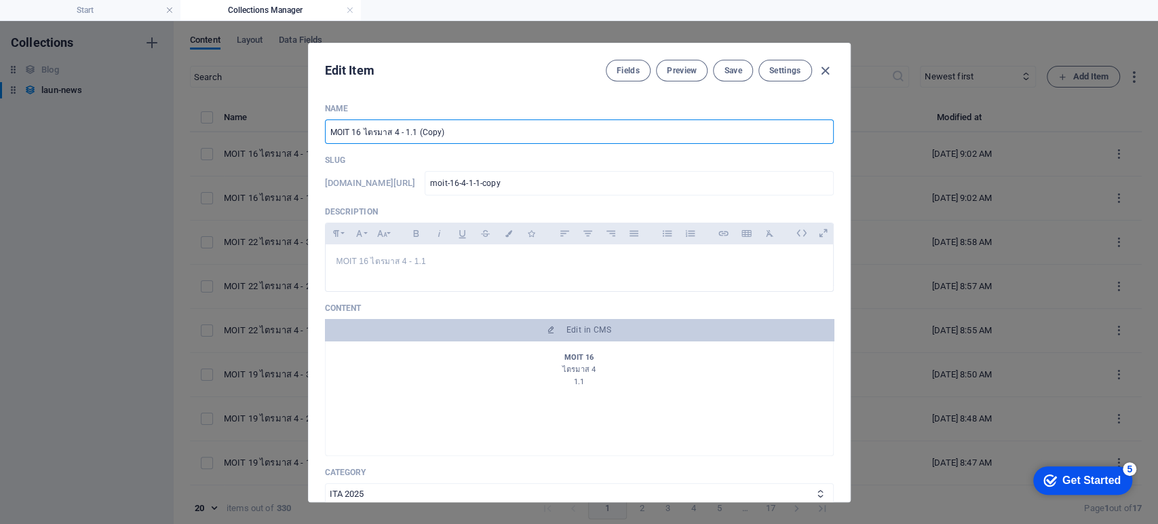
click at [470, 135] on input "MOIT 16 ไตรมาส 4 - 1.1 (Copy)" at bounding box center [579, 131] width 509 height 24
type input "MOIT 16 ไตรมาส 4 - 1.1 (Cop"
type input "moit-16-4-1-1-cop"
type input "MOIT 16 ไตรมาส 4 - 1.1 (Co"
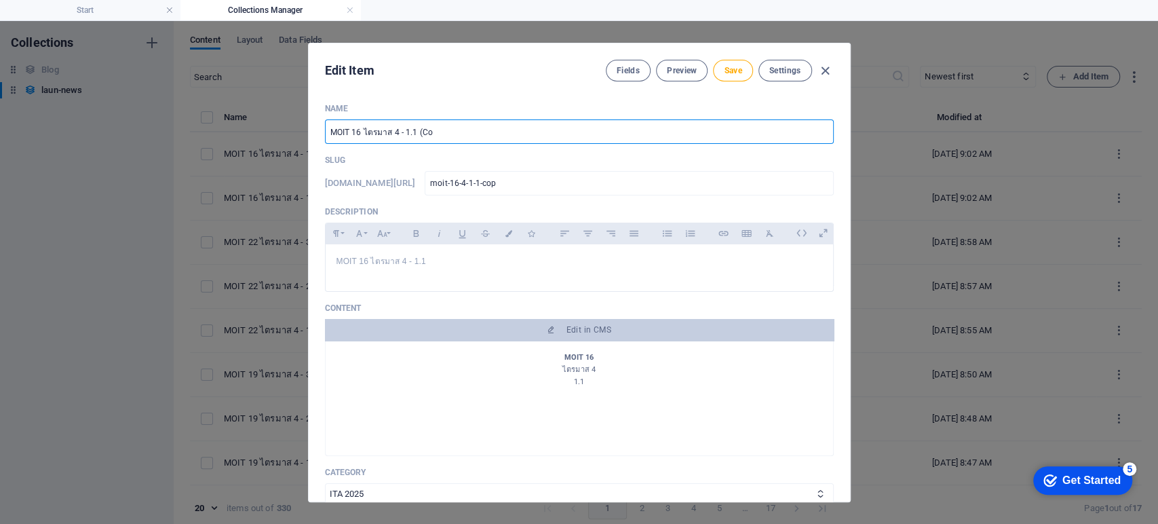
type input "moit-16-4-1-1-co"
type input "MOIT 16 ไตรมาส 4 - 1.1 (C"
type input "moit-16-4-1-1-c"
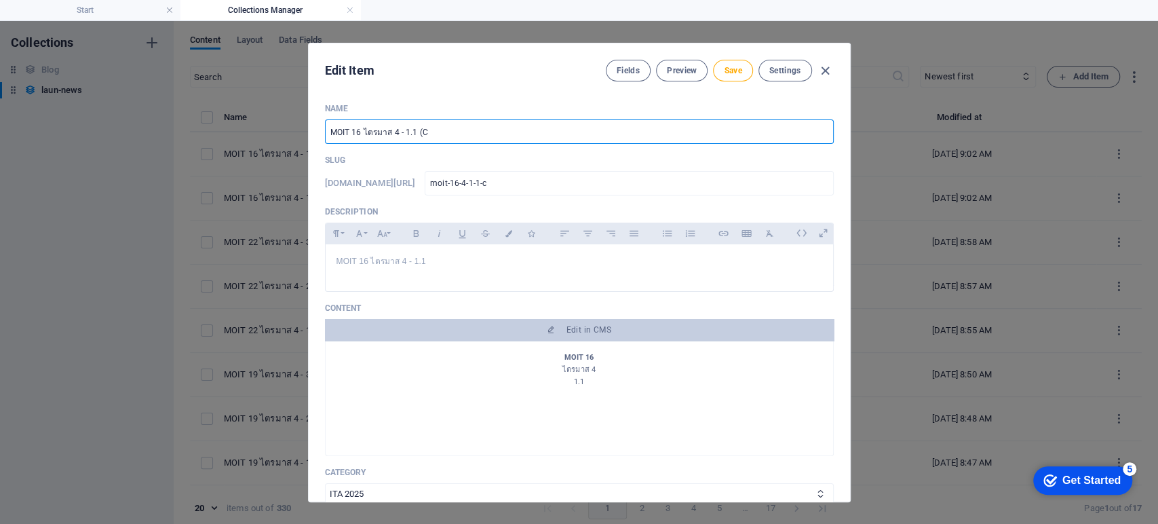
type input "MOIT 16 ไตรมาส 4 - 1.1 ("
type input "moit-16-4-1-1"
type input "MOIT 16 ไตรมาส 4 - 1."
type input "moit-16-4-1"
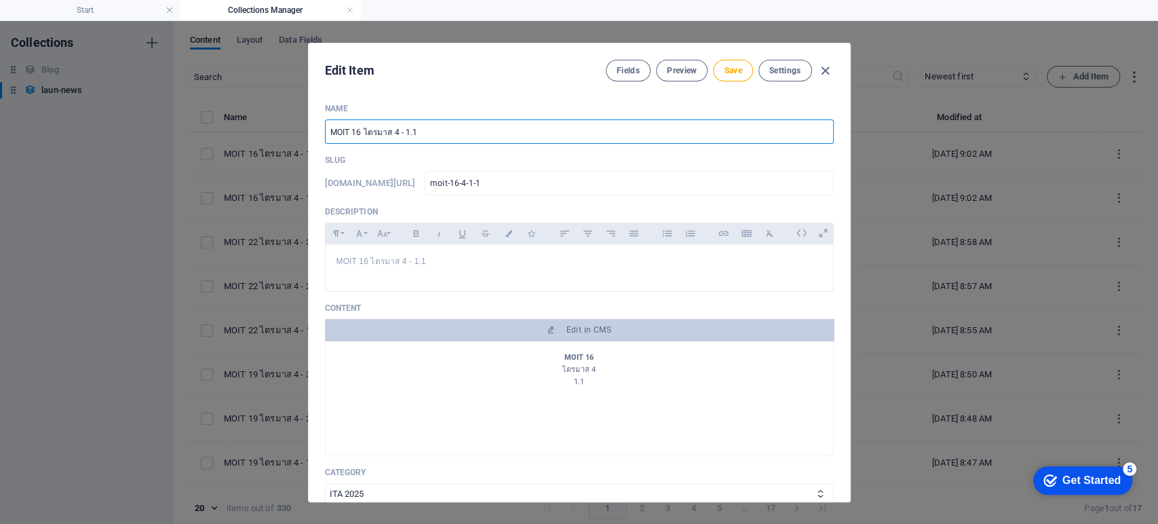
type input "moit-16-4-1"
type input "MOIT 16 ไตรมาส 4 - 1.2"
type input "moit-16-4-1-2"
type input "MOIT 16 ไตรมาส 4 - 1.2"
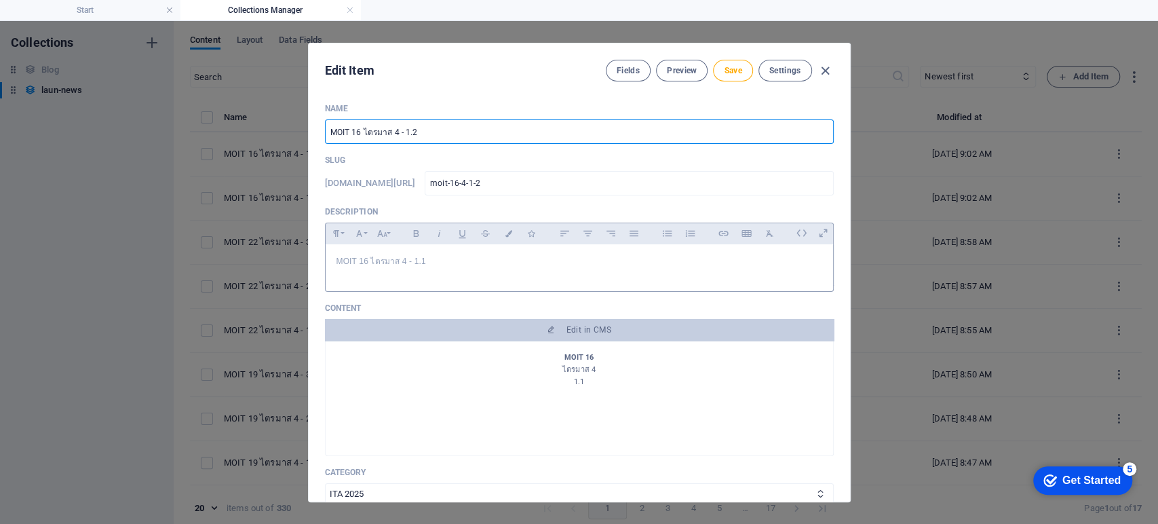
click at [444, 263] on p "MOIT 16 ไตรมาส 4 - 1.1" at bounding box center [580, 261] width 486 height 13
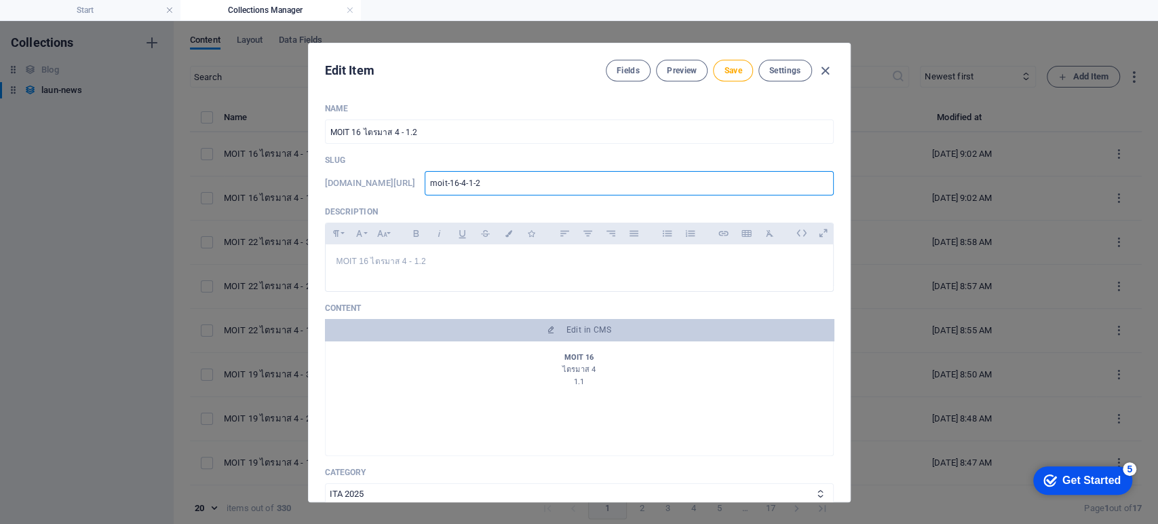
drag, startPoint x: 501, startPoint y: 185, endPoint x: 320, endPoint y: 185, distance: 181.2
click at [320, 185] on div "Name MOIT 16 ไตรมาส 4 - 1.2 ​ Slug www.example.com/launnews/ moit-16-4-1-2 ​ De…" at bounding box center [579, 296] width 541 height 409
type input "3"
type input "33"
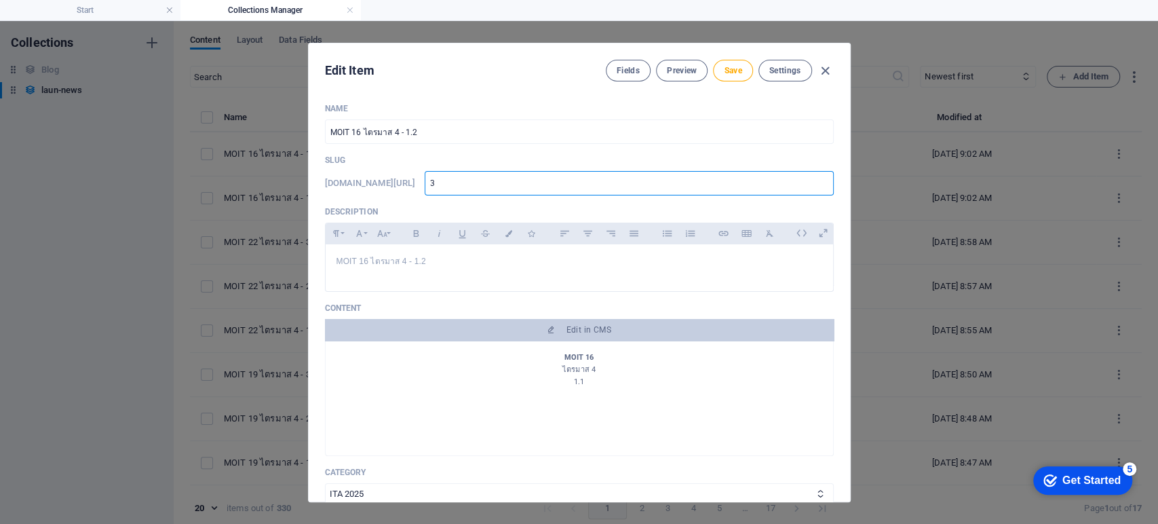
type input "33"
type input "332"
click at [727, 69] on span "Save" at bounding box center [733, 70] width 18 height 11
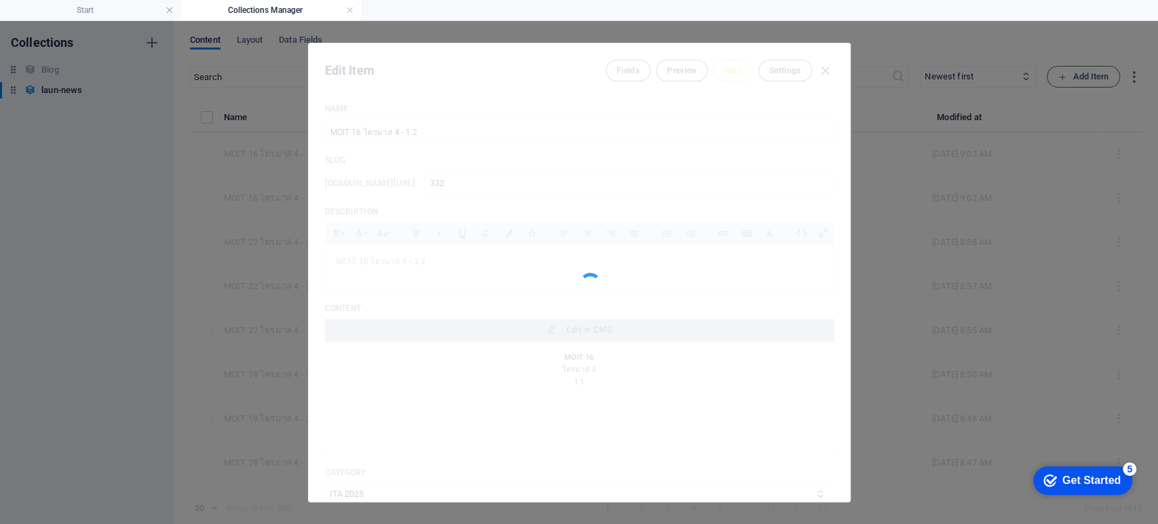
type input "332"
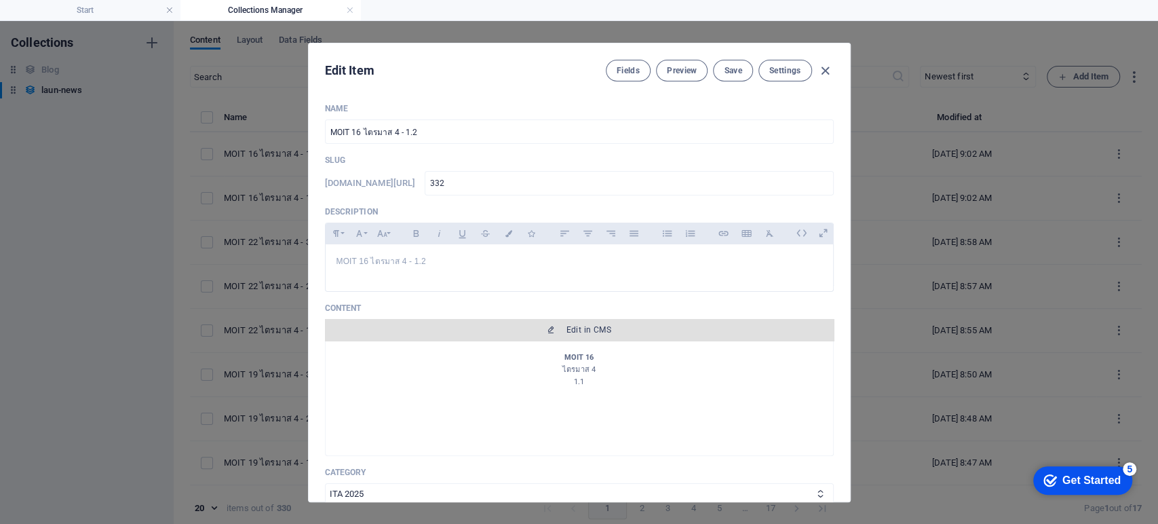
click at [568, 335] on button "Edit in CMS" at bounding box center [579, 330] width 509 height 22
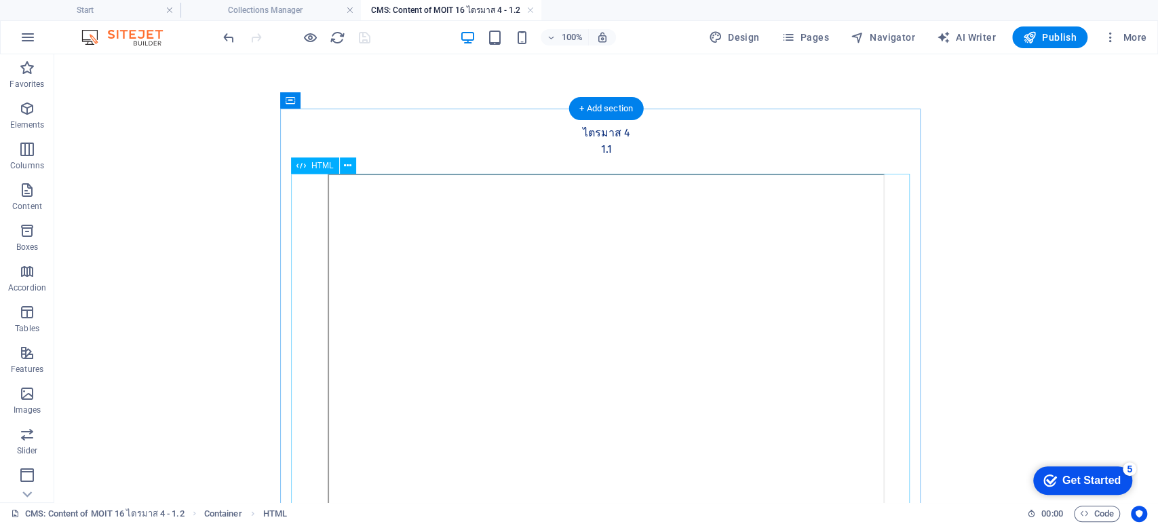
scroll to position [0, 0]
click at [600, 151] on div "MOIT 16 ไตรมาส 4 1.1" at bounding box center [606, 141] width 619 height 65
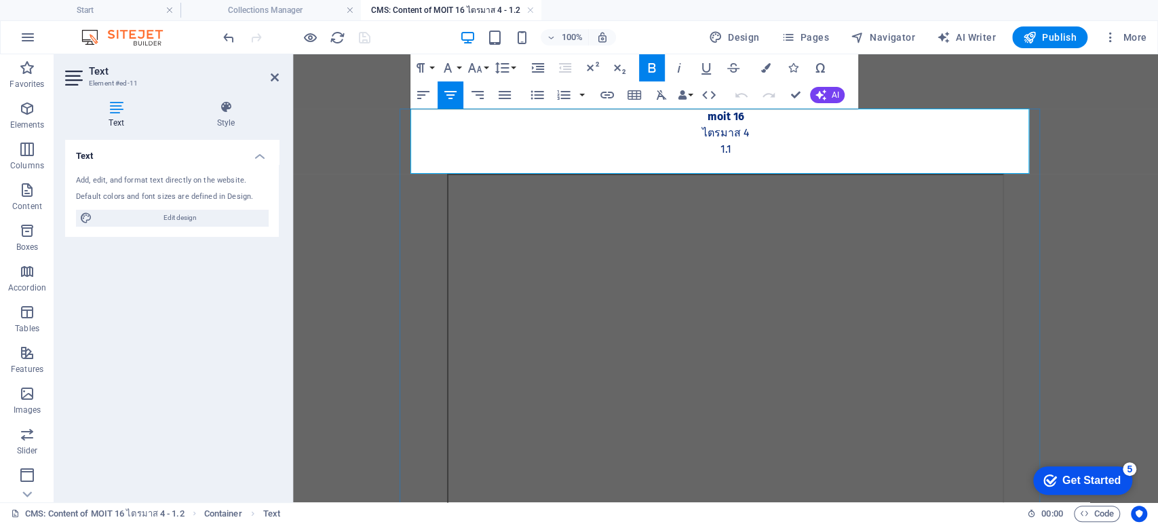
click at [742, 156] on p "1.1" at bounding box center [726, 149] width 619 height 16
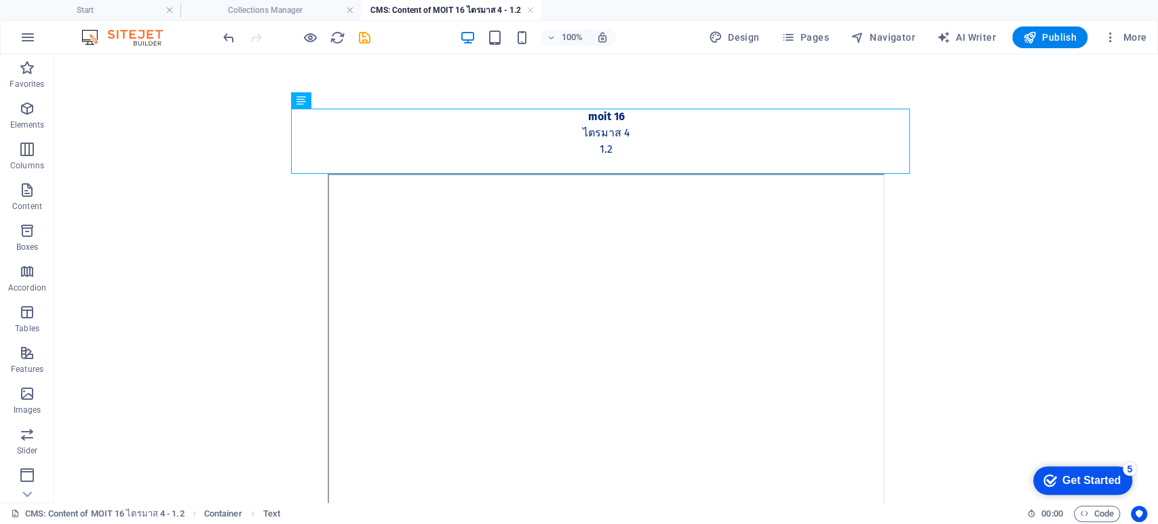
click at [366, 39] on icon "save" at bounding box center [365, 38] width 16 height 16
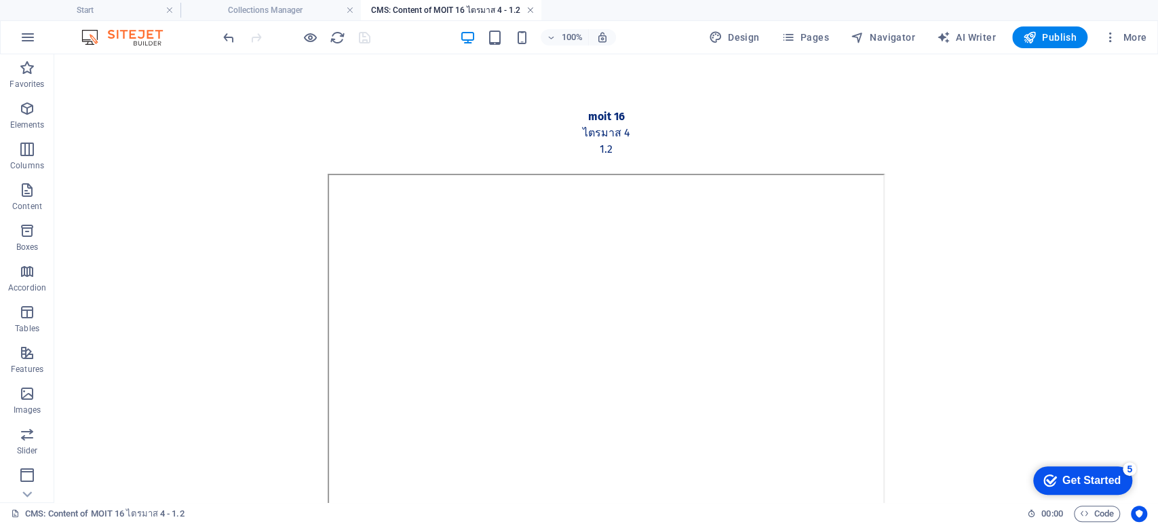
click at [531, 12] on link at bounding box center [530, 10] width 8 height 13
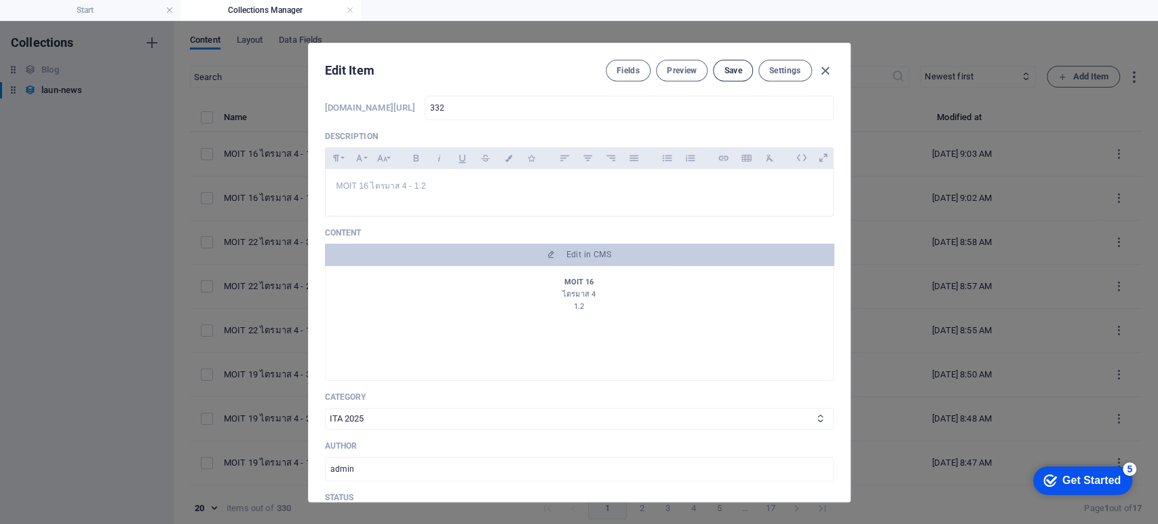
click at [724, 66] on span "Save" at bounding box center [733, 70] width 18 height 11
click at [824, 69] on icon "button" at bounding box center [826, 71] width 16 height 16
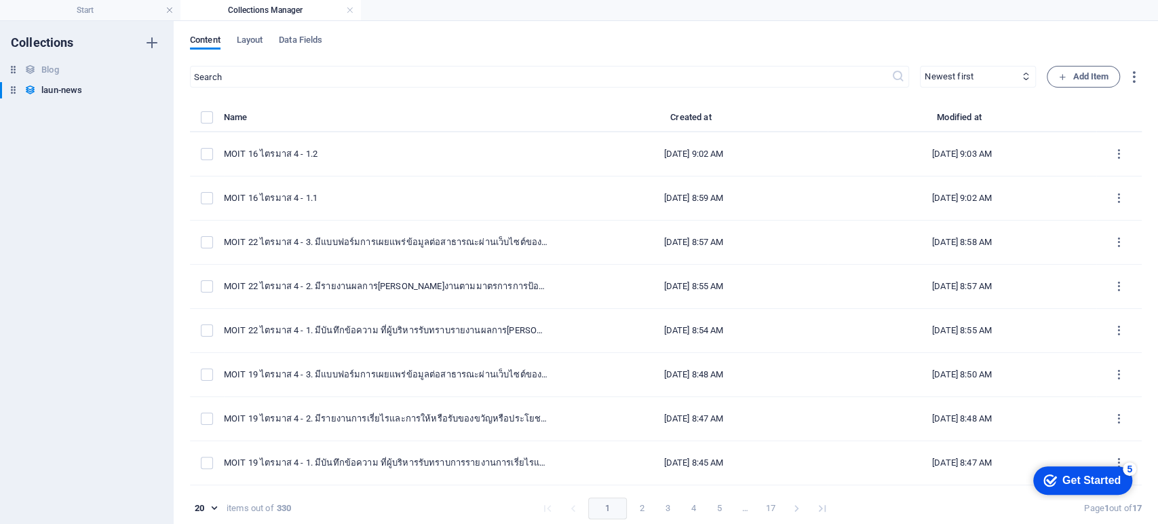
type input "moit-16-4-1-2"
type input "2025-09-07"
type input "moit-16-4-1-2"
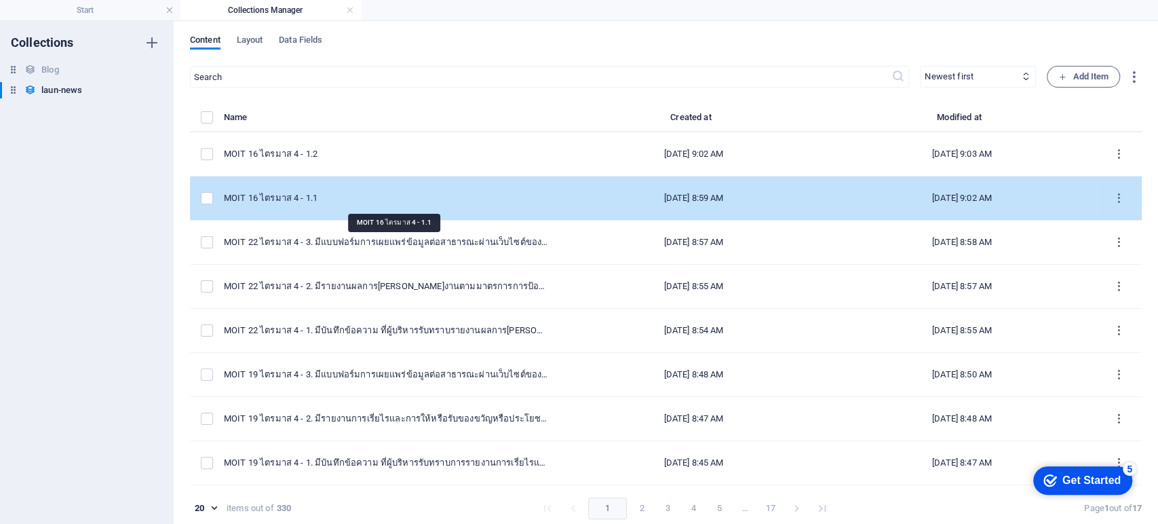
click at [432, 195] on div "MOIT 16 ไตรมาส 4 - 1.1" at bounding box center [386, 198] width 325 height 12
select select "ITA 2025"
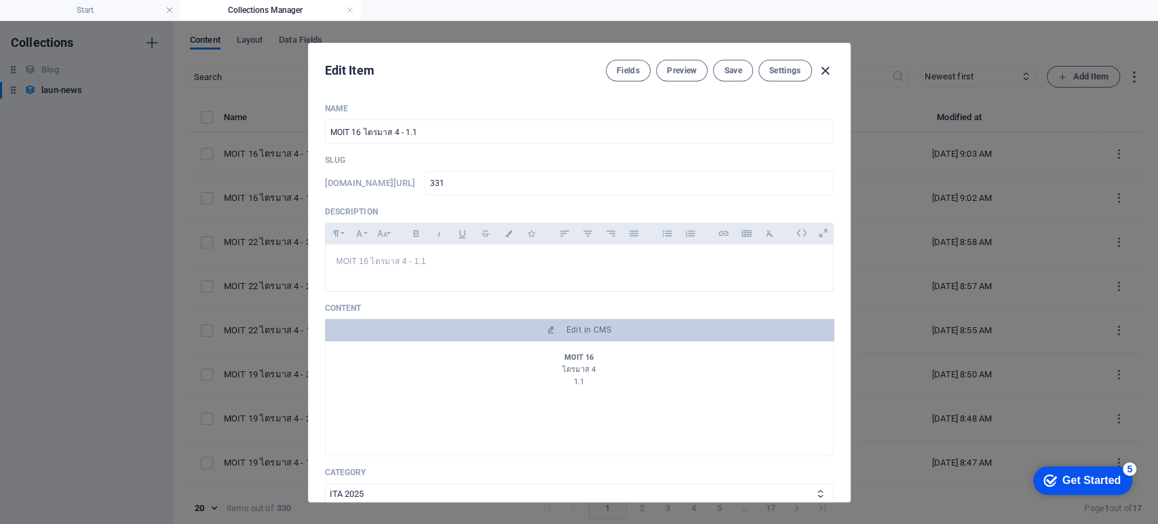
click at [826, 69] on icon "button" at bounding box center [826, 71] width 16 height 16
type input "moit-16-4-1-1"
type input "2025-09-07"
type input "moit-16-4-1-1"
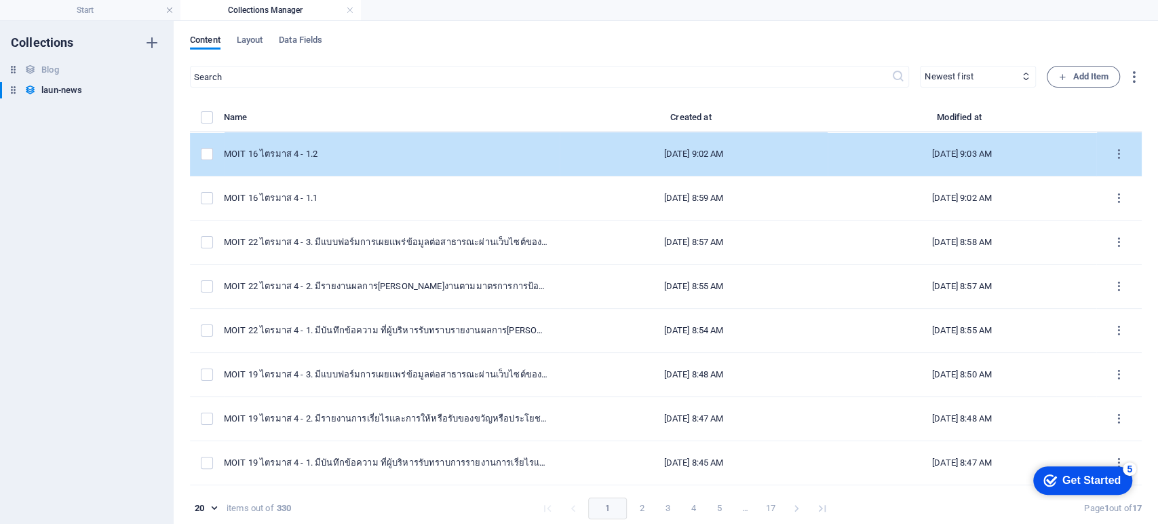
click at [366, 157] on div "MOIT 16 ไตรมาส 4 - 1.2" at bounding box center [386, 154] width 325 height 12
select select "ITA 2025"
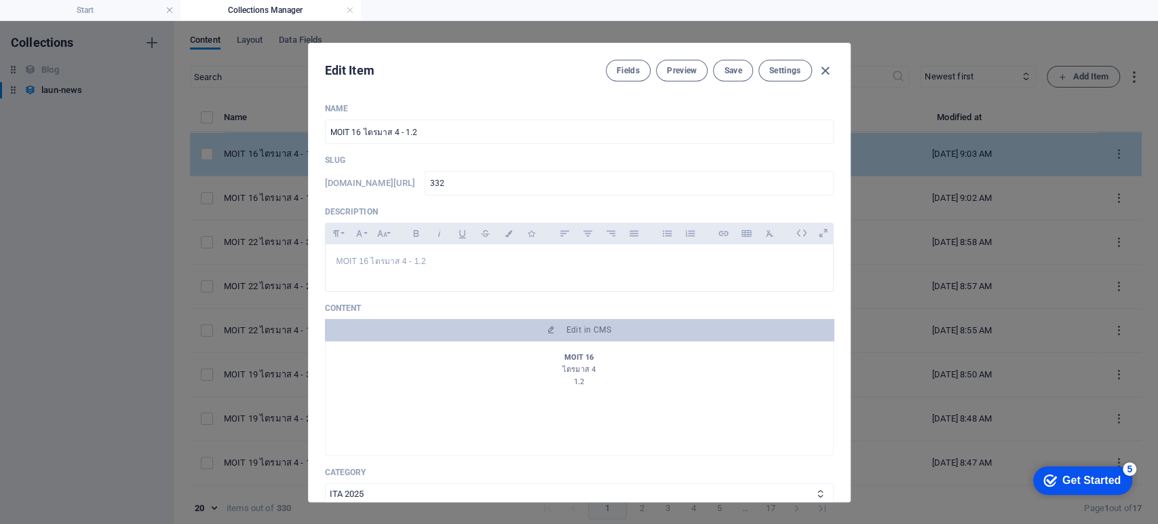
click at [366, 157] on p "Slug" at bounding box center [579, 160] width 509 height 11
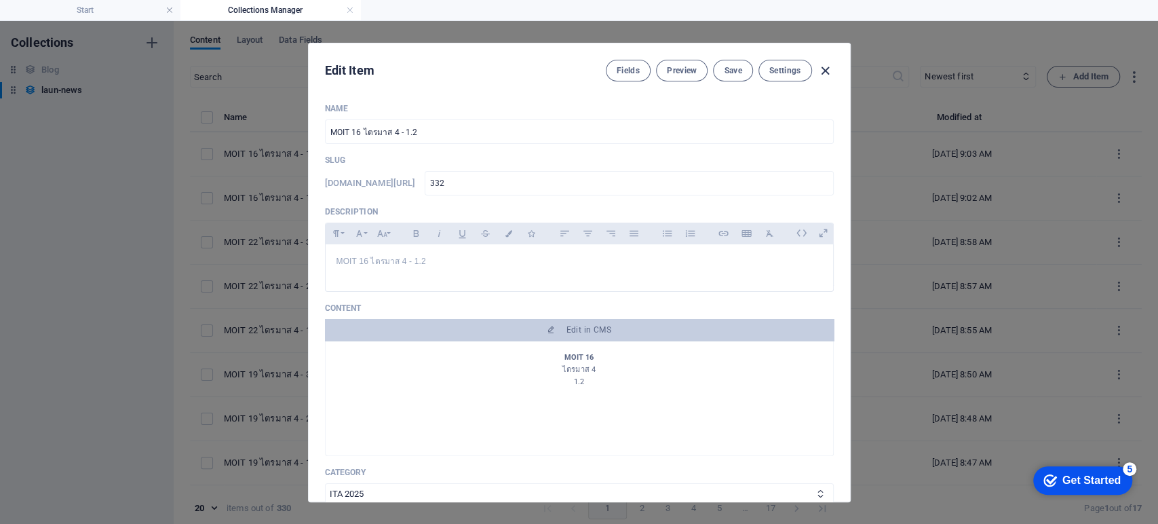
click at [826, 63] on icon "button" at bounding box center [826, 71] width 16 height 16
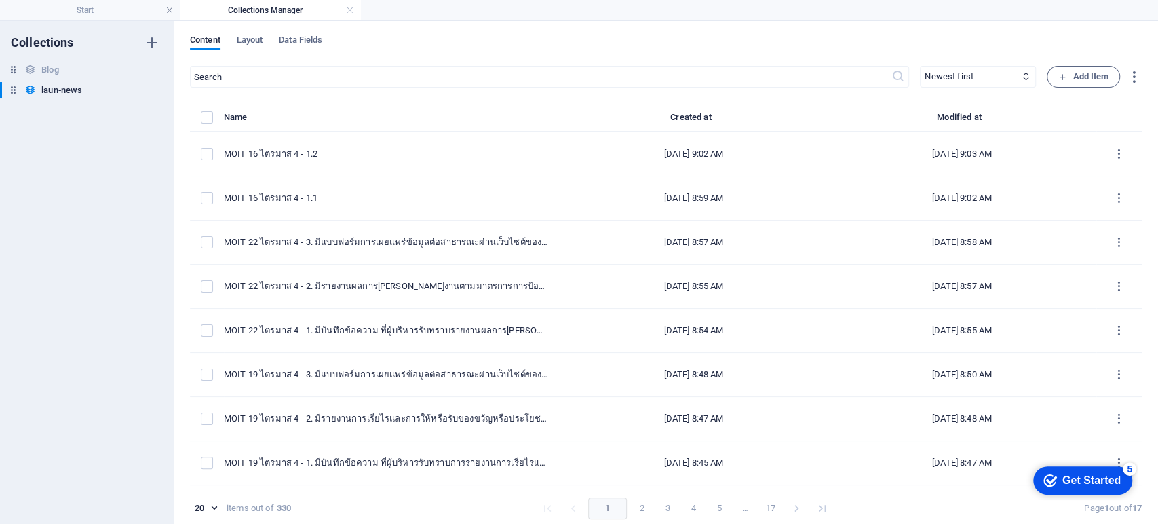
type input "moit-16-4-1-2"
type input "2025-09-07"
type input "moit-16-4-1-2"
click at [469, 241] on h6 "Duplicate" at bounding box center [462, 239] width 37 height 16
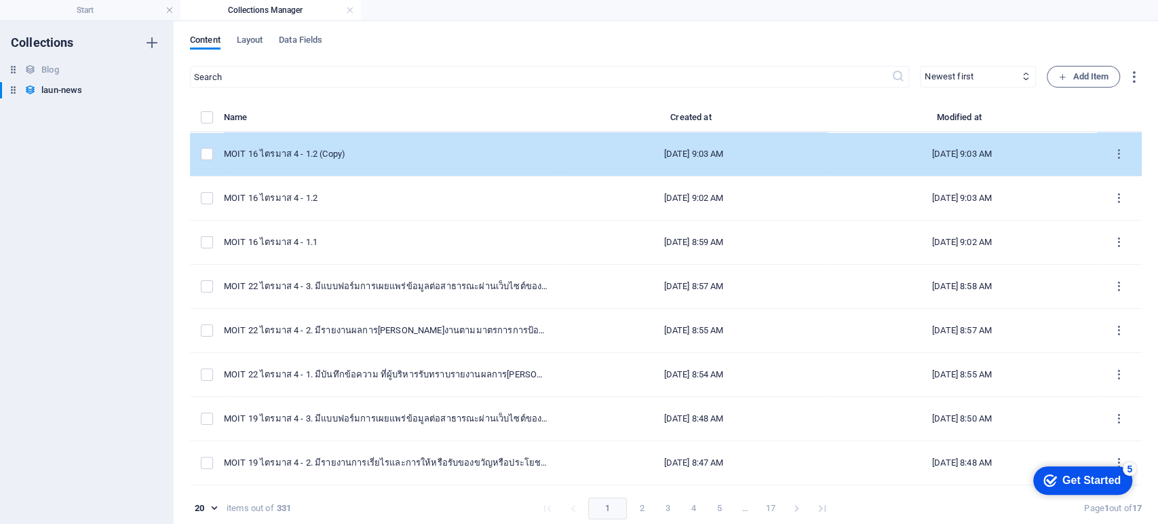
click at [409, 162] on td "MOIT 16 ไตรมาส 4 - 1.2 (Copy)" at bounding box center [392, 154] width 336 height 44
select select "ITA 2025"
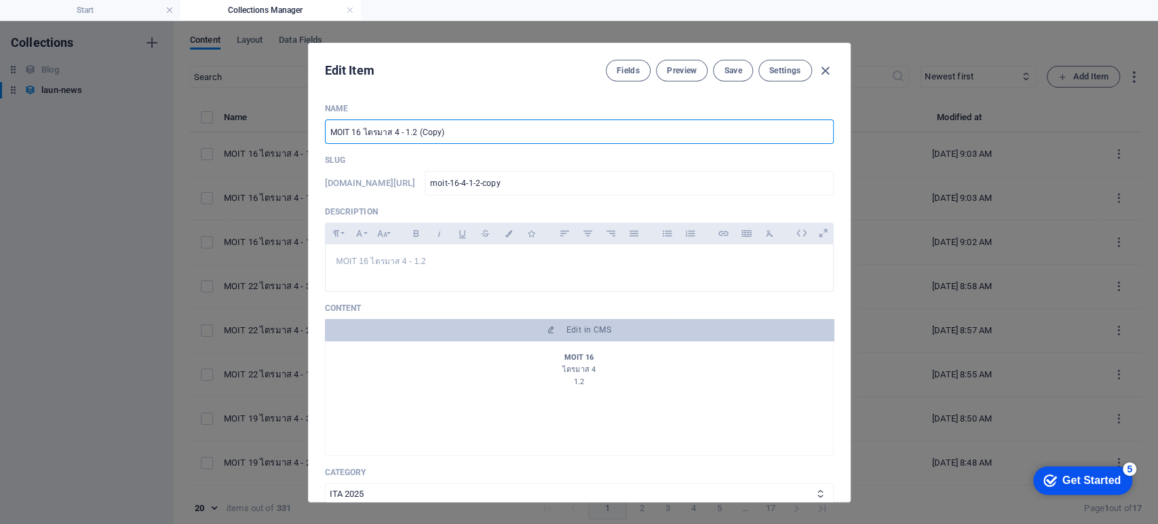
drag, startPoint x: 465, startPoint y: 136, endPoint x: 410, endPoint y: 135, distance: 54.3
click at [410, 135] on input "MOIT 16 ไตรมาส 4 - 1.2 (Copy)" at bounding box center [579, 131] width 509 height 24
type input "MOIT 16 ไตรมาส 4 - 1.3"
type input "moit-16-4-1-3"
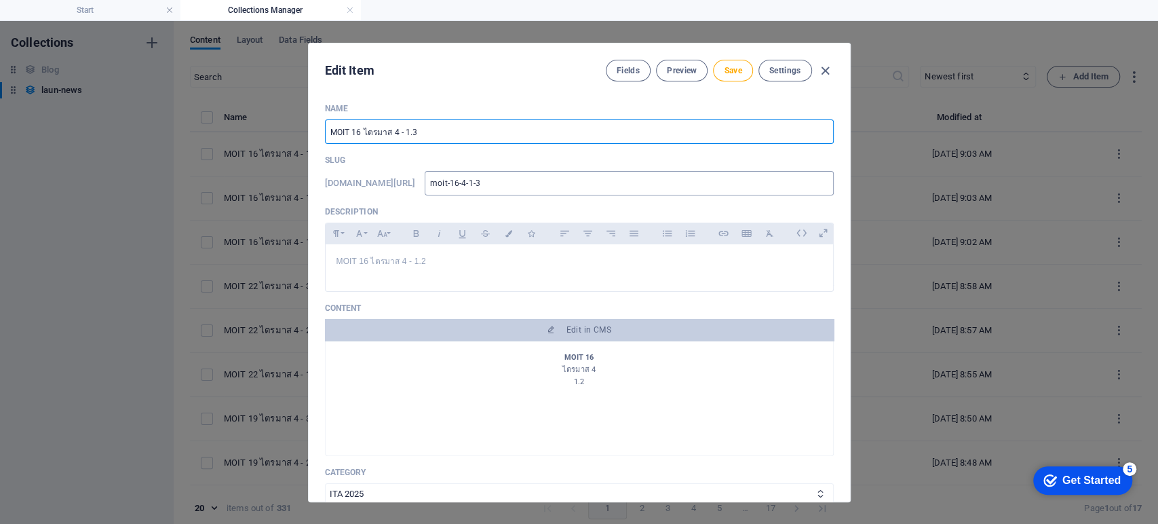
type input "MOIT 16 ไตรมาส 4 - 1.3"
drag, startPoint x: 535, startPoint y: 186, endPoint x: 410, endPoint y: 194, distance: 124.4
click at [410, 194] on div "www.example.com/launnews/ moit-16-4-1-3 ​" at bounding box center [579, 183] width 509 height 24
type input "3"
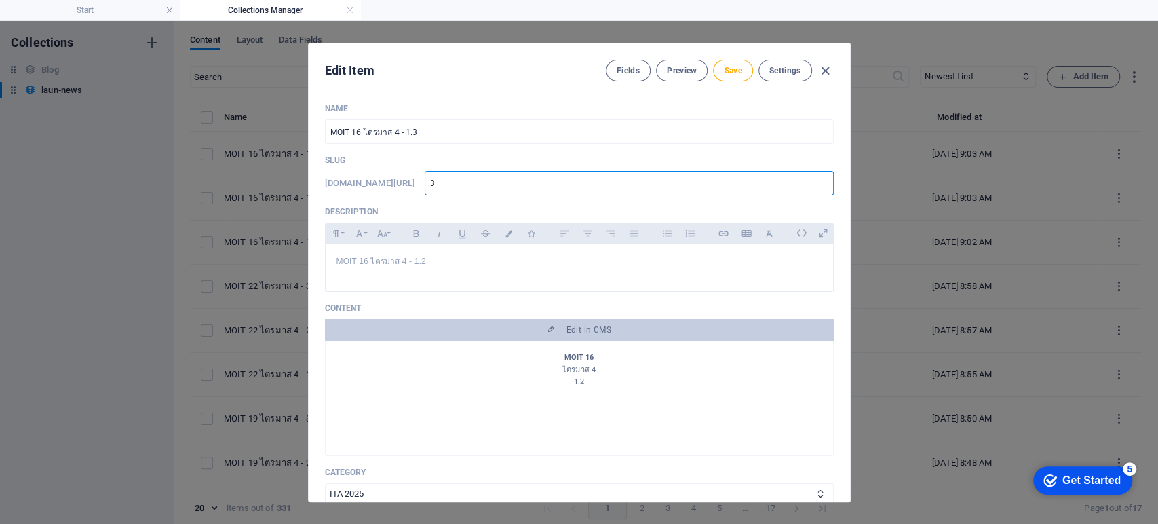
type input "32"
type input "323"
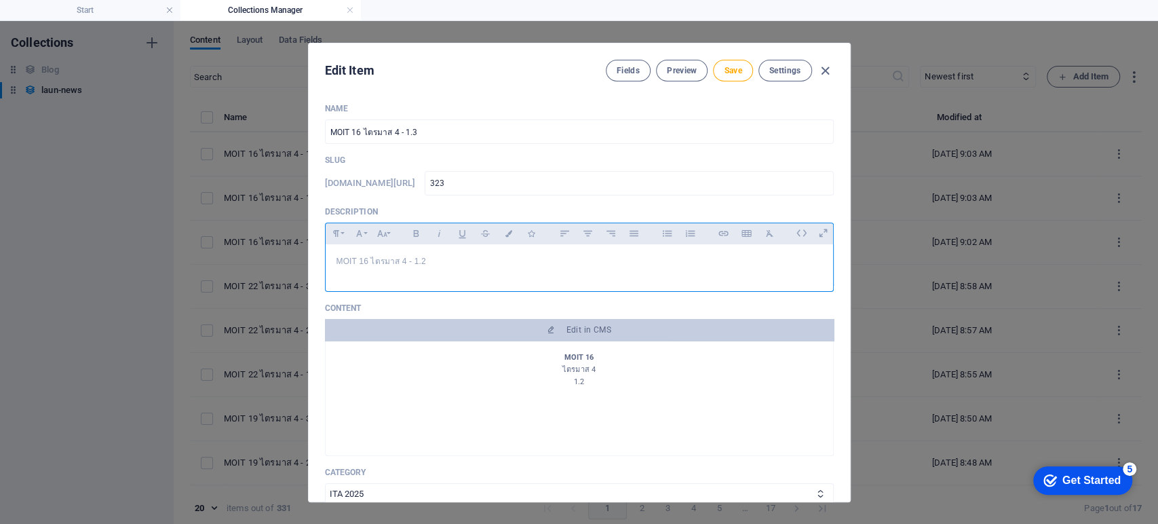
click at [436, 264] on p "MOIT 16 ไตรมาส 4 - 1.2" at bounding box center [580, 261] width 486 height 13
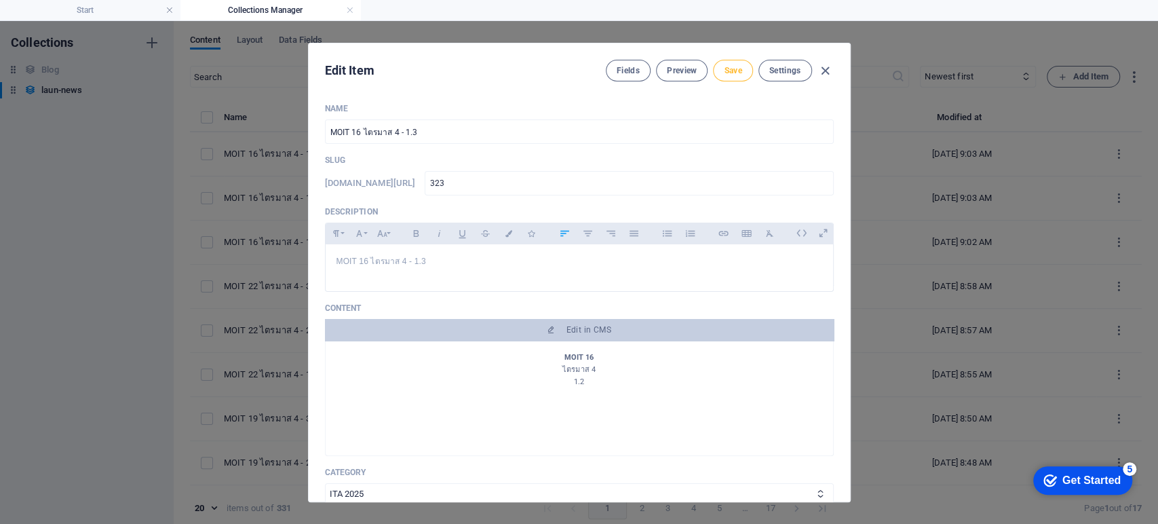
click at [724, 75] on button "Save" at bounding box center [732, 71] width 39 height 22
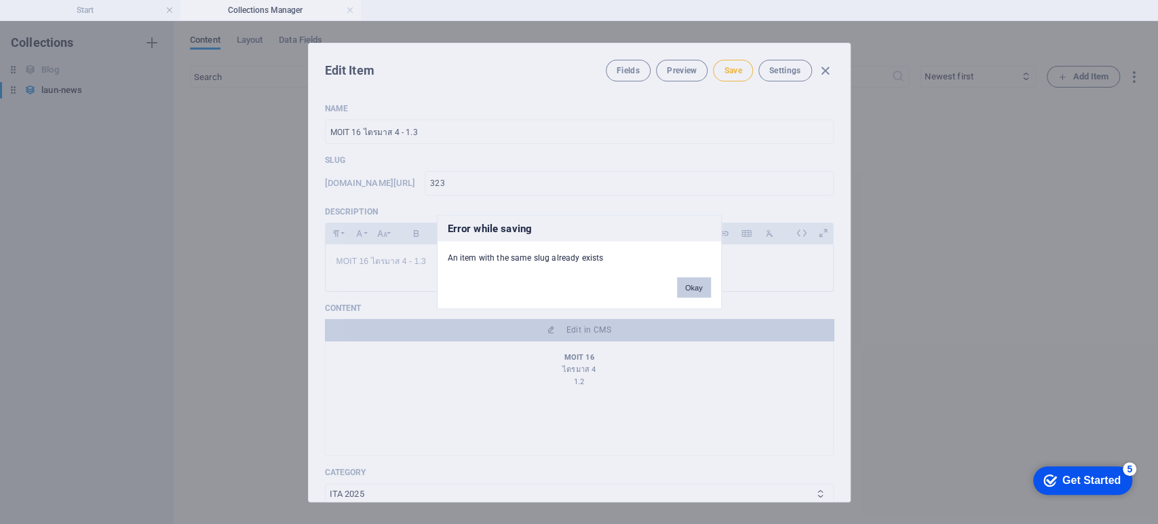
click at [684, 286] on button "Okay" at bounding box center [694, 287] width 34 height 20
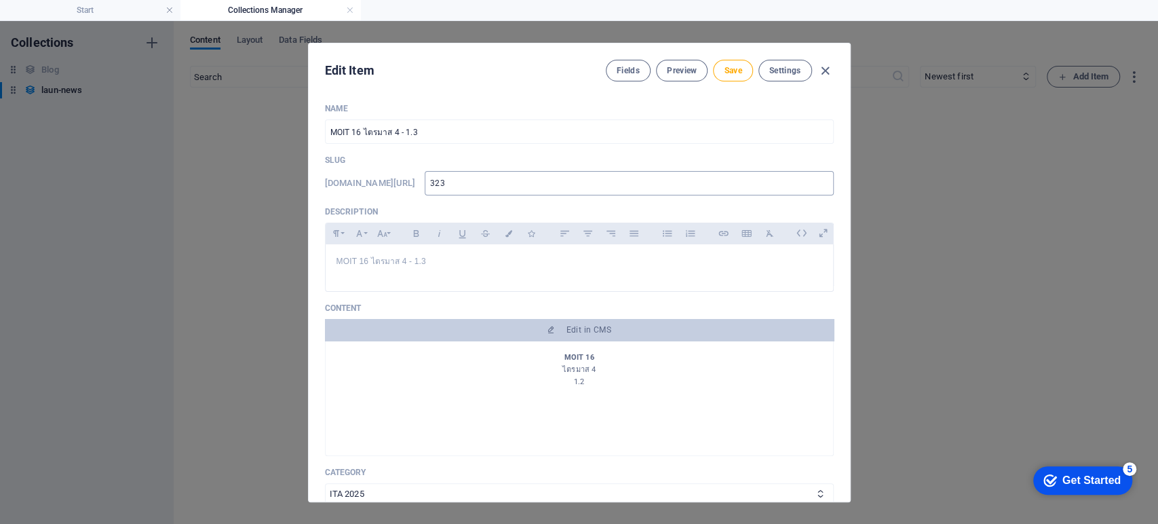
click at [485, 183] on input "323" at bounding box center [629, 183] width 408 height 24
type input "32"
type input "3"
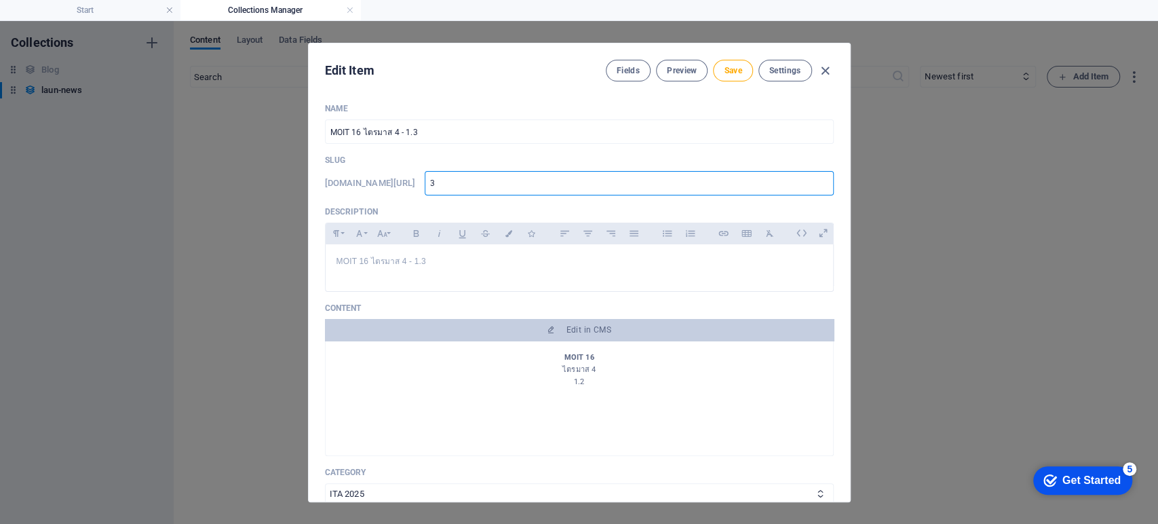
type input "33"
type input "333"
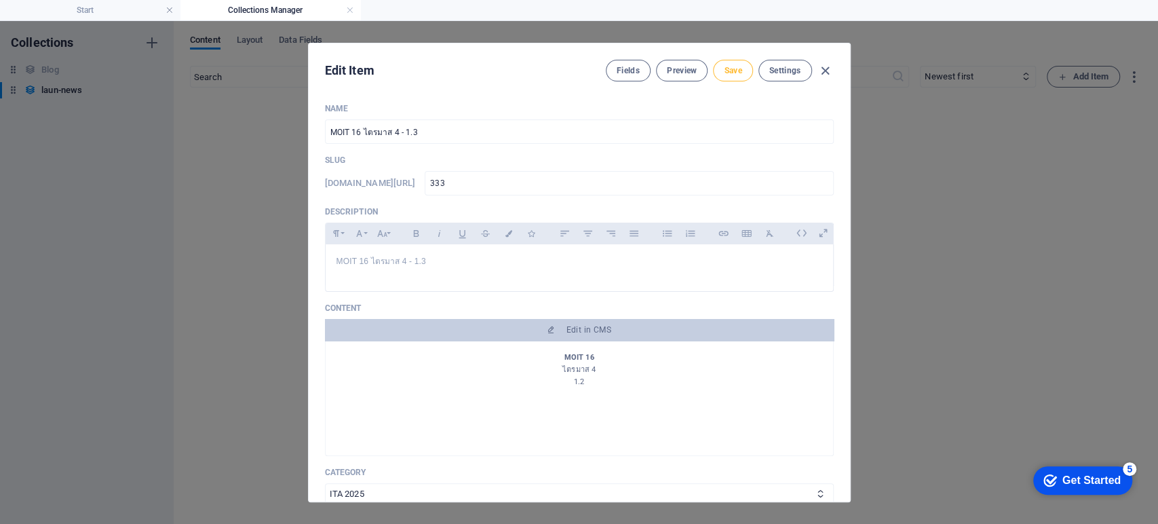
click at [735, 69] on span "Save" at bounding box center [733, 70] width 18 height 11
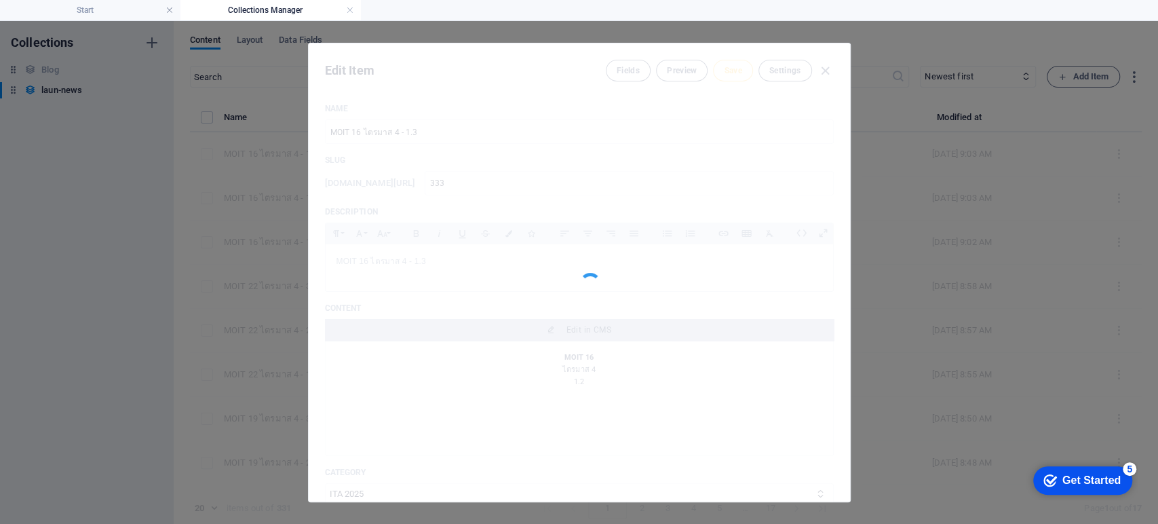
type input "333"
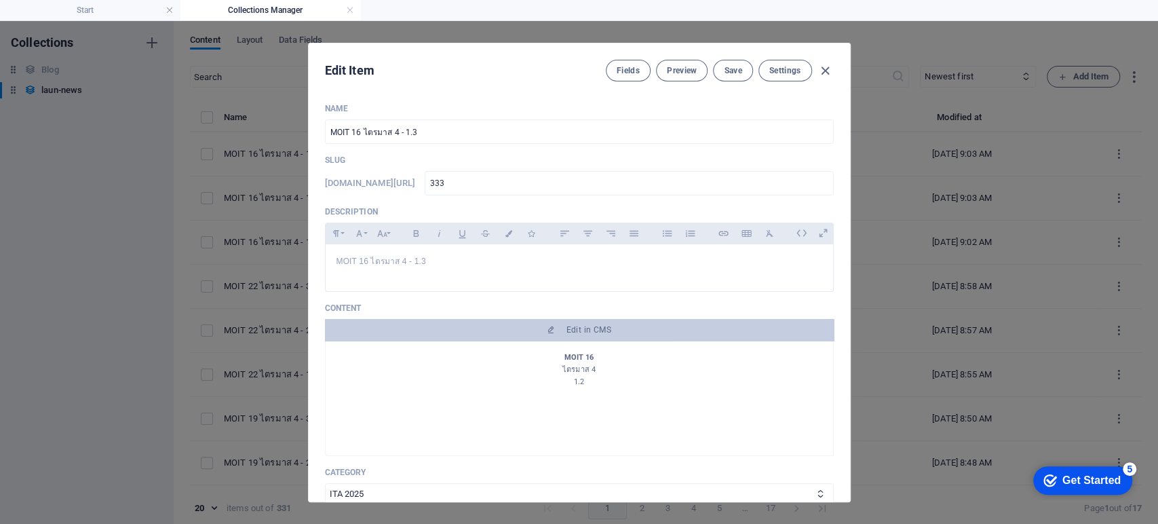
click at [586, 366] on p "ไตรมาส 4" at bounding box center [580, 370] width 486 height 12
click at [581, 379] on p "1.2" at bounding box center [580, 382] width 486 height 12
click at [581, 383] on p "1.2" at bounding box center [580, 382] width 486 height 12
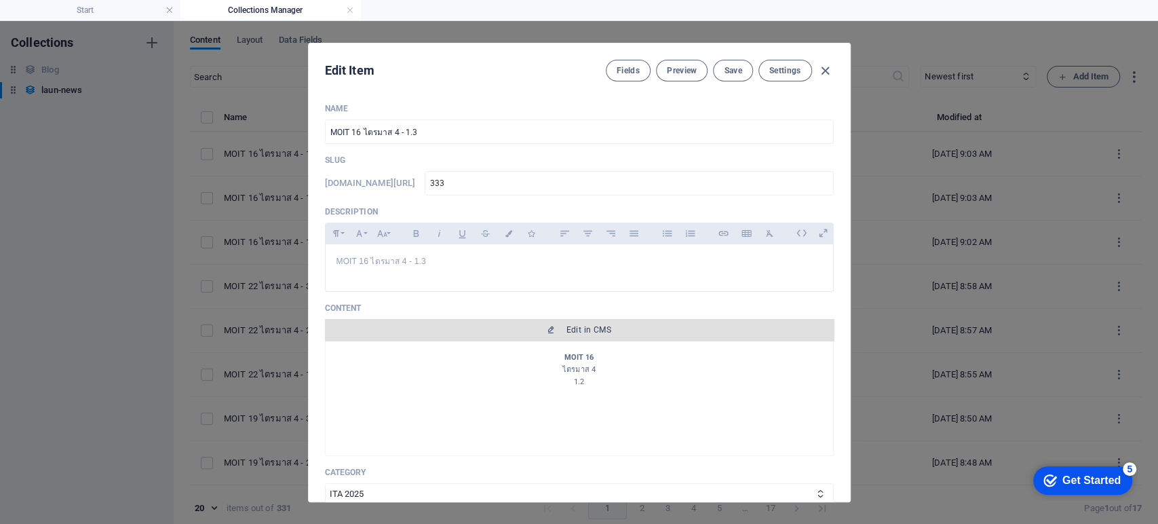
click at [595, 333] on span "Edit in CMS" at bounding box center [589, 329] width 45 height 11
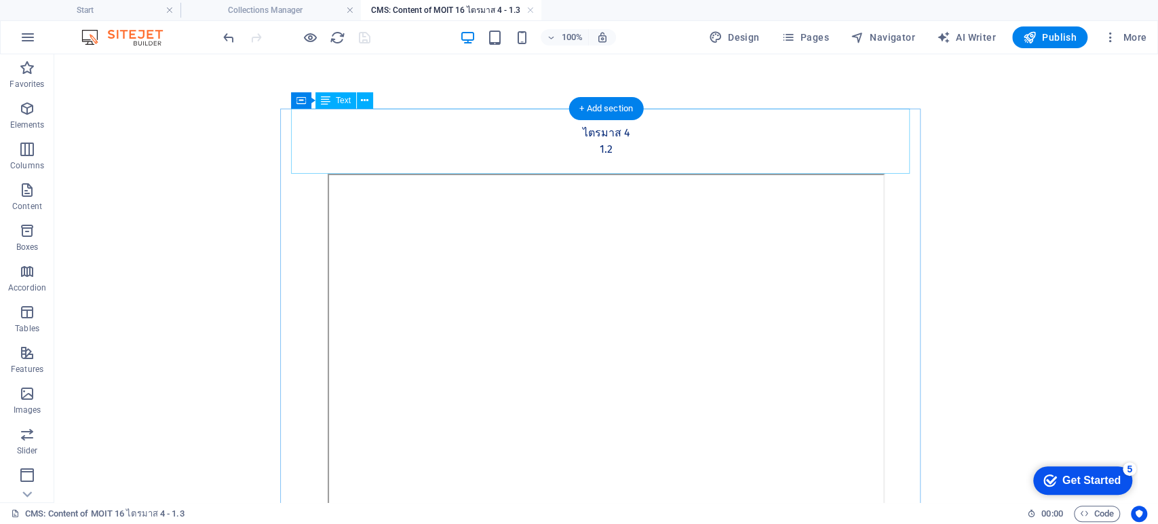
click at [611, 149] on div "MOIT 16 ไตรมาส 4 1.2" at bounding box center [606, 141] width 619 height 65
click at [609, 149] on div "MOIT 16 ไตรมาส 4 1.2" at bounding box center [606, 141] width 619 height 65
click at [603, 149] on div "MOIT 16 ไตรมาส 4 1.2" at bounding box center [606, 141] width 619 height 65
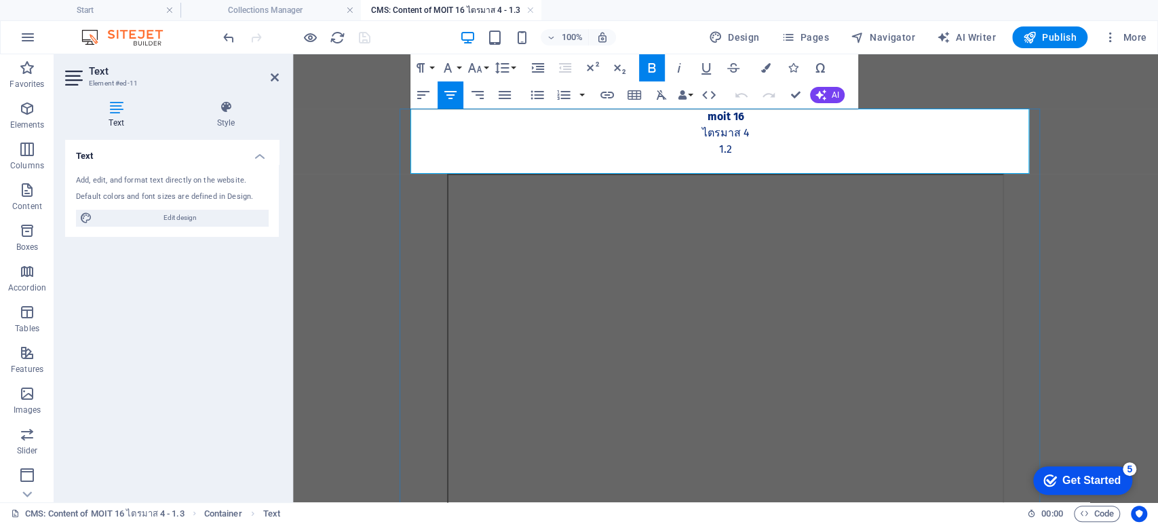
click at [744, 152] on p "1.2" at bounding box center [726, 149] width 619 height 16
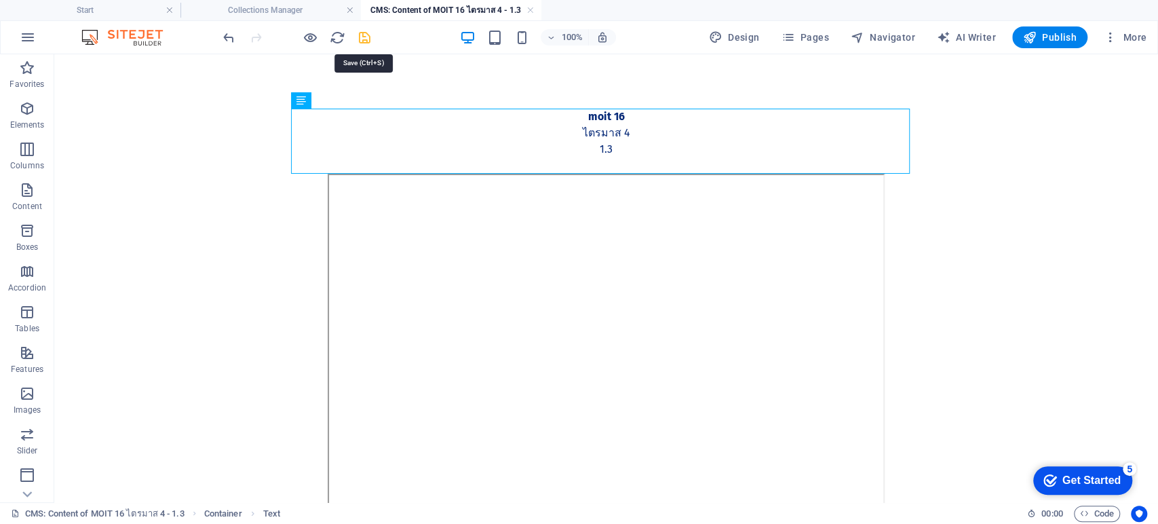
click at [361, 37] on icon "save" at bounding box center [365, 38] width 16 height 16
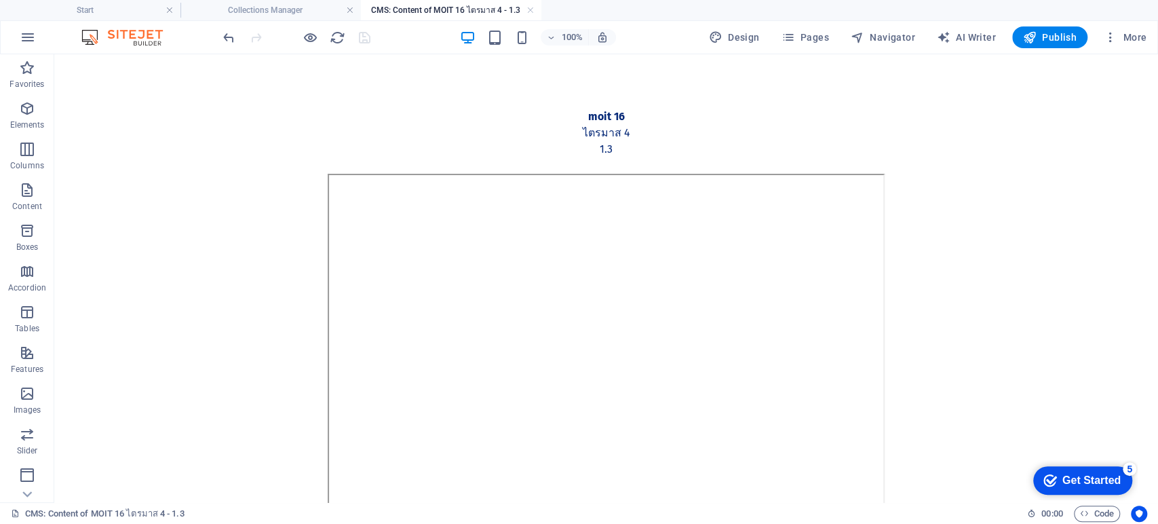
click at [532, 7] on link at bounding box center [530, 10] width 8 height 13
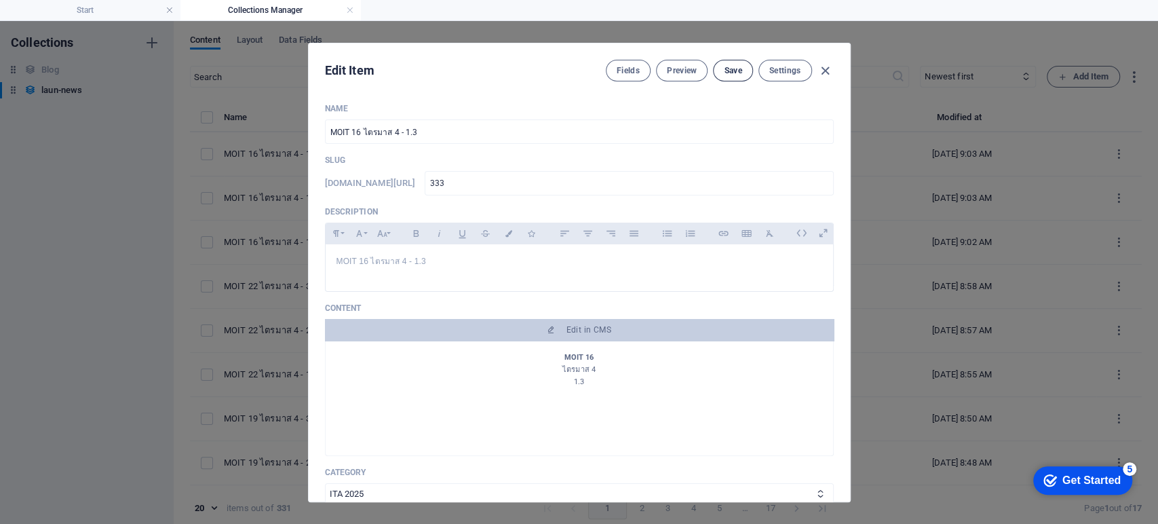
click at [735, 77] on button "Save" at bounding box center [732, 71] width 39 height 22
click at [824, 72] on icon "button" at bounding box center [826, 71] width 16 height 16
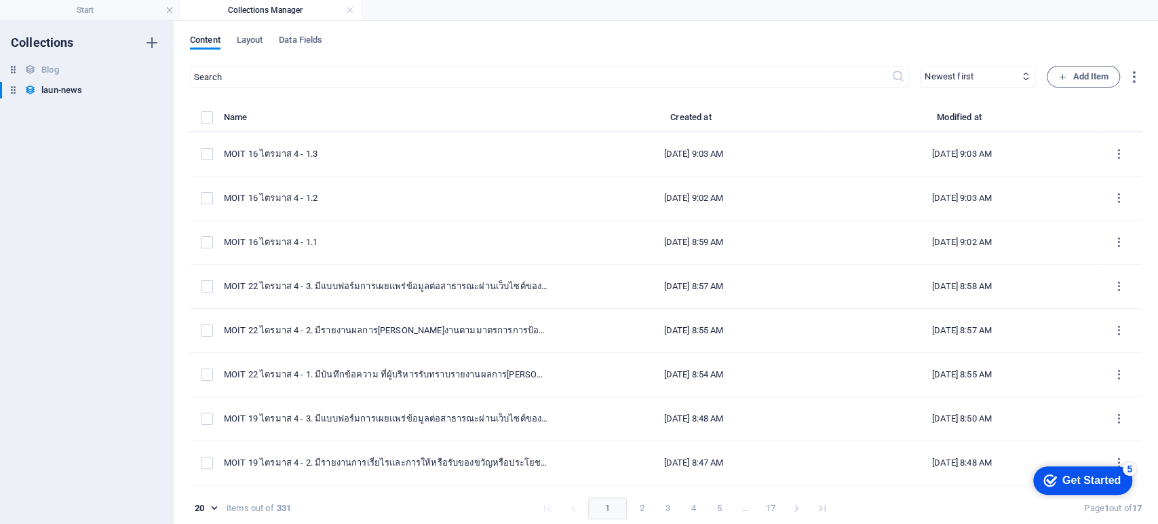
type input "moit-16-4-1-3"
type input "2025-09-07"
type input "moit-16-4-1-3"
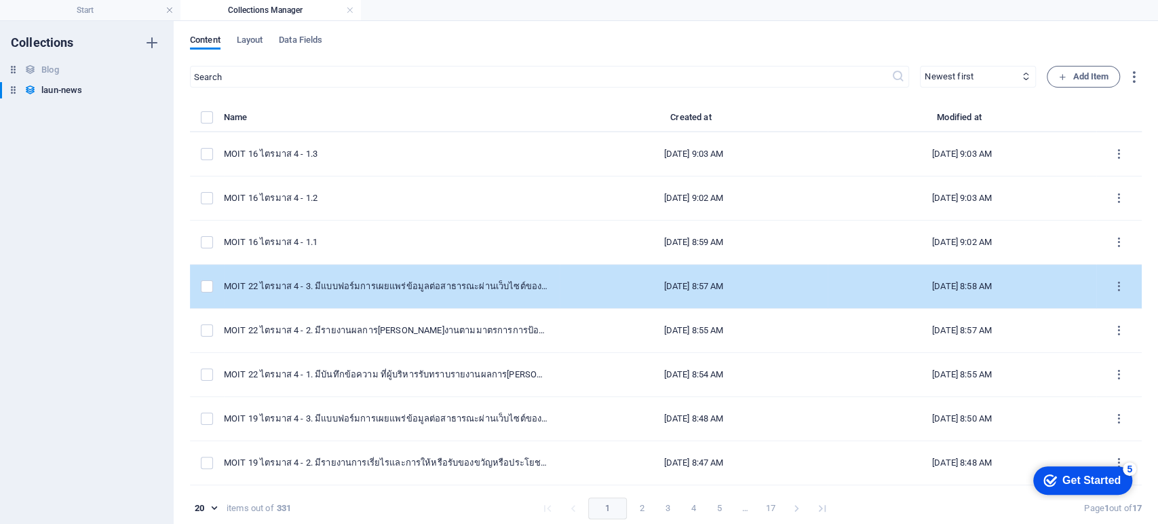
click at [509, 279] on td "MOIT 22 ไตรมาส 4 - 3. มีแบบฟอร์มการเผยแพร่ข้อมูลต่อสาธารณะผ่านเว็บไซต์ของหน่วยง…" at bounding box center [392, 287] width 336 height 44
select select "ITA 2025"
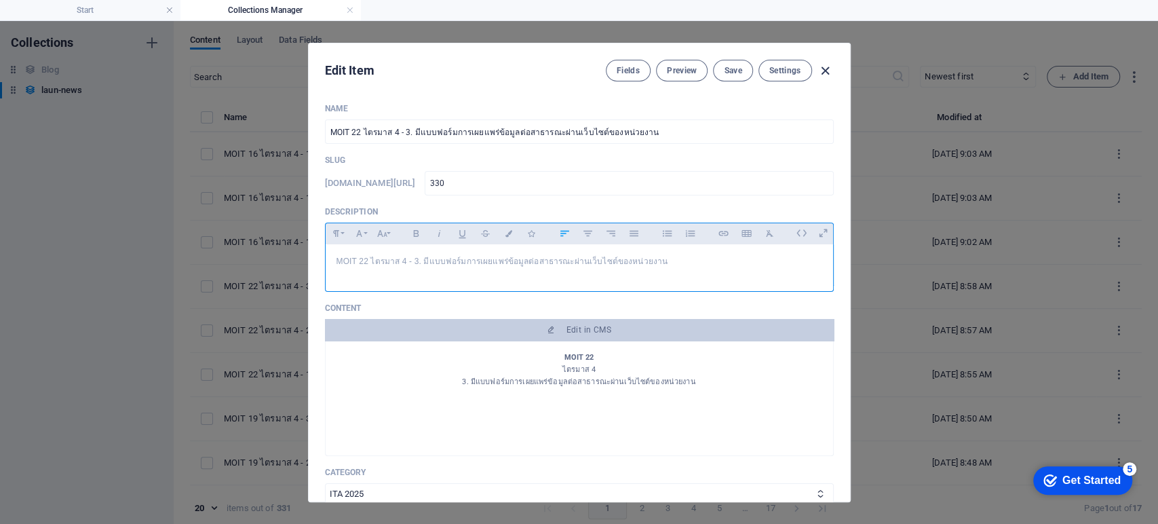
click at [823, 67] on icon "button" at bounding box center [826, 71] width 16 height 16
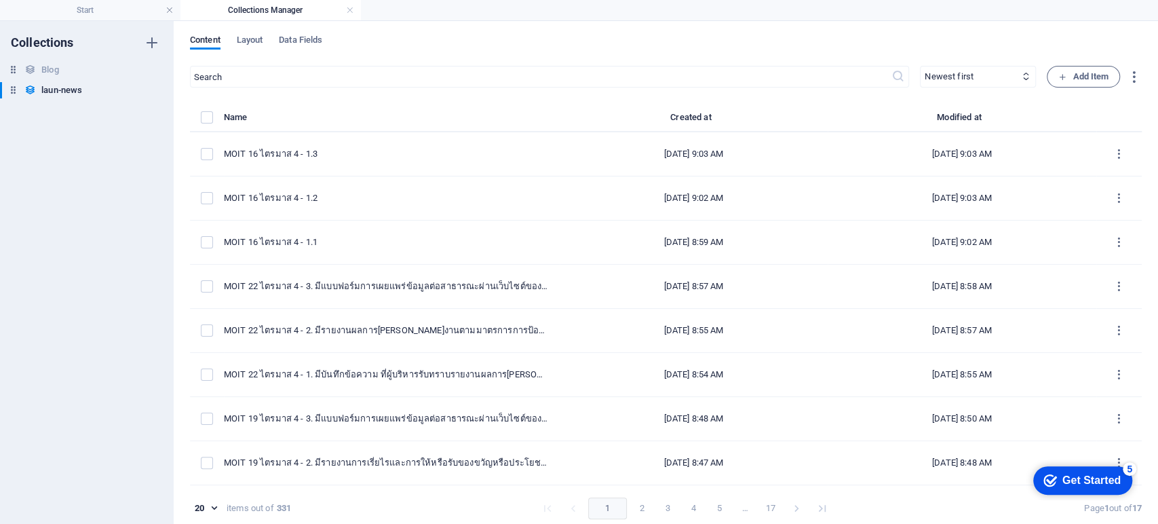
type input "moit-22-4-3"
type input "2025-09-07"
type input "moit-22-4-3"
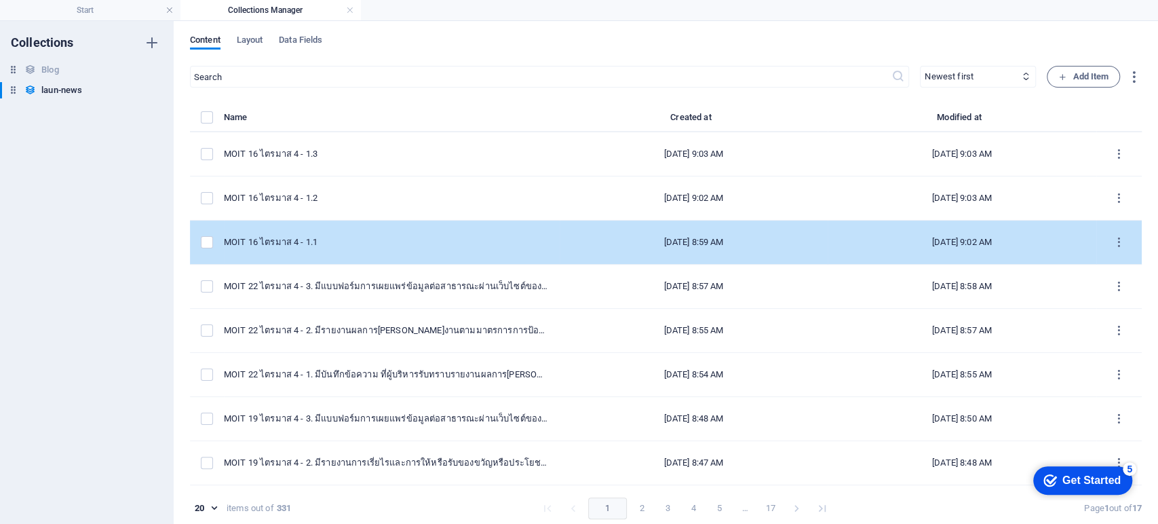
click at [430, 242] on div "MOIT 16 ไตรมาส 4 - 1.1" at bounding box center [386, 242] width 325 height 12
select select "ITA 2025"
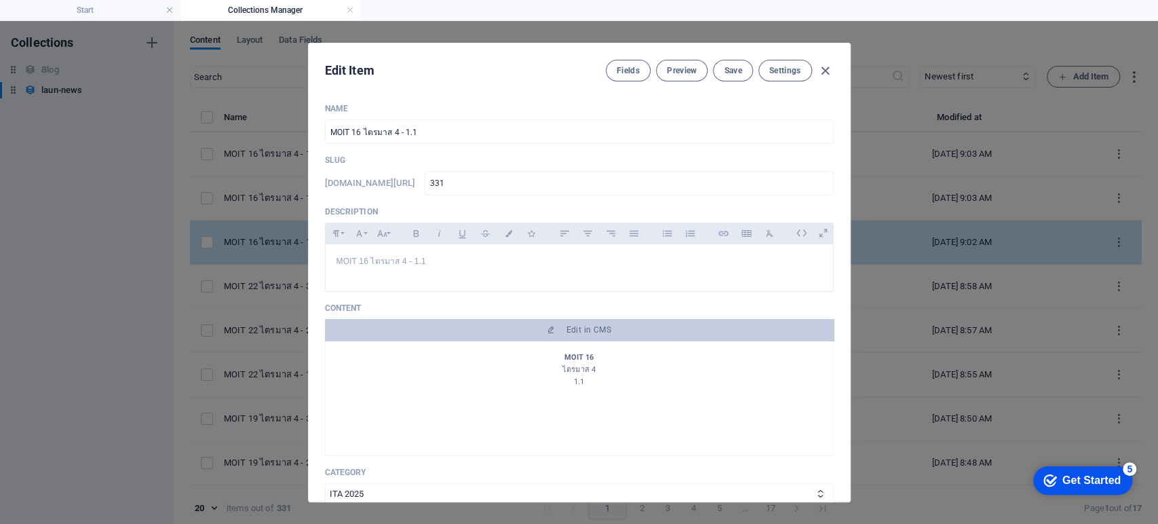
click at [430, 242] on button "Italic" at bounding box center [440, 234] width 22 height 18
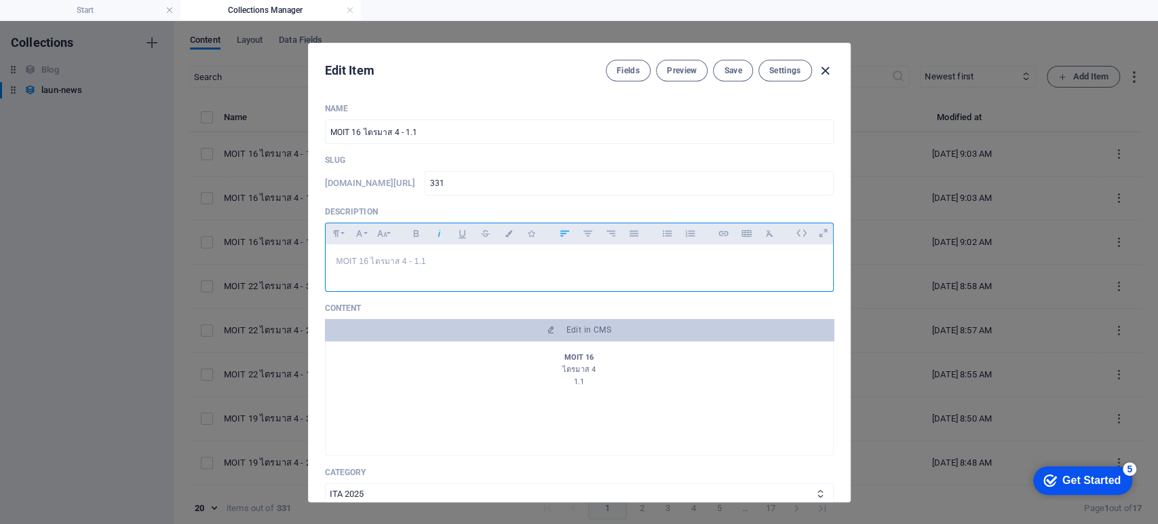
click at [822, 73] on icon "button" at bounding box center [826, 71] width 16 height 16
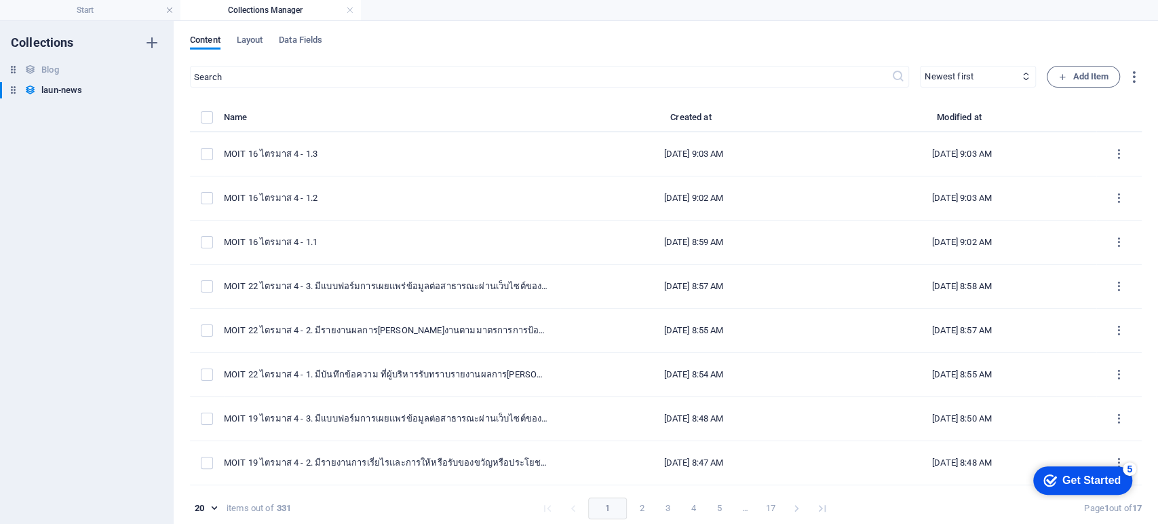
type input "moit-16-4-1-1"
type input "2025-09-07"
type input "moit-16-4-1-1"
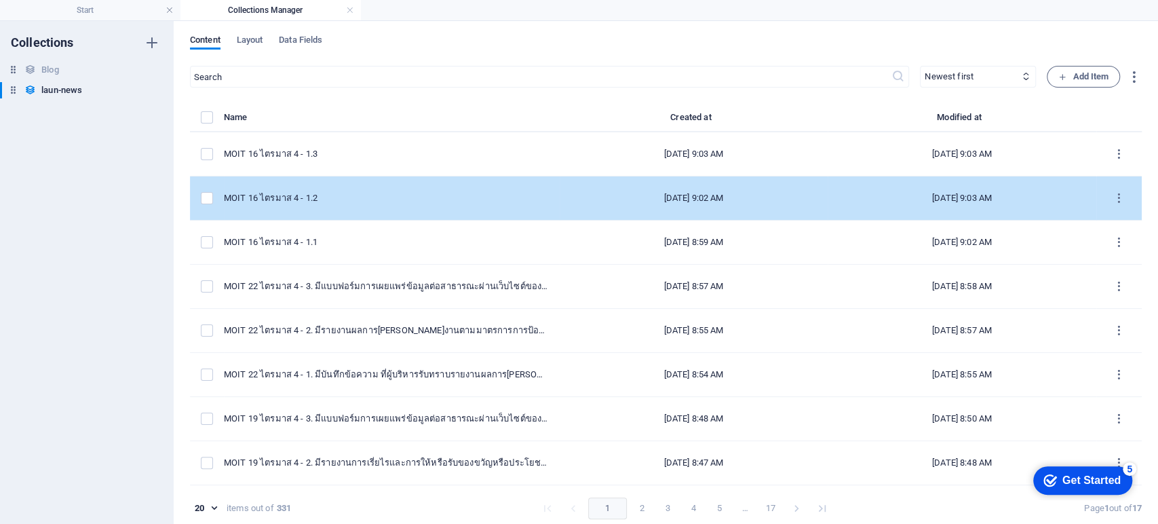
click at [524, 205] on td "MOIT 16 ไตรมาส 4 - 1.2" at bounding box center [392, 198] width 336 height 44
select select "ITA 2025"
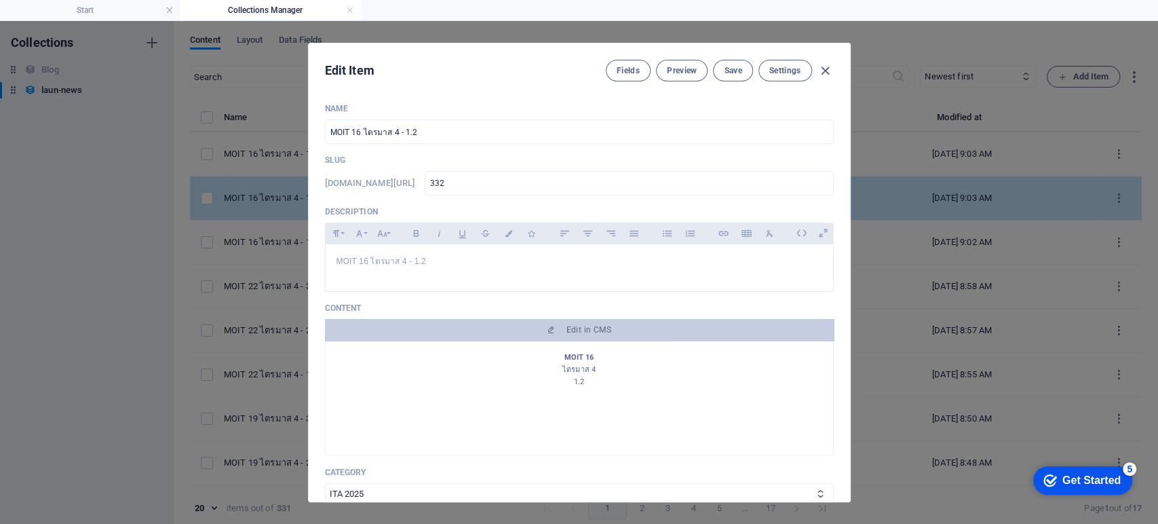
click at [524, 205] on div "Name MOIT 16 ไตรมาส 4 - 1.2 ​ Slug www.example.com/launnews/ 332 ​ Description …" at bounding box center [579, 438] width 509 height 670
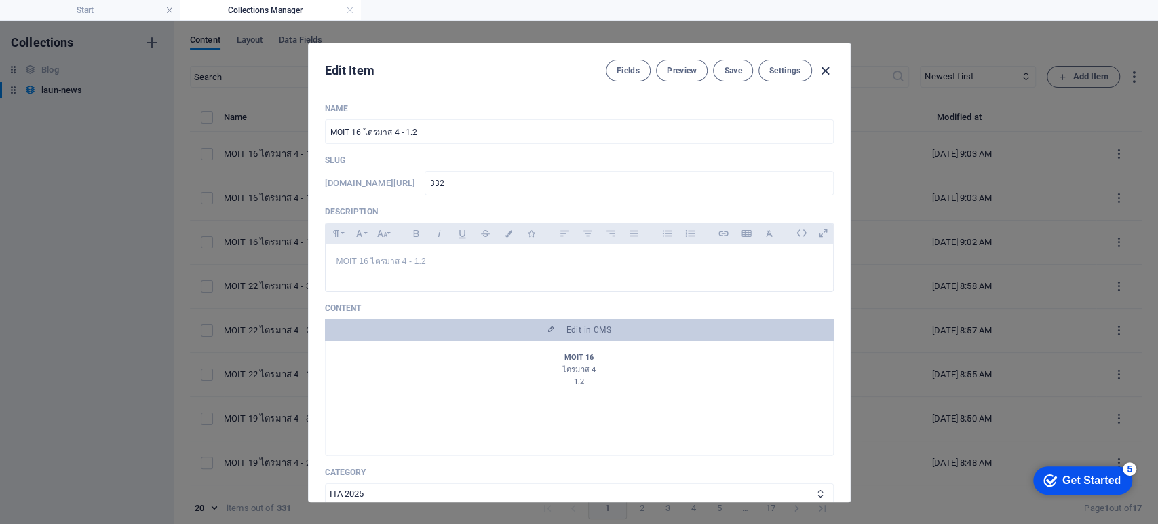
click at [825, 64] on icon "button" at bounding box center [826, 71] width 16 height 16
type input "moit-16-4-1-2"
type input "2025-09-07"
type input "moit-16-4-1-2"
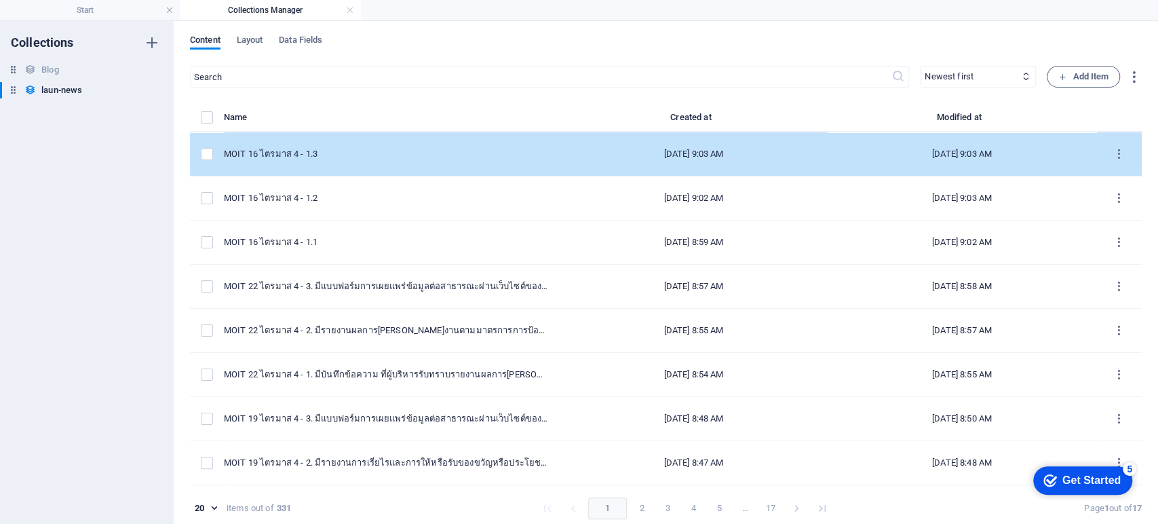
click at [459, 148] on div "MOIT 16 ไตรมาส 4 - 1.3" at bounding box center [386, 154] width 325 height 12
select select "ITA 2025"
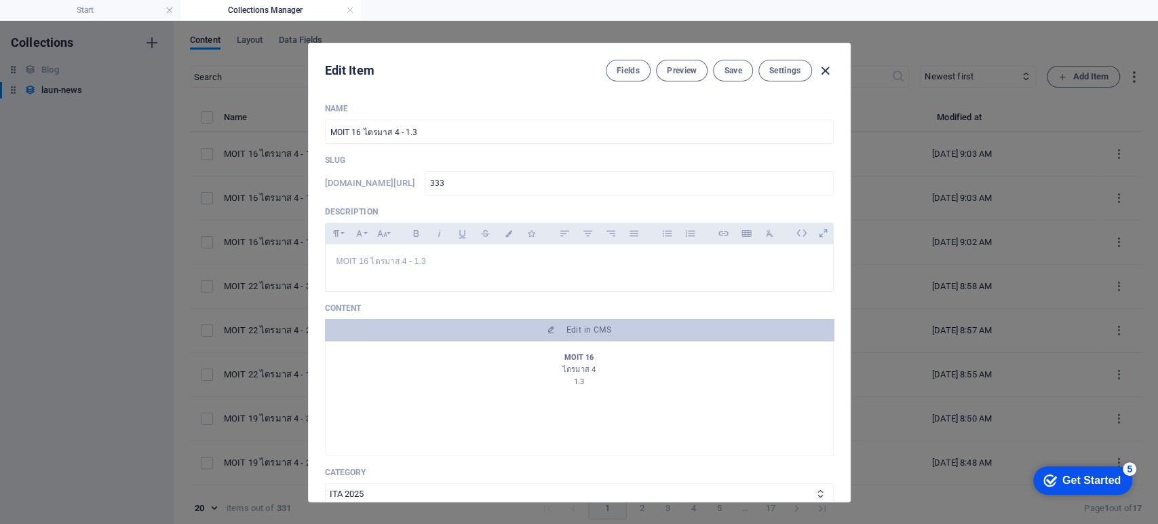
click at [825, 66] on icon "button" at bounding box center [826, 71] width 16 height 16
type input "moit-16-4-1-3"
type input "2025-09-07"
type input "moit-16-4-1-3"
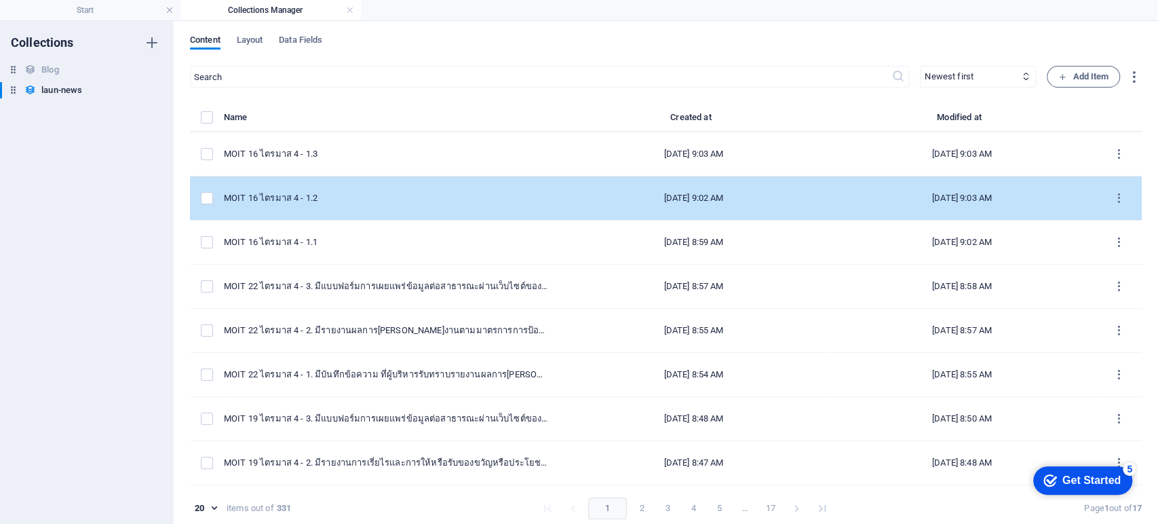
click at [445, 204] on td "MOIT 16 ไตรมาส 4 - 1.2" at bounding box center [392, 198] width 336 height 44
select select "ITA 2025"
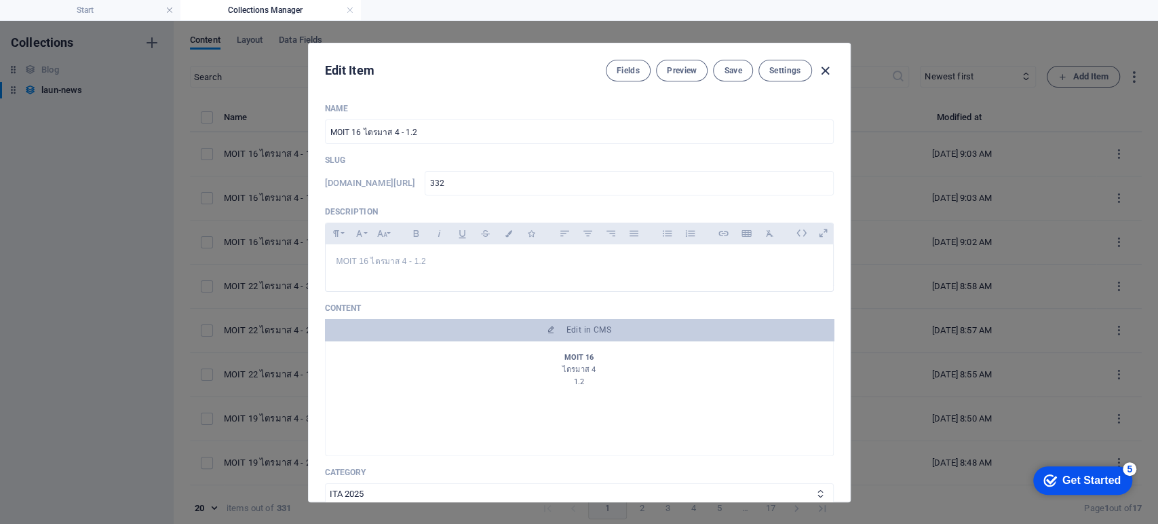
click at [822, 71] on icon "button" at bounding box center [826, 71] width 16 height 16
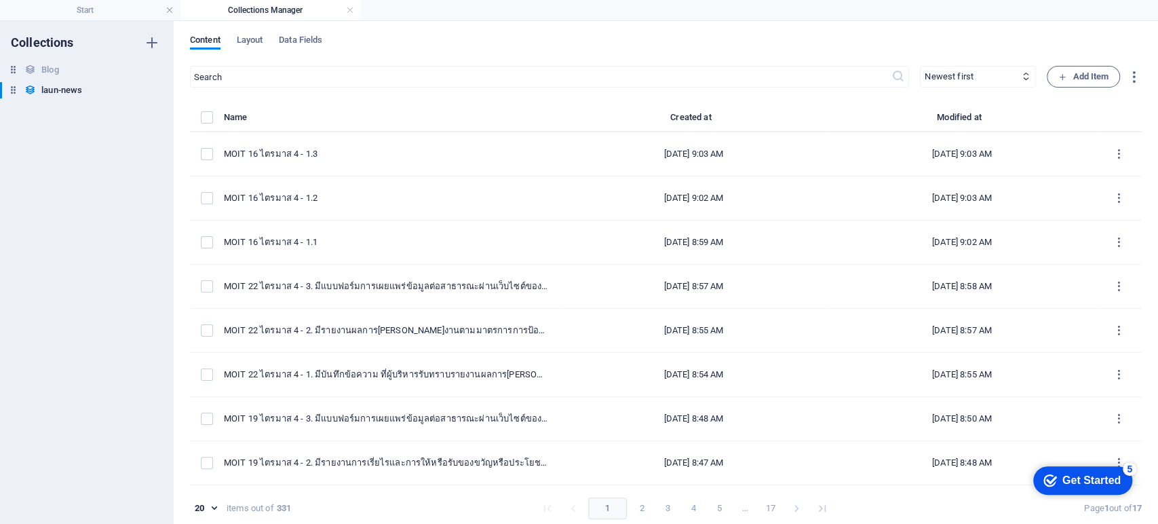
type input "moit-16-4-1-2"
type input "2025-09-07"
type input "moit-16-4-1-2"
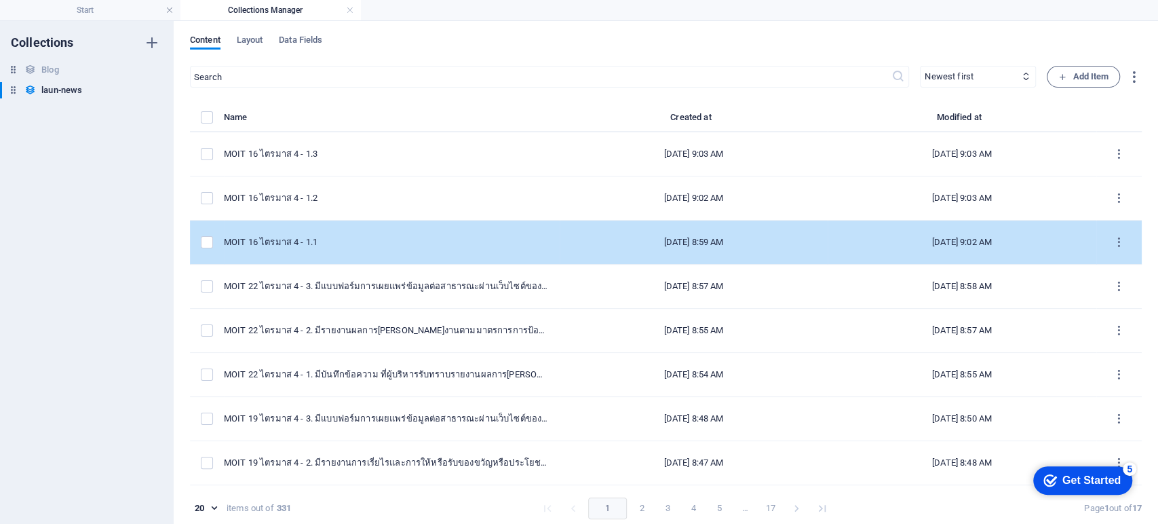
click at [412, 242] on div "MOIT 16 ไตรมาส 4 - 1.1" at bounding box center [386, 242] width 325 height 12
select select "ITA 2025"
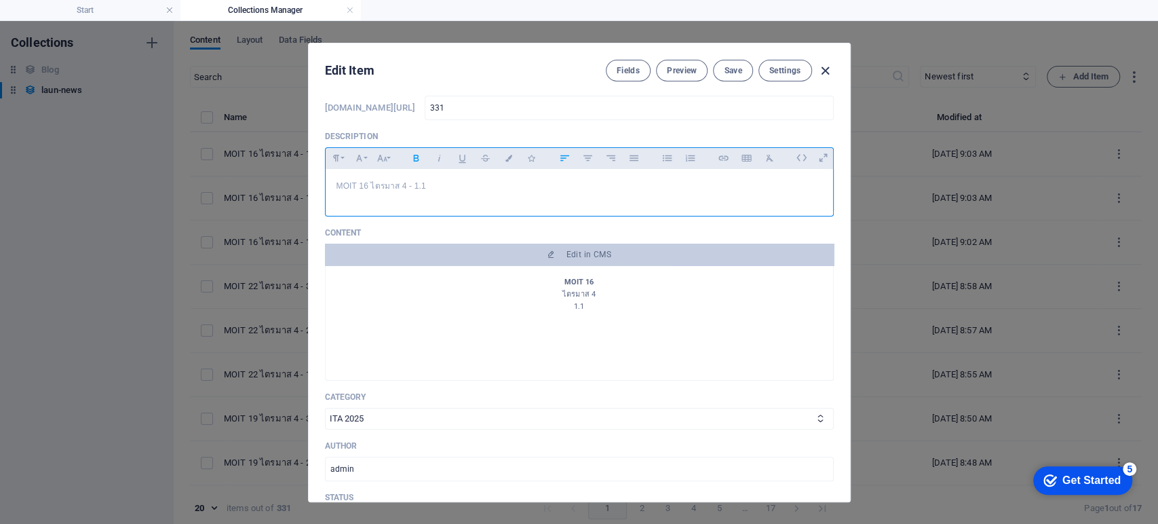
click at [829, 66] on icon "button" at bounding box center [826, 71] width 16 height 16
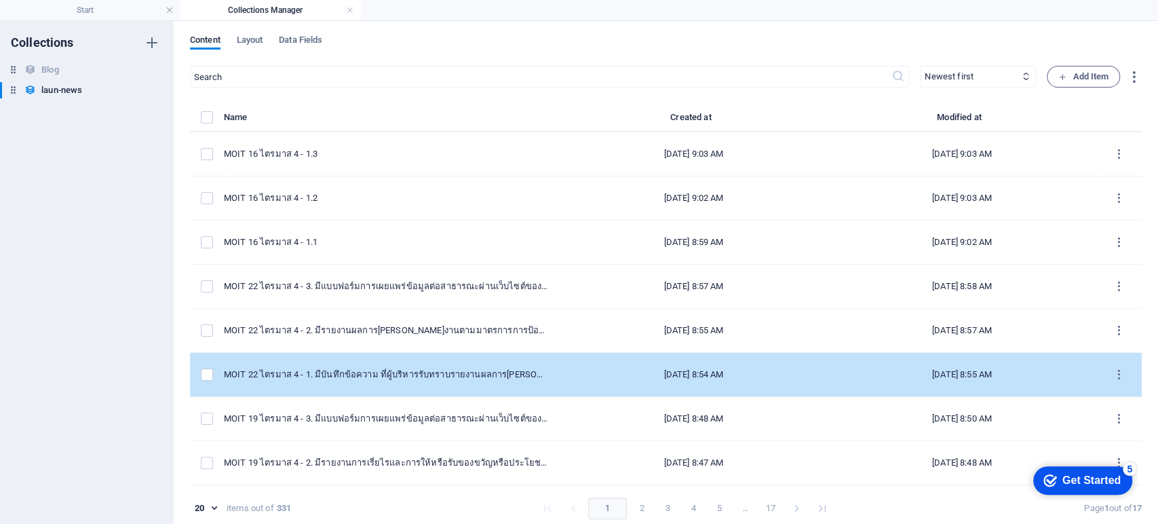
type input "moit-16-4-1-1"
type input "2025-09-07"
type input "moit-16-4-1-1"
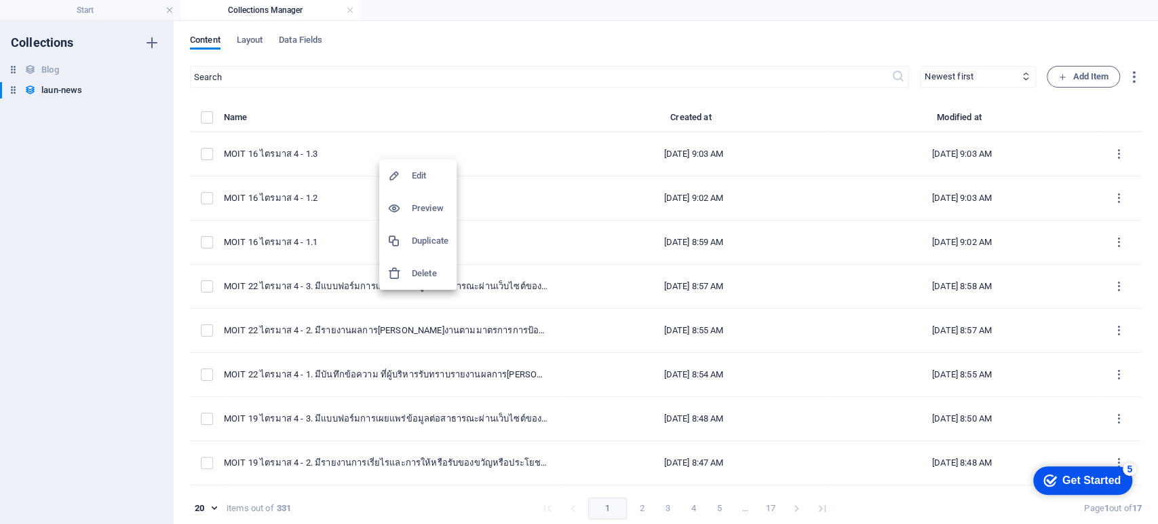
click at [432, 244] on h6 "Duplicate" at bounding box center [430, 241] width 37 height 16
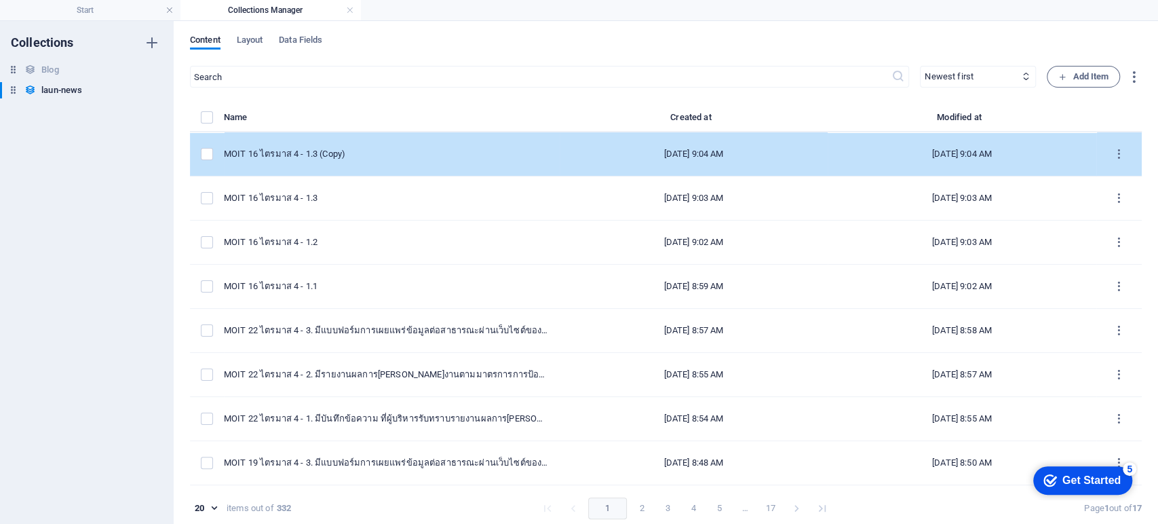
click at [385, 153] on div "MOIT 16 ไตรมาส 4 - 1.3 (Copy)" at bounding box center [386, 154] width 325 height 12
select select "ITA 2025"
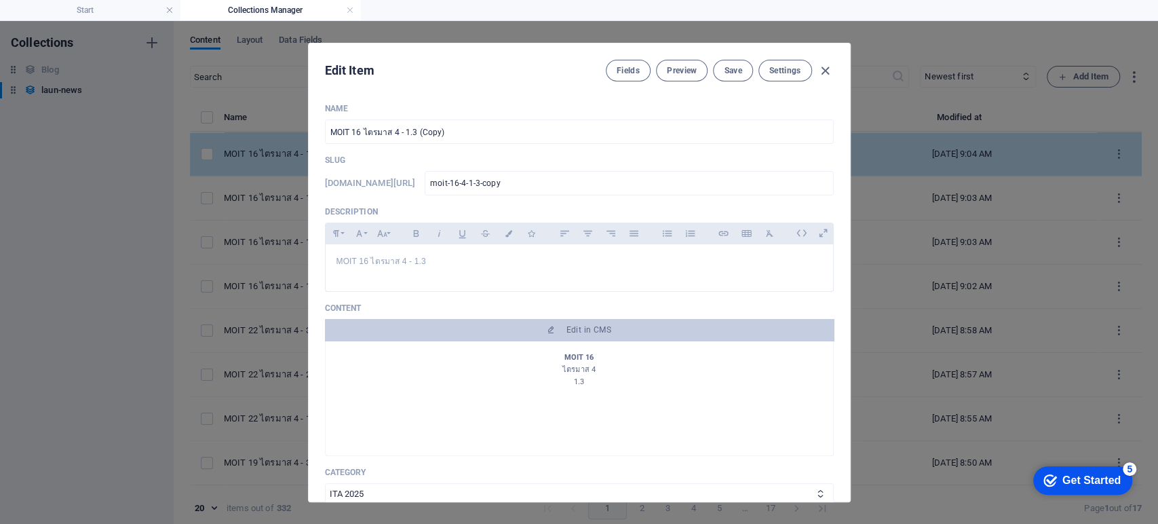
click at [385, 153] on div "Name MOIT 16 ไตรมาส 4 - 1.3 (Copy) ​ Slug www.example.com/launnews/ moit-16-4-1…" at bounding box center [579, 438] width 509 height 670
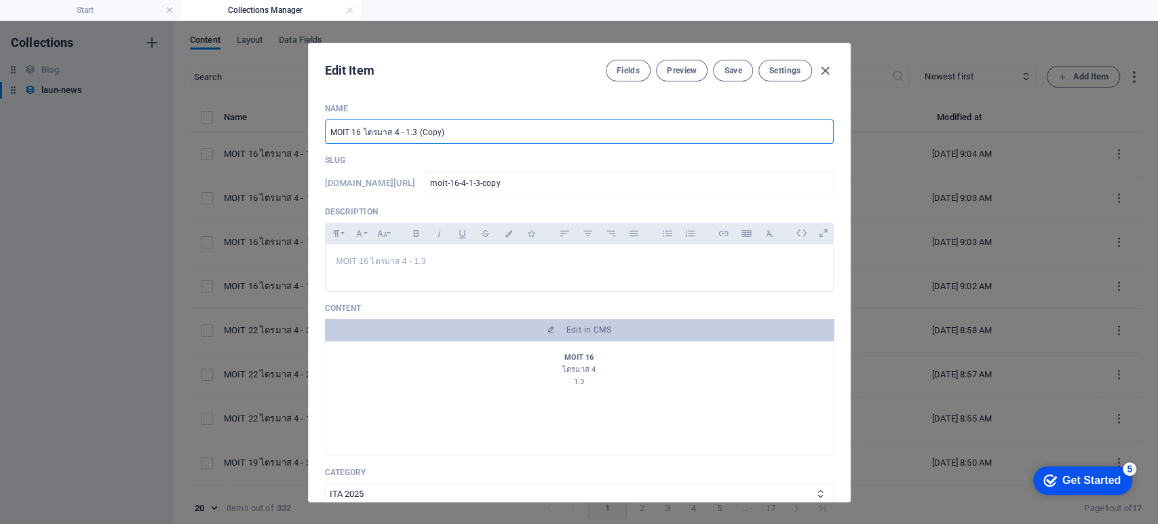
drag, startPoint x: 404, startPoint y: 132, endPoint x: 512, endPoint y: 140, distance: 108.2
click at [512, 140] on input "MOIT 16 ไตรมาส 4 - 1.3 (Copy)" at bounding box center [579, 131] width 509 height 24
paste input "2.1 มีบันทึกข้อความเสนอผู้บริหารสูงสุดของหน่วยงาน และมีการขออนุญาต นำไปเผยแพร่บ…"
type input "MOIT 16 ไตรมาส 4 - 2.1 มีบันทึกข้อความเสนอผู้บริหารสูงสุดของหน่วยงาน และมีการขอ…"
type input "moit-16-4-2-1"
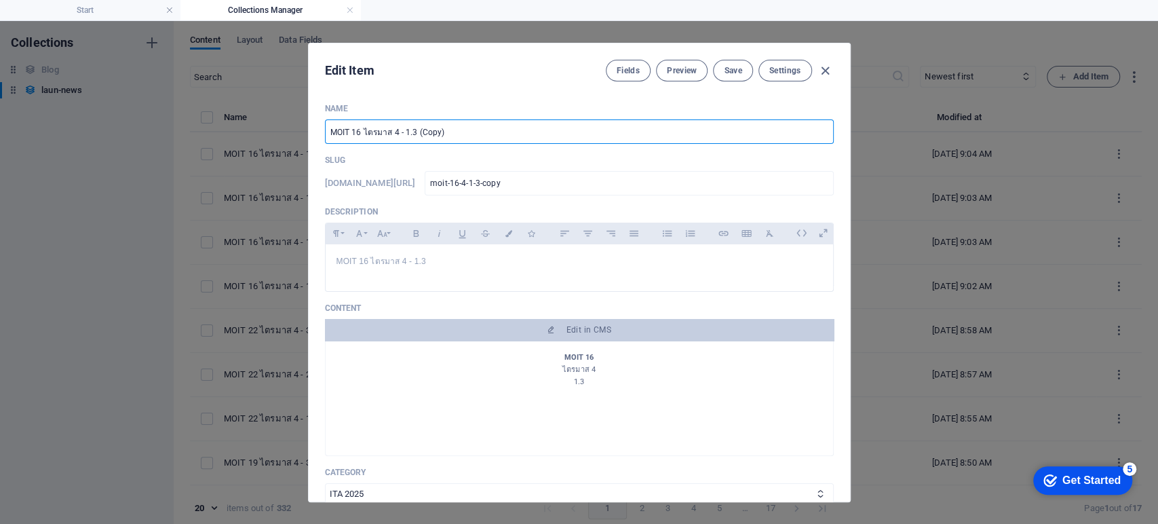
type input "moit-16-4-2-1"
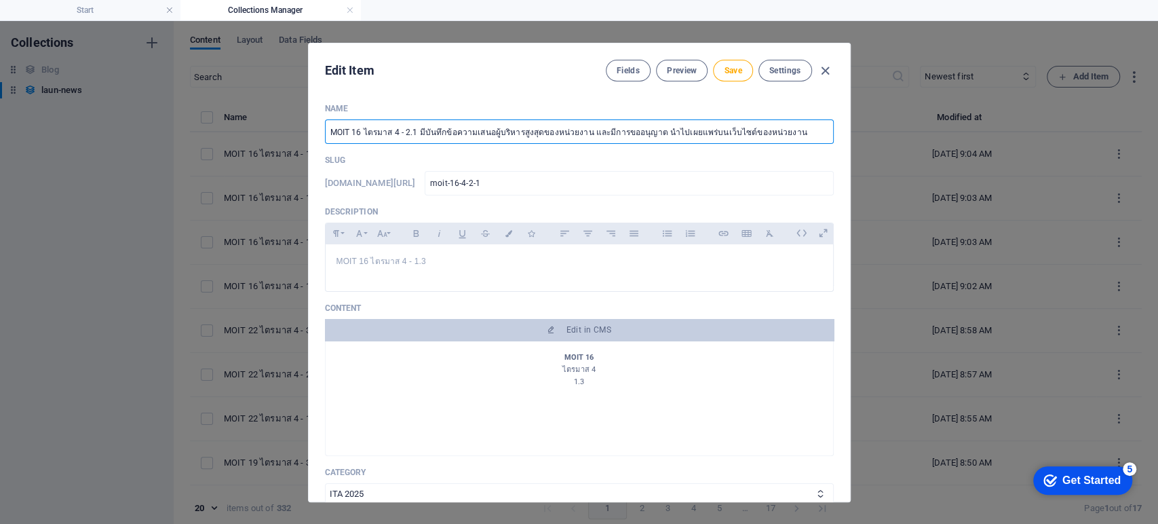
type input "MOIT 16 ไตรมาส 4 - 2.1 มีบันทึกข้อความเสนอผู้บริหารสูงสุดของหน่วยงาน และมีการขอ…"
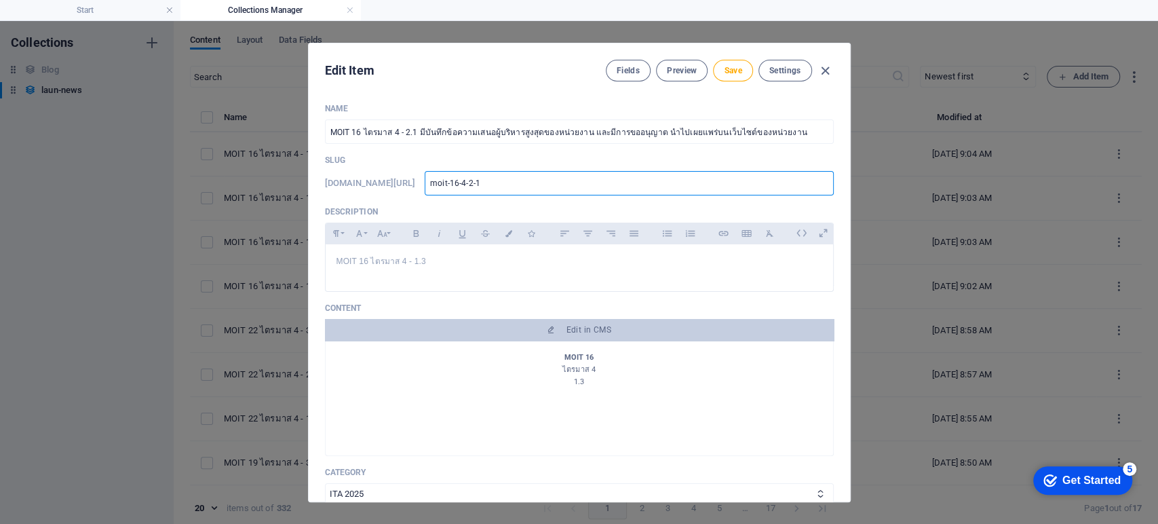
drag, startPoint x: 443, startPoint y: 189, endPoint x: 413, endPoint y: 190, distance: 29.9
click at [413, 190] on div "www.example.com/launnews/ moit-16-4-2-1 ​" at bounding box center [579, 183] width 509 height 24
type input "3"
type input "33"
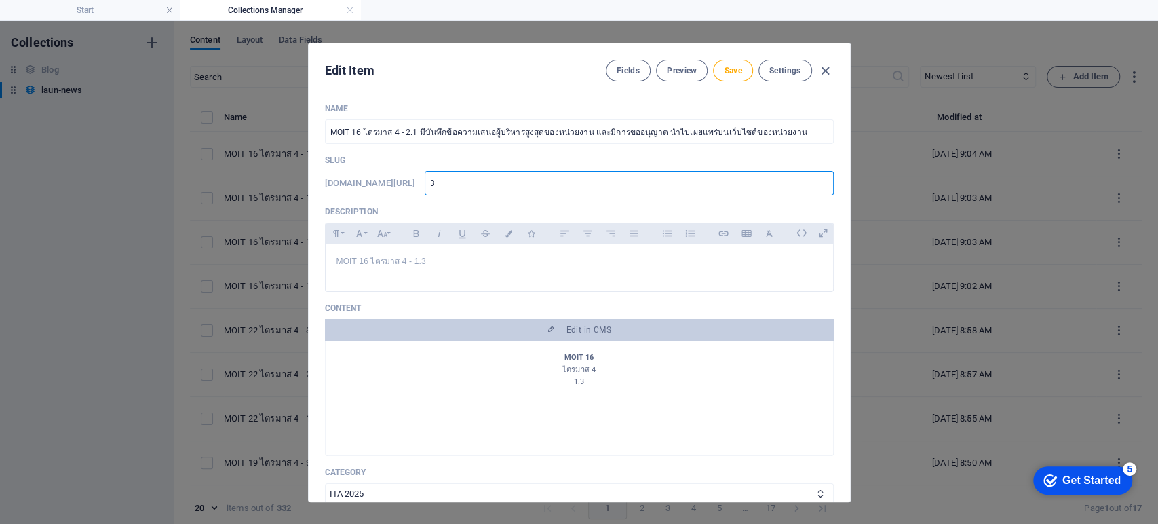
type input "33"
type input "334"
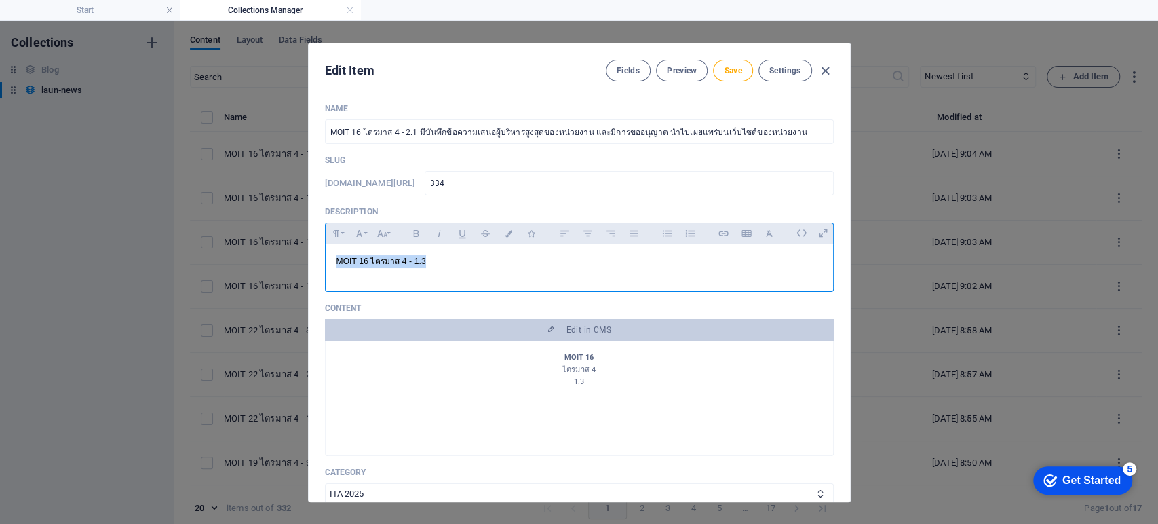
drag, startPoint x: 450, startPoint y: 263, endPoint x: 280, endPoint y: 274, distance: 170.6
click at [280, 274] on div "Edit Item Fields Preview Save Settings Name MOIT 16 ไตรมาส 4 - 2.1 มีบันทึกข้อค…" at bounding box center [579, 272] width 1158 height 503
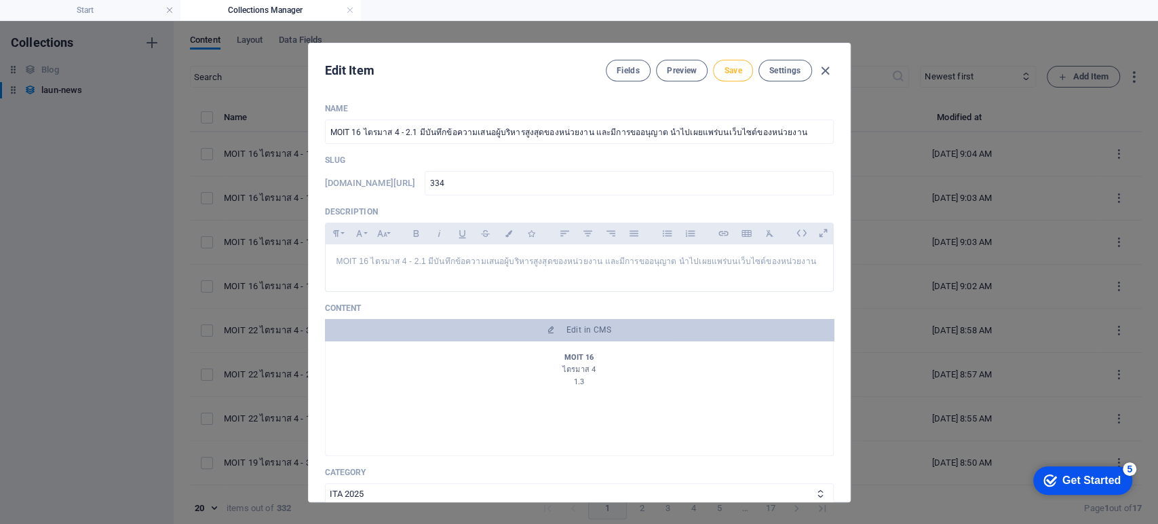
click at [724, 71] on span "Save" at bounding box center [733, 70] width 18 height 11
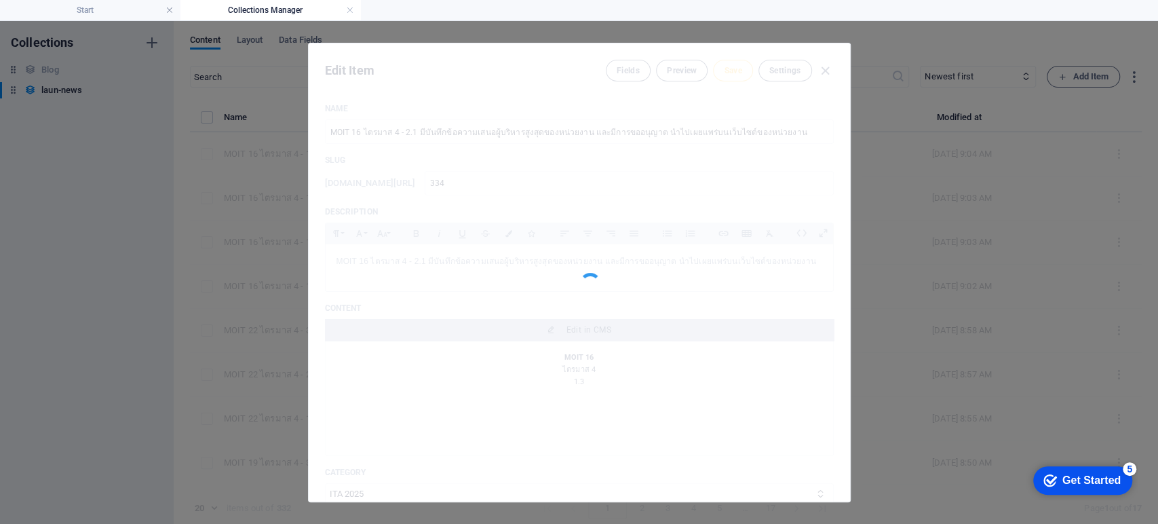
type input "334"
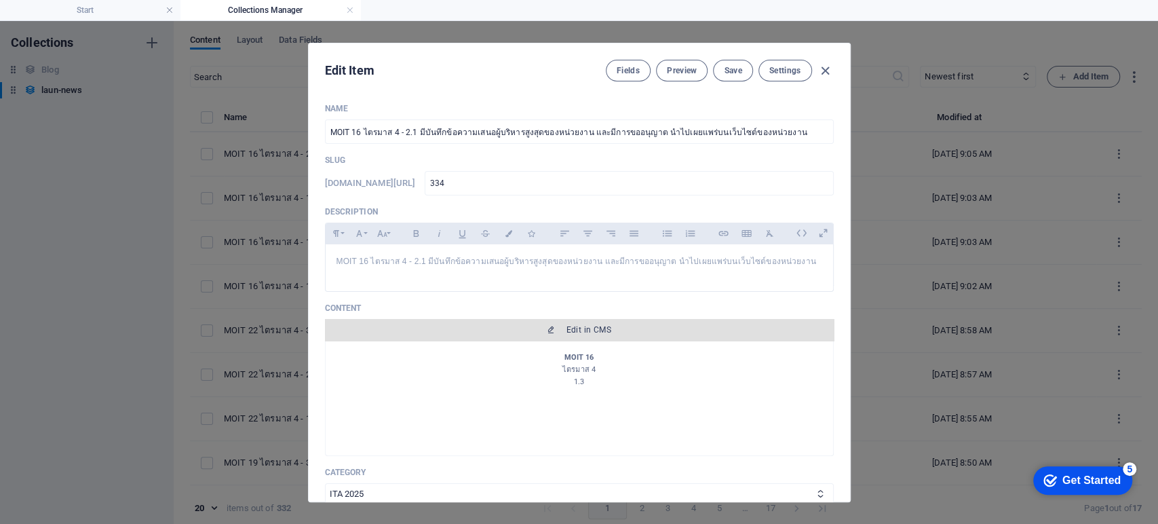
click at [571, 338] on button "Edit in CMS" at bounding box center [579, 330] width 509 height 22
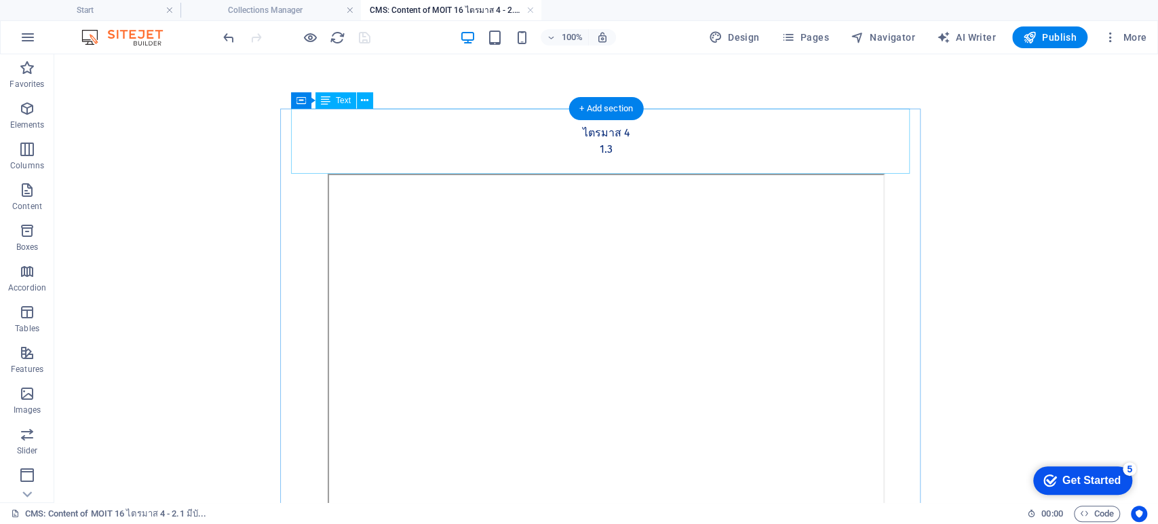
scroll to position [0, 0]
click at [601, 142] on div "MOIT 16 ไตรมาส 4 1.3" at bounding box center [606, 141] width 619 height 65
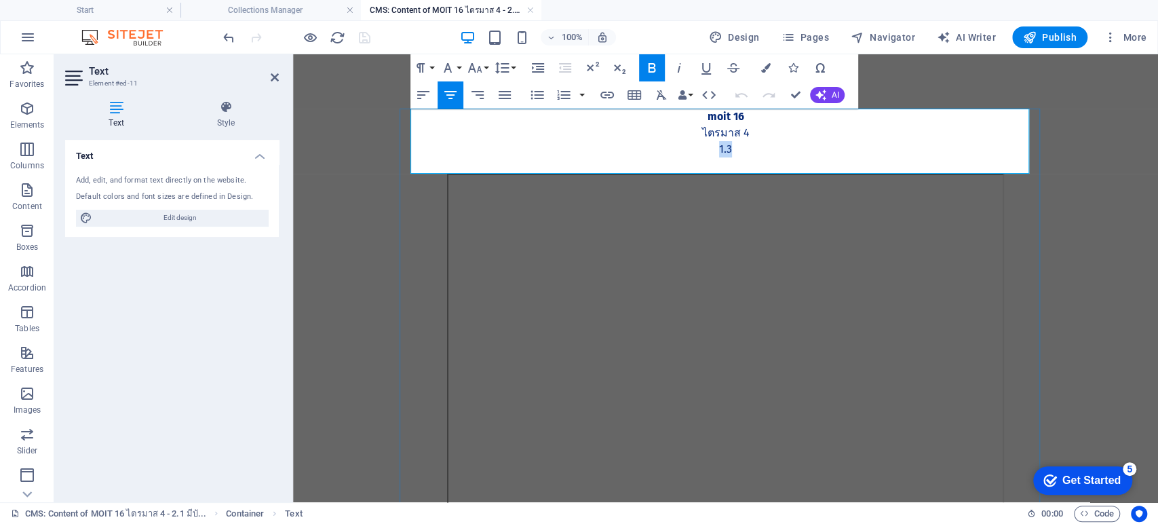
drag, startPoint x: 738, startPoint y: 151, endPoint x: 708, endPoint y: 155, distance: 30.1
click at [708, 155] on p "1.3" at bounding box center [726, 149] width 619 height 16
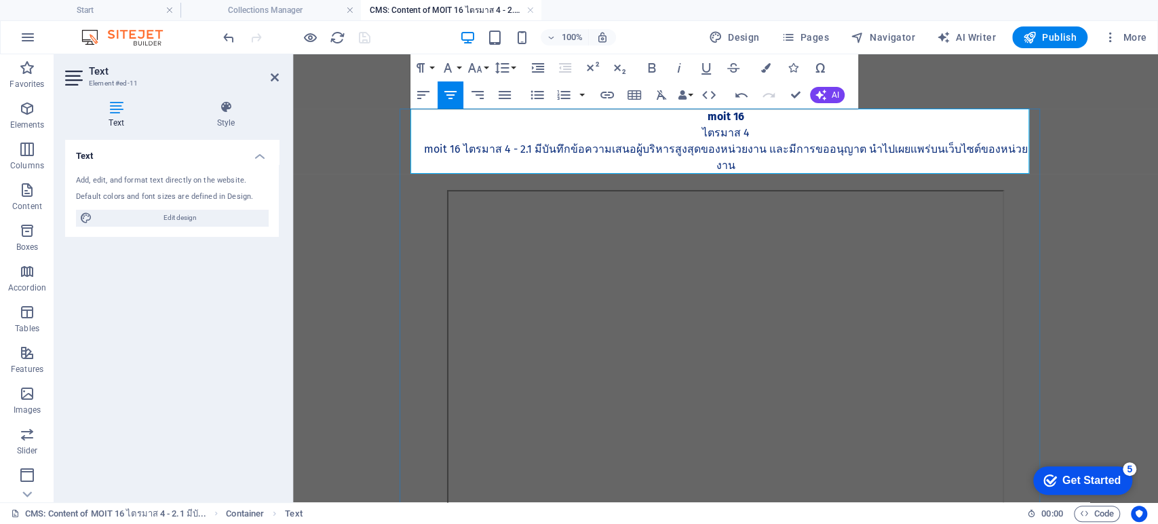
scroll to position [964, 5]
drag, startPoint x: 520, startPoint y: 149, endPoint x: 431, endPoint y: 149, distance: 88.9
click at [434, 148] on p "MOIT 16 ไตรมาส 4 - 2.1 มีบันทึกข้อความเสนอผู้บริหารสูงสุดของหน่วยงาน และมีการขอ…" at bounding box center [726, 157] width 619 height 33
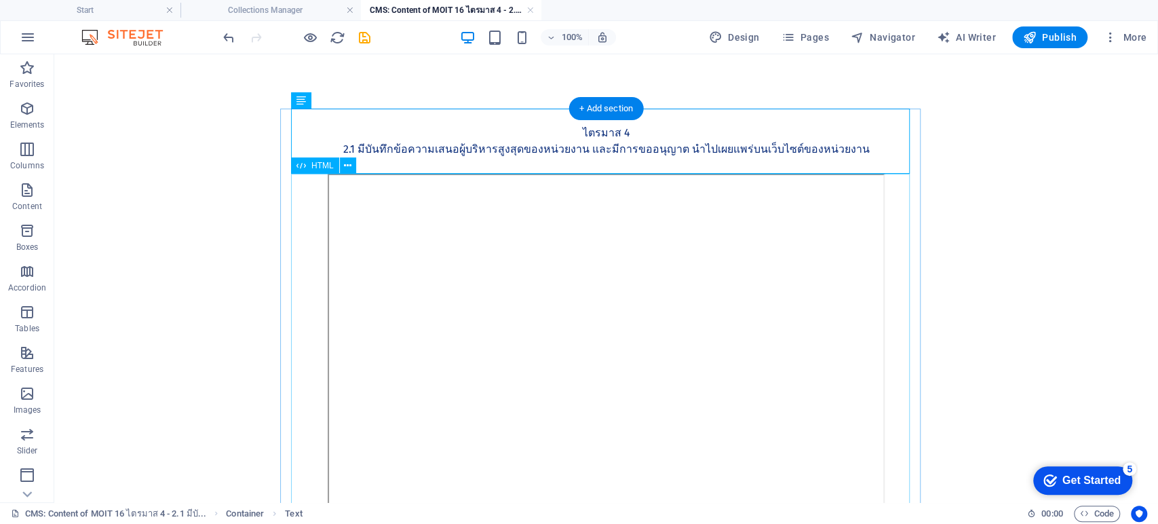
click at [572, 326] on div at bounding box center [606, 363] width 619 height 378
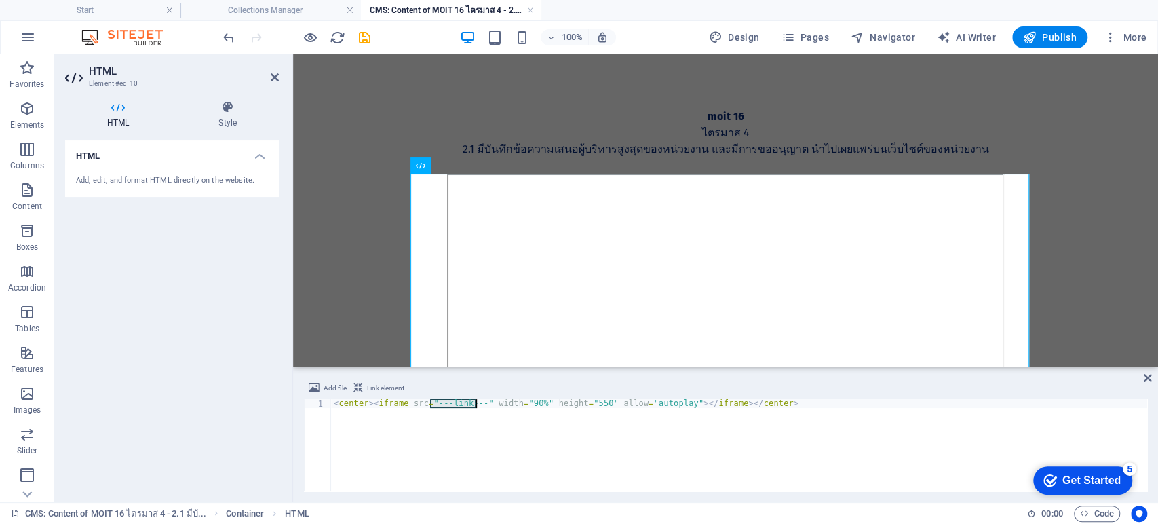
drag, startPoint x: 430, startPoint y: 406, endPoint x: 477, endPoint y: 401, distance: 47.1
click at [477, 401] on div "< center > < iframe src = "---link---" width = "90%" height = "550" allow = "au…" at bounding box center [739, 454] width 816 height 110
paste textarea "https://drive.google.com/file/d/1aUstY5-P-lPY1vofPhLzOGRCSIO9_t7A/preview"
type textarea "<center><iframe src="https://drive.google.com/file/d/1aUstY5-P-lPY1vofPhLzOGRCS…"
click at [369, 31] on icon "save" at bounding box center [365, 38] width 16 height 16
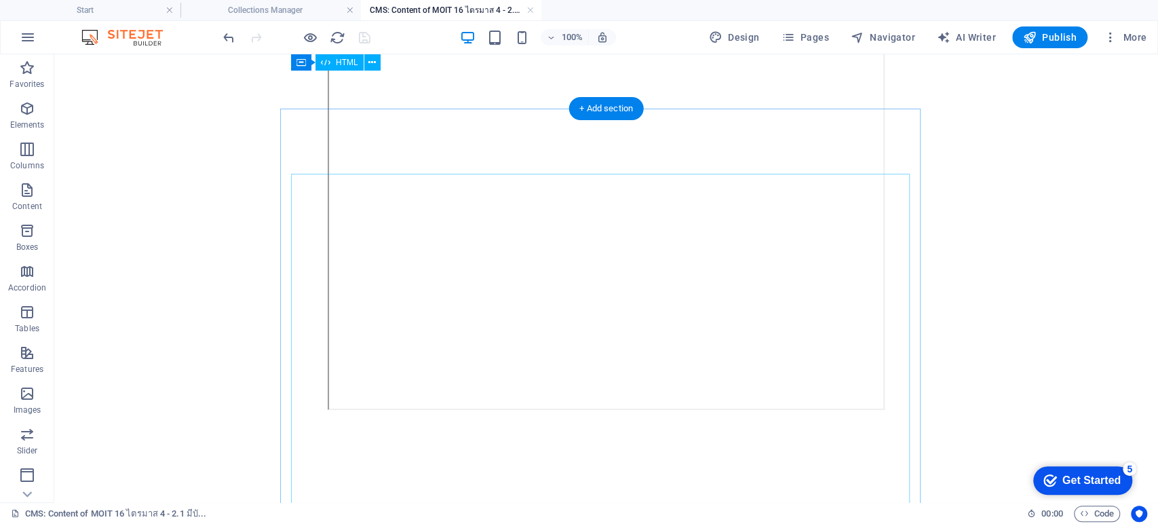
scroll to position [0, 0]
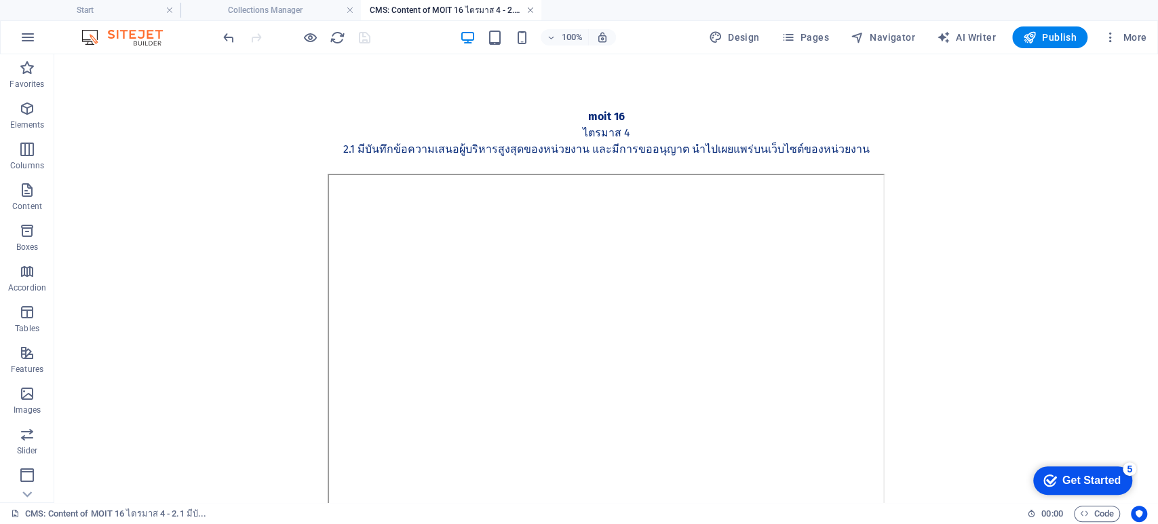
click at [529, 9] on link at bounding box center [530, 10] width 8 height 13
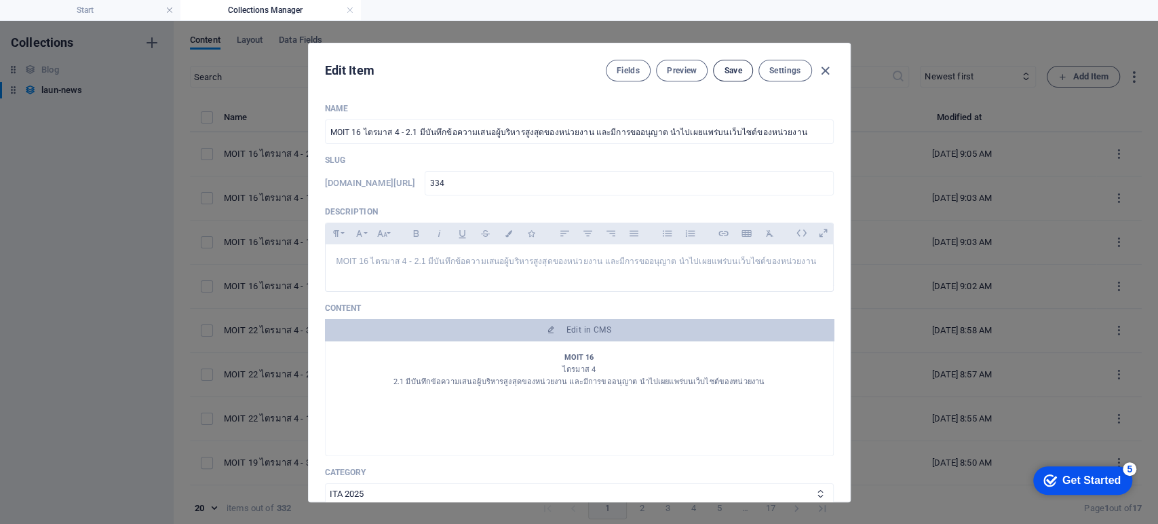
click at [727, 69] on span "Save" at bounding box center [733, 70] width 18 height 11
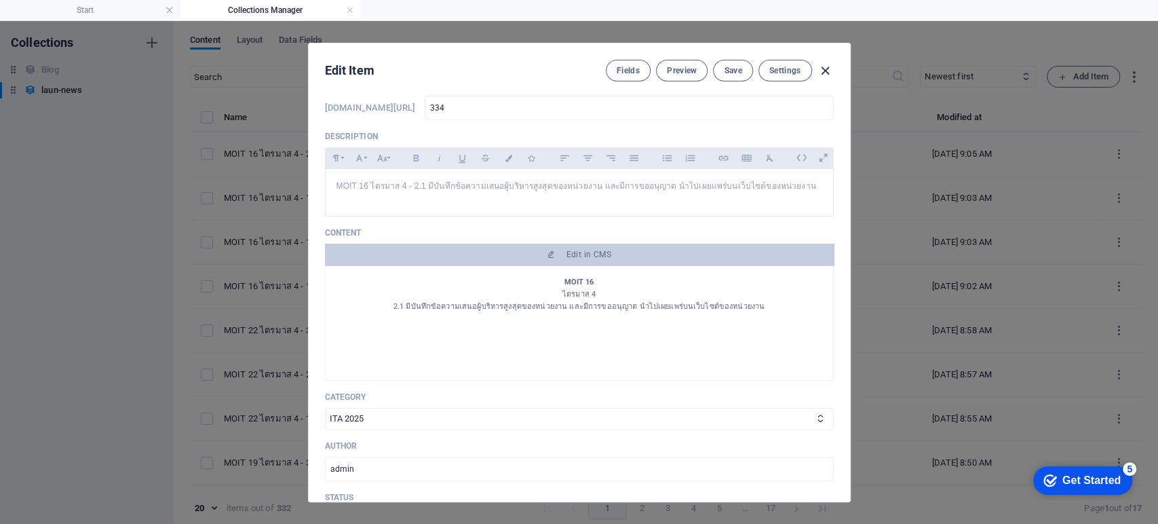
click at [825, 71] on icon "button" at bounding box center [826, 71] width 16 height 16
type input "moit-16-4-2-1"
type input "2025-09-07"
type input "moit-16-4-2-1"
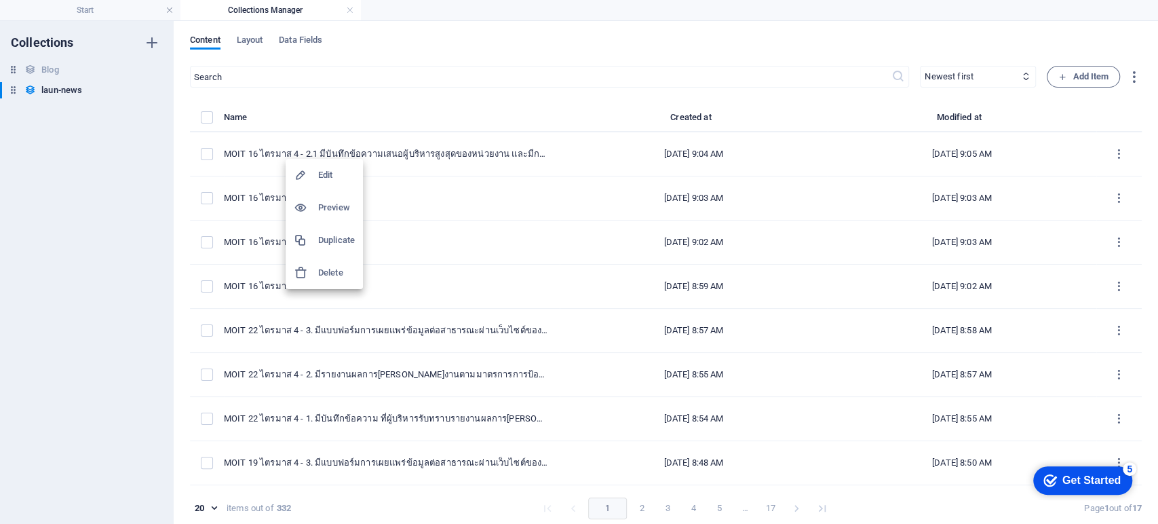
click at [337, 239] on h6 "Duplicate" at bounding box center [336, 240] width 37 height 16
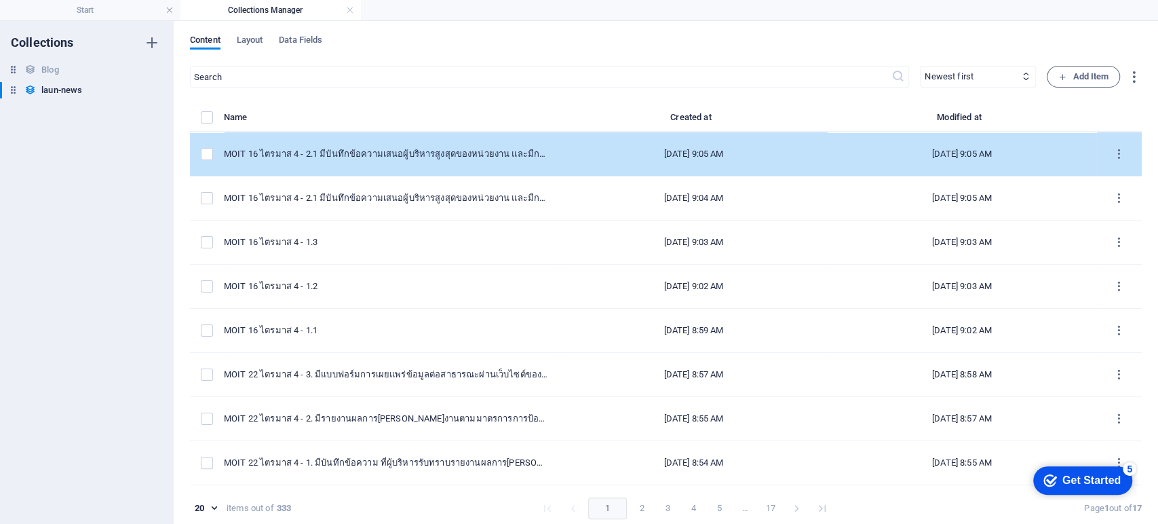
click at [380, 161] on td "MOIT 16 ไตรมาส 4 - 2.1 มีบันทึกข้อความเสนอผู้บริหารสูงสุดของหน่วยงาน และมีการขอ…" at bounding box center [392, 154] width 336 height 44
select select "ITA 2025"
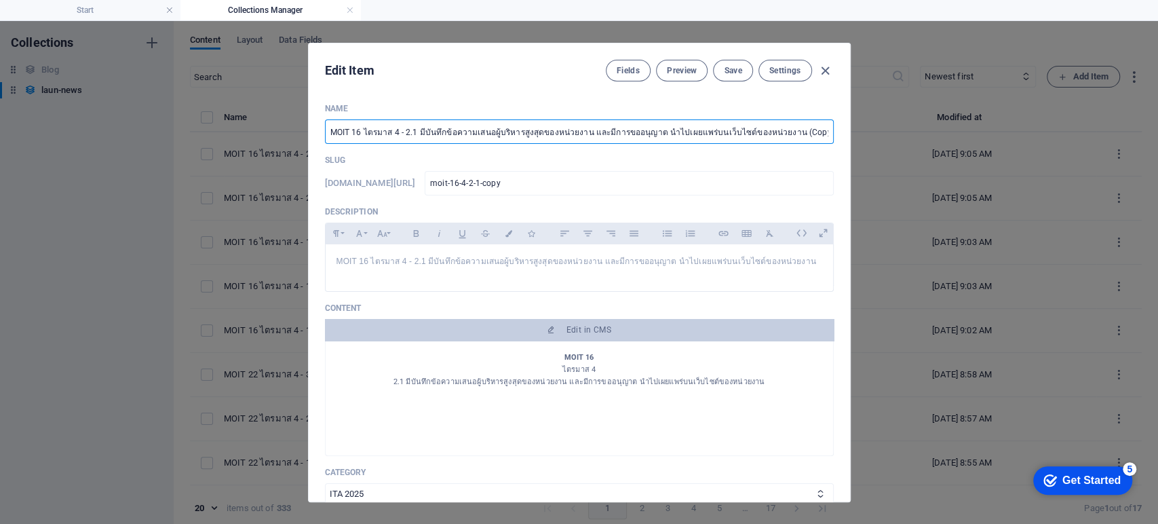
drag, startPoint x: 402, startPoint y: 130, endPoint x: 940, endPoint y: 132, distance: 538.7
click at [940, 132] on div "Edit Item Fields Preview Save Settings Name MOIT 16 ไตรมาส 4 - 2.1 มีบันทึกข้อค…" at bounding box center [579, 272] width 1158 height 503
paste input "2 มีรายงานผลการกำกับติดตามการดำเนินงานตามแผนปฏิบัติการส่งเสริมคุณธรรม ของชมรมจร…"
type input "MOIT 16 ไตรมาส 4 - 2.2 มีรายงานผลการกำกับติดตามการ[PERSON_NAME]งานตามแผนปฏิบัติ…"
type input "moit-16-4-2-2-2568"
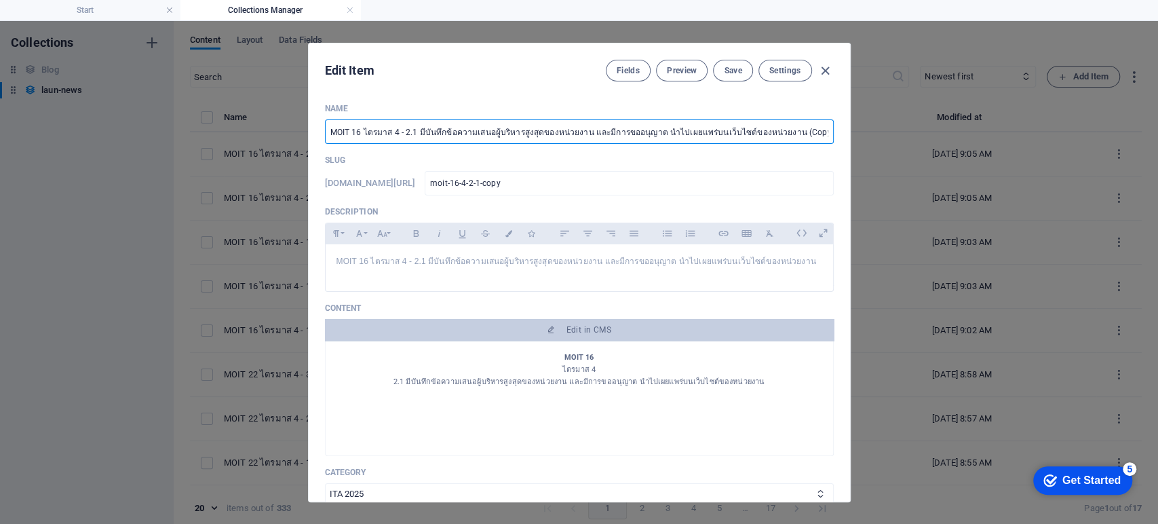
type input "moit-16-4-2-2-2568"
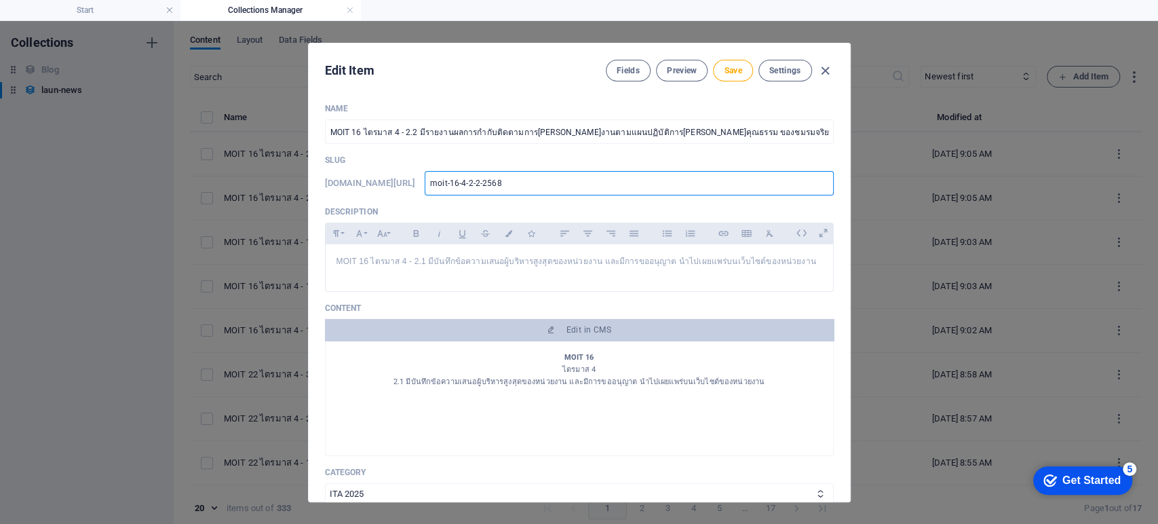
drag, startPoint x: 550, startPoint y: 185, endPoint x: 342, endPoint y: 183, distance: 208.3
click at [334, 185] on div "www.example.com/launnews/ moit-16-4-2-2-2568 ​" at bounding box center [579, 183] width 509 height 24
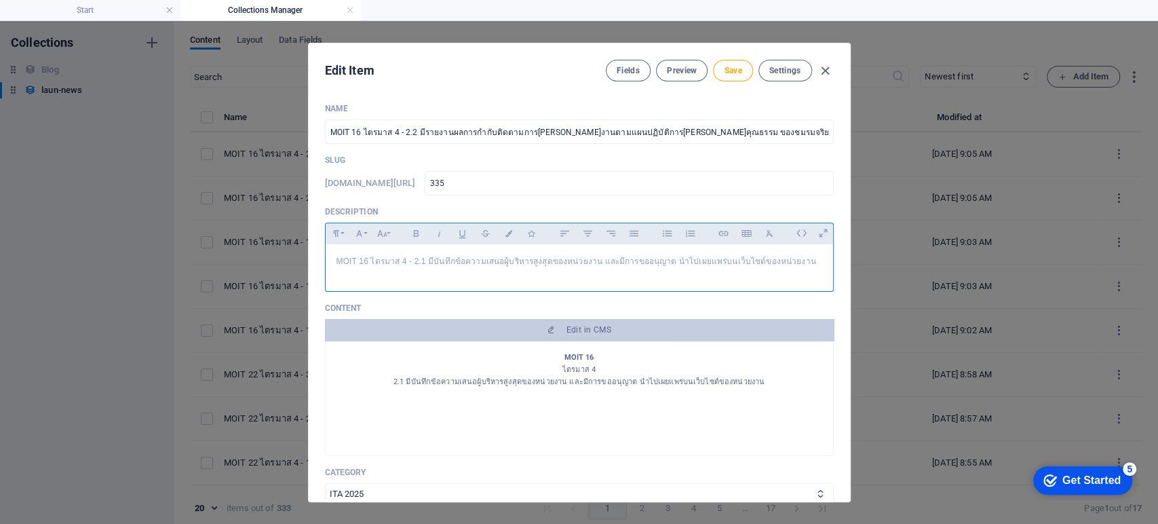
click at [754, 258] on p "MOIT 16 ไตรมาส 4 - 2.1 มีบันทึกข้อความเสนอผู้บริหารสูงสุดของหน่วยงาน และมีการขอ…" at bounding box center [580, 261] width 486 height 13
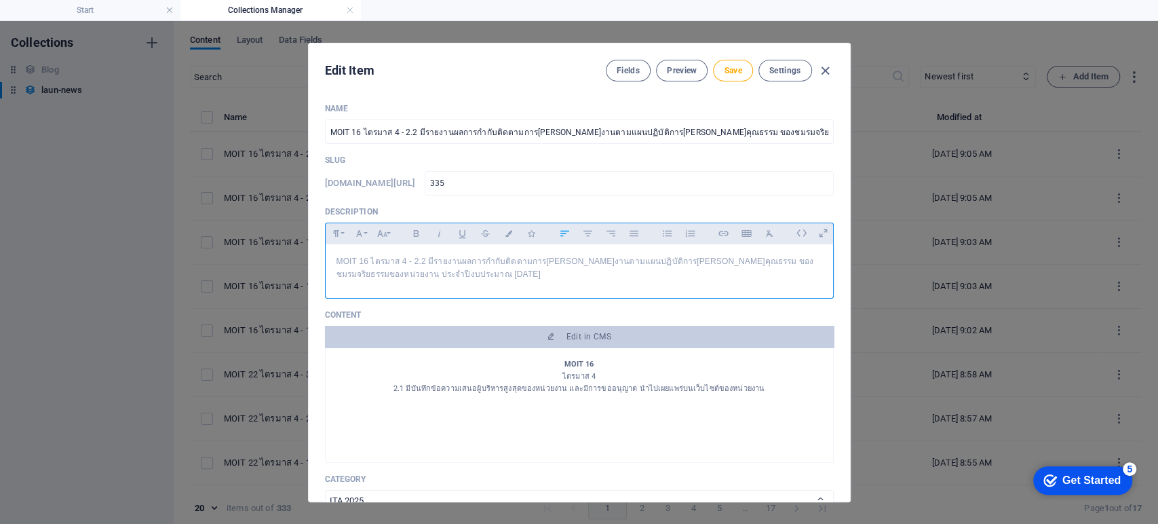
scroll to position [919, 4]
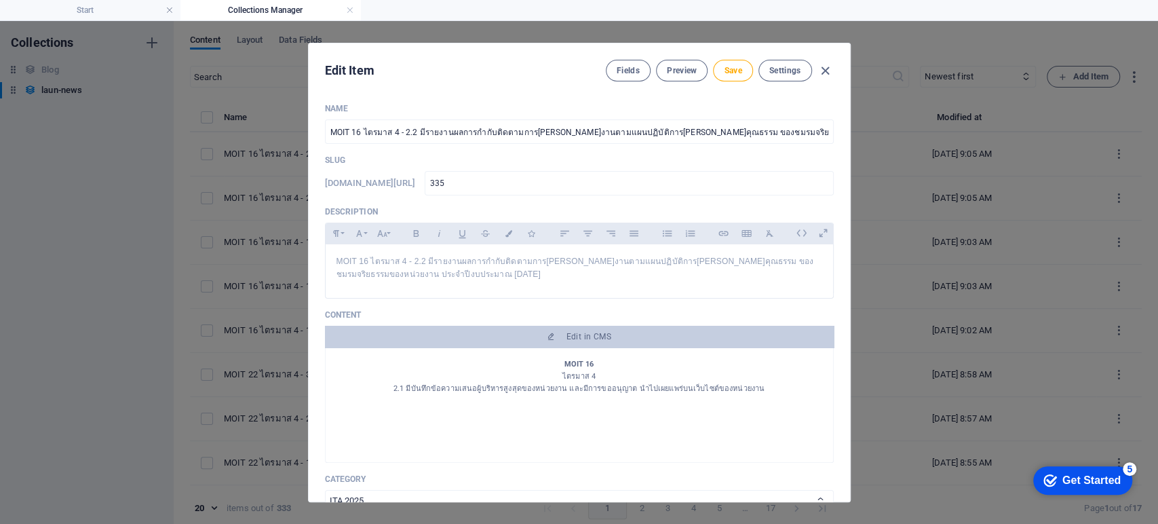
click at [735, 81] on div "Edit Item Fields Preview Save Settings" at bounding box center [579, 67] width 541 height 49
click at [733, 75] on button "Save" at bounding box center [732, 71] width 39 height 22
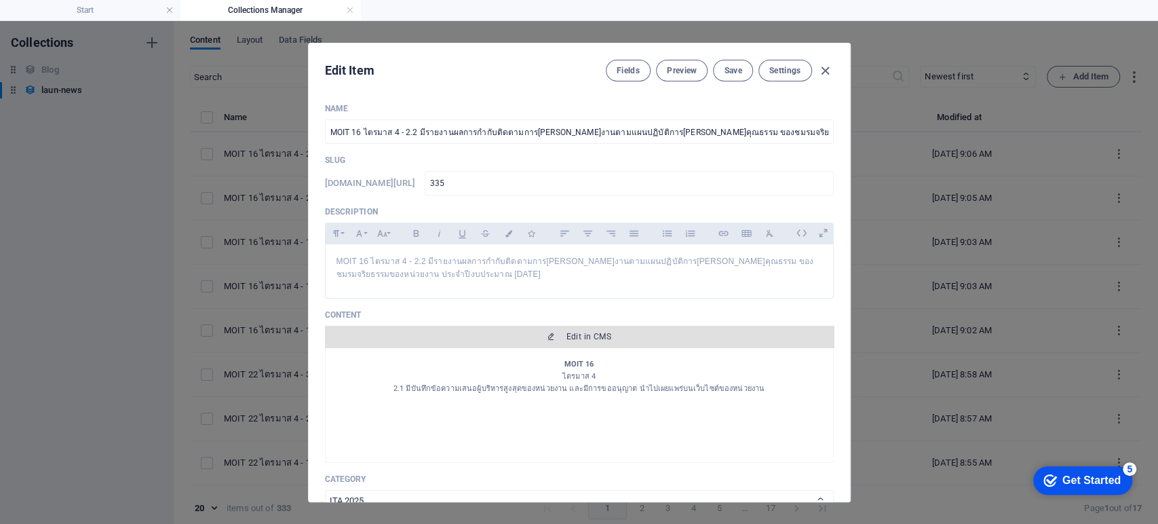
click at [605, 339] on span "Edit in CMS" at bounding box center [589, 336] width 45 height 11
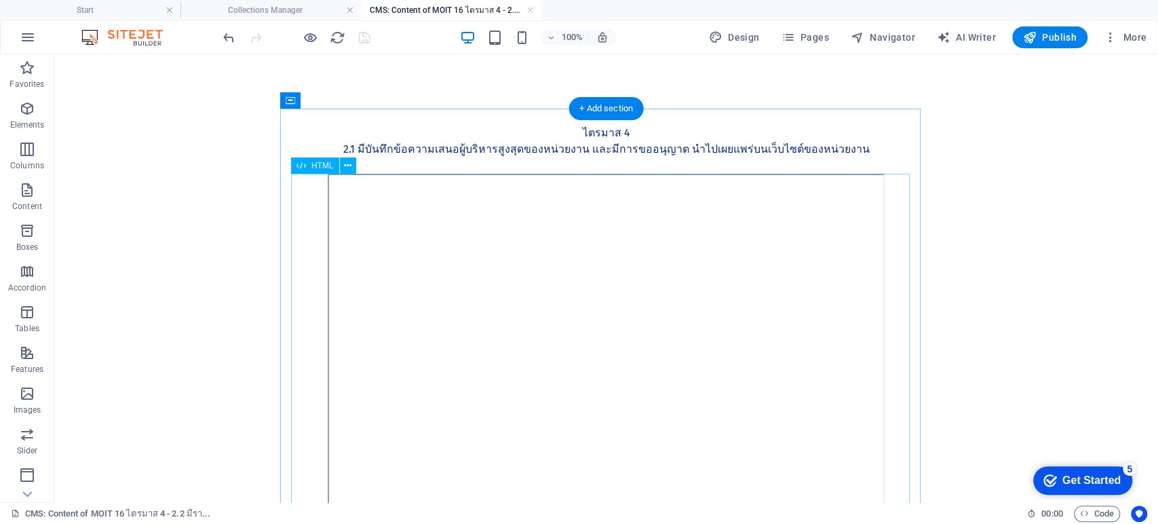
scroll to position [0, 0]
click at [596, 146] on div "MOIT 16 ไตรมาส 4 2.1 มีบันทึกข้อความเสนอผู้บริหารสูงสุดของหน่วยงาน และมีการขออน…" at bounding box center [606, 141] width 619 height 65
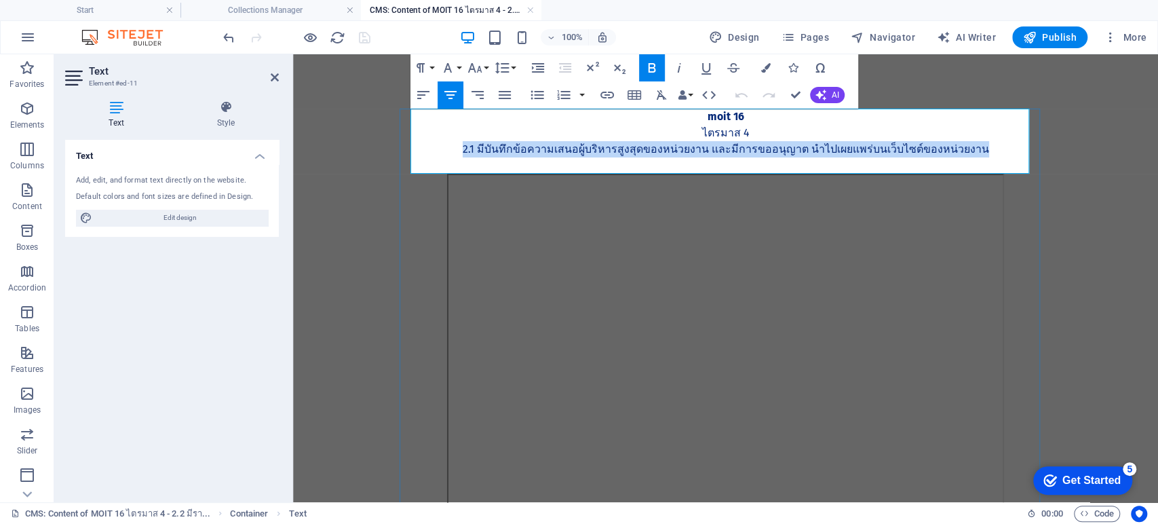
drag, startPoint x: 977, startPoint y: 146, endPoint x: 467, endPoint y: 148, distance: 509.5
click at [467, 148] on p "2.1 มีบันทึกข้อความเสนอผู้บริหารสูงสุดของหน่วยงาน และมีการขออนุญาต นำไปเผยแพร่บ…" at bounding box center [726, 149] width 619 height 16
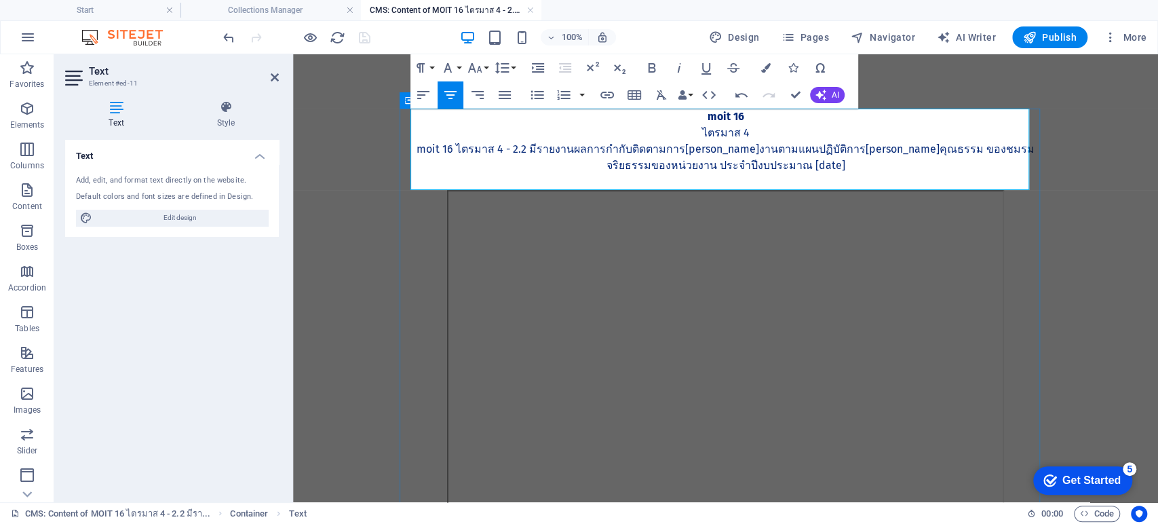
scroll to position [1329, 5]
drag, startPoint x: 516, startPoint y: 151, endPoint x: 421, endPoint y: 147, distance: 94.4
click at [421, 147] on p "MOIT 16 ไตรมาส 4 - 2.2 มีรายงานผลการกำกับติดตามการ[PERSON_NAME]งานตามแผนปฏิบัติ…" at bounding box center [726, 157] width 619 height 33
click at [923, 150] on p "2.2 มีรายงานผลการกำกับติดตามการดำเนินงานตามแผนปฏิบัติการส่งเสริมคุณธรรม ของชมรม…" at bounding box center [726, 157] width 619 height 33
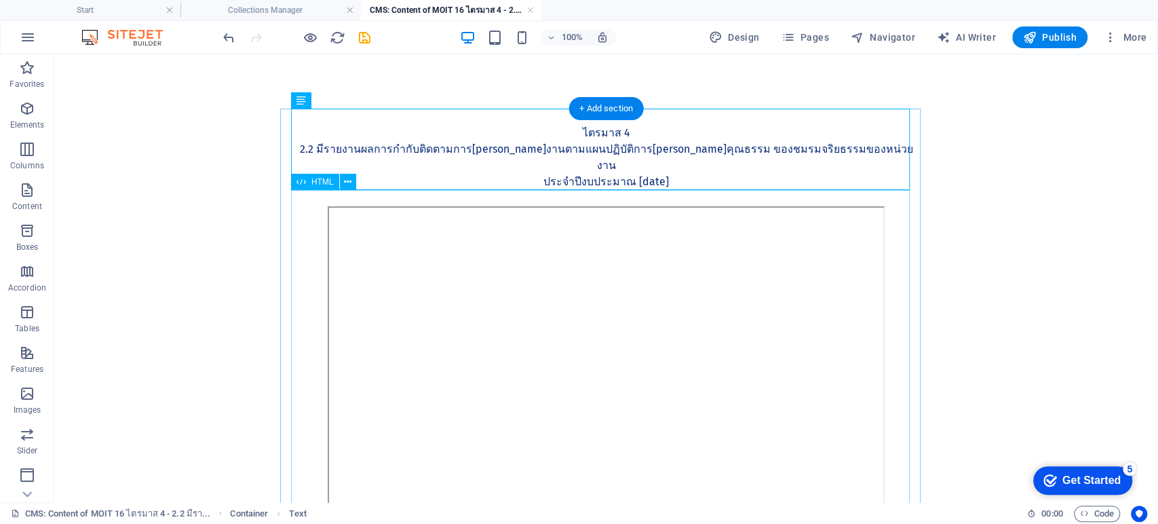
click at [589, 362] on div at bounding box center [606, 395] width 619 height 378
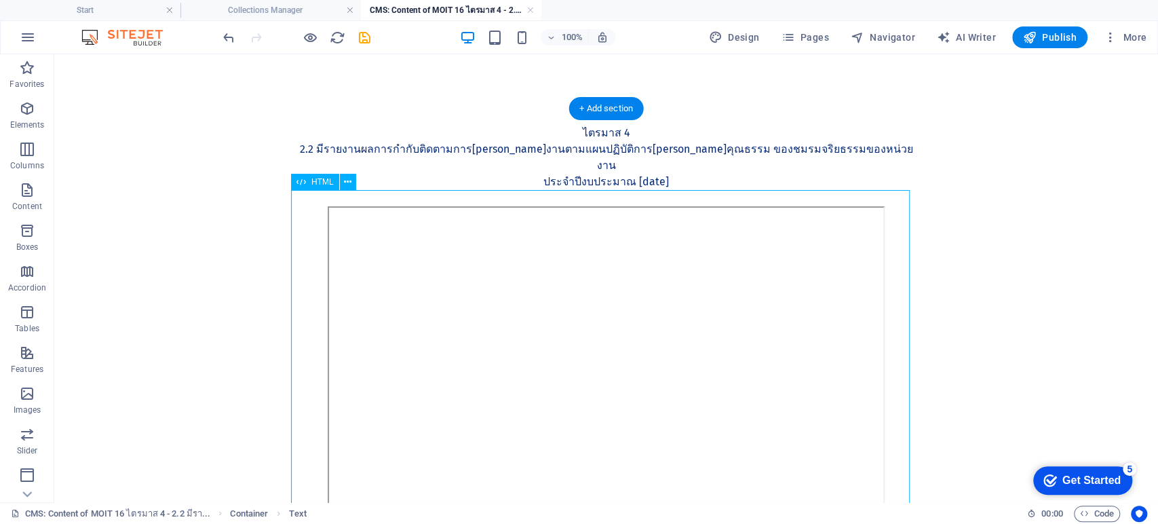
click at [589, 362] on div at bounding box center [606, 395] width 619 height 378
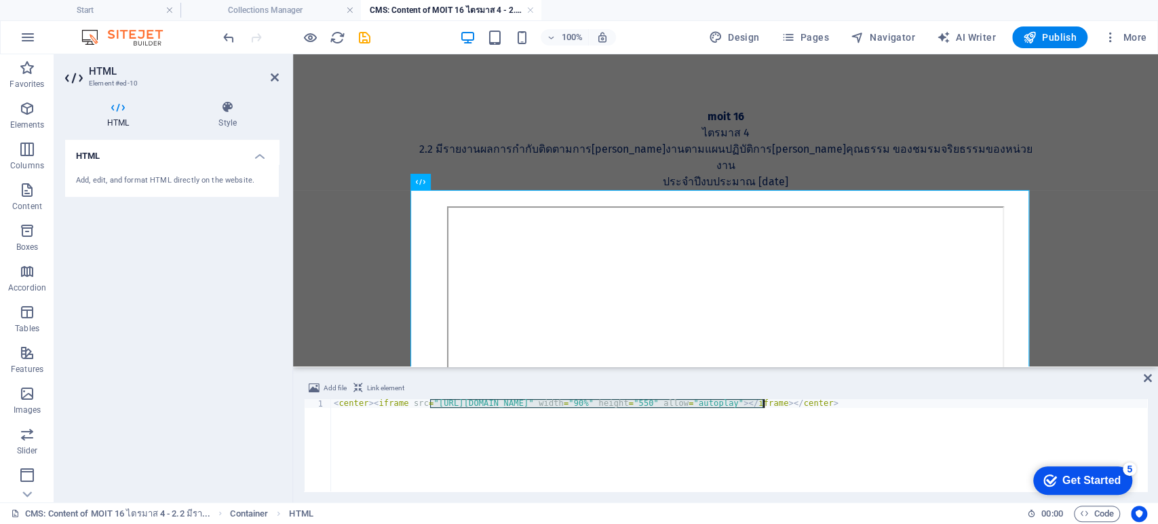
drag, startPoint x: 431, startPoint y: 402, endPoint x: 762, endPoint y: 403, distance: 331.1
click at [762, 403] on div "< center > < iframe src = "https://drive.google.com/file/d/1aUstY5-P-lPY1vofPhL…" at bounding box center [739, 454] width 816 height 110
paste textarea "1a-HGnkV5cixNJGP5QAjQzVPUPTLoruF"
click at [1145, 380] on icon at bounding box center [1148, 377] width 8 height 11
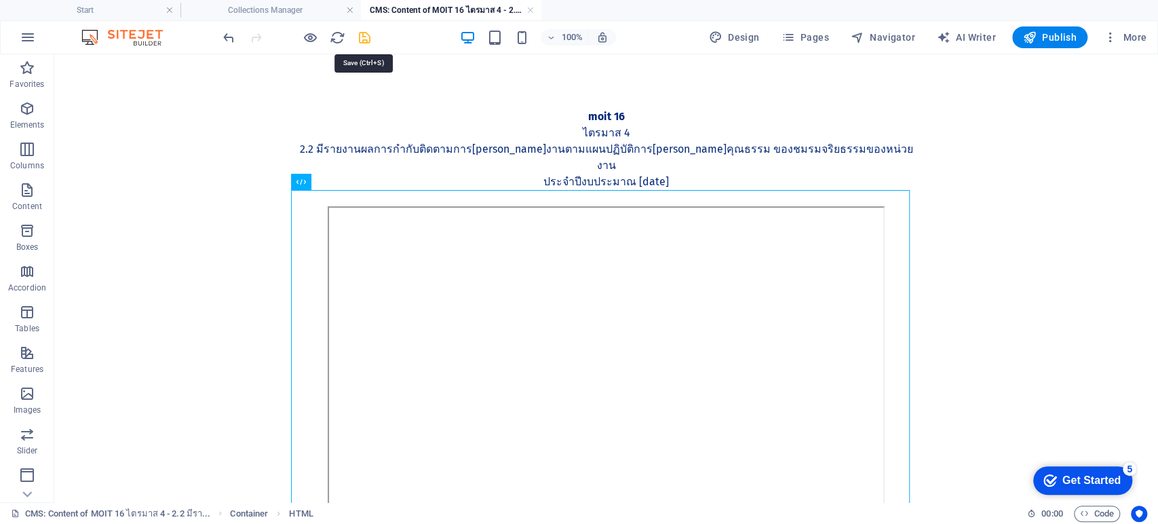
click at [364, 35] on icon "save" at bounding box center [365, 38] width 16 height 16
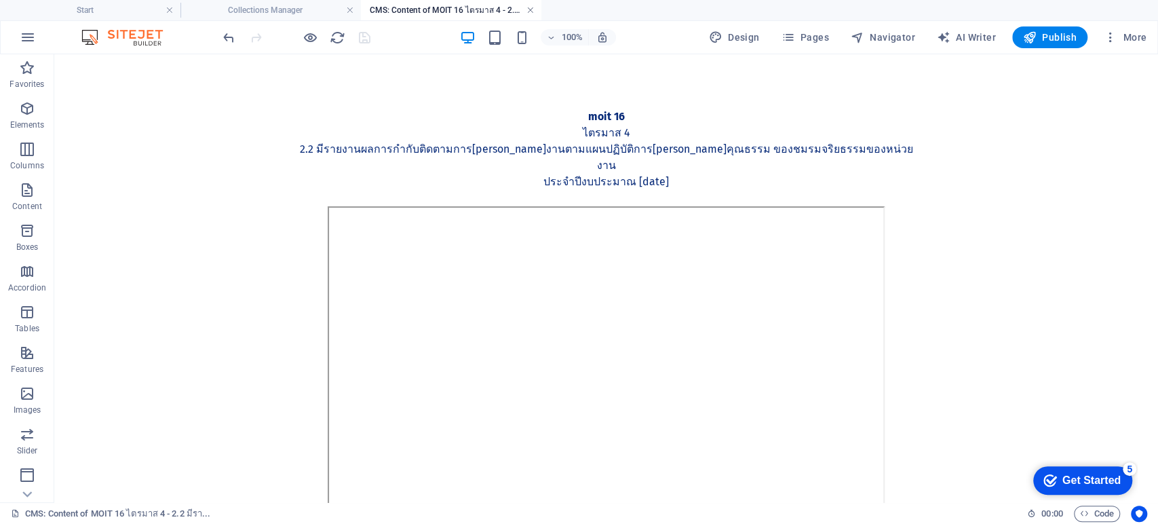
click at [531, 9] on link at bounding box center [530, 10] width 8 height 13
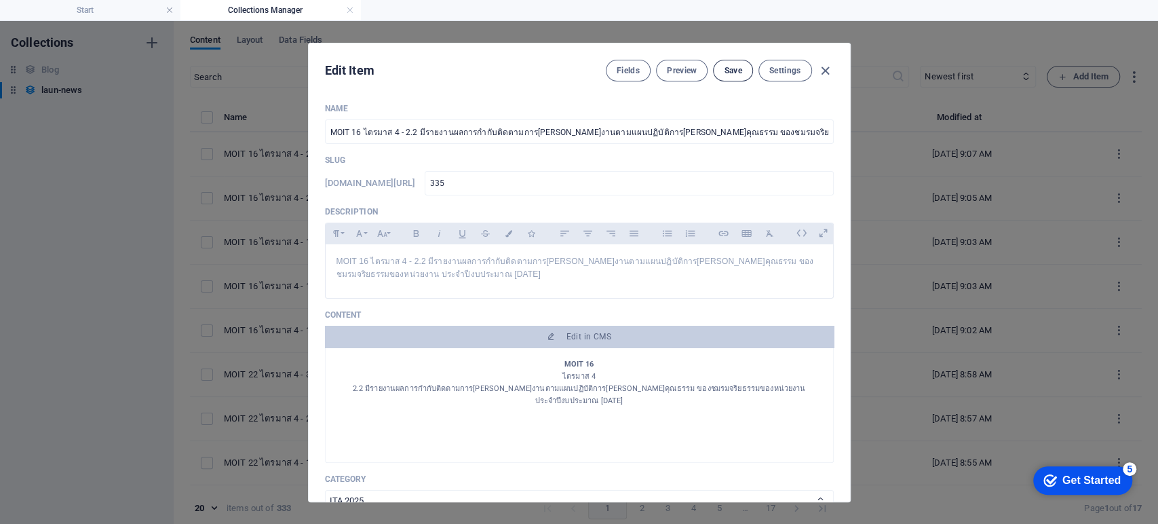
click at [737, 69] on span "Save" at bounding box center [733, 70] width 18 height 11
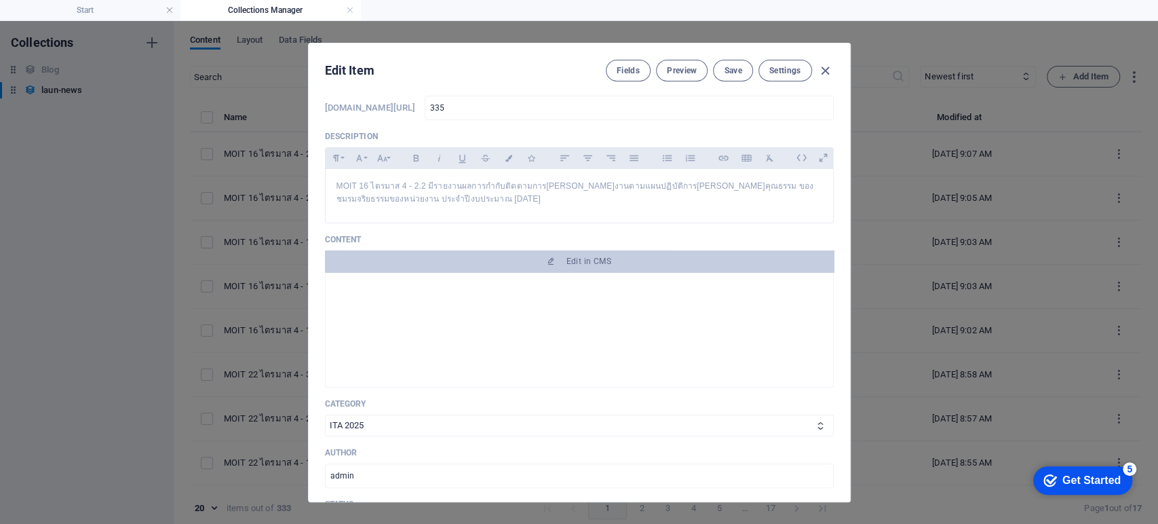
scroll to position [377, 0]
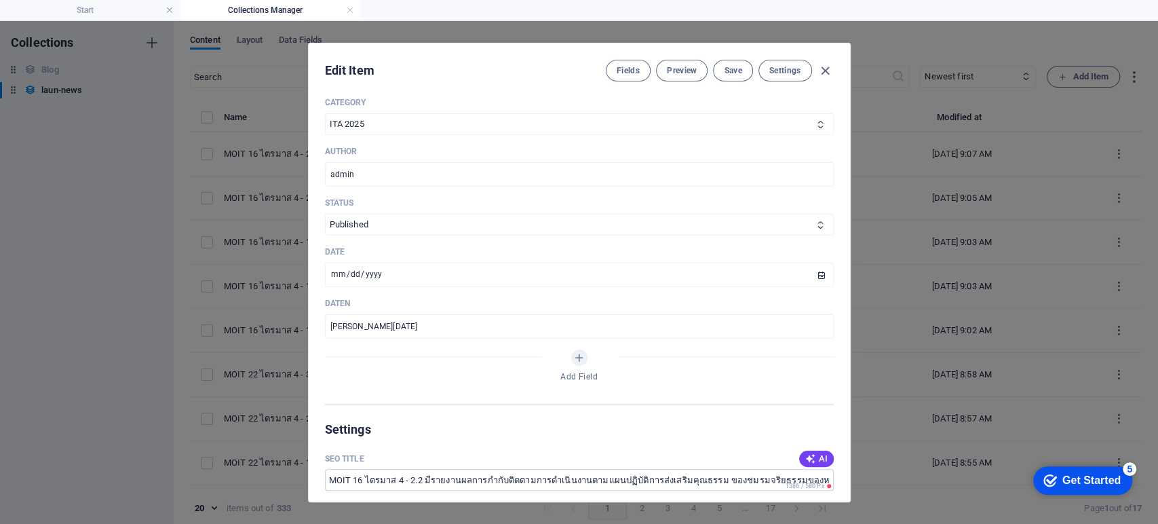
click at [1019, 313] on div "Edit Item Fields Preview Save Settings Name MOIT 16 ไตรมาส 4 - 2.2 มีรายงานผลกา…" at bounding box center [579, 272] width 1158 height 503
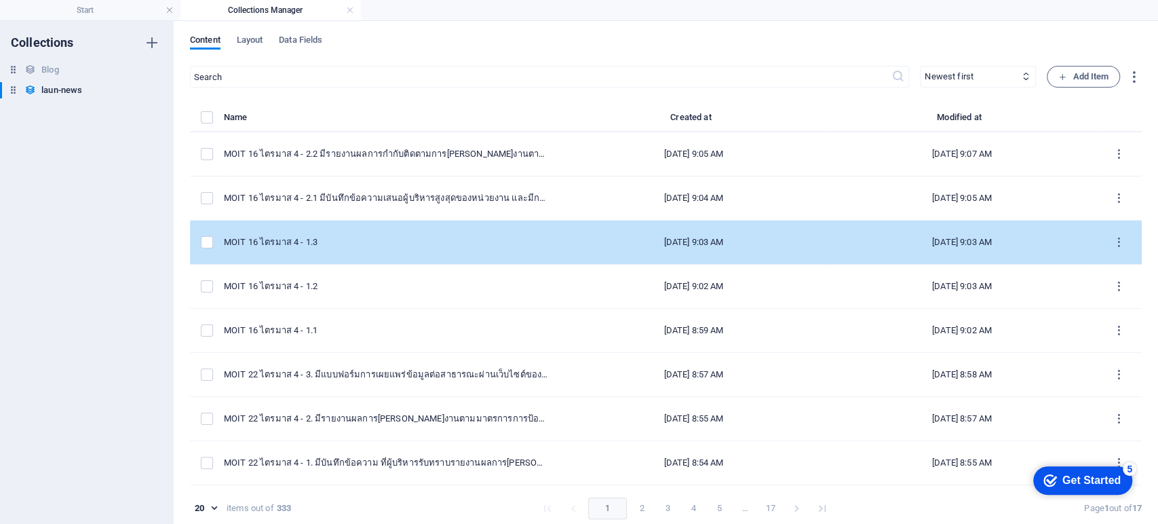
scroll to position [0, 0]
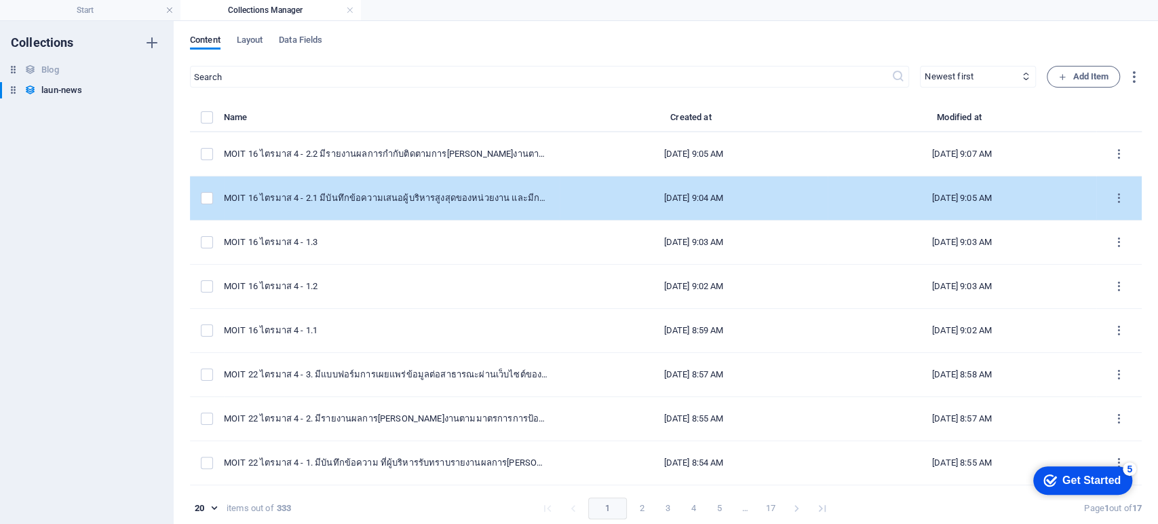
click at [413, 202] on div "MOIT 16 ไตรมาส 4 - 2.1 มีบันทึกข้อความเสนอผู้บริหารสูงสุดของหน่วยงาน และมีการขอ…" at bounding box center [386, 198] width 325 height 12
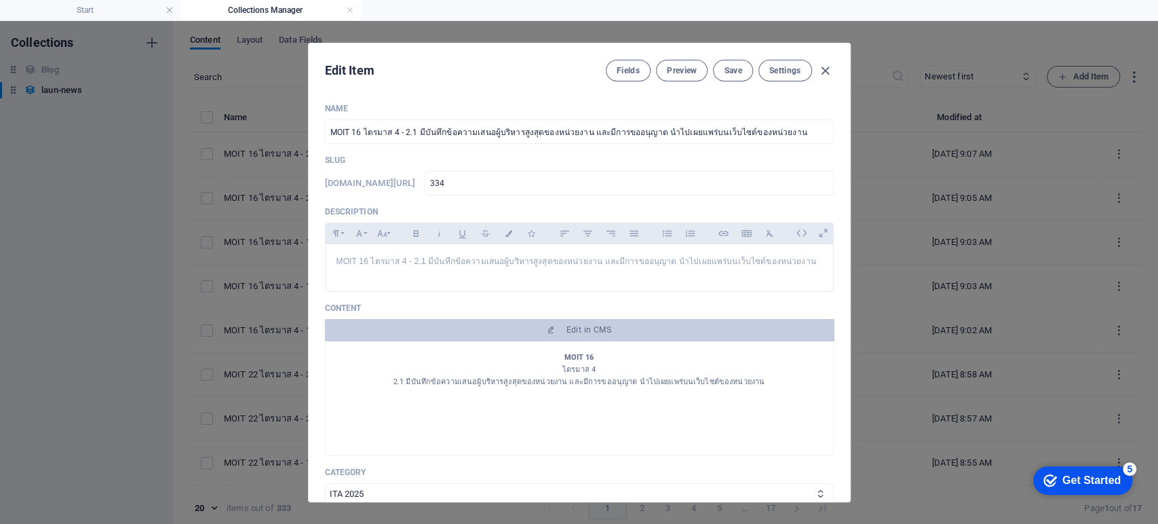
click at [945, 245] on div "Edit Item Fields Preview Save Settings Name MOIT 16 ไตรมาส 4 - 2.1 มีบันทึกข้อค…" at bounding box center [579, 272] width 1158 height 503
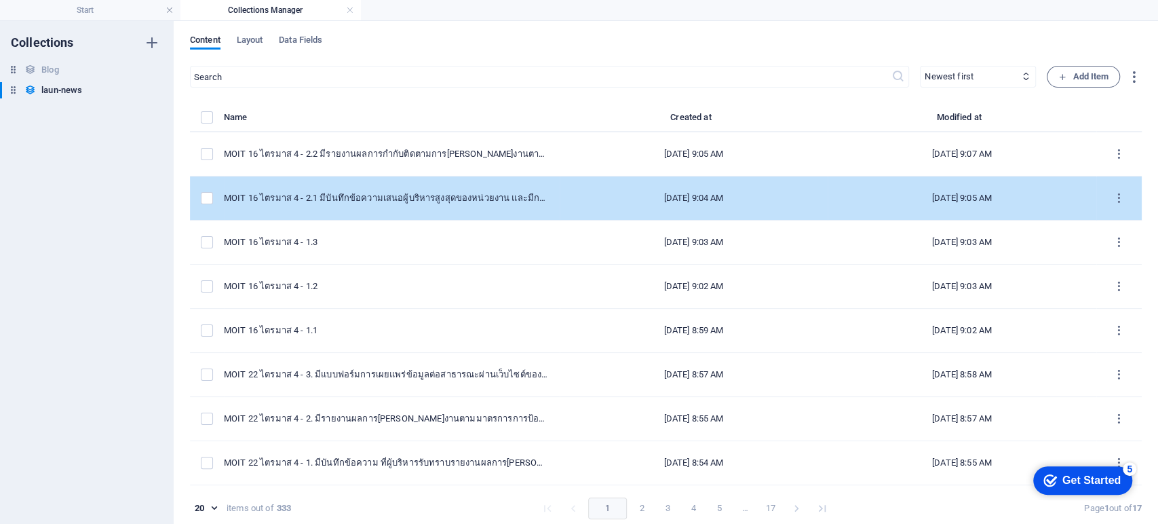
click at [451, 197] on div "MOIT 16 ไตรมาส 4 - 2.1 มีบันทึกข้อความเสนอผู้บริหารสูงสุดของหน่วยงาน และมีการขอ…" at bounding box center [386, 198] width 325 height 12
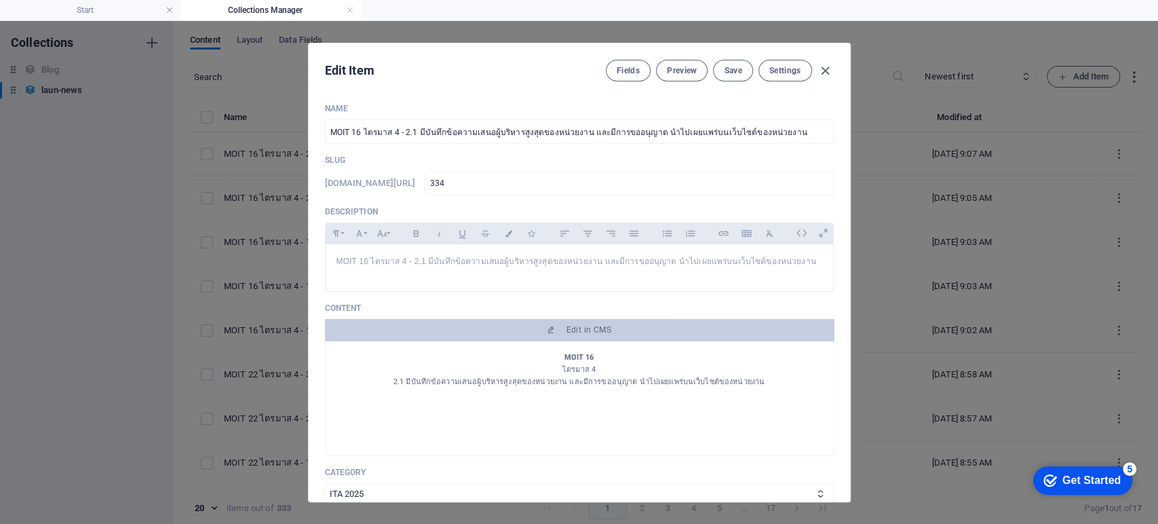
click at [897, 293] on div "Edit Item Fields Preview Save Settings Name MOIT 16 ไตรมาส 4 - 2.1 มีบันทึกข้อค…" at bounding box center [579, 272] width 1158 height 503
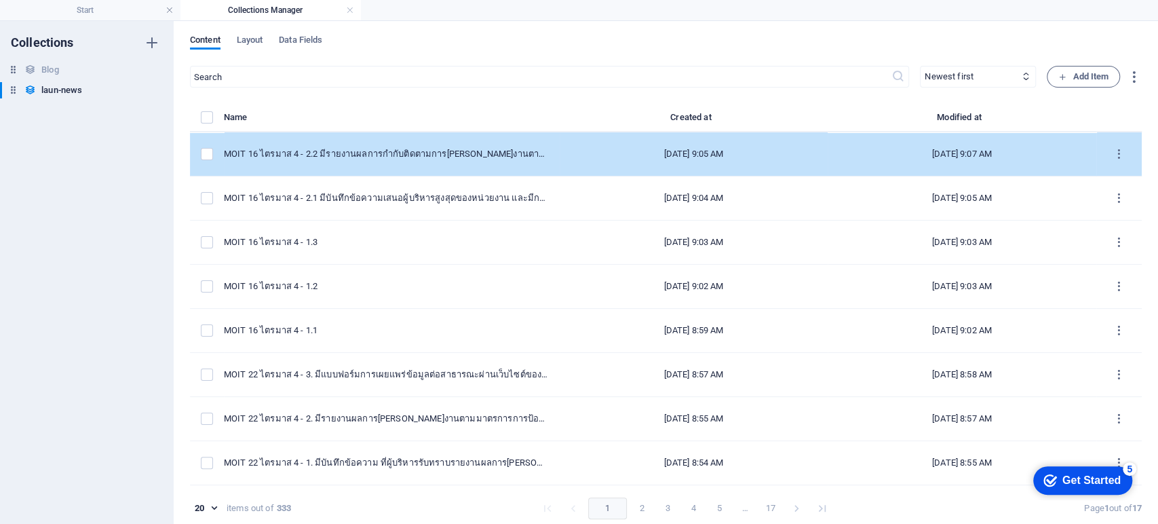
click at [404, 145] on td "MOIT 16 ไตรมาส 4 - 2.2 มีรายงานผลการกำกับติดตามการ[PERSON_NAME]งานตามแผนปฏิบัติ…" at bounding box center [392, 154] width 336 height 44
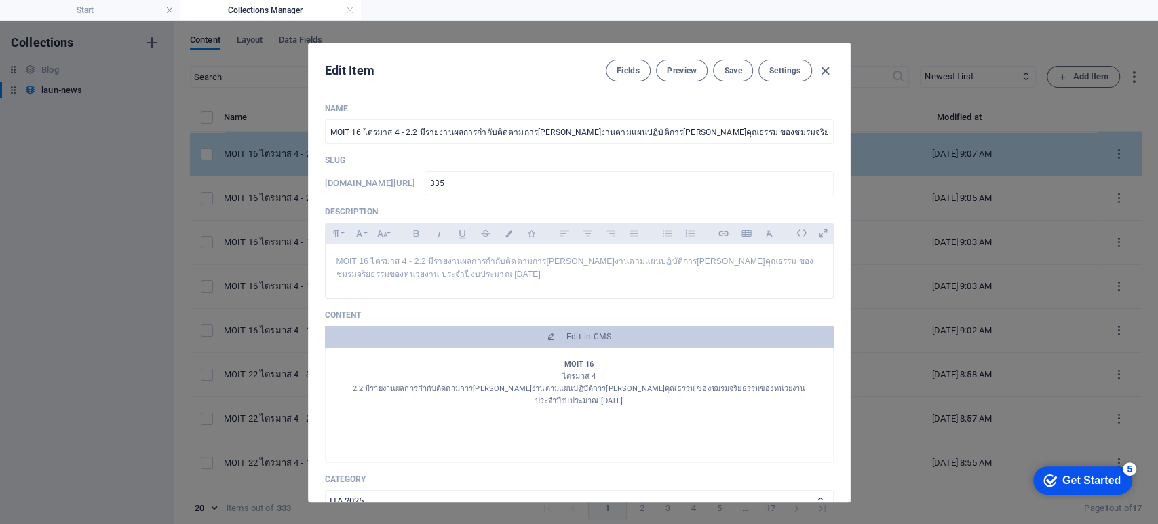
click at [404, 145] on div "Name MOIT 16 ไตรมาส 4 - 2.2 มีรายงานผลการกำกับติดตามการดำเนินงานตามแผนปฏิบัติกา…" at bounding box center [579, 441] width 509 height 677
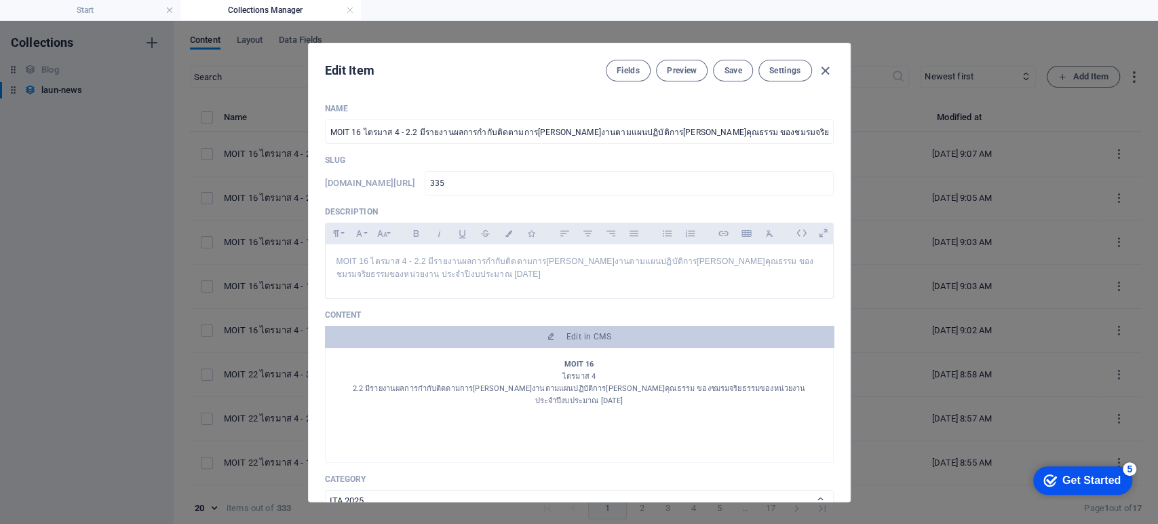
click at [904, 313] on div "Edit Item Fields Preview Save Settings Name MOIT 16 ไตรมาส 4 - 2.2 มีรายงานผลกา…" at bounding box center [579, 272] width 1158 height 503
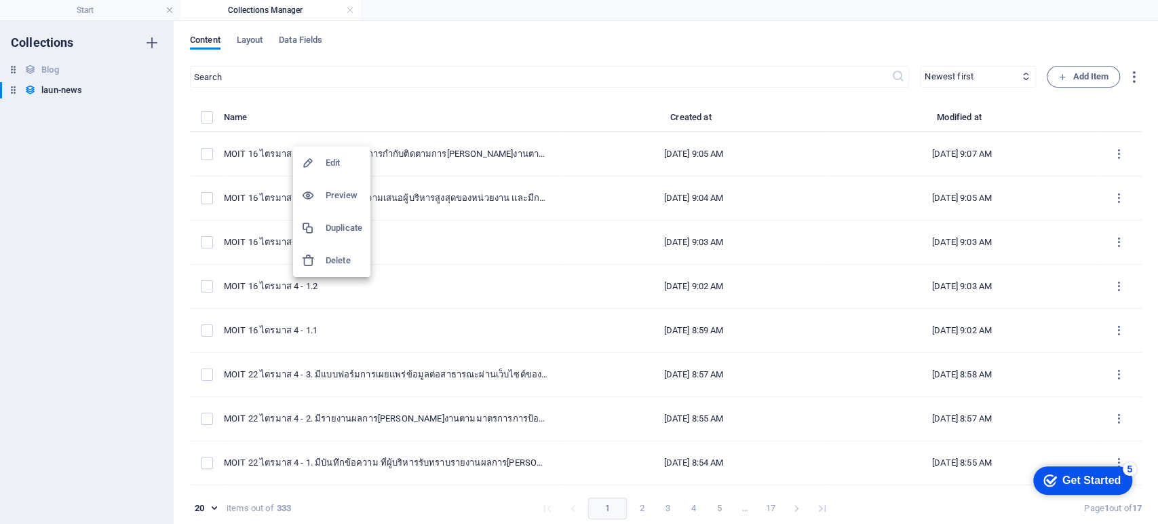
click at [343, 231] on h6 "Duplicate" at bounding box center [344, 228] width 37 height 16
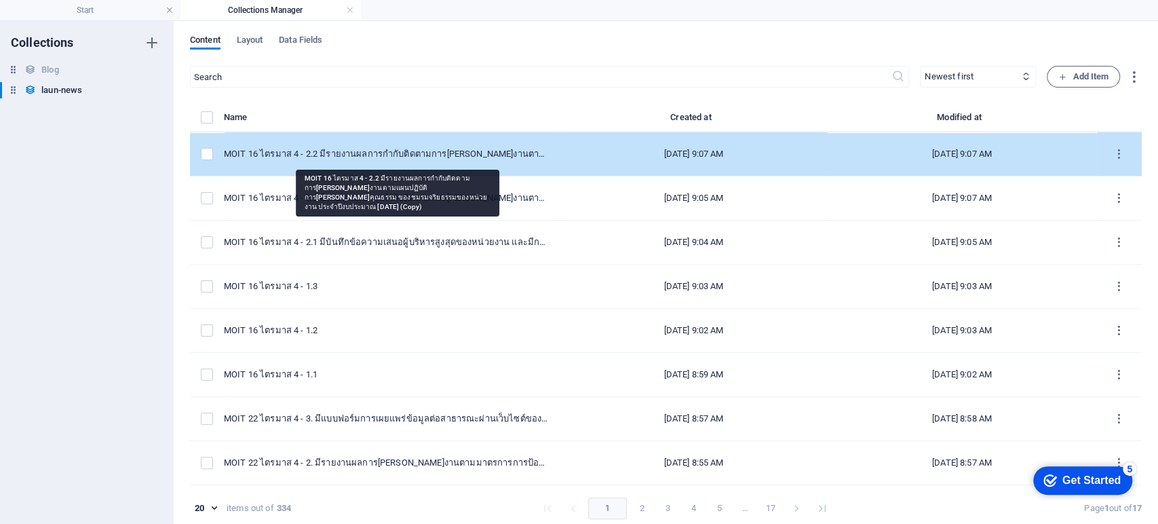
click at [379, 150] on div "MOIT 16 ไตรมาส 4 - 2.2 มีรายงานผลการกำกับติดตามการดำเนินงานตามแผนปฏิบัติการส่งเ…" at bounding box center [386, 154] width 325 height 12
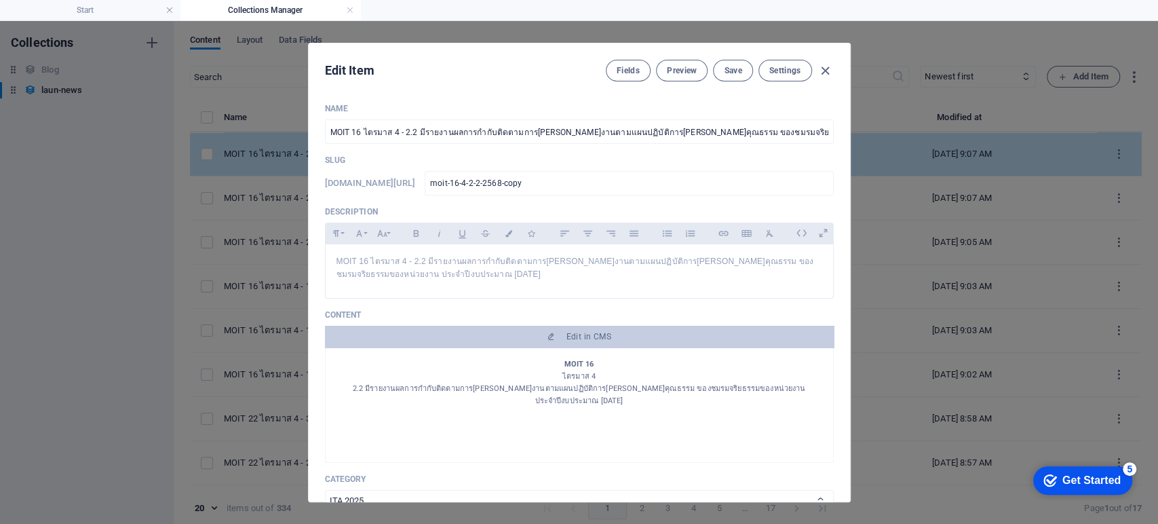
click at [379, 150] on div "Name MOIT 16 ไตรมาส 4 - 2.2 มีรายงานผลการกำกับติดตามการดำเนินงานตามแผนปฏิบัติกา…" at bounding box center [579, 441] width 509 height 677
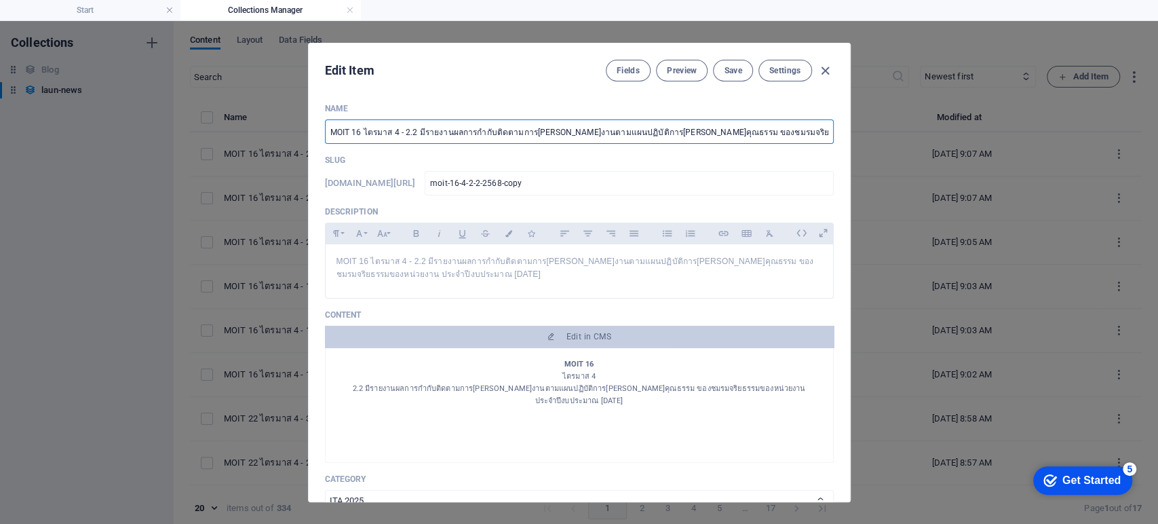
scroll to position [0, 96]
drag, startPoint x: 403, startPoint y: 131, endPoint x: 917, endPoint y: 151, distance: 514.7
click at [917, 151] on div "Edit Item Fields Preview Save Settings Name MOIT 16 ไตรมาส 4 - 2.2 มีรายงานผลกา…" at bounding box center [579, 272] width 1158 height 503
paste input "3 มีแบบฟอร์มการเผยแพร่ข้อมูลต่อสาธารณะผ่านเว็บไซต์ของหน่วยงาน"
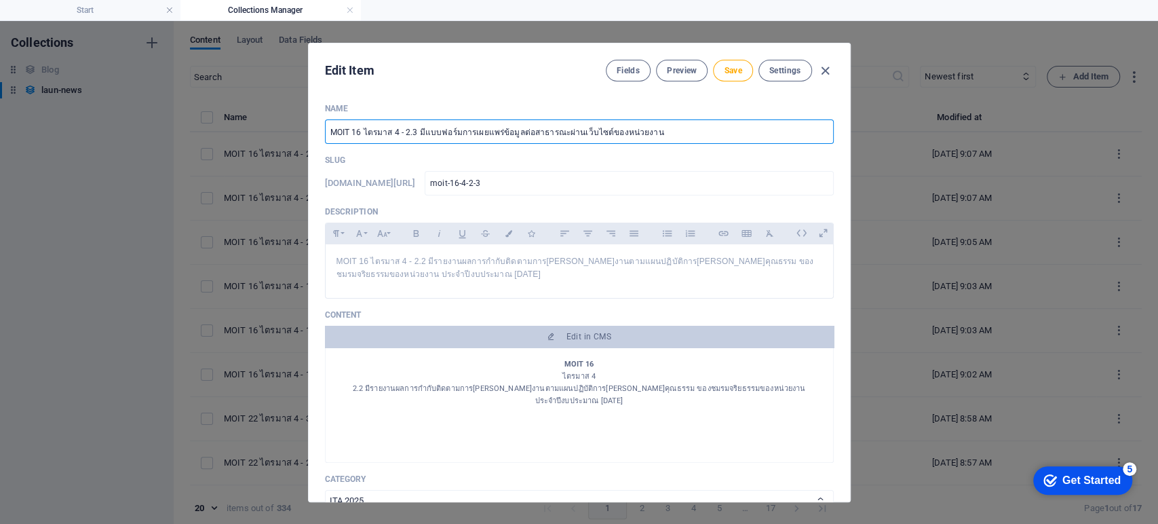
drag, startPoint x: 686, startPoint y: 128, endPoint x: 225, endPoint y: 134, distance: 461.4
click at [225, 134] on div "Edit Item Fields Preview Save Settings Name MOIT 16 ไตรมาส 4 - 2.3 มีแบบฟอร์มกา…" at bounding box center [579, 272] width 1158 height 503
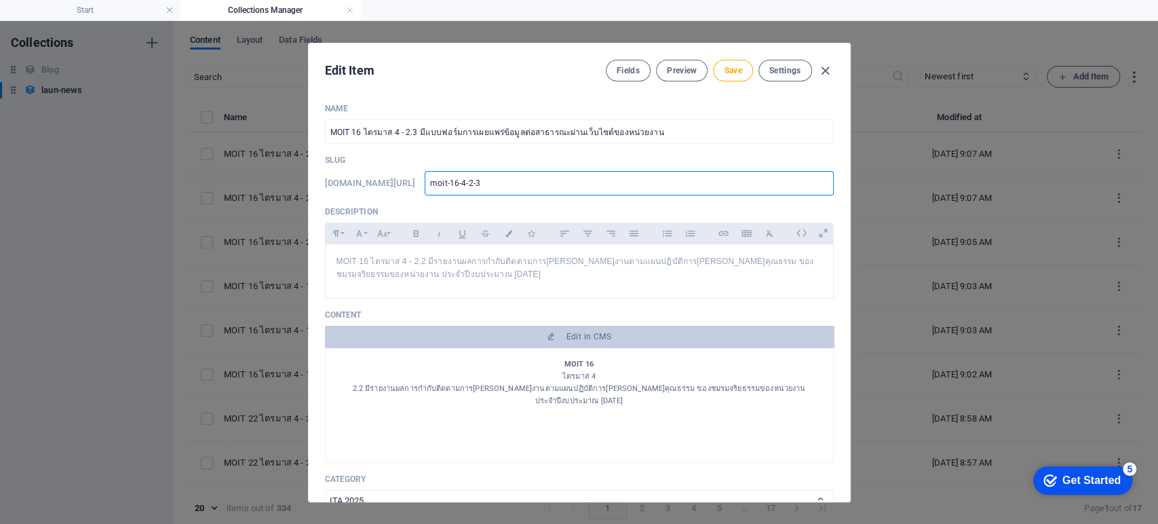
drag, startPoint x: 522, startPoint y: 190, endPoint x: 391, endPoint y: 180, distance: 132.0
click at [398, 180] on div "www.example.com/launnews/ moit-16-4-2-3 ​" at bounding box center [579, 183] width 509 height 24
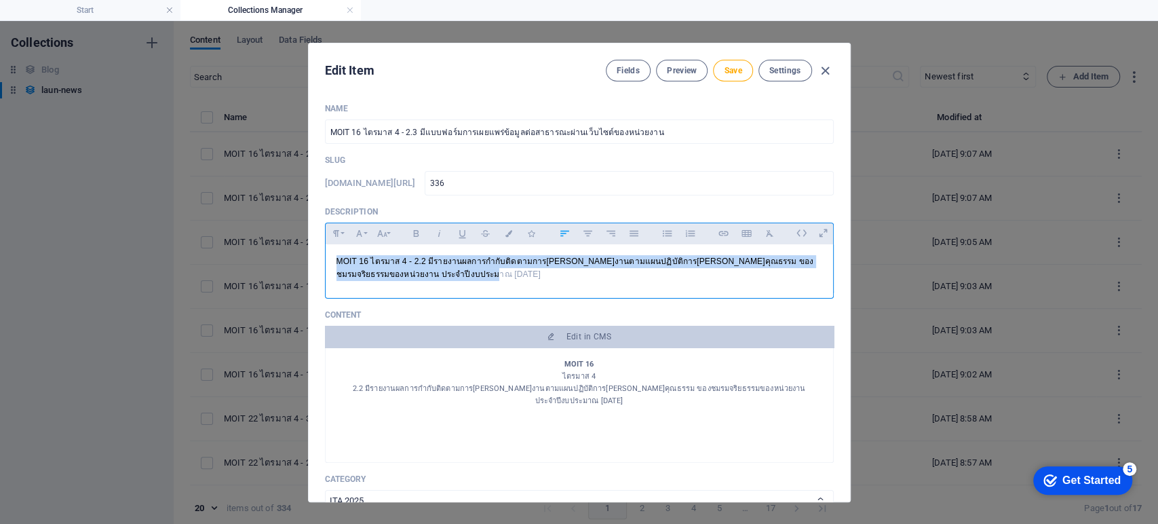
drag, startPoint x: 442, startPoint y: 280, endPoint x: 288, endPoint y: 259, distance: 156.0
click at [288, 259] on div "Edit Item Fields Preview Save Settings Name MOIT 16 ไตรมาส 4 - 2.3 มีแบบฟอร์มกา…" at bounding box center [579, 272] width 1158 height 503
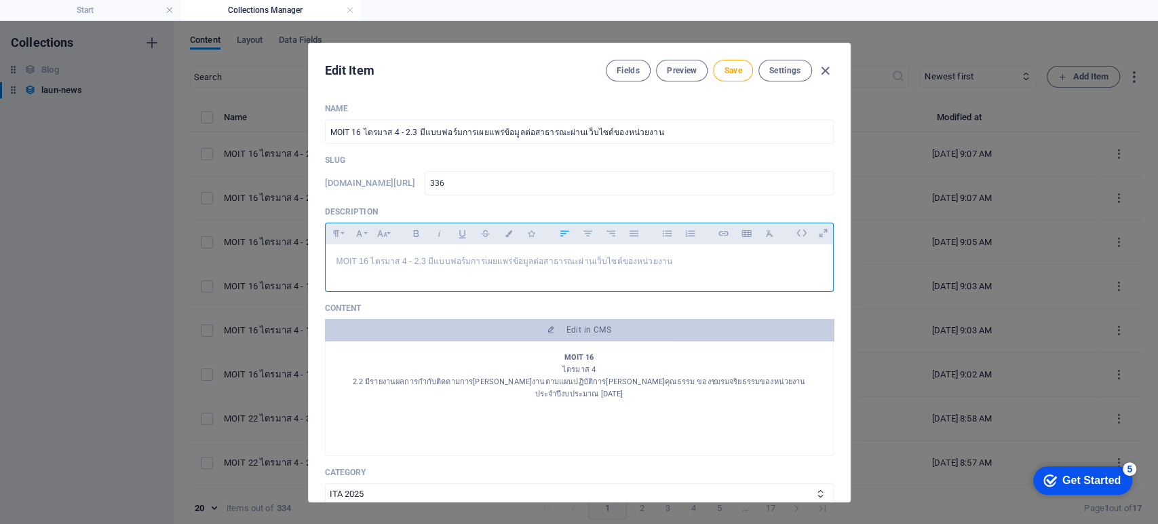
scroll to position [290, 4]
click at [733, 69] on span "Save" at bounding box center [733, 70] width 18 height 11
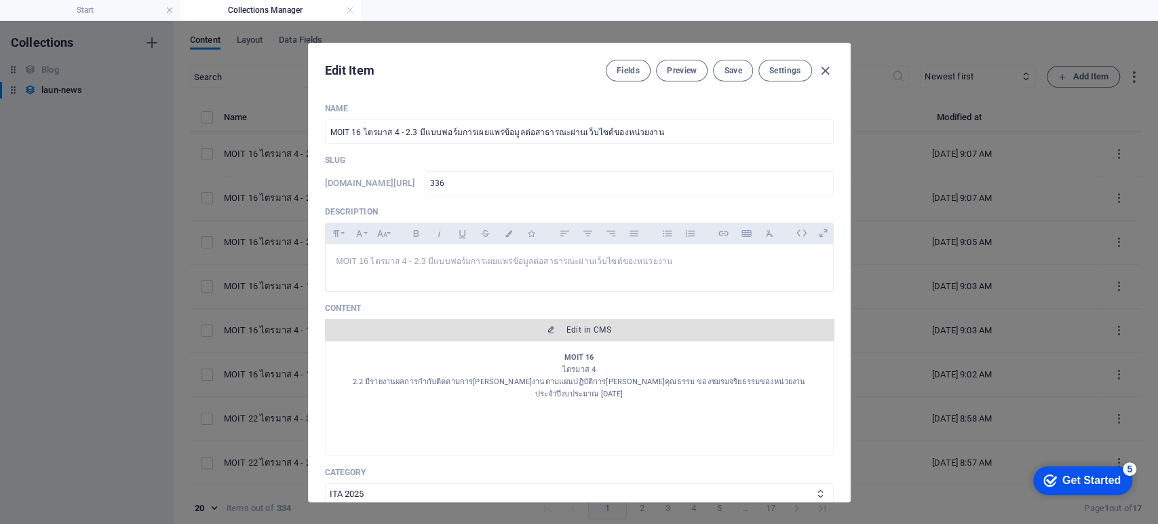
click at [548, 330] on icon "button" at bounding box center [551, 330] width 8 height 8
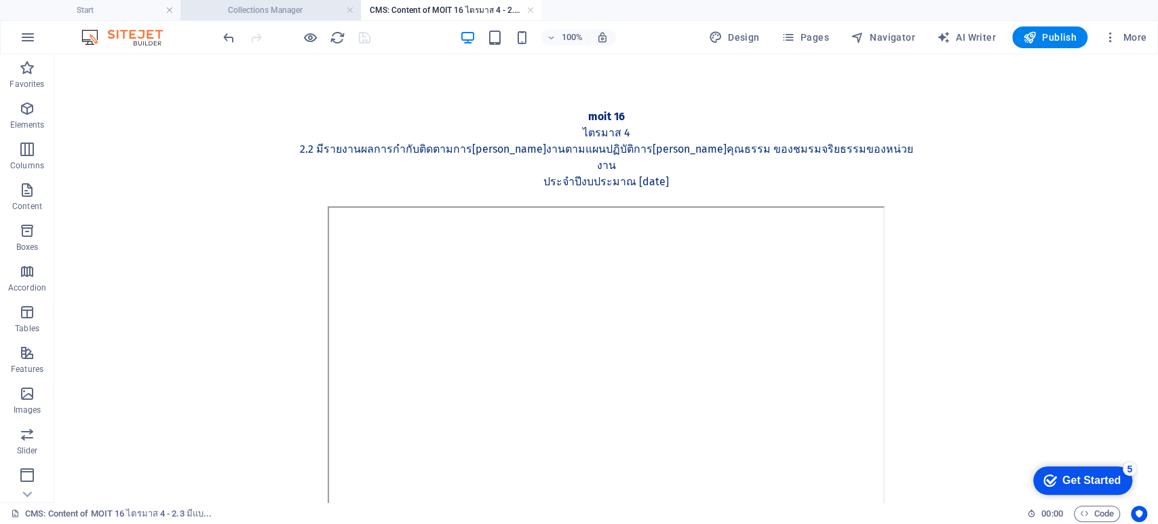
scroll to position [0, 0]
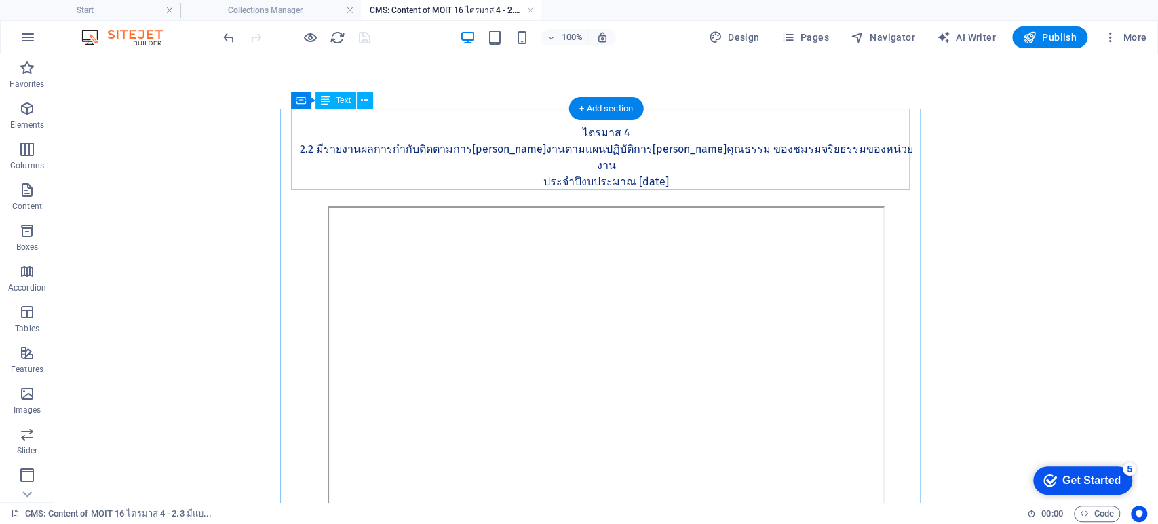
click at [664, 161] on div "MOIT 16 ไตรมาส 4 2.2 มีรายงานผลการกำกับติดตามการดำเนินงานตามแผนปฏิบัติการส่งเสร…" at bounding box center [606, 158] width 619 height 98
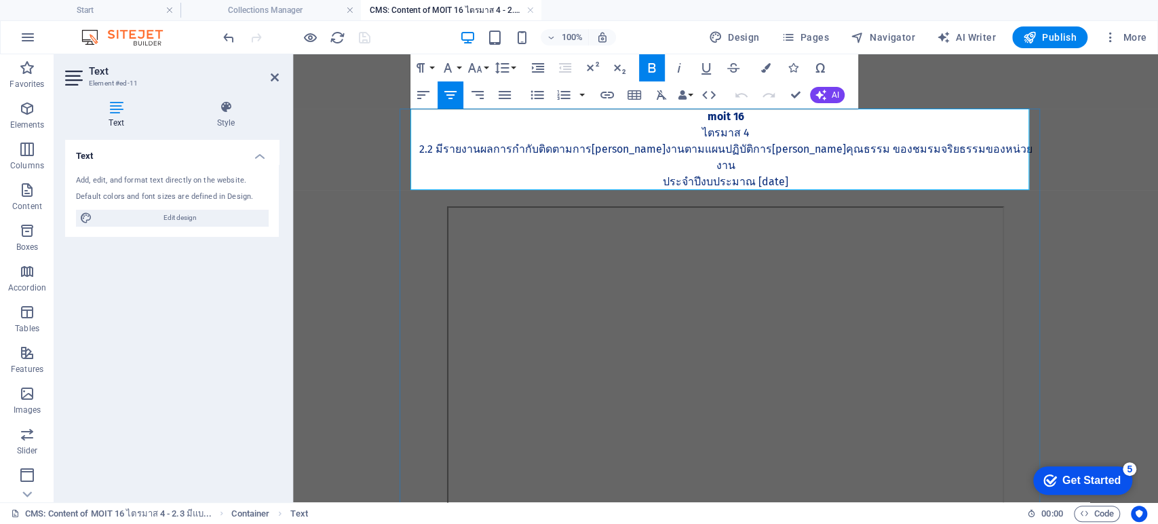
drag, startPoint x: 788, startPoint y: 168, endPoint x: 467, endPoint y: 152, distance: 321.3
click at [467, 152] on div "MOIT 16 ไตรมาส 4 2.2 มีรายงานผลการกำกับติดตามการดำเนินงานตามแผนปฏิบัติการส่งเสร…" at bounding box center [726, 158] width 619 height 98
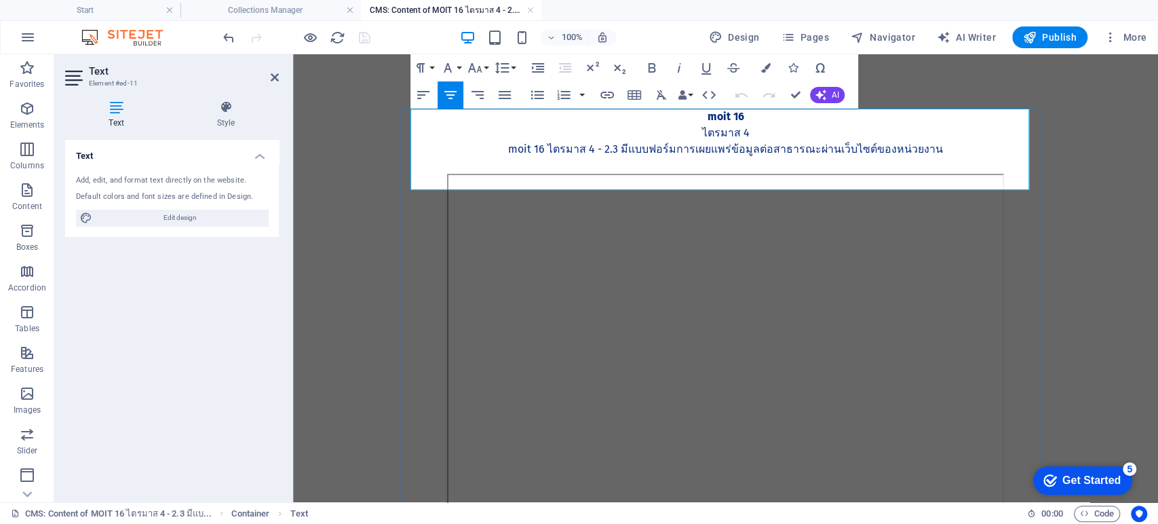
scroll to position [554, 5]
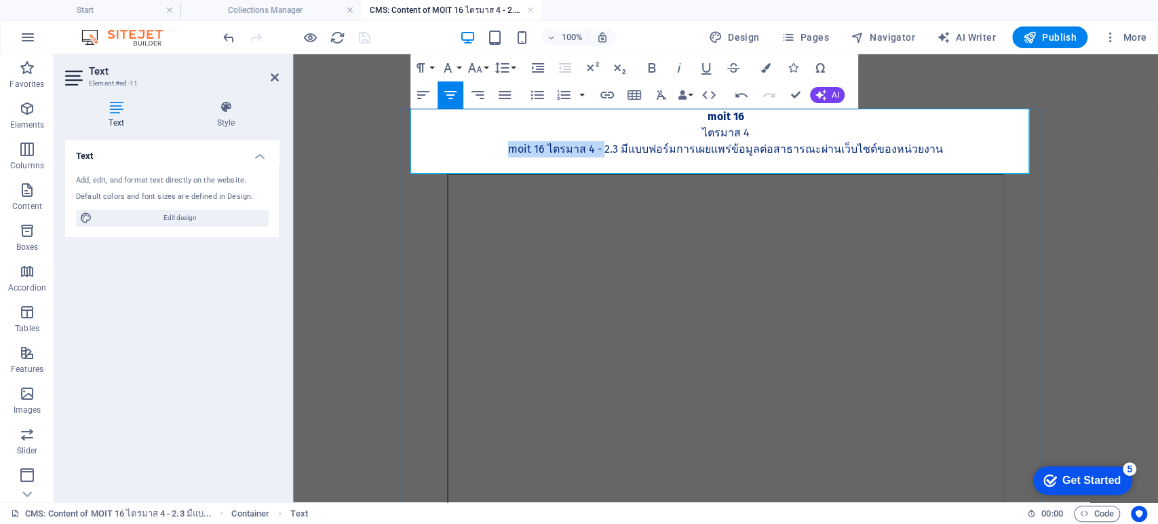
drag, startPoint x: 608, startPoint y: 151, endPoint x: 516, endPoint y: 151, distance: 91.6
click at [516, 151] on p "MOIT 16 ไตรมาส 4 - 2.3 มีแบบฟอร์มการเผยแพร่ข้อมูลต่อสาธารณะผ่านเว็บไซต์ของหน่วย…" at bounding box center [726, 149] width 619 height 16
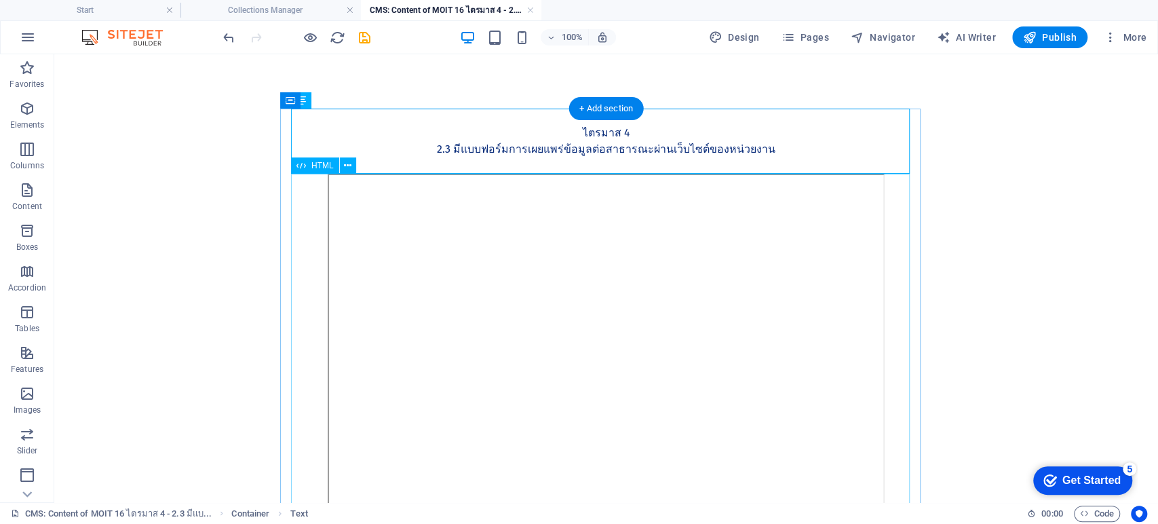
click at [600, 374] on div at bounding box center [606, 363] width 619 height 378
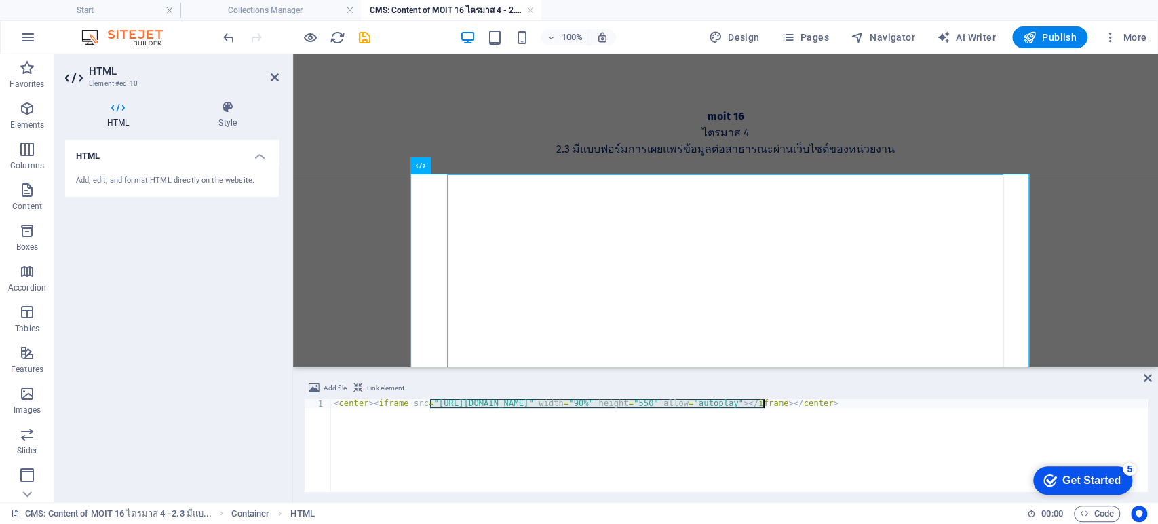
drag, startPoint x: 431, startPoint y: 404, endPoint x: 762, endPoint y: 404, distance: 331.1
click at [762, 404] on div "< center > < iframe src = "https://drive.google.com/file/d/11a-HGnkV5cixNJGP5QA…" at bounding box center [739, 454] width 816 height 110
paste textarea "8mG42XYURdWoNfluMZ_hwGtxZaol2Qih"
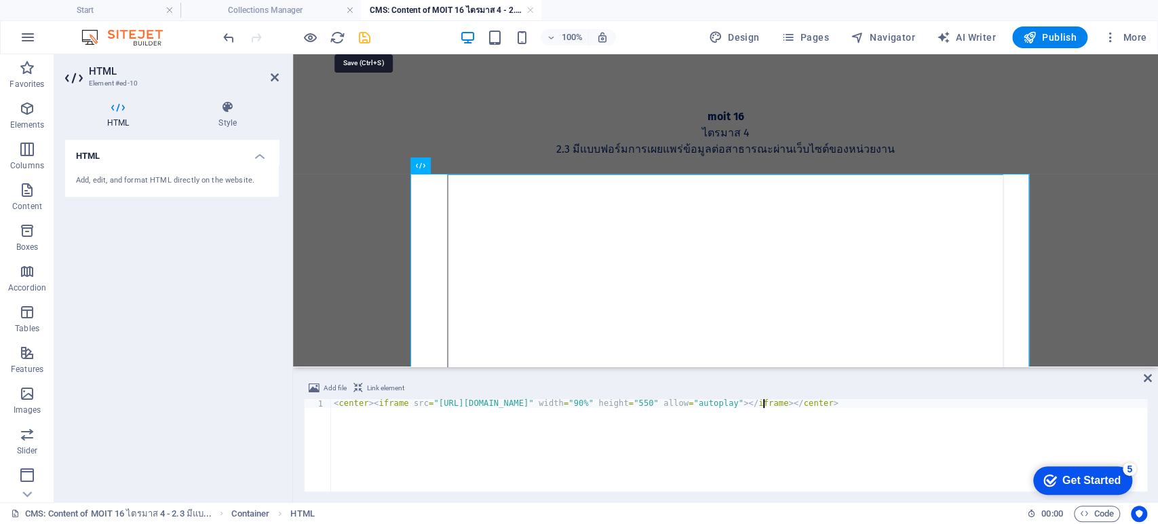
click at [367, 31] on icon "save" at bounding box center [365, 38] width 16 height 16
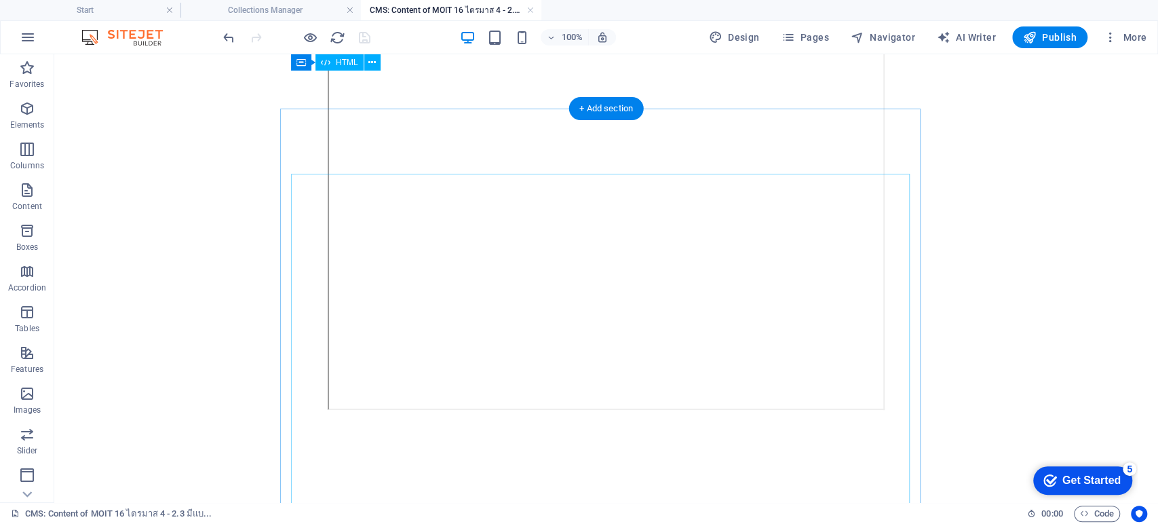
scroll to position [0, 0]
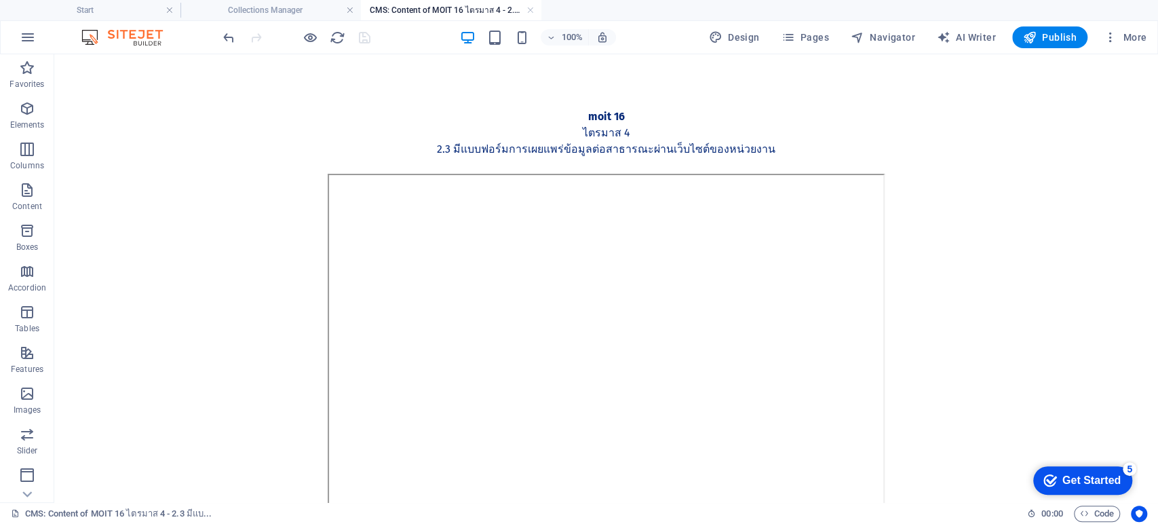
click at [530, 8] on link at bounding box center [530, 10] width 8 height 13
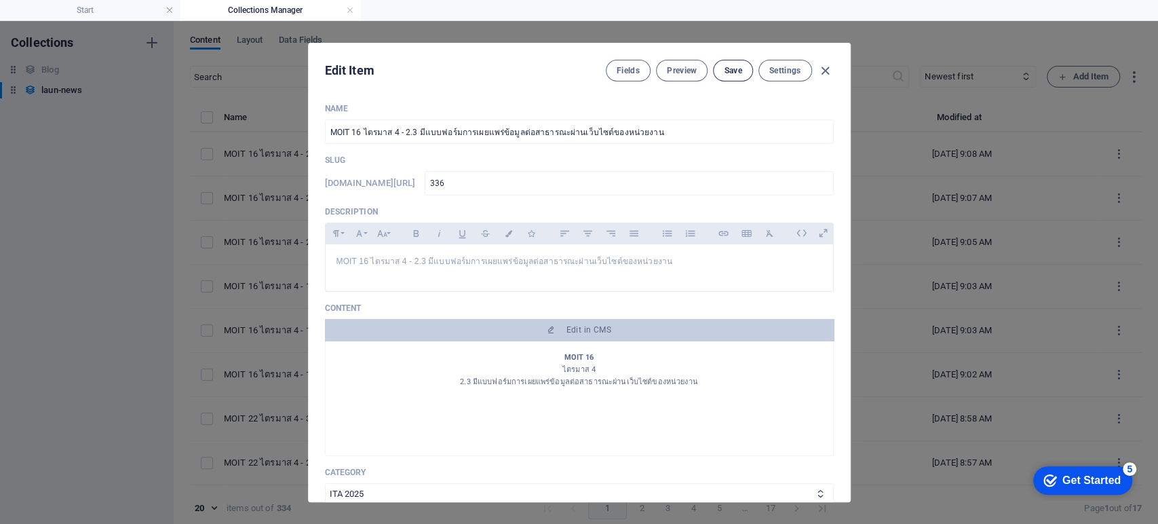
click at [730, 69] on span "Save" at bounding box center [733, 70] width 18 height 11
click at [825, 71] on icon "button" at bounding box center [826, 71] width 16 height 16
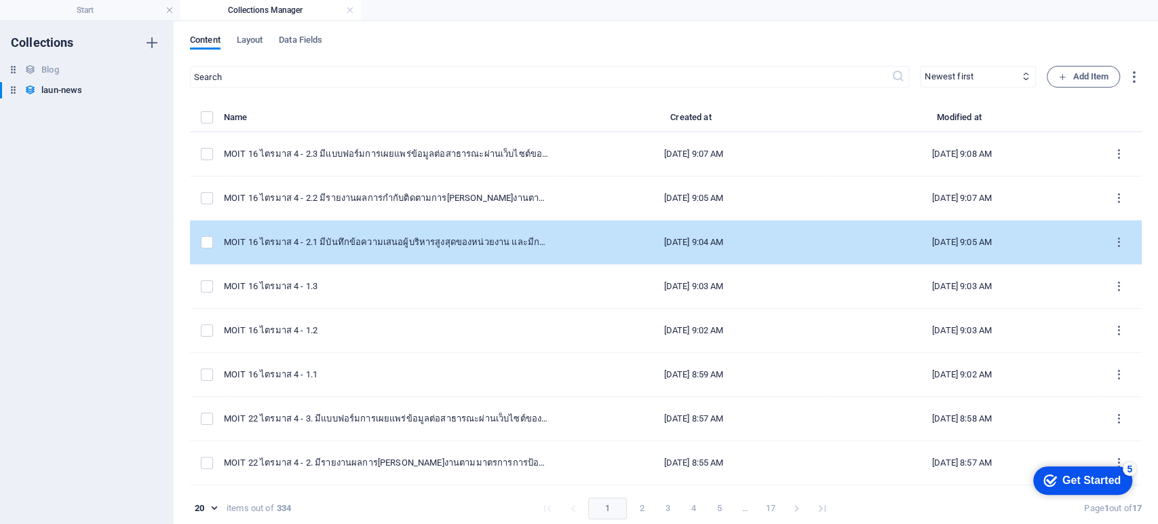
click at [480, 239] on div "MOIT 16 ไตรมาส 4 - 2.1 มีบันทึกข้อความเสนอผู้บริหารสูงสุดของหน่วยงาน และมีการขอ…" at bounding box center [386, 242] width 325 height 12
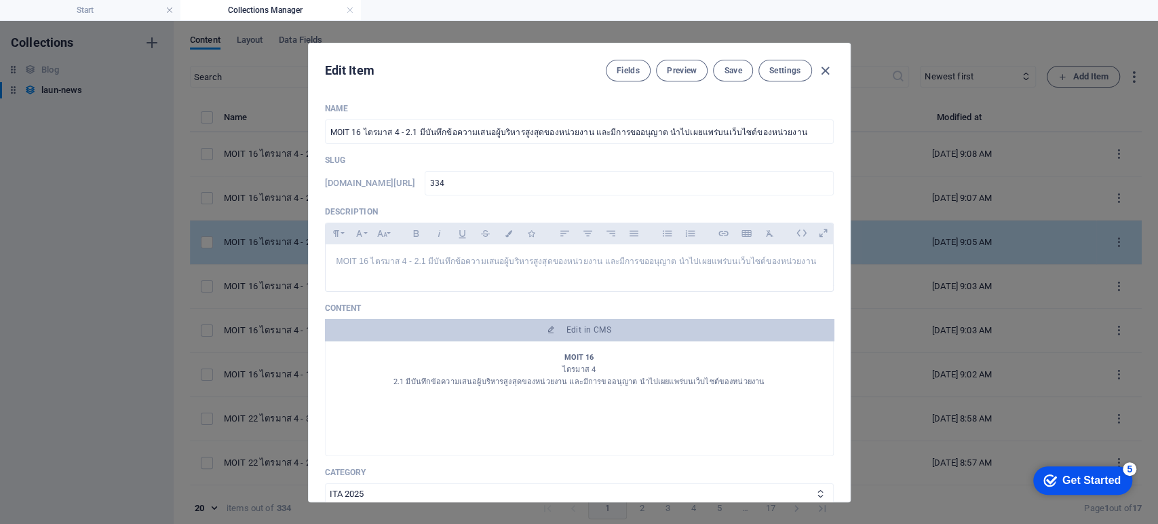
click at [480, 239] on div "Name MOIT 16 ไตรมาส 4 - 2.1 มีบันทึกข้อความเสนอผู้บริหารสูงสุดของหน่วยงาน และมี…" at bounding box center [579, 438] width 509 height 670
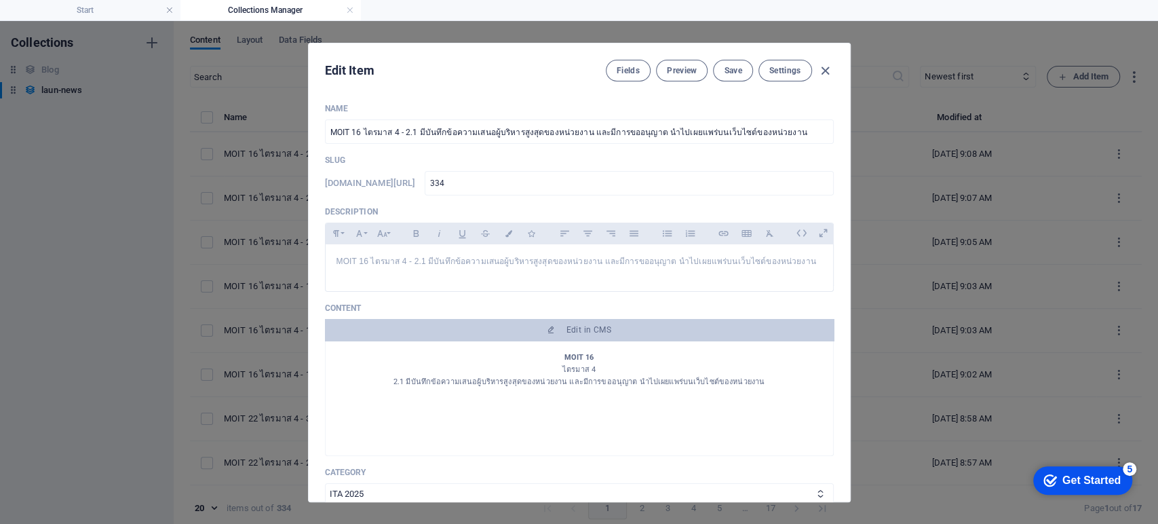
scroll to position [151, 0]
click at [825, 73] on icon "button" at bounding box center [826, 71] width 16 height 16
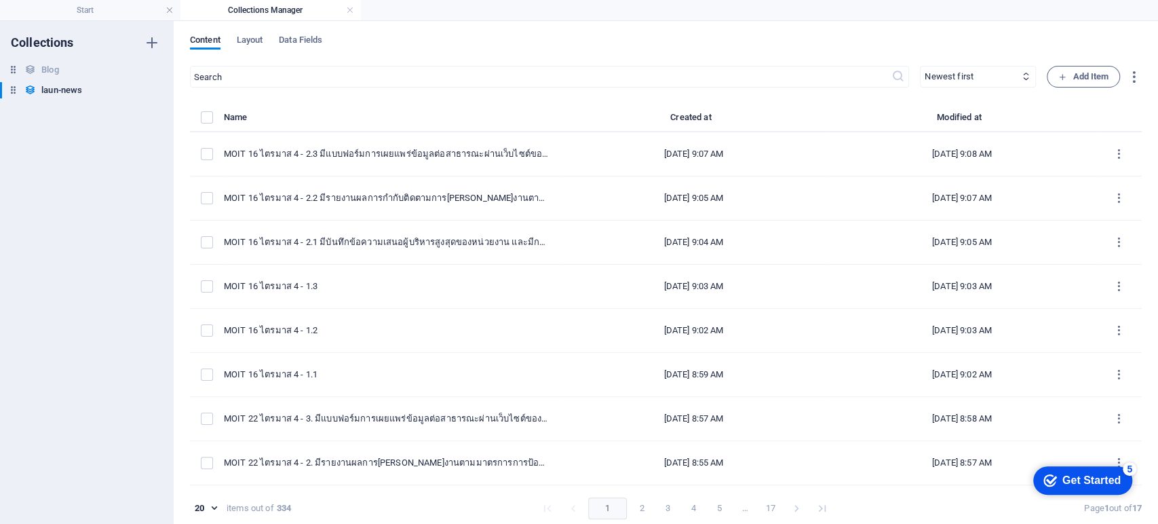
scroll to position [0, 0]
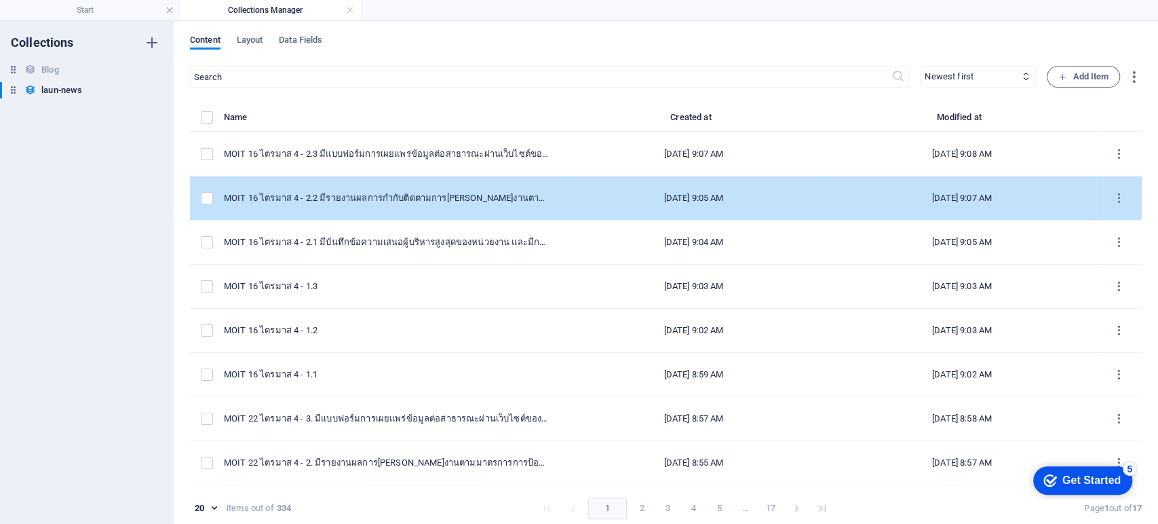
click at [579, 197] on div "[DATE] 9:05 AM" at bounding box center [694, 198] width 247 height 12
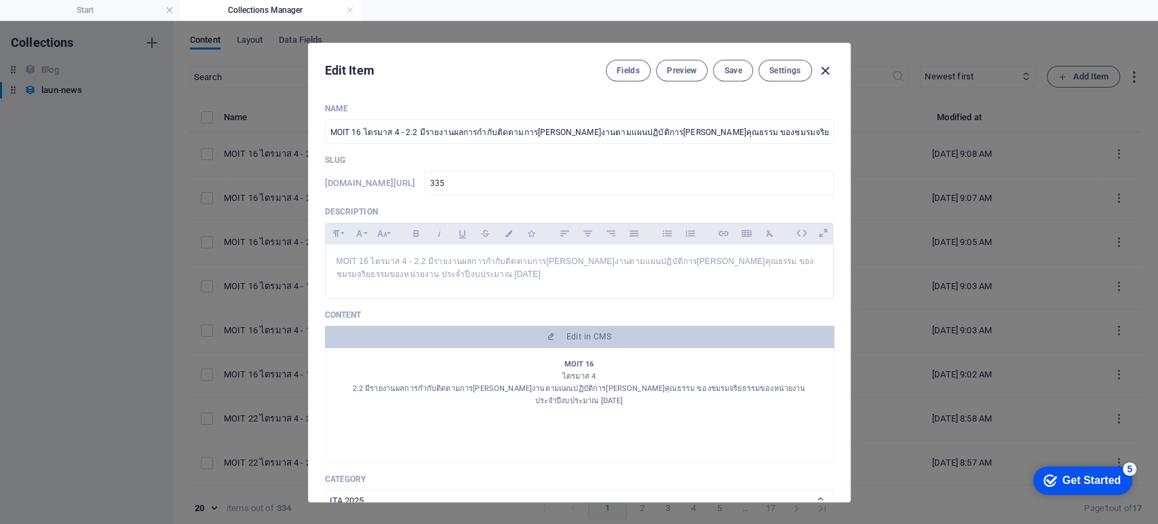
click at [825, 69] on icon "button" at bounding box center [826, 71] width 16 height 16
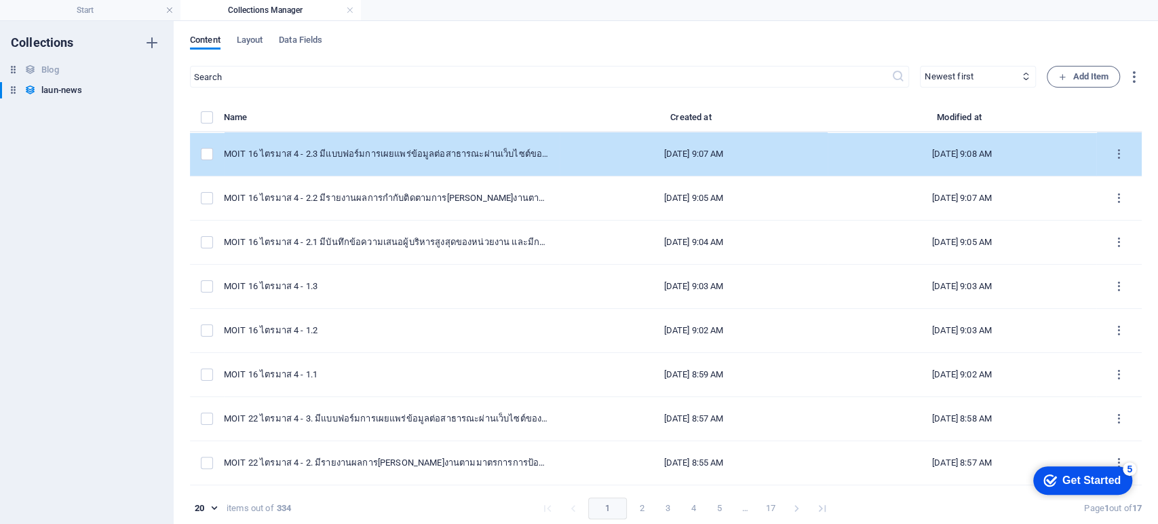
click at [457, 164] on td "MOIT 16 ไตรมาส 4 - 2.3 มีแบบฟอร์มการเผยแพร่ข้อมูลต่อสาธารณะผ่านเว็บไซต์ของหน่วย…" at bounding box center [392, 154] width 336 height 44
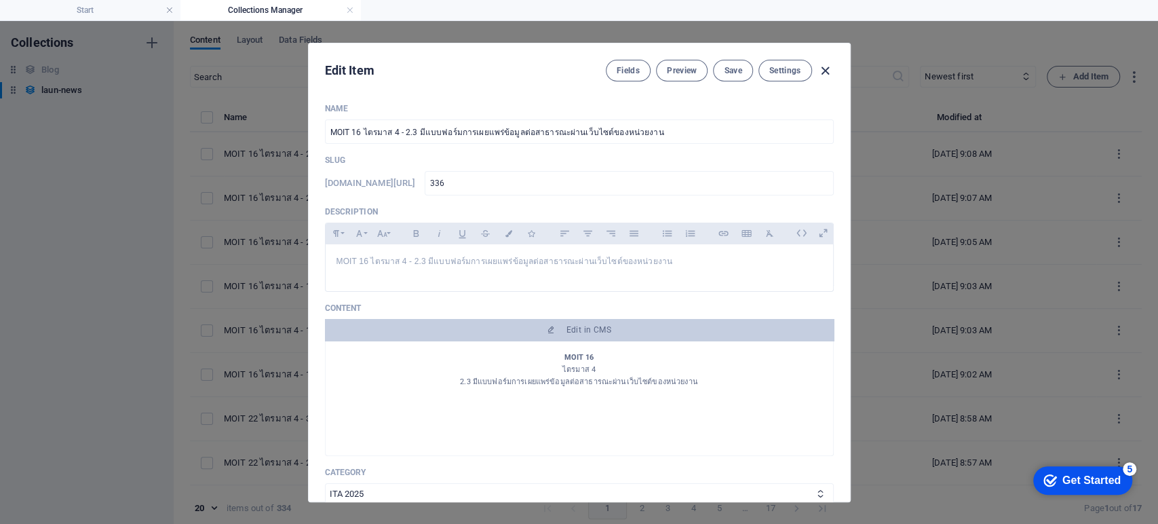
click at [822, 65] on icon "button" at bounding box center [826, 71] width 16 height 16
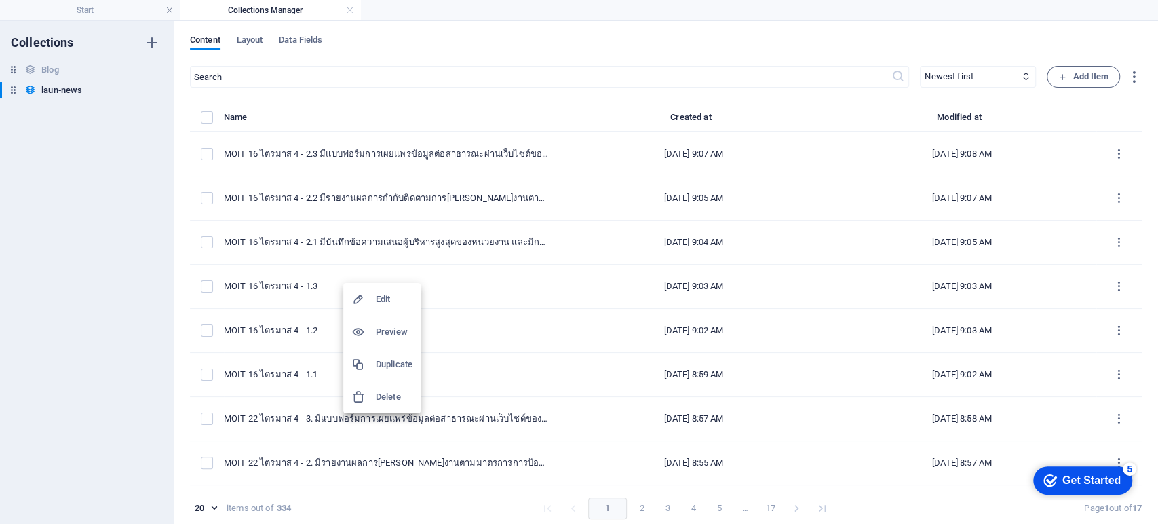
click at [400, 365] on h6 "Duplicate" at bounding box center [394, 364] width 37 height 16
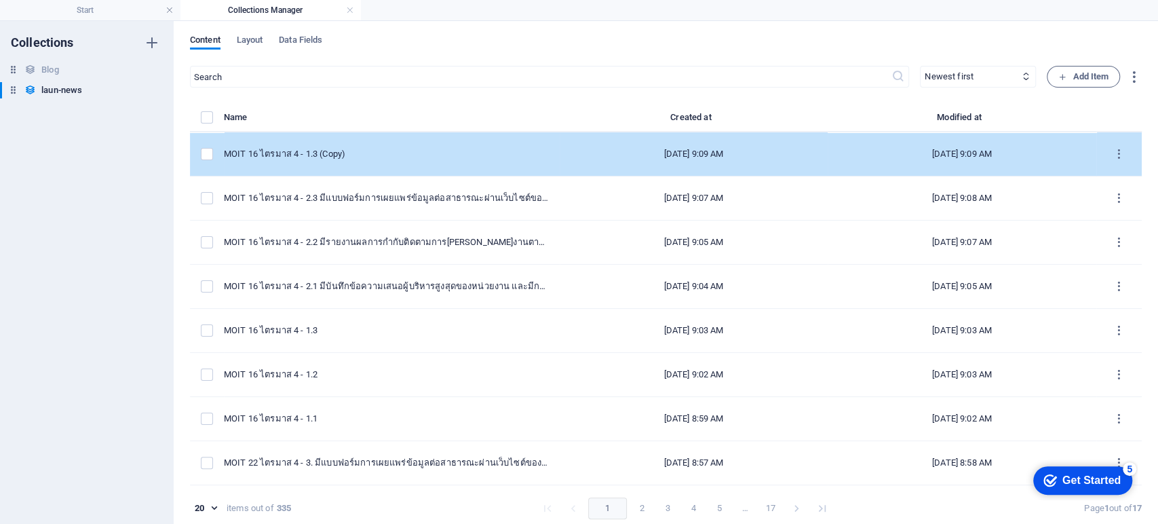
click at [358, 155] on div "MOIT 16 ไตรมาส 4 - 1.3 (Copy)" at bounding box center [386, 154] width 325 height 12
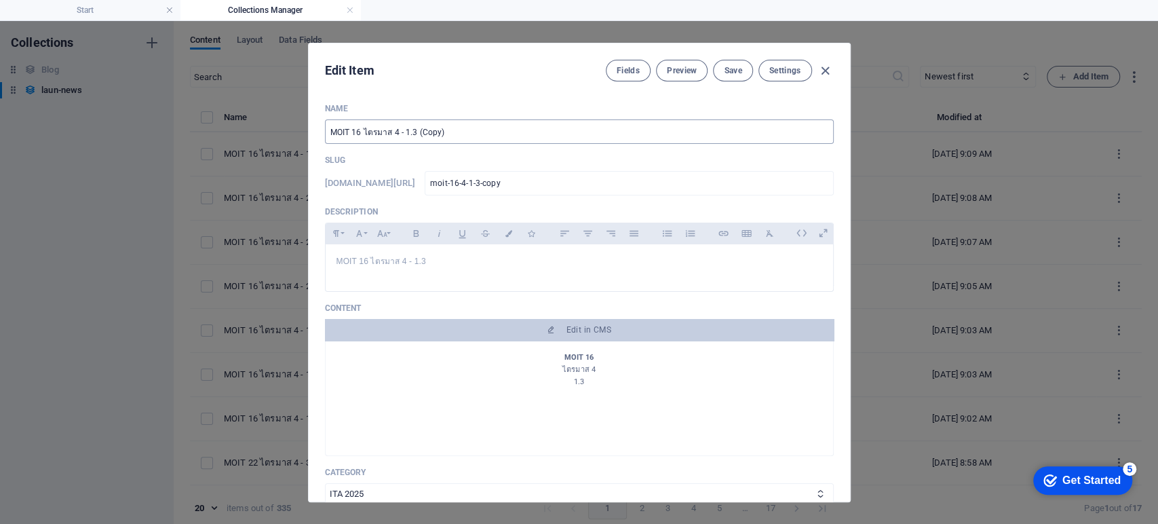
click at [358, 133] on input "MOIT 16 ไตรมาส 4 - 1.3 (Copy)" at bounding box center [579, 131] width 509 height 24
drag, startPoint x: 403, startPoint y: 129, endPoint x: 561, endPoint y: 157, distance: 160.5
click at [563, 157] on div "Name MOIT 10 ไตรมาส 4 - 1.3 (Copy) ​ Slug www.example.com/launnews/ moit-10-4-1…" at bounding box center [579, 438] width 509 height 670
drag, startPoint x: 446, startPoint y: 134, endPoint x: 239, endPoint y: 129, distance: 207.7
click at [230, 125] on div "Edit Item Fields Preview Save Settings Name MOIT 10 ไตรมาส 4 - 1 ​ Slug www.exa…" at bounding box center [579, 272] width 1158 height 503
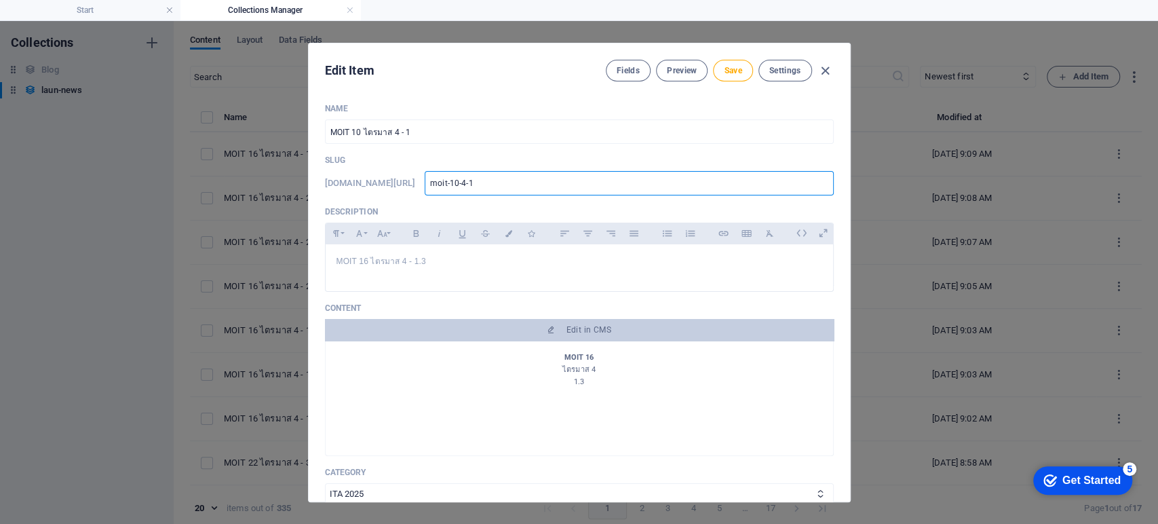
drag, startPoint x: 539, startPoint y: 185, endPoint x: 381, endPoint y: 191, distance: 158.2
click at [400, 194] on div "www.example.com/launnews/ moit-10-4-1 ​" at bounding box center [579, 183] width 509 height 24
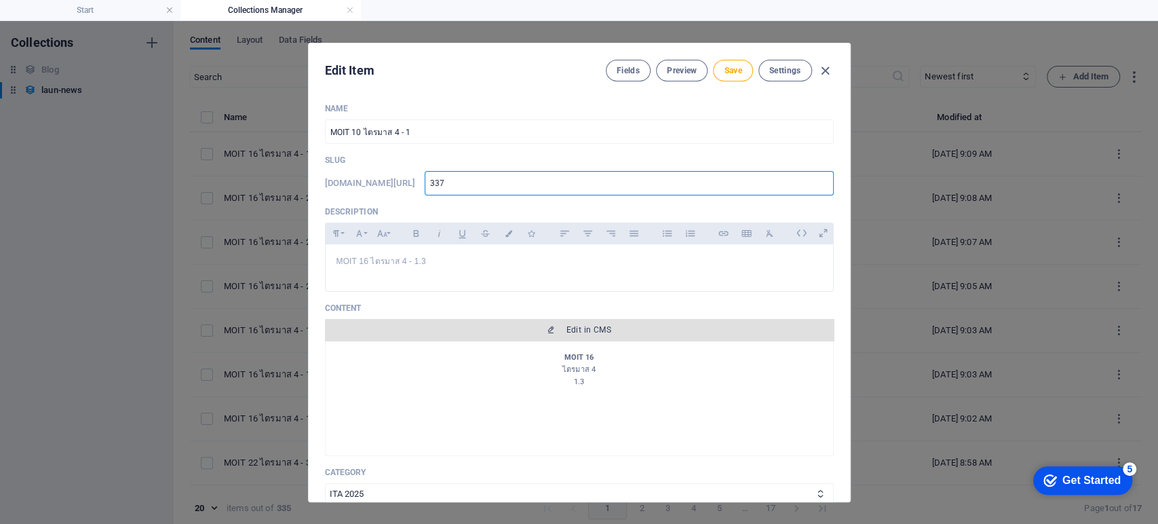
click at [595, 334] on span "Edit in CMS" at bounding box center [589, 329] width 45 height 11
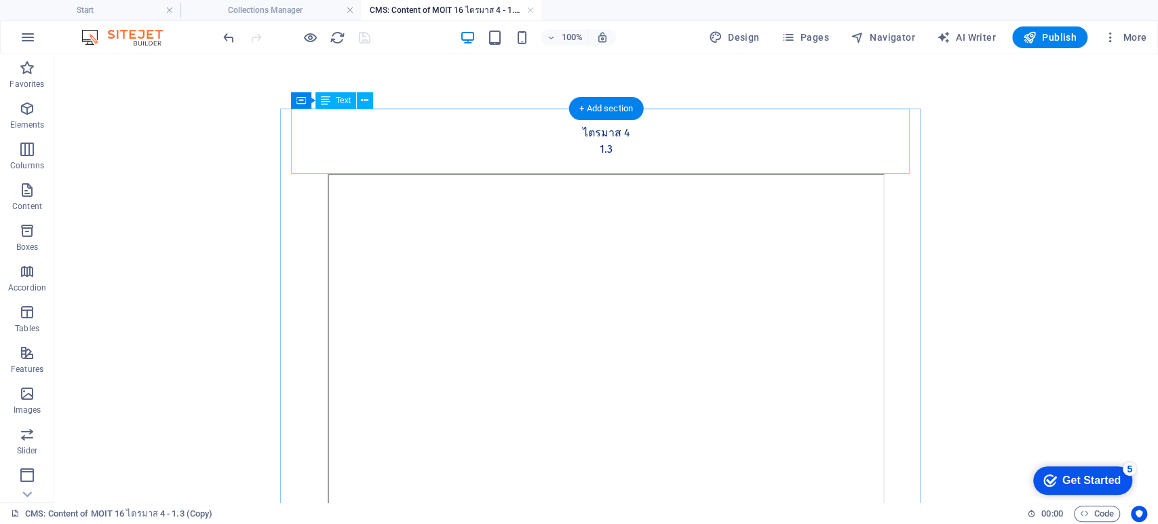
click at [607, 149] on div "MOIT 16 ไตรมาส 4 1.3" at bounding box center [606, 141] width 619 height 65
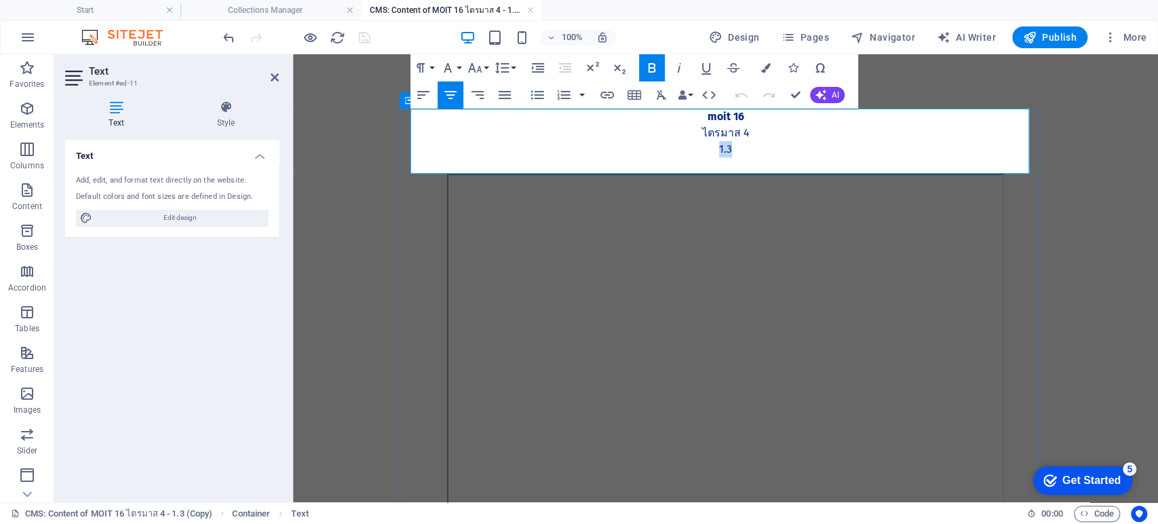
drag, startPoint x: 727, startPoint y: 147, endPoint x: 710, endPoint y: 148, distance: 16.3
click at [710, 148] on p "1.3" at bounding box center [726, 149] width 619 height 16
click at [731, 118] on strong "MOIT 16" at bounding box center [726, 116] width 37 height 13
drag, startPoint x: 764, startPoint y: 147, endPoint x: 659, endPoint y: 153, distance: 104.7
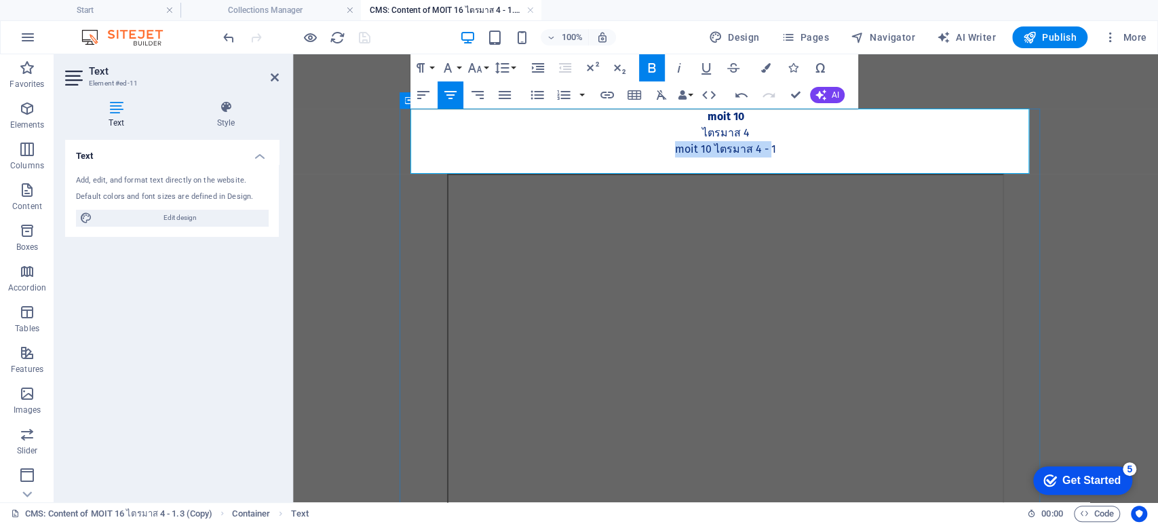
click at [659, 153] on p "MOIT 10 ไตรมาส 4 - 1" at bounding box center [726, 149] width 619 height 16
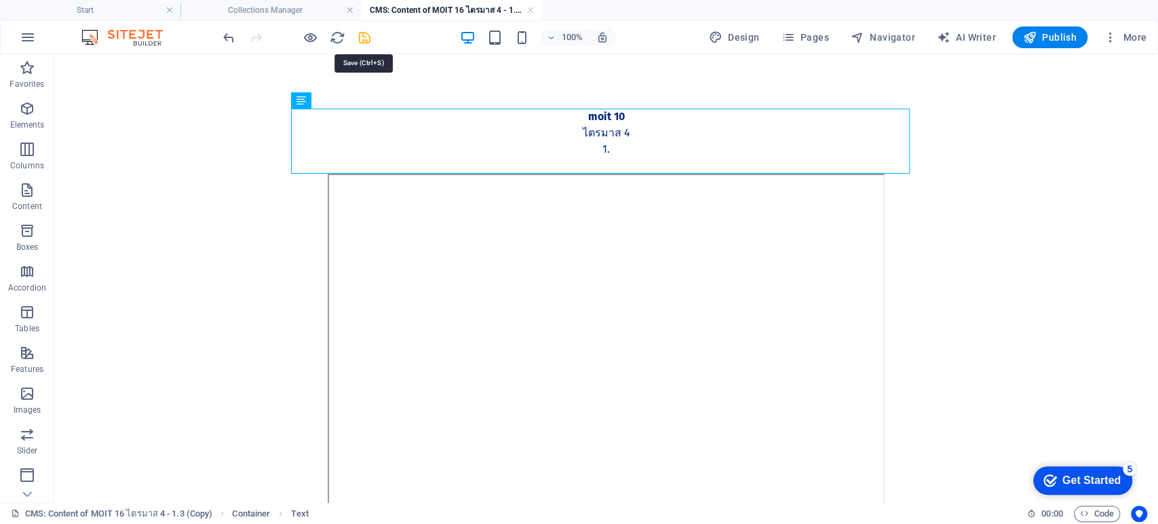
click at [362, 36] on icon "save" at bounding box center [365, 38] width 16 height 16
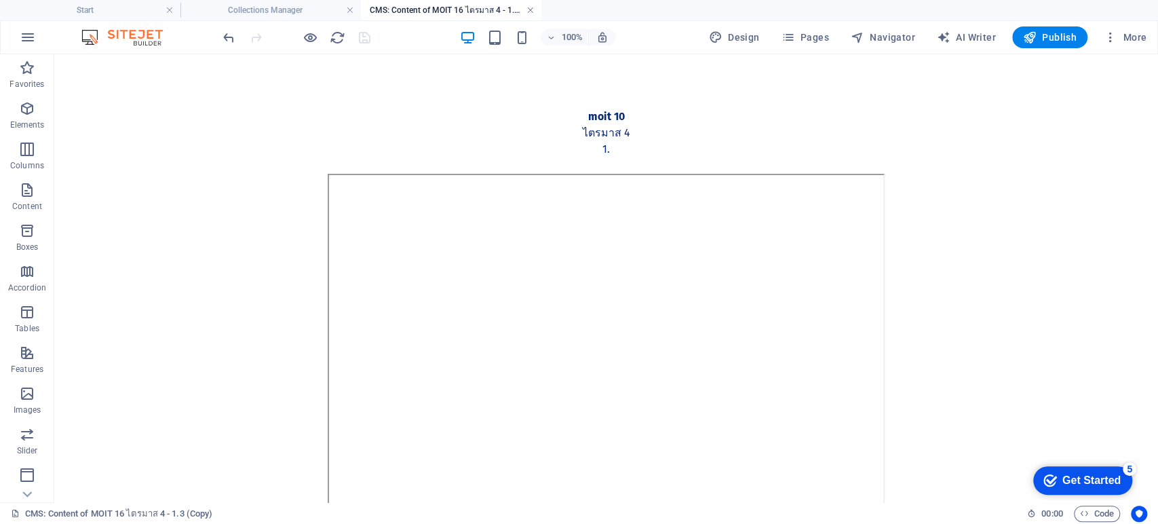
click at [532, 9] on link at bounding box center [530, 10] width 8 height 13
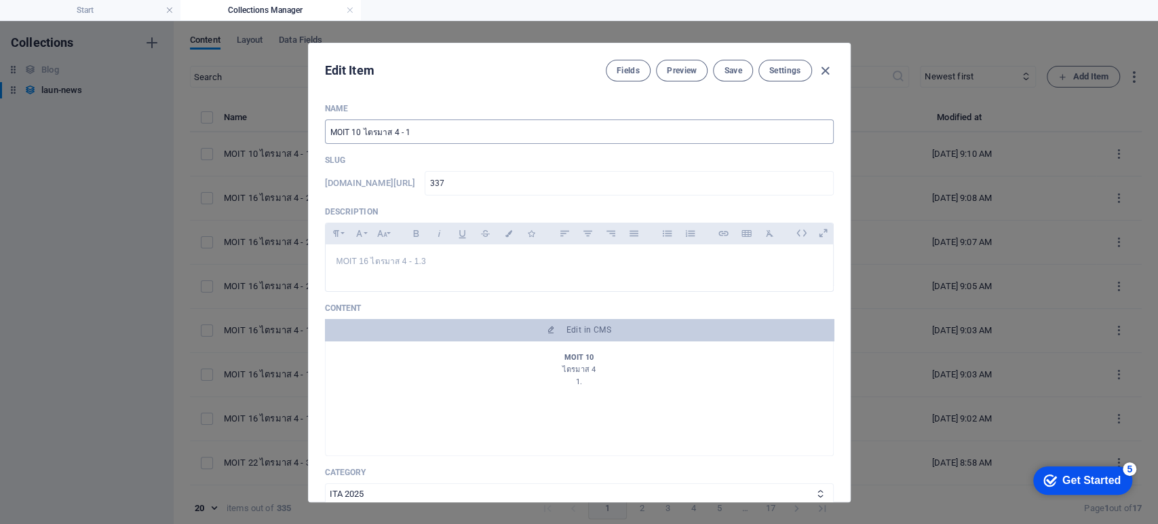
click at [435, 133] on input "MOIT 10 ไตรมาส 4 - 1" at bounding box center [579, 131] width 509 height 24
click at [430, 269] on div "MOIT 16 ไตรมาส 4 - 1.3" at bounding box center [579, 264] width 507 height 41
drag, startPoint x: 432, startPoint y: 132, endPoint x: 254, endPoint y: 133, distance: 177.8
click at [254, 133] on div "Edit Item Fields Preview Save Settings Name MOIT 10 ไตรมาส 4 - 1. ​ Slug www.ex…" at bounding box center [579, 272] width 1158 height 503
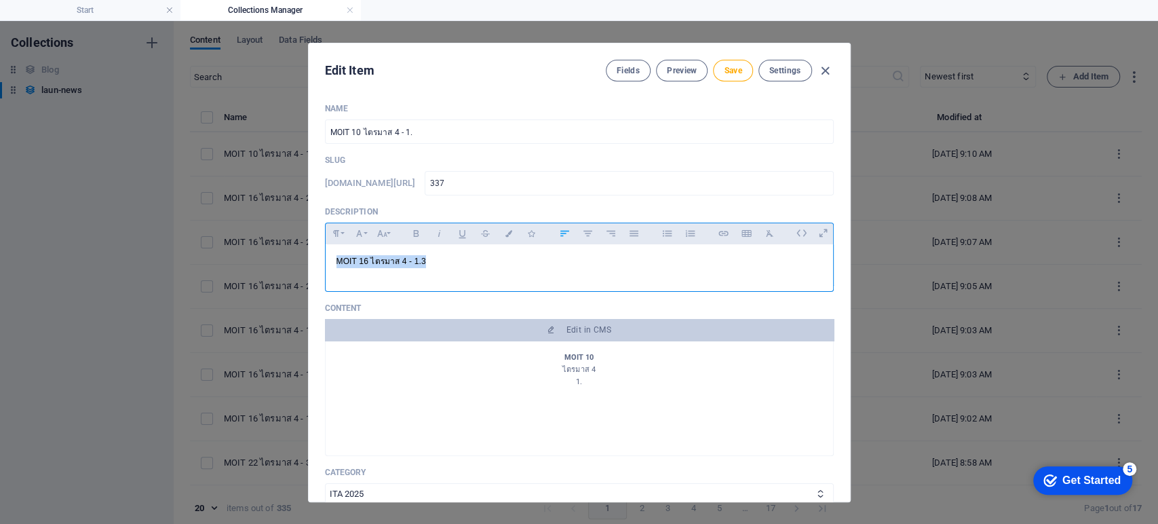
drag, startPoint x: 437, startPoint y: 265, endPoint x: 294, endPoint y: 251, distance: 143.1
click at [294, 251] on div "Edit Item Fields Preview Save Settings Name MOIT 10 ไตรมาส 4 - 1. ​ Slug www.ex…" at bounding box center [579, 272] width 1158 height 503
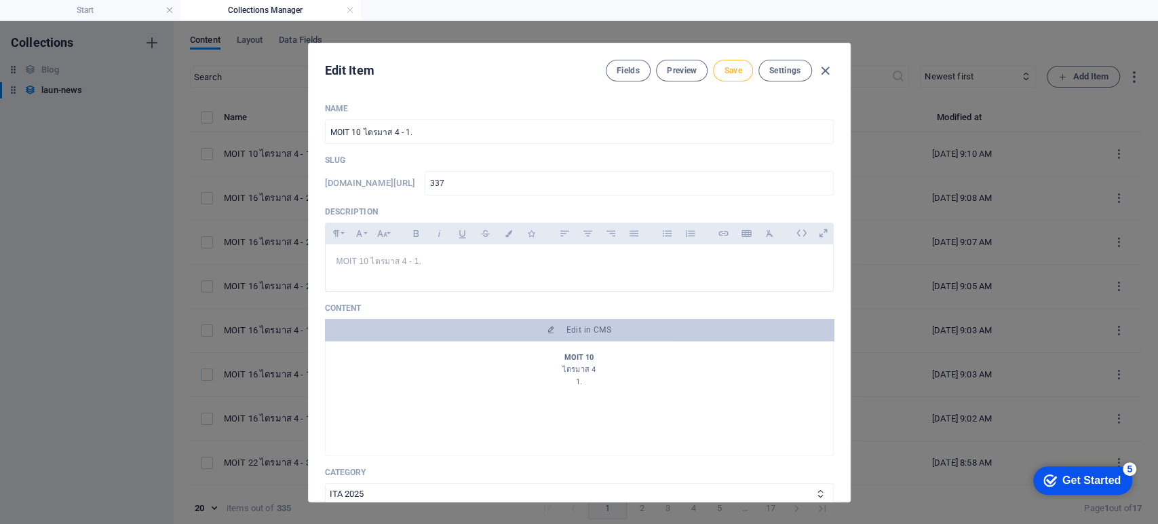
click at [727, 69] on span "Save" at bounding box center [733, 70] width 18 height 11
click at [823, 69] on icon "button" at bounding box center [826, 71] width 16 height 16
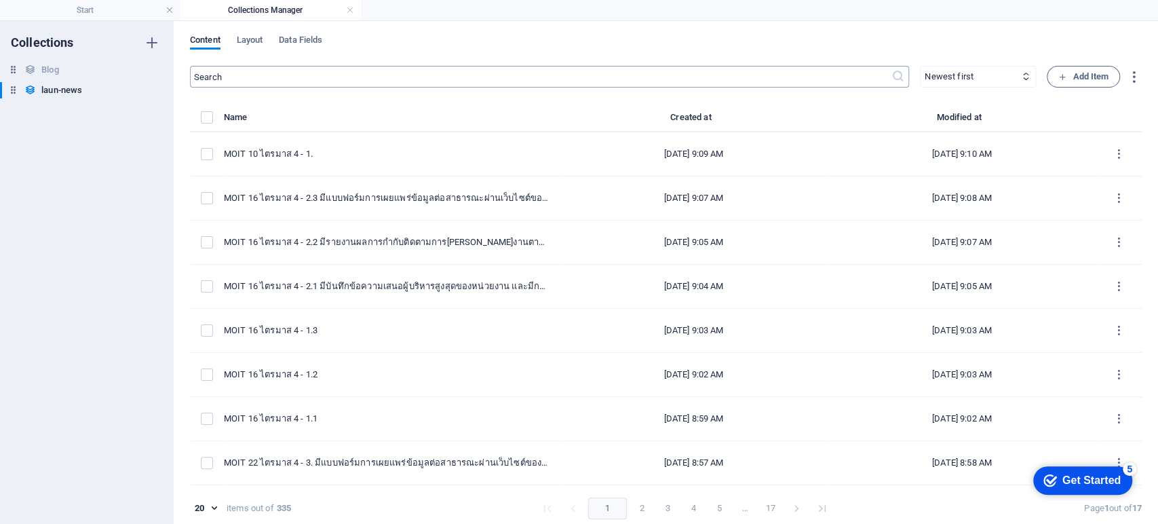
scroll to position [0, 0]
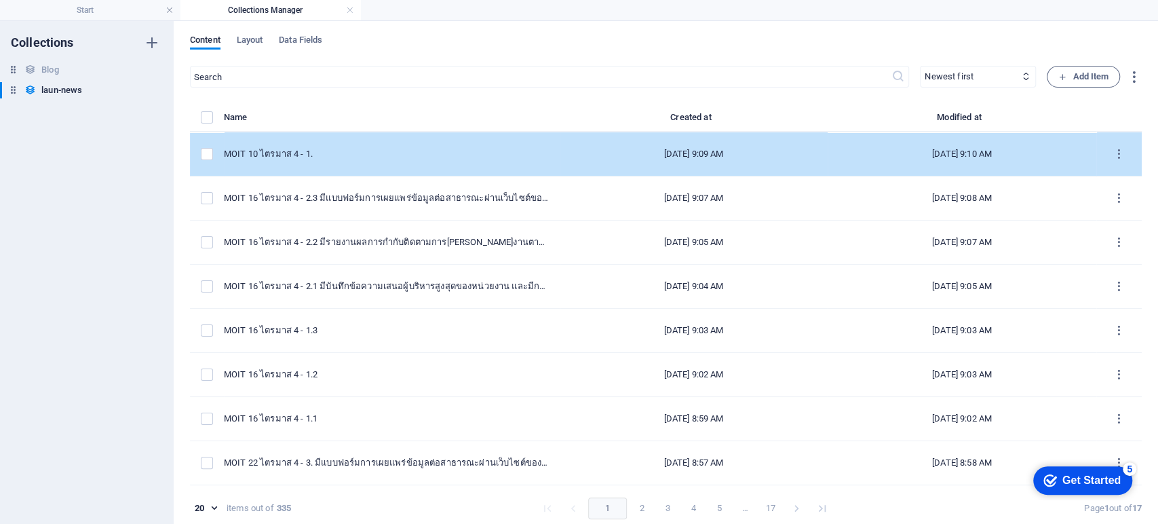
click at [398, 157] on div "MOIT 10 ไตรมาส 4 - 1." at bounding box center [386, 154] width 325 height 12
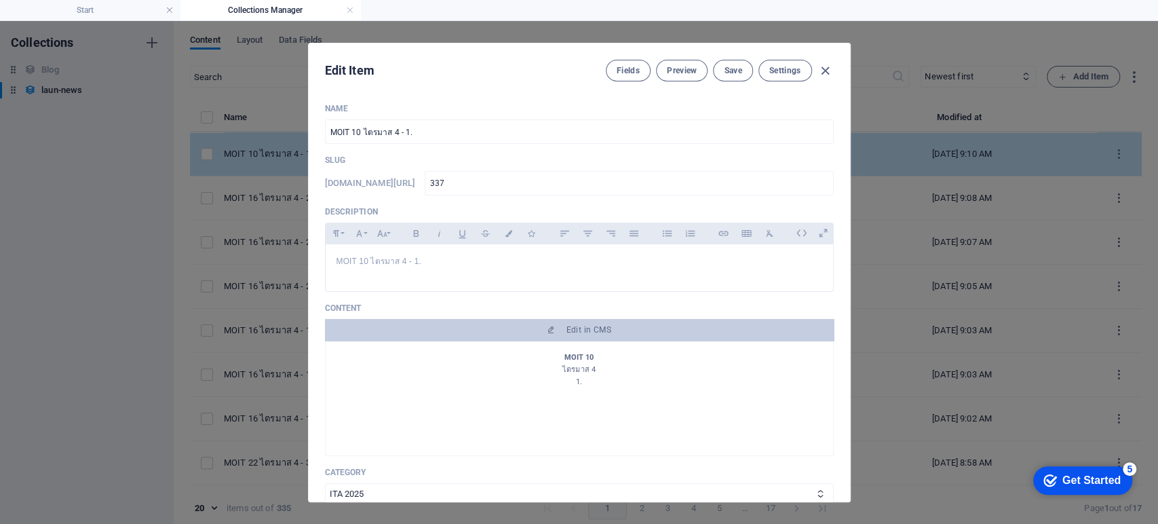
click at [398, 157] on p "Slug" at bounding box center [579, 160] width 509 height 11
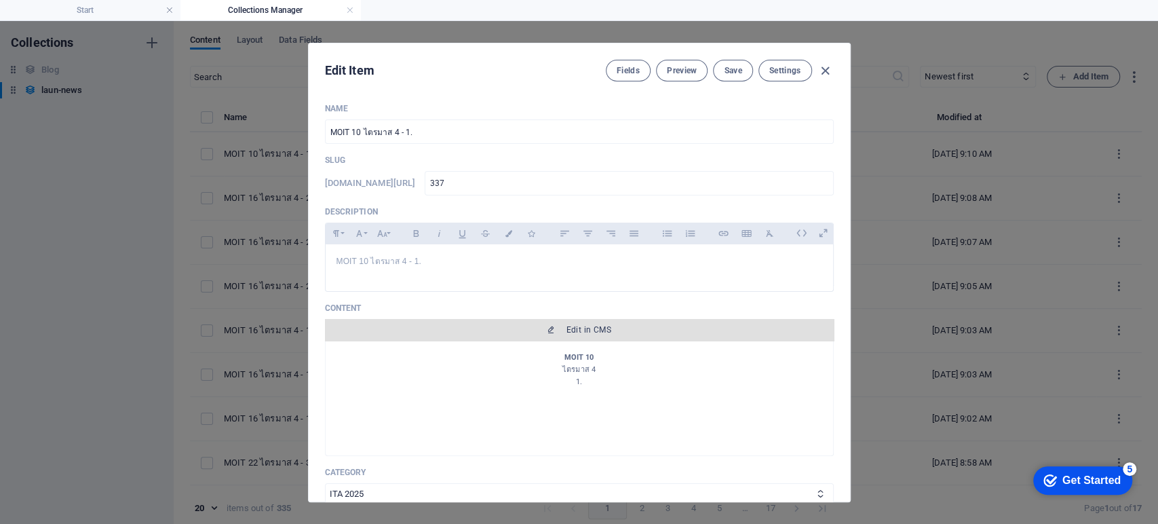
click at [615, 330] on span "Edit in CMS" at bounding box center [579, 329] width 498 height 11
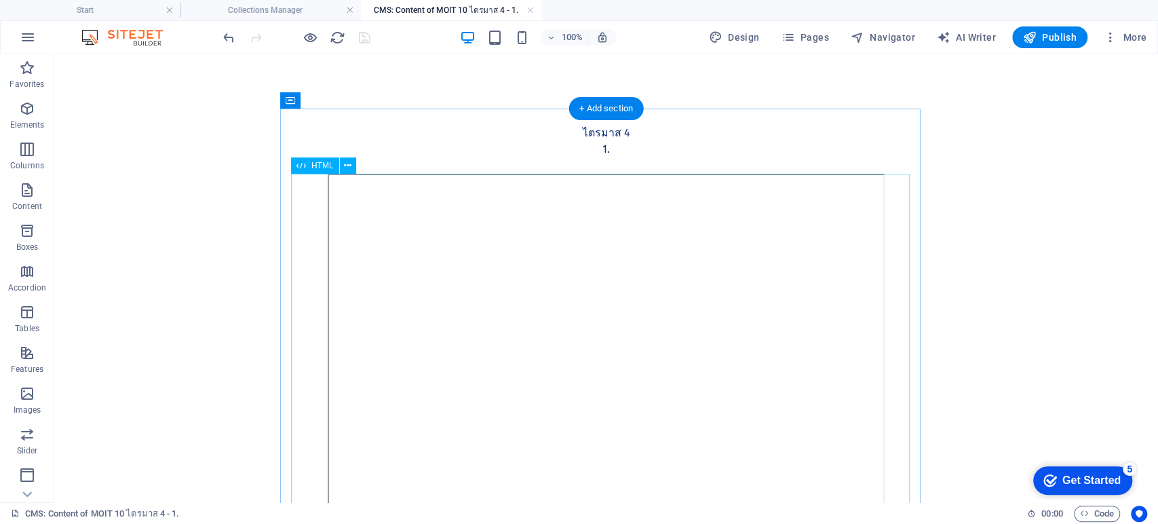
scroll to position [137, 0]
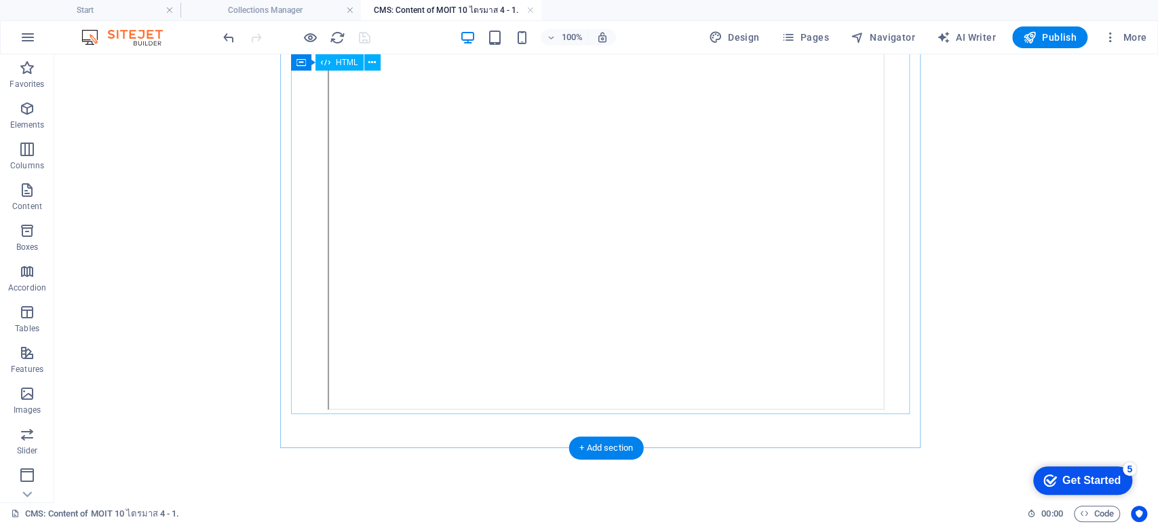
click at [626, 282] on div at bounding box center [606, 226] width 619 height 378
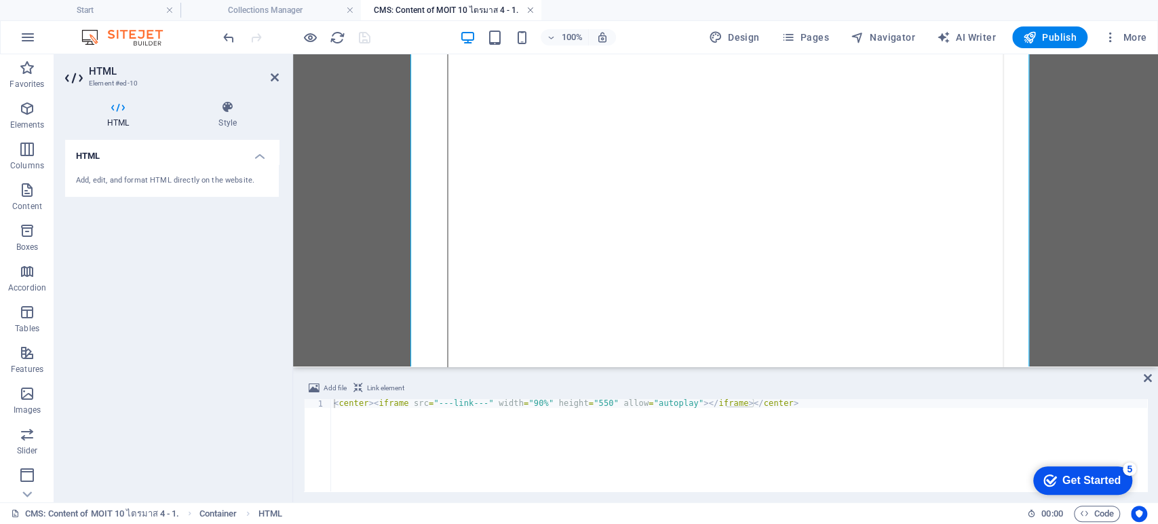
click at [529, 10] on link at bounding box center [530, 10] width 8 height 13
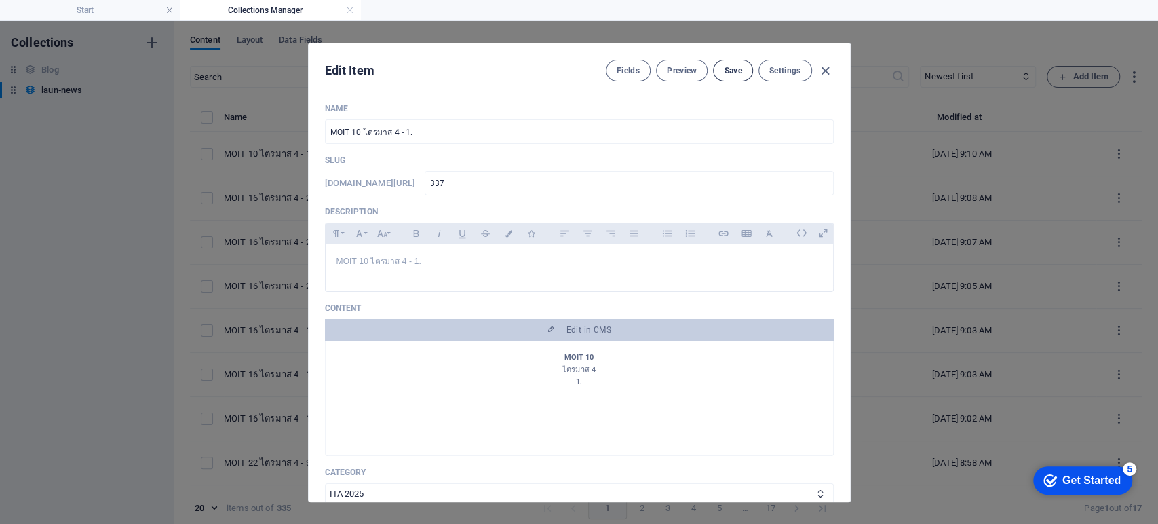
click at [714, 70] on button "Save" at bounding box center [732, 71] width 39 height 22
click at [825, 70] on icon "button" at bounding box center [826, 71] width 16 height 16
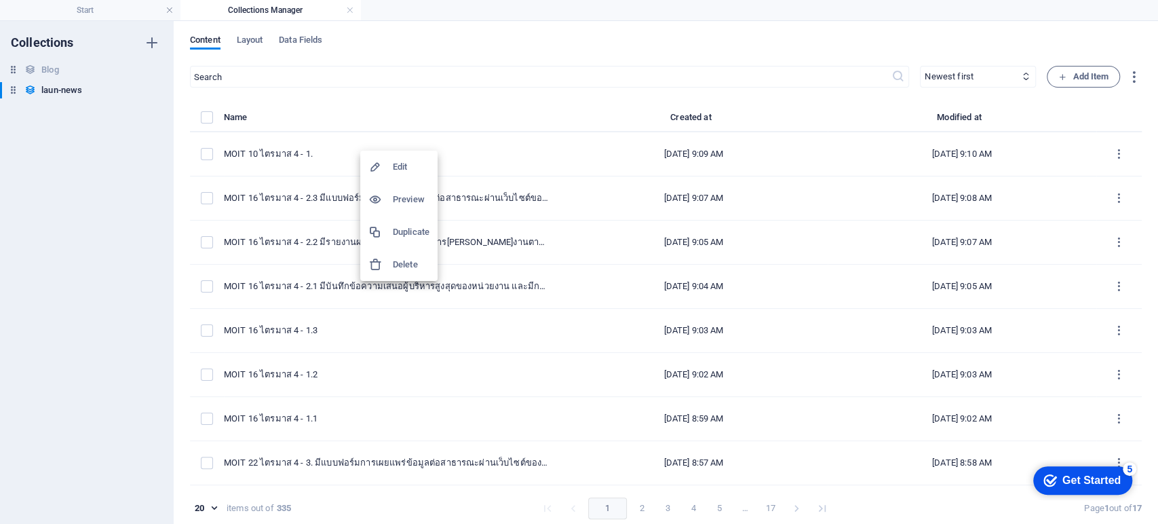
click at [413, 237] on h6 "Duplicate" at bounding box center [411, 232] width 37 height 16
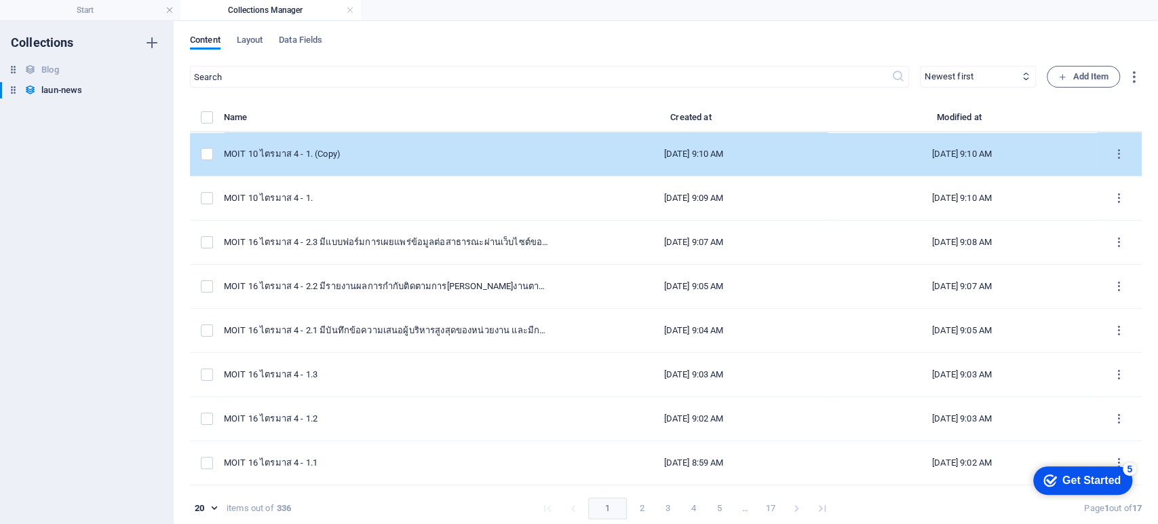
click at [406, 161] on td "MOIT 10 ไตรมาส 4 - 1. (Copy)" at bounding box center [392, 154] width 336 height 44
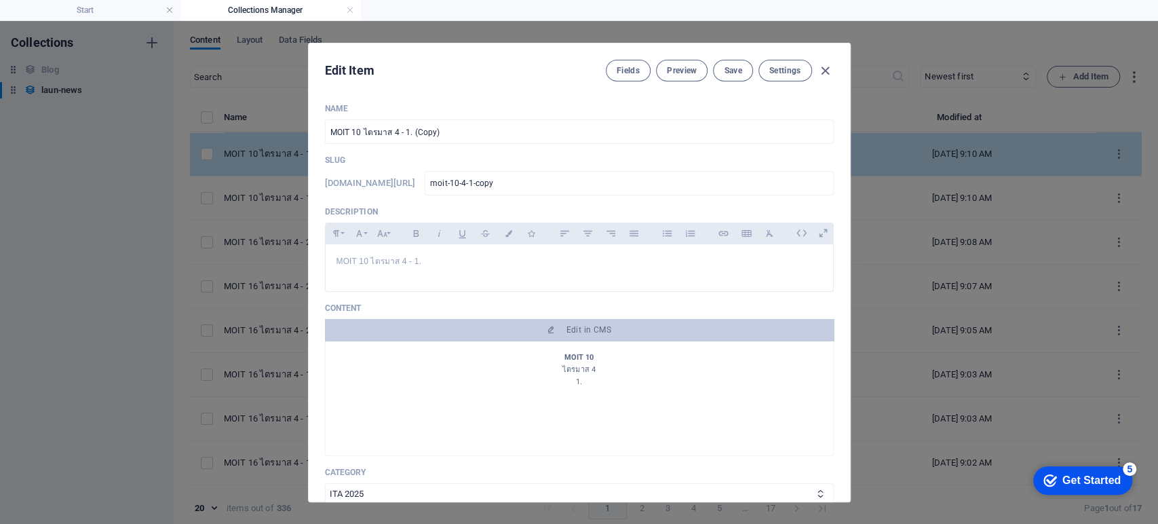
click at [406, 161] on p "Slug" at bounding box center [579, 160] width 509 height 11
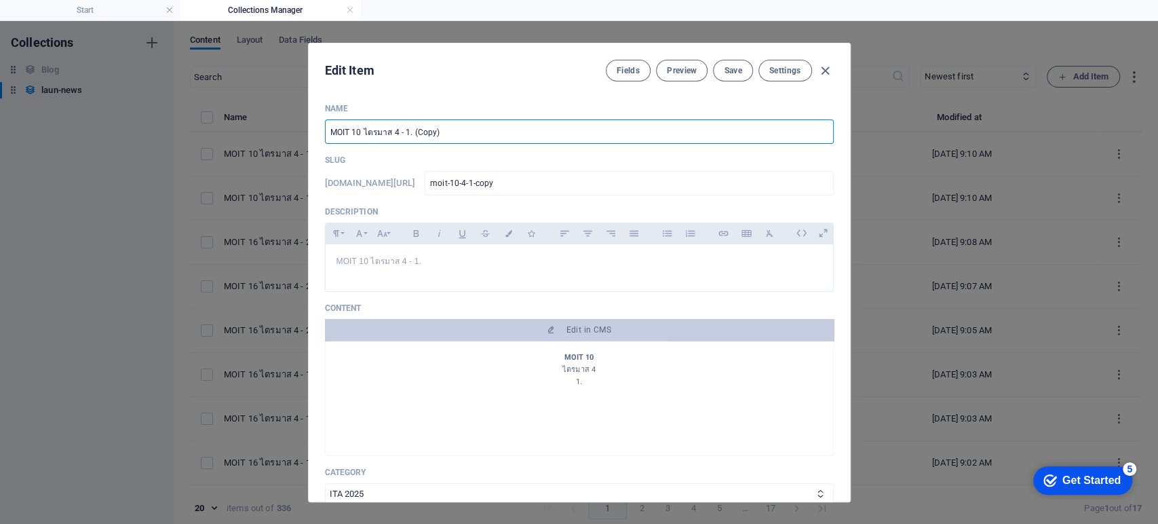
drag, startPoint x: 462, startPoint y: 140, endPoint x: 412, endPoint y: 140, distance: 50.2
click at [412, 140] on input "MOIT 10 ไตรมาส 4 - 1. (Copy)" at bounding box center [579, 131] width 509 height 24
drag, startPoint x: 436, startPoint y: 131, endPoint x: 227, endPoint y: 140, distance: 209.2
click at [228, 140] on div "Edit Item Fields Preview Save Settings Name MOIT 10 ไตรมาส 4 - 2. ​ Slug www.ex…" at bounding box center [579, 272] width 1158 height 503
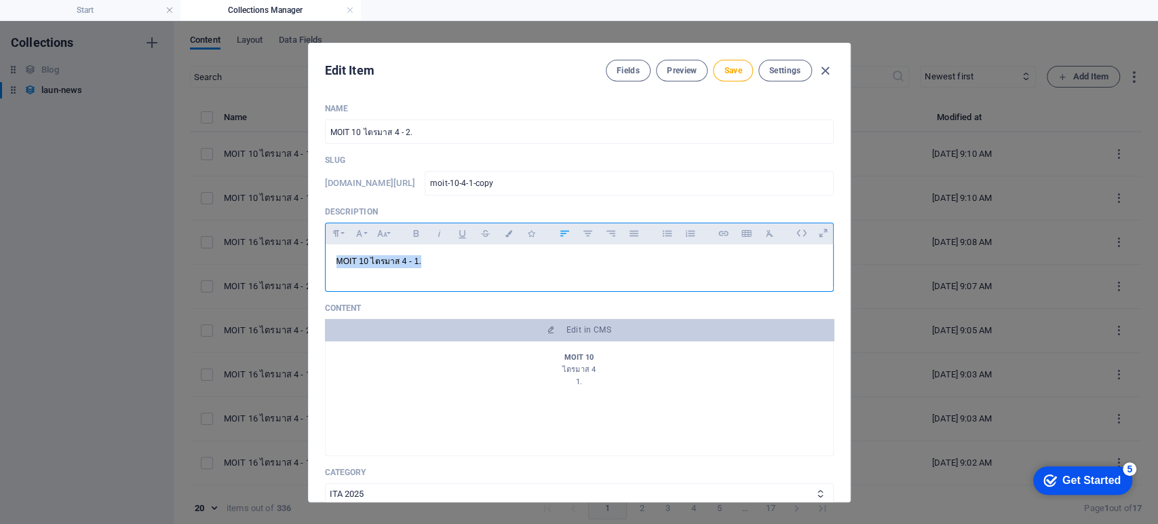
drag, startPoint x: 432, startPoint y: 269, endPoint x: 250, endPoint y: 267, distance: 182.5
click at [250, 267] on div "Edit Item Fields Preview Save Settings Name MOIT 10 ไตรมาส 4 - 2. ​ Slug www.ex…" at bounding box center [579, 272] width 1158 height 503
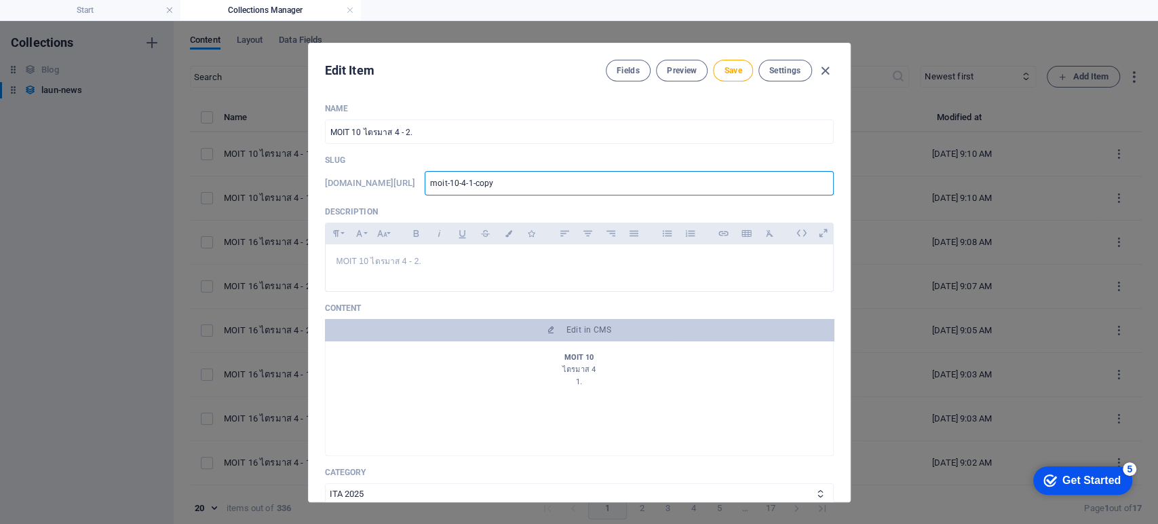
drag, startPoint x: 539, startPoint y: 183, endPoint x: 375, endPoint y: 183, distance: 164.9
click at [375, 183] on div "www.example.com/launnews/ moit-10-4-1-copy ​" at bounding box center [579, 183] width 509 height 24
click at [734, 65] on span "Save" at bounding box center [733, 70] width 18 height 11
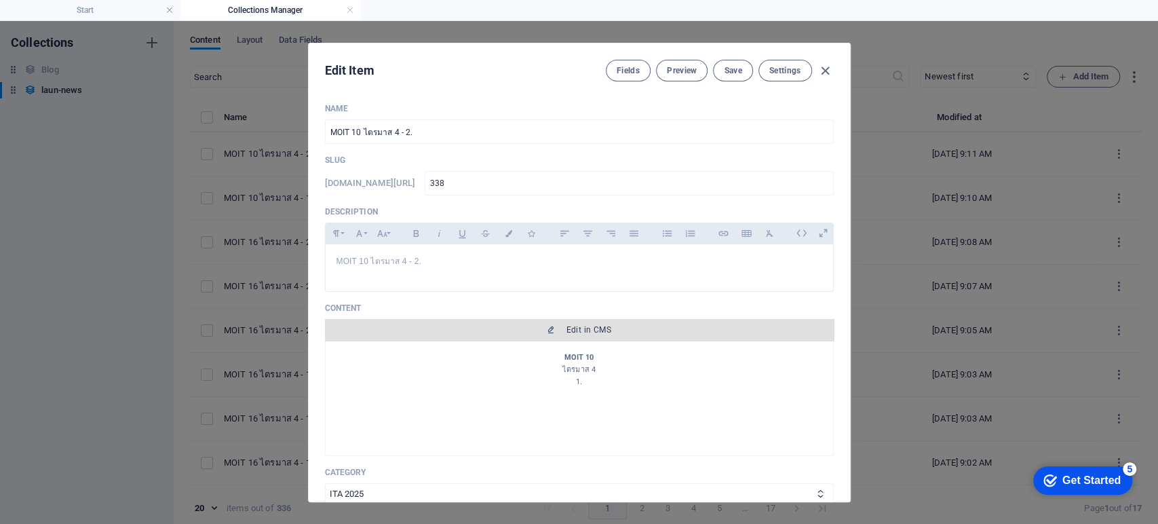
click at [555, 328] on span "Edit in CMS" at bounding box center [579, 329] width 498 height 11
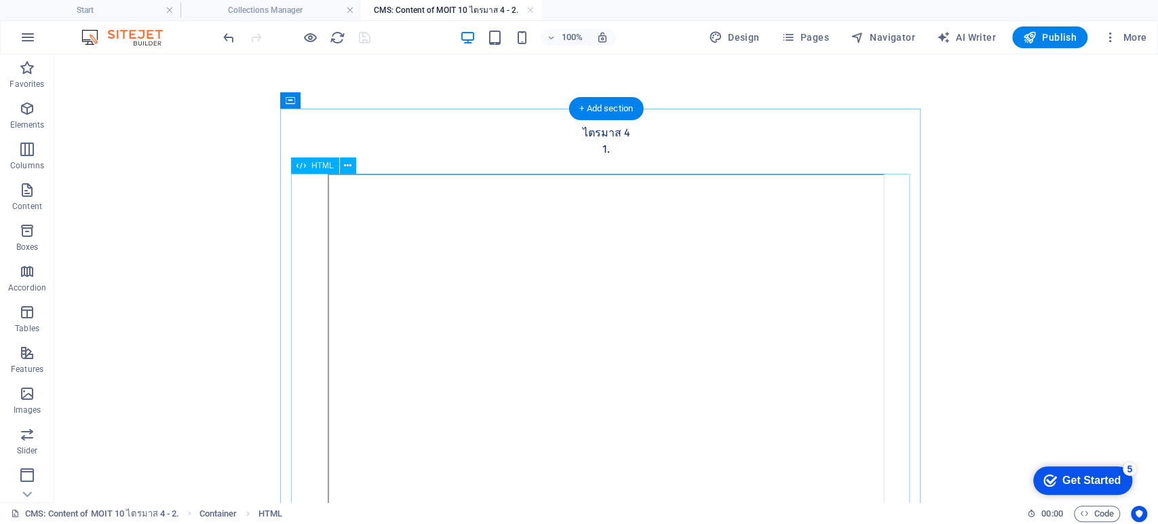
scroll to position [0, 0]
click at [597, 149] on div "MOIT 10 ไตรมาส 4 1." at bounding box center [606, 141] width 619 height 65
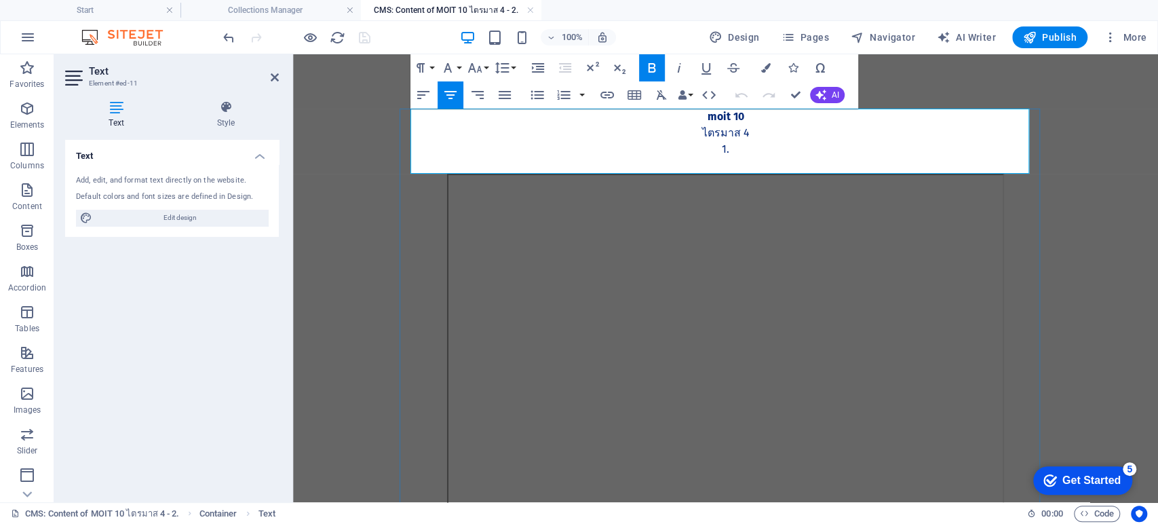
click at [721, 150] on p "1." at bounding box center [726, 149] width 619 height 16
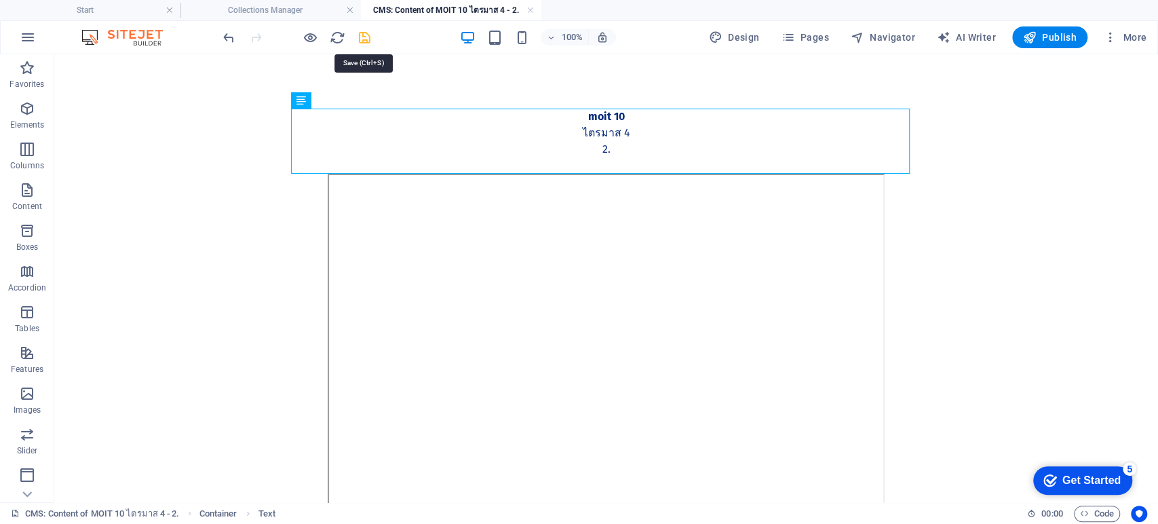
click at [366, 40] on icon "save" at bounding box center [365, 38] width 16 height 16
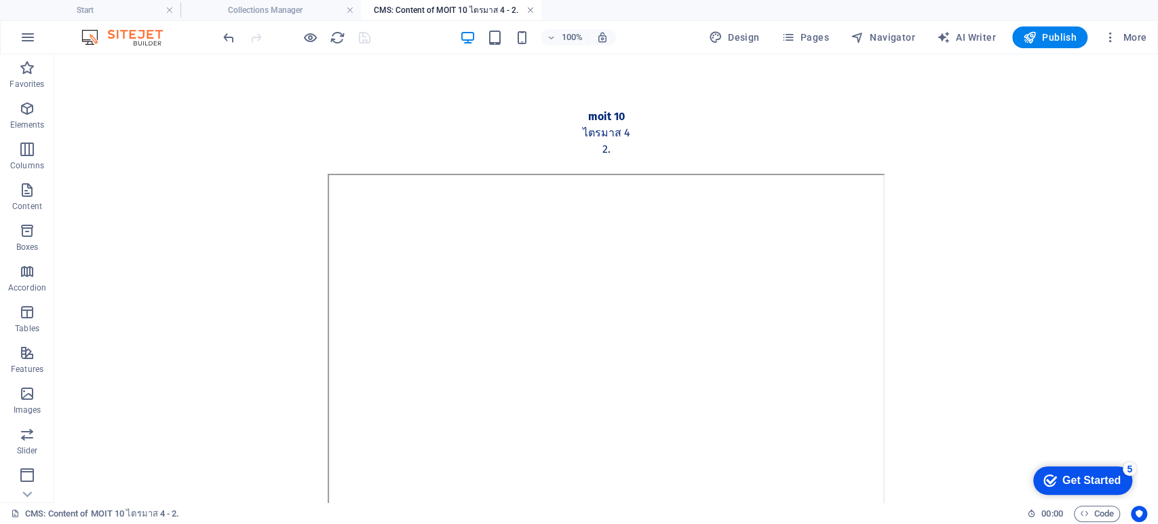
click at [532, 13] on link at bounding box center [530, 10] width 8 height 13
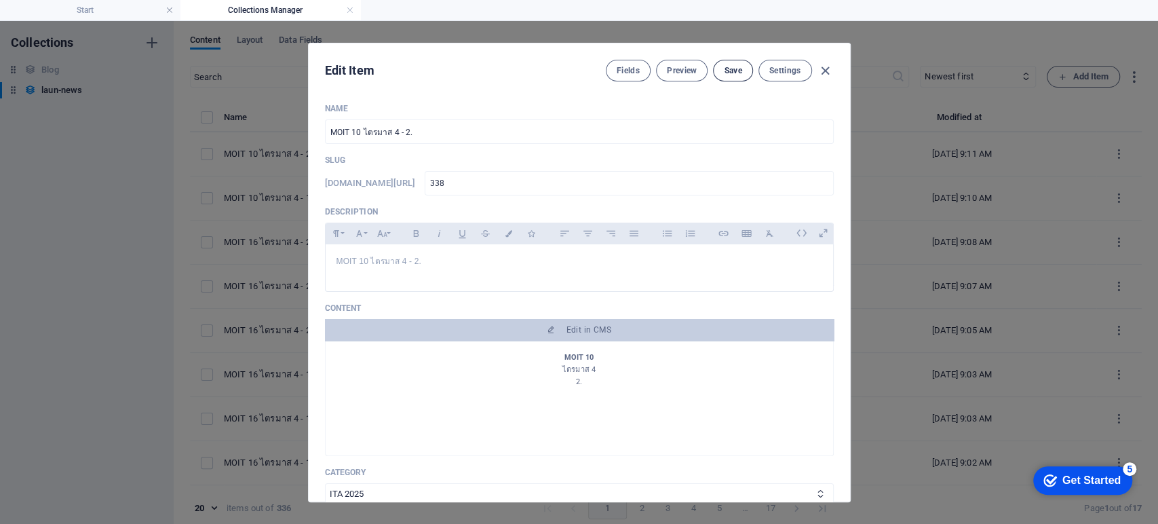
click at [740, 64] on button "Save" at bounding box center [732, 71] width 39 height 22
click at [826, 66] on icon "button" at bounding box center [826, 71] width 16 height 16
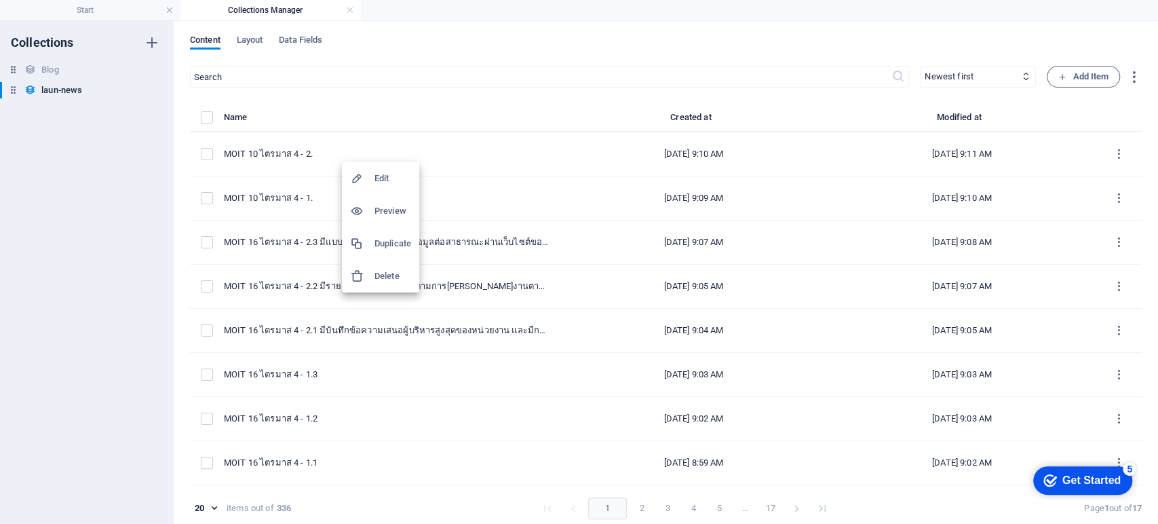
click at [399, 239] on h6 "Duplicate" at bounding box center [393, 243] width 37 height 16
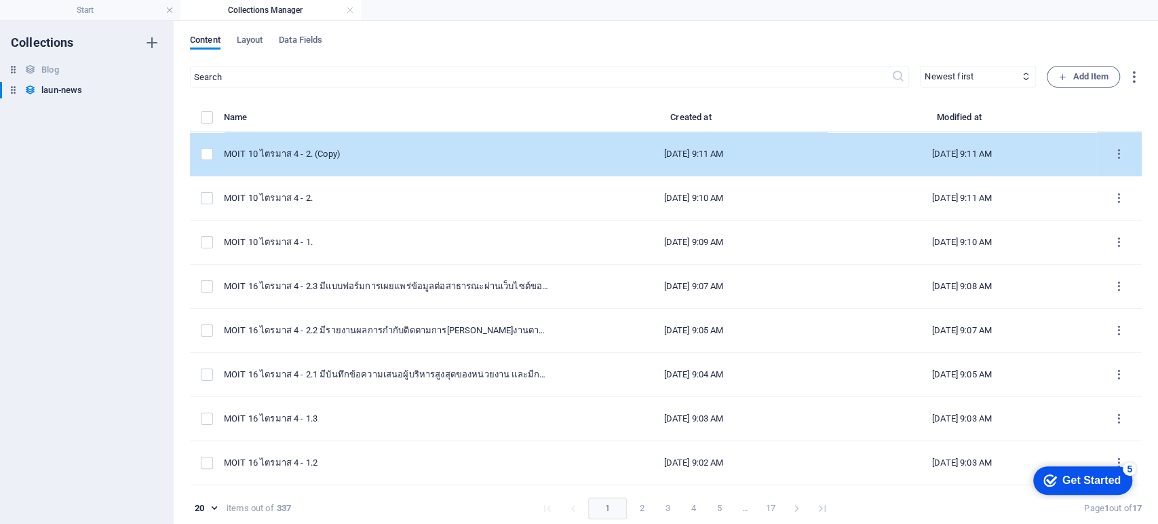
click at [397, 161] on td "MOIT 10 ไตรมาส 4 - 2. (Copy)" at bounding box center [392, 154] width 336 height 44
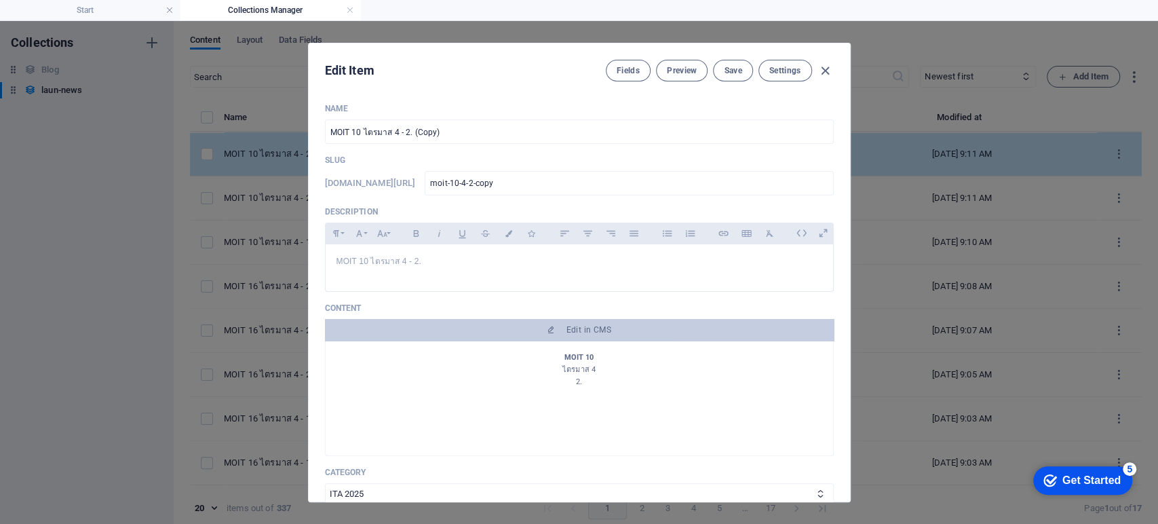
click at [397, 161] on p "Slug" at bounding box center [579, 160] width 509 height 11
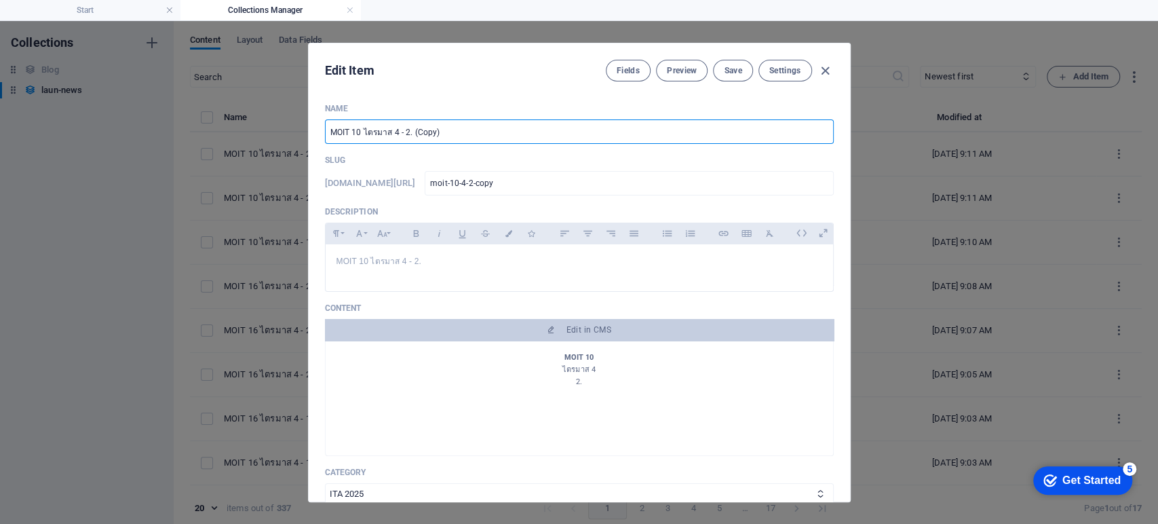
drag, startPoint x: 408, startPoint y: 131, endPoint x: 527, endPoint y: 145, distance: 120.3
click at [527, 145] on div "Name MOIT 10 ไตรมาส 4 - 2. (Copy) ​ Slug www.example.com/launnews/ moit-10-4-2-…" at bounding box center [579, 438] width 509 height 670
drag, startPoint x: 429, startPoint y: 129, endPoint x: 289, endPoint y: 130, distance: 139.8
click at [289, 130] on div "Edit Item Fields Preview Save Settings Name MOIT 10 ไตรมาส 4 - 2.1 ​ Slug www.e…" at bounding box center [579, 272] width 1158 height 503
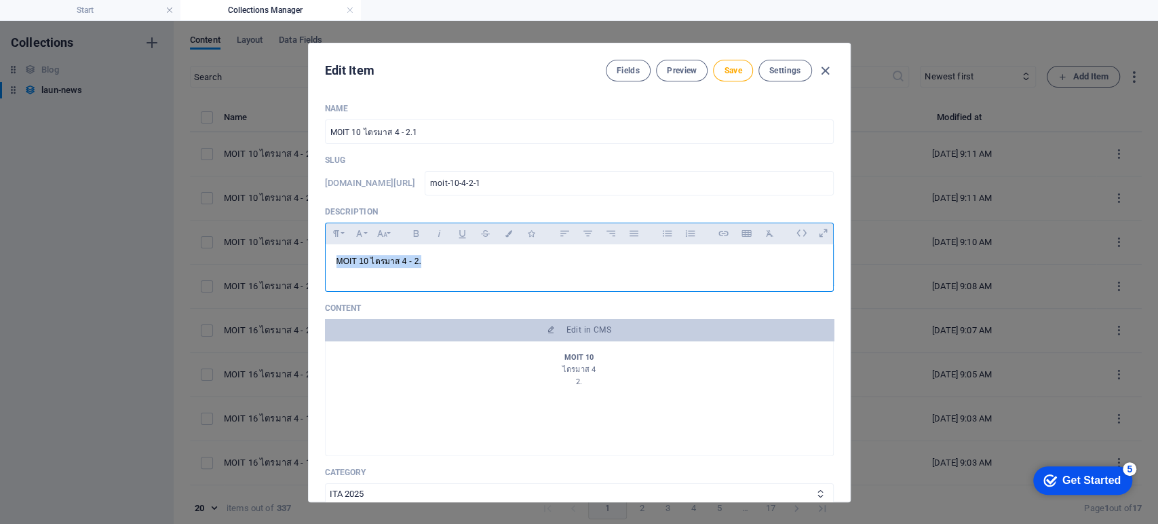
drag, startPoint x: 483, startPoint y: 254, endPoint x: 190, endPoint y: 260, distance: 293.2
click at [175, 259] on div "Edit Item Fields Preview Save Settings Name MOIT 10 ไตรมาส 4 - 2.1 ​ Slug www.e…" at bounding box center [579, 272] width 1158 height 503
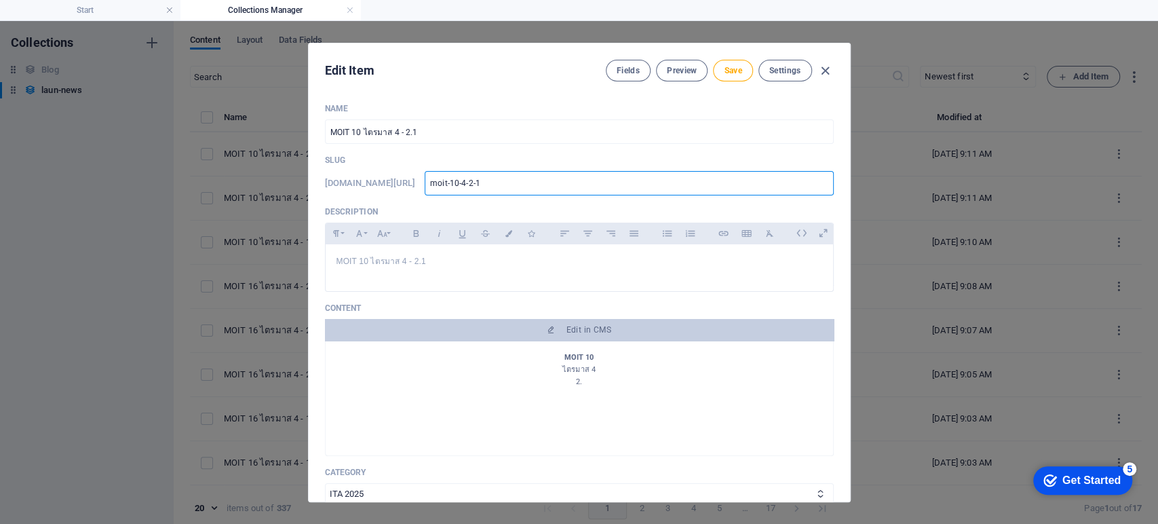
drag, startPoint x: 537, startPoint y: 183, endPoint x: 322, endPoint y: 178, distance: 215.8
click at [325, 176] on div "www.example.com/launnews/ moit-10-4-2-1 ​" at bounding box center [579, 183] width 509 height 24
click at [731, 71] on span "Save" at bounding box center [733, 70] width 18 height 11
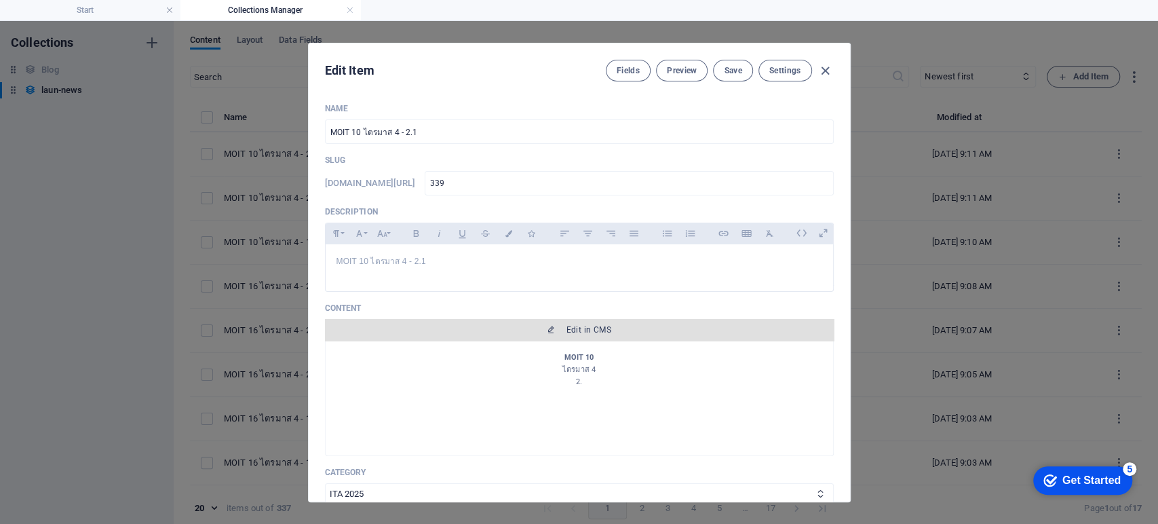
click at [514, 335] on button "Edit in CMS" at bounding box center [579, 330] width 509 height 22
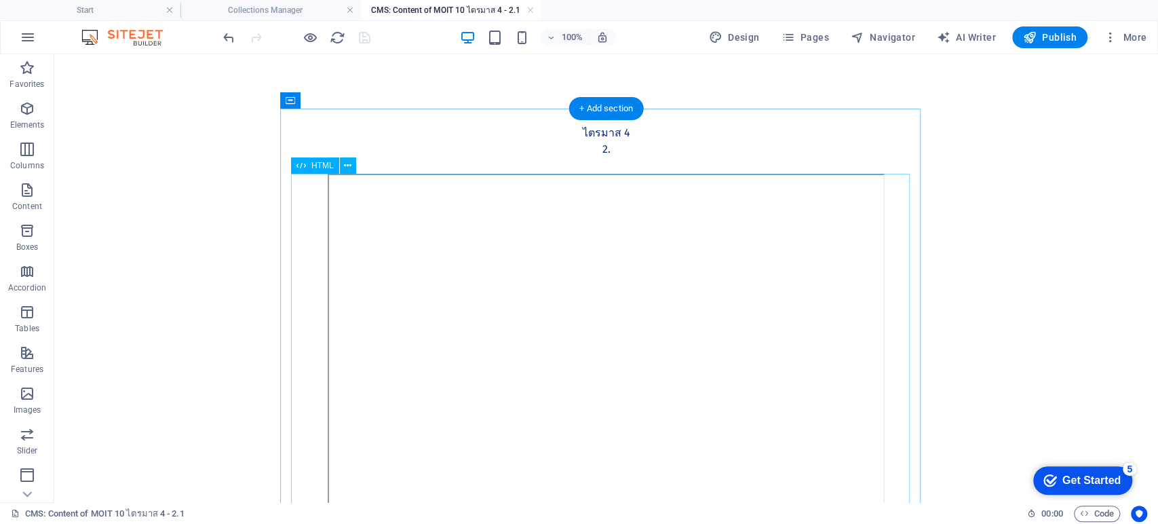
scroll to position [0, 0]
click at [611, 149] on div "MOIT 10 ไตรมาส 4 2." at bounding box center [606, 141] width 619 height 65
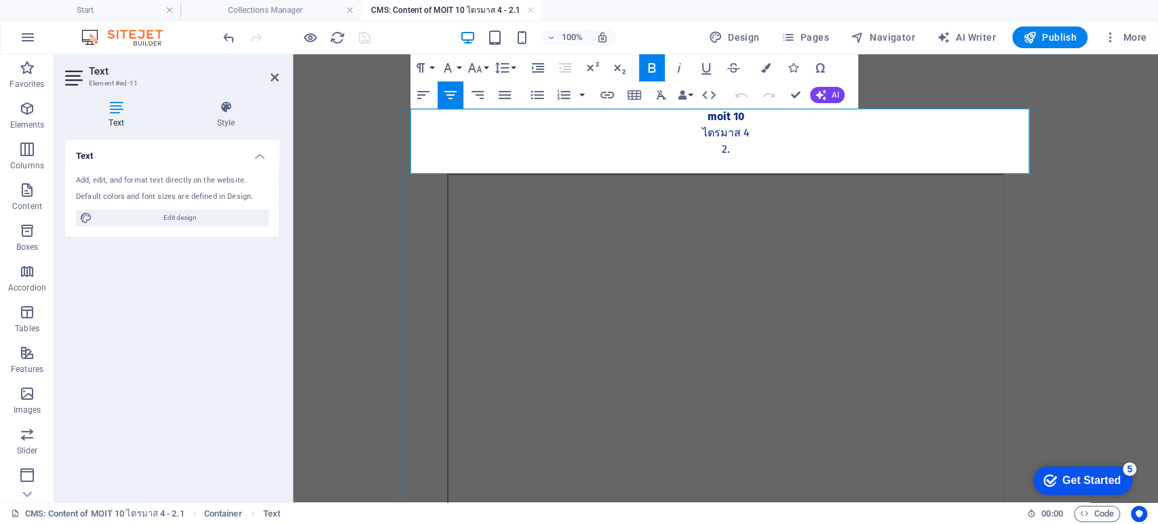
click at [742, 158] on p at bounding box center [726, 165] width 619 height 16
click at [729, 149] on p "2." at bounding box center [726, 149] width 619 height 16
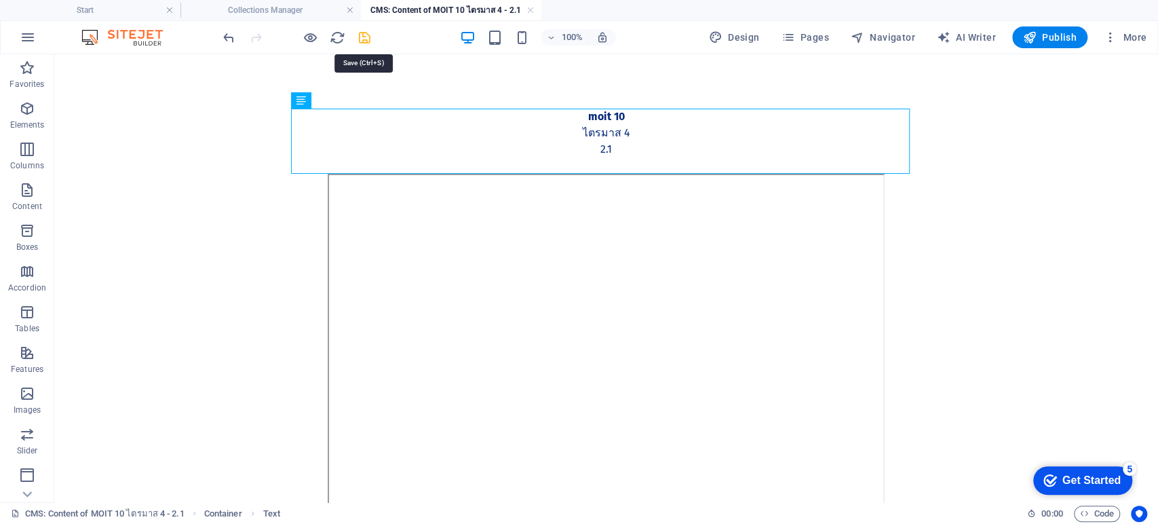
click at [365, 37] on icon "save" at bounding box center [365, 38] width 16 height 16
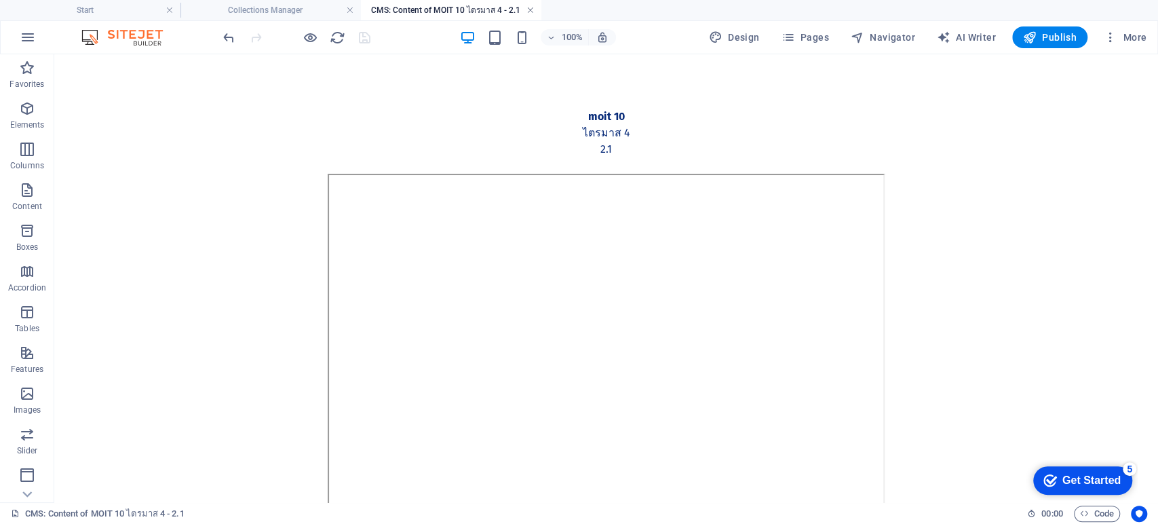
click at [531, 12] on link at bounding box center [530, 10] width 8 height 13
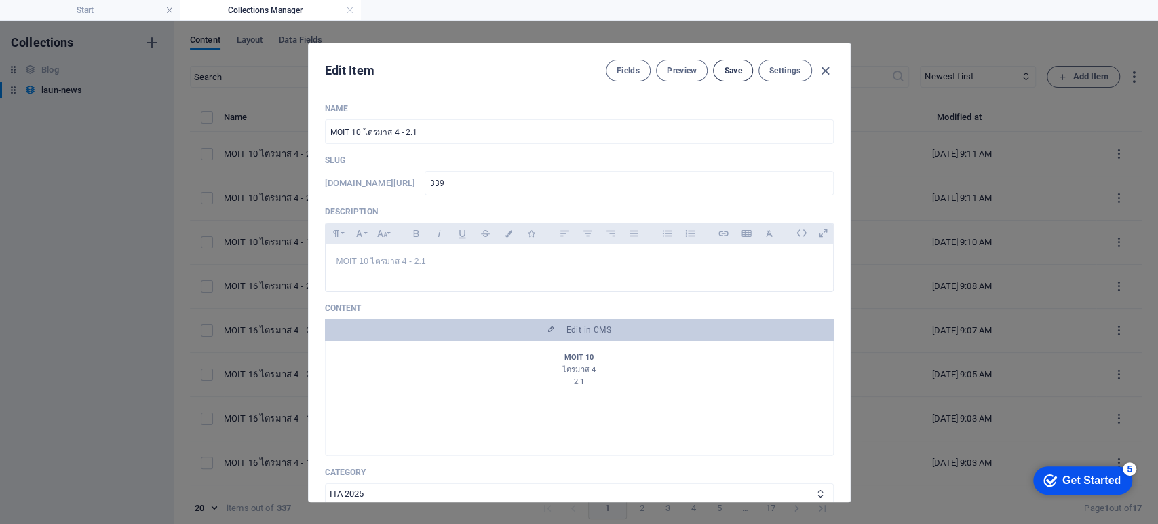
click at [731, 73] on span "Save" at bounding box center [733, 70] width 18 height 11
click at [825, 69] on icon "button" at bounding box center [826, 71] width 16 height 16
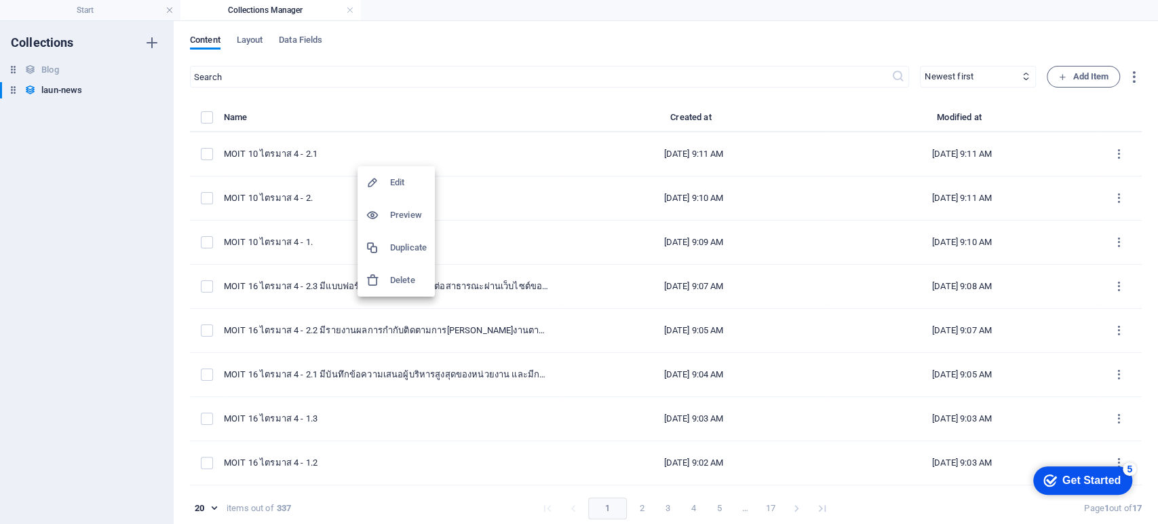
click at [402, 248] on h6 "Duplicate" at bounding box center [408, 247] width 37 height 16
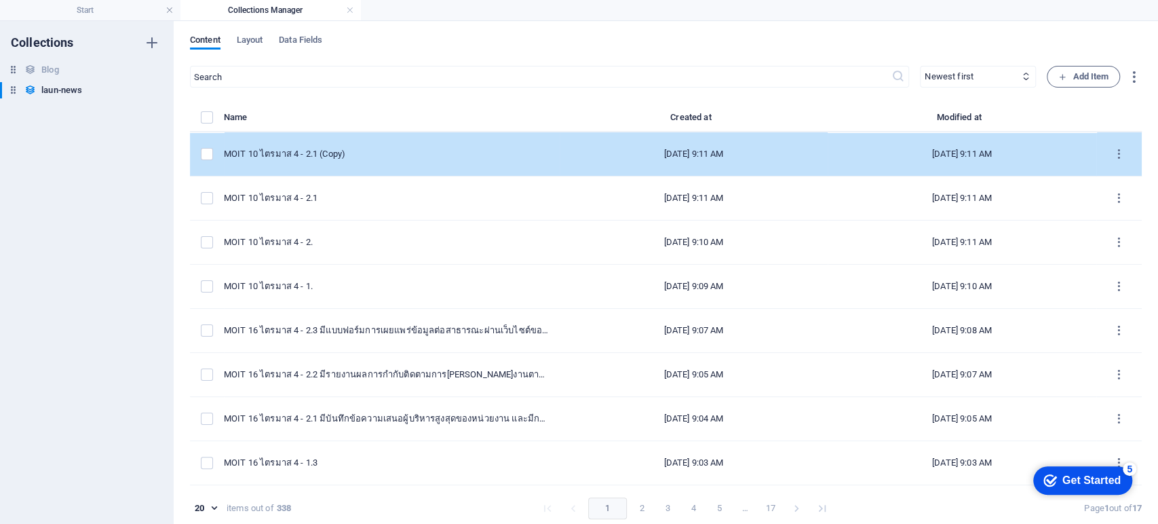
click at [408, 151] on div "MOIT 10 ไตรมาส 4 - 2.1 (Copy)" at bounding box center [386, 154] width 325 height 12
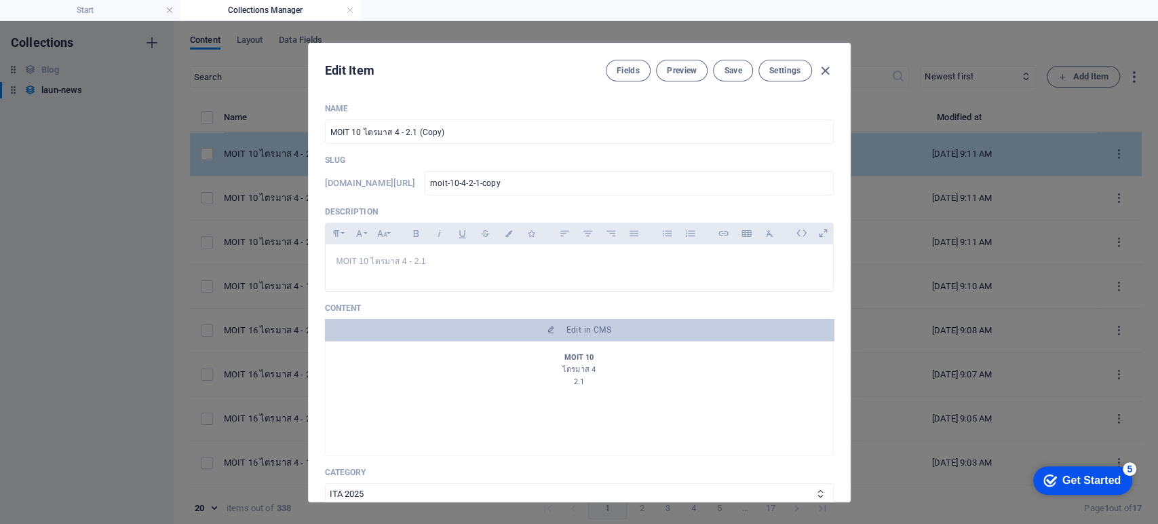
click at [408, 151] on div "Name MOIT 10 ไตรมาส 4 - 2.1 (Copy) ​ Slug www.example.com/launnews/ moit-10-4-2…" at bounding box center [579, 438] width 509 height 670
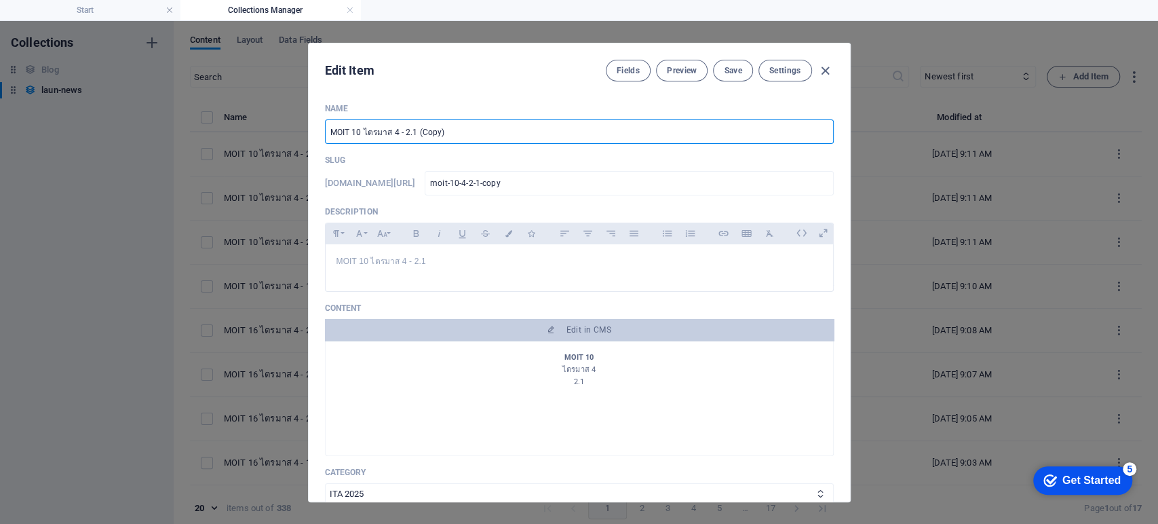
drag, startPoint x: 410, startPoint y: 134, endPoint x: 553, endPoint y: 134, distance: 142.5
click at [553, 134] on input "MOIT 10 ไตรมาส 4 - 2.1 (Copy)" at bounding box center [579, 131] width 509 height 24
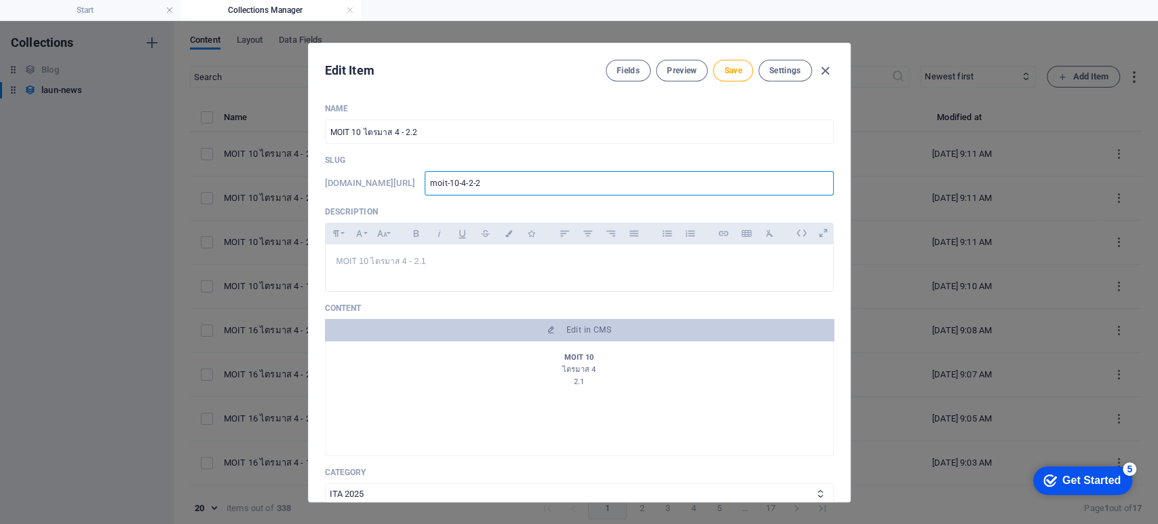
drag, startPoint x: 524, startPoint y: 187, endPoint x: 401, endPoint y: 186, distance: 123.5
click at [404, 187] on div "www.example.com/launnews/ moit-10-4-2-2 ​" at bounding box center [579, 183] width 509 height 24
click at [432, 267] on div "MOIT 10 ไตรมาส 4 - 2.1" at bounding box center [579, 264] width 507 height 41
click at [733, 69] on span "Save" at bounding box center [733, 70] width 18 height 11
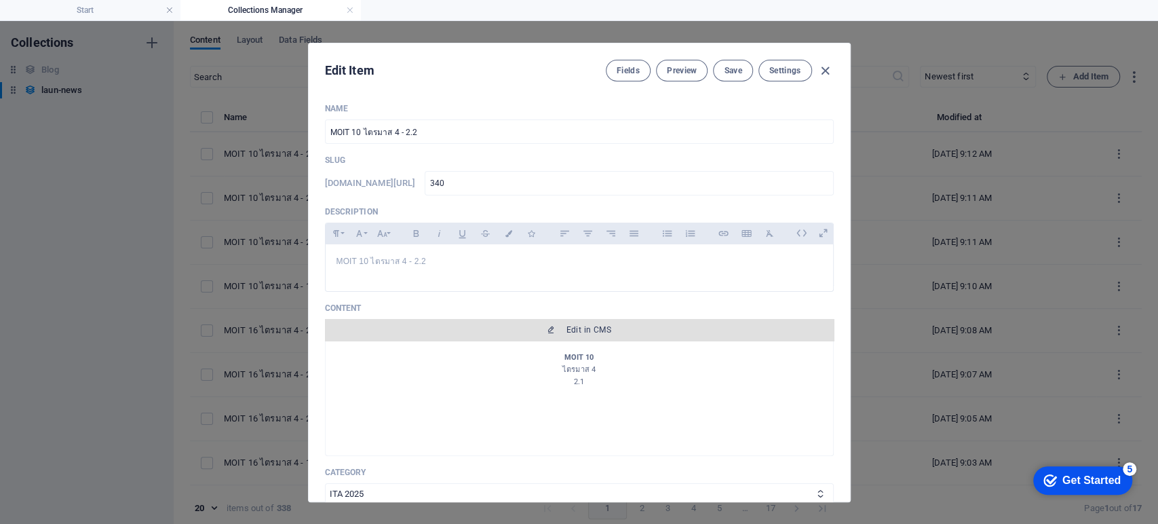
click at [590, 335] on button "Edit in CMS" at bounding box center [579, 330] width 509 height 22
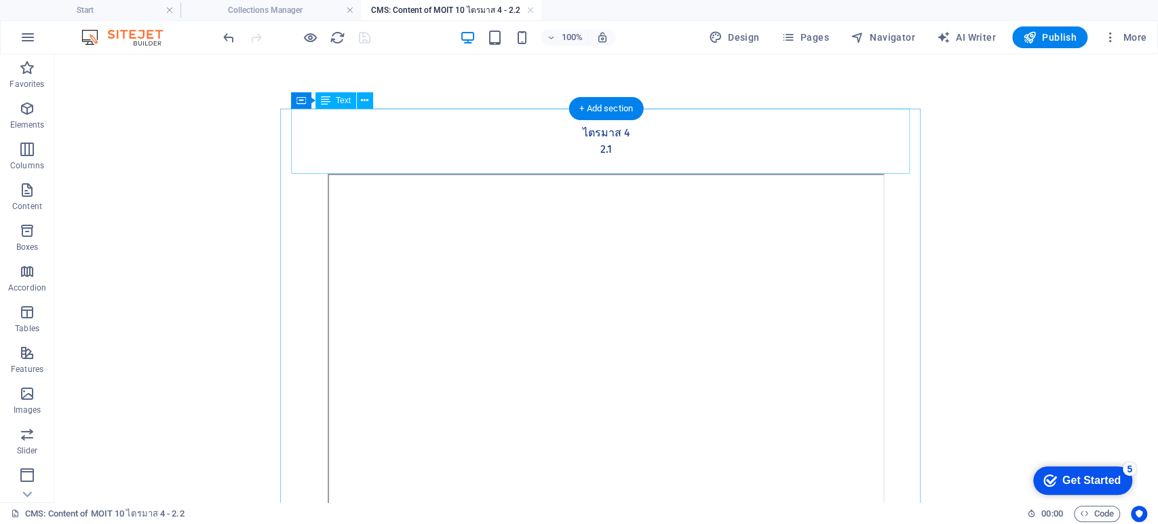
click at [602, 151] on div "MOIT 10 ไตรมาส 4 2.1" at bounding box center [606, 141] width 619 height 65
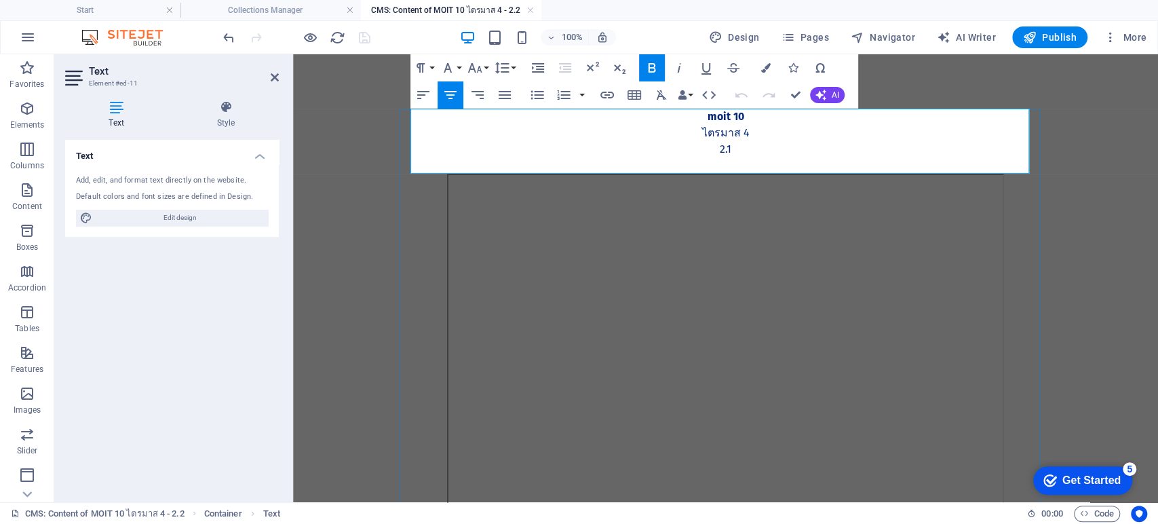
click at [742, 153] on p "2.1" at bounding box center [726, 149] width 619 height 16
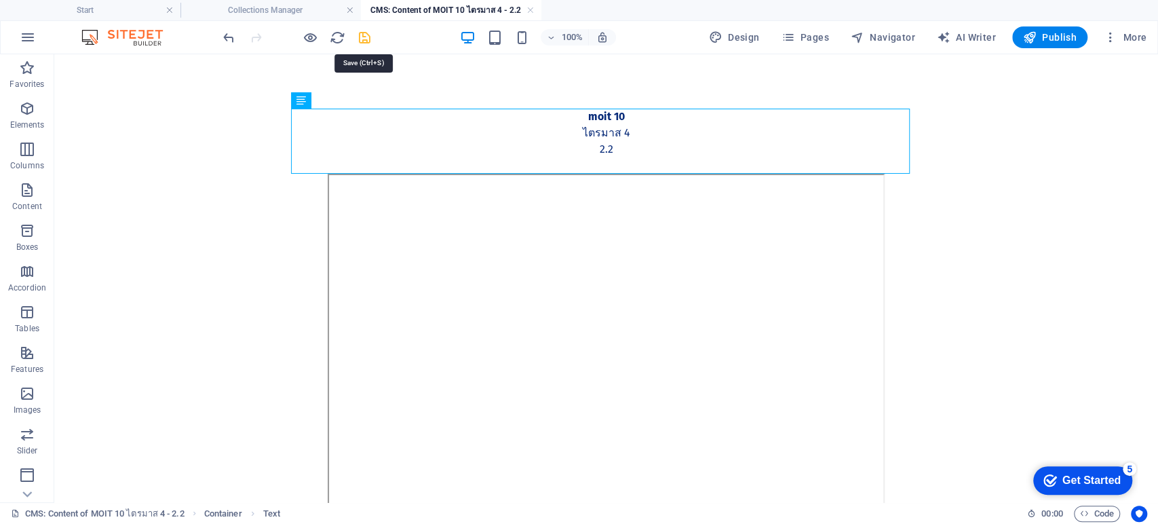
click at [358, 40] on icon "save" at bounding box center [365, 38] width 16 height 16
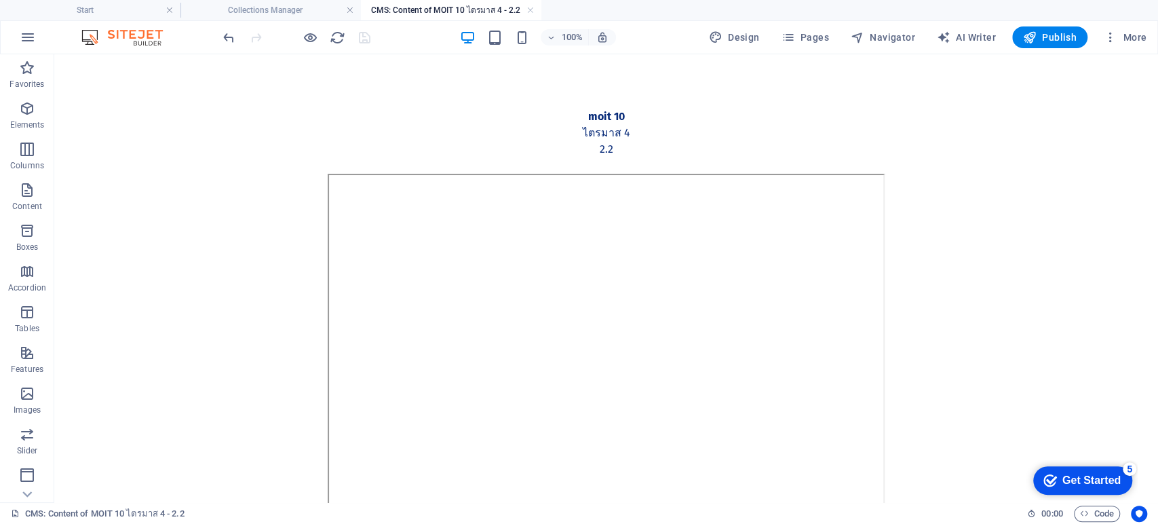
click at [529, 7] on link at bounding box center [530, 10] width 8 height 13
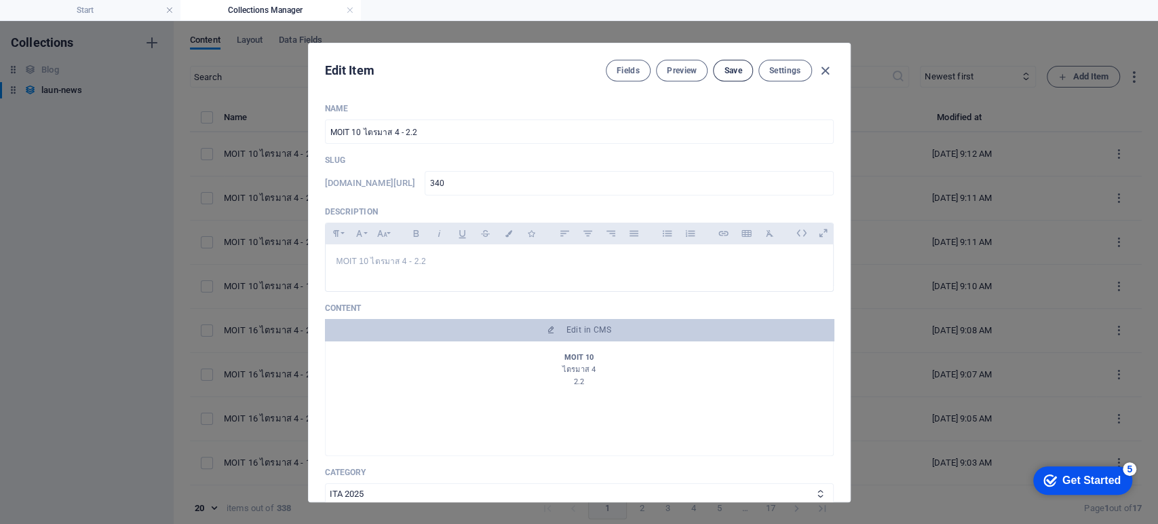
click at [733, 68] on span "Save" at bounding box center [733, 70] width 18 height 11
click at [826, 72] on icon "button" at bounding box center [826, 71] width 16 height 16
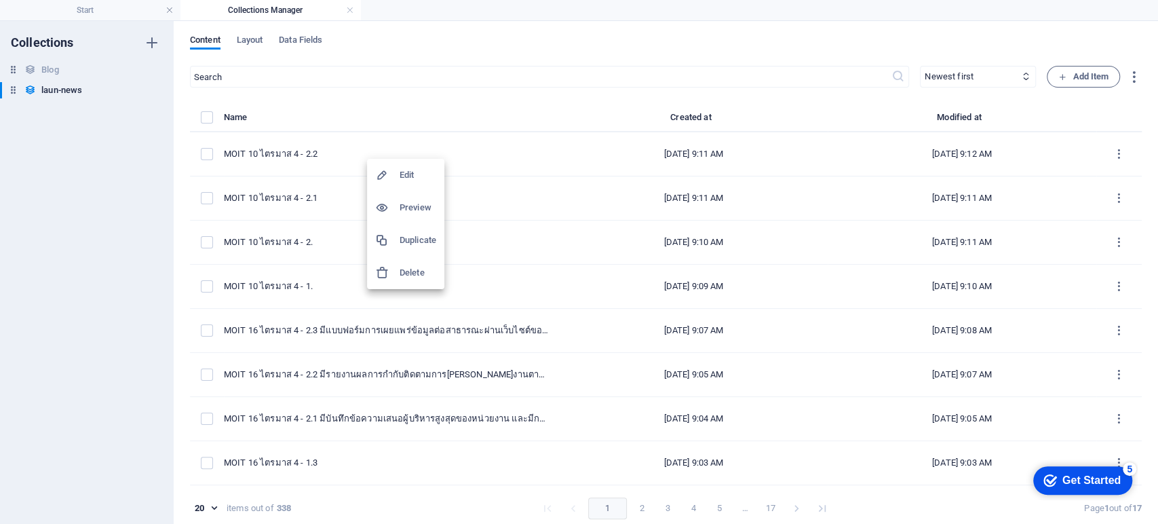
click at [416, 242] on h6 "Duplicate" at bounding box center [418, 240] width 37 height 16
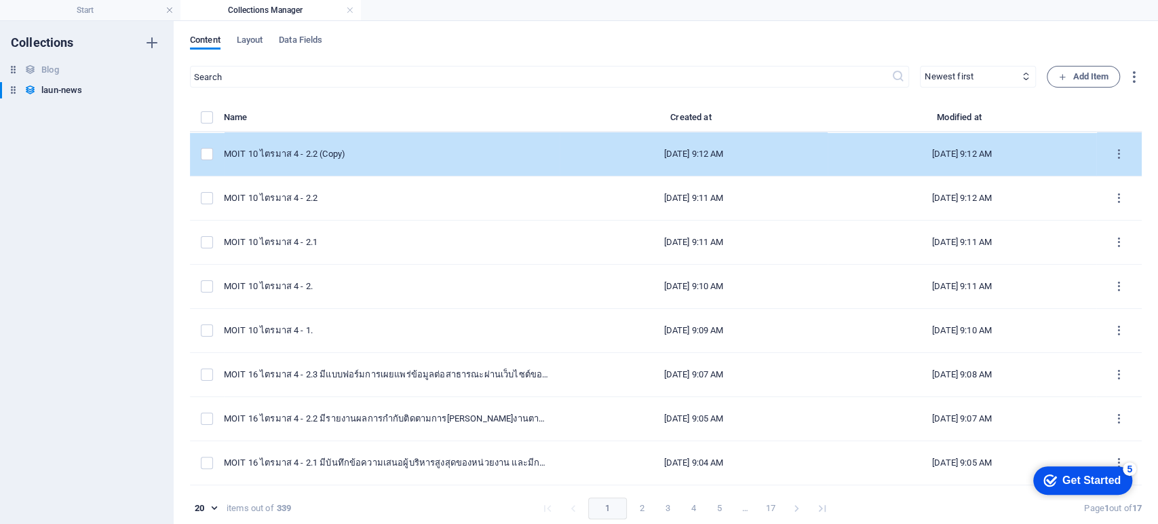
click at [411, 156] on div "MOIT 10 ไตรมาส 4 - 2.2 (Copy)" at bounding box center [386, 154] width 325 height 12
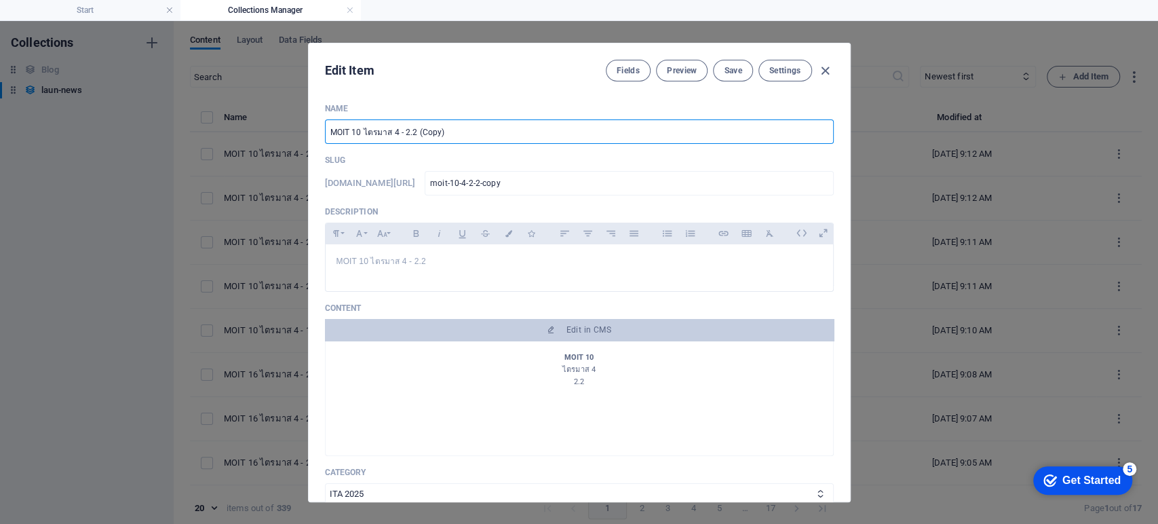
drag, startPoint x: 403, startPoint y: 134, endPoint x: 537, endPoint y: 152, distance: 134.9
click at [567, 143] on input "MOIT 10 ไตรมาส 4 - 2.2 (Copy)" at bounding box center [579, 131] width 509 height 24
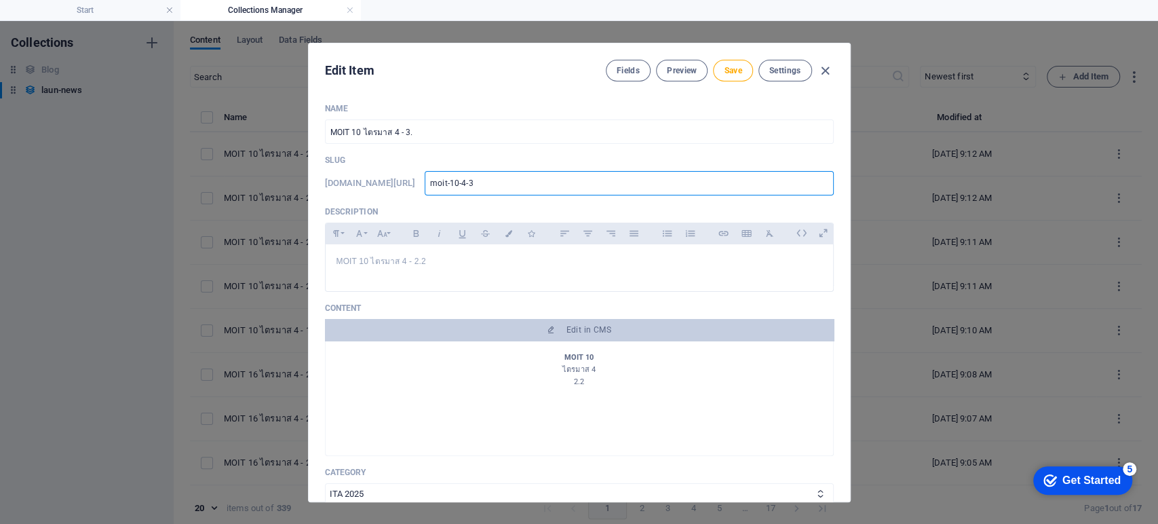
drag, startPoint x: 514, startPoint y: 179, endPoint x: 432, endPoint y: 181, distance: 82.1
click at [432, 181] on div "www.example.com/launnews/ moit-10-4-3 ​" at bounding box center [579, 183] width 509 height 24
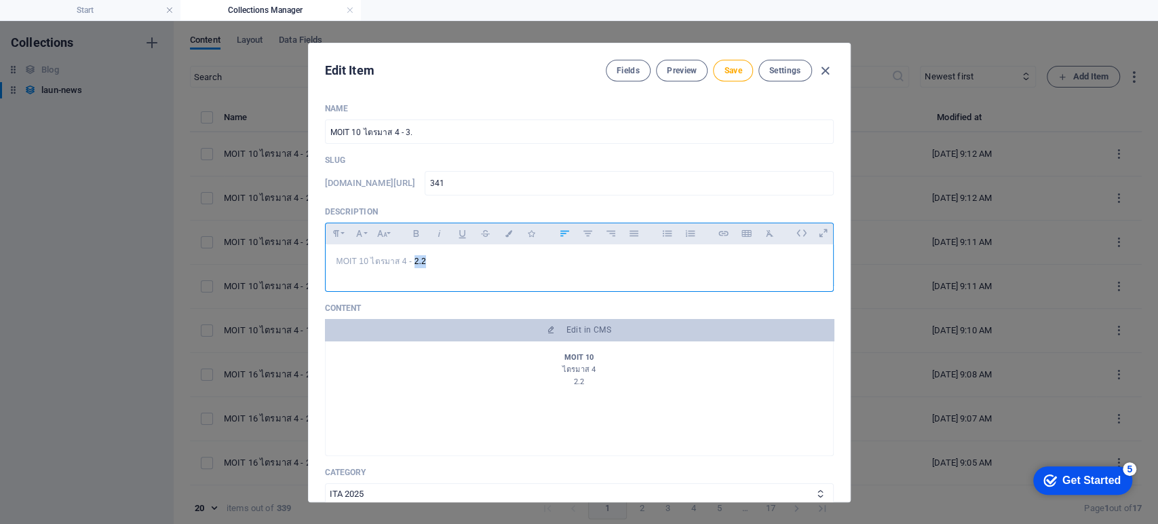
drag, startPoint x: 412, startPoint y: 265, endPoint x: 443, endPoint y: 277, distance: 33.5
click at [455, 267] on p "MOIT 10 ไตรมาส 4 - 2.2" at bounding box center [580, 261] width 486 height 13
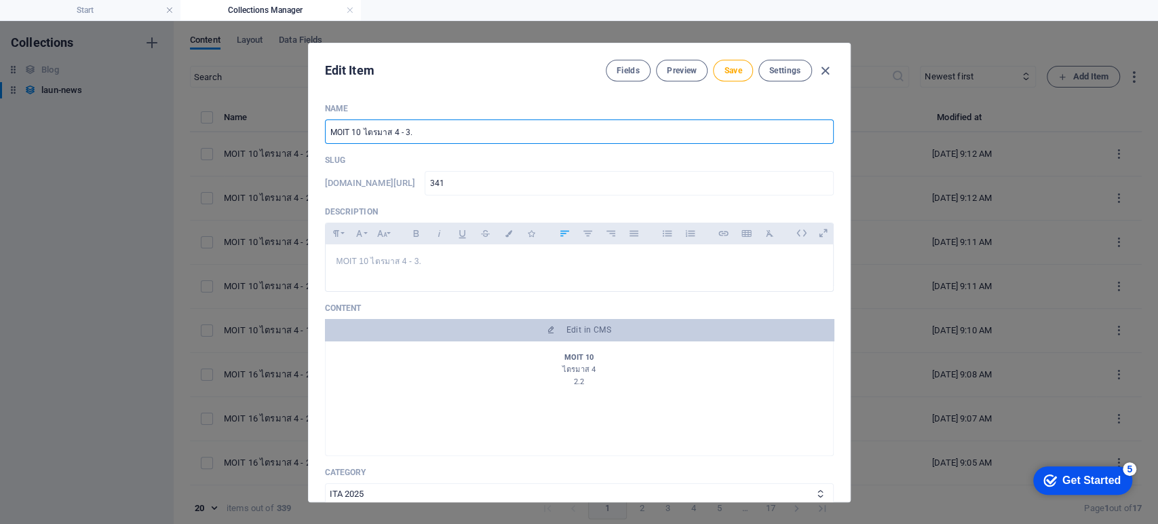
drag, startPoint x: 425, startPoint y: 136, endPoint x: 239, endPoint y: 155, distance: 187.5
click at [239, 155] on div "Edit Item Fields Preview Save Settings Name MOIT 10 ไตรมาส 4 - 3. ​ Slug www.ex…" at bounding box center [579, 272] width 1158 height 503
click at [727, 64] on button "Save" at bounding box center [732, 71] width 39 height 22
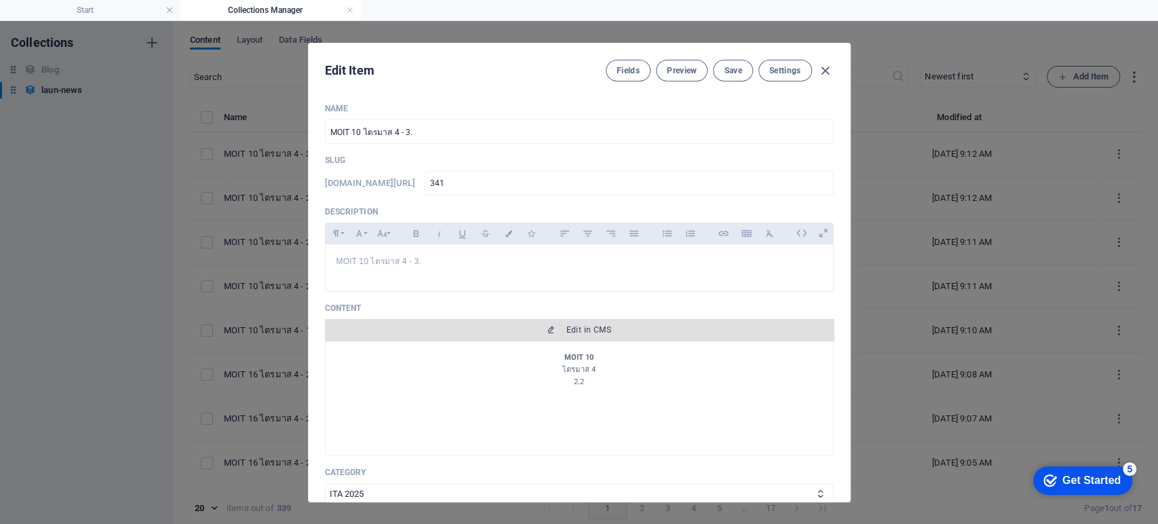
click at [581, 332] on span "Edit in CMS" at bounding box center [589, 329] width 45 height 11
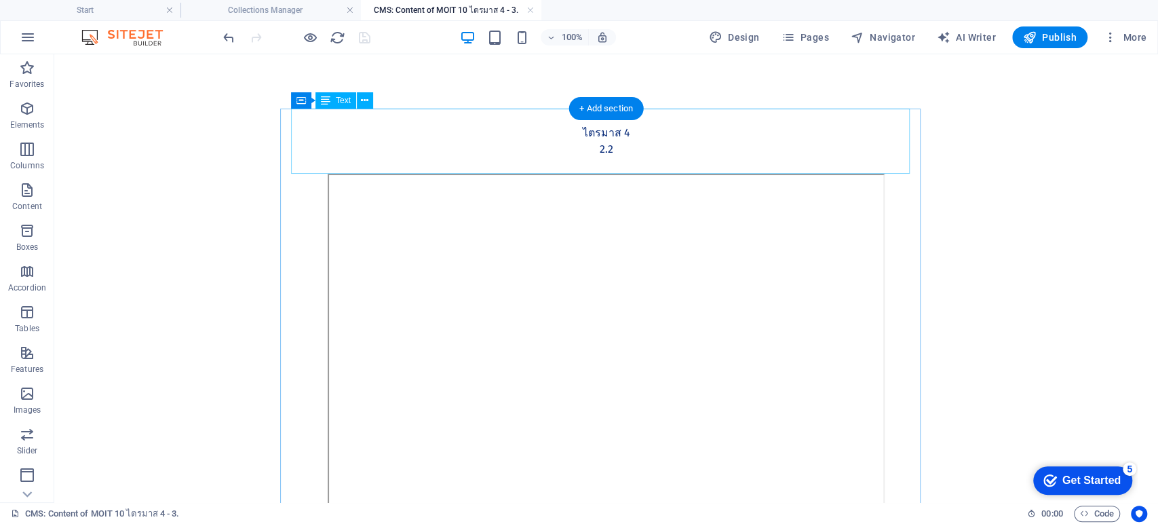
click at [596, 153] on div "MOIT 10 ไตรมาส 4 2.2" at bounding box center [606, 141] width 619 height 65
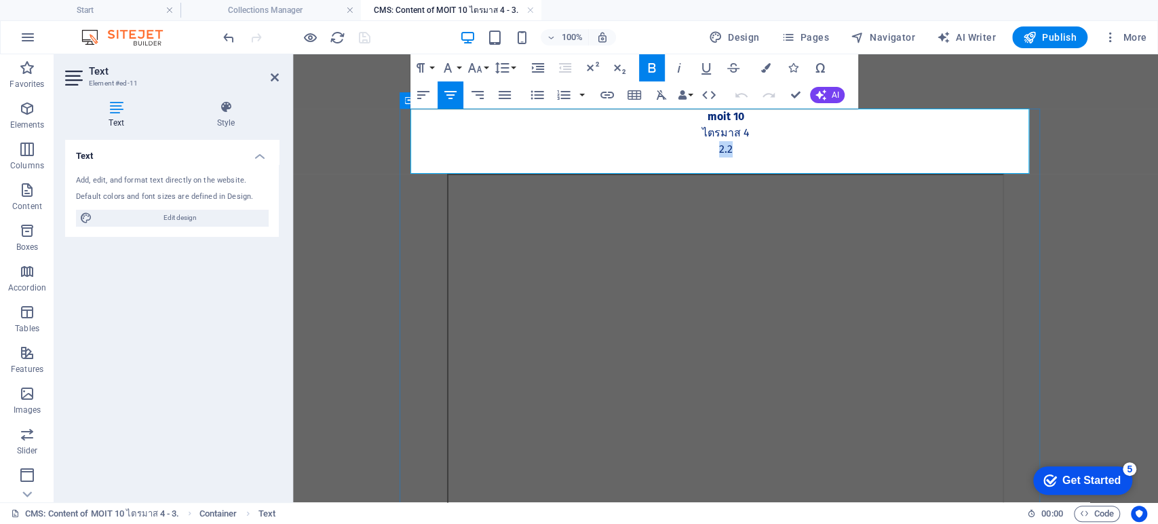
drag, startPoint x: 735, startPoint y: 149, endPoint x: 689, endPoint y: 154, distance: 45.7
click at [693, 151] on p "2.2" at bounding box center [726, 149] width 619 height 16
drag, startPoint x: 762, startPoint y: 151, endPoint x: 642, endPoint y: 153, distance: 120.1
click at [642, 153] on p "MOIT 10 ไตรมาส 4 - 3." at bounding box center [726, 149] width 619 height 16
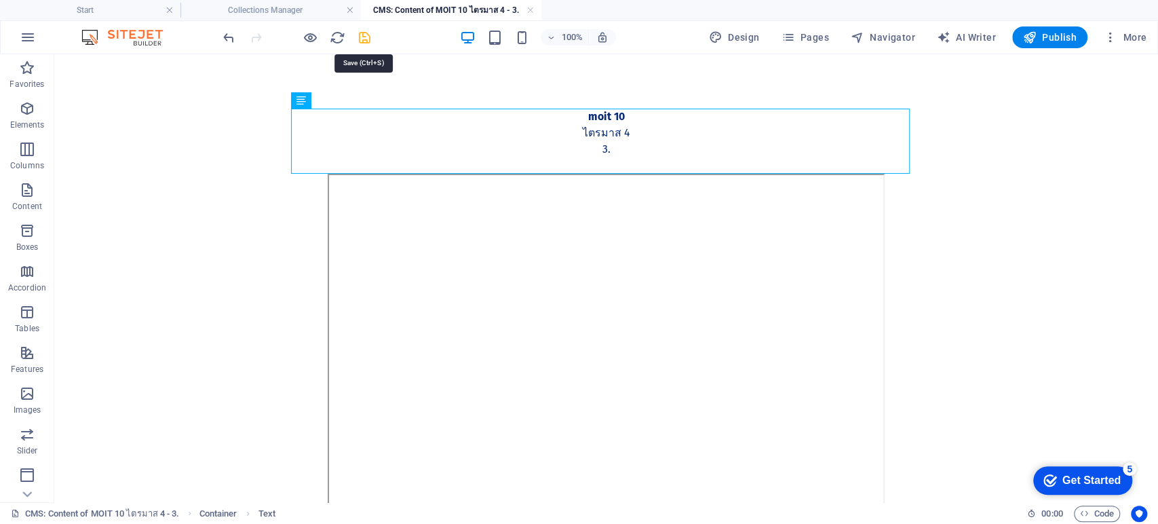
click at [369, 35] on icon "save" at bounding box center [365, 38] width 16 height 16
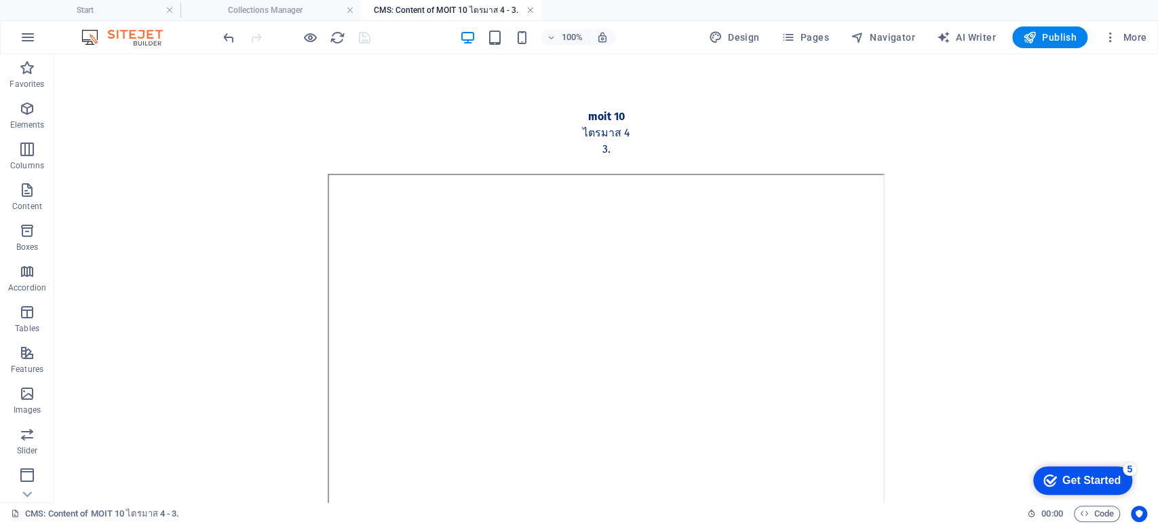
click at [530, 9] on link at bounding box center [530, 10] width 8 height 13
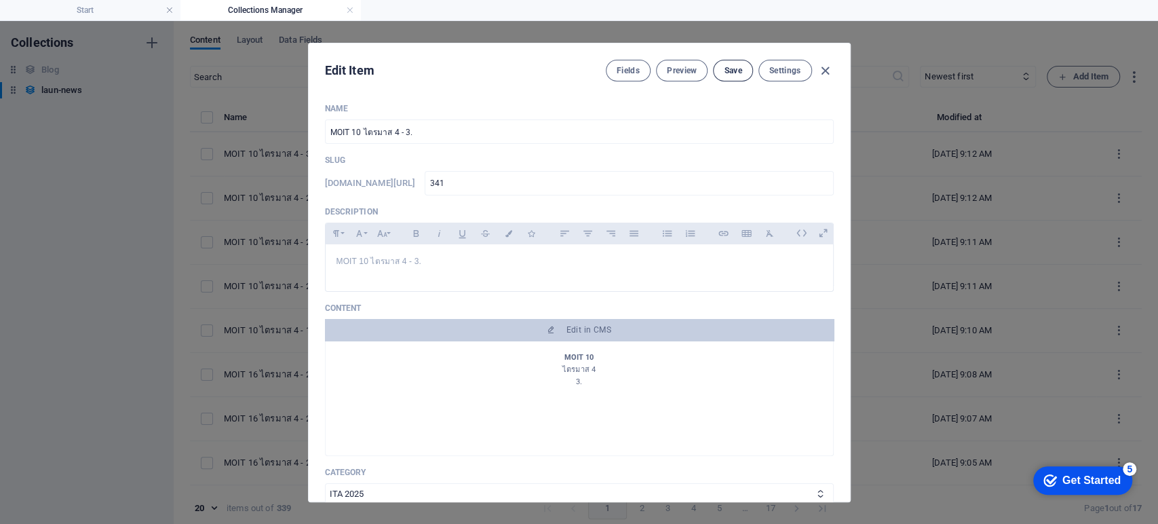
click at [724, 70] on span "Save" at bounding box center [733, 70] width 18 height 11
click at [826, 71] on icon "button" at bounding box center [826, 71] width 16 height 16
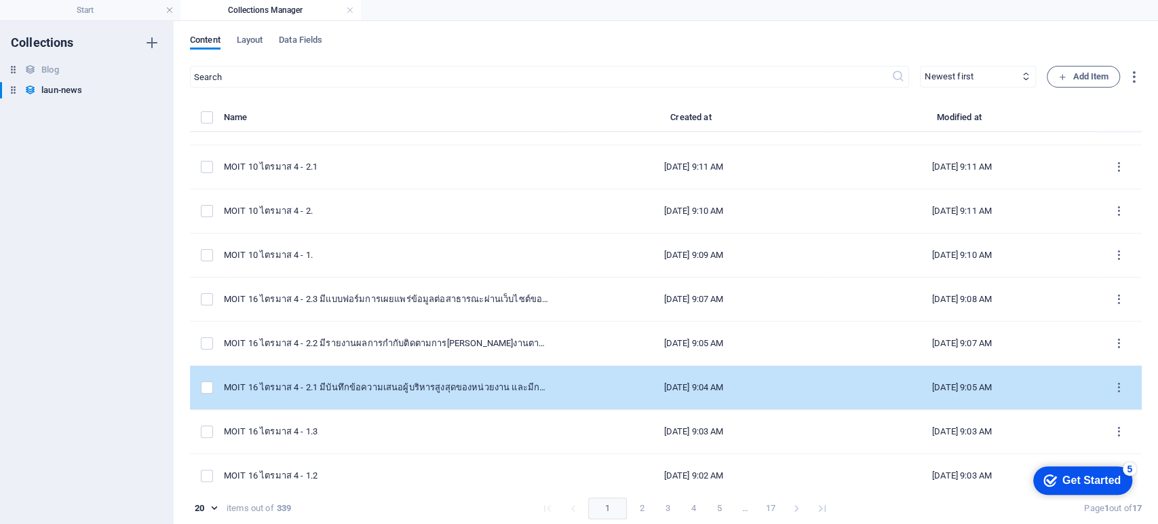
scroll to position [0, 0]
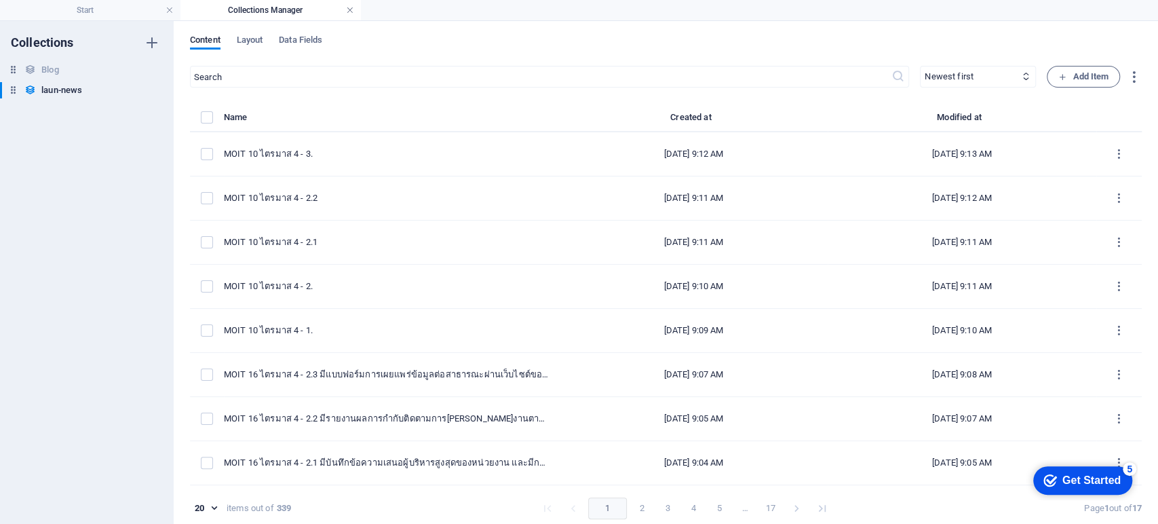
click at [348, 10] on link at bounding box center [350, 10] width 8 height 13
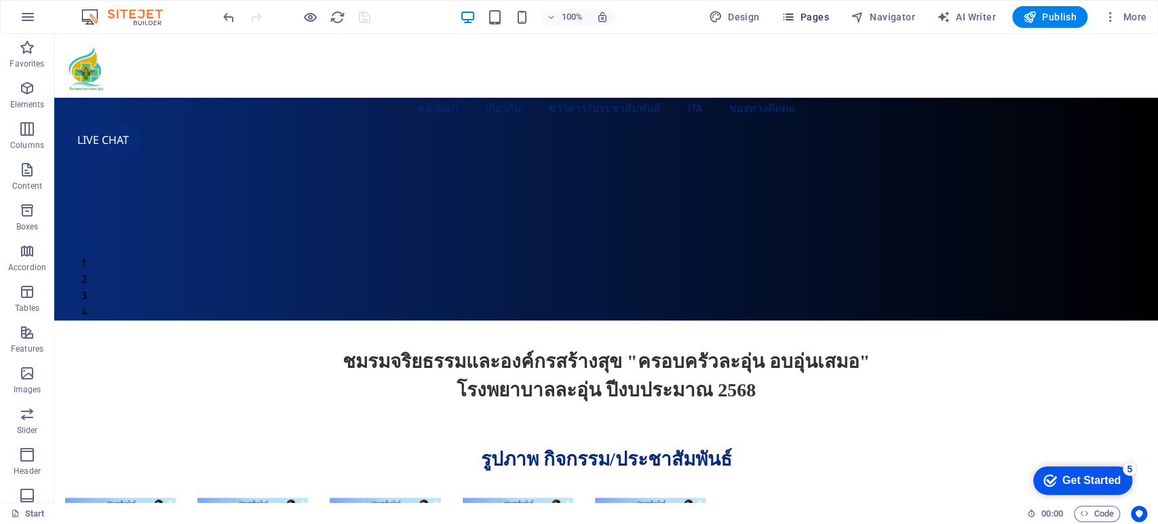
scroll to position [339, 0]
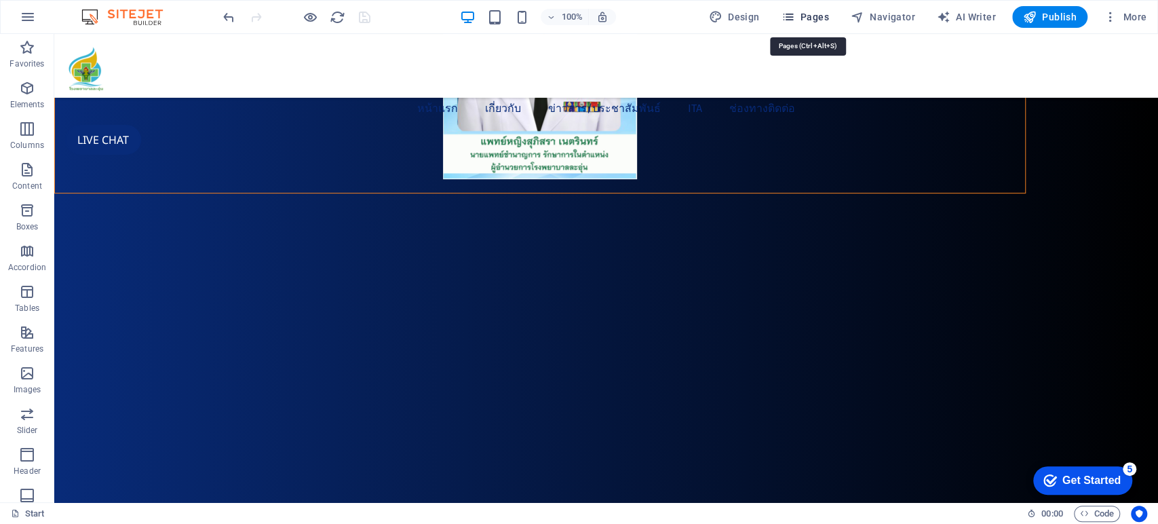
click at [808, 21] on span "Pages" at bounding box center [804, 17] width 47 height 14
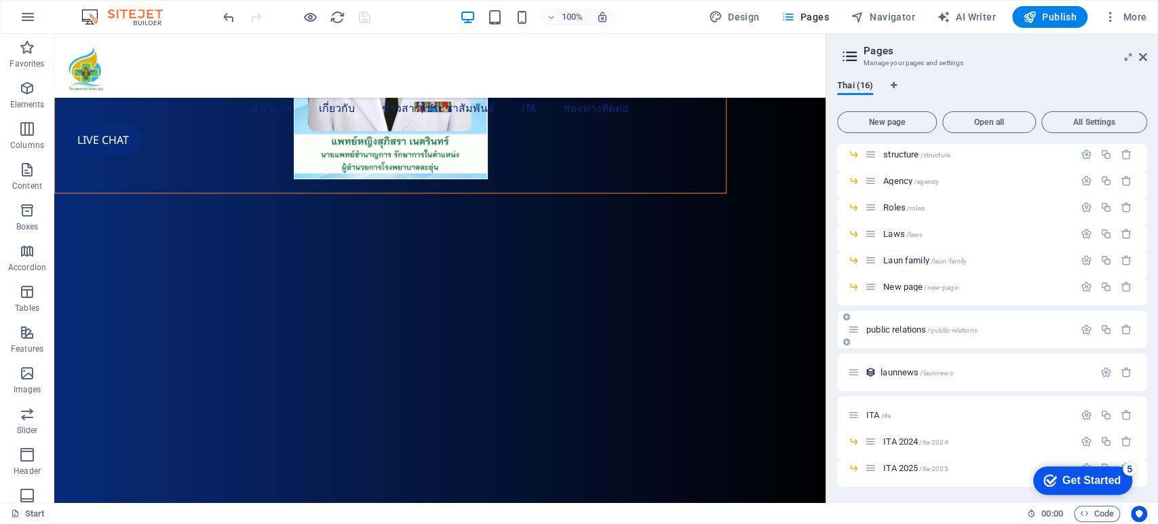
scroll to position [0, 0]
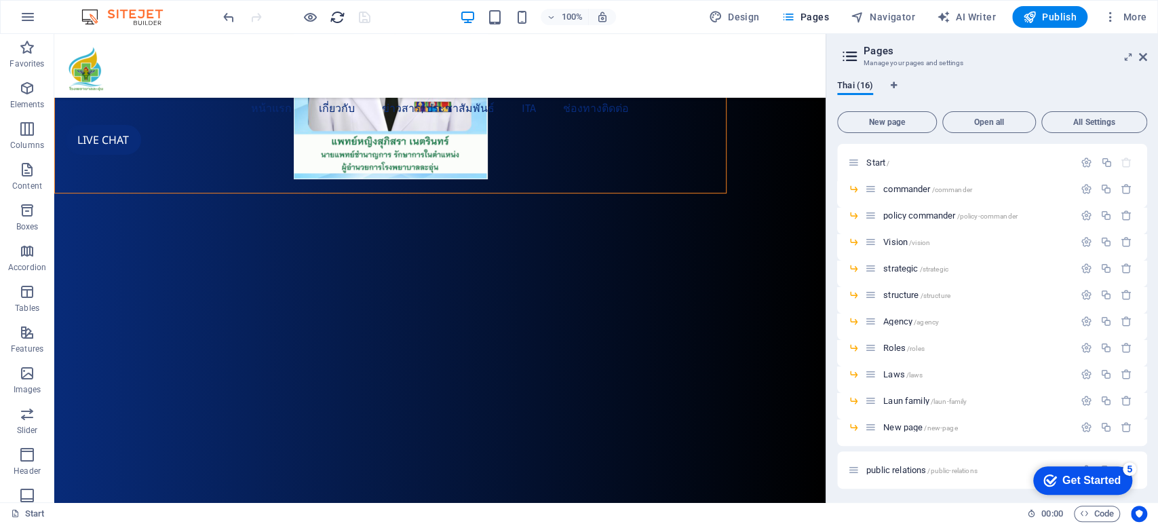
click at [336, 16] on icon "reload" at bounding box center [338, 17] width 16 height 16
click at [337, 18] on icon "reload" at bounding box center [338, 17] width 16 height 16
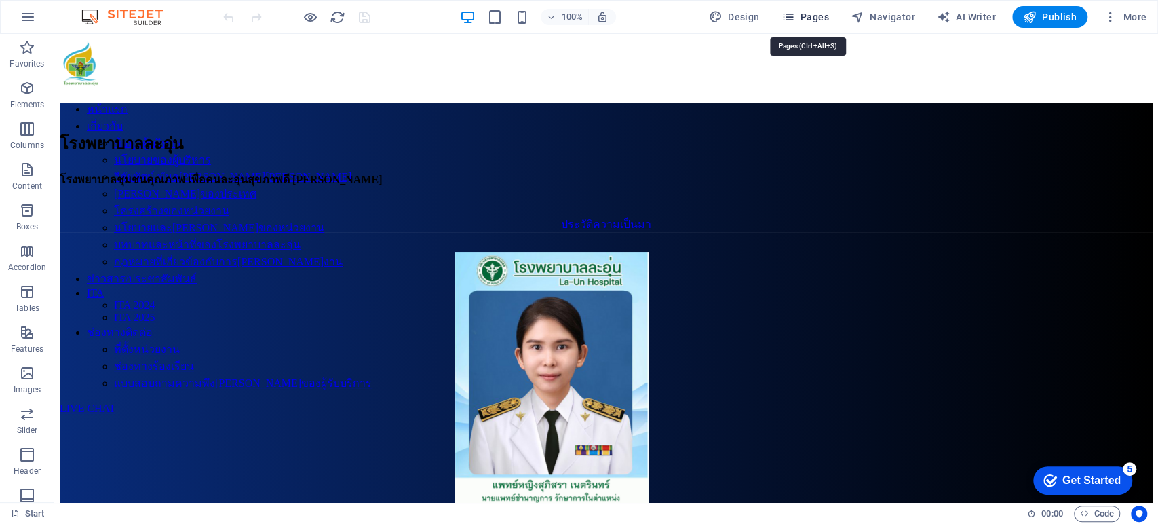
drag, startPoint x: 808, startPoint y: 18, endPoint x: 760, endPoint y: 9, distance: 49.0
click at [808, 18] on span "Pages" at bounding box center [804, 17] width 47 height 14
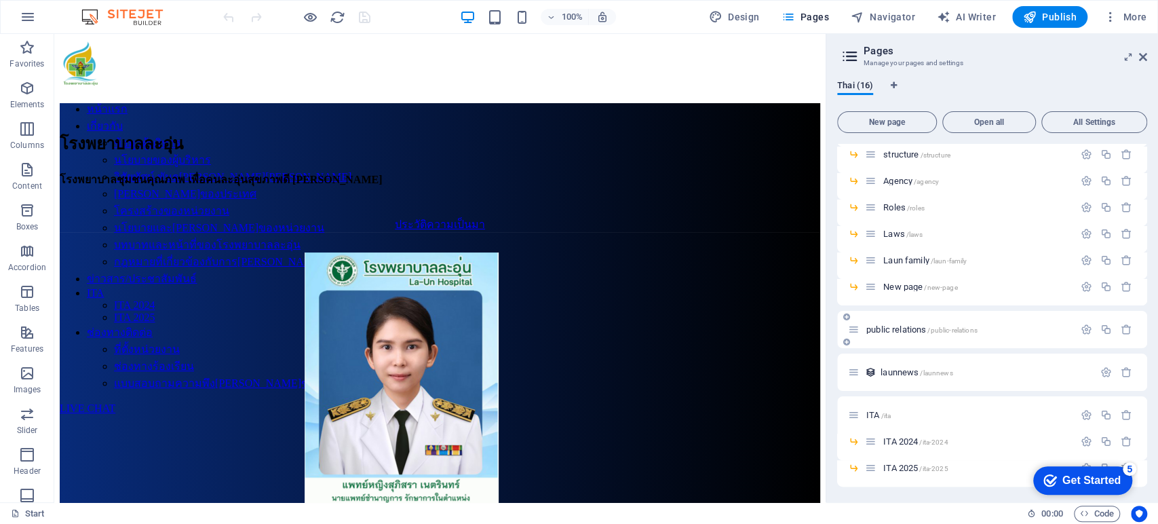
scroll to position [65, 0]
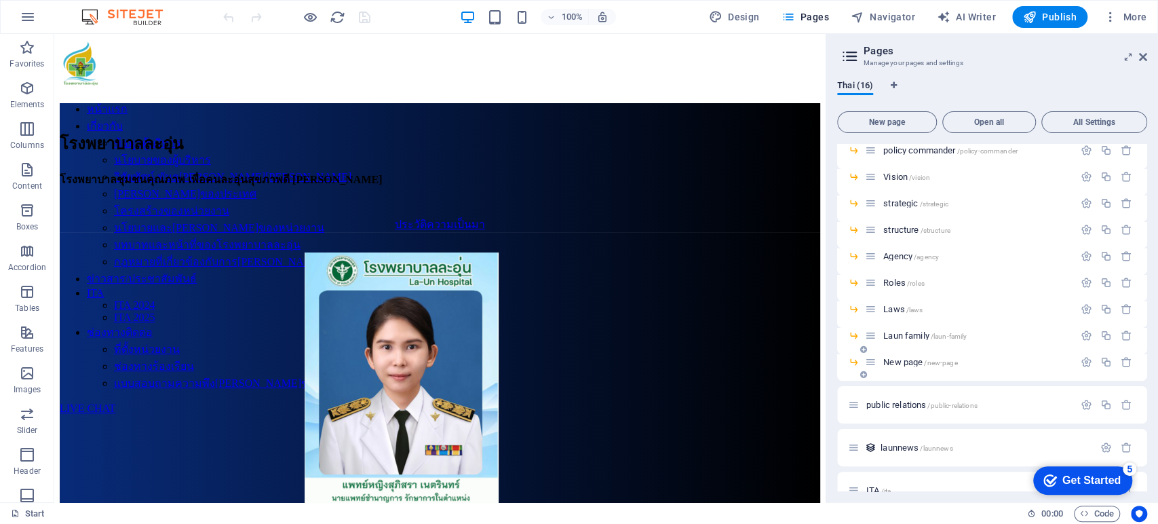
click at [903, 362] on span "New page /new-page" at bounding box center [920, 362] width 74 height 10
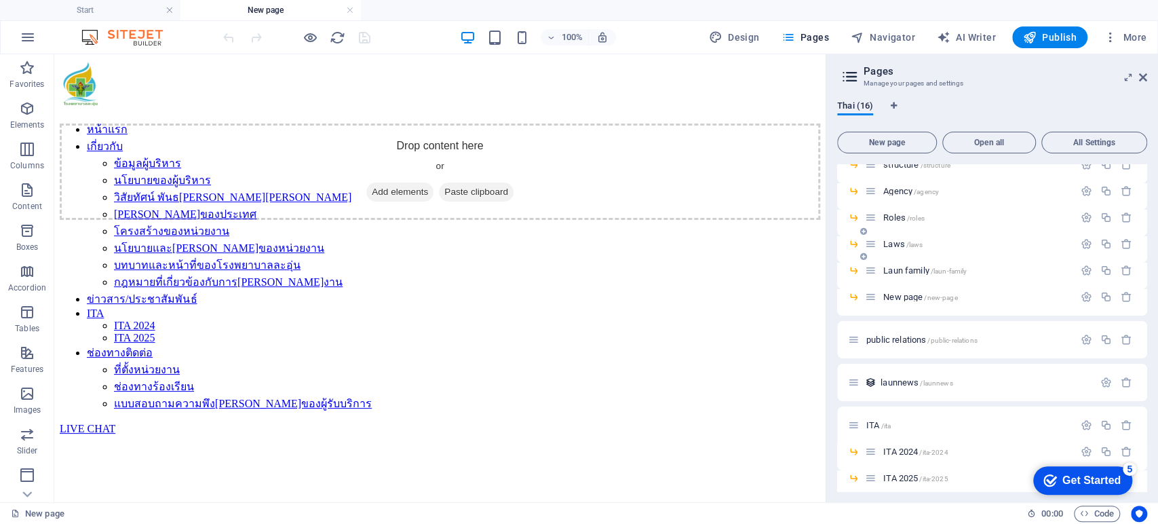
scroll to position [161, 0]
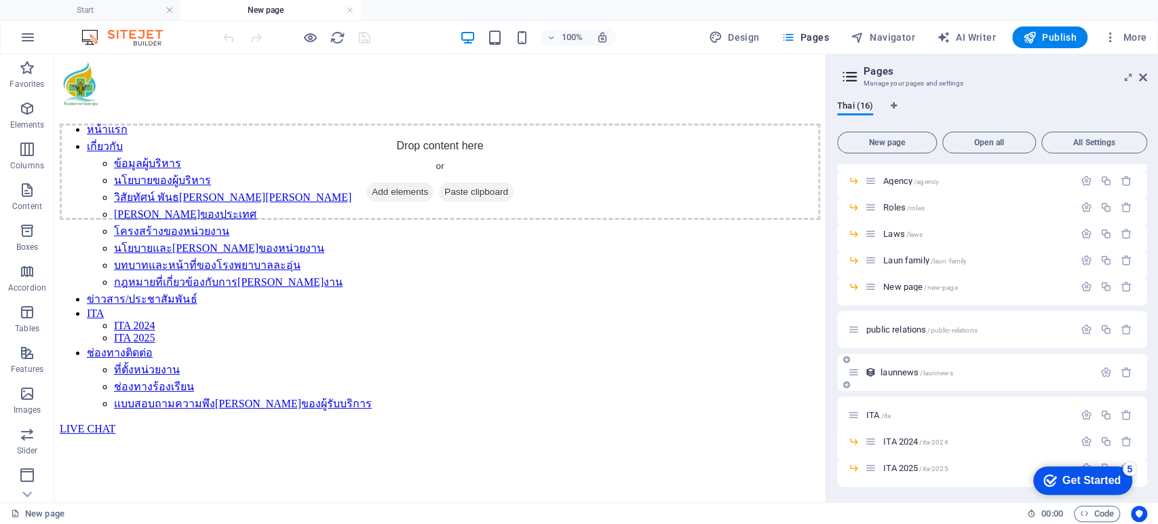
click at [895, 374] on span "launnews /launnews" at bounding box center [917, 372] width 72 height 10
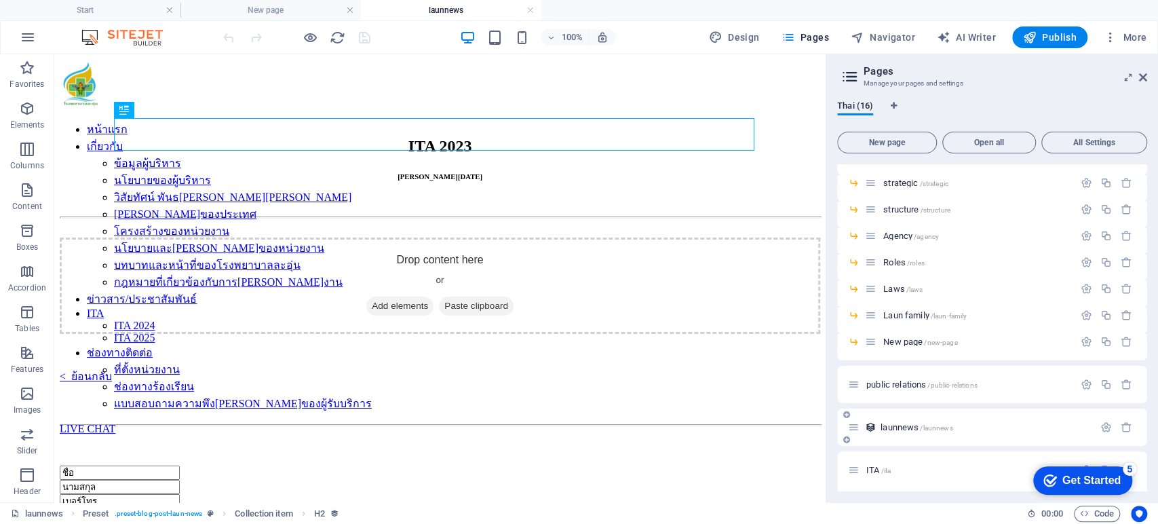
scroll to position [0, 0]
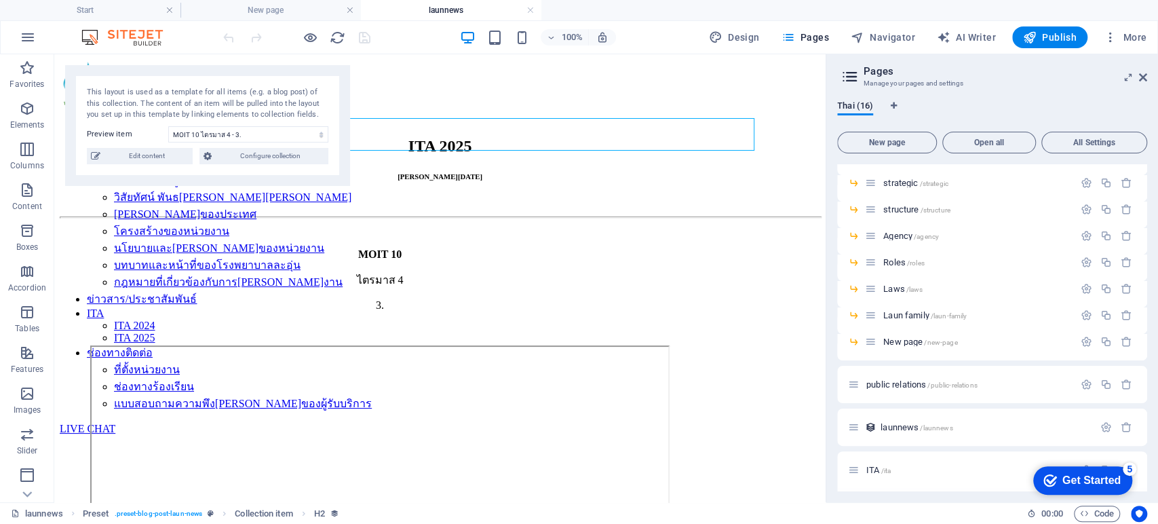
drag, startPoint x: 529, startPoint y: 12, endPoint x: 370, endPoint y: 14, distance: 159.5
click at [529, 12] on link at bounding box center [530, 10] width 8 height 13
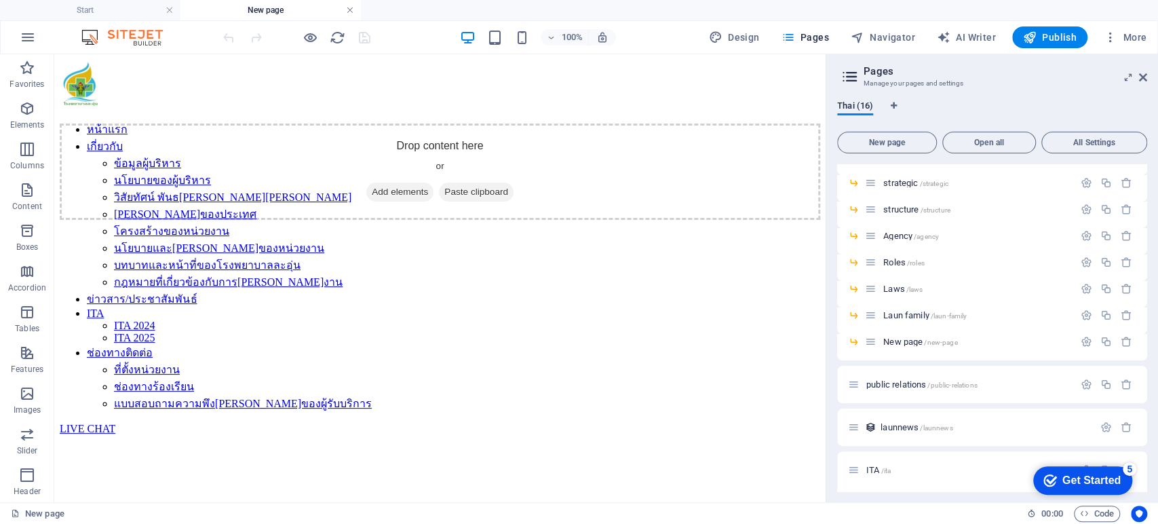
click at [352, 8] on link at bounding box center [350, 10] width 8 height 13
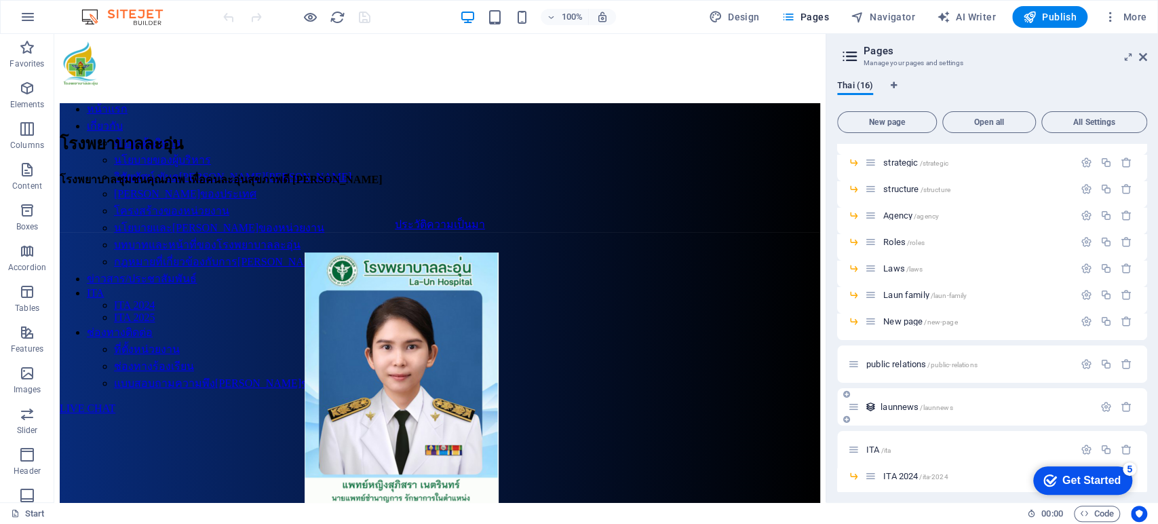
click at [886, 407] on span "launnews /launnews" at bounding box center [917, 407] width 72 height 10
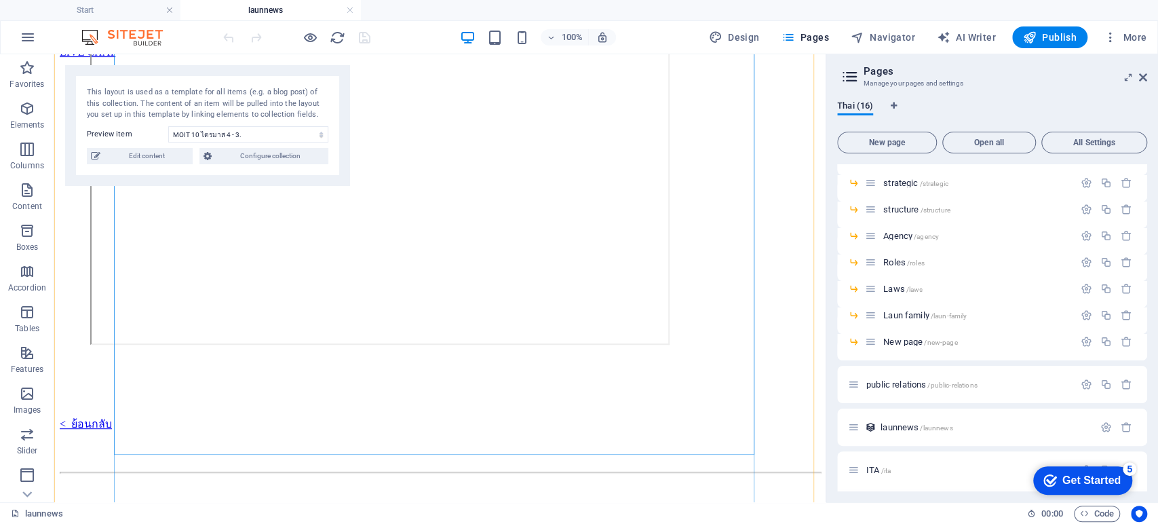
scroll to position [452, 0]
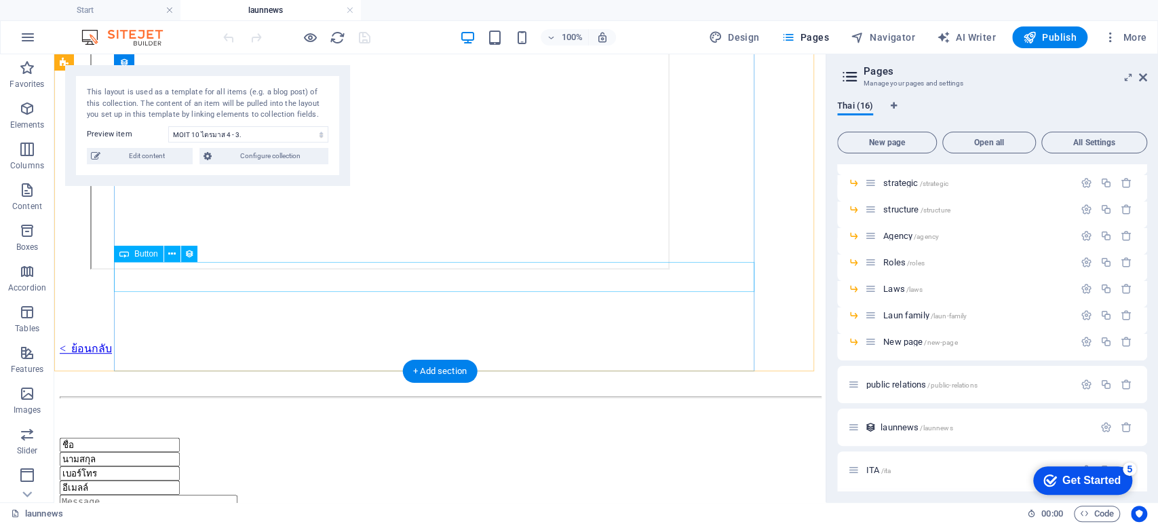
click at [168, 340] on div "< ย้อนกลับ" at bounding box center [440, 348] width 761 height 17
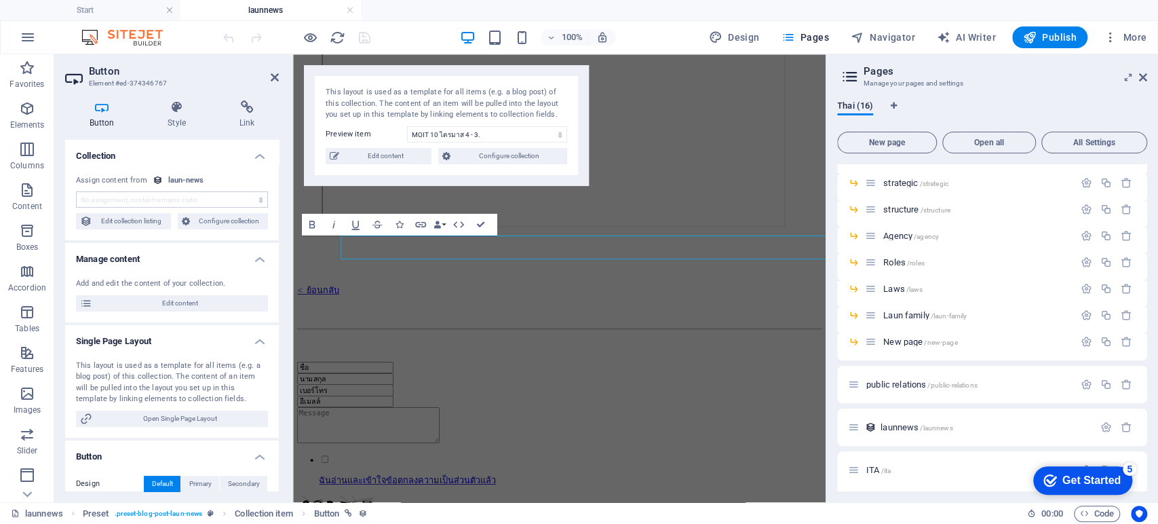
scroll to position [434, 0]
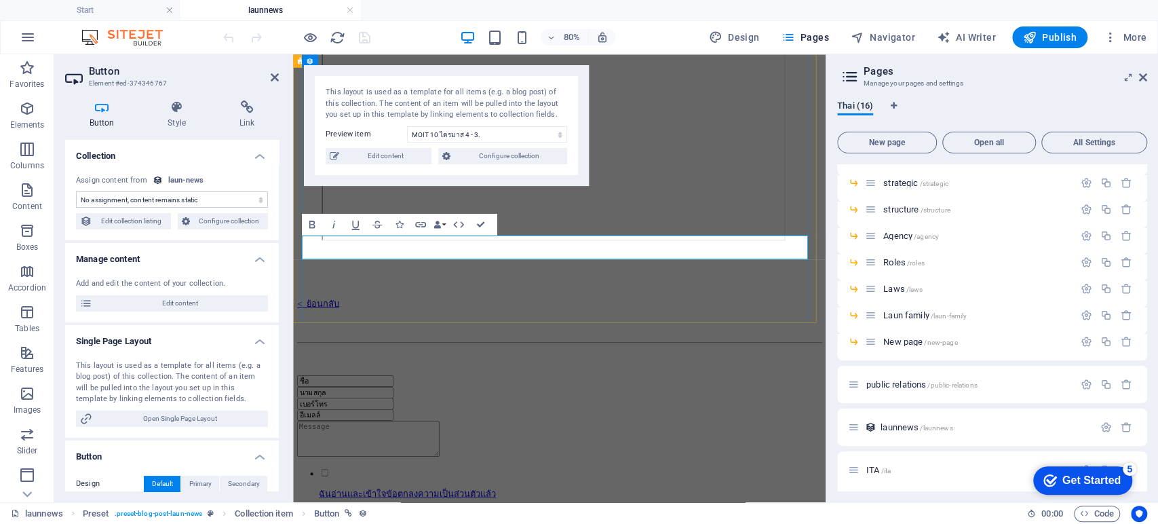
click at [349, 360] on link "< ย้อนกลับ" at bounding box center [325, 366] width 52 height 12
click at [421, 225] on icon "button" at bounding box center [420, 224] width 13 height 13
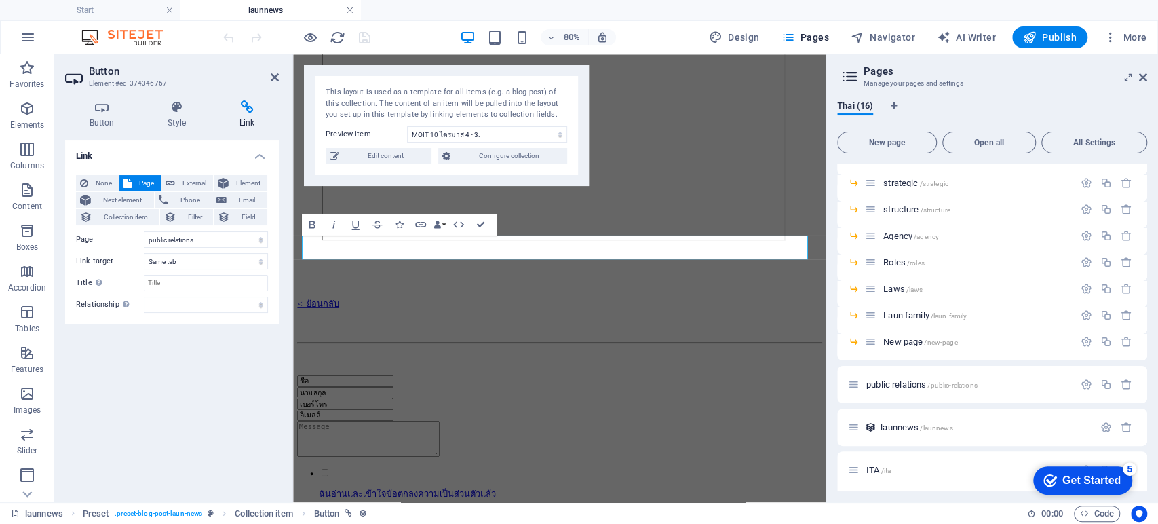
click at [347, 9] on link at bounding box center [350, 10] width 8 height 13
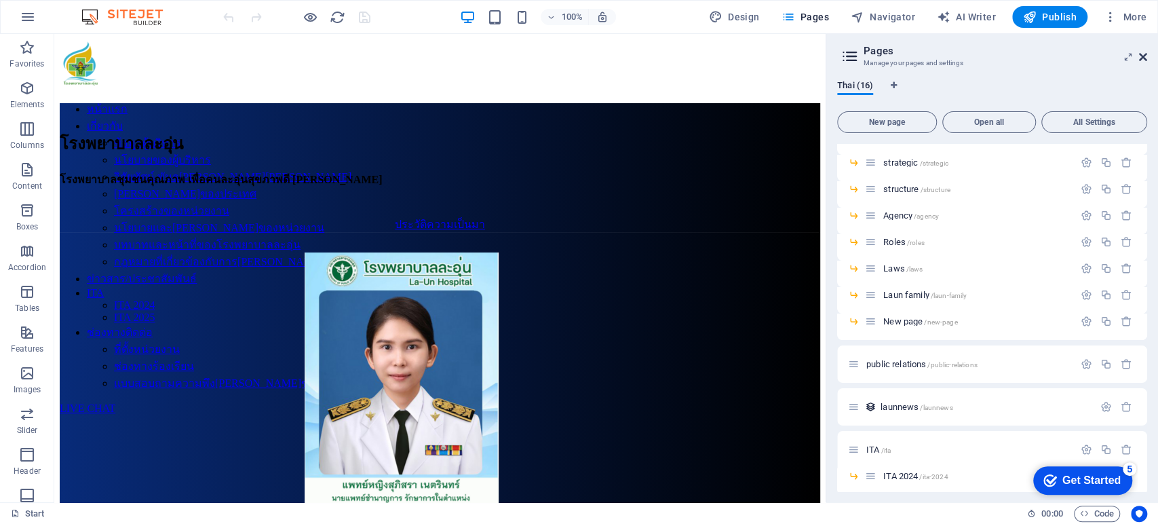
click at [1140, 53] on icon at bounding box center [1143, 57] width 8 height 11
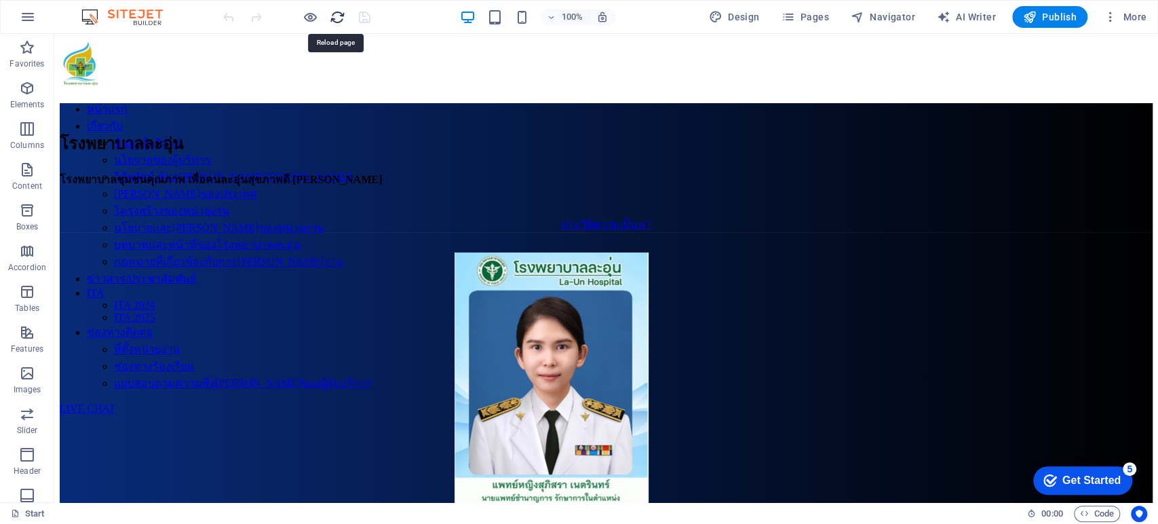
drag, startPoint x: 345, startPoint y: 8, endPoint x: 356, endPoint y: 17, distance: 14.5
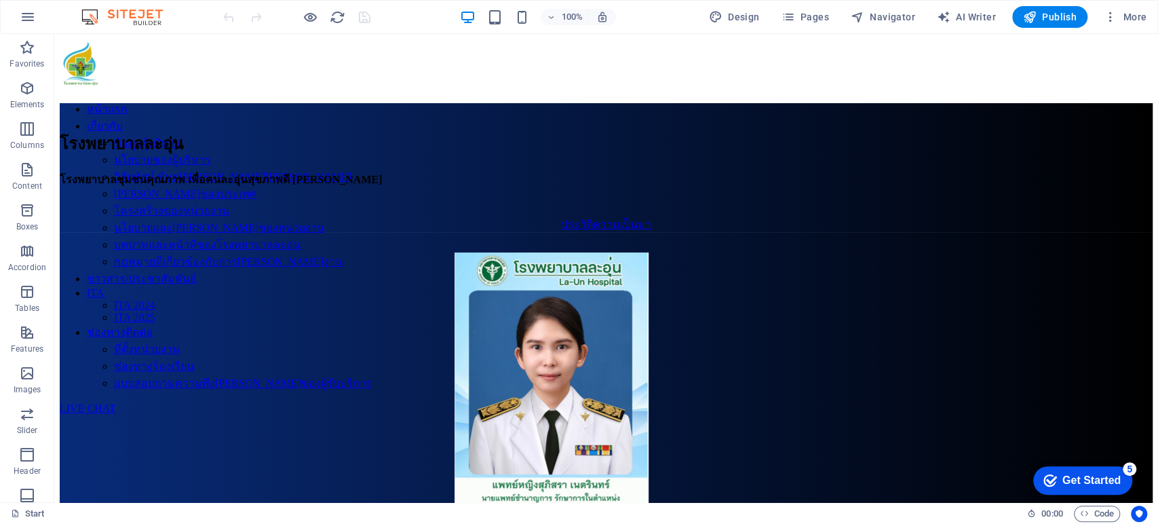
scroll to position [0, 0]
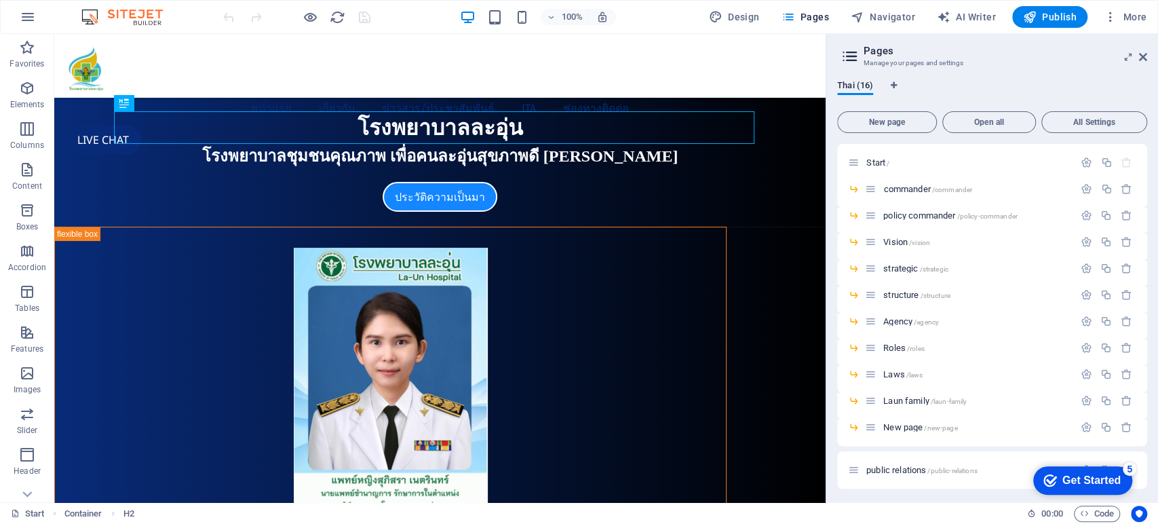
drag, startPoint x: 1143, startPoint y: 267, endPoint x: 1147, endPoint y: 444, distance: 176.4
click at [1041, 444] on div "Thai (16) New page Open all All Settings Start / commander /commander policy co…" at bounding box center [992, 285] width 332 height 433
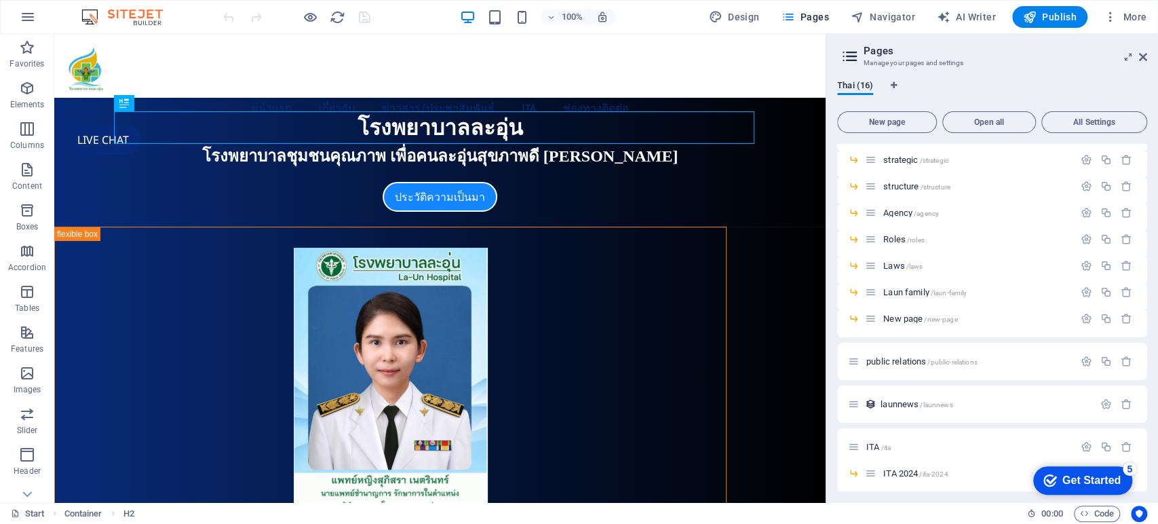
scroll to position [140, 0]
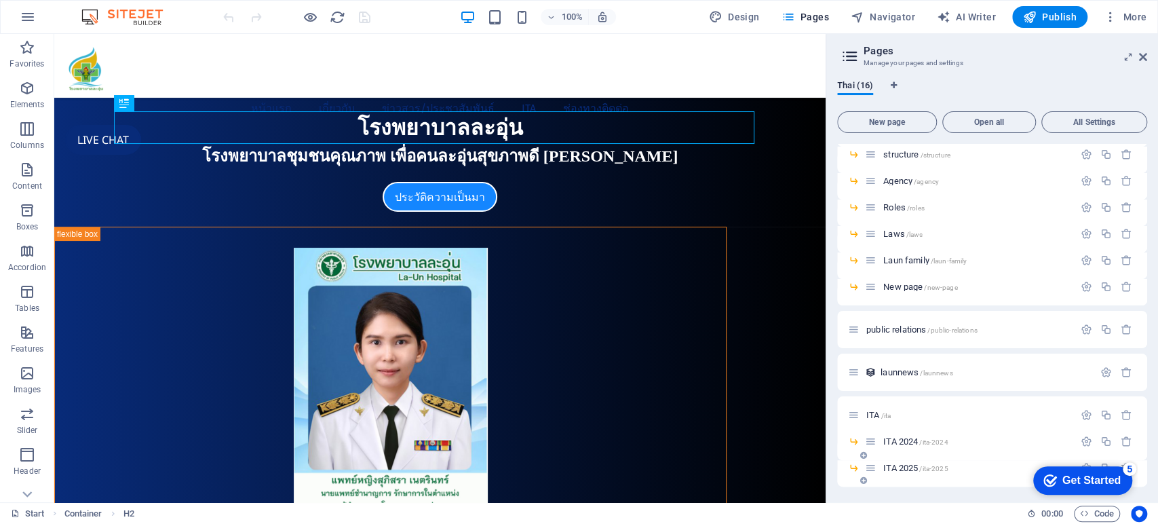
click at [903, 463] on span "ITA 2025 /ita-2025" at bounding box center [915, 468] width 64 height 10
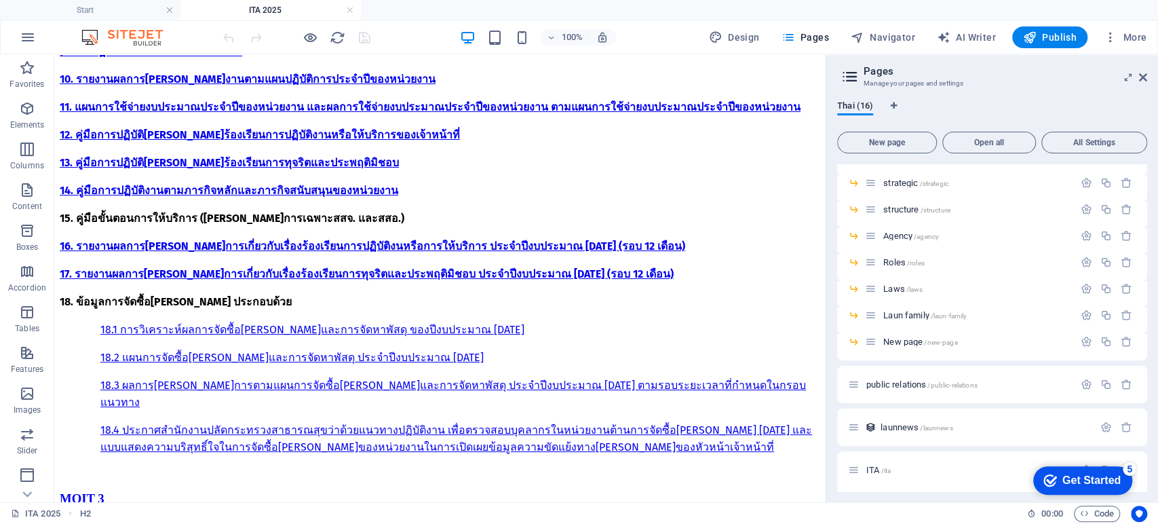
scroll to position [0, 0]
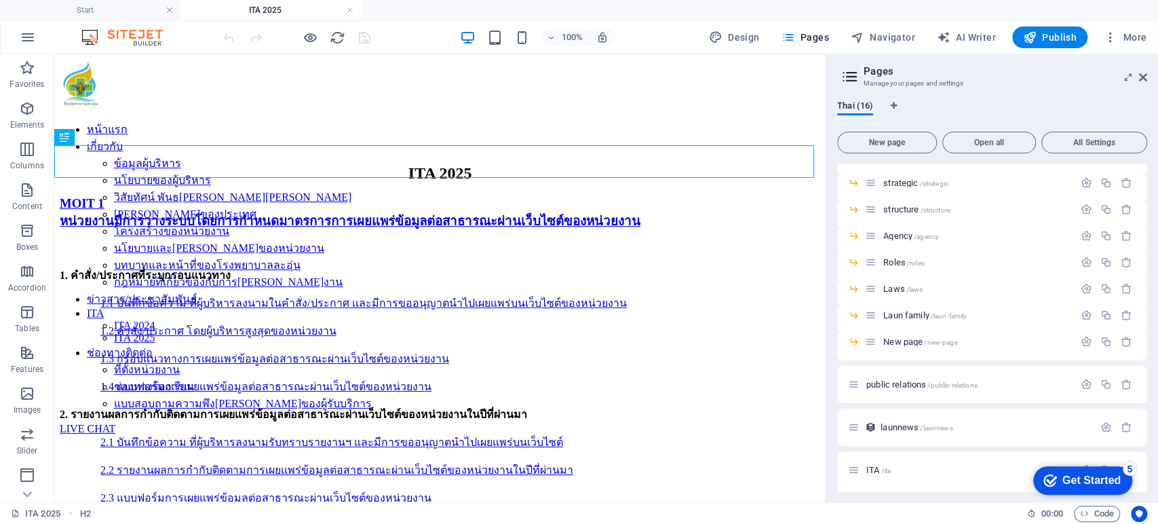
drag, startPoint x: 820, startPoint y: 83, endPoint x: 860, endPoint y: 97, distance: 42.3
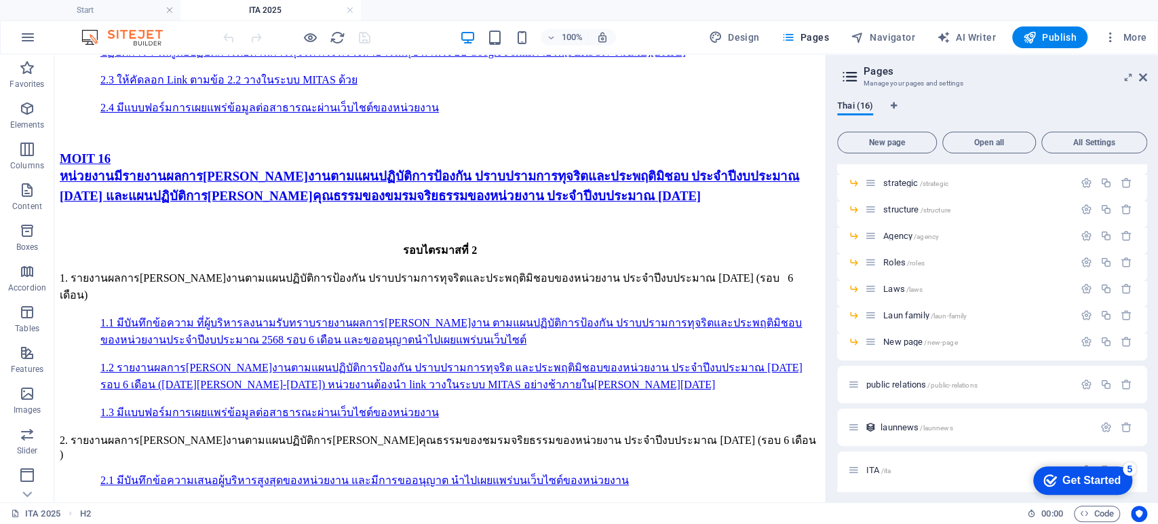
scroll to position [8222, 0]
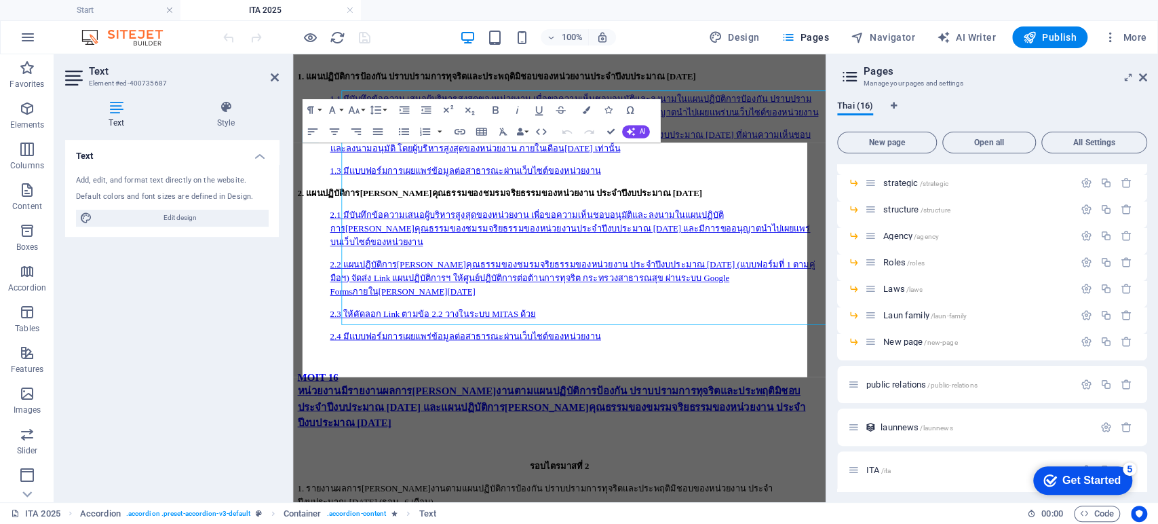
scroll to position [8174, 0]
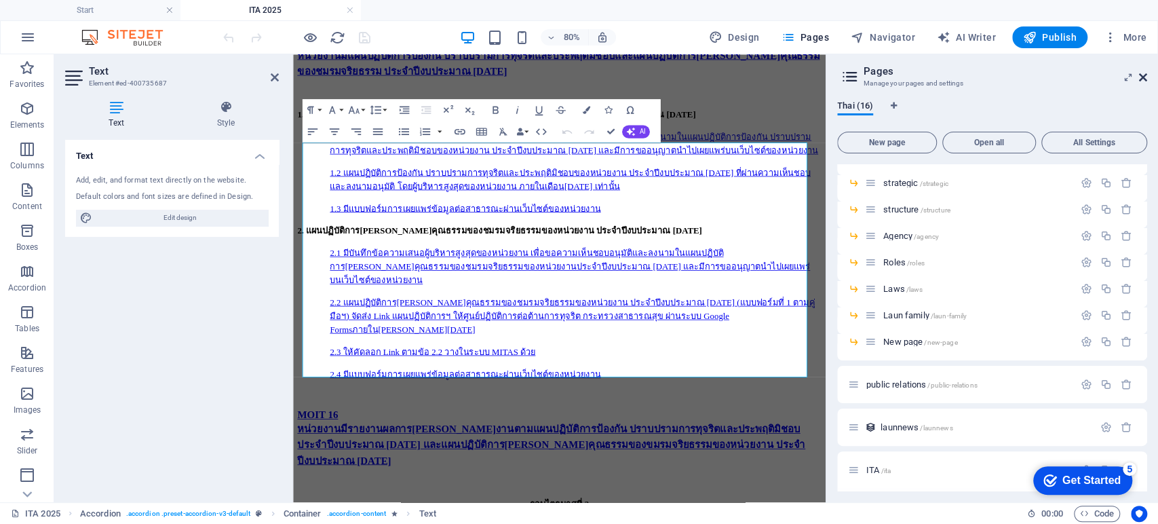
click at [0, 0] on icon at bounding box center [0, 0] width 0 height 0
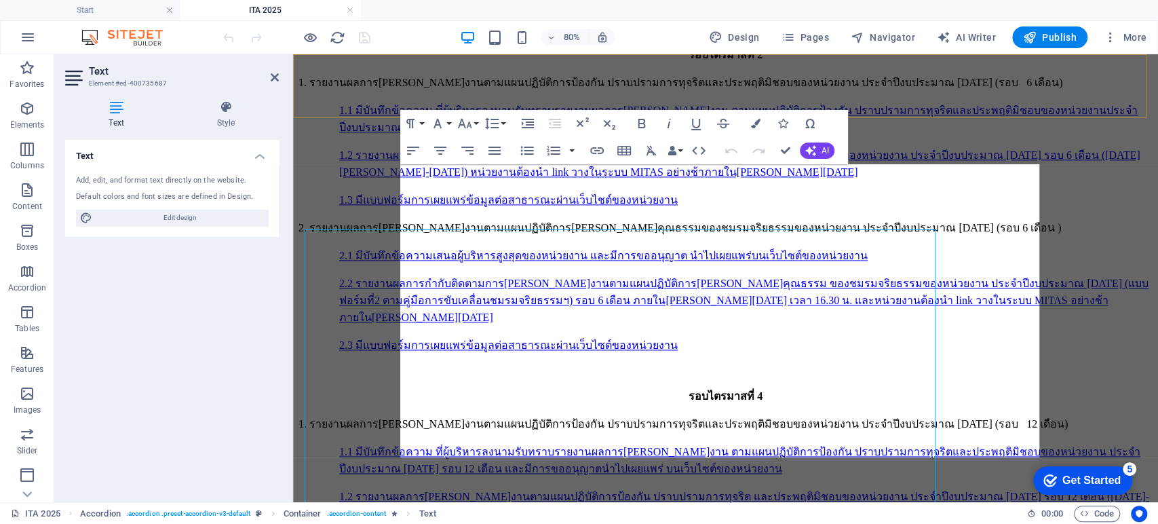
scroll to position [8109, 0]
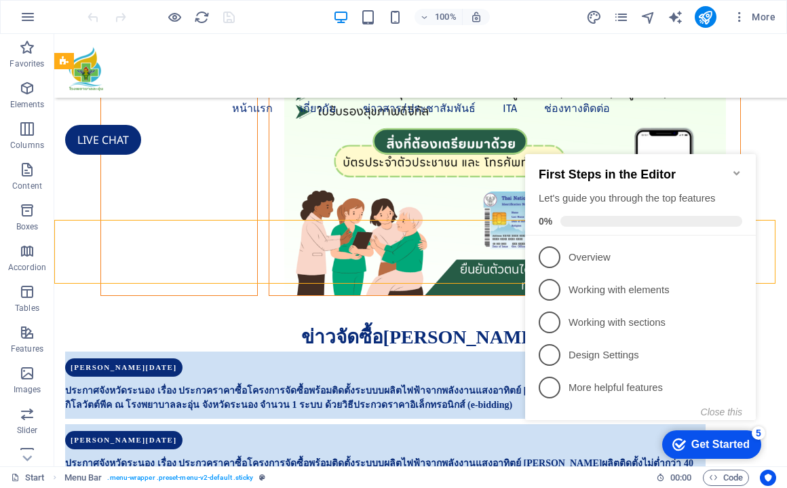
scroll to position [1547, 0]
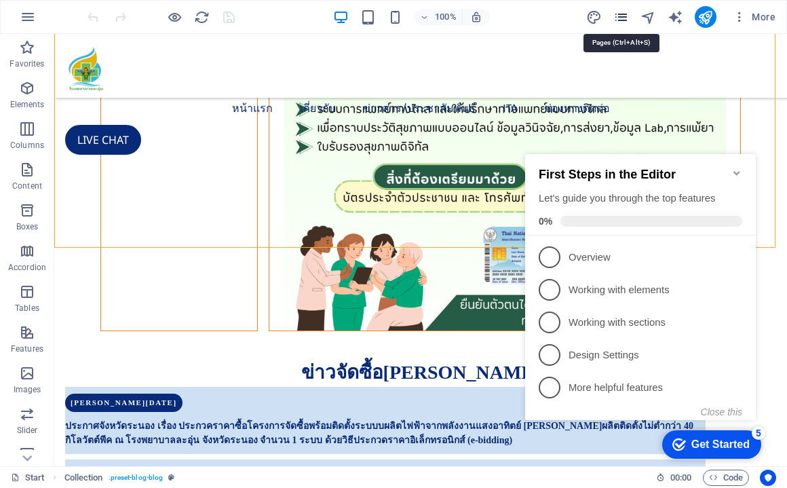
click at [619, 18] on icon "pages" at bounding box center [621, 17] width 16 height 16
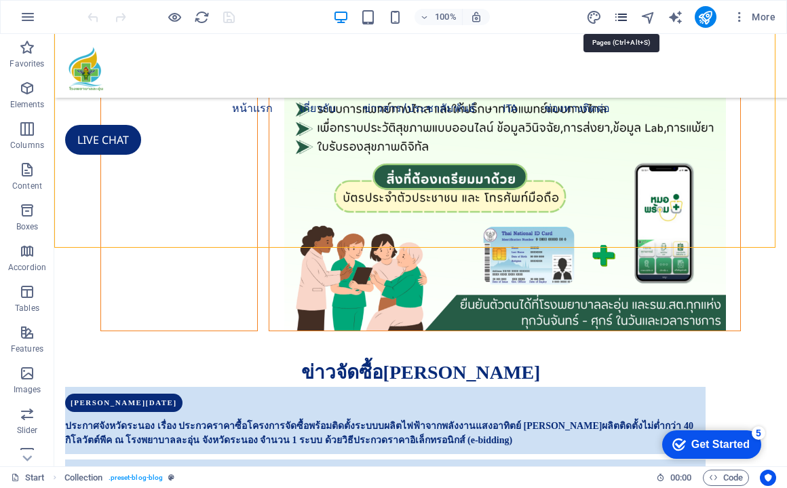
scroll to position [1522, 0]
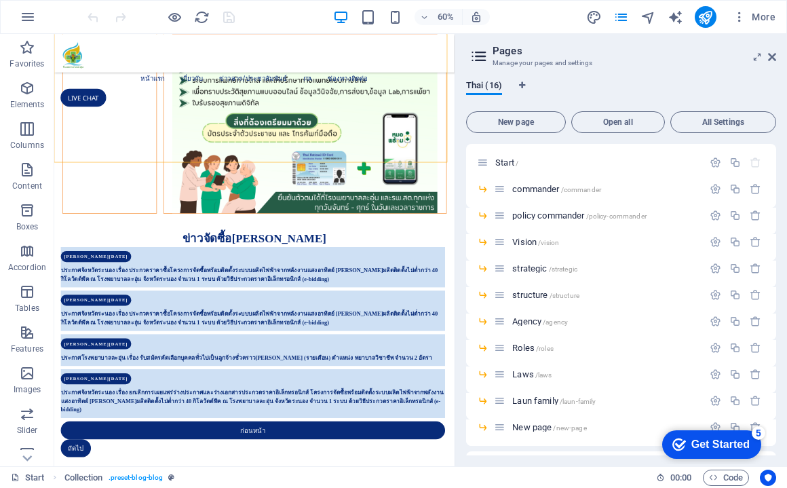
click at [773, 334] on div "Thai (16) New page Open all All Settings Start / commander /commander policy co…" at bounding box center [621, 267] width 332 height 397
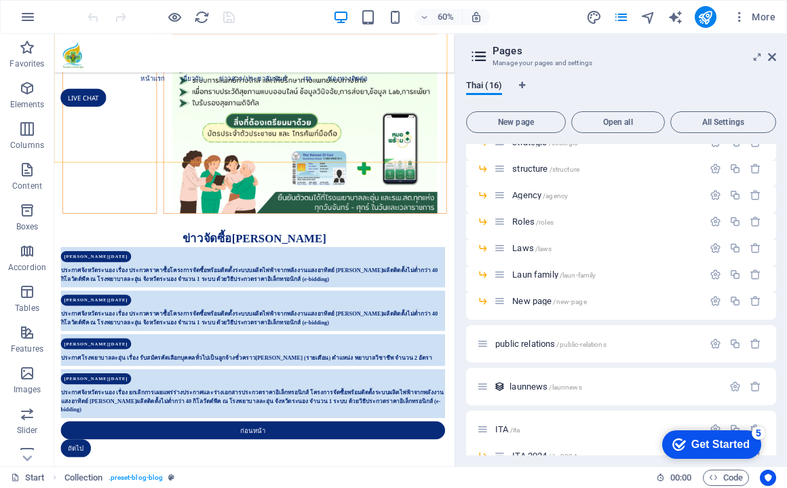
scroll to position [140, 0]
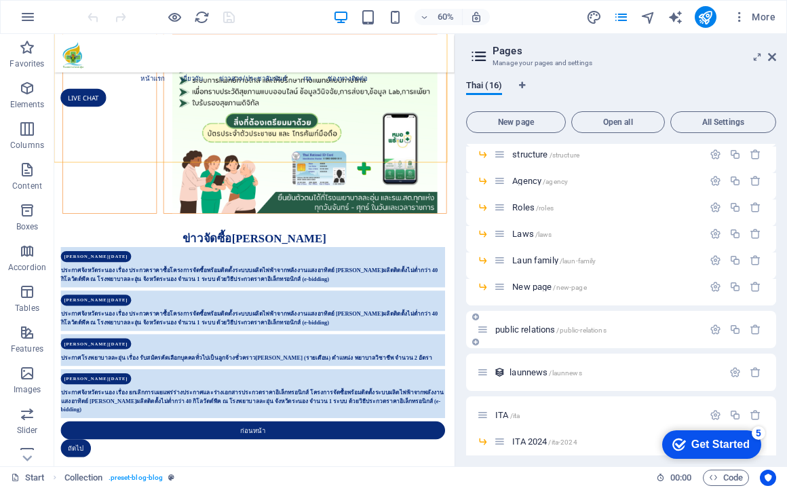
click at [529, 334] on div "public relations /public-relations" at bounding box center [590, 330] width 226 height 16
click at [530, 332] on span "public relations /public-relations" at bounding box center [550, 329] width 111 height 10
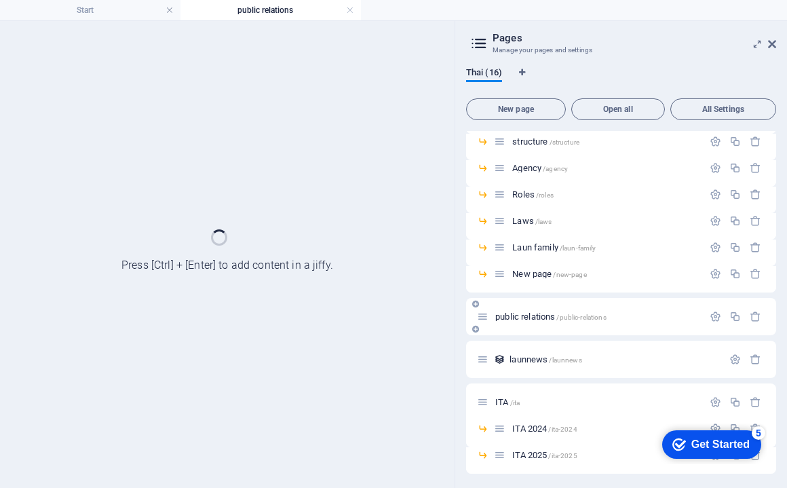
click at [530, 332] on div "public relations /public-relations" at bounding box center [621, 316] width 310 height 37
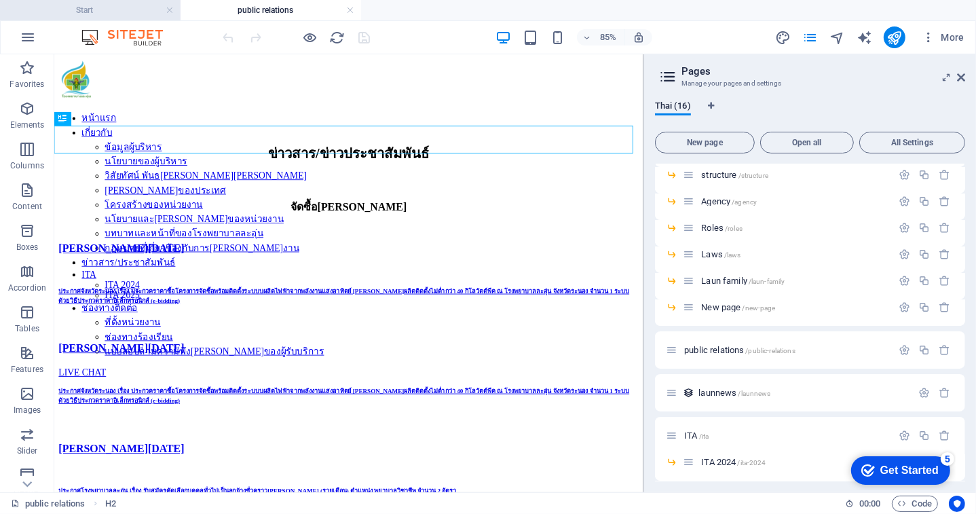
click at [111, 12] on h4 "Start" at bounding box center [90, 10] width 180 height 15
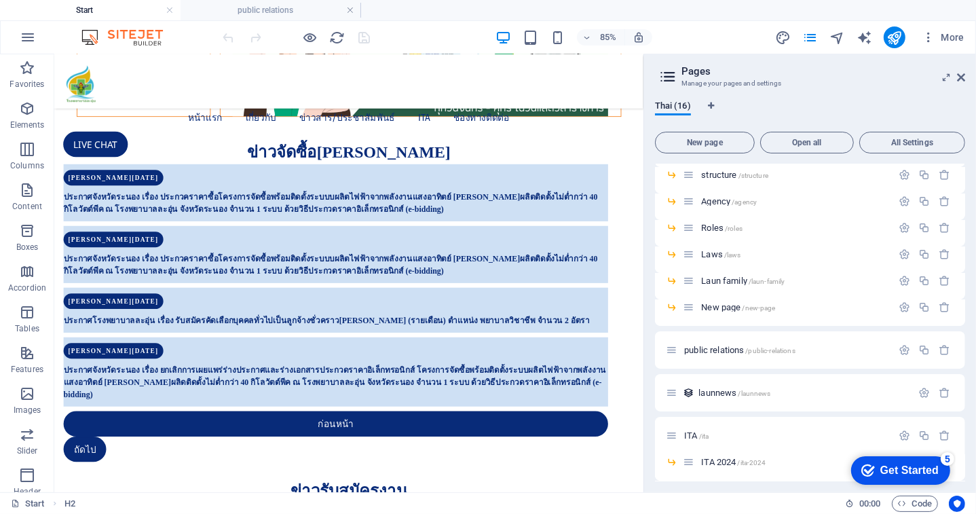
scroll to position [1747, 0]
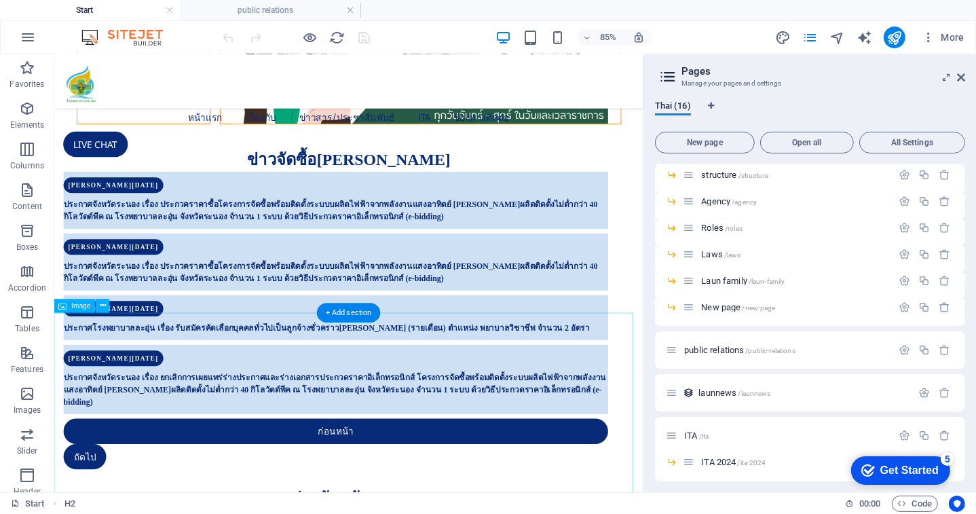
select select "px"
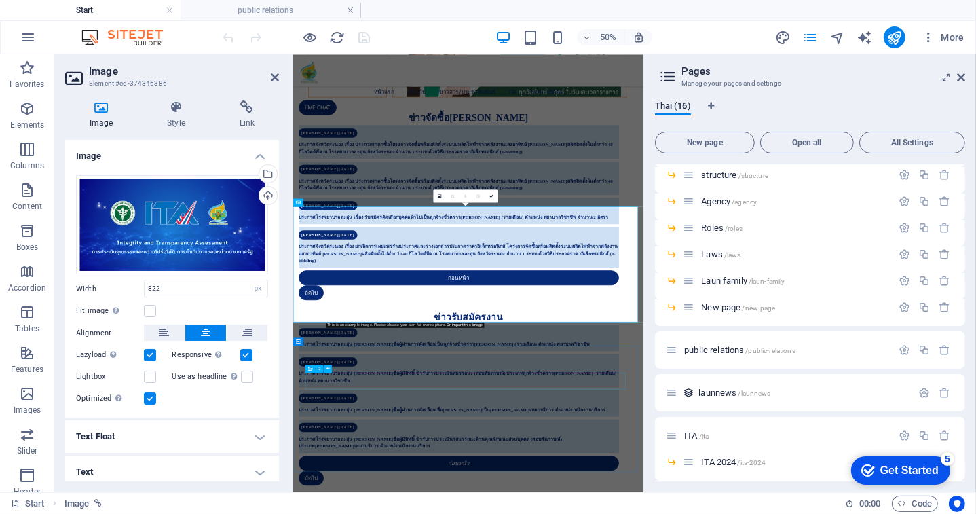
scroll to position [1750, 0]
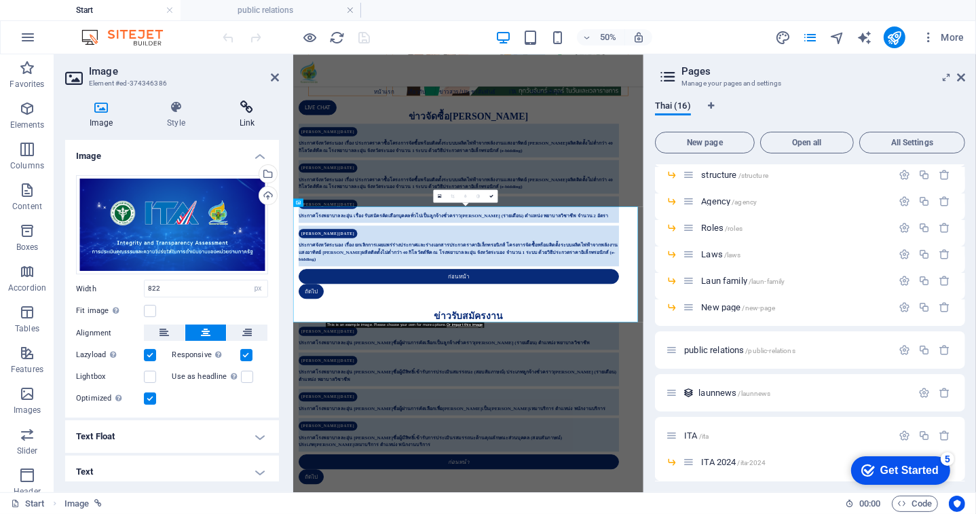
click at [239, 116] on h4 "Link" at bounding box center [247, 114] width 64 height 28
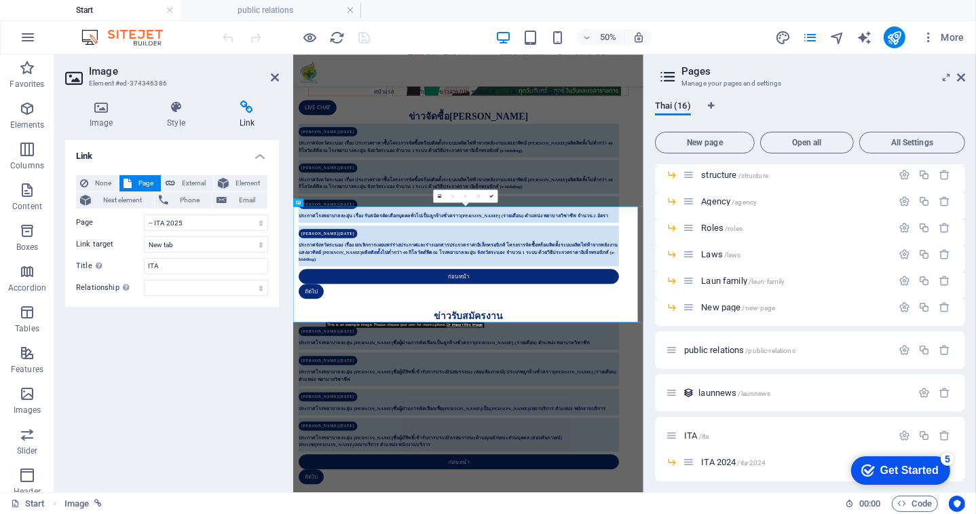
click at [98, 9] on h4 "Start" at bounding box center [90, 10] width 180 height 15
click at [277, 74] on icon at bounding box center [275, 77] width 8 height 11
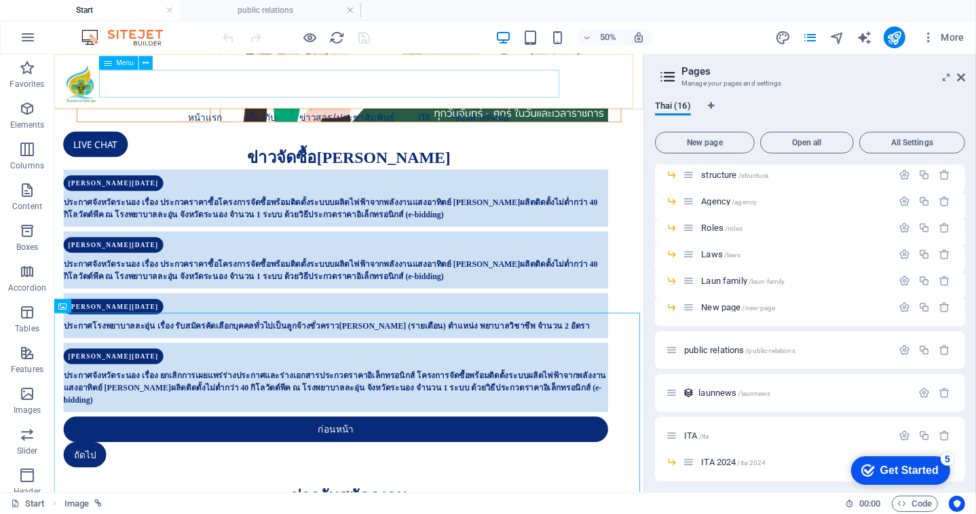
scroll to position [1747, 0]
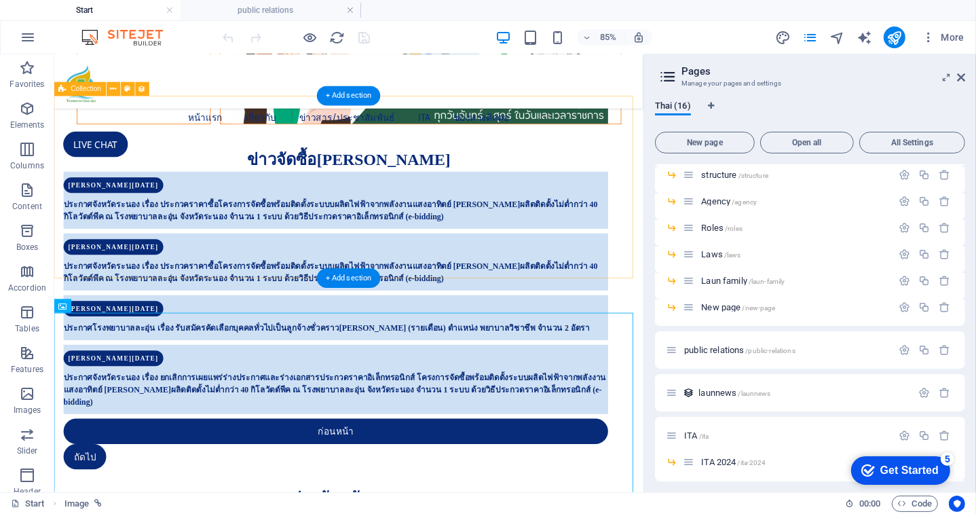
select select "66dea92057819a110217f7b2"
select select "createdAt_DESC"
select select "columns.category"
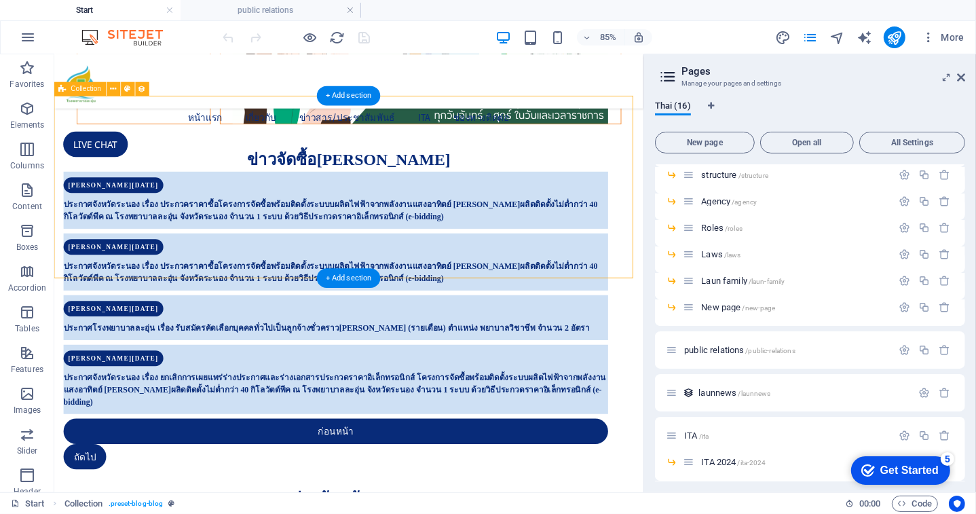
select select "ข่าวรับสมัครงาน"
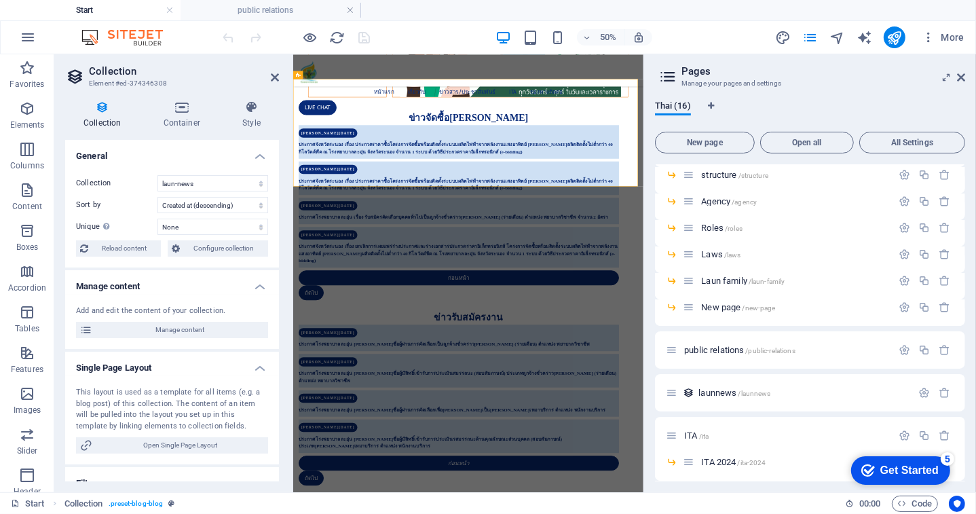
scroll to position [1750, 0]
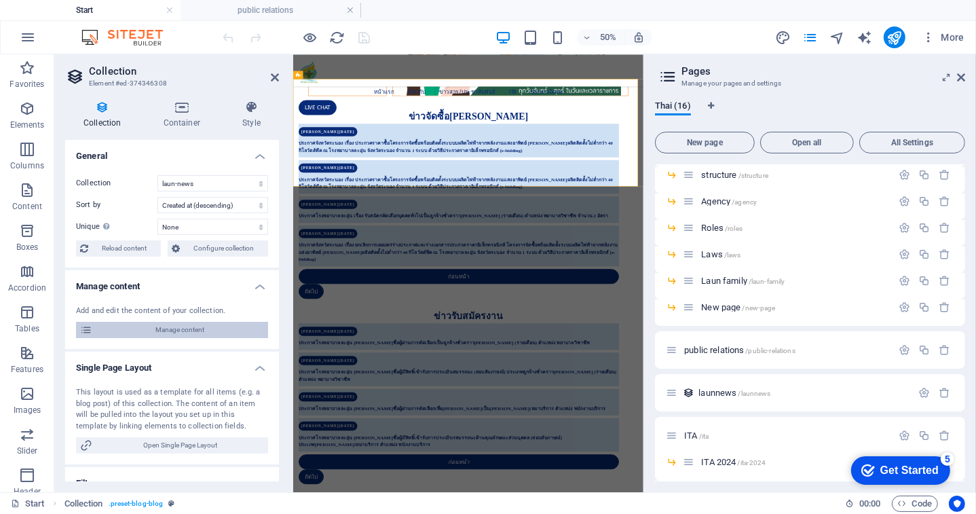
click at [168, 330] on span "Manage content" at bounding box center [180, 330] width 168 height 16
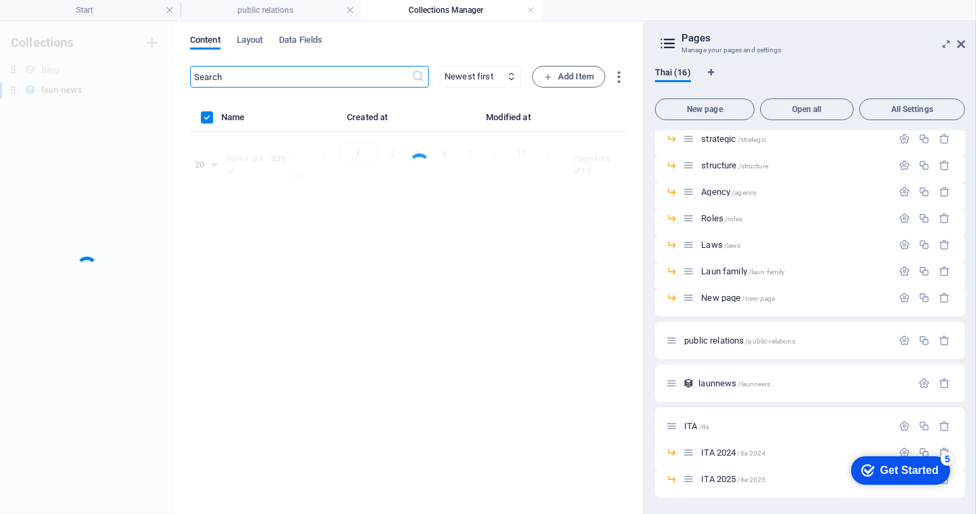
scroll to position [116, 0]
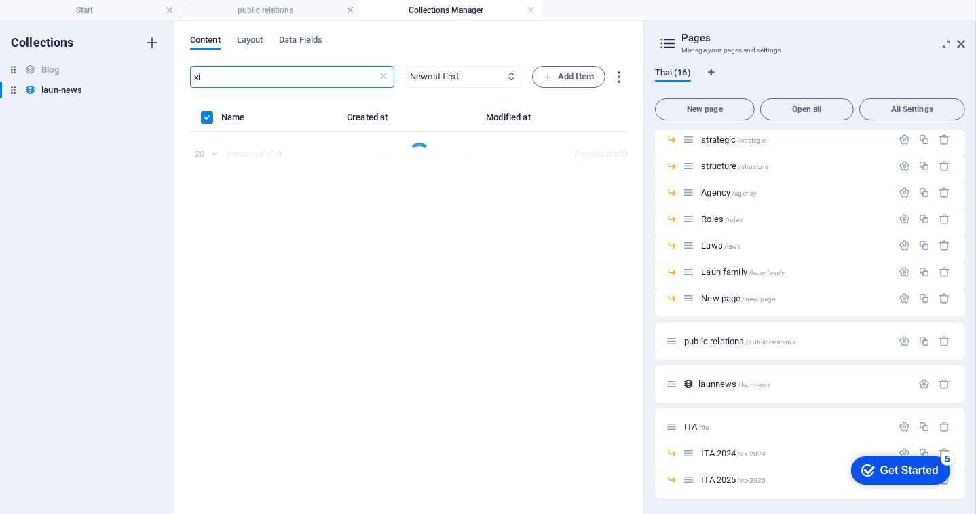
type input "x"
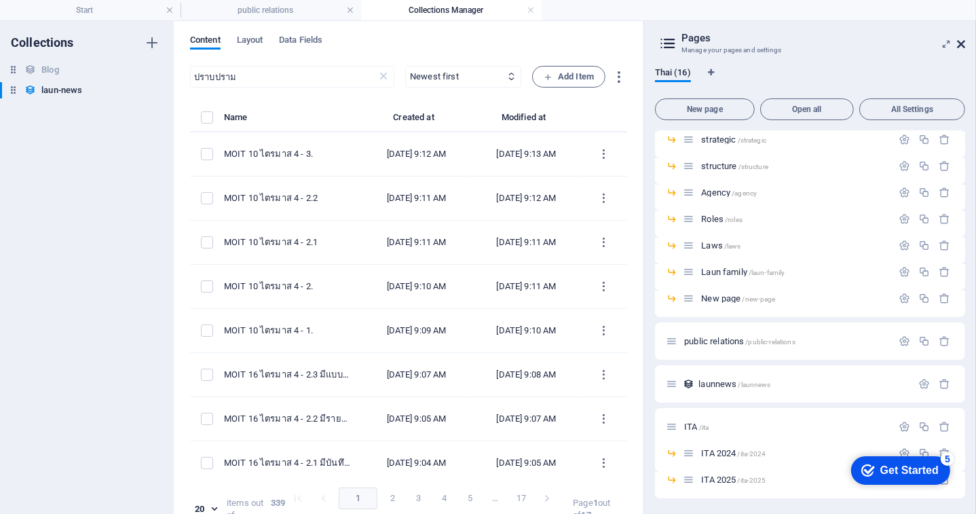
click at [786, 43] on icon at bounding box center [961, 44] width 8 height 11
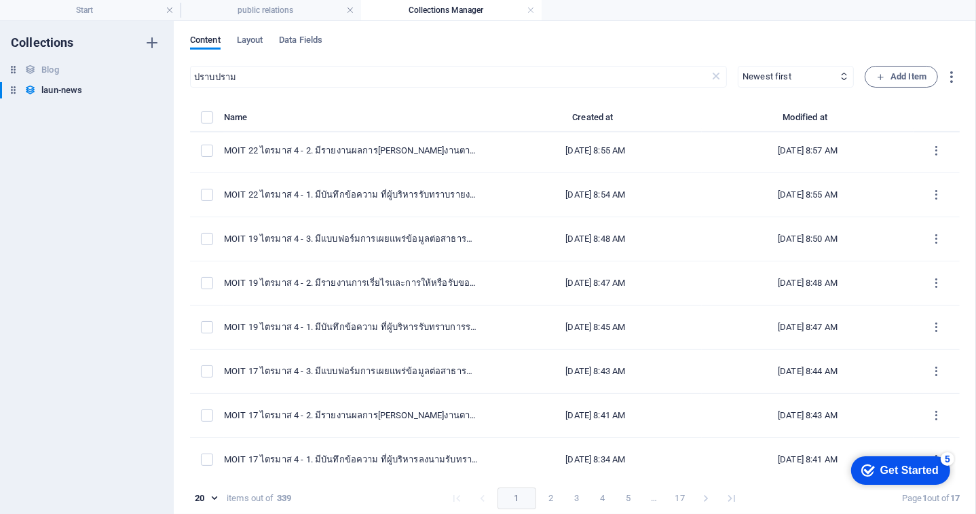
scroll to position [536, 0]
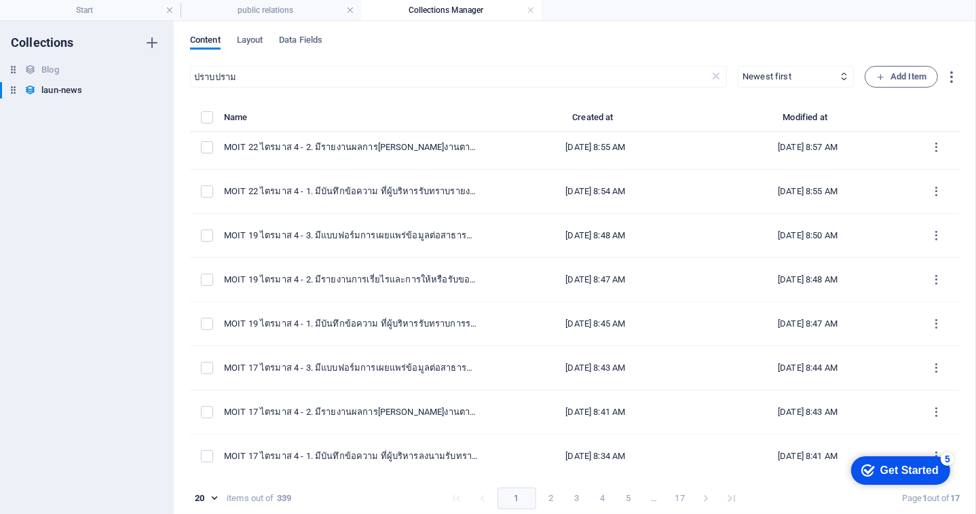
click at [550, 487] on button "2" at bounding box center [551, 498] width 22 height 22
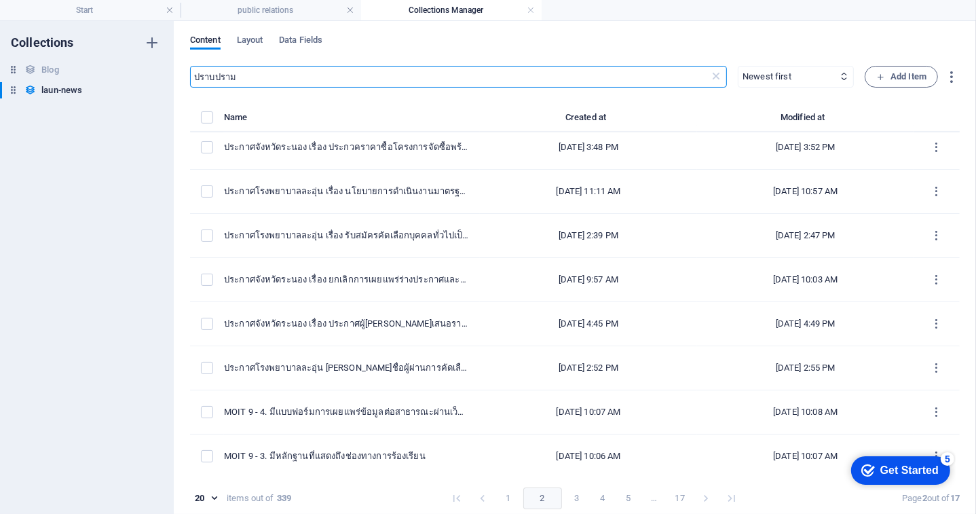
click at [305, 85] on input "ปราบปราม" at bounding box center [449, 77] width 519 height 22
type input "ป"
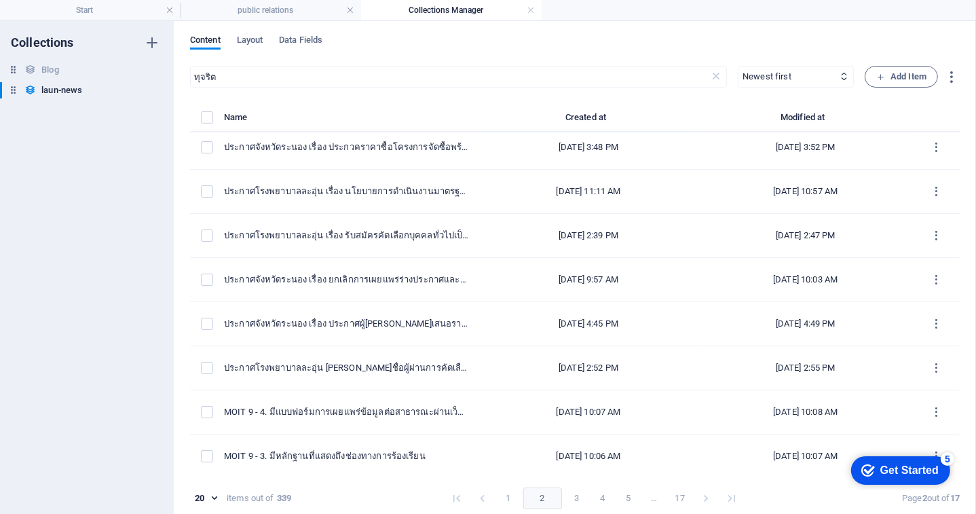
click at [504, 487] on button "1" at bounding box center [508, 498] width 22 height 22
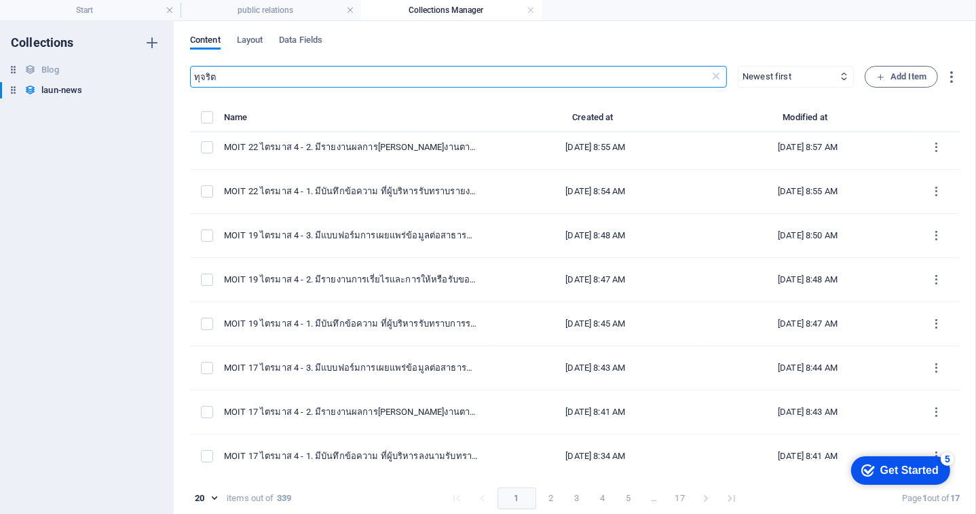
click at [288, 78] on input "ทุจริต" at bounding box center [449, 77] width 519 height 22
type input "ท"
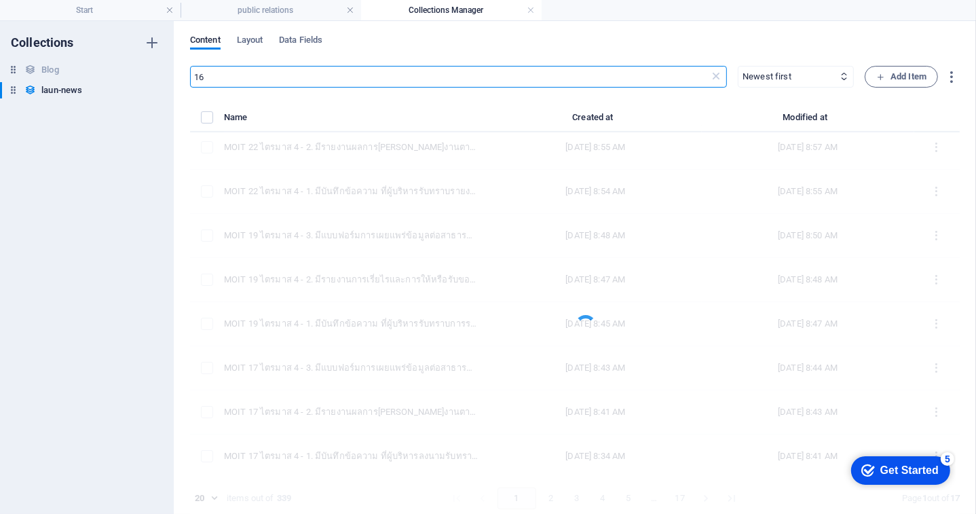
type input "16"
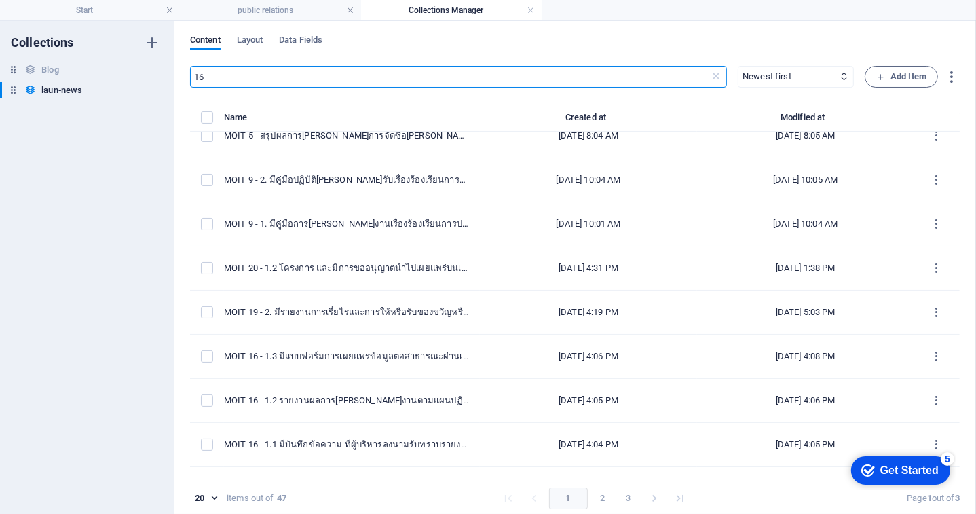
scroll to position [270, 0]
